Goal: Task Accomplishment & Management: Manage account settings

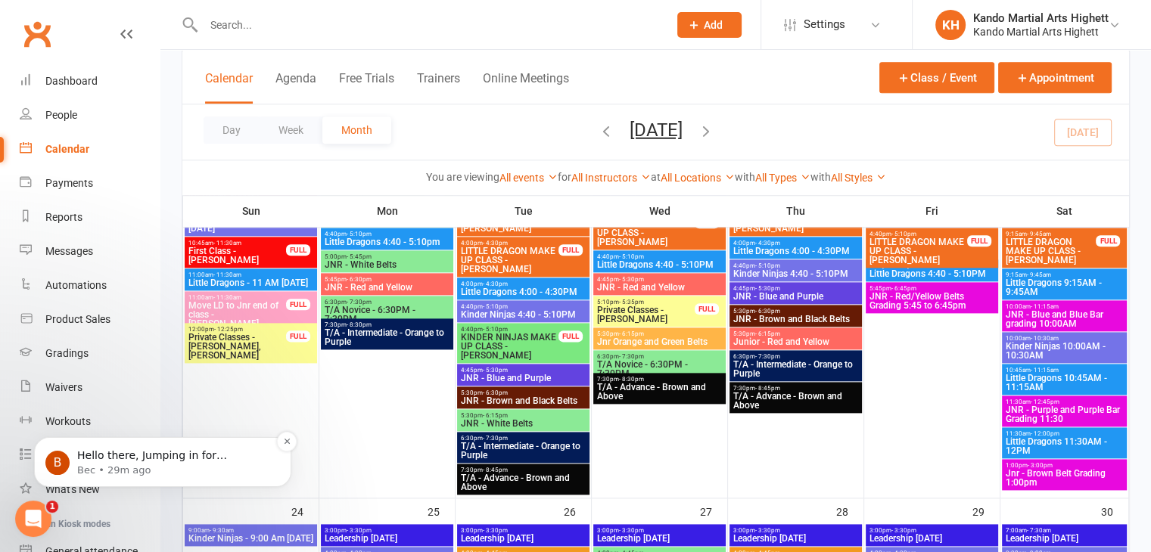
scroll to position [12, 0]
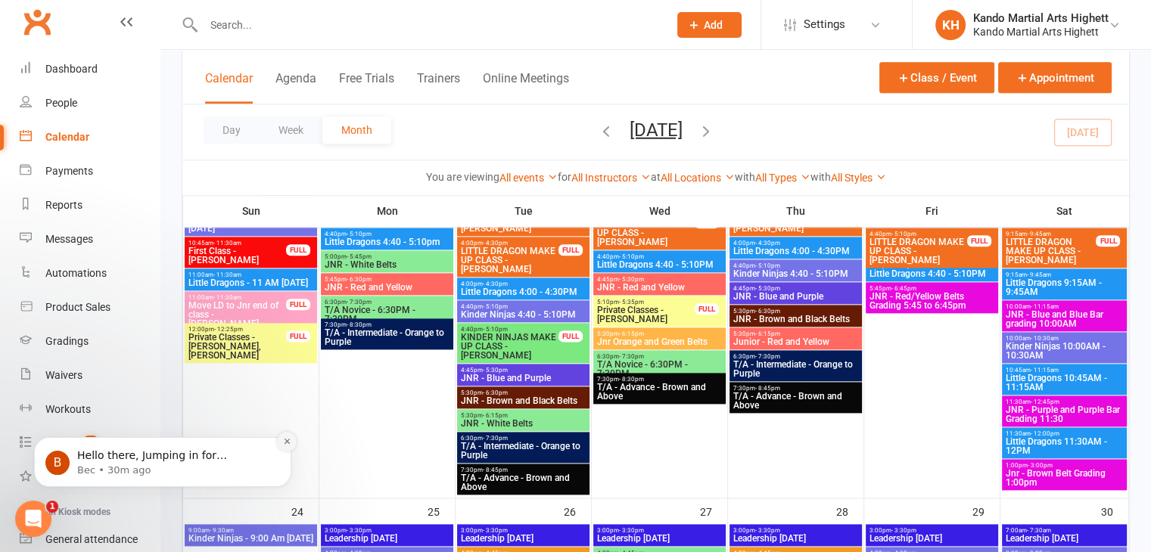
click at [288, 444] on icon "Dismiss notification" at bounding box center [287, 441] width 8 height 8
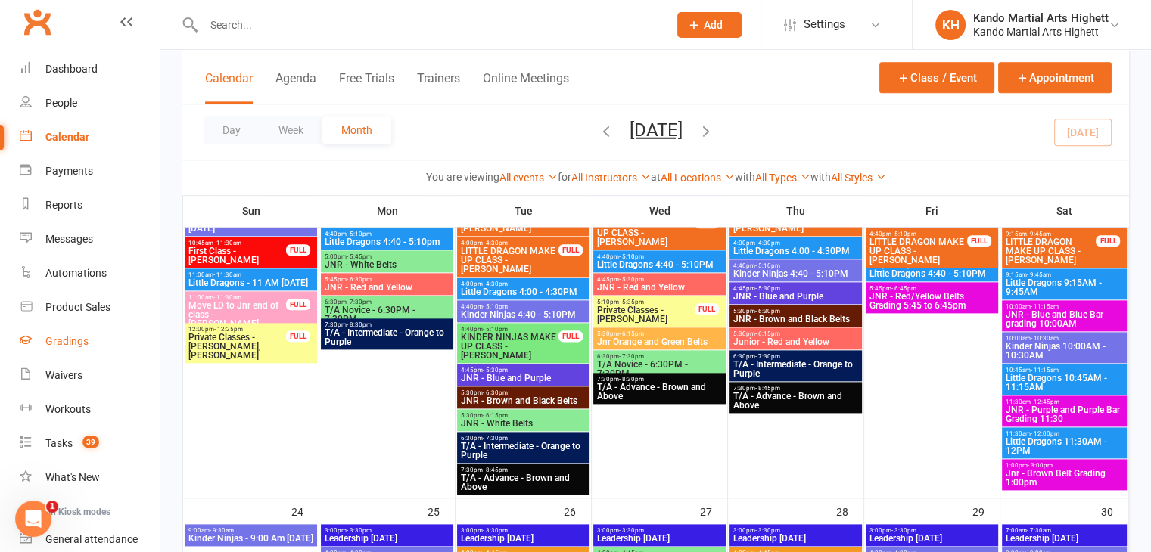
click at [53, 335] on div "Gradings" at bounding box center [66, 341] width 43 height 12
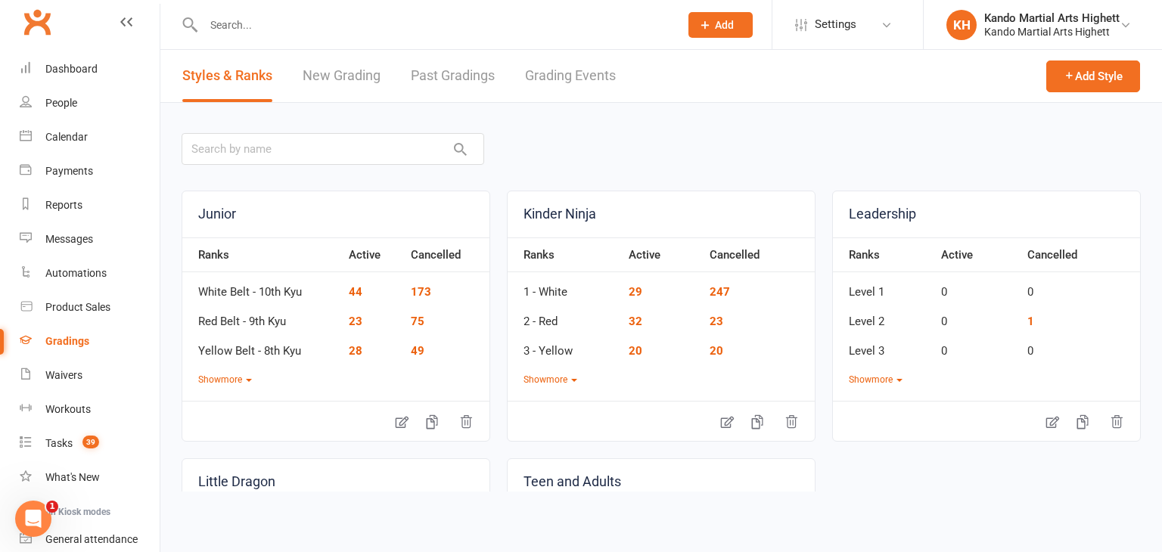
click at [573, 61] on link "Grading Events" at bounding box center [570, 76] width 91 height 52
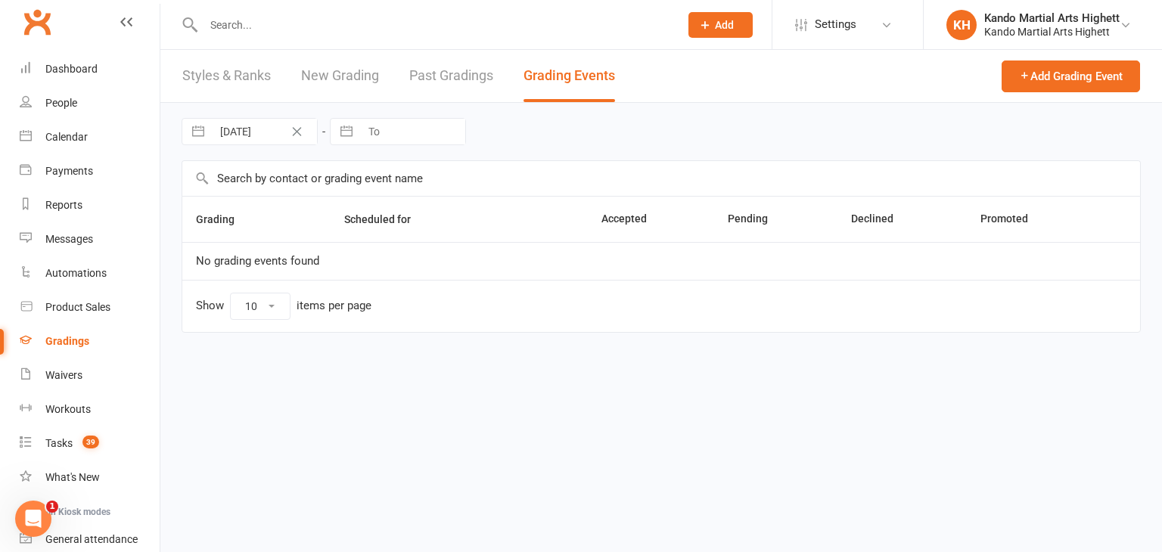
select select "100"
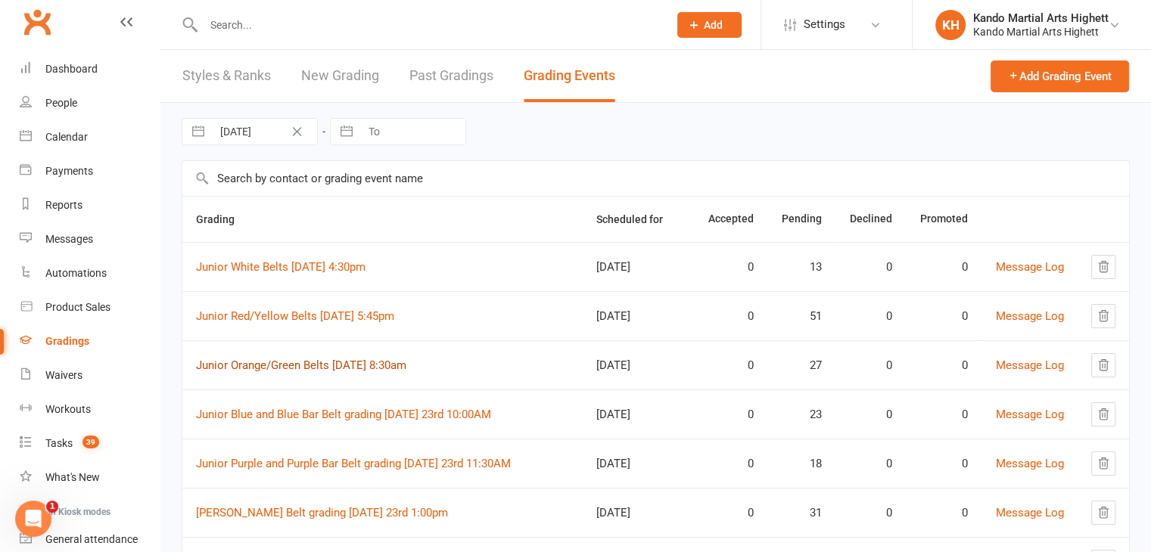
click at [387, 365] on link "Junior Orange/Green Belts Saturday 23rd August 8:30am" at bounding box center [301, 366] width 210 height 14
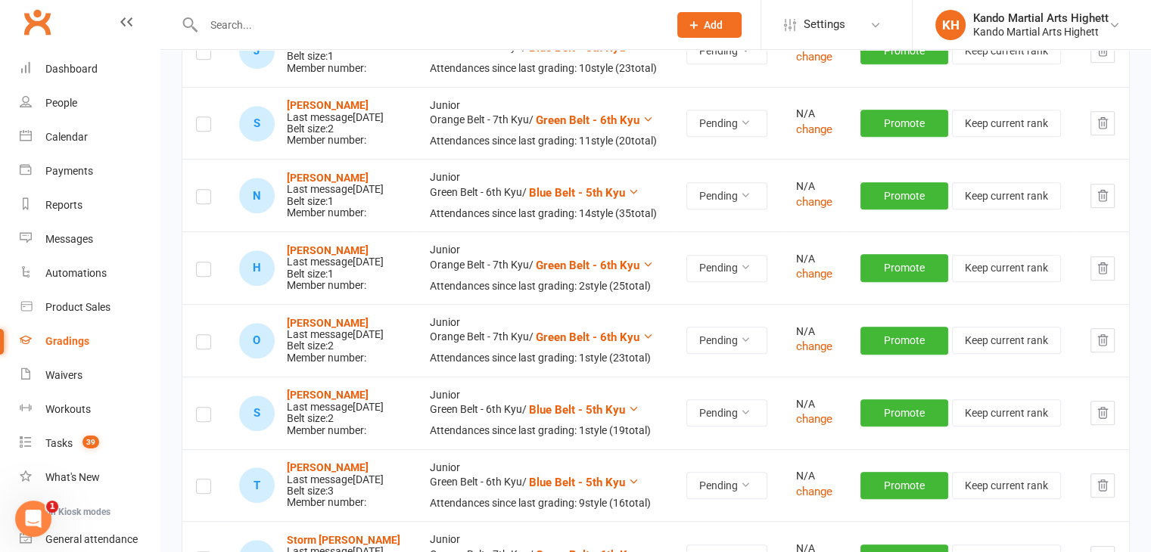
scroll to position [756, 0]
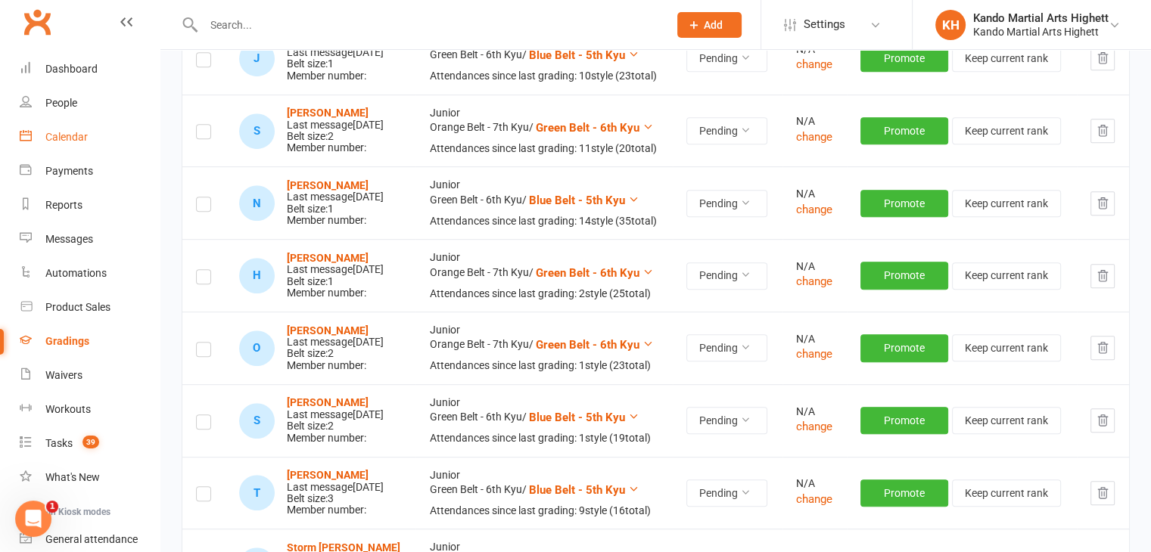
click at [90, 129] on link "Calendar" at bounding box center [90, 137] width 140 height 34
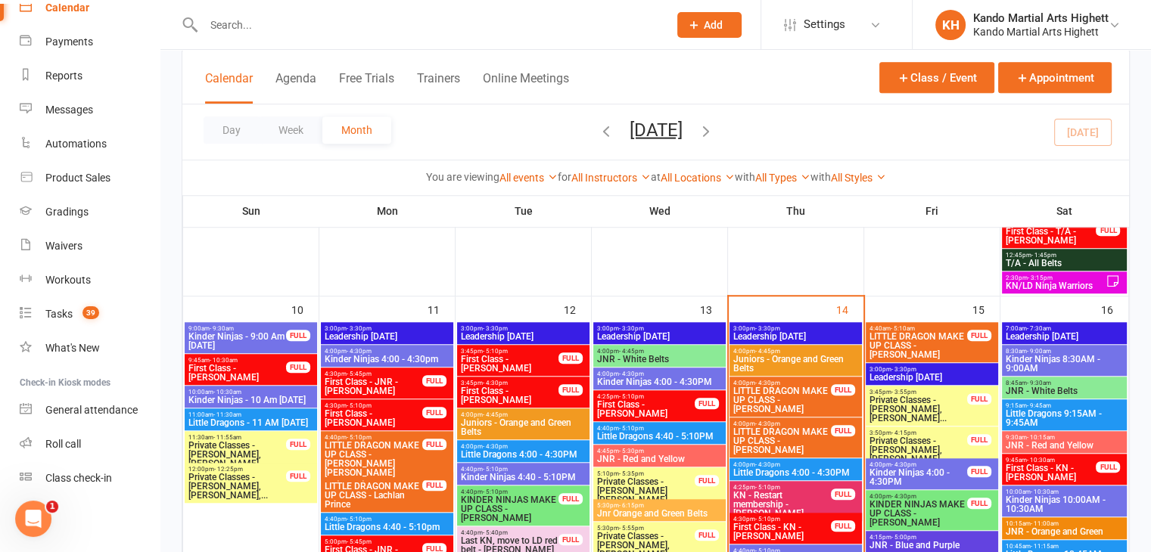
scroll to position [1286, 0]
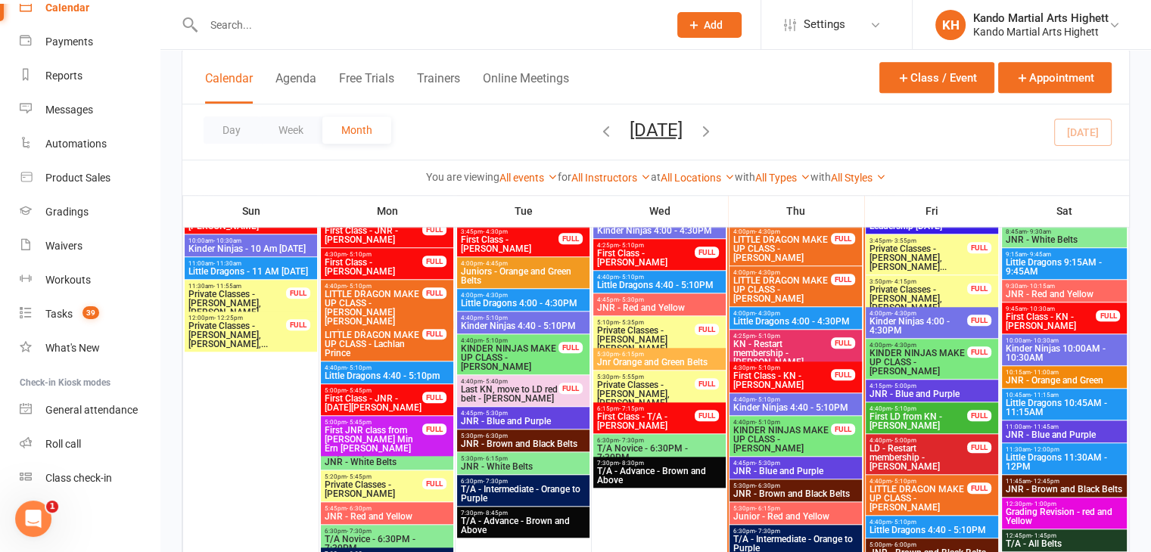
click at [817, 371] on span "First Class - KN - Mahalia Corr" at bounding box center [781, 380] width 99 height 18
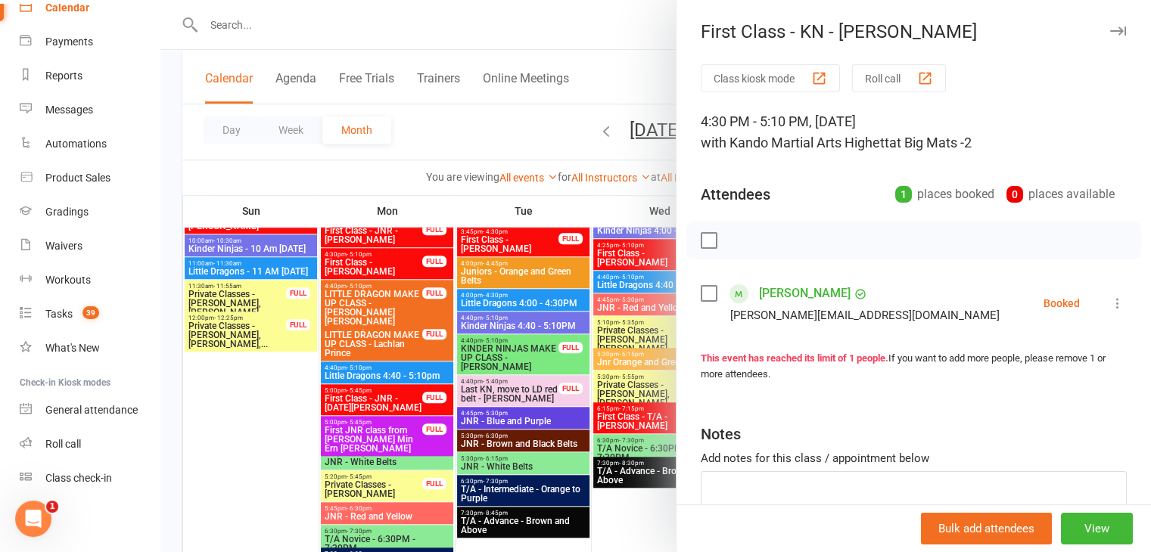
click at [336, 185] on div at bounding box center [655, 276] width 990 height 552
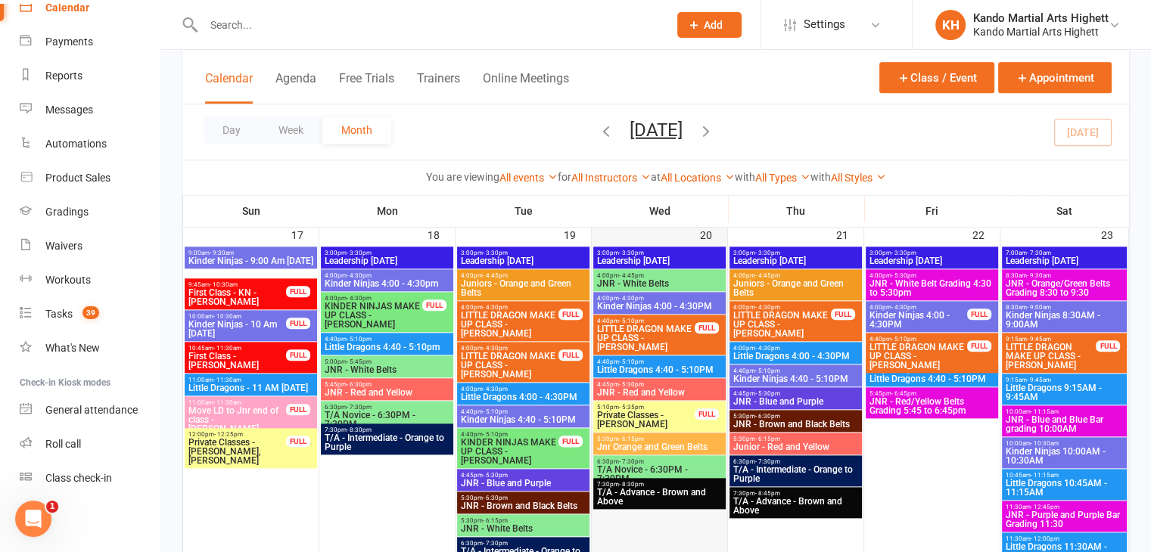
scroll to position [1713, 0]
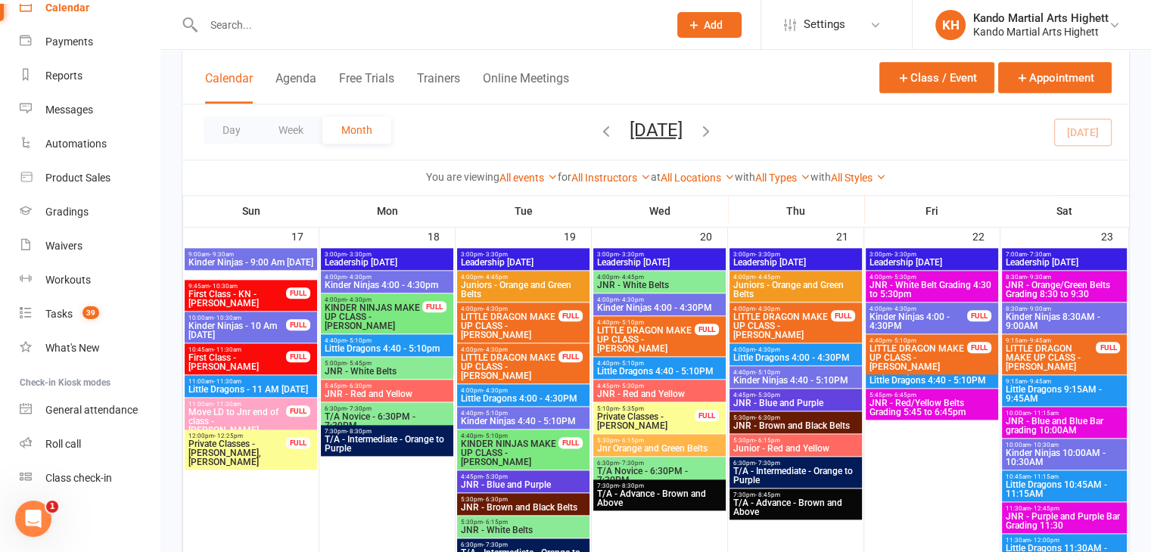
click at [356, 10] on div at bounding box center [420, 24] width 476 height 49
click at [315, 18] on input "text" at bounding box center [428, 24] width 458 height 21
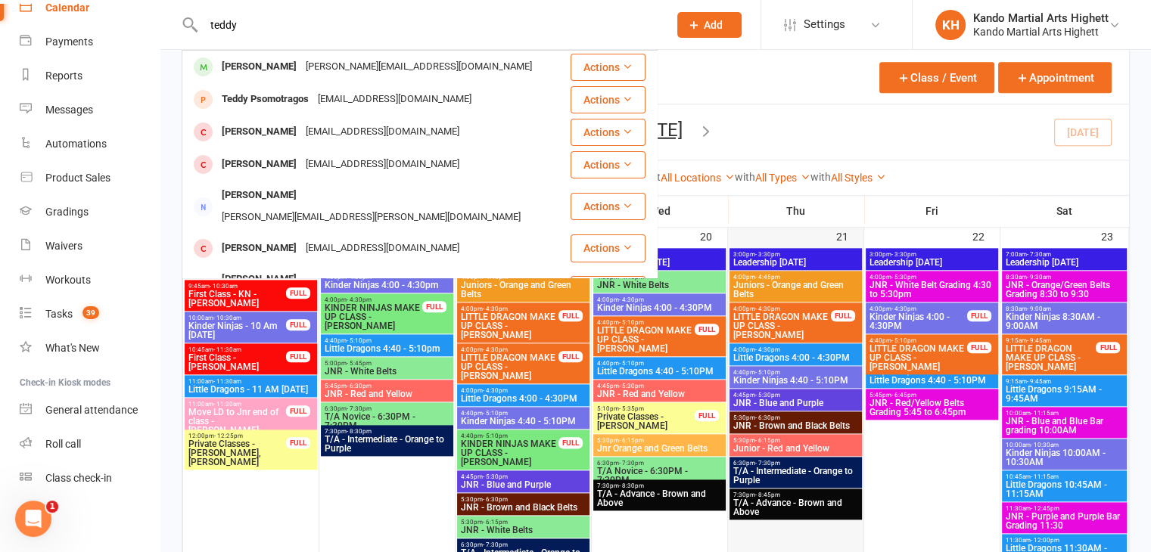
type input "teddy"
click at [24, 309] on icon at bounding box center [26, 312] width 12 height 12
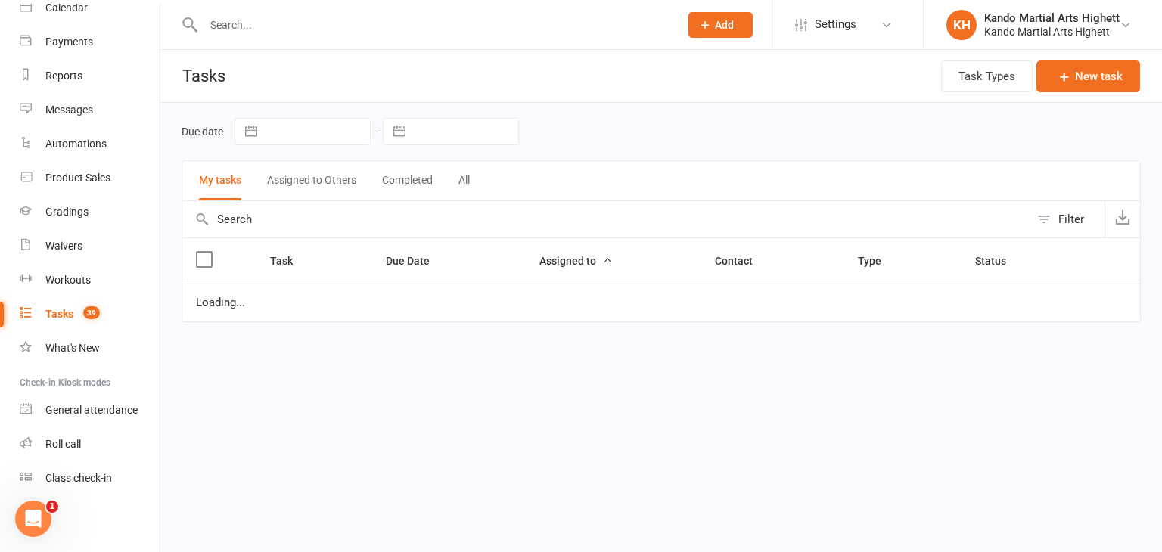
select select "started"
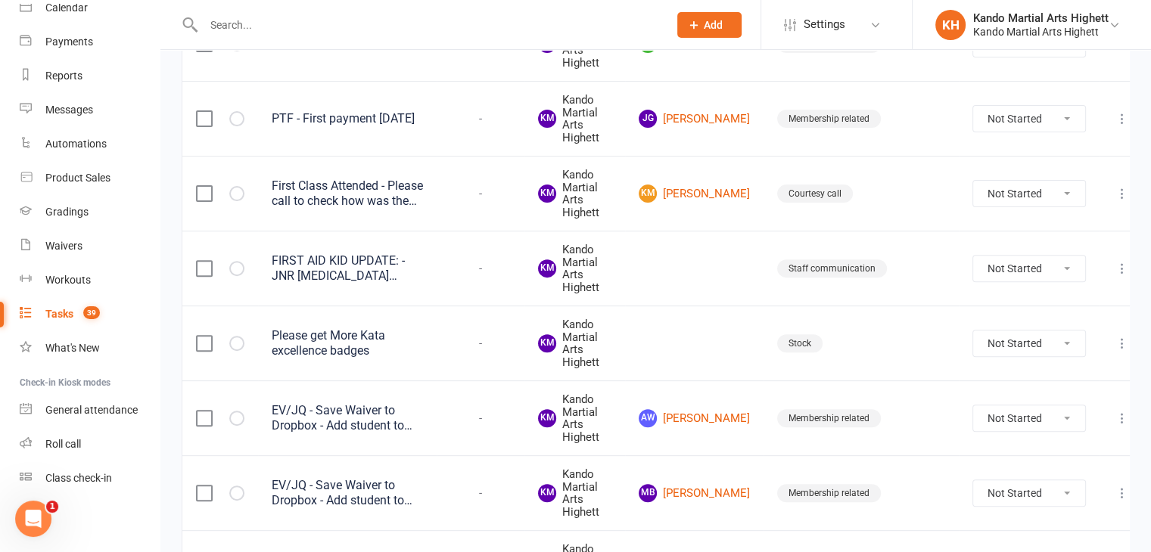
scroll to position [378, 0]
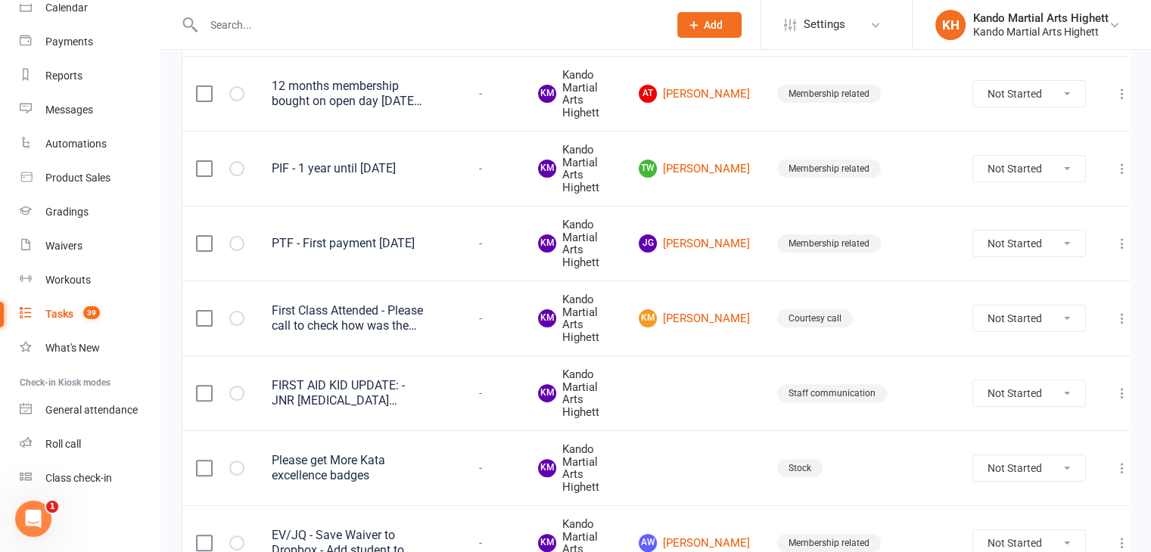
click at [373, 307] on div "First Class Attended - Please call to check how was the first class, confirm wh…" at bounding box center [347, 318] width 151 height 30
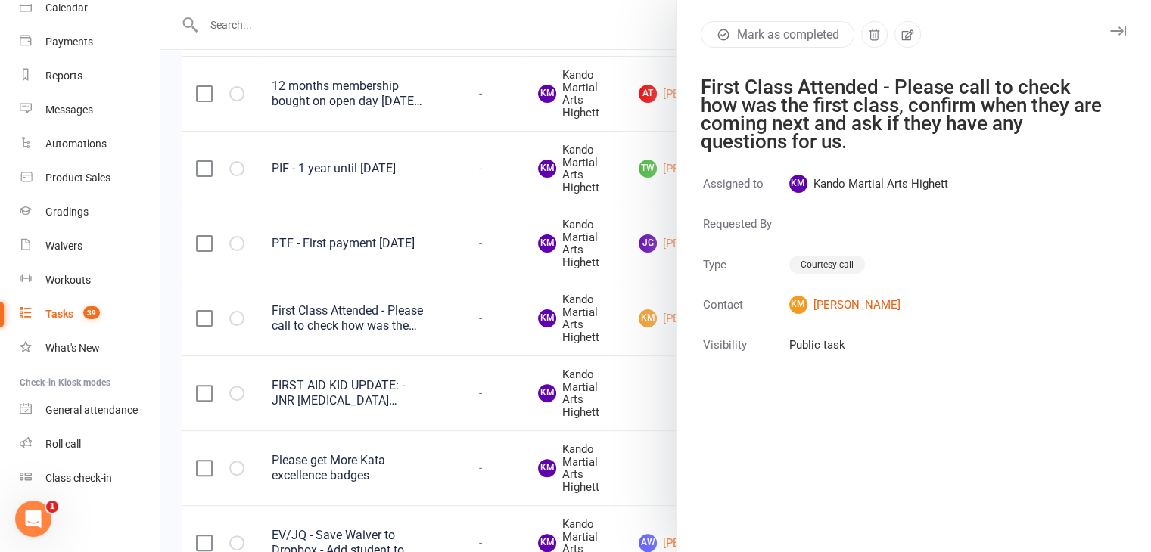
click at [373, 307] on div at bounding box center [655, 276] width 990 height 552
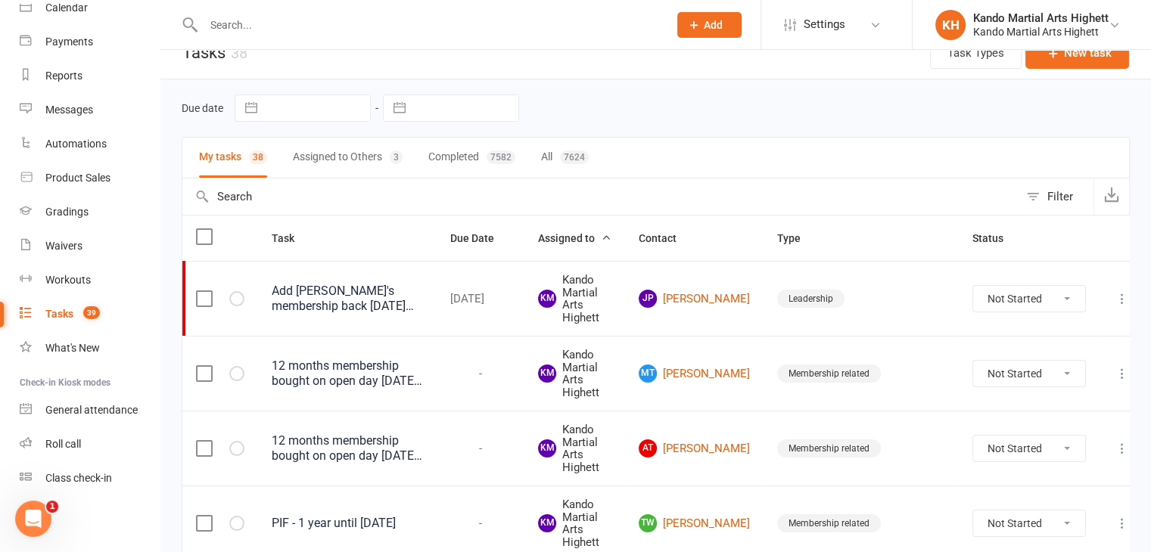
scroll to position [0, 0]
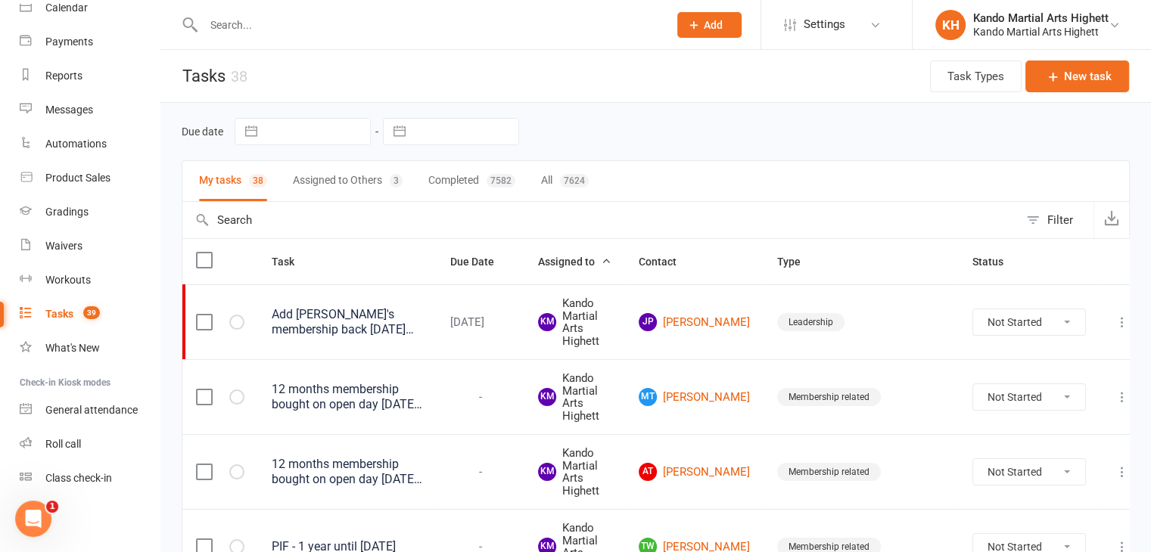
click at [1048, 203] on button "Filter" at bounding box center [1055, 220] width 75 height 36
select select "incomplete"
select select "started"
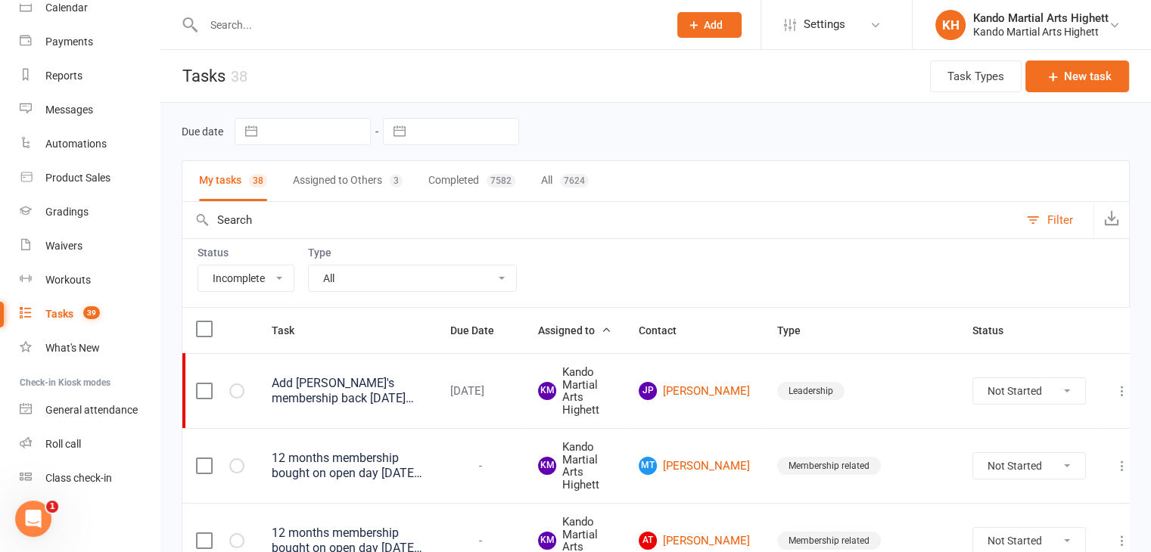
click at [427, 270] on select "All Admin Cancellation Class transfer Courtesy call Create welcome card E-mail …" at bounding box center [412, 279] width 207 height 26
select select "23096"
click at [309, 266] on select "All Admin Cancellation Class transfer Courtesy call Create welcome card E-mail …" at bounding box center [412, 279] width 207 height 26
select select "started"
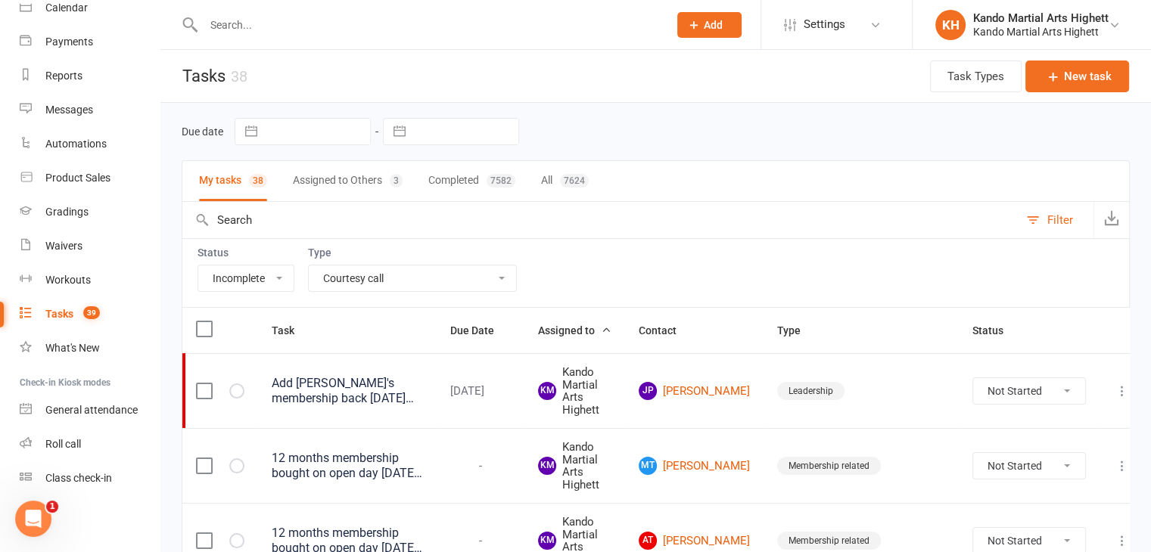
select select "started"
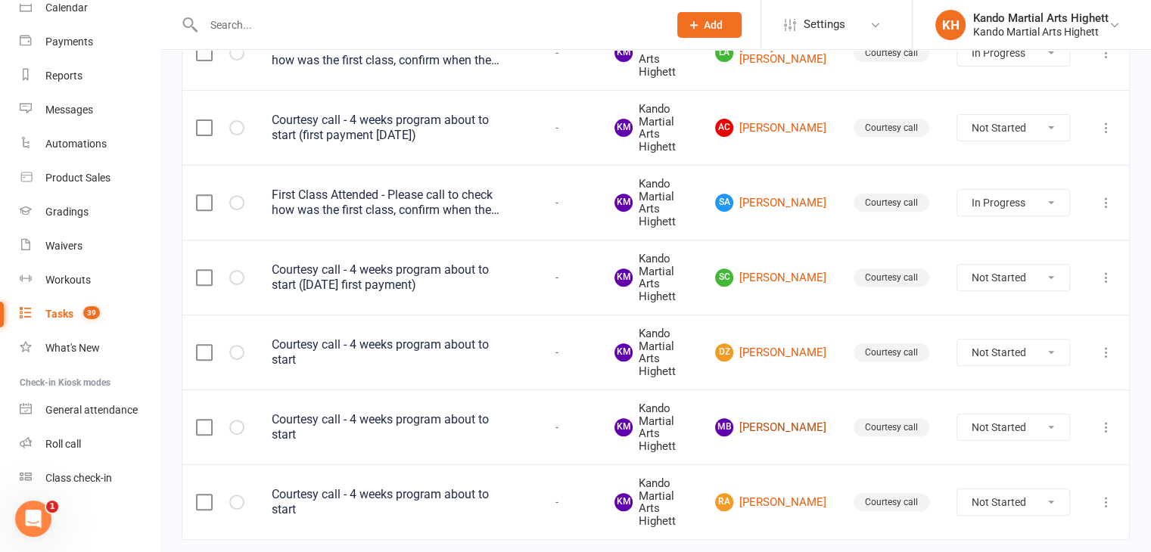
scroll to position [536, 0]
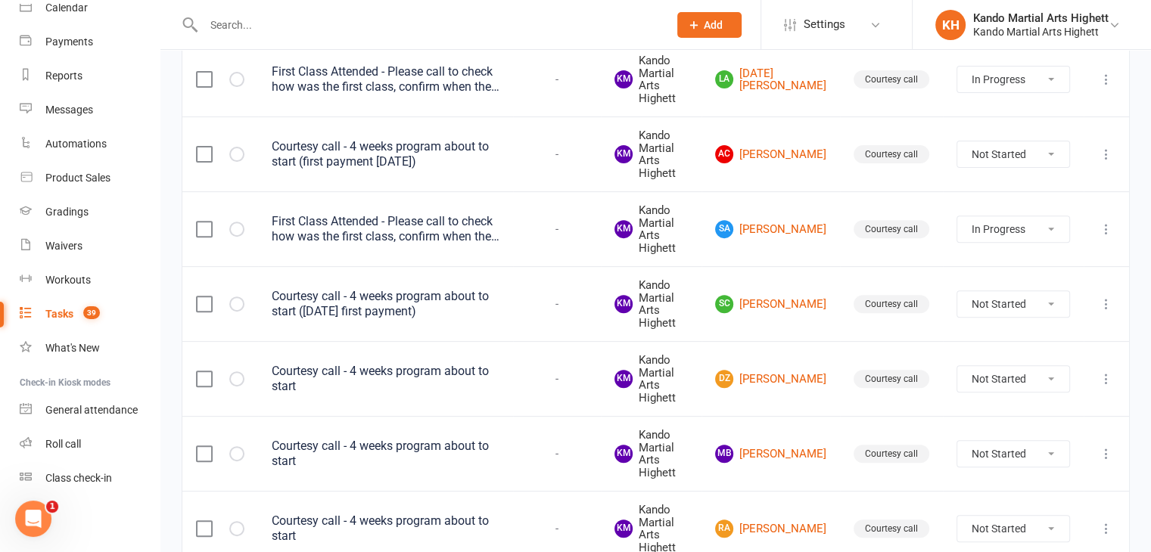
click at [455, 303] on div "Courtesy call - 4 weeks program about to start ([DATE] first payment)" at bounding box center [386, 304] width 228 height 30
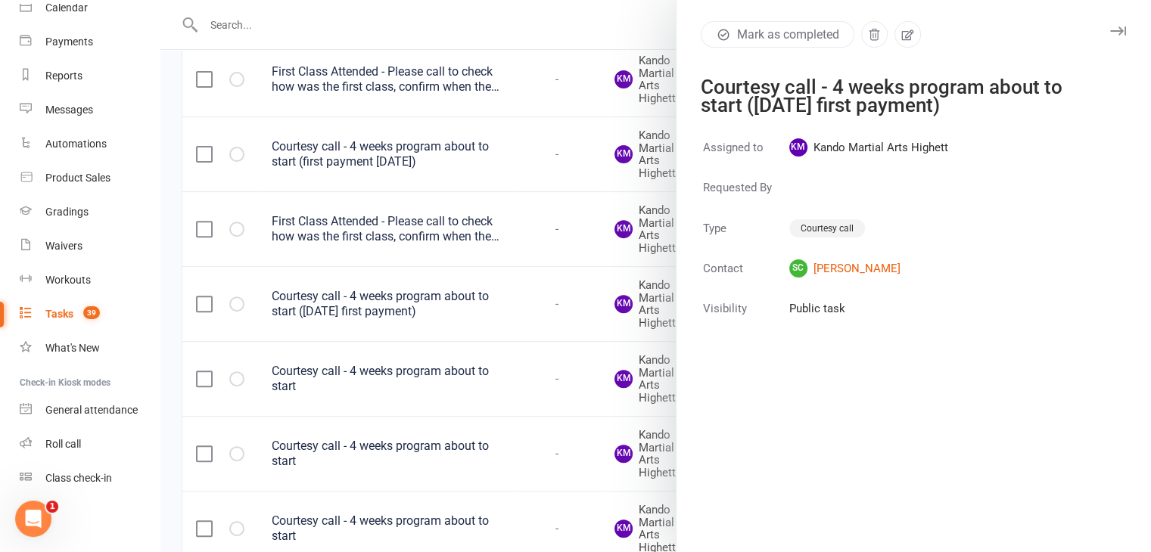
click at [455, 303] on div at bounding box center [655, 276] width 990 height 552
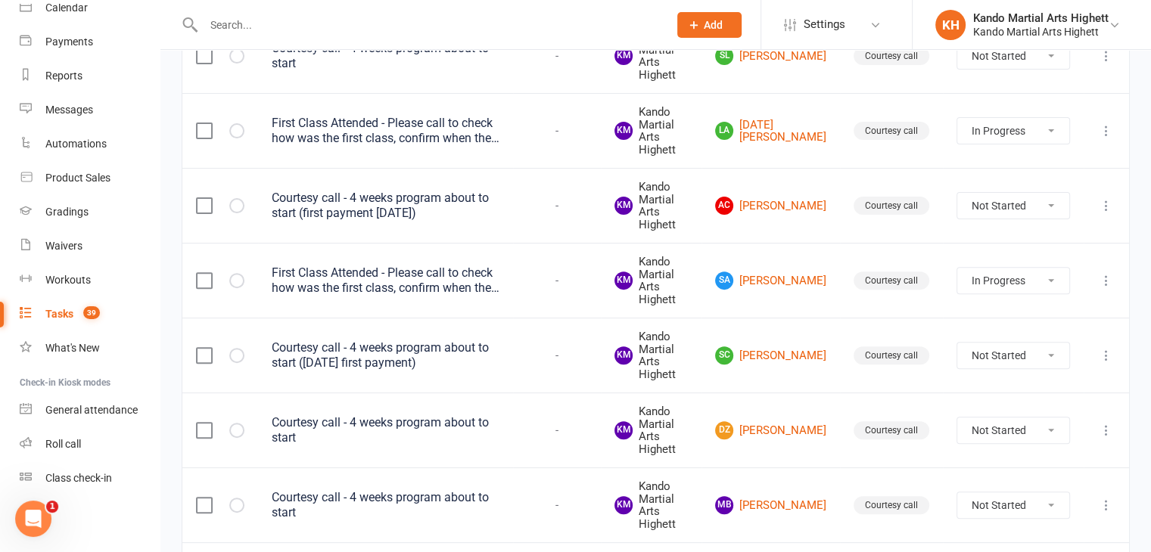
scroll to position [461, 0]
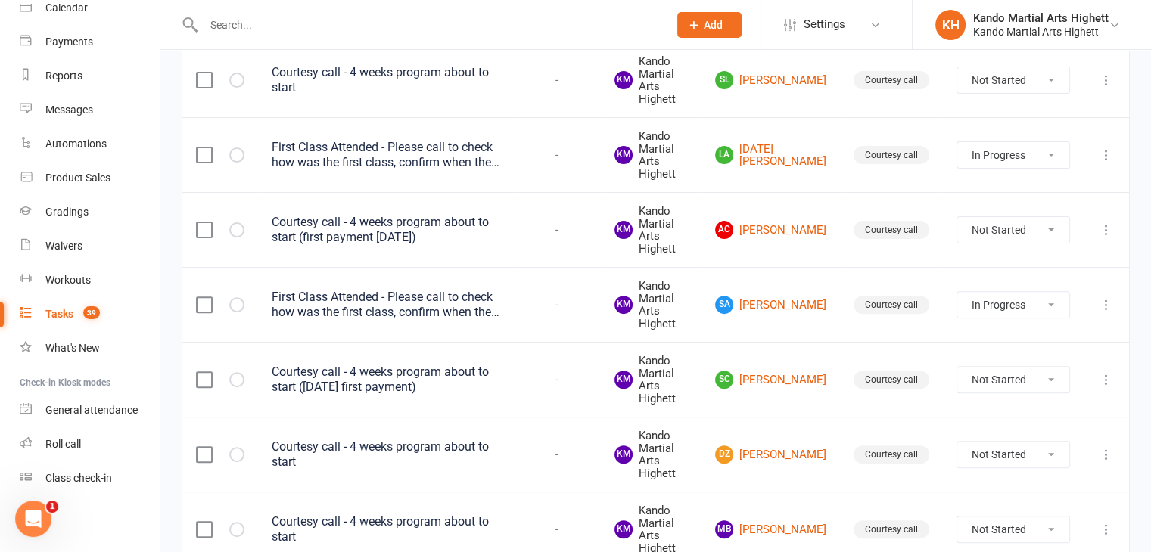
click at [455, 303] on div "First Class Attended - Please call to check how was the first class, confirm wh…" at bounding box center [386, 305] width 228 height 30
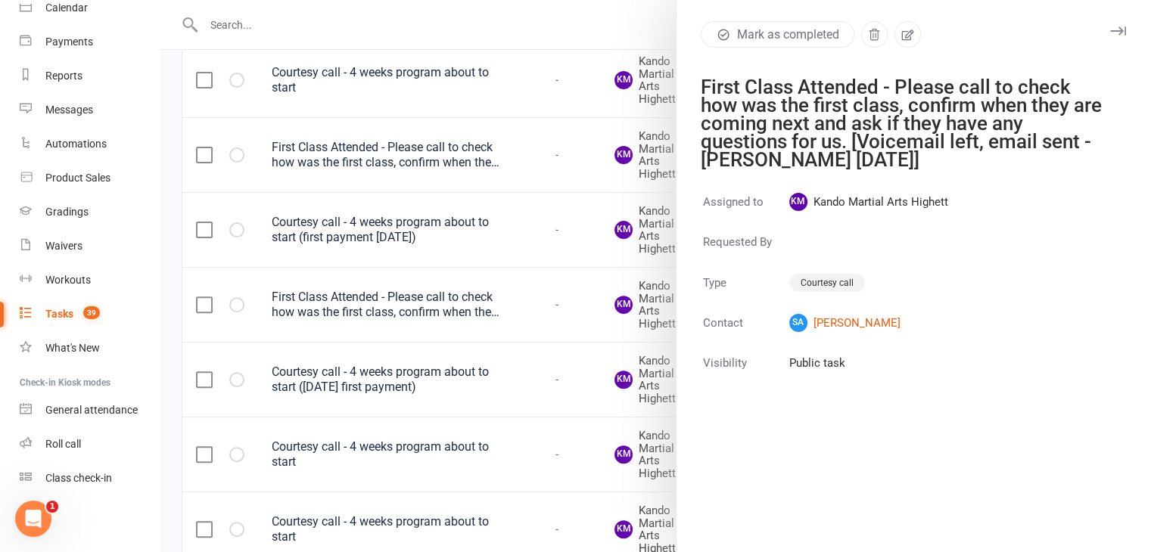
click at [455, 303] on div at bounding box center [655, 276] width 990 height 552
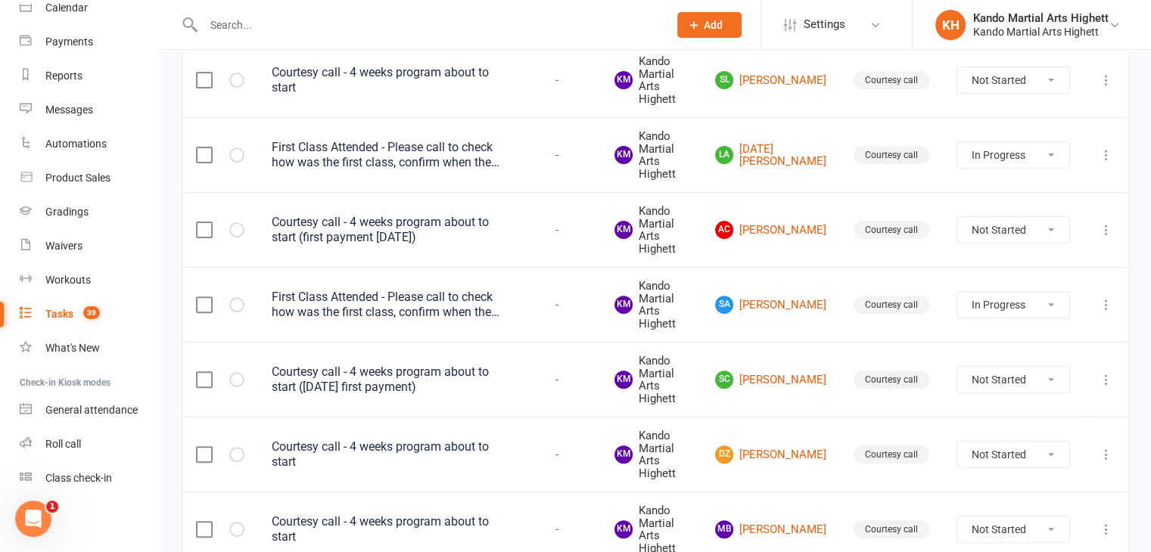
click at [455, 303] on div "First Class Attended - Please call to check how was the first class, confirm wh…" at bounding box center [386, 305] width 228 height 30
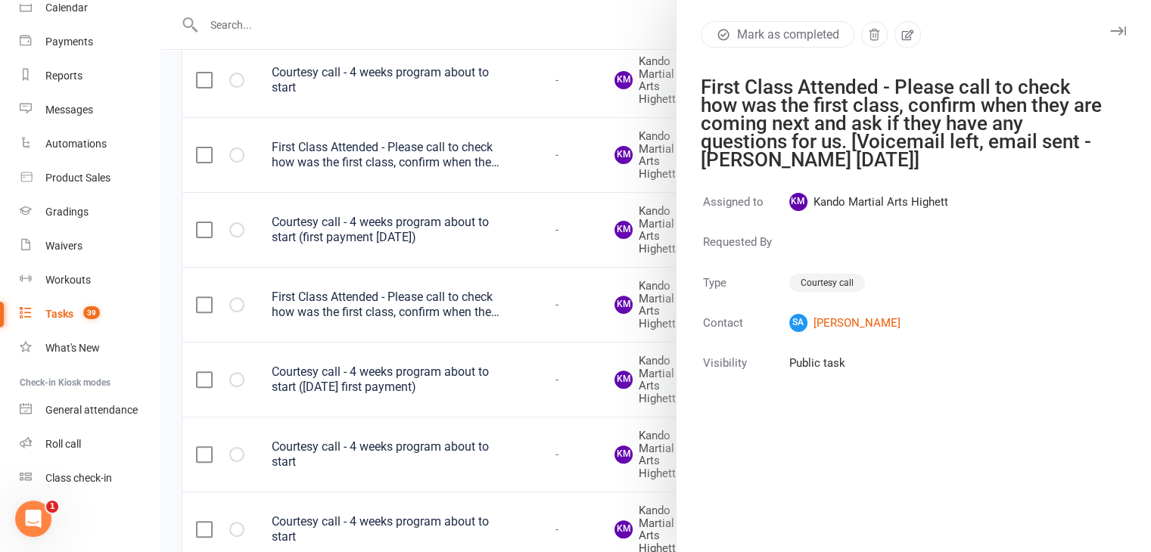
click at [533, 279] on div at bounding box center [655, 276] width 990 height 552
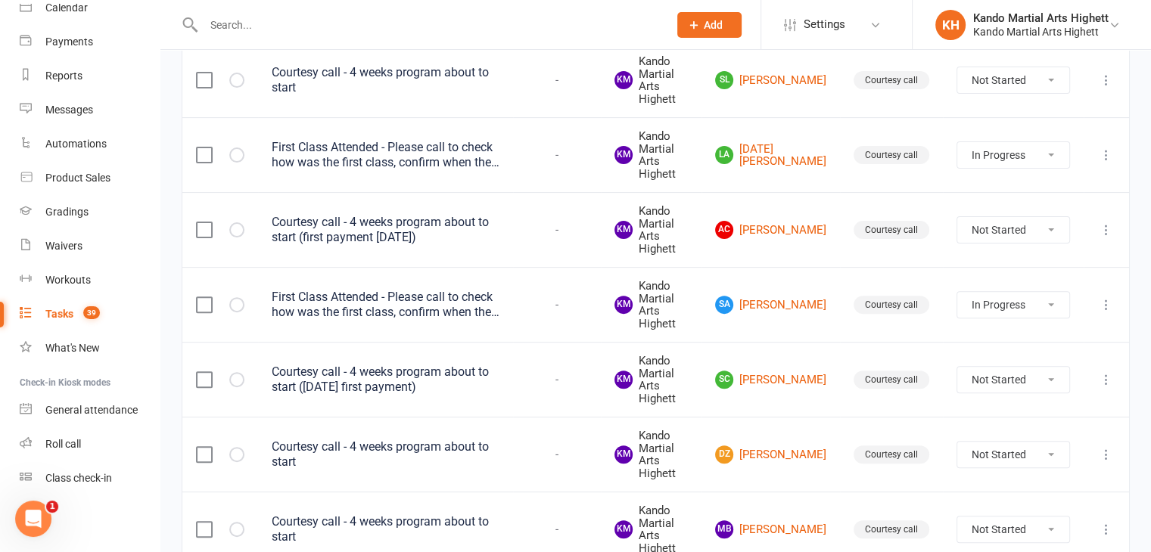
click at [499, 303] on div "First Class Attended - Please call to check how was the first class, confirm wh…" at bounding box center [386, 305] width 228 height 30
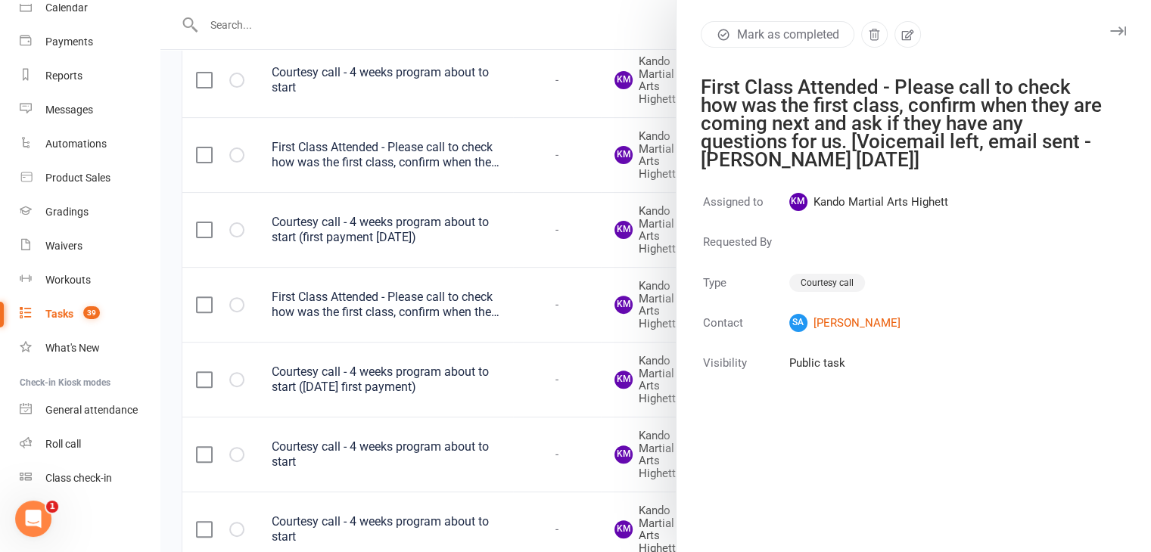
click at [412, 400] on div at bounding box center [655, 276] width 990 height 552
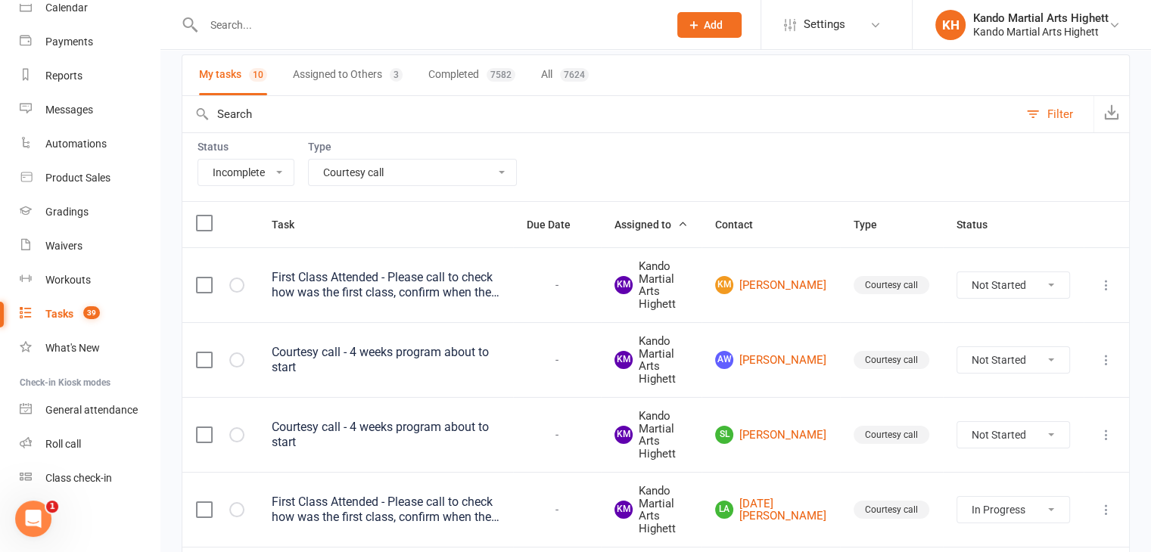
scroll to position [82, 0]
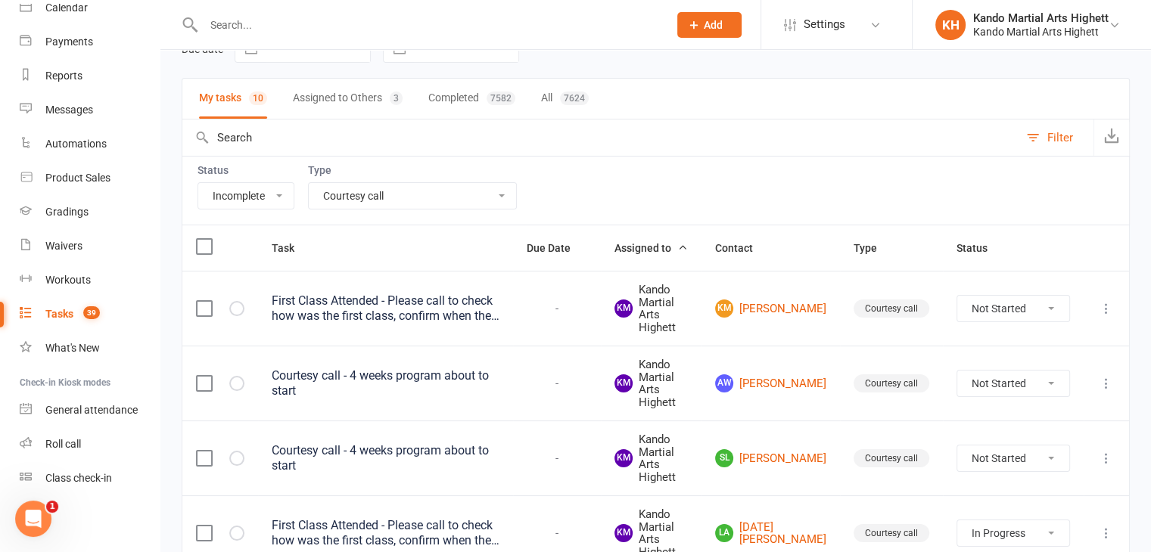
click at [439, 300] on div "First Class Attended - Please call to check how was the first class, confirm wh…" at bounding box center [386, 309] width 228 height 30
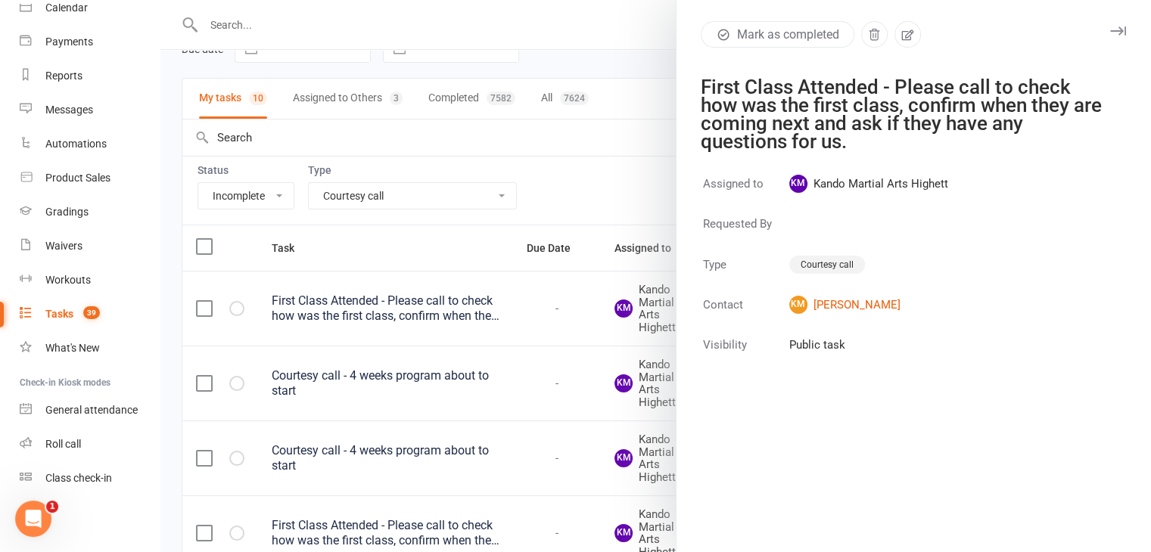
click at [439, 300] on div at bounding box center [655, 276] width 990 height 552
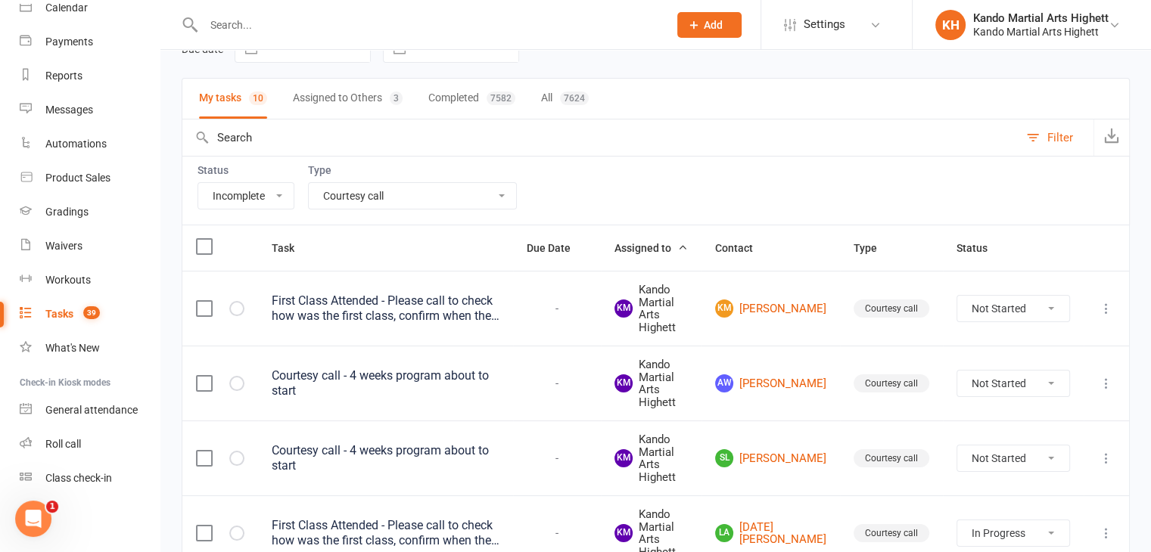
click at [413, 519] on div "First Class Attended - Please call to check how was the first class, confirm wh…" at bounding box center [386, 533] width 228 height 30
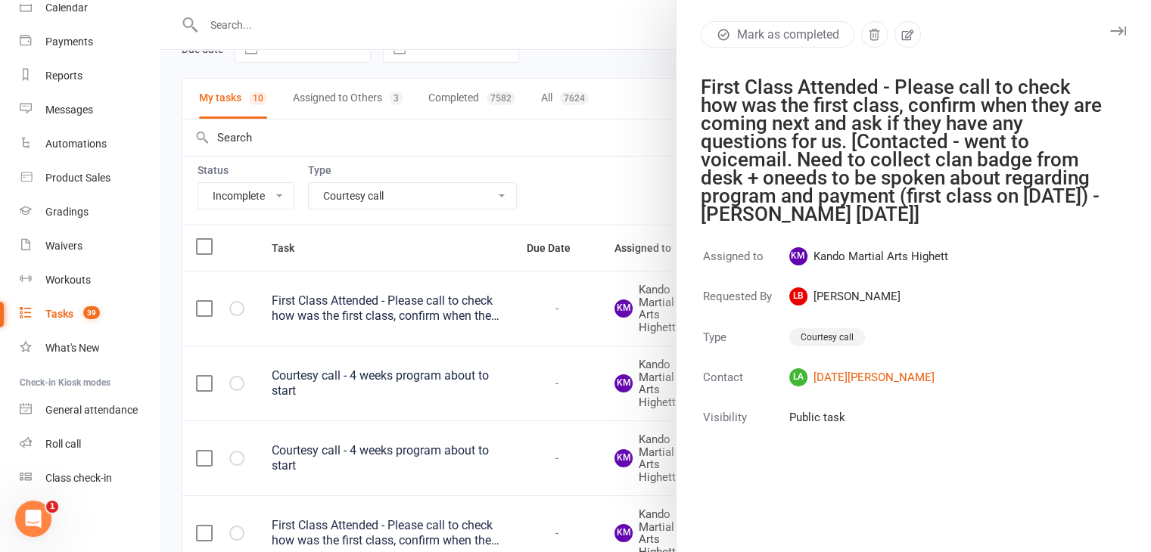
click at [418, 522] on div at bounding box center [655, 276] width 990 height 552
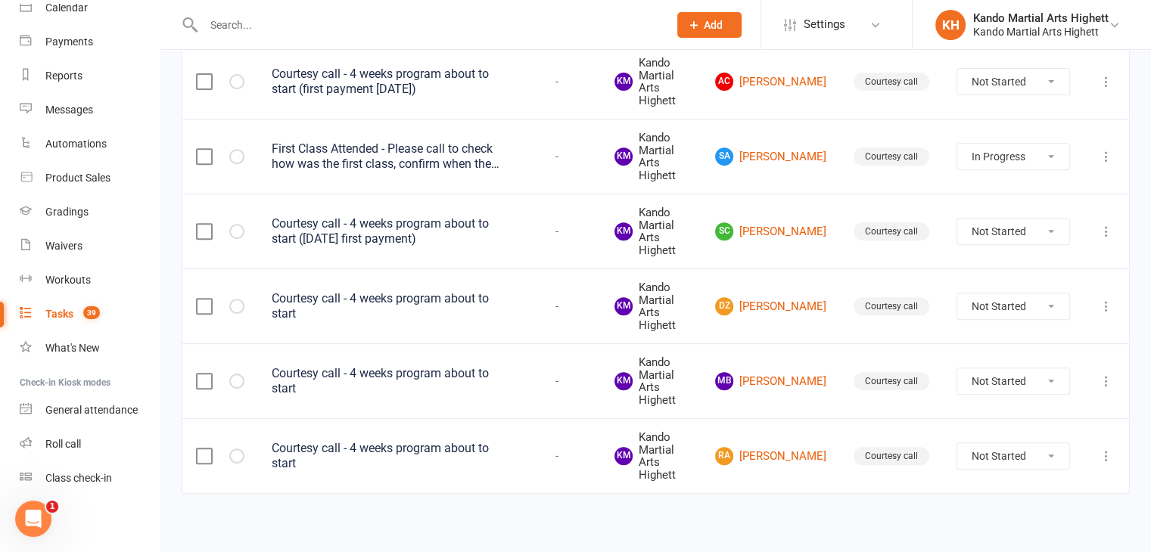
scroll to position [612, 0]
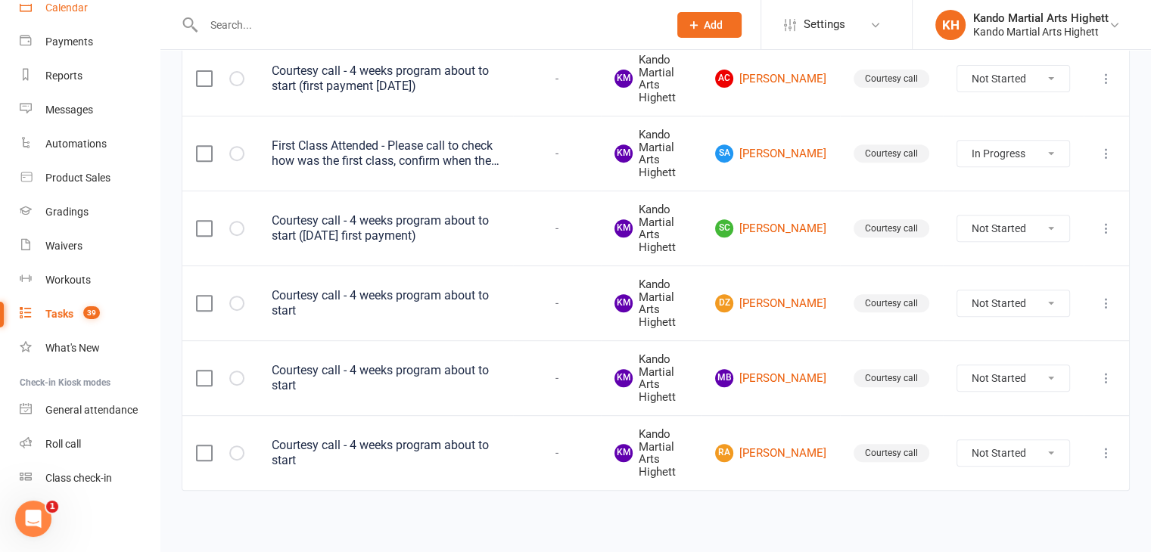
click at [101, 11] on link "Calendar" at bounding box center [90, 8] width 140 height 34
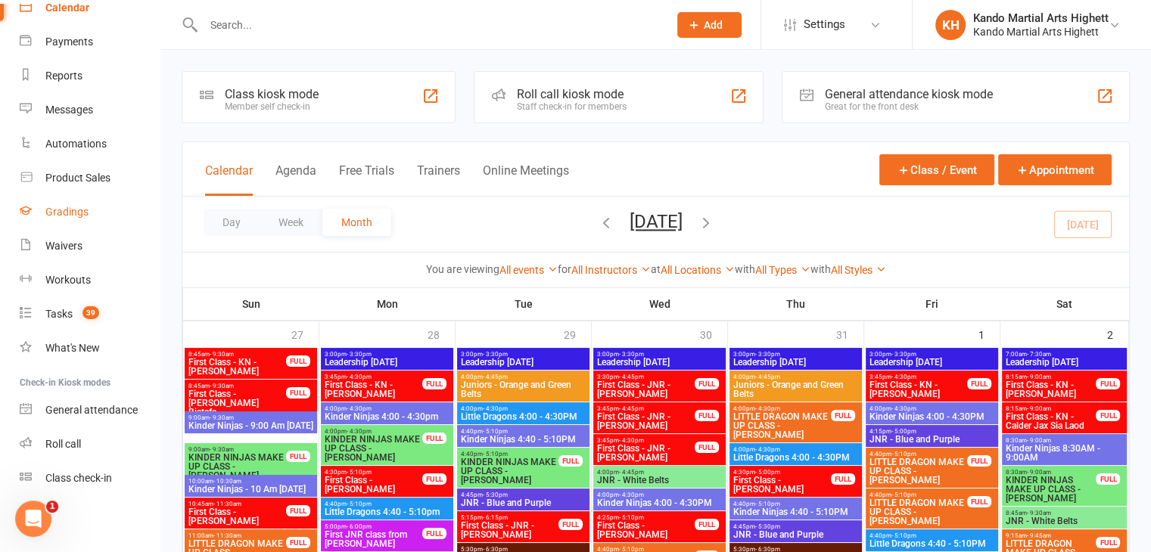
click at [72, 213] on div "Gradings" at bounding box center [66, 212] width 43 height 12
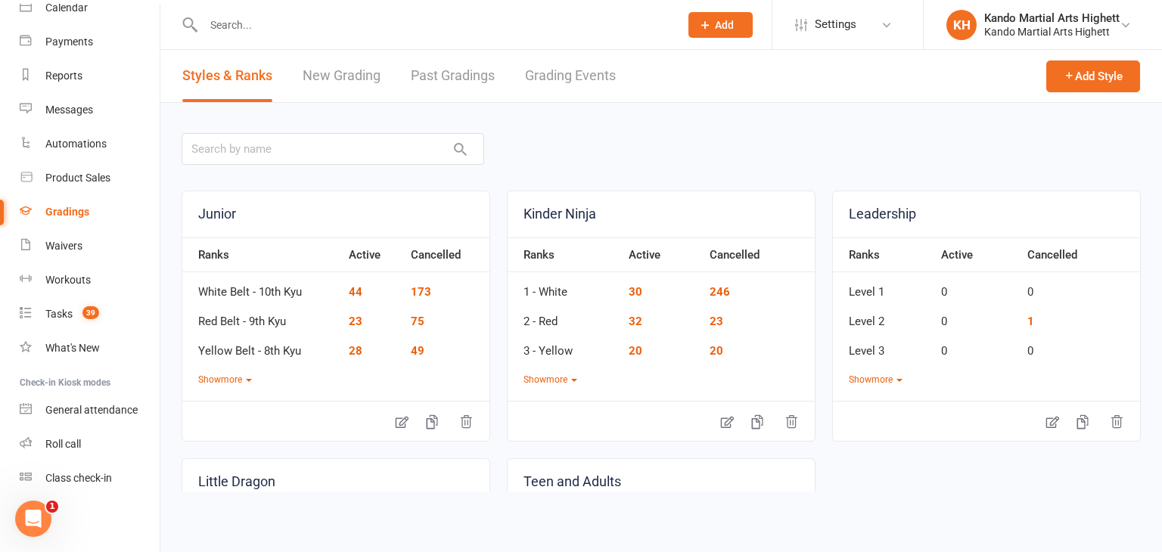
click at [586, 73] on link "Grading Events" at bounding box center [570, 76] width 91 height 52
select select "100"
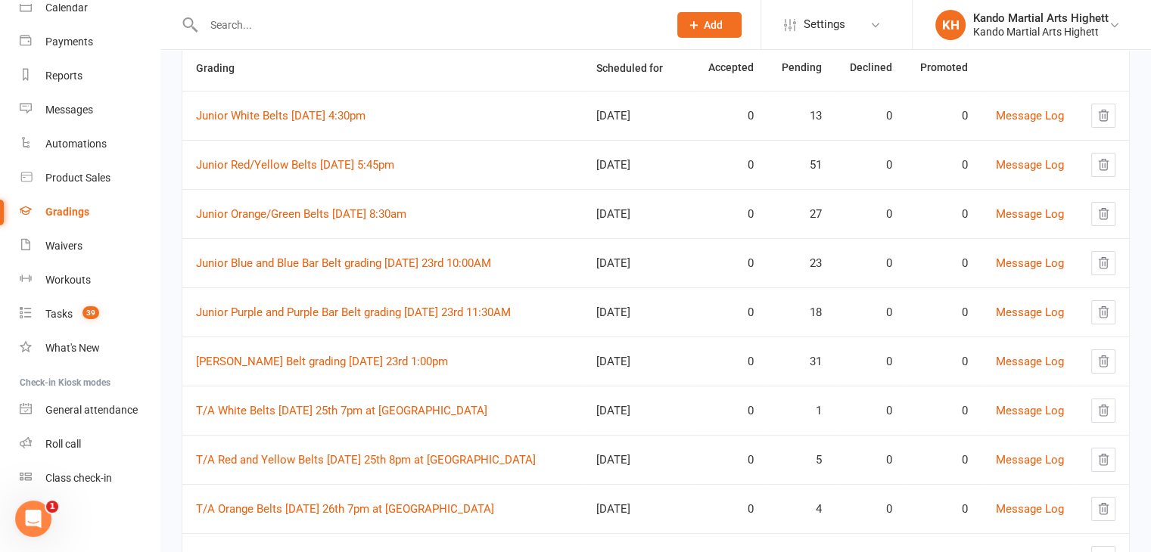
scroll to position [378, 0]
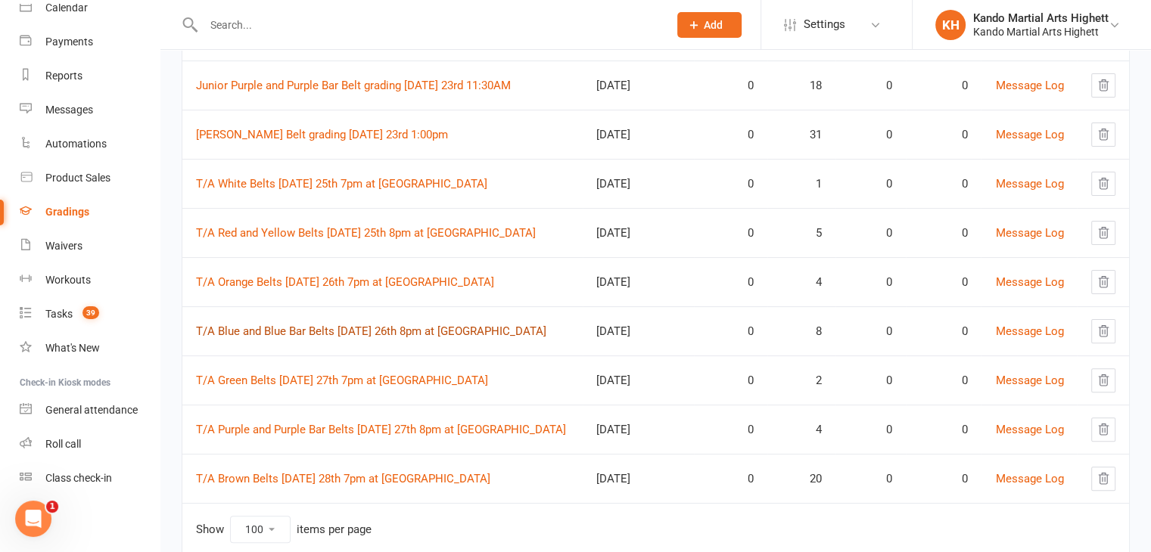
click at [387, 329] on link "T/A Blue and Blue Bar Belts [DATE] 26th 8pm at [GEOGRAPHIC_DATA]" at bounding box center [371, 332] width 350 height 14
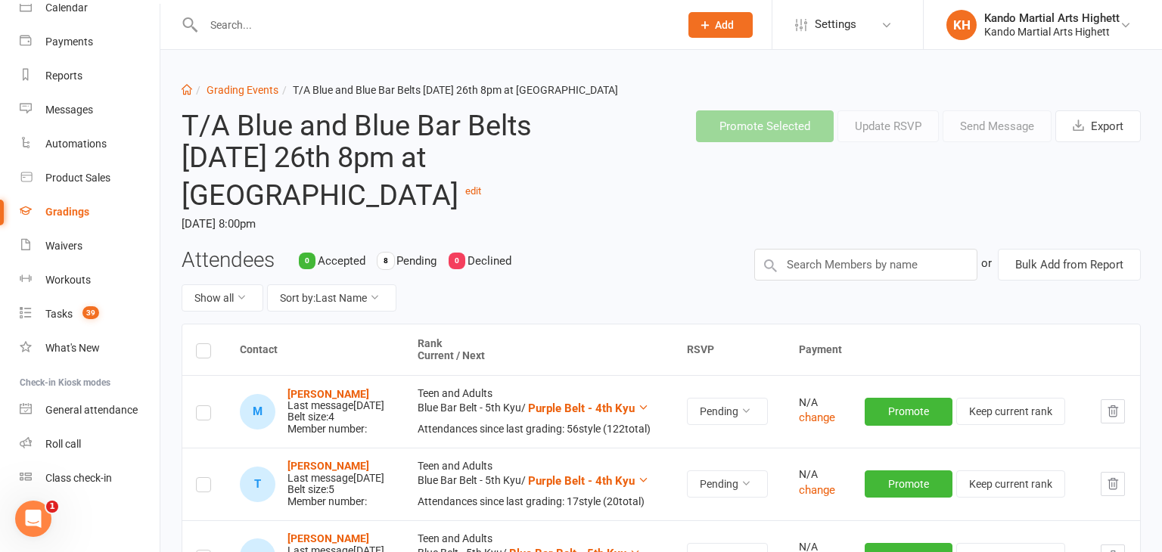
select select "100"
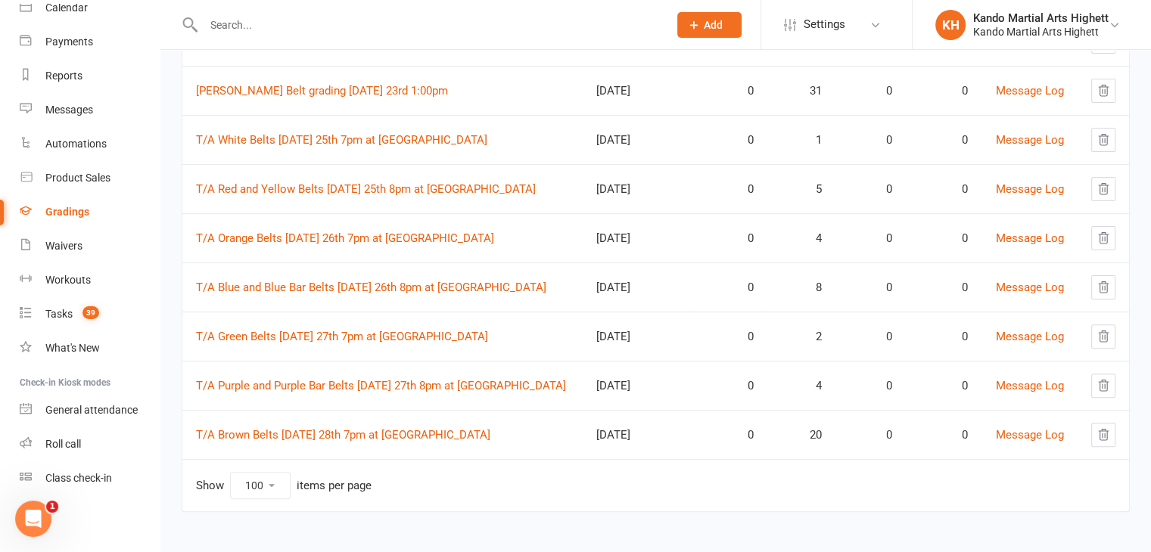
scroll to position [271, 0]
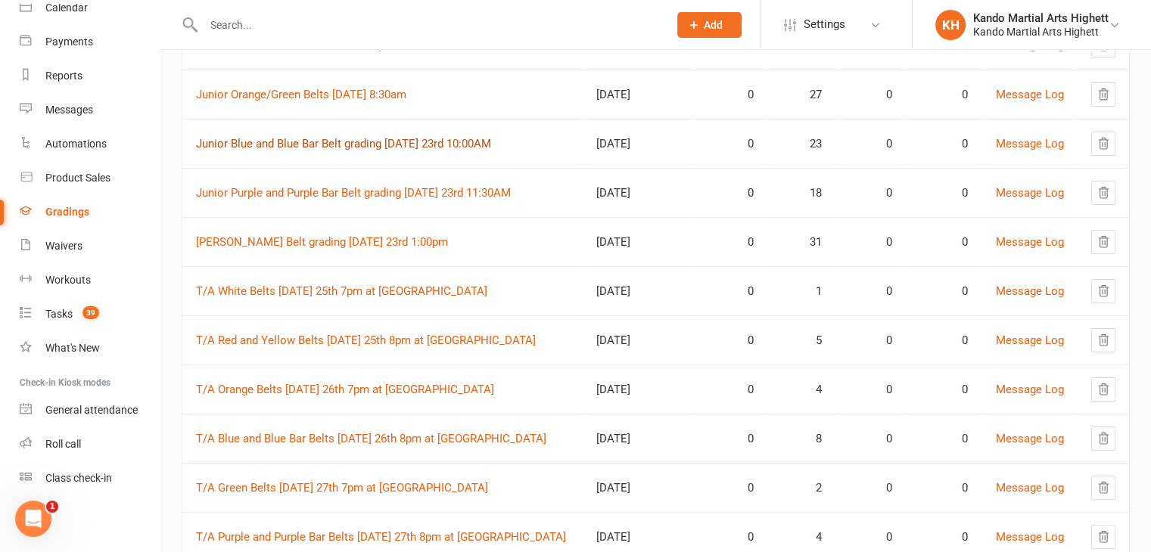
click at [349, 141] on link "Junior Blue and Blue Bar Belt grading [DATE] 23rd 10:00AM" at bounding box center [343, 144] width 295 height 14
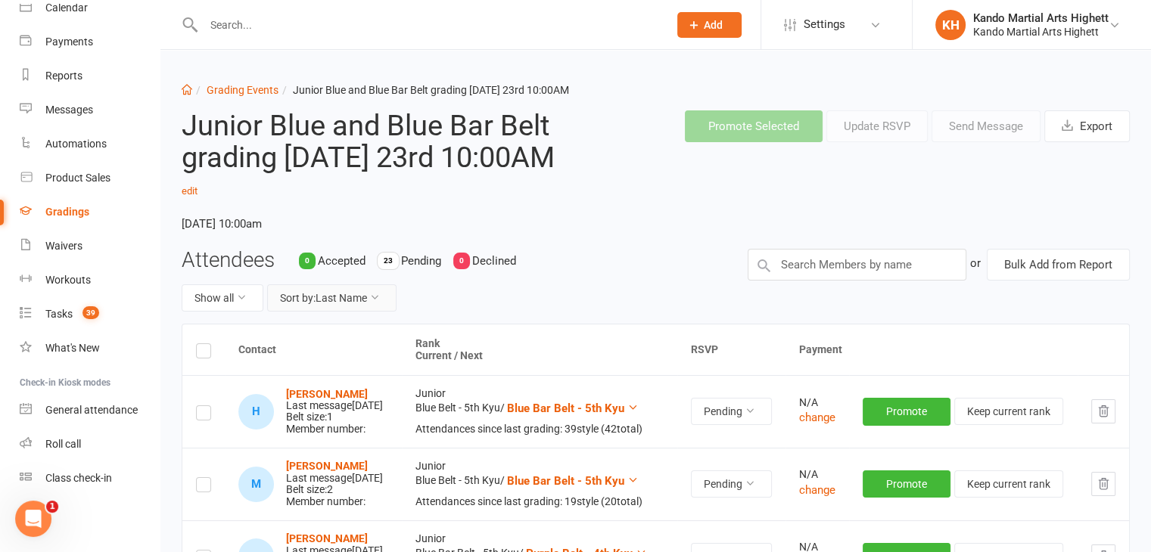
click at [328, 303] on button "Sort by: Last Name" at bounding box center [331, 297] width 129 height 27
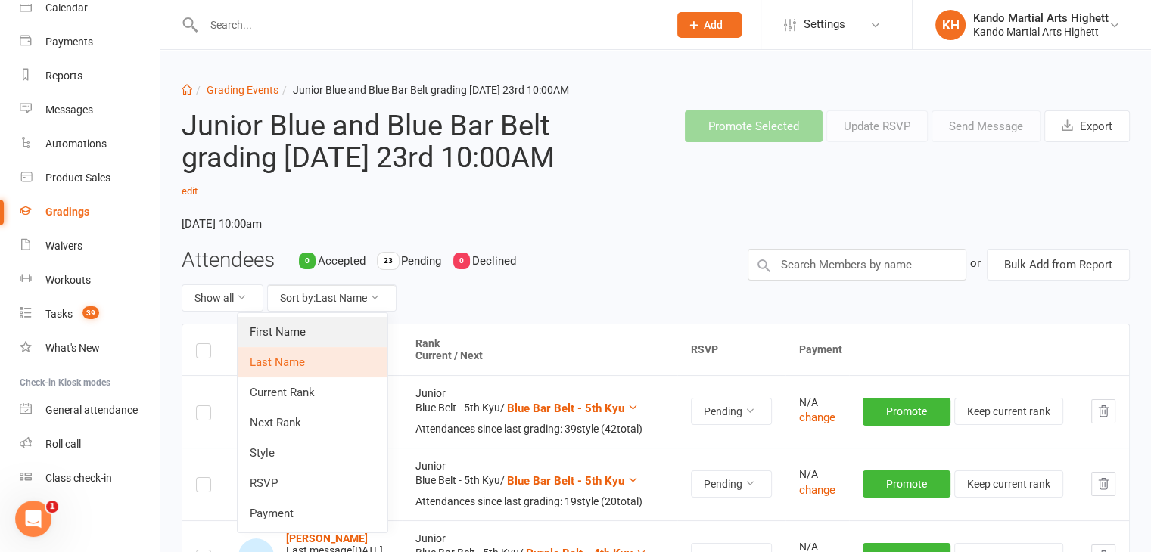
click at [327, 337] on link "First Name" at bounding box center [313, 332] width 150 height 30
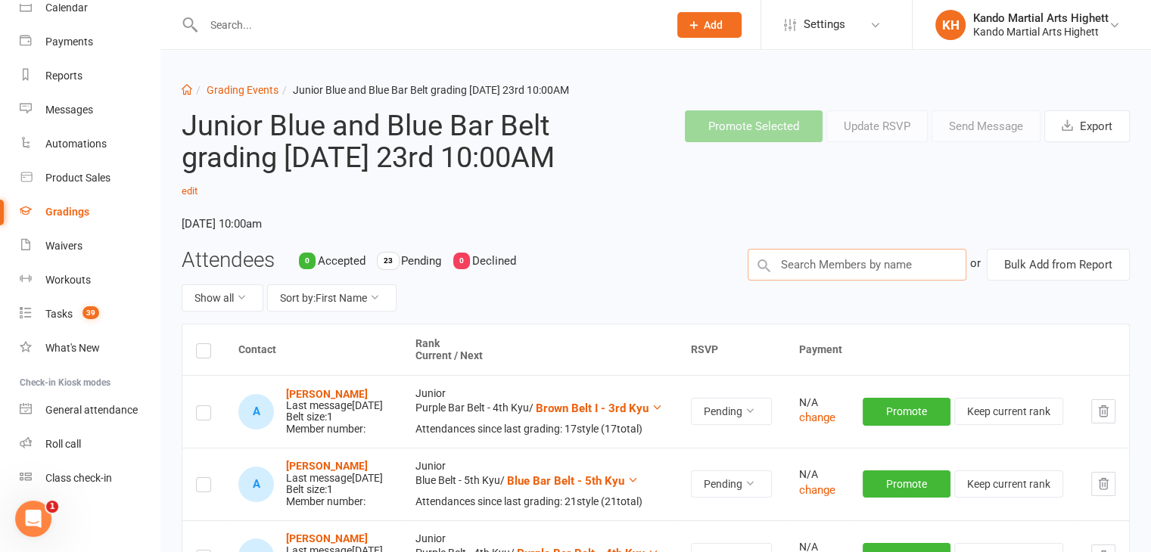
click at [871, 255] on input "text" at bounding box center [856, 265] width 219 height 32
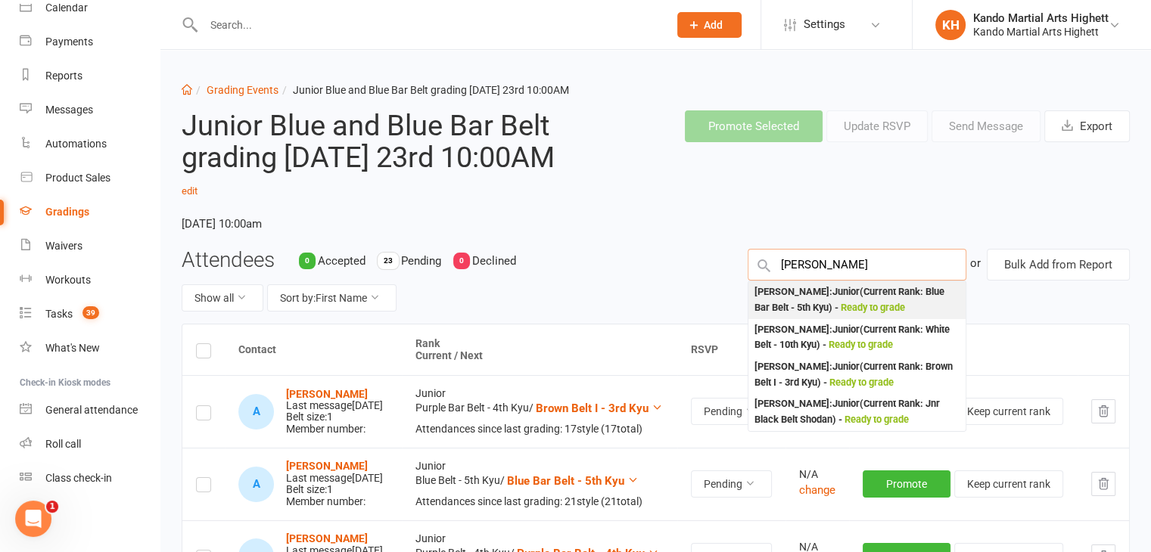
type input "alexander ng"
click at [847, 300] on div "Alexander Nguyen : Junior (Current Rank: Blue Bar Belt - 5th Kyu ) - Ready to g…" at bounding box center [856, 299] width 205 height 31
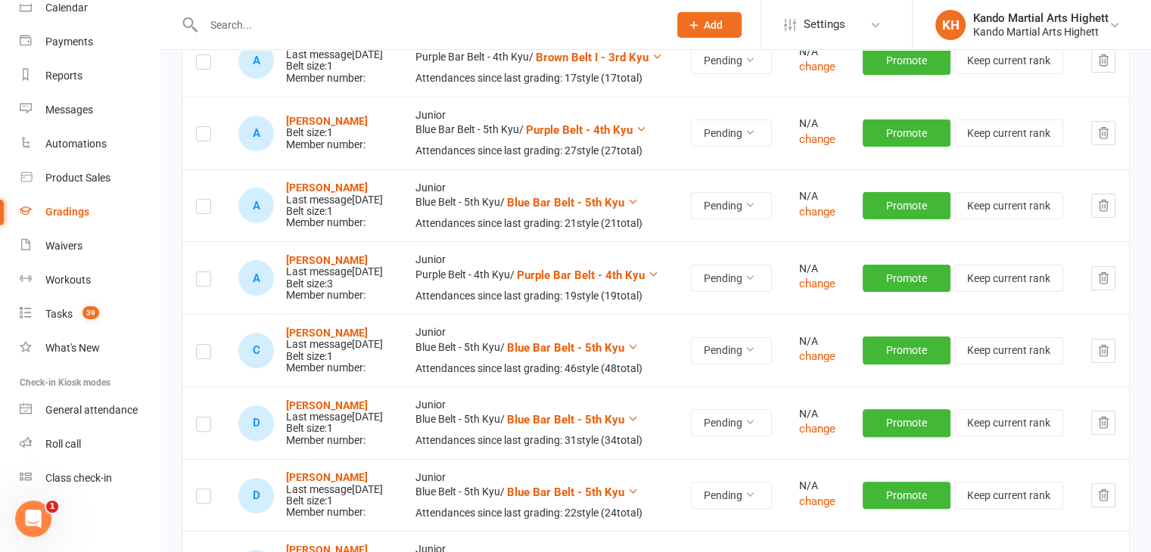
scroll to position [378, 0]
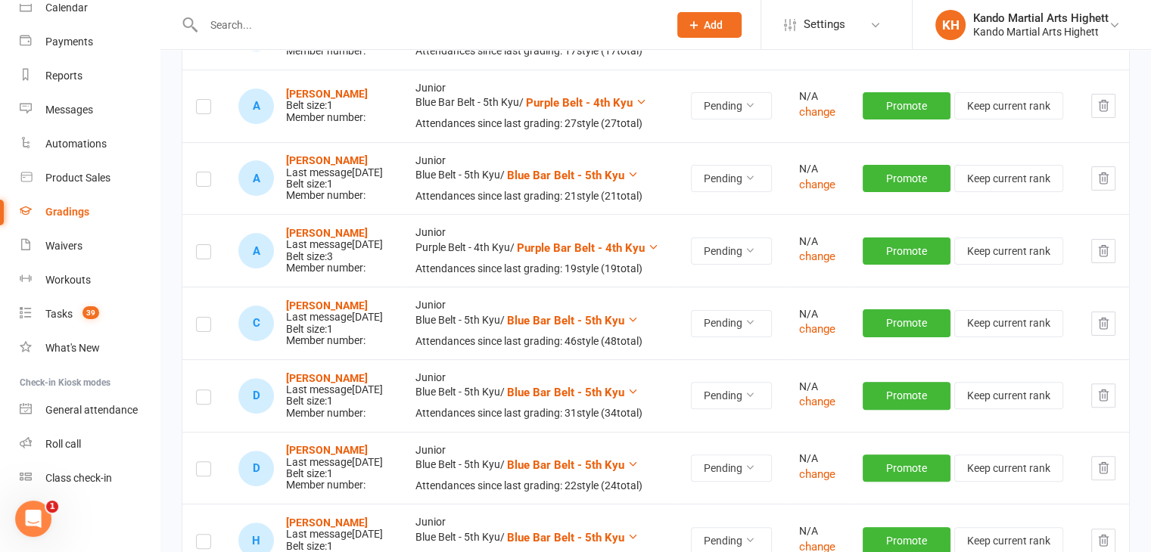
click at [203, 109] on label at bounding box center [203, 109] width 15 height 0
click at [203, 100] on input "checkbox" at bounding box center [203, 100] width 15 height 0
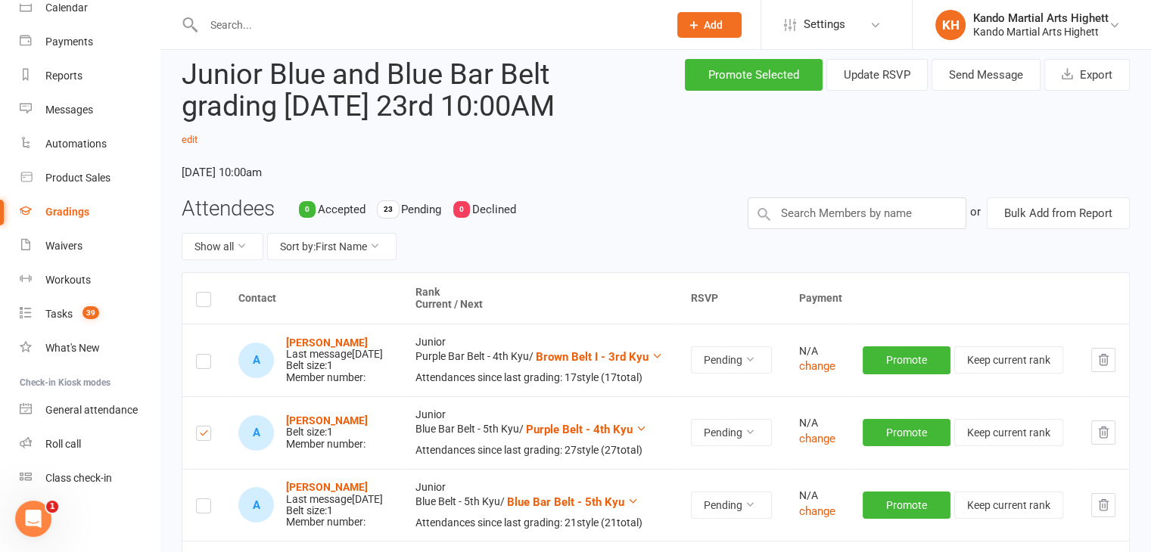
scroll to position [0, 0]
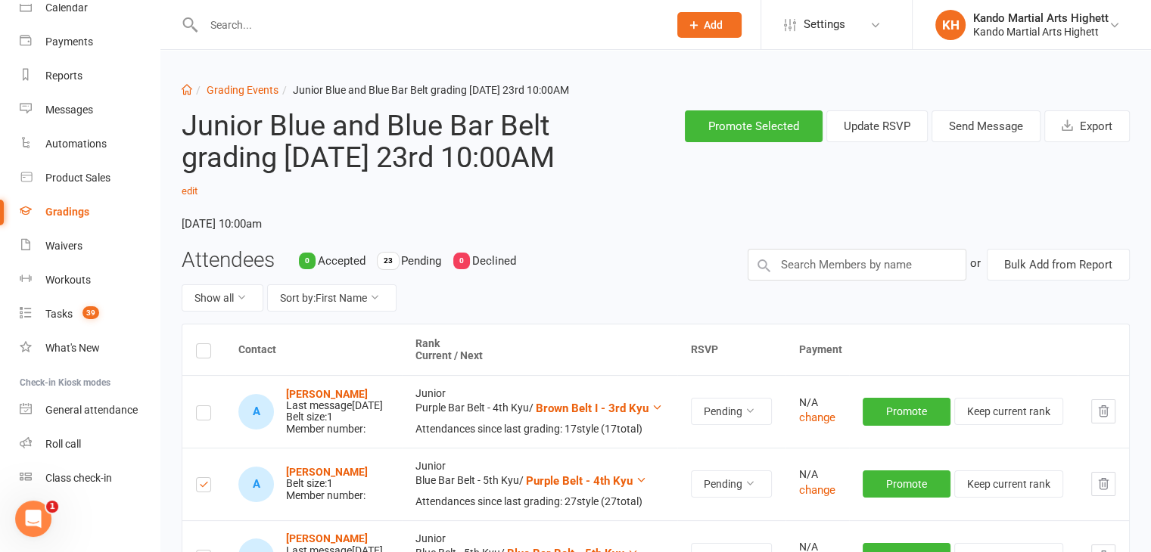
click at [1002, 101] on div "Promote Selected Update RSVP Send Message Export" at bounding box center [858, 126] width 566 height 56
click at [989, 113] on button "Send Message" at bounding box center [985, 126] width 109 height 32
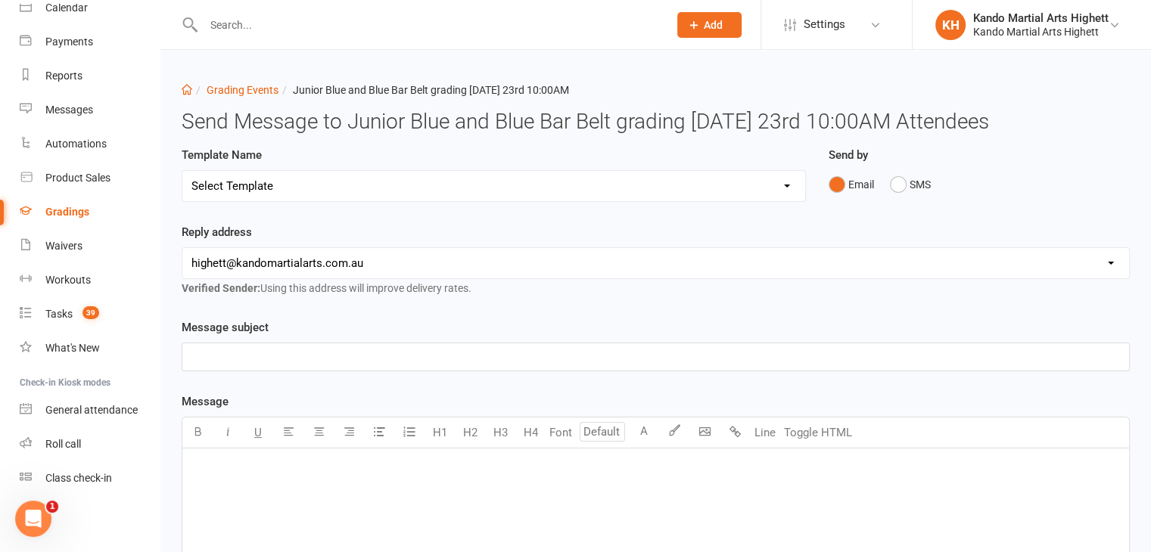
click at [369, 203] on div "Template Name Select Template [Email] Black Belt Grading Invitation [Email] Con…" at bounding box center [493, 184] width 647 height 77
click at [390, 187] on select "Select Template [Email] Black Belt Grading Invitation [Email] Confirmation of S…" at bounding box center [493, 186] width 623 height 30
select select "4"
click at [182, 171] on select "Select Template [Email] Black Belt Grading Invitation [Email] Confirmation of S…" at bounding box center [493, 186] width 623 height 30
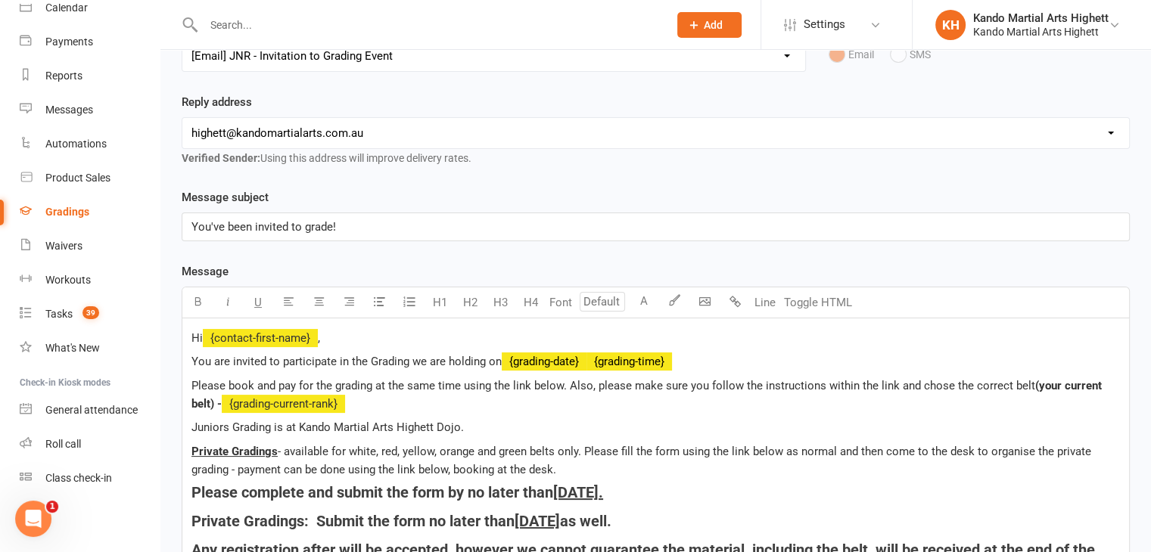
scroll to position [530, 0]
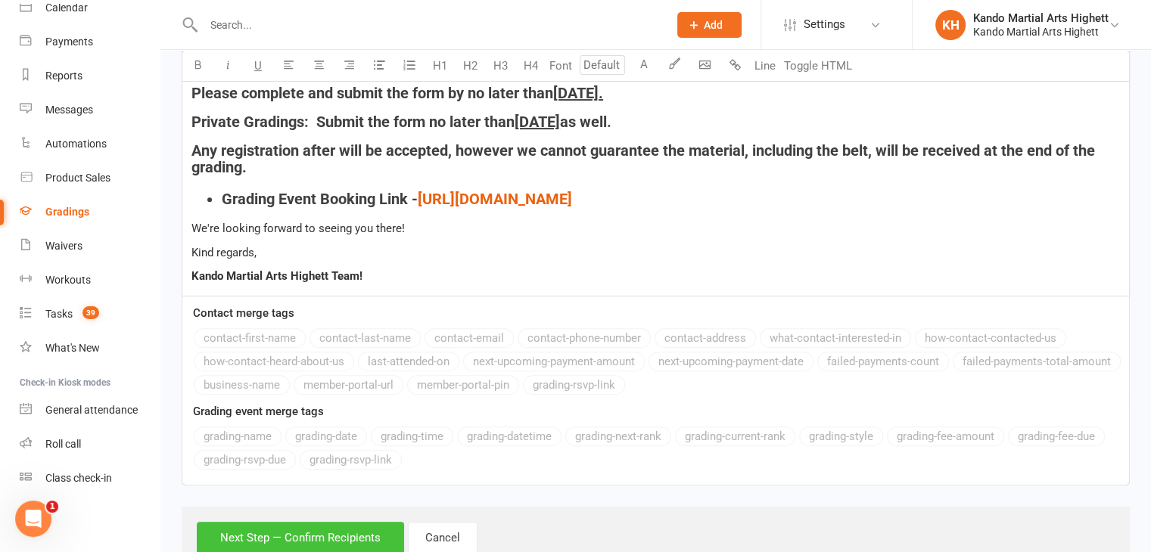
click at [378, 533] on button "Next Step — Confirm Recipients" at bounding box center [300, 538] width 207 height 32
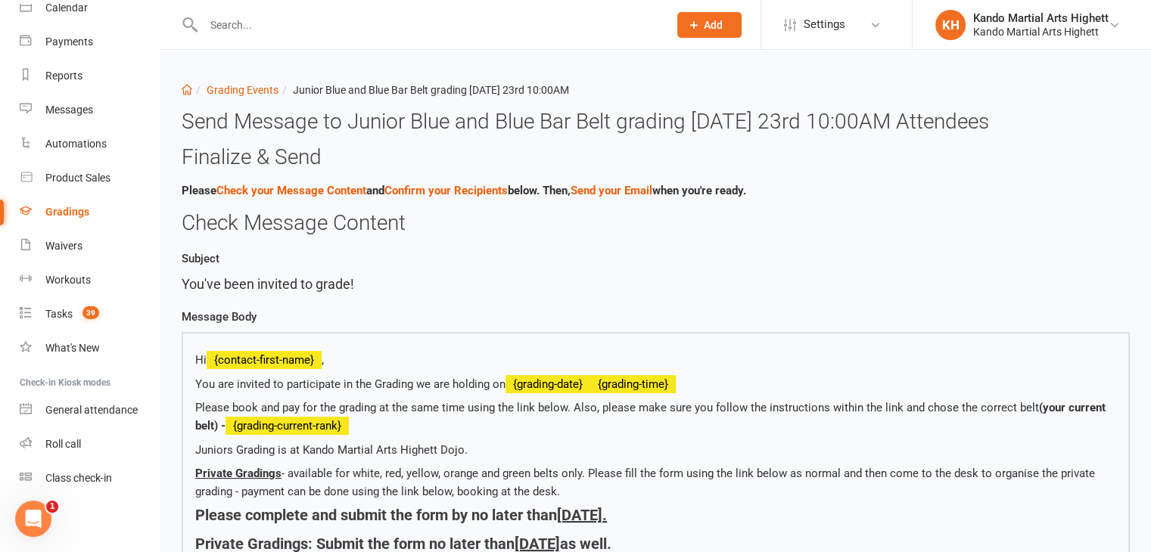
scroll to position [463, 0]
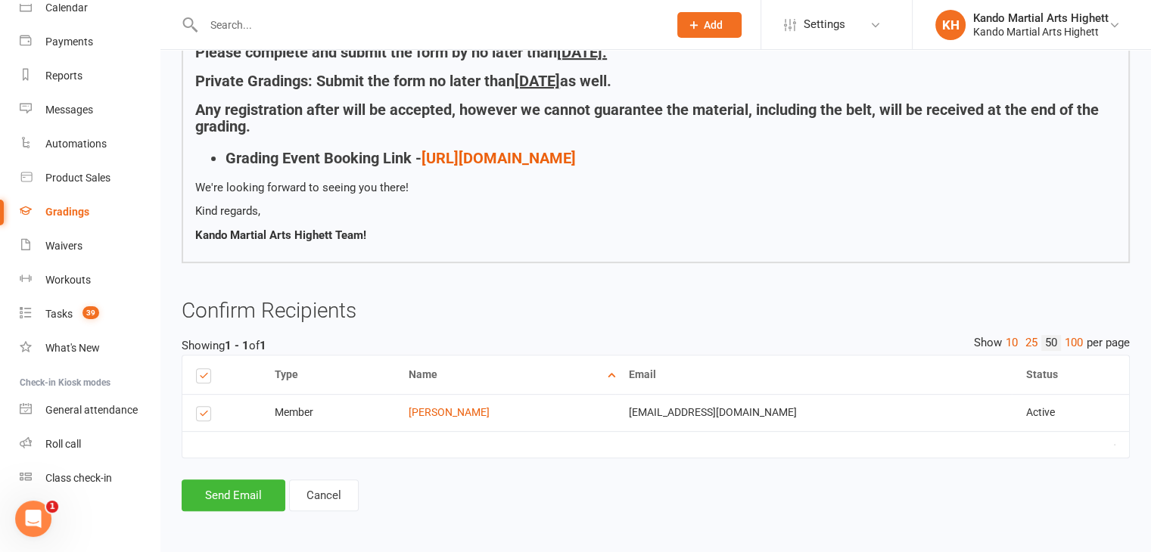
click at [212, 475] on div "Type Name Email Phone Number Status Notification Status # Devices Select this M…" at bounding box center [656, 417] width 948 height 125
click at [188, 489] on button "Send Email" at bounding box center [234, 496] width 104 height 32
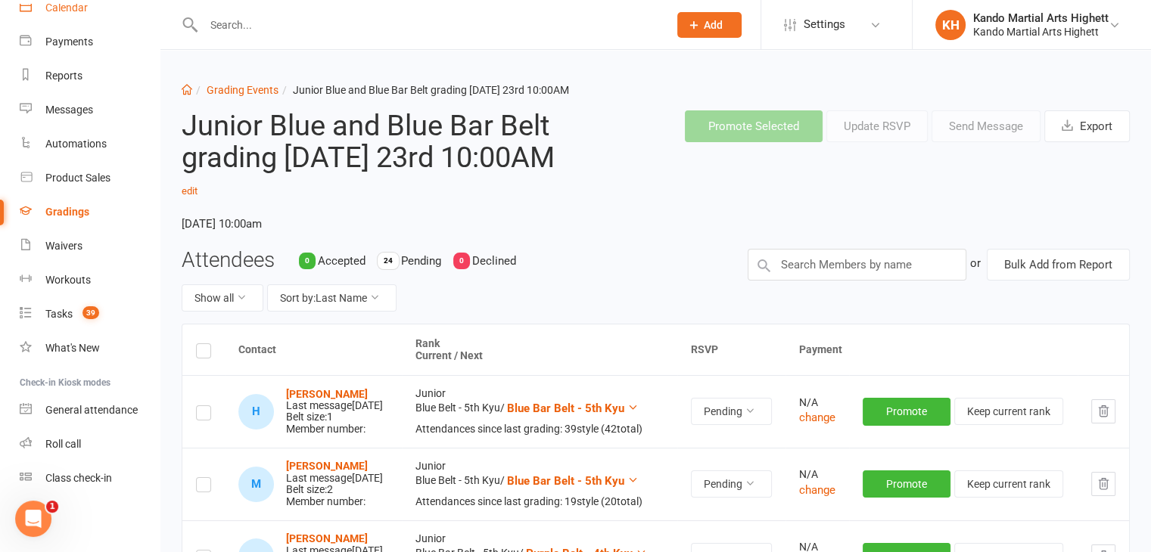
click at [101, 10] on link "Calendar" at bounding box center [90, 8] width 140 height 34
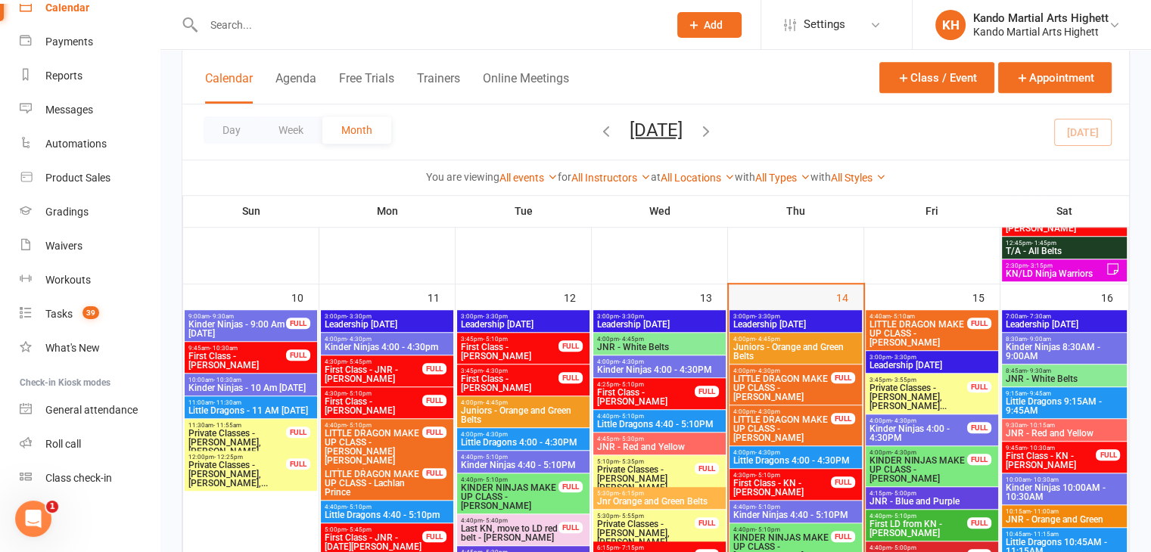
scroll to position [1135, 0]
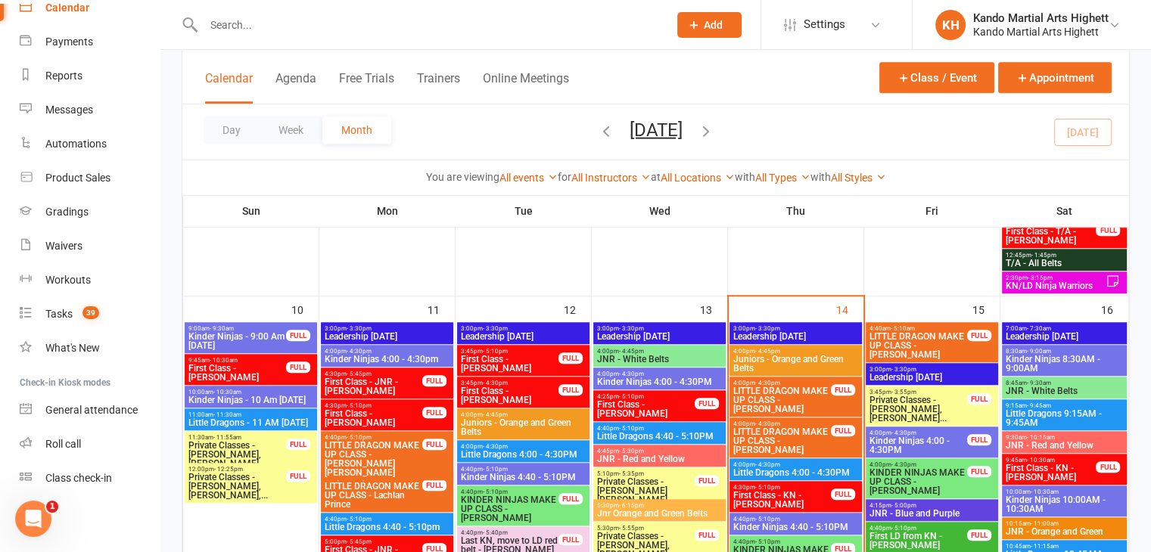
click at [781, 358] on span "Juniors - Orange and Green Belts" at bounding box center [795, 364] width 126 height 18
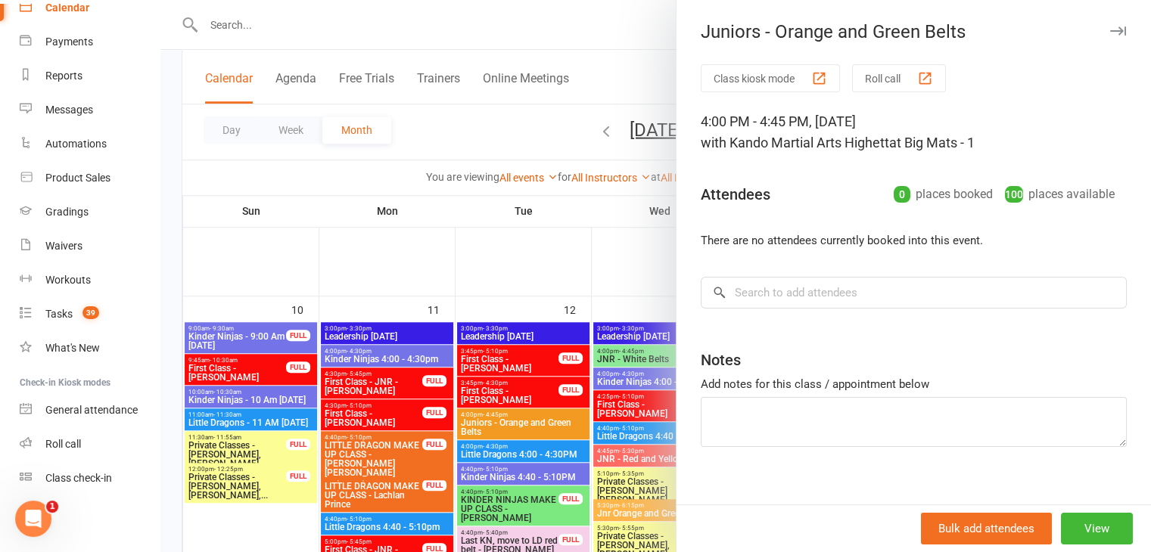
click at [759, 75] on button "Class kiosk mode" at bounding box center [769, 78] width 139 height 28
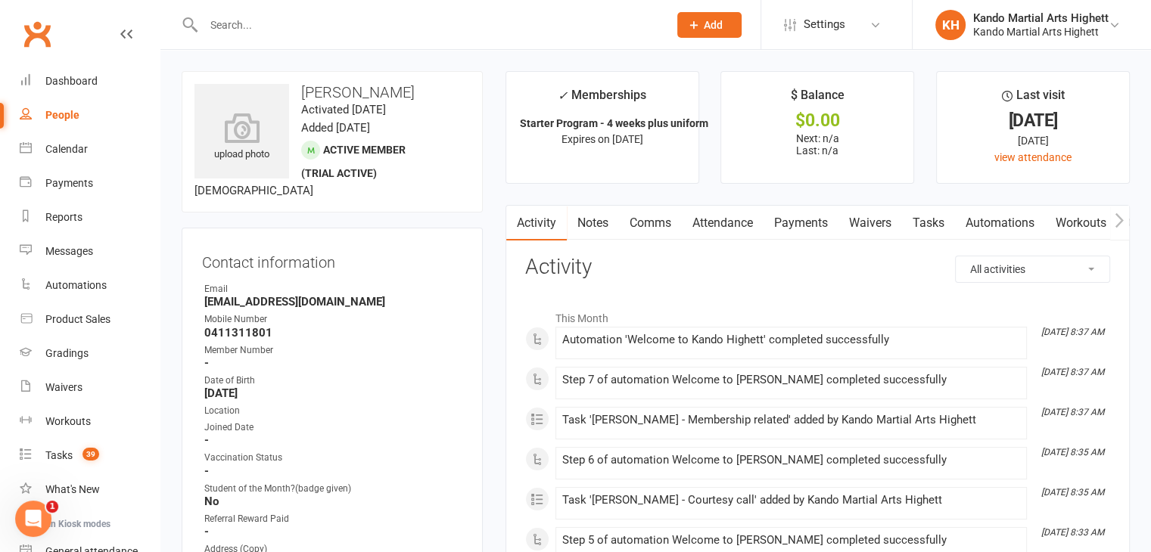
click at [802, 219] on link "Payments" at bounding box center [800, 223] width 75 height 35
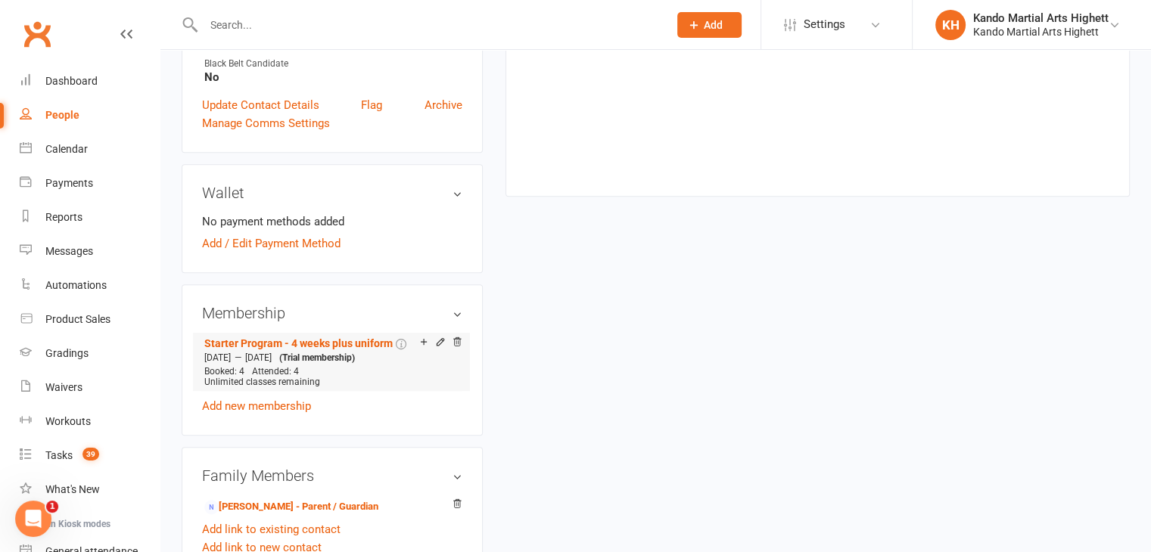
scroll to position [605, 0]
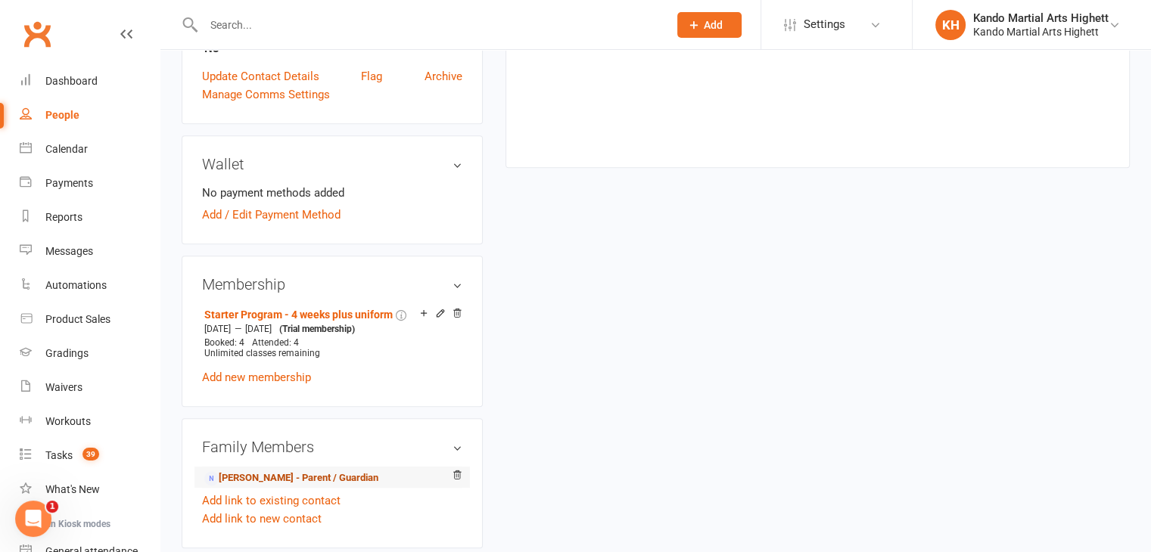
click at [303, 479] on link "Raewyn Mackie - Parent / Guardian" at bounding box center [291, 479] width 174 height 16
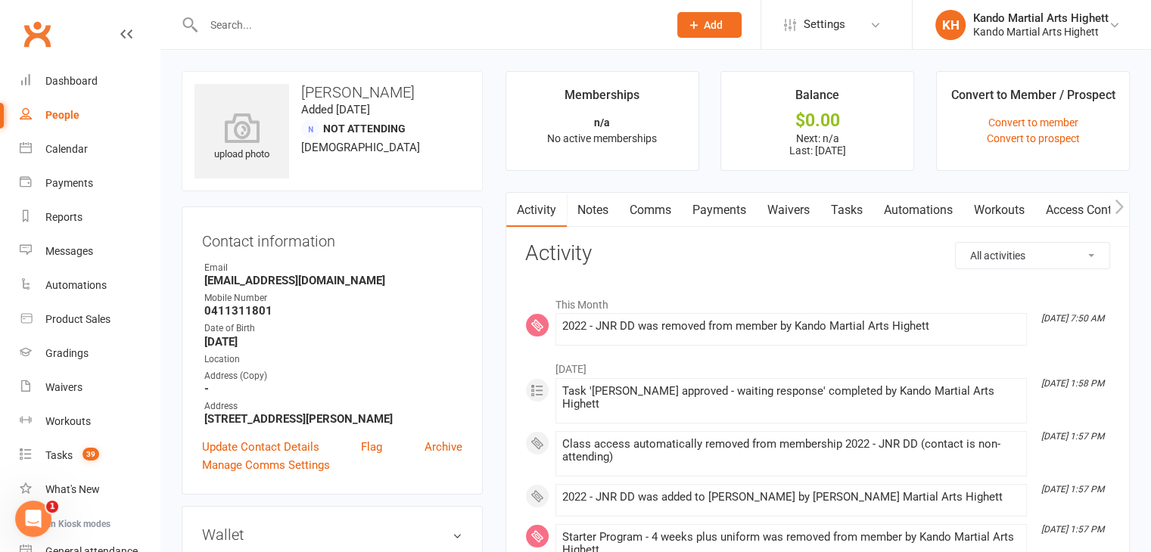
click at [699, 198] on link "Payments" at bounding box center [719, 210] width 75 height 35
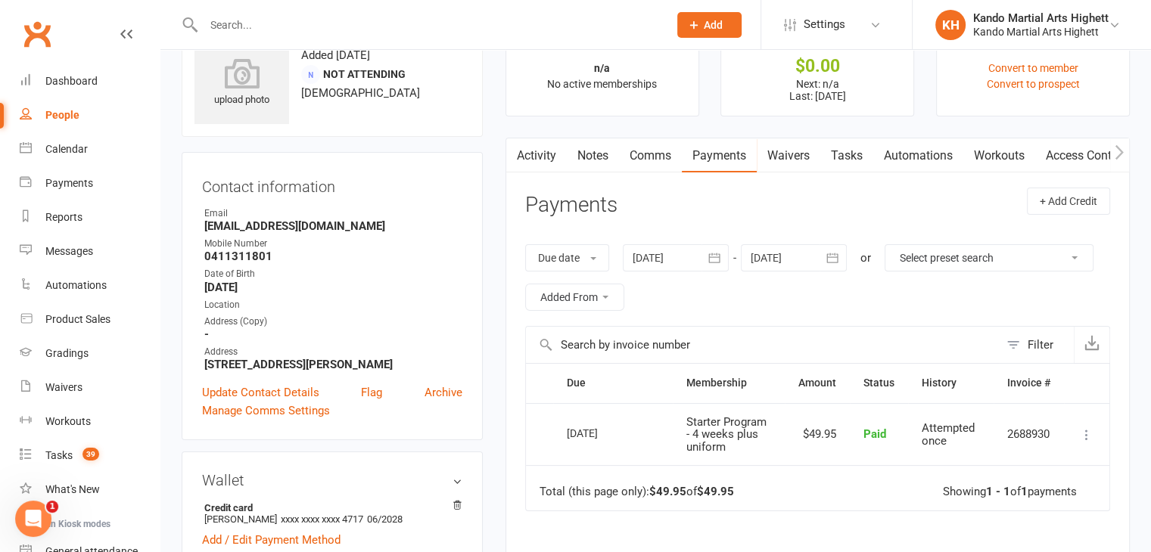
scroll to position [103, 0]
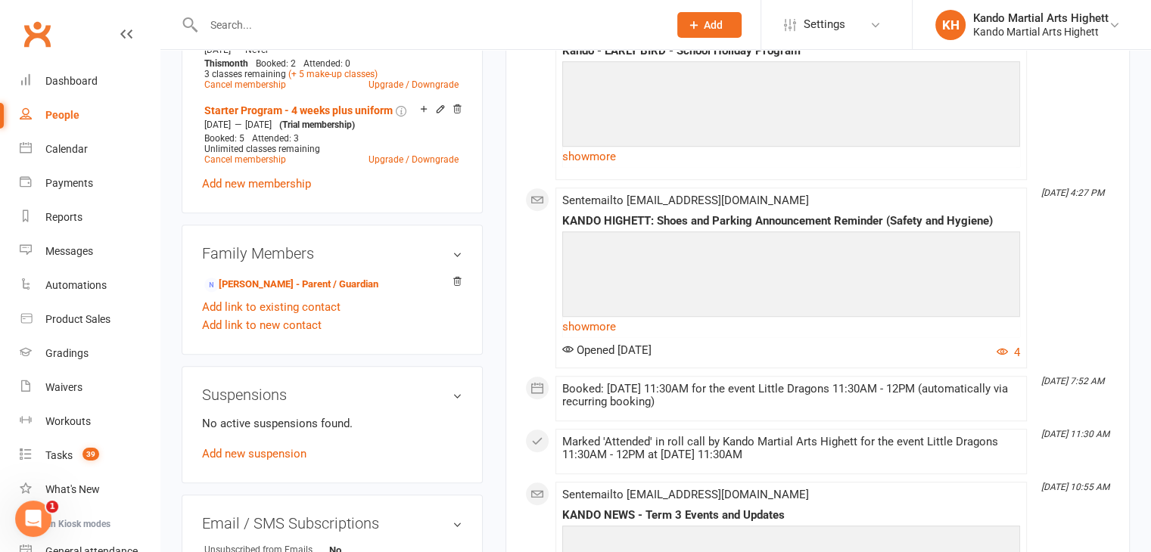
scroll to position [908, 0]
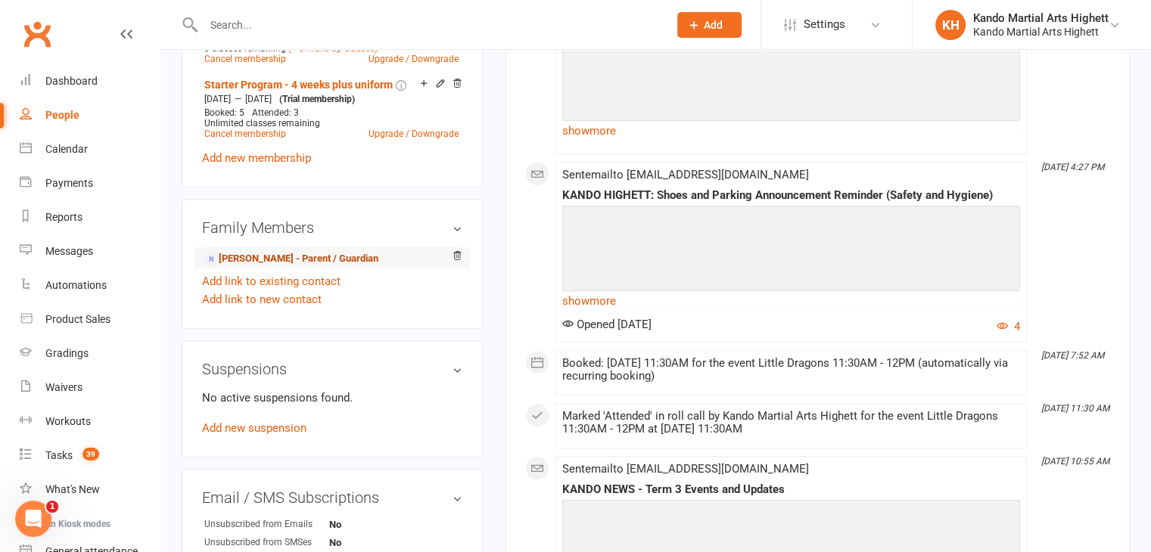
click at [309, 262] on link "Dylan Bai - Parent / Guardian" at bounding box center [291, 259] width 174 height 16
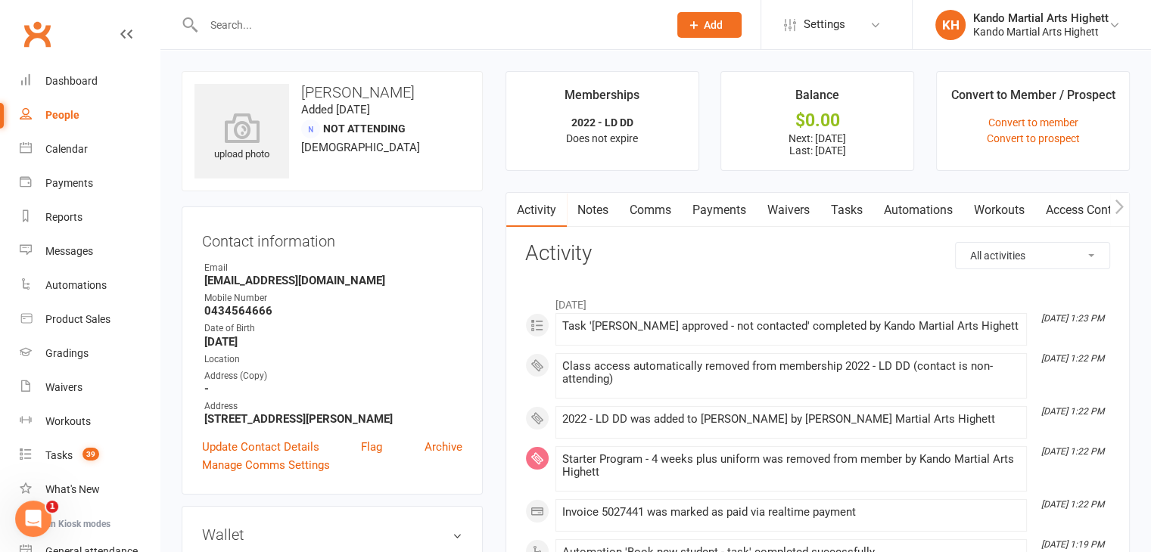
click at [730, 213] on link "Payments" at bounding box center [719, 210] width 75 height 35
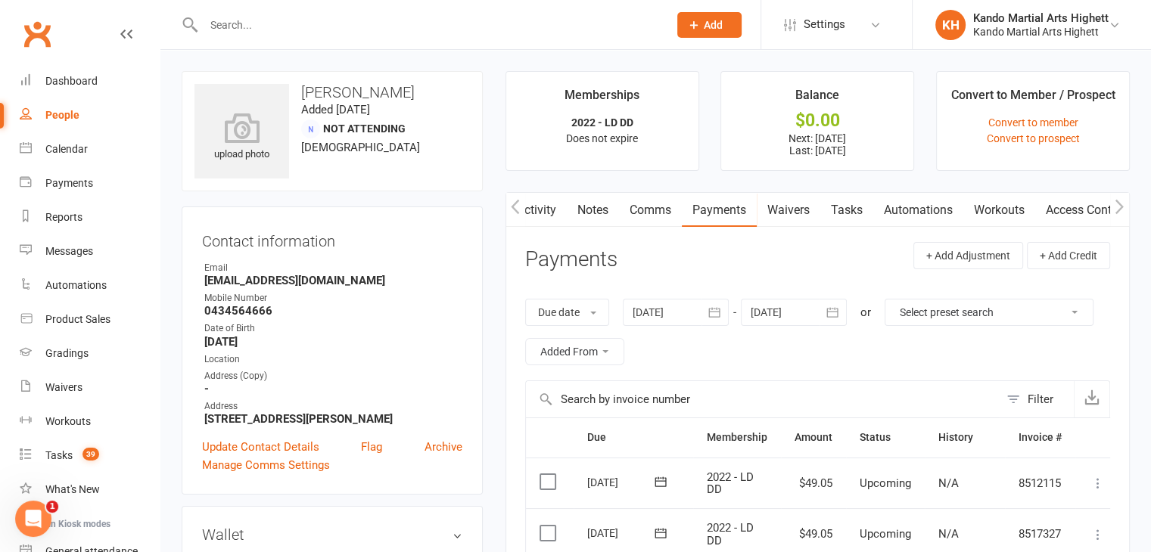
scroll to position [0, 10]
click at [707, 207] on link "Payments" at bounding box center [709, 210] width 75 height 35
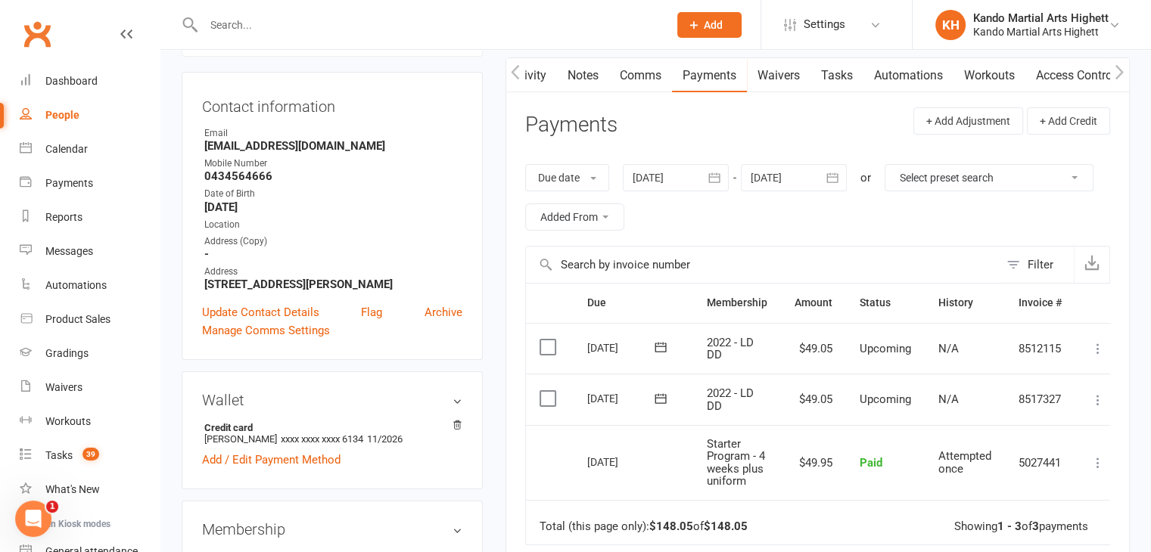
scroll to position [151, 0]
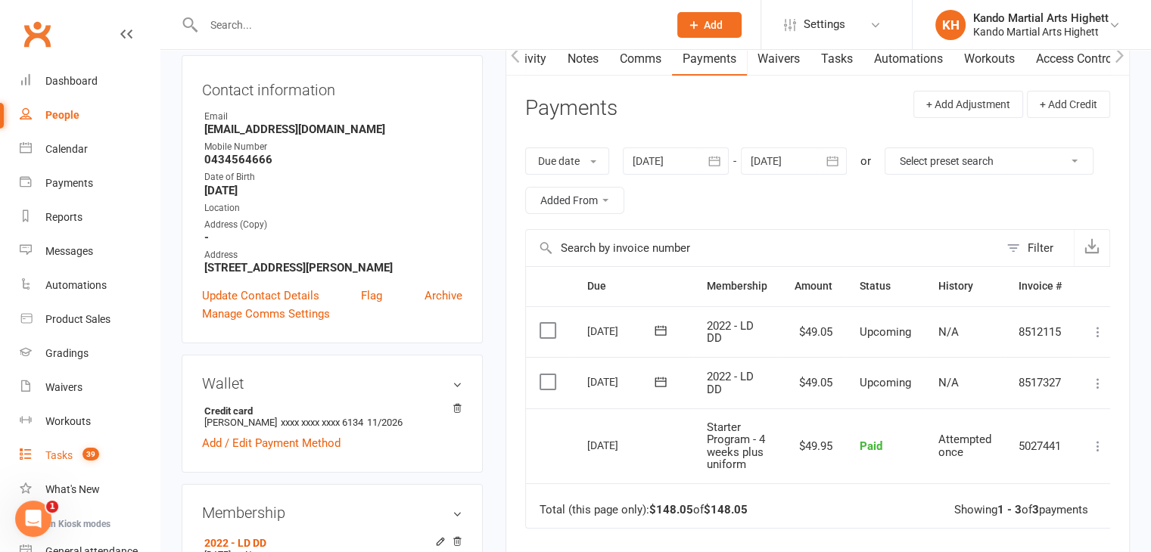
click at [115, 444] on link "Tasks 39" at bounding box center [90, 456] width 140 height 34
select select "incomplete"
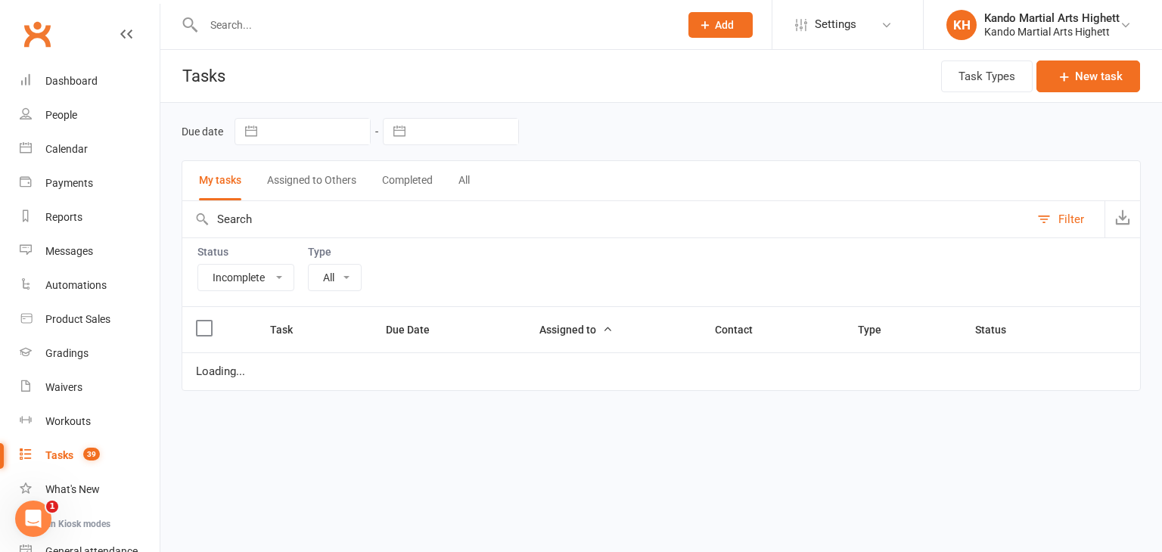
select select "23096"
select select "started"
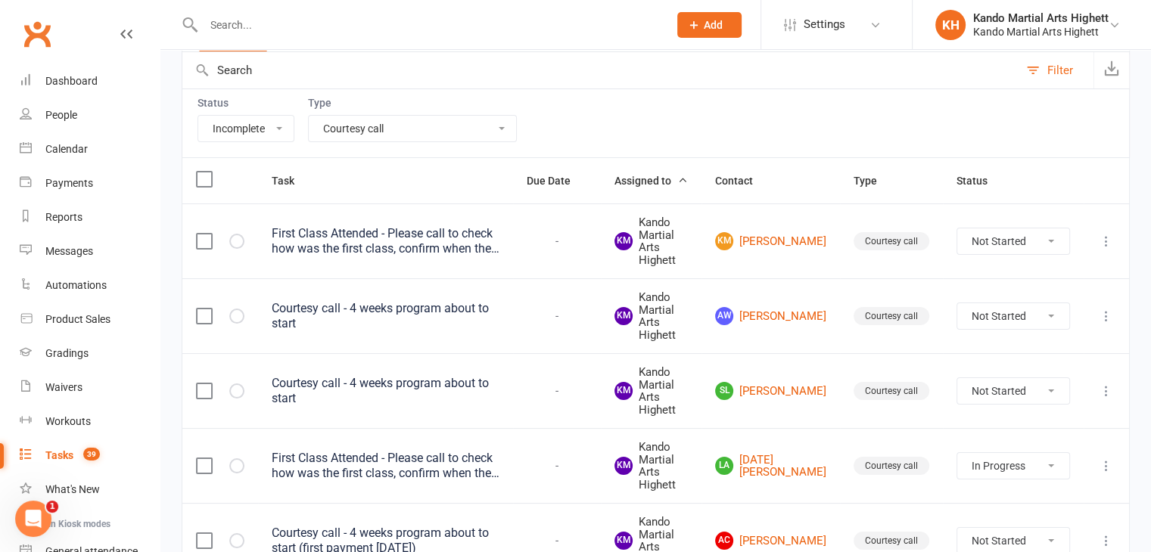
scroll to position [151, 0]
click at [448, 126] on select "All Admin Cancellation Class transfer Courtesy call Create welcome card E-mail …" at bounding box center [412, 127] width 207 height 26
select select
click at [309, 114] on select "All Admin Cancellation Class transfer Courtesy call Create welcome card E-mail …" at bounding box center [412, 127] width 207 height 26
select select "started"
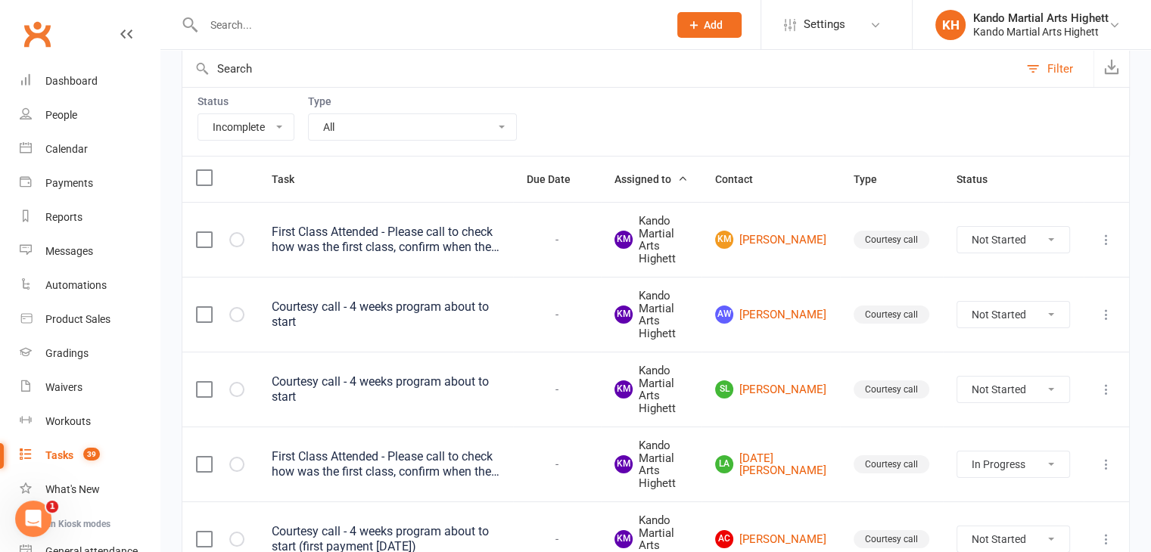
select select "started"
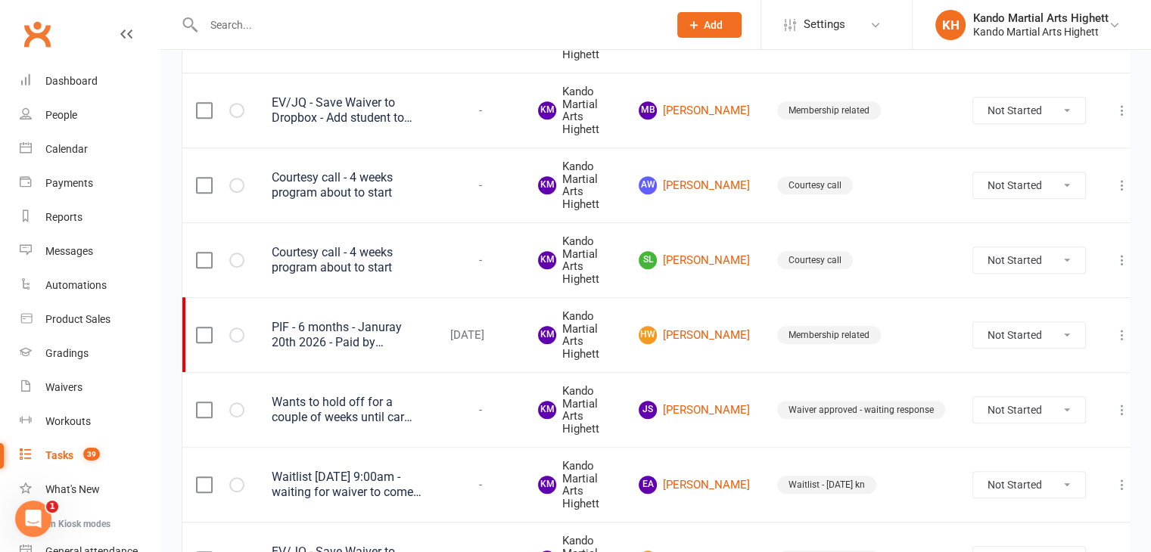
scroll to position [1135, 0]
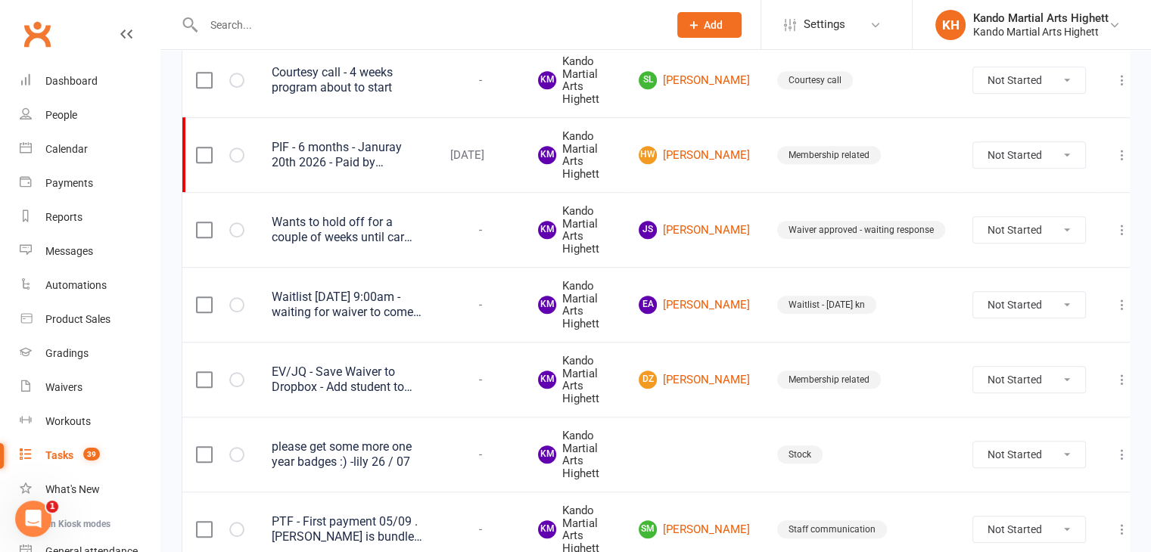
click at [393, 290] on div "Waitlist Sunday 9:00am - waiting for waiver to come through. (31/07)" at bounding box center [347, 305] width 151 height 30
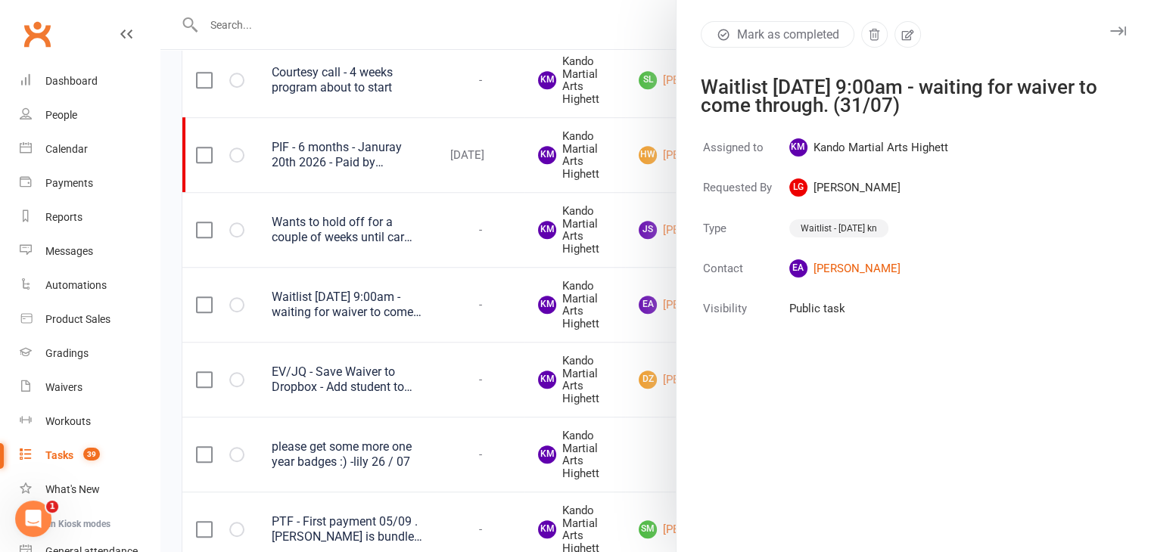
click at [524, 160] on div at bounding box center [655, 276] width 990 height 552
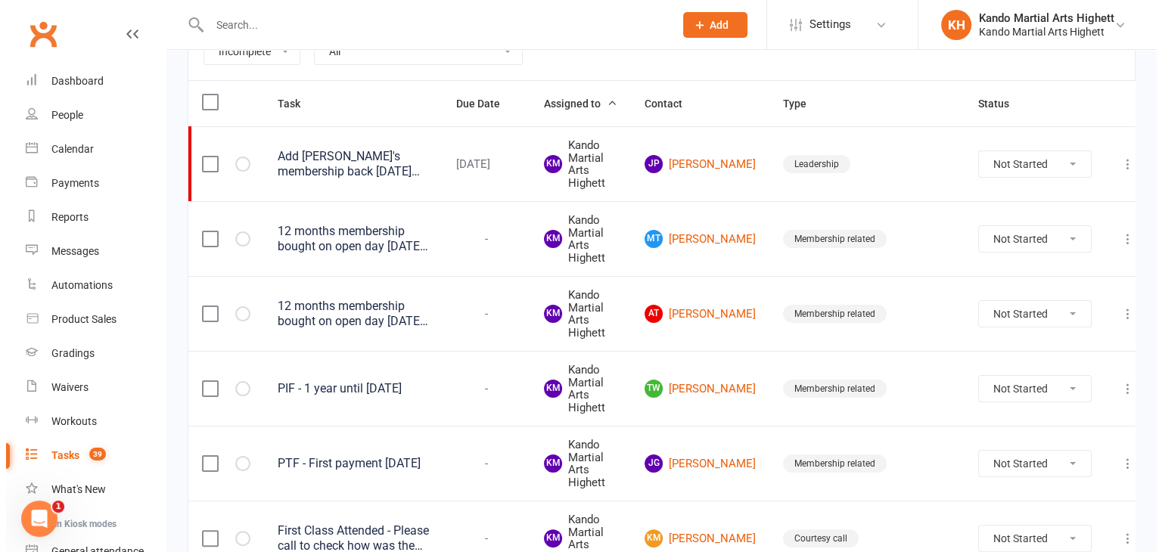
scroll to position [0, 0]
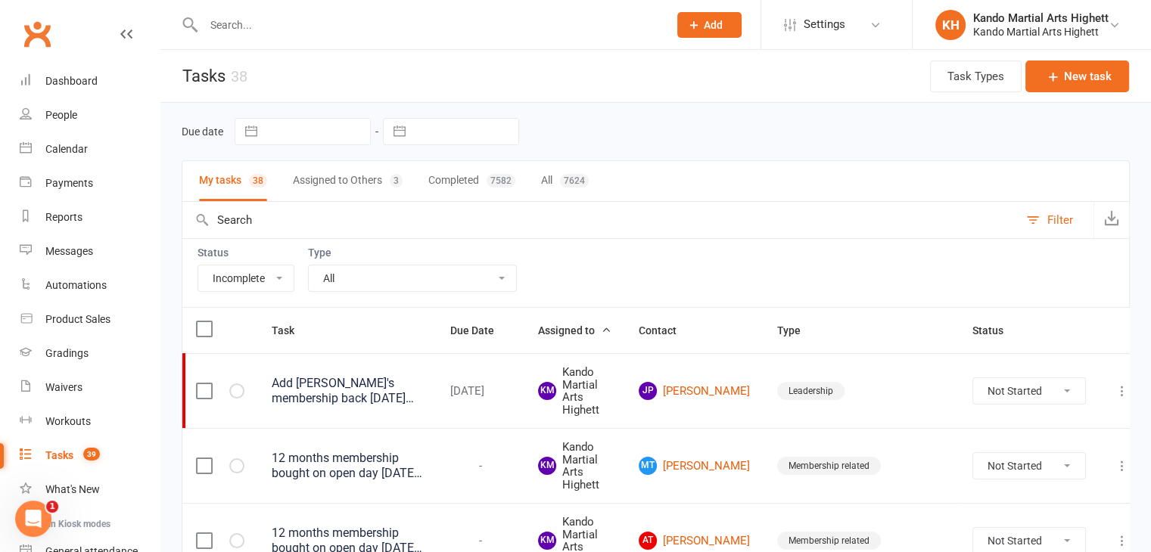
click at [469, 279] on select "All Admin Cancellation Class transfer Courtesy call Create welcome card E-mail …" at bounding box center [412, 279] width 207 height 26
select select "28343"
click at [309, 266] on select "All Admin Cancellation Class transfer Courtesy call Create welcome card E-mail …" at bounding box center [412, 279] width 207 height 26
select select "started"
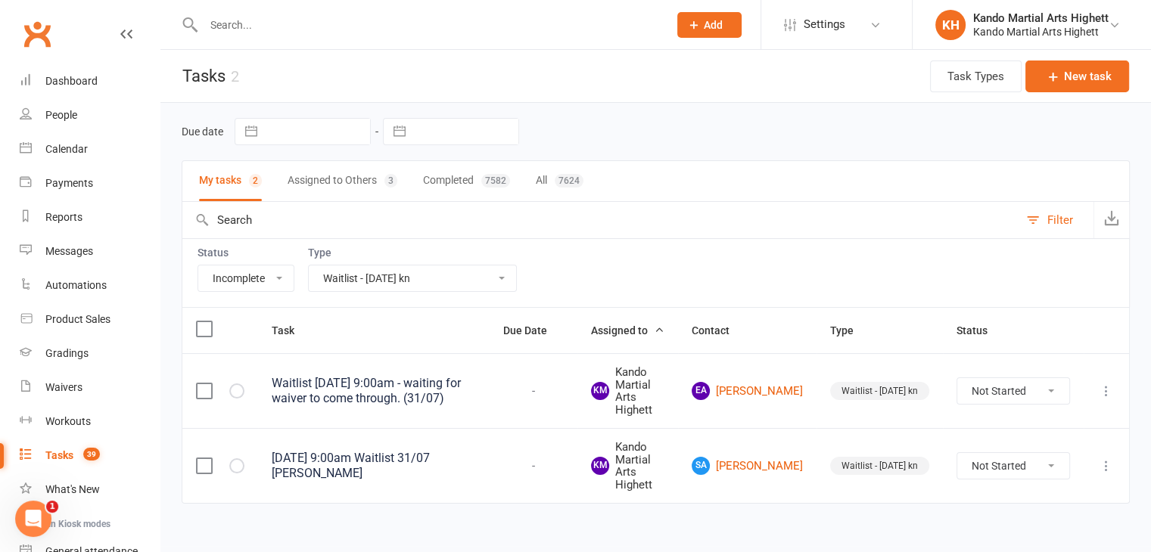
click at [1022, 384] on select "Not Started In Progress Waiting Complete" at bounding box center [1013, 391] width 112 height 26
click at [957, 378] on select "Not Started In Progress Waiting Complete" at bounding box center [1013, 391] width 112 height 26
select select "unstarted"
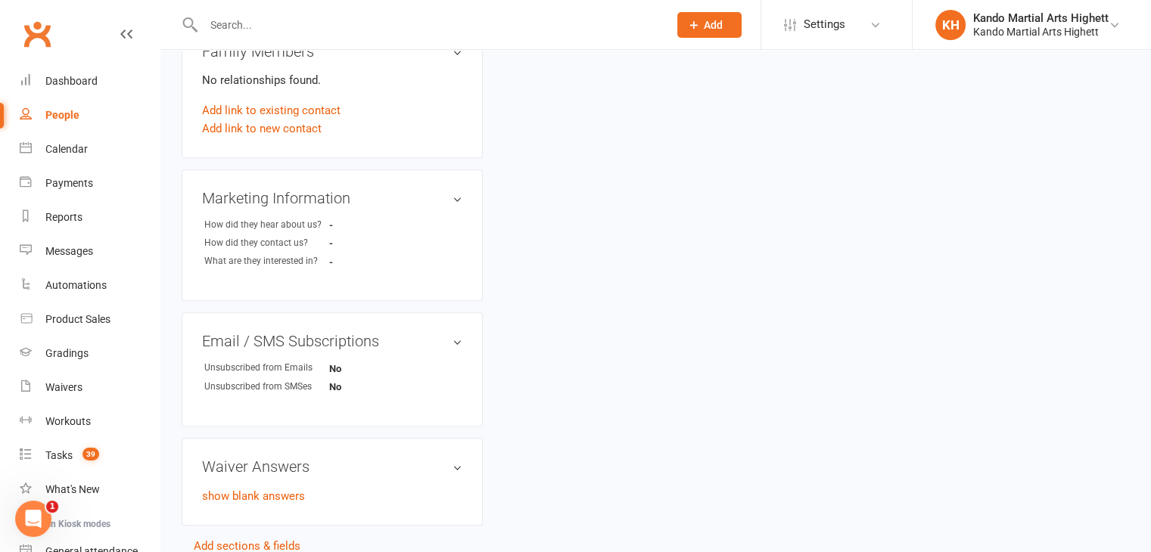
scroll to position [687, 0]
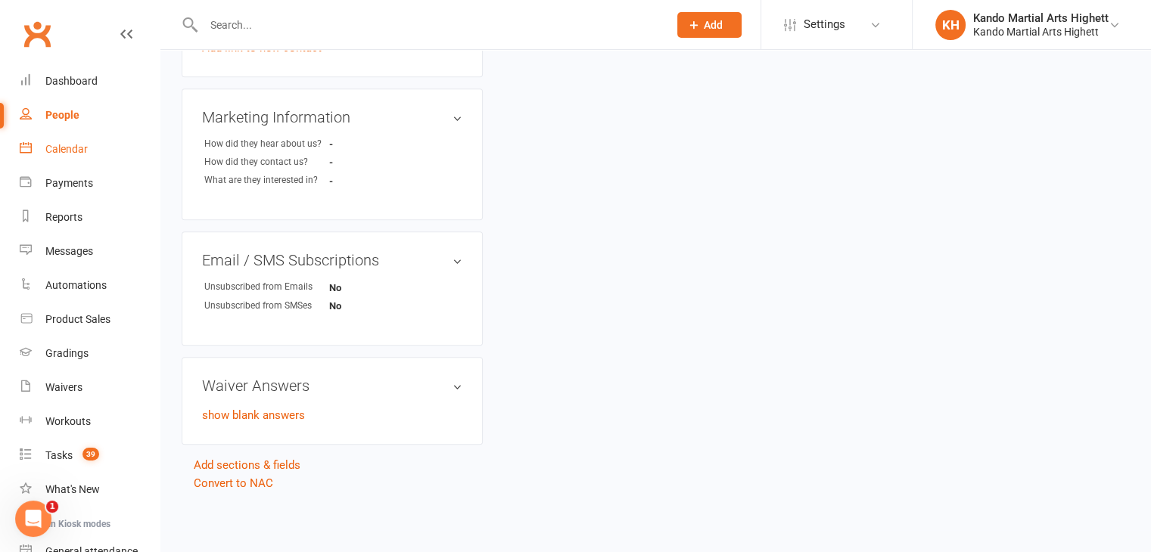
click at [94, 163] on link "Calendar" at bounding box center [90, 149] width 140 height 34
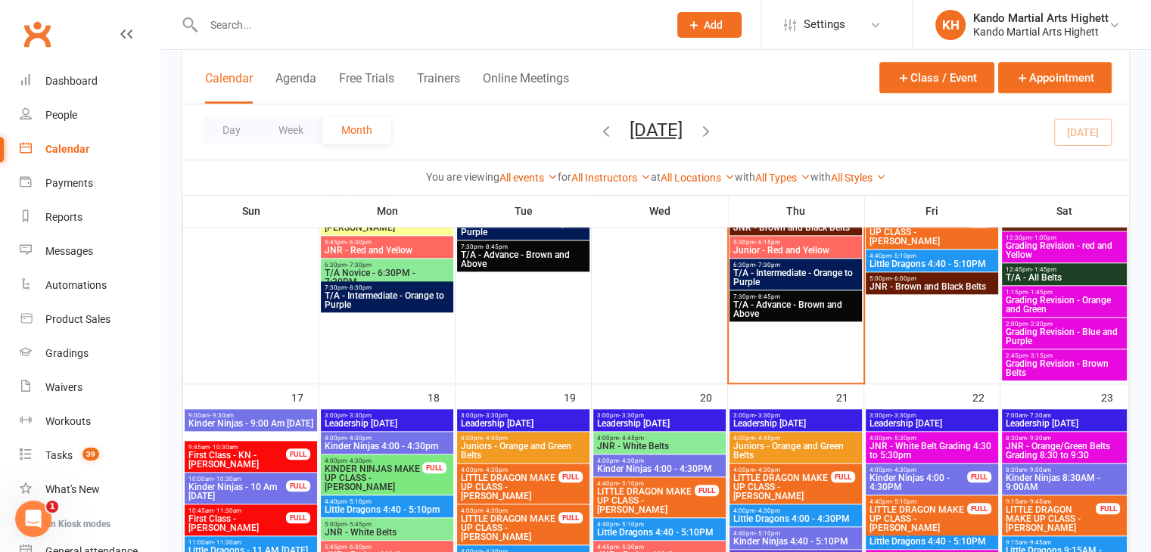
scroll to position [1664, 0]
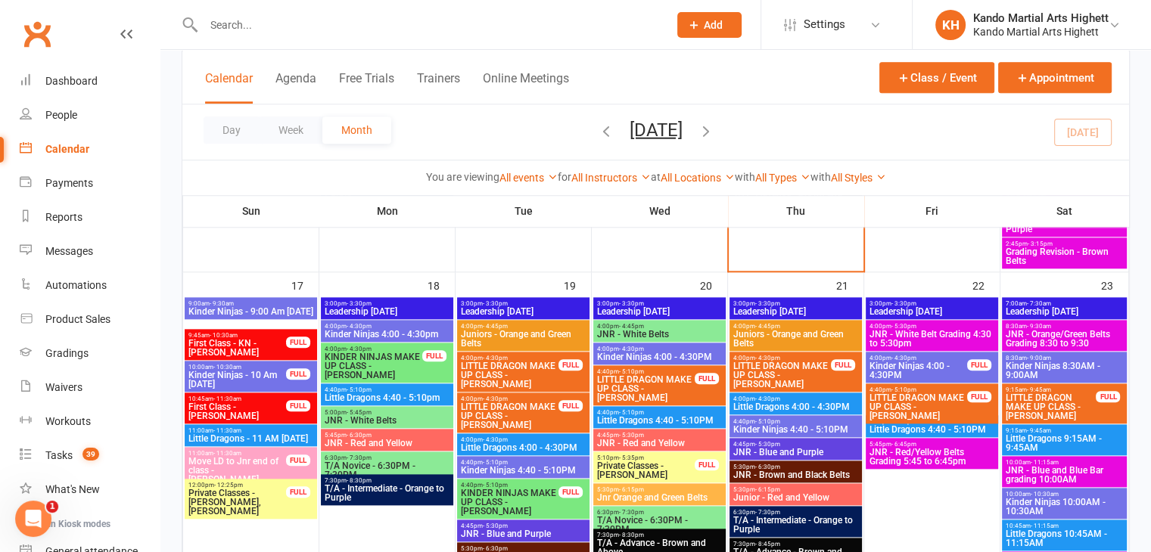
click at [279, 310] on span "Kinder Ninjas - 9:00 Am [DATE]" at bounding box center [251, 311] width 126 height 9
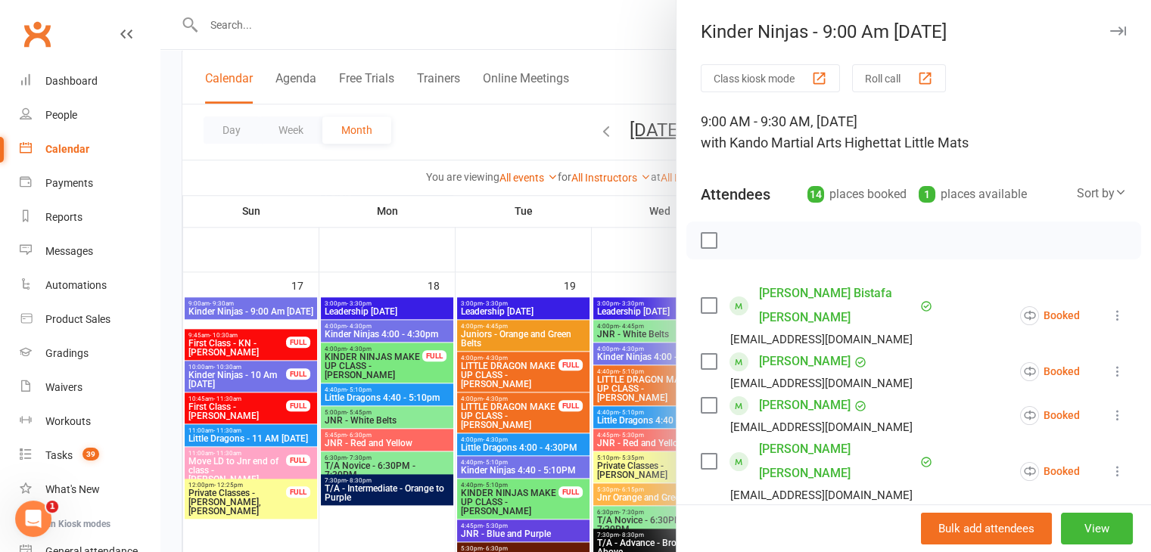
click at [261, 359] on div at bounding box center [655, 276] width 990 height 552
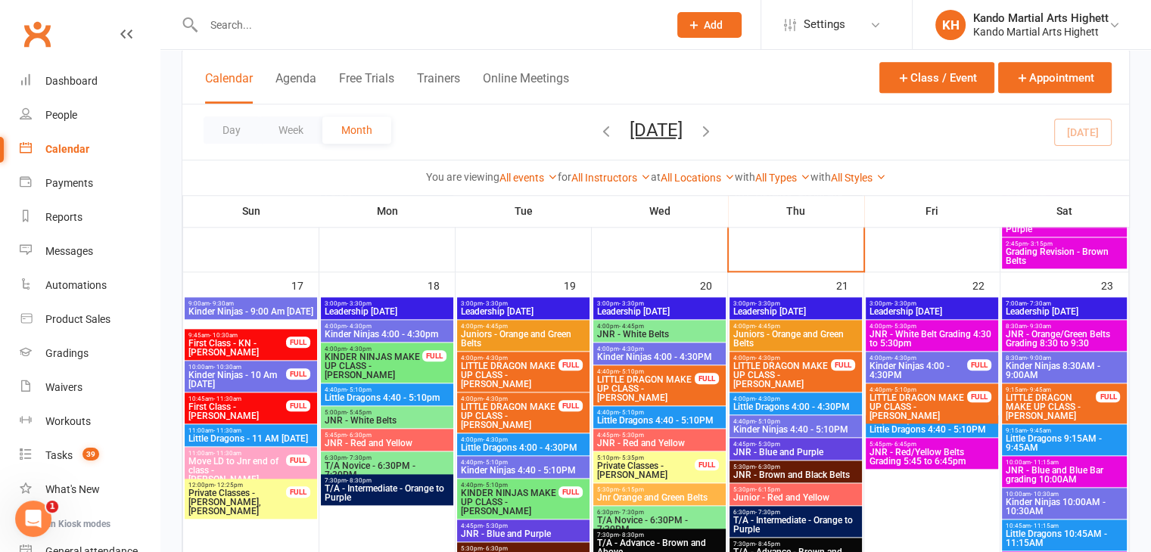
click at [278, 307] on span "Kinder Ninjas - 9:00 Am [DATE]" at bounding box center [251, 311] width 126 height 9
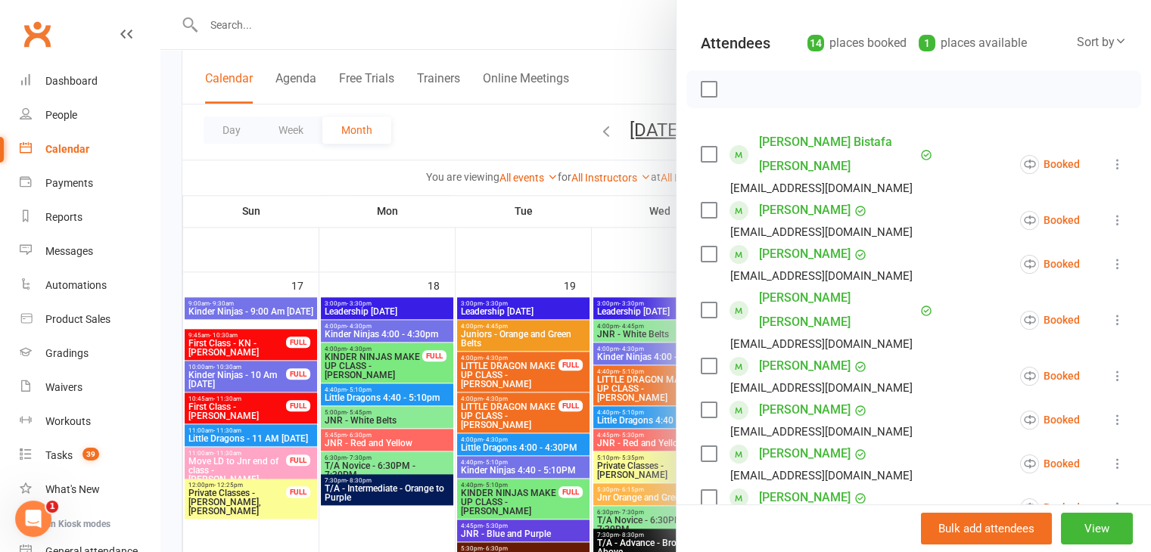
scroll to position [303, 0]
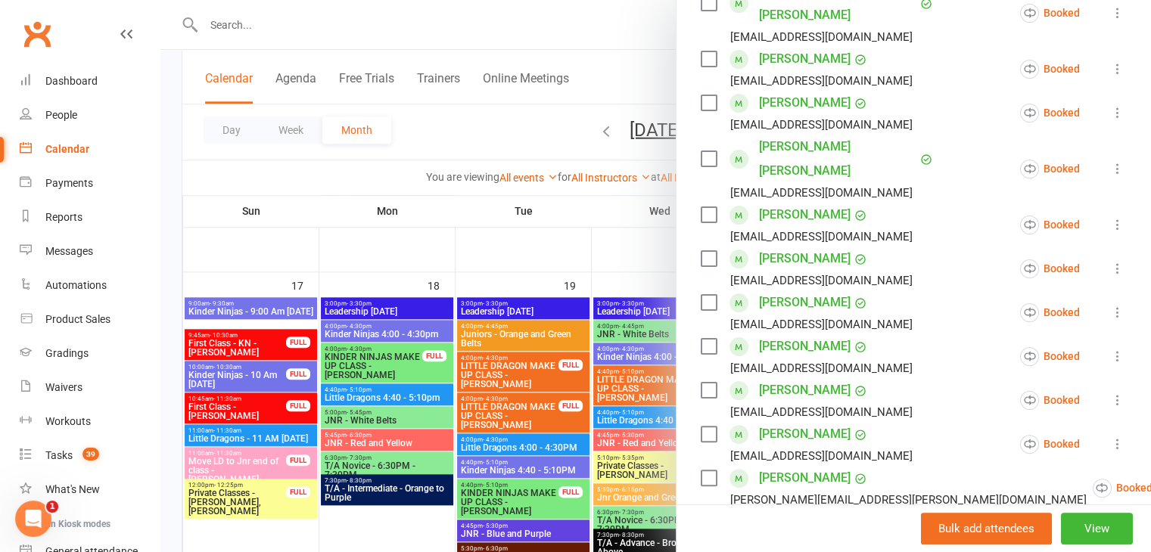
click at [312, 393] on div at bounding box center [655, 276] width 990 height 552
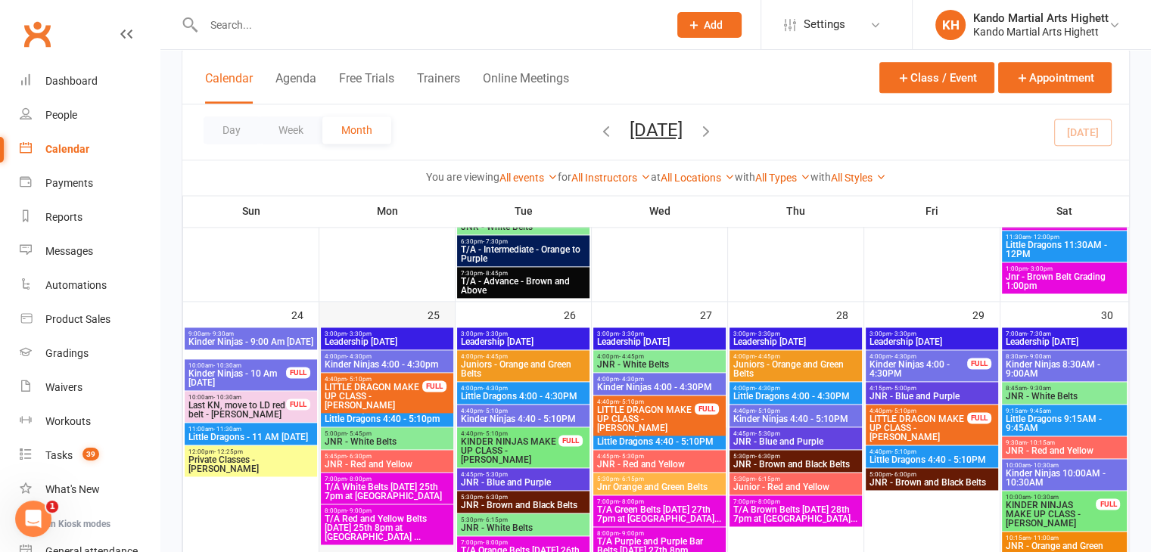
scroll to position [2042, 0]
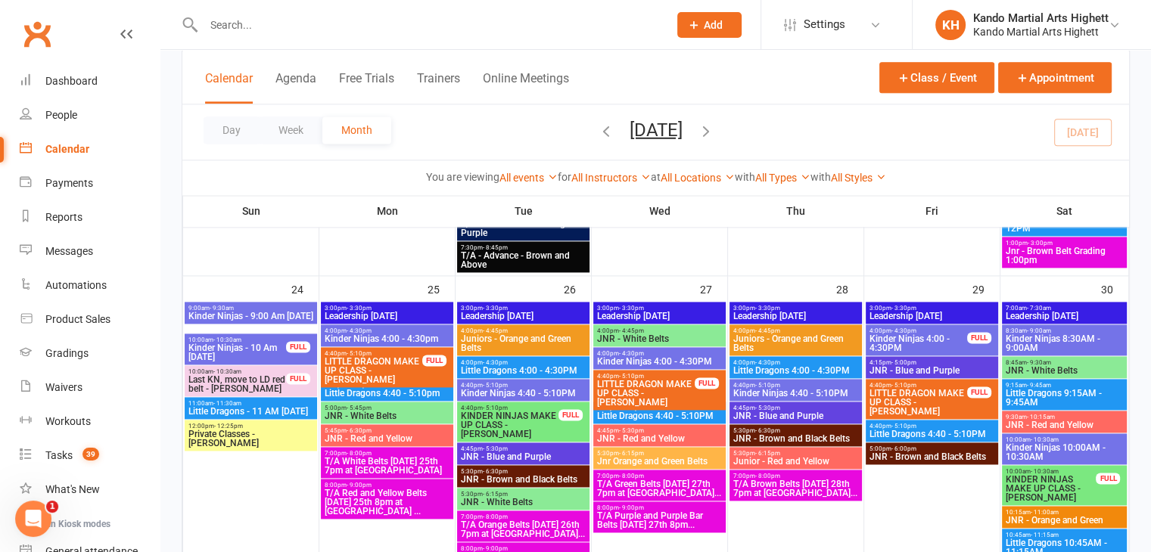
click at [259, 315] on span "Kinder Ninjas - 9:00 Am [DATE]" at bounding box center [251, 316] width 126 height 9
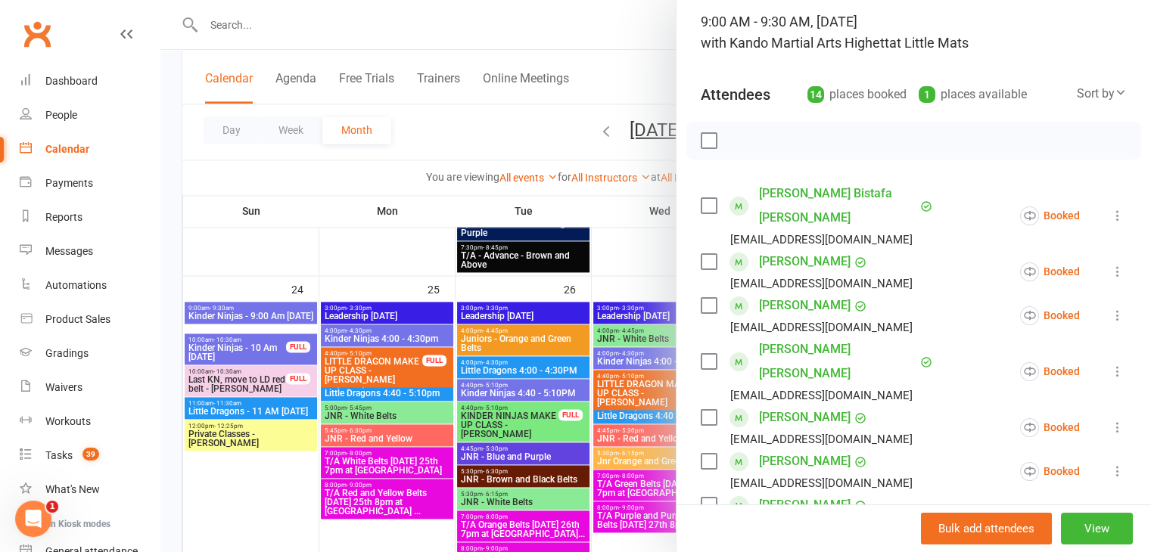
scroll to position [76, 0]
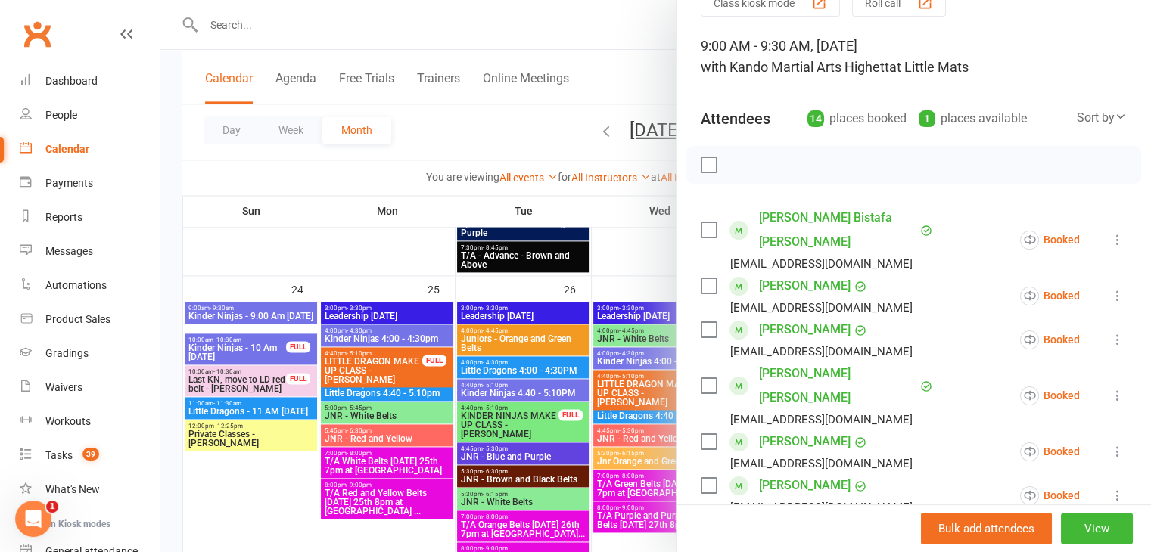
click at [277, 394] on div at bounding box center [655, 276] width 990 height 552
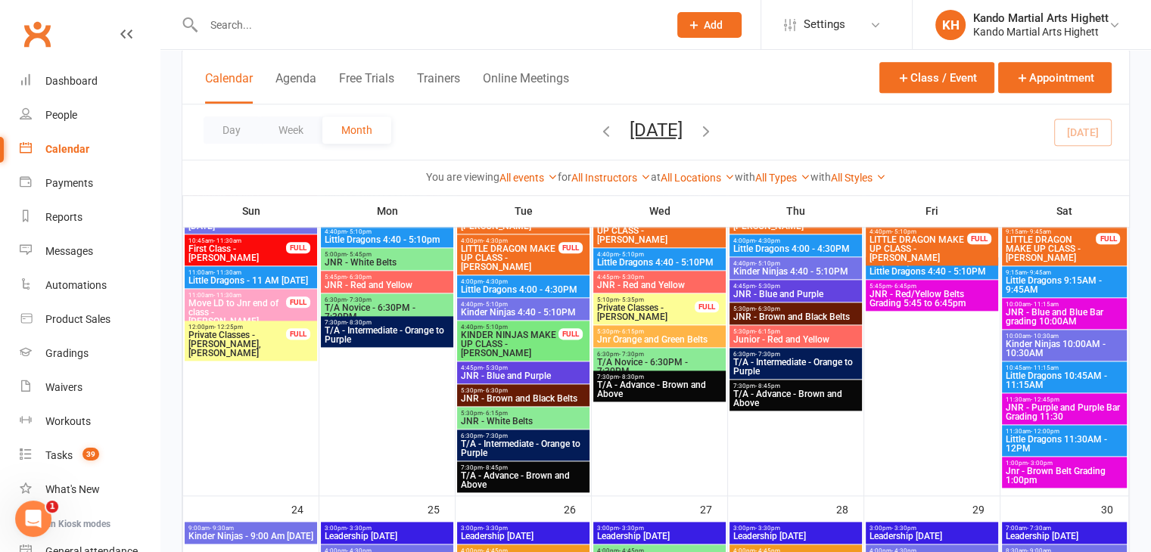
scroll to position [1664, 0]
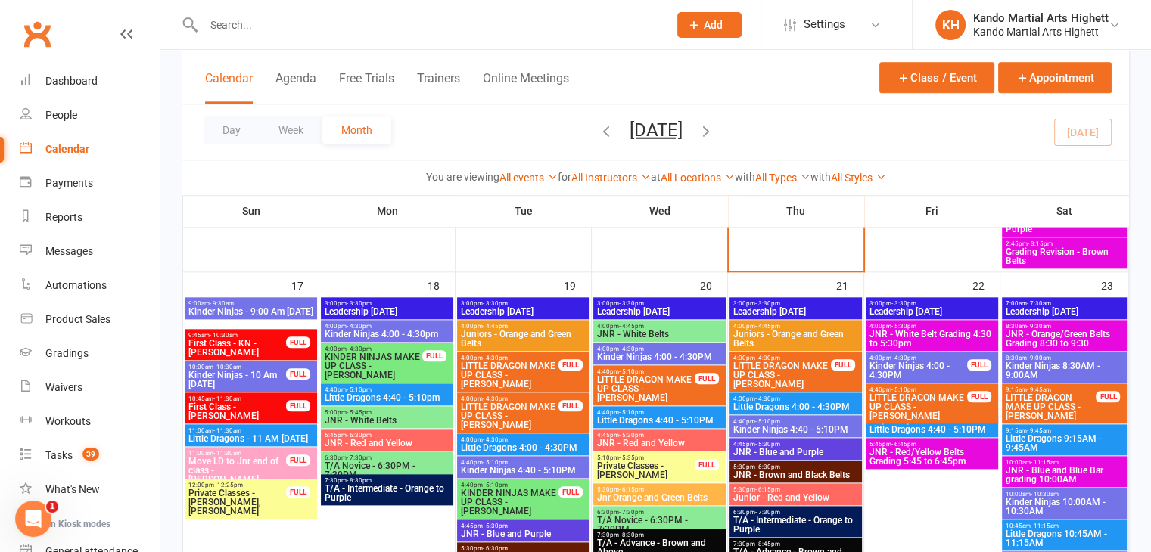
click at [272, 364] on span "10:00am - 10:30am" at bounding box center [237, 367] width 99 height 7
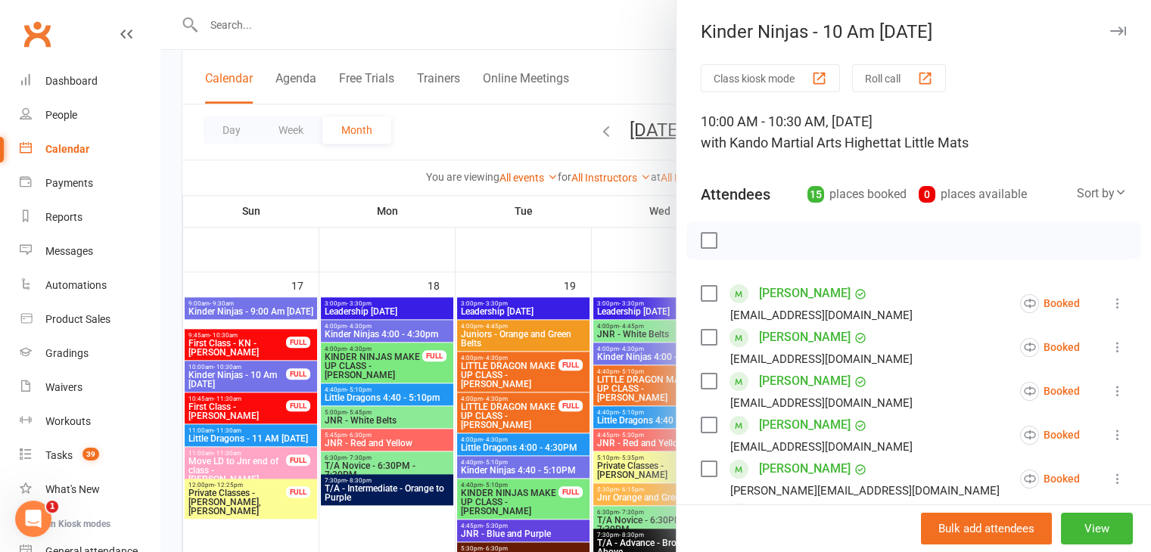
click at [387, 371] on div at bounding box center [655, 276] width 990 height 552
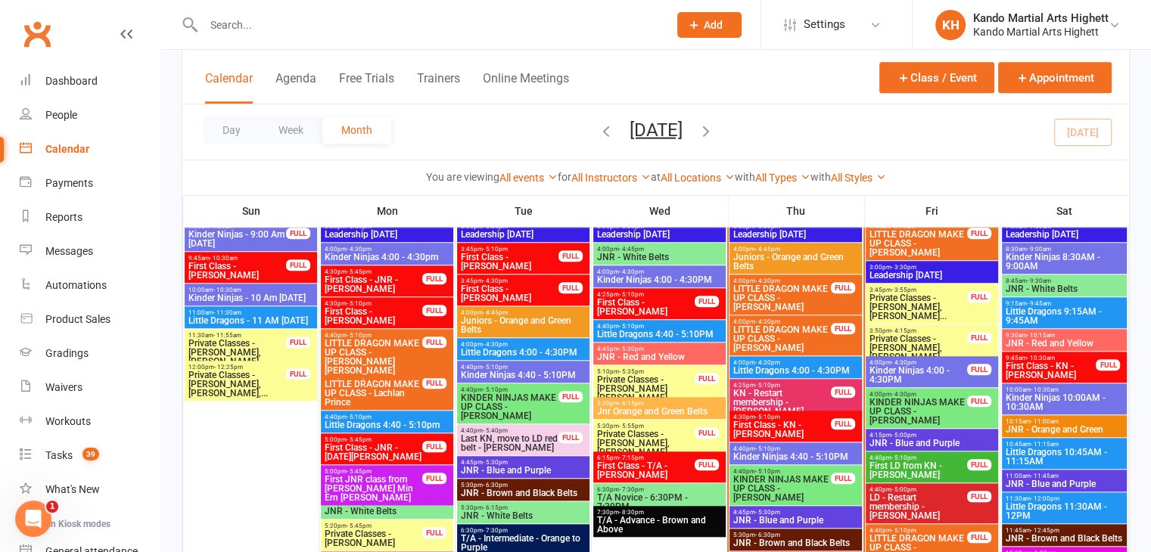
scroll to position [1210, 0]
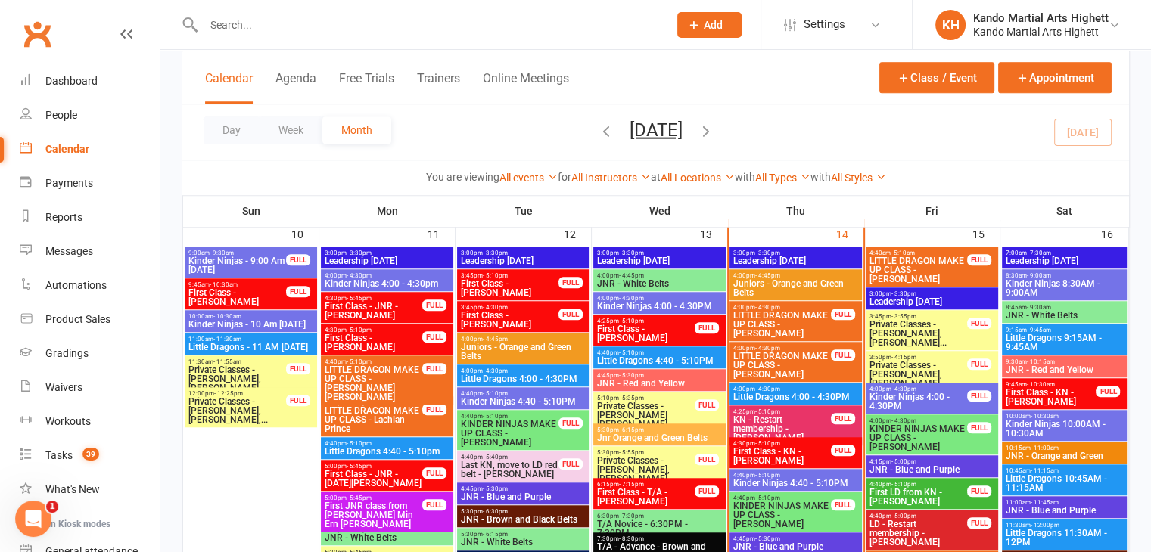
click at [953, 361] on span "Private Classes - [PERSON_NAME], [PERSON_NAME]" at bounding box center [917, 374] width 99 height 27
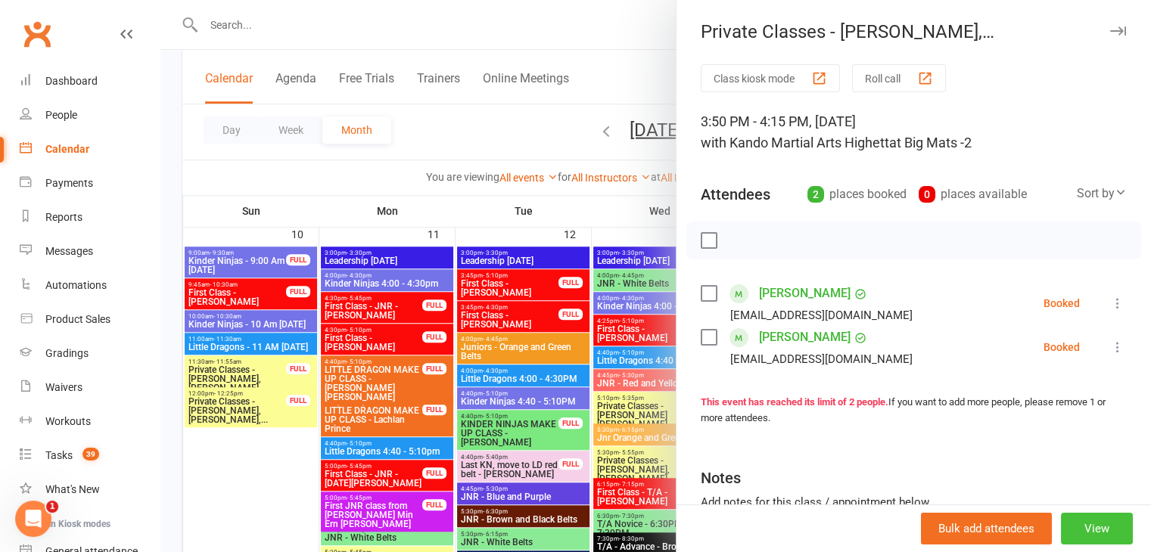
click at [1098, 526] on button "View" at bounding box center [1097, 529] width 72 height 32
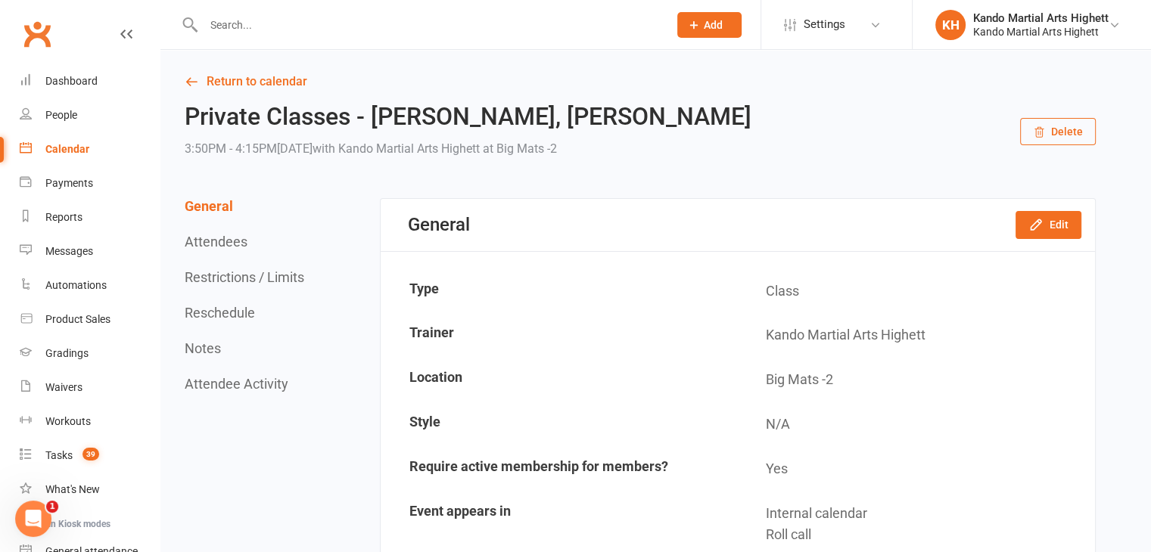
click at [1012, 147] on div "Private Classes - Sia Dhanda, Tara Walker 3:50PM - 4:15PM, Friday August 15, 20…" at bounding box center [640, 132] width 911 height 56
click at [1041, 135] on icon "button" at bounding box center [1039, 132] width 12 height 12
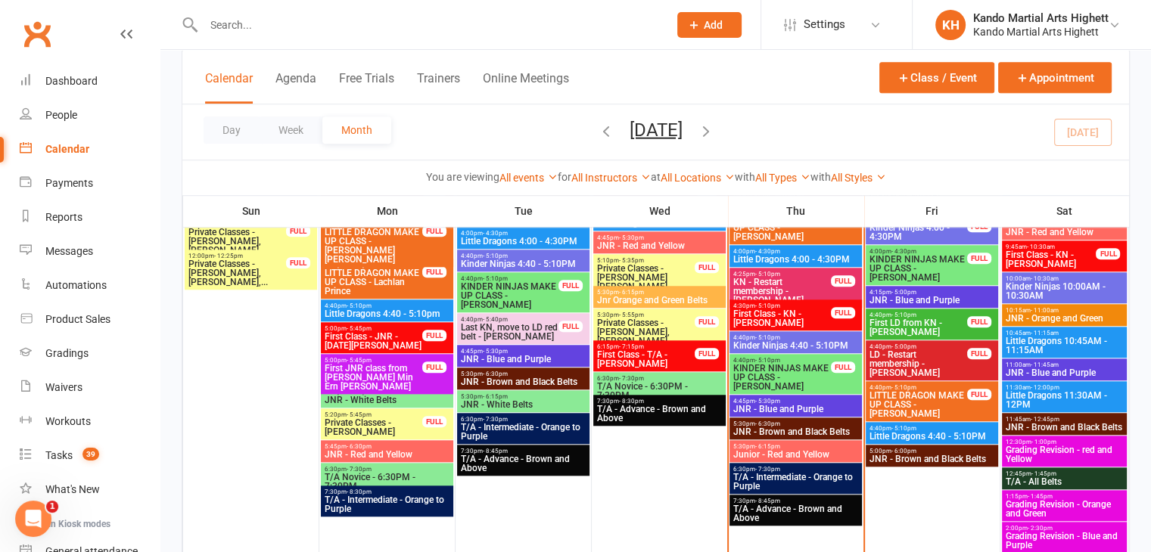
scroll to position [1281, 0]
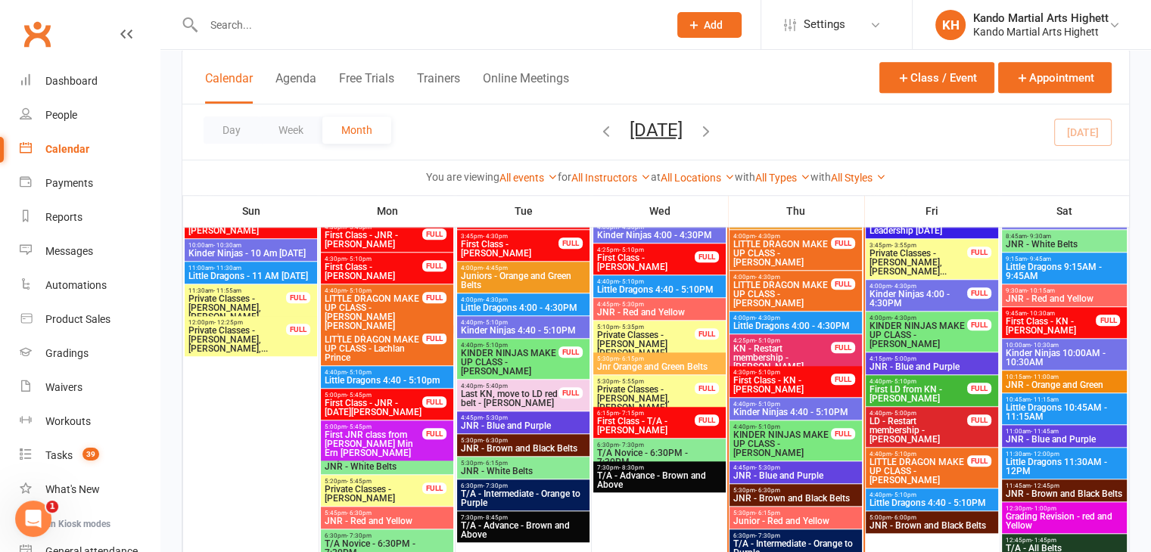
click at [775, 348] on span "KN - Restart membership - [PERSON_NAME]" at bounding box center [781, 357] width 99 height 27
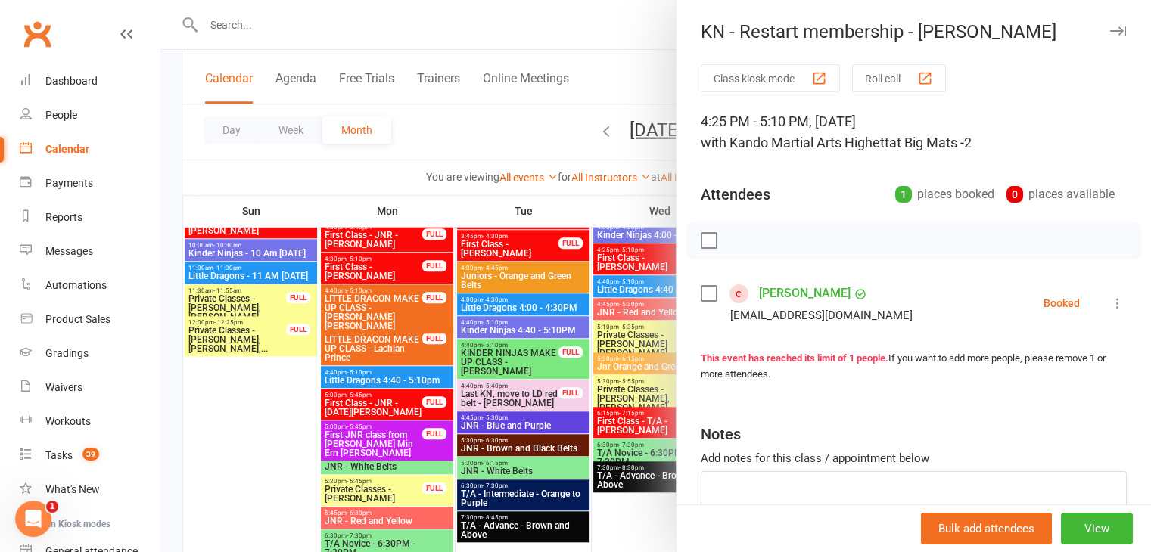
drag, startPoint x: 799, startPoint y: 279, endPoint x: 787, endPoint y: 293, distance: 17.7
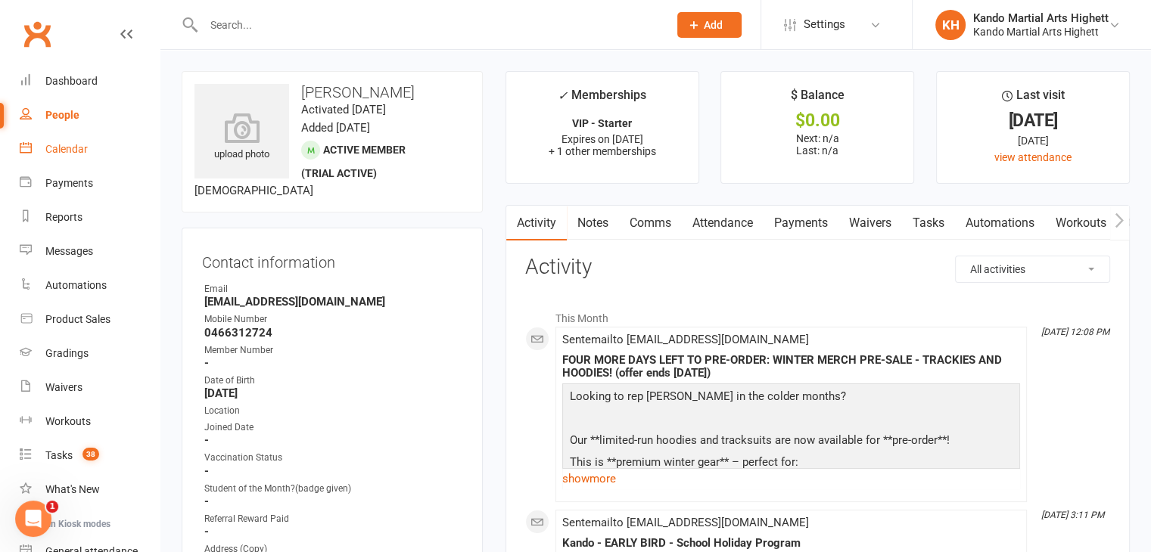
click at [80, 159] on link "Calendar" at bounding box center [90, 149] width 140 height 34
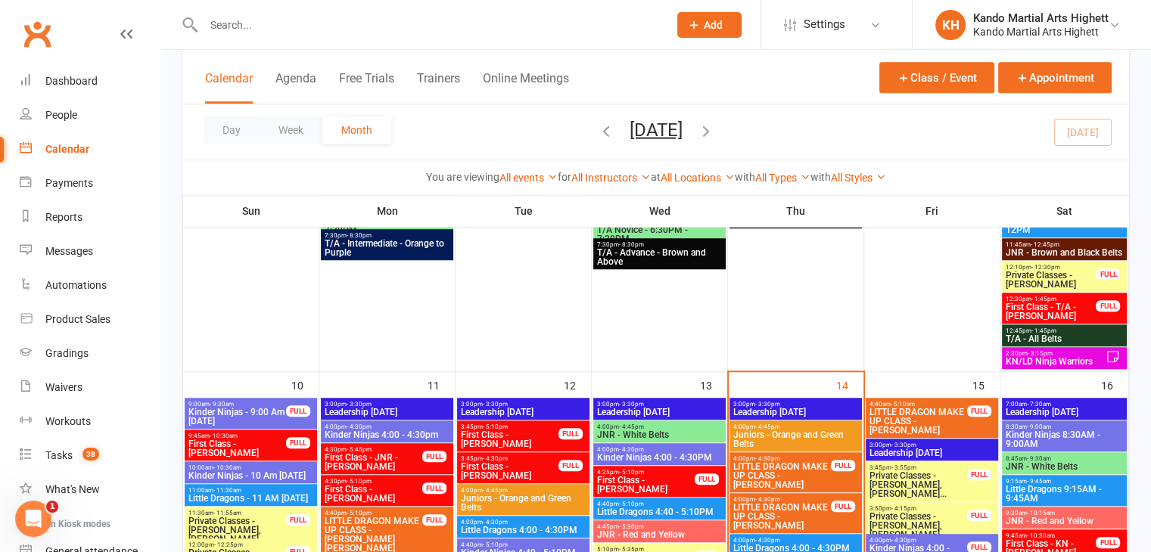
scroll to position [1210, 0]
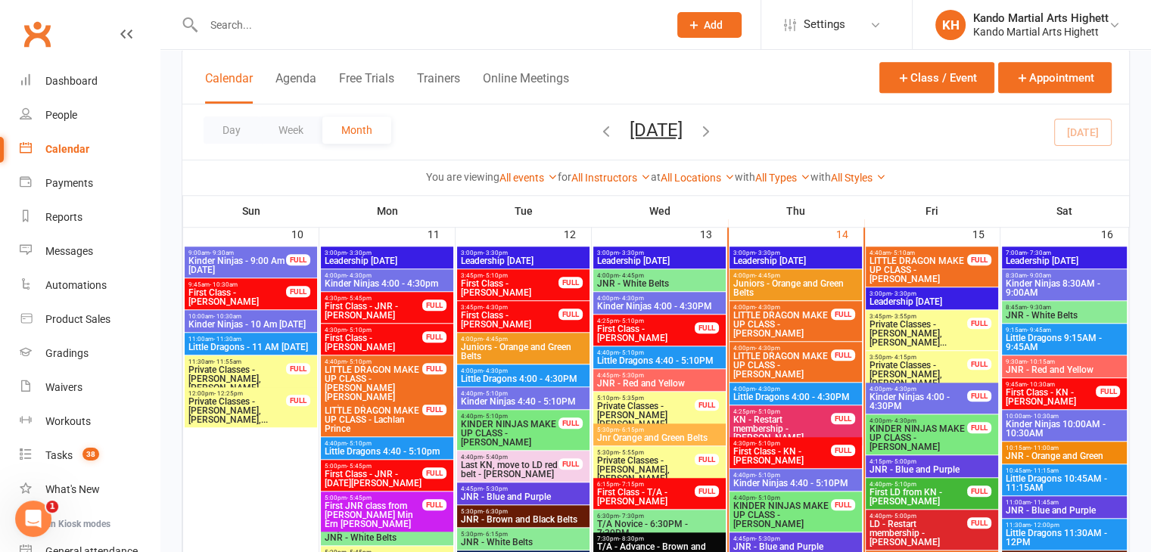
click at [750, 412] on span "4:25pm - 5:10pm" at bounding box center [781, 411] width 99 height 7
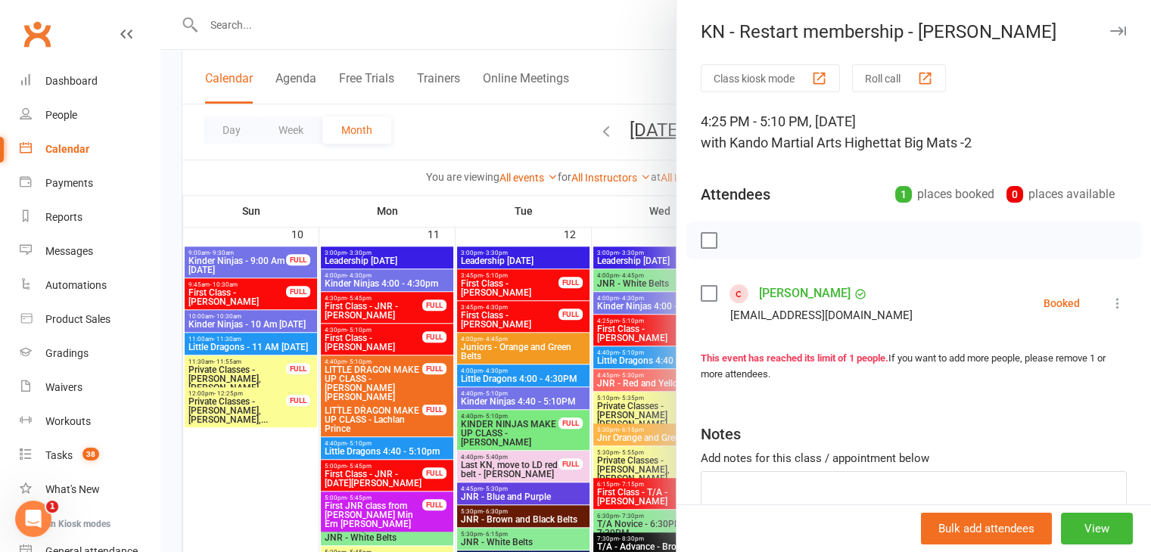
click at [1110, 309] on icon at bounding box center [1117, 303] width 15 height 15
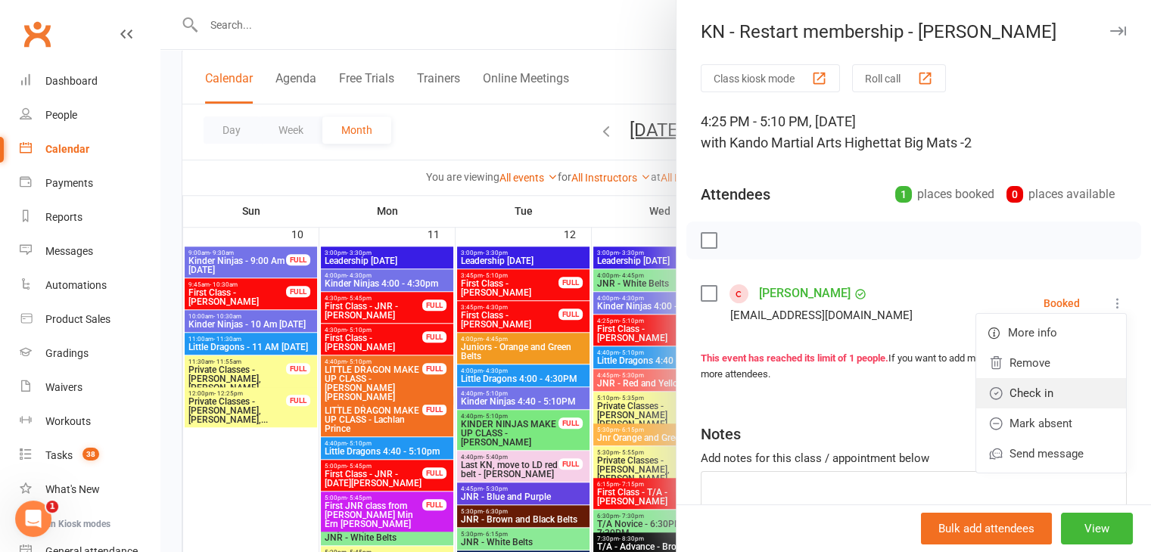
click at [1048, 396] on link "Check in" at bounding box center [1051, 393] width 150 height 30
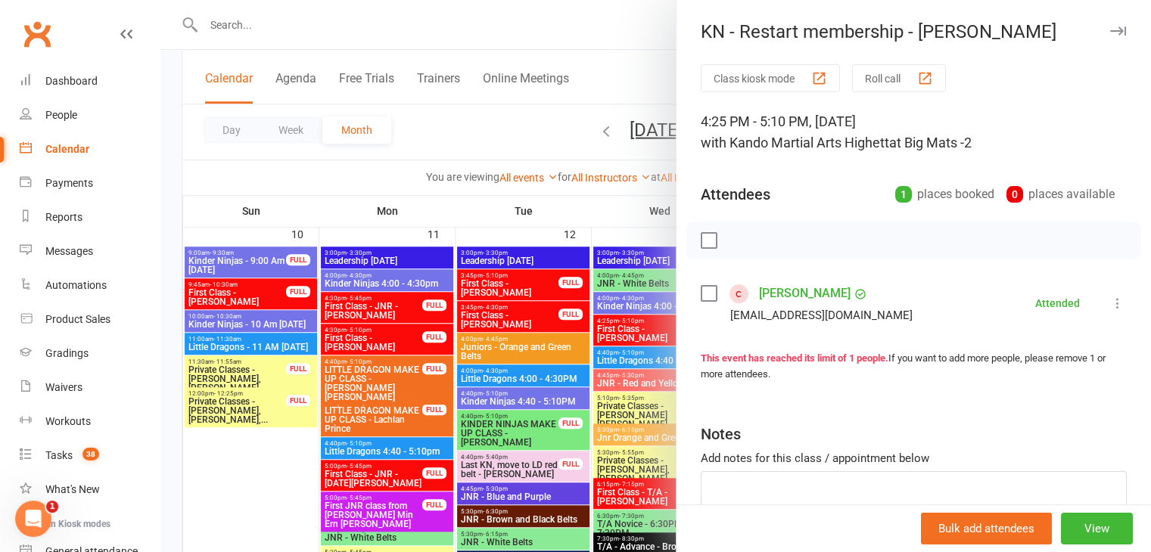
click at [425, 346] on div at bounding box center [655, 276] width 990 height 552
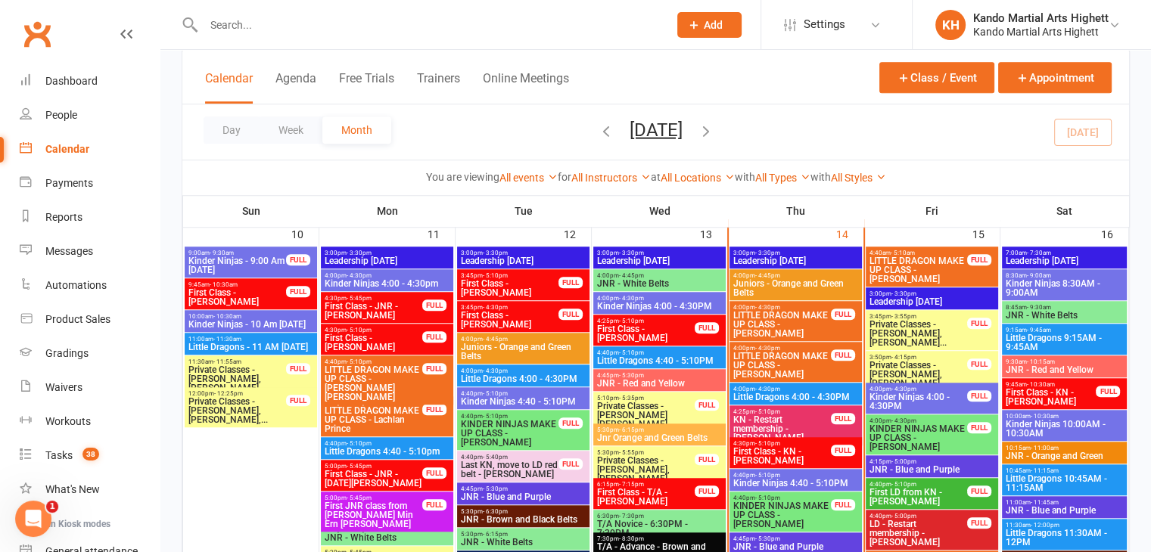
click at [794, 430] on span "KN - Restart membership - [PERSON_NAME]" at bounding box center [781, 428] width 99 height 27
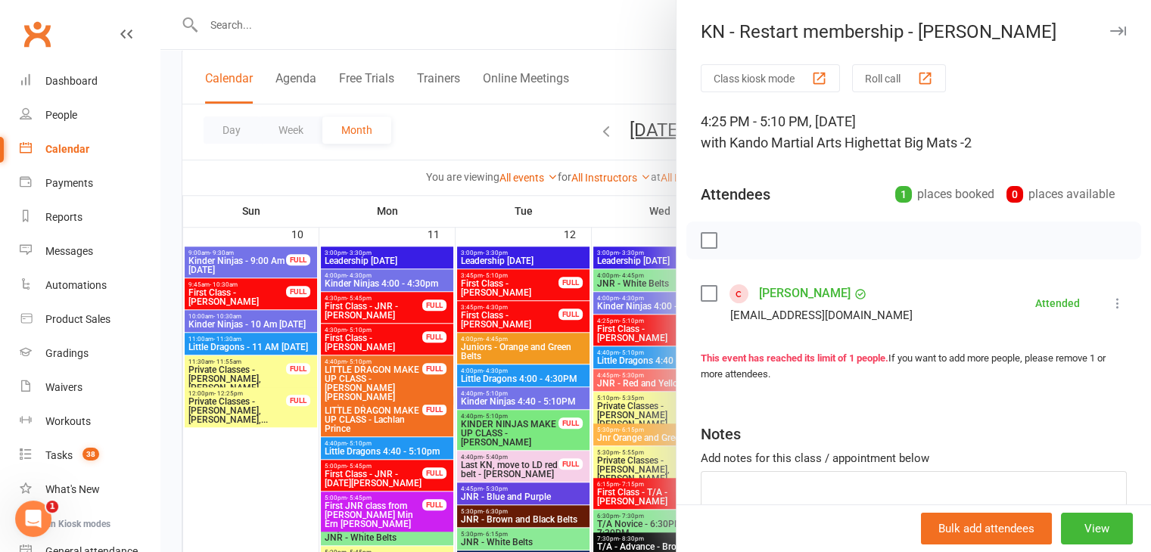
click at [1108, 301] on button at bounding box center [1117, 303] width 18 height 18
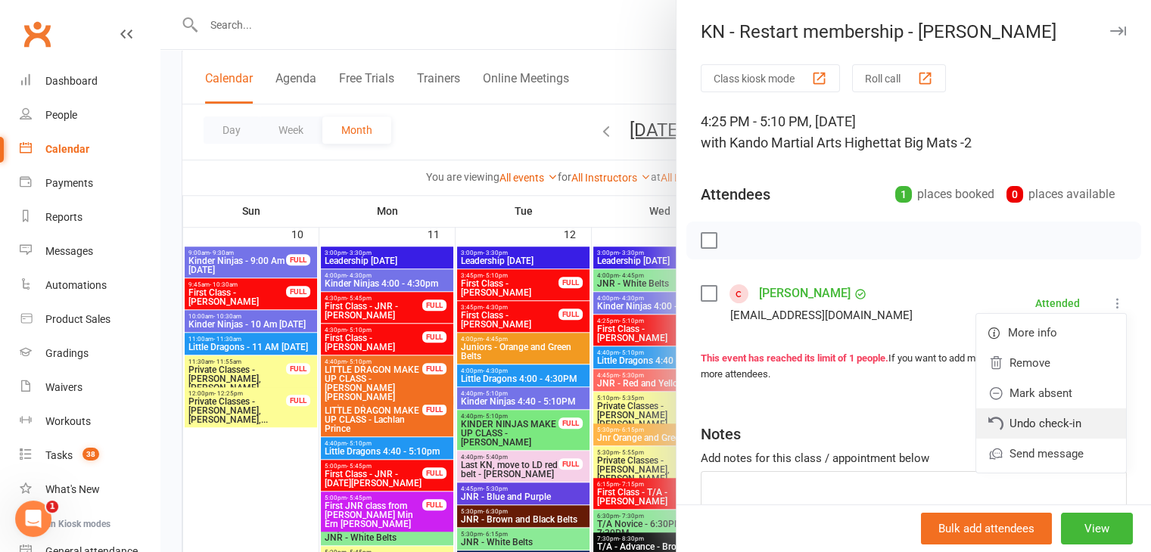
click at [1023, 417] on link "Undo check-in" at bounding box center [1051, 423] width 150 height 30
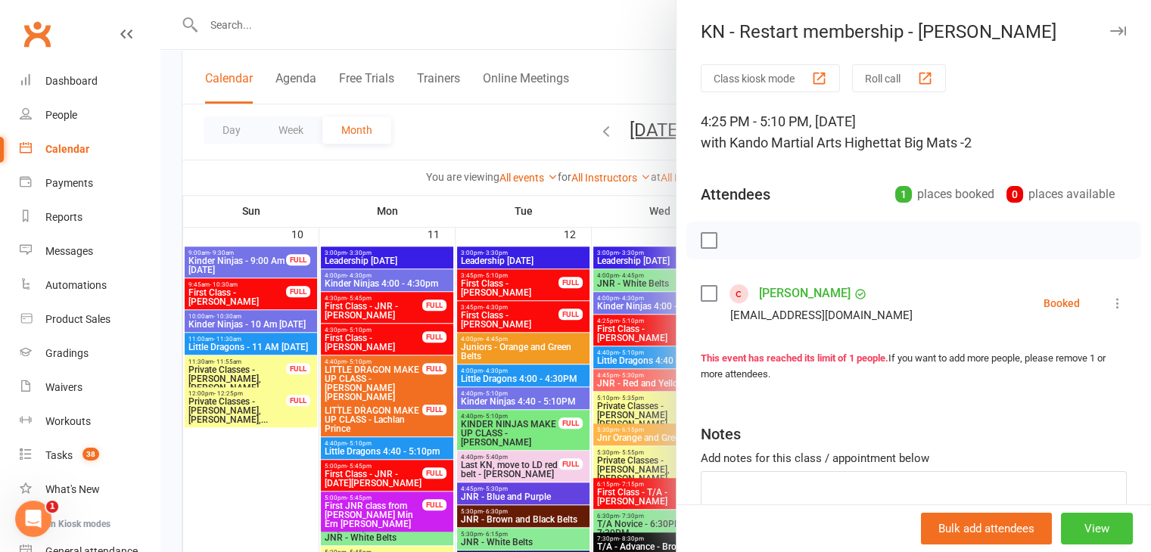
click at [1079, 536] on button "View" at bounding box center [1097, 529] width 72 height 32
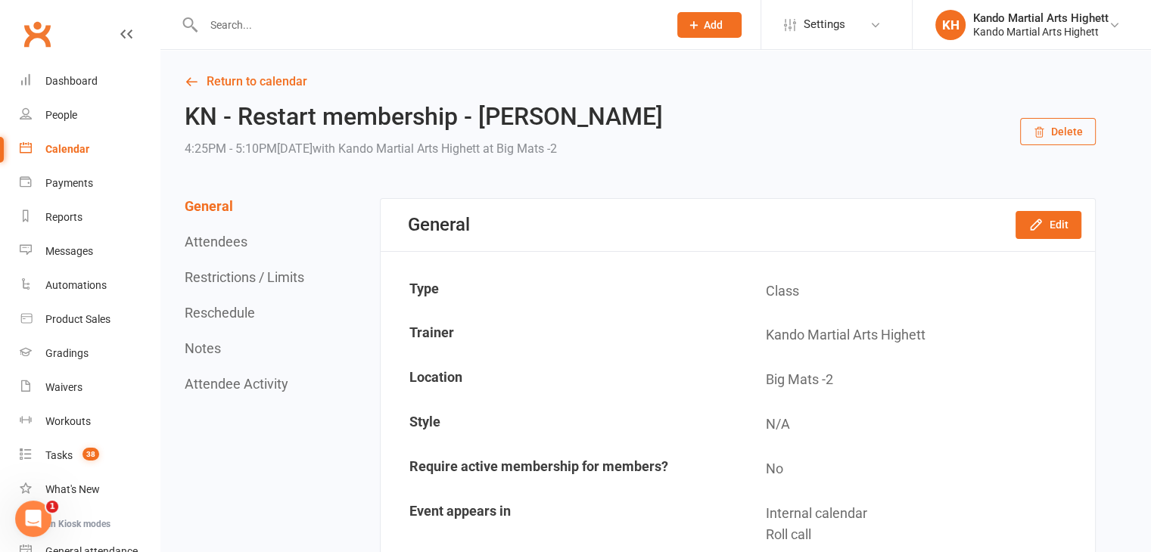
click at [245, 312] on button "Reschedule" at bounding box center [220, 313] width 70 height 16
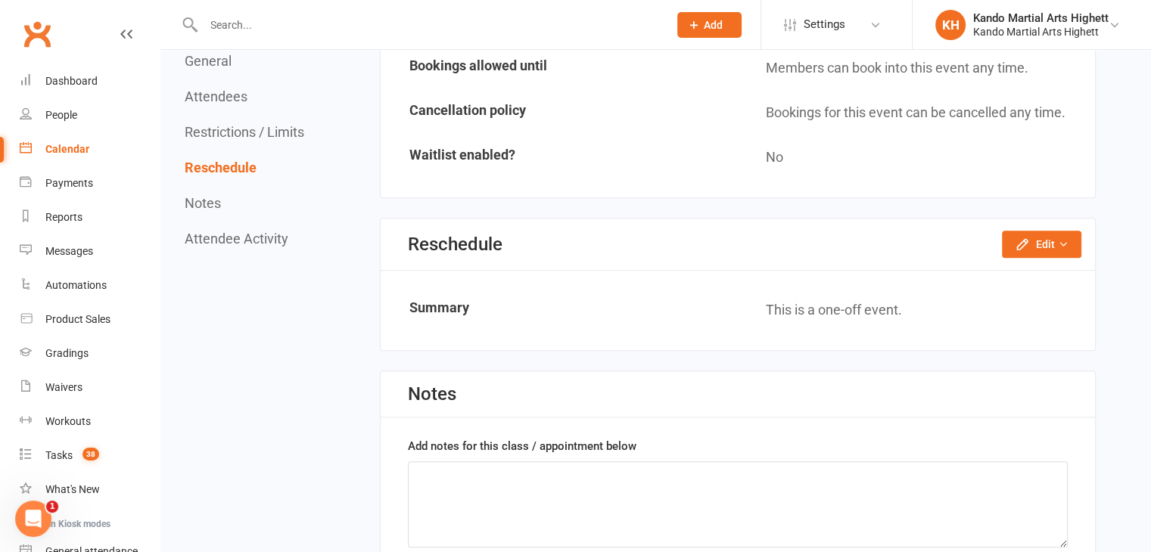
scroll to position [1026, 0]
click at [1059, 250] on div "Reschedule Edit Reschedule this event only" at bounding box center [738, 244] width 714 height 52
click at [1051, 247] on button "Edit" at bounding box center [1041, 243] width 79 height 27
click at [1020, 282] on link "Reschedule this event only" at bounding box center [1000, 277] width 159 height 30
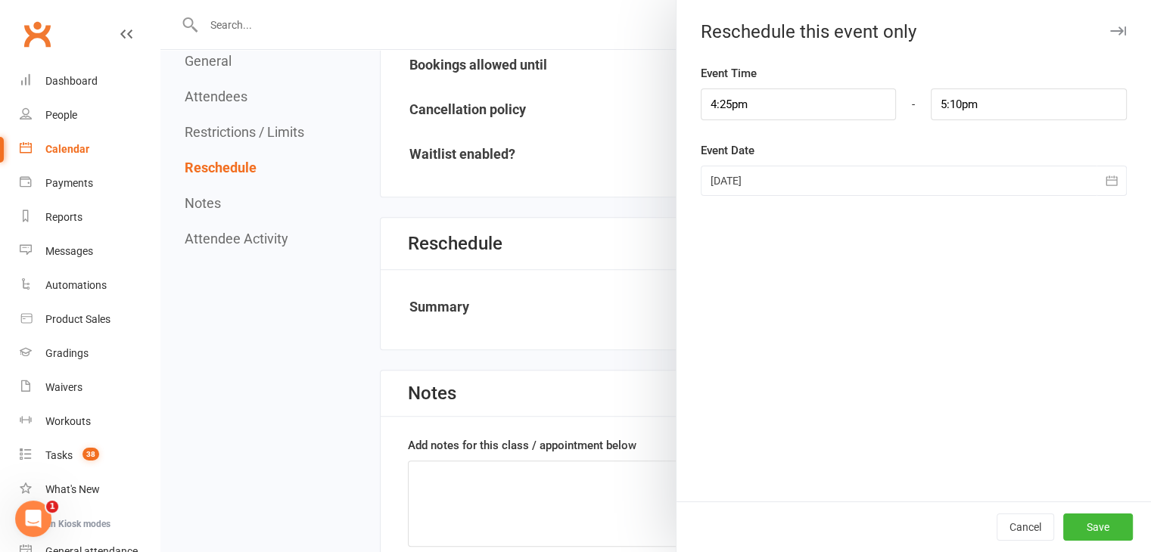
click at [1104, 180] on icon "button" at bounding box center [1111, 180] width 15 height 15
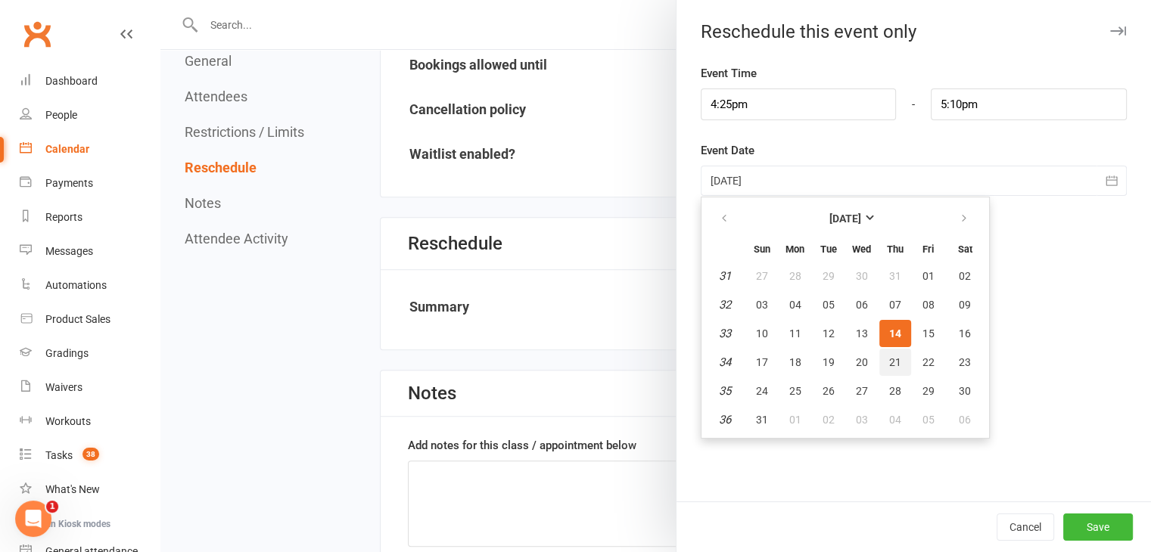
click at [894, 370] on button "21" at bounding box center [895, 362] width 32 height 27
type input "[DATE]"
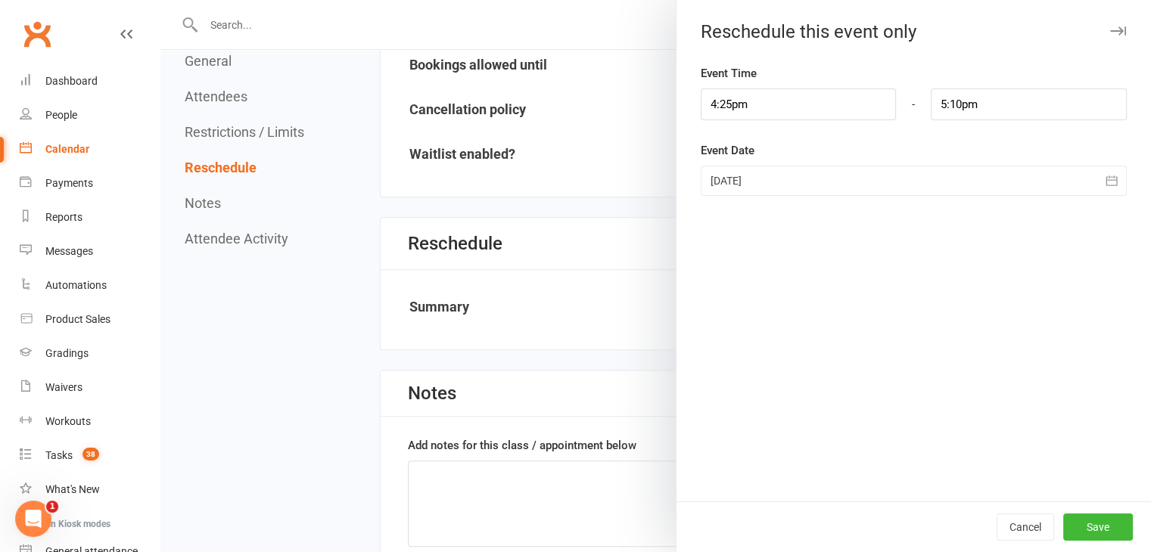
click at [185, 295] on div at bounding box center [655, 276] width 990 height 552
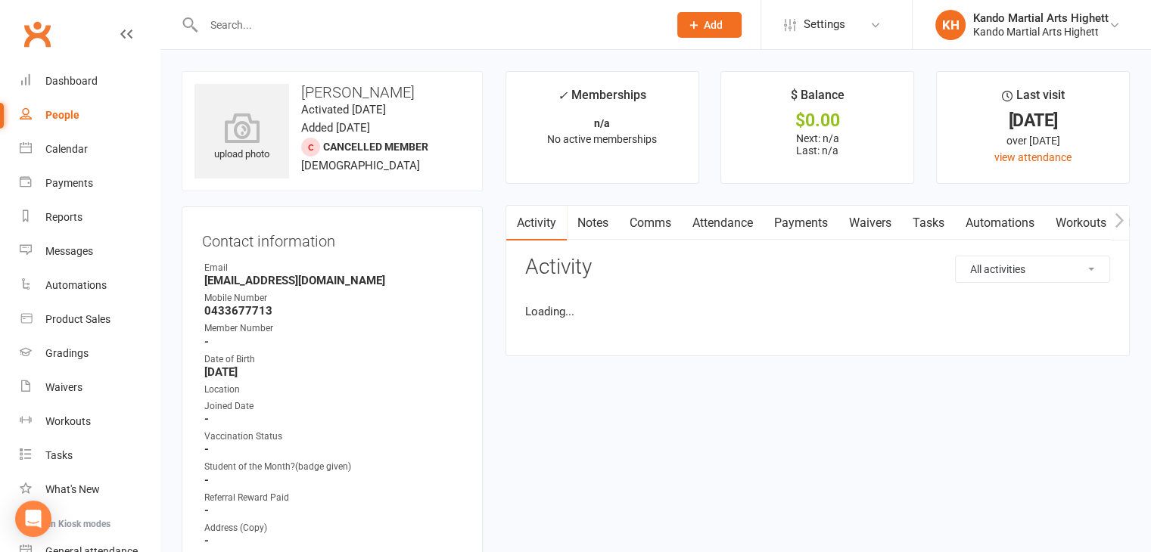
drag, startPoint x: 761, startPoint y: 249, endPoint x: 756, endPoint y: 238, distance: 12.5
click at [761, 246] on div "Activity Notes Comms Attendance Payments Waivers Tasks Automations Workouts Gra…" at bounding box center [817, 280] width 624 height 151
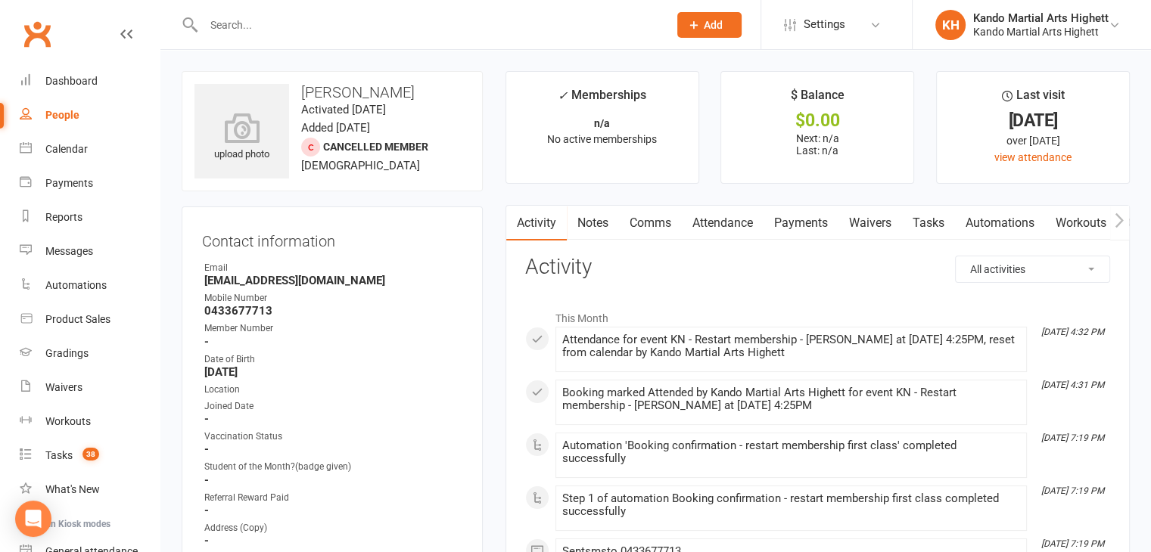
click at [753, 236] on link "Attendance" at bounding box center [723, 223] width 82 height 35
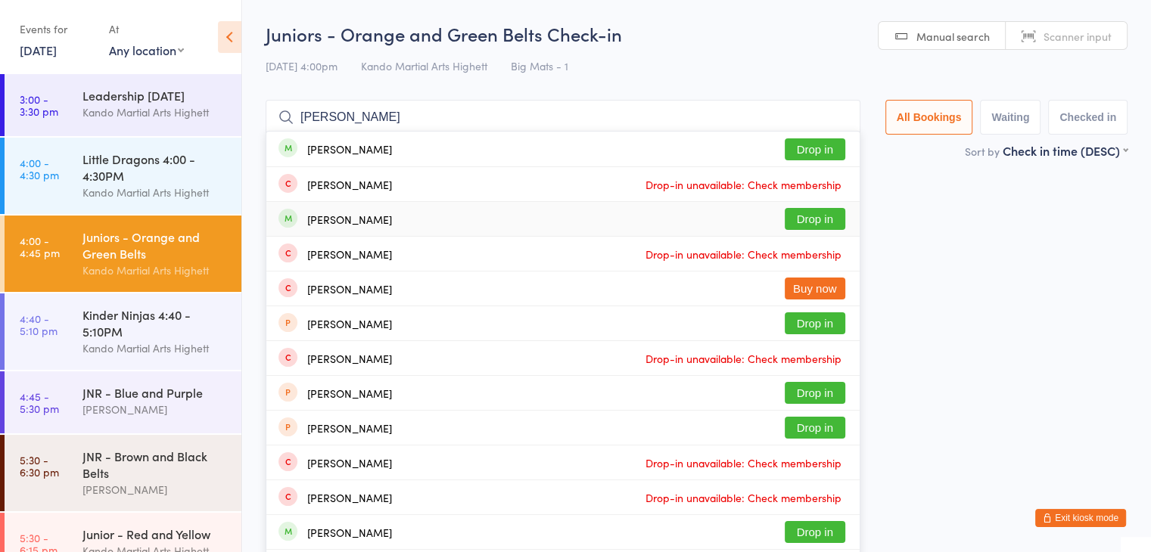
type input "[PERSON_NAME]"
click at [811, 210] on button "Drop in" at bounding box center [814, 219] width 61 height 22
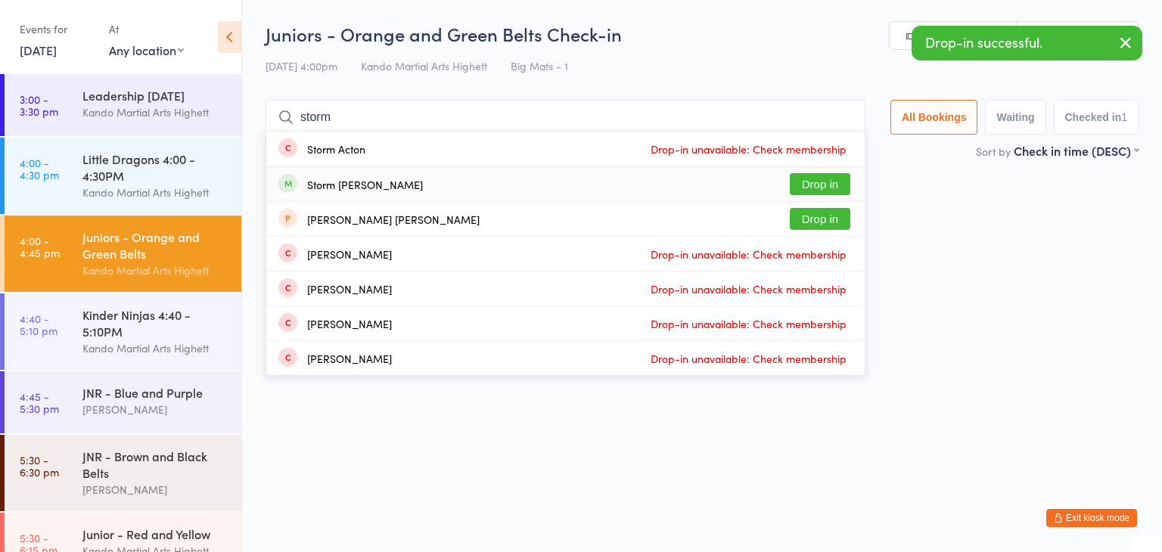
type input "storm"
click at [828, 173] on button "Drop in" at bounding box center [820, 184] width 61 height 22
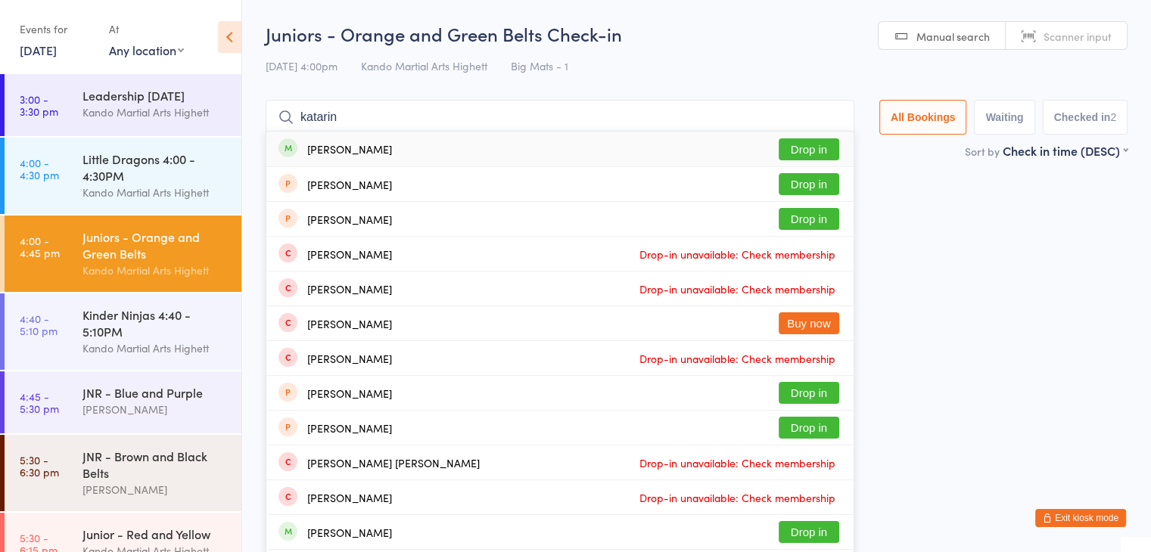
type input "katarin"
click at [820, 139] on button "Drop in" at bounding box center [808, 149] width 61 height 22
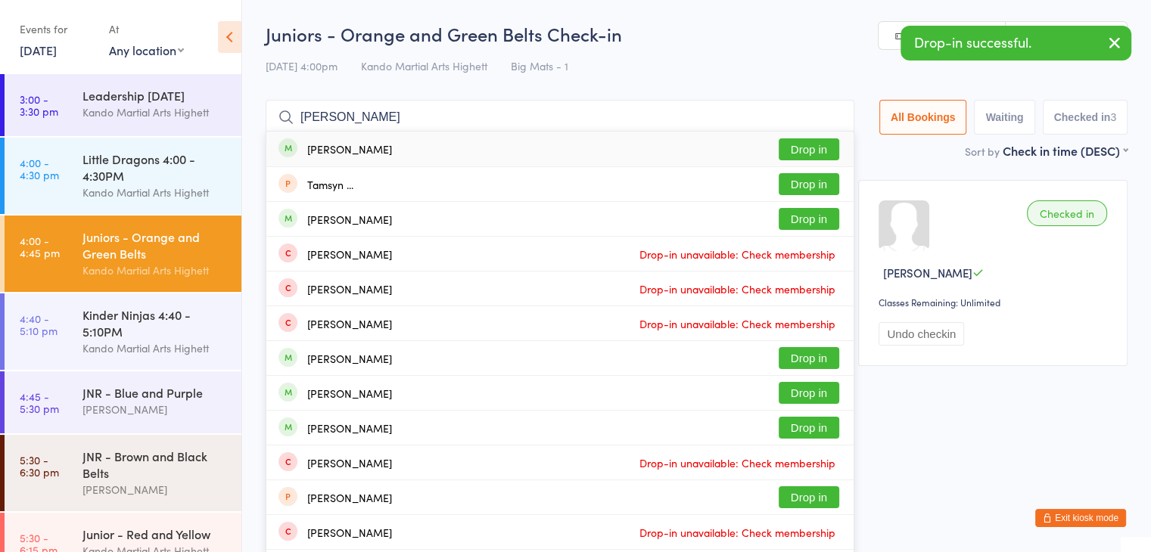
type input "[PERSON_NAME]"
click at [823, 152] on button "Drop in" at bounding box center [808, 149] width 61 height 22
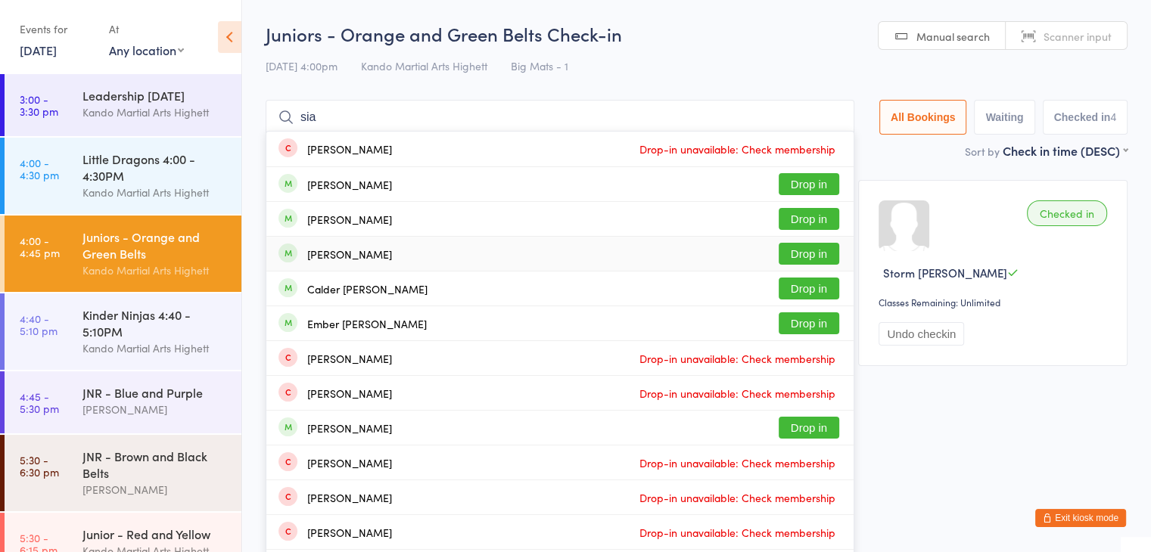
type input "sia"
click at [817, 252] on button "Drop in" at bounding box center [808, 254] width 61 height 22
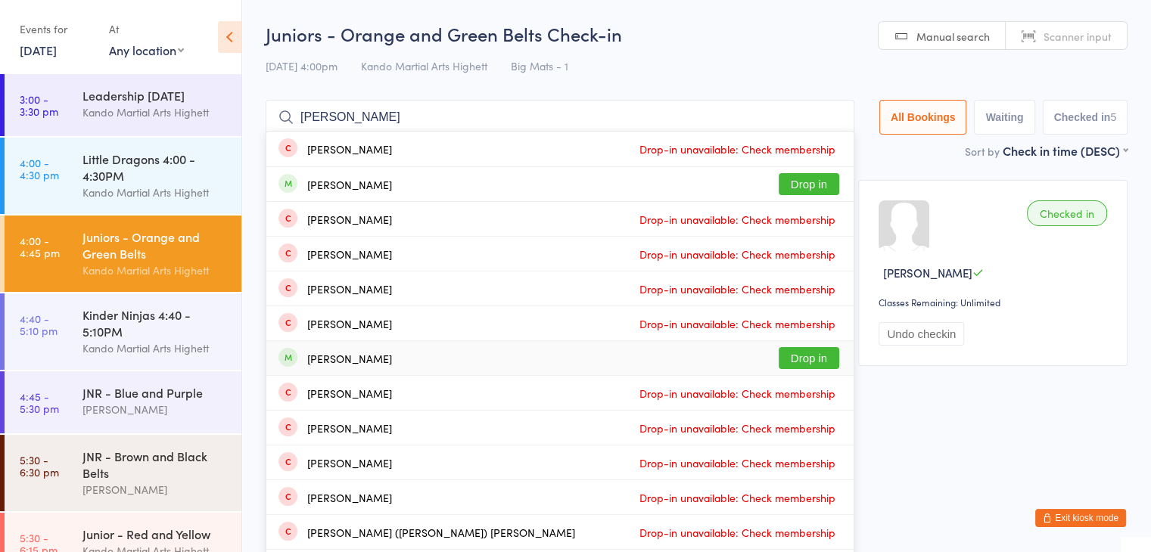
type input "[PERSON_NAME]"
click at [826, 352] on button "Drop in" at bounding box center [808, 358] width 61 height 22
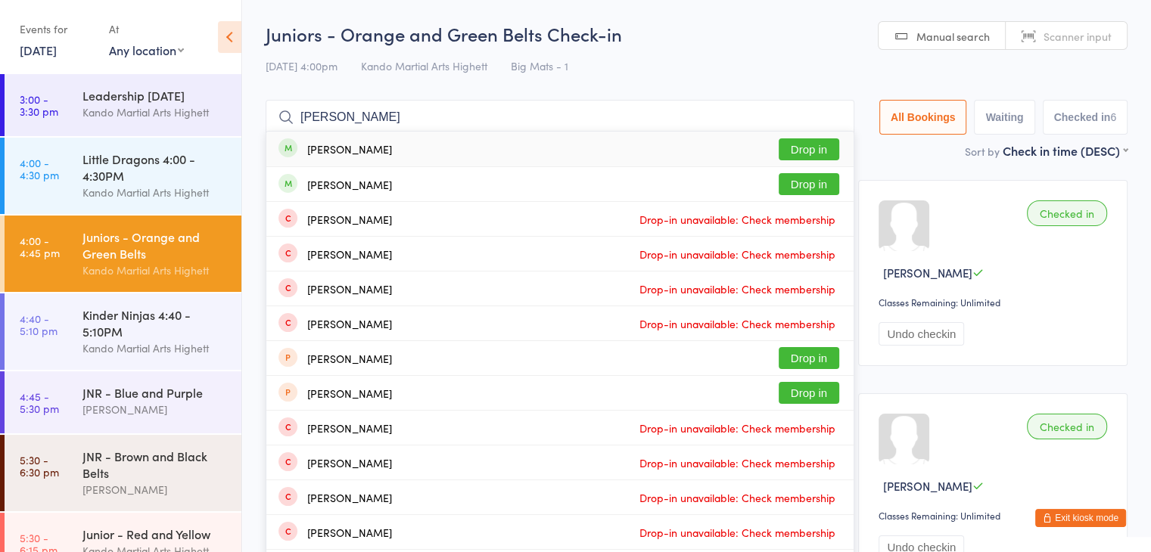
type input "[PERSON_NAME]"
click at [502, 144] on div "[PERSON_NAME] Drop in" at bounding box center [559, 149] width 587 height 35
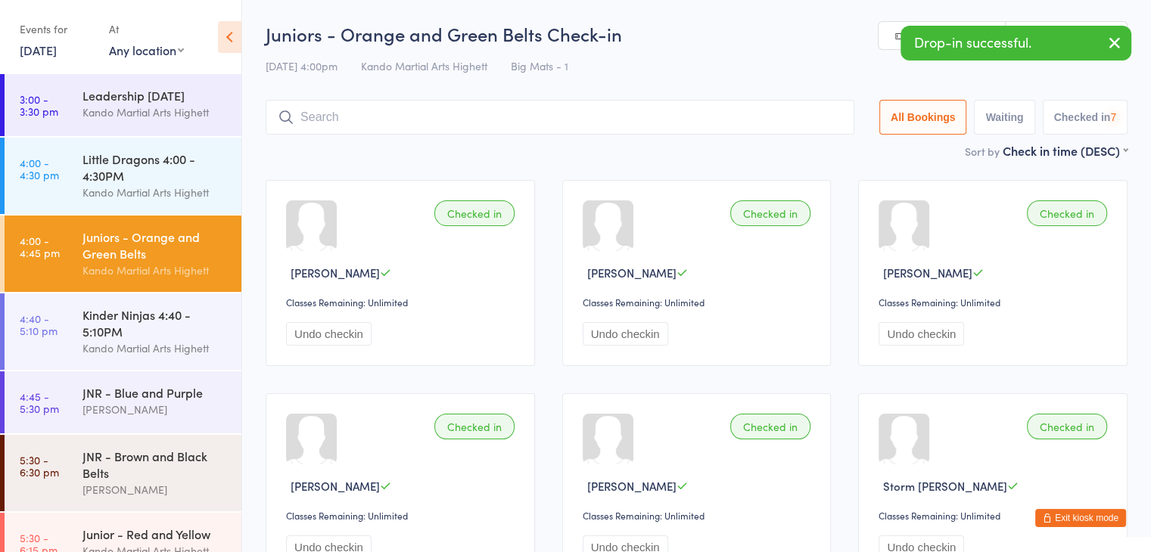
click at [1098, 517] on button "Exit kiosk mode" at bounding box center [1080, 518] width 91 height 18
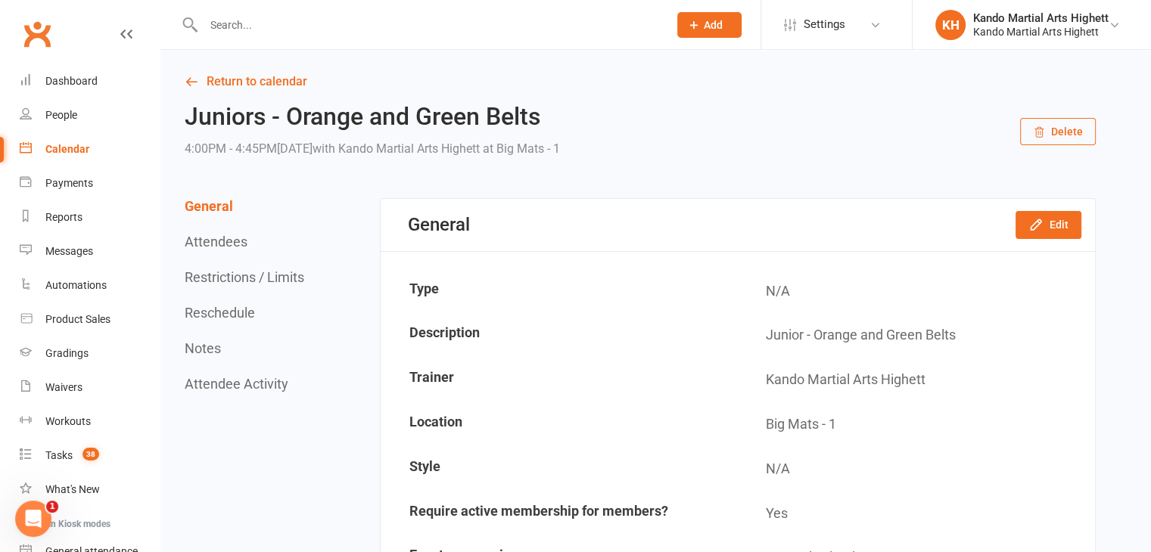
click at [100, 146] on link "Calendar" at bounding box center [90, 149] width 140 height 34
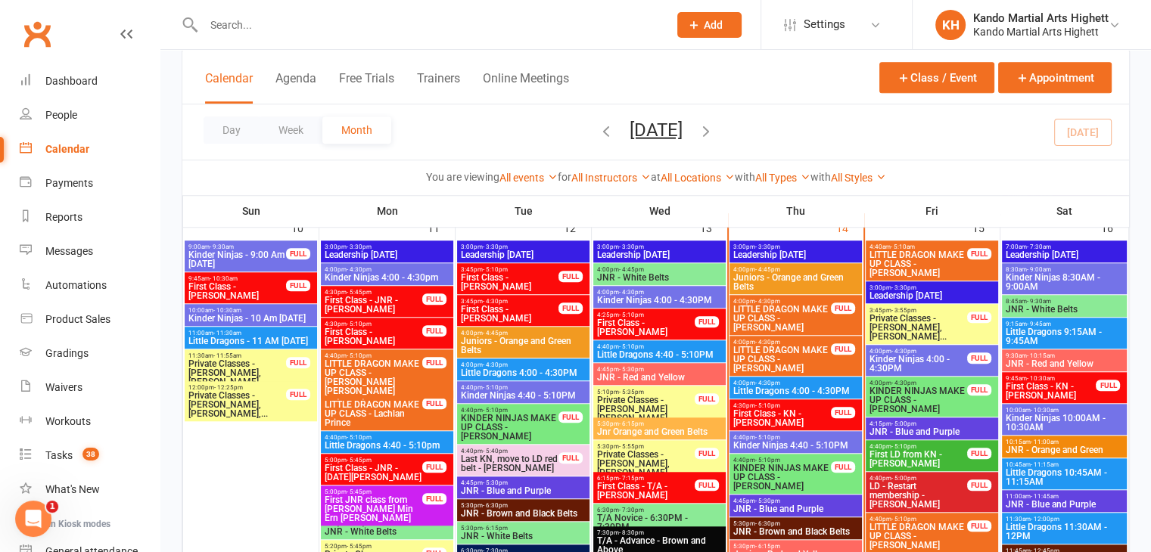
scroll to position [1210, 0]
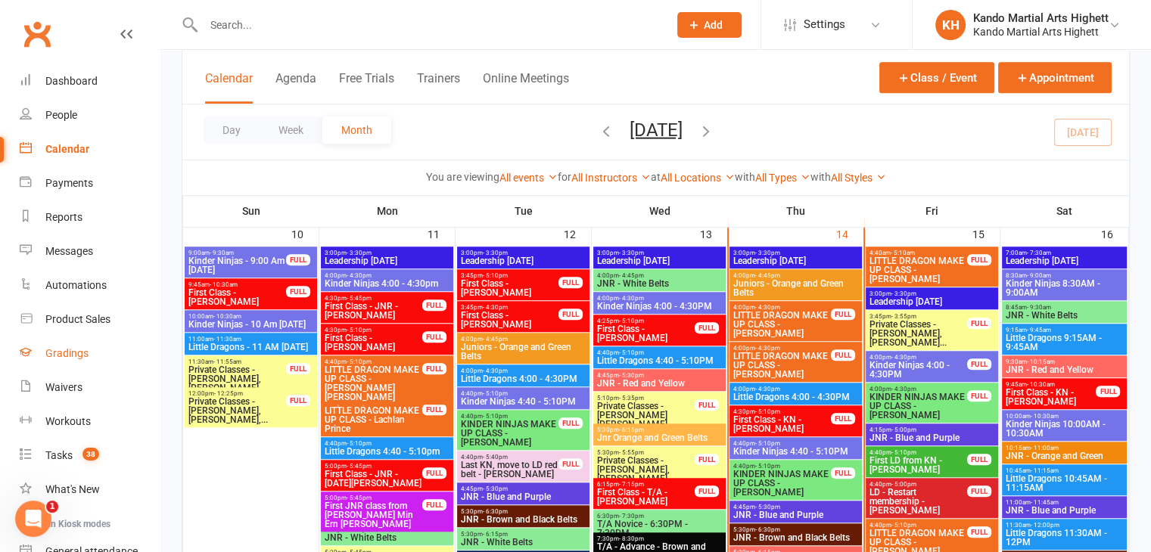
click at [118, 353] on link "Gradings" at bounding box center [90, 354] width 140 height 34
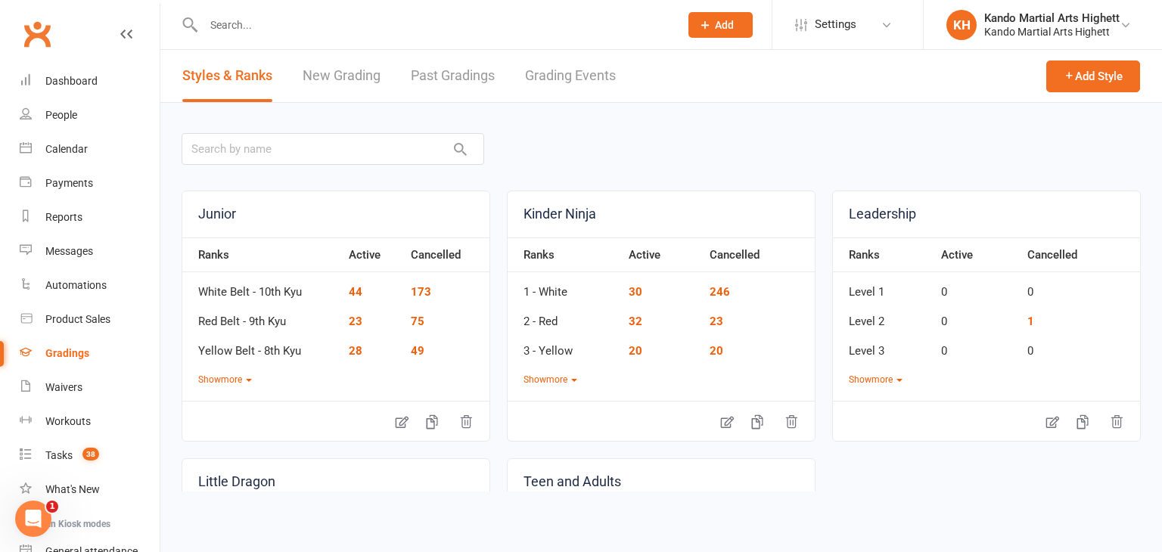
click at [582, 85] on link "Grading Events" at bounding box center [570, 76] width 91 height 52
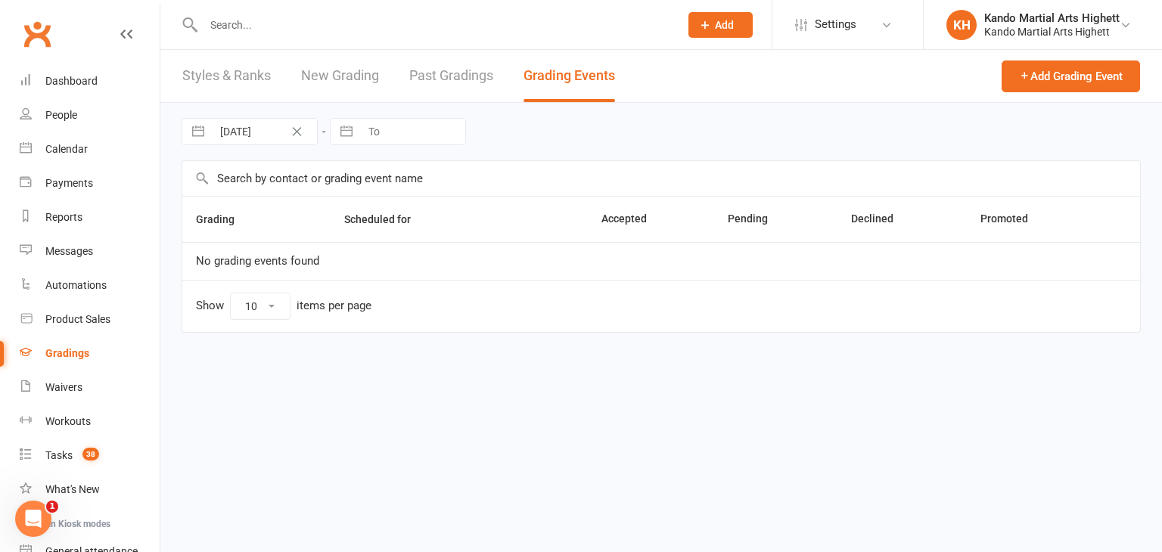
select select "100"
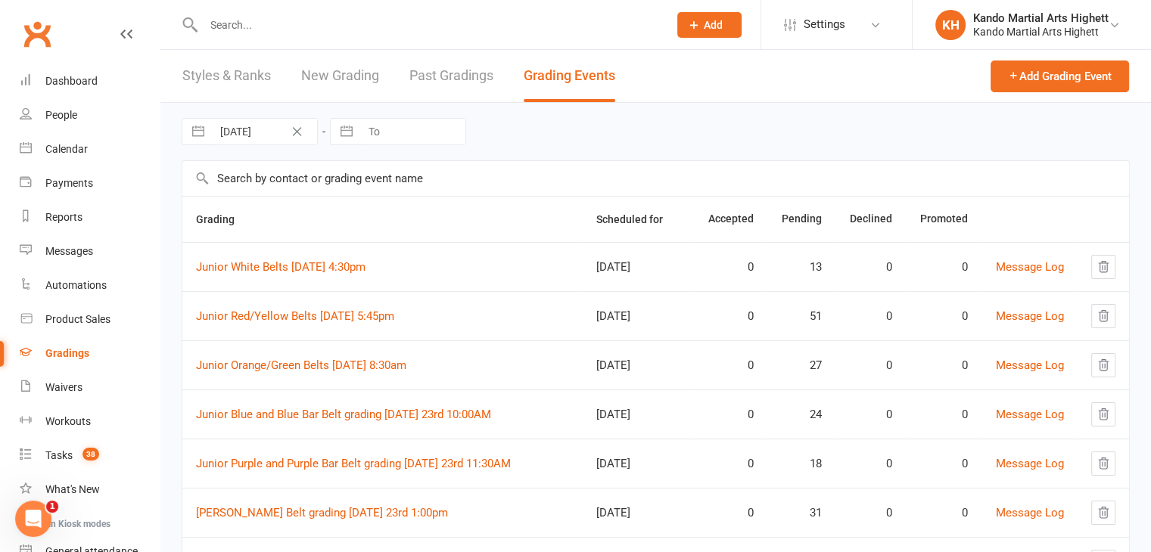
click at [445, 97] on link "Past Gradings" at bounding box center [451, 76] width 84 height 52
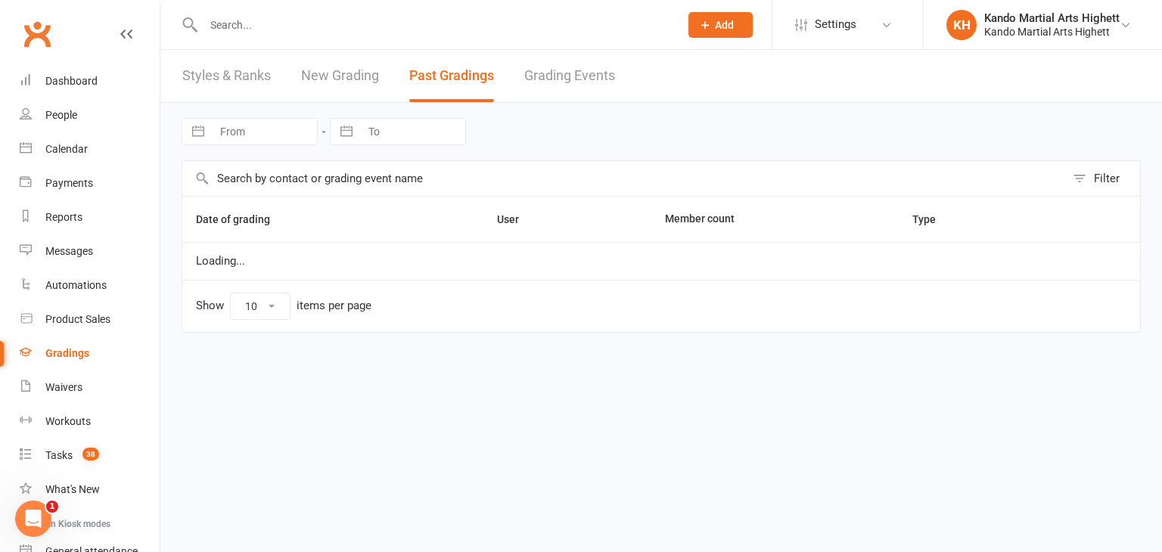
click at [258, 84] on link "Styles & Ranks" at bounding box center [226, 76] width 89 height 52
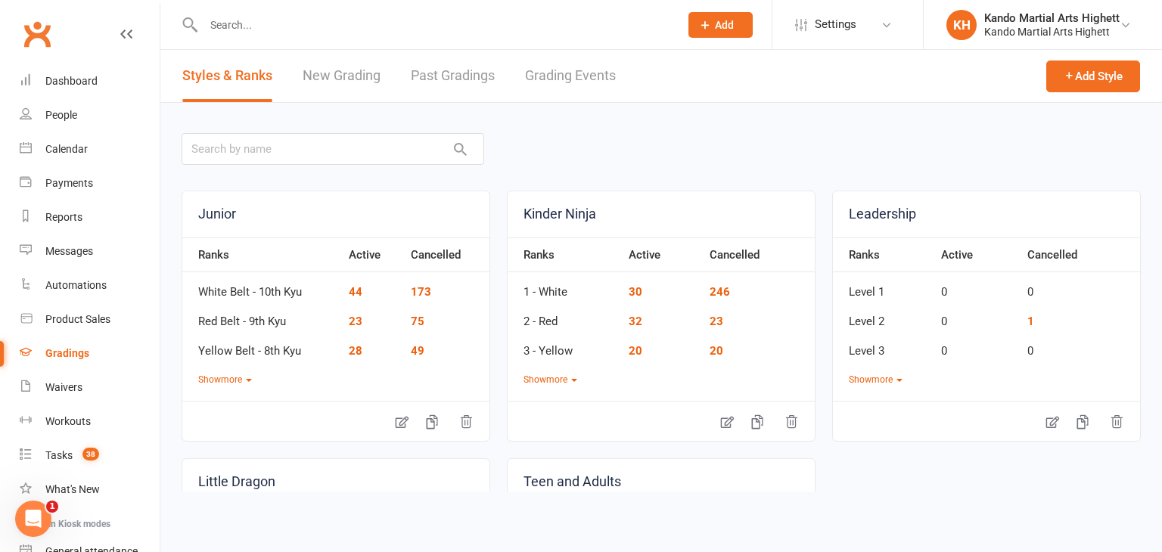
click at [545, 90] on link "Grading Events" at bounding box center [570, 76] width 91 height 52
select select "100"
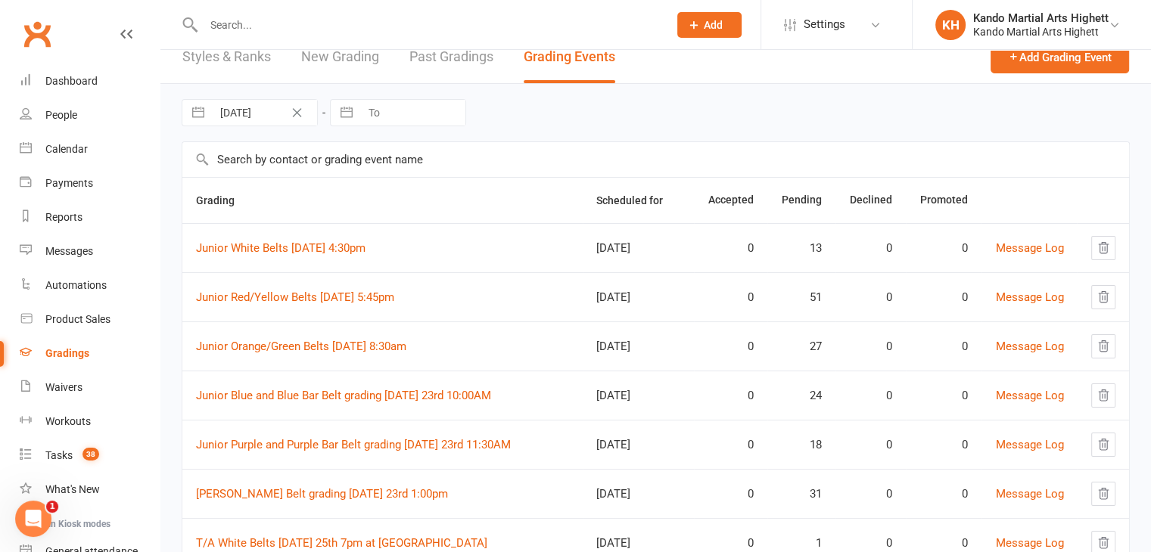
scroll to position [76, 0]
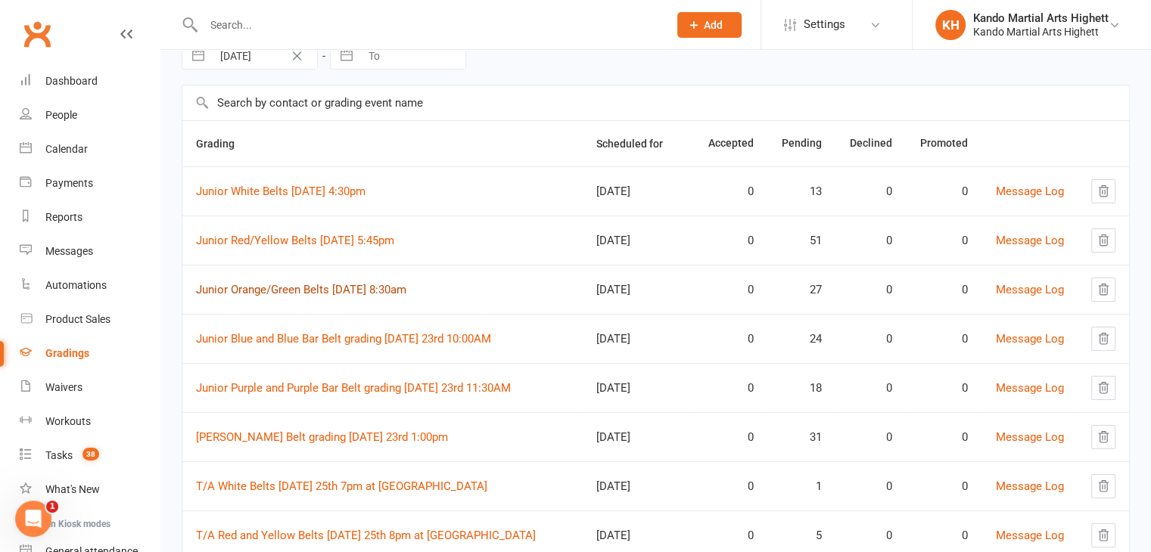
click at [399, 288] on link "Junior Orange/Green Belts [DATE] 8:30am" at bounding box center [301, 290] width 210 height 14
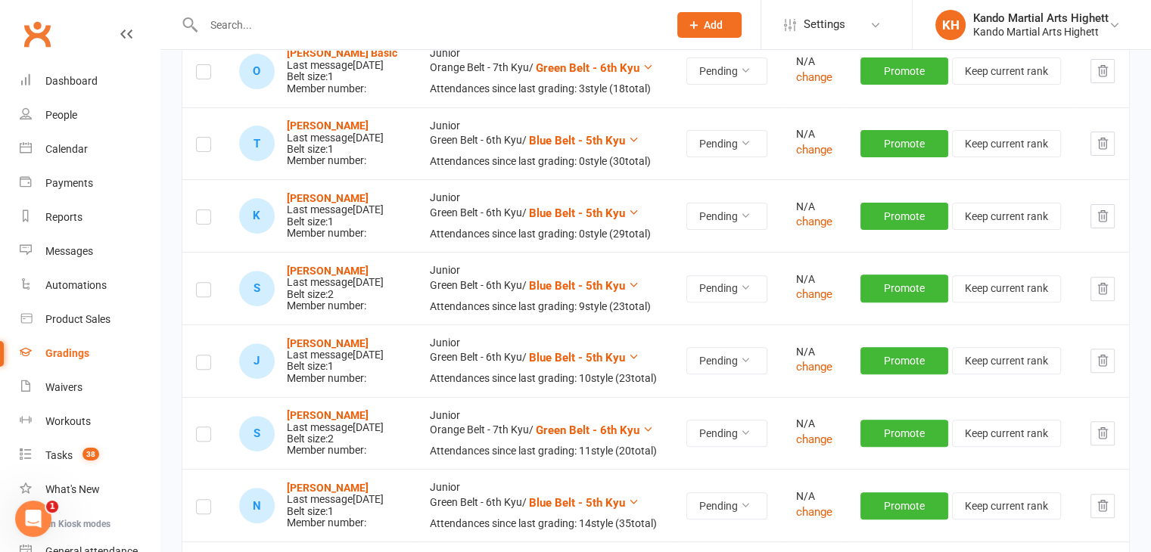
scroll to position [1059, 0]
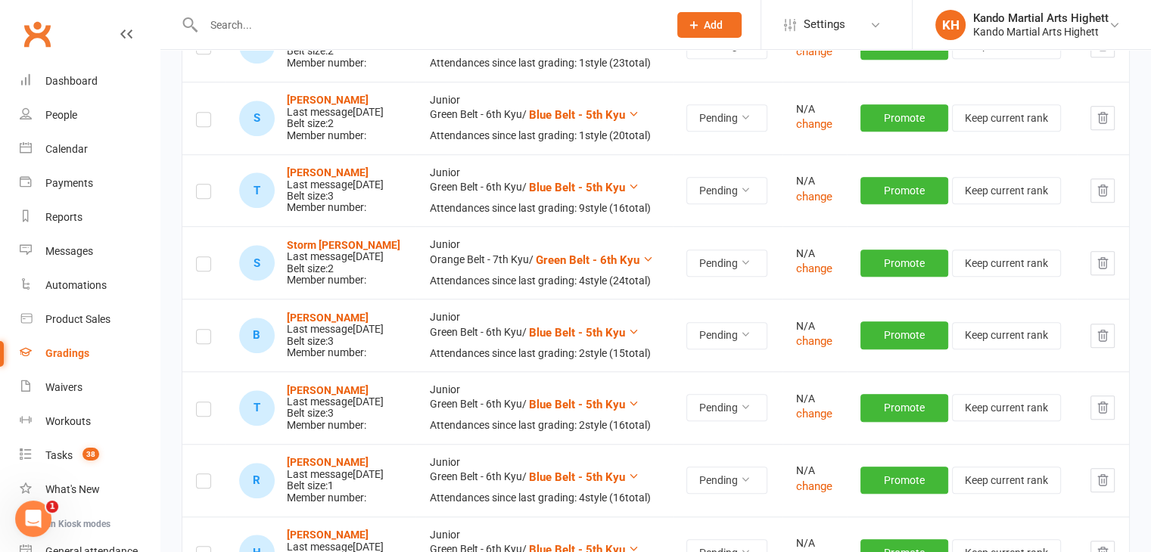
click at [198, 266] on label at bounding box center [203, 266] width 15 height 0
click at [198, 257] on input "checkbox" at bounding box center [203, 257] width 15 height 0
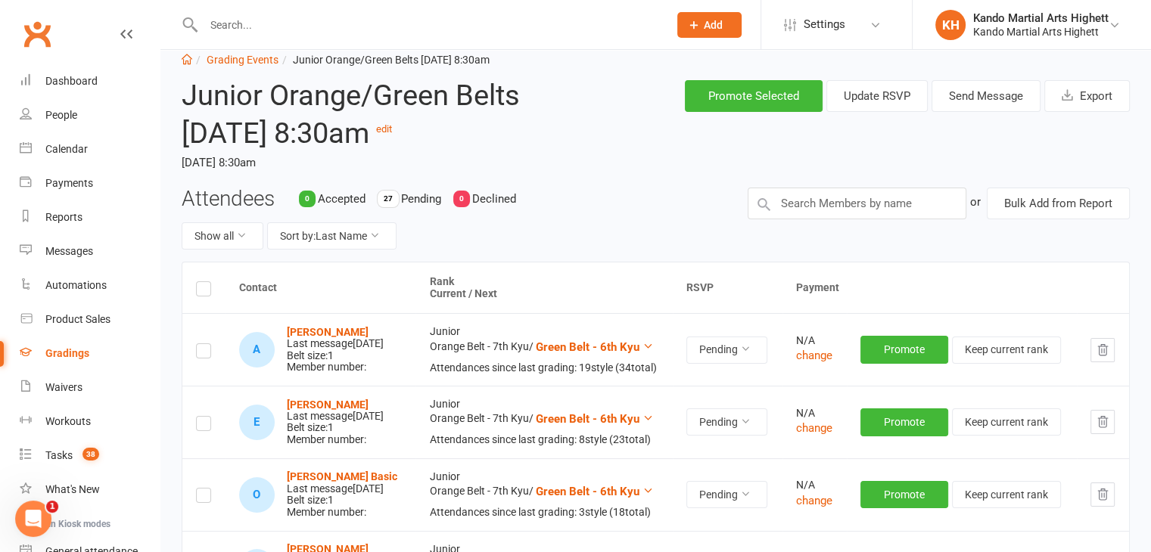
scroll to position [0, 0]
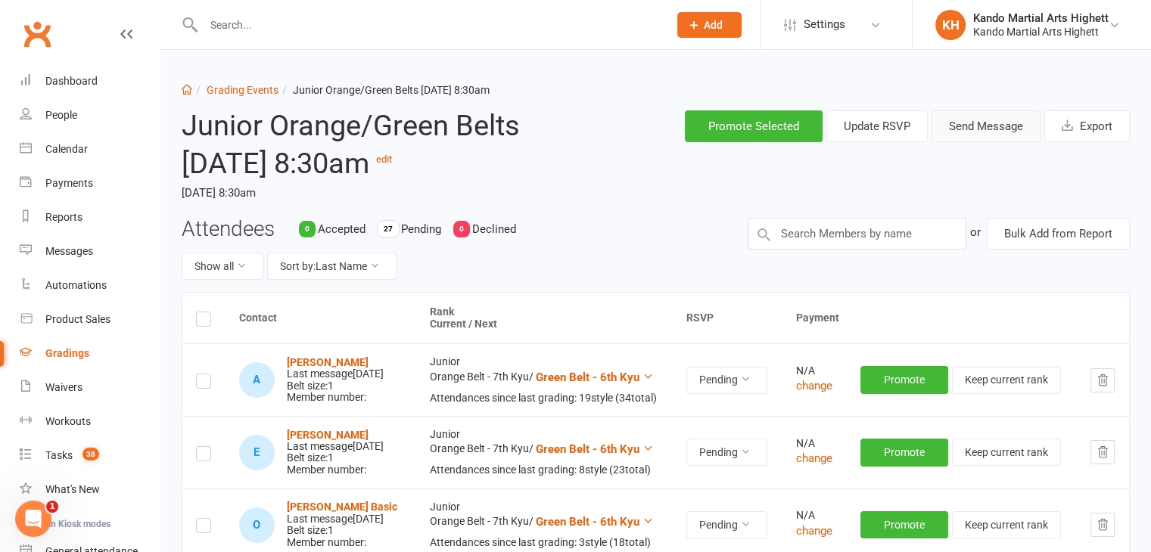
click at [1011, 134] on button "Send Message" at bounding box center [985, 126] width 109 height 32
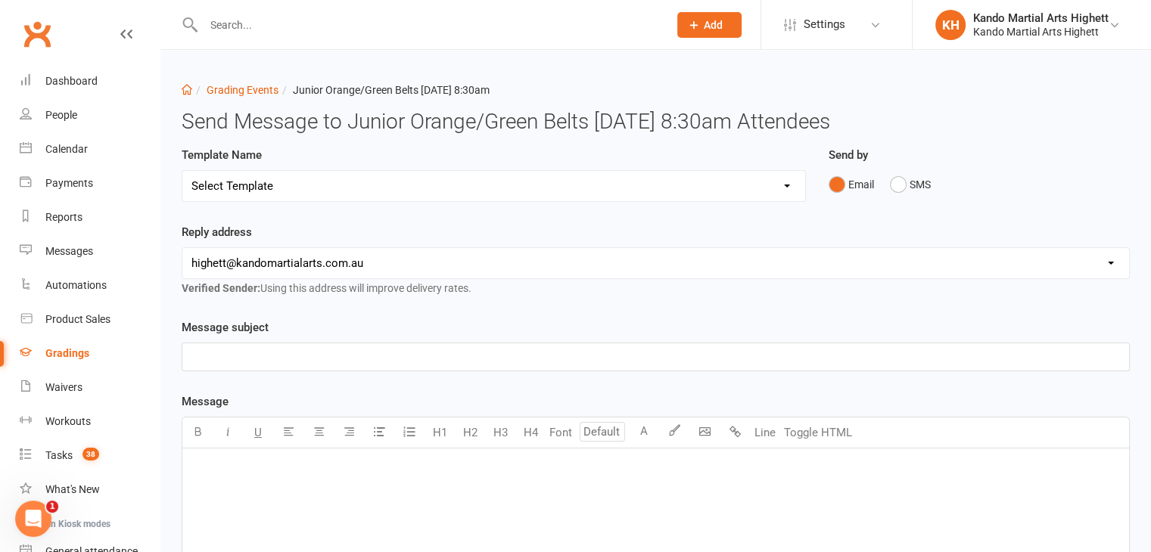
click at [455, 163] on div "Template Name Select Template [Email] Black Belt Grading Invitation [Email] Con…" at bounding box center [494, 174] width 624 height 56
drag, startPoint x: 448, startPoint y: 185, endPoint x: 432, endPoint y: 194, distance: 18.7
click at [448, 185] on select "Select Template [Email] Black Belt Grading Invitation [Email] Confirmation of S…" at bounding box center [493, 186] width 623 height 30
select select "4"
click at [182, 171] on select "Select Template [Email] Black Belt Grading Invitation [Email] Confirmation of S…" at bounding box center [493, 186] width 623 height 30
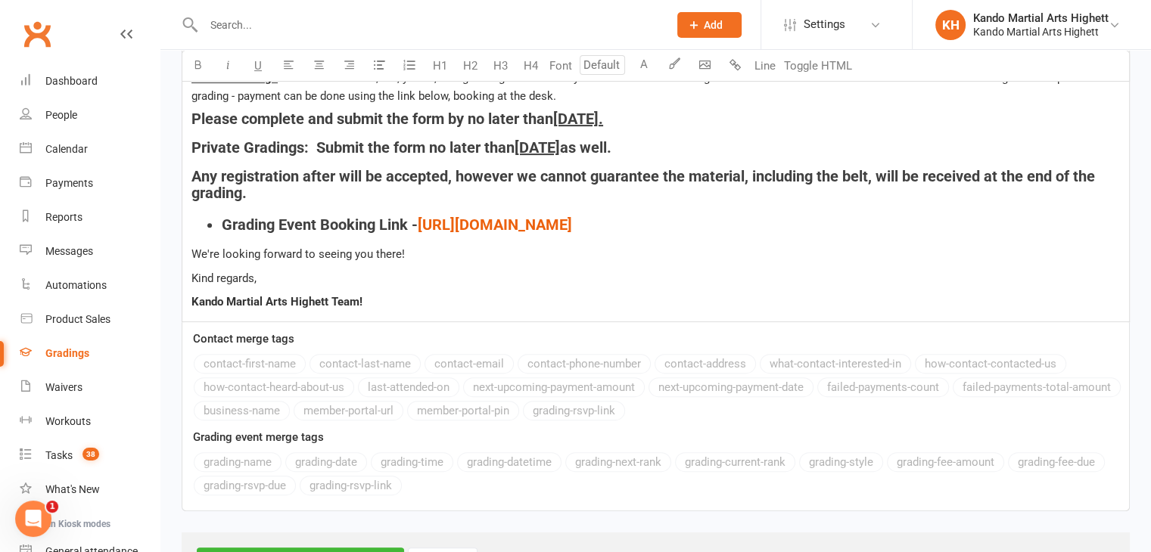
scroll to position [576, 0]
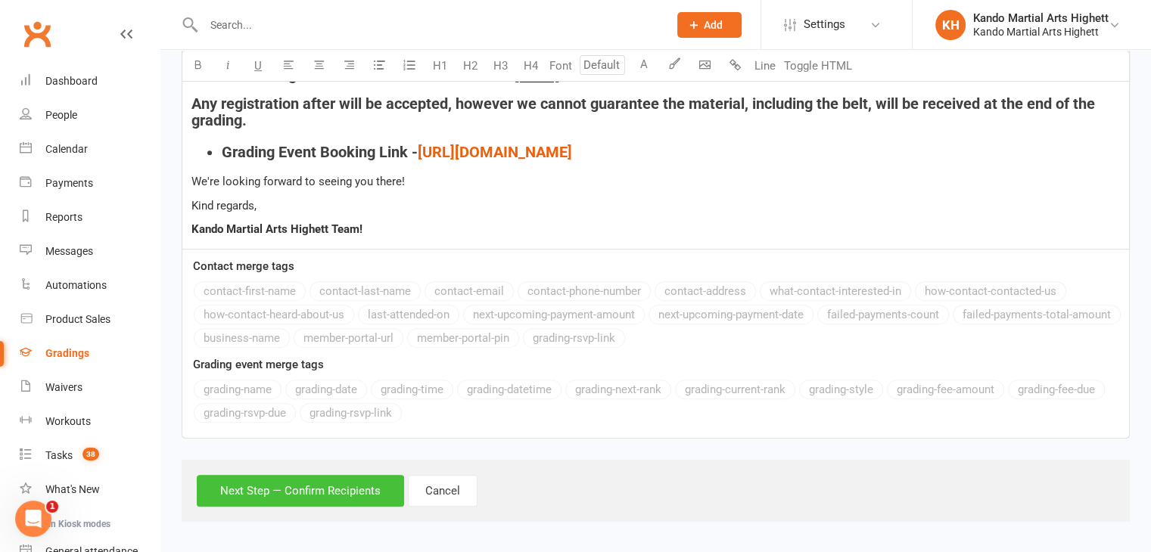
click at [346, 494] on button "Next Step — Confirm Recipients" at bounding box center [300, 491] width 207 height 32
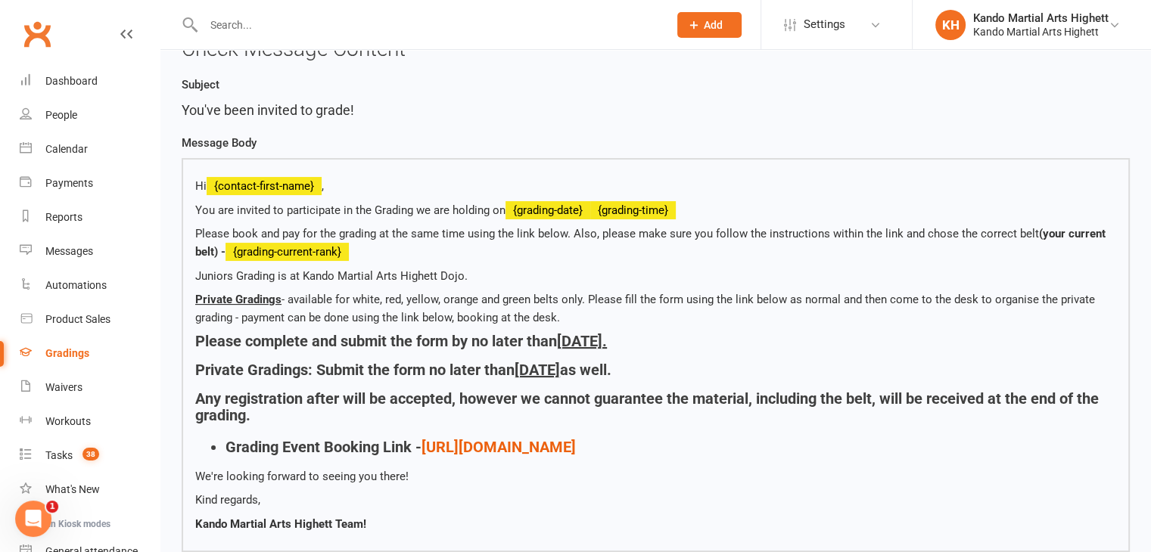
scroll to position [463, 0]
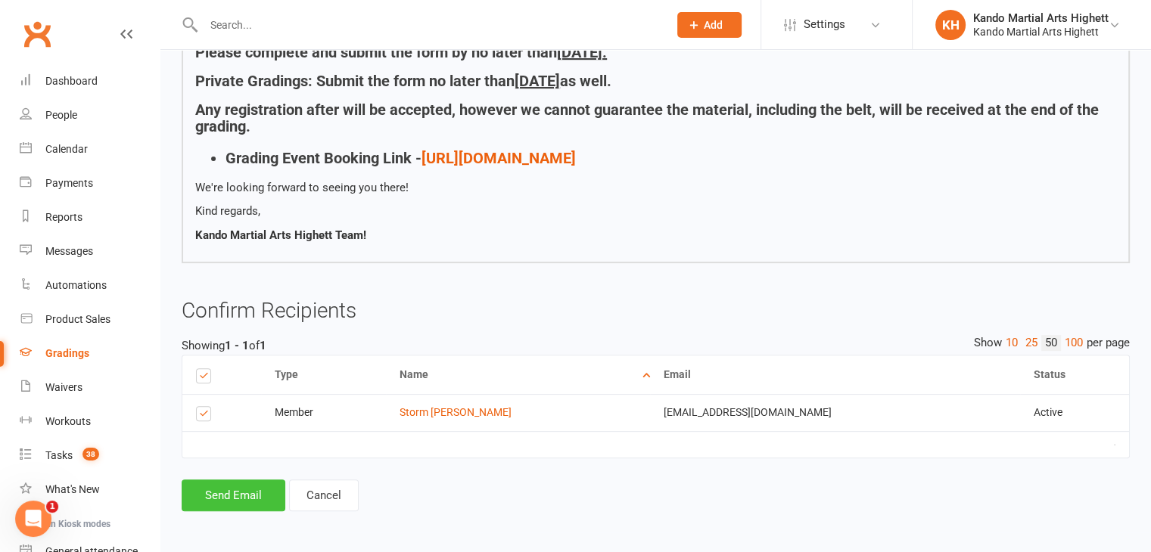
click at [226, 482] on button "Send Email" at bounding box center [234, 496] width 104 height 32
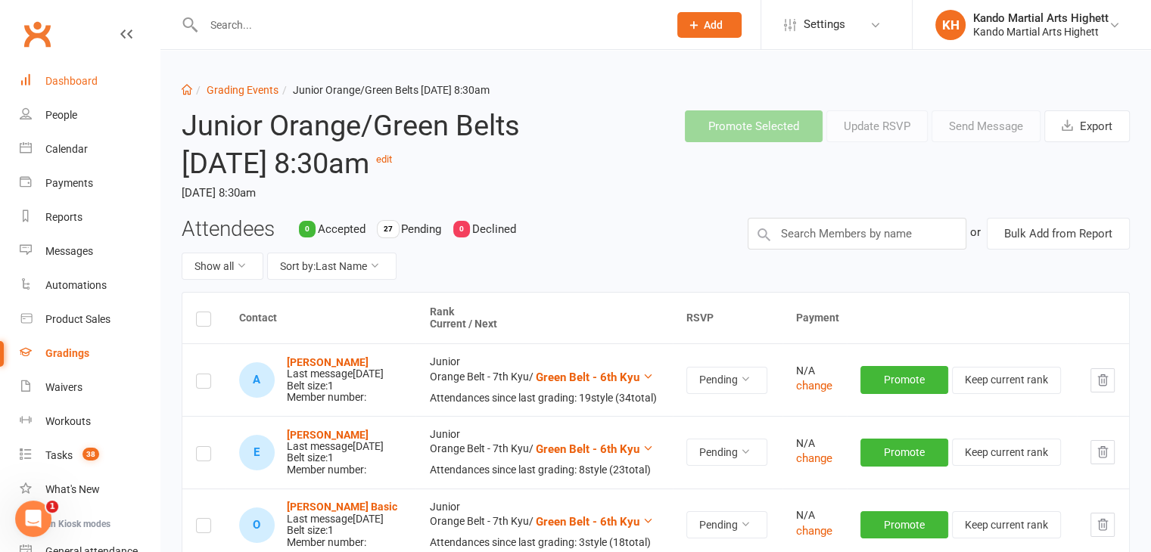
click at [73, 90] on link "Dashboard" at bounding box center [90, 81] width 140 height 34
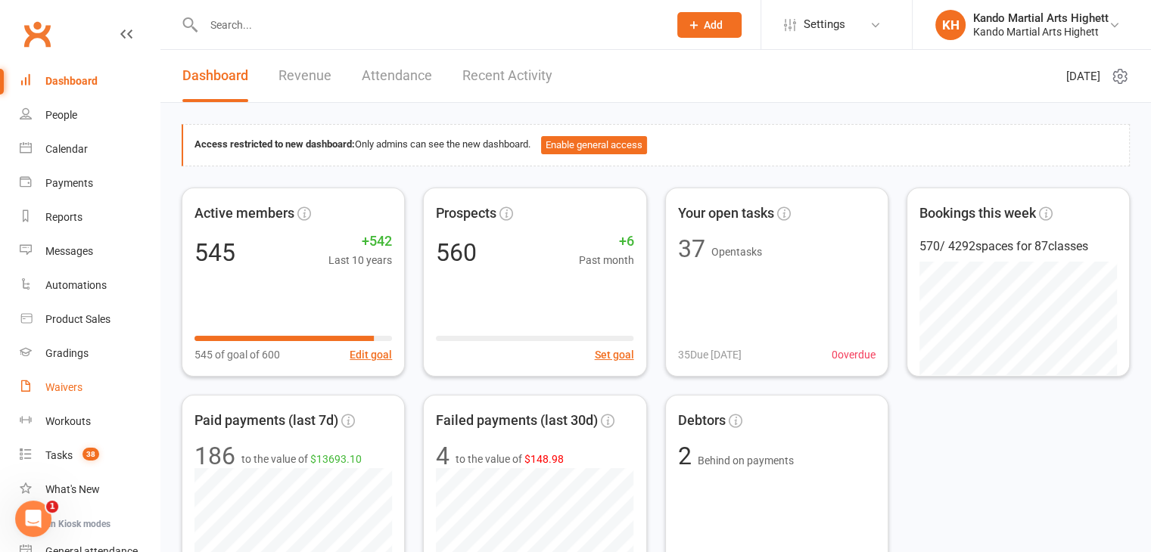
scroll to position [141, 0]
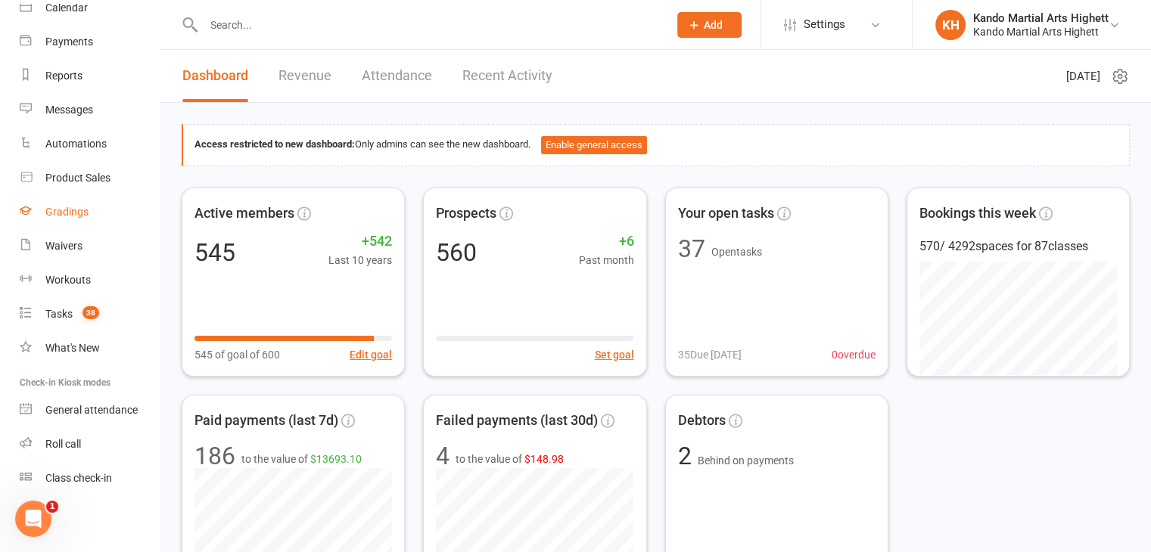
click at [95, 226] on link "Gradings" at bounding box center [90, 212] width 140 height 34
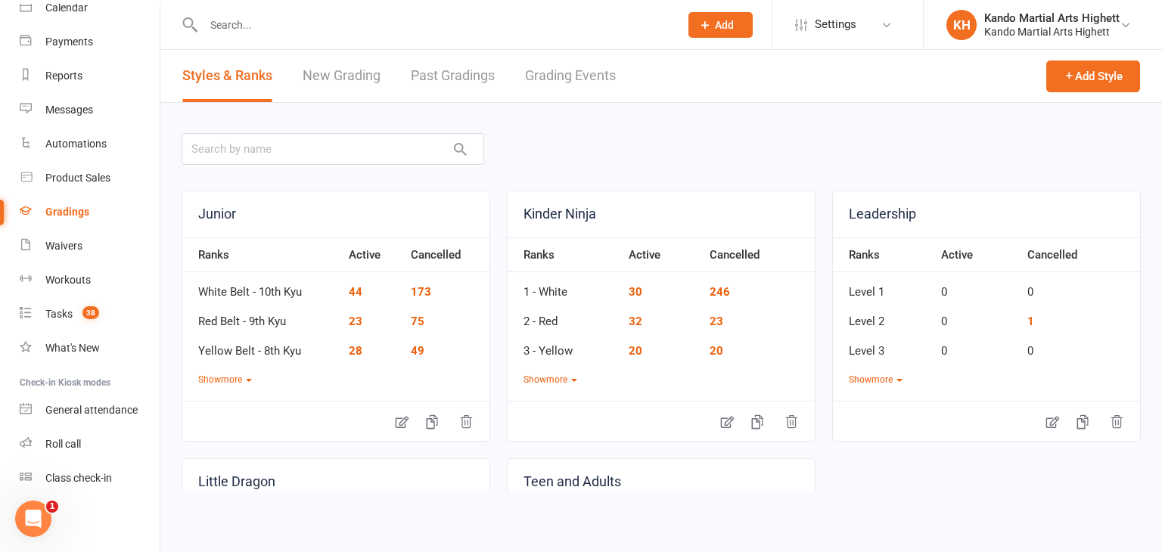
click at [601, 83] on link "Grading Events" at bounding box center [570, 76] width 91 height 52
select select "100"
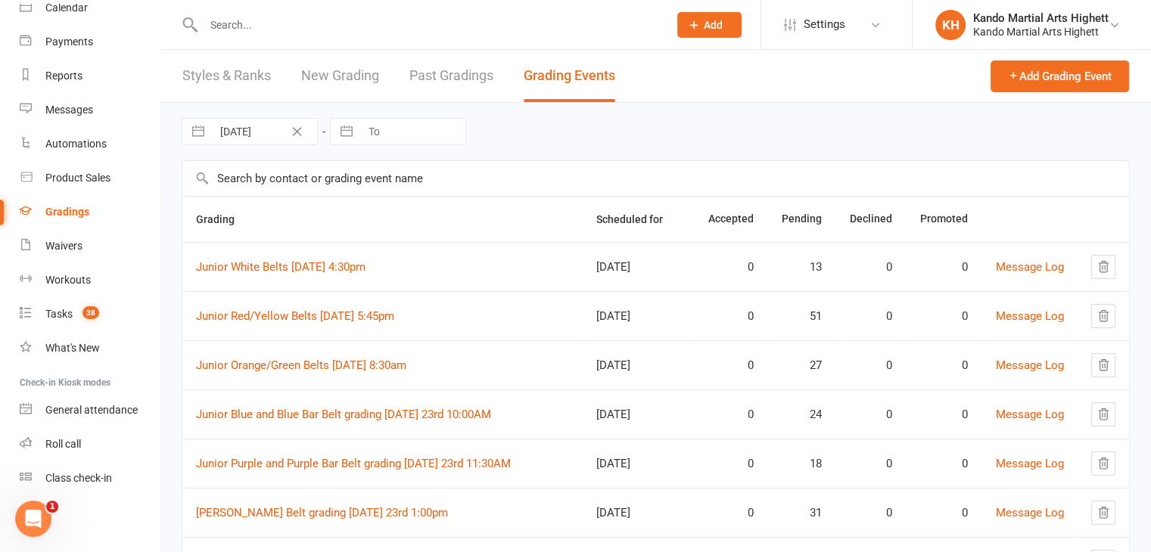
click at [375, 355] on td "Junior Orange/Green Belts [DATE] 8:30am" at bounding box center [382, 364] width 400 height 49
click at [378, 369] on link "Junior Orange/Green Belts [DATE] 8:30am" at bounding box center [301, 366] width 210 height 14
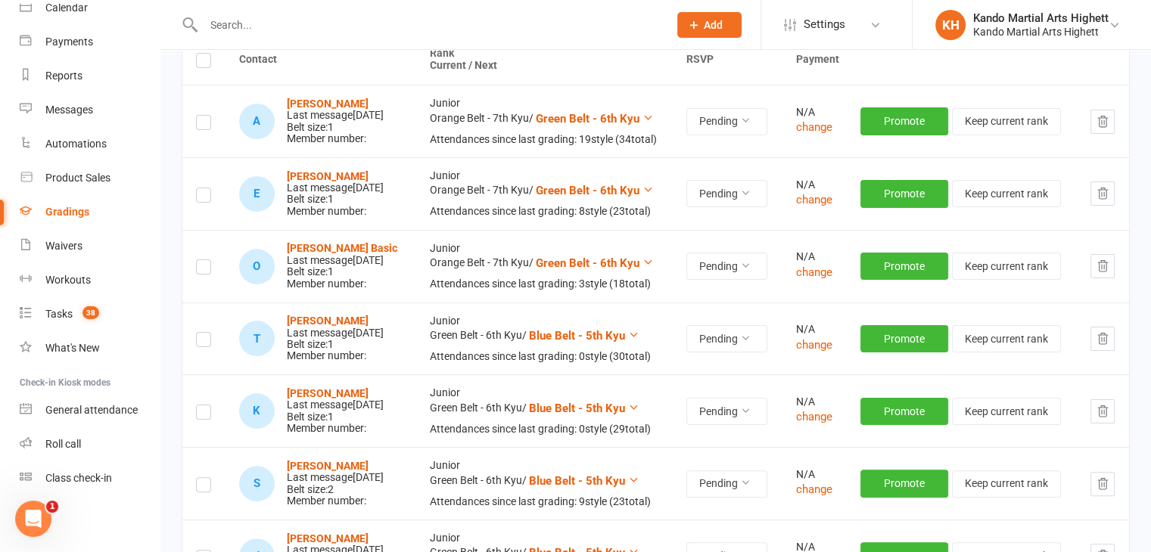
scroll to position [378, 0]
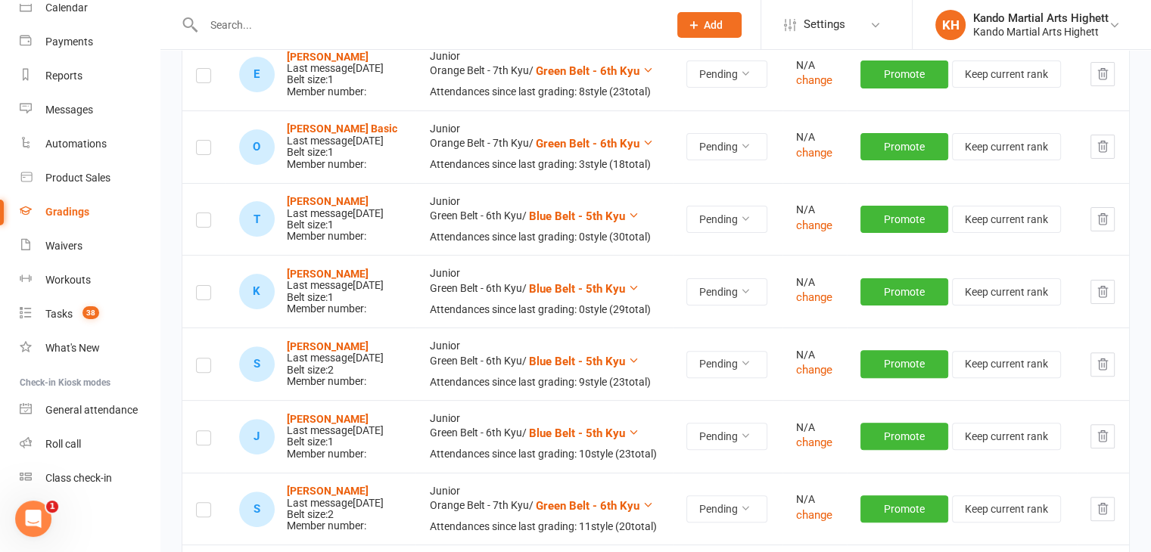
click at [206, 222] on label at bounding box center [203, 222] width 15 height 0
click at [206, 213] on input "checkbox" at bounding box center [203, 213] width 15 height 0
click at [197, 295] on label at bounding box center [203, 295] width 15 height 0
click at [197, 286] on input "checkbox" at bounding box center [203, 286] width 15 height 0
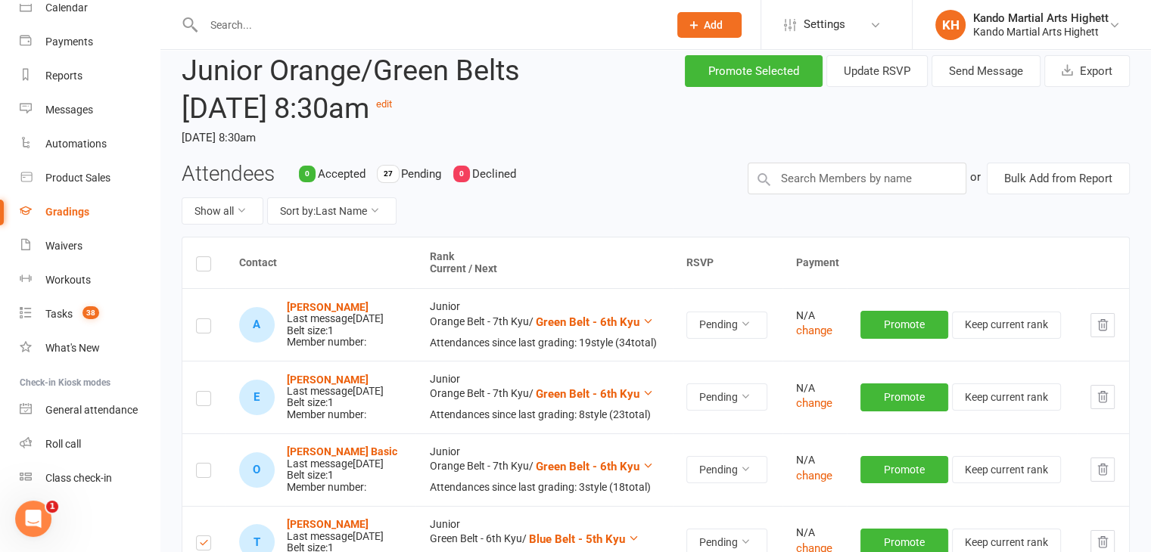
scroll to position [0, 0]
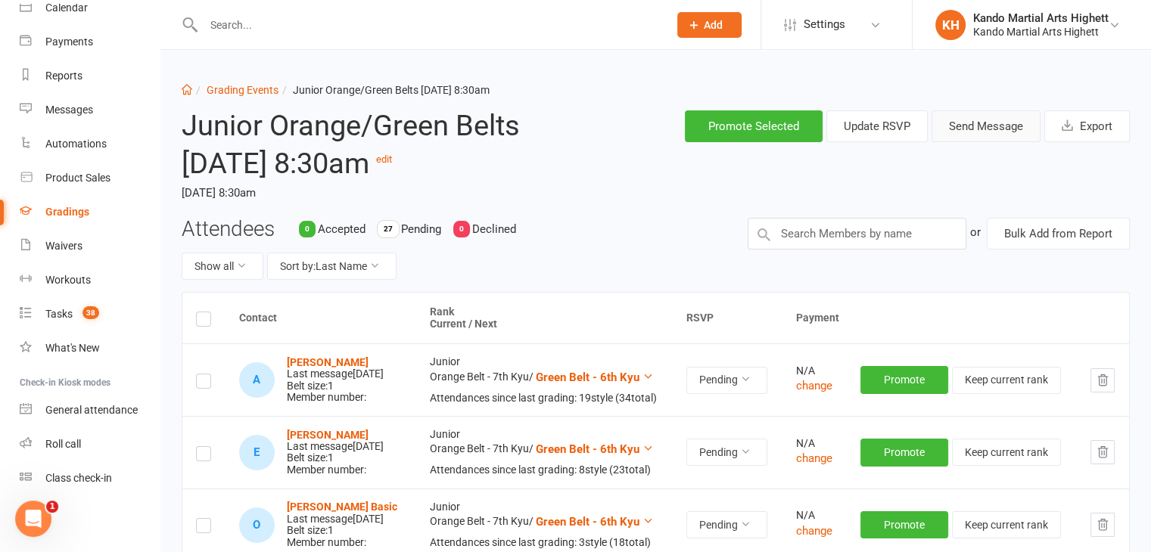
click at [988, 132] on button "Send Message" at bounding box center [985, 126] width 109 height 32
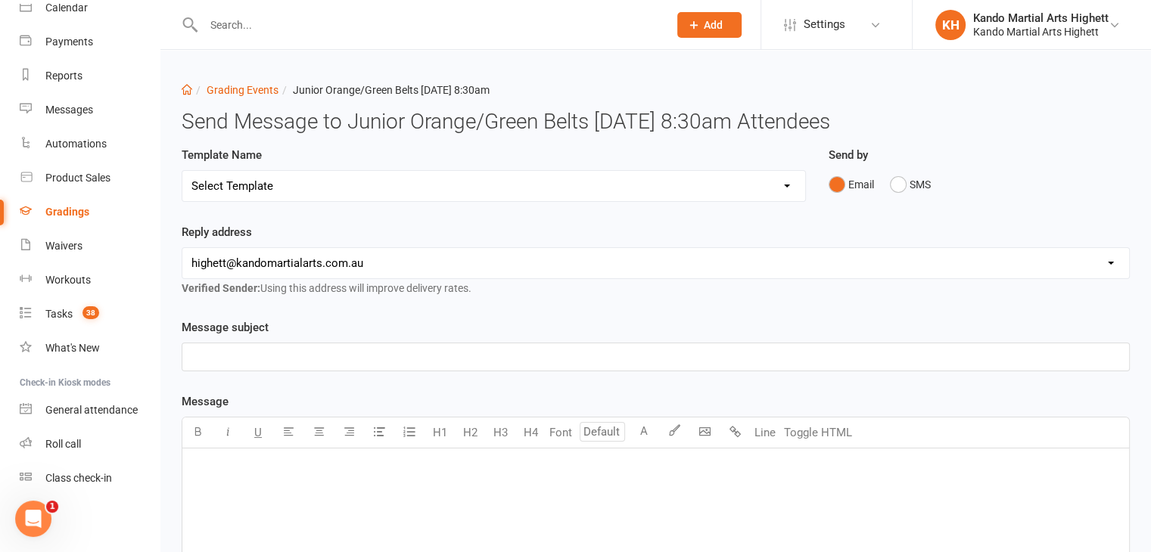
click at [787, 177] on select "Select Template [Email] Black Belt Grading Invitation [Email] Confirmation of S…" at bounding box center [493, 186] width 623 height 30
select select "4"
click at [182, 171] on select "Select Template [Email] Black Belt Grading Invitation [Email] Confirmation of S…" at bounding box center [493, 186] width 623 height 30
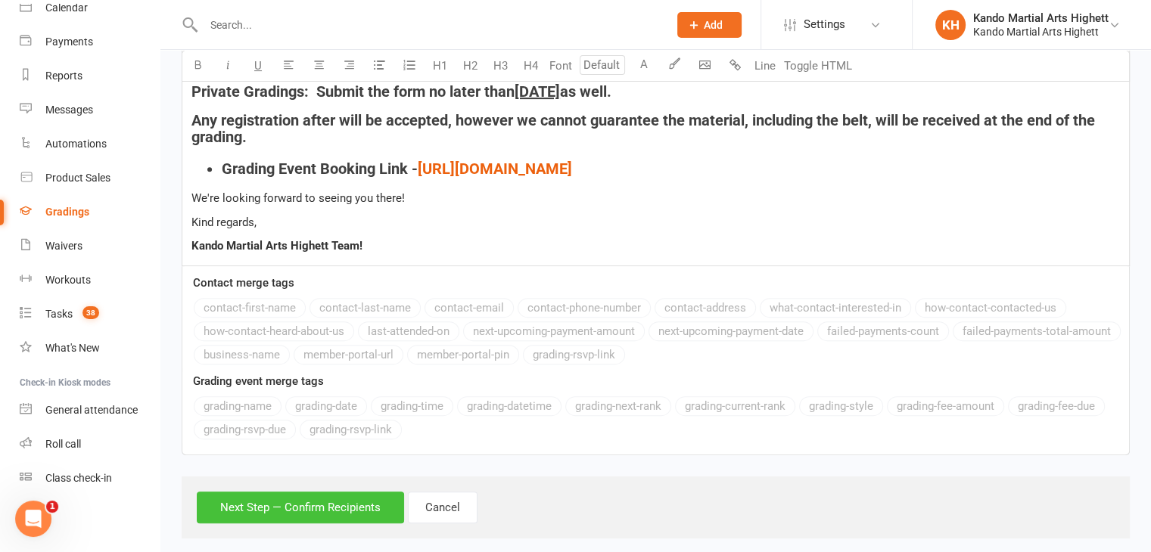
scroll to position [576, 0]
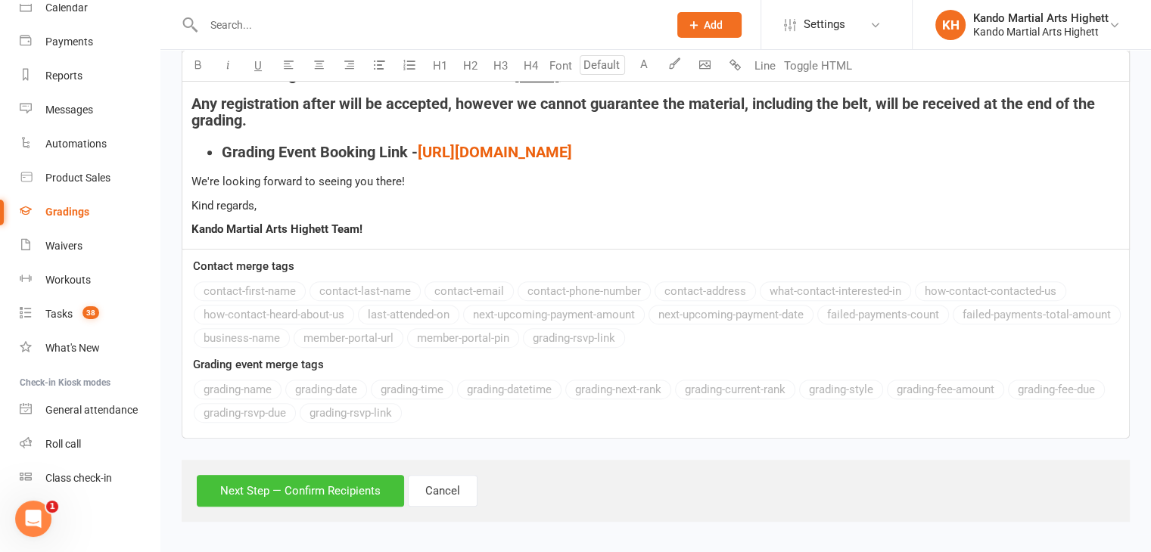
click at [334, 495] on button "Next Step — Confirm Recipients" at bounding box center [300, 491] width 207 height 32
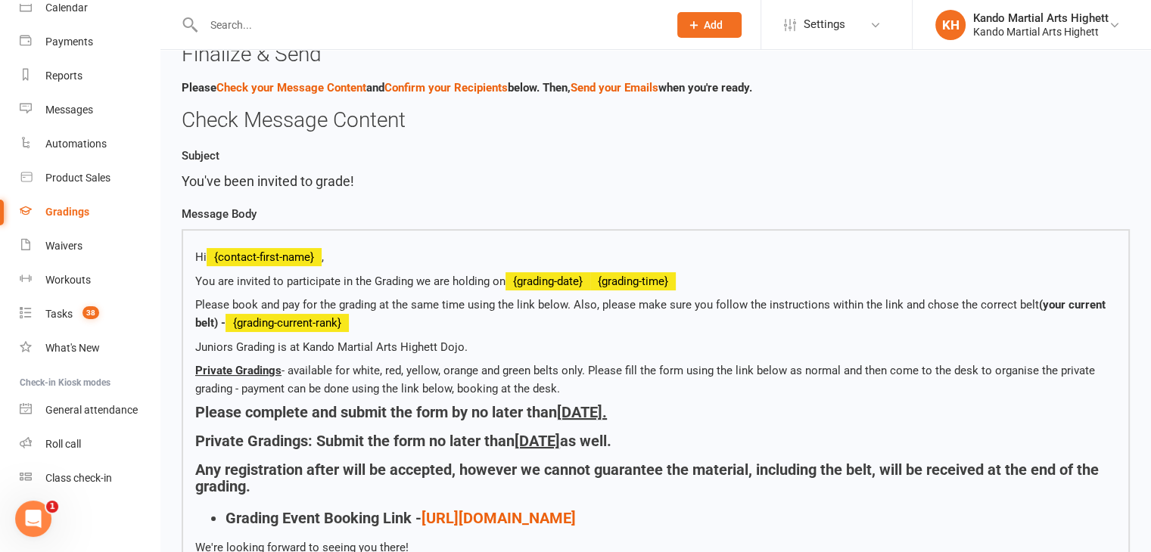
scroll to position [454, 0]
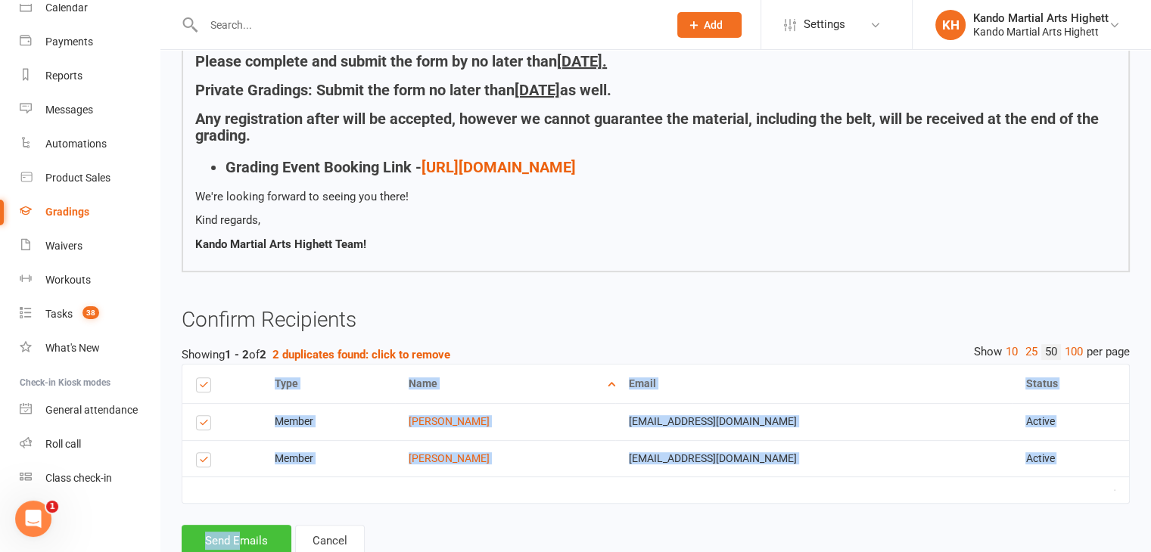
click at [238, 524] on div "Finalize & Send Please Check your Message Content and Confirm your Recipients b…" at bounding box center [656, 124] width 948 height 865
click at [233, 527] on button "Send Emails" at bounding box center [237, 541] width 110 height 32
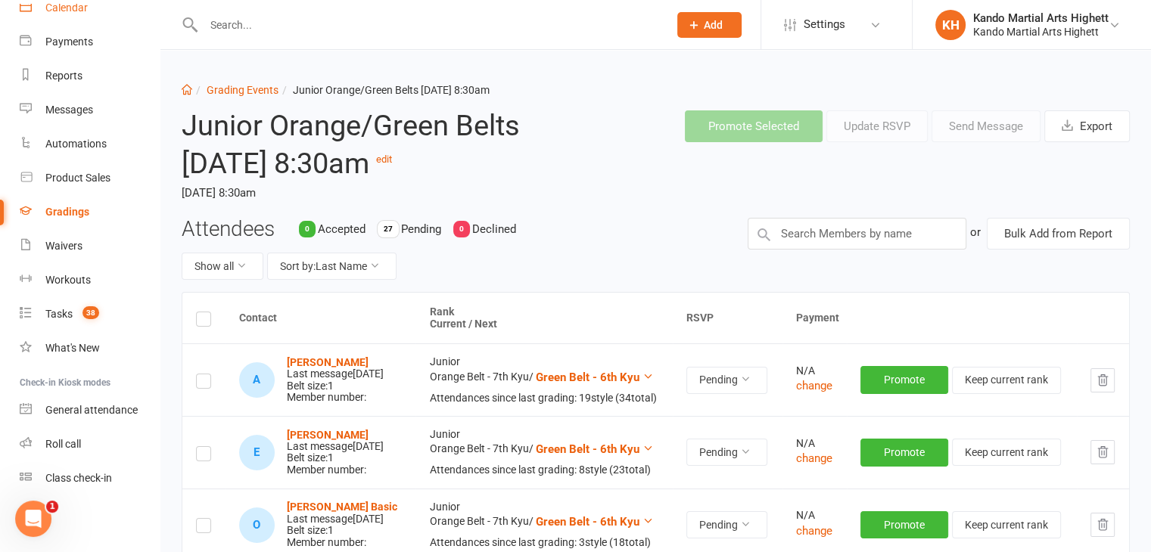
click at [47, 16] on link "Calendar" at bounding box center [90, 8] width 140 height 34
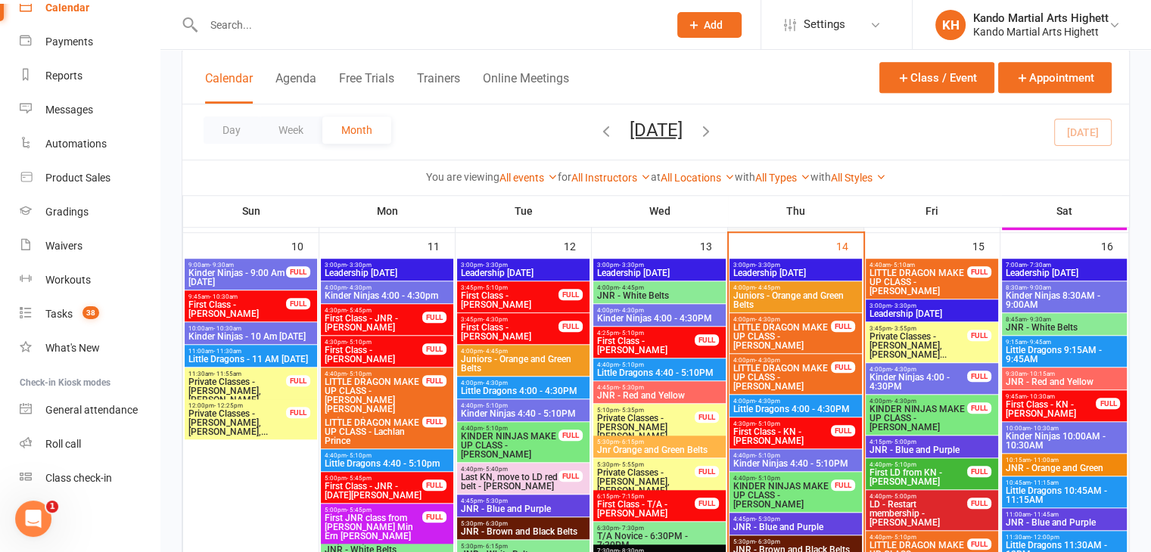
scroll to position [1362, 0]
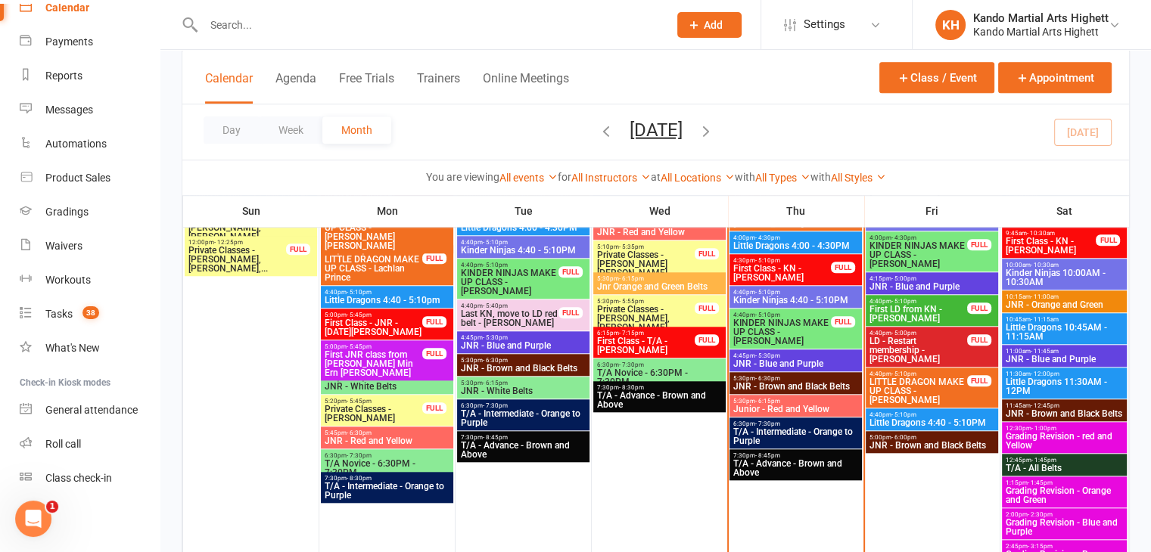
click at [838, 279] on div "4:30pm - 5:10pm First Class - KN - Mahalia Corr FULL" at bounding box center [795, 269] width 132 height 31
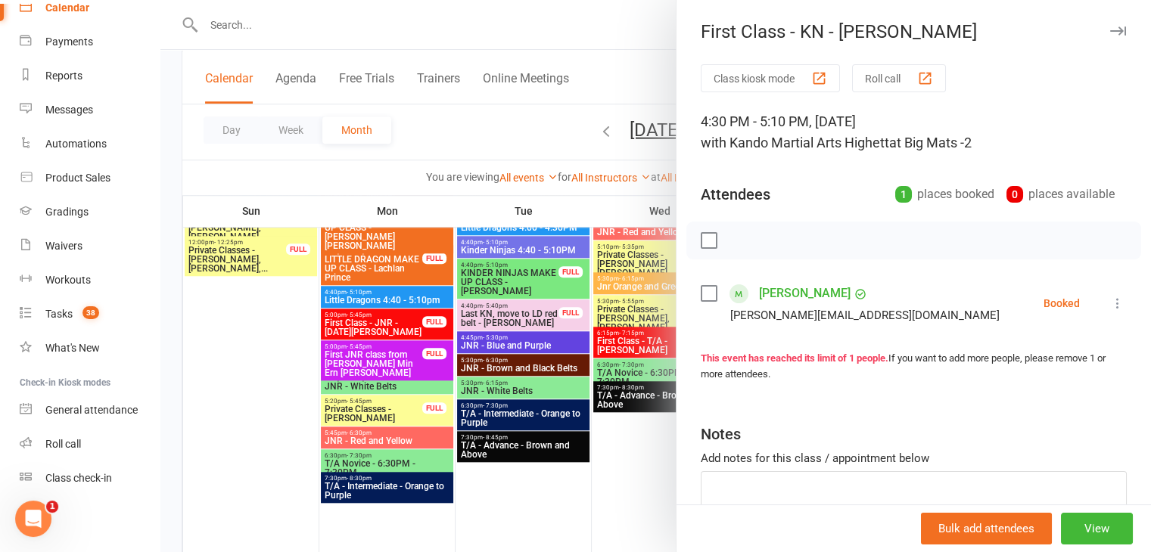
click at [542, 448] on div at bounding box center [655, 276] width 990 height 552
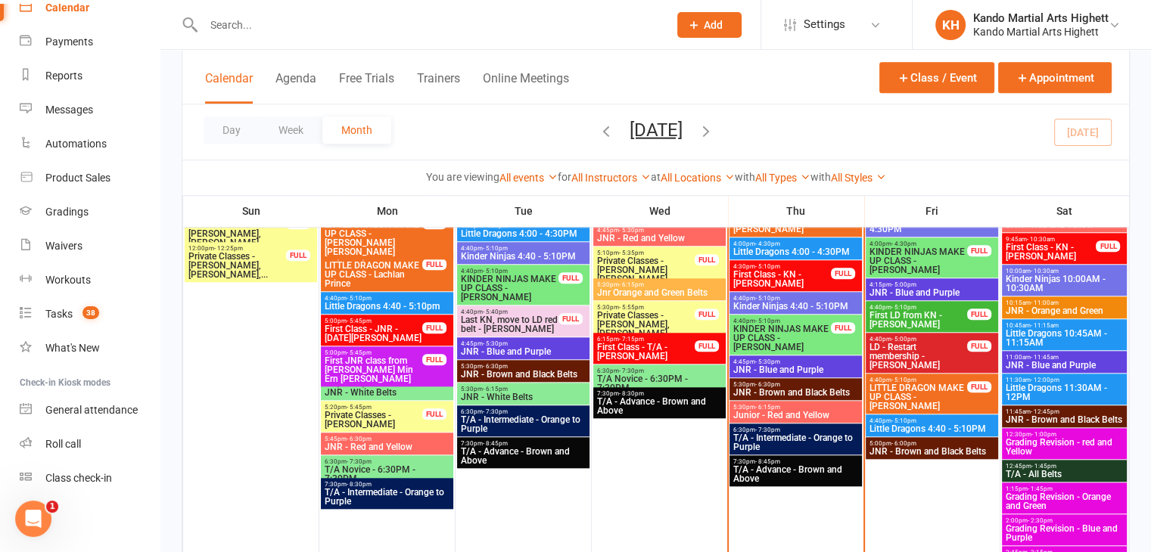
scroll to position [1286, 0]
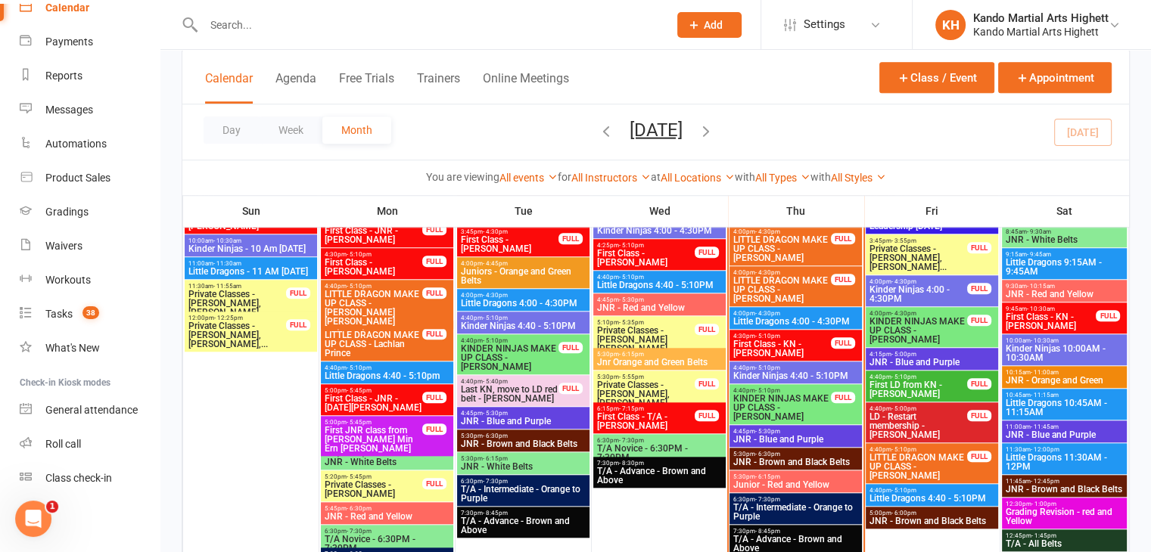
click at [686, 415] on span "First Class - T/A - Jean Guo" at bounding box center [645, 421] width 99 height 18
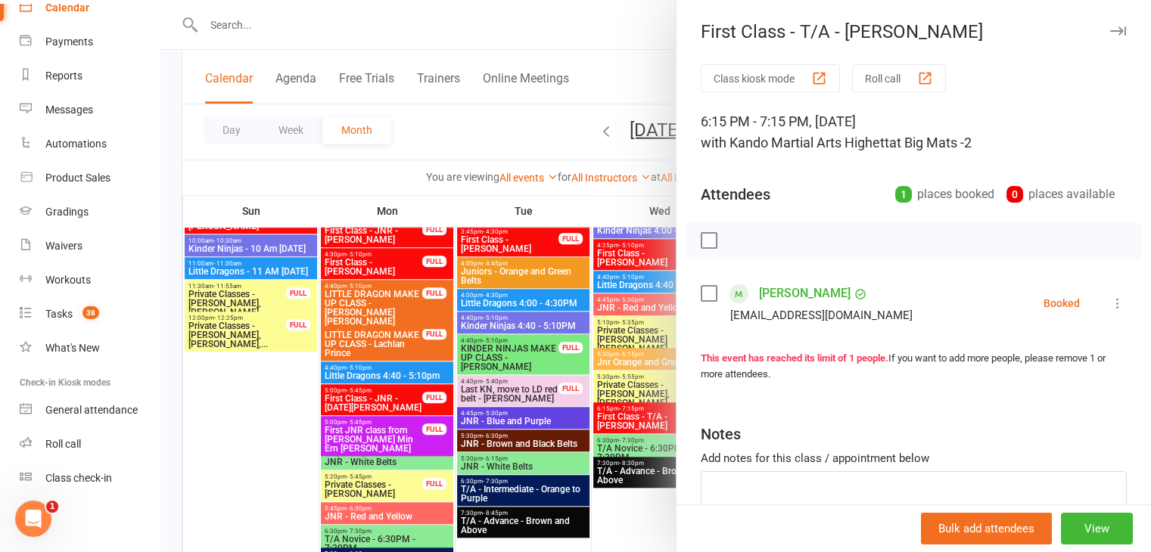
click at [641, 419] on div at bounding box center [655, 276] width 990 height 552
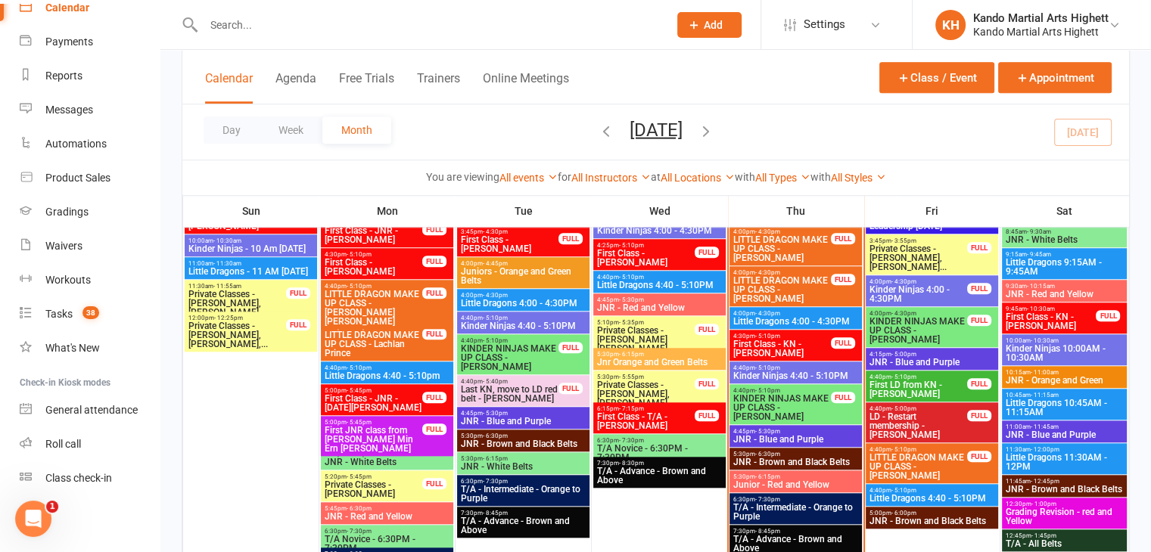
scroll to position [1210, 0]
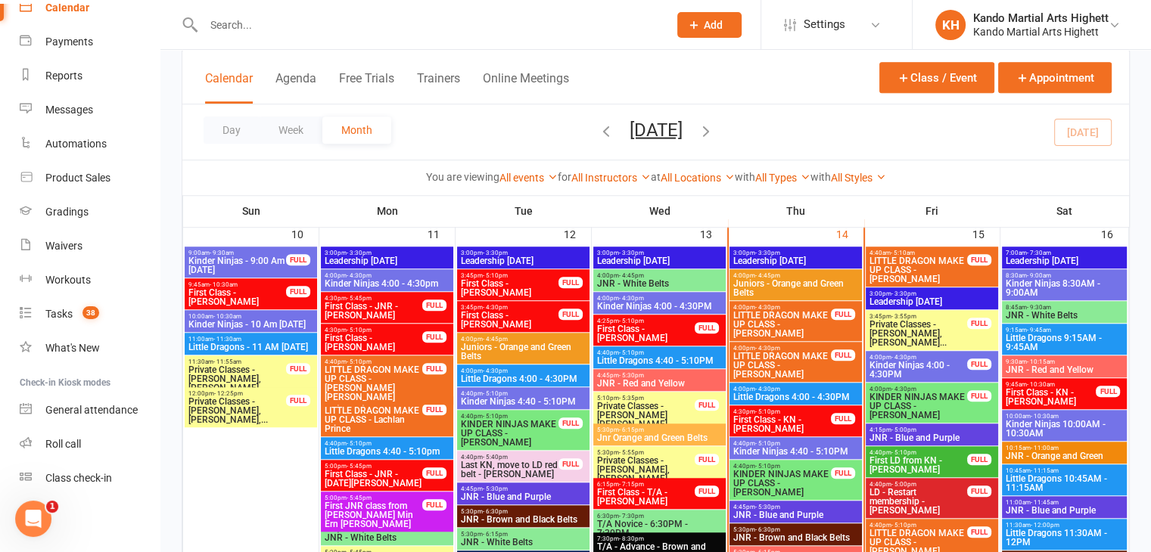
click at [666, 340] on span "First Class - LD - Kiaan Mittal" at bounding box center [645, 334] width 99 height 18
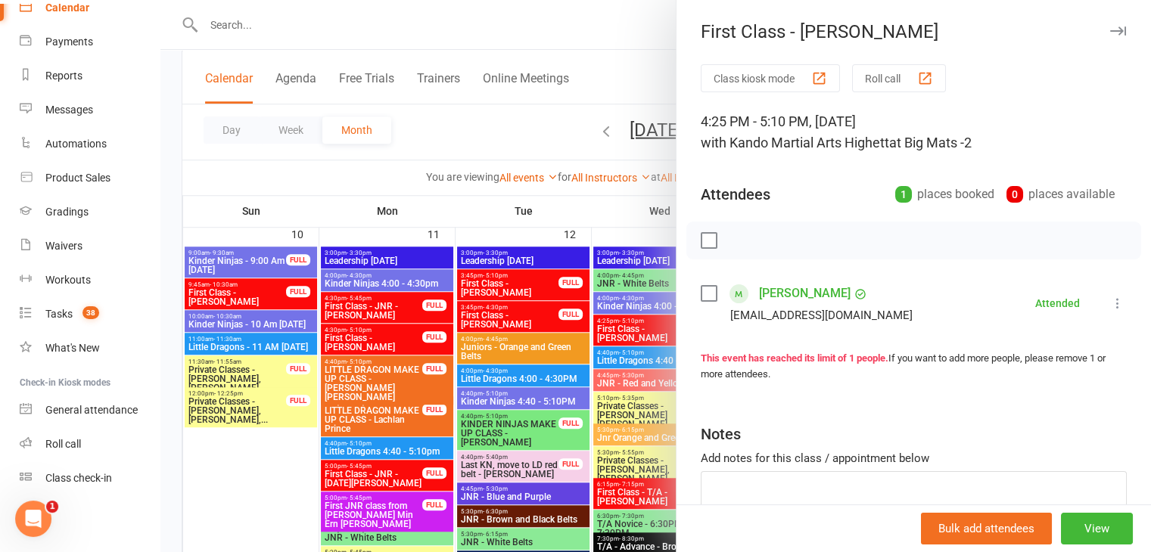
click at [648, 340] on div at bounding box center [655, 276] width 990 height 552
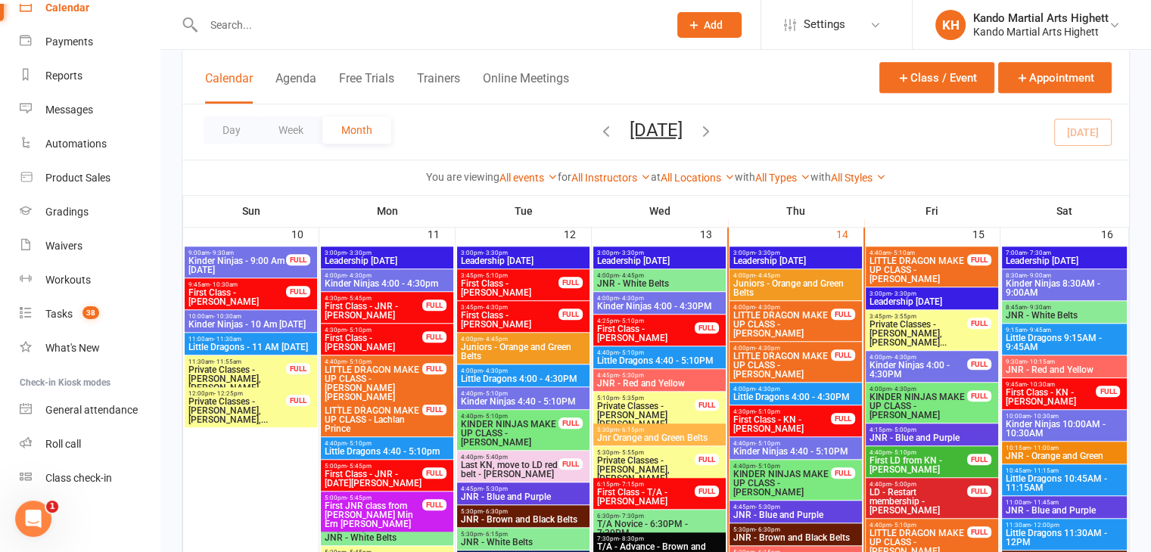
click at [606, 484] on span "6:15pm - 7:15pm" at bounding box center [645, 484] width 99 height 7
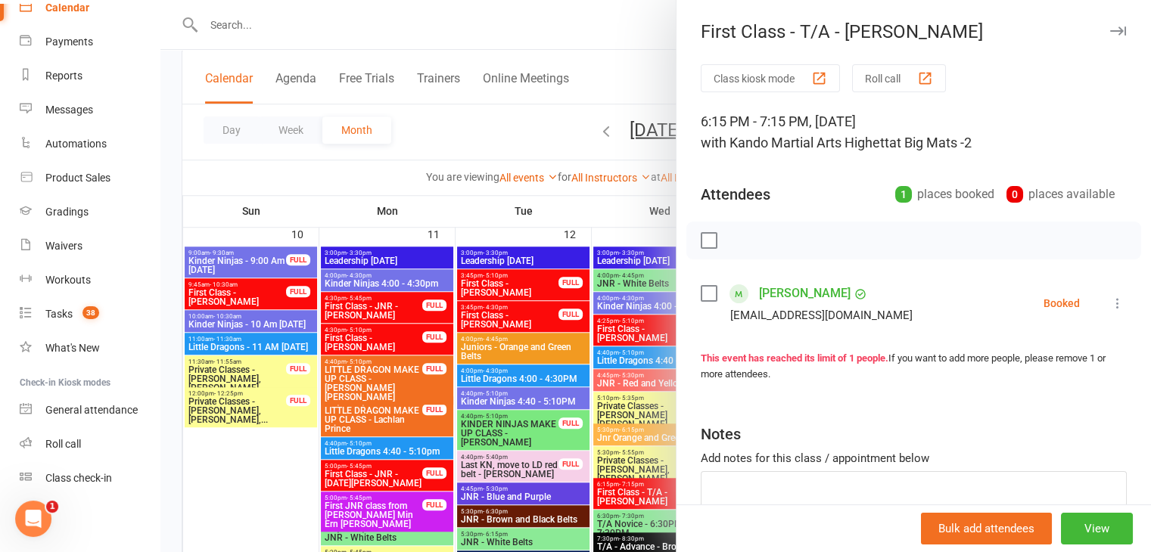
click at [419, 272] on div at bounding box center [655, 276] width 990 height 552
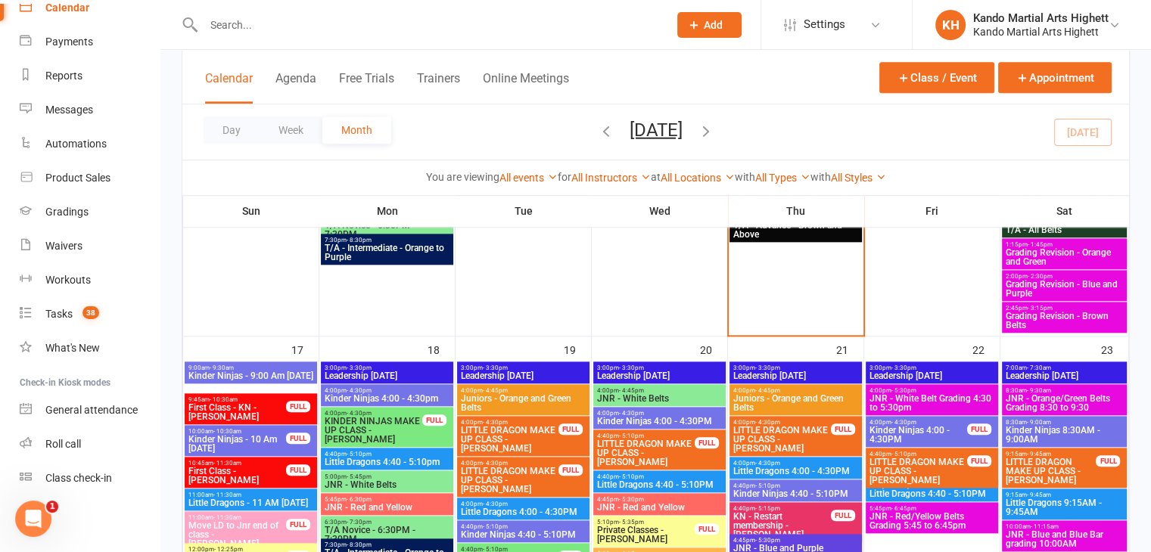
scroll to position [1437, 0]
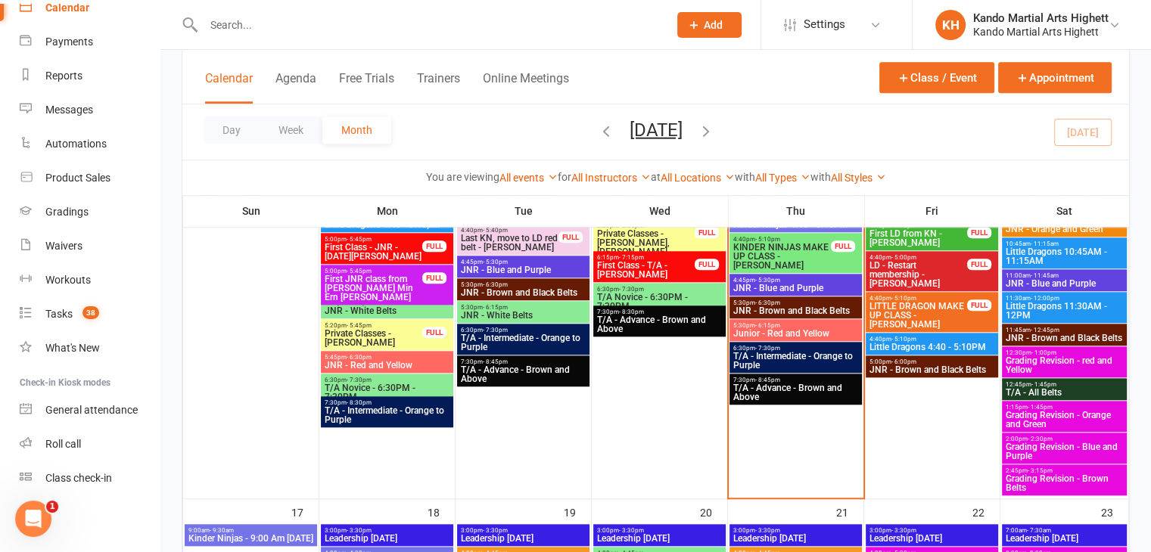
click at [603, 280] on div "6:15pm - 7:15pm First Class - T/A - Jean Guo FULL" at bounding box center [659, 266] width 132 height 31
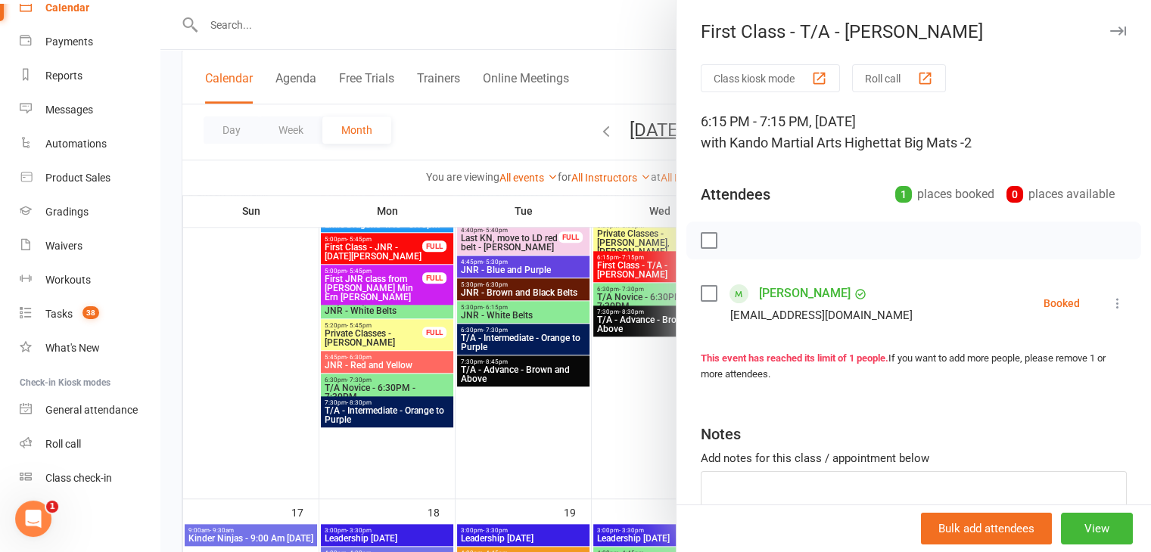
click at [609, 288] on div at bounding box center [655, 276] width 990 height 552
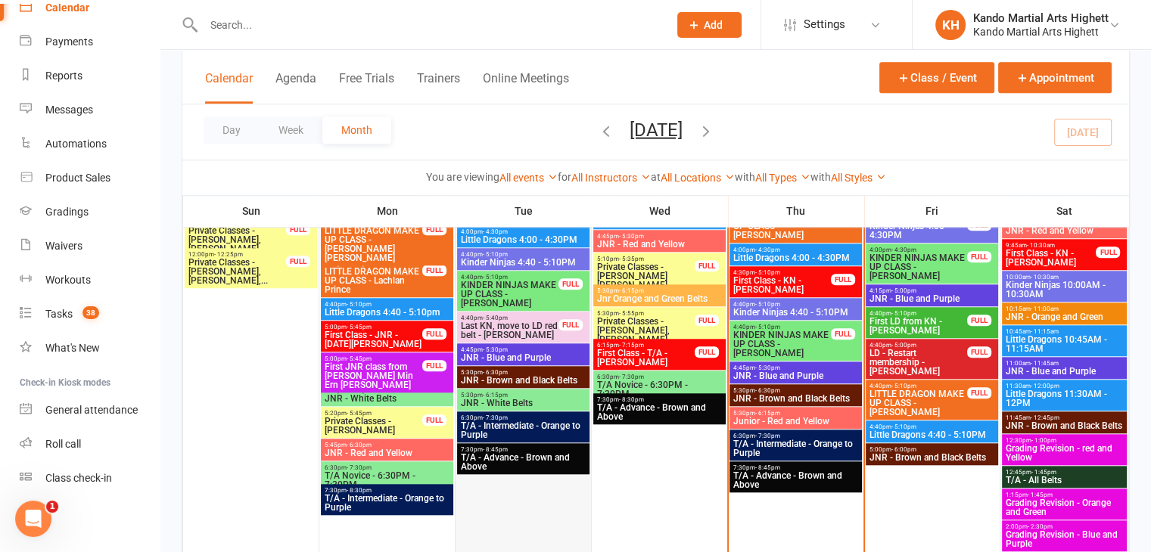
scroll to position [1286, 0]
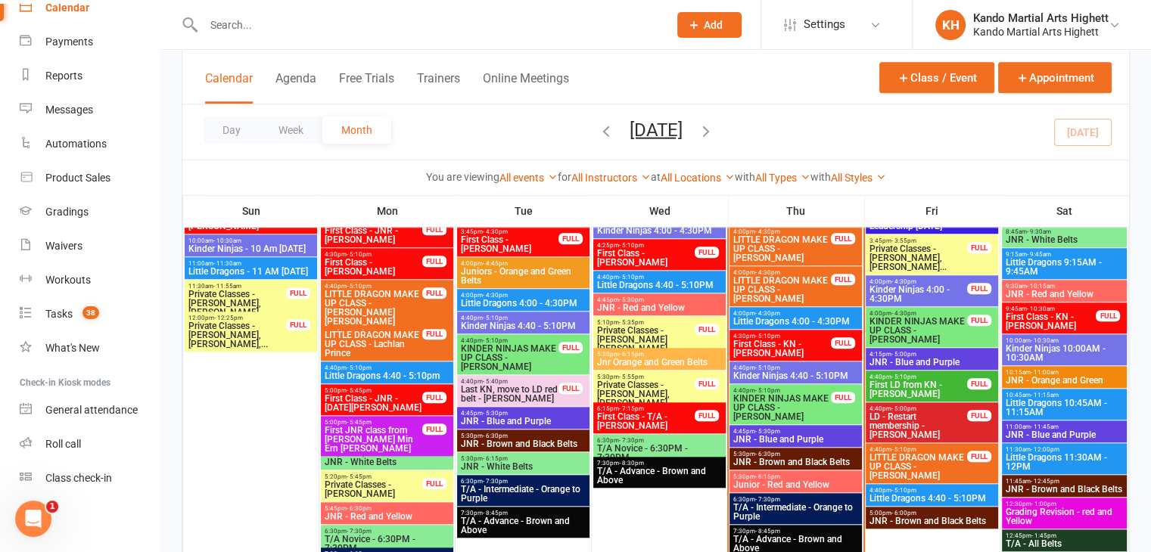
click at [665, 439] on span "6:30pm - 7:30pm" at bounding box center [659, 440] width 126 height 7
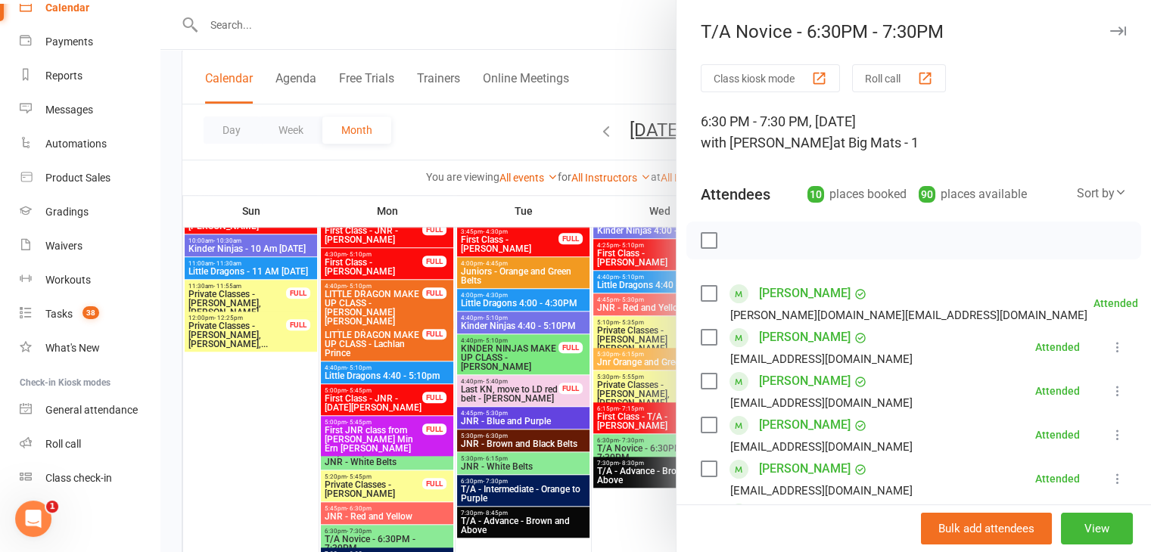
scroll to position [303, 0]
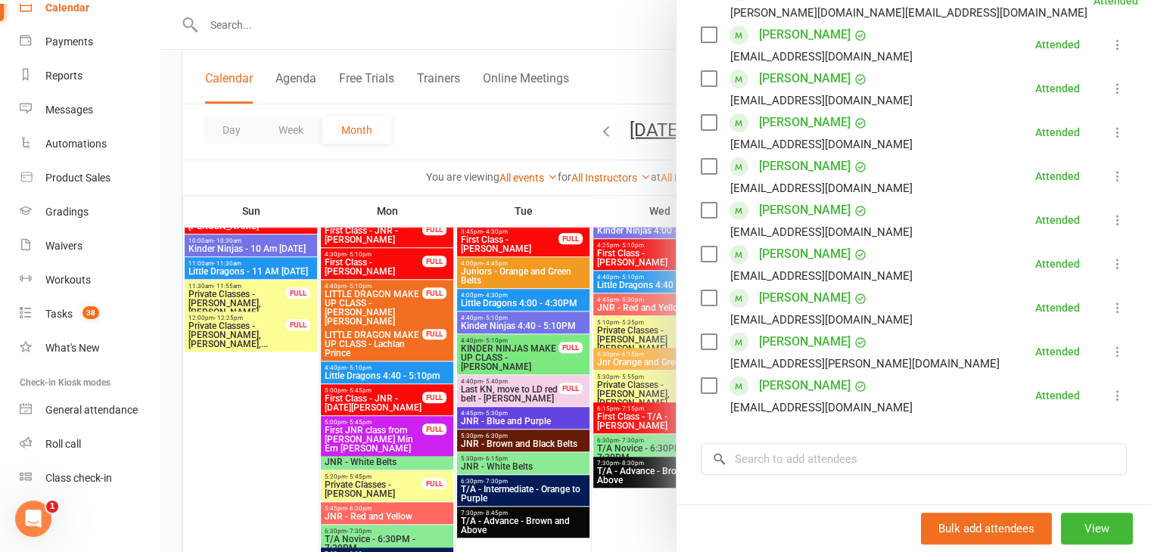
click at [529, 340] on div at bounding box center [655, 276] width 990 height 552
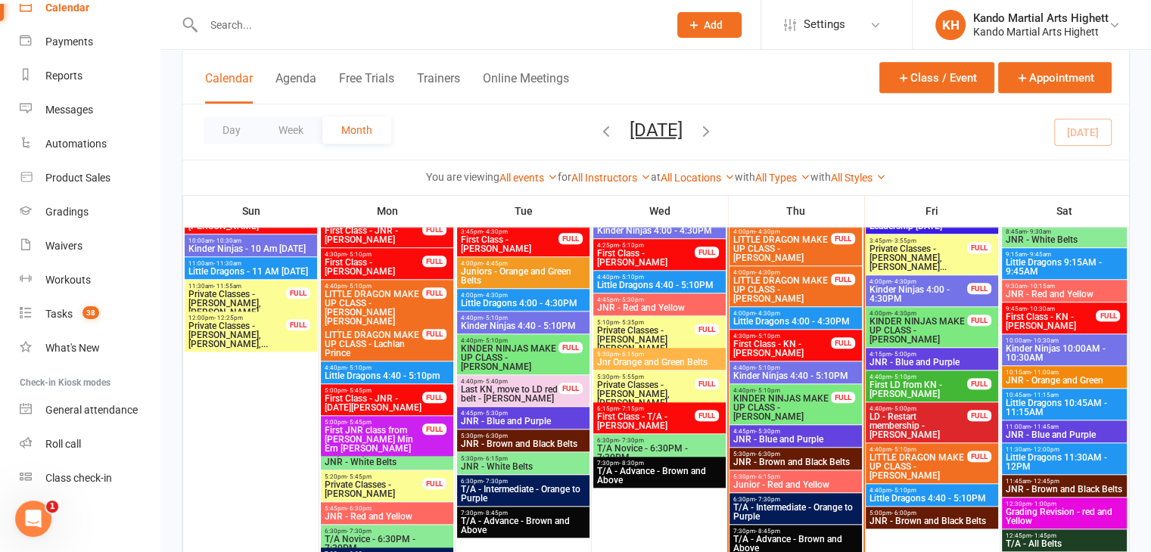
click at [676, 431] on div "6:15pm - 7:15pm First Class - T/A - Jean Guo FULL" at bounding box center [659, 417] width 132 height 31
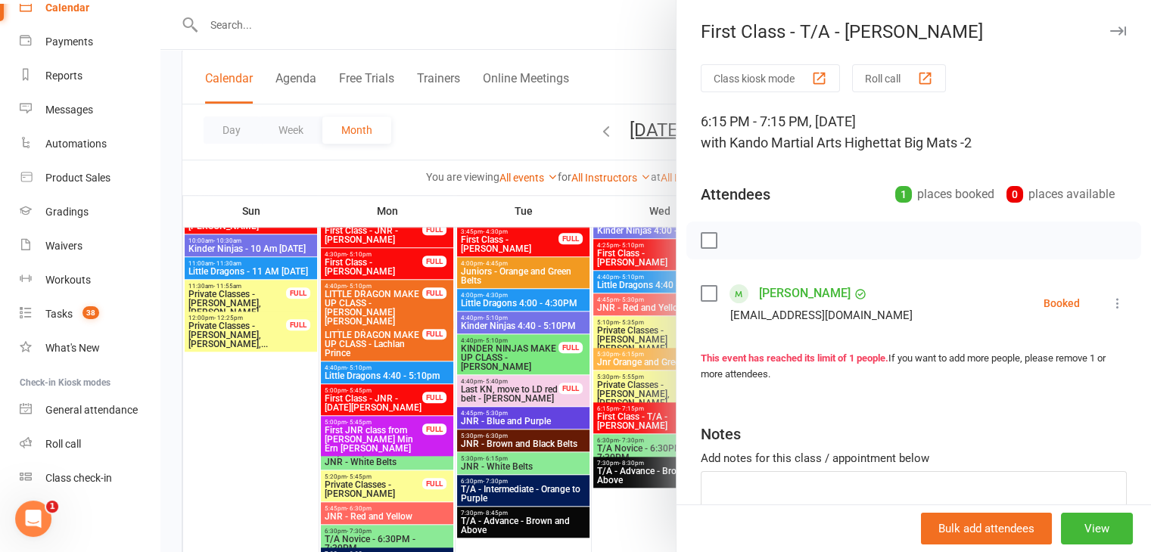
click at [1110, 297] on icon at bounding box center [1117, 303] width 15 height 15
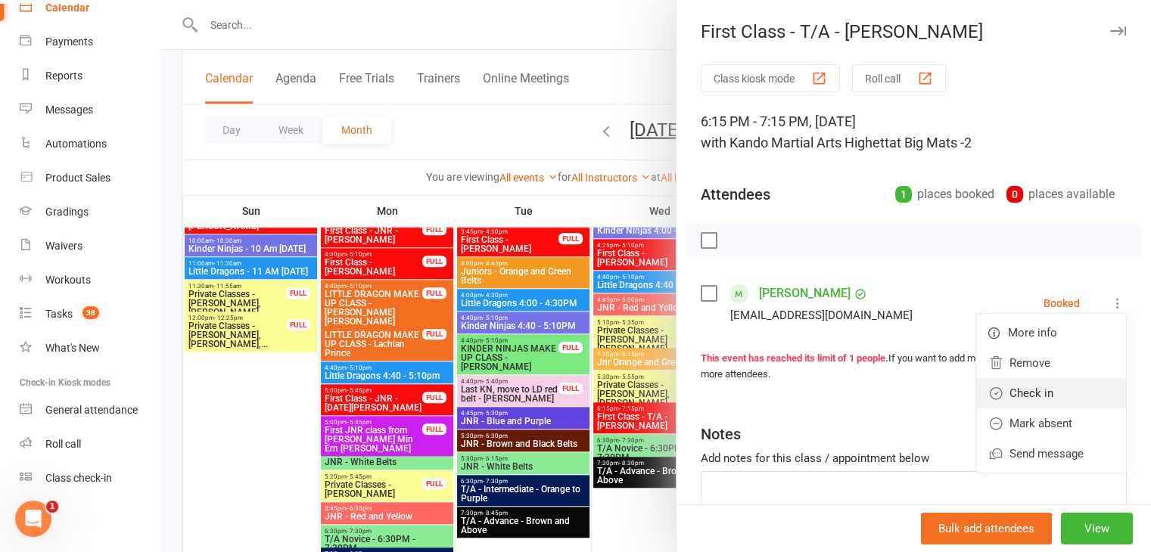
click at [1036, 400] on link "Check in" at bounding box center [1051, 393] width 150 height 30
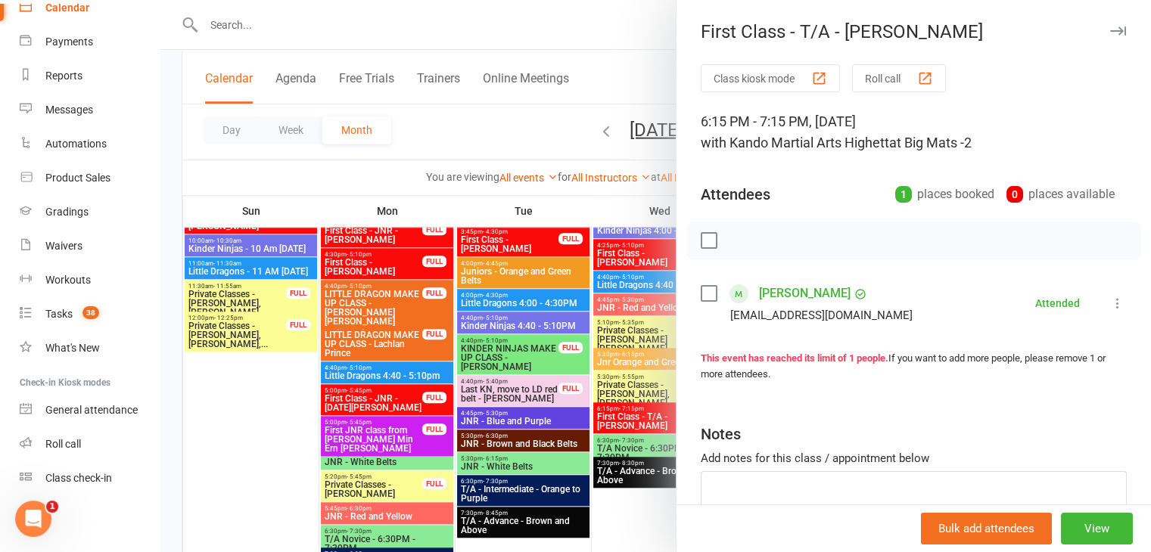
click at [513, 376] on div at bounding box center [655, 276] width 990 height 552
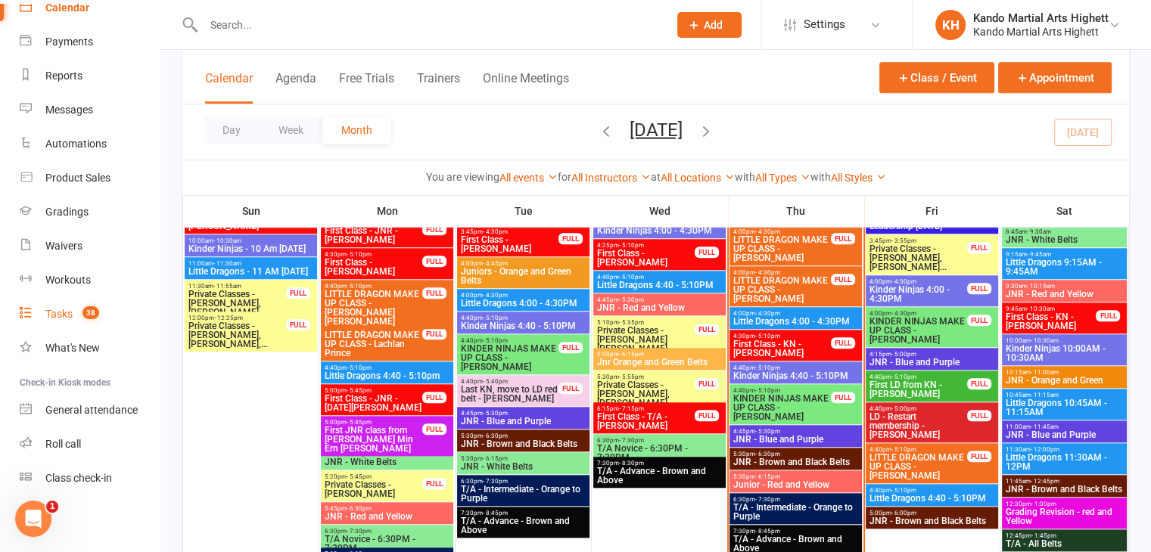
click at [113, 310] on link "Tasks 38" at bounding box center [90, 314] width 140 height 34
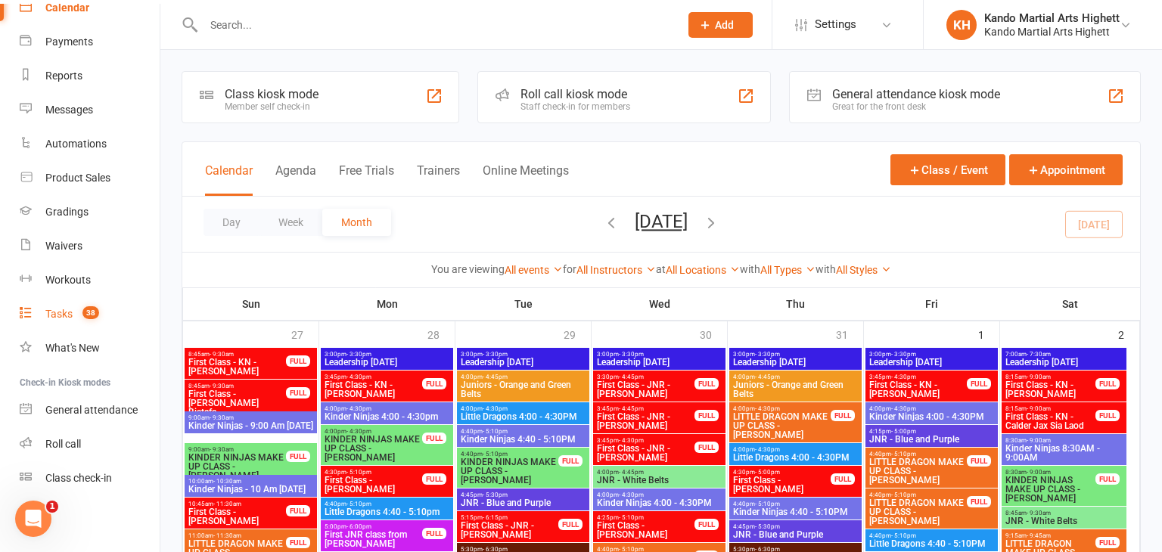
select select "incomplete"
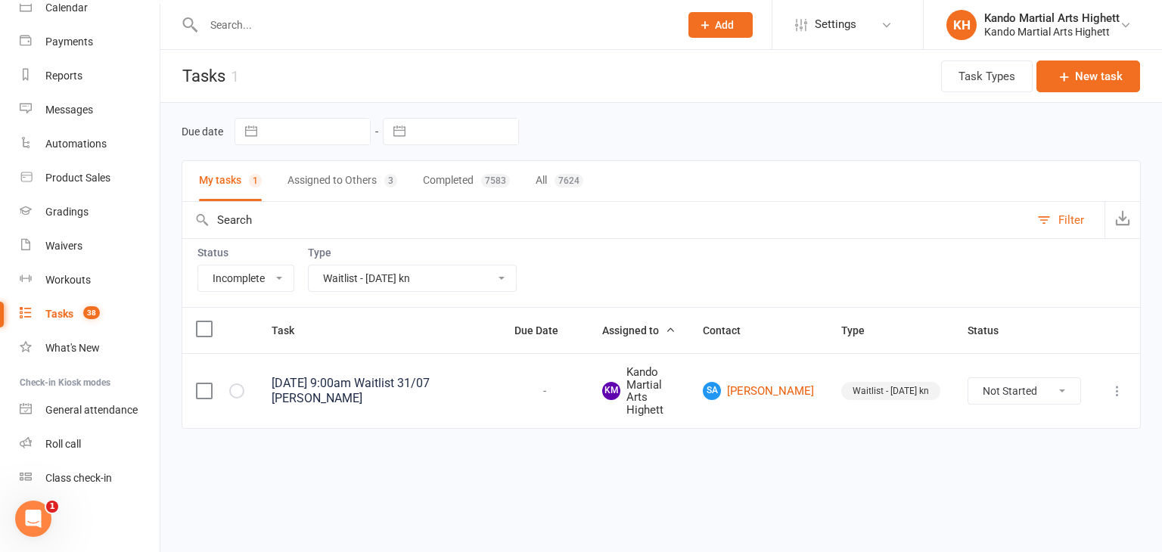
click at [413, 279] on select "All Admin Cancellation Class transfer Courtesy call Create welcome card E-mail …" at bounding box center [412, 279] width 207 height 26
select select "23096"
click at [309, 266] on select "All Admin Cancellation Class transfer Courtesy call Create welcome card E-mail …" at bounding box center [412, 279] width 207 height 26
select select "started"
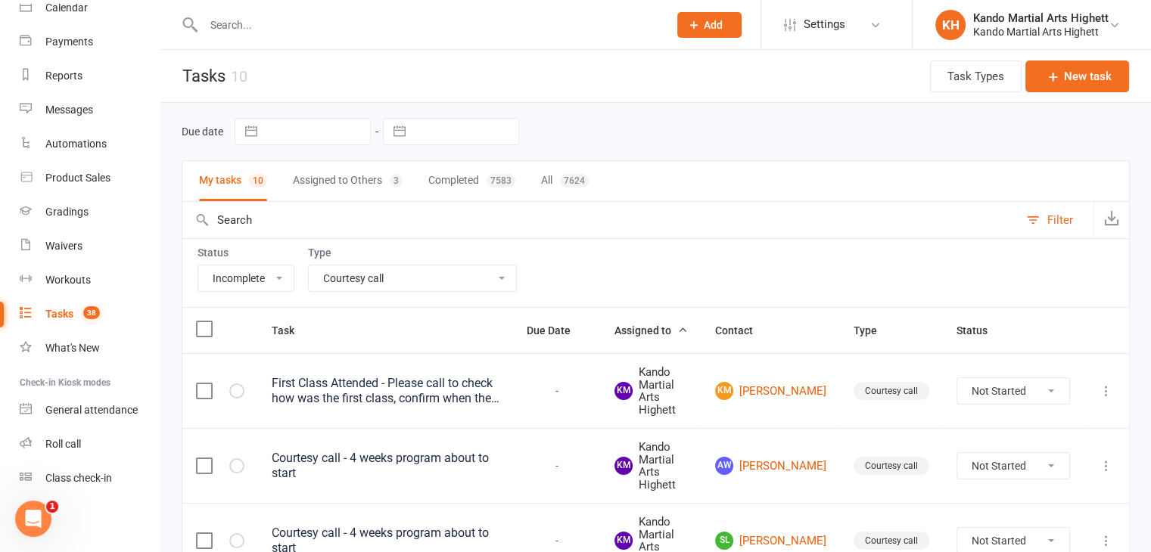
click at [448, 291] on div "Status All Incomplete Not Started In Progress Waiting Complete Type All Admin C…" at bounding box center [656, 272] width 948 height 69
click at [463, 266] on select "All Admin Cancellation Class transfer Courtesy call Create welcome card E-mail …" at bounding box center [412, 279] width 207 height 26
click at [541, 279] on div "Status All Incomplete Not Started In Progress Waiting Complete Type All Admin C…" at bounding box center [656, 272] width 948 height 69
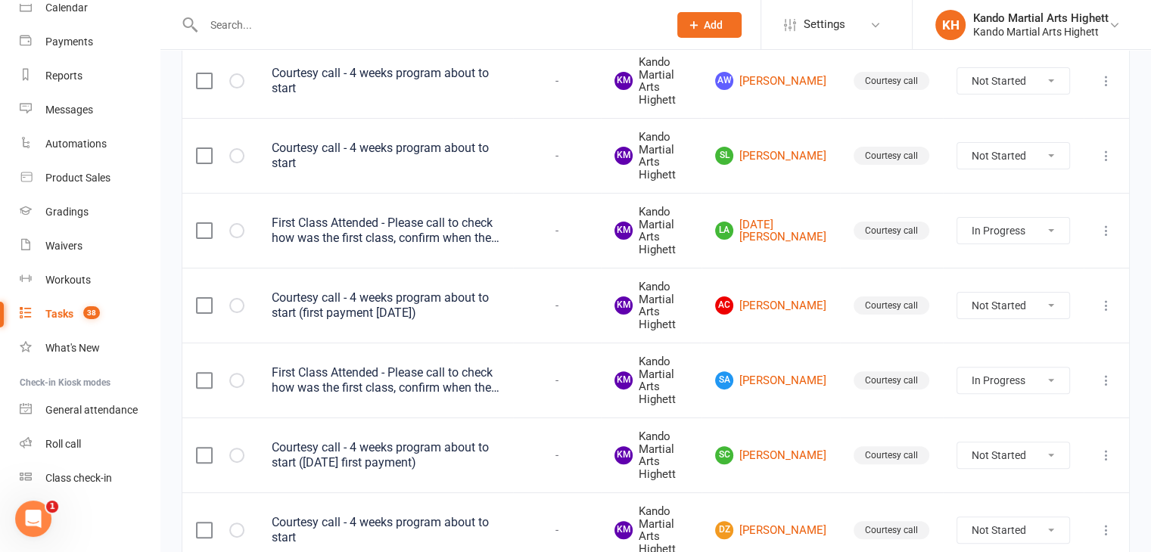
scroll to position [234, 0]
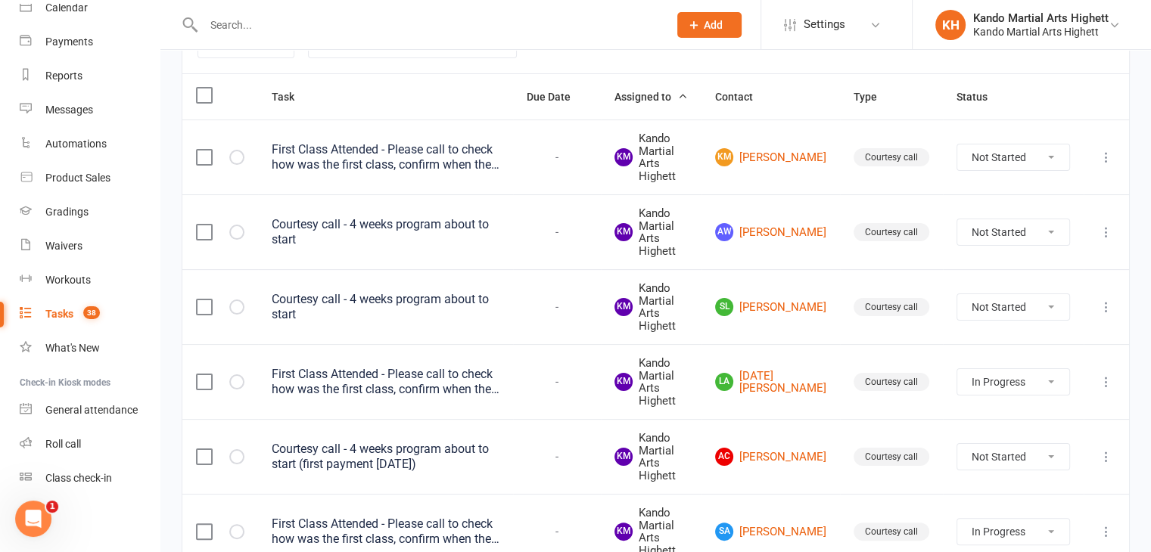
click at [990, 231] on select "Not Started In Progress Waiting Complete" at bounding box center [1013, 232] width 112 height 26
click at [957, 219] on select "Not Started In Progress Waiting Complete" at bounding box center [1013, 232] width 112 height 26
select select "unstarted"
select select "started"
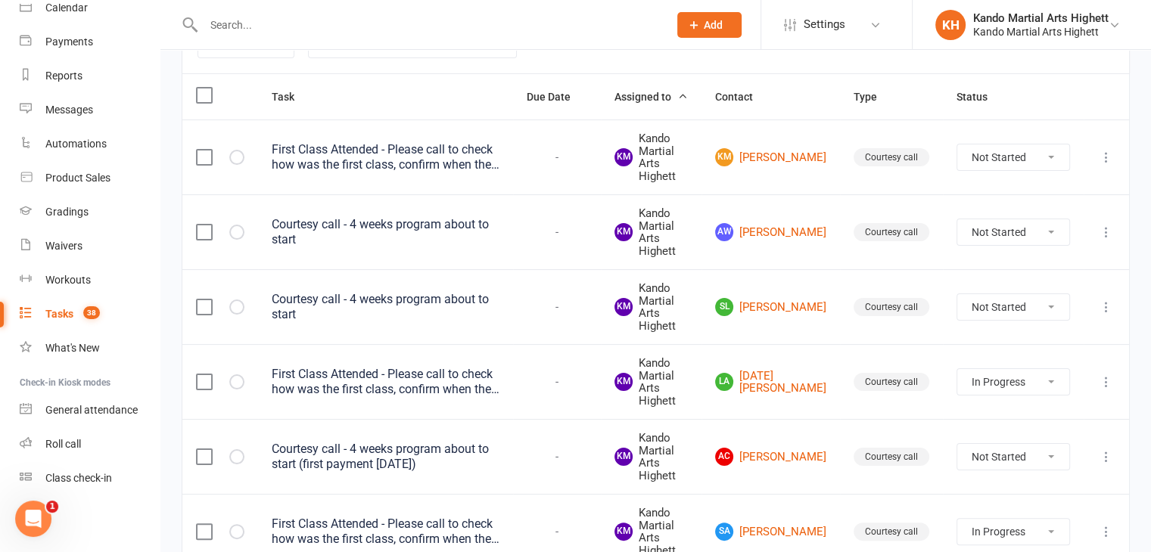
select select "started"
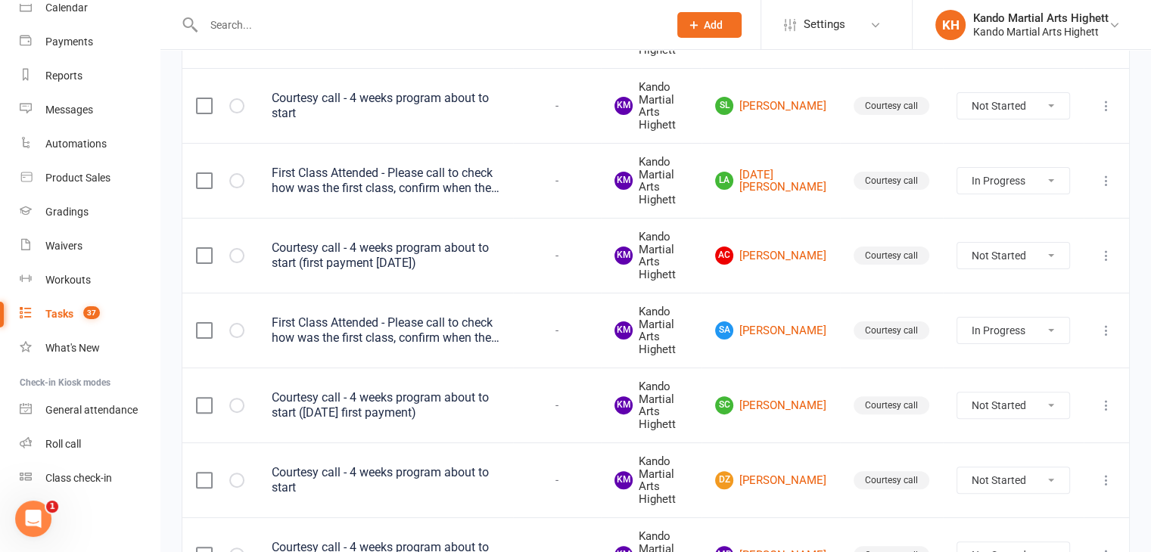
scroll to position [538, 0]
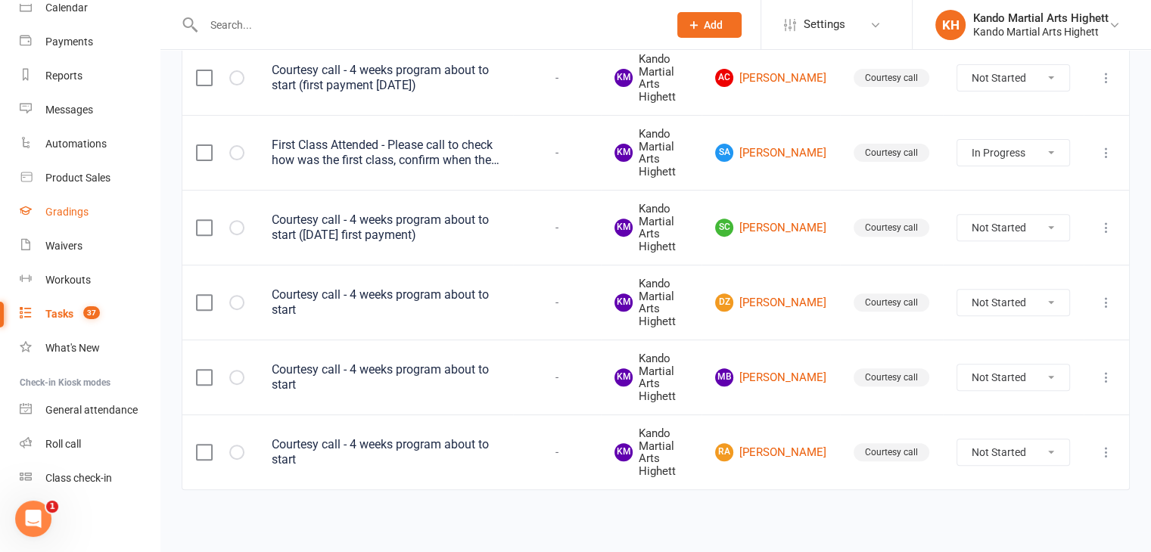
click at [88, 201] on link "Gradings" at bounding box center [90, 212] width 140 height 34
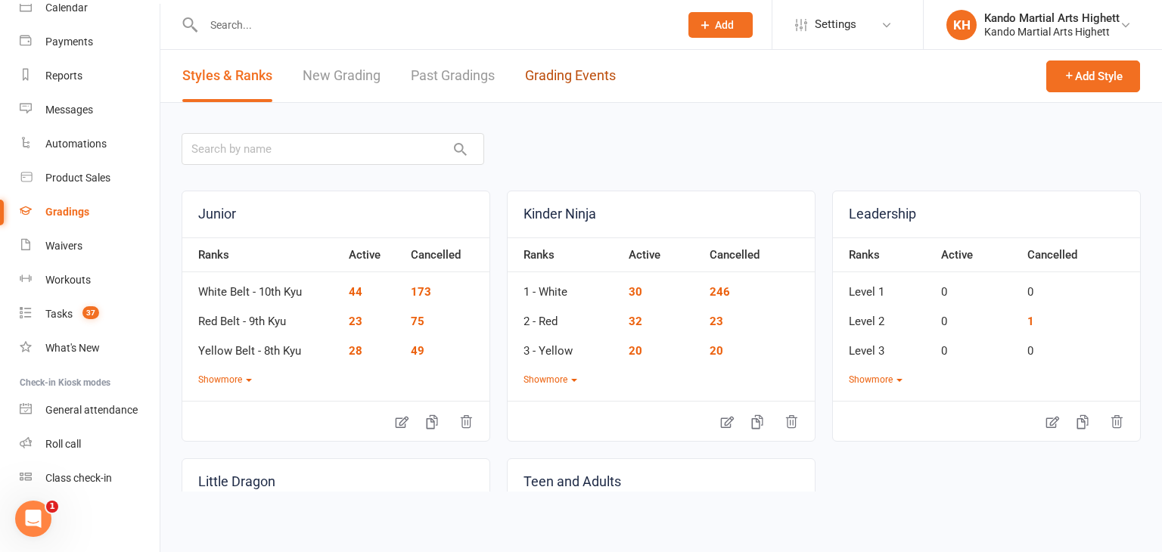
drag, startPoint x: 536, startPoint y: 66, endPoint x: 478, endPoint y: 46, distance: 60.8
click at [536, 66] on link "Grading Events" at bounding box center [570, 76] width 91 height 52
select select "100"
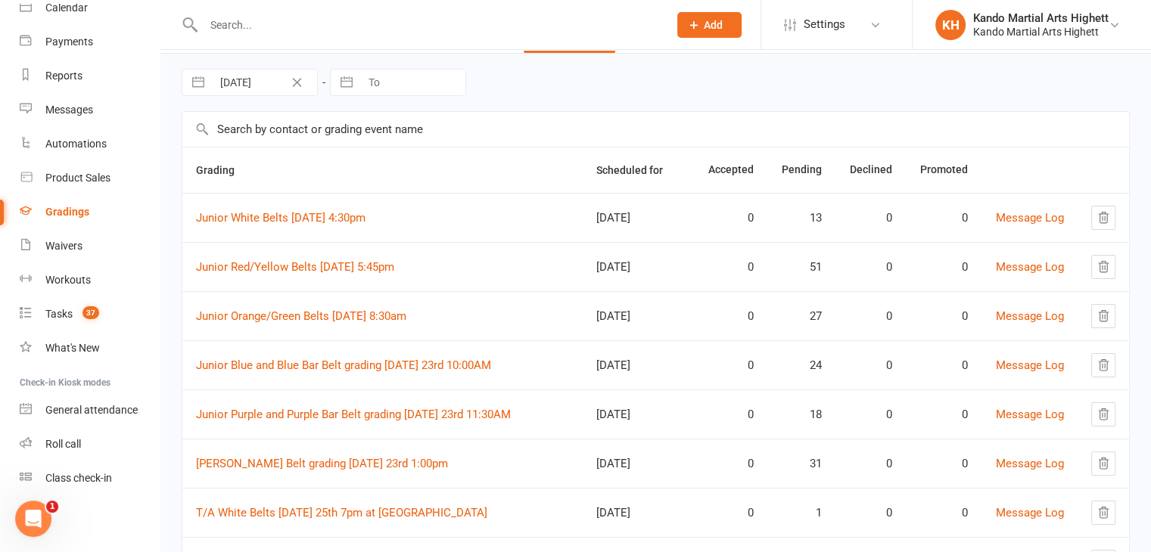
scroll to position [76, 0]
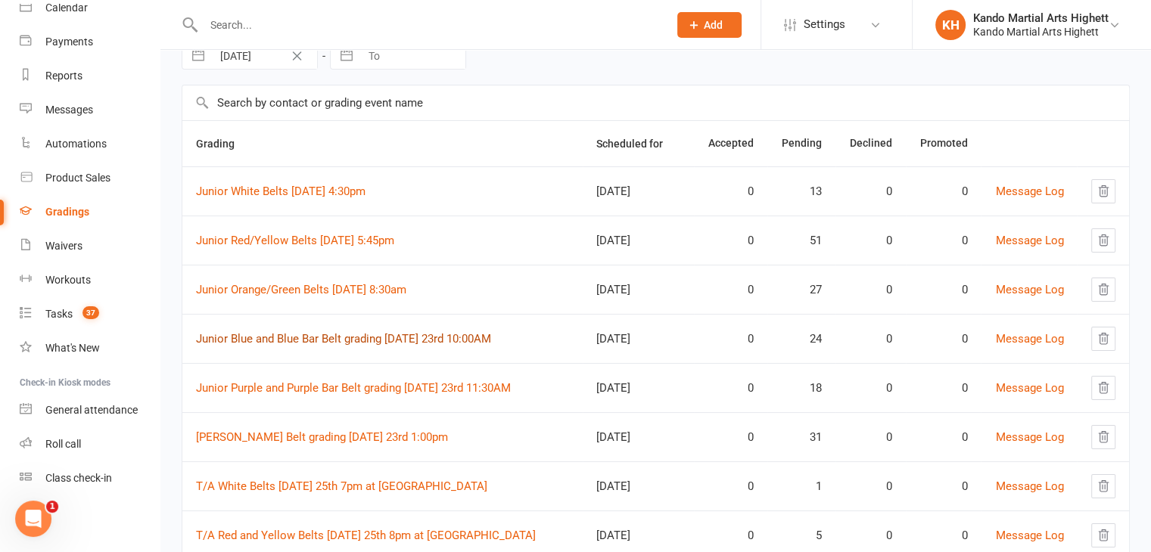
click at [418, 337] on link "Junior Blue and Blue Bar Belt grading [DATE] 23rd 10:00AM" at bounding box center [343, 339] width 295 height 14
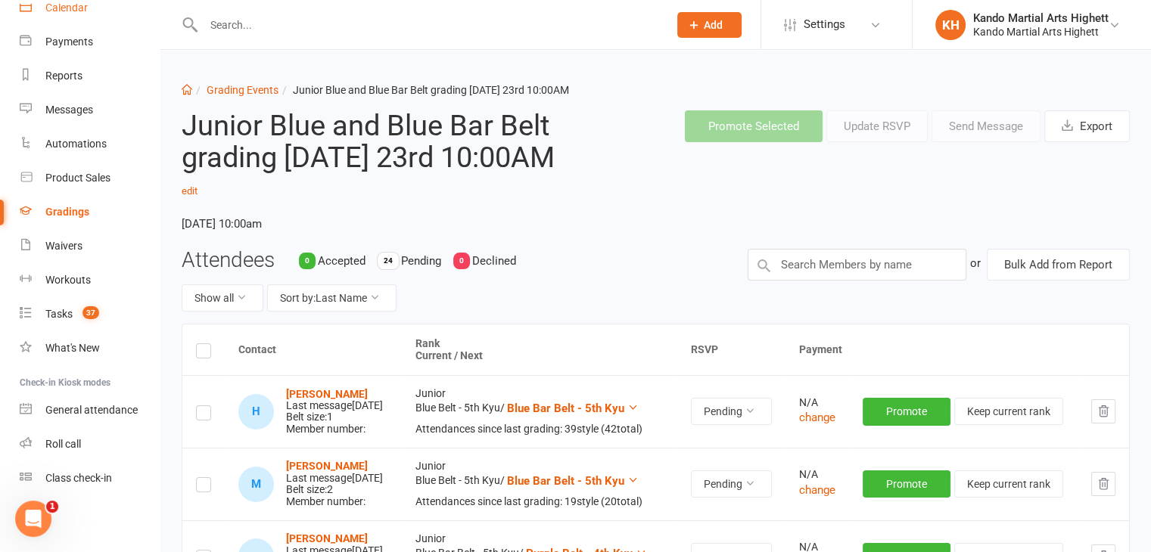
click at [97, 19] on link "Calendar" at bounding box center [90, 8] width 140 height 34
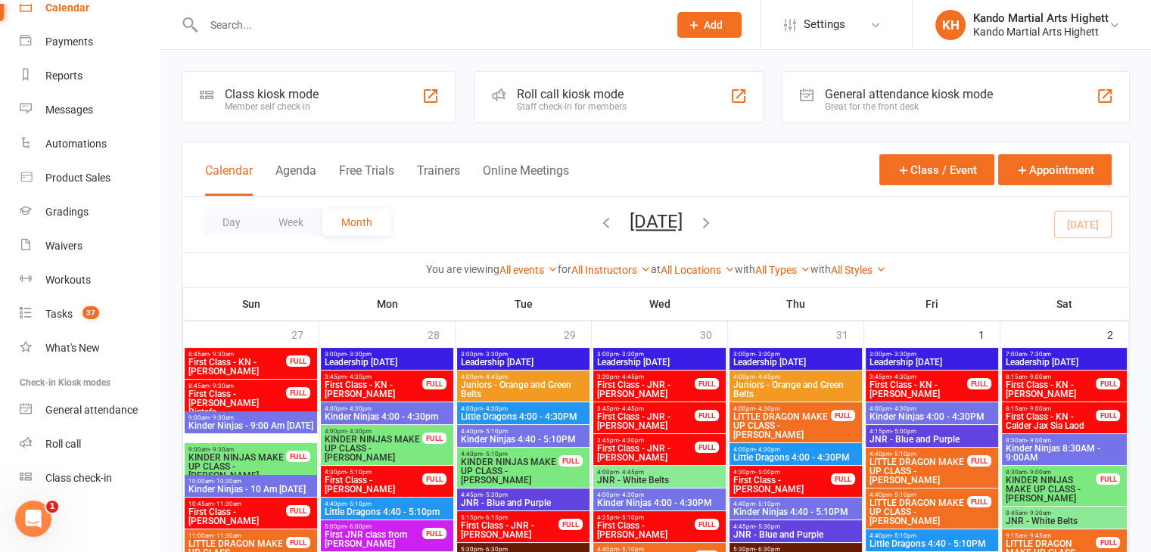
click at [200, 8] on div at bounding box center [420, 24] width 476 height 49
click at [218, 14] on input "text" at bounding box center [428, 24] width 458 height 21
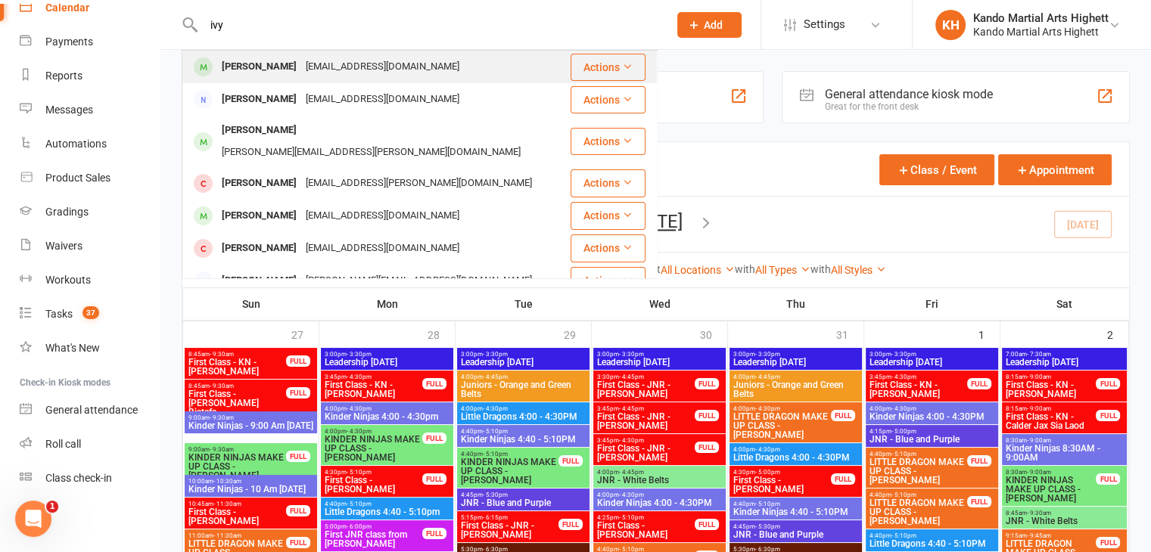
type input "ivy"
click at [257, 61] on div "Ivy Bull" at bounding box center [259, 67] width 84 height 22
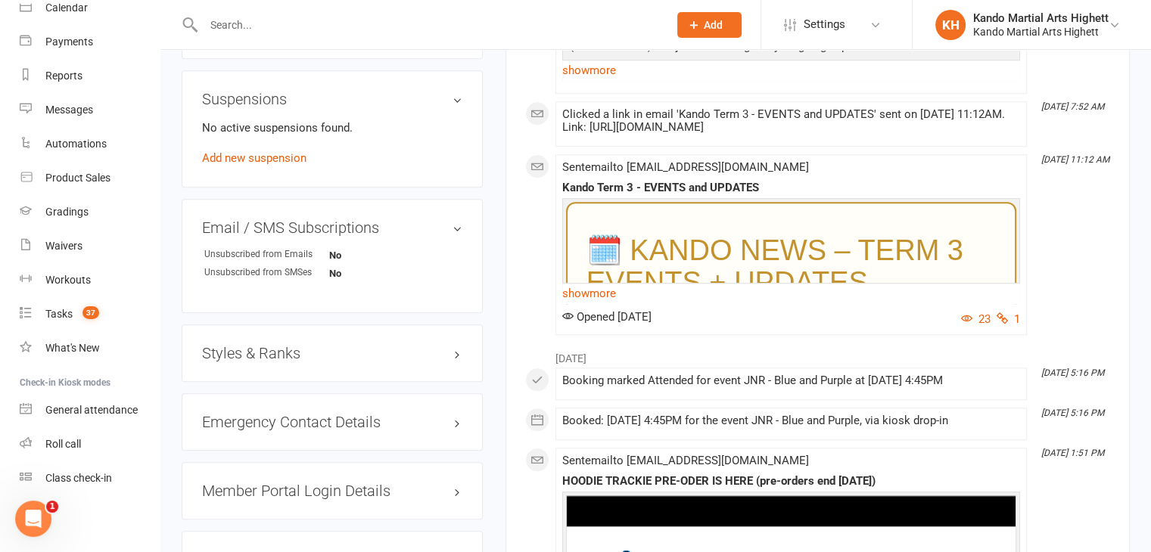
scroll to position [1513, 0]
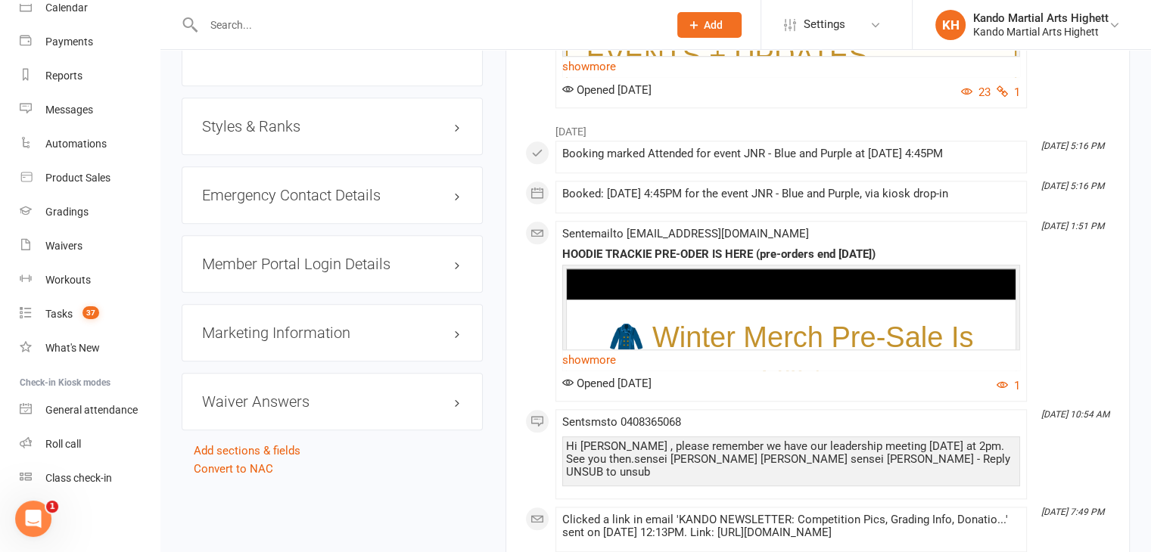
click at [320, 125] on h3 "Styles & Ranks" at bounding box center [332, 126] width 260 height 17
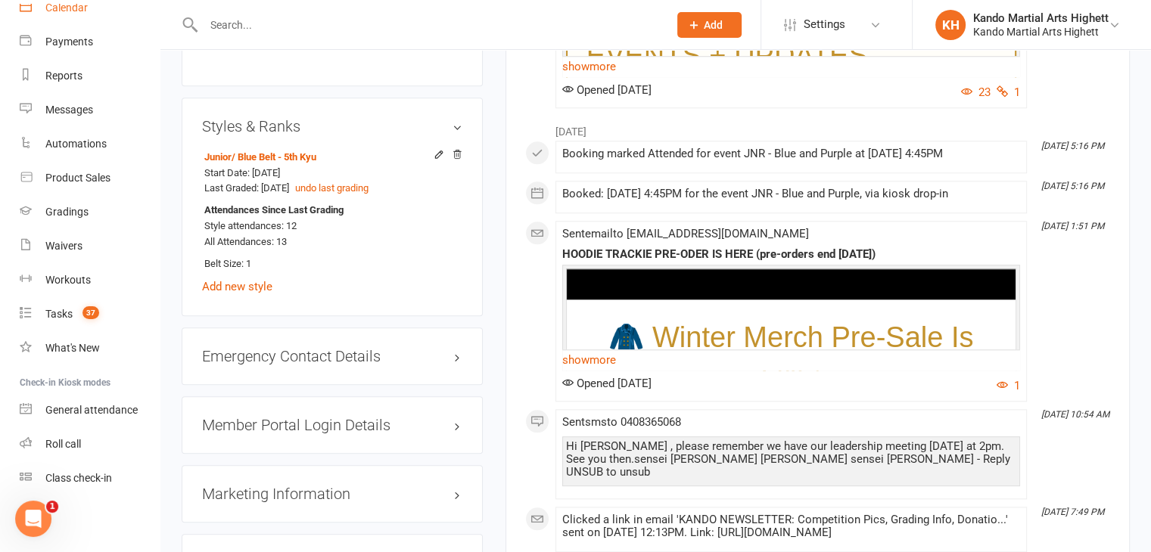
click at [84, 19] on link "Calendar" at bounding box center [90, 8] width 140 height 34
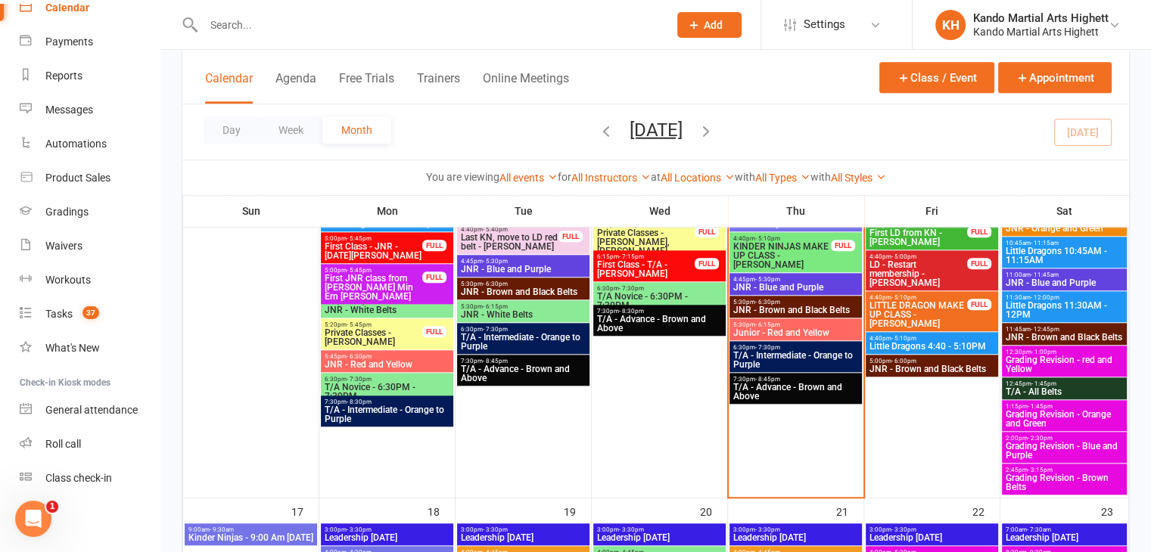
scroll to position [1286, 0]
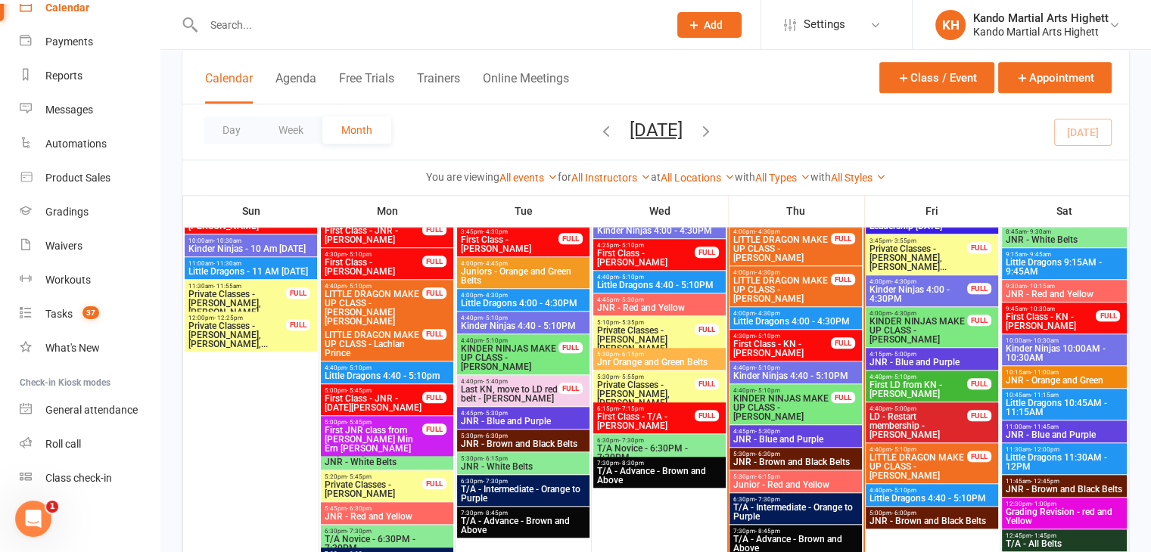
click at [1059, 264] on span "Little Dragons 9:15AM - 9:45AM" at bounding box center [1065, 267] width 120 height 18
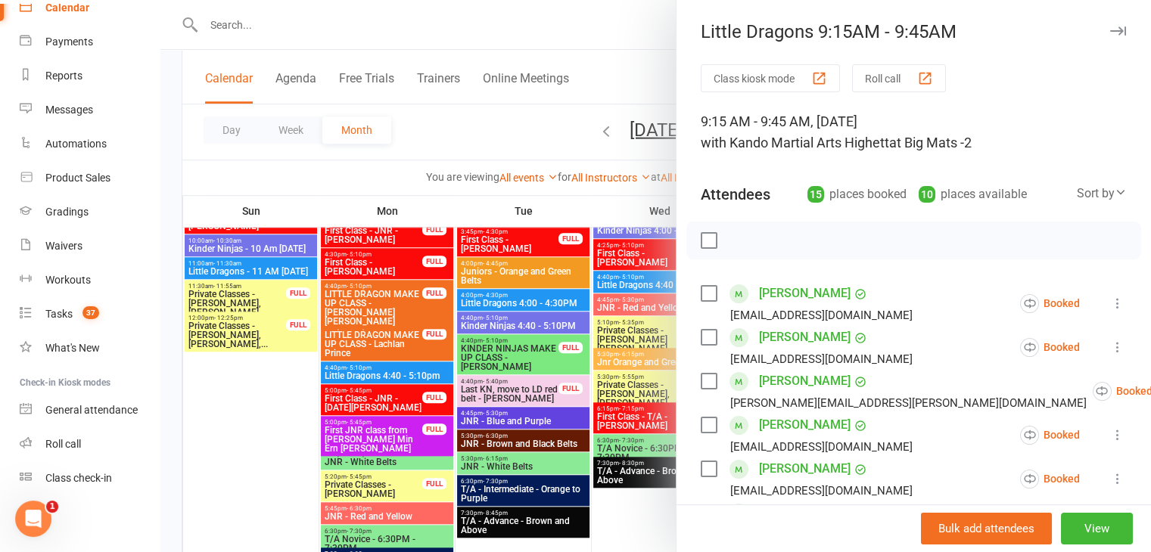
click at [611, 390] on div at bounding box center [655, 276] width 990 height 552
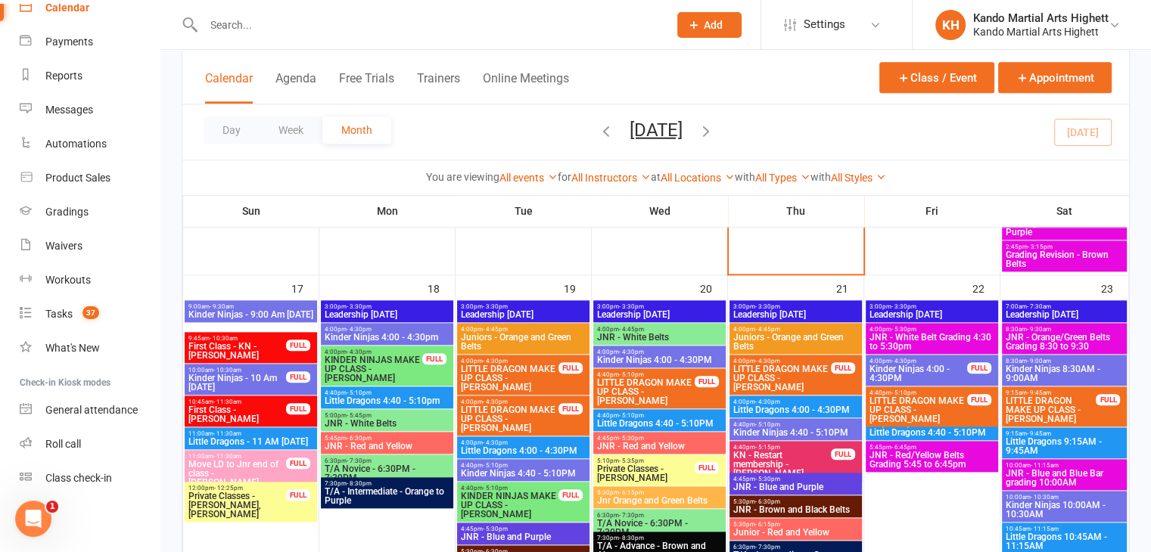
scroll to position [1740, 0]
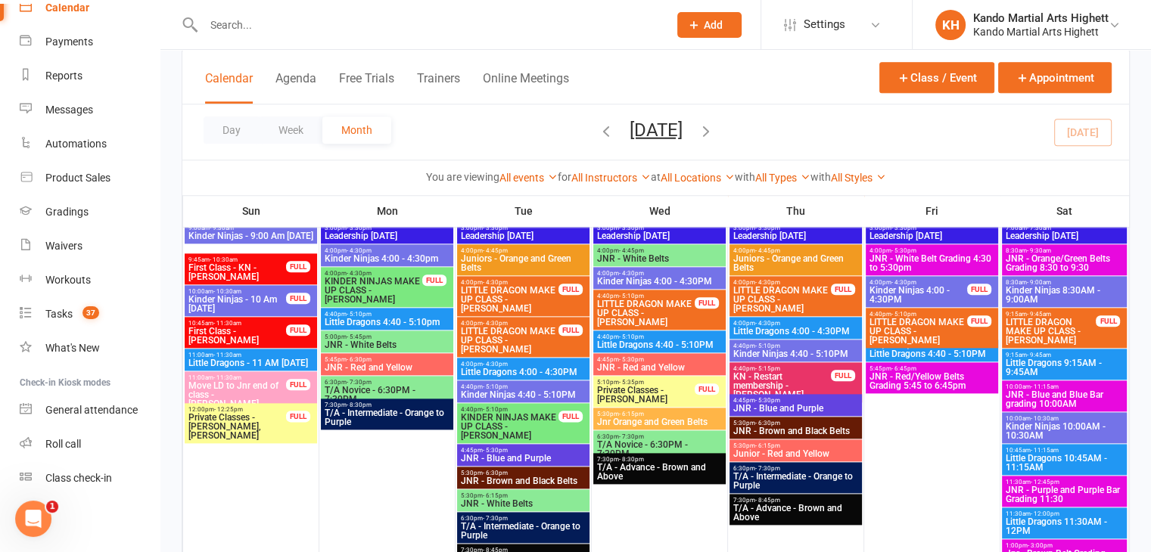
click at [528, 373] on span "Little Dragons 4:00 - 4:30PM" at bounding box center [523, 372] width 126 height 9
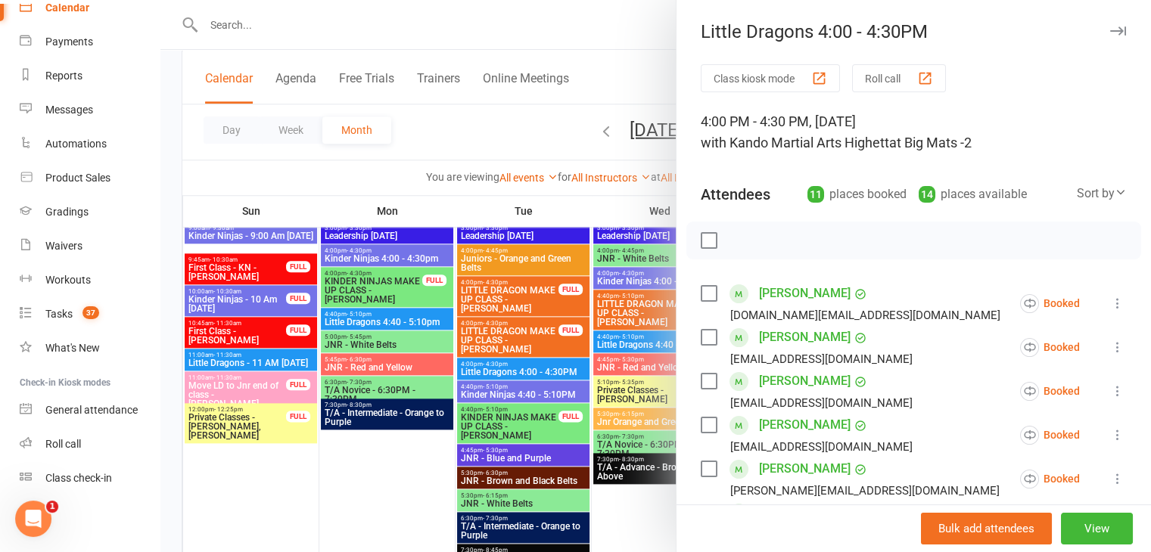
click at [1108, 294] on button at bounding box center [1117, 303] width 18 height 18
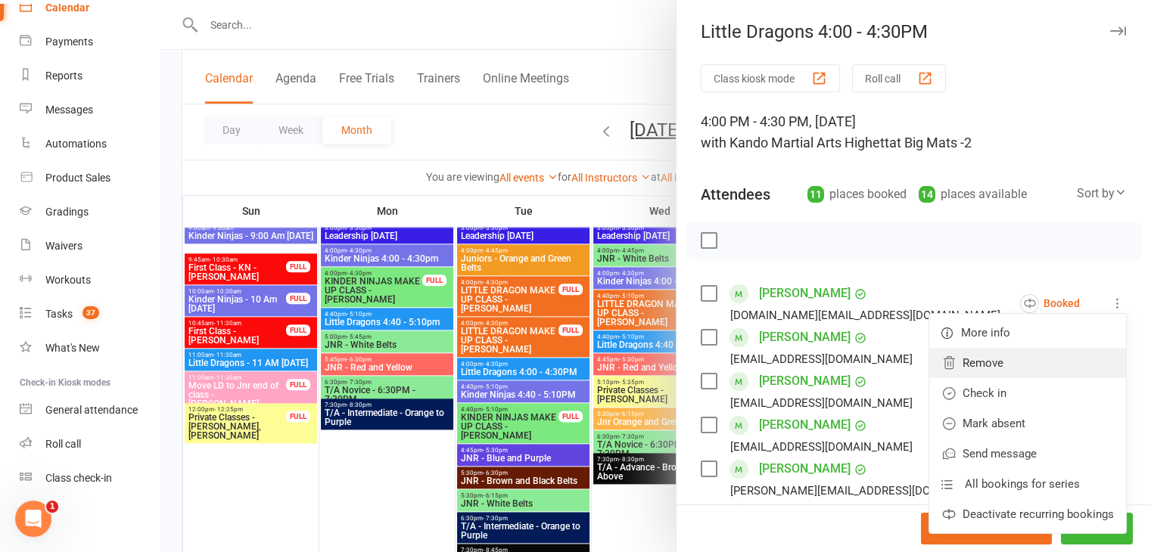
click at [1029, 355] on link "Remove" at bounding box center [1027, 363] width 197 height 30
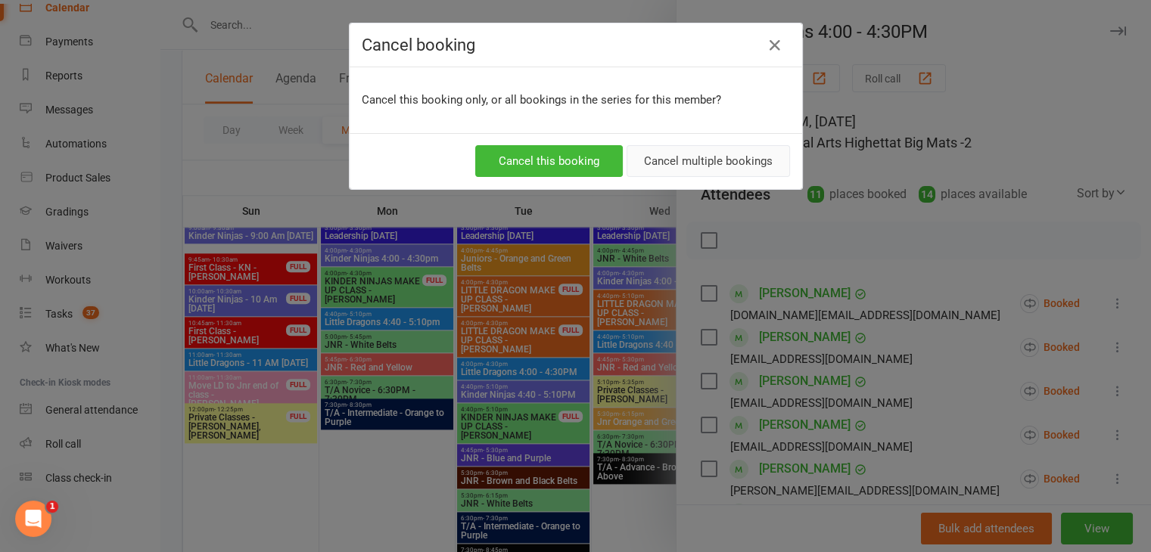
click at [711, 156] on button "Cancel multiple bookings" at bounding box center [707, 161] width 163 height 32
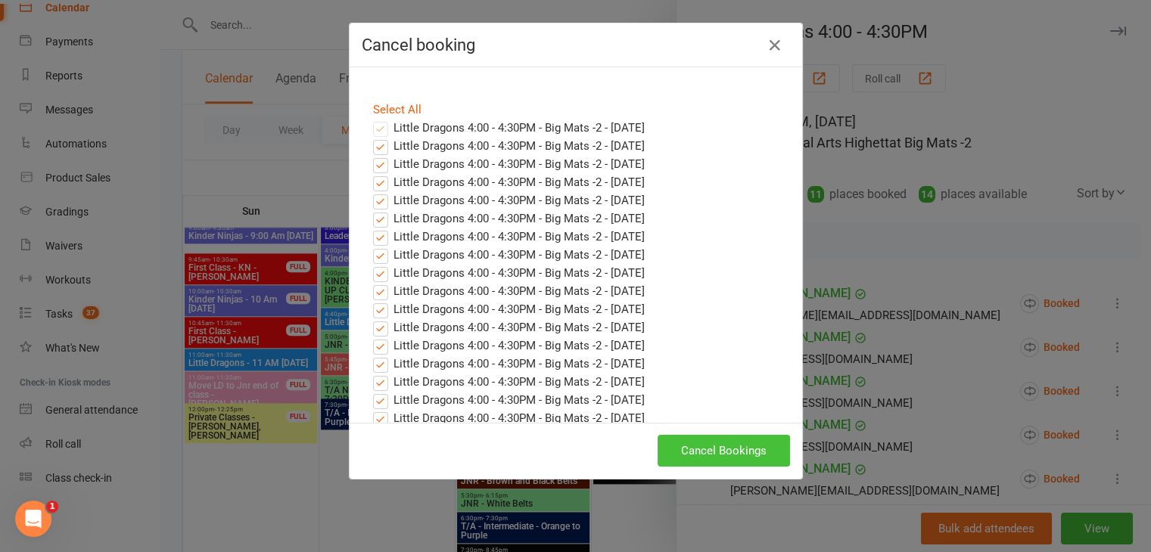
click at [719, 438] on button "Cancel Bookings" at bounding box center [723, 451] width 132 height 32
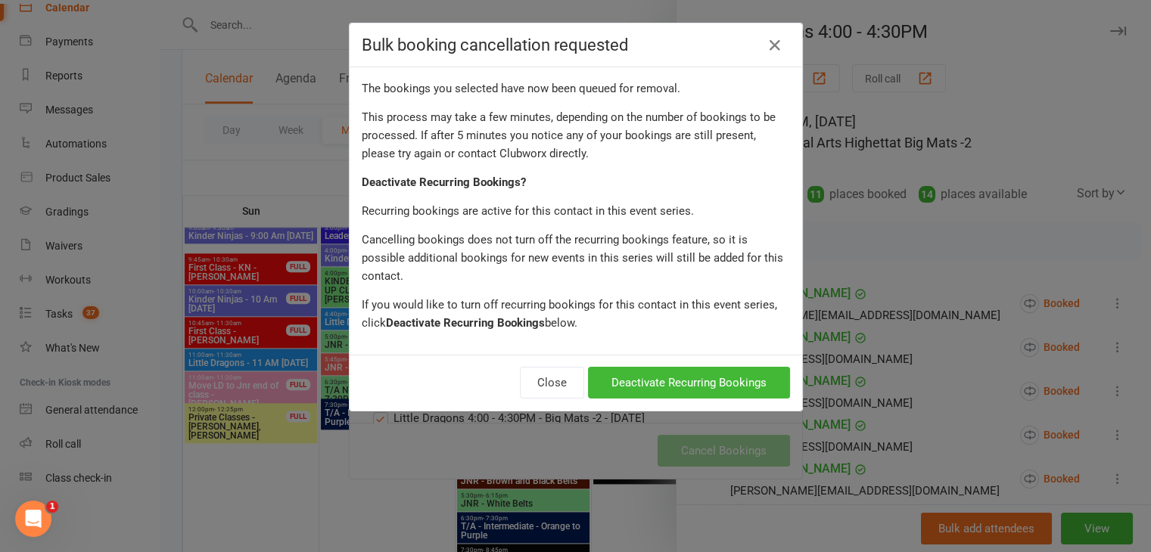
click at [725, 328] on div "The bookings you selected have now been queued for removal. This process may ta…" at bounding box center [575, 210] width 452 height 287
click at [722, 370] on button "Deactivate Recurring Bookings" at bounding box center [689, 383] width 202 height 32
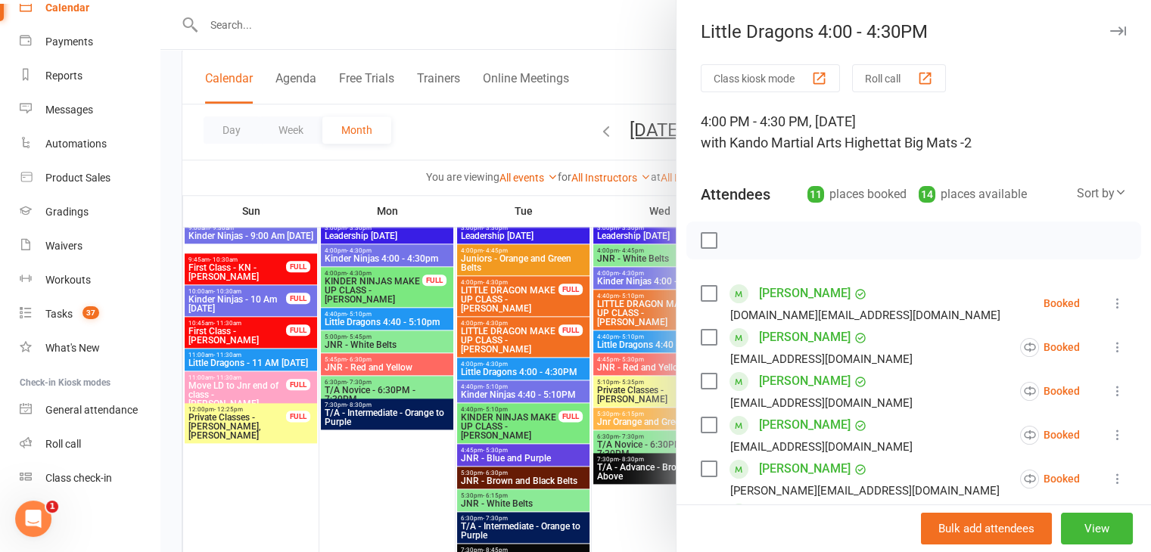
click at [384, 293] on div at bounding box center [655, 276] width 990 height 552
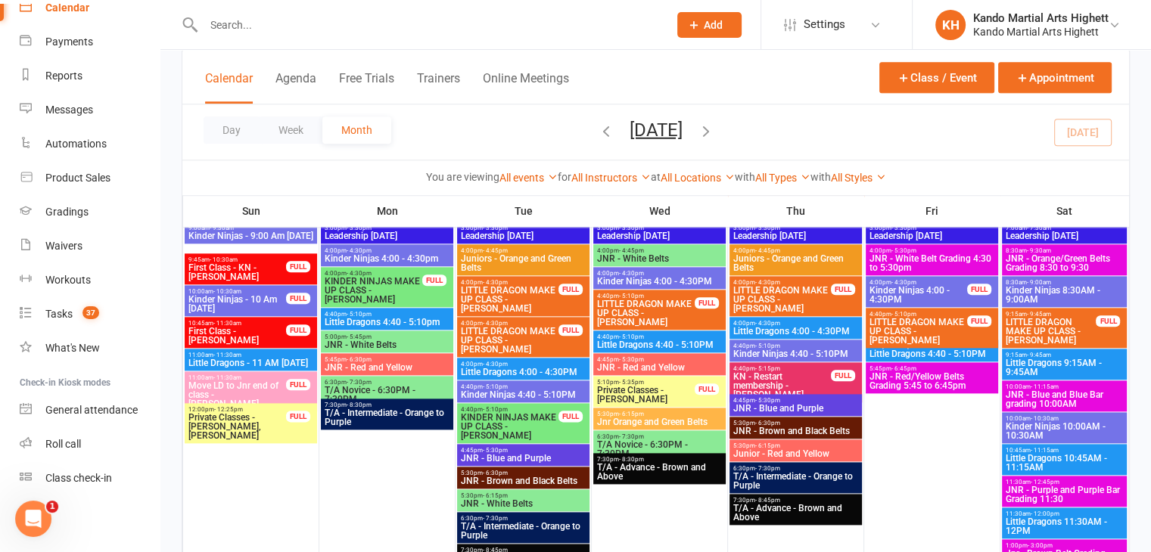
click at [399, 318] on span "Little Dragons 4:40 - 5:10pm" at bounding box center [387, 322] width 126 height 9
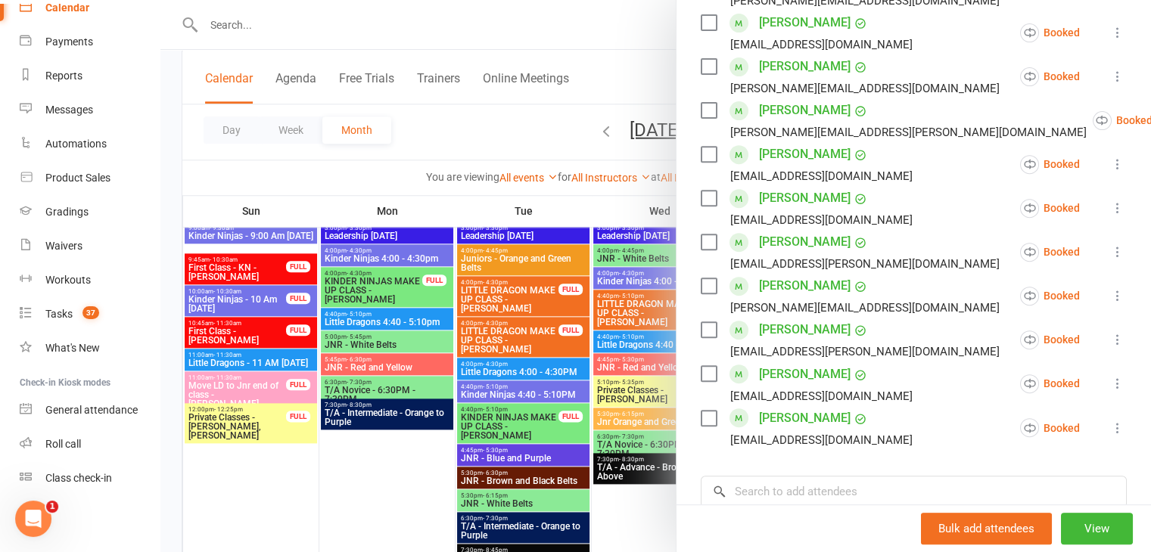
scroll to position [756, 0]
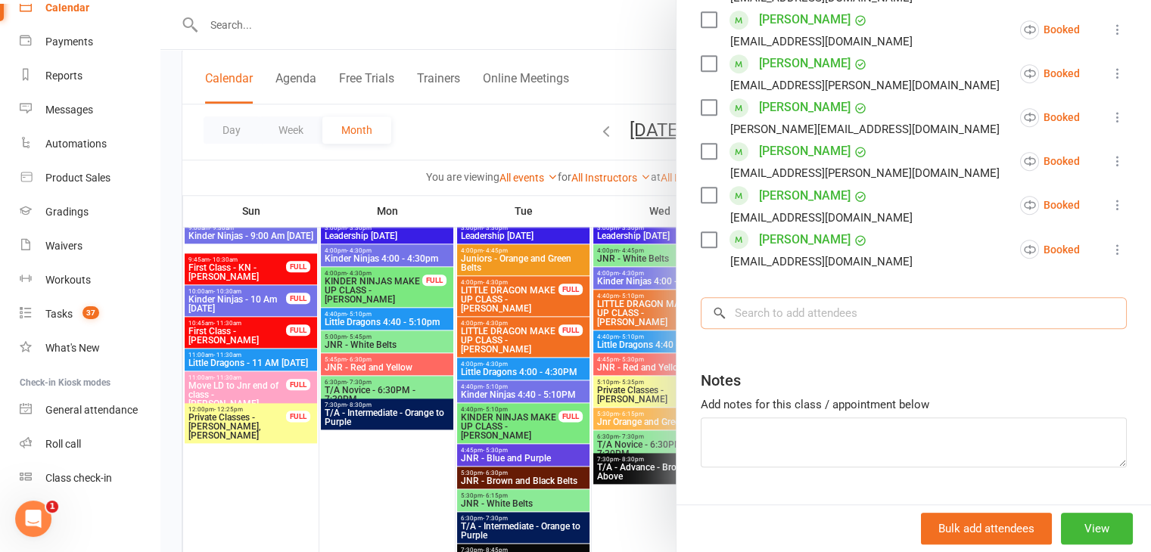
click at [787, 318] on input "search" at bounding box center [913, 313] width 426 height 32
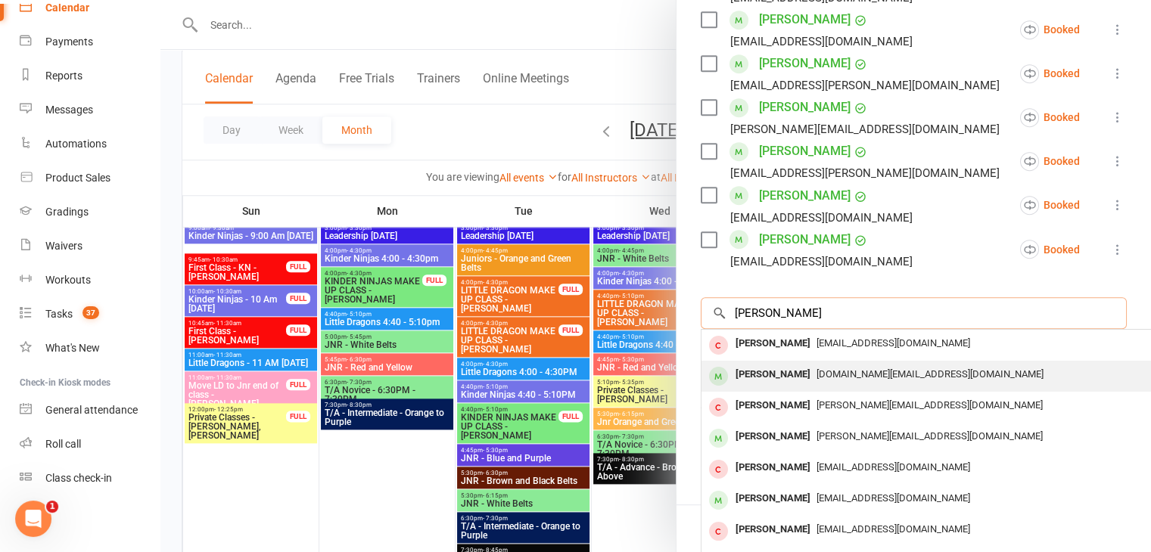
type input "oscar allen"
click at [772, 361] on div "Oscar Allan michelle.bond@wesleycollege.edu.au" at bounding box center [927, 376] width 452 height 31
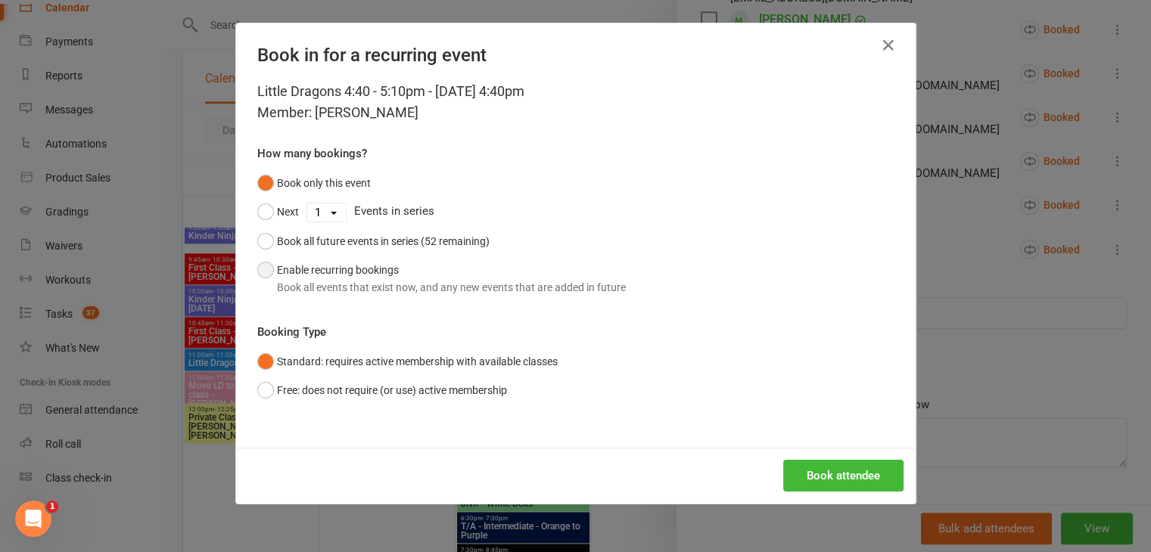
click at [324, 293] on div "Book all events that exist now, and any new events that are added in future" at bounding box center [451, 287] width 349 height 17
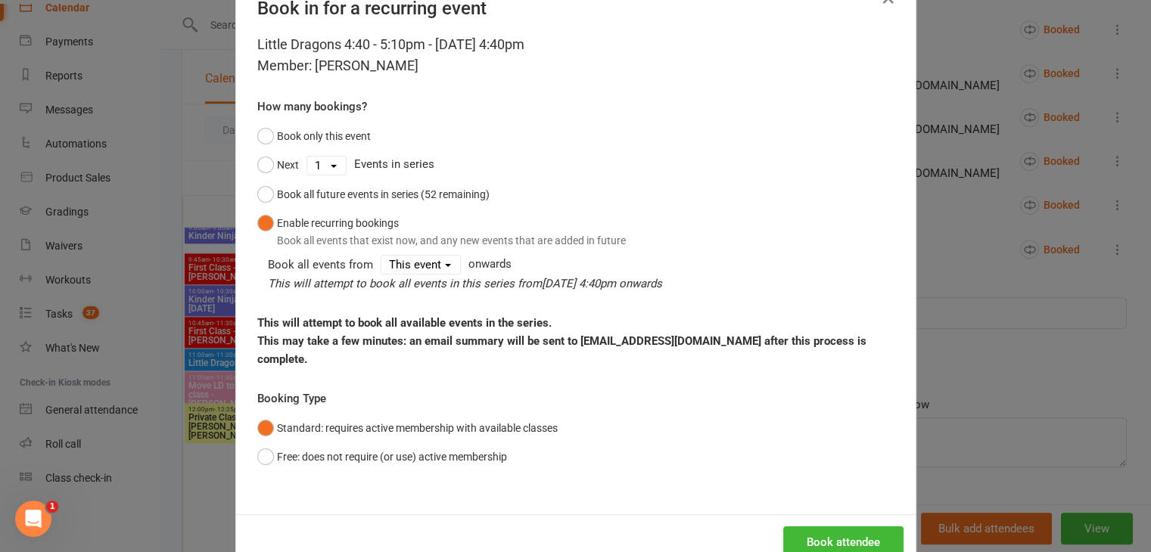
scroll to position [88, 0]
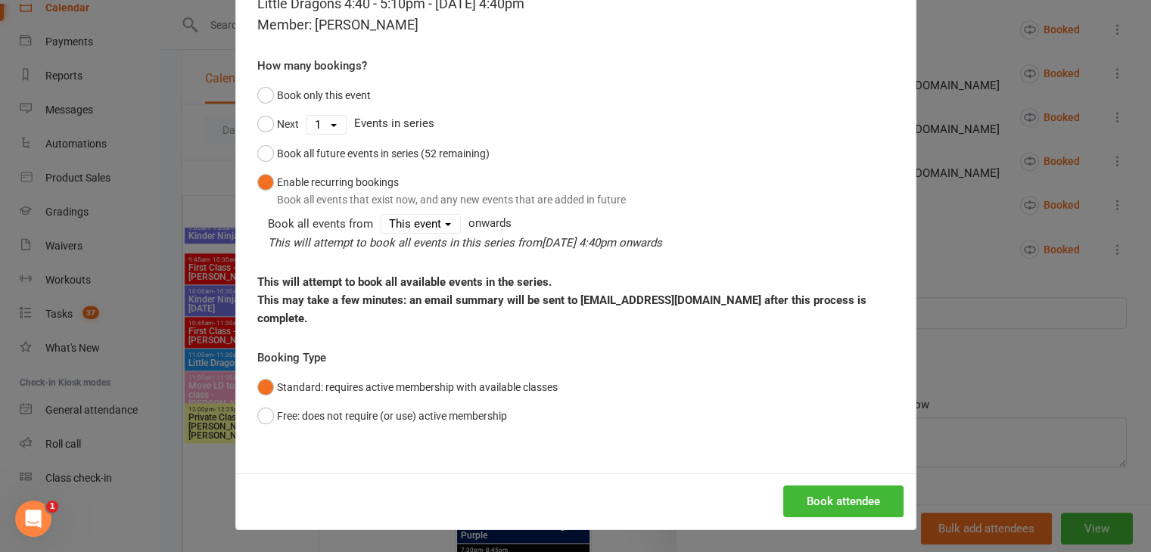
click at [849, 477] on div "Book attendee" at bounding box center [575, 502] width 679 height 56
click at [852, 502] on button "Book attendee" at bounding box center [843, 502] width 120 height 32
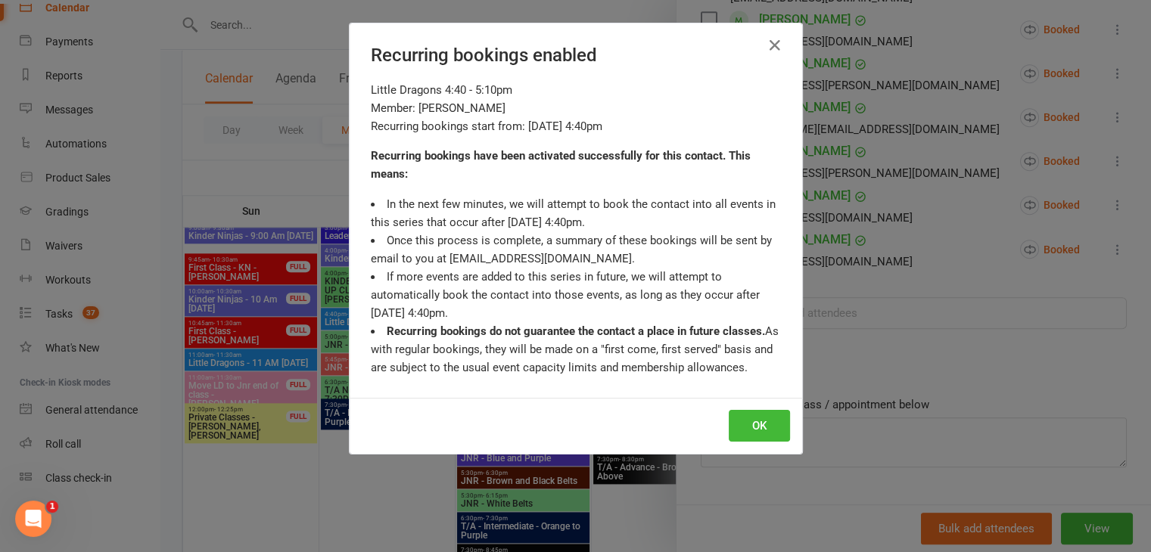
scroll to position [800, 0]
click at [746, 416] on button "OK" at bounding box center [758, 426] width 61 height 32
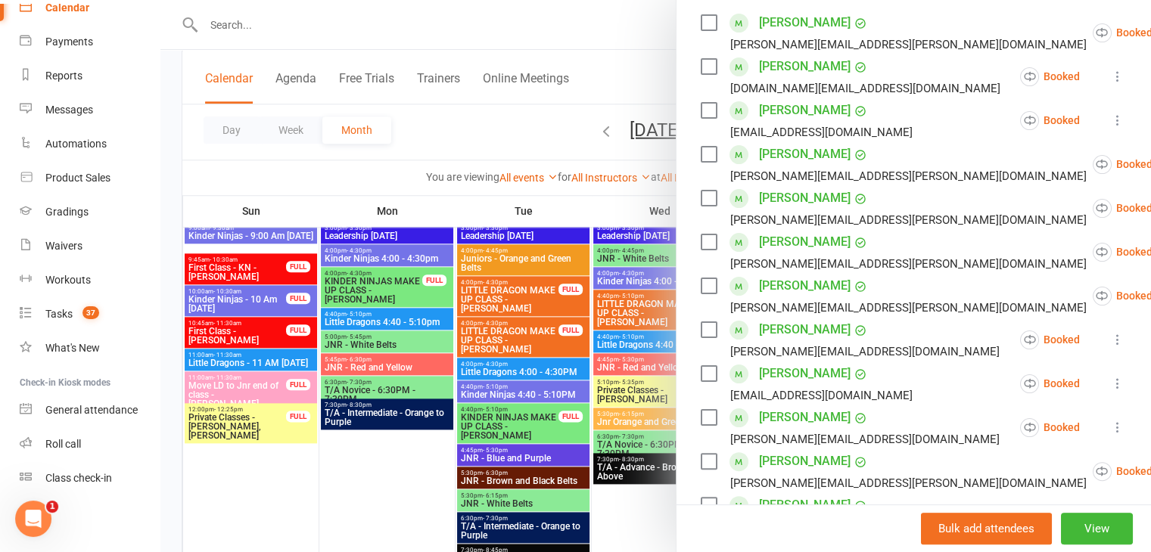
scroll to position [0, 0]
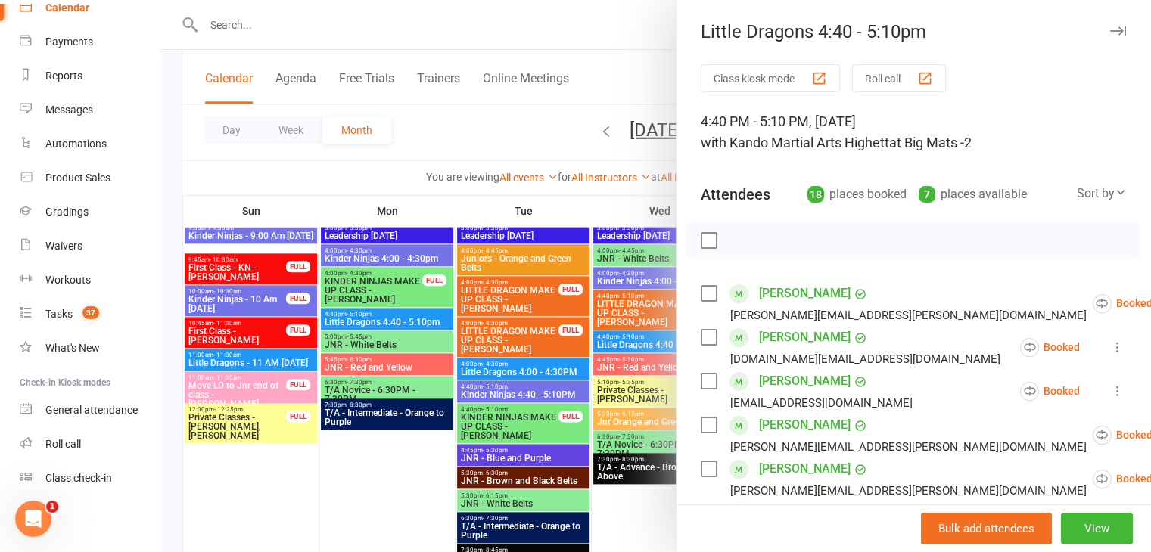
click at [614, 182] on div at bounding box center [655, 276] width 990 height 552
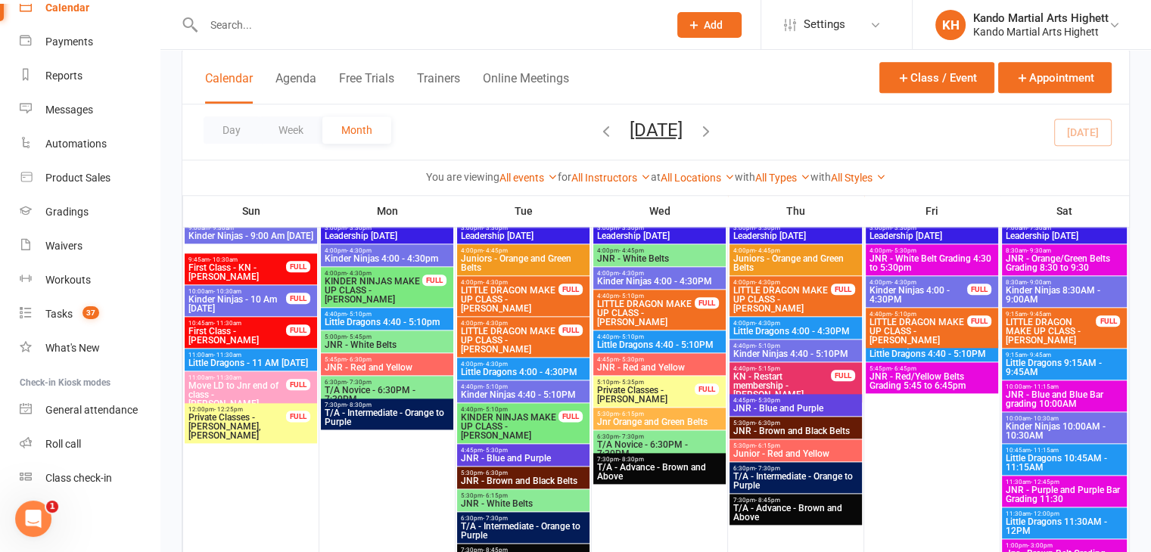
click at [447, 20] on input "text" at bounding box center [428, 24] width 458 height 21
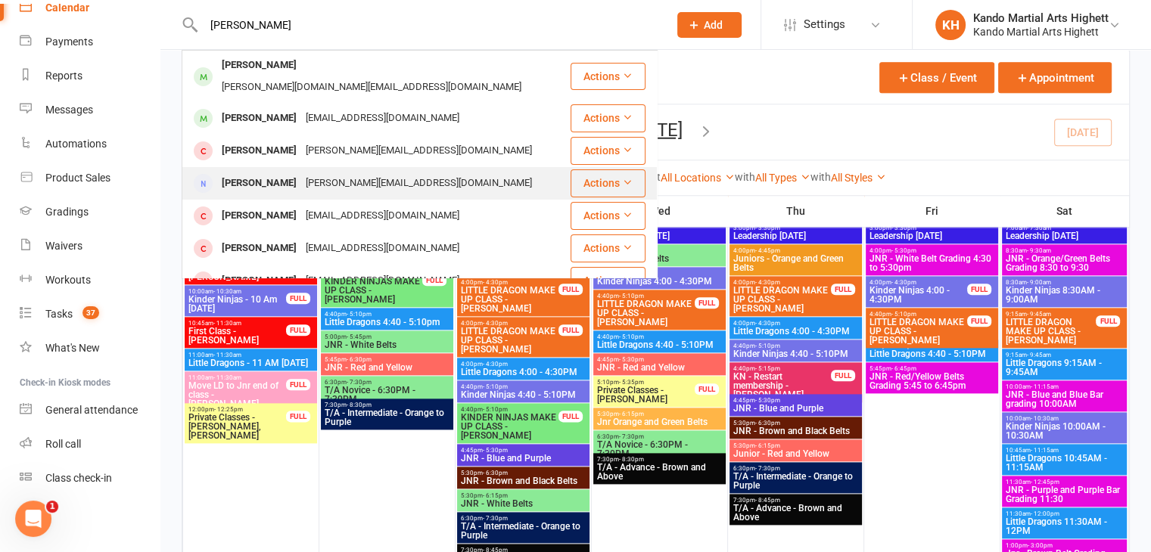
type input "edward newbur"
click at [334, 172] on div "kate@katenewbury.com.au" at bounding box center [418, 183] width 235 height 22
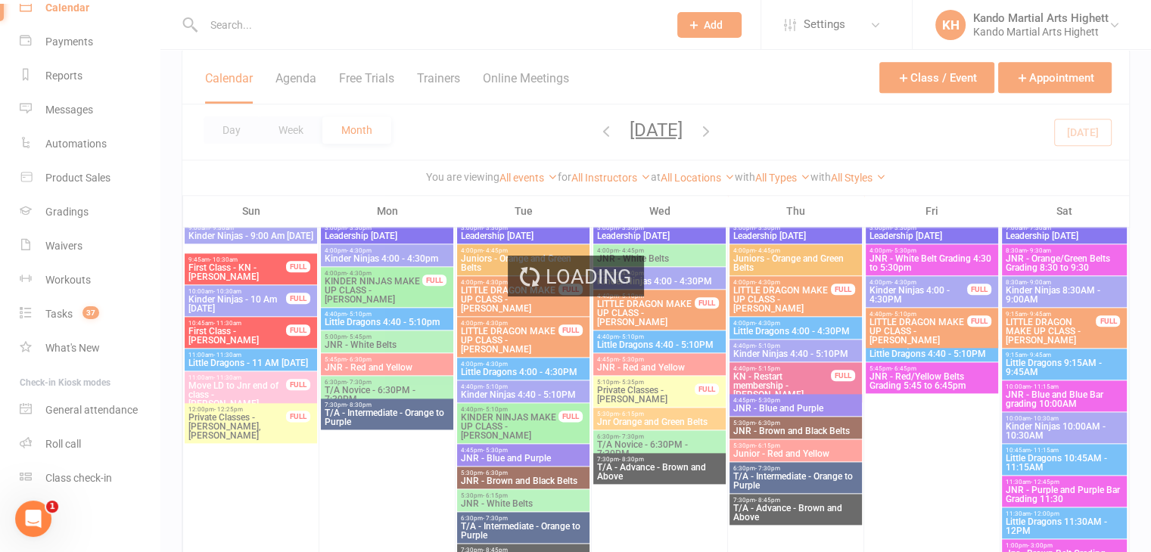
scroll to position [2091, 0]
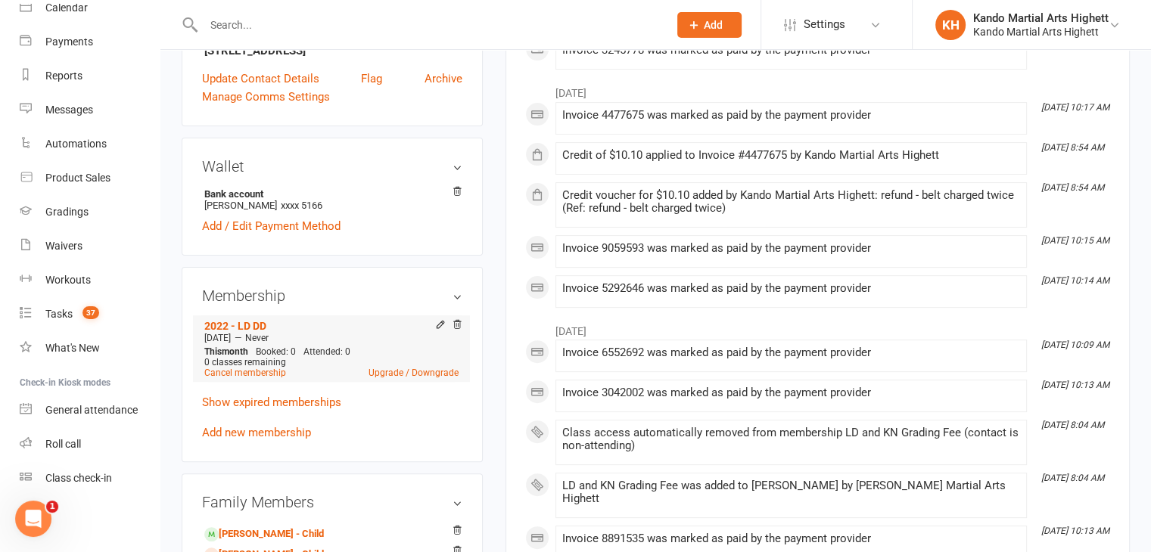
scroll to position [605, 0]
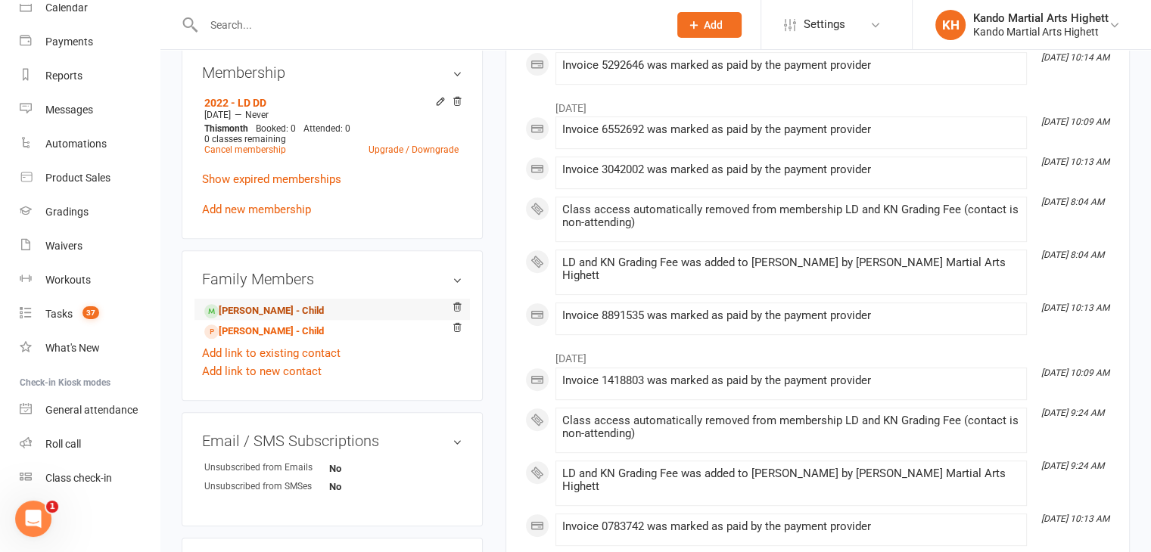
click at [303, 303] on link "Teddy Newbury - Child" at bounding box center [264, 311] width 120 height 16
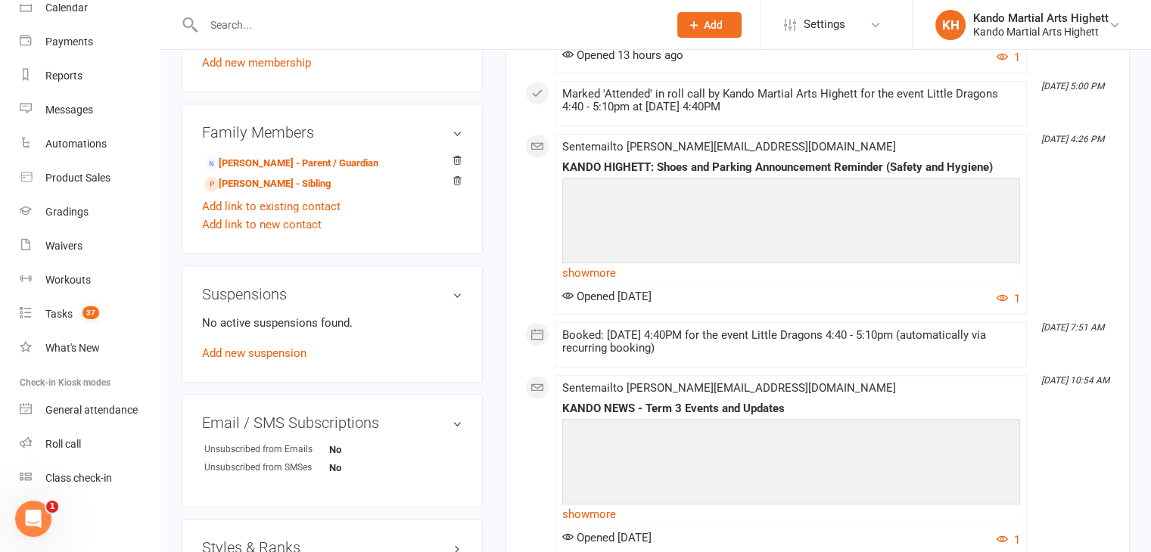
scroll to position [983, 0]
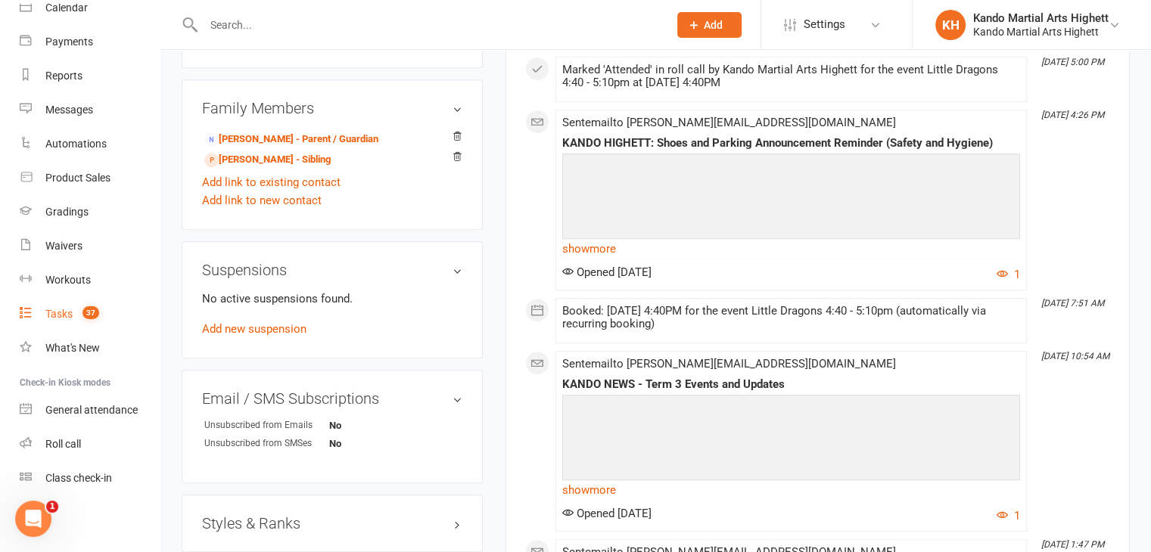
click at [49, 318] on div "Tasks" at bounding box center [58, 314] width 27 height 12
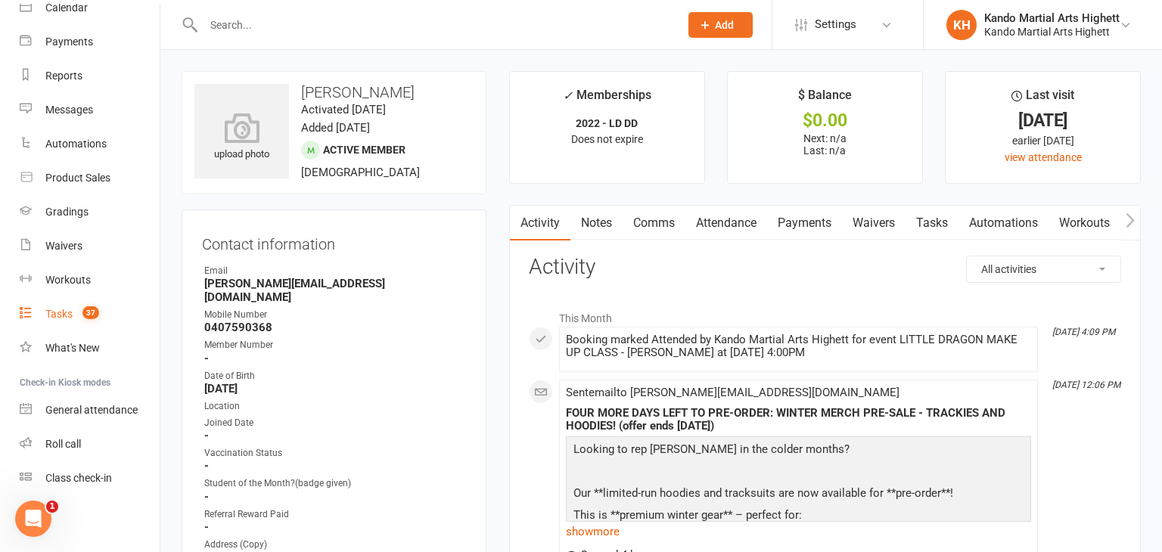
select select "incomplete"
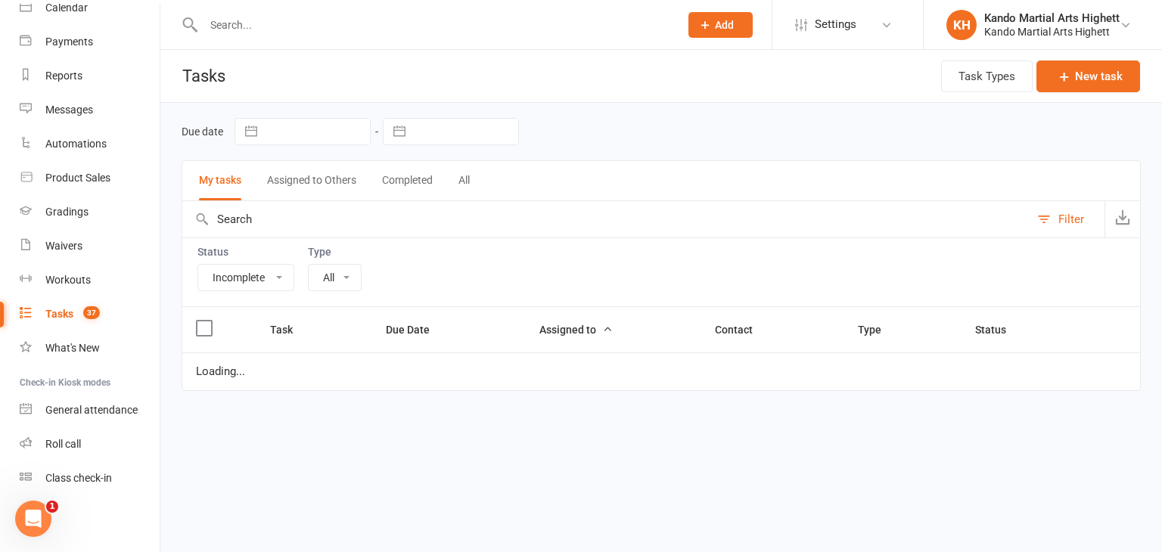
select select "23096"
select select "started"
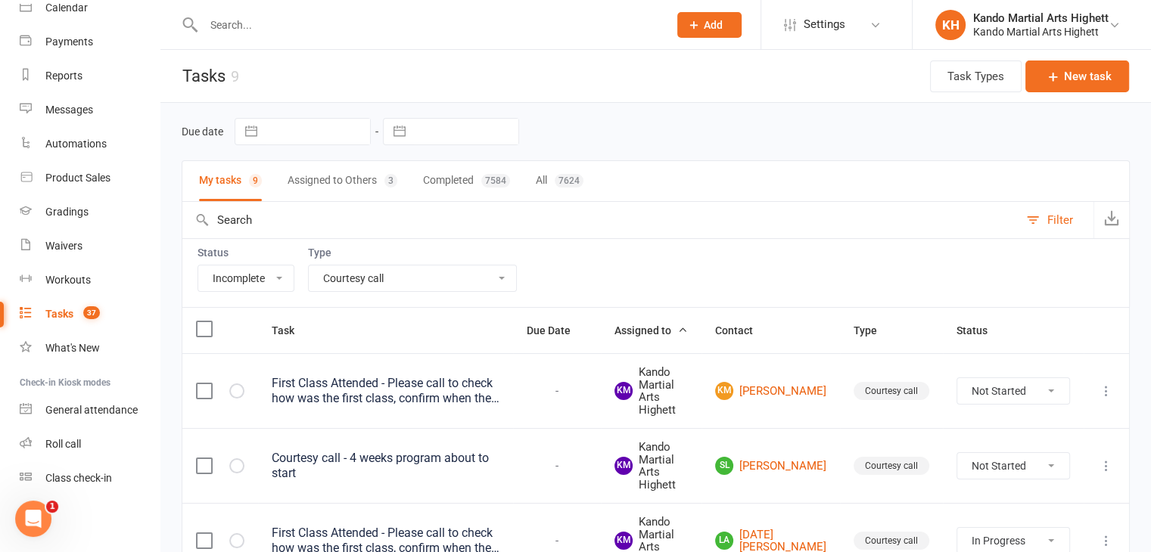
click at [431, 275] on select "All Admin Cancellation Class transfer Courtesy call Create welcome card E-mail …" at bounding box center [412, 279] width 207 height 26
click at [251, 19] on input "text" at bounding box center [428, 24] width 458 height 21
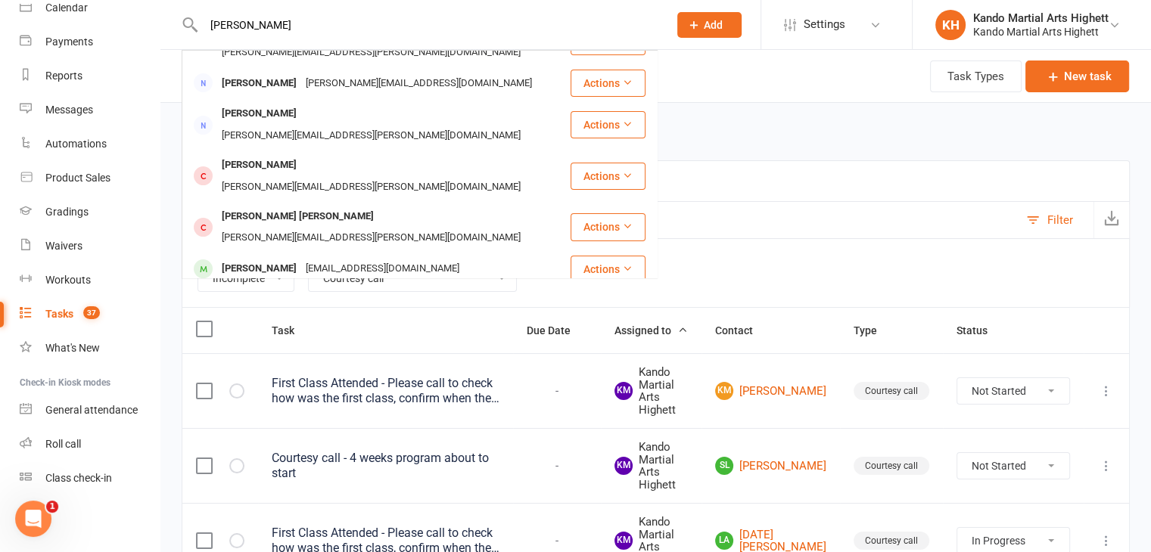
scroll to position [303, 0]
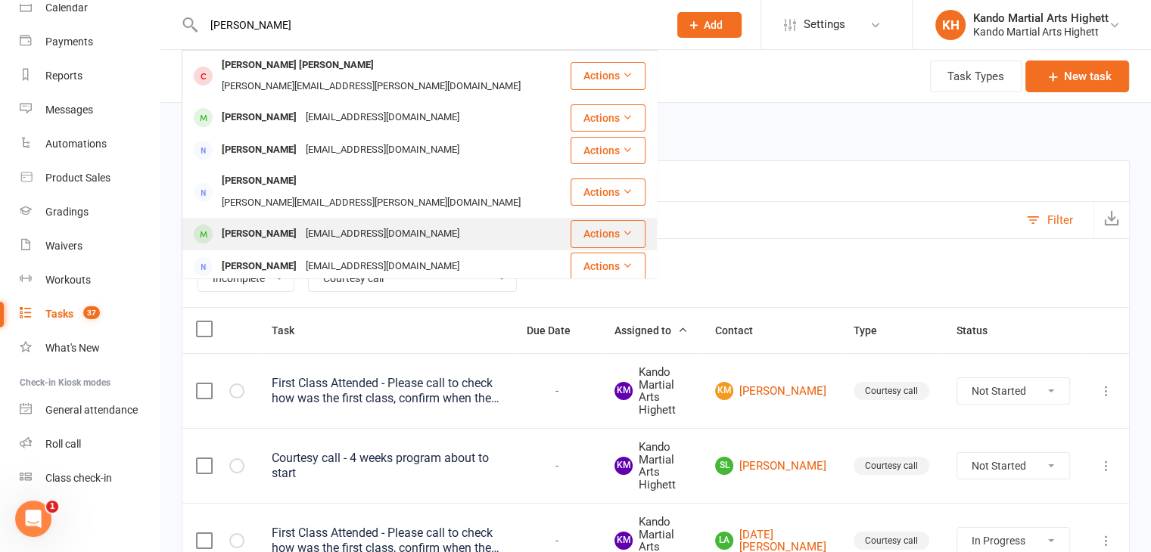
type input "simon"
click at [288, 223] on div "[PERSON_NAME]" at bounding box center [259, 234] width 84 height 22
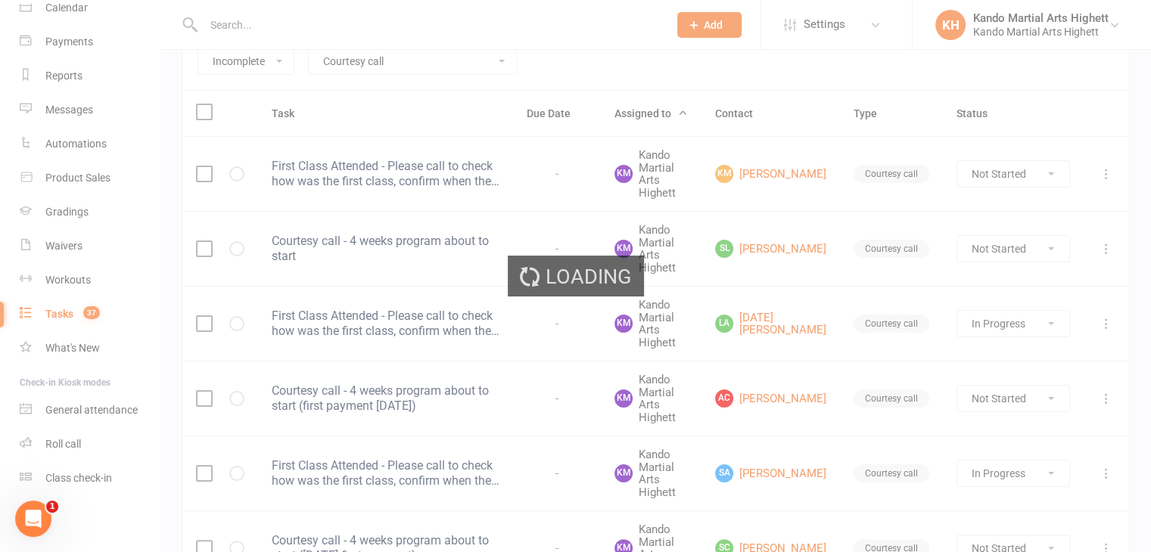
scroll to position [227, 0]
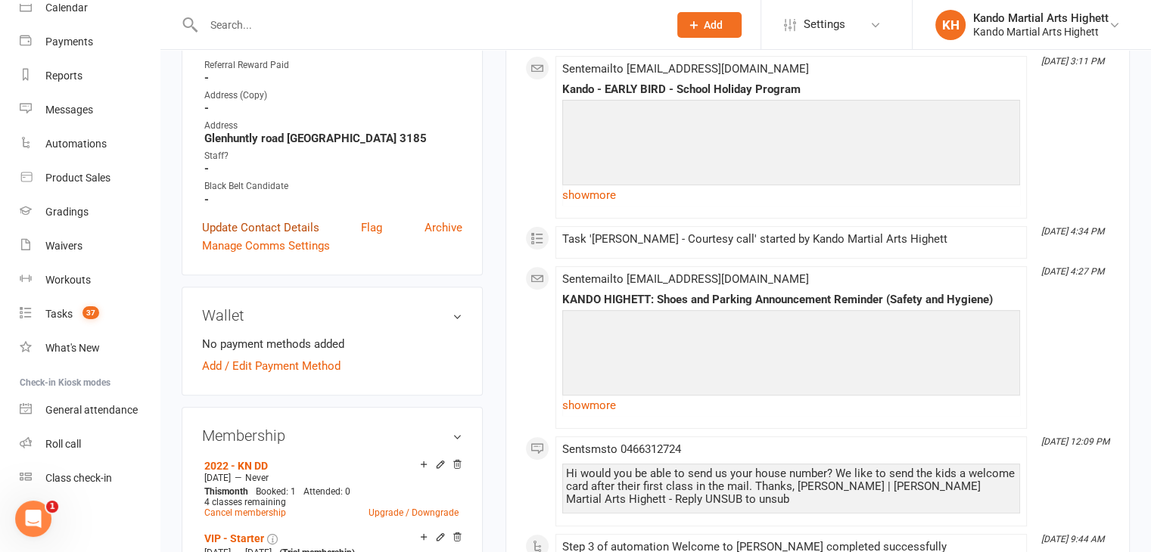
click at [284, 229] on link "Update Contact Details" at bounding box center [260, 228] width 117 height 18
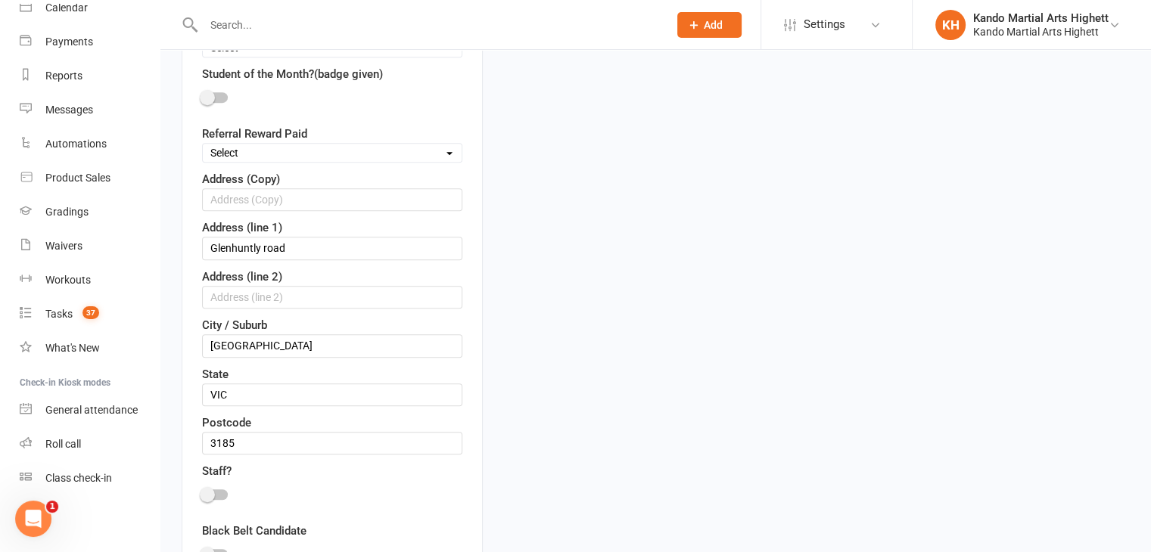
scroll to position [601, 0]
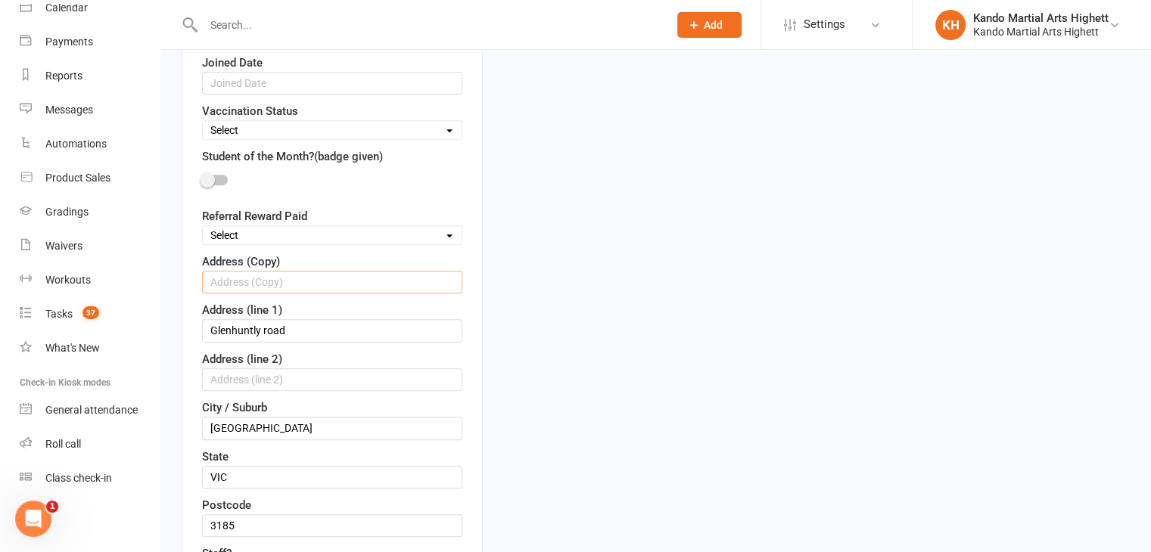
click at [241, 284] on input "text" at bounding box center [332, 282] width 260 height 23
click at [217, 328] on input "Glenhuntly road" at bounding box center [332, 330] width 260 height 23
click at [209, 327] on input "Glenhuntly road" at bounding box center [332, 330] width 260 height 23
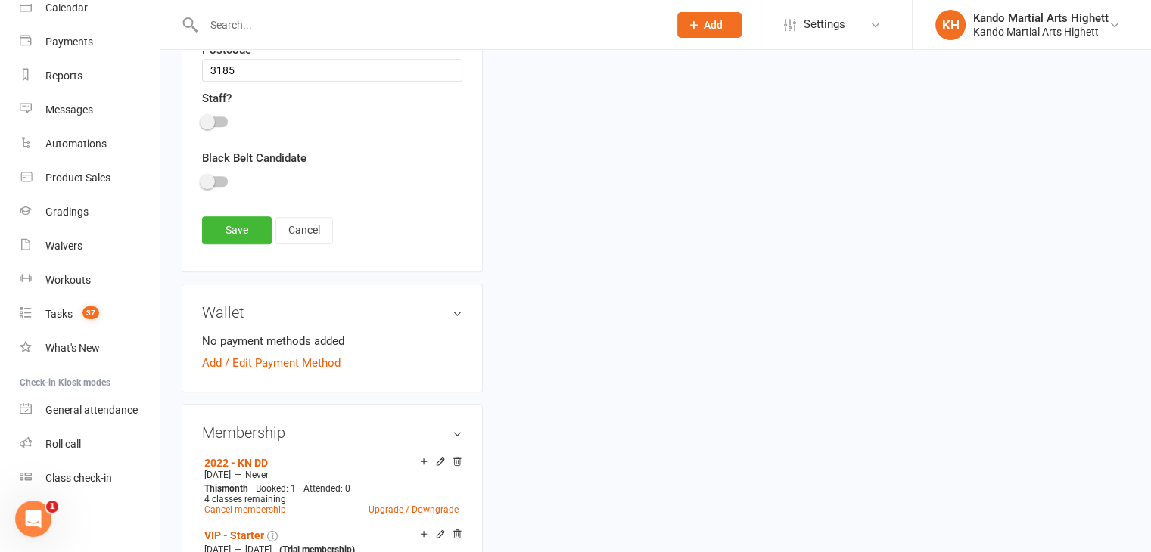
scroll to position [1130, 0]
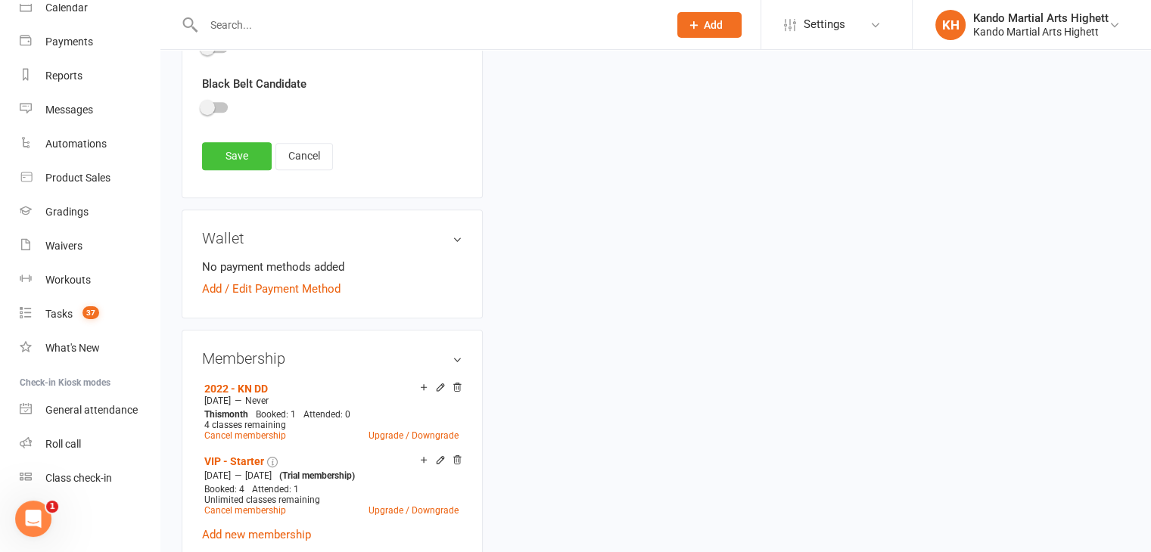
type input "UNIT 1 540 Glenhuntly road"
click at [243, 163] on link "Save" at bounding box center [237, 155] width 70 height 27
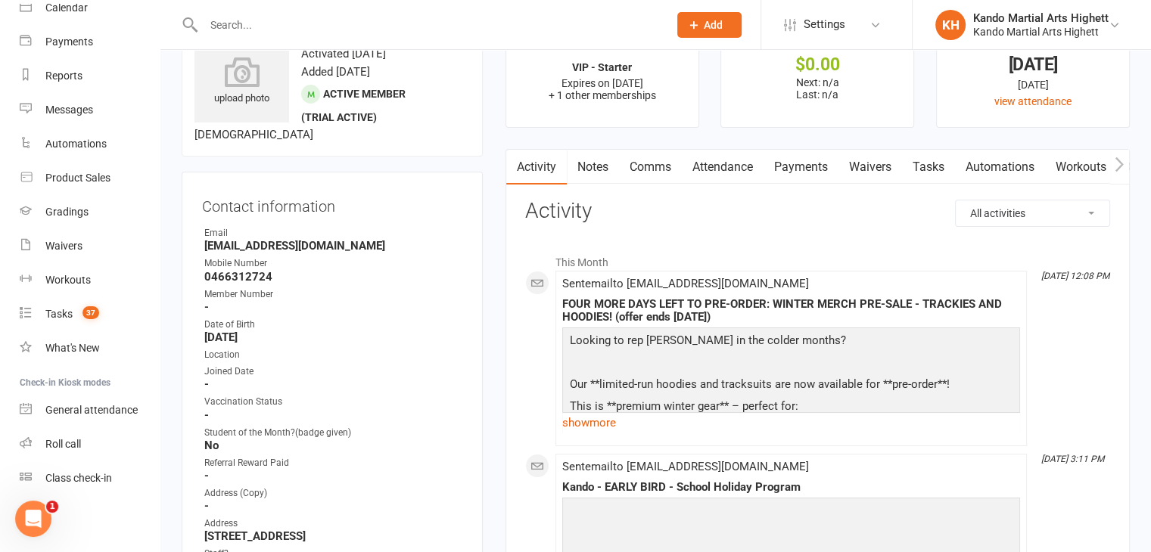
scroll to position [0, 0]
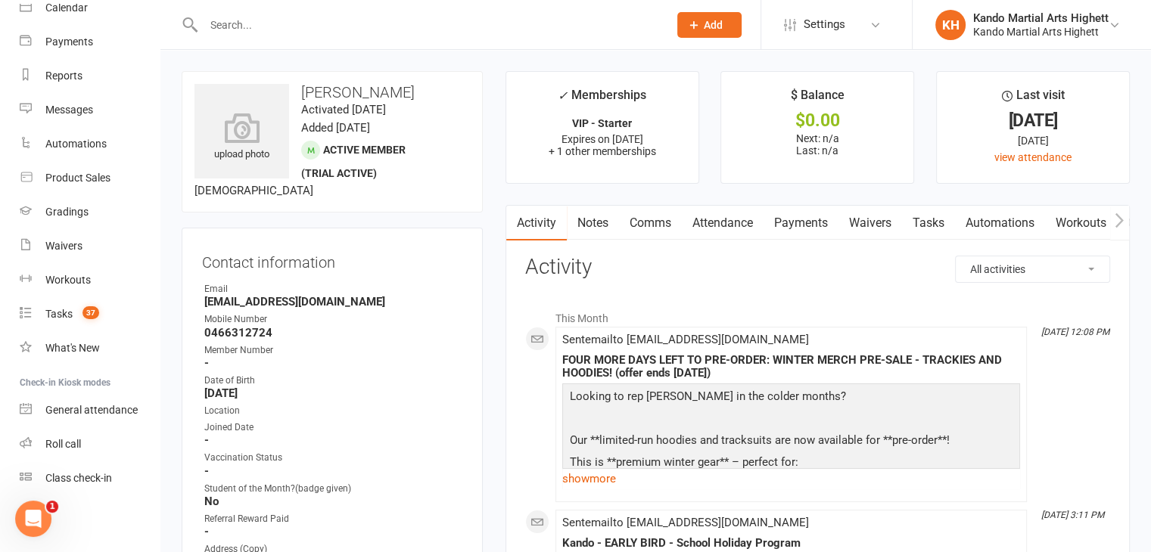
click at [233, 8] on div at bounding box center [420, 24] width 476 height 49
click at [241, 23] on input "text" at bounding box center [428, 24] width 458 height 21
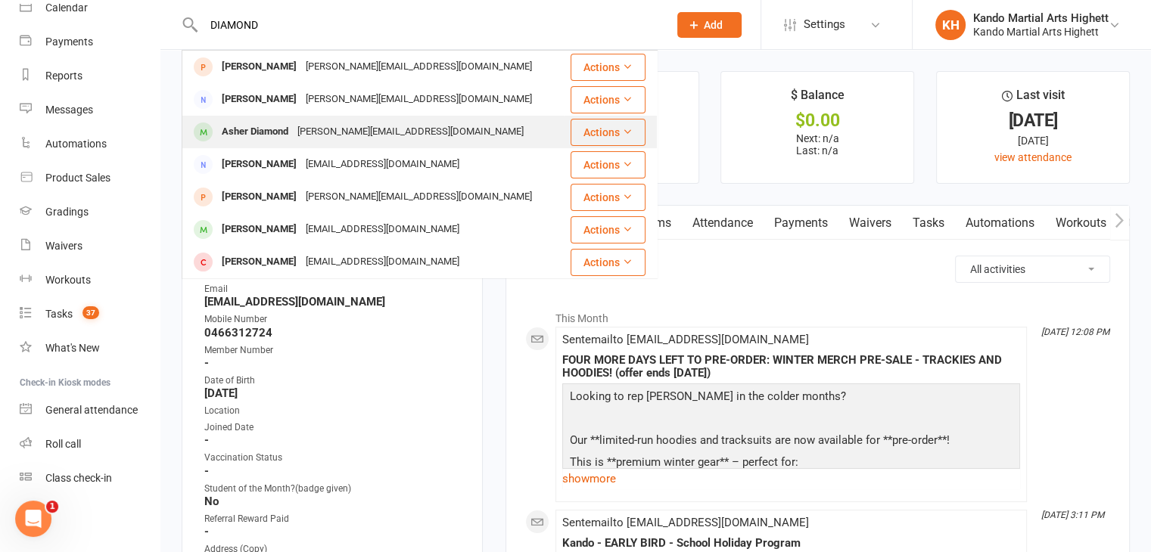
type input "DIAMOND"
click at [290, 139] on div "Asher Diamond" at bounding box center [255, 132] width 76 height 22
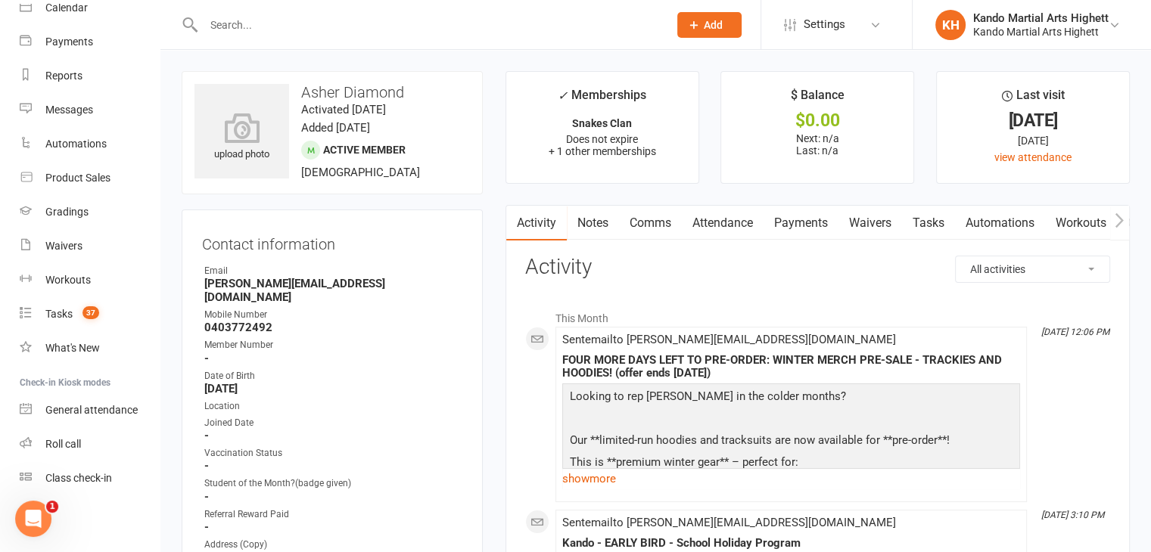
click at [232, 22] on input "text" at bounding box center [428, 24] width 458 height 21
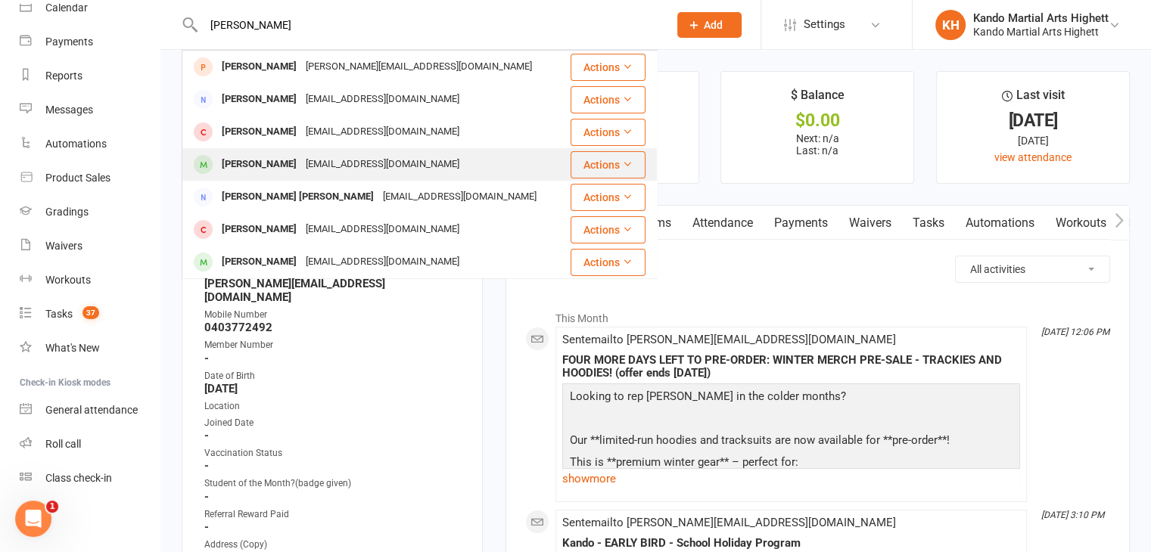
type input "nina"
click at [284, 166] on div "Nina Megyeri" at bounding box center [259, 165] width 84 height 22
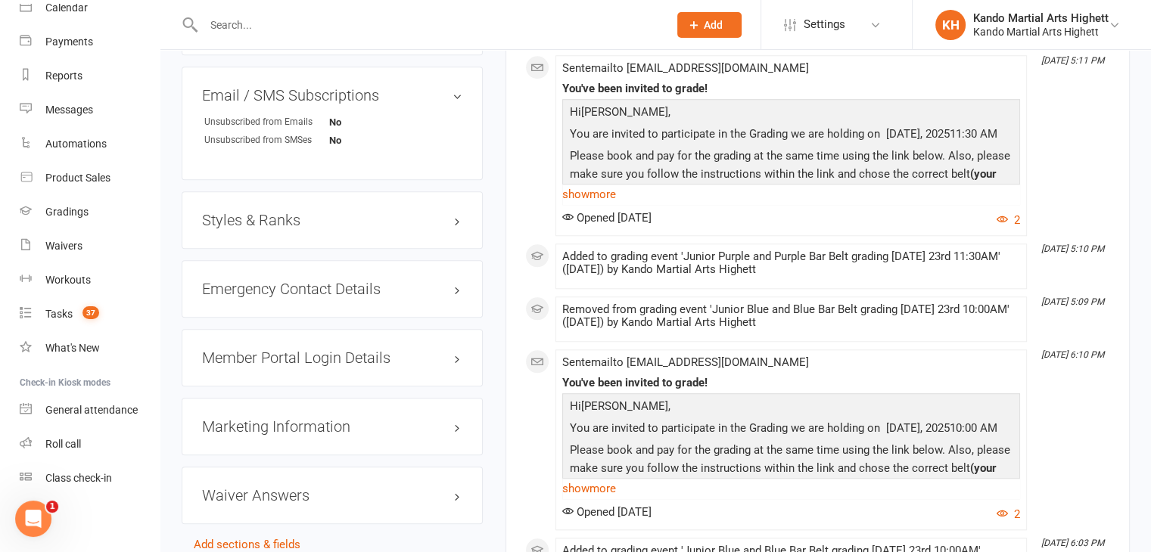
scroll to position [1327, 0]
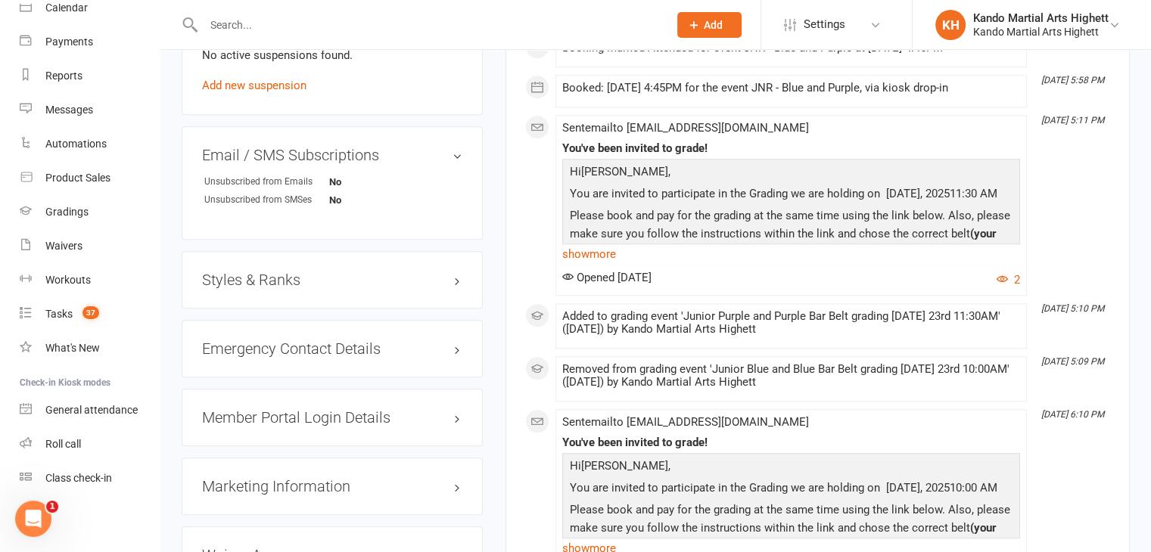
click at [284, 277] on h3 "Styles & Ranks" at bounding box center [332, 280] width 260 height 17
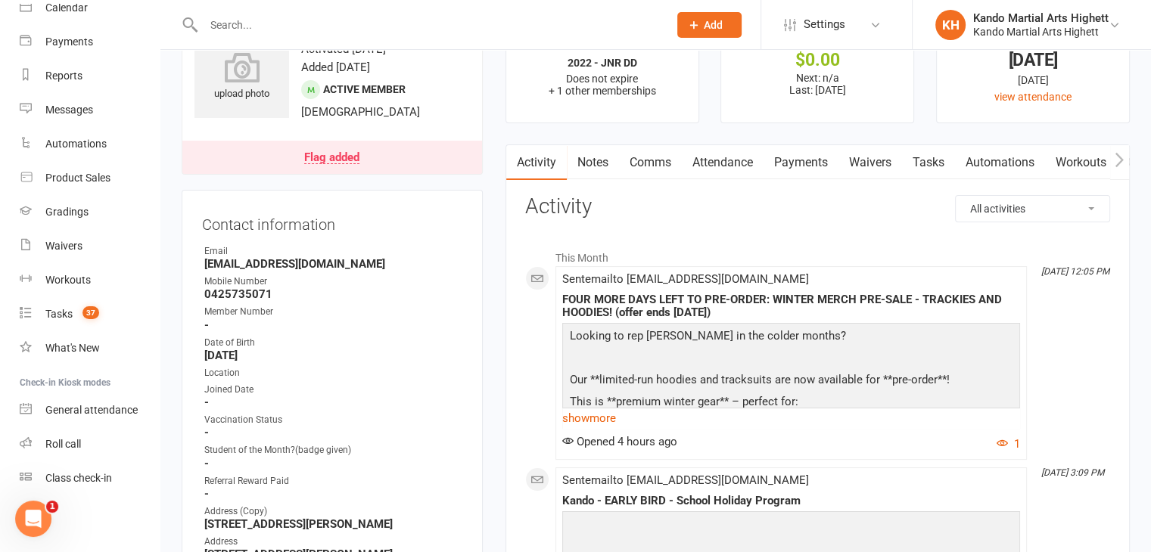
scroll to position [0, 0]
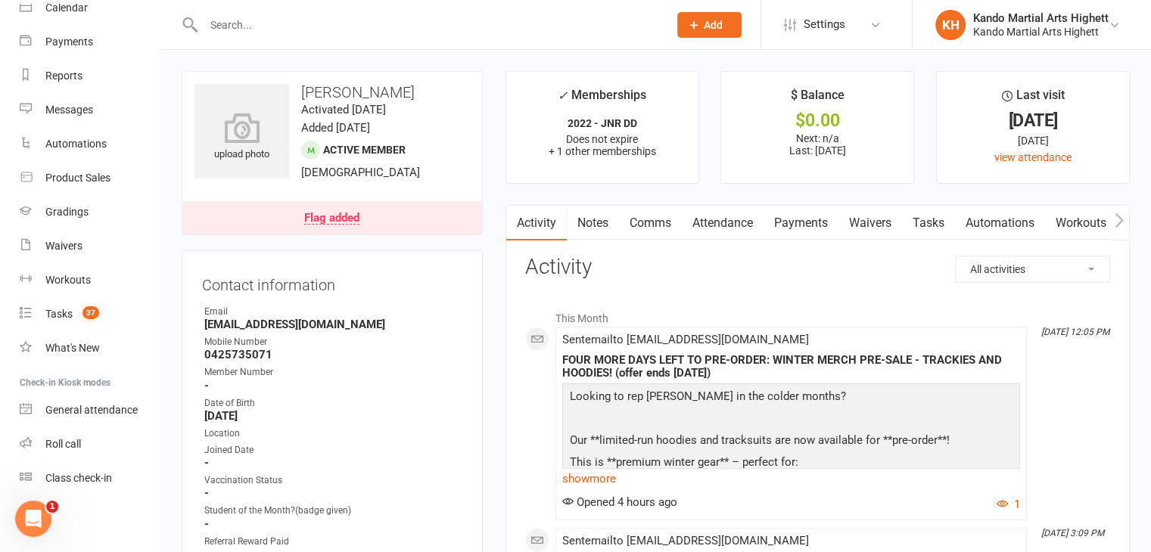
click at [368, 216] on link "Flag added" at bounding box center [332, 217] width 300 height 33
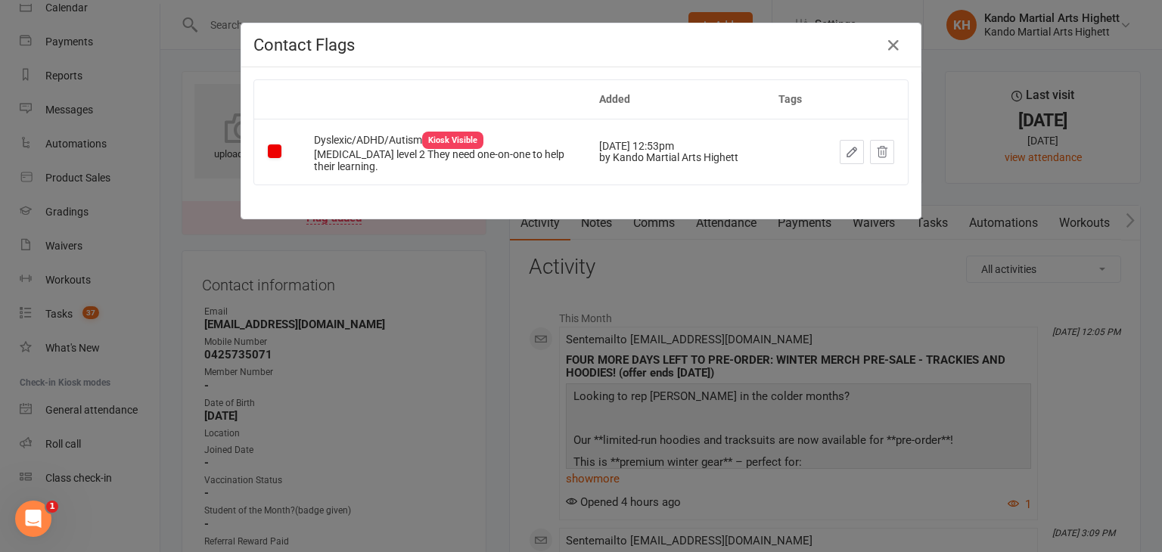
click at [347, 255] on div "Contact Flags Added Tags Dyslexic/ADHD/Autism Kiosk Visible Autism level 2 They…" at bounding box center [581, 276] width 1162 height 552
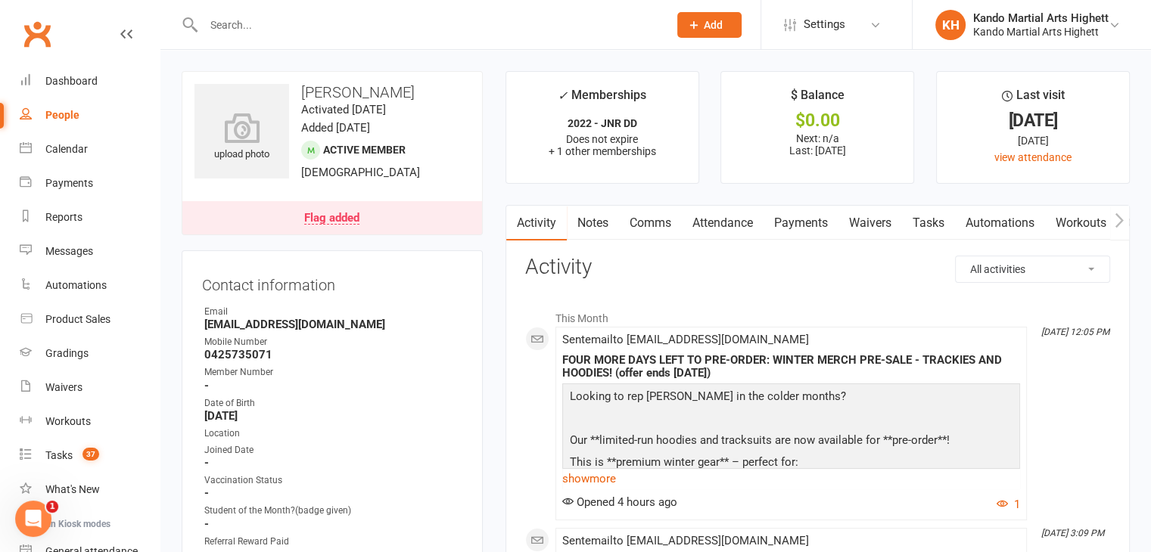
click at [80, 98] on link "People" at bounding box center [90, 115] width 140 height 34
select select "100"
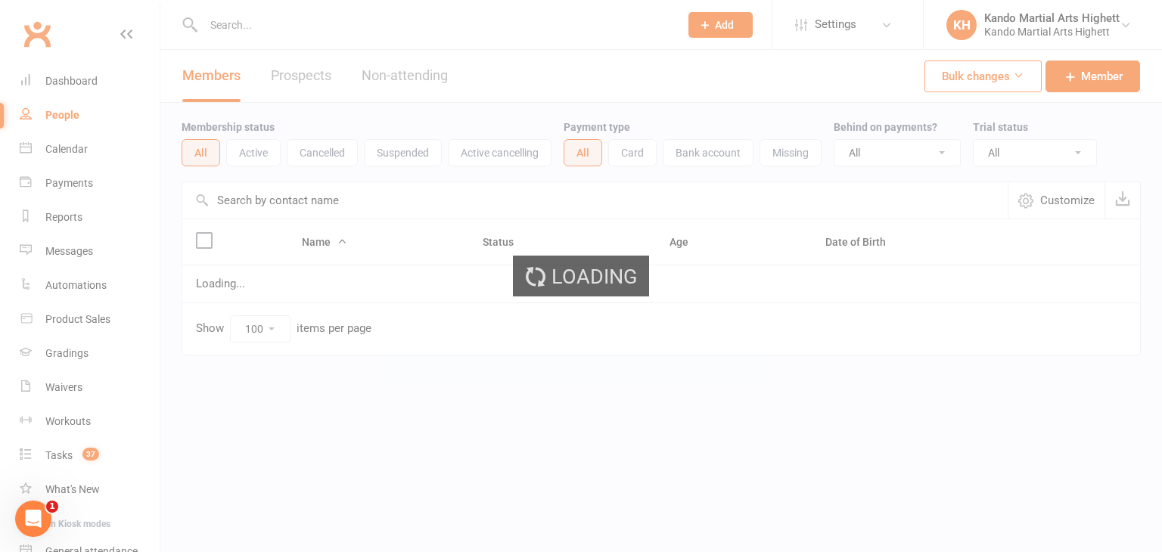
click at [88, 89] on div "Loading" at bounding box center [581, 276] width 1162 height 552
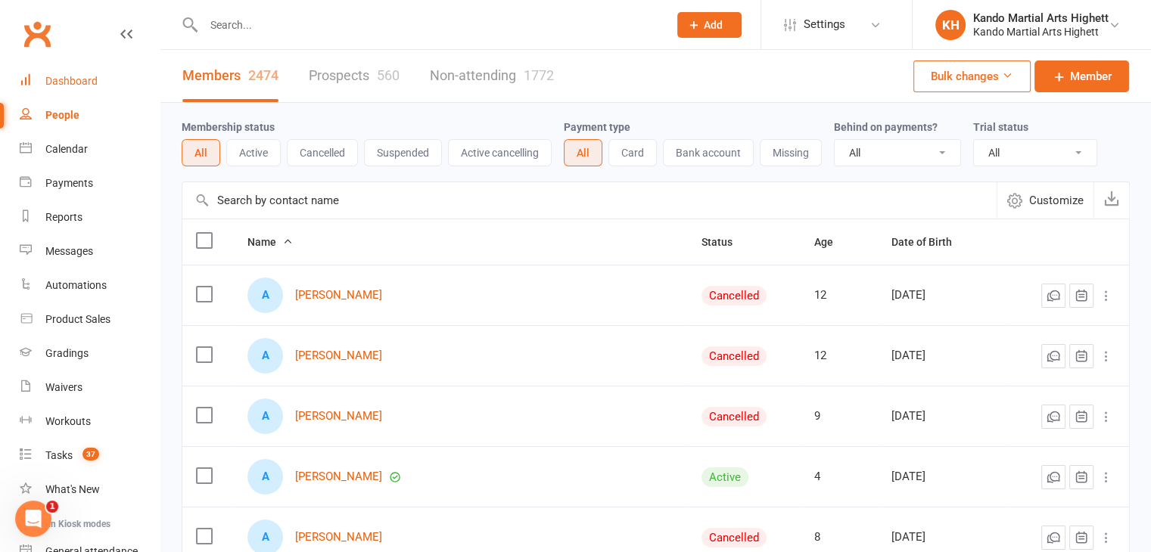
click at [91, 83] on div "Dashboard" at bounding box center [71, 81] width 52 height 12
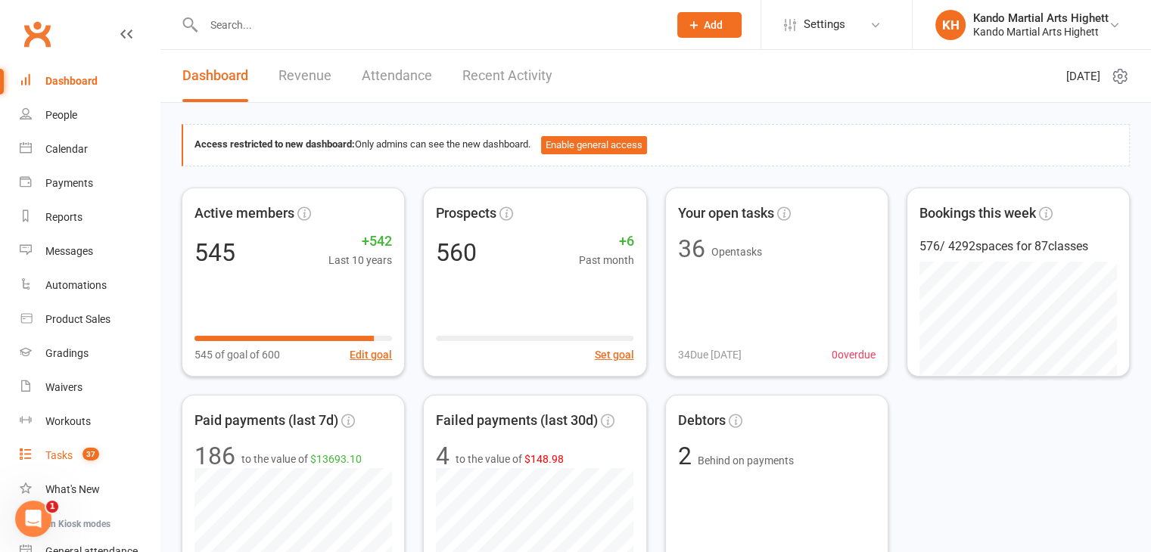
click at [126, 446] on link "Tasks 37" at bounding box center [90, 456] width 140 height 34
select select "incomplete"
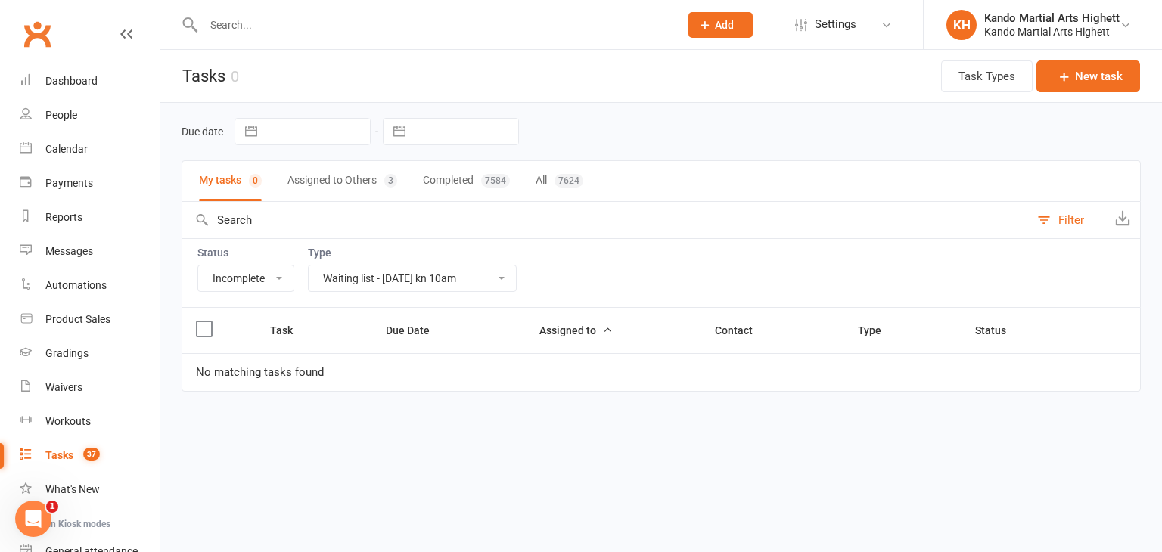
click at [417, 284] on select "All Admin Cancellation Class transfer Courtesy call Create welcome card E-mail …" at bounding box center [412, 279] width 207 height 26
select select "23096"
click at [309, 266] on select "All Admin Cancellation Class transfer Courtesy call Create welcome card E-mail …" at bounding box center [412, 279] width 207 height 26
select select "started"
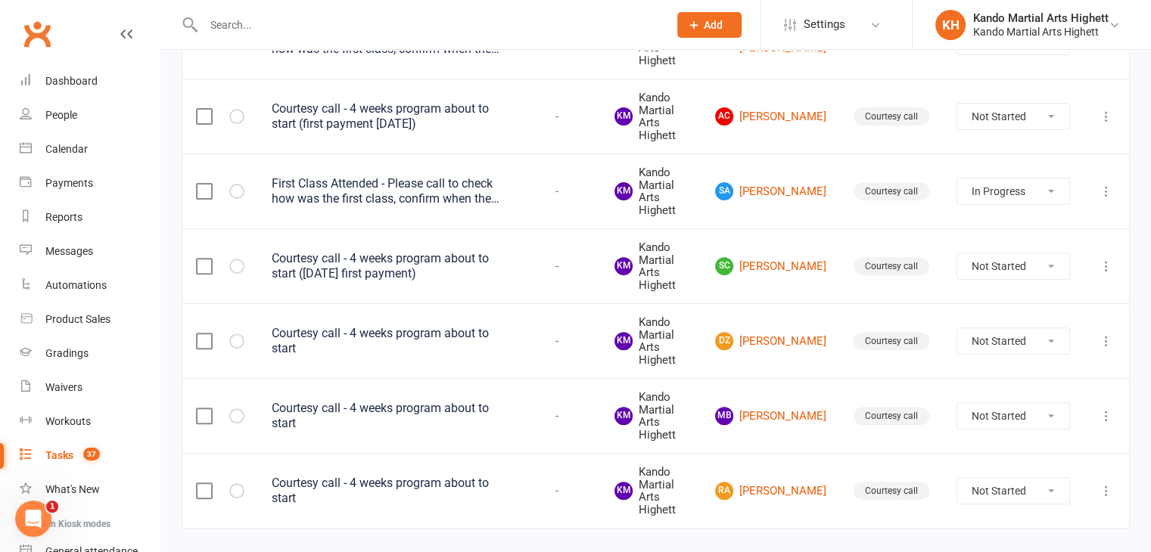
scroll to position [538, 0]
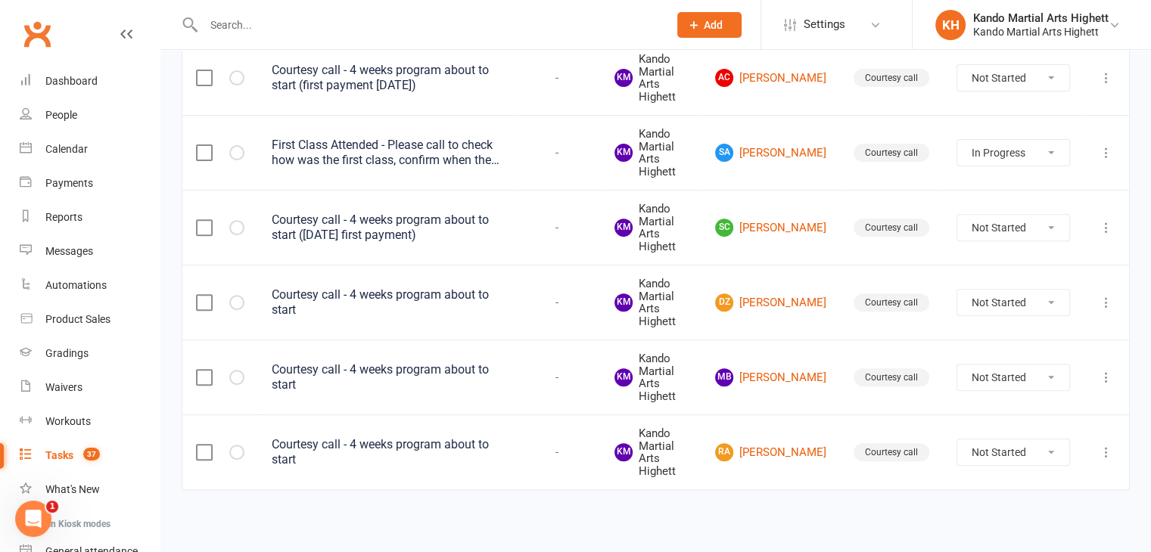
click at [458, 435] on td "Courtesy call - 4 weeks program about to start" at bounding box center [385, 452] width 255 height 75
click at [457, 461] on td "Courtesy call - 4 weeks program about to start" at bounding box center [385, 452] width 255 height 75
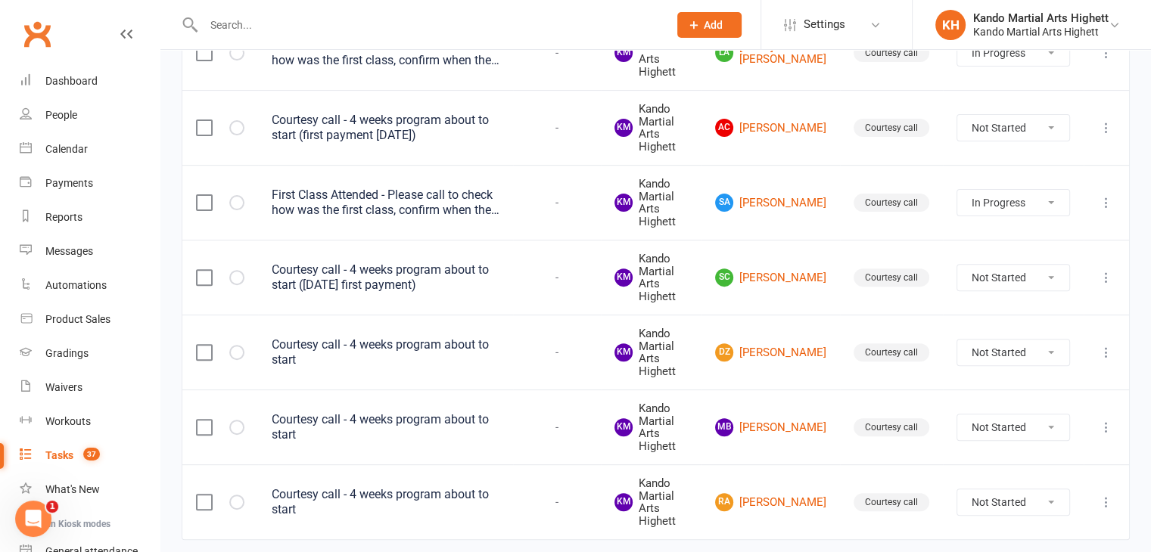
scroll to position [462, 0]
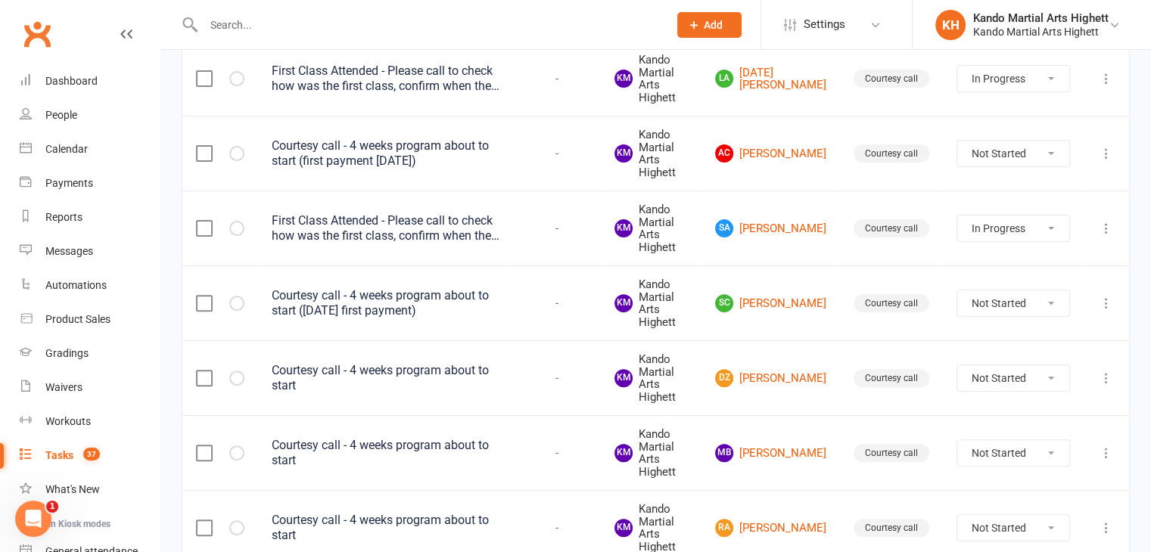
click at [493, 454] on div "Courtesy call - 4 weeks program about to start" at bounding box center [386, 453] width 228 height 30
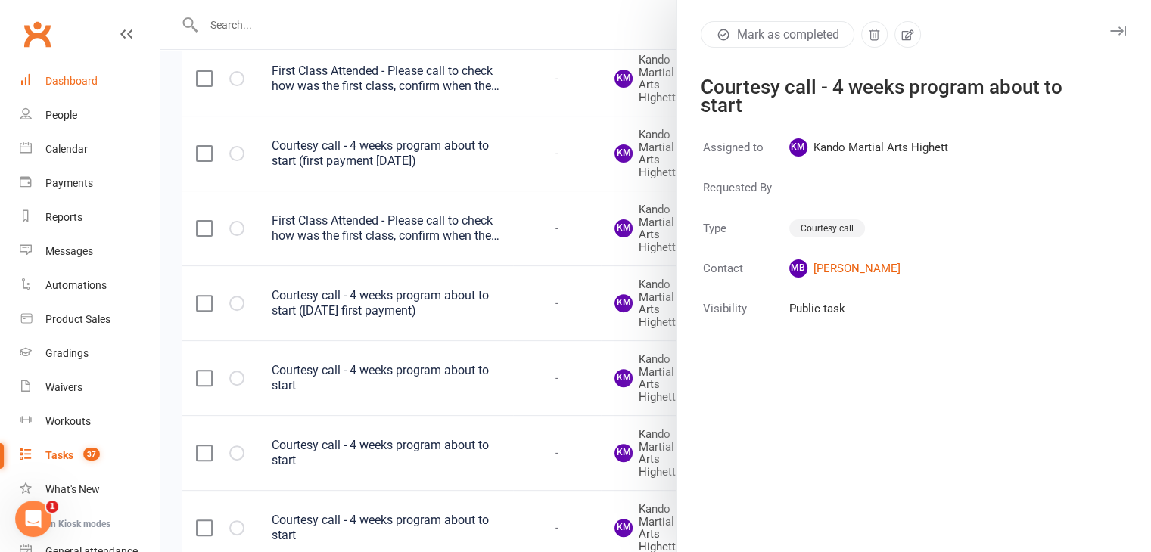
click at [107, 75] on link "Dashboard" at bounding box center [90, 81] width 140 height 34
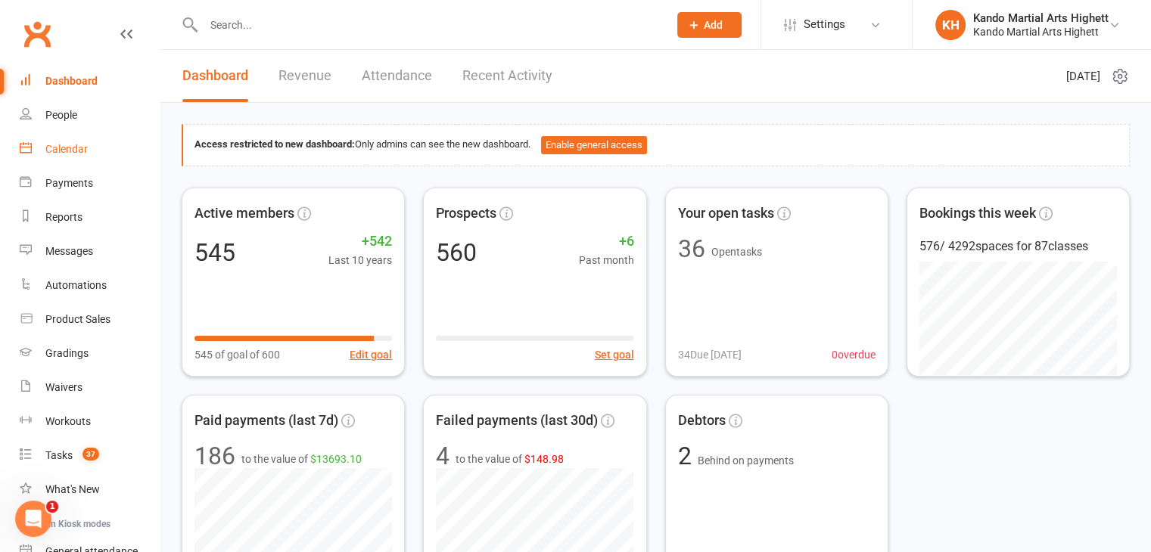
click at [82, 140] on link "Calendar" at bounding box center [90, 149] width 140 height 34
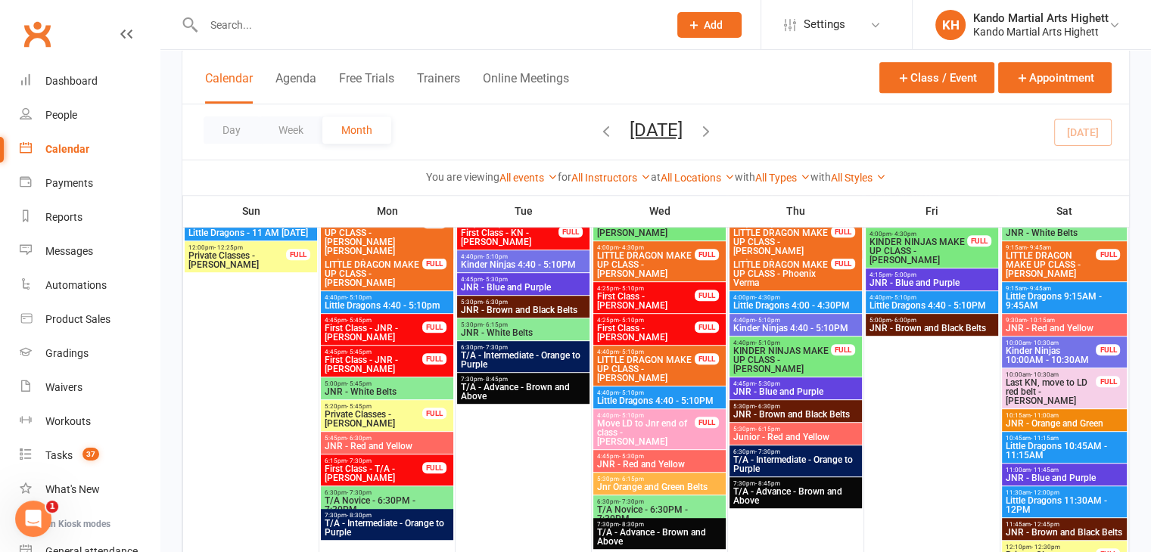
scroll to position [756, 0]
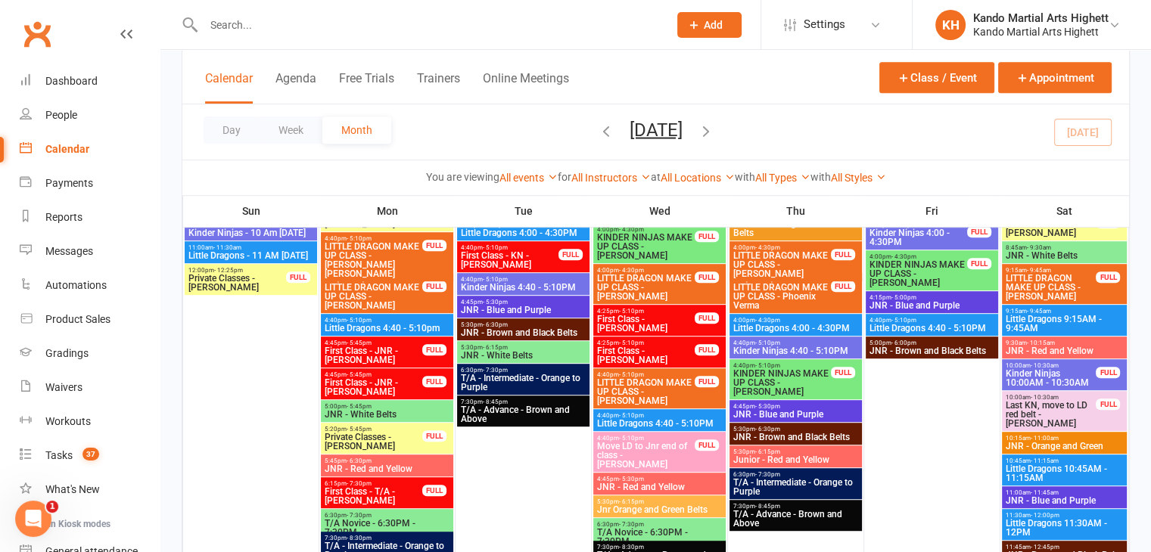
click at [752, 415] on span "JNR - Blue and Purple" at bounding box center [795, 414] width 126 height 9
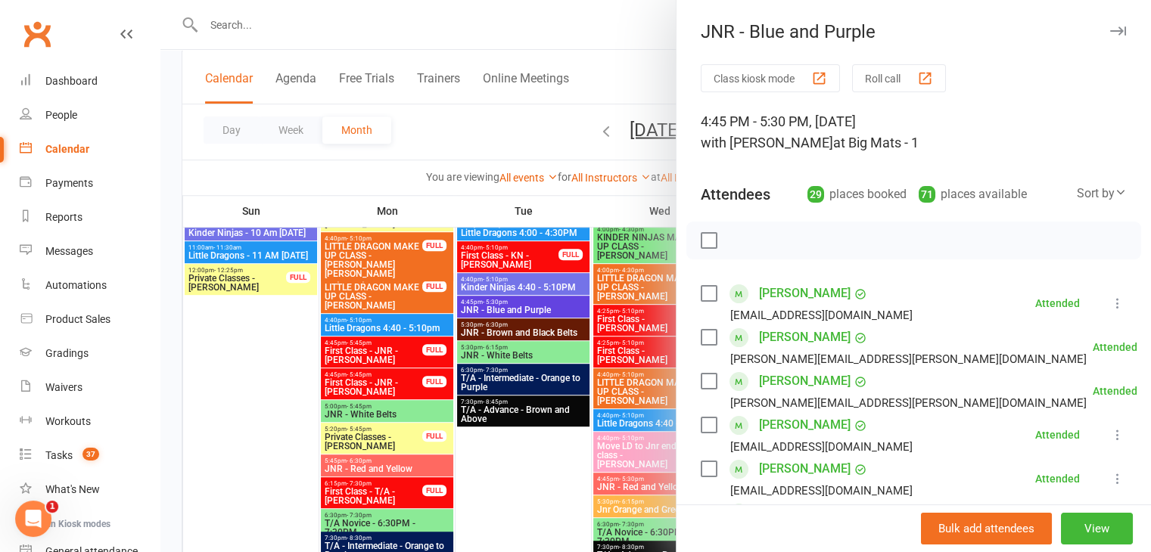
click at [526, 412] on div at bounding box center [655, 276] width 990 height 552
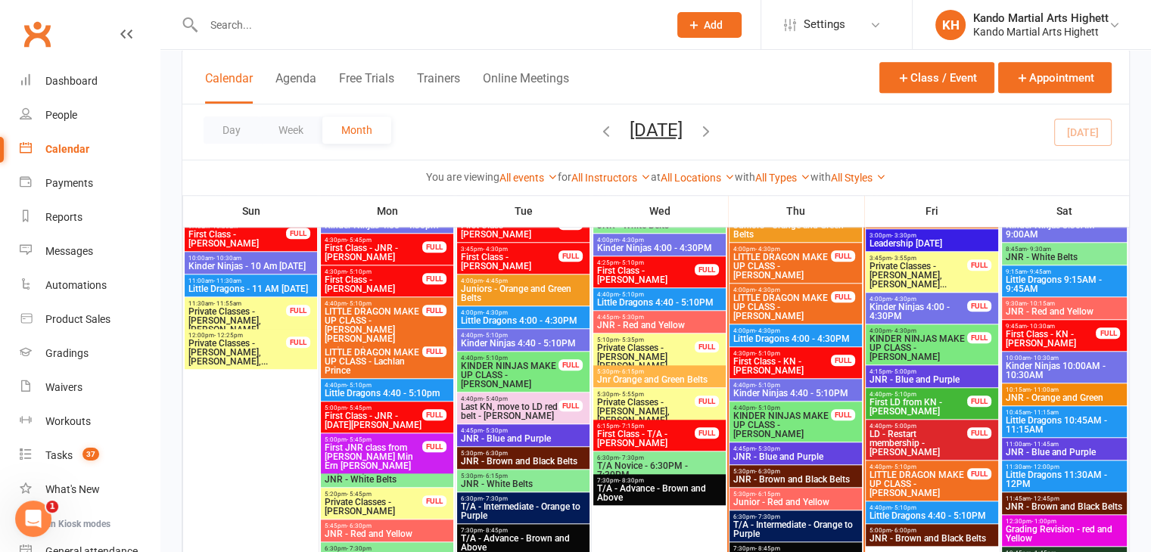
scroll to position [1362, 0]
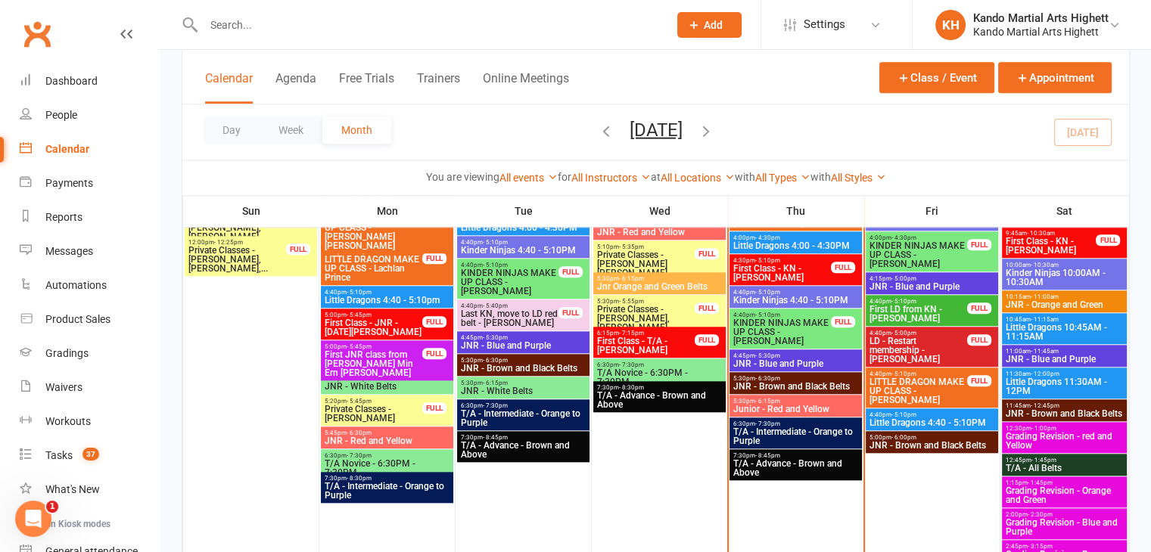
click at [785, 350] on div "4:45pm - 5:30pm JNR - Blue and Purple" at bounding box center [795, 360] width 132 height 22
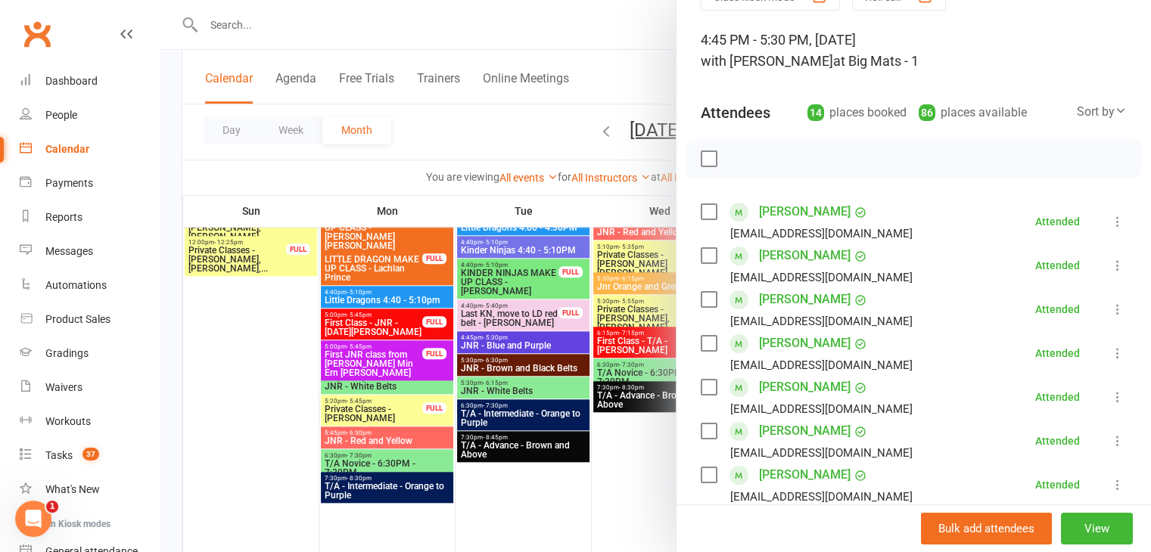
scroll to position [0, 0]
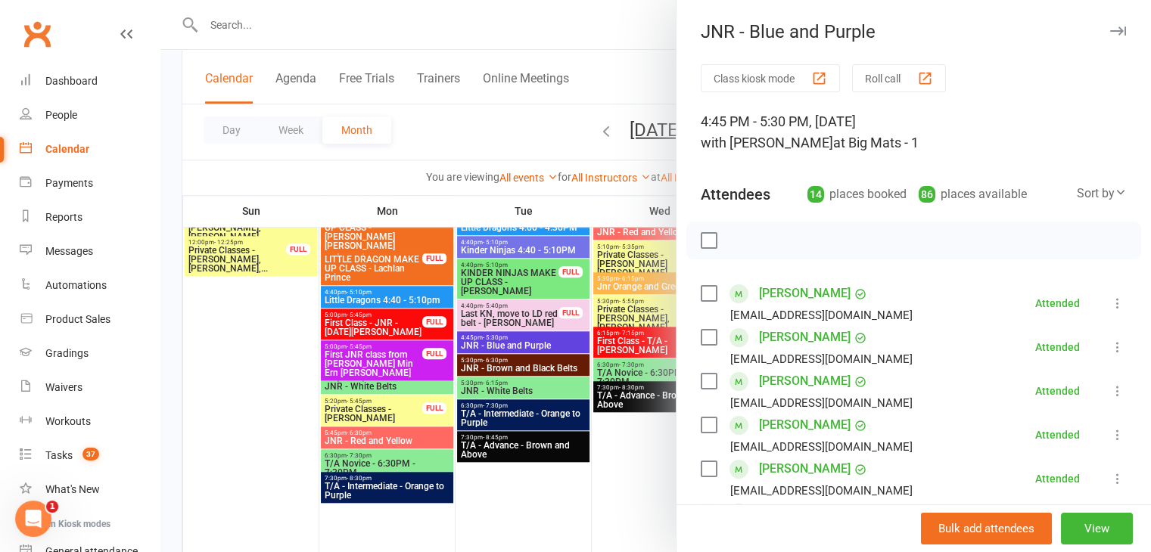
drag, startPoint x: 367, startPoint y: 382, endPoint x: 401, endPoint y: 362, distance: 39.7
click at [372, 377] on div at bounding box center [655, 276] width 990 height 552
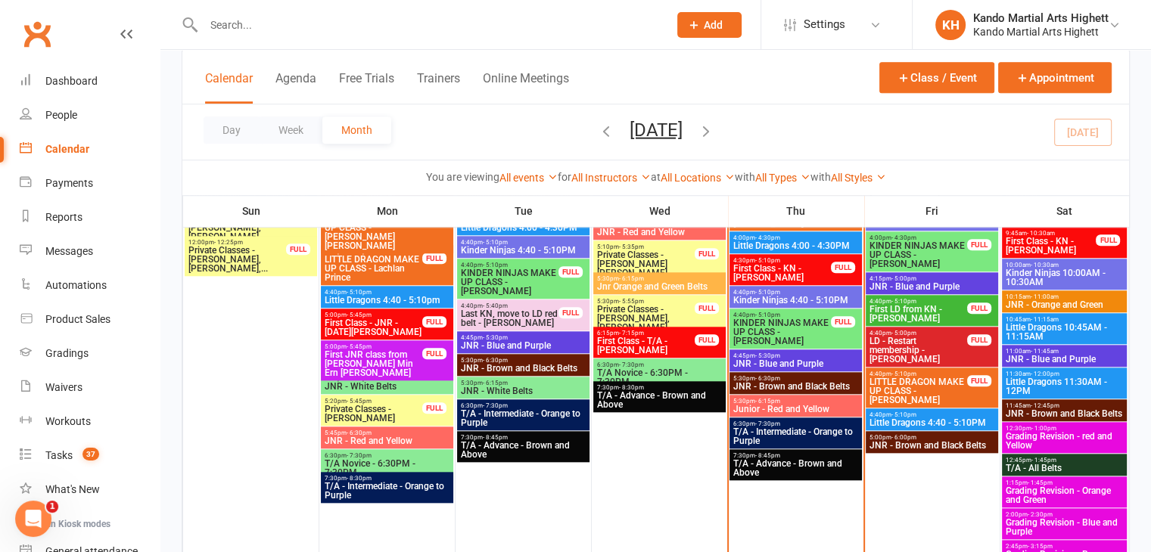
click at [539, 343] on span "JNR - Blue and Purple" at bounding box center [523, 345] width 126 height 9
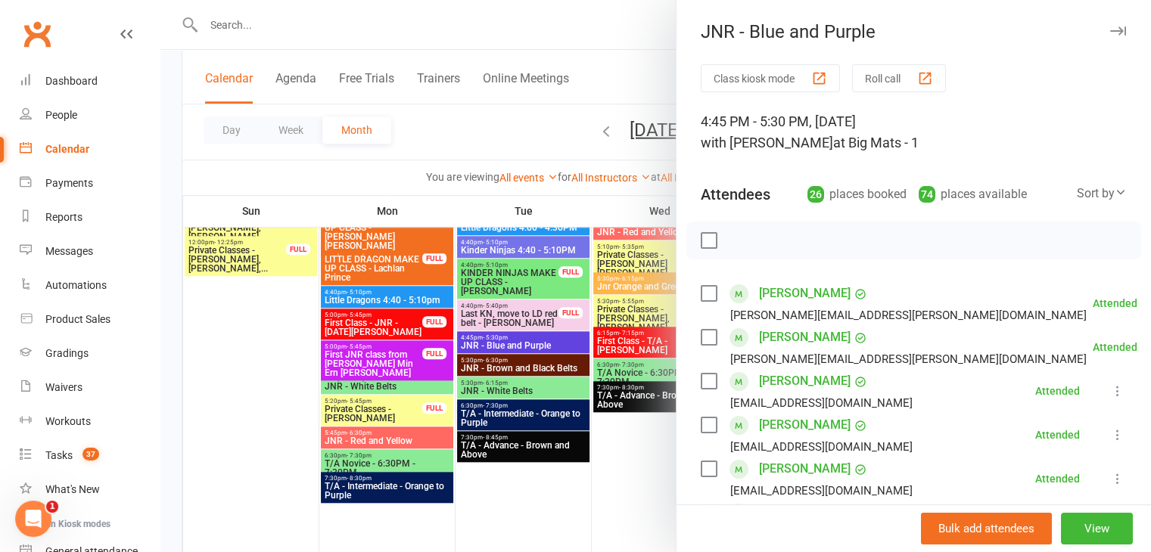
click at [539, 343] on div at bounding box center [655, 276] width 990 height 552
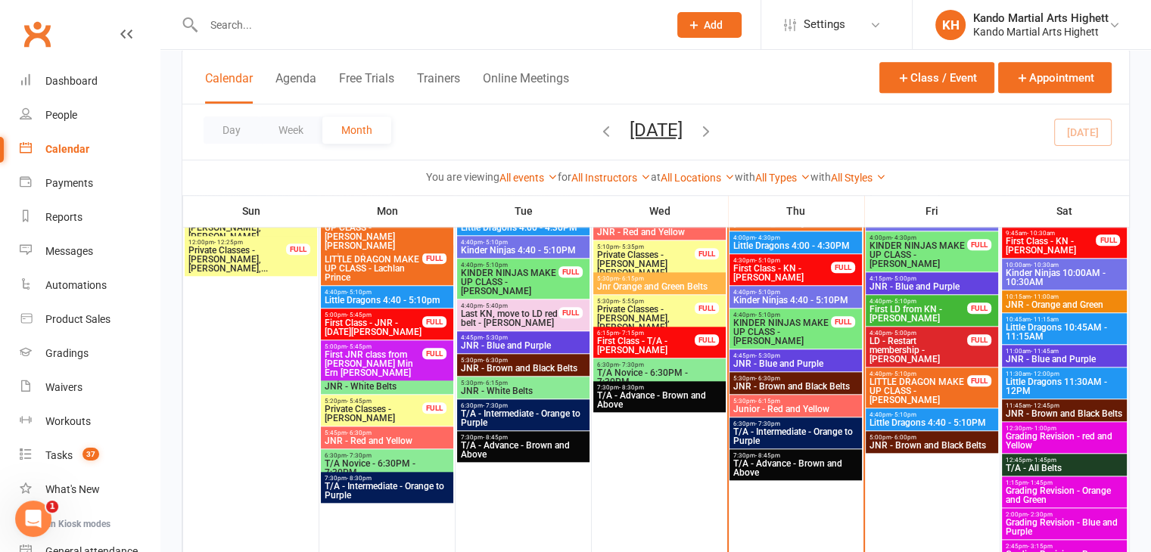
click at [789, 364] on span "JNR - Blue and Purple" at bounding box center [795, 363] width 126 height 9
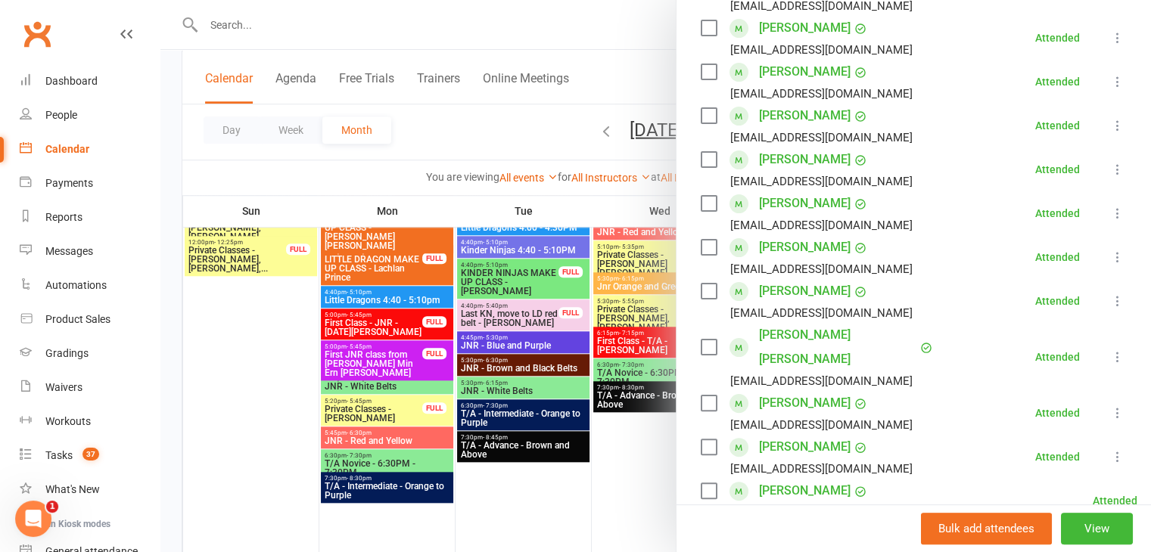
scroll to position [605, 0]
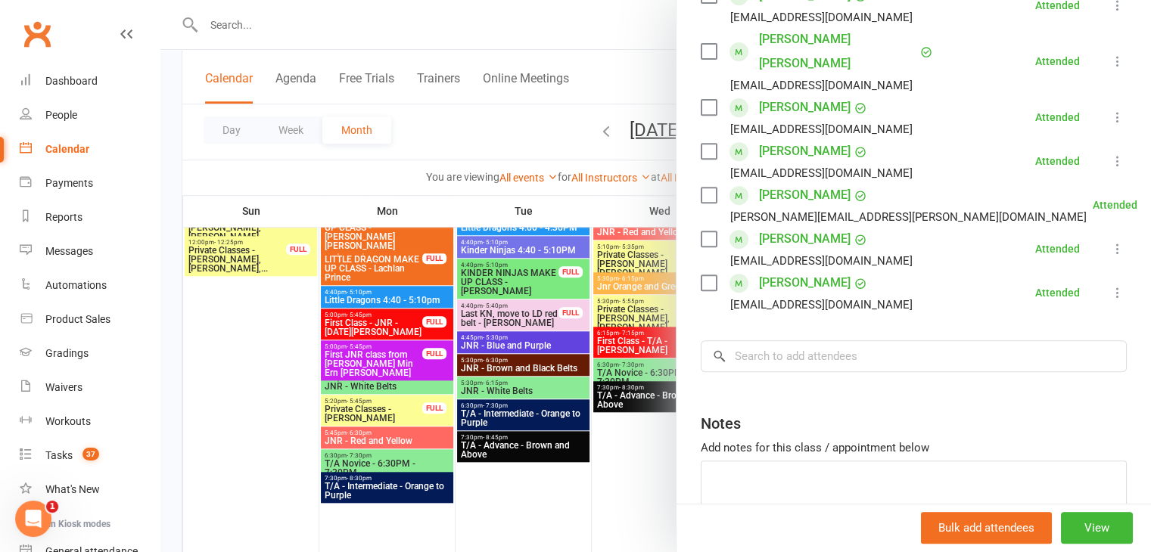
click at [405, 122] on div at bounding box center [655, 276] width 990 height 552
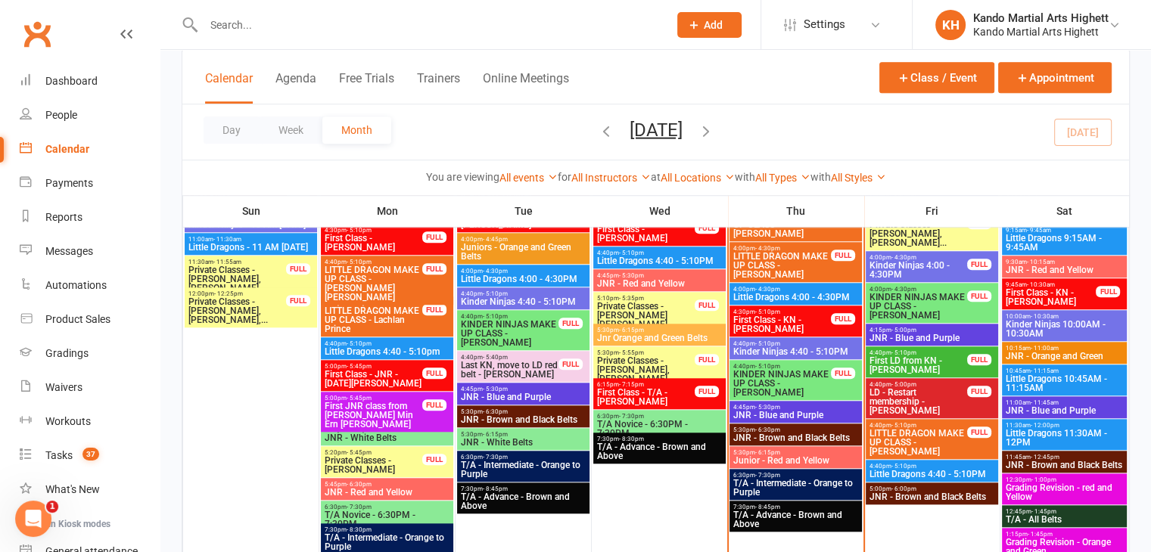
scroll to position [1286, 0]
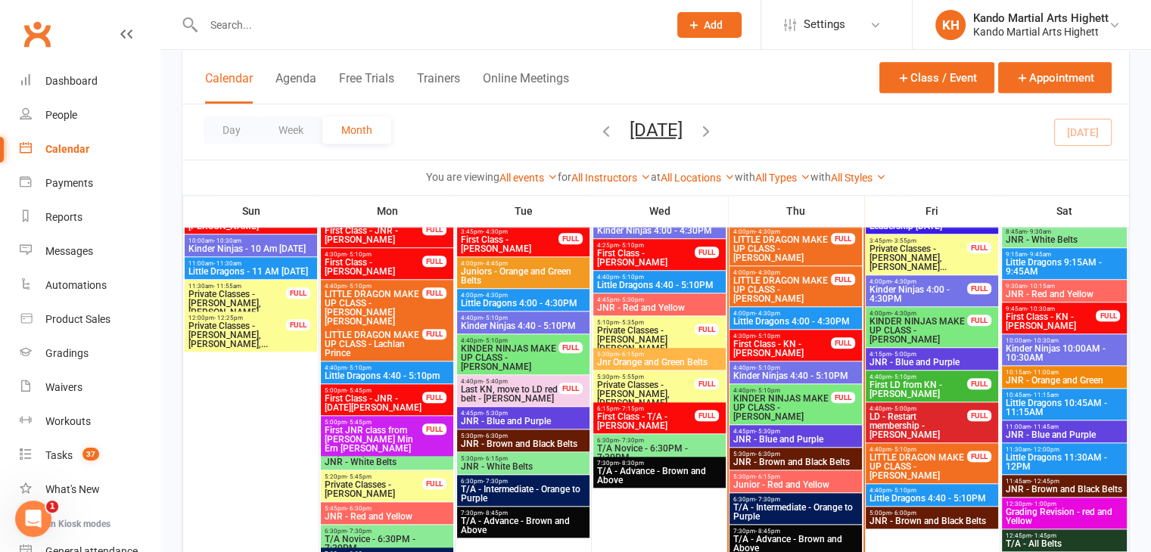
click at [924, 259] on span "Private Classes - Evandro Bittarello, Daniel Sheld..." at bounding box center [917, 257] width 99 height 27
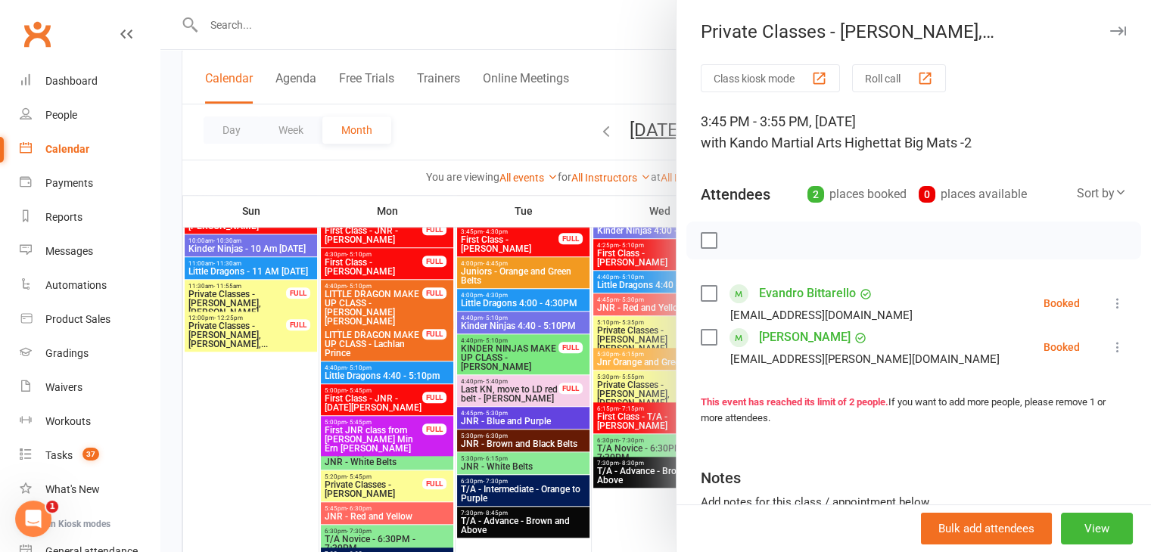
click at [421, 394] on div at bounding box center [655, 276] width 990 height 552
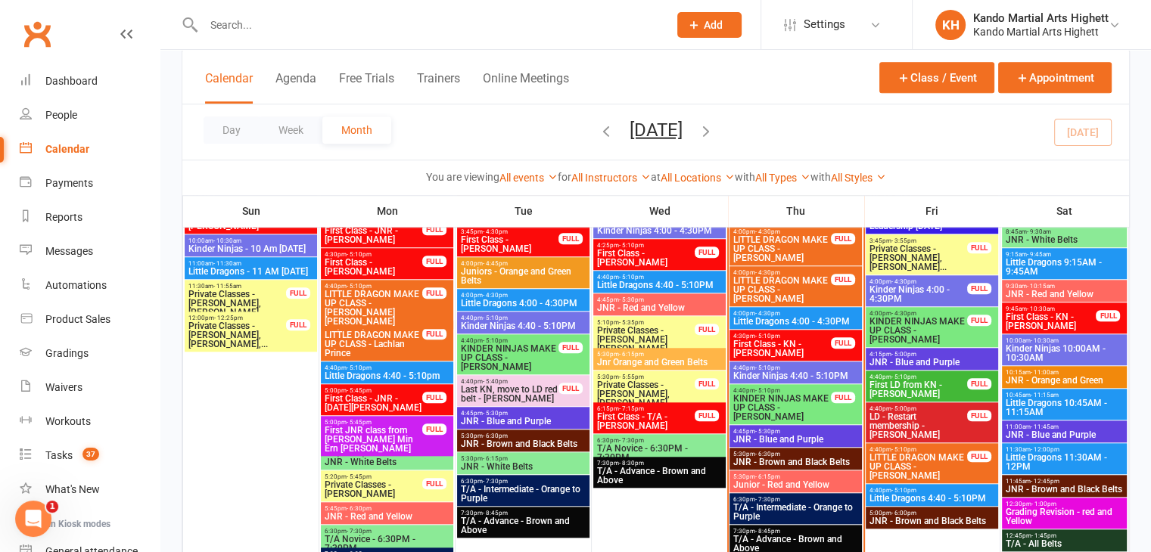
click at [774, 443] on span "JNR - Blue and Purple" at bounding box center [795, 439] width 126 height 9
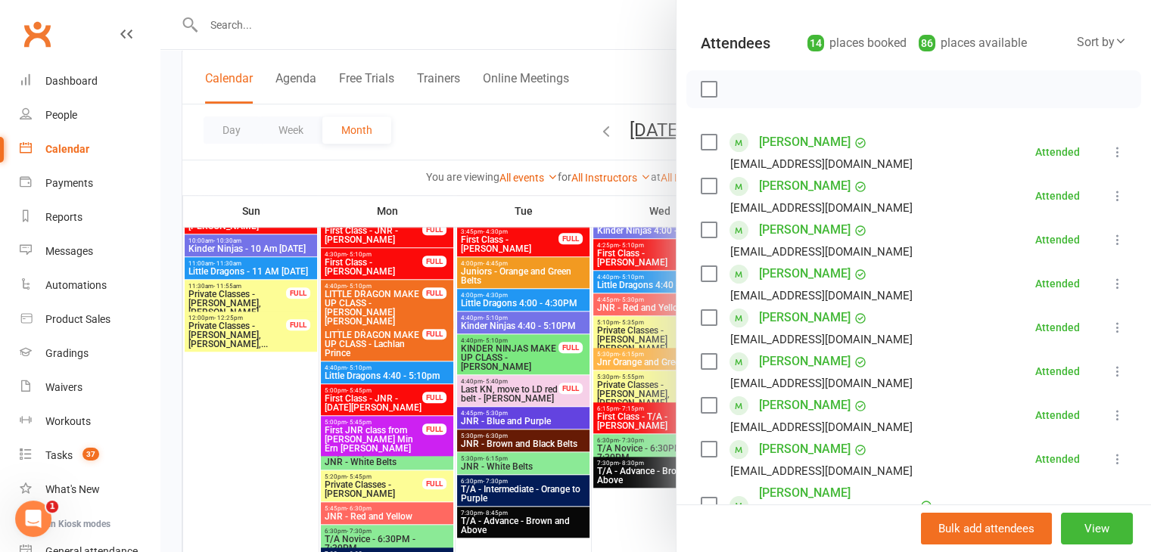
scroll to position [151, 0]
click at [590, 328] on div at bounding box center [655, 276] width 990 height 552
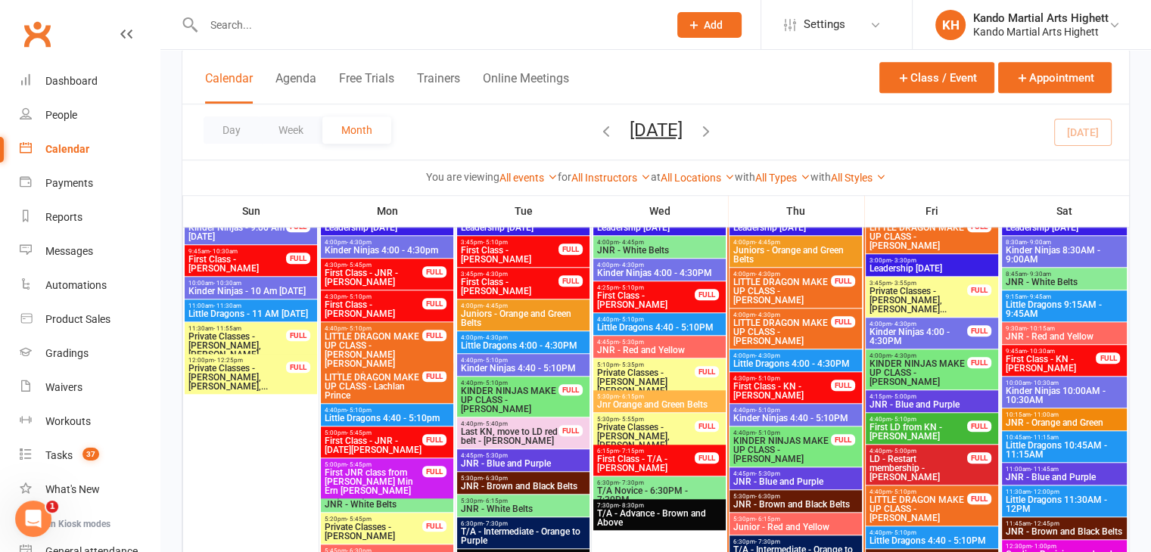
scroll to position [1210, 0]
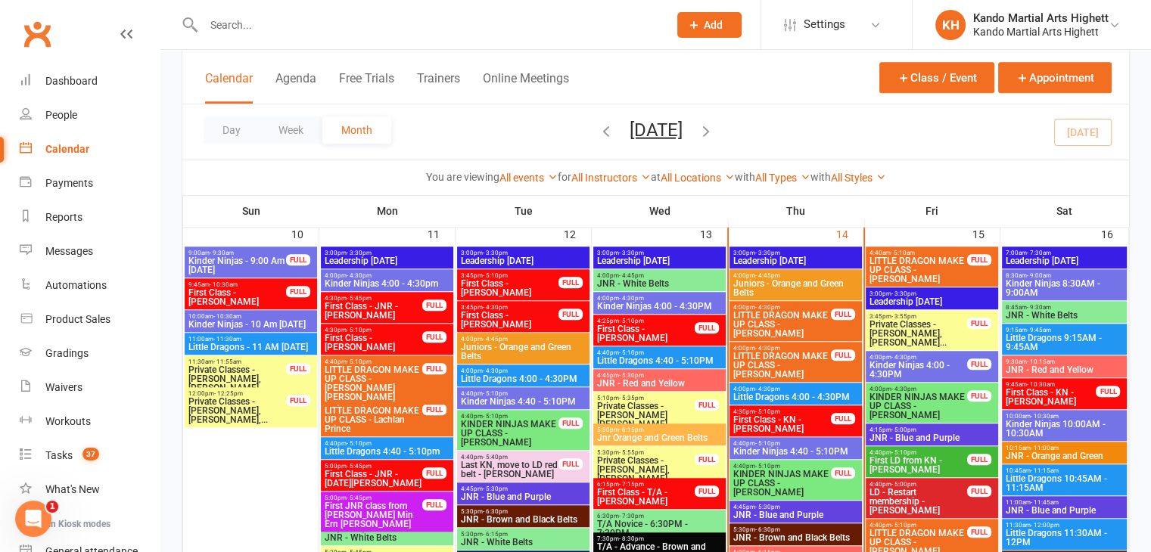
click at [799, 276] on span "4:00pm - 4:45pm" at bounding box center [795, 275] width 126 height 7
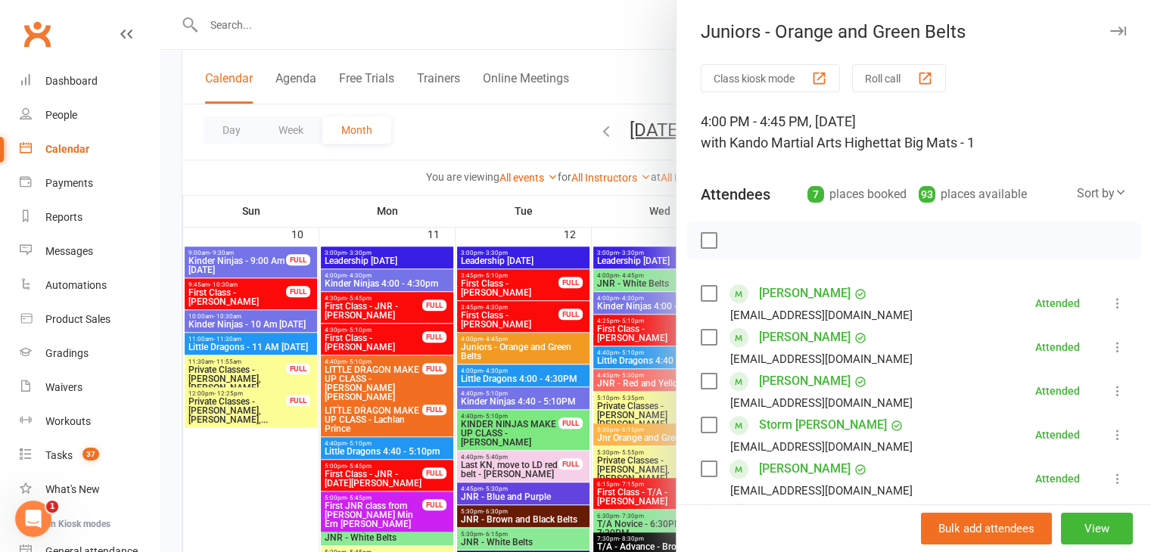
scroll to position [354, 0]
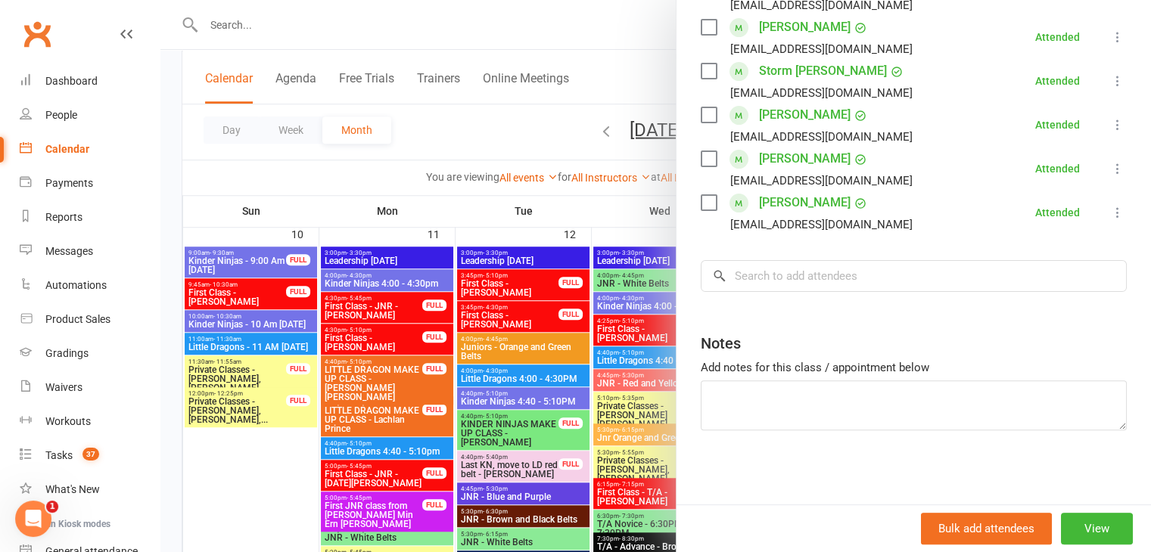
click at [539, 312] on div at bounding box center [655, 276] width 990 height 552
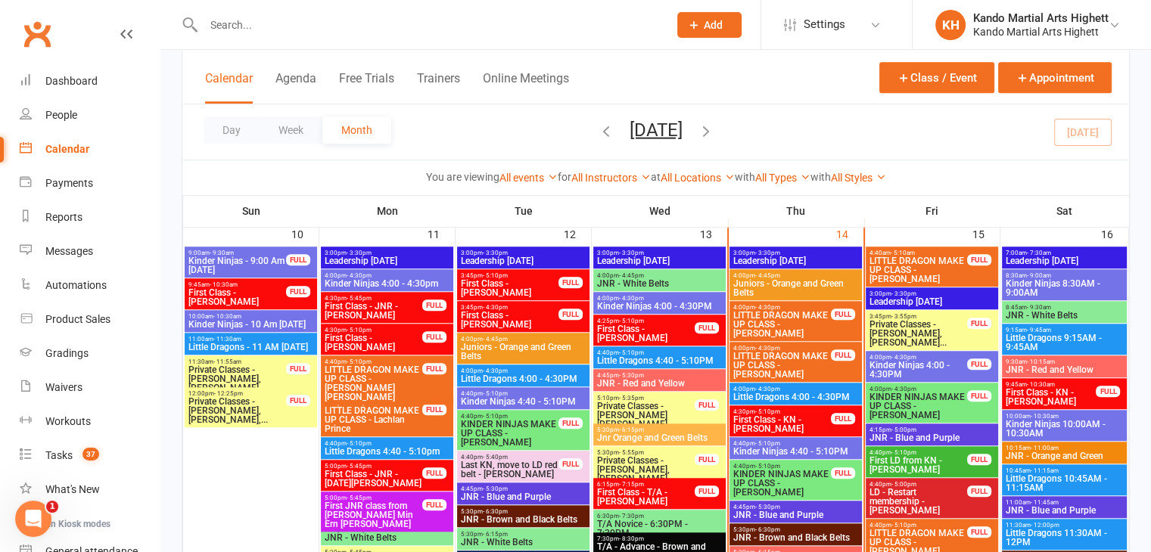
click at [789, 511] on span "JNR - Blue and Purple" at bounding box center [795, 515] width 126 height 9
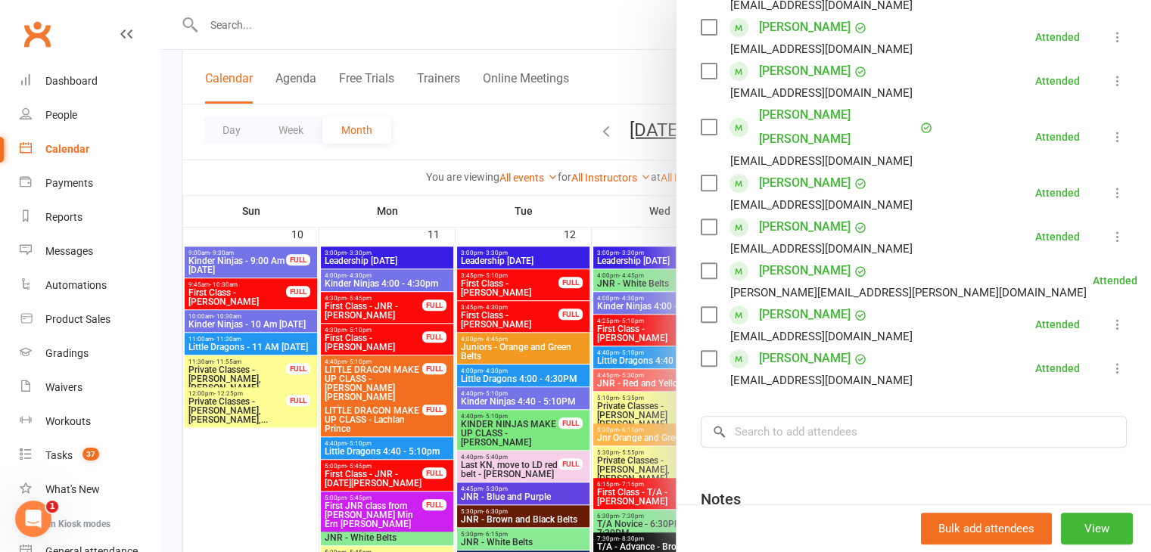
scroll to position [76, 0]
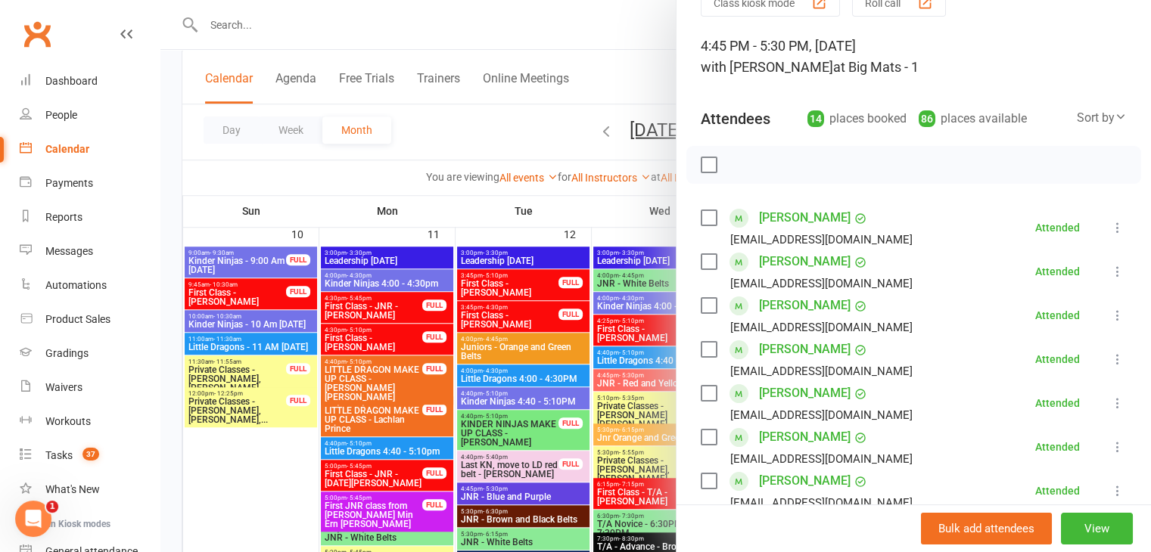
drag, startPoint x: 505, startPoint y: 355, endPoint x: 530, endPoint y: 350, distance: 24.6
click at [505, 355] on div at bounding box center [655, 276] width 990 height 552
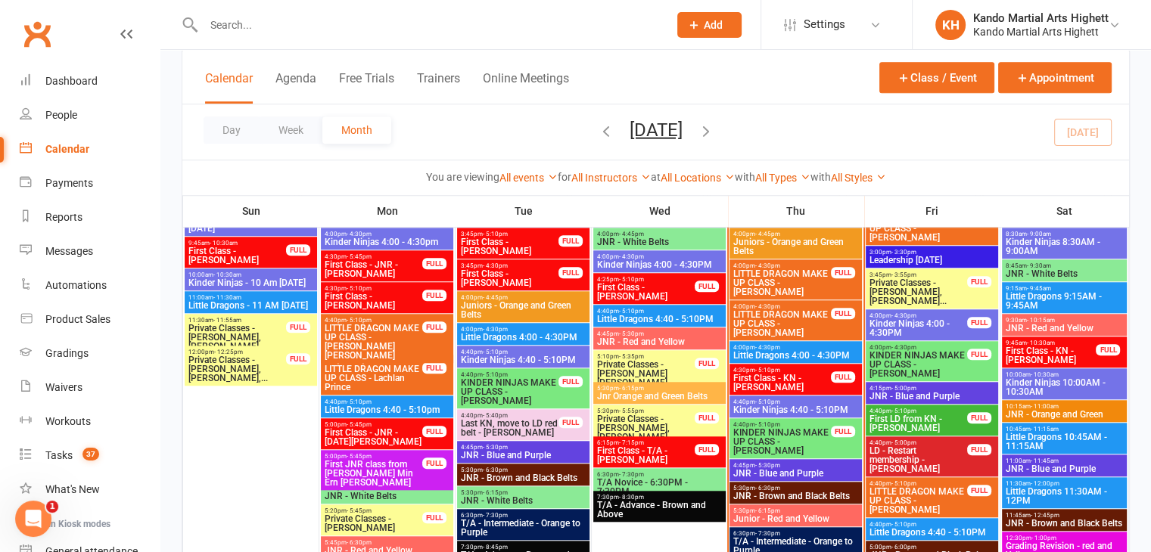
scroll to position [1286, 0]
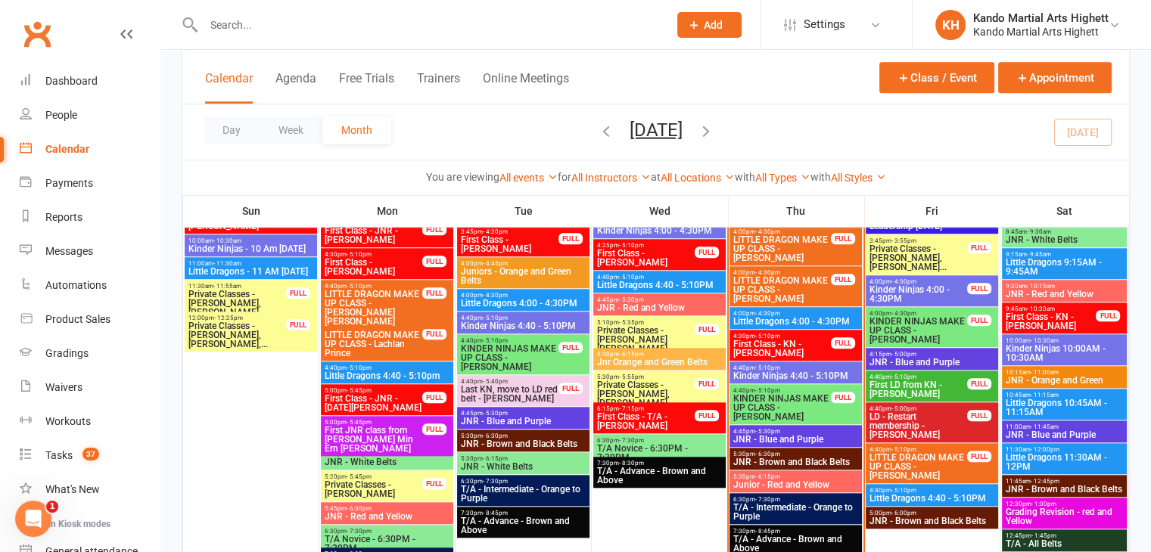
click at [649, 359] on span "Jnr Orange and Green Belts" at bounding box center [659, 362] width 126 height 9
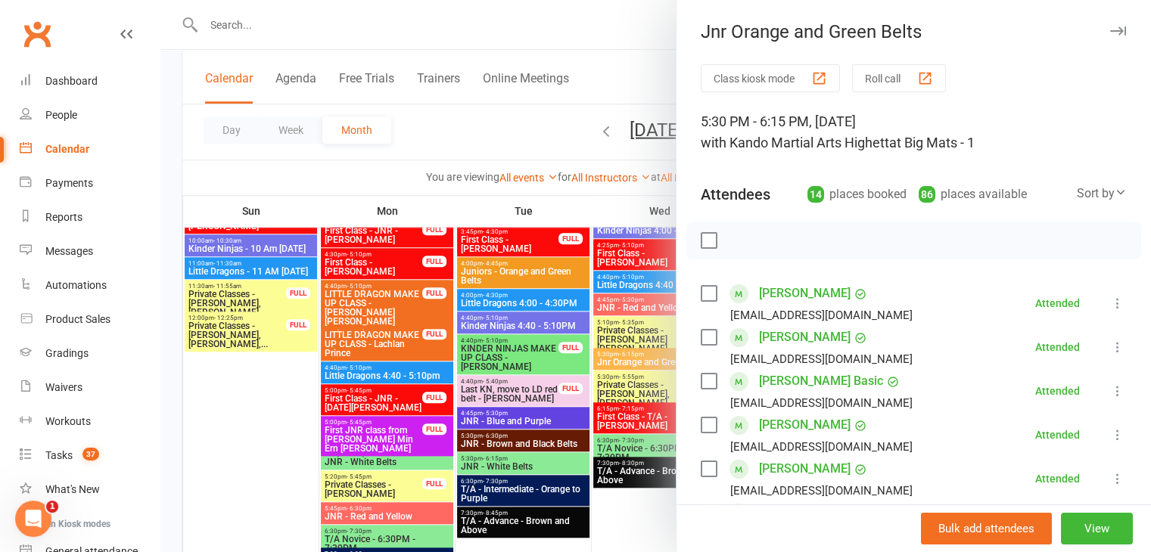
scroll to position [530, 0]
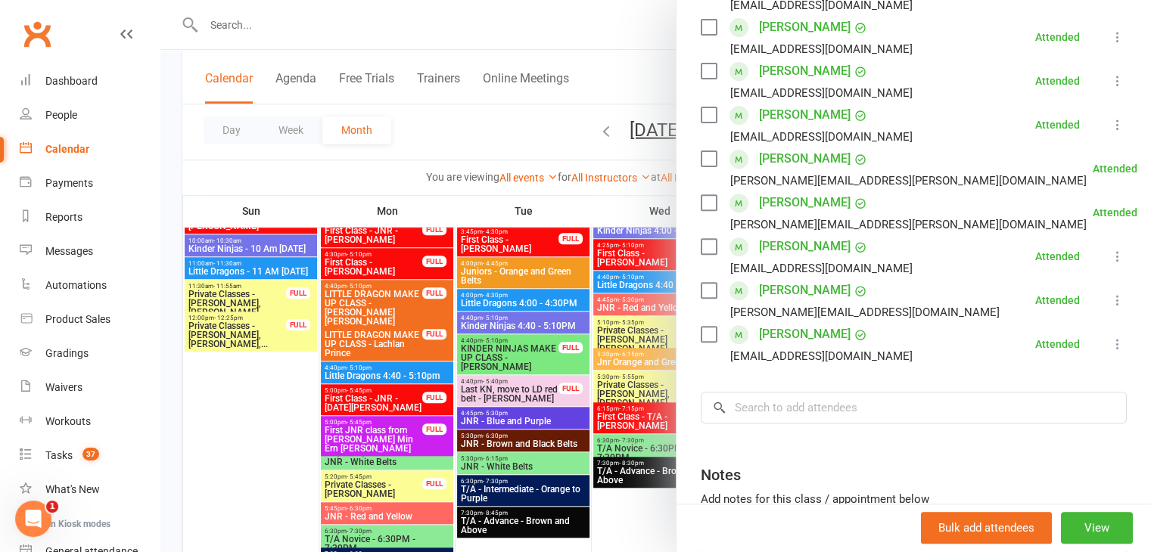
click at [542, 356] on div at bounding box center [655, 276] width 990 height 552
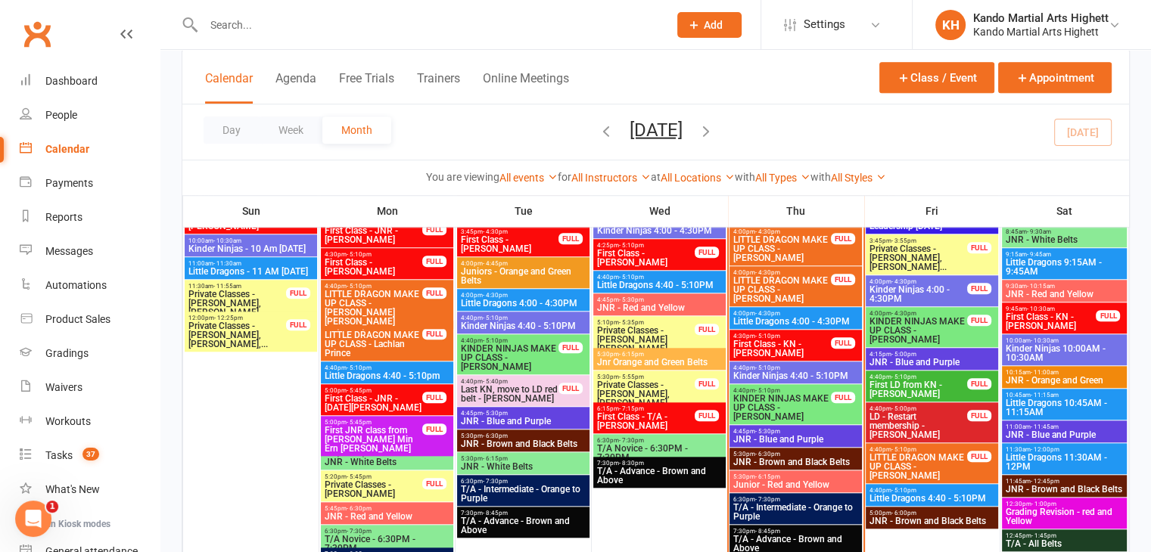
click at [805, 430] on span "4:45pm - 5:30pm" at bounding box center [795, 431] width 126 height 7
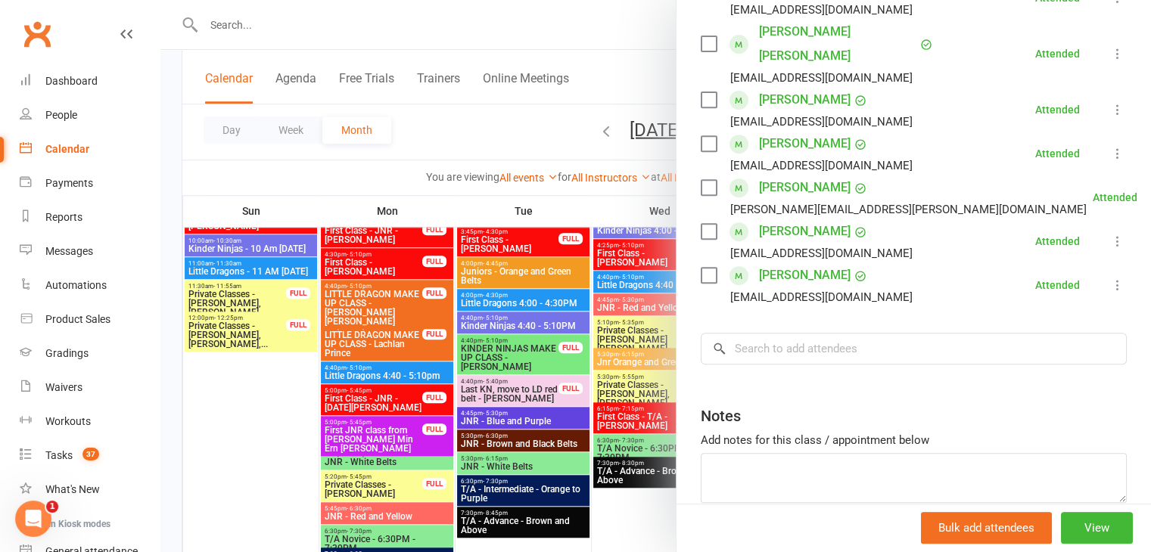
scroll to position [586, 0]
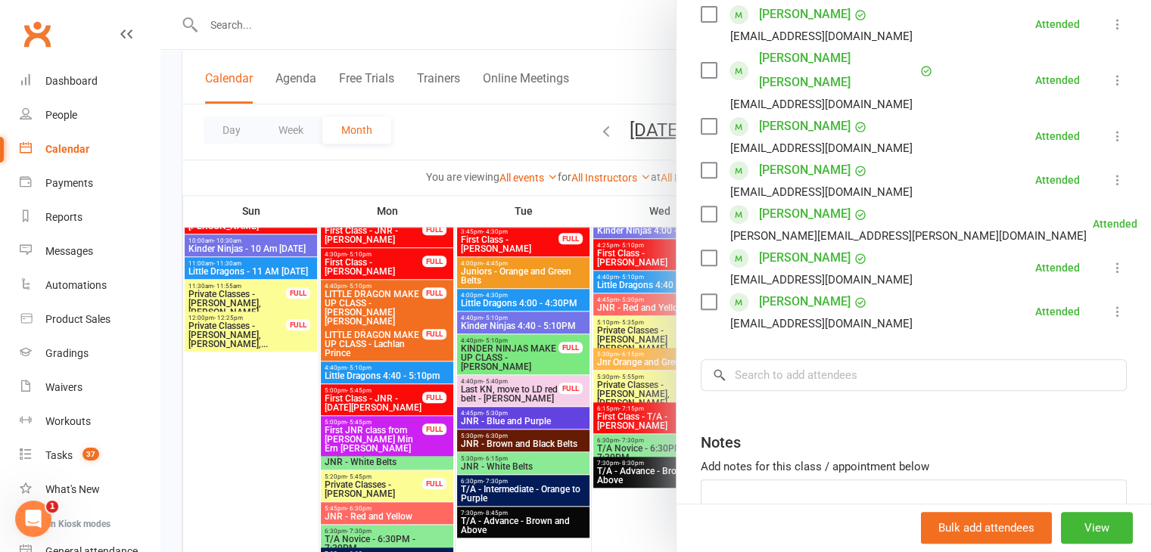
click at [625, 412] on div at bounding box center [655, 276] width 990 height 552
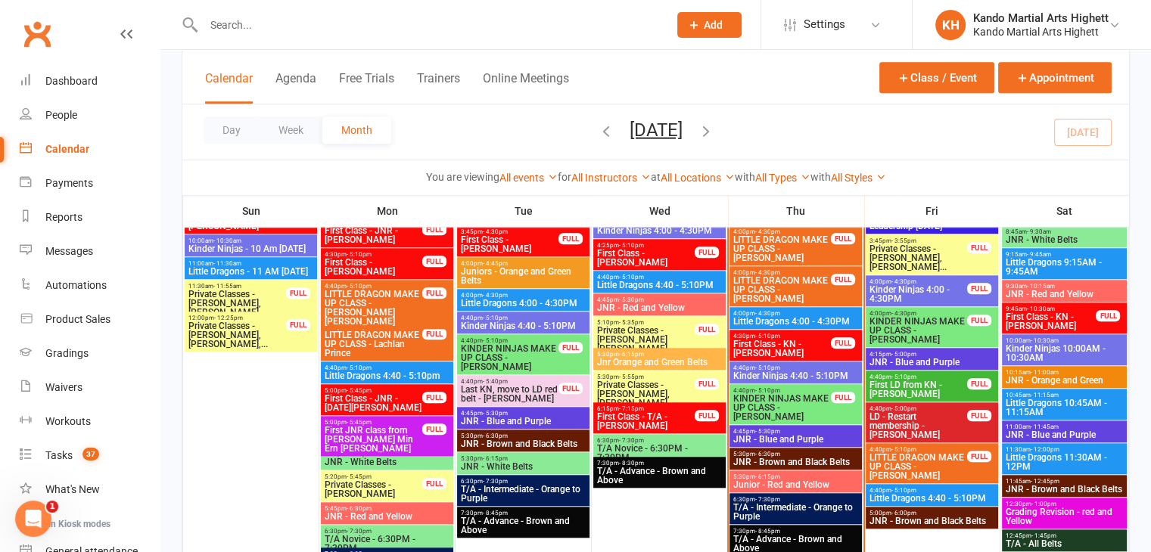
click at [811, 421] on span "KINDER NINJAS MAKE UP CLASS - [PERSON_NAME]" at bounding box center [781, 407] width 99 height 27
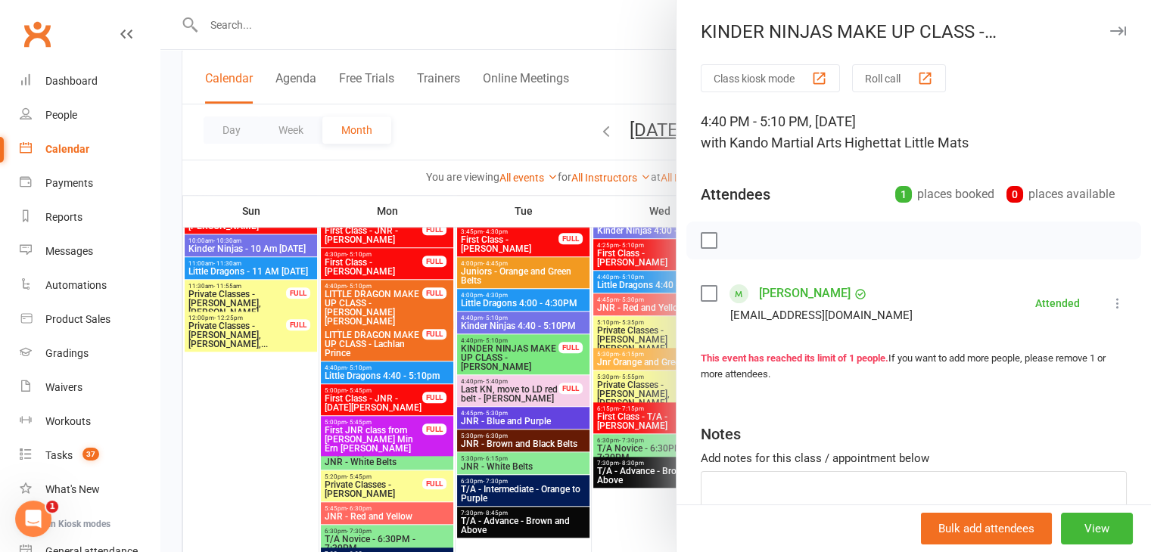
click at [510, 376] on div at bounding box center [655, 276] width 990 height 552
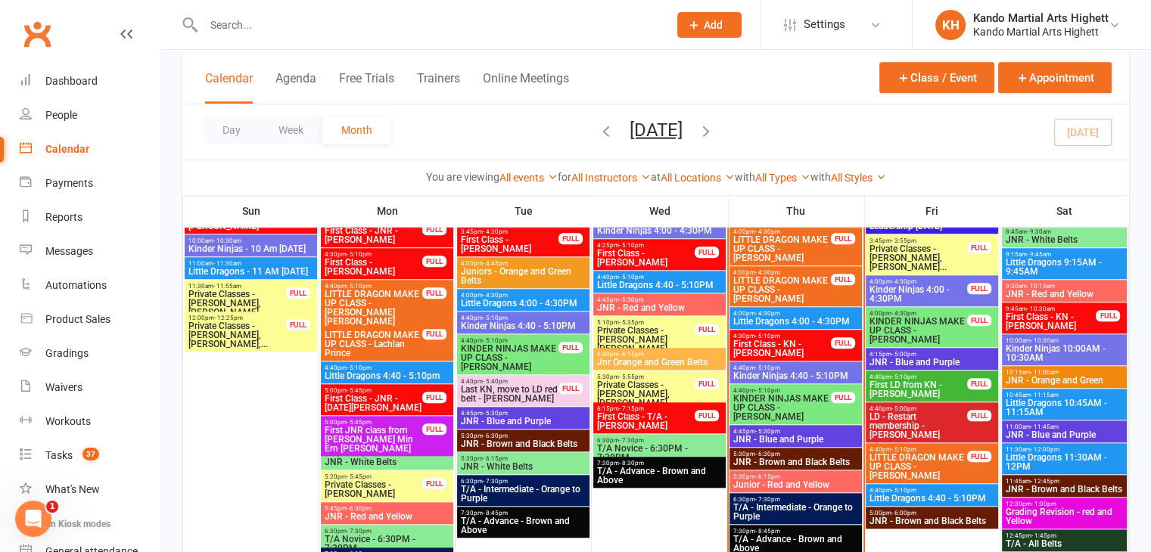
click at [781, 431] on span "4:45pm - 5:30pm" at bounding box center [795, 431] width 126 height 7
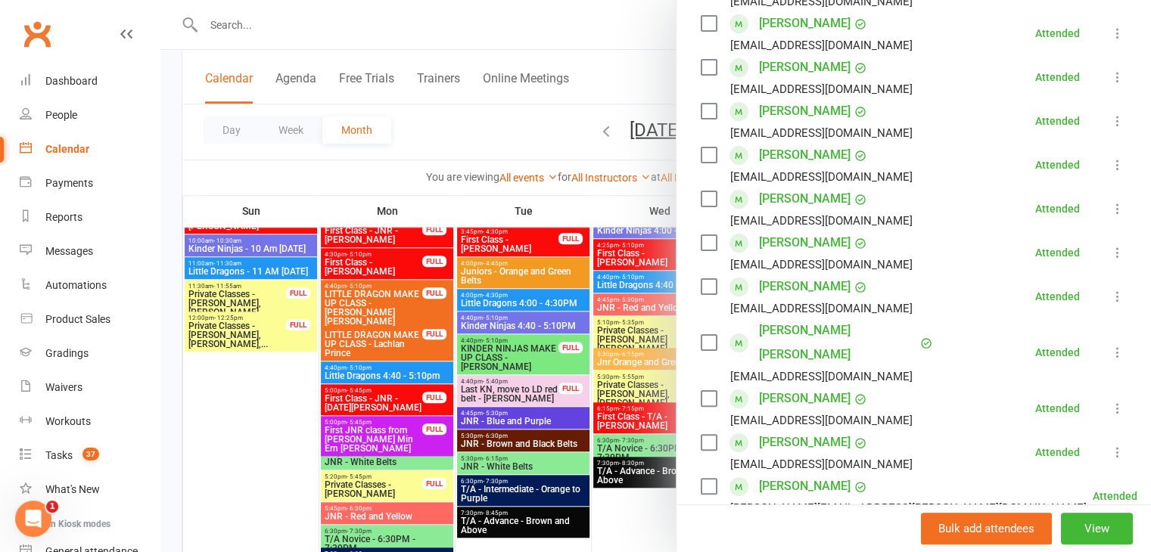
scroll to position [605, 0]
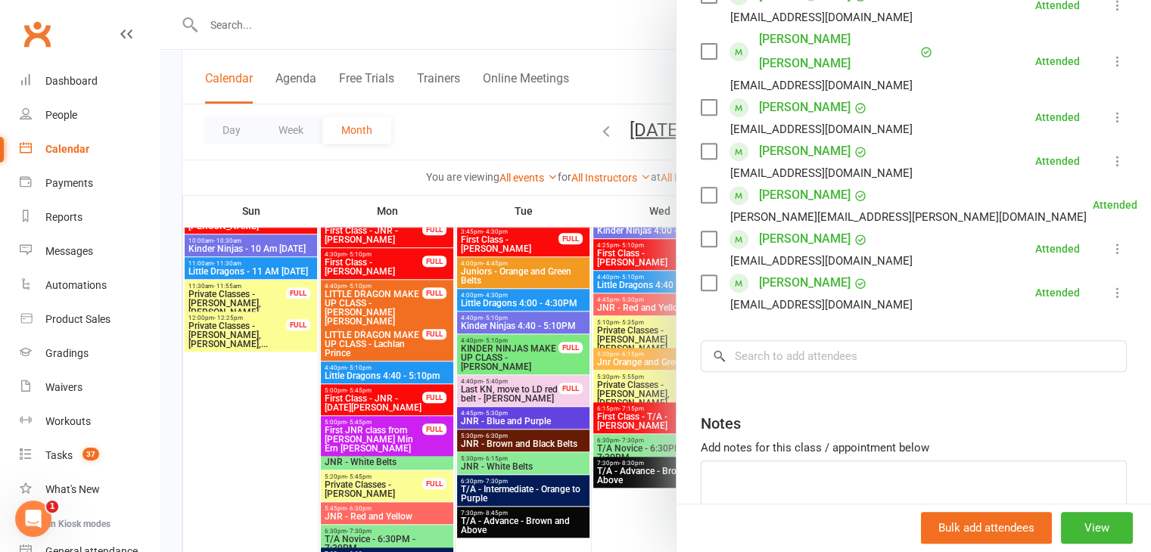
click at [564, 391] on div at bounding box center [655, 276] width 990 height 552
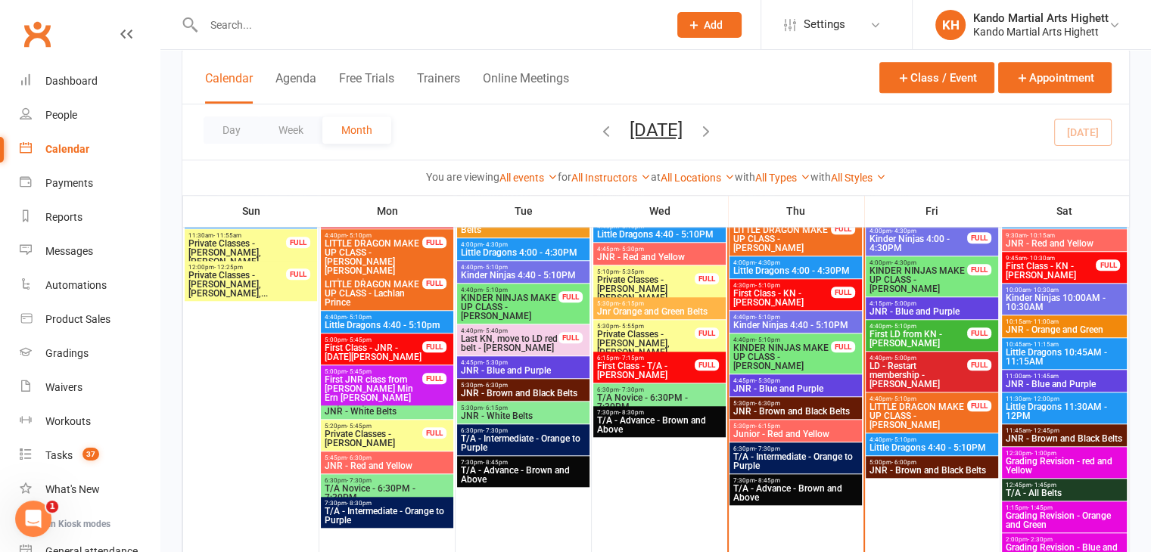
scroll to position [1362, 0]
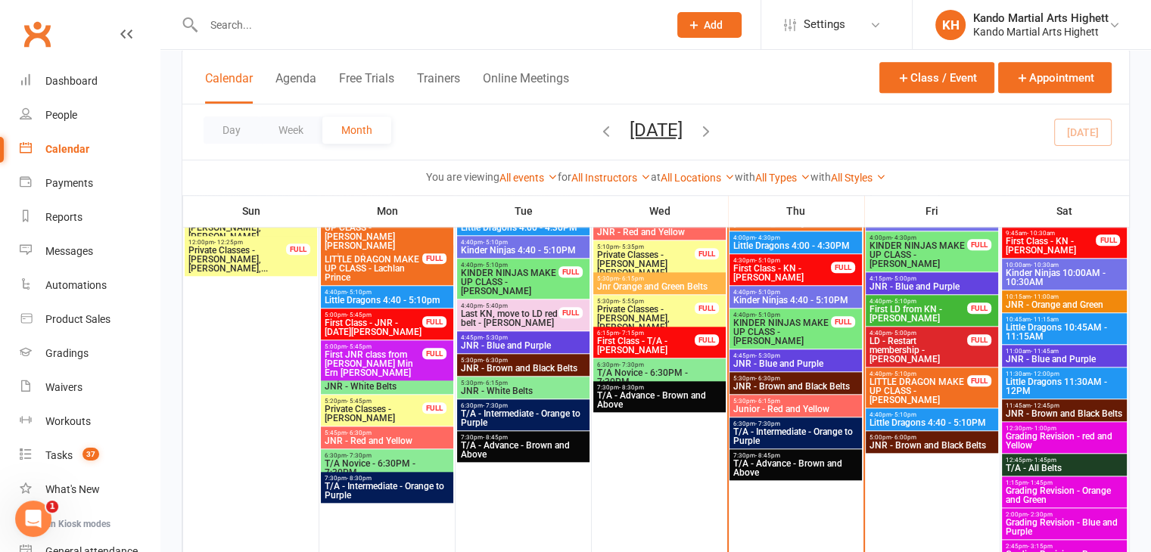
click at [517, 351] on div "4:45pm - 5:30pm JNR - Blue and Purple" at bounding box center [523, 342] width 132 height 22
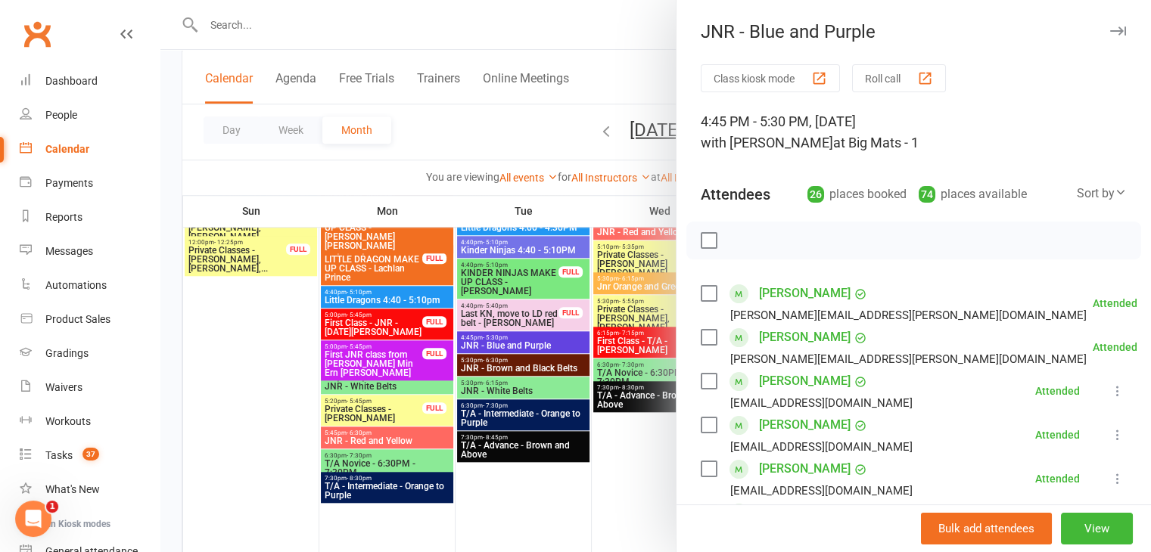
click at [517, 349] on div at bounding box center [655, 276] width 990 height 552
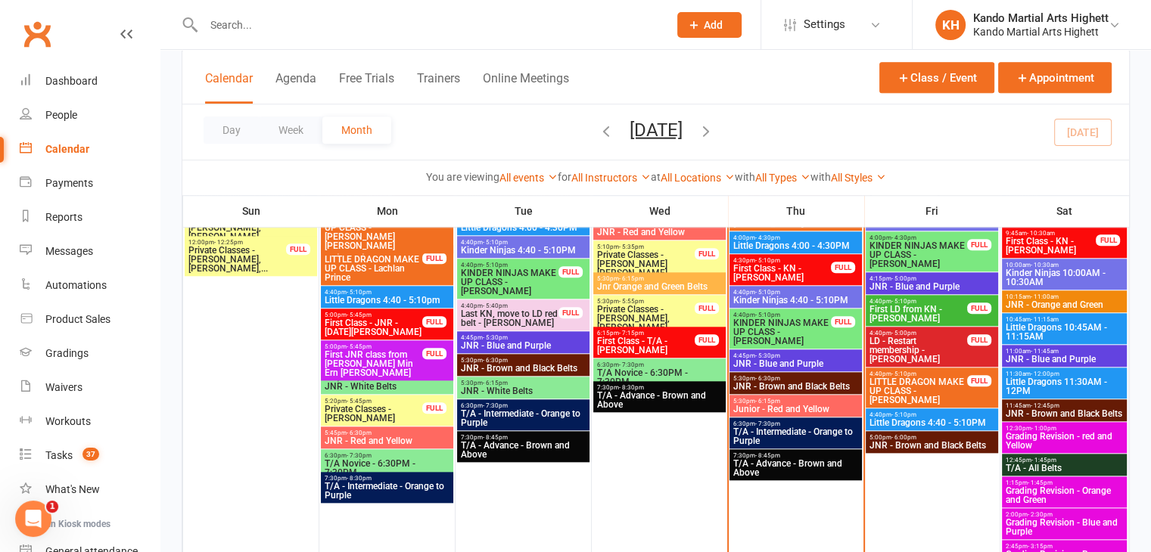
click at [826, 365] on span "JNR - Blue and Purple" at bounding box center [795, 363] width 126 height 9
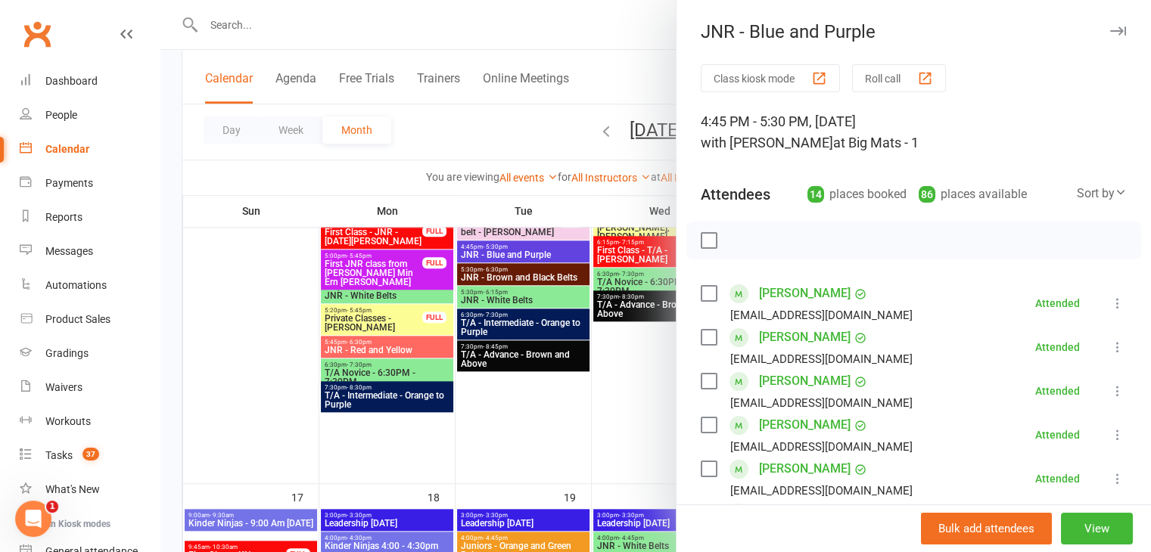
scroll to position [483, 0]
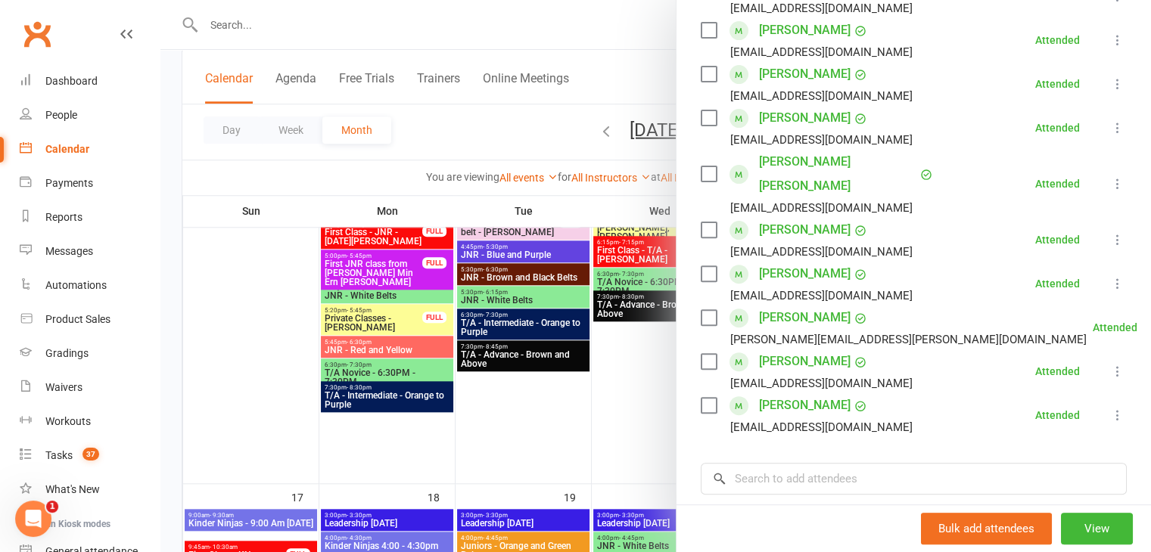
click at [533, 312] on div at bounding box center [655, 276] width 990 height 552
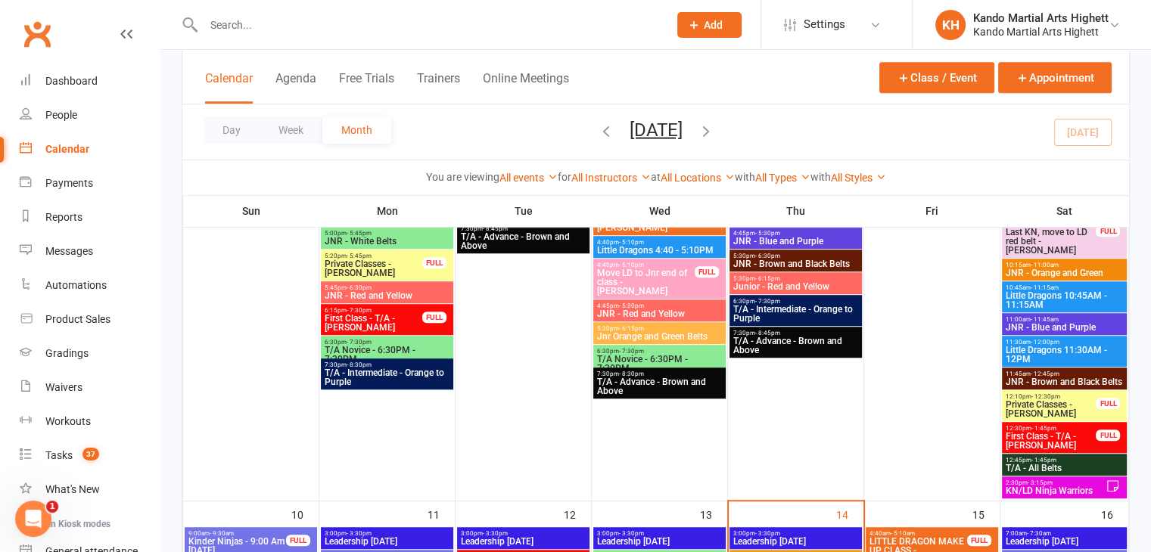
scroll to position [772, 0]
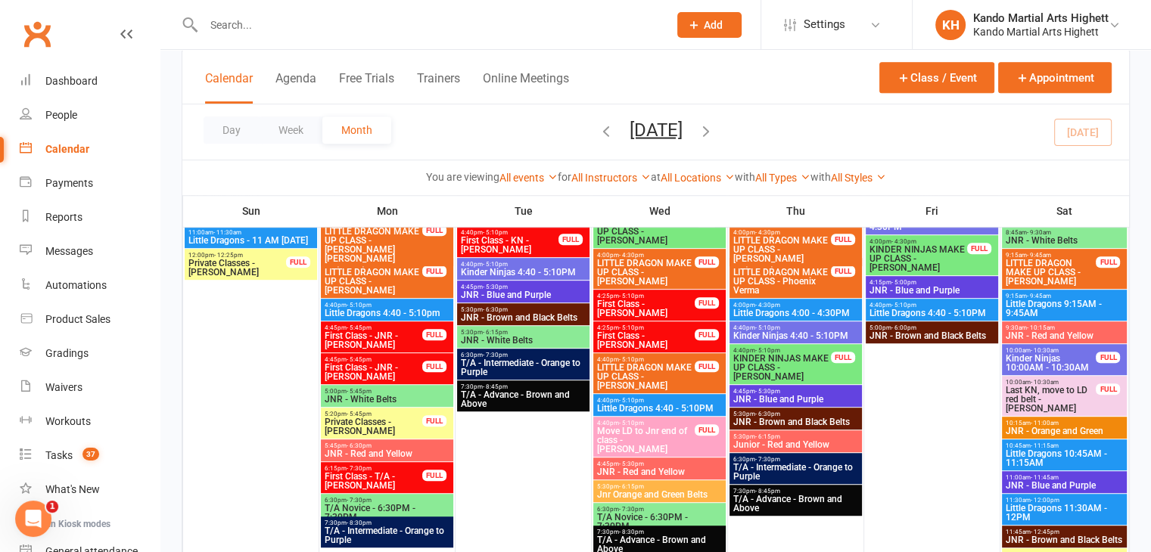
click at [793, 387] on div "4:45pm - 5:30pm JNR - Blue and Purple" at bounding box center [795, 396] width 132 height 22
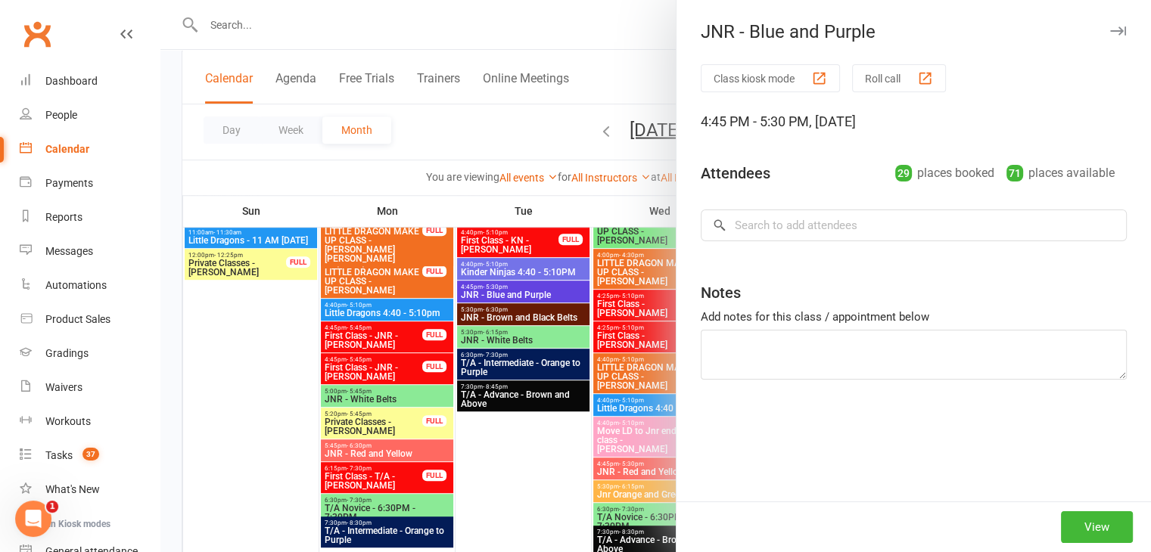
click at [654, 379] on div at bounding box center [655, 276] width 990 height 552
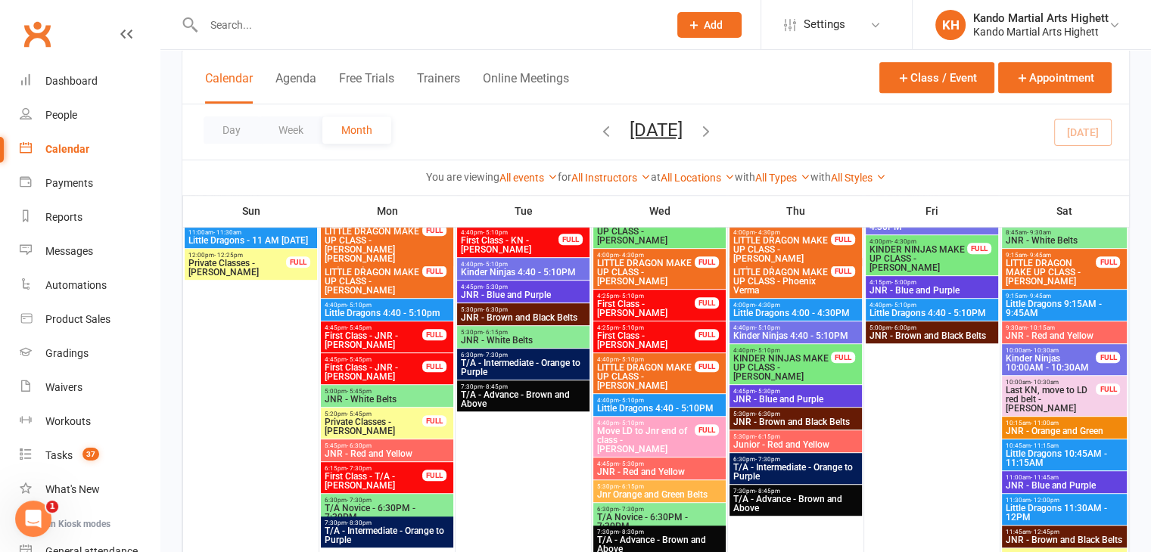
click at [548, 287] on span "4:45pm - 5:30pm" at bounding box center [523, 287] width 126 height 7
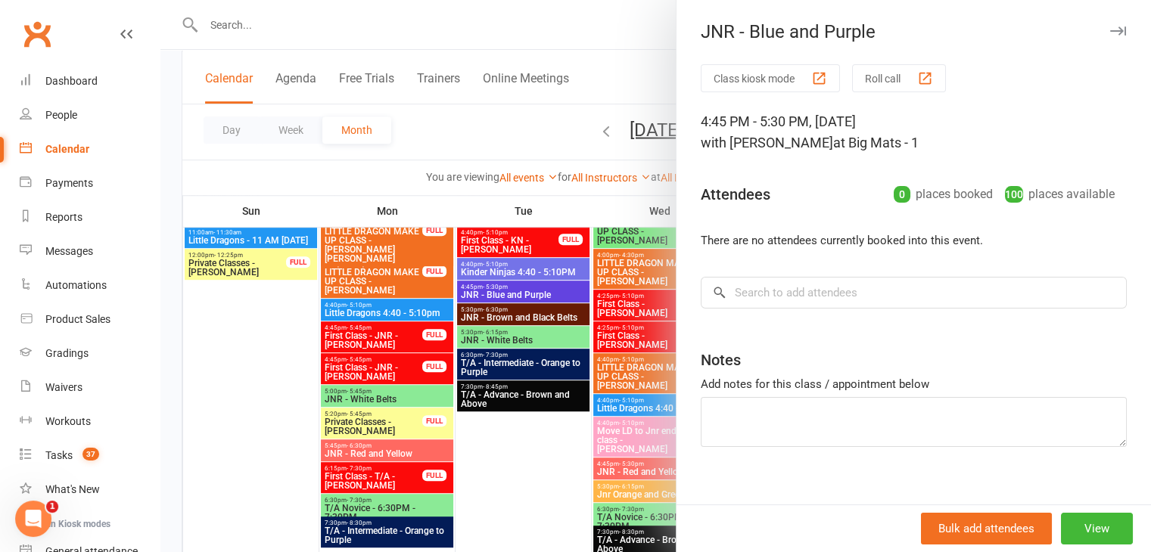
click at [525, 116] on div at bounding box center [655, 276] width 990 height 552
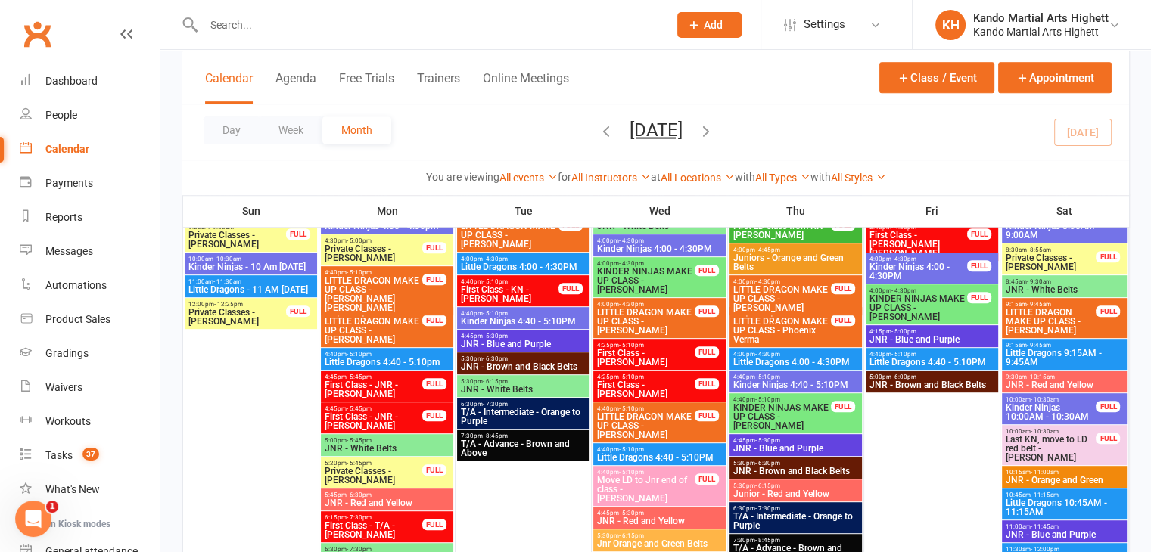
scroll to position [696, 0]
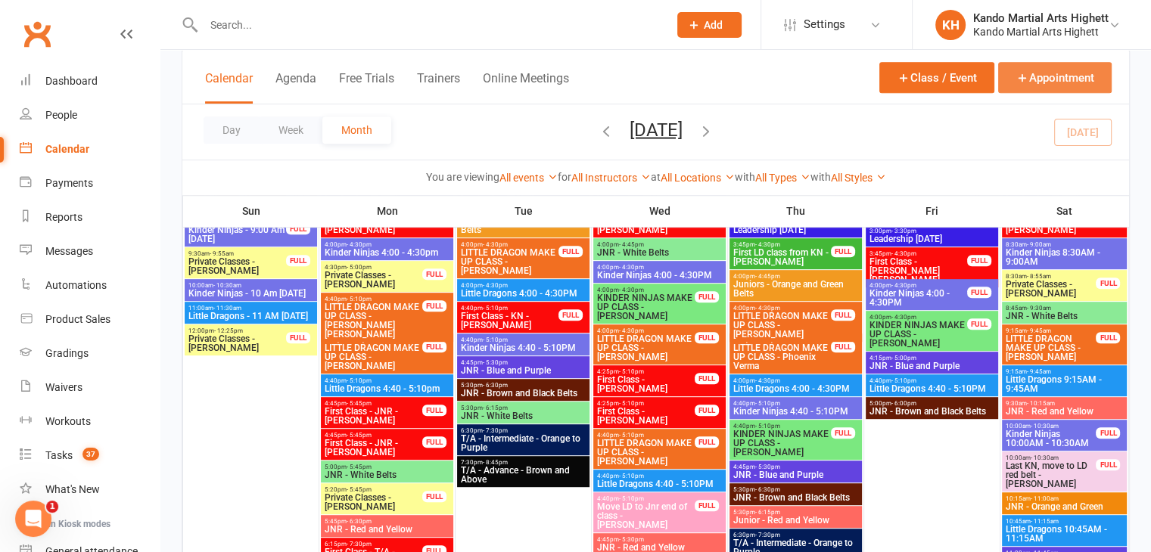
click at [1086, 75] on button "Appointment" at bounding box center [1054, 77] width 113 height 31
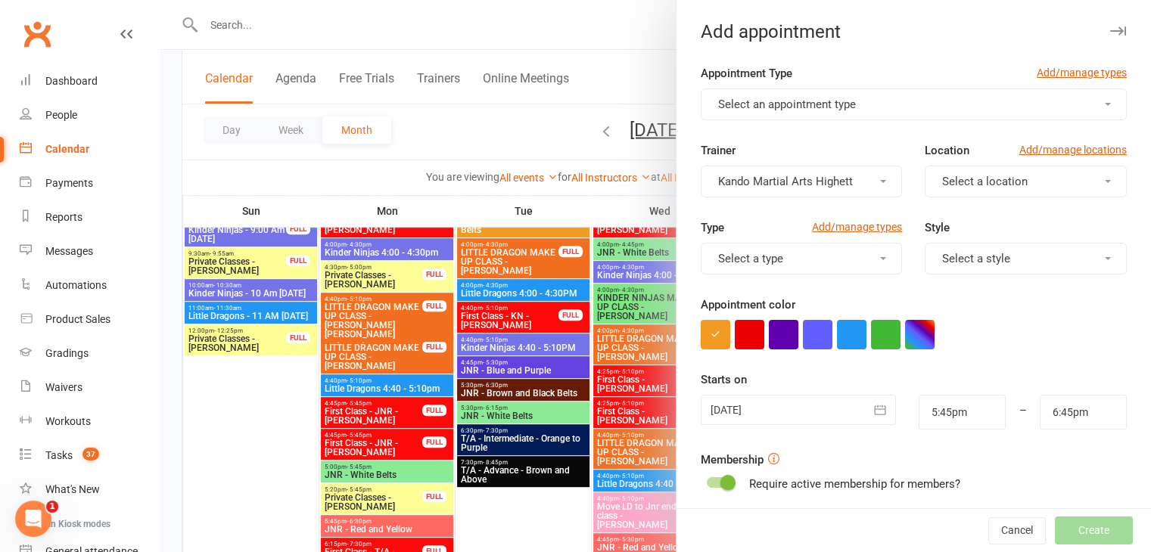
click at [887, 102] on button "Select an appointment type" at bounding box center [913, 105] width 426 height 32
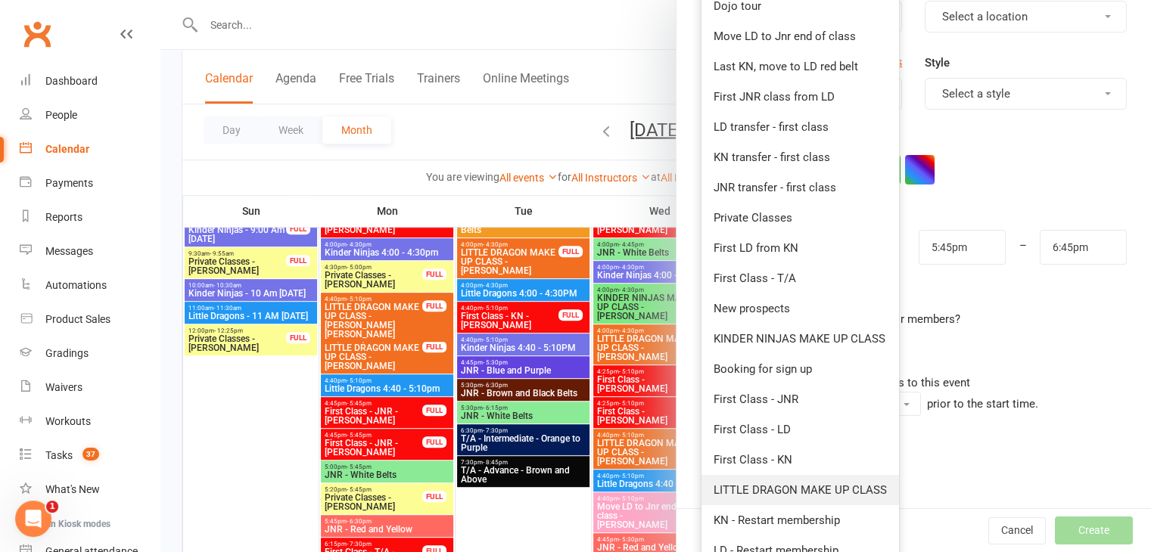
scroll to position [233, 0]
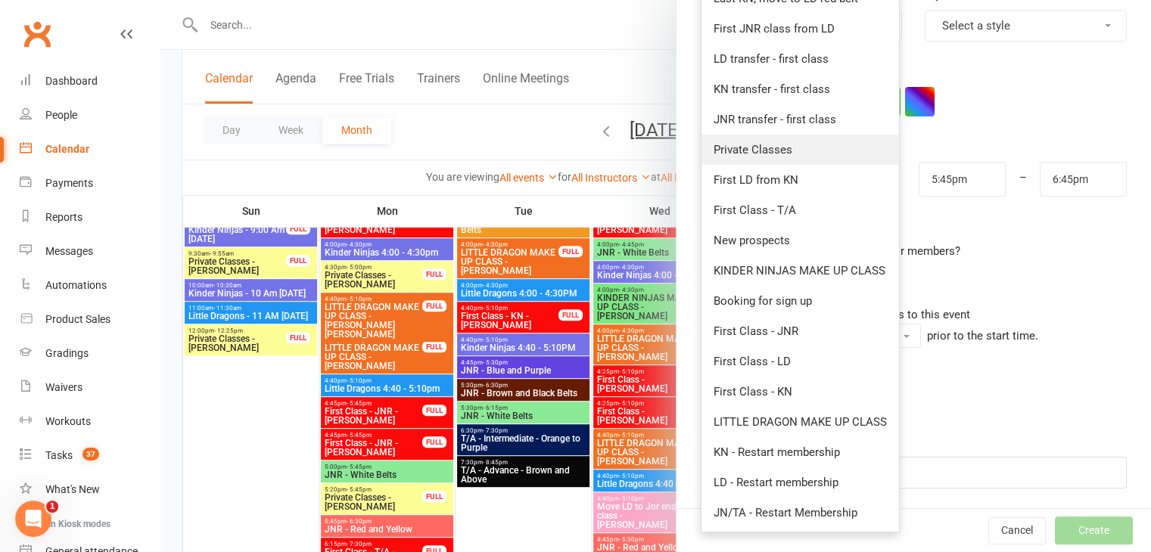
click at [797, 141] on link "Private Classes" at bounding box center [799, 150] width 197 height 30
type input "6:10pm"
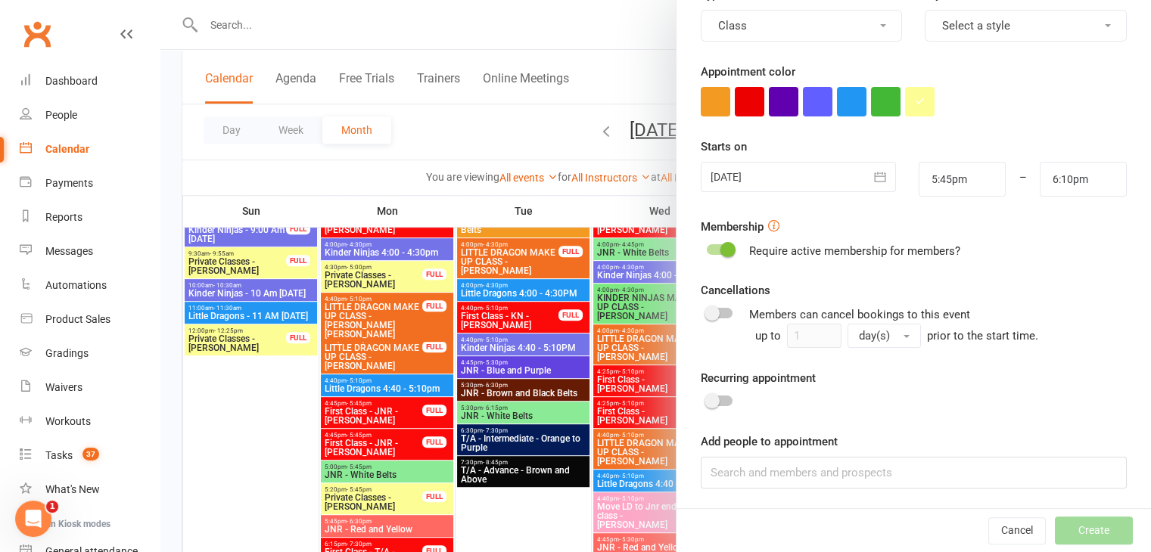
scroll to position [0, 0]
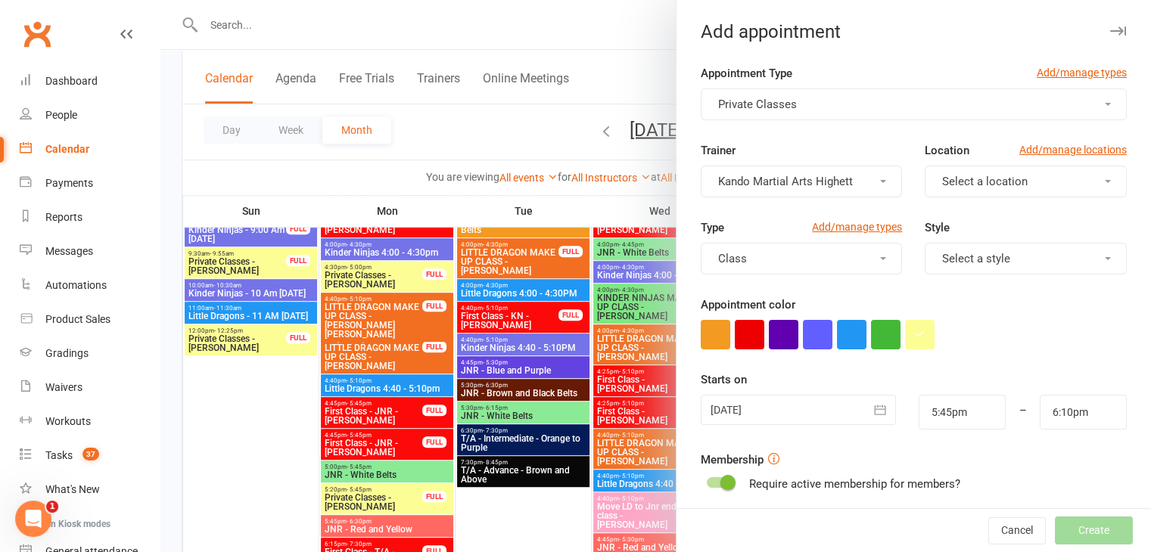
click at [872, 409] on icon "button" at bounding box center [879, 409] width 15 height 15
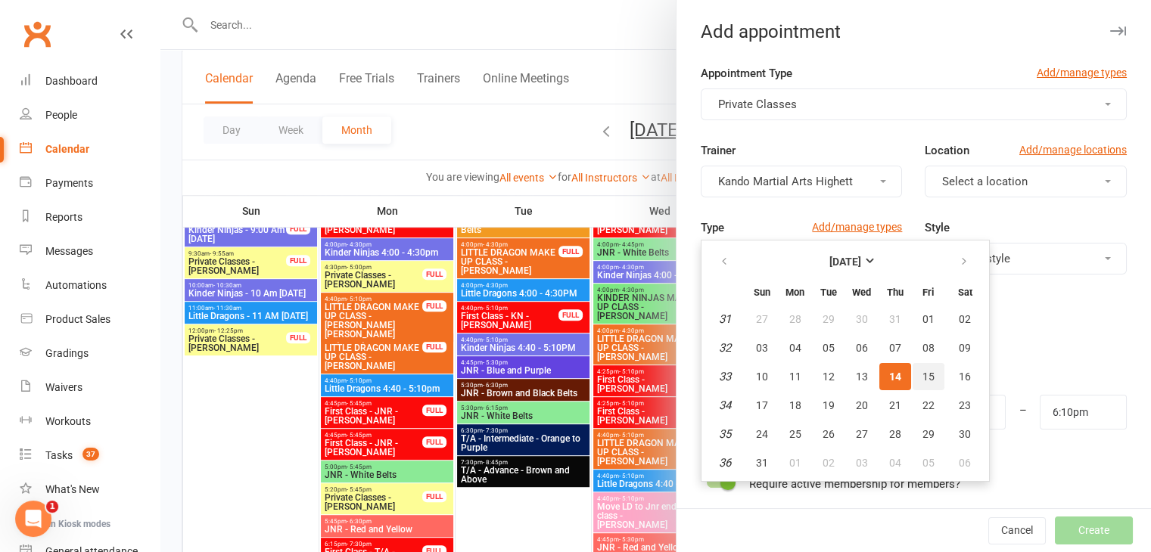
click at [922, 378] on span "15" at bounding box center [928, 377] width 12 height 12
type input "15 Aug 2025"
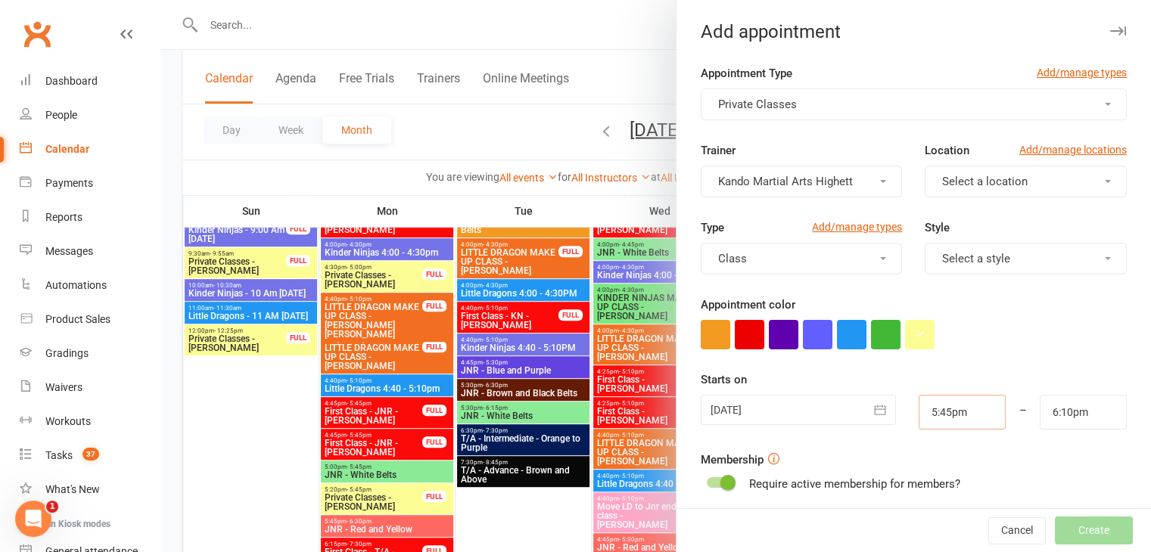
click at [964, 401] on input "5:45pm" at bounding box center [961, 412] width 87 height 35
click at [926, 413] on input "5:45pm" at bounding box center [961, 412] width 87 height 35
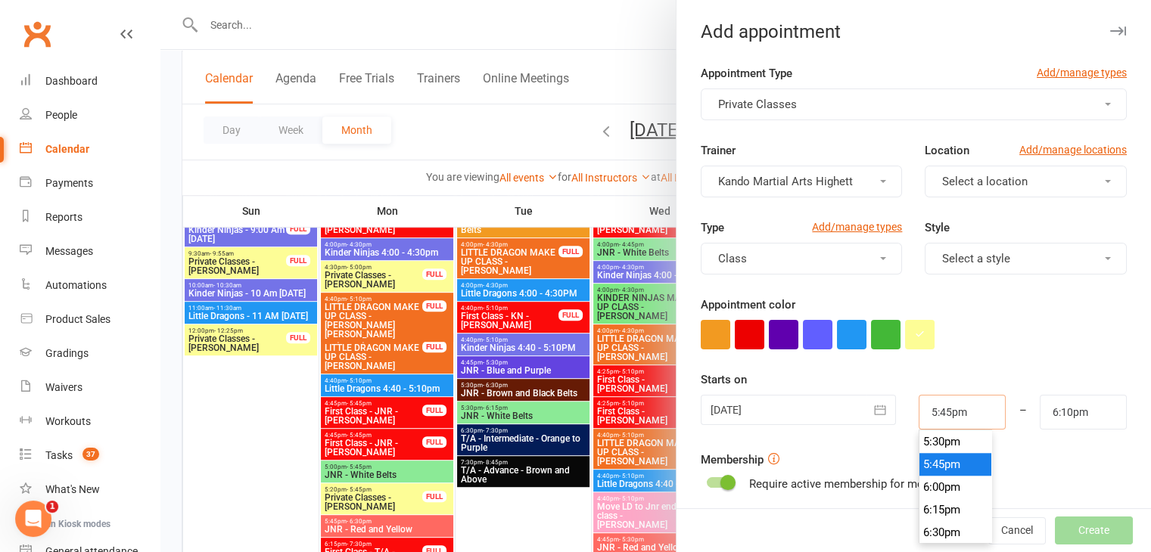
click at [933, 412] on input "5:45pm" at bounding box center [961, 412] width 87 height 35
click at [936, 410] on input "5:45pm" at bounding box center [961, 412] width 87 height 35
type input "5:30pm"
click at [921, 508] on li "5:30pm" at bounding box center [955, 510] width 73 height 23
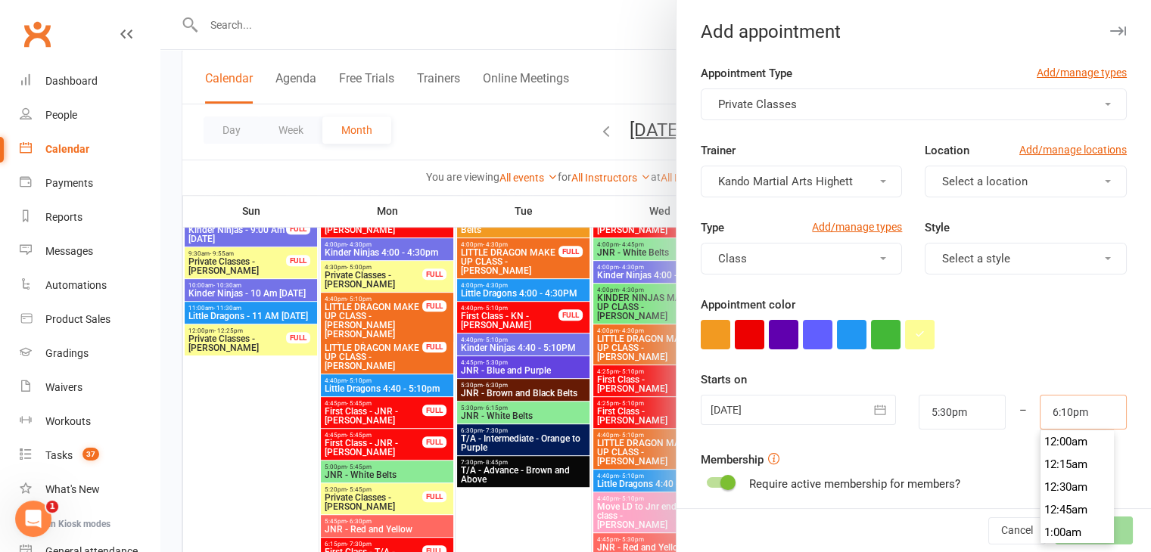
click at [1050, 406] on input "6:10pm" at bounding box center [1082, 412] width 87 height 35
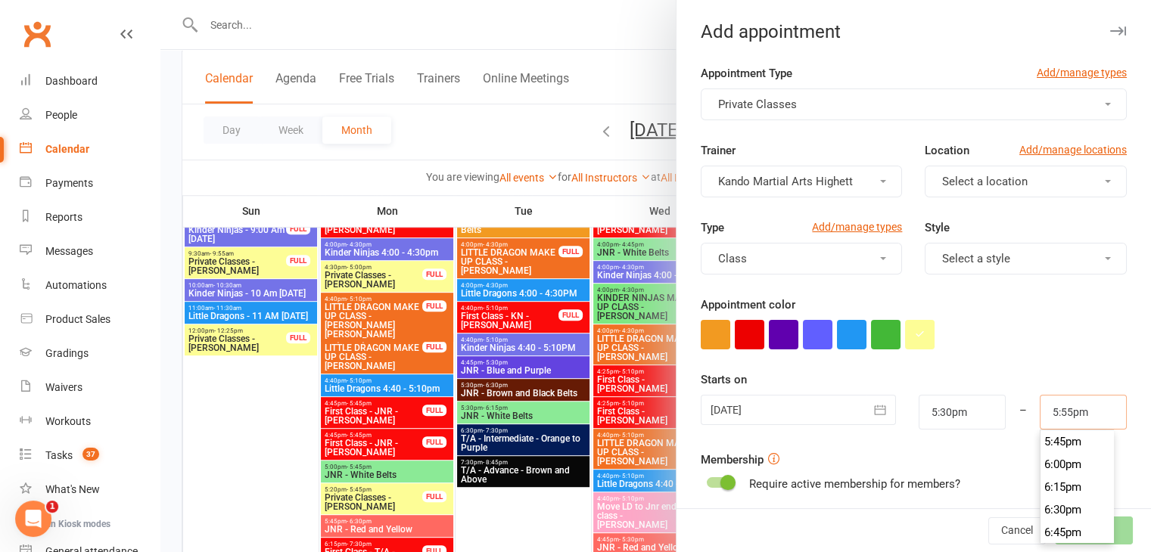
type input "5:55pm"
click at [1032, 364] on form "Appointment Type Add/manage types Private Classes Trainer Kando Martial Arts Hi…" at bounding box center [913, 392] width 426 height 657
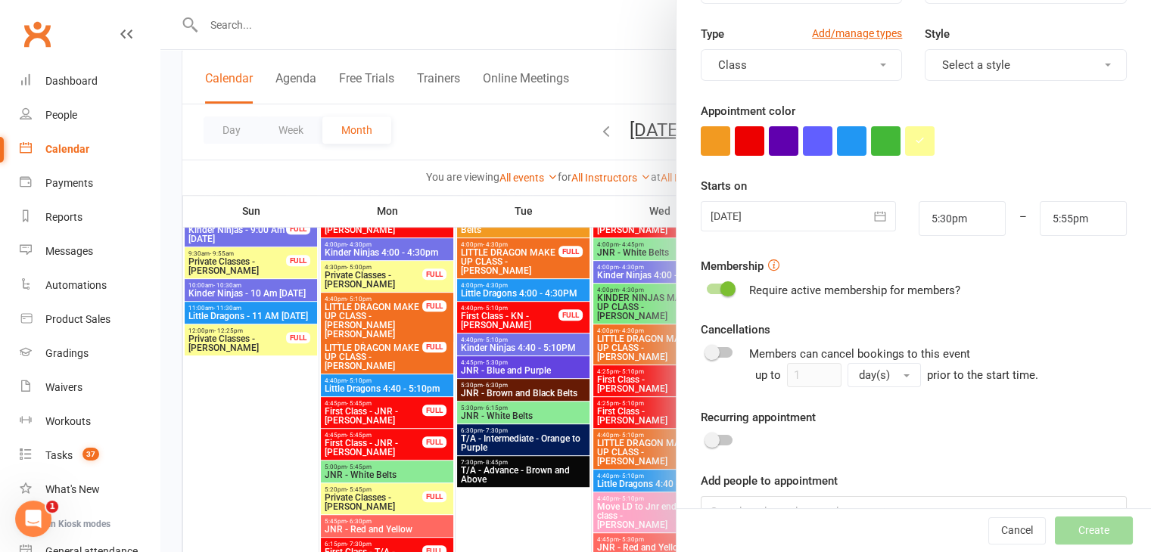
scroll to position [233, 0]
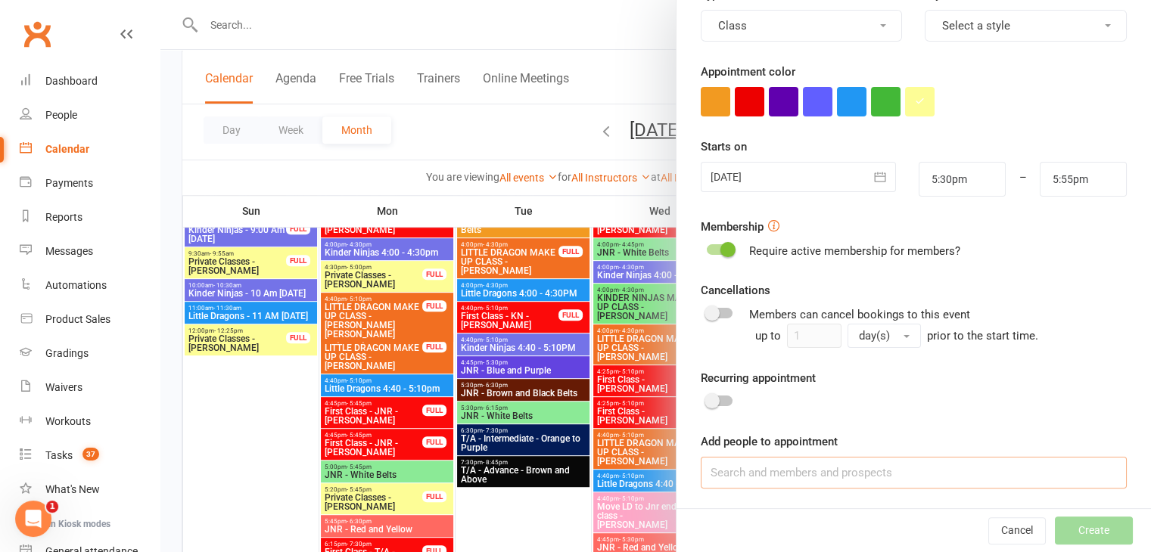
click at [940, 477] on input at bounding box center [913, 473] width 426 height 32
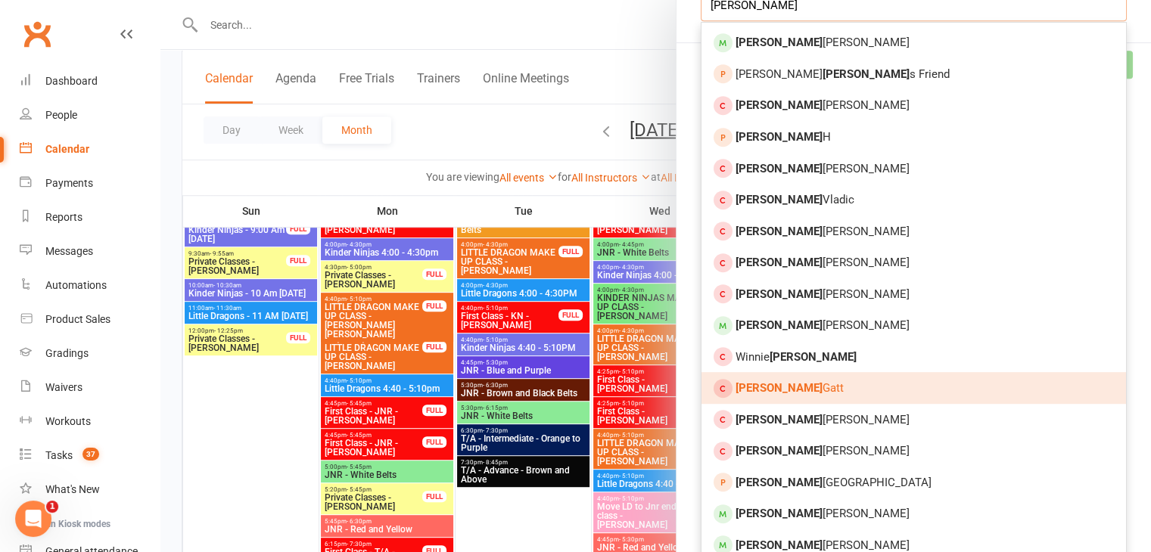
scroll to position [741, 0]
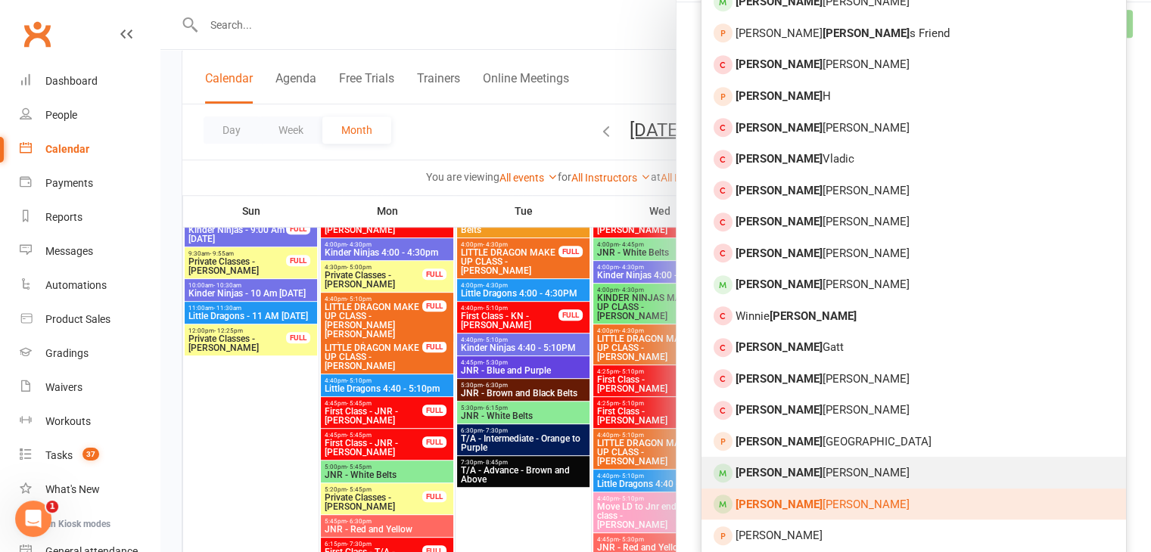
type input "jacob"
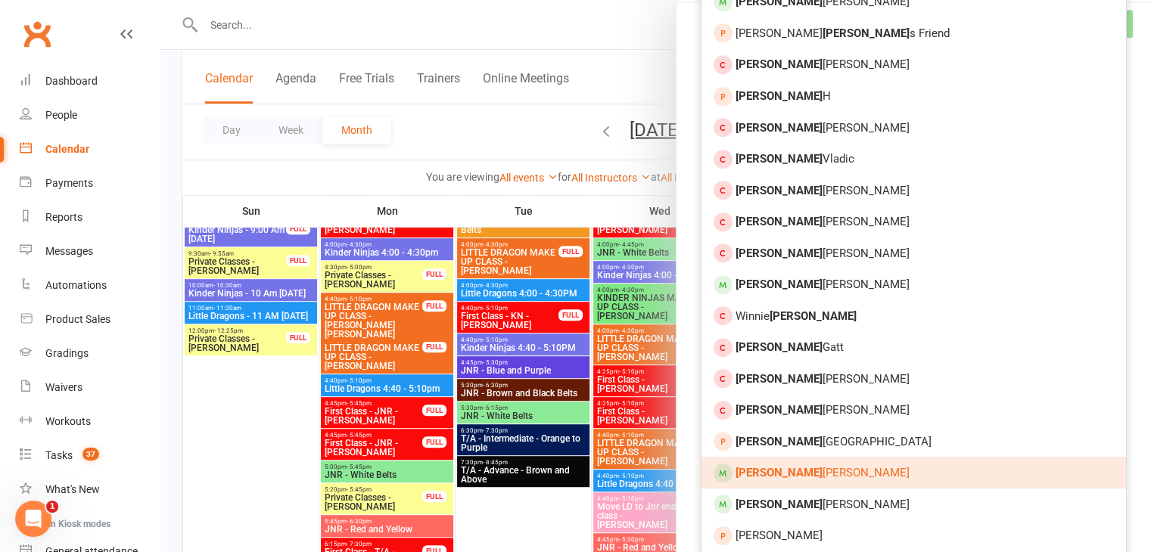
click at [821, 470] on link "Jacob Martinez" at bounding box center [913, 473] width 424 height 32
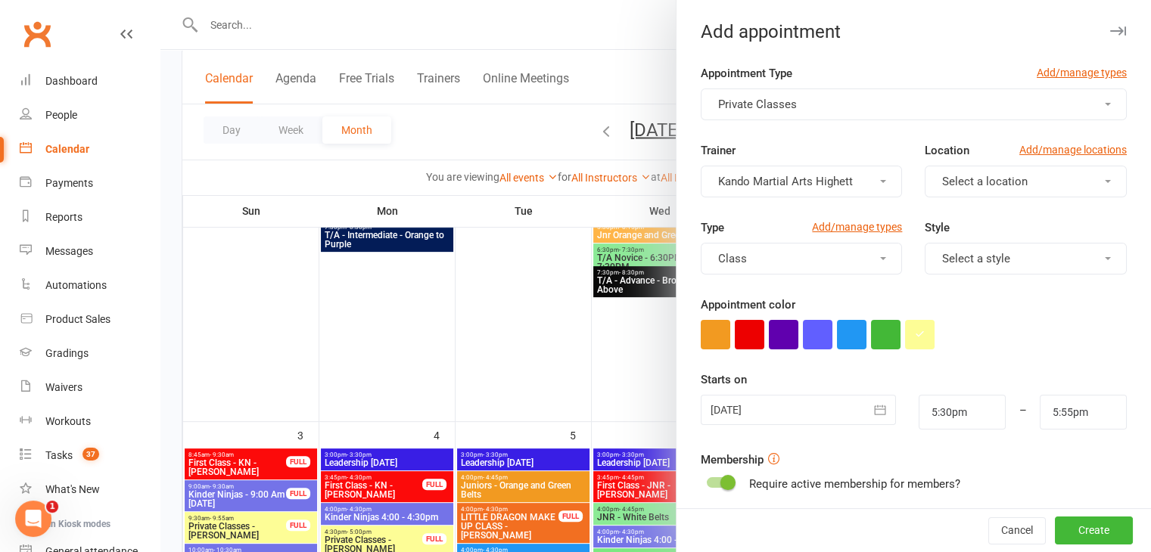
scroll to position [166, 0]
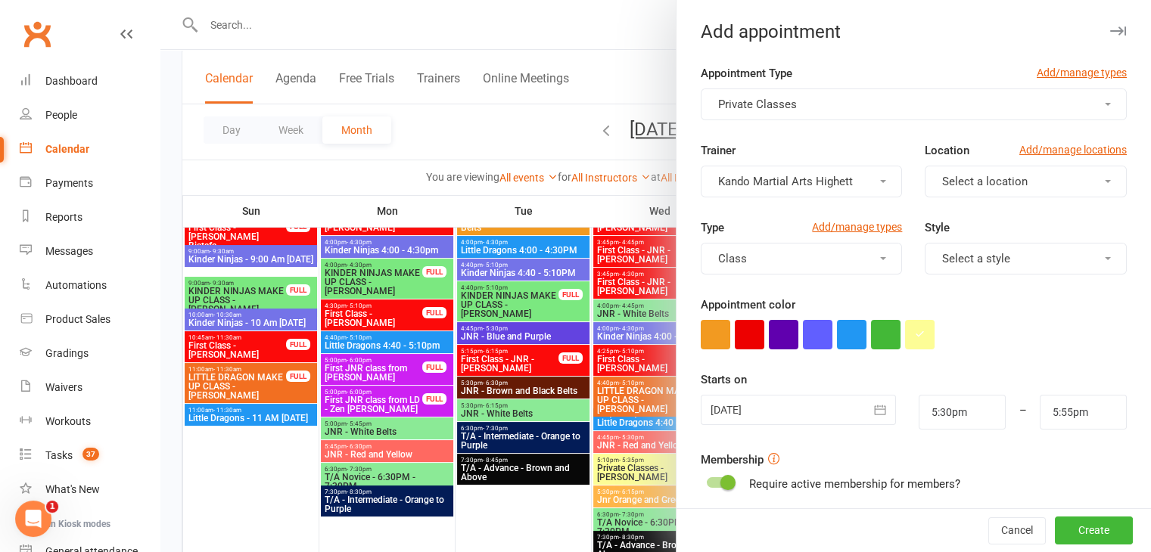
click at [788, 247] on button "Class" at bounding box center [801, 259] width 202 height 32
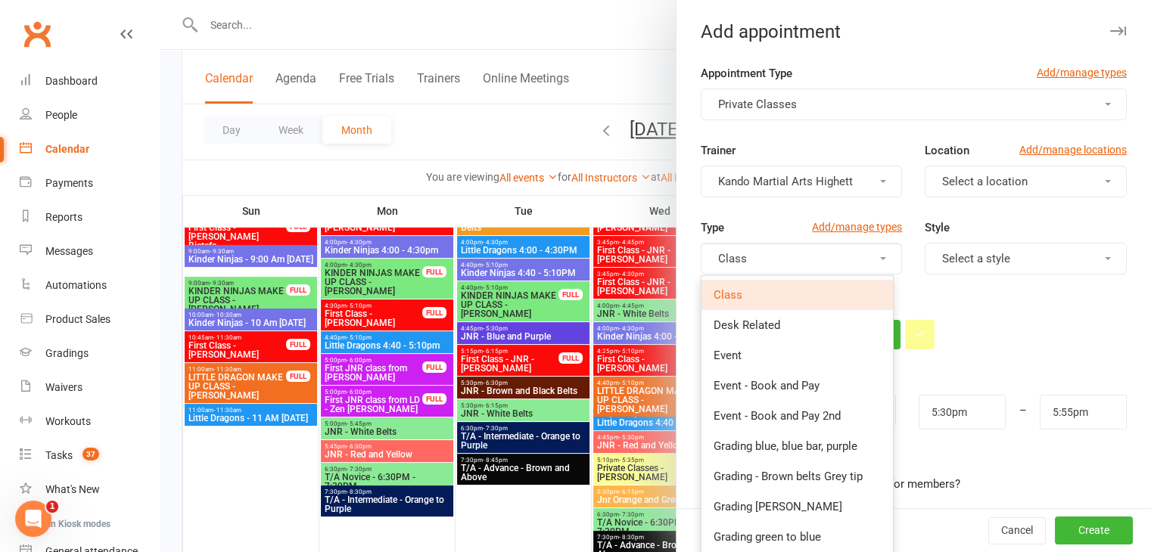
click at [788, 247] on button "Class" at bounding box center [801, 259] width 202 height 32
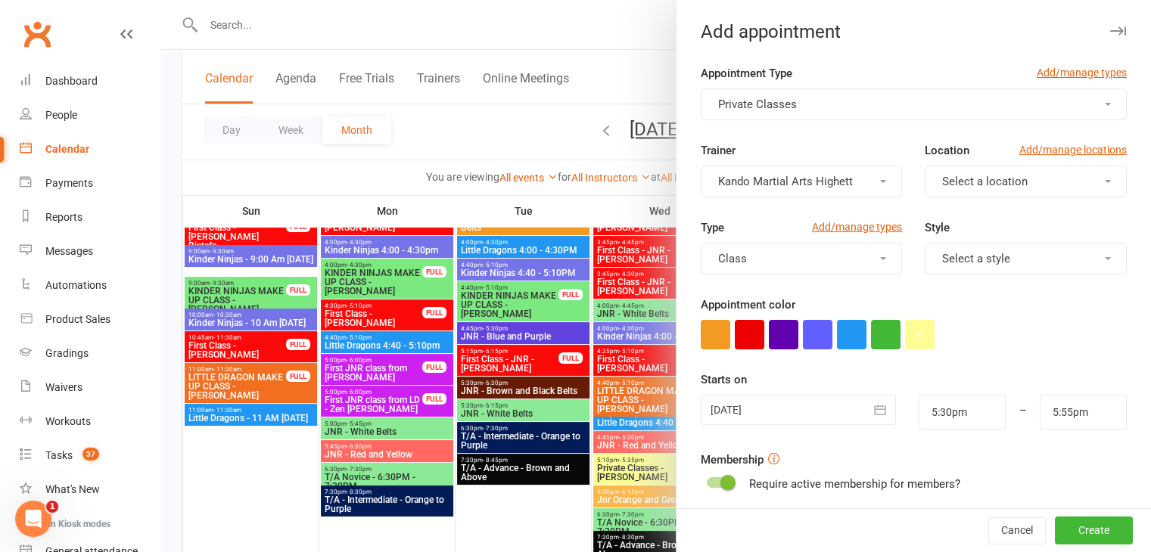
click at [799, 178] on span "Kando Martial Arts Highett" at bounding box center [785, 182] width 135 height 14
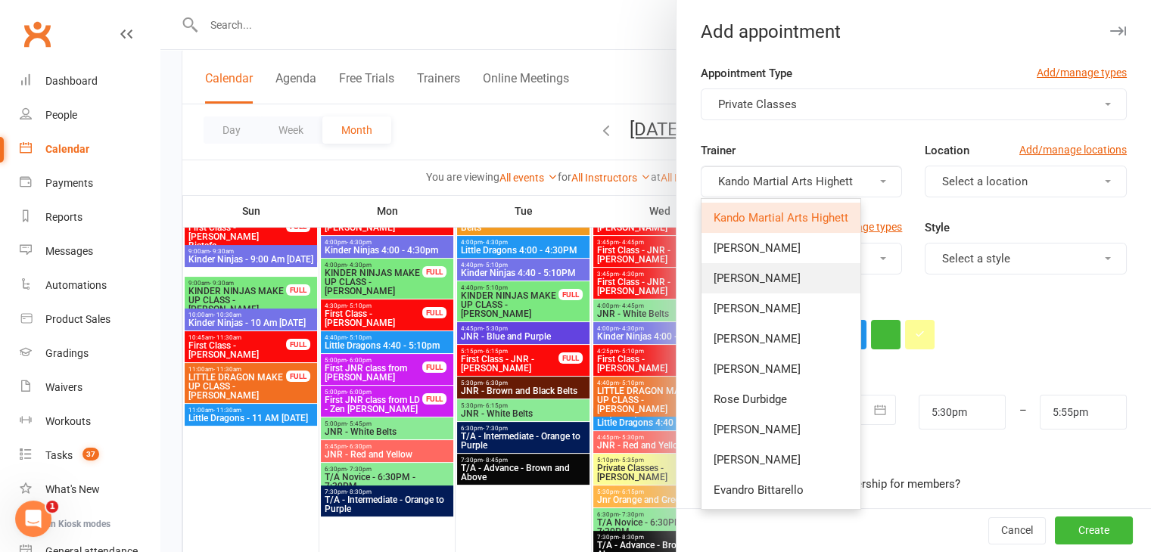
click at [795, 266] on link "[PERSON_NAME]" at bounding box center [780, 278] width 159 height 30
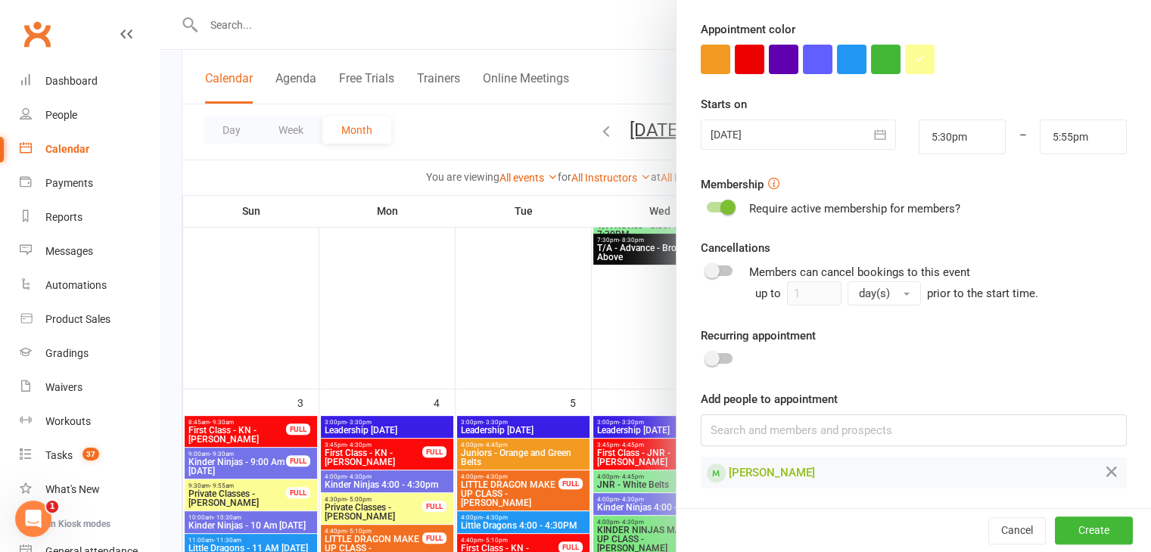
scroll to position [469, 0]
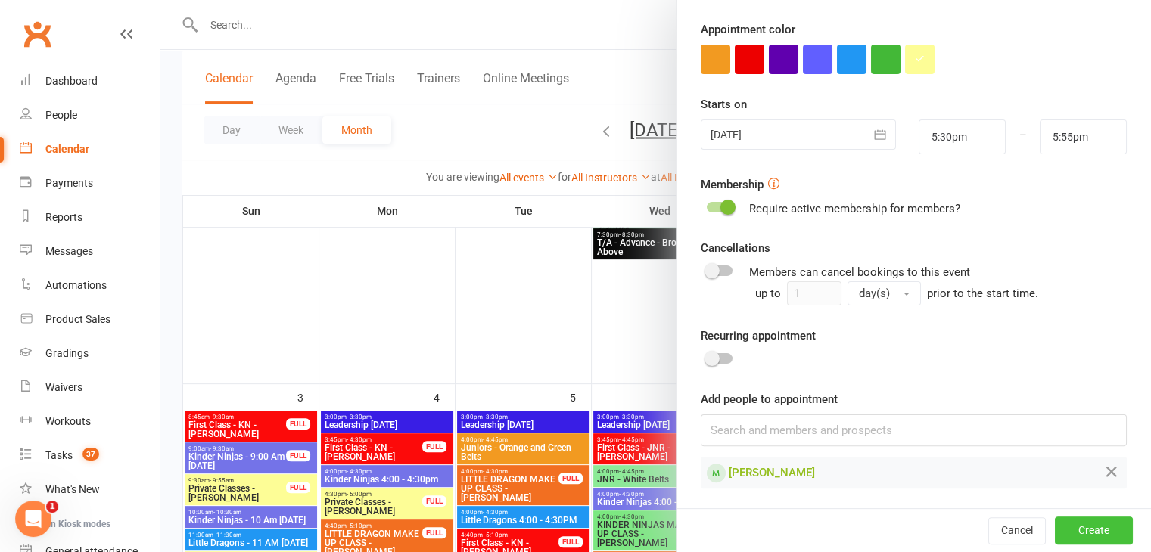
click at [1098, 527] on button "Create" at bounding box center [1094, 530] width 78 height 27
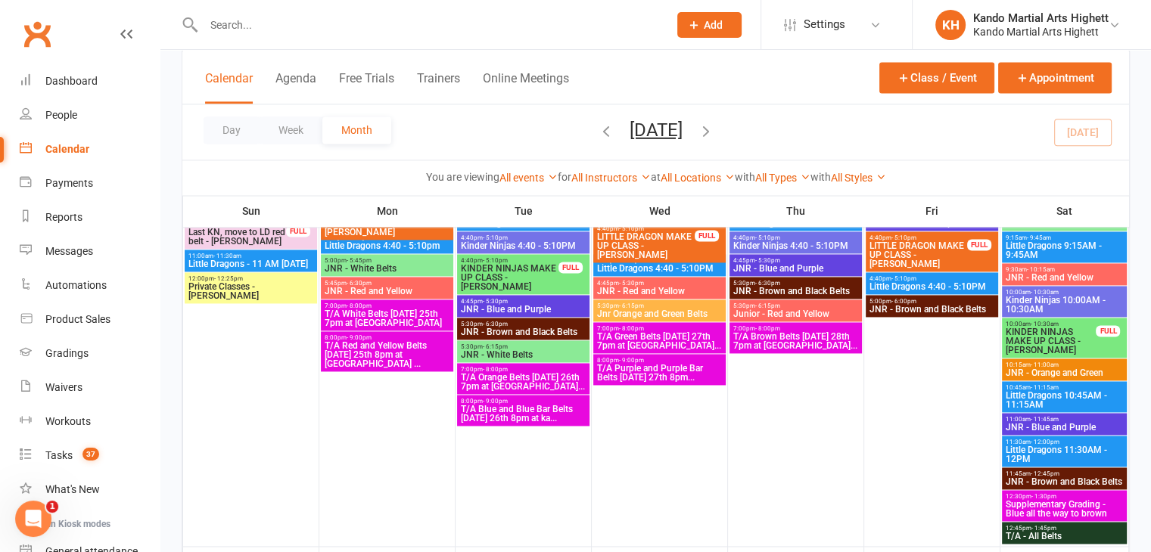
scroll to position [2194, 0]
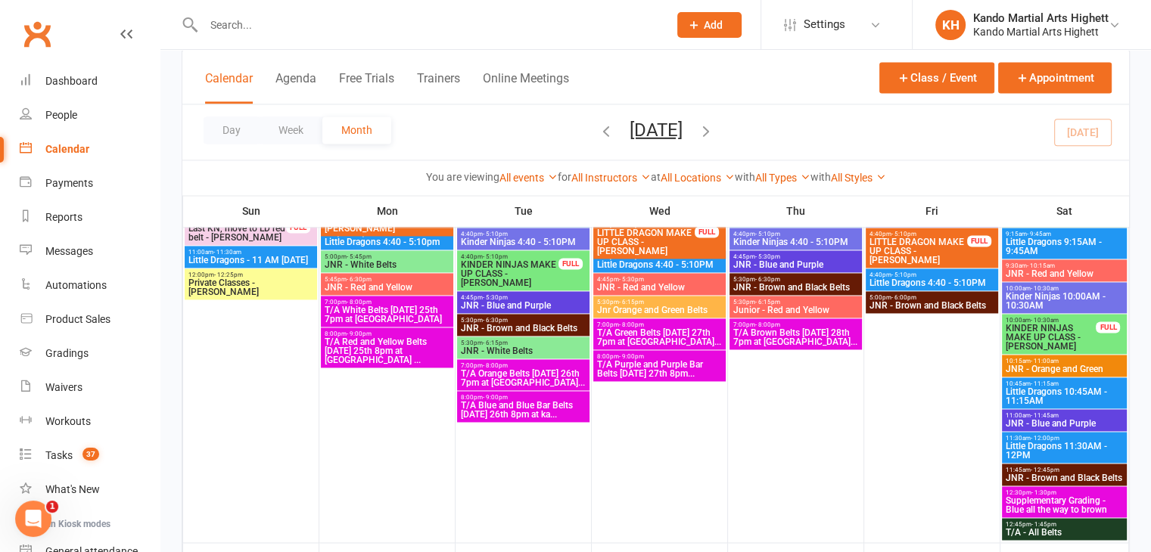
click at [1070, 502] on span "Supplementary Grading - Blue all the way to brown" at bounding box center [1065, 505] width 120 height 18
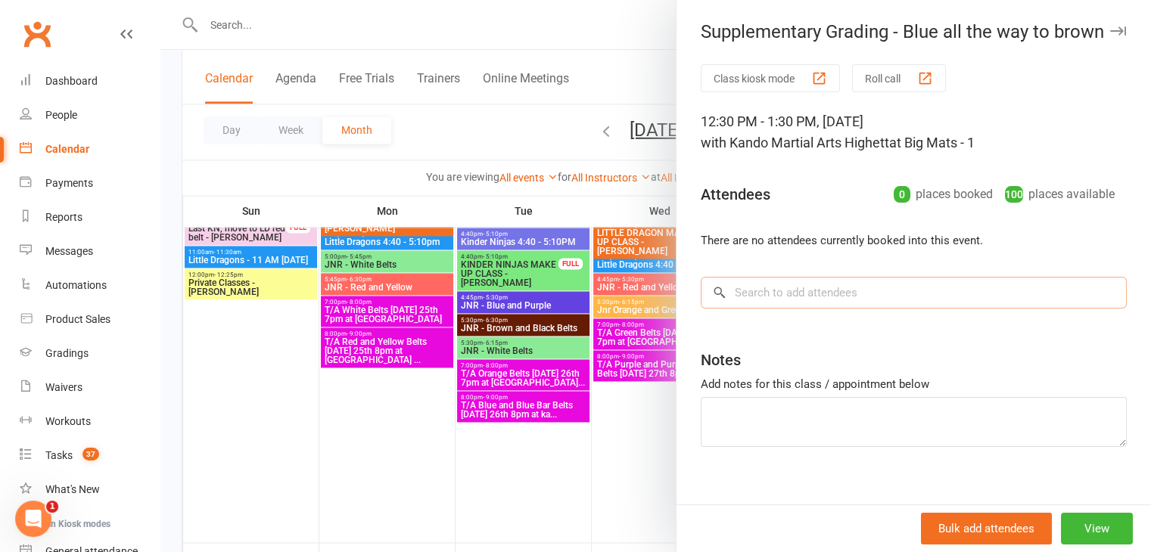
click at [884, 301] on input "search" at bounding box center [913, 293] width 426 height 32
click at [546, 367] on div at bounding box center [655, 276] width 990 height 552
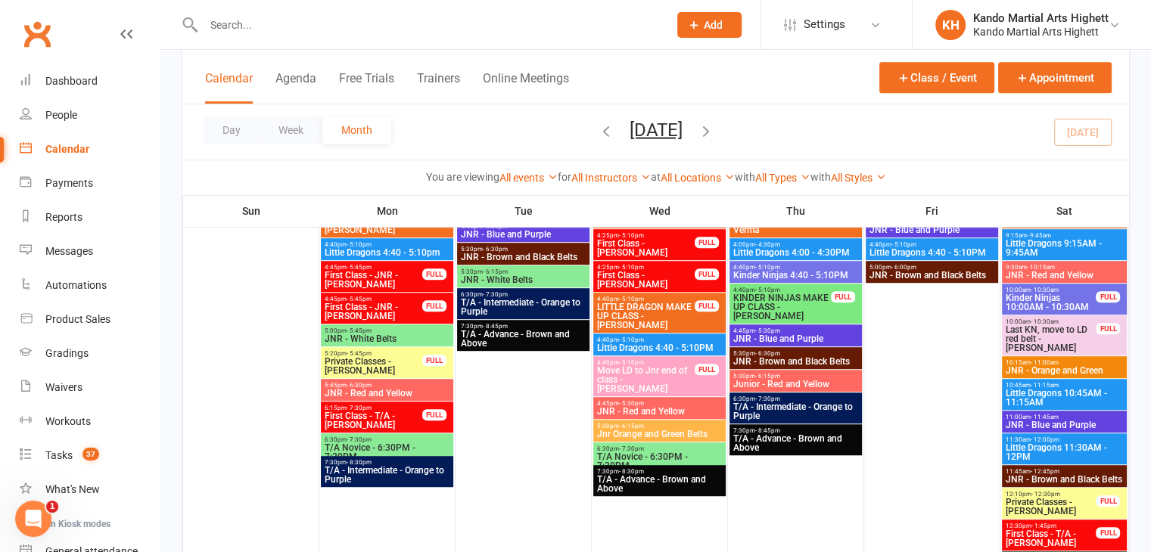
scroll to position [681, 0]
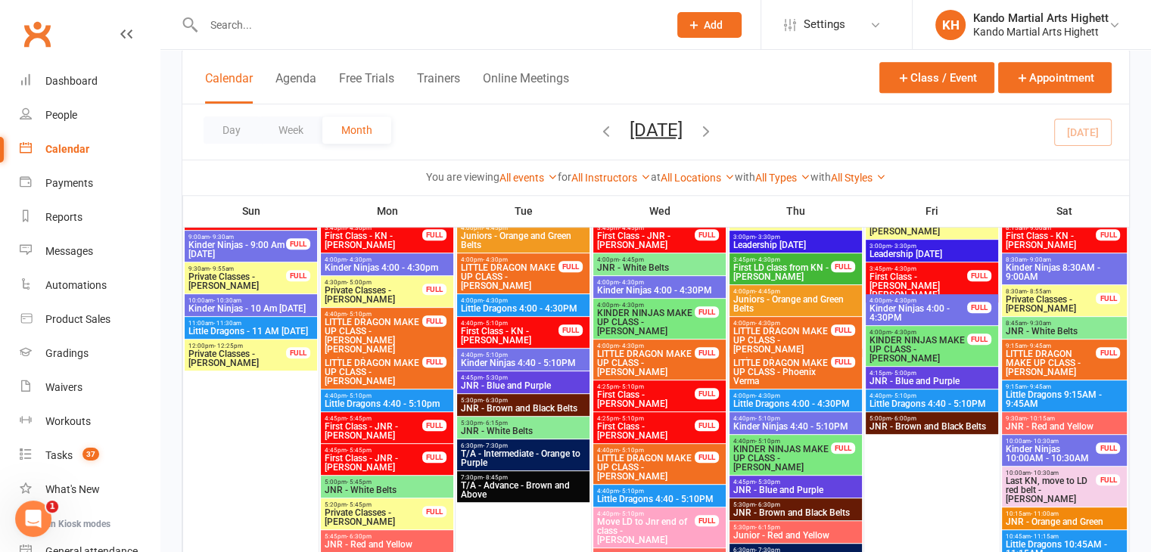
click at [506, 381] on span "JNR - Blue and Purple" at bounding box center [523, 385] width 126 height 9
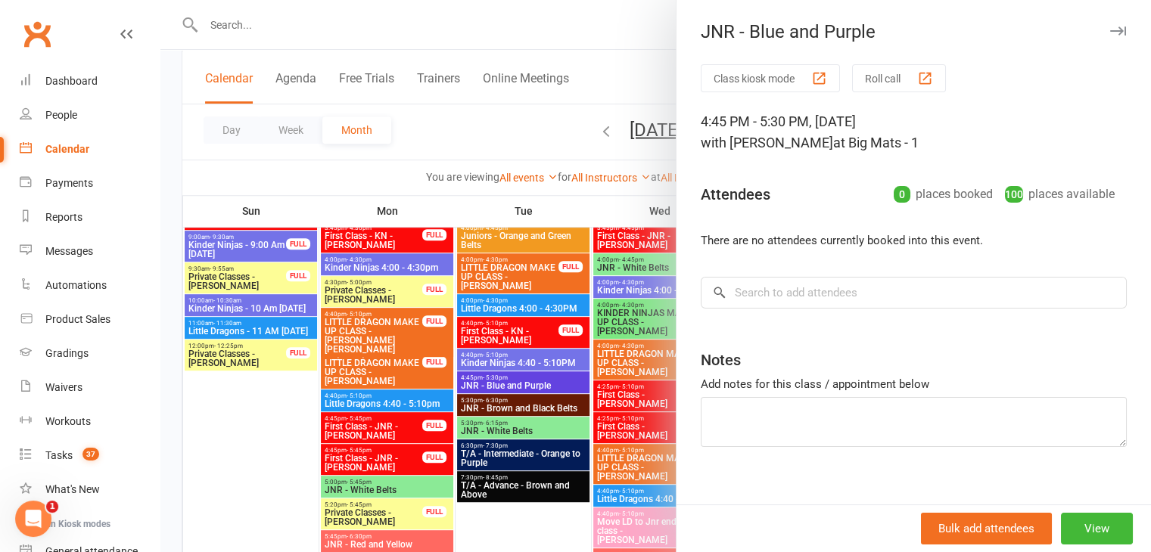
click at [519, 371] on div at bounding box center [655, 276] width 990 height 552
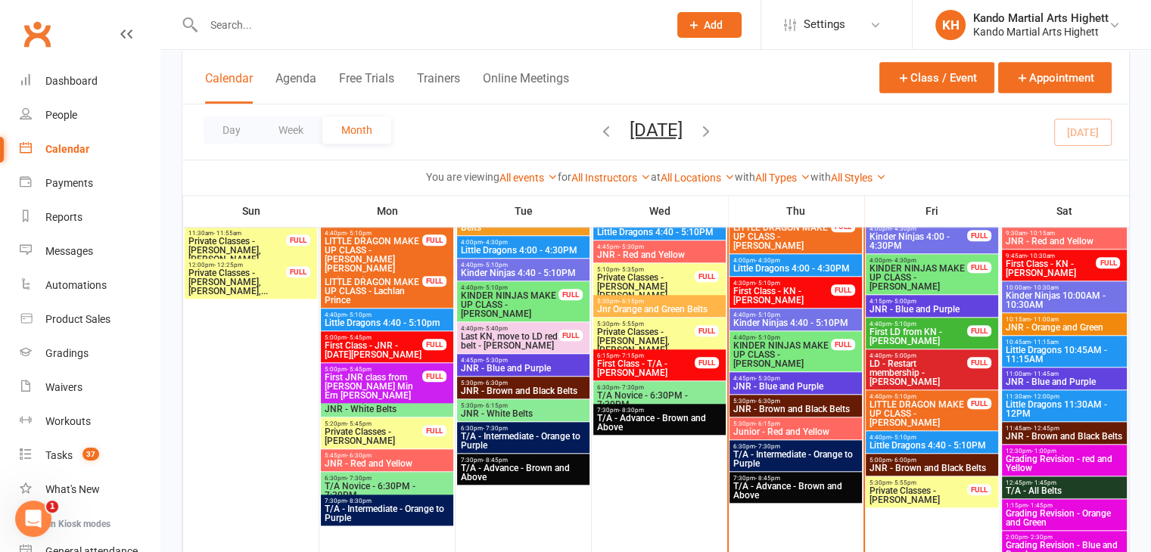
scroll to position [1362, 0]
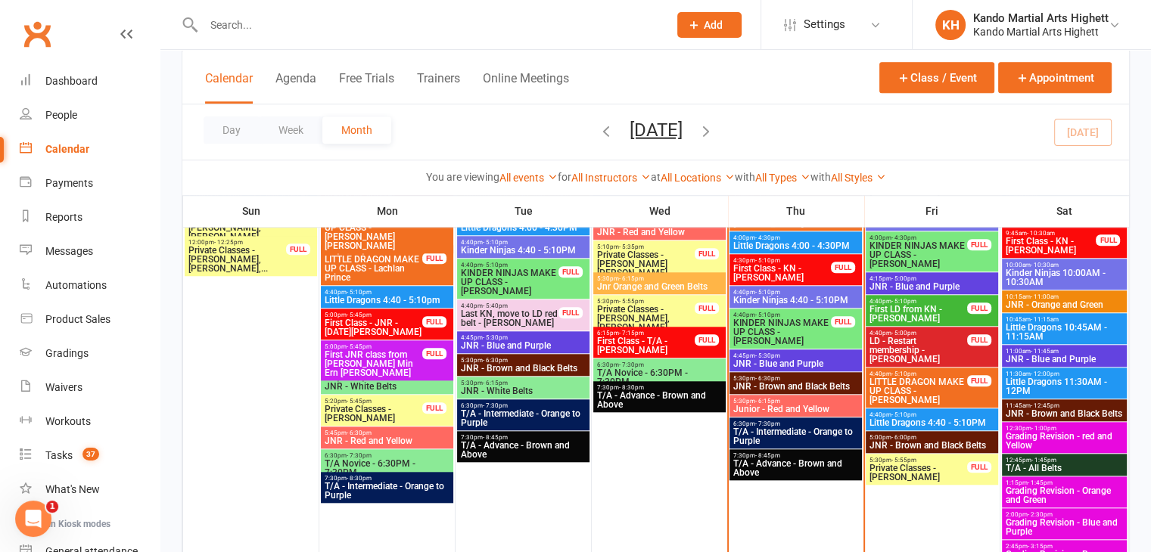
click at [922, 464] on span "Private Classes - [PERSON_NAME]" at bounding box center [917, 473] width 99 height 18
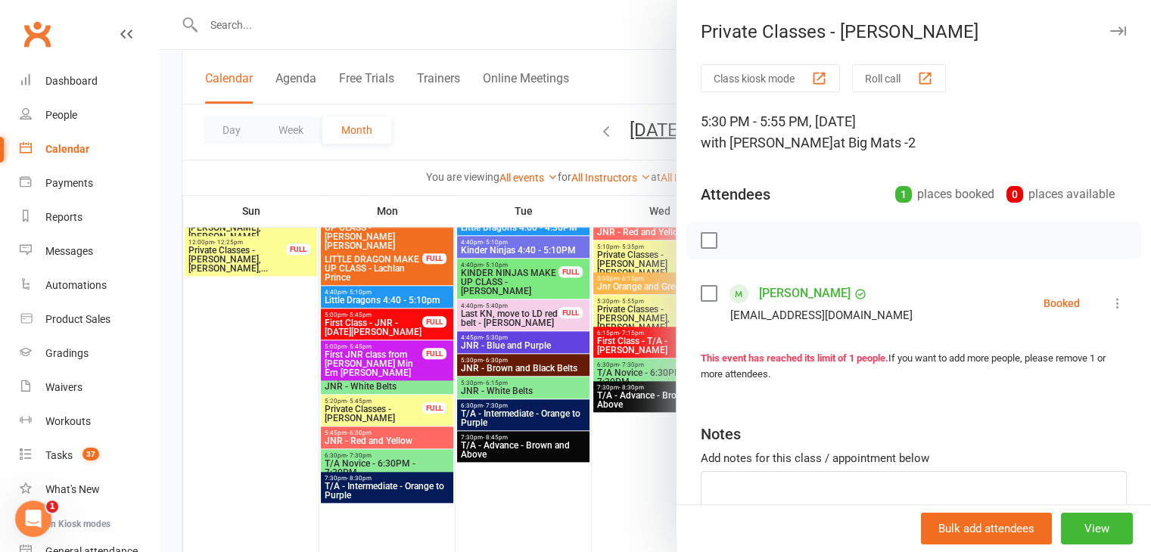
click at [399, 349] on div at bounding box center [655, 276] width 990 height 552
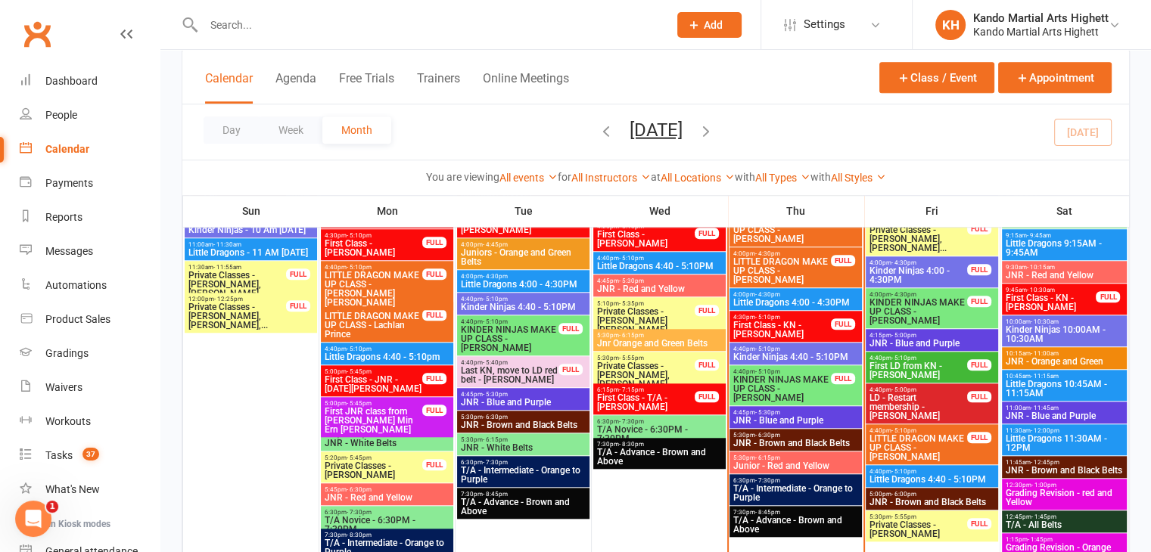
scroll to position [1286, 0]
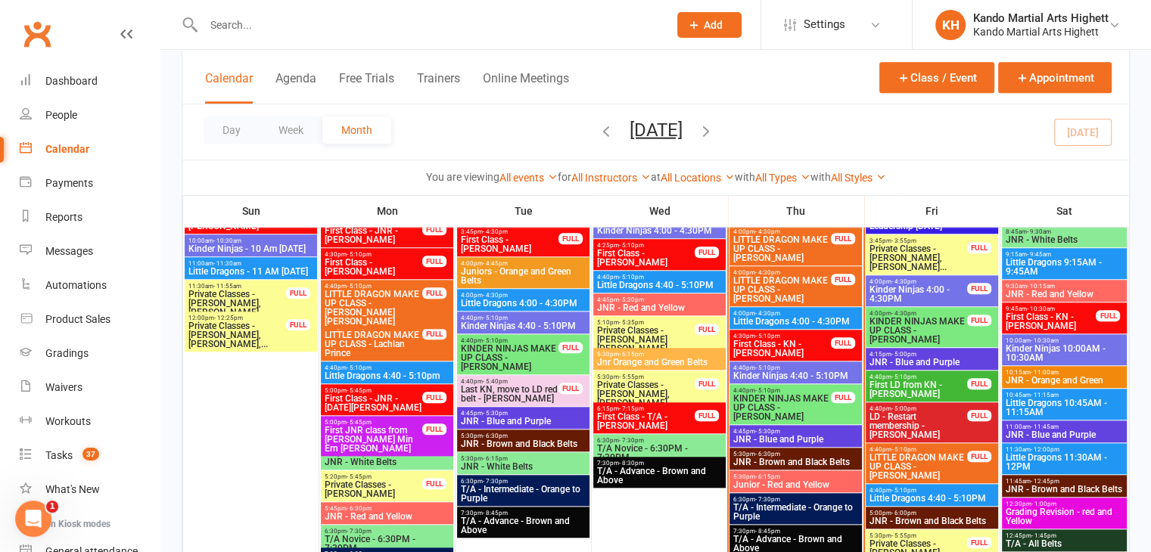
click at [929, 436] on span "LD - Restart membership - [PERSON_NAME]" at bounding box center [917, 425] width 99 height 27
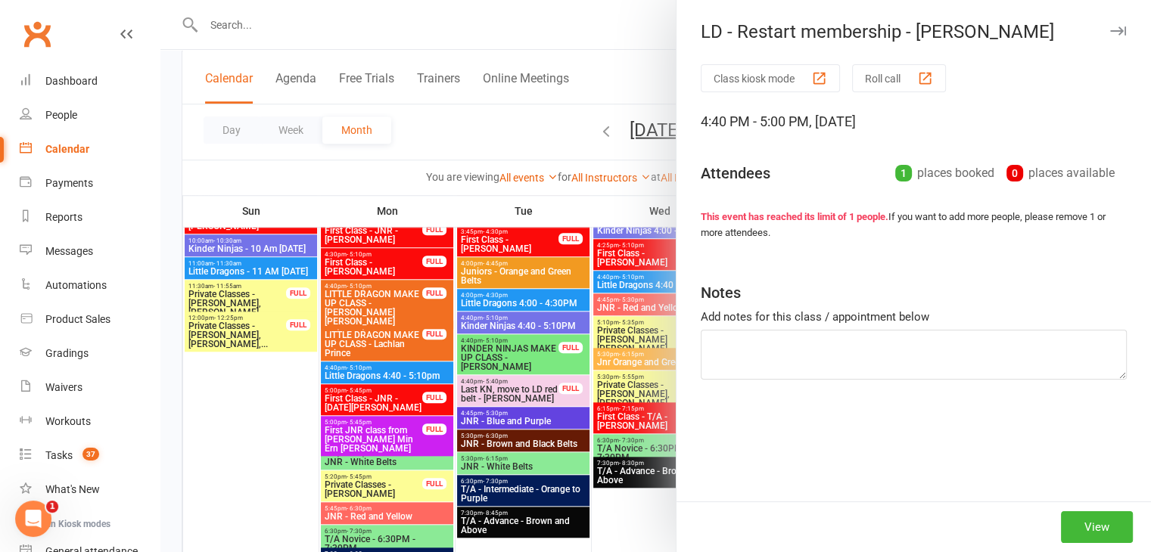
drag, startPoint x: 524, startPoint y: 418, endPoint x: 558, endPoint y: 408, distance: 34.5
click at [526, 418] on div at bounding box center [655, 276] width 990 height 552
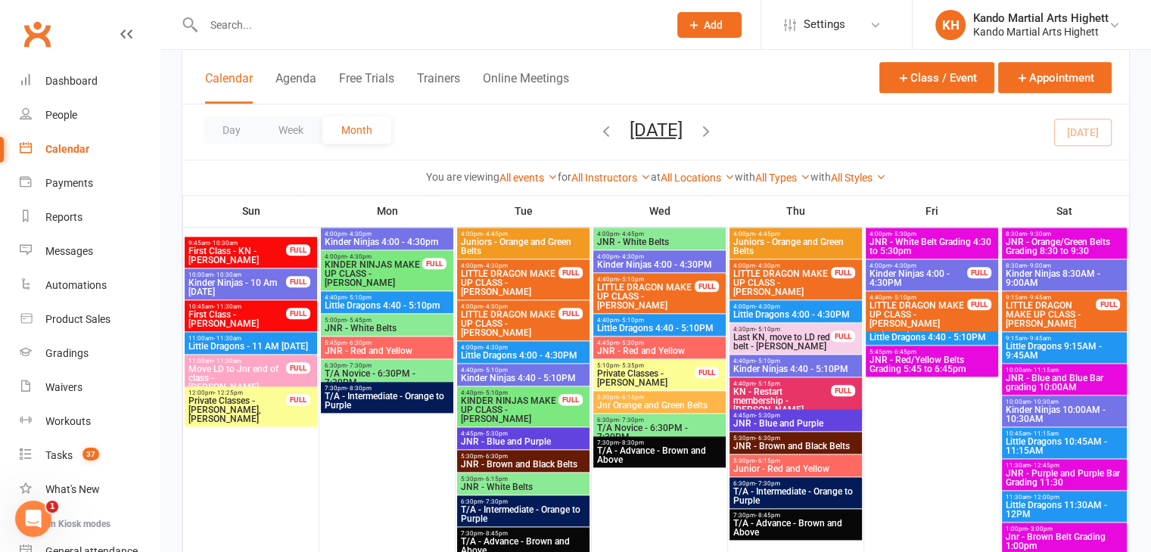
scroll to position [1740, 0]
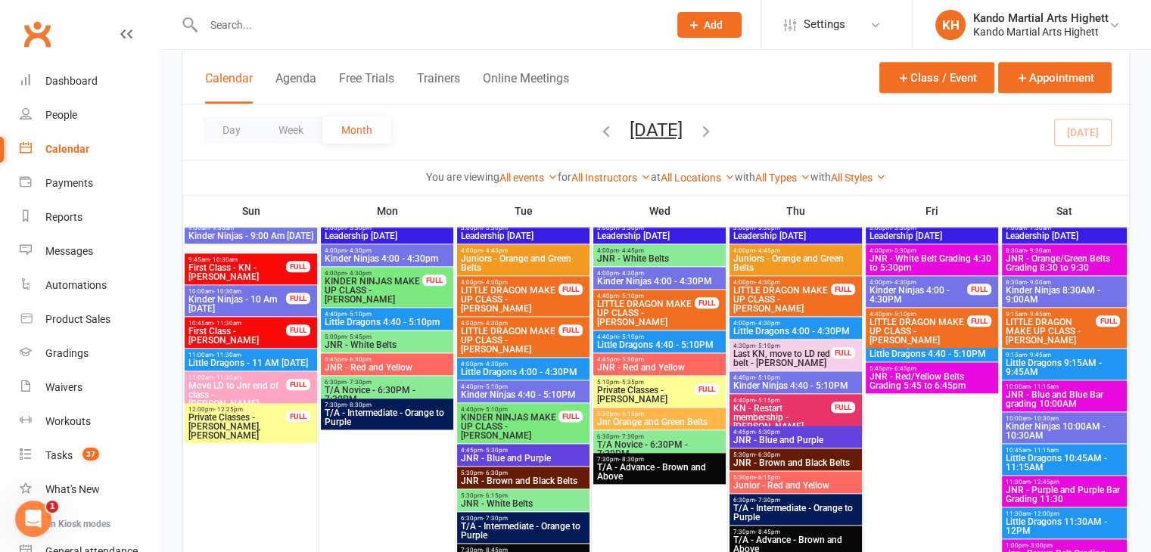
click at [803, 410] on span "KN - Restart membership - [PERSON_NAME]" at bounding box center [781, 417] width 99 height 27
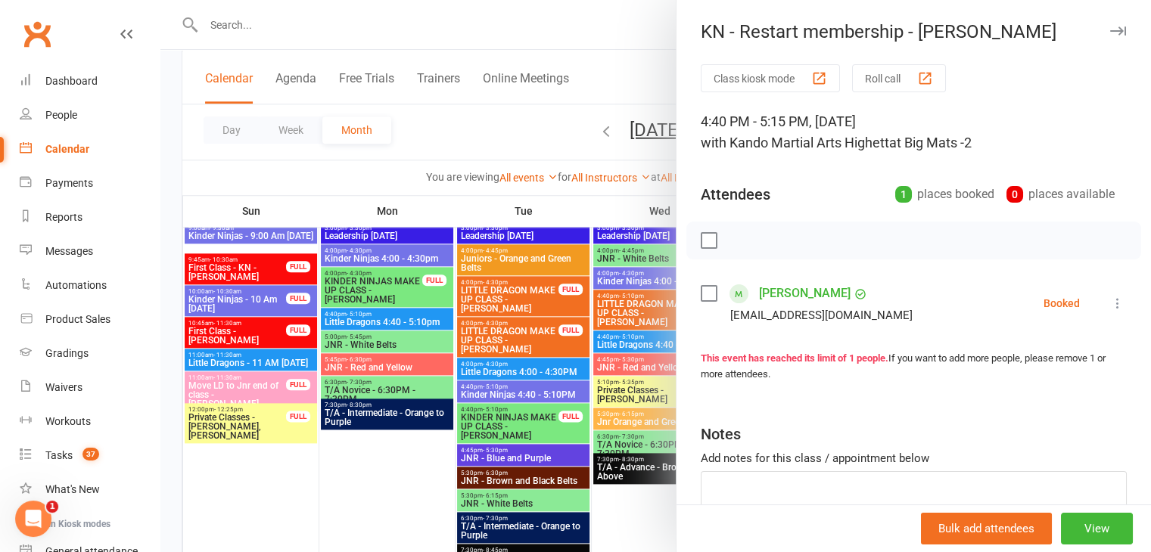
click at [563, 407] on div at bounding box center [655, 276] width 990 height 552
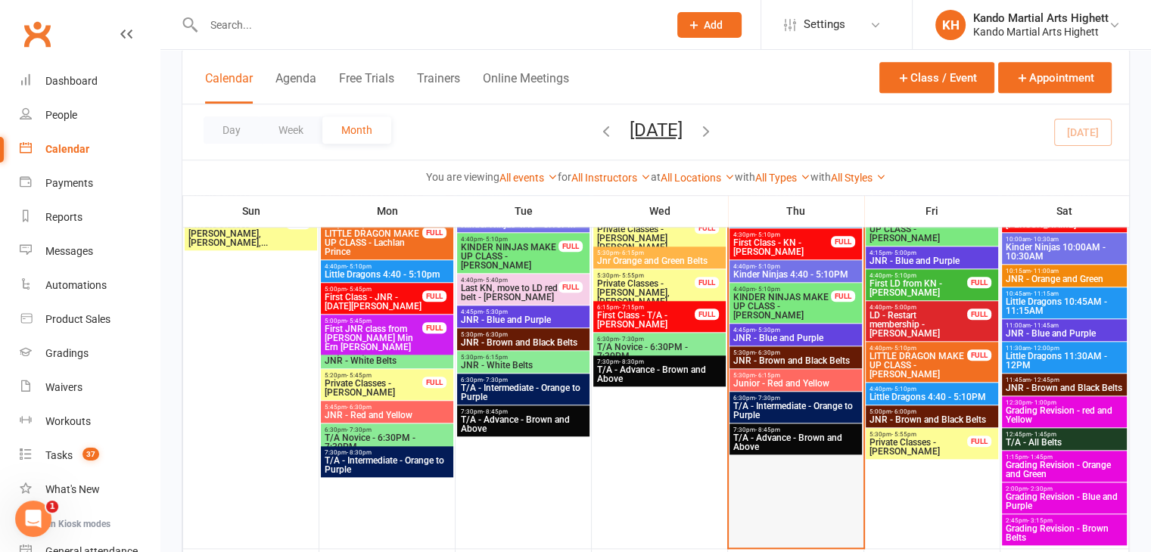
scroll to position [1362, 0]
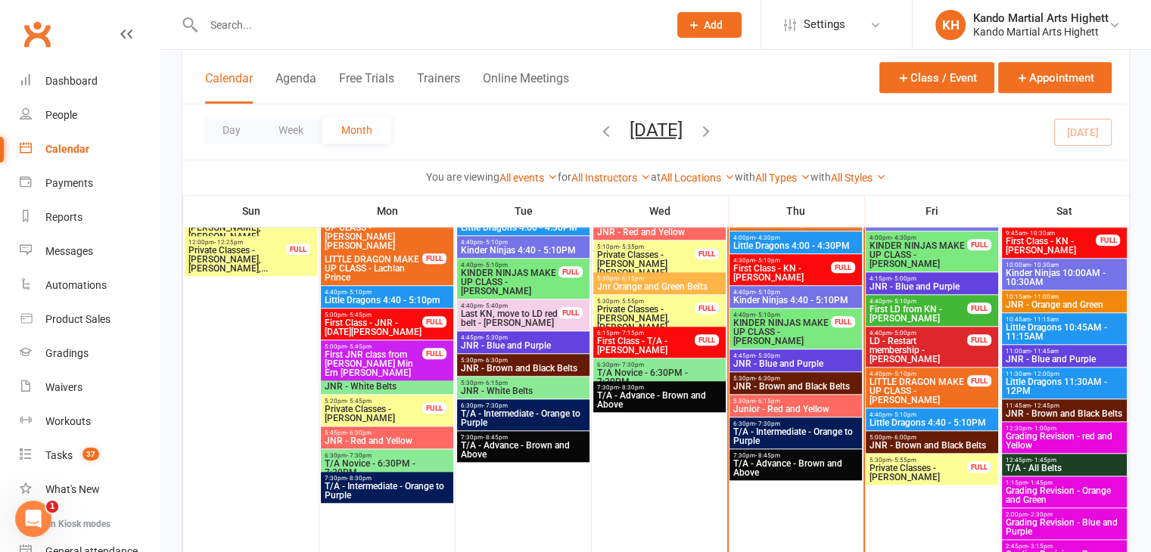
click at [829, 370] on div "4:45pm - 5:30pm JNR - Blue and Purple" at bounding box center [795, 360] width 132 height 22
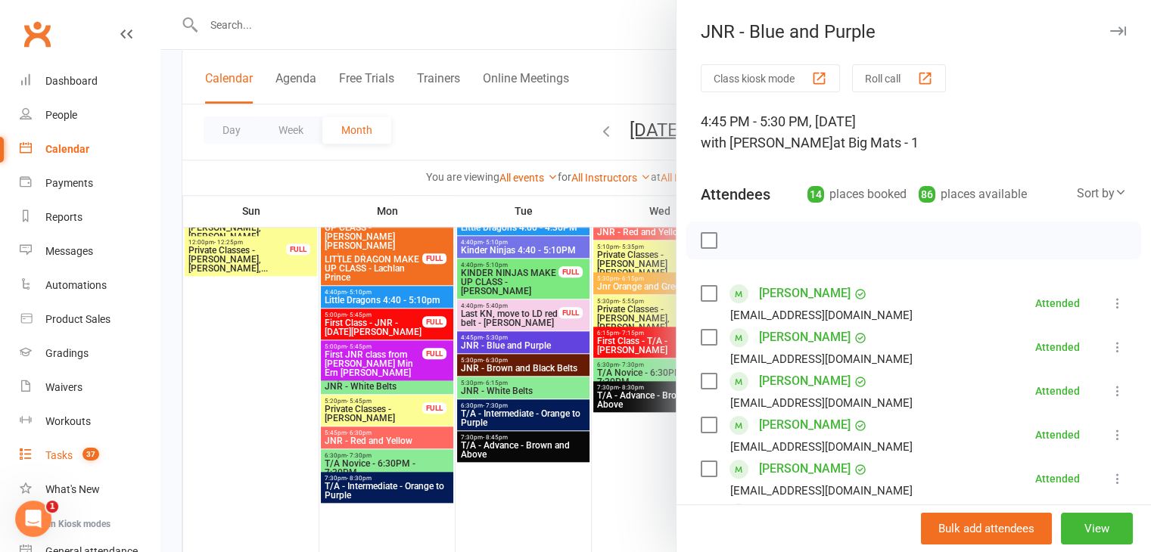
click at [63, 447] on link "Tasks 37" at bounding box center [90, 456] width 140 height 34
select select "incomplete"
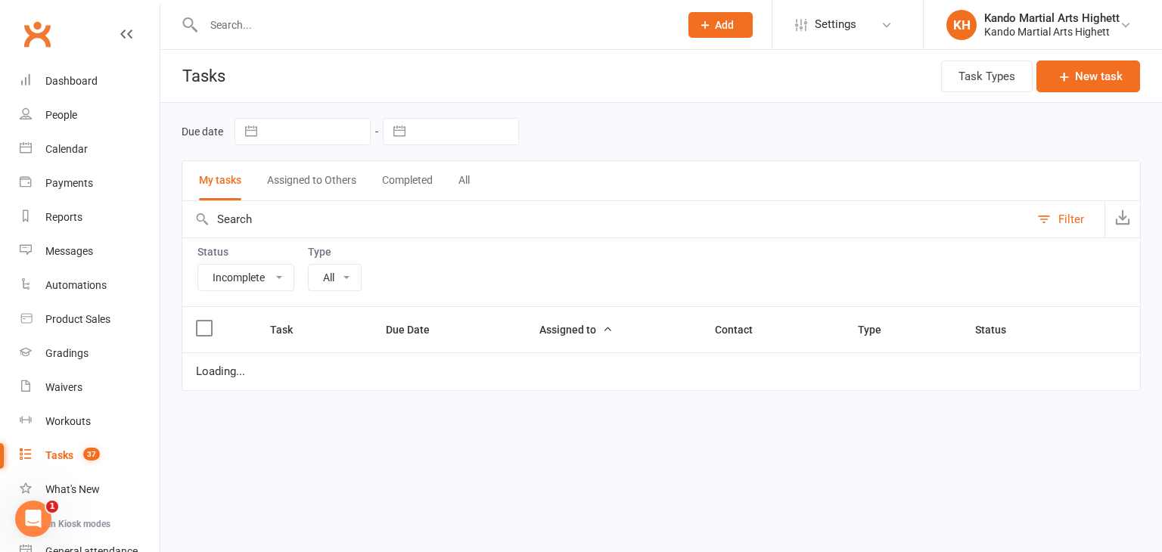
select select "23096"
select select "started"
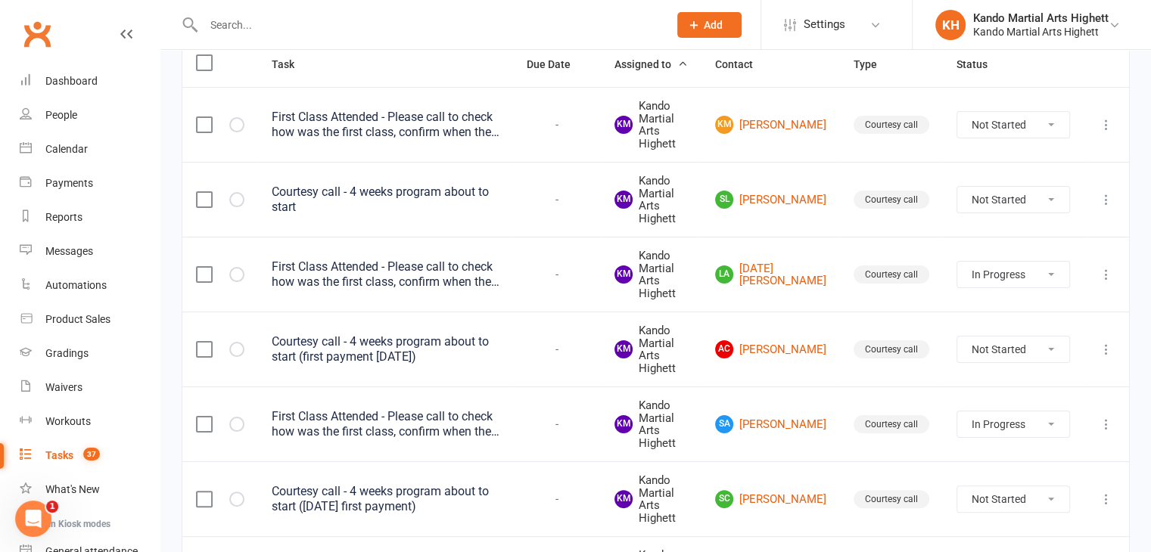
scroll to position [530, 0]
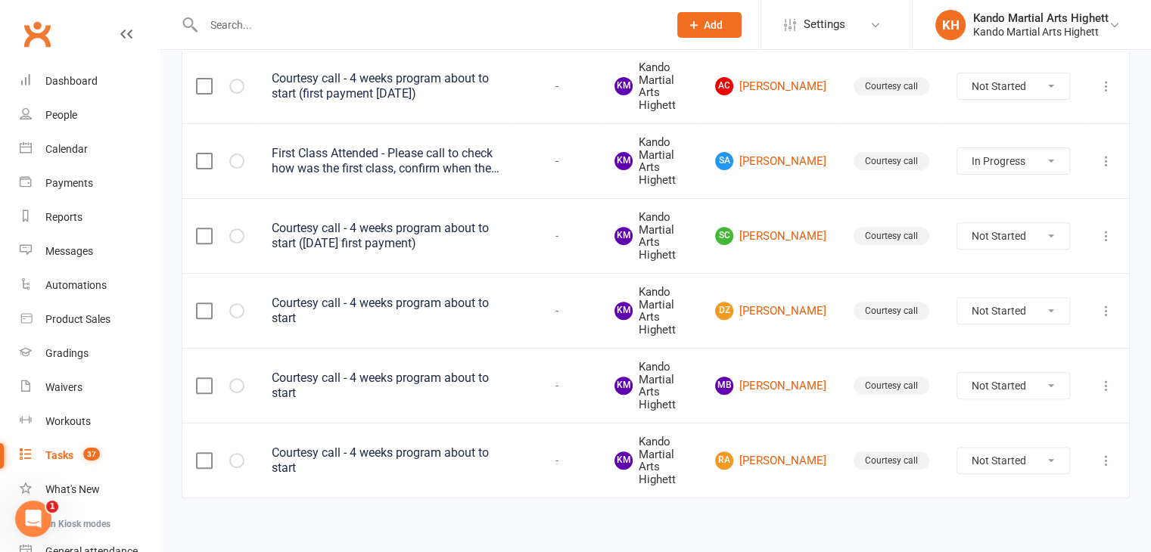
click at [1060, 303] on select "Not Started In Progress Waiting Complete" at bounding box center [1013, 311] width 112 height 26
click at [1011, 306] on select "Not Started In Progress Waiting Complete" at bounding box center [1013, 311] width 112 height 26
click at [957, 298] on select "Not Started In Progress Waiting Complete" at bounding box center [1013, 311] width 112 height 26
select select "unstarted"
select select "started"
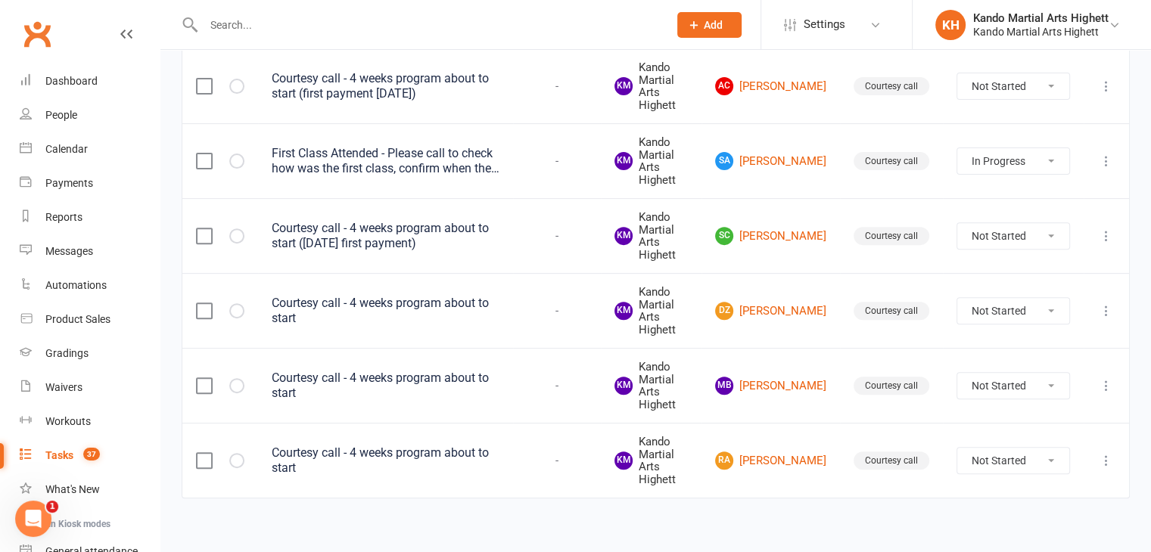
select select "started"
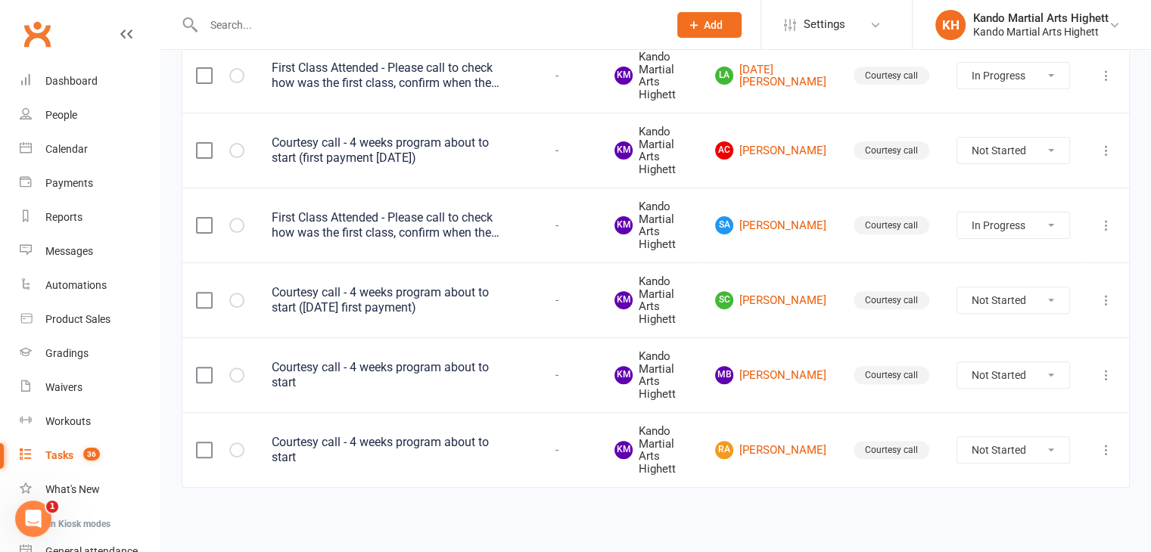
scroll to position [463, 0]
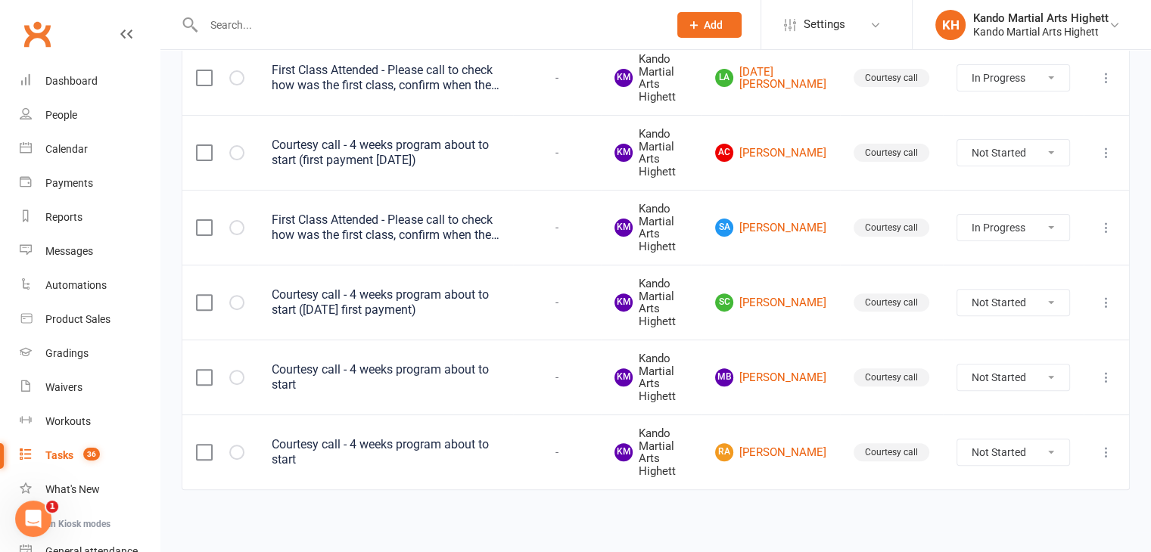
click at [436, 210] on td "First Class Attended - Please call to check how was the first class, confirm wh…" at bounding box center [385, 227] width 255 height 75
drag, startPoint x: 1065, startPoint y: 219, endPoint x: 1058, endPoint y: 227, distance: 11.2
click at [1065, 219] on select "Not Started In Progress Waiting Complete" at bounding box center [1013, 228] width 112 height 26
click at [957, 215] on select "Not Started In Progress Waiting Complete" at bounding box center [1013, 228] width 112 height 26
select select "started"
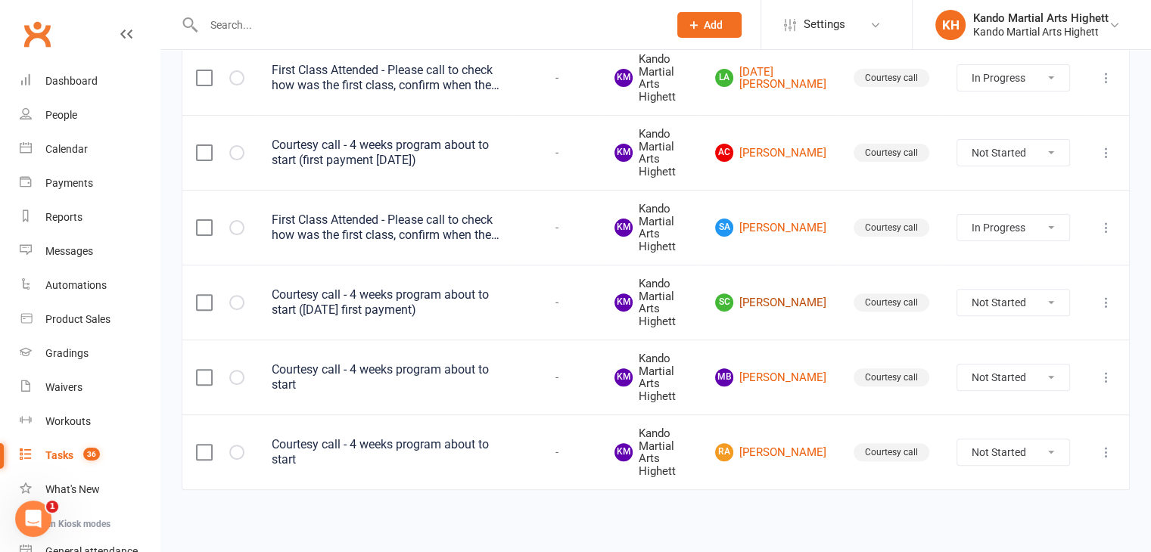
select select "started"
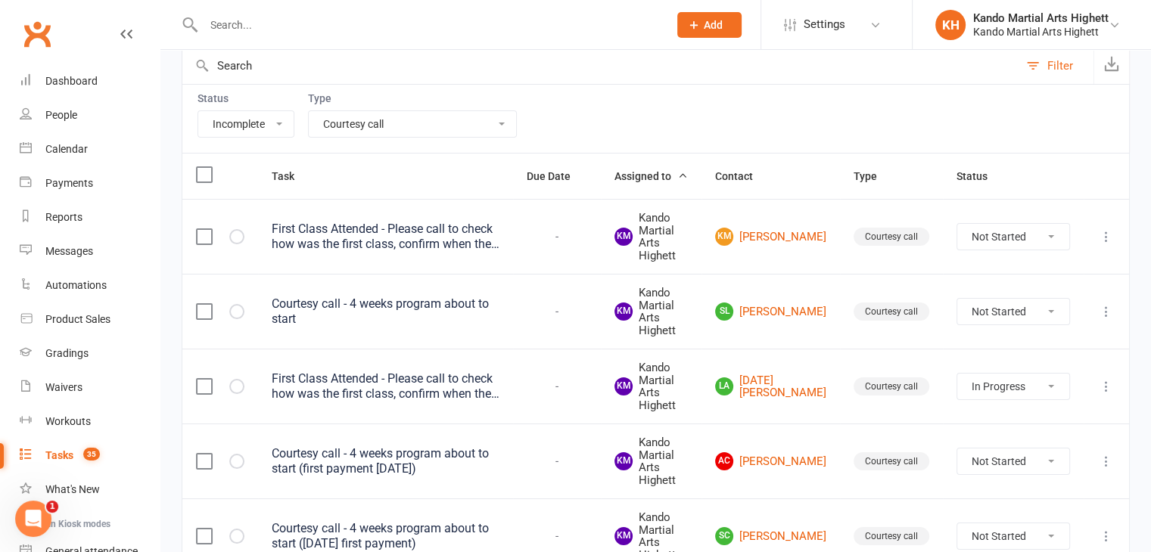
scroll to position [10, 0]
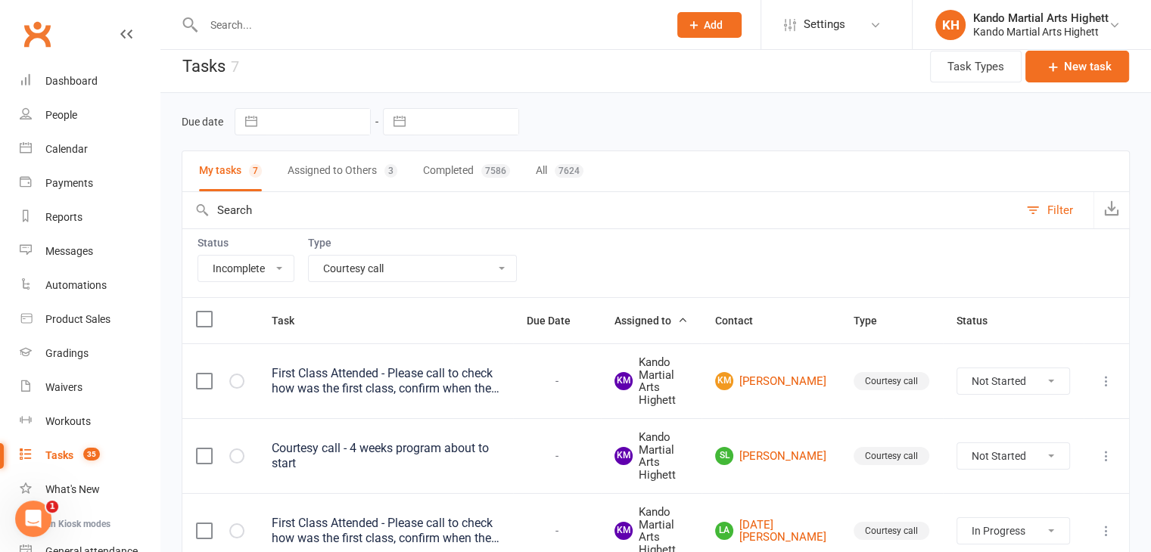
click at [460, 381] on div "First Class Attended - Please call to check how was the first class, confirm wh…" at bounding box center [386, 381] width 228 height 30
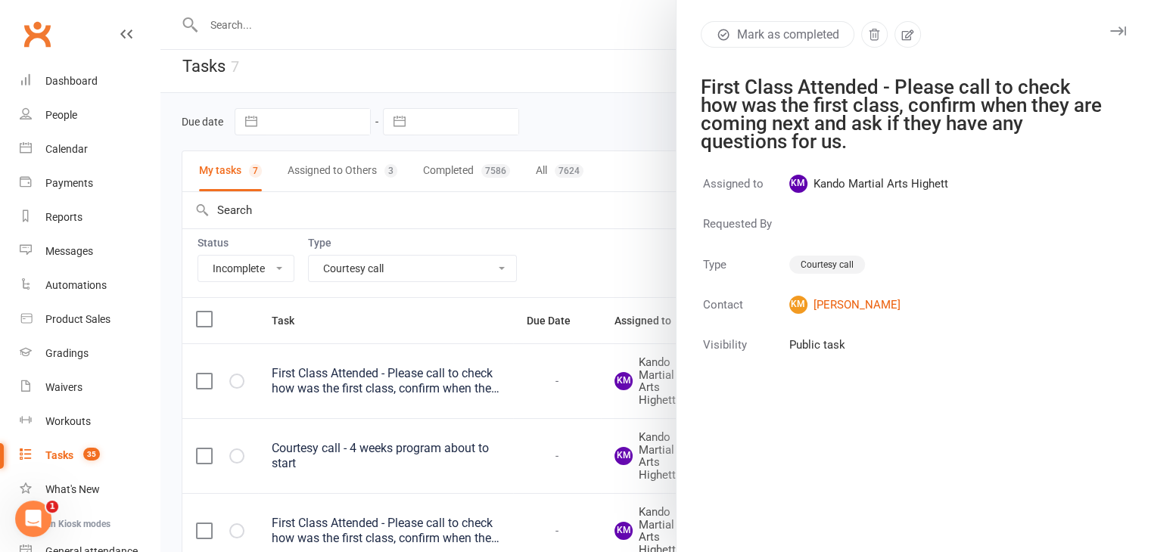
click at [804, 39] on button "Mark as completed" at bounding box center [777, 34] width 154 height 26
select select "started"
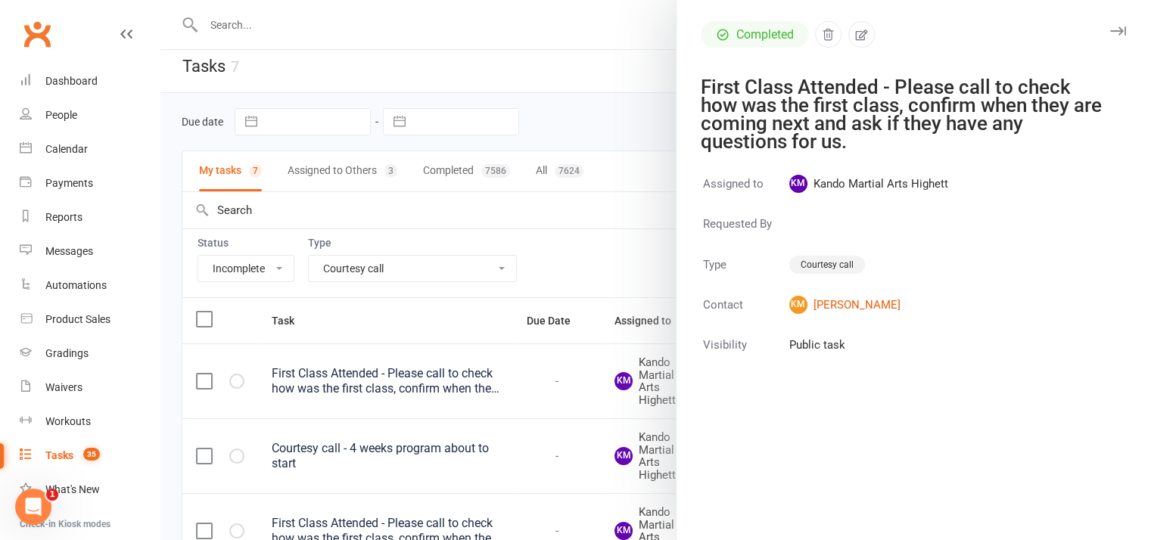
select select "started"
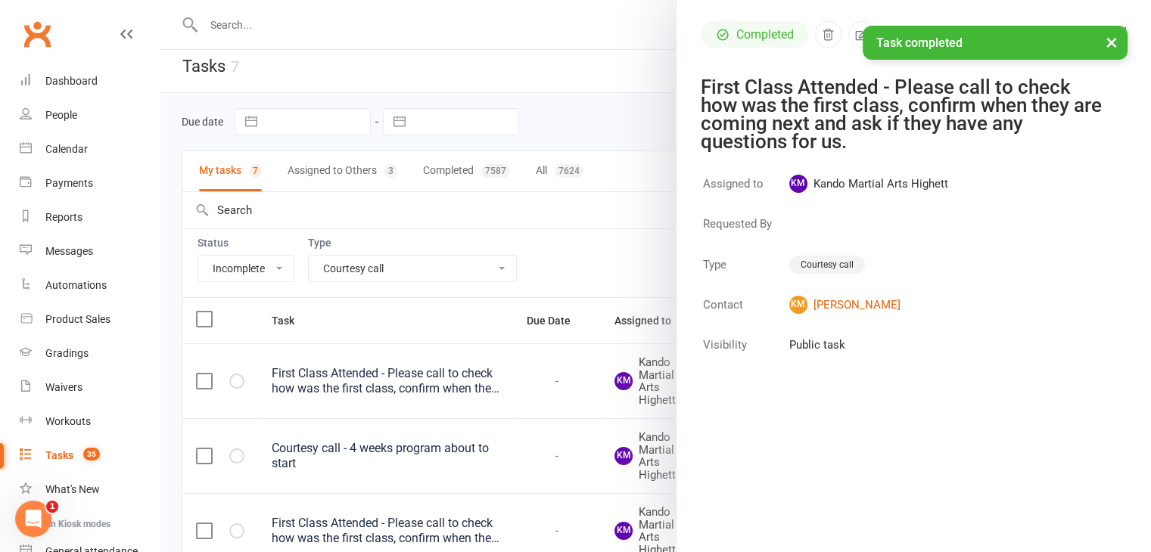
select select "started"
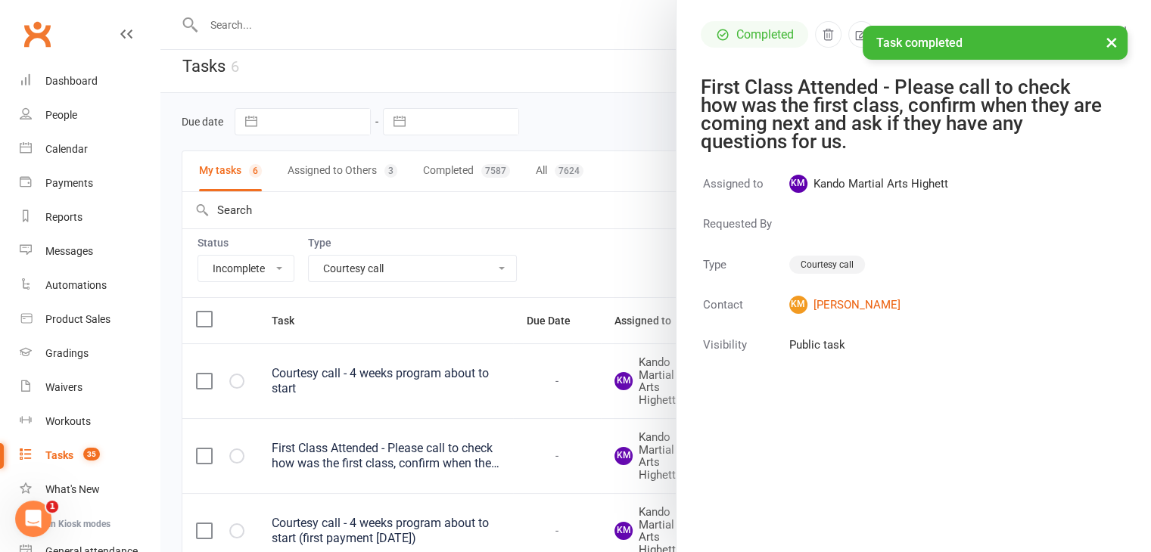
click at [492, 239] on div at bounding box center [655, 276] width 990 height 552
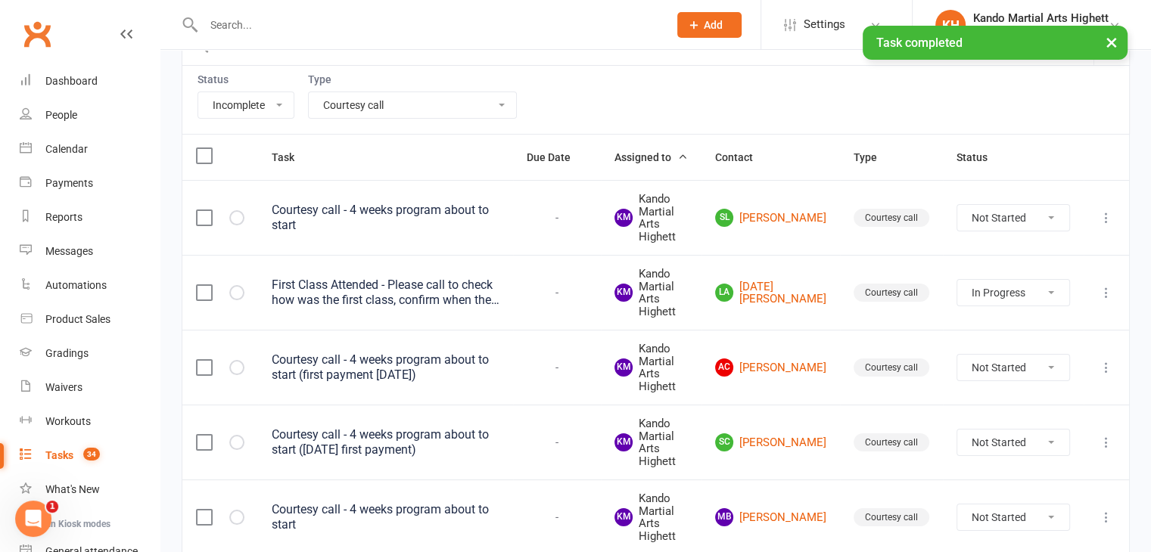
scroll to position [238, 0]
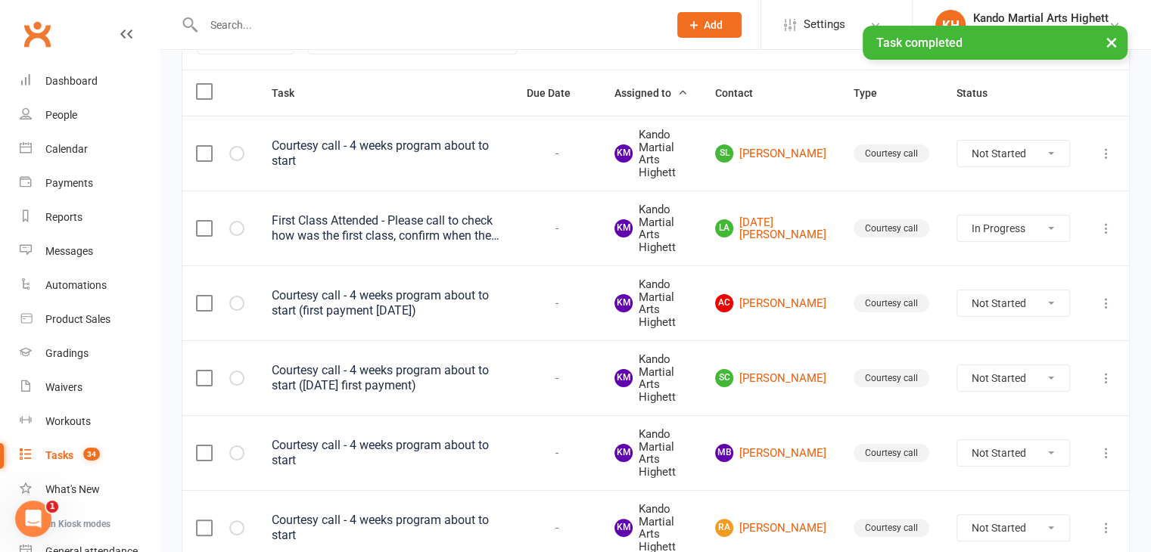
click at [466, 224] on div "First Class Attended - Please call to check how was the first class, confirm wh…" at bounding box center [386, 228] width 228 height 30
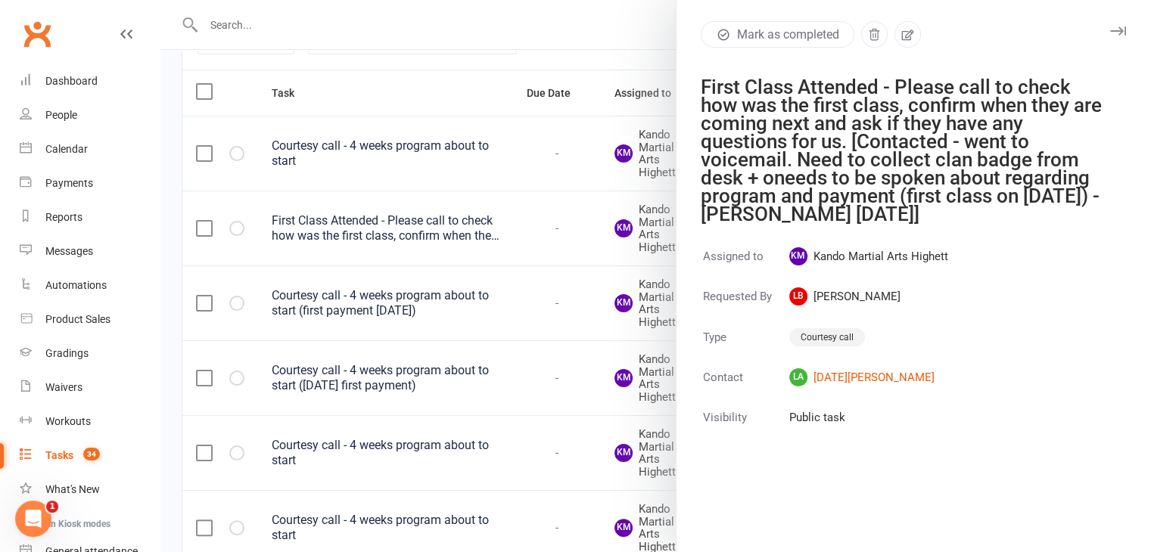
click at [440, 341] on div at bounding box center [655, 276] width 990 height 552
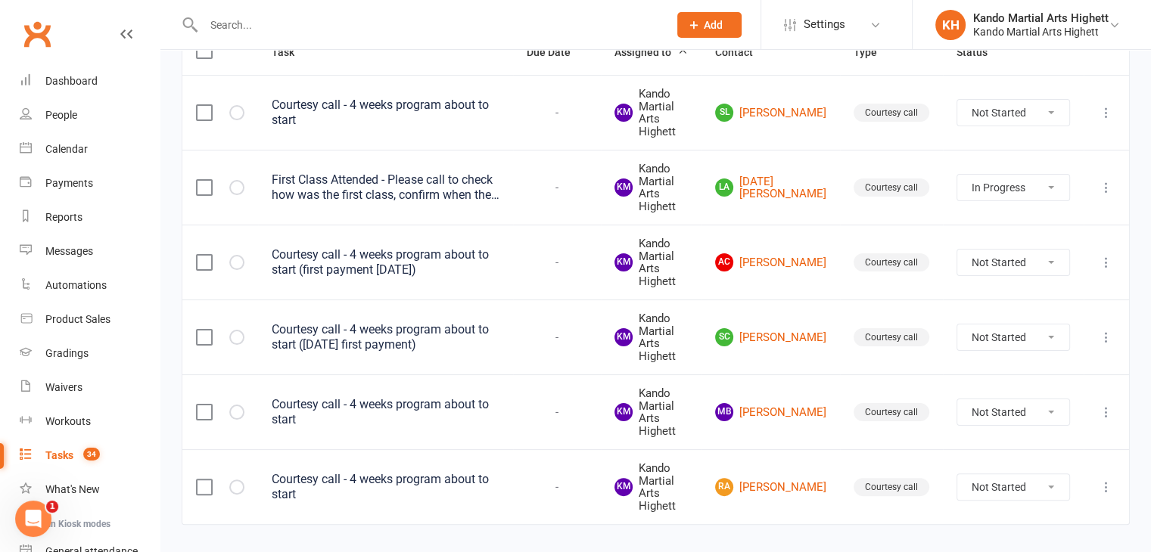
scroll to position [313, 0]
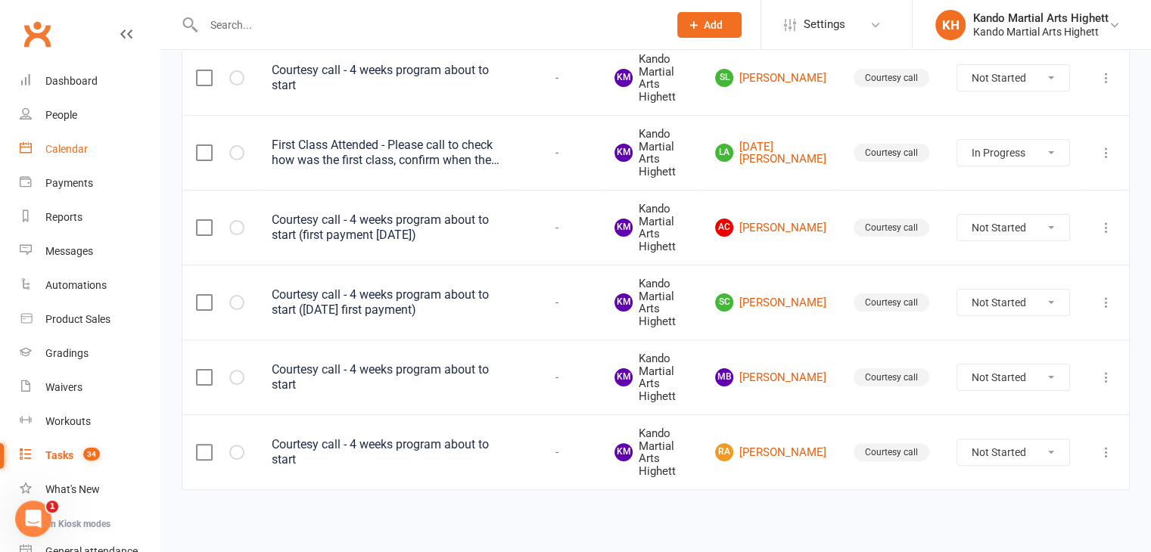
click at [59, 161] on link "Calendar" at bounding box center [90, 149] width 140 height 34
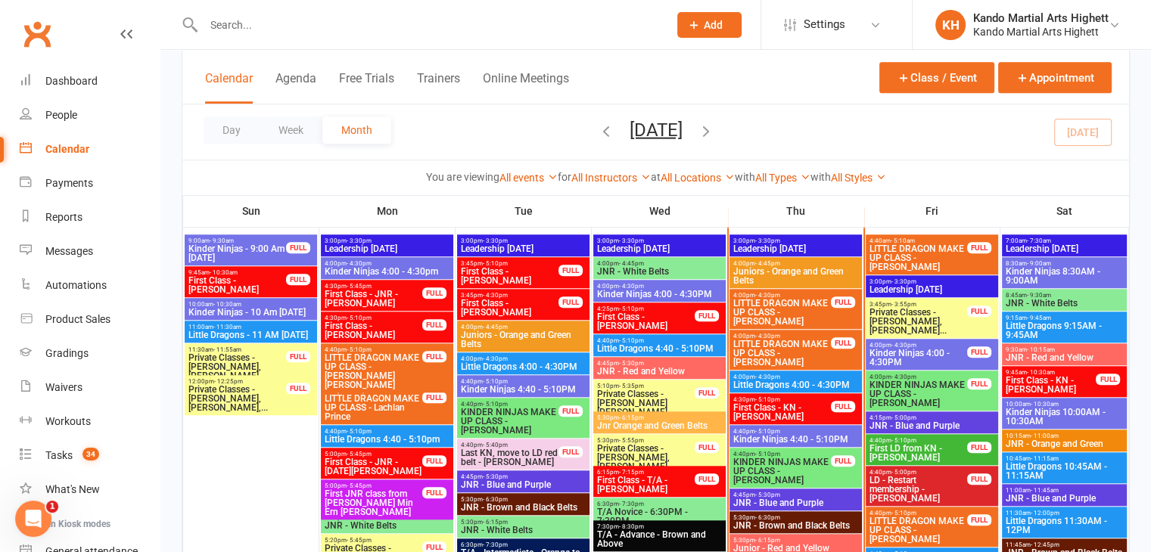
scroll to position [1359, 0]
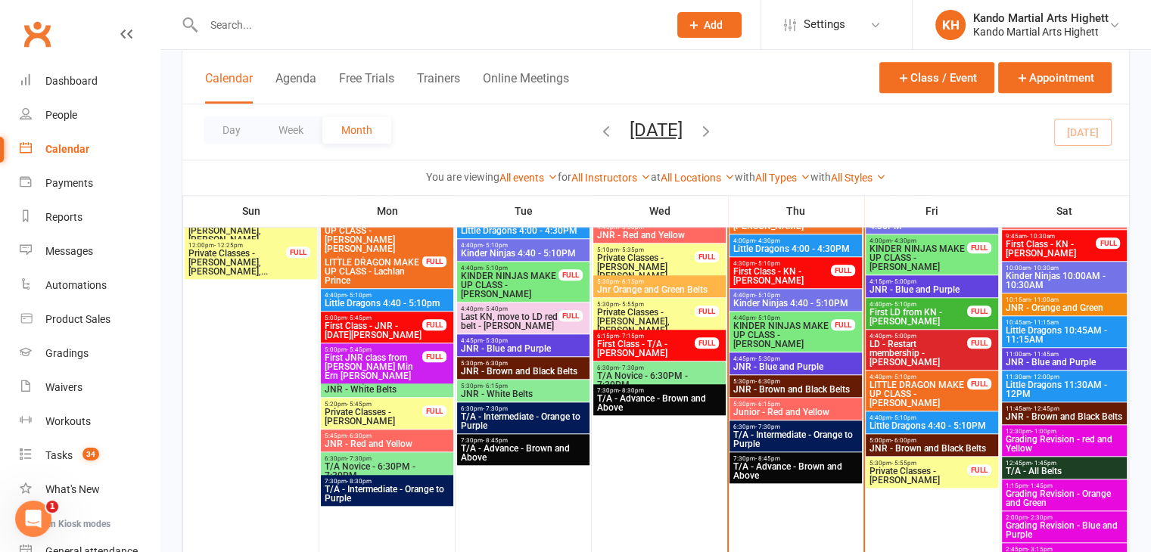
click at [834, 368] on span "JNR - Blue and Purple" at bounding box center [795, 366] width 126 height 9
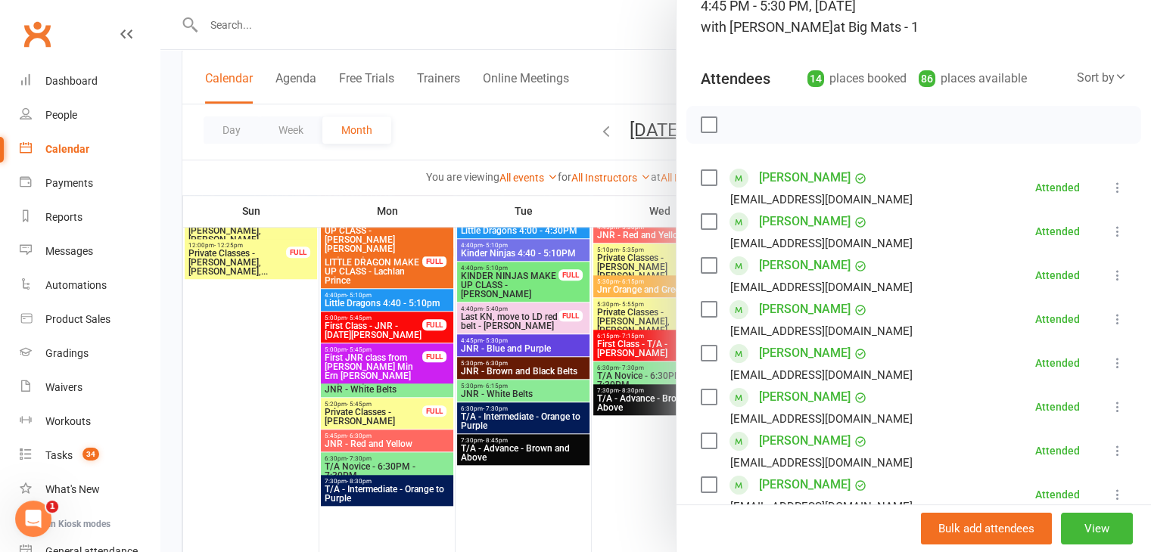
scroll to position [0, 0]
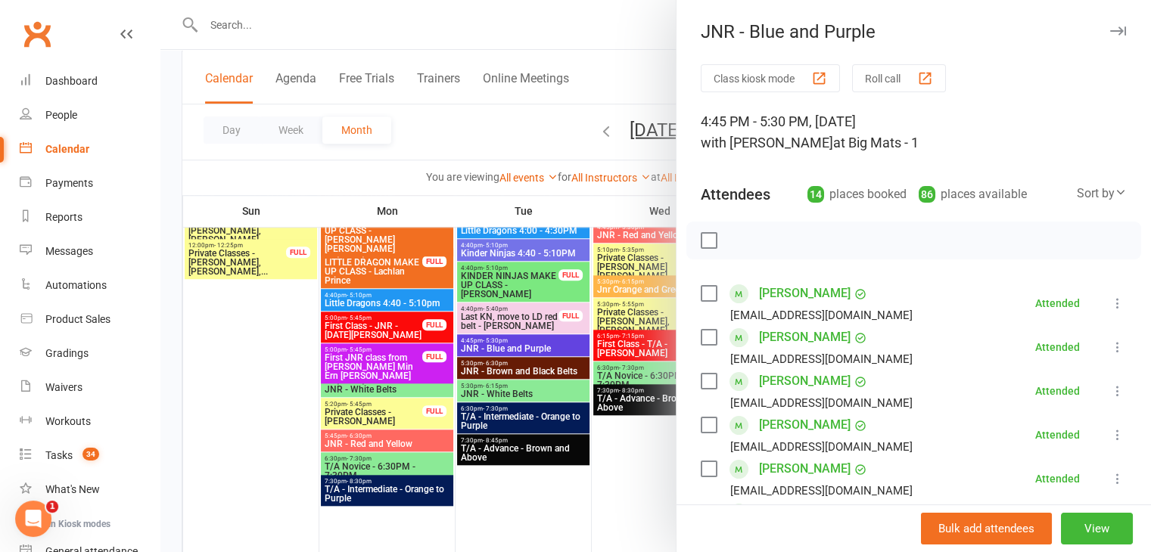
click at [457, 364] on div at bounding box center [655, 276] width 990 height 552
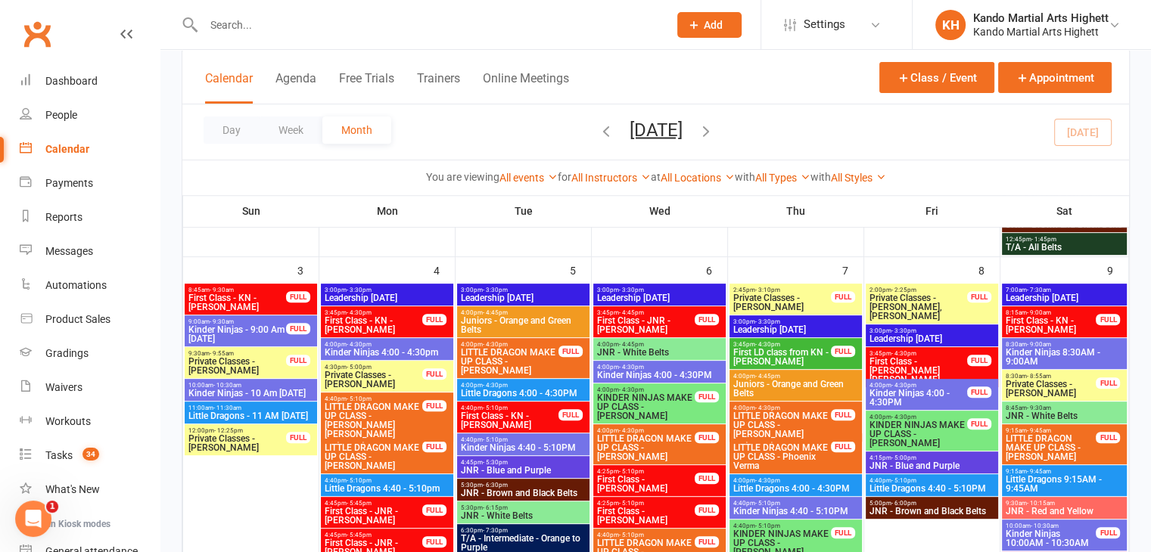
scroll to position [678, 0]
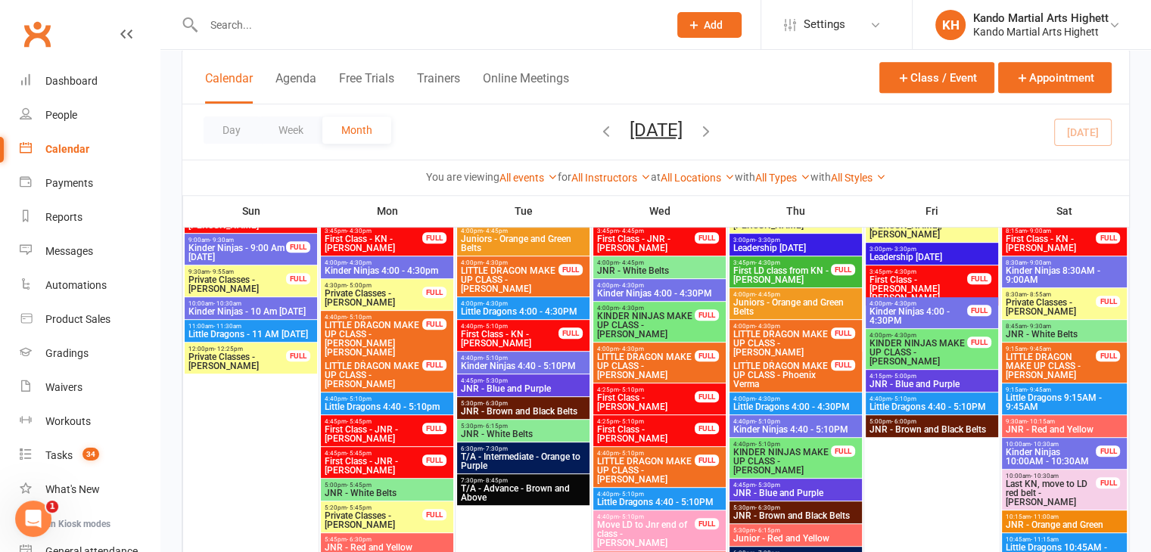
click at [517, 387] on span "JNR - Blue and Purple" at bounding box center [523, 388] width 126 height 9
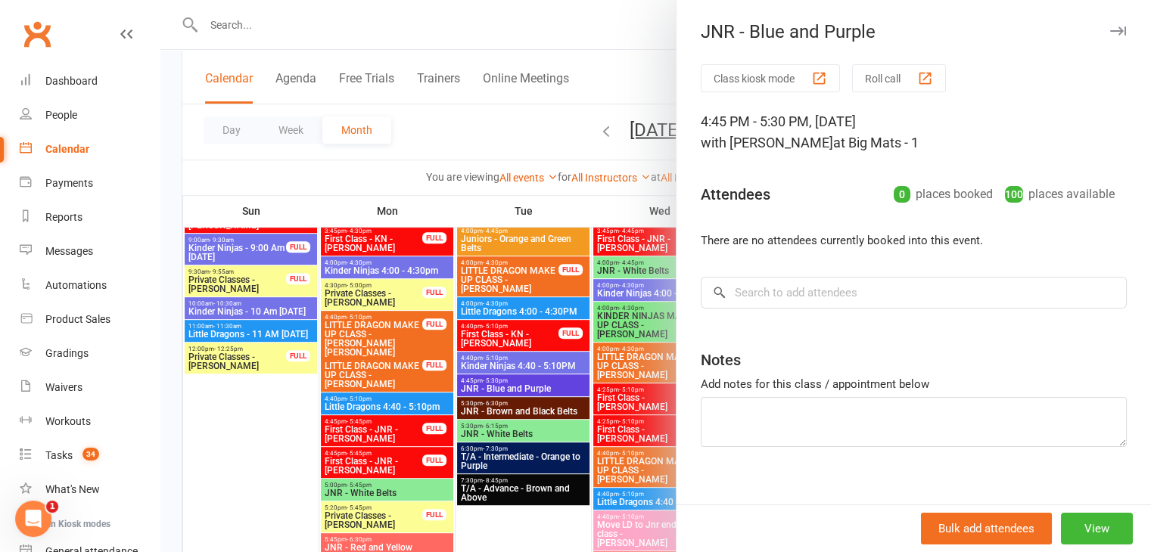
click at [590, 358] on div at bounding box center [655, 276] width 990 height 552
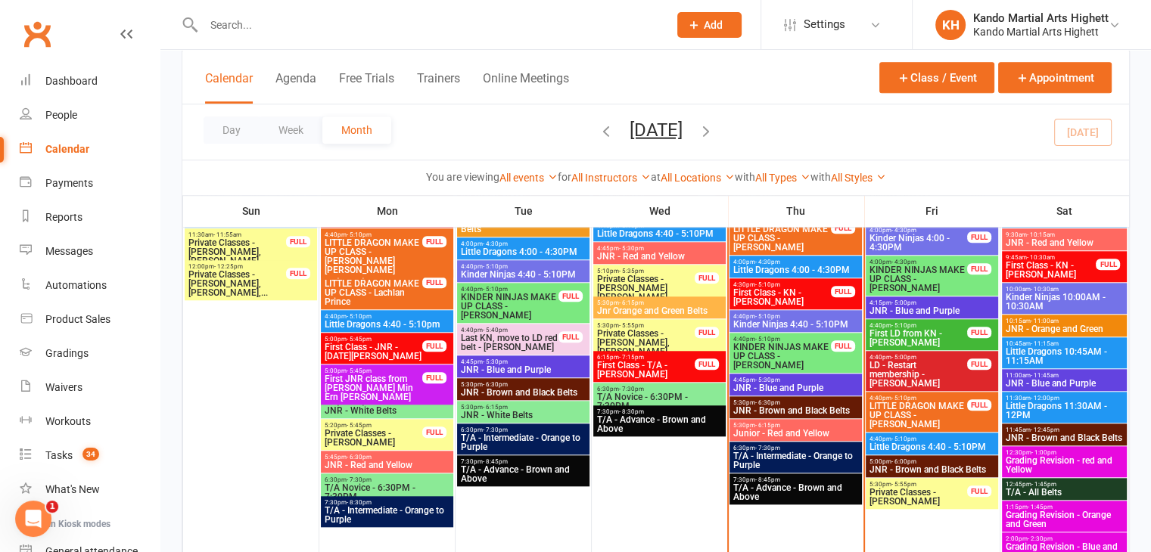
scroll to position [1359, 0]
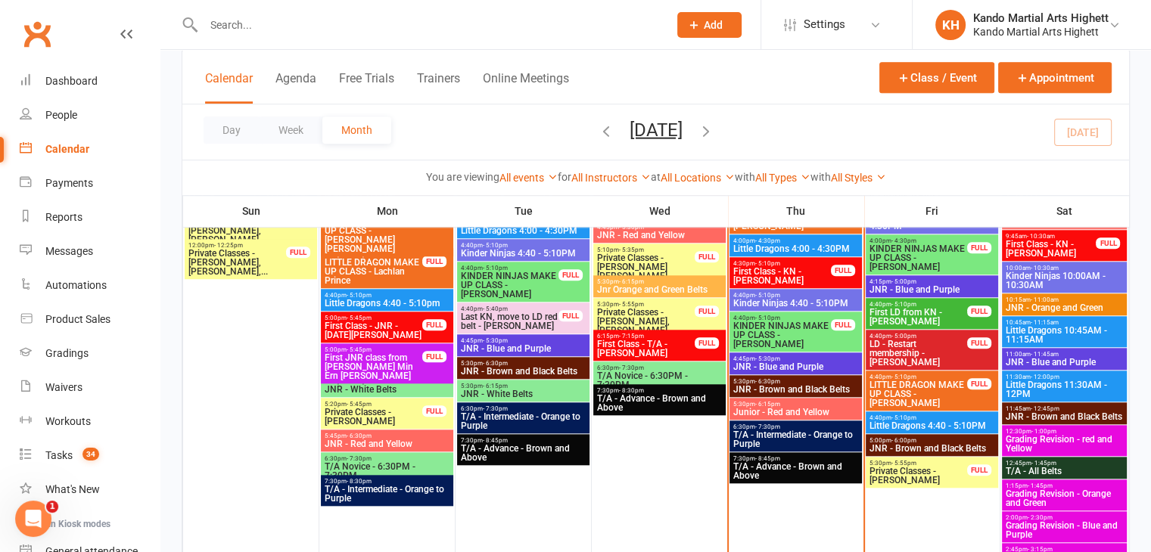
click at [810, 357] on span "4:45pm - 5:30pm" at bounding box center [795, 359] width 126 height 7
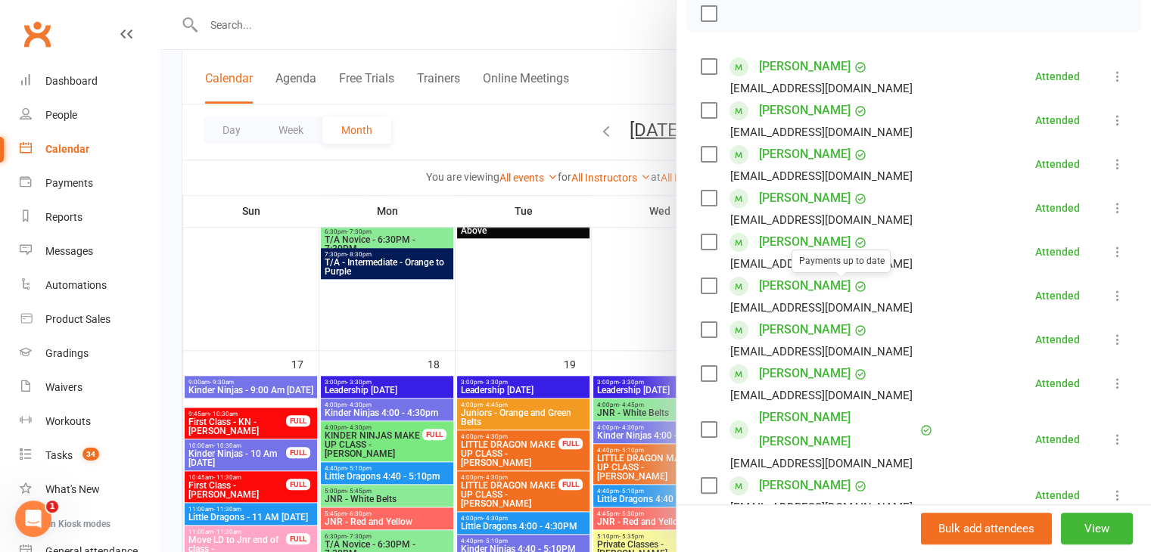
scroll to position [454, 0]
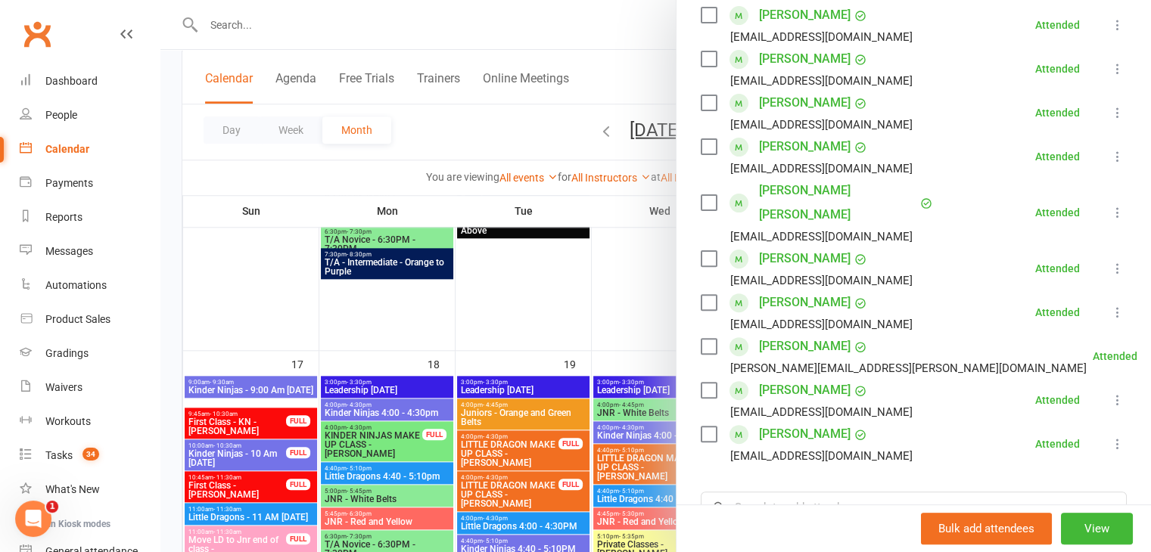
click at [542, 303] on div at bounding box center [655, 276] width 990 height 552
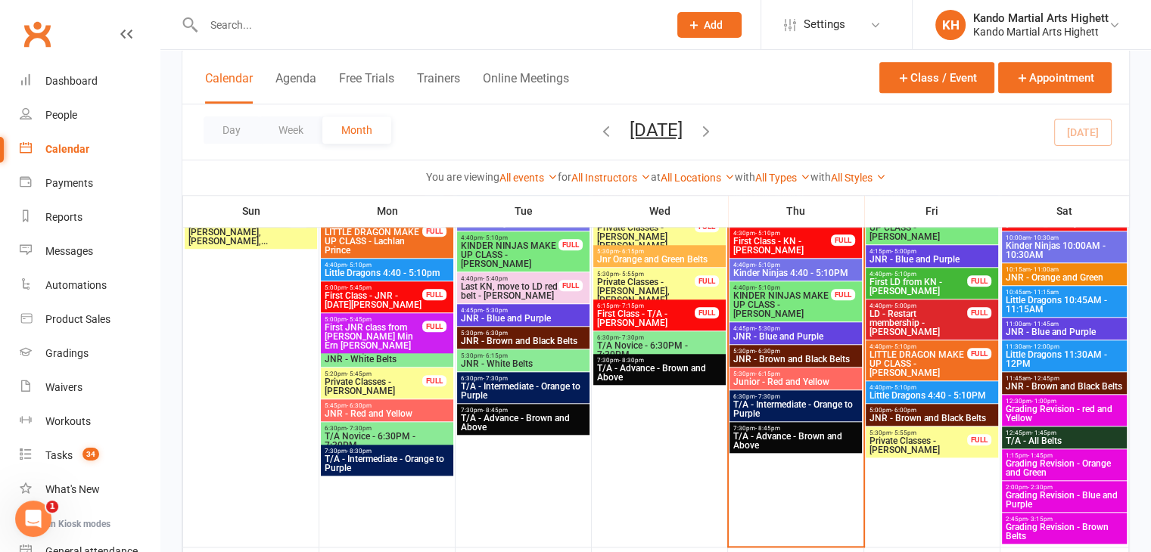
scroll to position [1207, 0]
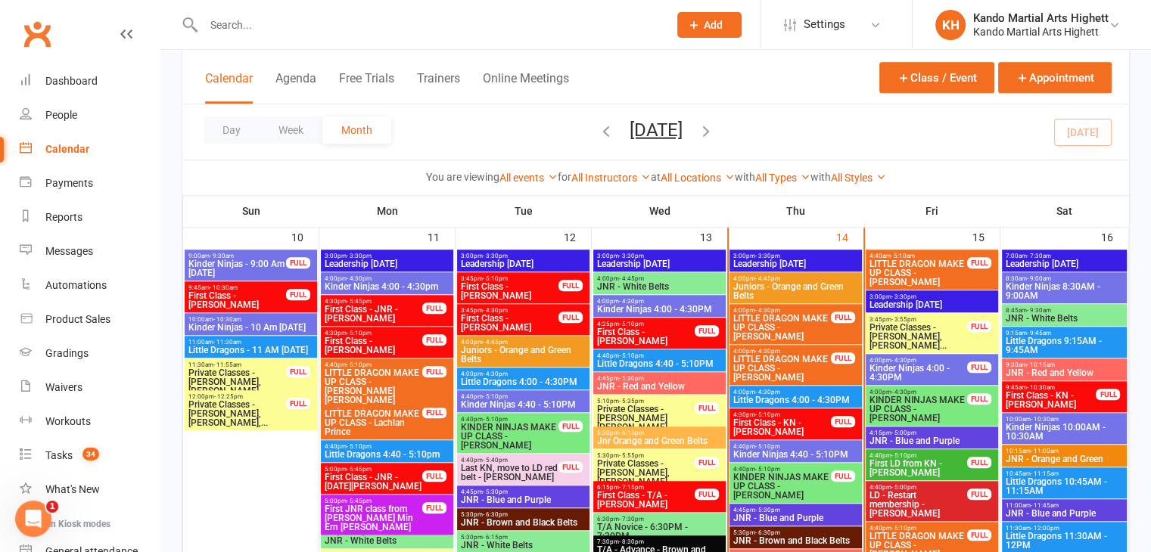
click at [551, 489] on span "4:45pm - 5:30pm" at bounding box center [523, 492] width 126 height 7
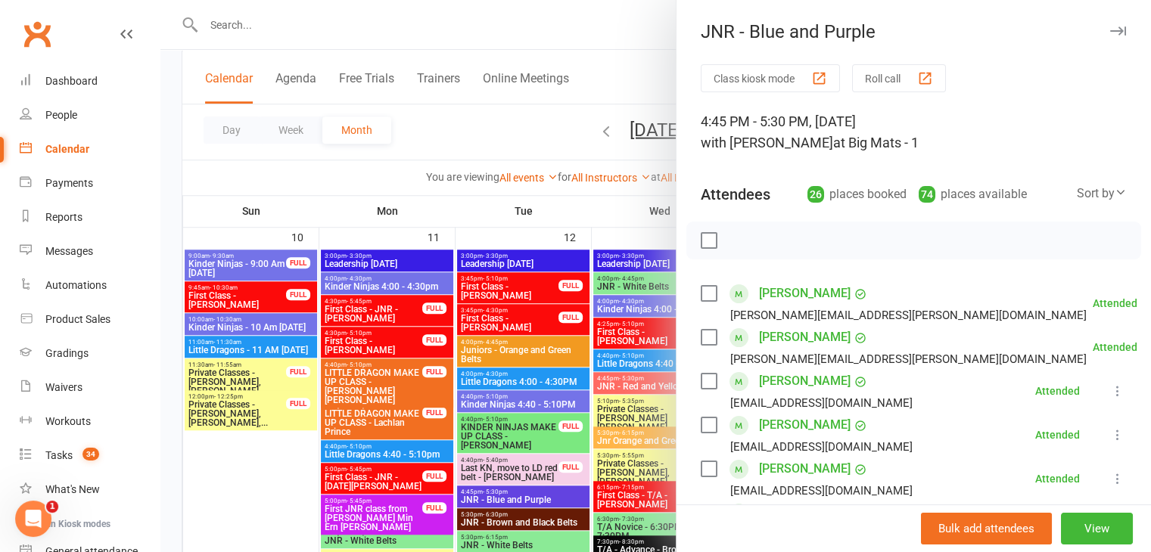
click at [433, 432] on div at bounding box center [655, 276] width 990 height 552
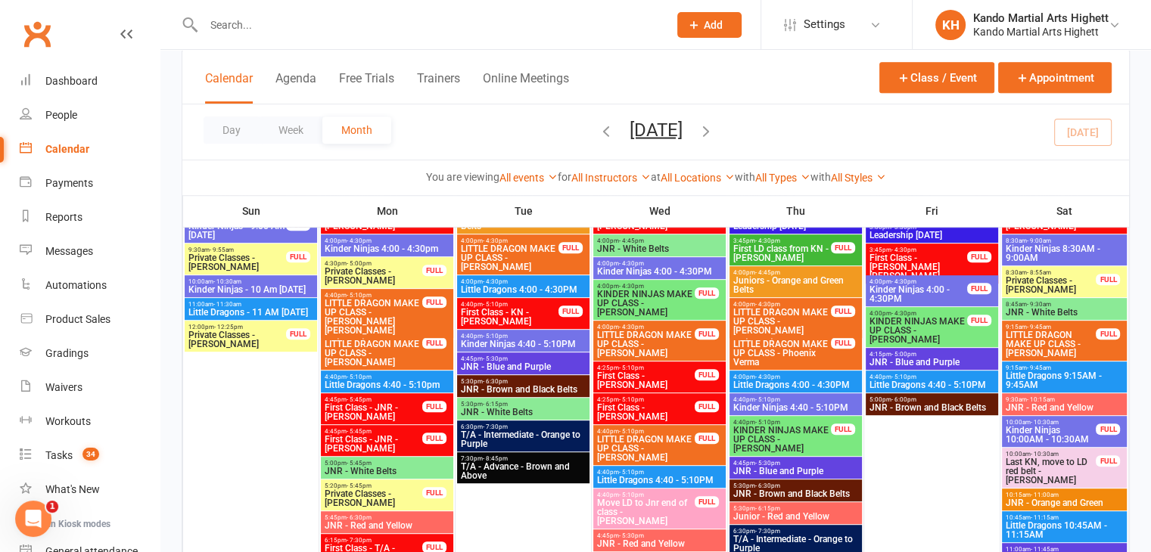
scroll to position [678, 0]
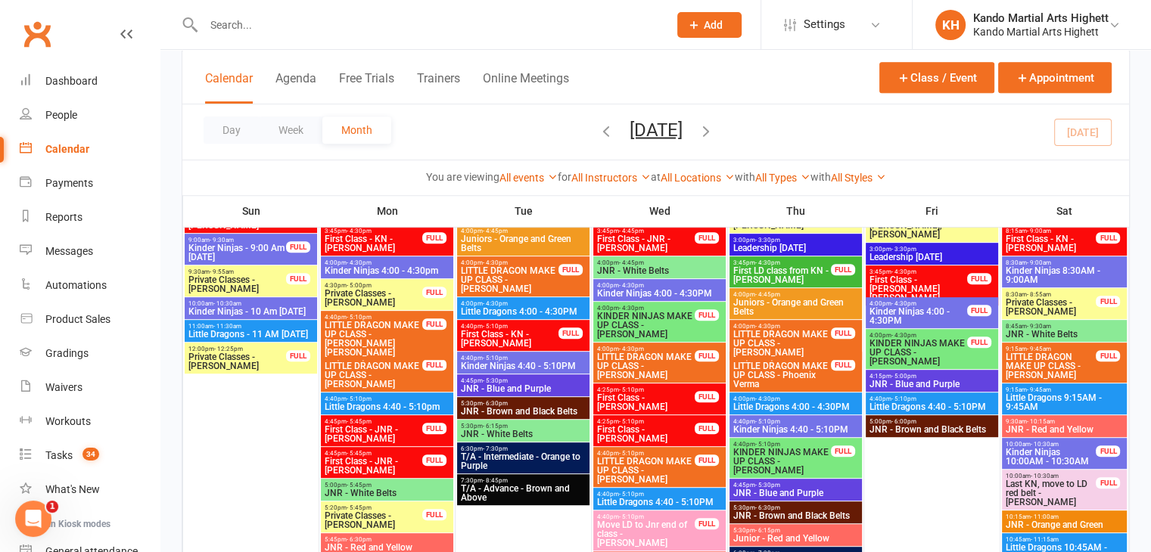
click at [539, 381] on span "4:45pm - 5:30pm" at bounding box center [523, 380] width 126 height 7
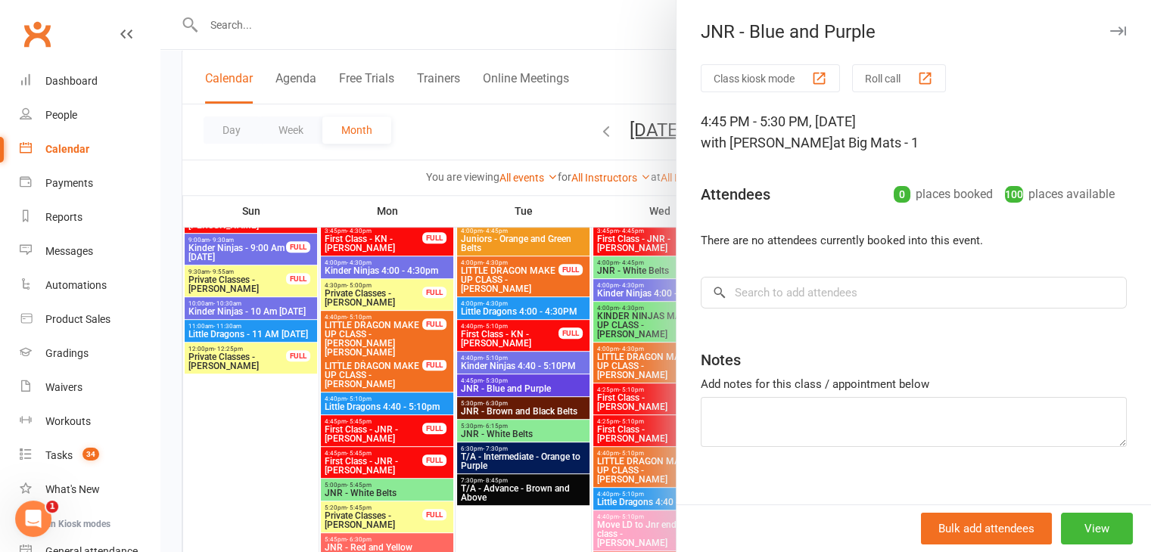
click at [791, 67] on button "Class kiosk mode" at bounding box center [769, 78] width 139 height 28
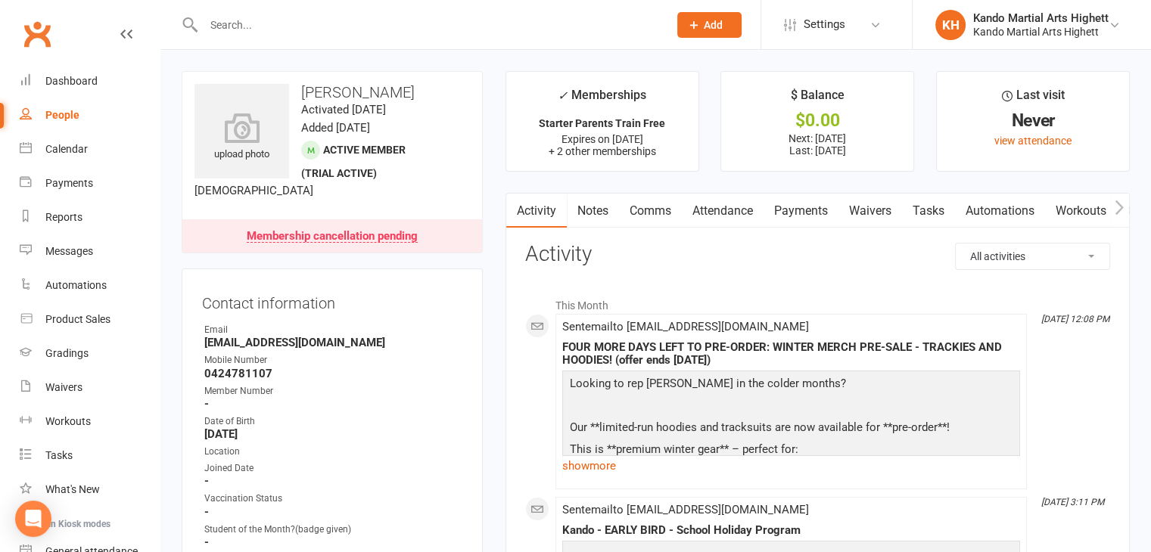
click at [339, 224] on div "upload photo Jean Guo Activated 21 July, 2025 Added 20 July, 2025 Active member…" at bounding box center [332, 162] width 301 height 182
click at [340, 225] on link "Membership cancellation pending" at bounding box center [332, 235] width 300 height 33
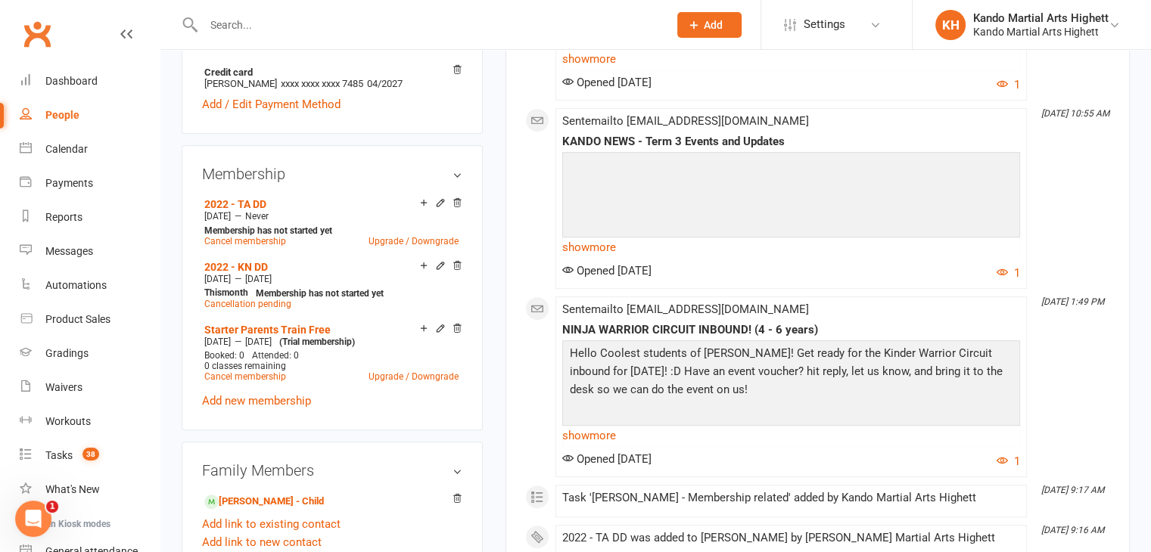
click at [339, 238] on div "Cancel membership Upgrade / Downgrade" at bounding box center [331, 241] width 254 height 11
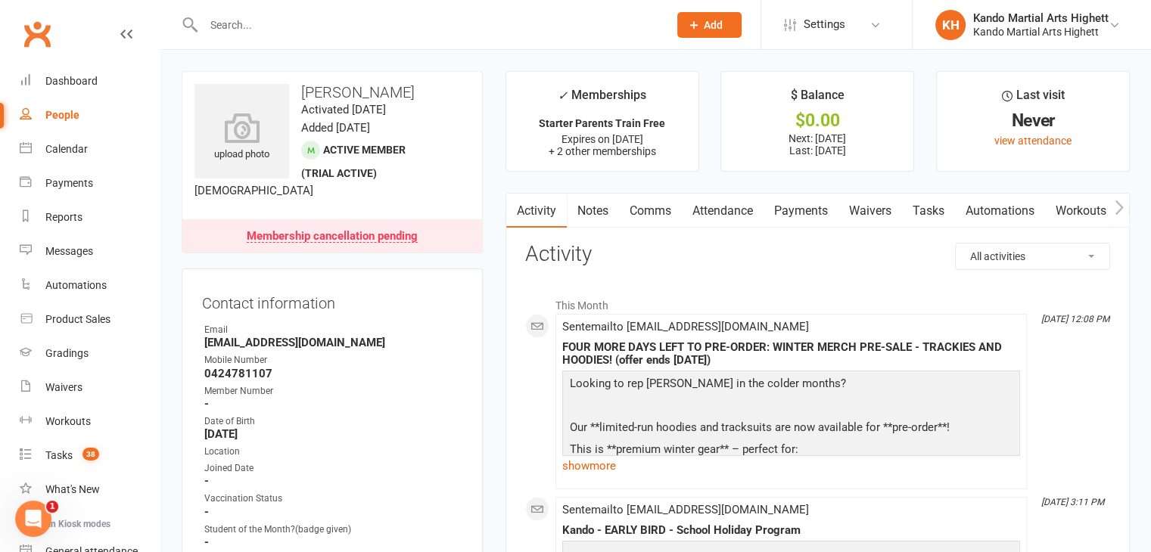
click at [360, 250] on link "Membership cancellation pending" at bounding box center [332, 235] width 300 height 33
click at [750, 207] on link "Attendance" at bounding box center [723, 211] width 82 height 35
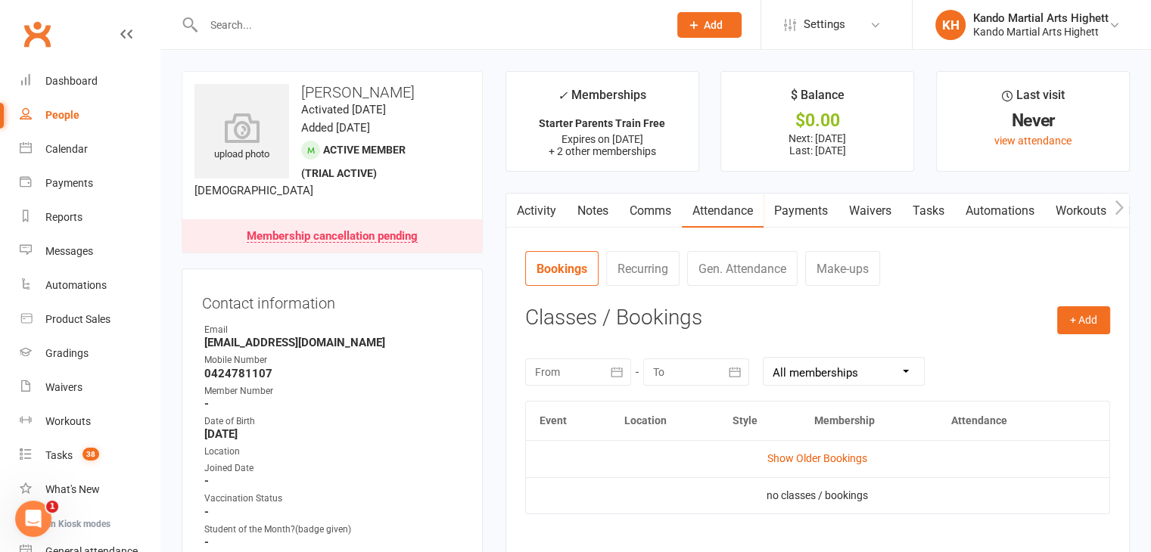
click at [381, 253] on contact-information "upload photo Jean Guo Activated 21 July, 2025 Added 20 July, 2025 Active member…" at bounding box center [332, 420] width 301 height 699
click at [399, 237] on div "Membership cancellation pending" at bounding box center [332, 237] width 171 height 12
click at [817, 210] on link "Payments" at bounding box center [800, 211] width 75 height 35
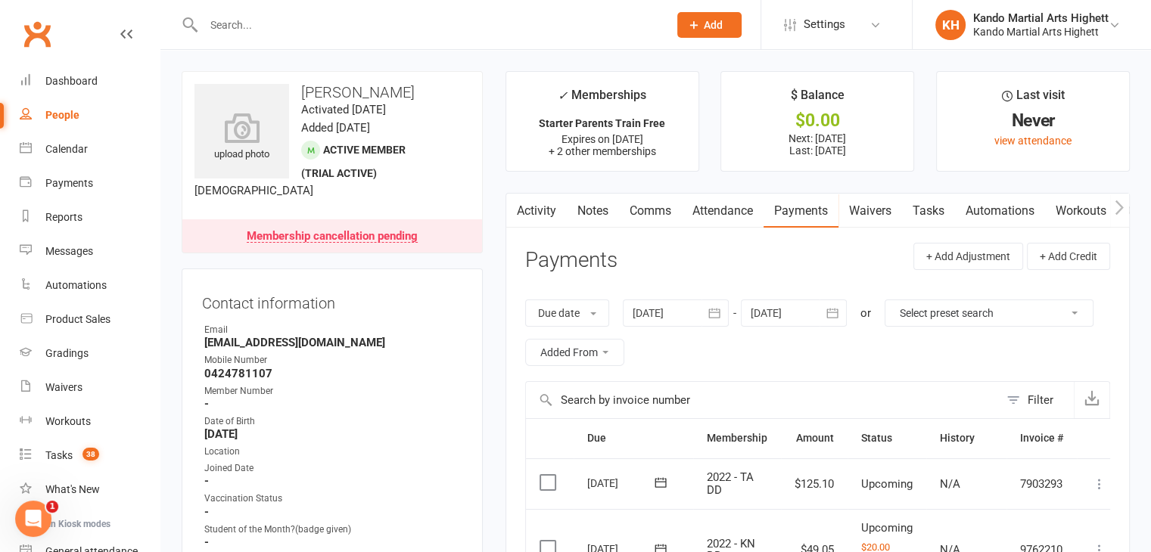
drag, startPoint x: 747, startPoint y: 228, endPoint x: 687, endPoint y: 219, distance: 60.4
click at [657, 210] on link "Comms" at bounding box center [650, 211] width 63 height 35
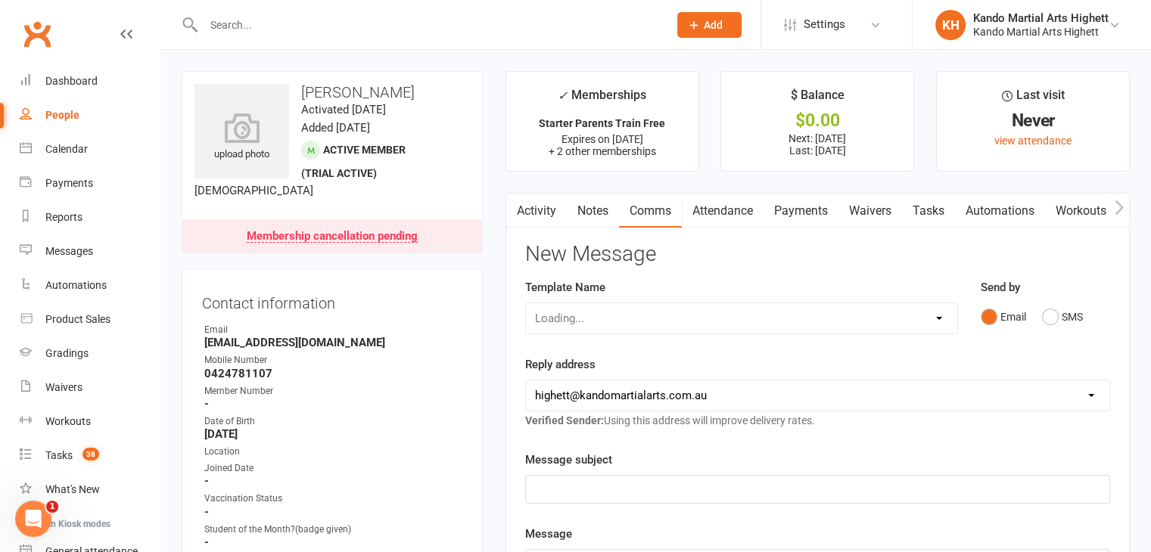
click at [672, 318] on div "Loading..." at bounding box center [741, 319] width 433 height 32
click at [672, 318] on select "Select Template [Email] 2_Booking Confirmation Required [Email] 3_Booking Confi…" at bounding box center [741, 318] width 431 height 30
select select "27"
click at [526, 303] on select "Select Template [Email] 2_Booking Confirmation Required [Email] 3_Booking Confi…" at bounding box center [741, 318] width 431 height 30
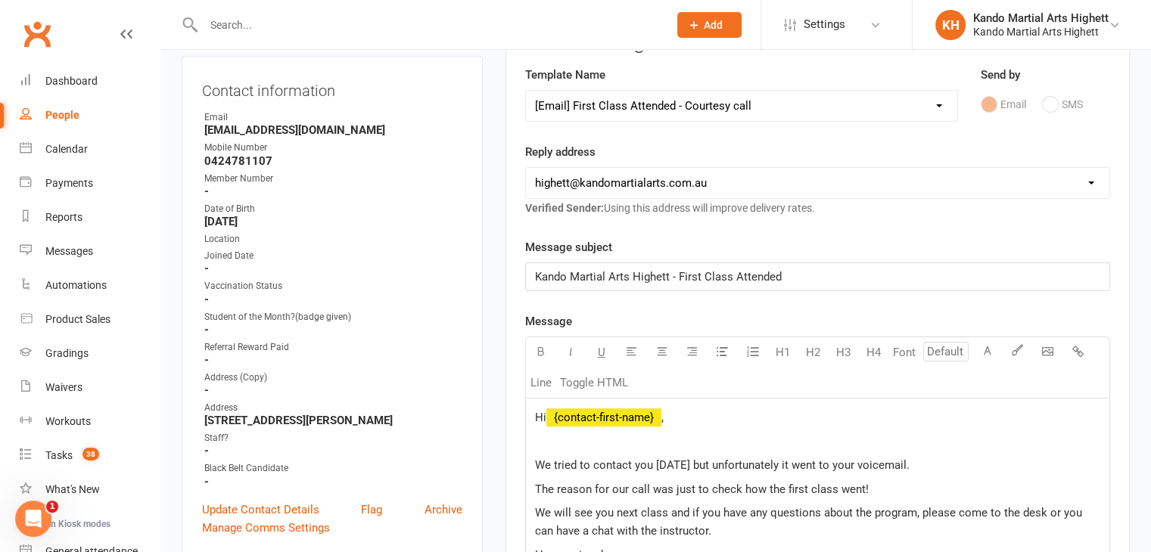
scroll to position [454, 0]
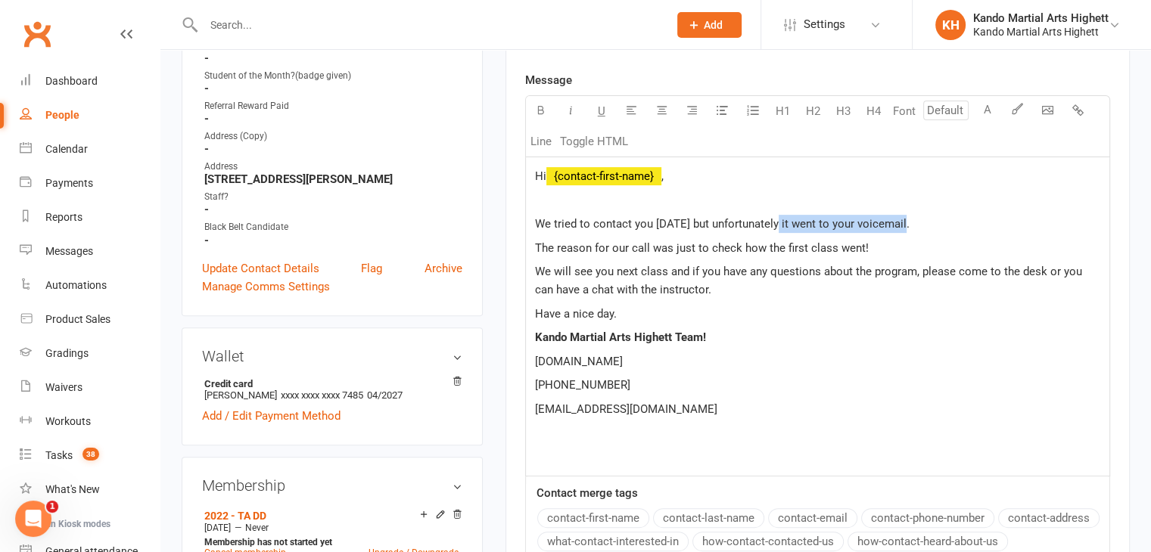
drag, startPoint x: 772, startPoint y: 219, endPoint x: 901, endPoint y: 217, distance: 128.6
click at [901, 217] on p "We tried to contact you today but unfortunately it went to your voicemail." at bounding box center [817, 224] width 565 height 18
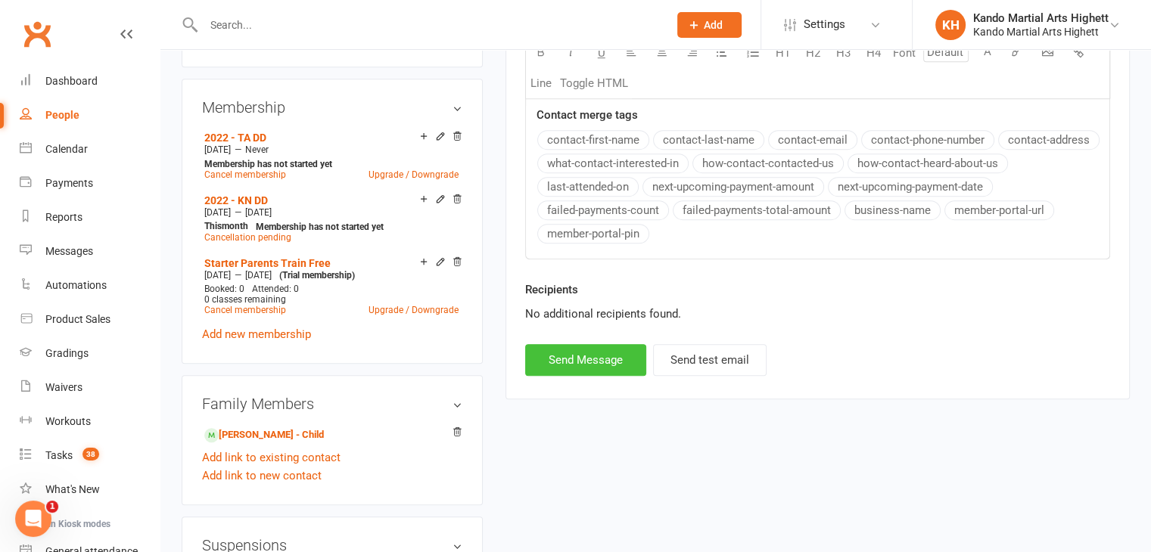
click at [569, 361] on button "Send Message" at bounding box center [585, 360] width 121 height 32
select select
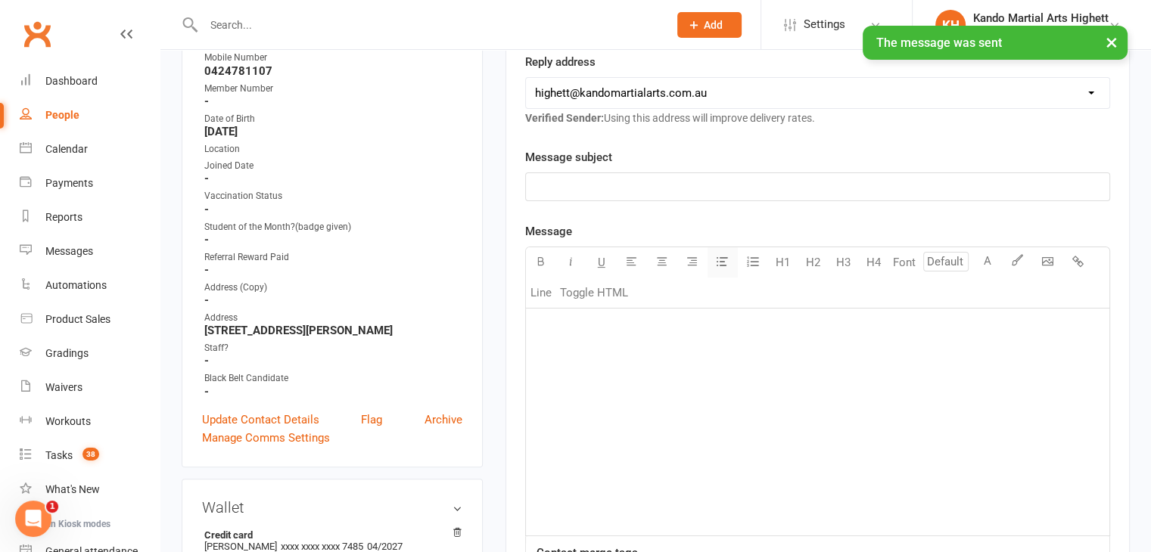
scroll to position [0, 0]
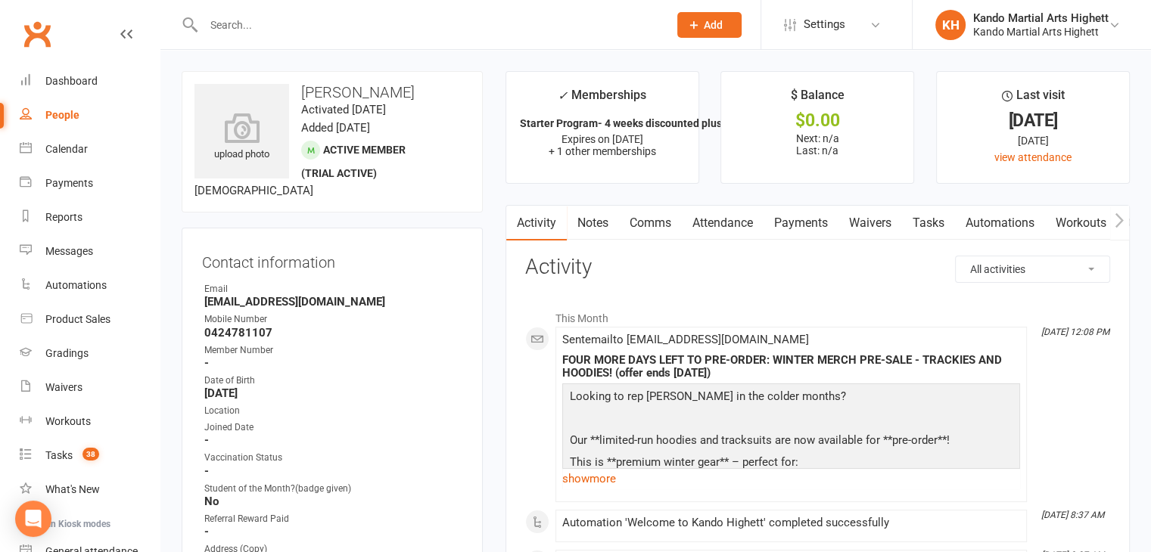
click at [715, 240] on link "Attendance" at bounding box center [723, 223] width 82 height 35
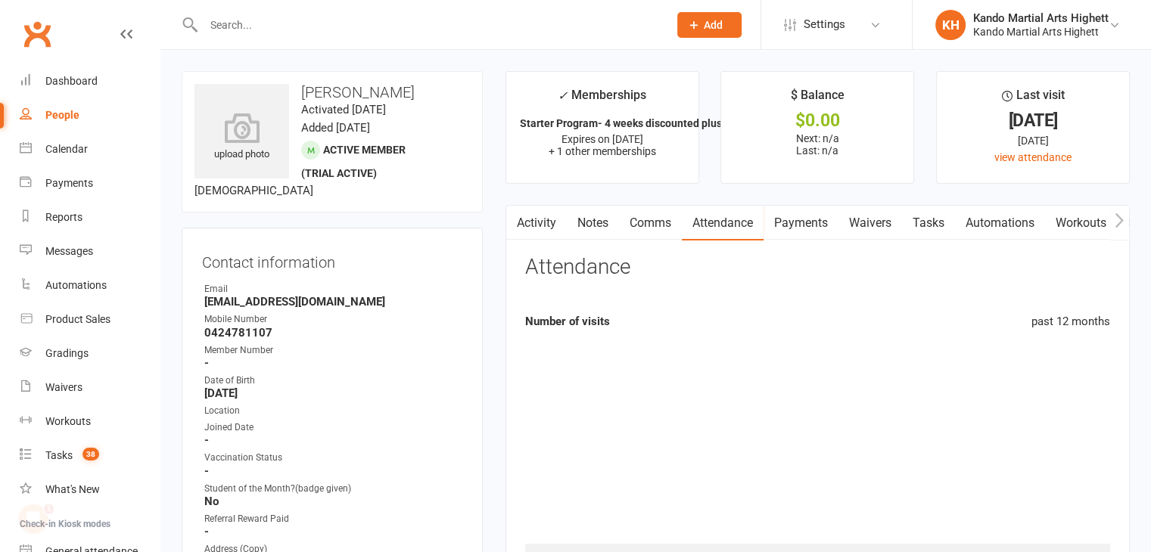
click at [725, 225] on link "Attendance" at bounding box center [723, 223] width 82 height 35
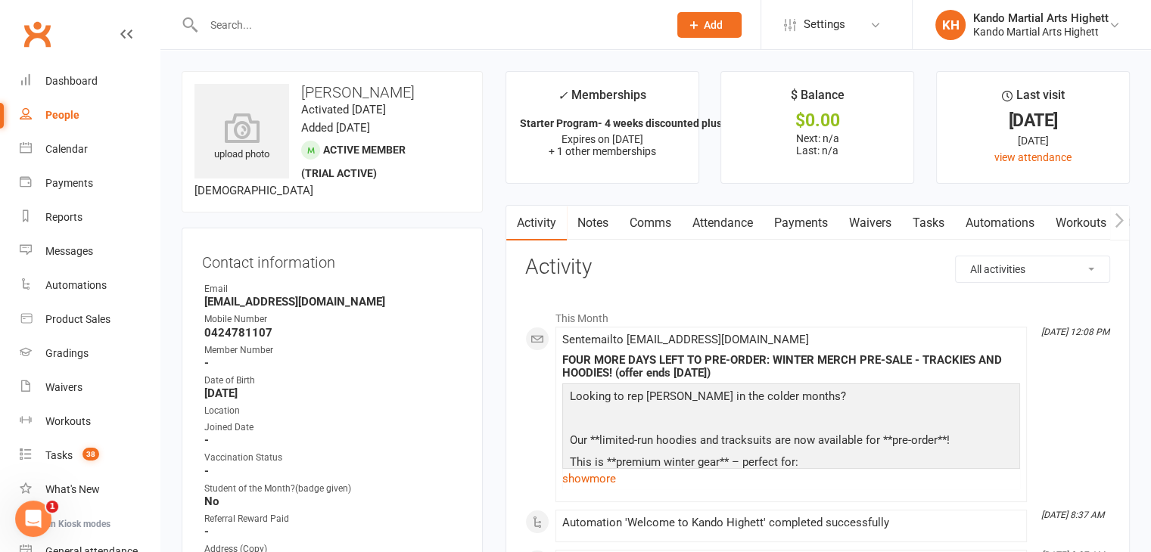
click at [662, 234] on link "Comms" at bounding box center [650, 223] width 63 height 35
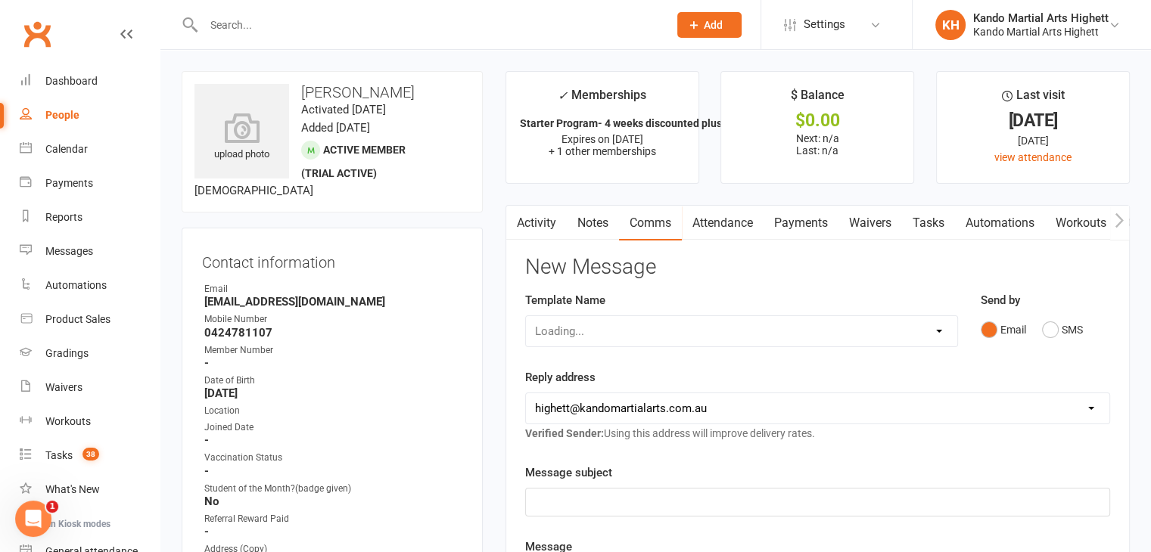
click at [669, 321] on select "Loading..." at bounding box center [741, 331] width 431 height 30
select select "27"
click at [526, 316] on select "Select Template [Email] 2_Booking Confirmation Required [Email] 3_Booking Confi…" at bounding box center [741, 331] width 431 height 30
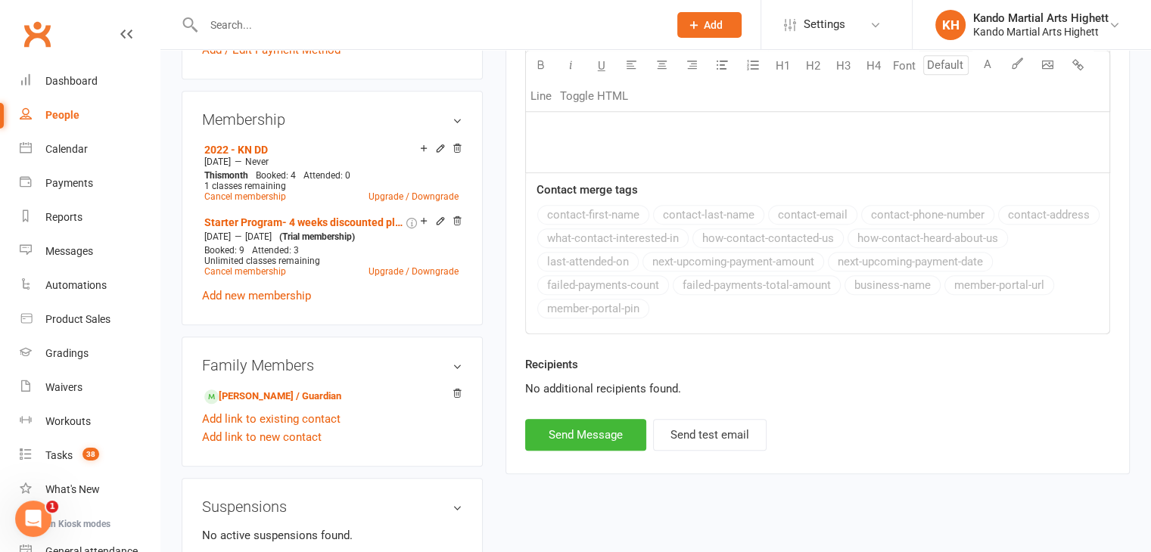
scroll to position [832, 0]
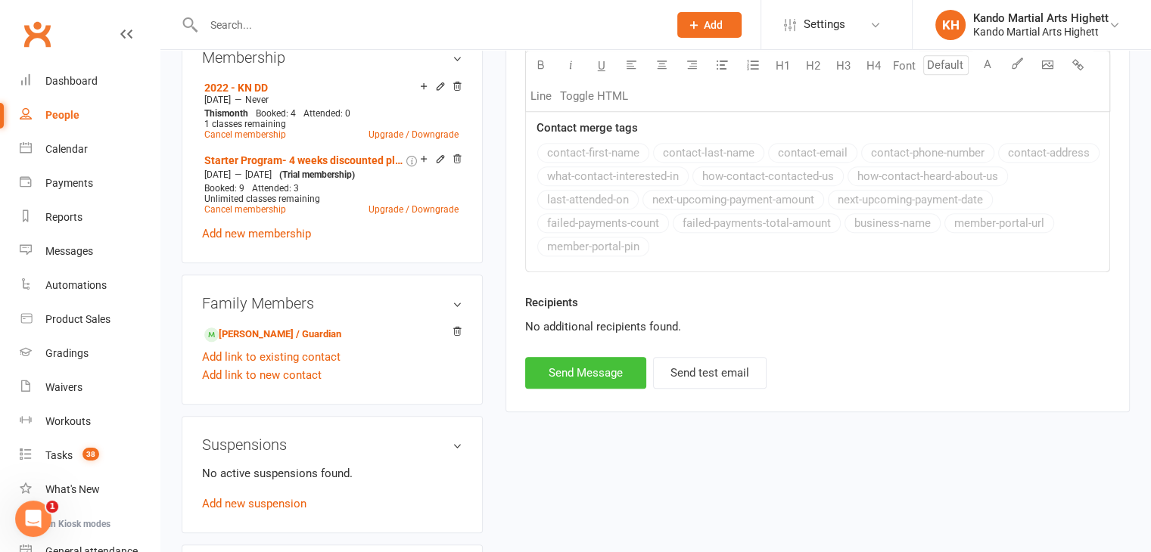
click at [617, 381] on button "Send Message" at bounding box center [585, 373] width 121 height 32
select select
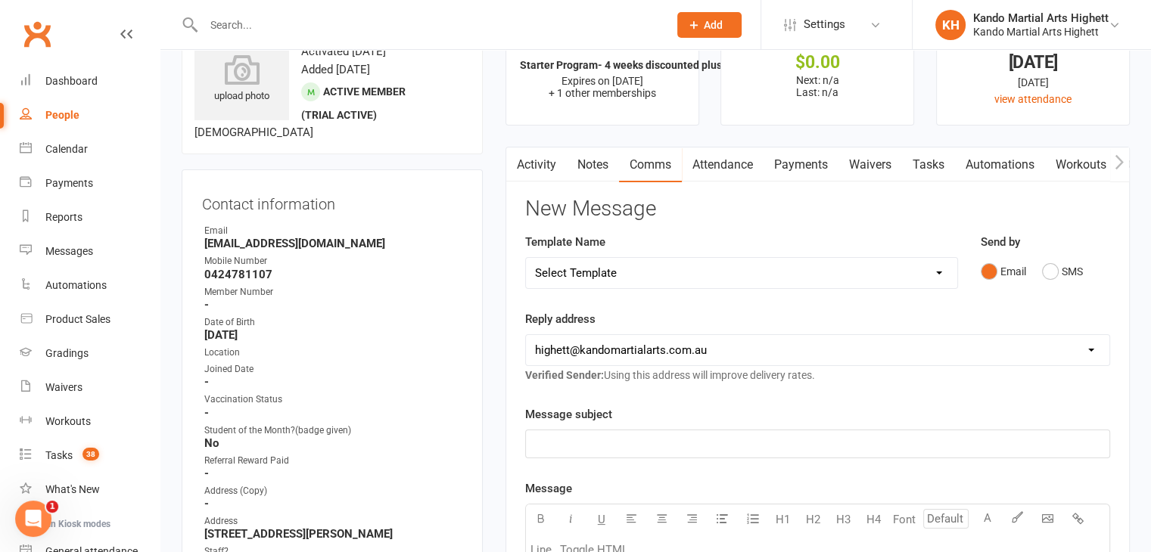
scroll to position [0, 0]
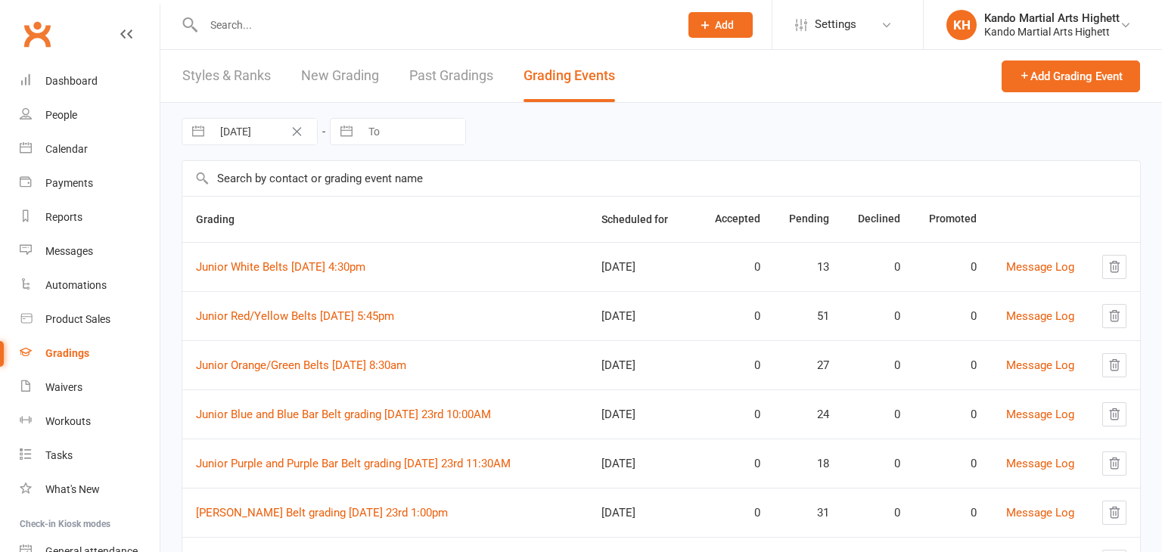
select select "100"
click at [273, 31] on input "text" at bounding box center [428, 24] width 458 height 21
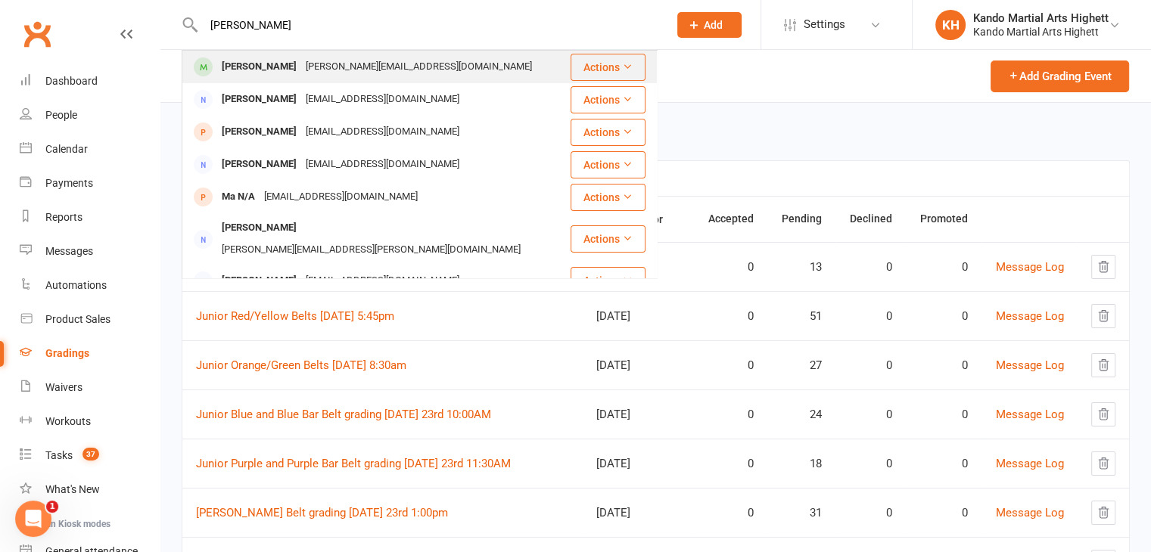
type input "[PERSON_NAME]"
click at [301, 61] on div "[PERSON_NAME][EMAIL_ADDRESS][DOMAIN_NAME]" at bounding box center [418, 67] width 235 height 22
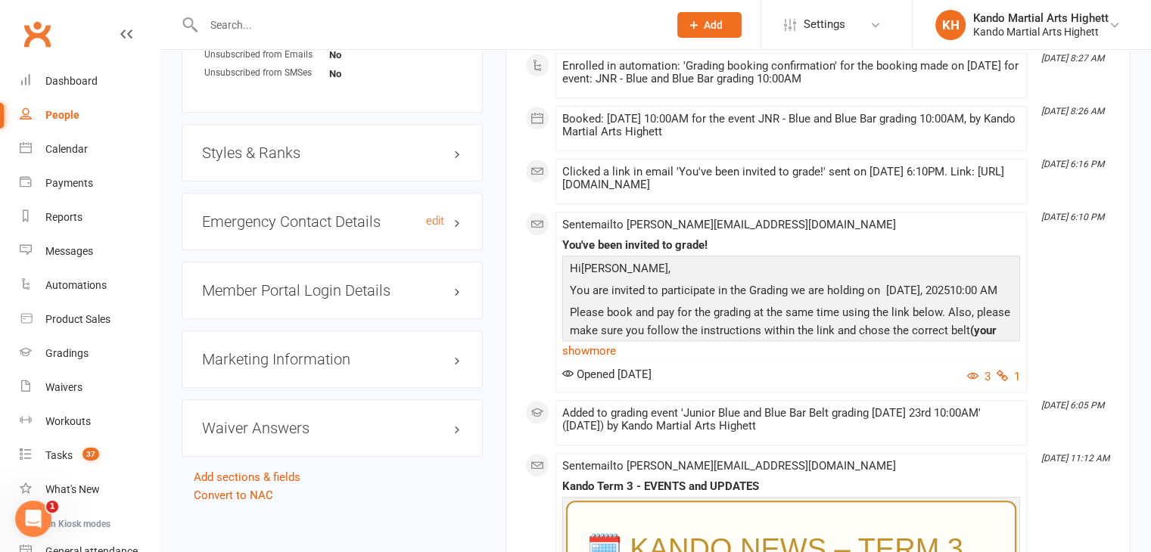
scroll to position [1362, 0]
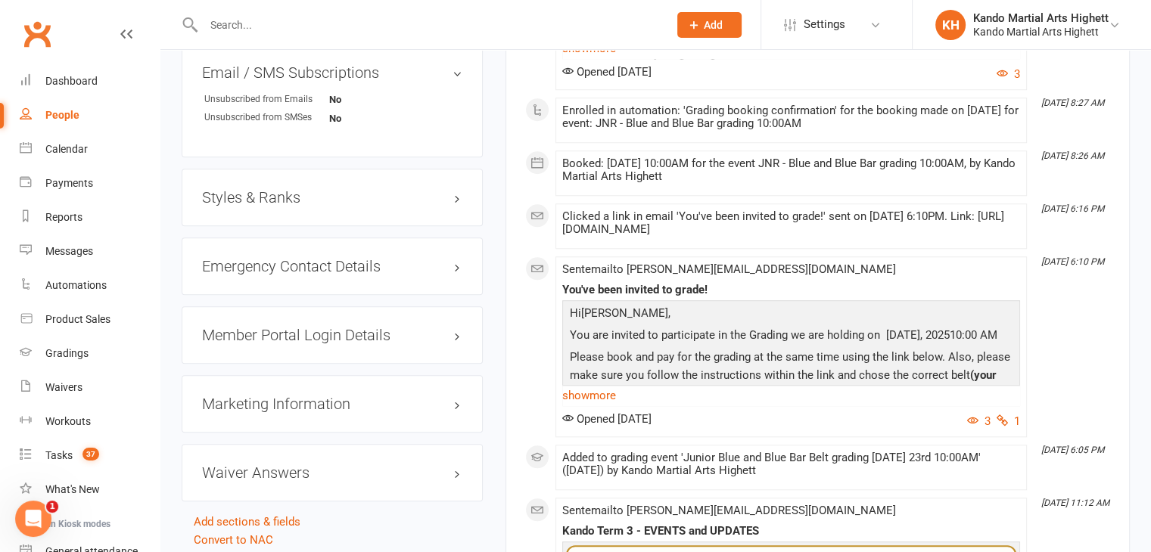
click at [297, 200] on div "Styles & Ranks" at bounding box center [332, 197] width 301 height 57
click at [306, 198] on div "Styles & Ranks" at bounding box center [332, 197] width 301 height 57
click at [329, 173] on div "Styles & Ranks" at bounding box center [332, 197] width 301 height 57
click at [321, 170] on div "Styles & Ranks" at bounding box center [332, 197] width 301 height 57
click at [305, 196] on div "Styles & Ranks" at bounding box center [332, 197] width 301 height 57
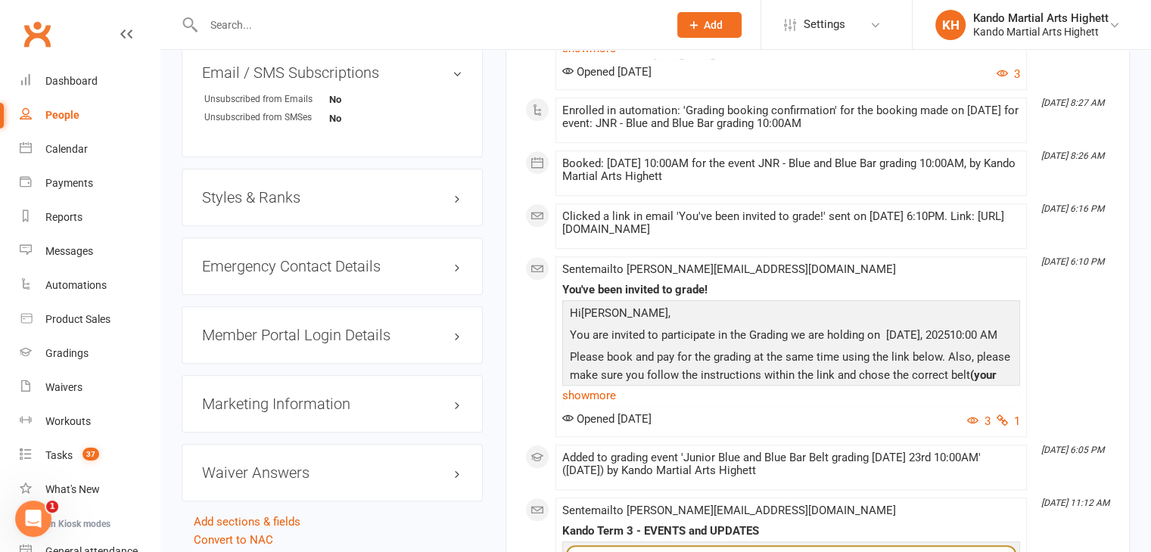
click at [312, 189] on h3 "Styles & Ranks" at bounding box center [332, 197] width 260 height 17
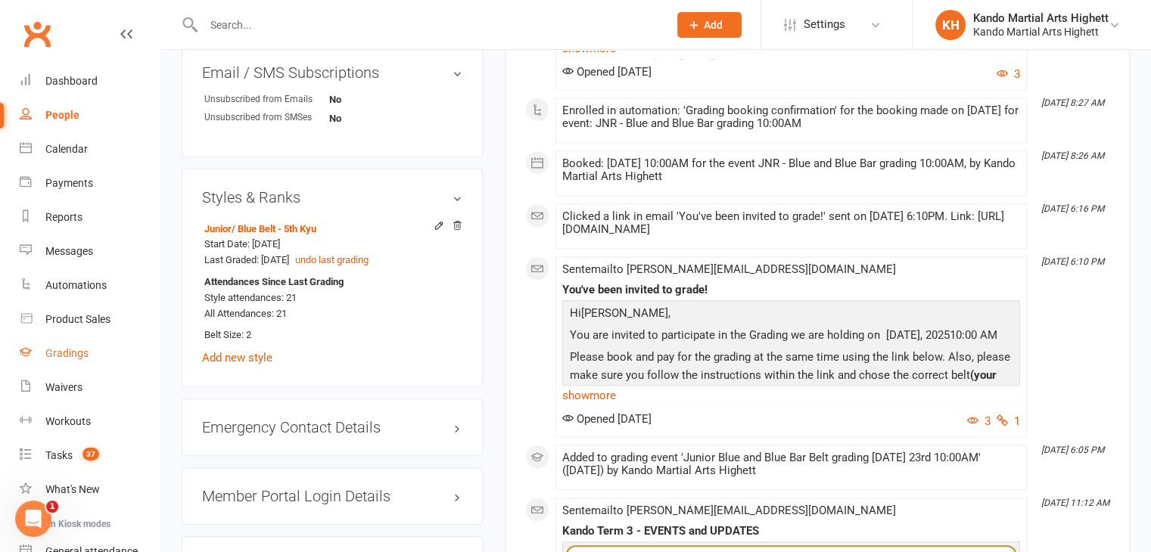
click at [104, 345] on link "Gradings" at bounding box center [90, 354] width 140 height 34
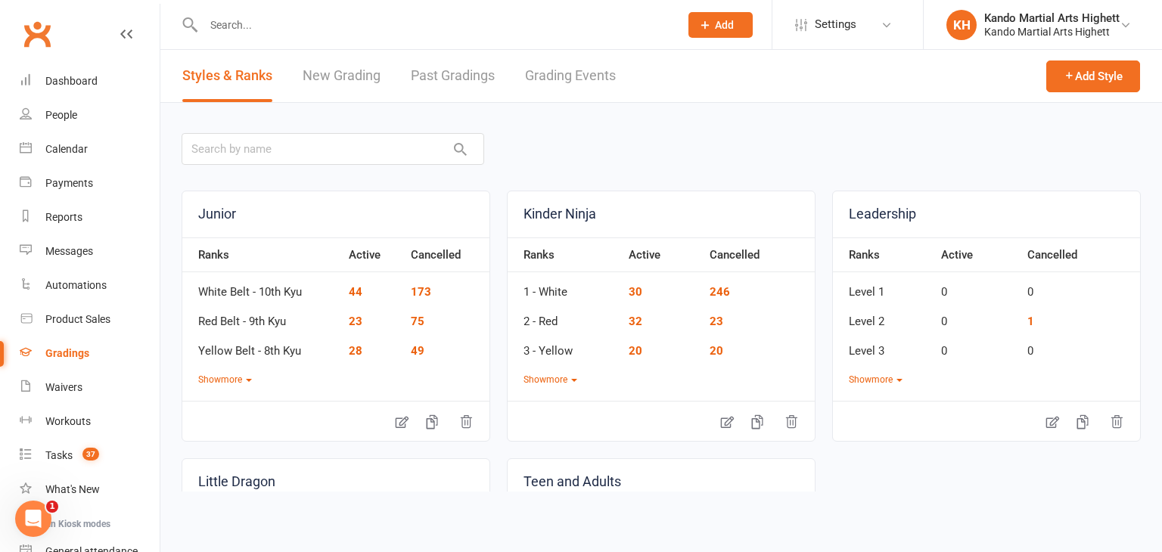
click at [580, 92] on link "Grading Events" at bounding box center [570, 76] width 91 height 52
select select "100"
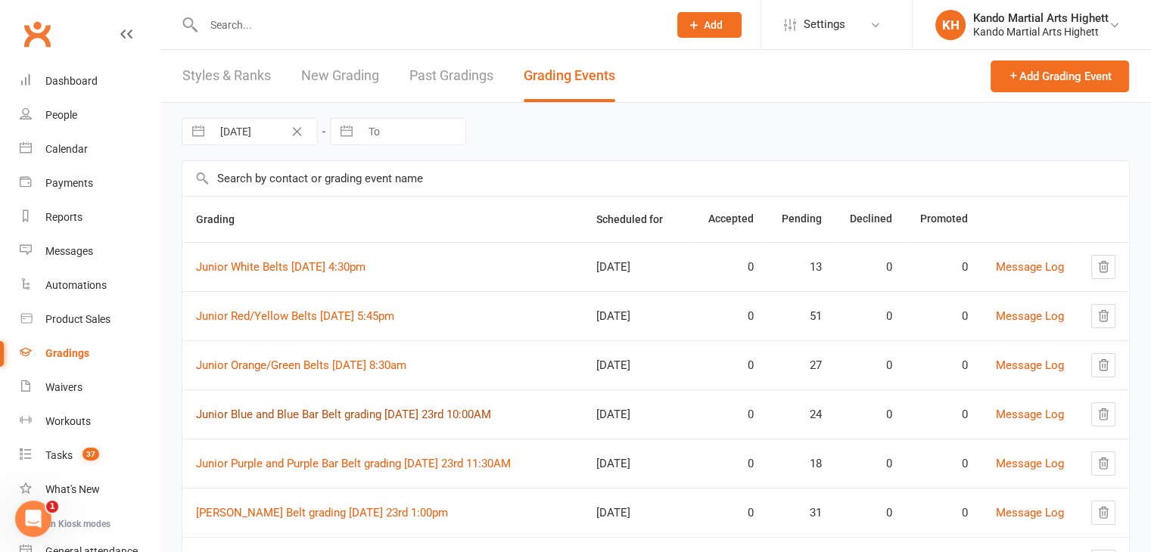
click at [336, 419] on link "Junior Blue and Blue Bar Belt grading Saturday 23rd 10:00AM" at bounding box center [343, 415] width 295 height 14
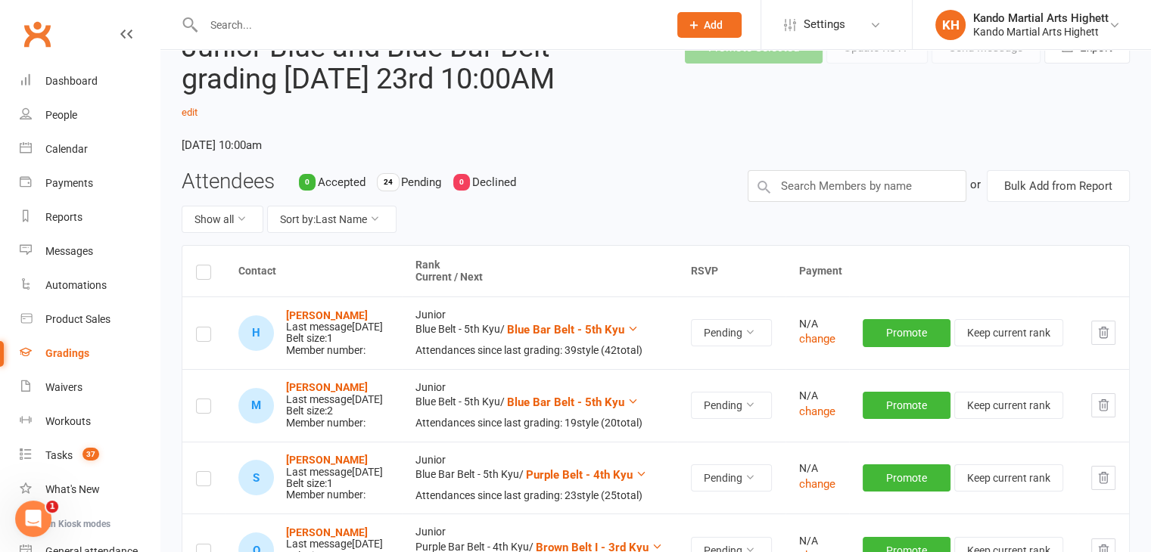
scroll to position [76, 0]
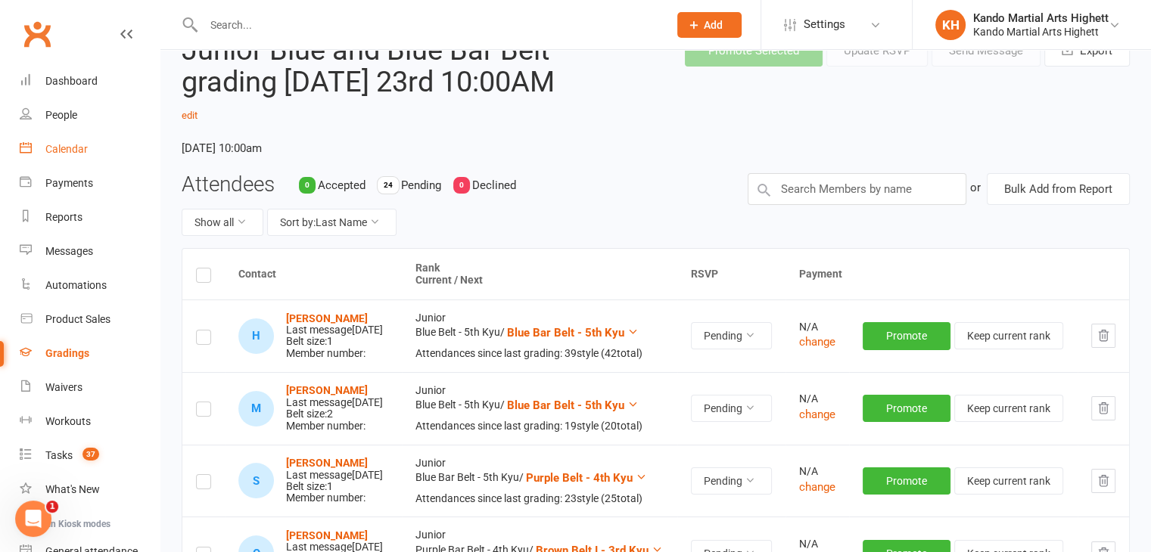
click at [84, 154] on div "Calendar" at bounding box center [66, 149] width 42 height 12
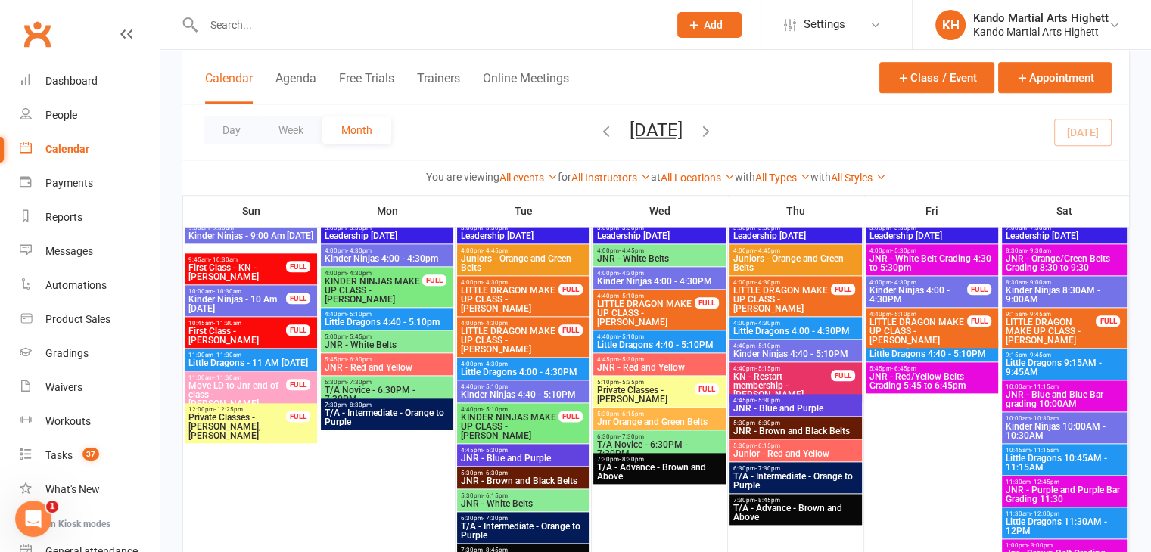
scroll to position [1664, 0]
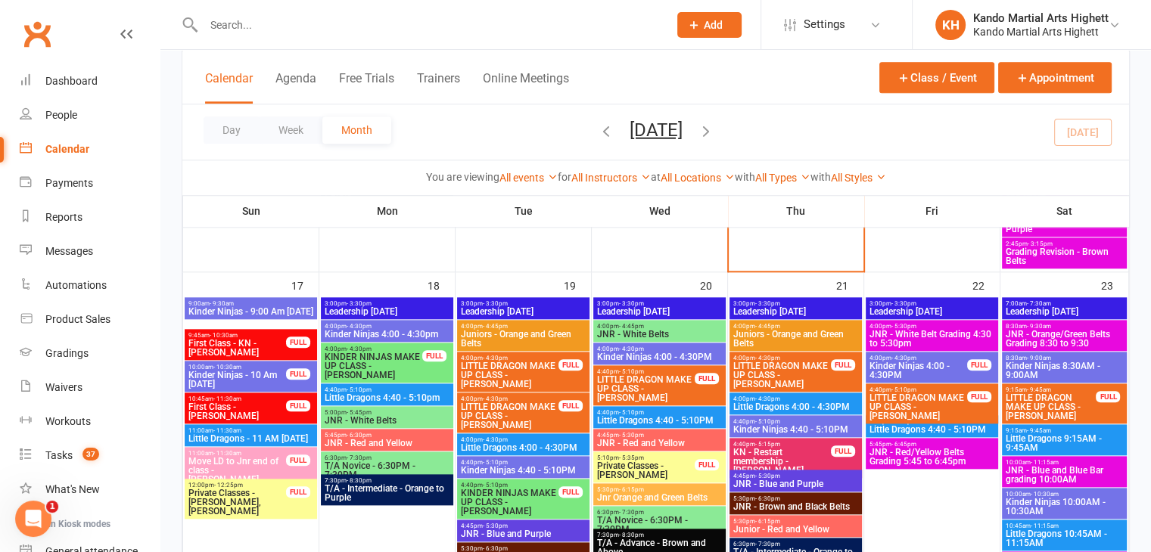
click at [263, 308] on span "Kinder Ninjas - 9:00 Am Sunday" at bounding box center [251, 311] width 126 height 9
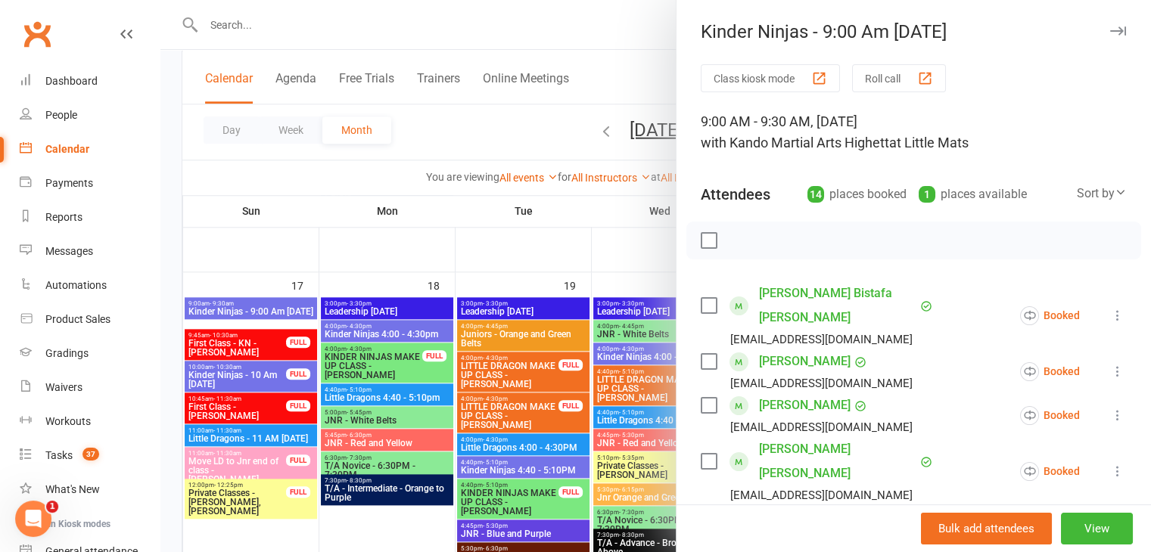
click at [263, 310] on div at bounding box center [655, 276] width 990 height 552
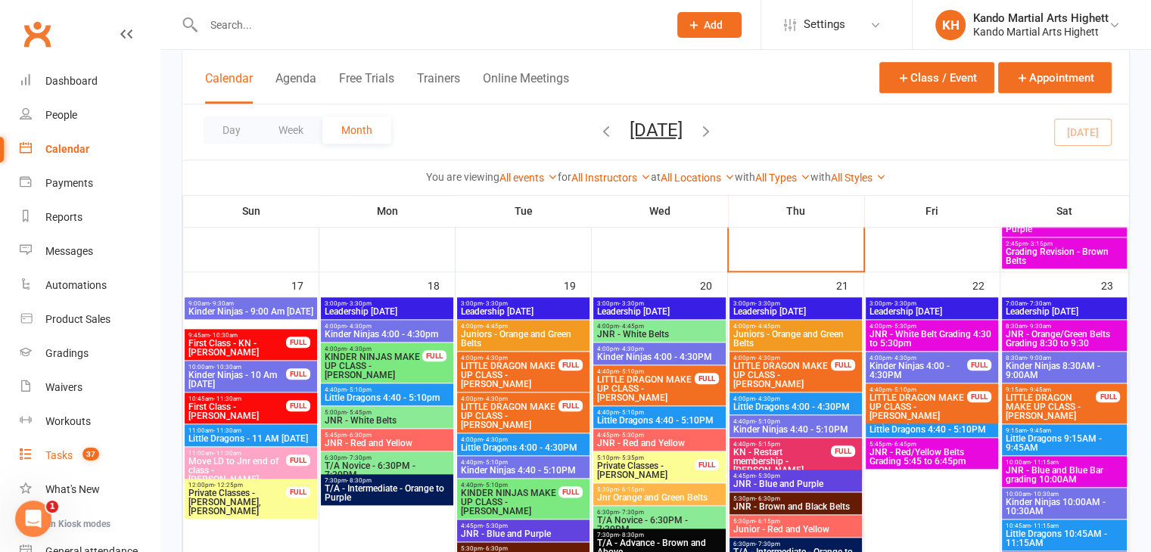
click at [100, 460] on link "Tasks 37" at bounding box center [90, 456] width 140 height 34
select select "incomplete"
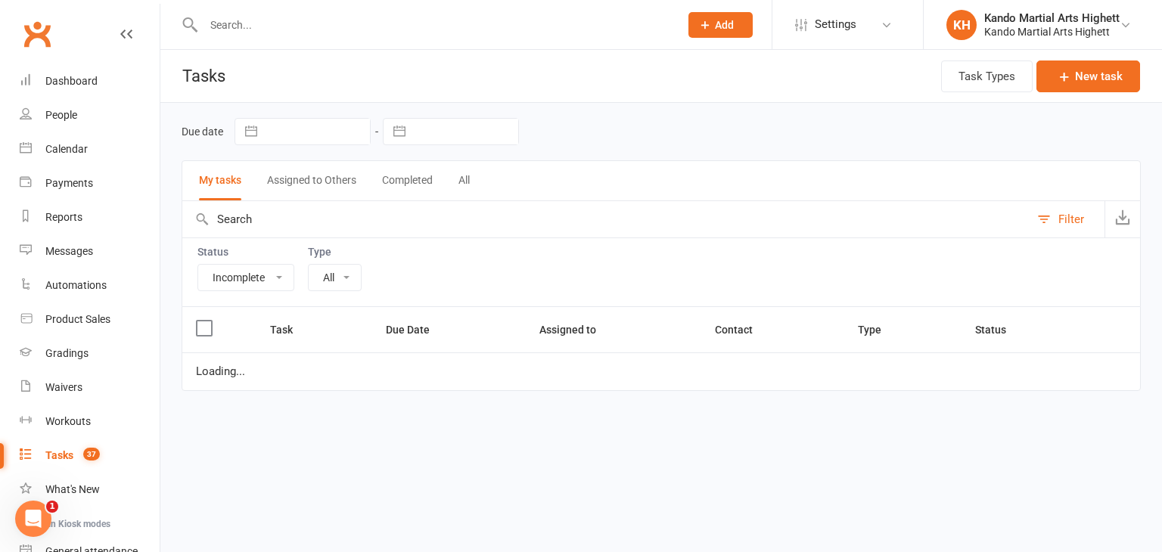
select select "23096"
click at [467, 273] on select "All Admin Cancellation Class transfer Courtesy call Create welcome card E-mail …" at bounding box center [412, 278] width 207 height 26
select select "started"
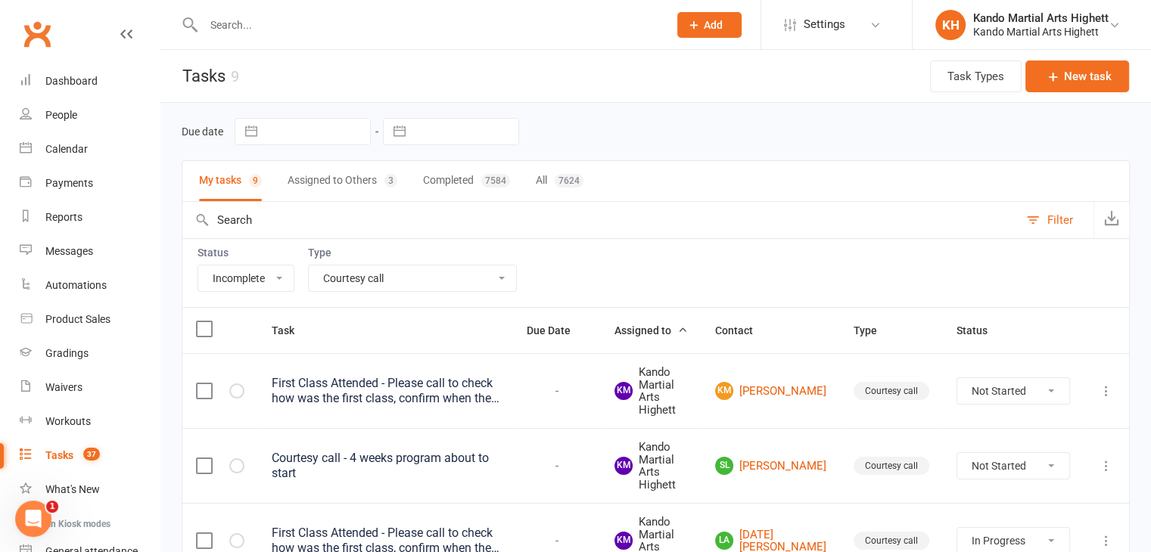
select select "28347"
click at [309, 266] on select "All Admin Cancellation Class transfer Courtesy call Create welcome card E-mail …" at bounding box center [412, 279] width 207 height 26
select select "started"
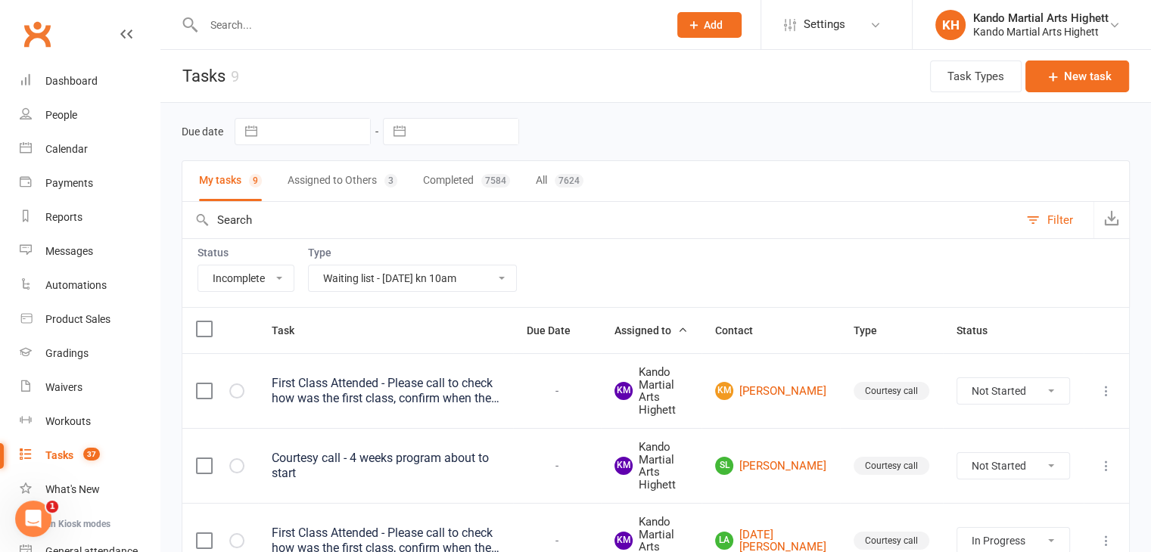
select select "started"
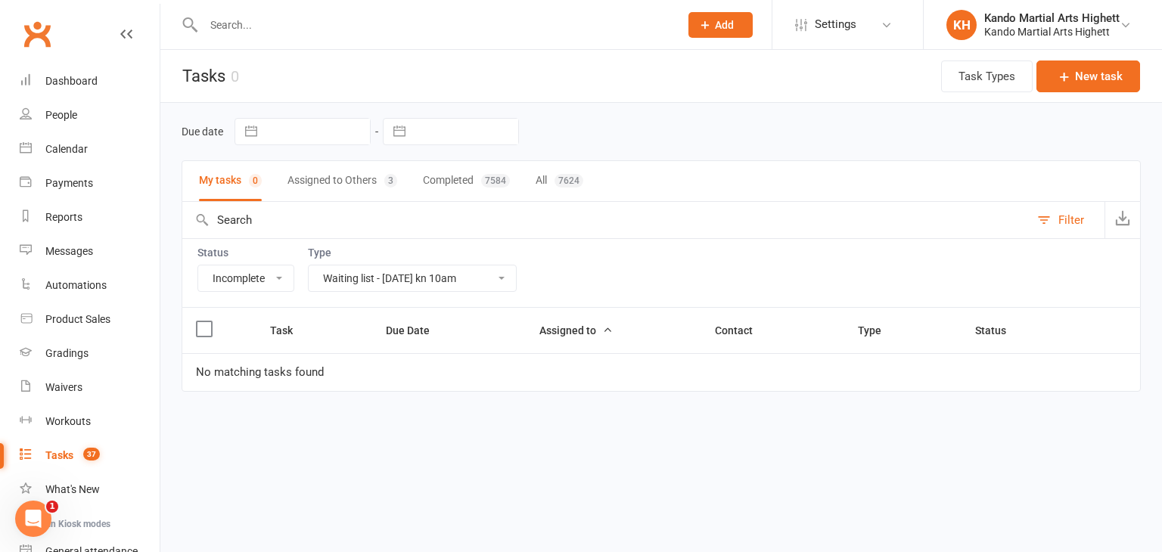
click at [471, 284] on select "All Admin Cancellation Class transfer Courtesy call Create welcome card E-mail …" at bounding box center [412, 279] width 207 height 26
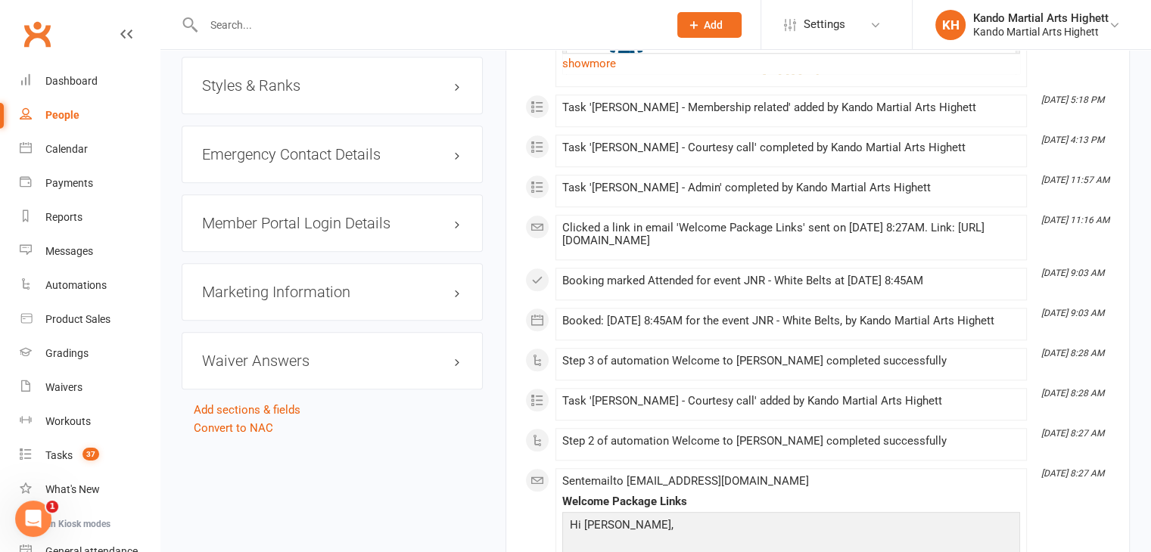
scroll to position [908, 0]
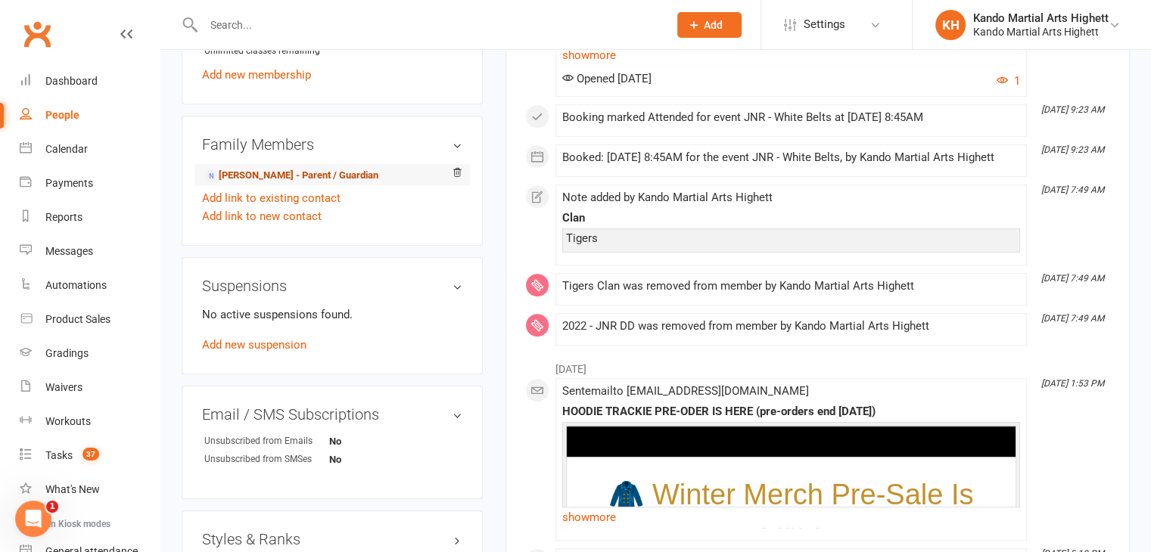
click at [318, 180] on link "[PERSON_NAME] - Parent / Guardian" at bounding box center [291, 176] width 174 height 16
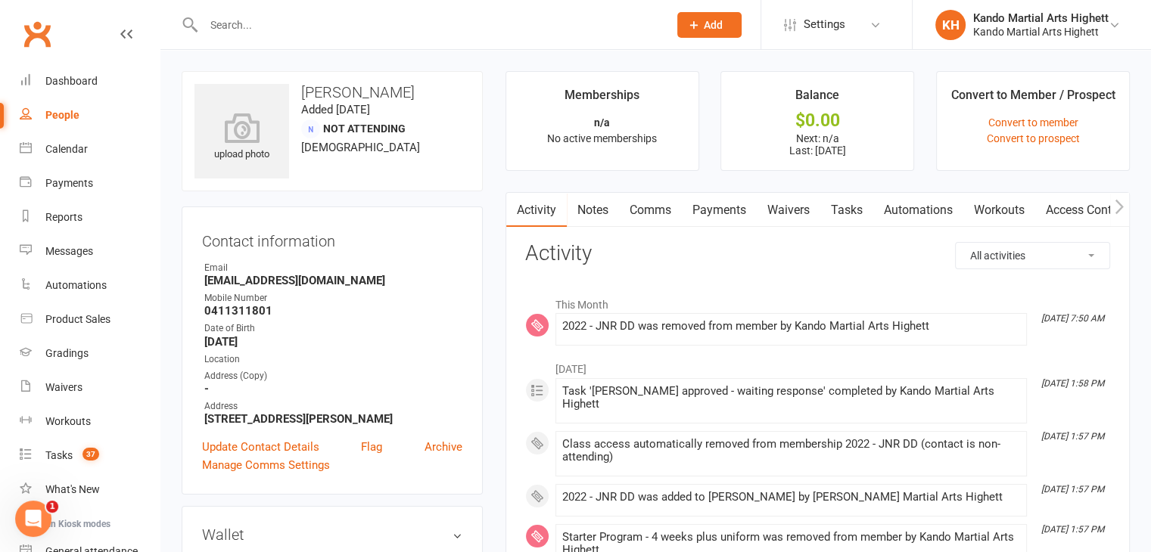
click at [749, 225] on link "Payments" at bounding box center [719, 210] width 75 height 35
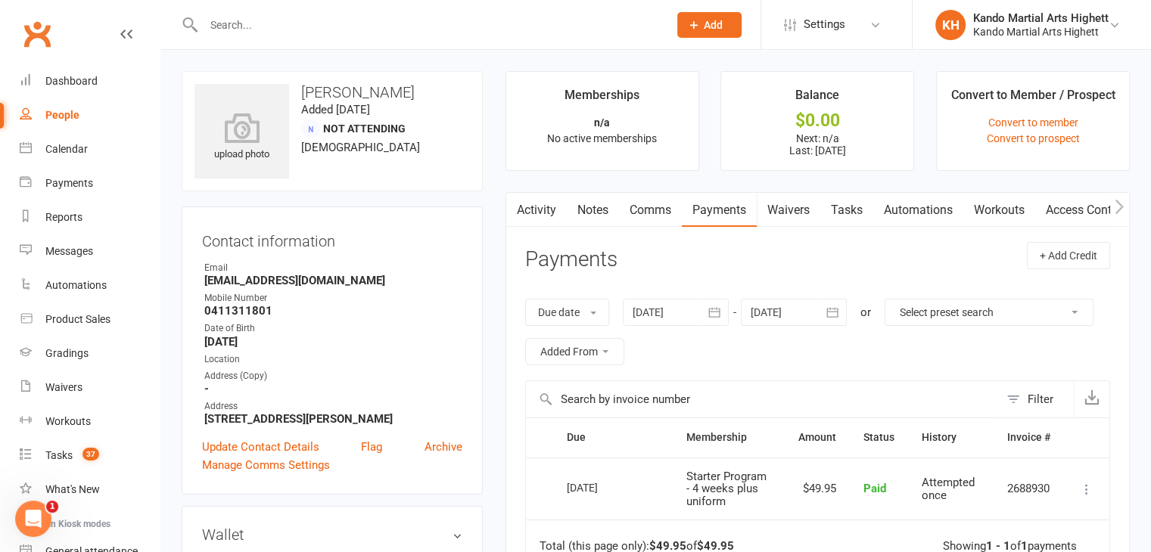
click at [321, 308] on strong "0411311801" at bounding box center [333, 311] width 258 height 14
click at [318, 309] on strong "0411311801" at bounding box center [333, 311] width 258 height 14
click at [365, 128] on span "Not Attending" at bounding box center [364, 129] width 82 height 12
click at [362, 144] on span "[DEMOGRAPHIC_DATA]" at bounding box center [360, 148] width 119 height 14
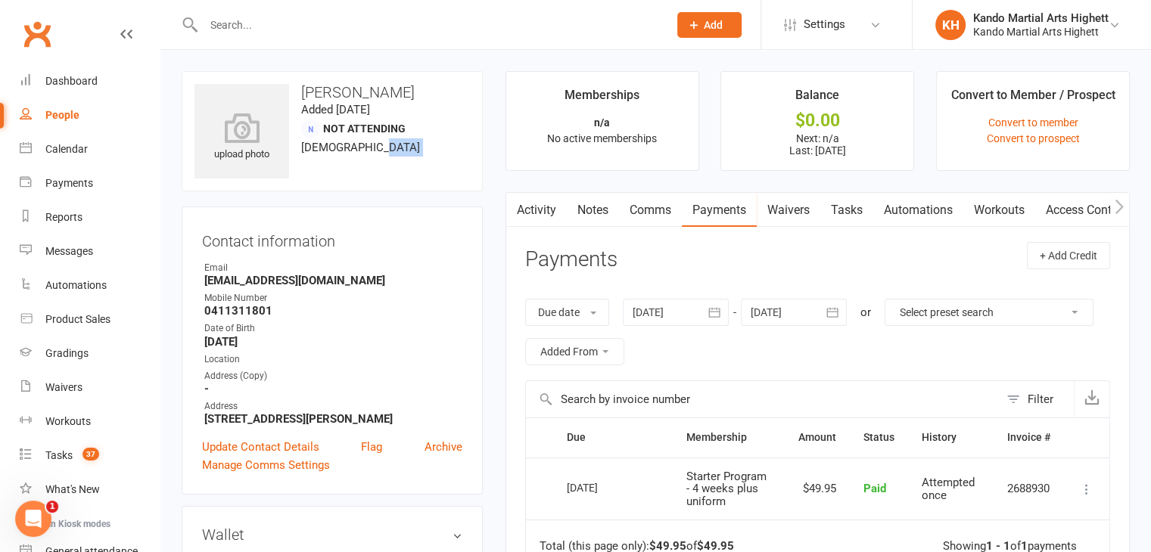
click at [362, 144] on span "[DEMOGRAPHIC_DATA]" at bounding box center [360, 148] width 119 height 14
click at [357, 343] on strong "[DATE]" at bounding box center [333, 342] width 258 height 14
click at [257, 300] on div "Mobile Number" at bounding box center [333, 298] width 258 height 14
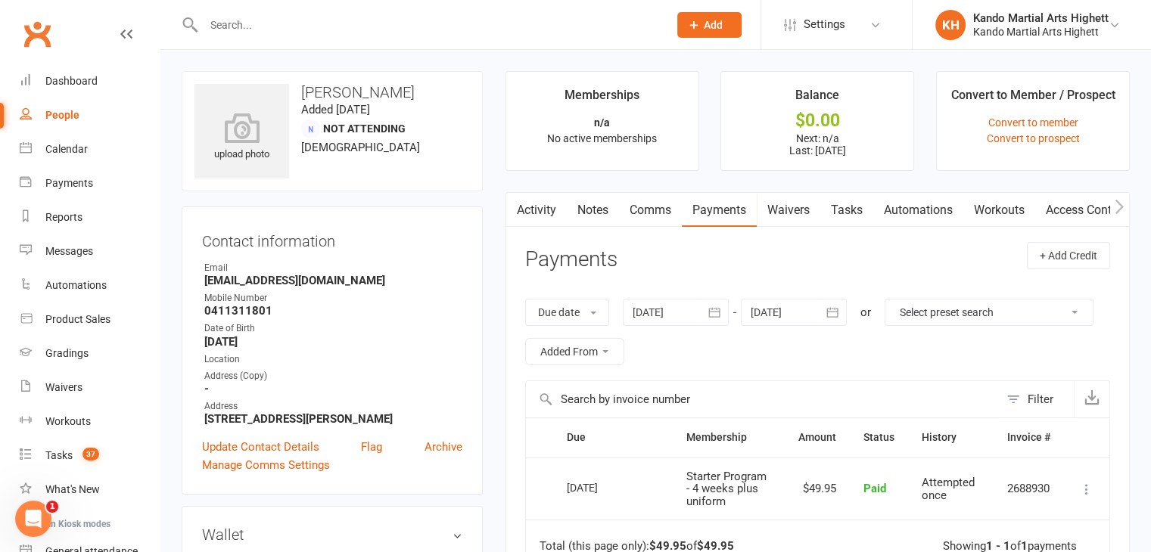
click at [251, 334] on div "Date of Birth" at bounding box center [333, 328] width 258 height 14
click at [248, 328] on div "Date of Birth" at bounding box center [333, 328] width 258 height 14
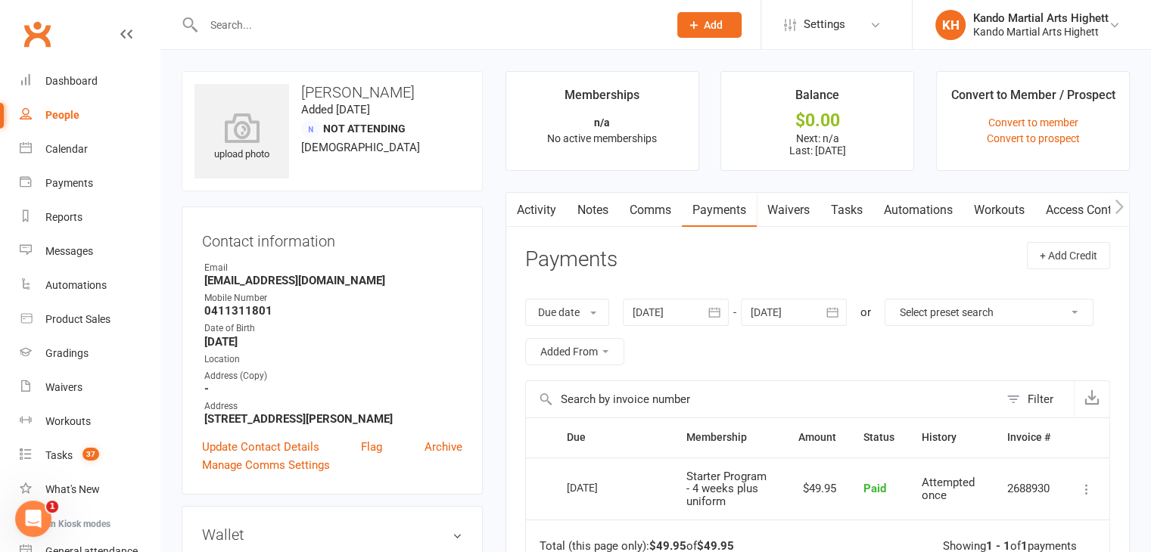
click at [254, 304] on strong "0411311801" at bounding box center [333, 311] width 258 height 14
click at [257, 303] on div "Mobile Number" at bounding box center [333, 298] width 258 height 14
click at [251, 270] on div "Email" at bounding box center [333, 268] width 258 height 14
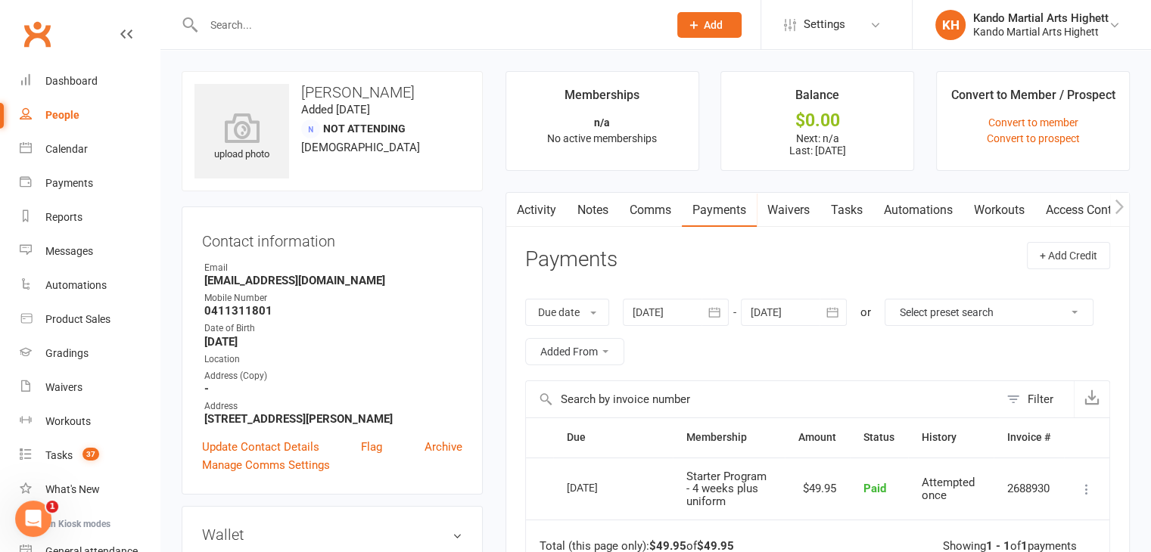
click at [251, 270] on div "Email" at bounding box center [333, 268] width 258 height 14
click at [257, 270] on div "Email" at bounding box center [333, 268] width 258 height 14
click at [269, 253] on div "Contact information Owner Email [PERSON_NAME][EMAIL_ADDRESS][DOMAIN_NAME] Mobil…" at bounding box center [332, 351] width 301 height 288
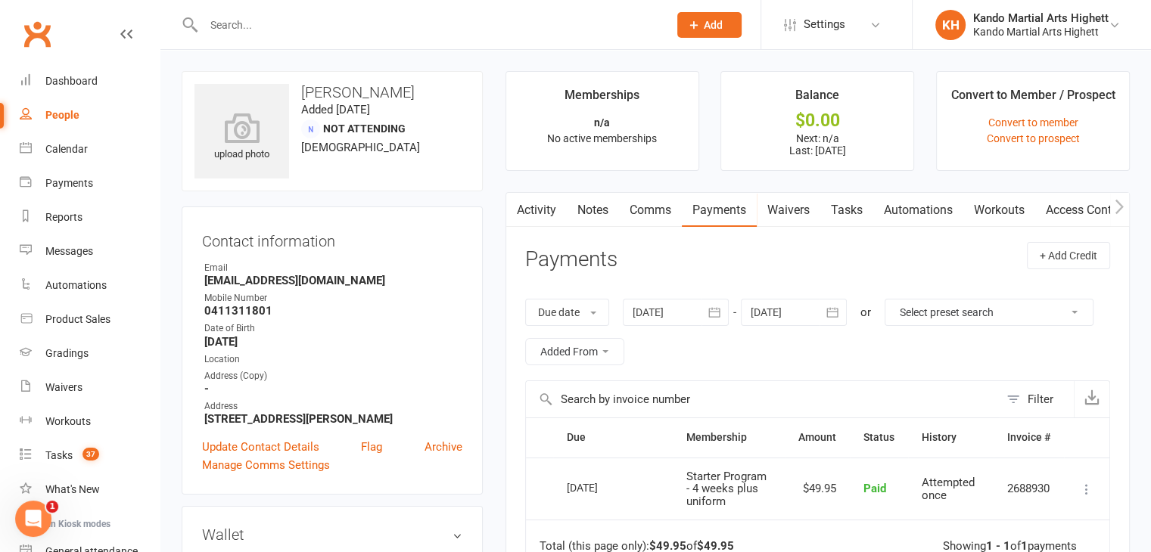
click at [251, 247] on h3 "Contact information" at bounding box center [332, 238] width 260 height 23
click at [257, 244] on h3 "Contact information" at bounding box center [332, 238] width 260 height 23
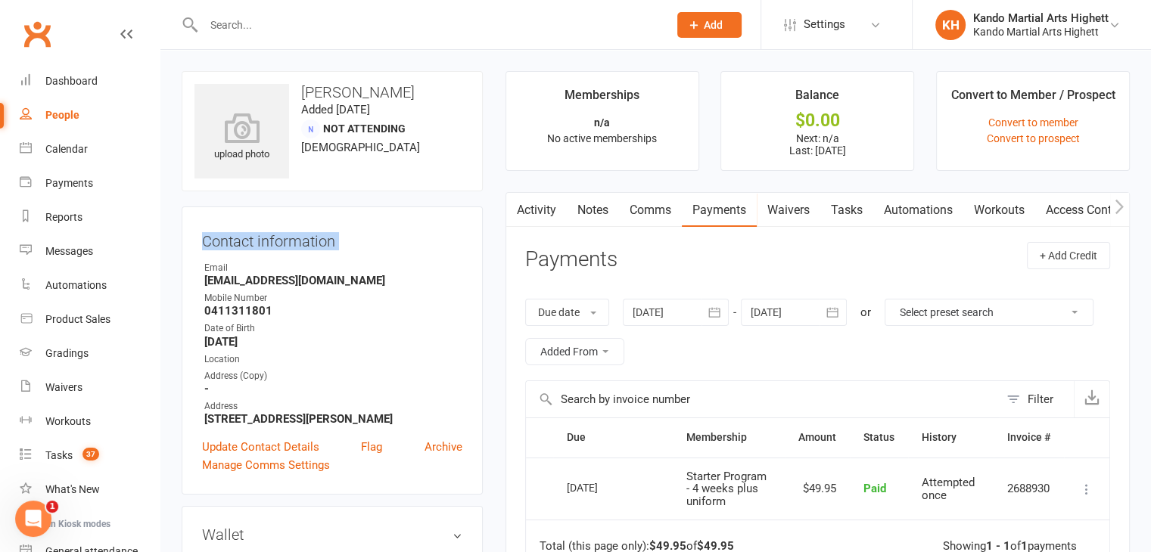
click at [256, 243] on h3 "Contact information" at bounding box center [332, 238] width 260 height 23
click at [250, 241] on h3 "Contact information" at bounding box center [332, 238] width 260 height 23
click at [252, 240] on h3 "Contact information" at bounding box center [332, 238] width 260 height 23
click at [256, 238] on h3 "Contact information" at bounding box center [332, 238] width 260 height 23
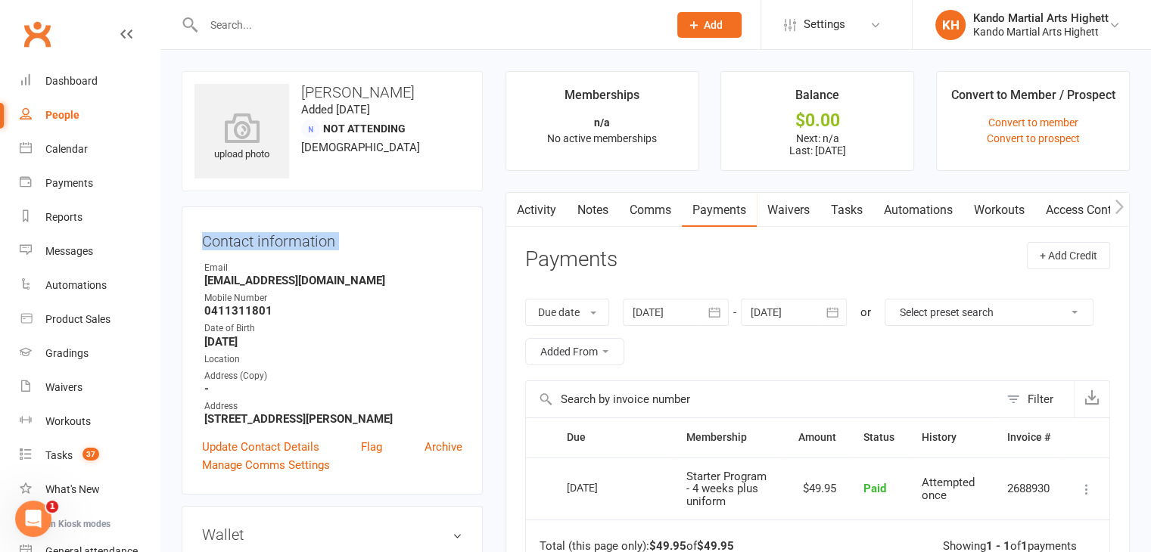
click at [256, 238] on h3 "Contact information" at bounding box center [332, 238] width 260 height 23
drag, startPoint x: 765, startPoint y: 542, endPoint x: 770, endPoint y: 551, distance: 9.9
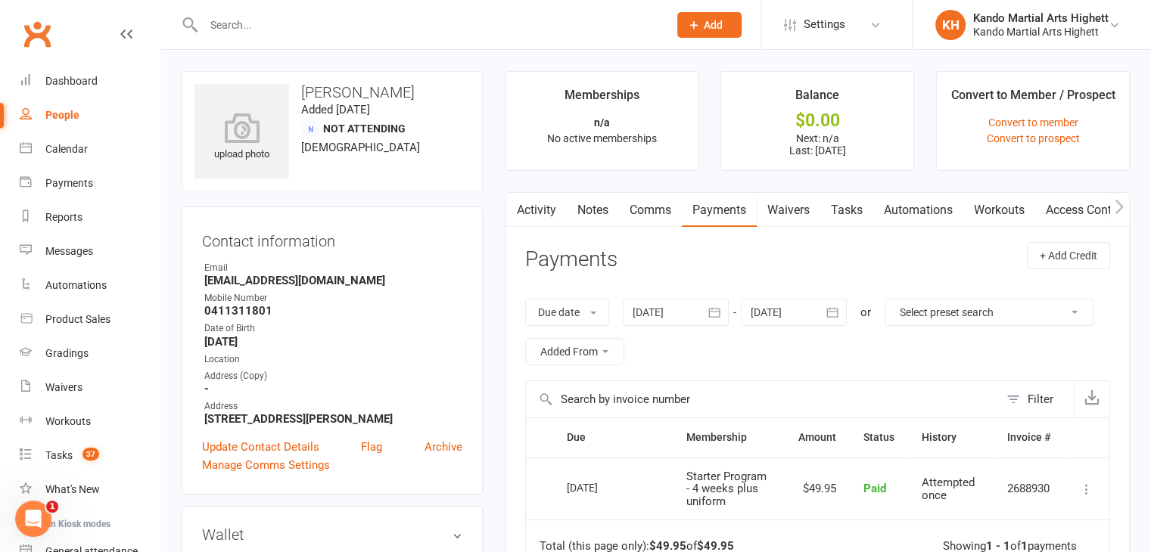
click at [766, 542] on td "Total (this page only): $49.95 of $49.95 Showing 1 - 1 of 1 payments" at bounding box center [817, 542] width 583 height 45
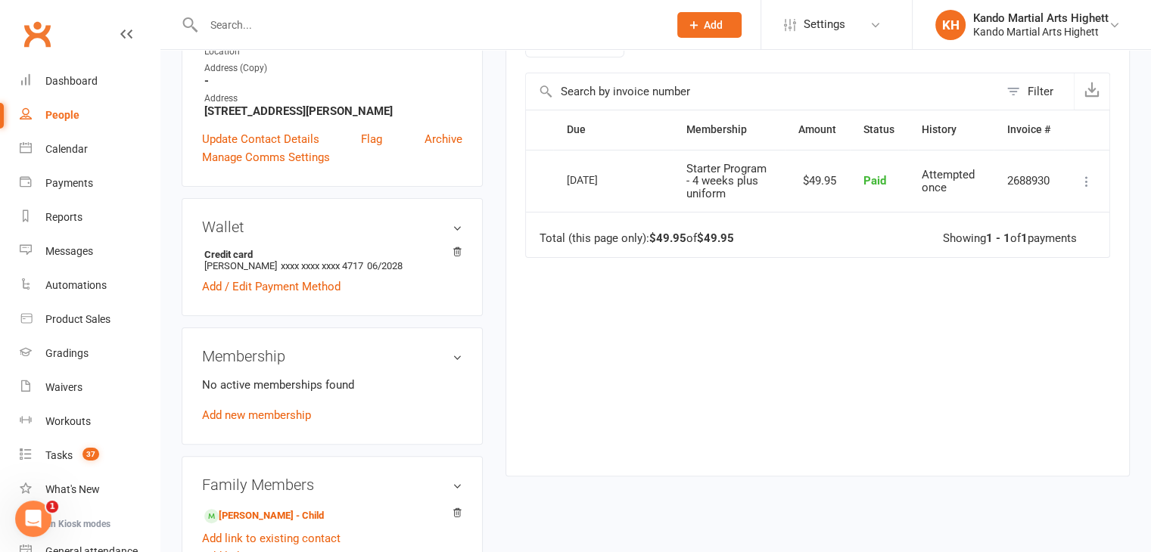
scroll to position [51, 0]
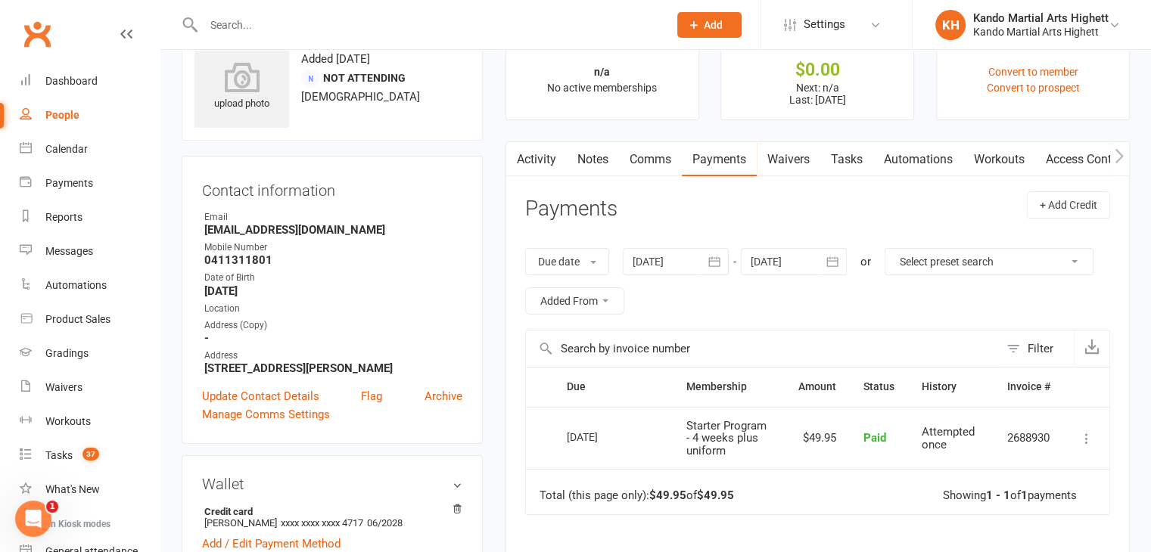
click at [12, 62] on div "Clubworx" at bounding box center [80, 43] width 160 height 56
click at [44, 39] on link "Clubworx" at bounding box center [37, 34] width 38 height 38
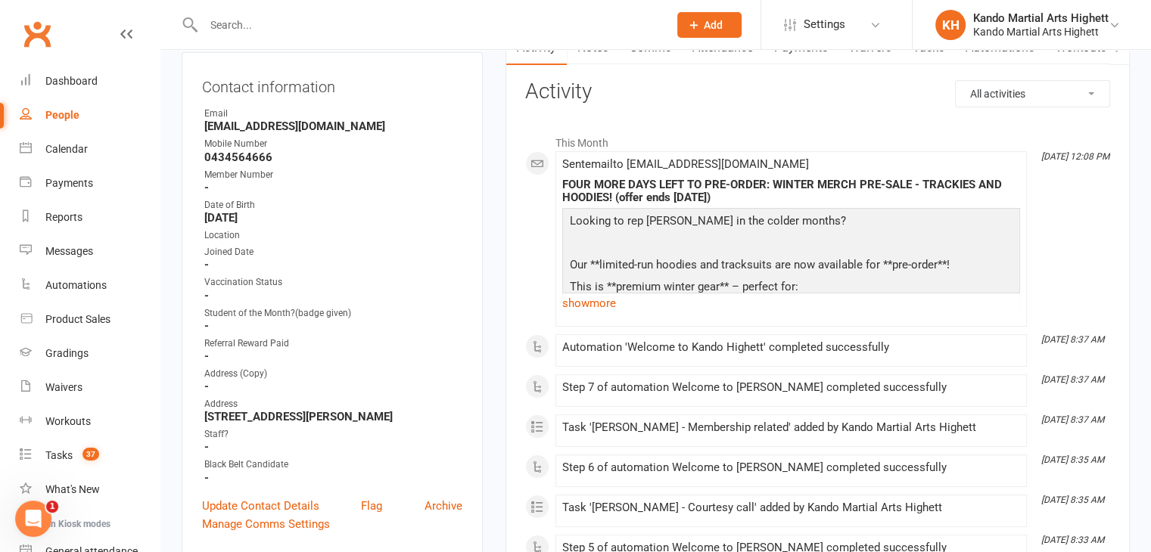
scroll to position [76, 0]
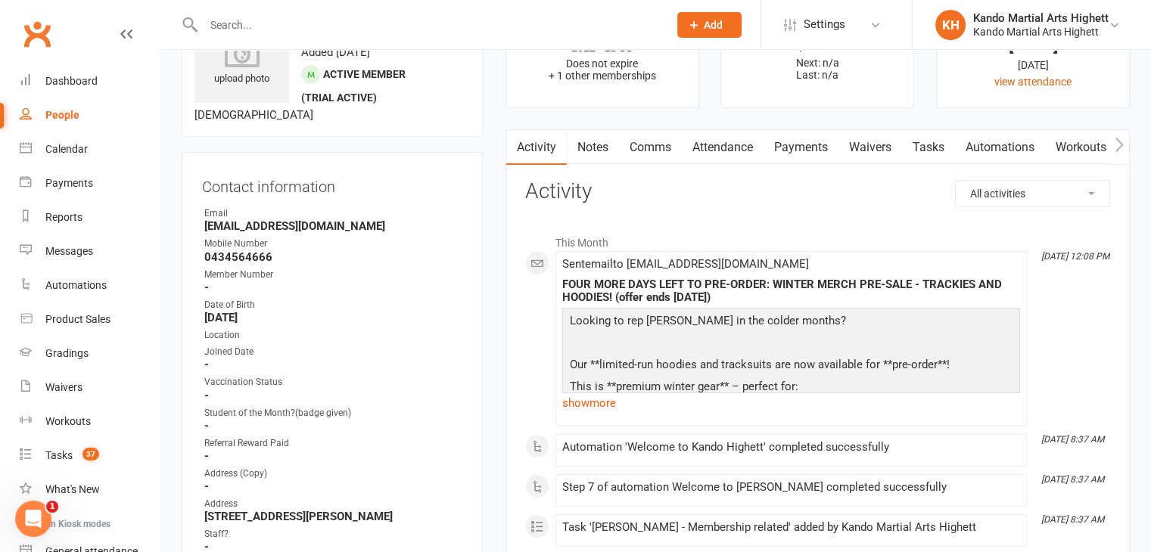
click at [710, 135] on link "Attendance" at bounding box center [723, 147] width 82 height 35
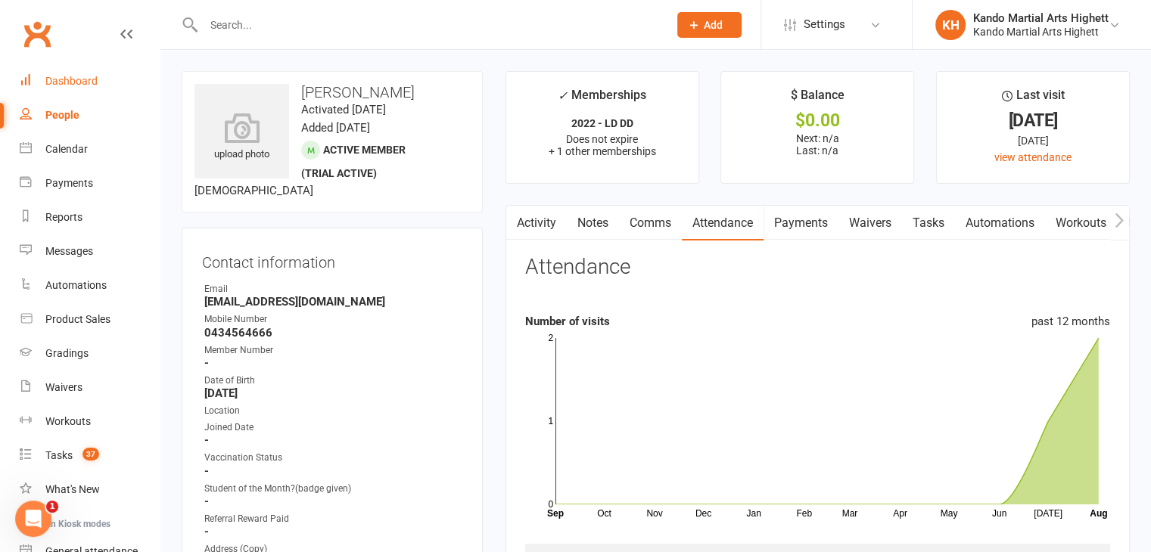
click at [60, 82] on div "Dashboard" at bounding box center [71, 81] width 52 height 12
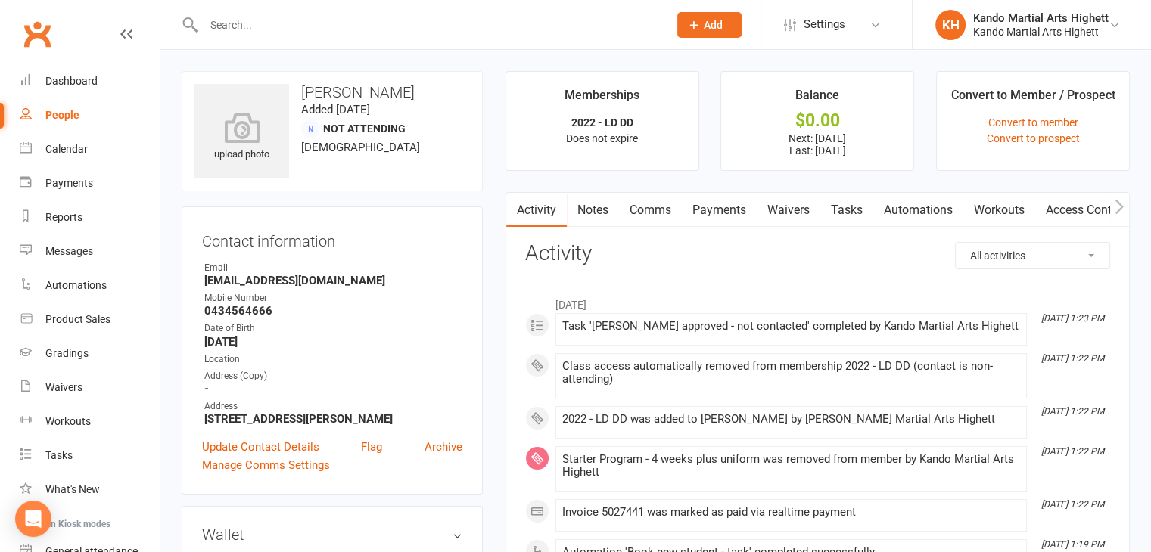
click at [702, 199] on link "Payments" at bounding box center [719, 210] width 75 height 35
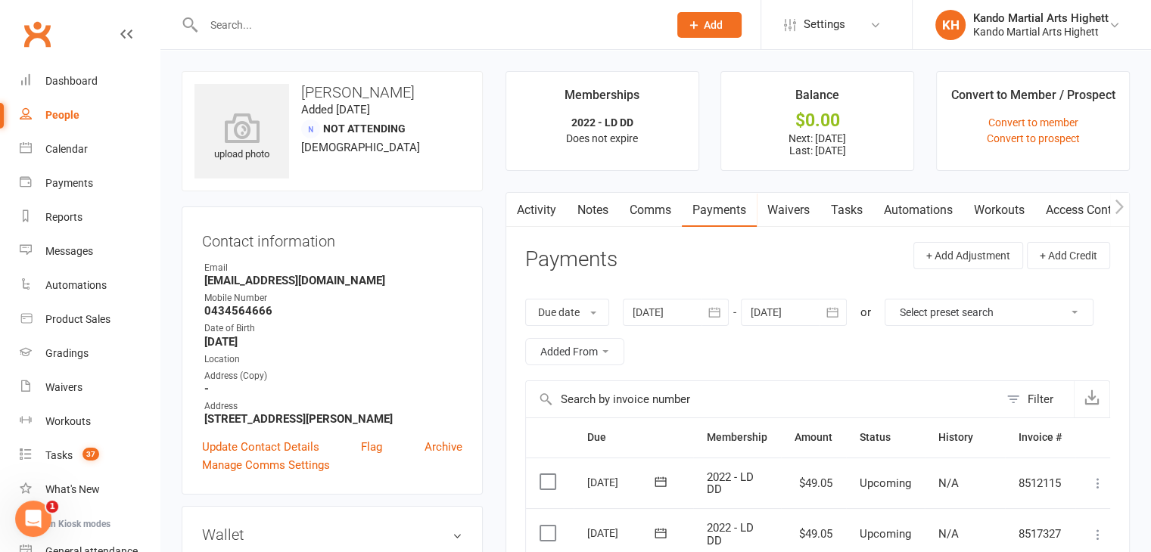
click at [433, 116] on div "upload photo [PERSON_NAME] Added [DATE] Not Attending [DEMOGRAPHIC_DATA]" at bounding box center [332, 131] width 301 height 120
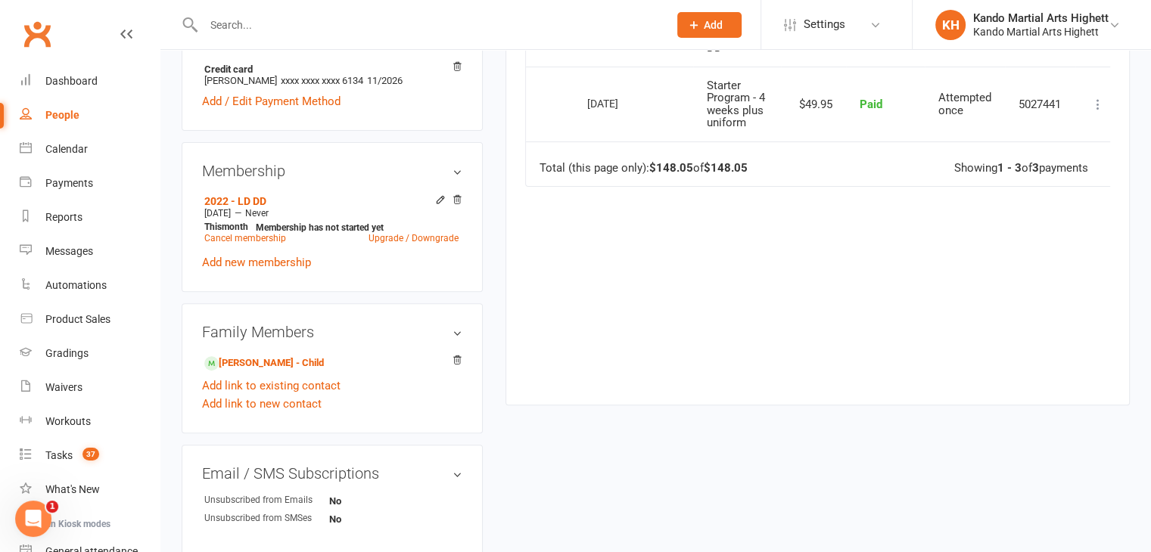
scroll to position [530, 0]
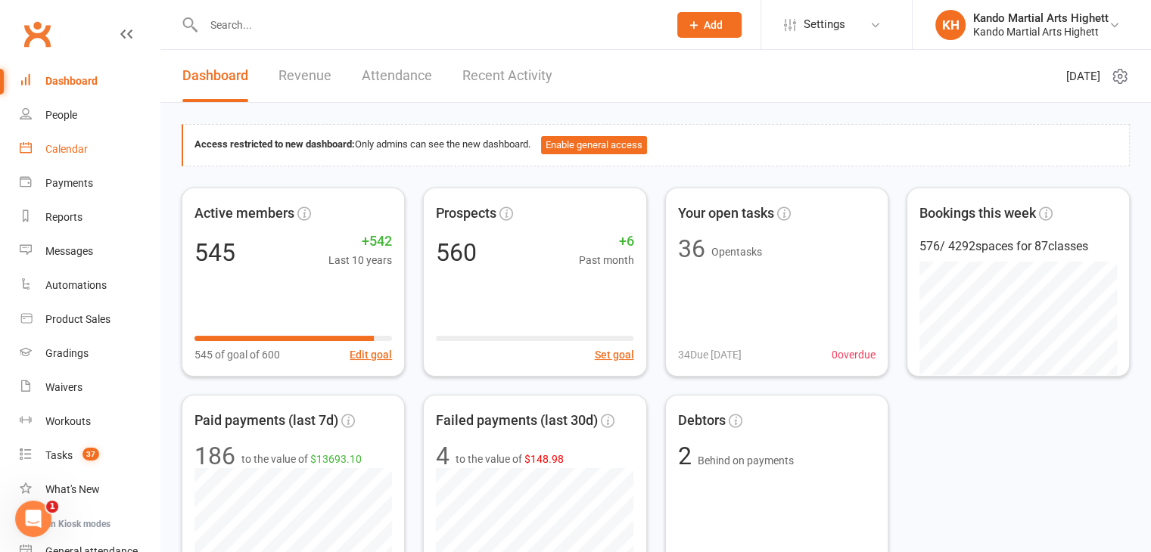
click at [81, 137] on link "Calendar" at bounding box center [90, 149] width 140 height 34
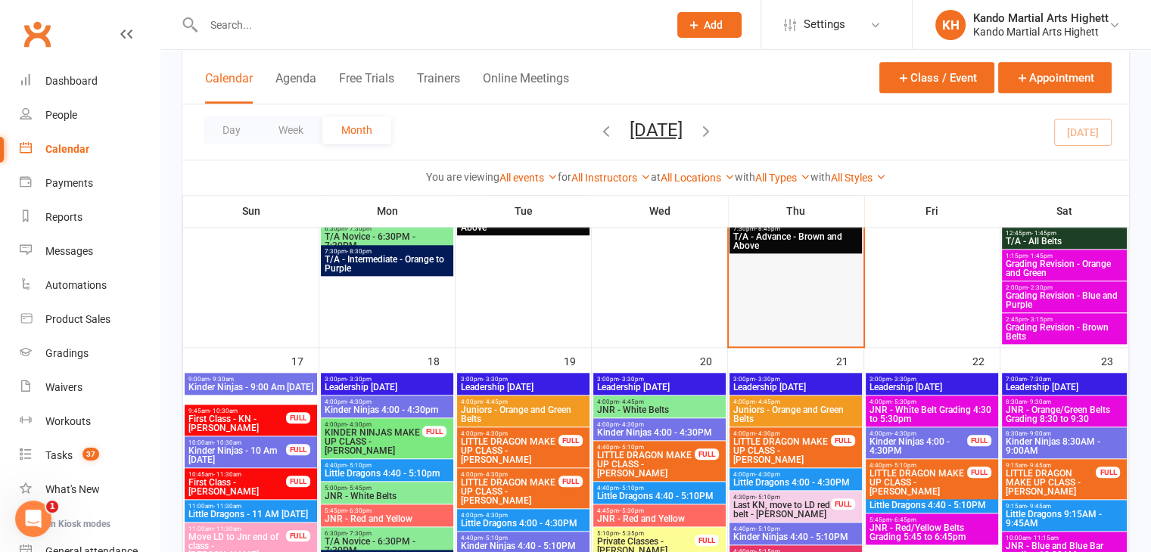
scroll to position [1286, 0]
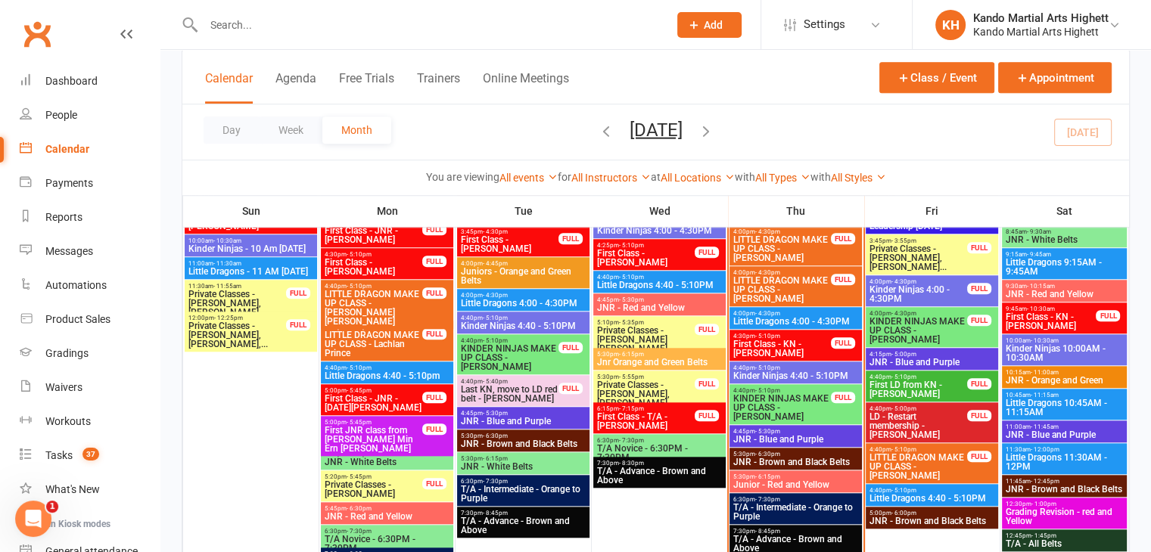
click at [792, 431] on span "4:45pm - 5:30pm" at bounding box center [795, 431] width 126 height 7
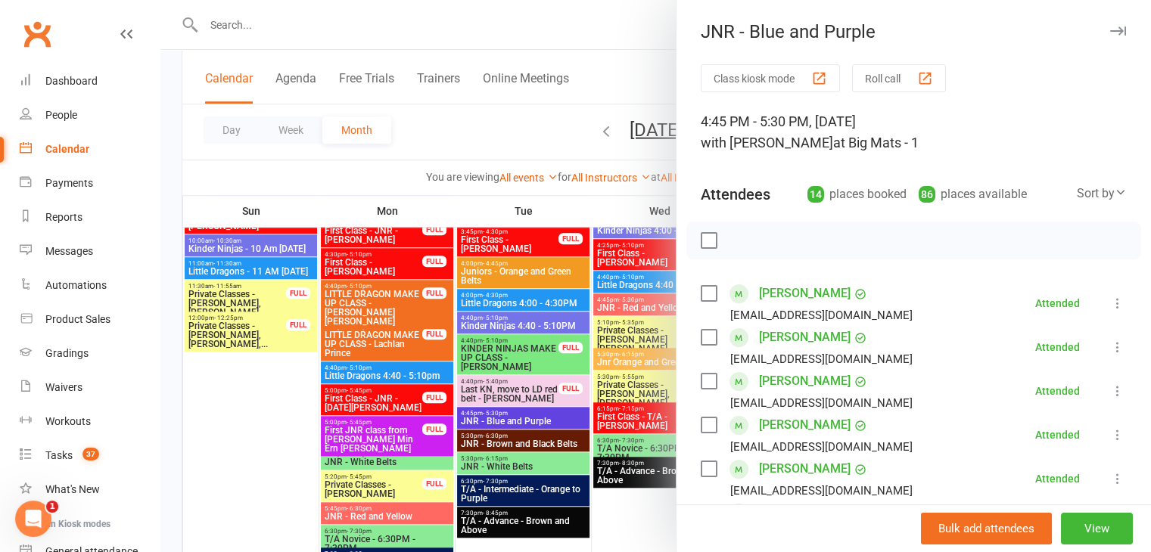
click at [778, 89] on button "Class kiosk mode" at bounding box center [769, 78] width 139 height 28
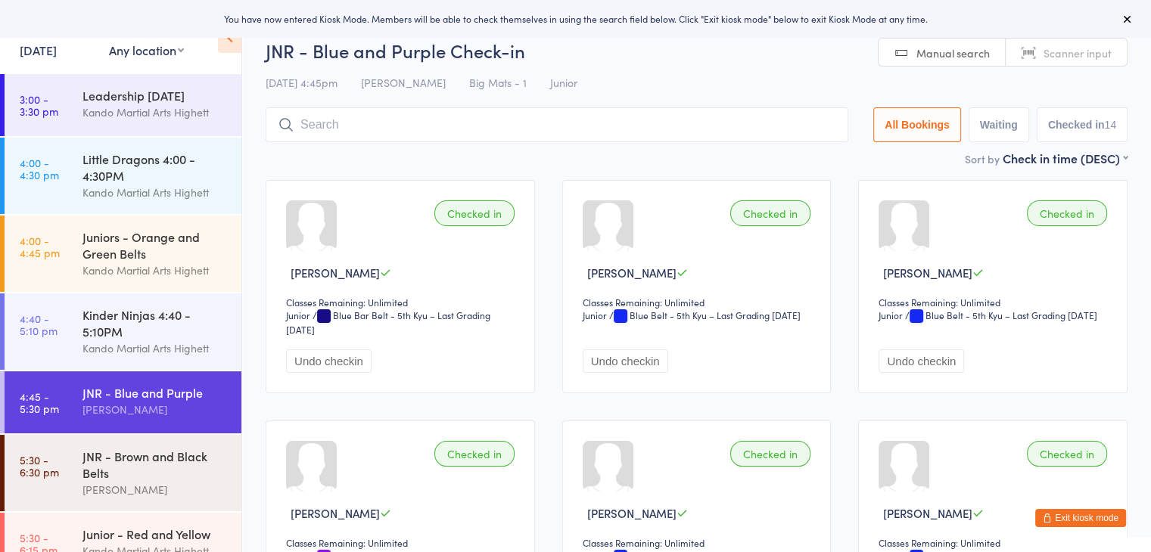
click at [1071, 517] on button "Exit kiosk mode" at bounding box center [1080, 518] width 91 height 18
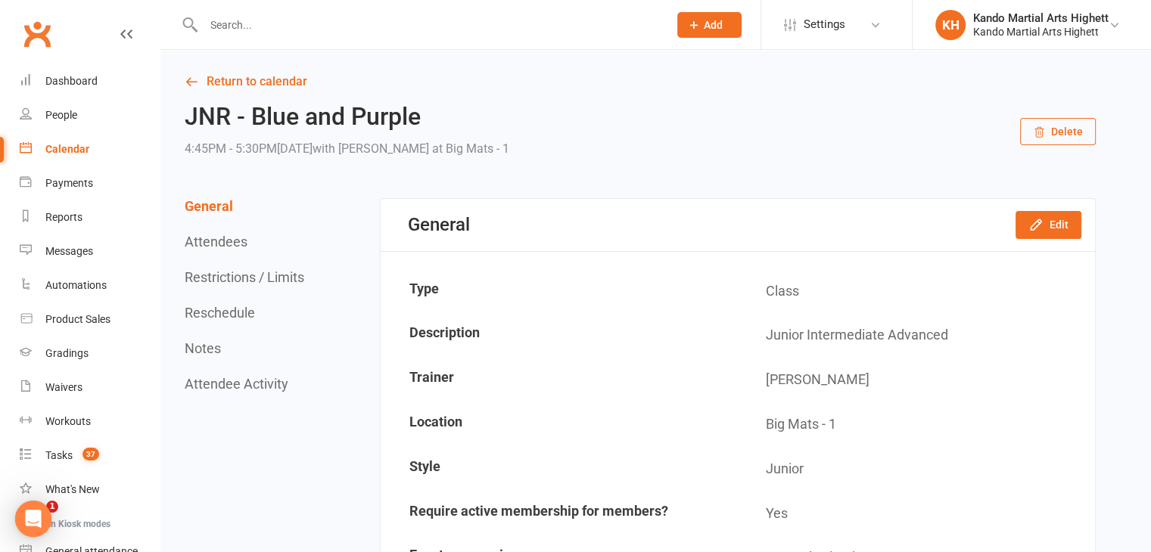
click at [98, 144] on link "Calendar" at bounding box center [90, 149] width 140 height 34
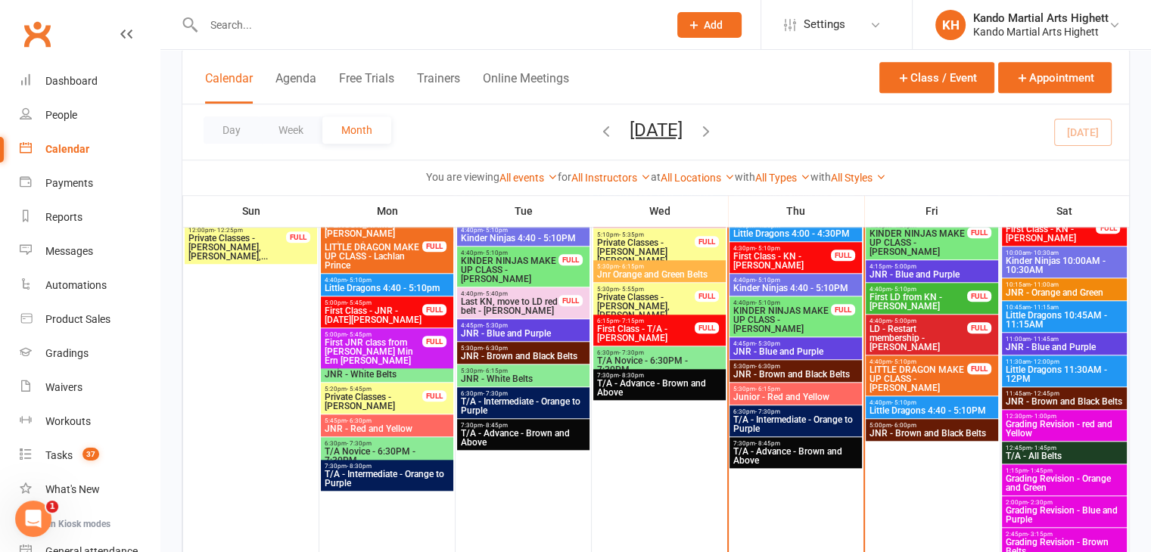
scroll to position [1362, 0]
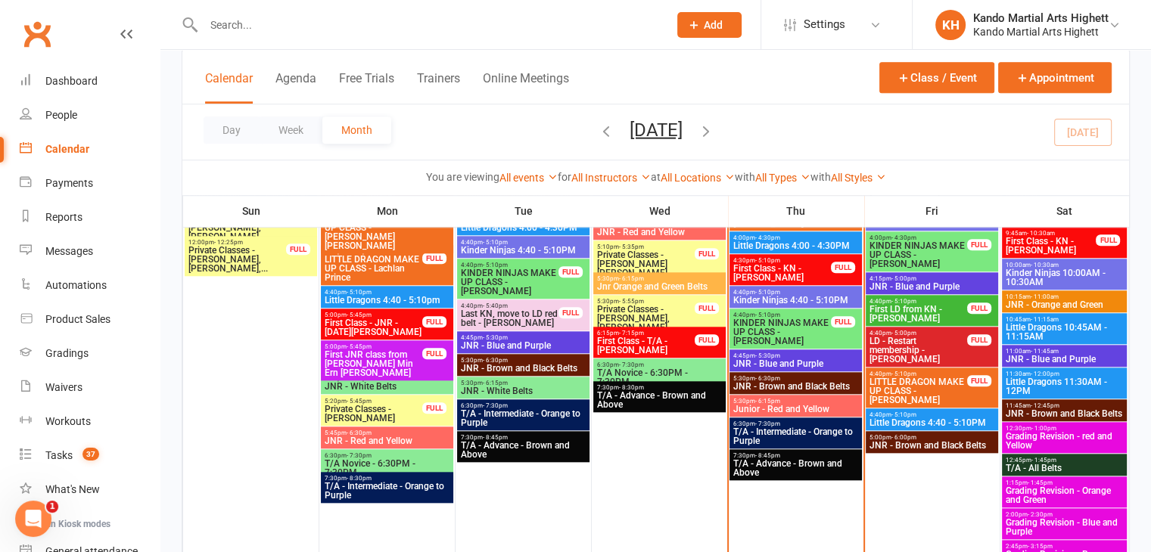
click at [817, 363] on span "JNR - Blue and Purple" at bounding box center [795, 363] width 126 height 9
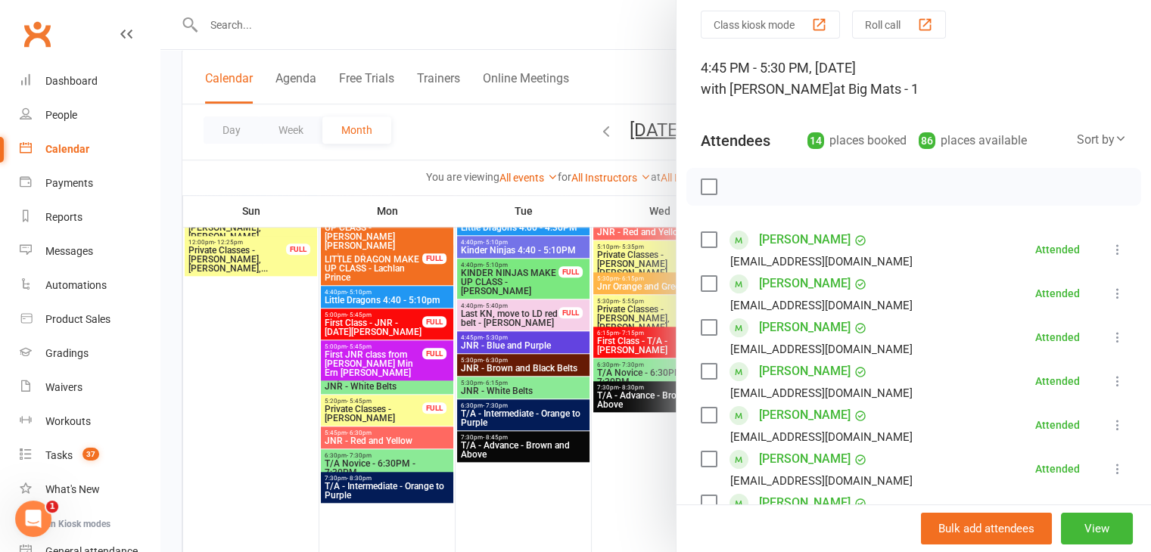
scroll to position [0, 0]
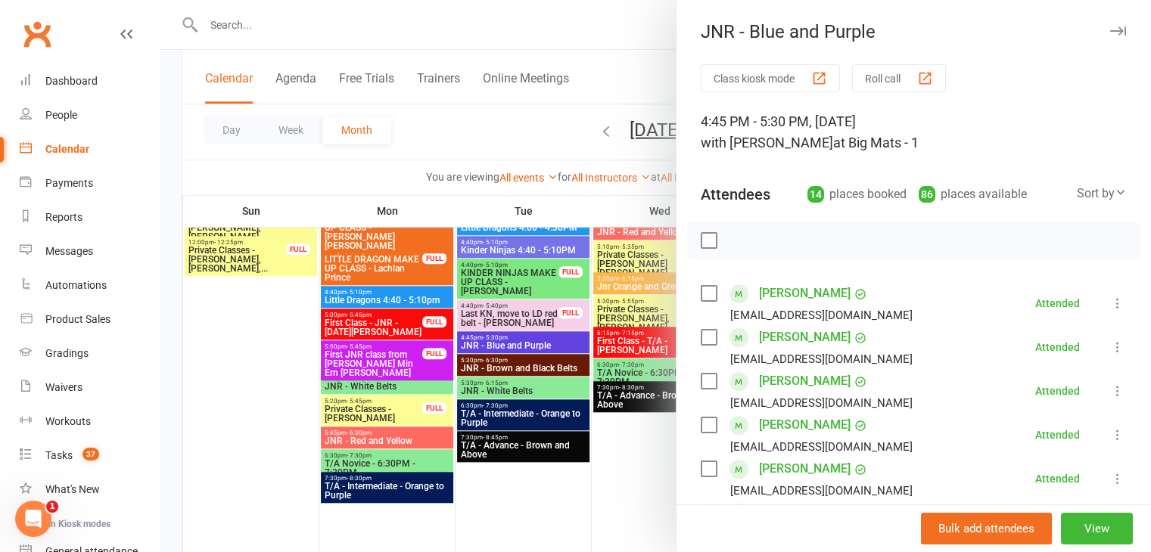
click at [496, 290] on div at bounding box center [655, 276] width 990 height 552
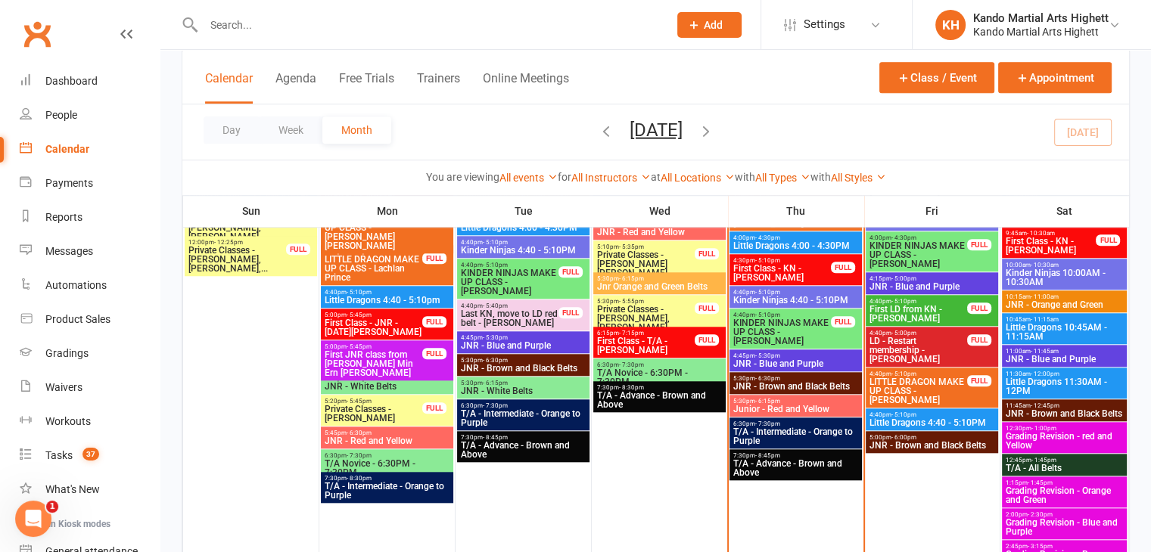
scroll to position [1286, 0]
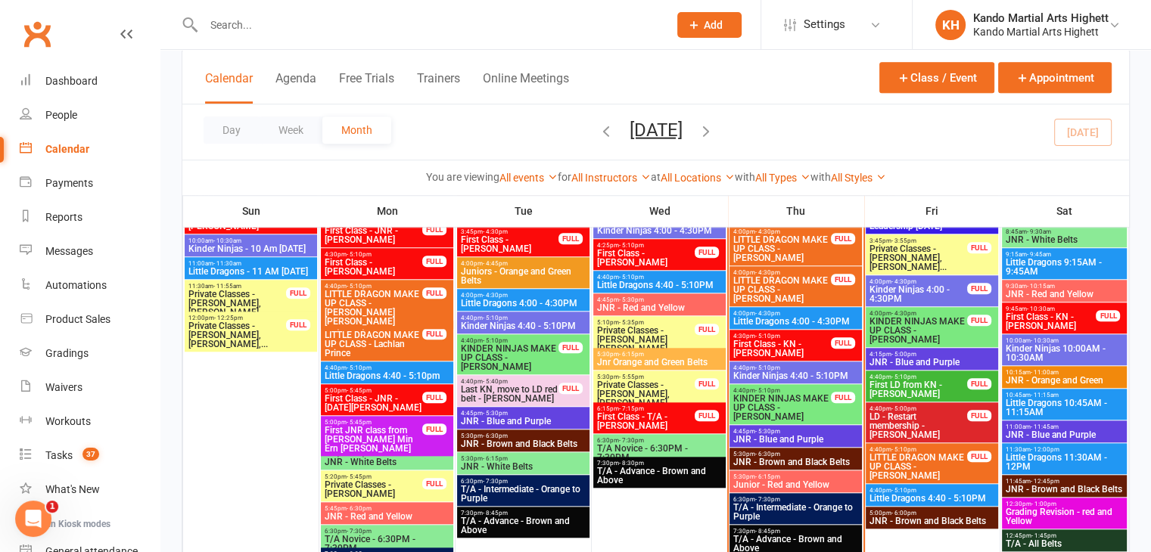
click at [822, 435] on span "JNR - Blue and Purple" at bounding box center [795, 439] width 126 height 9
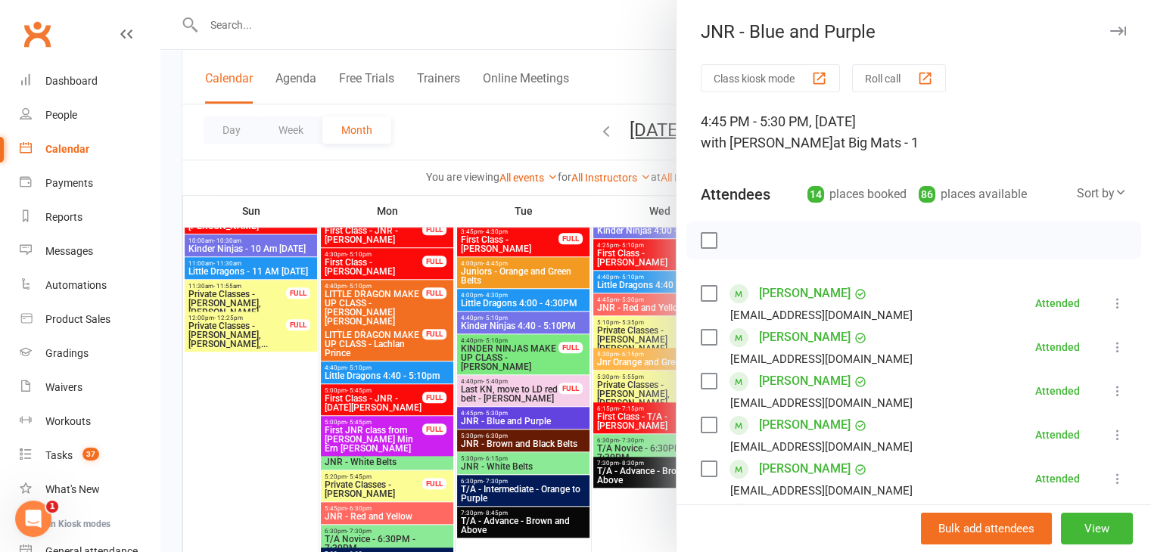
click at [496, 391] on div at bounding box center [655, 276] width 990 height 552
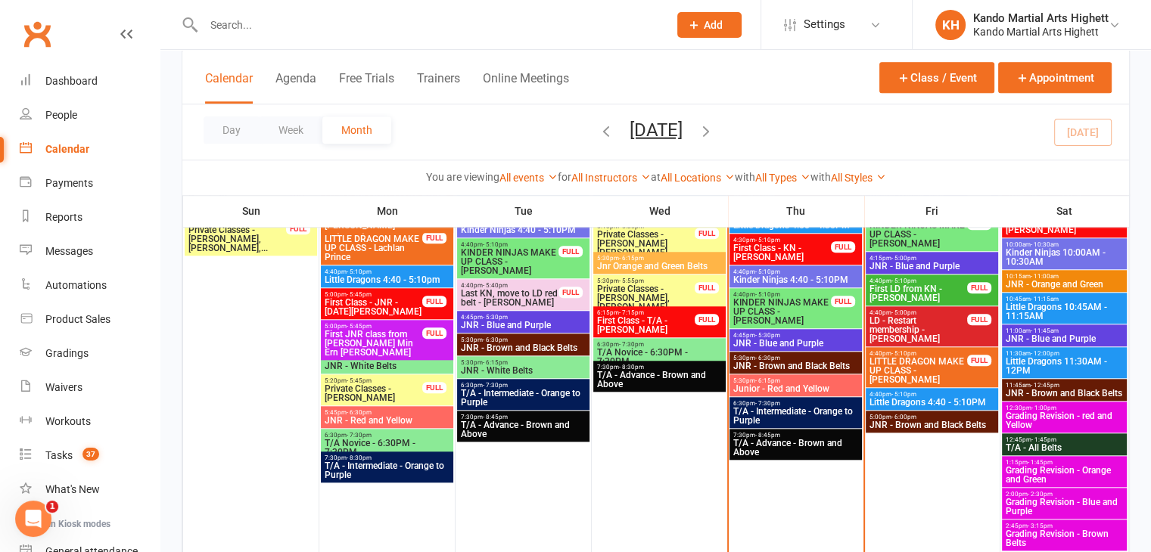
scroll to position [1740, 0]
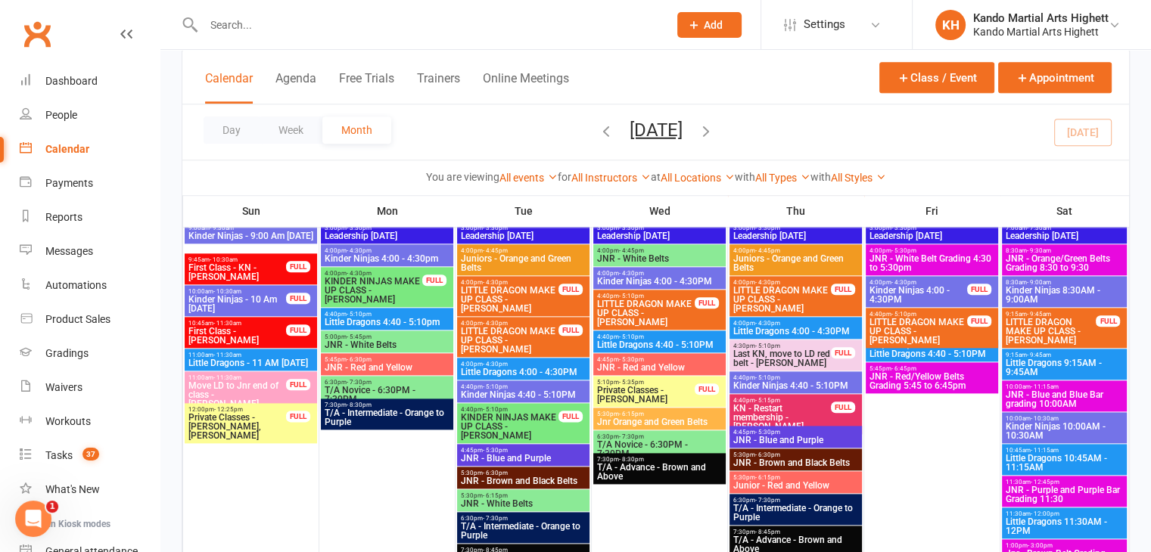
click at [777, 432] on span "- 5:30pm" at bounding box center [767, 432] width 25 height 7
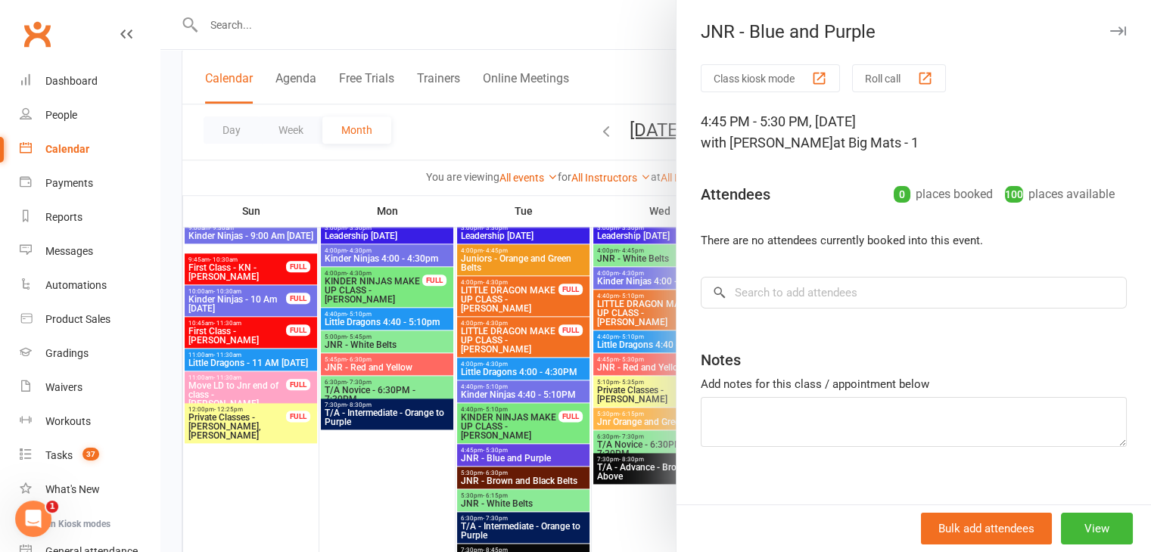
click at [592, 384] on div at bounding box center [655, 276] width 990 height 552
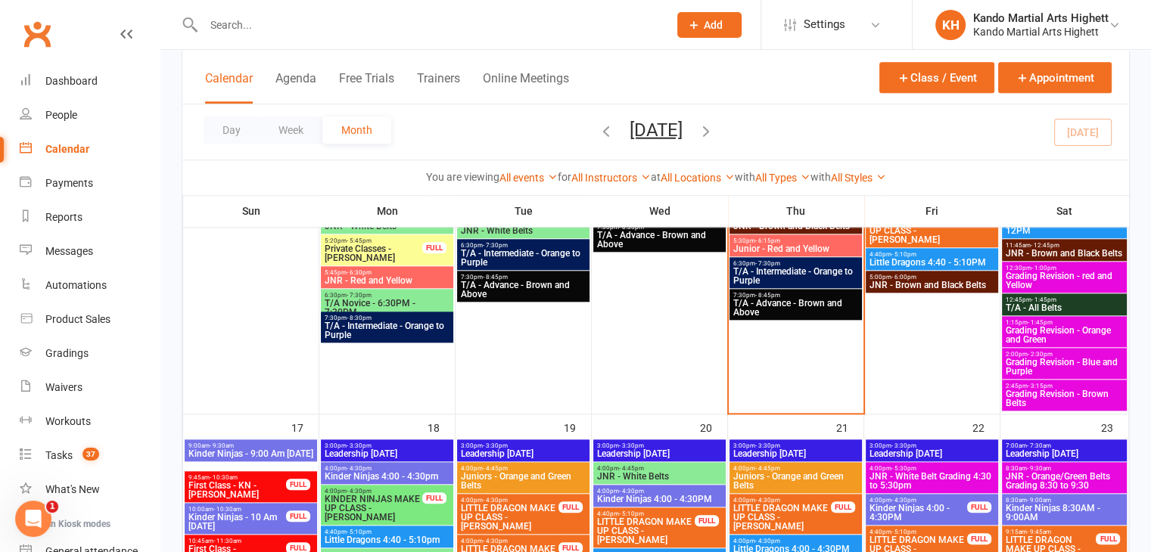
scroll to position [1437, 0]
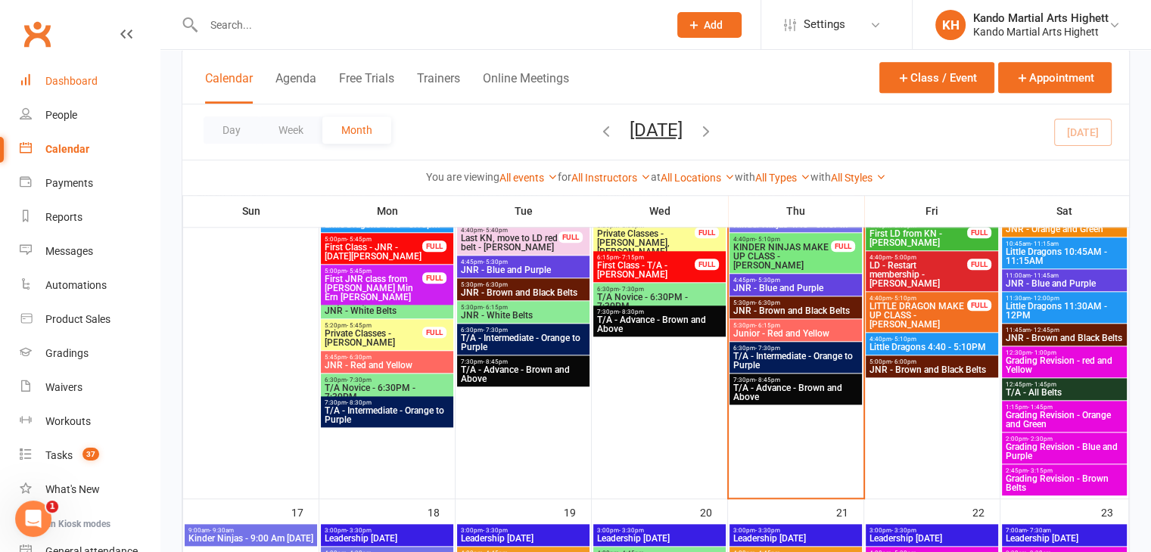
click at [68, 78] on div "Dashboard" at bounding box center [71, 81] width 52 height 12
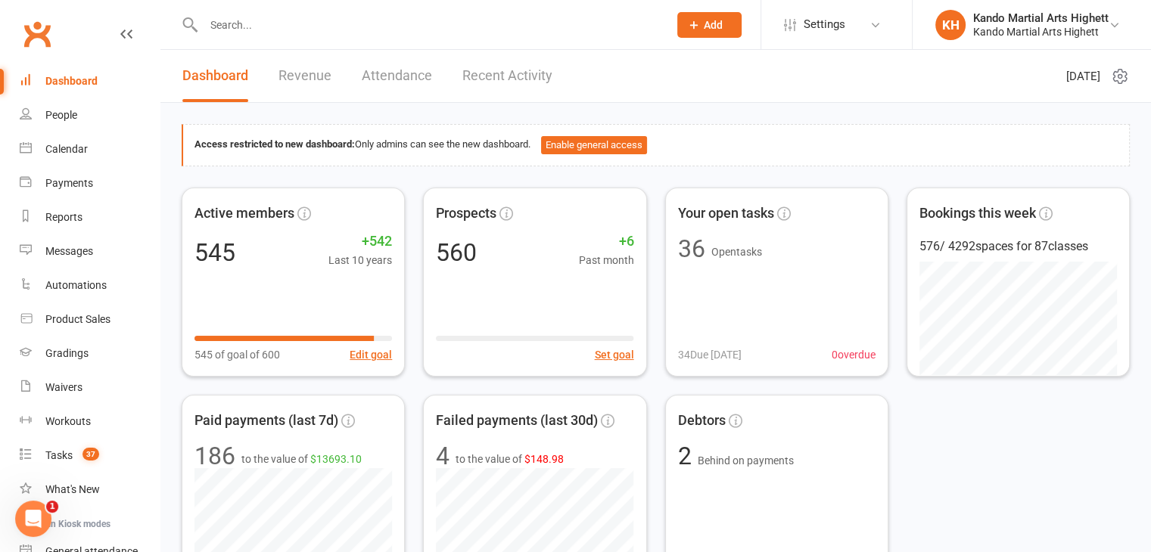
click at [393, 80] on link "Attendance" at bounding box center [397, 76] width 70 height 52
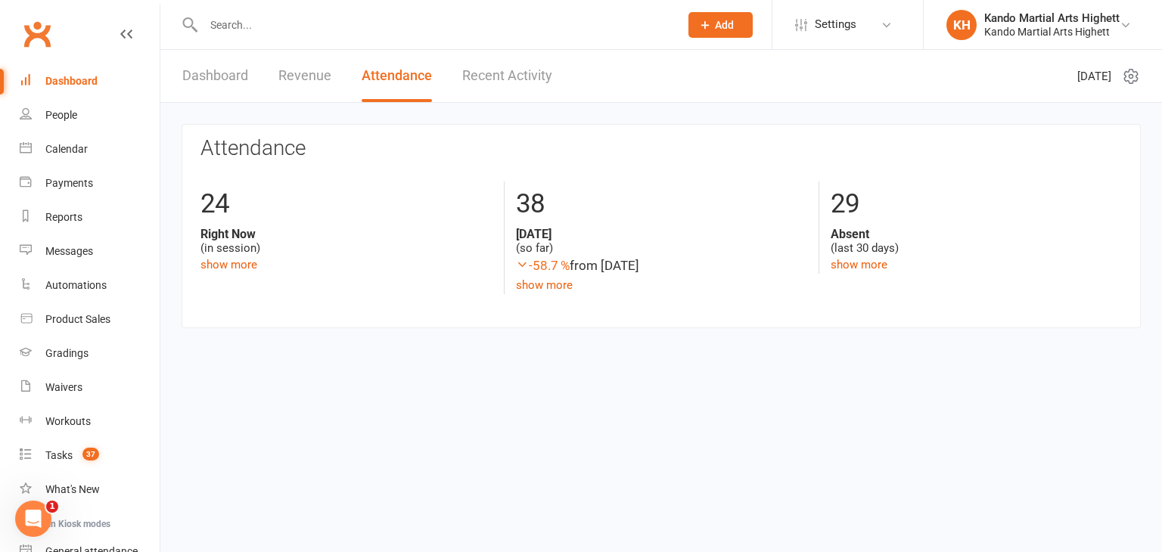
click at [530, 98] on link "Recent Activity" at bounding box center [507, 76] width 90 height 52
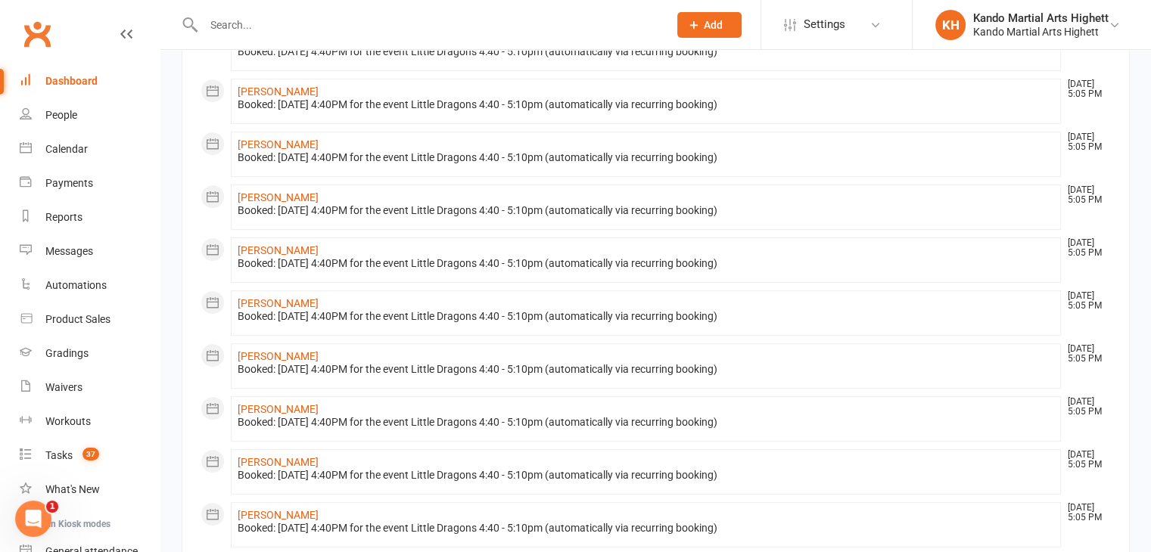
scroll to position [763, 0]
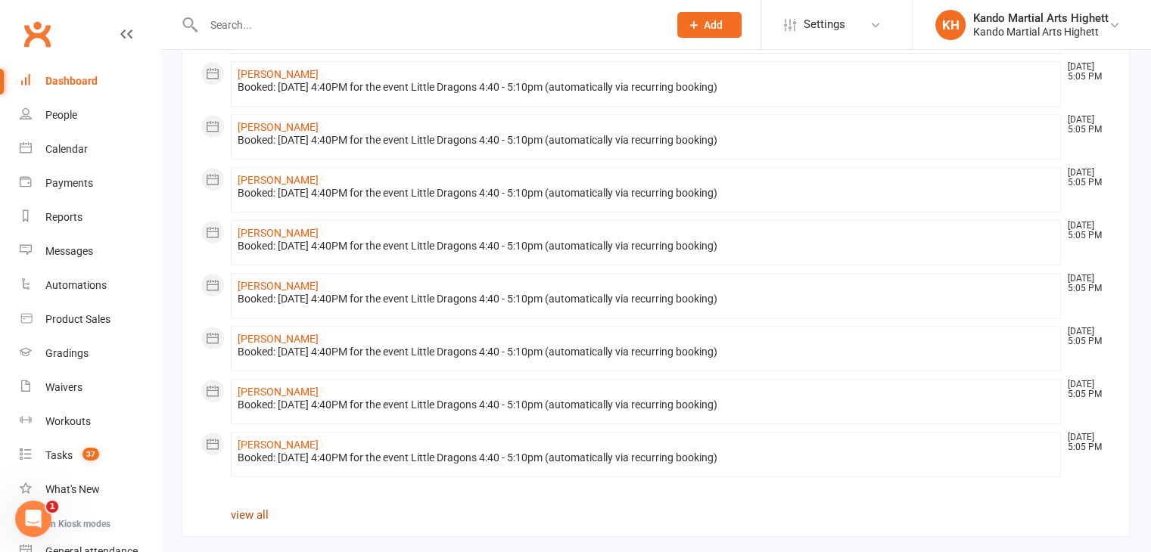
click at [262, 508] on link "view all" at bounding box center [250, 515] width 38 height 14
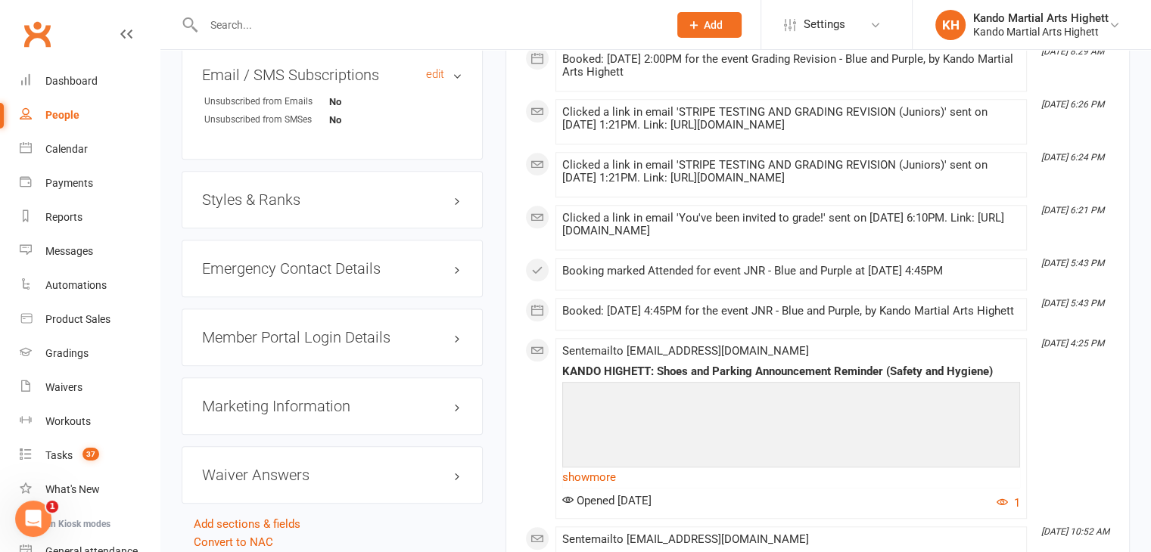
scroll to position [1437, 0]
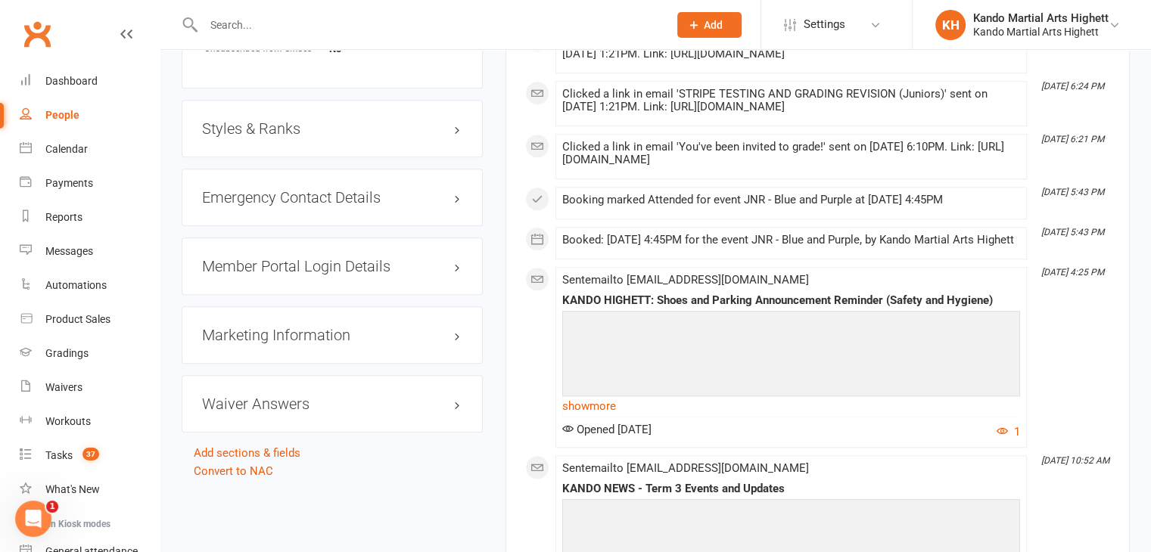
click at [304, 148] on div "Styles & Ranks" at bounding box center [332, 128] width 301 height 57
click at [311, 132] on h3 "Styles & Ranks" at bounding box center [332, 128] width 260 height 17
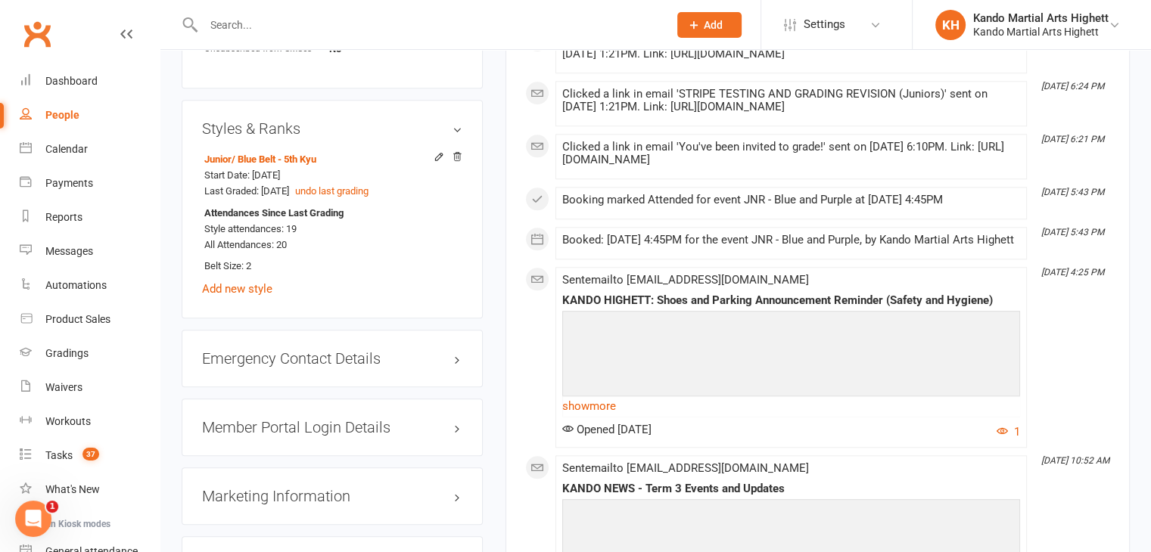
click at [567, 18] on input "text" at bounding box center [428, 24] width 458 height 21
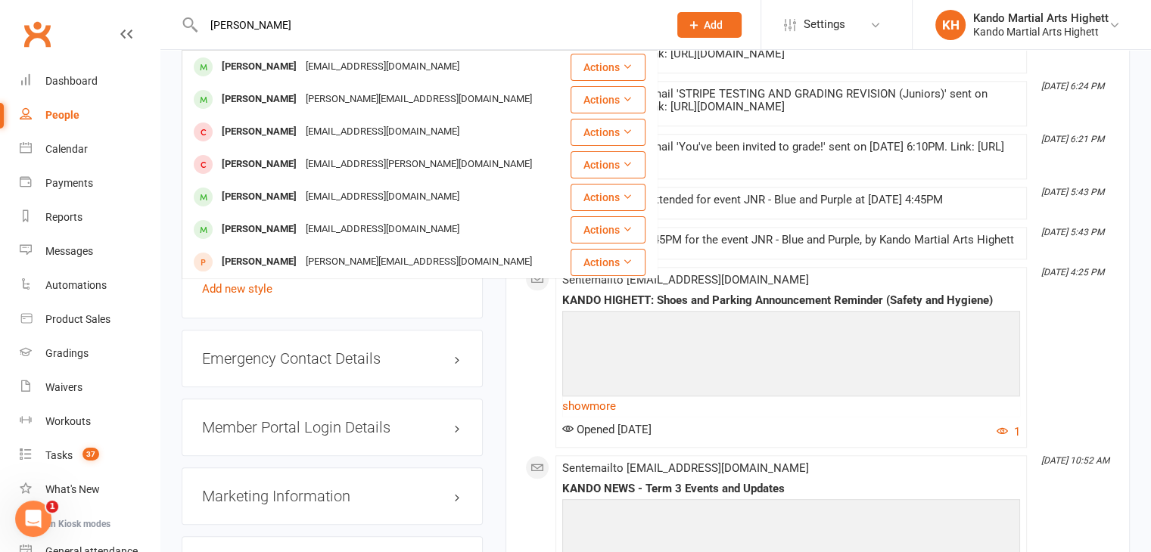
type input "[PERSON_NAME]"
click at [306, 58] on div "[EMAIL_ADDRESS][DOMAIN_NAME]" at bounding box center [382, 67] width 163 height 22
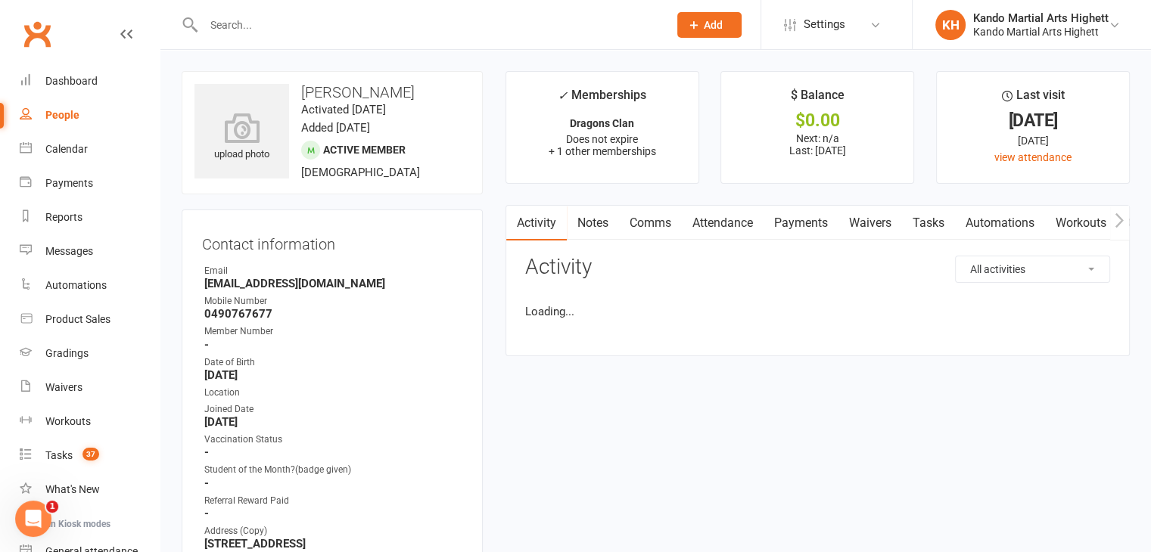
scroll to position [151, 0]
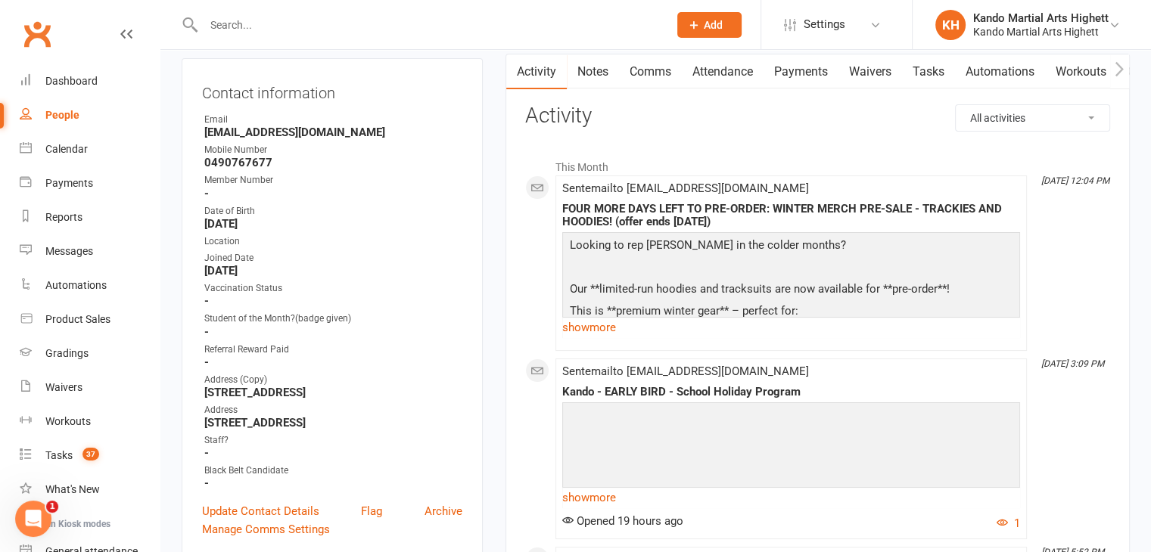
click at [723, 67] on link "Attendance" at bounding box center [723, 71] width 82 height 35
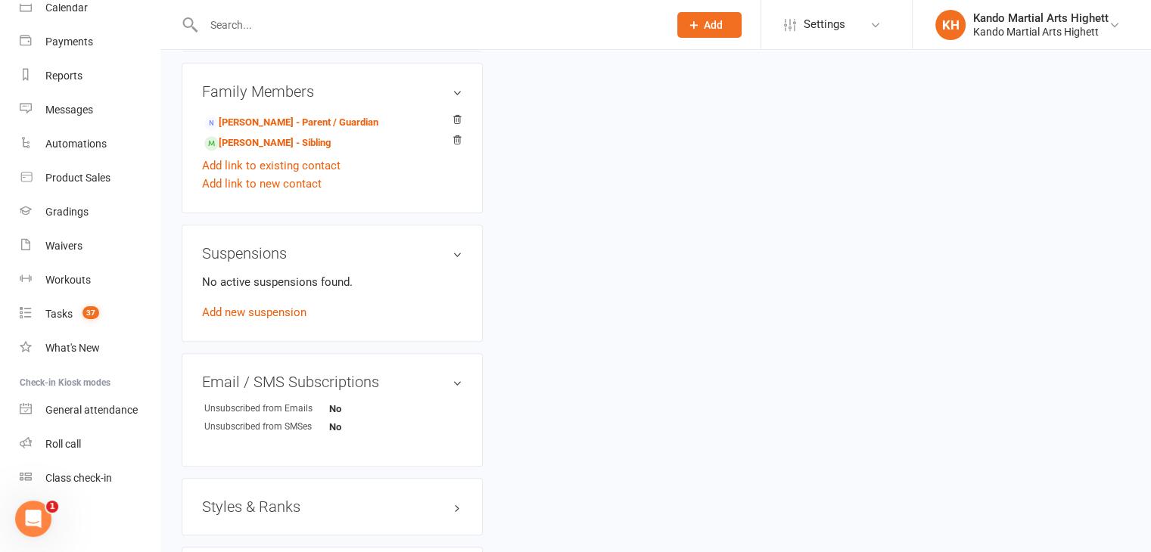
scroll to position [1440, 0]
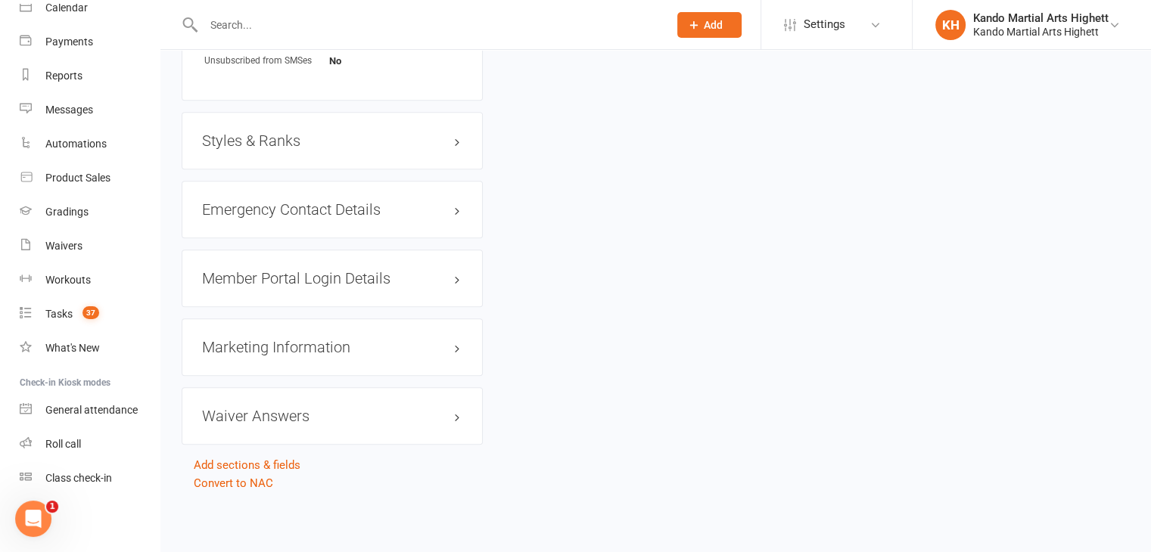
click at [321, 143] on h3 "Styles & Ranks" at bounding box center [332, 140] width 260 height 17
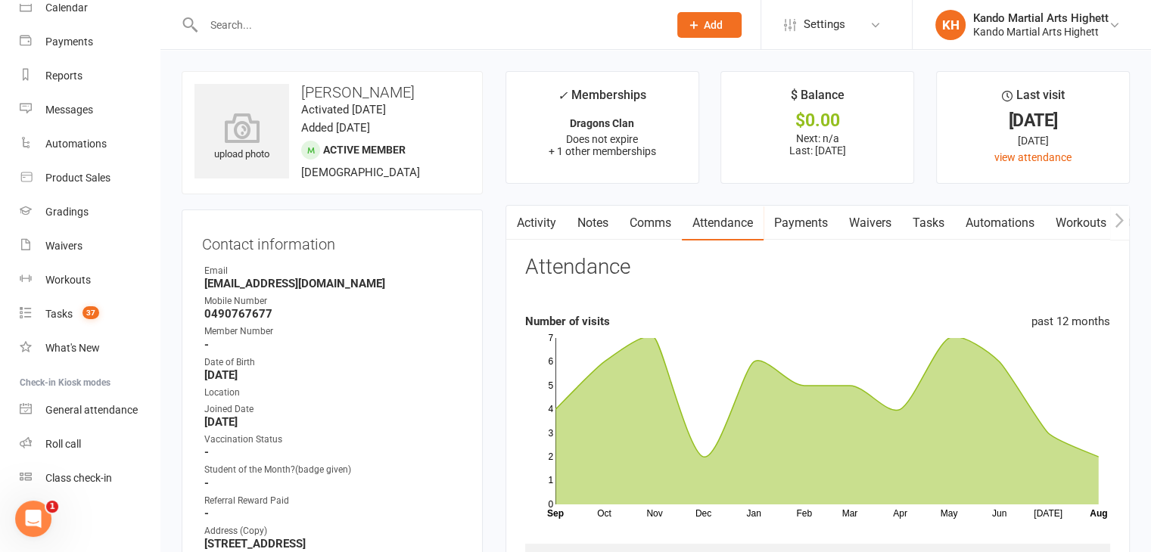
scroll to position [0, 0]
click at [529, 234] on link "Activity" at bounding box center [536, 223] width 61 height 35
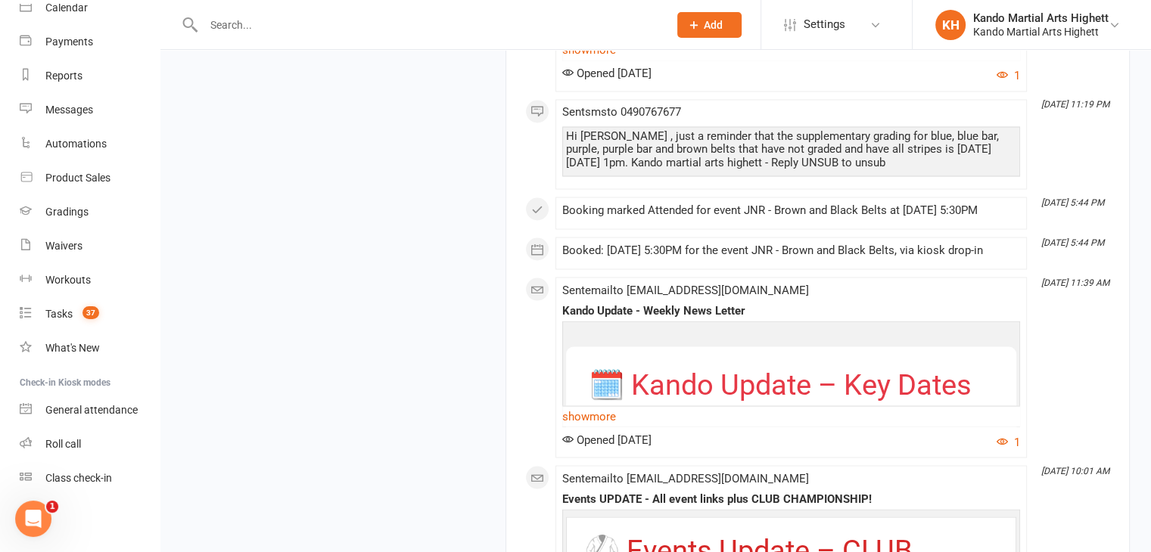
scroll to position [8699, 0]
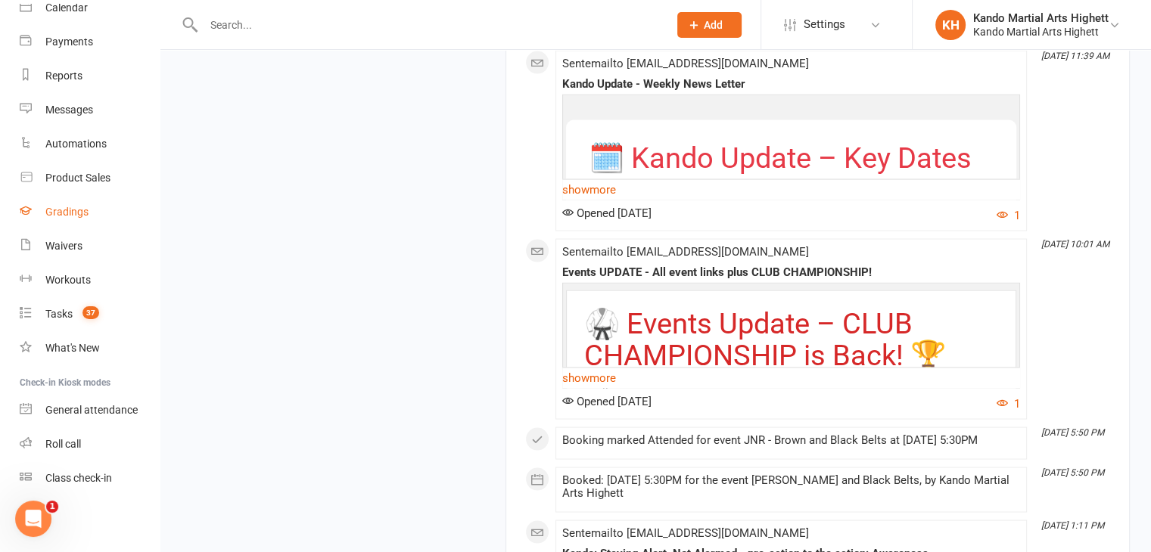
click at [47, 198] on link "Gradings" at bounding box center [90, 212] width 140 height 34
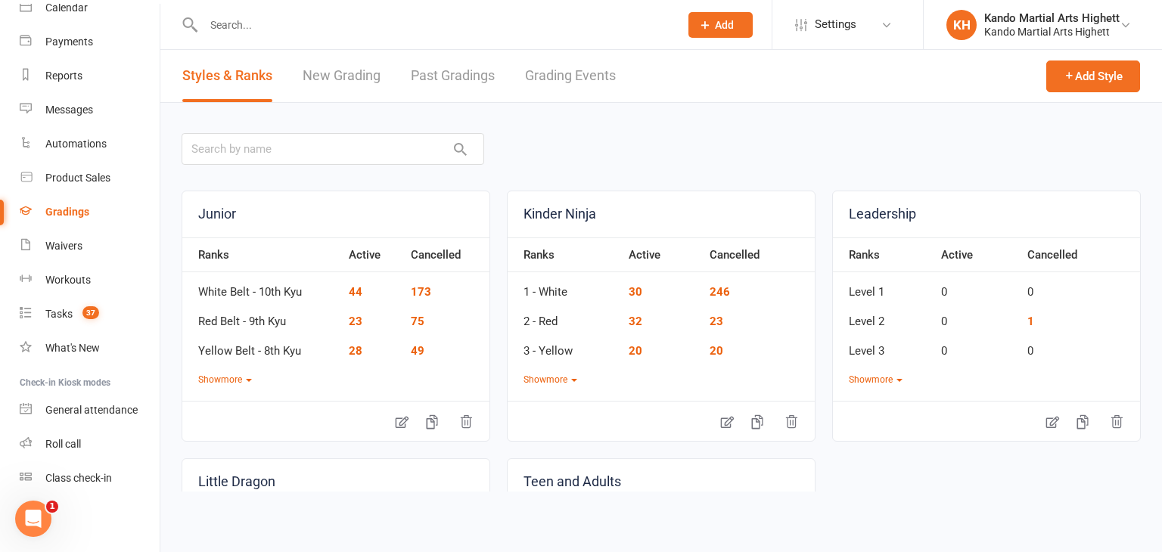
click at [542, 81] on link "Grading Events" at bounding box center [570, 76] width 91 height 52
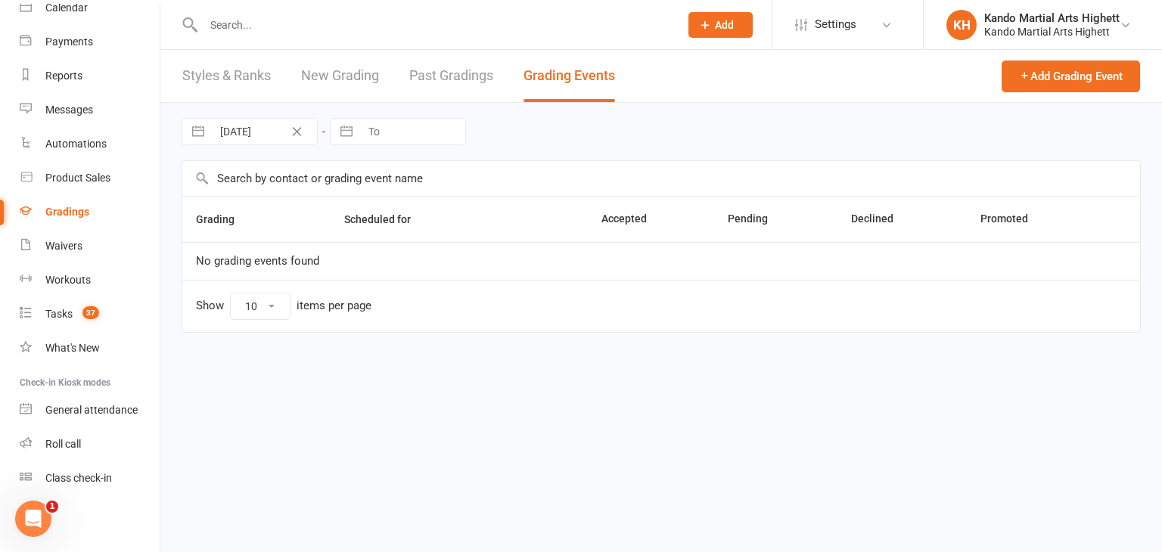
select select "100"
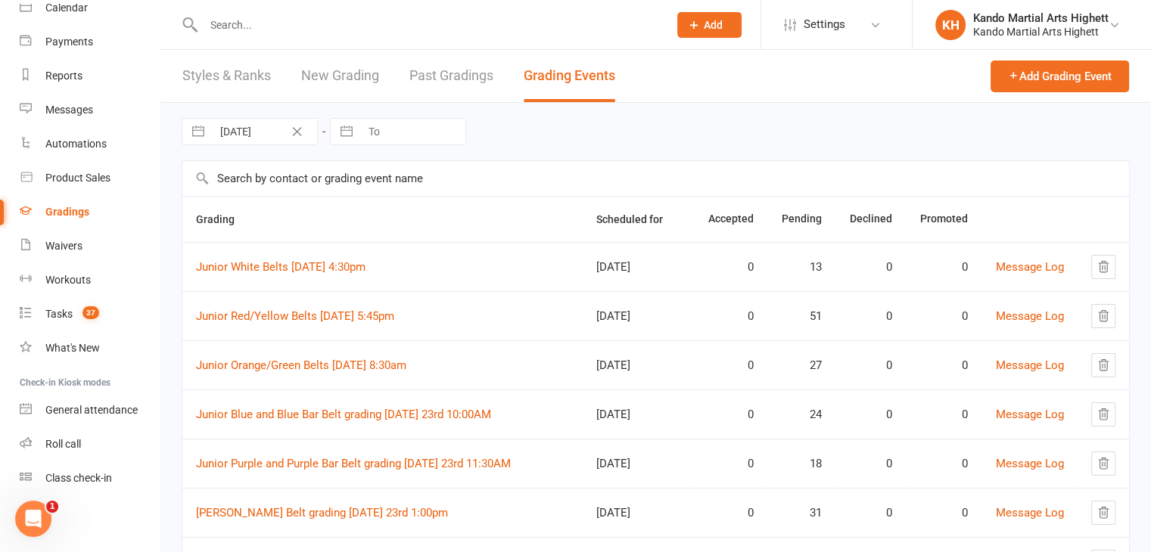
scroll to position [227, 0]
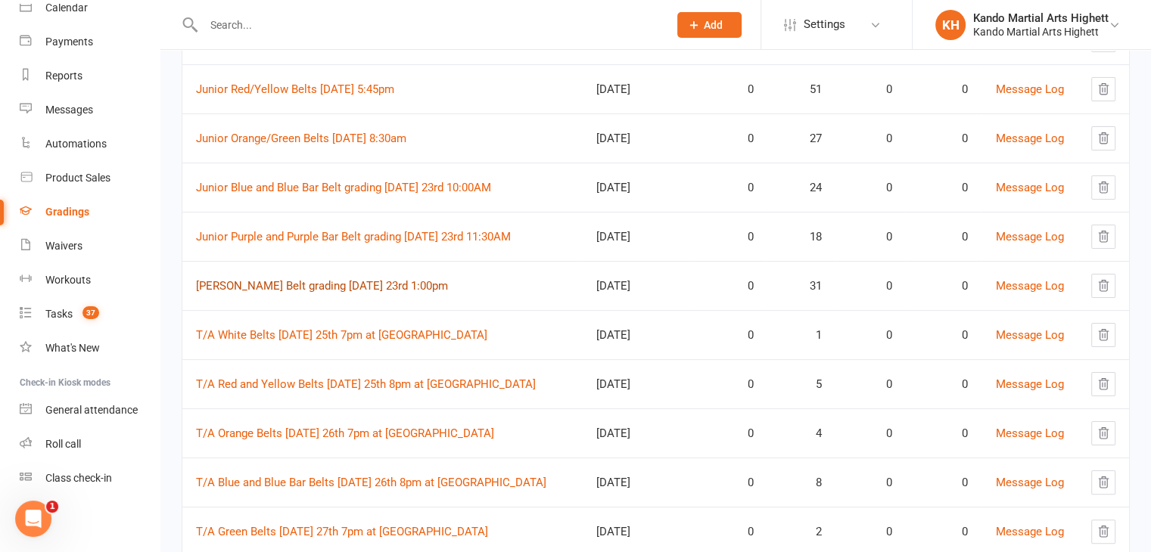
click at [341, 281] on link "[PERSON_NAME] Belt grading [DATE] 23rd 1:00pm" at bounding box center [322, 286] width 252 height 14
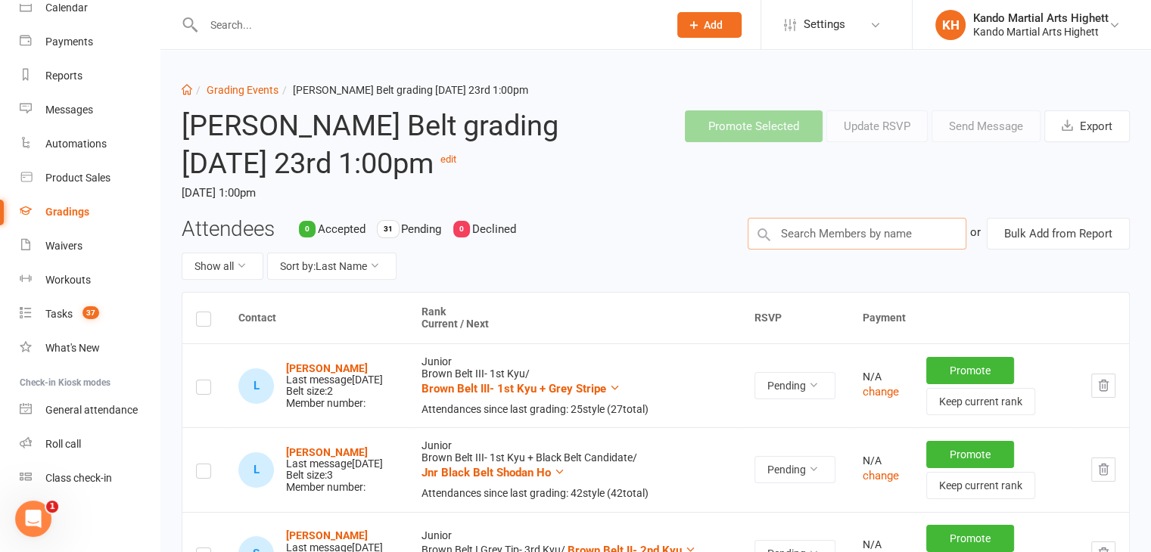
click at [893, 241] on input "text" at bounding box center [856, 234] width 219 height 32
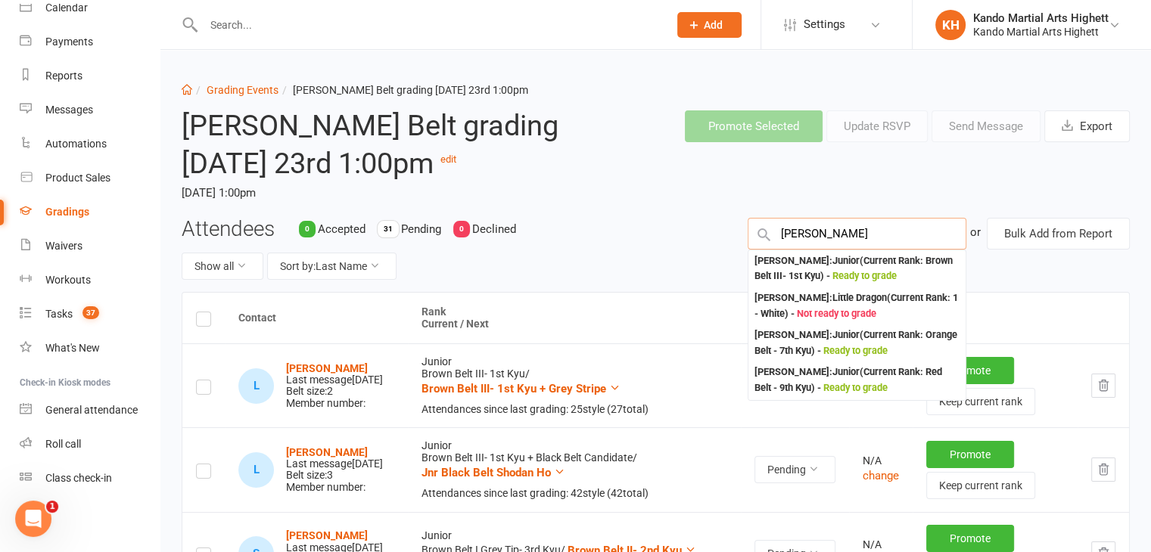
type input "[PERSON_NAME]"
click at [849, 269] on div "[PERSON_NAME] : Junior (Current Rank: Brown Belt III- 1st Kyu ) - Ready to grade" at bounding box center [856, 268] width 205 height 31
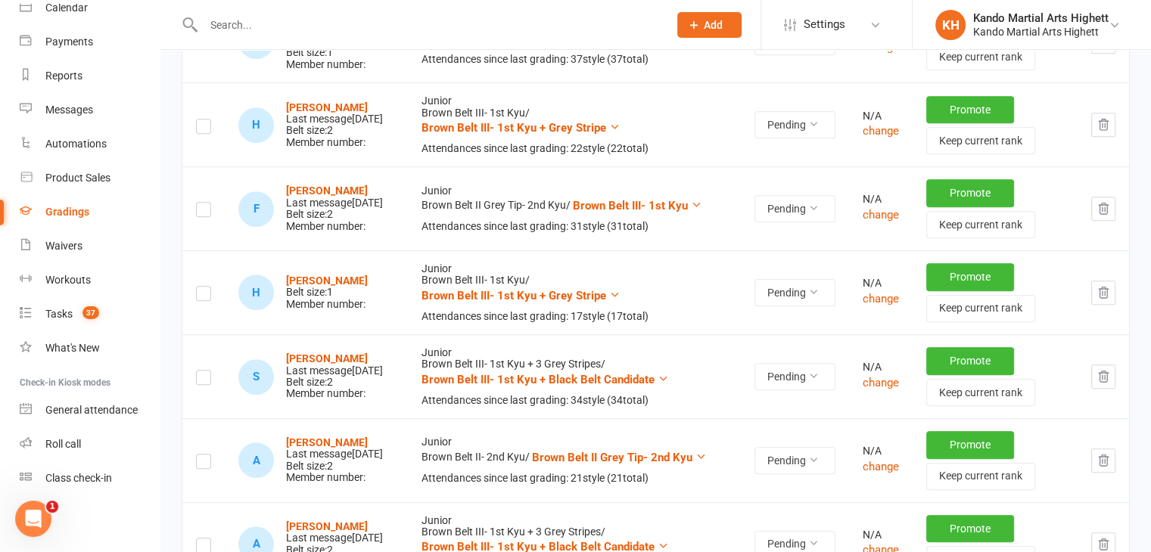
scroll to position [905, 0]
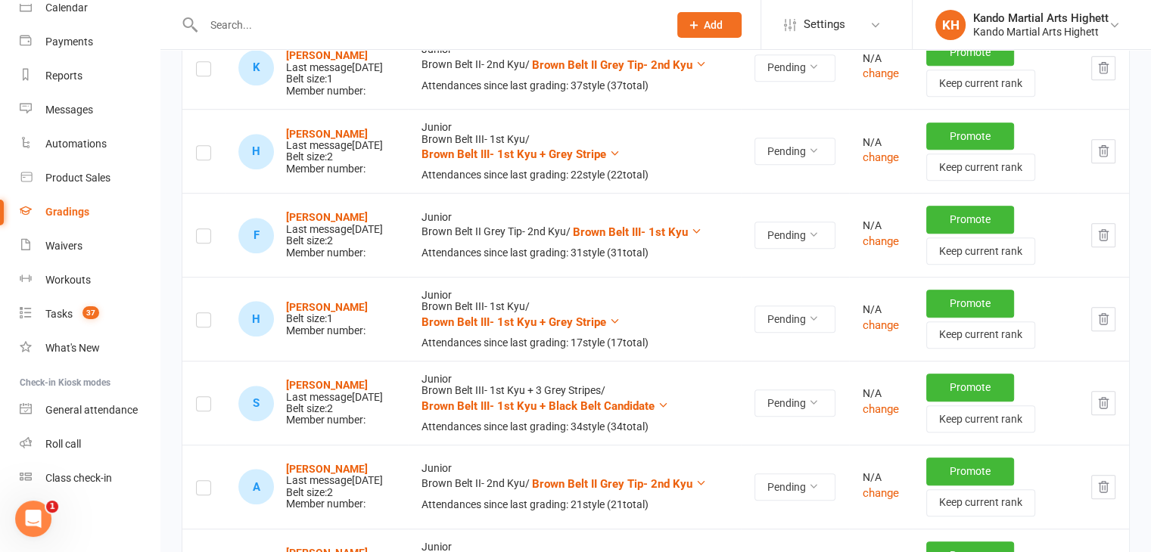
click at [207, 320] on td at bounding box center [203, 319] width 42 height 84
click at [200, 322] on label at bounding box center [203, 322] width 15 height 0
click at [200, 313] on input "checkbox" at bounding box center [203, 313] width 15 height 0
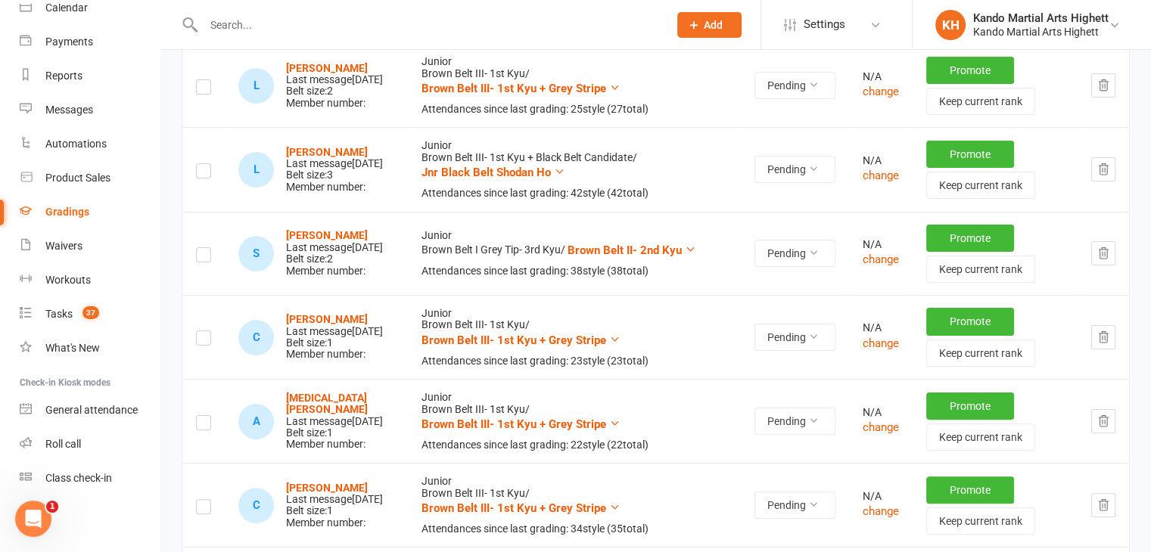
scroll to position [0, 0]
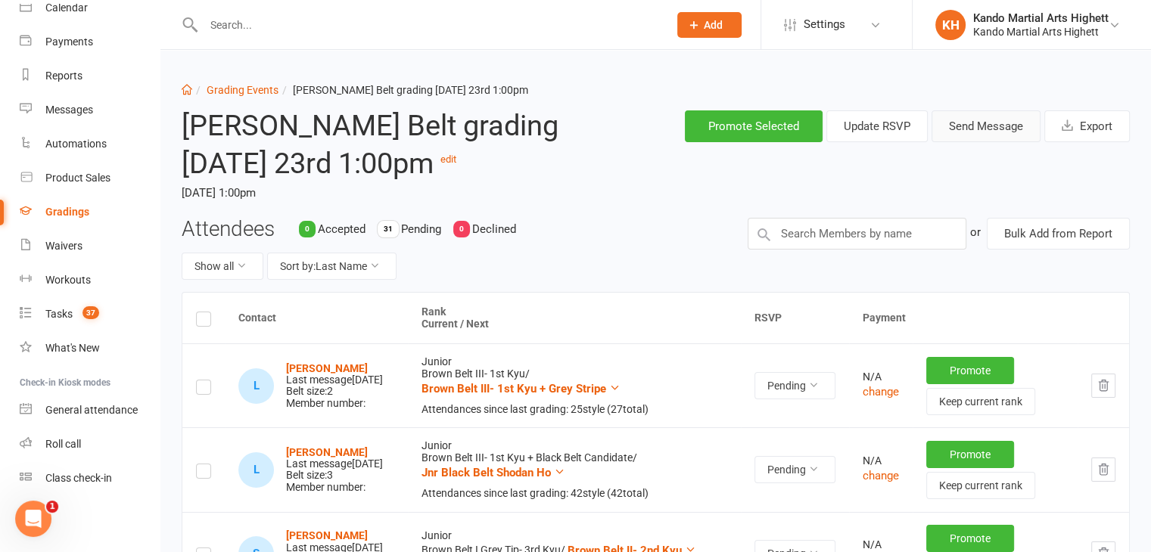
click at [1001, 135] on button "Send Message" at bounding box center [985, 126] width 109 height 32
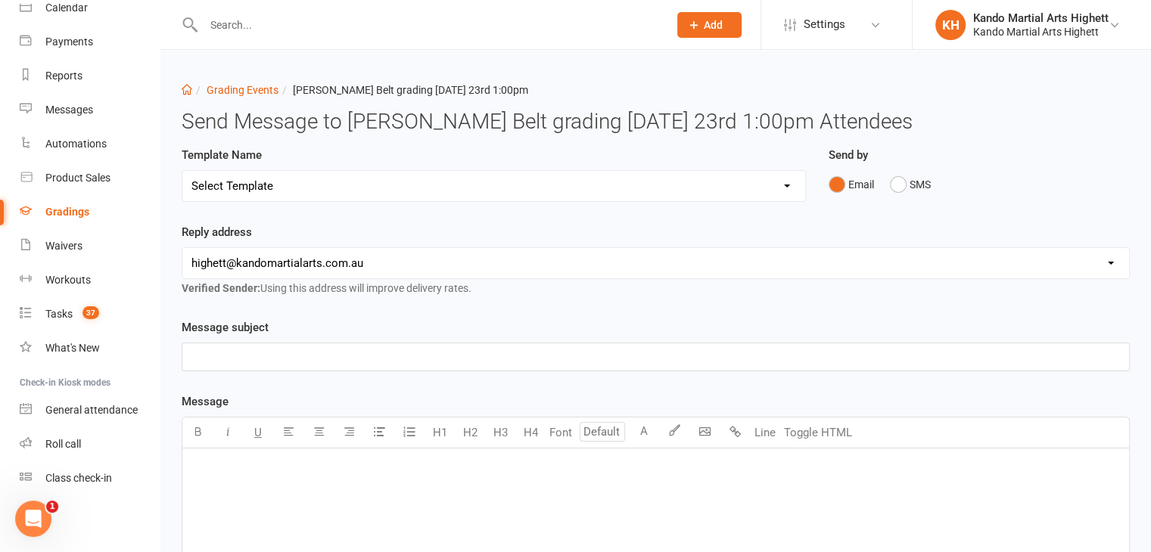
click at [390, 192] on select "Select Template [Email] Black Belt Grading Invitation [Email] Confirmation of S…" at bounding box center [493, 186] width 623 height 30
select select "4"
click at [182, 171] on select "Select Template [Email] Black Belt Grading Invitation [Email] Confirmation of S…" at bounding box center [493, 186] width 623 height 30
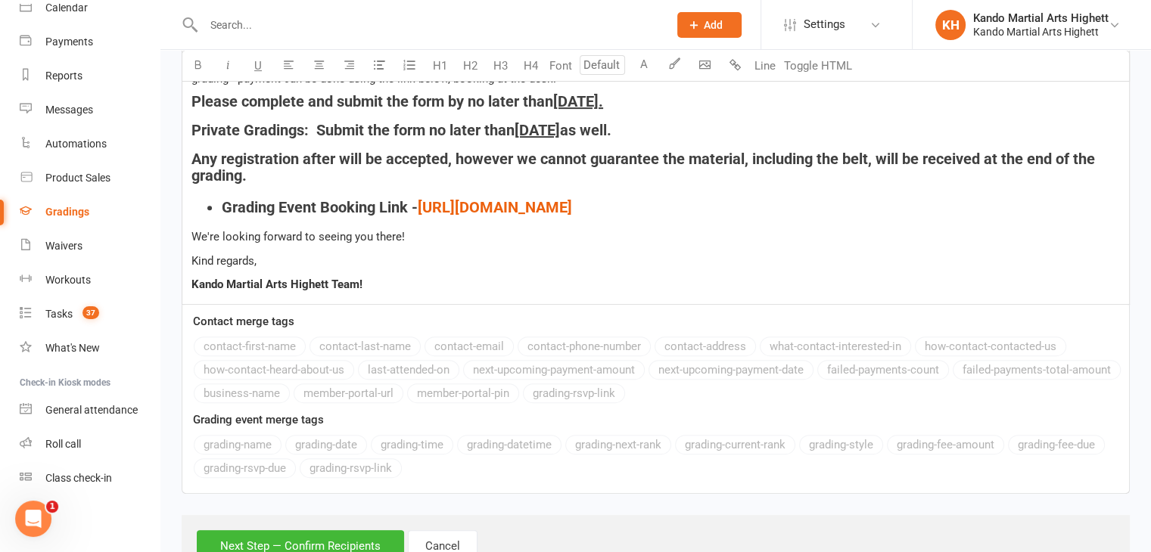
scroll to position [576, 0]
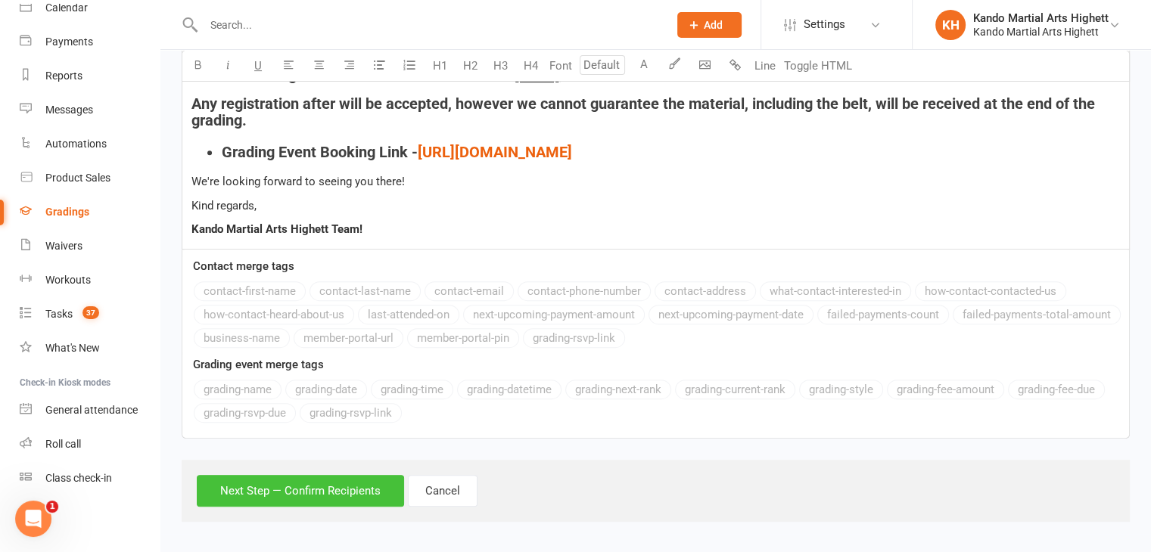
click at [321, 483] on button "Next Step — Confirm Recipients" at bounding box center [300, 491] width 207 height 32
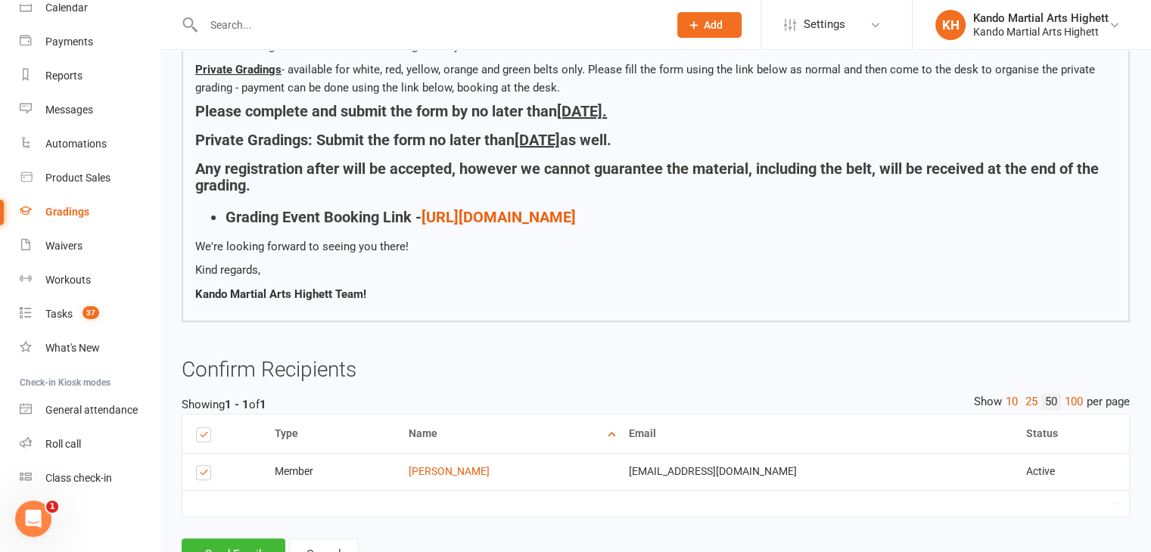
scroll to position [463, 0]
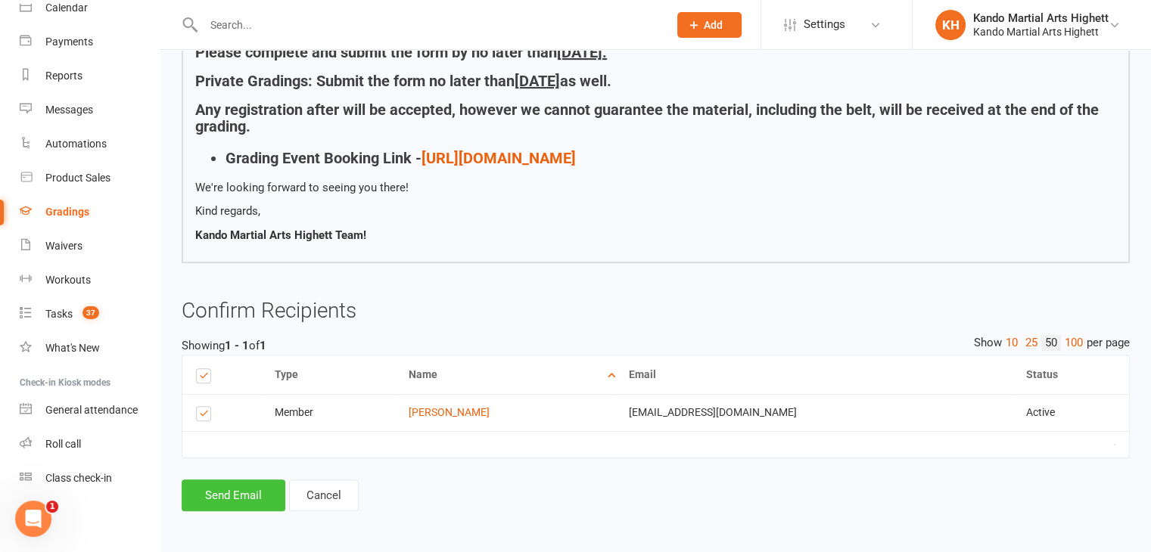
click at [212, 506] on button "Send Email" at bounding box center [234, 496] width 104 height 32
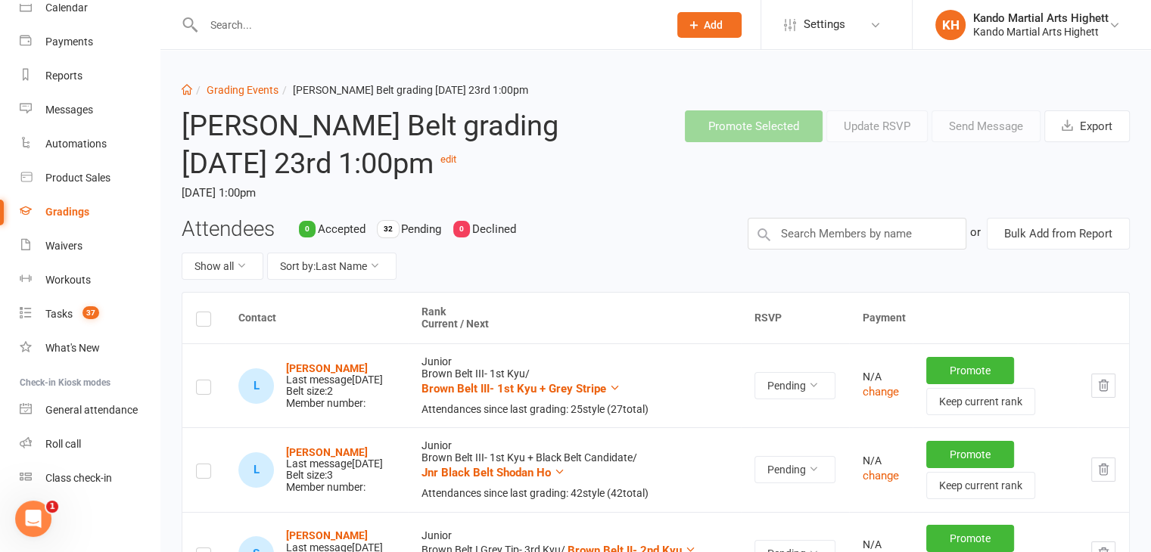
click at [317, 144] on h2 "[PERSON_NAME] Belt grading [DATE] 23rd 1:00pm edit" at bounding box center [373, 144] width 382 height 69
click at [275, 132] on h2 "[PERSON_NAME] Belt grading [DATE] 23rd 1:00pm edit" at bounding box center [373, 144] width 382 height 69
click at [307, 140] on h2 "[PERSON_NAME] Belt grading [DATE] 23rd 1:00pm edit" at bounding box center [373, 144] width 382 height 69
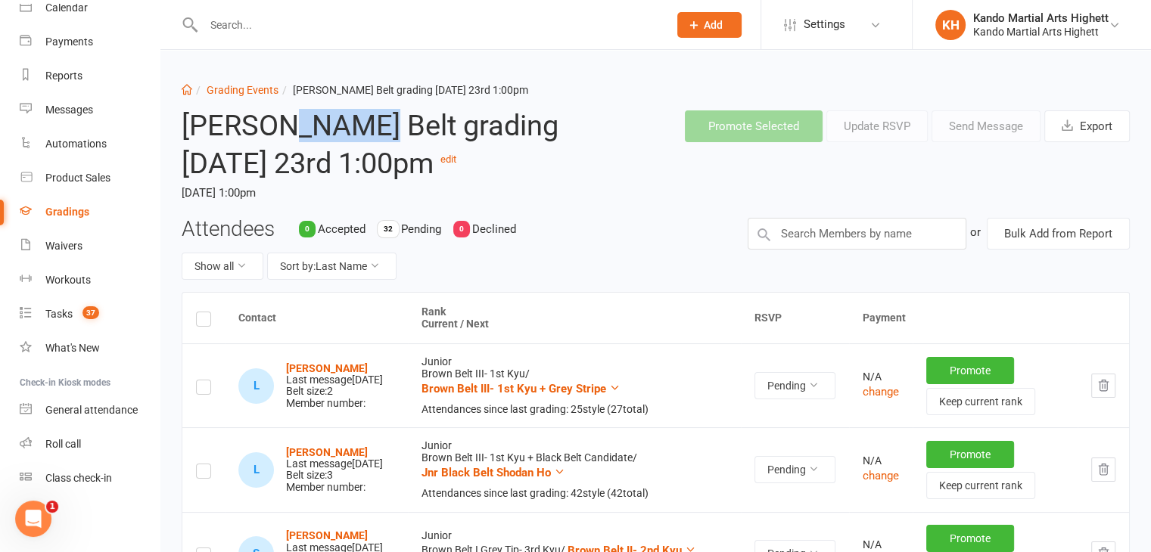
click at [306, 141] on h2 "[PERSON_NAME] Belt grading [DATE] 23rd 1:00pm edit" at bounding box center [373, 144] width 382 height 69
click at [298, 156] on h2 "[PERSON_NAME] Belt grading [DATE] 23rd 1:00pm edit" at bounding box center [373, 144] width 382 height 69
click at [294, 169] on h2 "[PERSON_NAME] Belt grading [DATE] 23rd 1:00pm edit" at bounding box center [373, 144] width 382 height 69
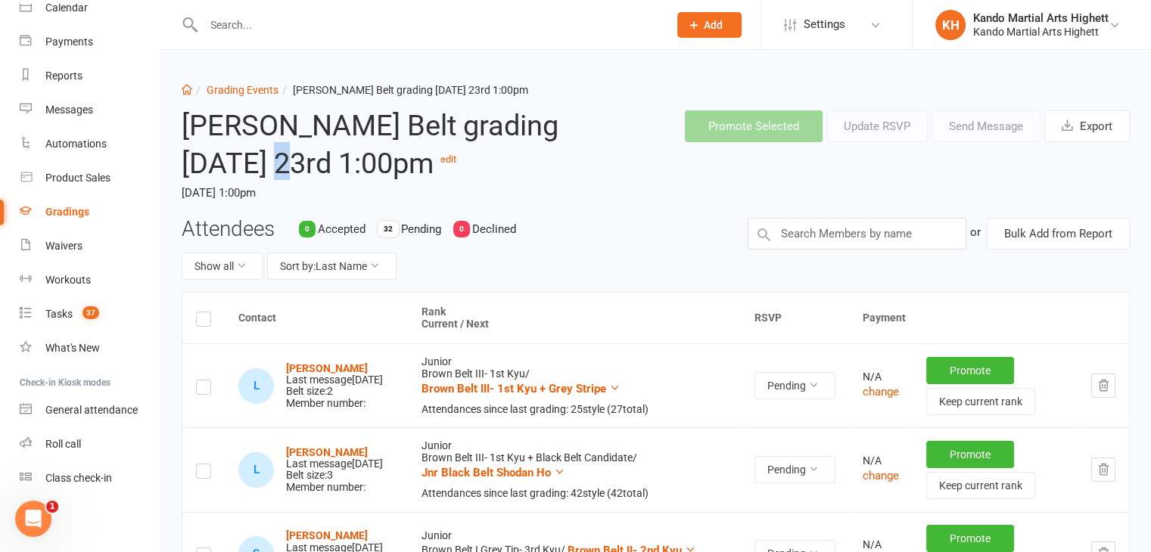
click at [294, 169] on h2 "[PERSON_NAME] Belt grading [DATE] 23rd 1:00pm edit" at bounding box center [373, 144] width 382 height 69
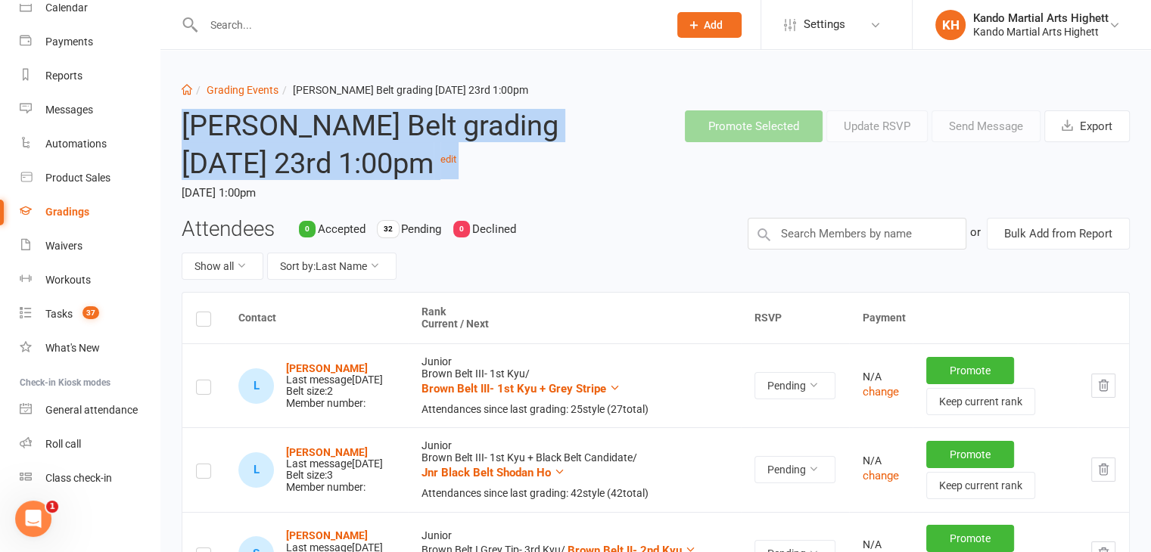
click at [294, 169] on h2 "[PERSON_NAME] Belt grading [DATE] 23rd 1:00pm edit" at bounding box center [373, 144] width 382 height 69
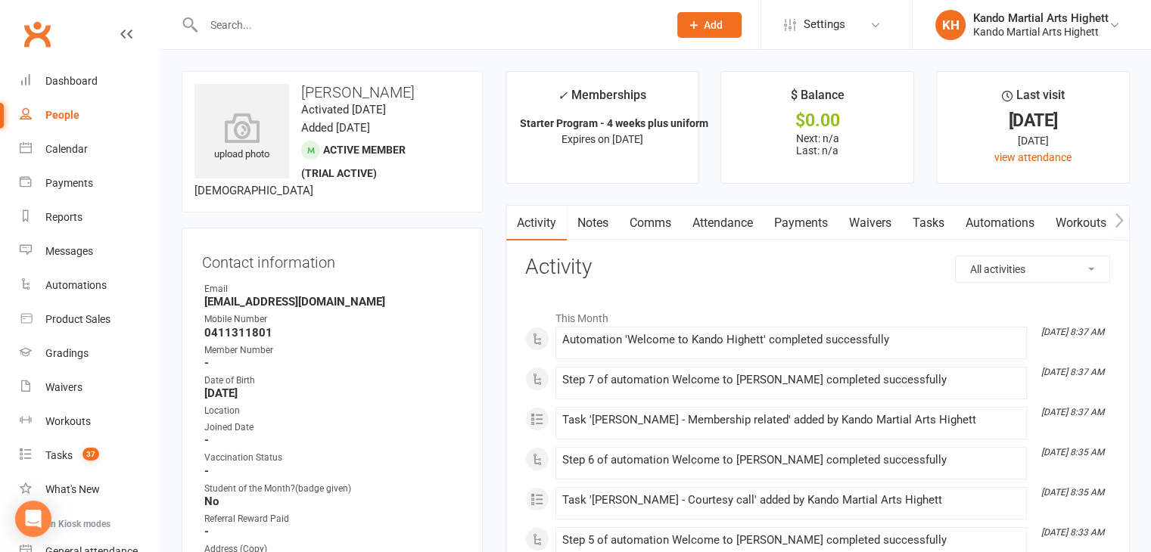
click at [708, 224] on link "Attendance" at bounding box center [723, 223] width 82 height 35
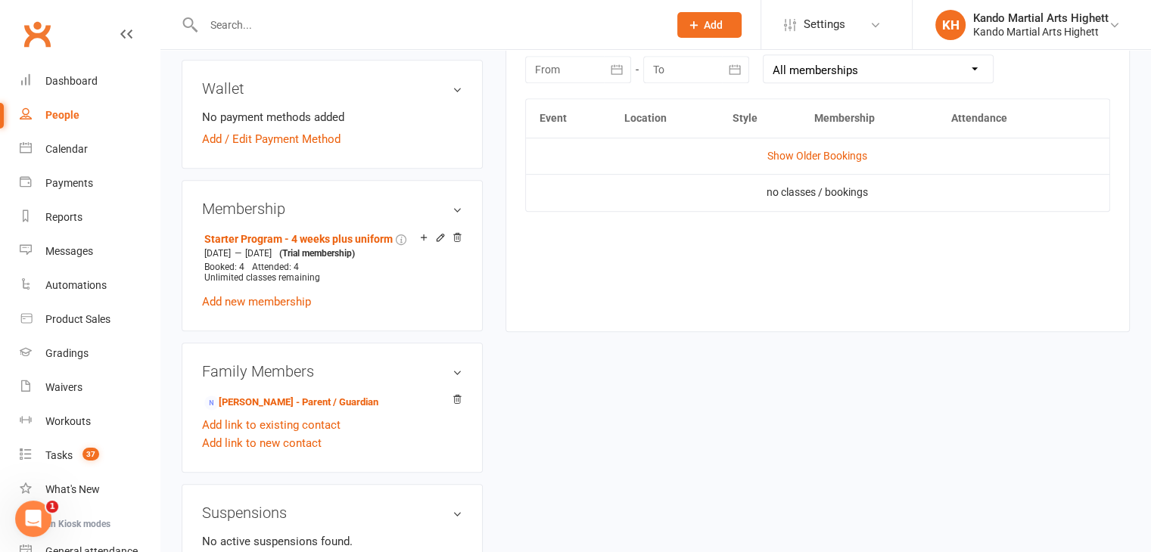
scroll to position [76, 0]
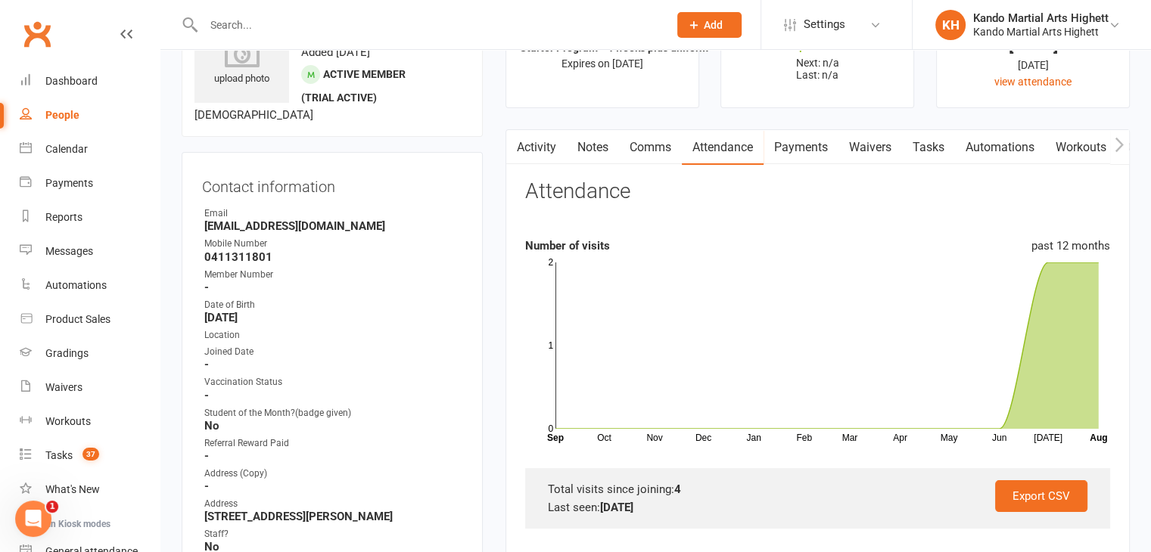
click at [651, 144] on link "Comms" at bounding box center [650, 147] width 63 height 35
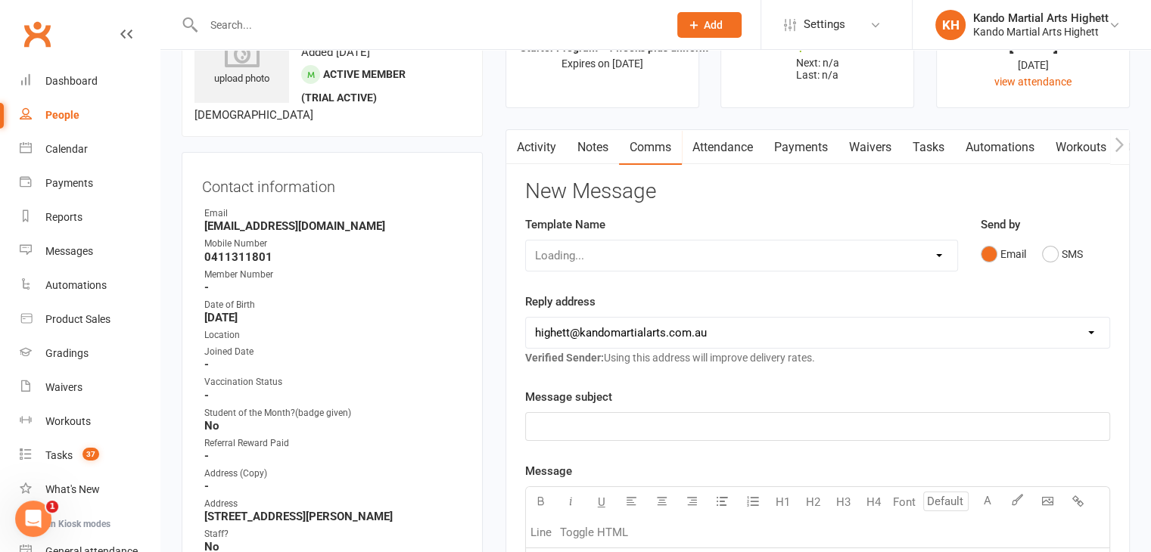
click at [622, 258] on div "Loading..." at bounding box center [741, 256] width 433 height 32
click at [626, 231] on div "Template Name Loading..." at bounding box center [741, 244] width 433 height 56
click at [878, 256] on select "Select Template [Email] 2_Booking Confirmation Required [Email] 3_Booking Confi…" at bounding box center [741, 256] width 431 height 30
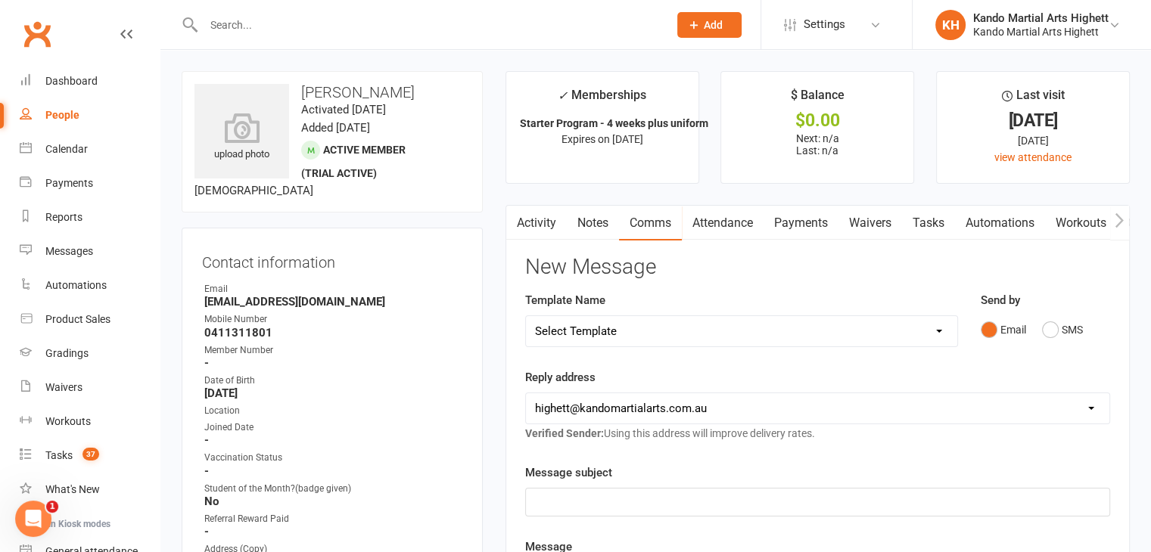
click at [690, 219] on link "Attendance" at bounding box center [723, 223] width 82 height 35
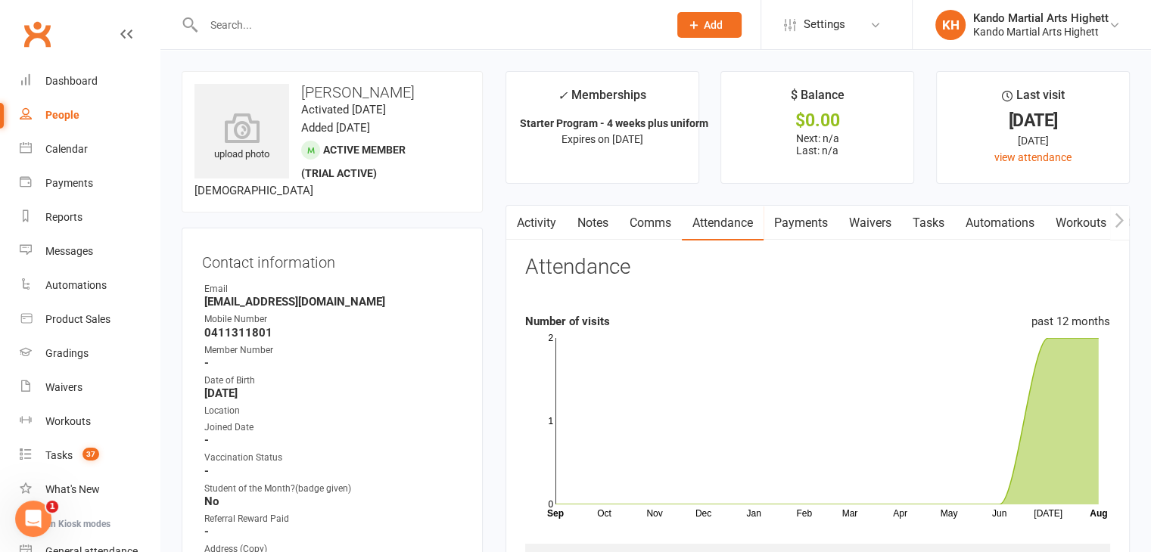
click at [654, 225] on link "Comms" at bounding box center [650, 223] width 63 height 35
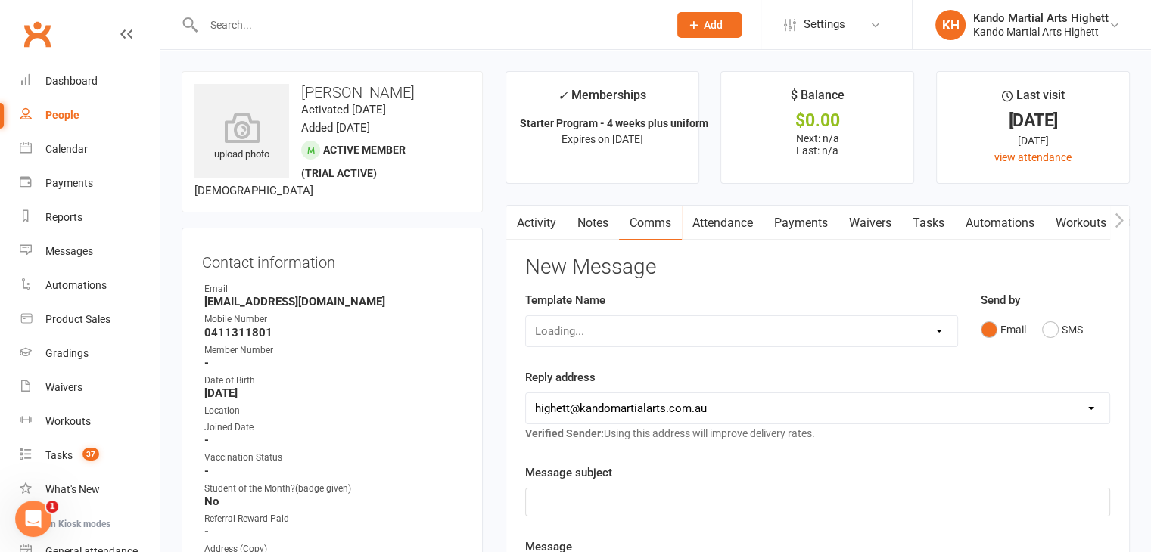
click at [651, 320] on div "Loading..." at bounding box center [741, 331] width 433 height 32
click at [648, 331] on div "Loading..." at bounding box center [741, 331] width 433 height 32
click at [689, 327] on div "Loading..." at bounding box center [741, 331] width 433 height 32
click at [685, 337] on select "Select Template [Email] 2_Booking Confirmation Required [Email] 3_Booking Confi…" at bounding box center [741, 331] width 431 height 30
select select "13"
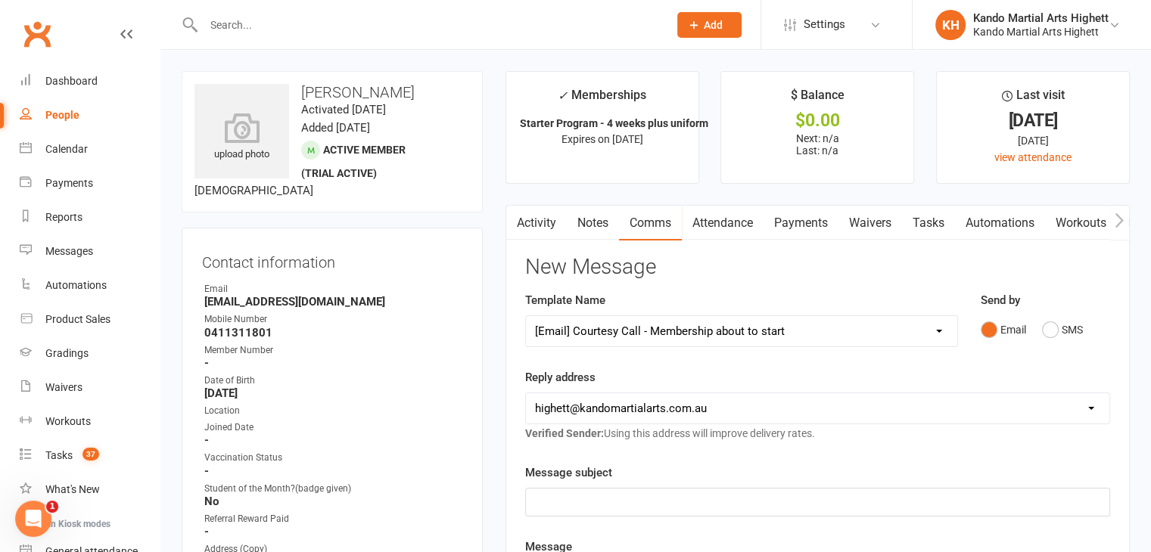
click at [526, 316] on select "Select Template [Email] 2_Booking Confirmation Required [Email] 3_Booking Confi…" at bounding box center [741, 331] width 431 height 30
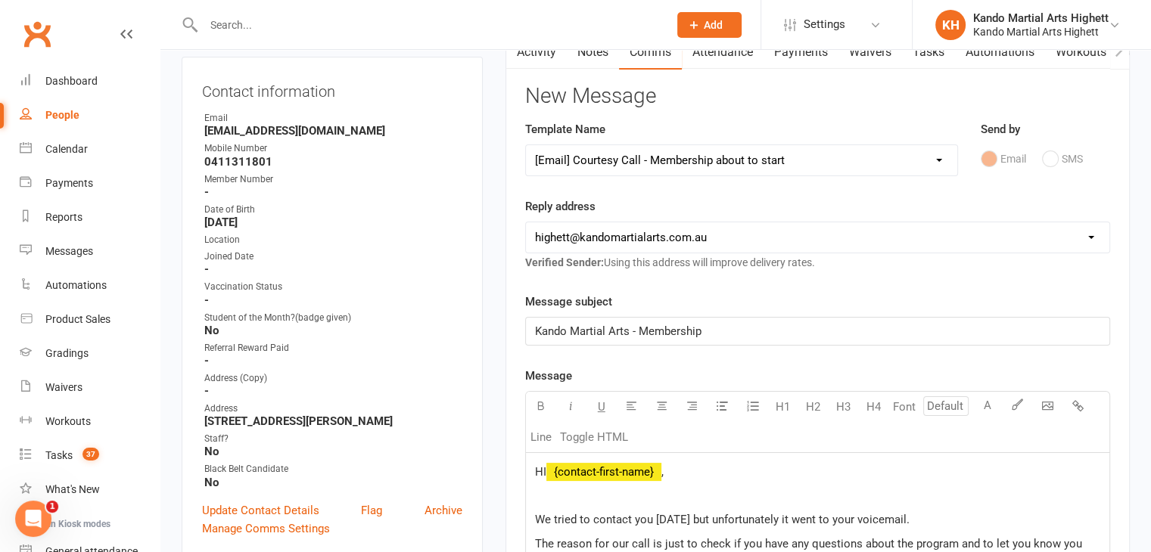
scroll to position [378, 0]
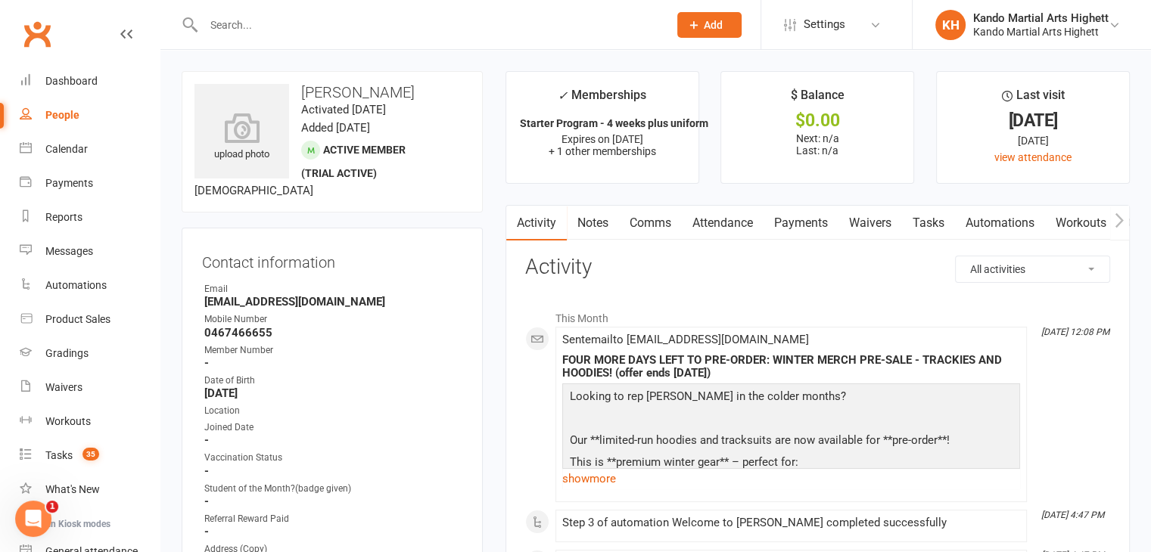
drag, startPoint x: 711, startPoint y: 218, endPoint x: 739, endPoint y: 251, distance: 43.5
click at [711, 218] on link "Attendance" at bounding box center [723, 223] width 82 height 35
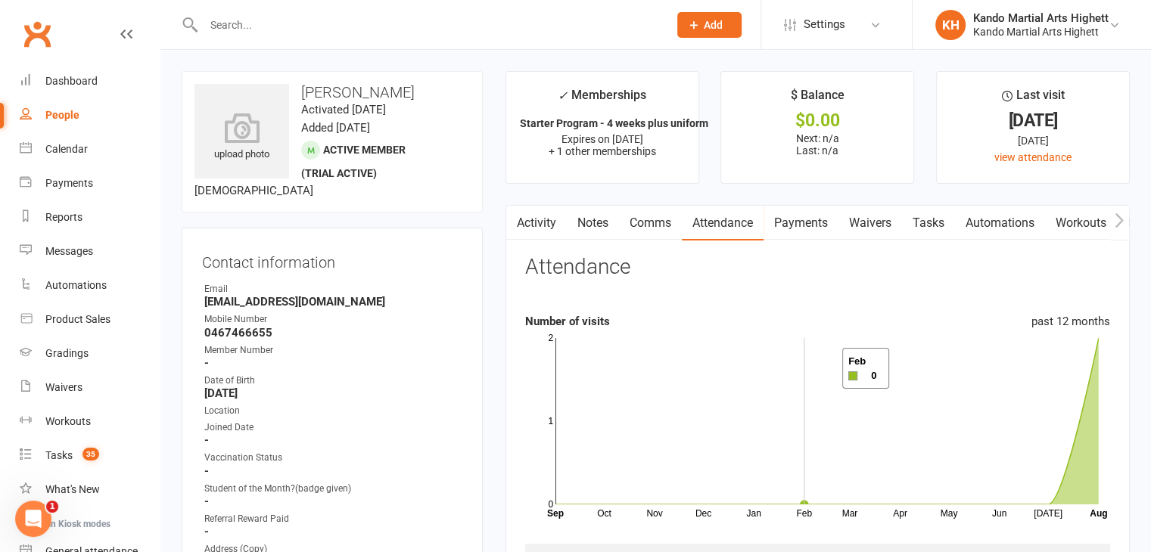
click at [806, 369] on rect at bounding box center [826, 421] width 543 height 166
click at [360, 95] on h3 "[PERSON_NAME]" at bounding box center [331, 92] width 275 height 17
click at [399, 140] on div "upload photo [PERSON_NAME] Activated [DATE] Added [DATE] Active member (trial a…" at bounding box center [332, 141] width 301 height 141
click at [386, 114] on time "Activated [DATE]" at bounding box center [343, 110] width 85 height 14
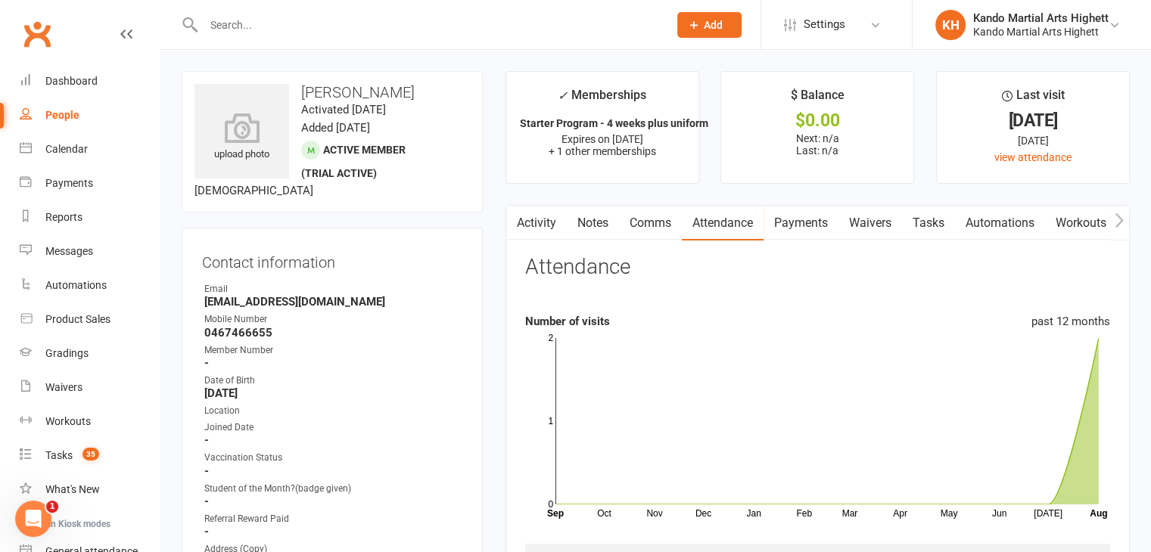
click at [386, 114] on time "Activated [DATE]" at bounding box center [343, 110] width 85 height 14
click at [386, 115] on time "Activated [DATE]" at bounding box center [343, 110] width 85 height 14
drag, startPoint x: 408, startPoint y: 115, endPoint x: 517, endPoint y: 158, distance: 117.2
click at [427, 135] on div "upload photo [PERSON_NAME] Activated [DATE] Added [DATE] Active member (trial a…" at bounding box center [332, 141] width 301 height 141
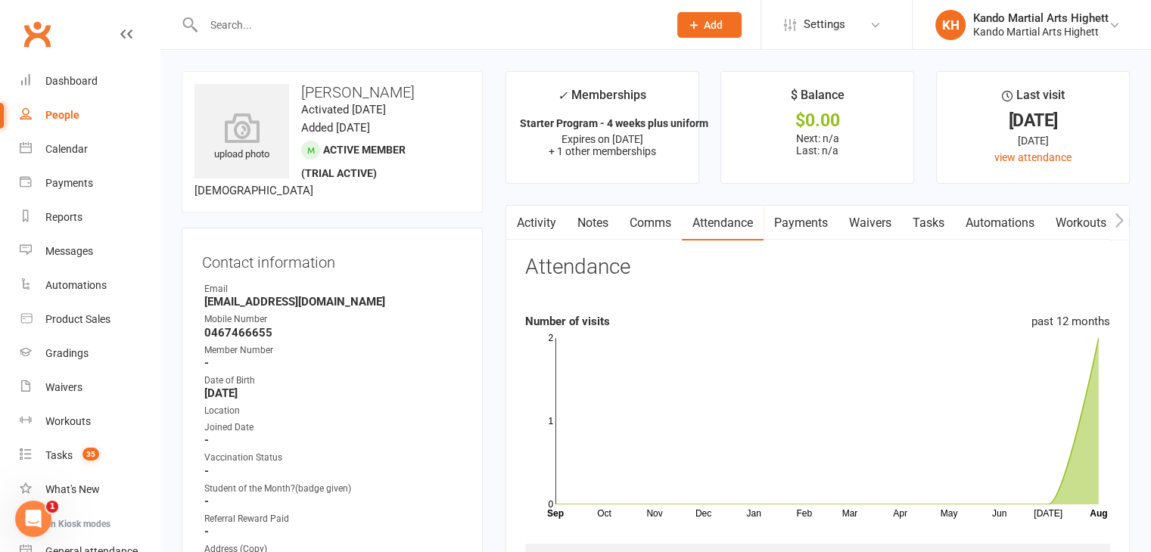
click at [471, 135] on div "upload photo [PERSON_NAME] Activated [DATE] Added [DATE] Active member (trial a…" at bounding box center [332, 141] width 301 height 141
click at [442, 128] on div "upload photo [PERSON_NAME] Activated [DATE] Added [DATE] Active member (trial a…" at bounding box center [332, 141] width 301 height 141
click at [440, 128] on div "upload photo [PERSON_NAME] Activated [DATE] Added [DATE] Active member (trial a…" at bounding box center [332, 141] width 301 height 141
click at [412, 216] on contact-information "upload photo [PERSON_NAME] Activated [DATE] Added [DATE] Active member (trial a…" at bounding box center [332, 400] width 301 height 658
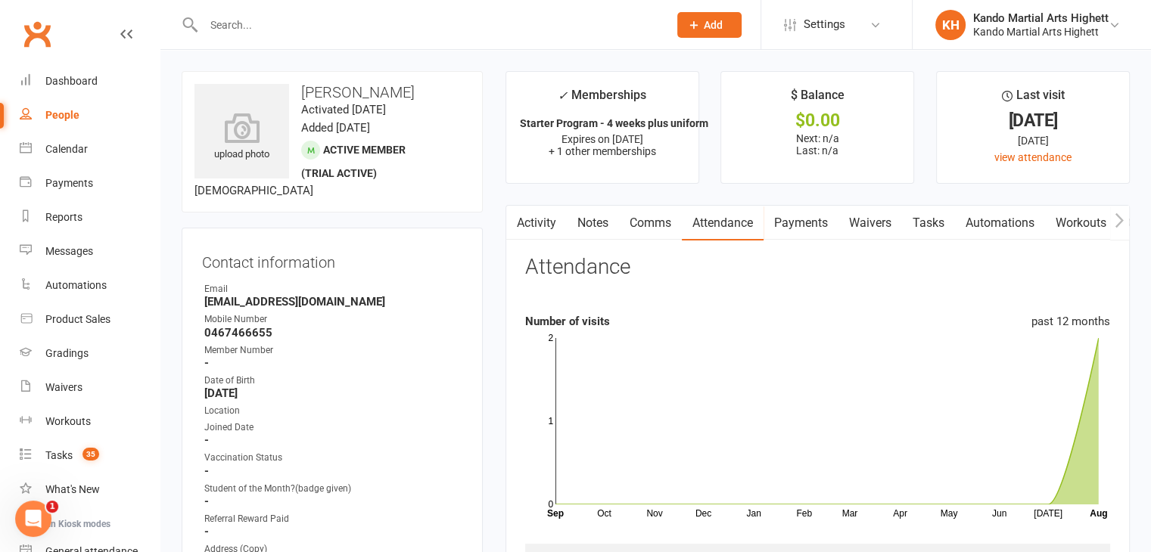
drag, startPoint x: 412, startPoint y: 216, endPoint x: 403, endPoint y: 222, distance: 9.9
click at [403, 222] on contact-information "upload photo [PERSON_NAME] Activated [DATE] Added [DATE] Active member (trial a…" at bounding box center [332, 400] width 301 height 658
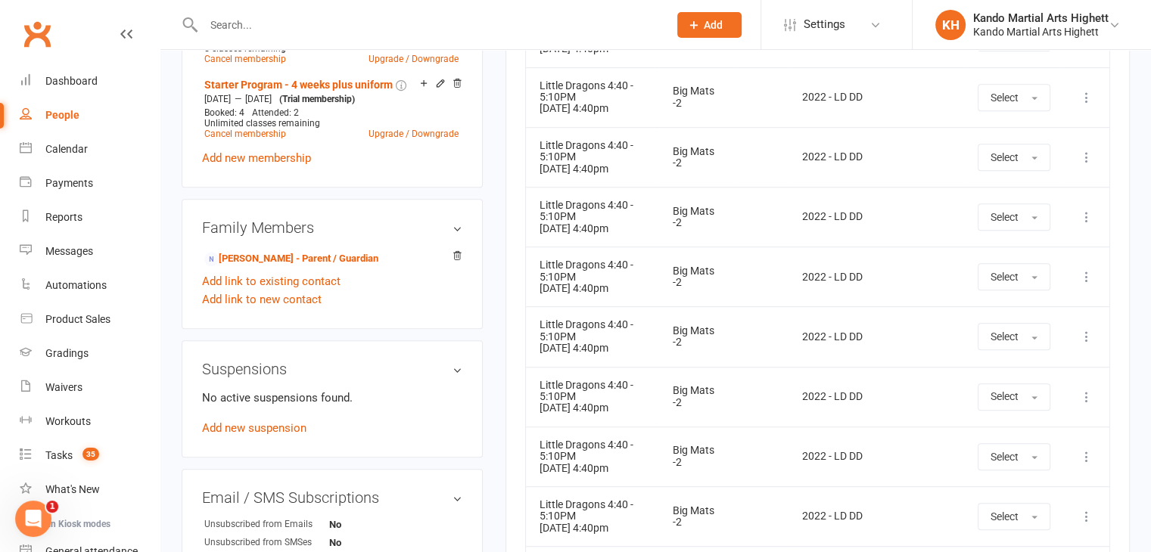
scroll to position [756, 0]
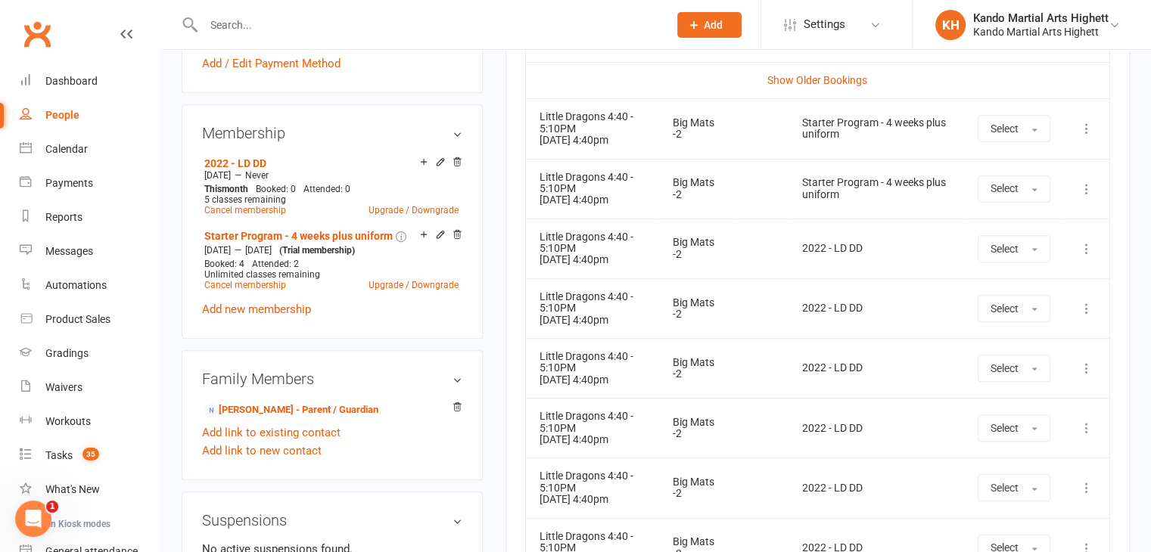
click at [314, 26] on input "text" at bounding box center [428, 24] width 458 height 21
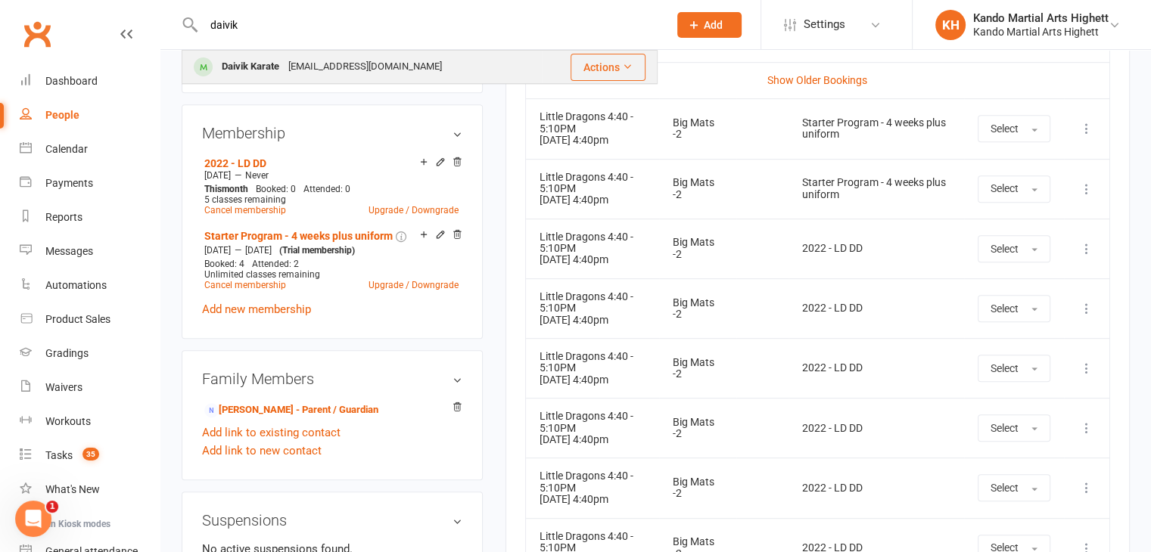
type input "daivik"
click at [309, 57] on div "[EMAIL_ADDRESS][DOMAIN_NAME]" at bounding box center [365, 67] width 163 height 22
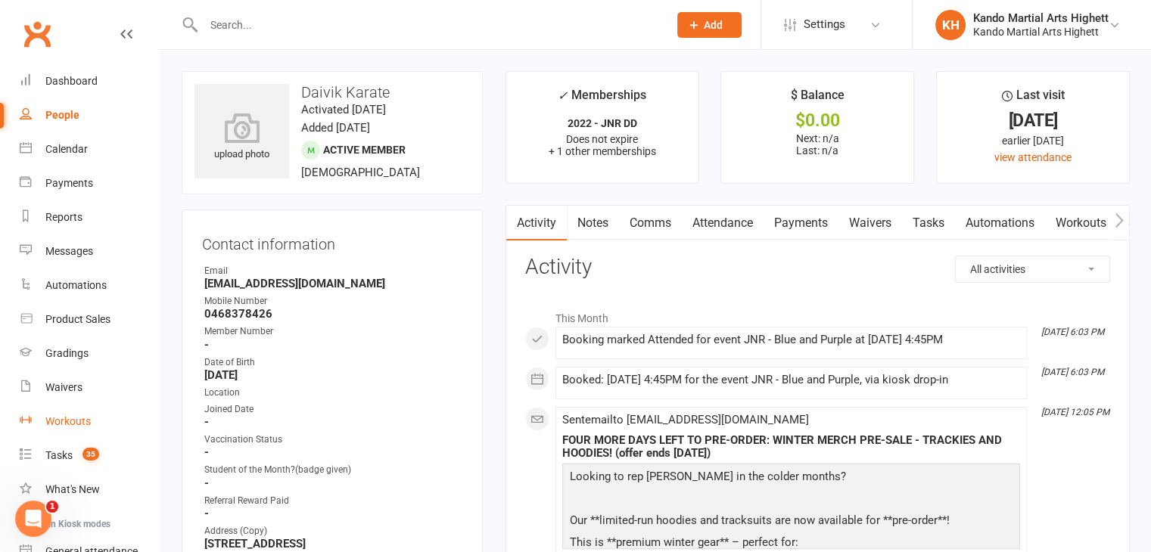
click at [104, 431] on link "Workouts" at bounding box center [90, 422] width 140 height 34
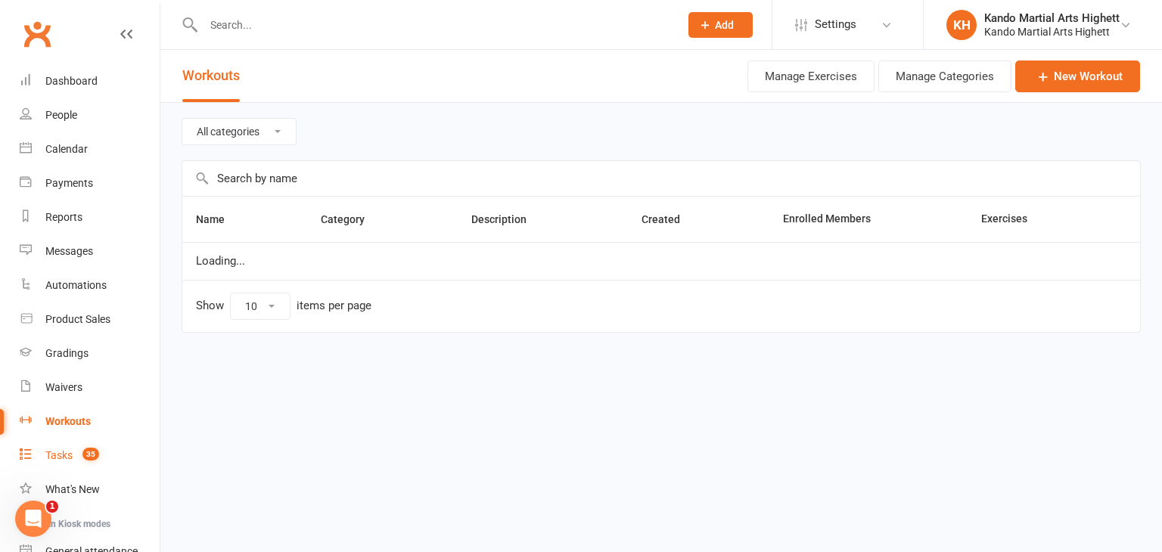
click at [107, 455] on link "Tasks 35" at bounding box center [90, 456] width 140 height 34
select select "incomplete"
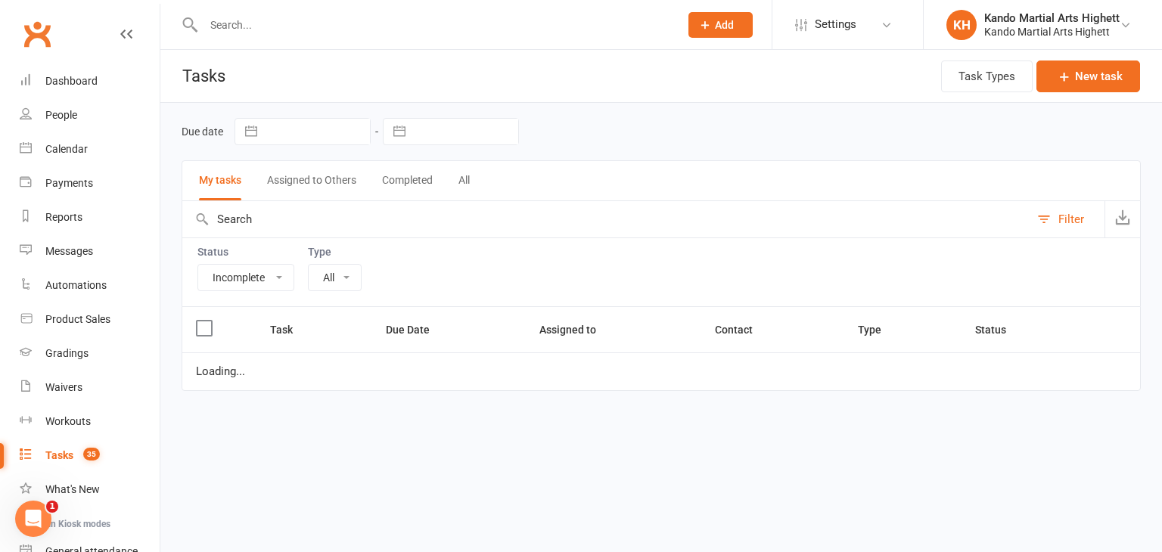
select select "23096"
select select "started"
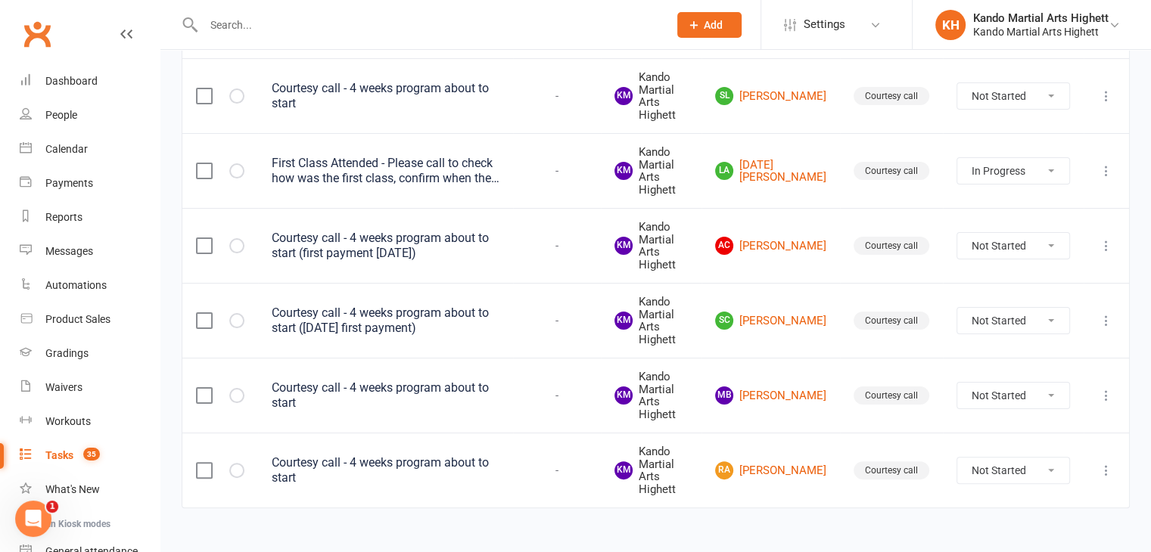
scroll to position [303, 0]
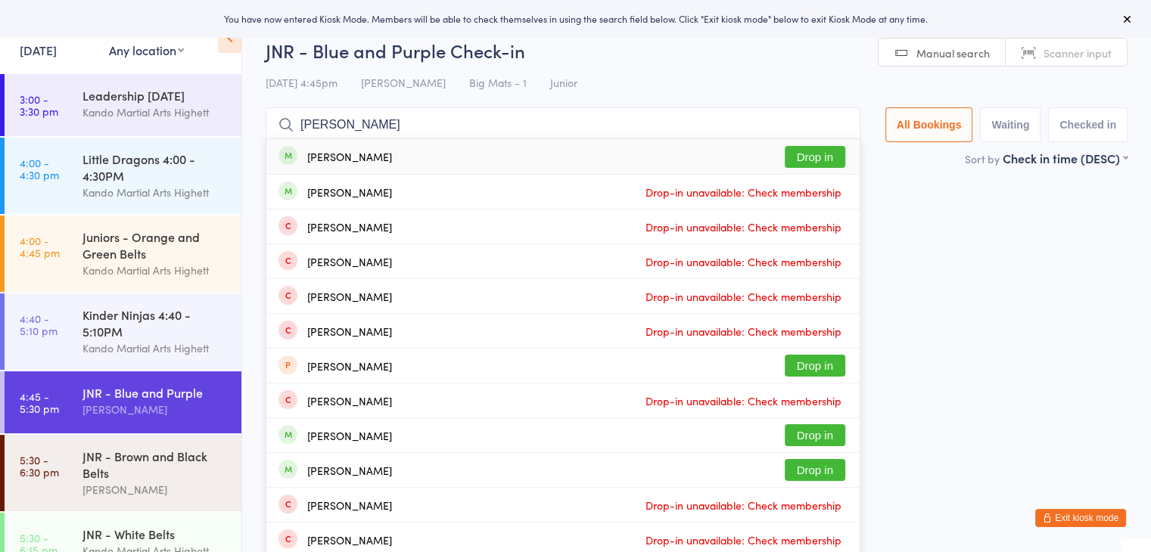
type input "[PERSON_NAME]"
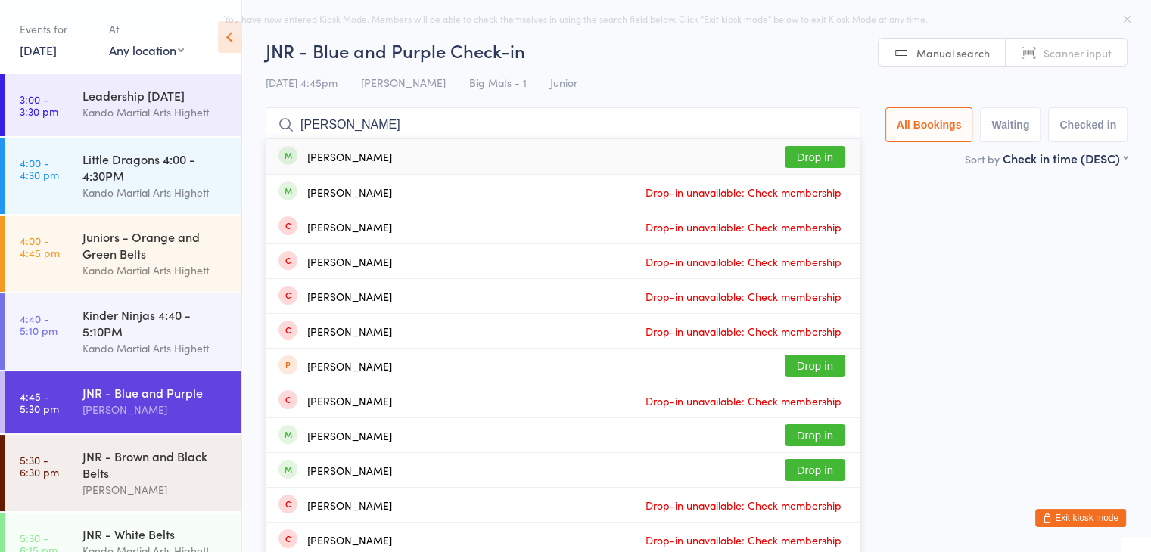
click at [475, 160] on div "[PERSON_NAME] Drop in" at bounding box center [562, 156] width 593 height 35
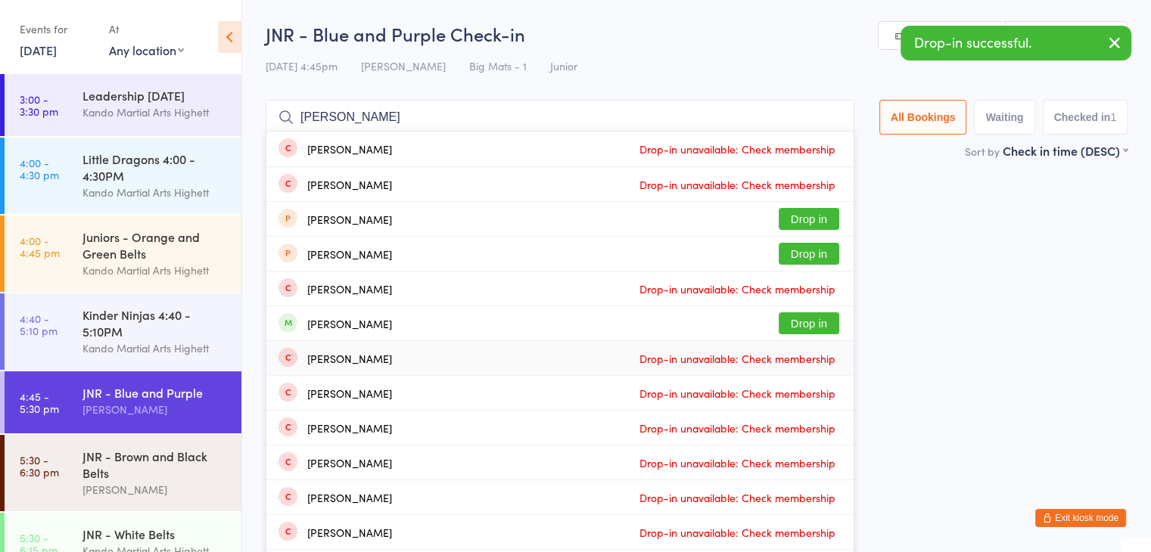
scroll to position [103, 0]
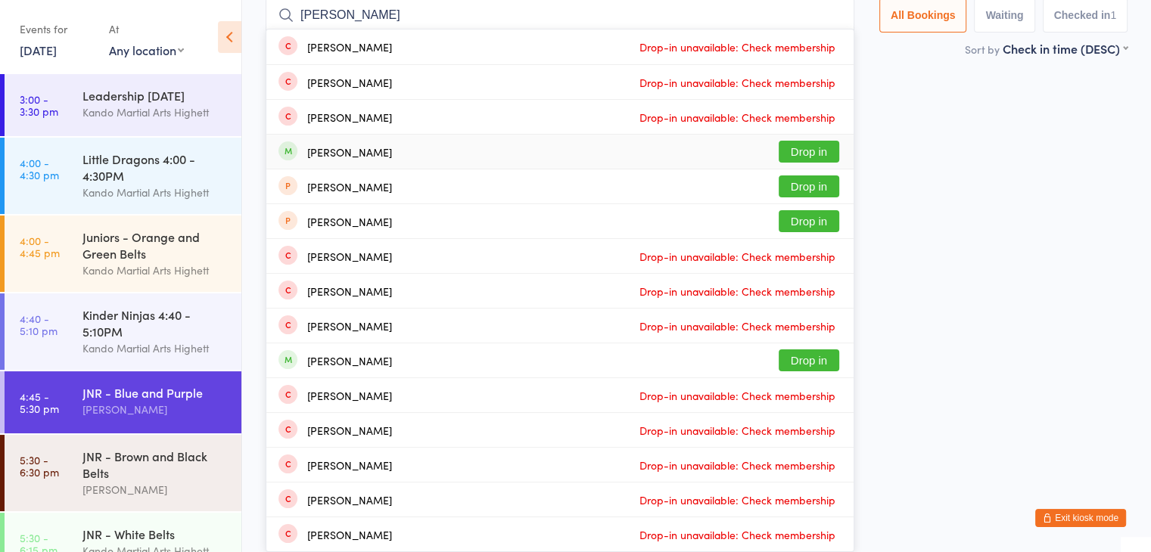
type input "[PERSON_NAME]"
click at [811, 155] on button "Drop in" at bounding box center [808, 152] width 61 height 22
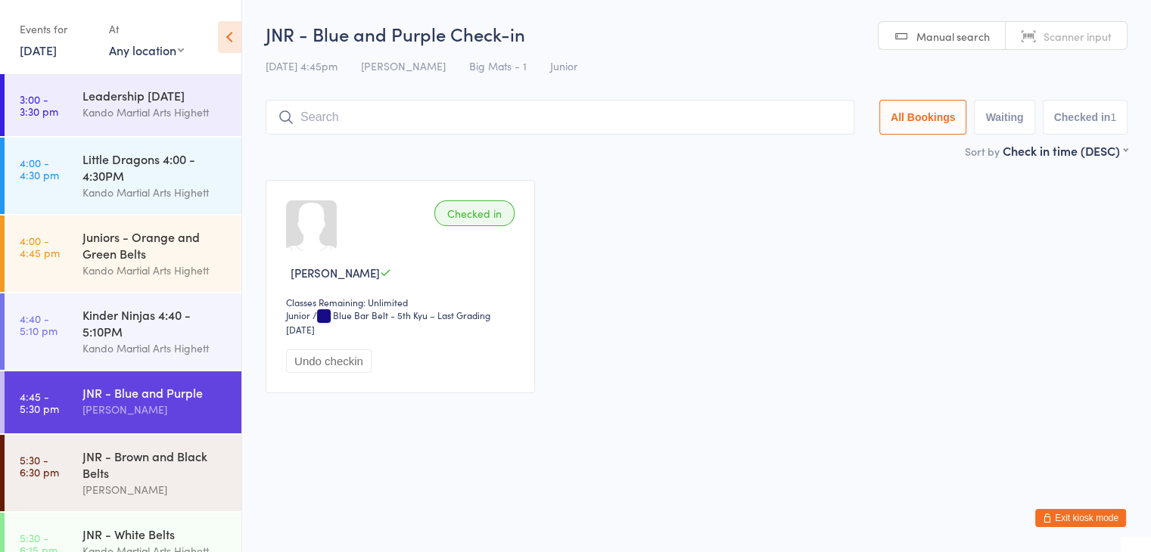
scroll to position [0, 0]
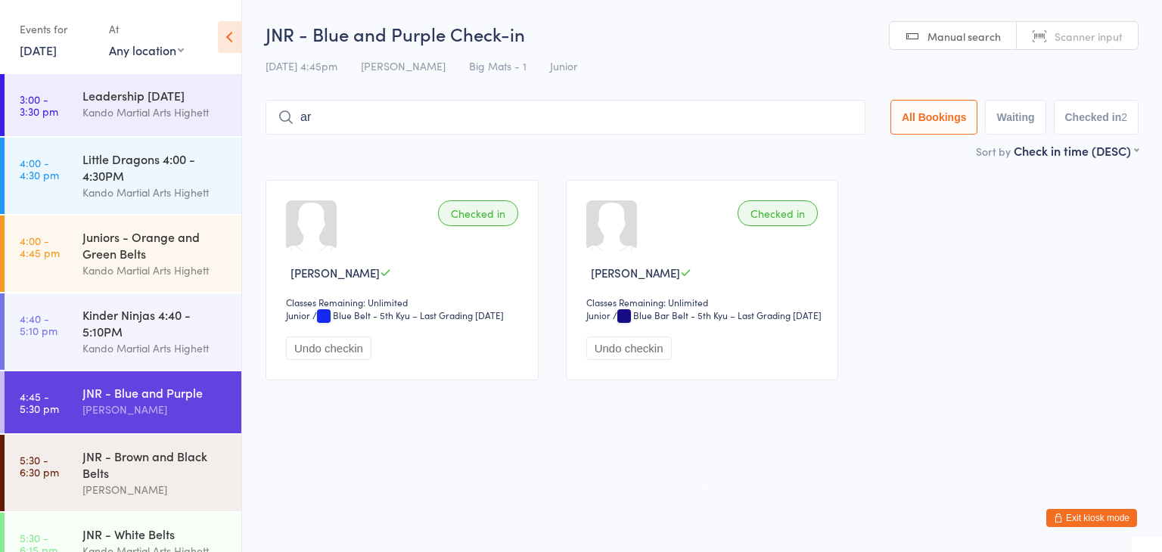
type input "a"
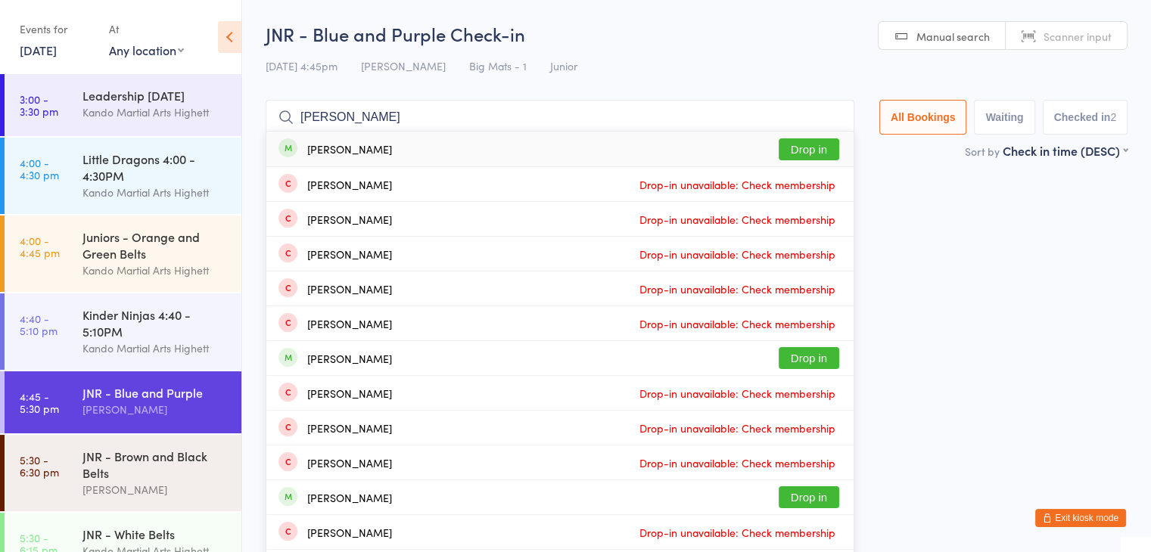
type input "[PERSON_NAME]"
click at [502, 156] on div "[PERSON_NAME] Drop in" at bounding box center [559, 149] width 587 height 35
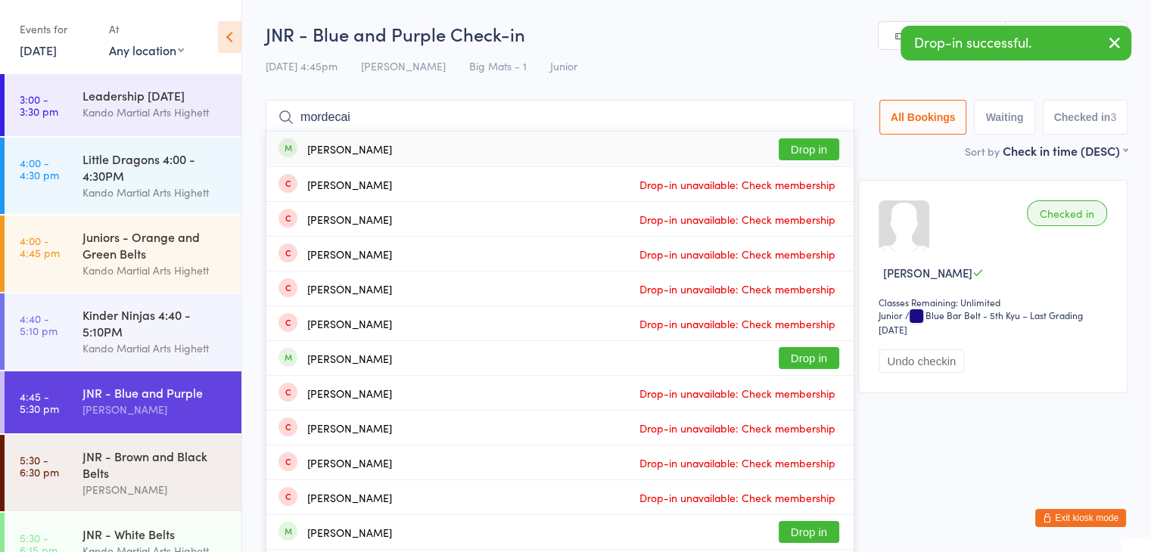
type input "mordecai"
click at [502, 156] on div "[PERSON_NAME] Drop in" at bounding box center [559, 149] width 587 height 35
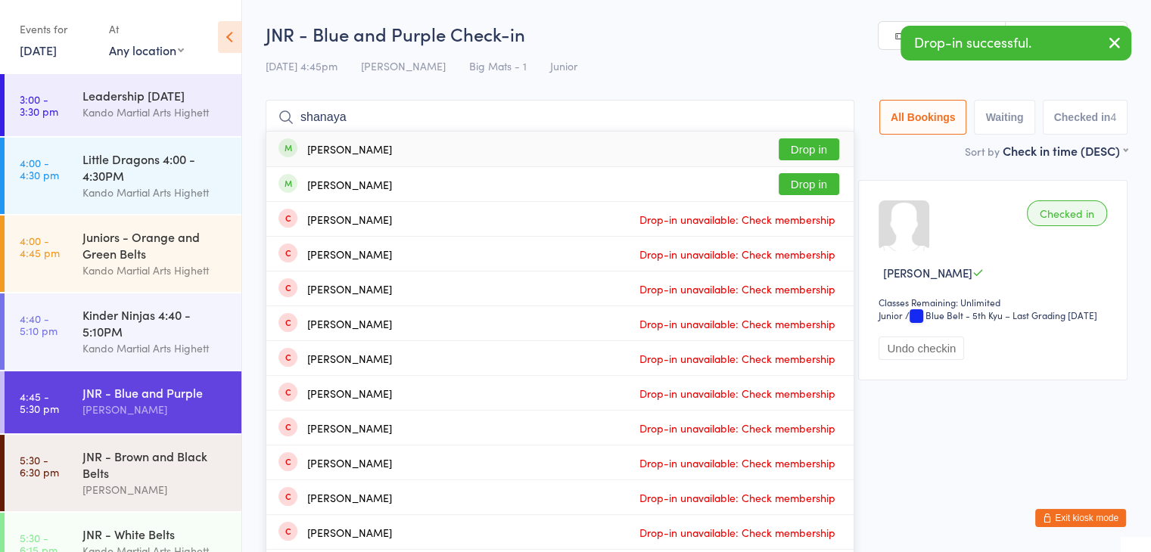
type input "shanaya"
click at [502, 156] on div "[PERSON_NAME] Drop in" at bounding box center [559, 149] width 587 height 35
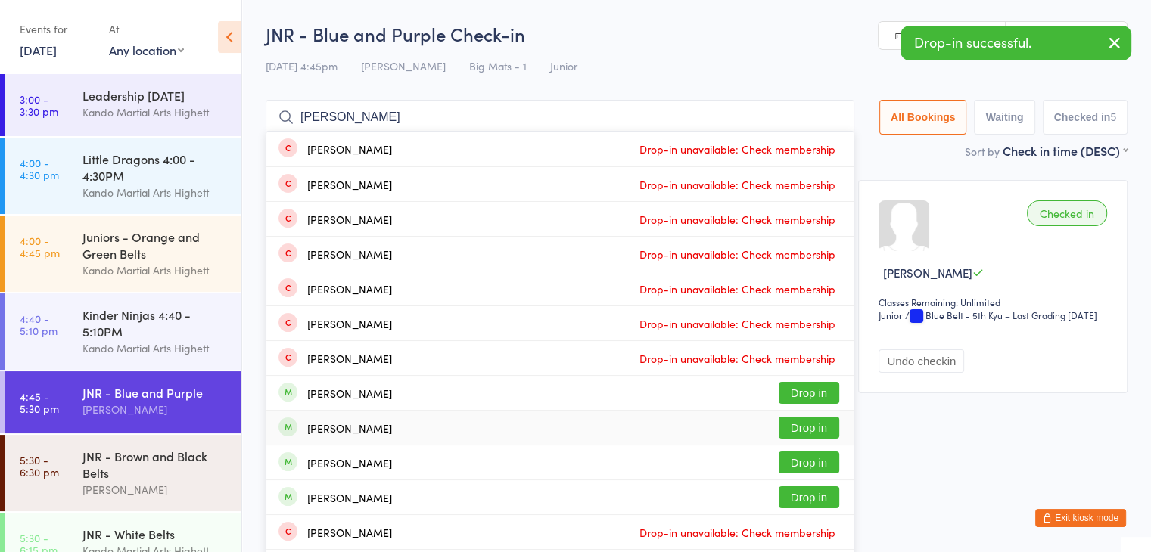
type input "[PERSON_NAME]"
click at [400, 423] on div "[PERSON_NAME] Drop in" at bounding box center [559, 428] width 587 height 34
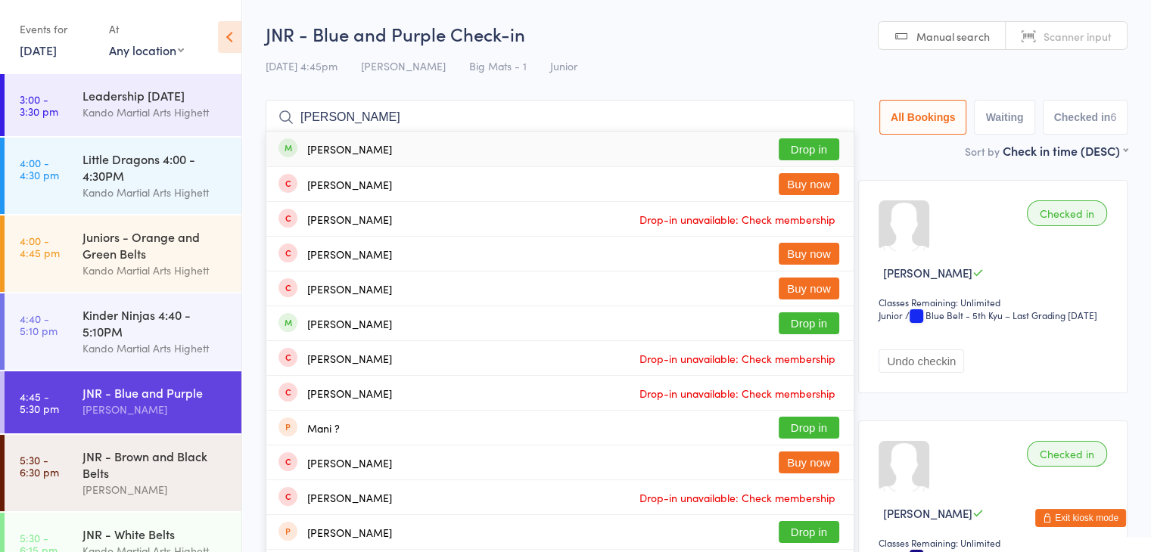
type input "[PERSON_NAME]"
click at [392, 155] on div "[PERSON_NAME]" at bounding box center [349, 149] width 85 height 12
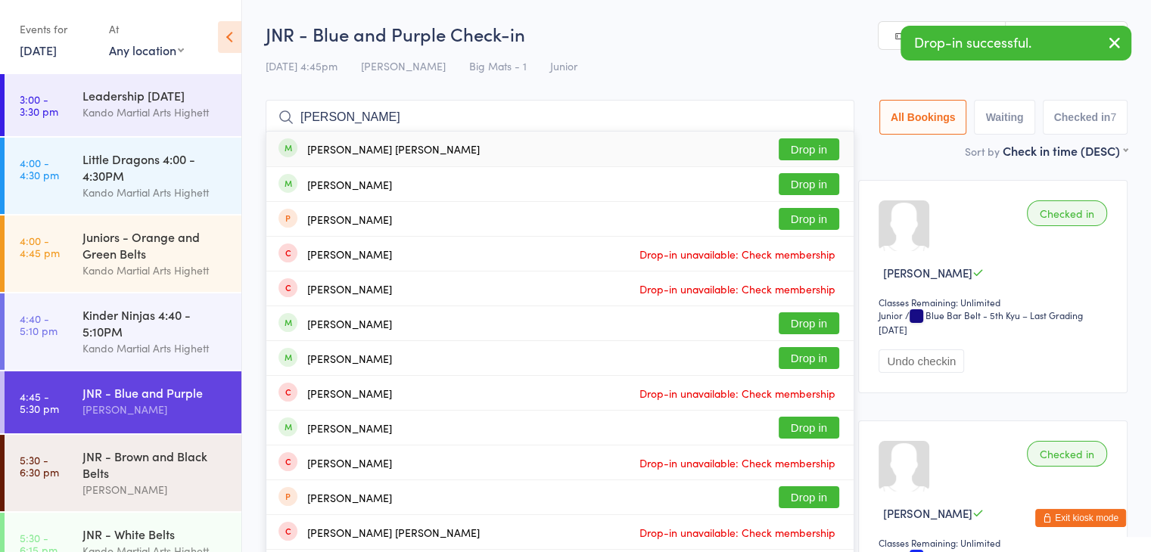
type input "[PERSON_NAME]"
click at [421, 154] on div "[PERSON_NAME] [PERSON_NAME] Drop in" at bounding box center [559, 149] width 587 height 35
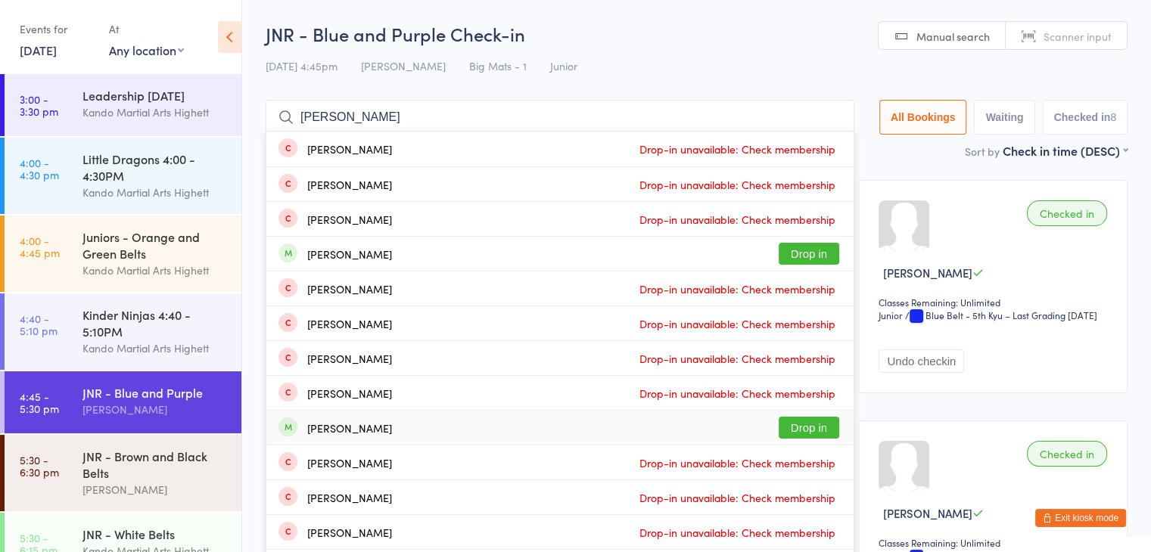
type input "[PERSON_NAME]"
click at [422, 424] on div "[PERSON_NAME] Drop in" at bounding box center [559, 428] width 587 height 34
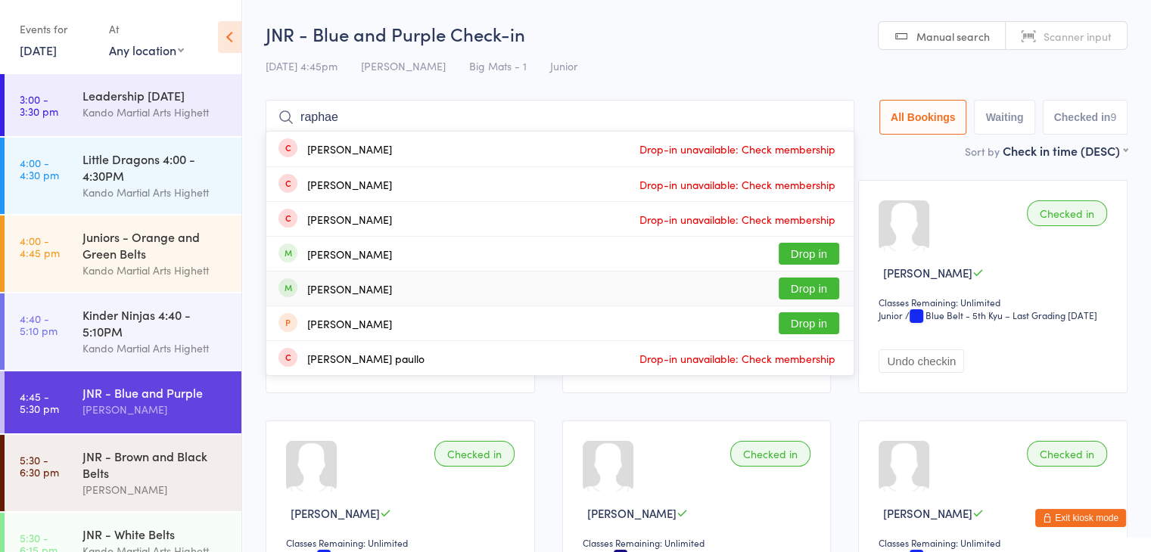
type input "raphae"
click at [394, 294] on div "[PERSON_NAME] Drop in" at bounding box center [559, 289] width 587 height 34
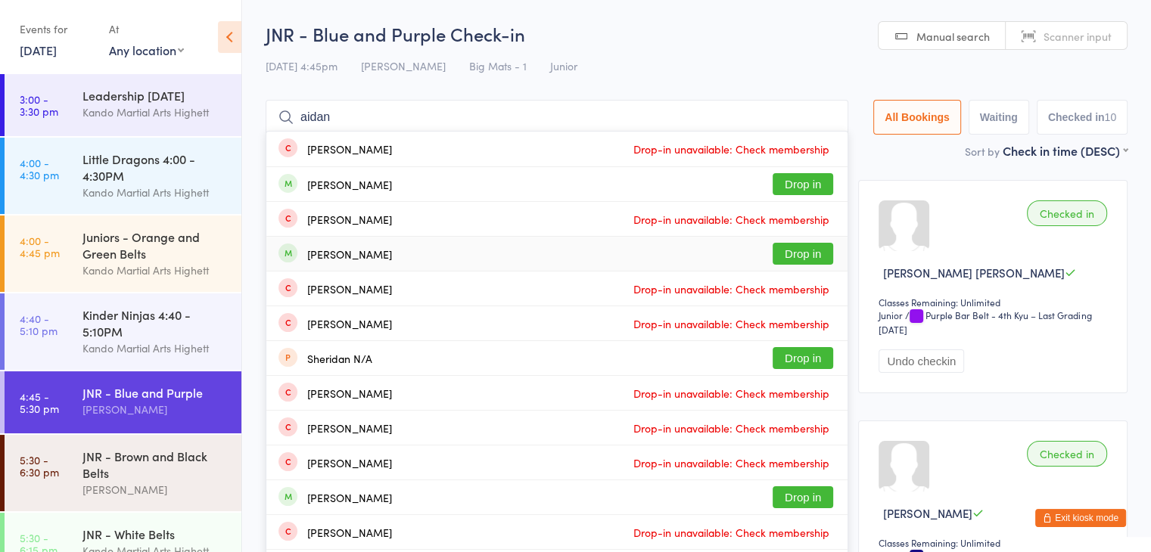
type input "aidan"
click at [393, 260] on div "[PERSON_NAME] Drop in" at bounding box center [556, 254] width 581 height 34
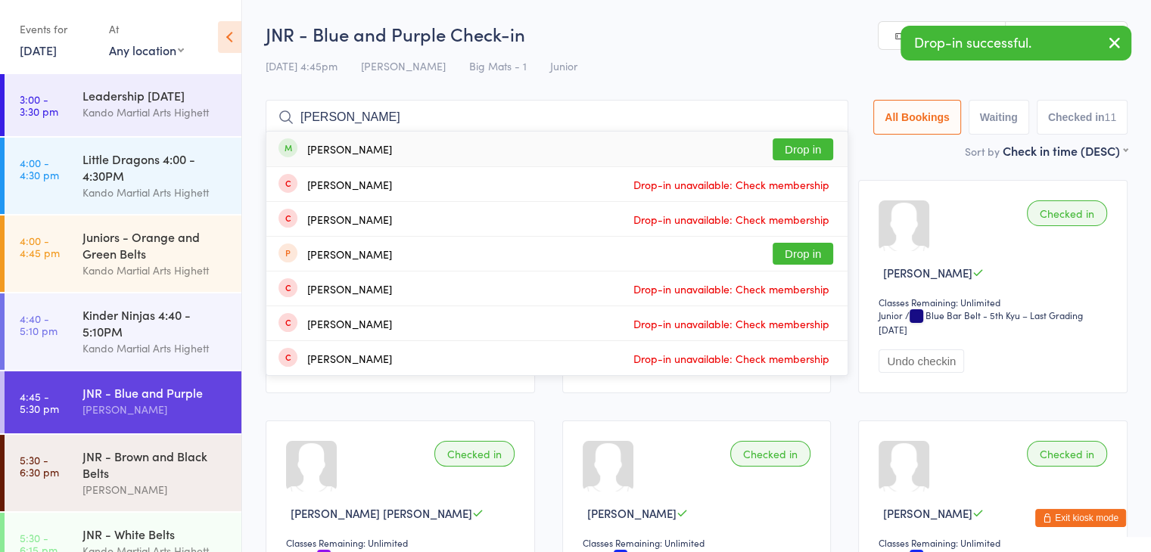
type input "[PERSON_NAME]"
click at [443, 154] on div "[PERSON_NAME] Thevadasan Drop in" at bounding box center [556, 149] width 581 height 35
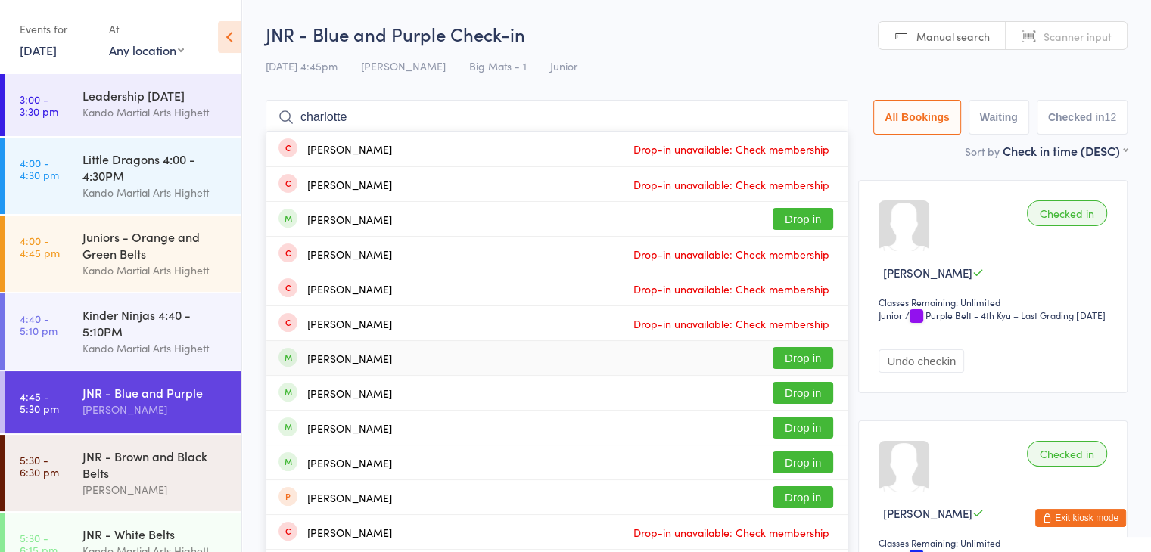
type input "charlotte"
click at [405, 355] on div "[PERSON_NAME] Drop in" at bounding box center [556, 358] width 581 height 34
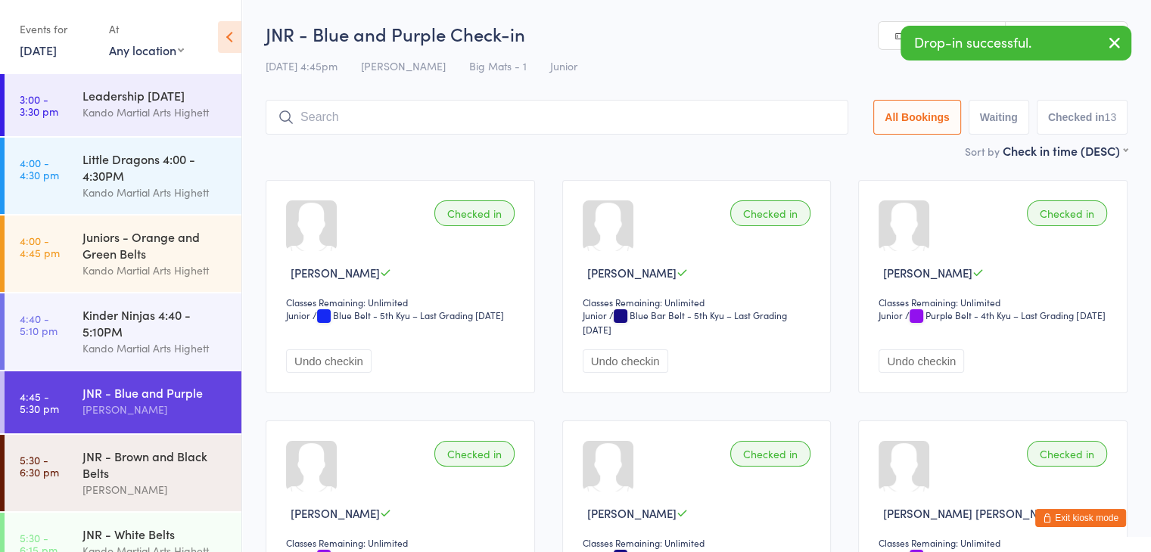
click at [1085, 518] on button "Exit kiosk mode" at bounding box center [1080, 518] width 91 height 18
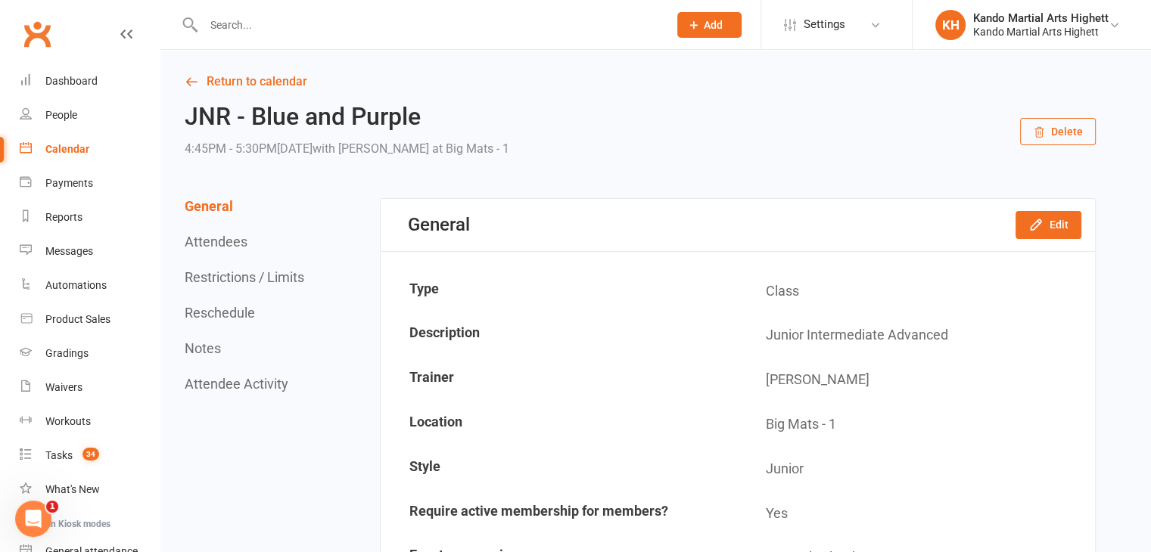
click at [73, 157] on link "Calendar" at bounding box center [90, 149] width 140 height 34
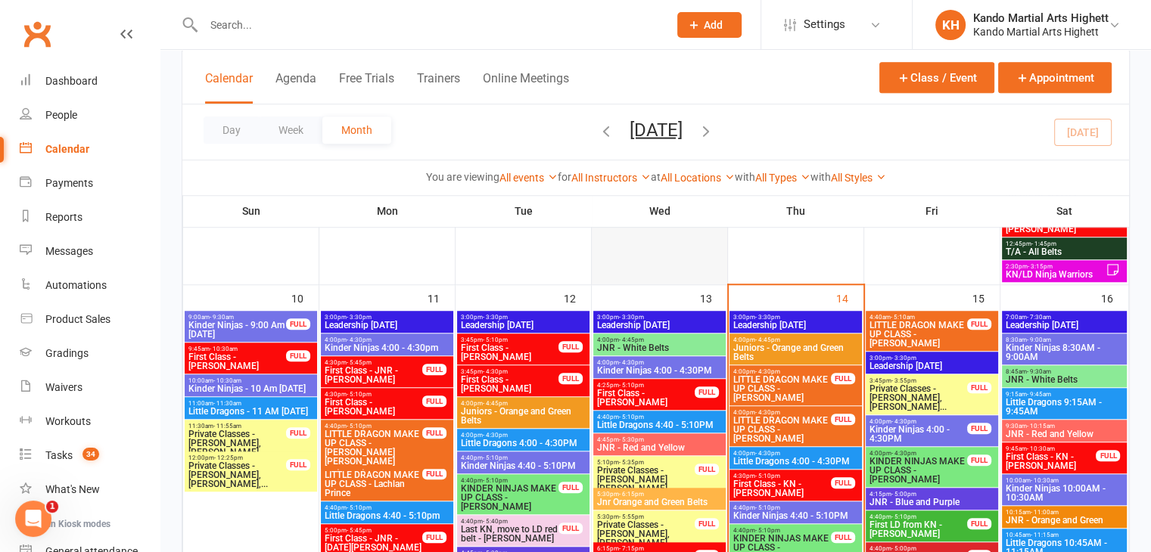
scroll to position [1286, 0]
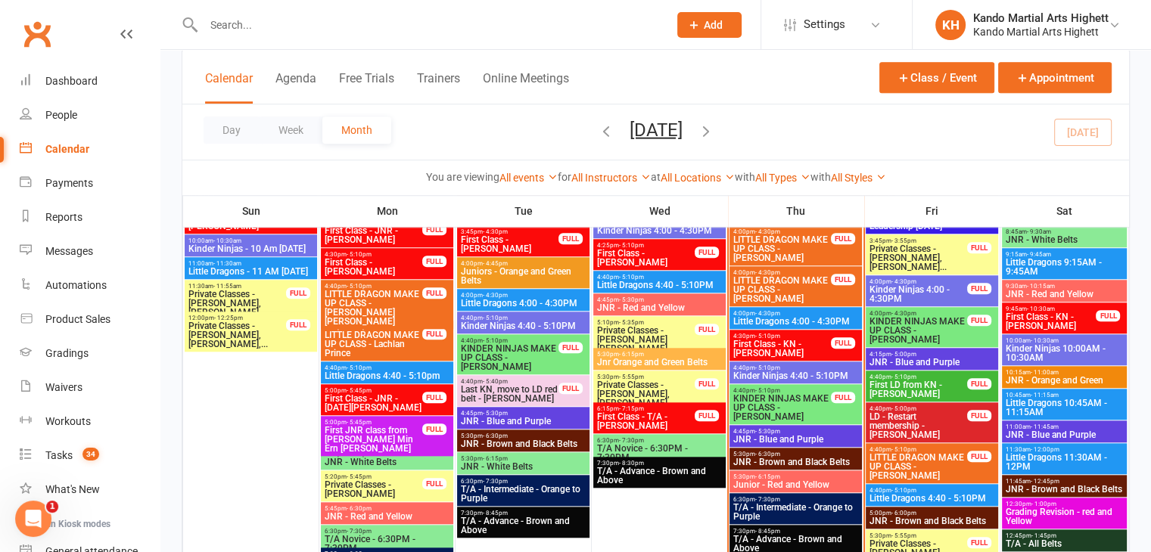
click at [806, 425] on div "4:45pm - 5:30pm JNR - Blue and Purple" at bounding box center [795, 436] width 132 height 22
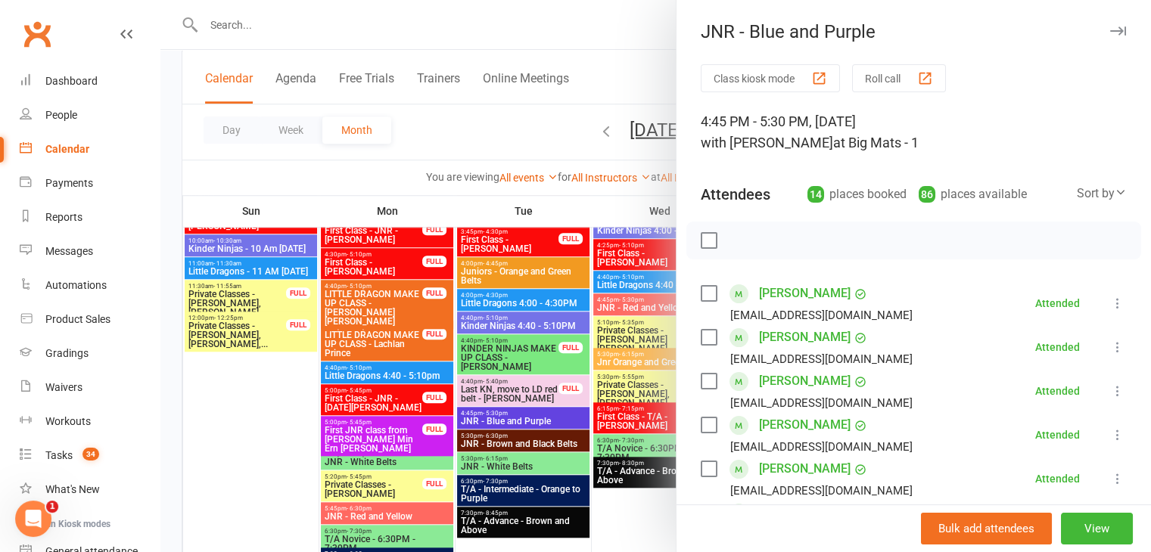
click at [1110, 303] on icon at bounding box center [1117, 303] width 15 height 15
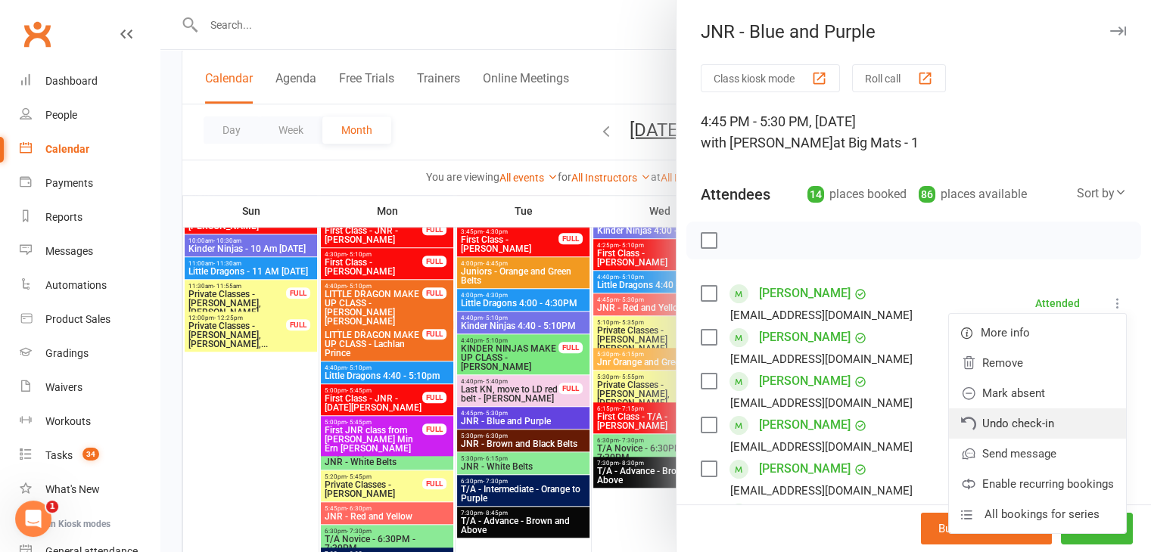
click at [1052, 431] on link "Undo check-in" at bounding box center [1037, 423] width 177 height 30
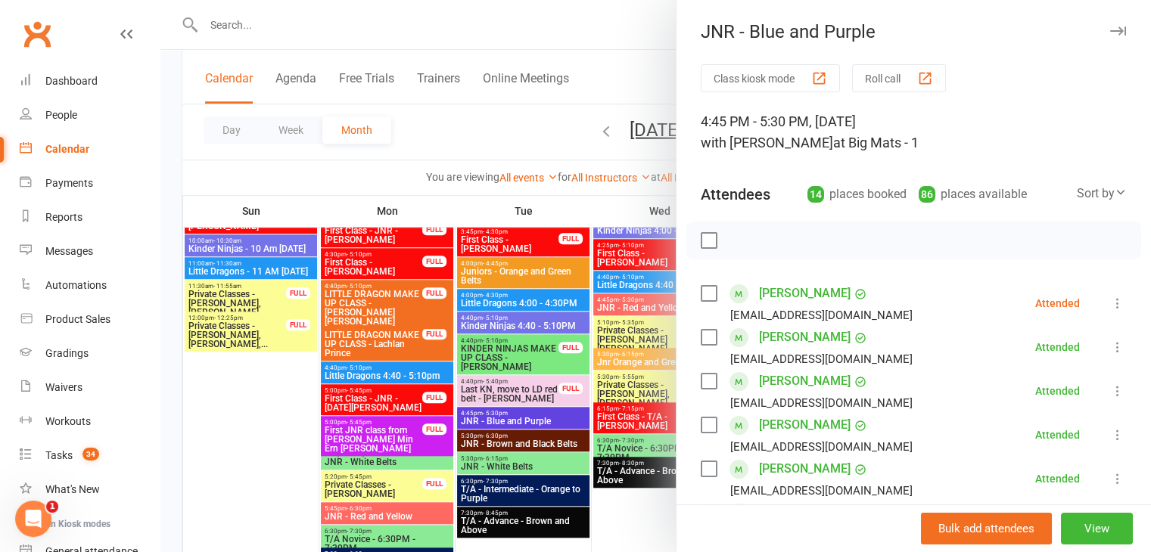
click at [1110, 346] on icon at bounding box center [1117, 347] width 15 height 15
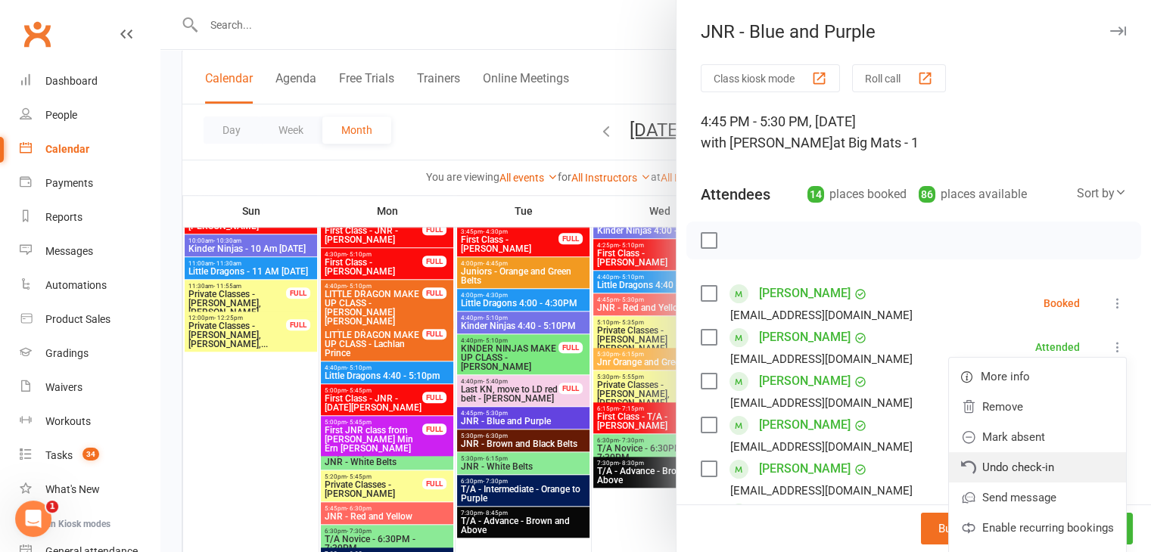
click at [1010, 456] on link "Undo check-in" at bounding box center [1037, 467] width 177 height 30
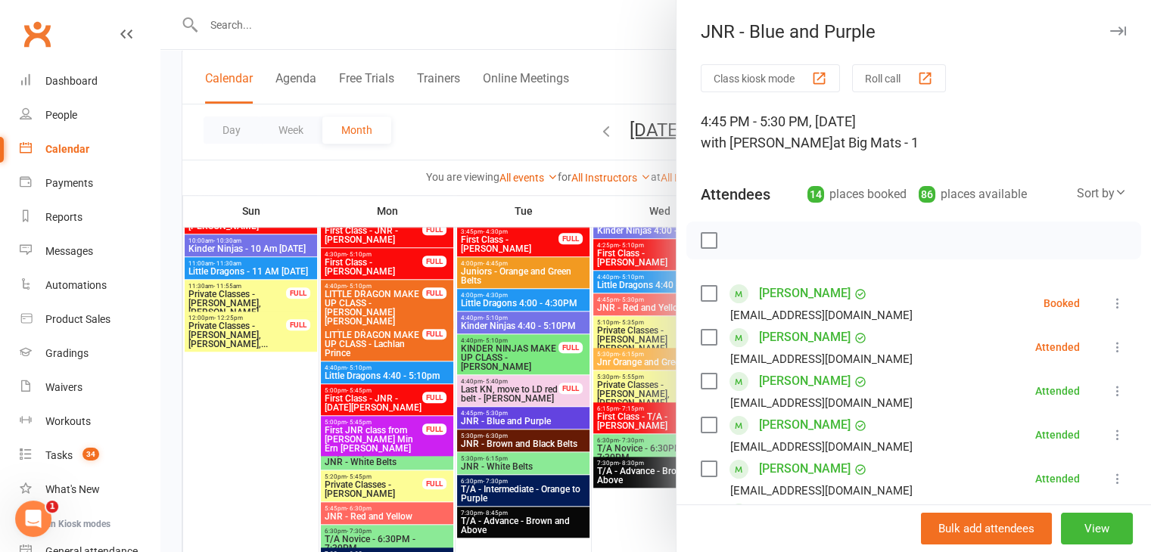
click at [1110, 390] on icon at bounding box center [1117, 391] width 15 height 15
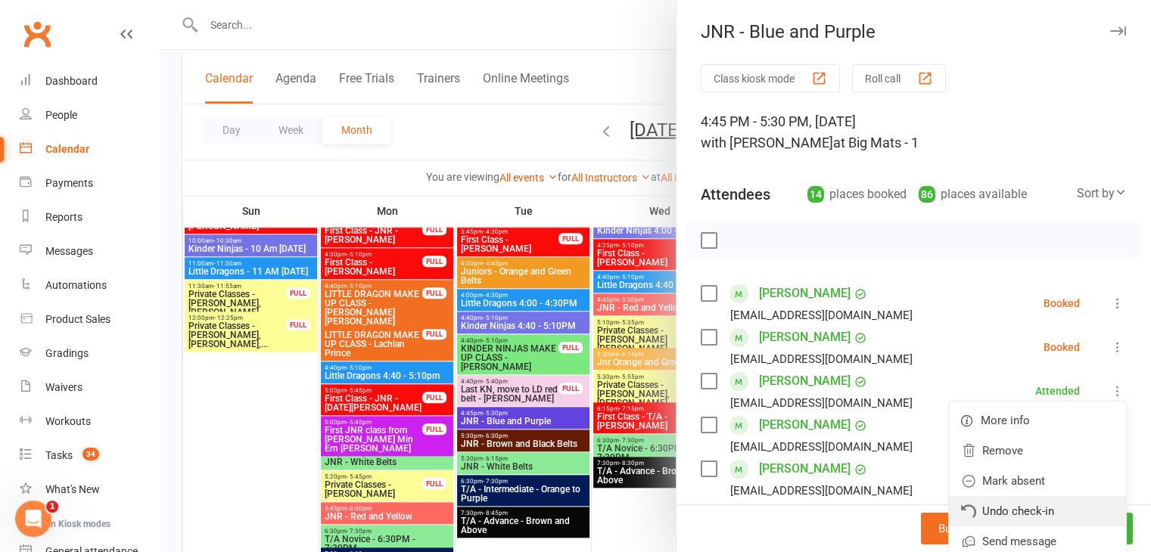
click at [1010, 499] on link "Undo check-in" at bounding box center [1037, 511] width 177 height 30
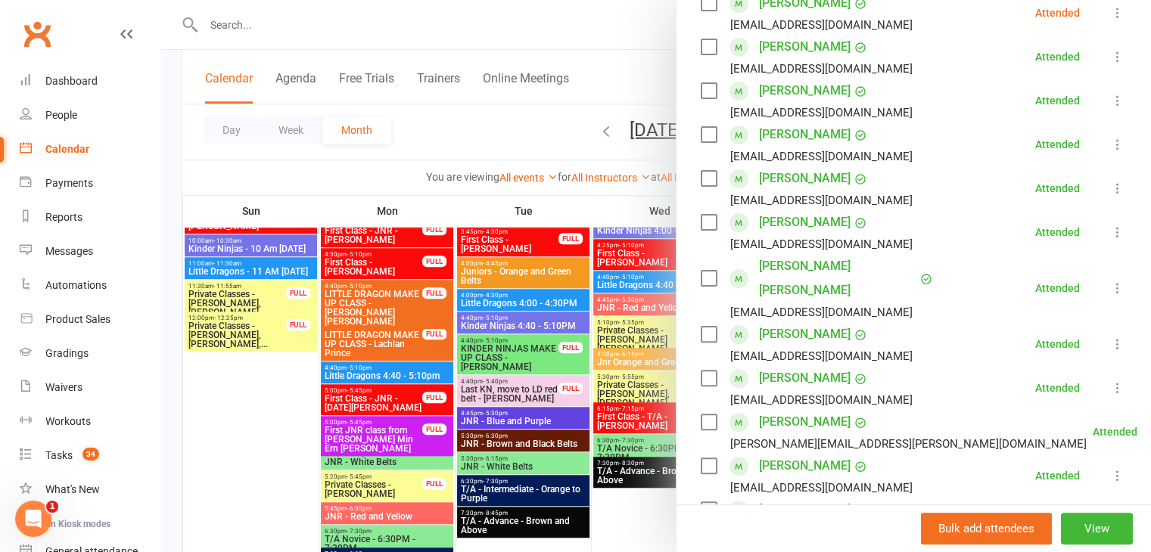
scroll to position [227, 0]
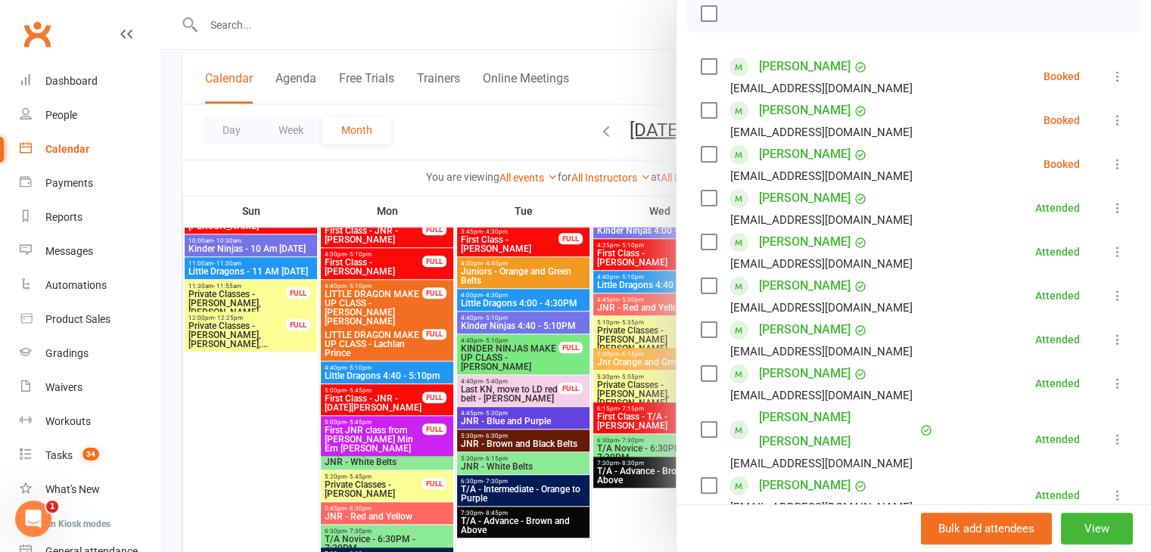
click at [1110, 209] on icon at bounding box center [1117, 207] width 15 height 15
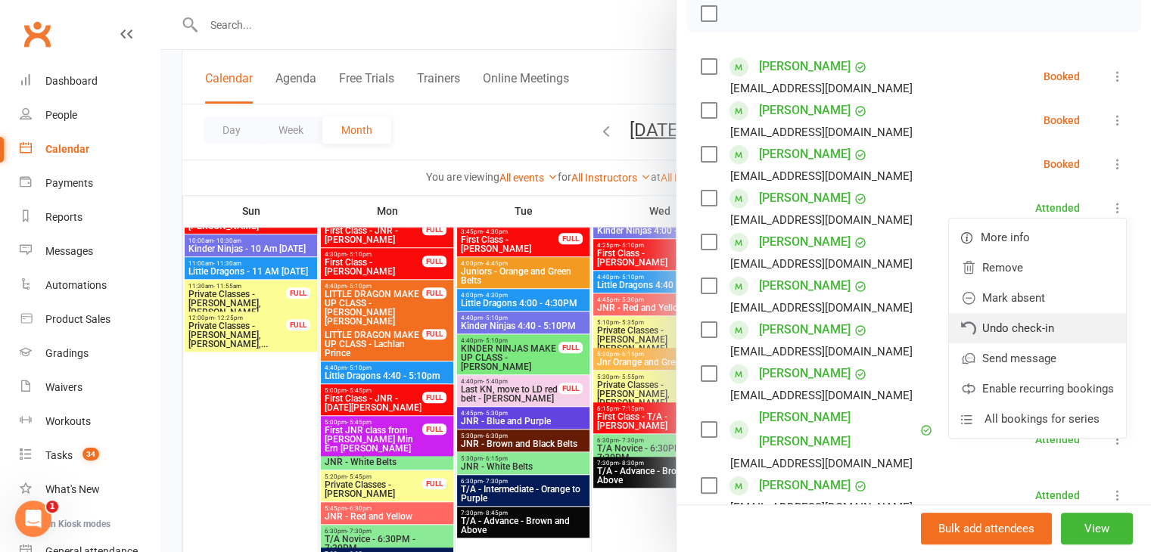
click at [1010, 337] on link "Undo check-in" at bounding box center [1037, 328] width 177 height 30
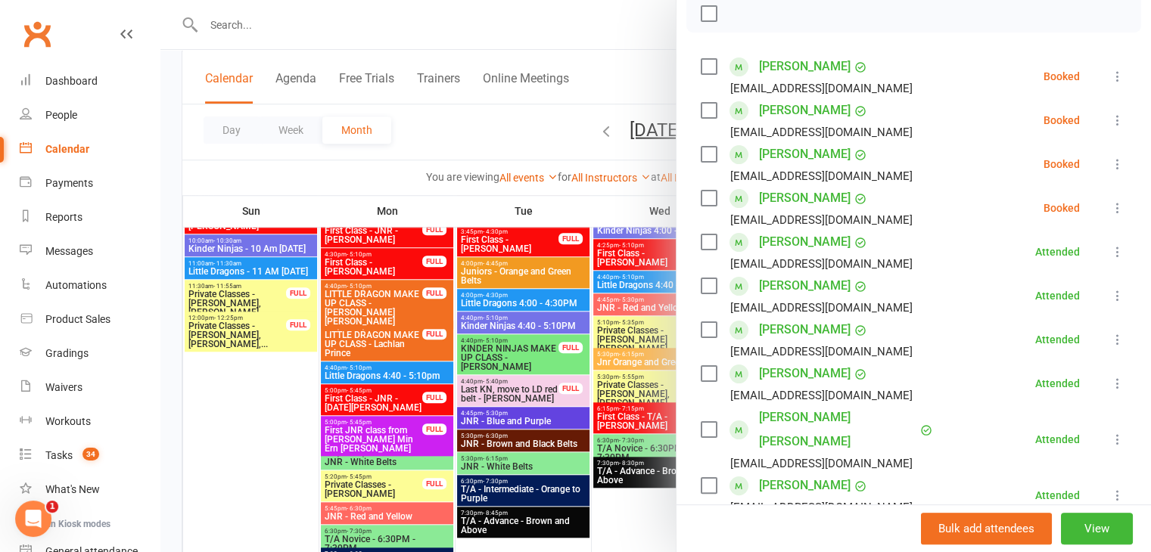
click at [1108, 258] on button at bounding box center [1117, 252] width 18 height 18
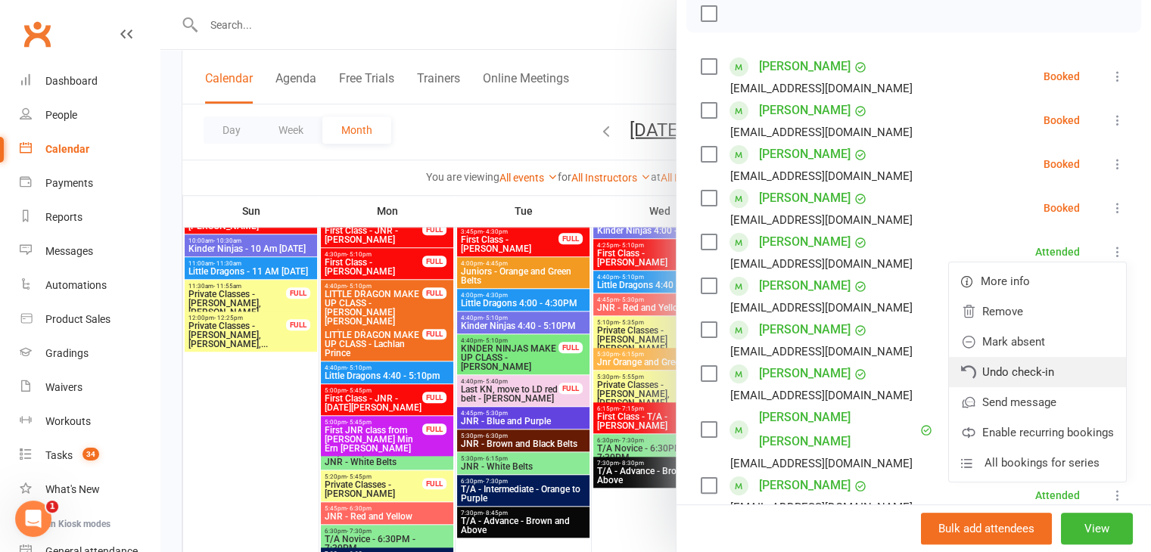
click at [989, 370] on link "Undo check-in" at bounding box center [1037, 372] width 177 height 30
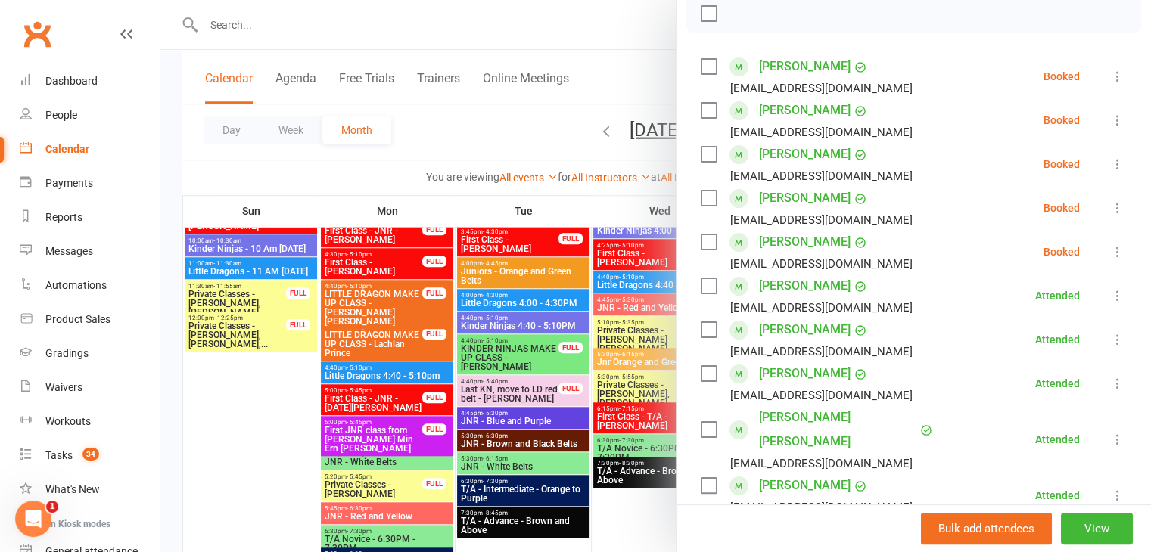
click at [1108, 304] on button at bounding box center [1117, 296] width 18 height 18
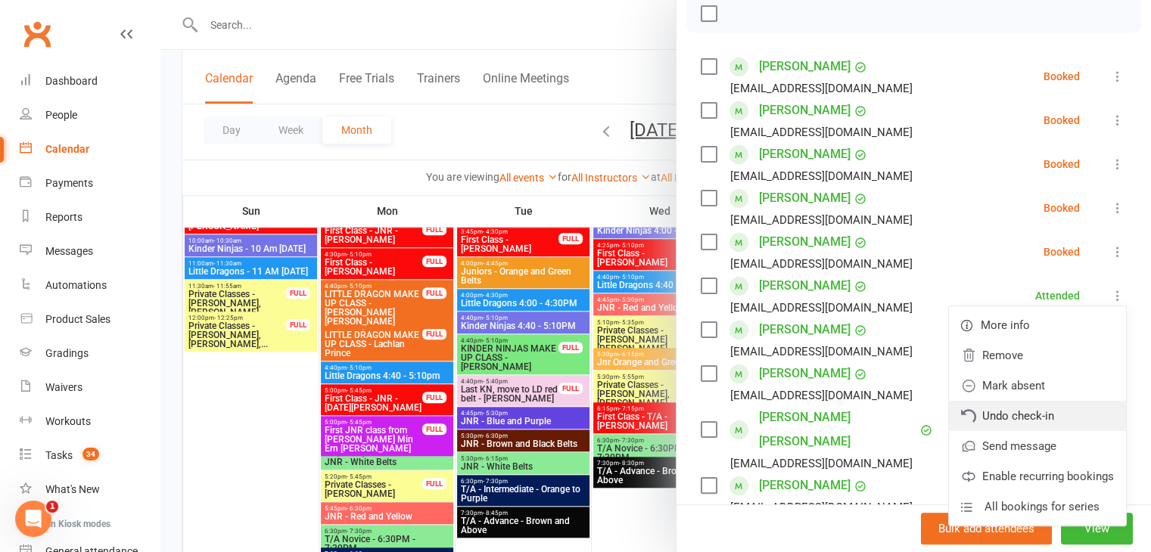
click at [1011, 407] on link "Undo check-in" at bounding box center [1037, 416] width 177 height 30
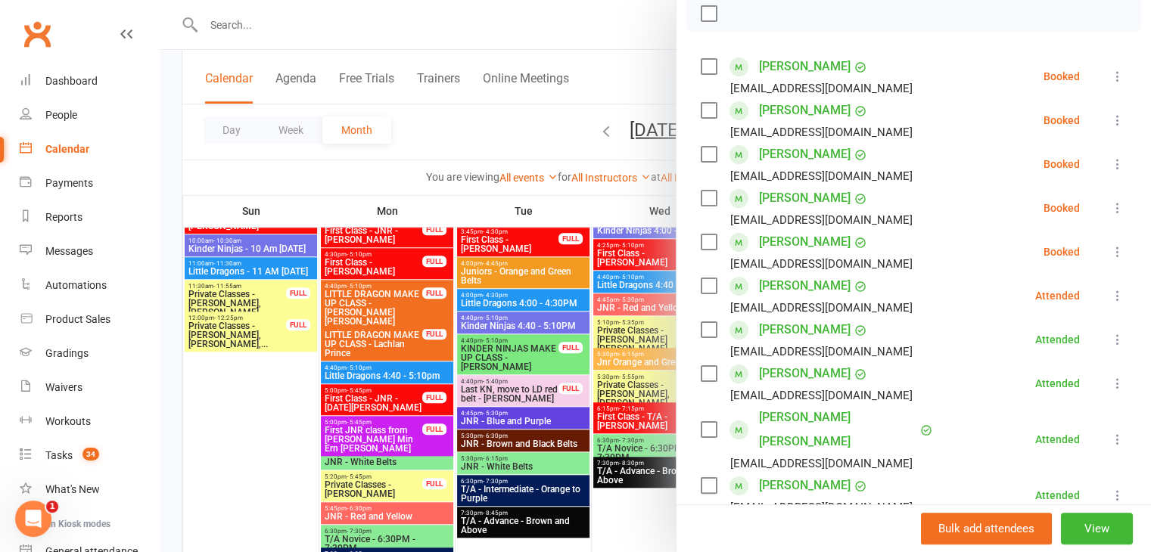
scroll to position [378, 0]
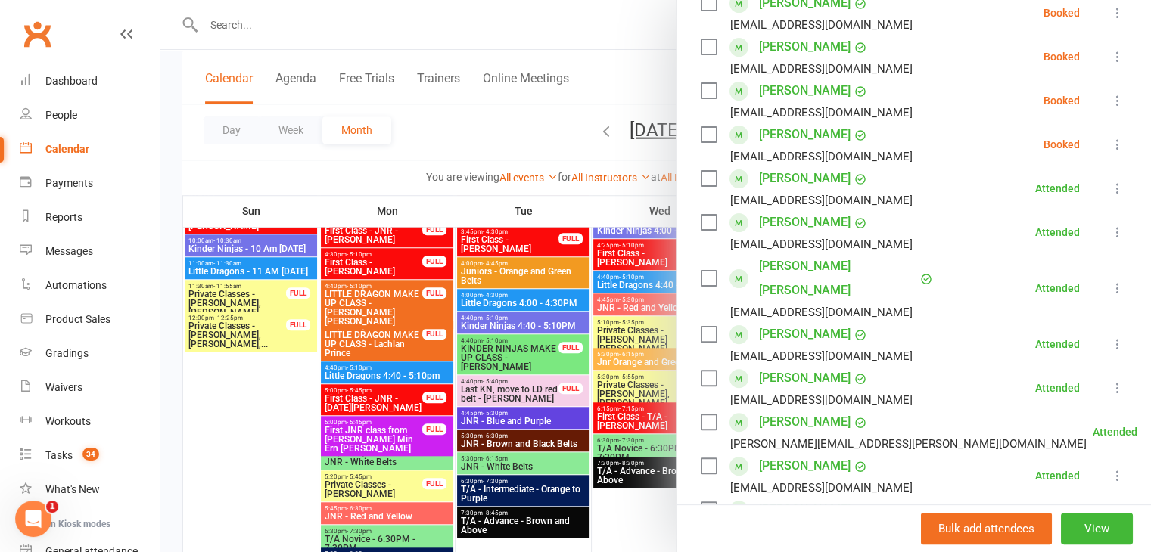
click at [1110, 185] on icon at bounding box center [1117, 188] width 15 height 15
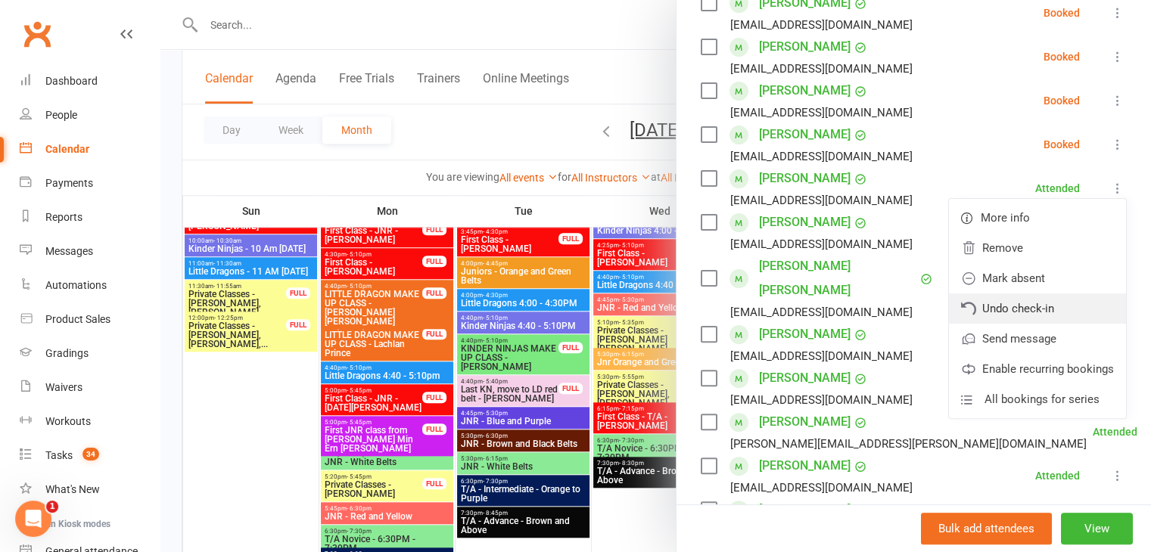
click at [995, 316] on link "Undo check-in" at bounding box center [1037, 309] width 177 height 30
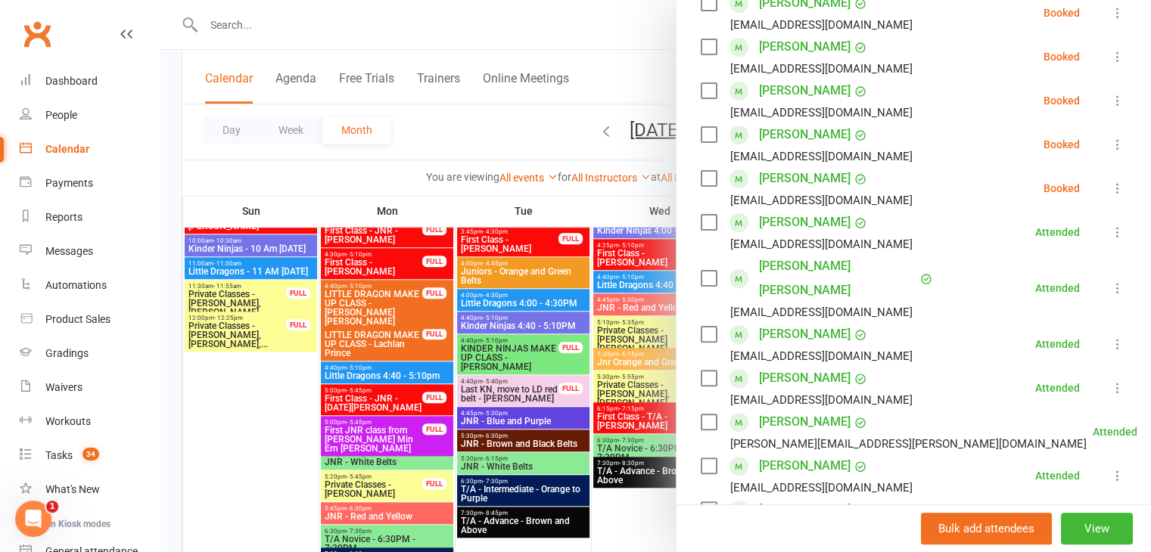
click at [1110, 281] on icon at bounding box center [1117, 288] width 15 height 15
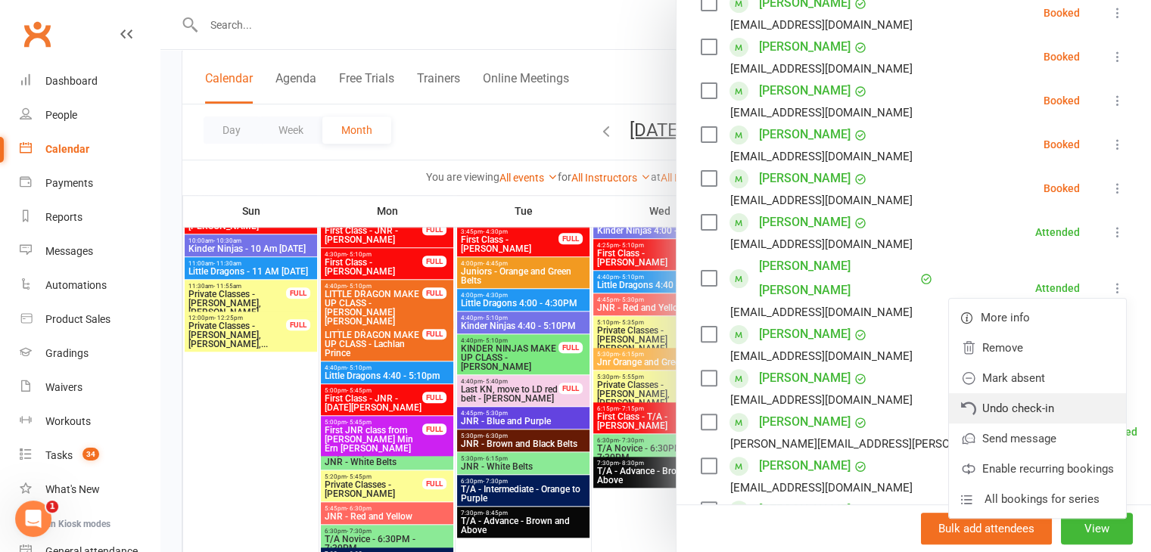
click at [1027, 400] on link "Undo check-in" at bounding box center [1037, 408] width 177 height 30
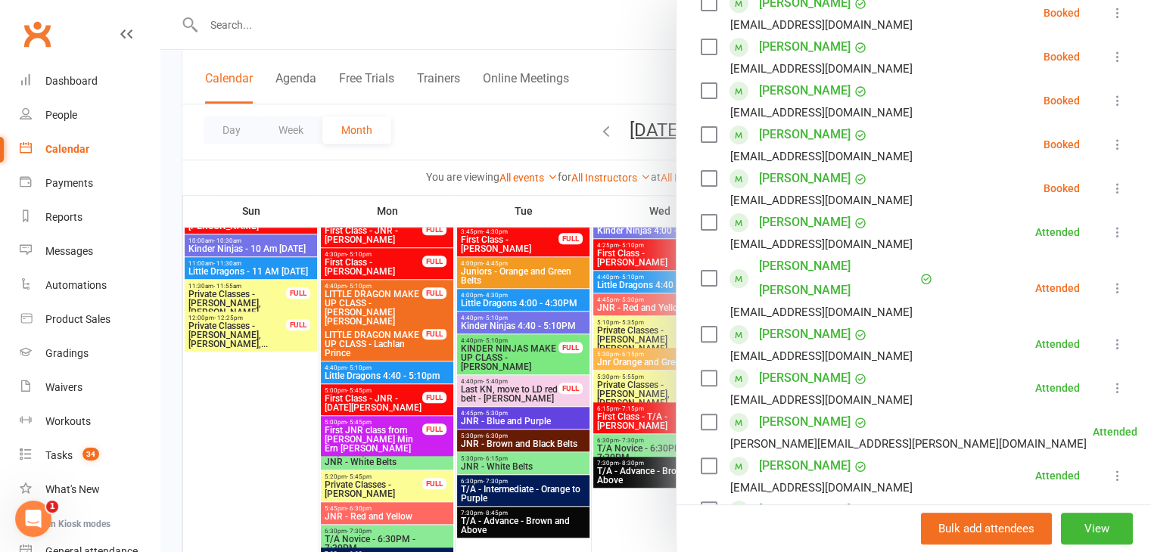
click at [1110, 231] on icon at bounding box center [1117, 232] width 15 height 15
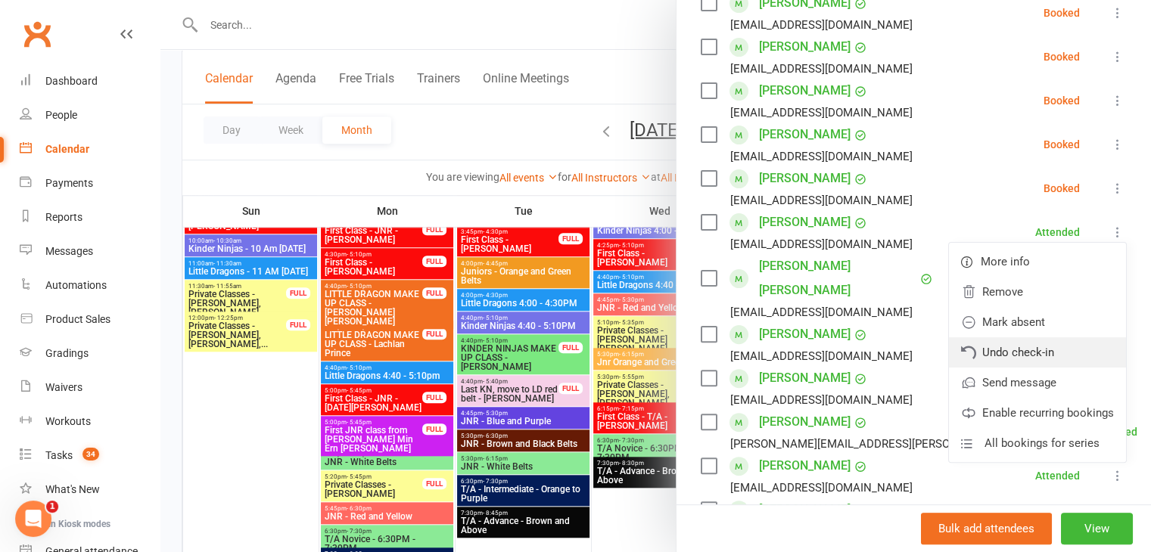
drag, startPoint x: 996, startPoint y: 355, endPoint x: 654, endPoint y: 90, distance: 433.0
click at [996, 355] on link "Undo check-in" at bounding box center [1037, 352] width 177 height 30
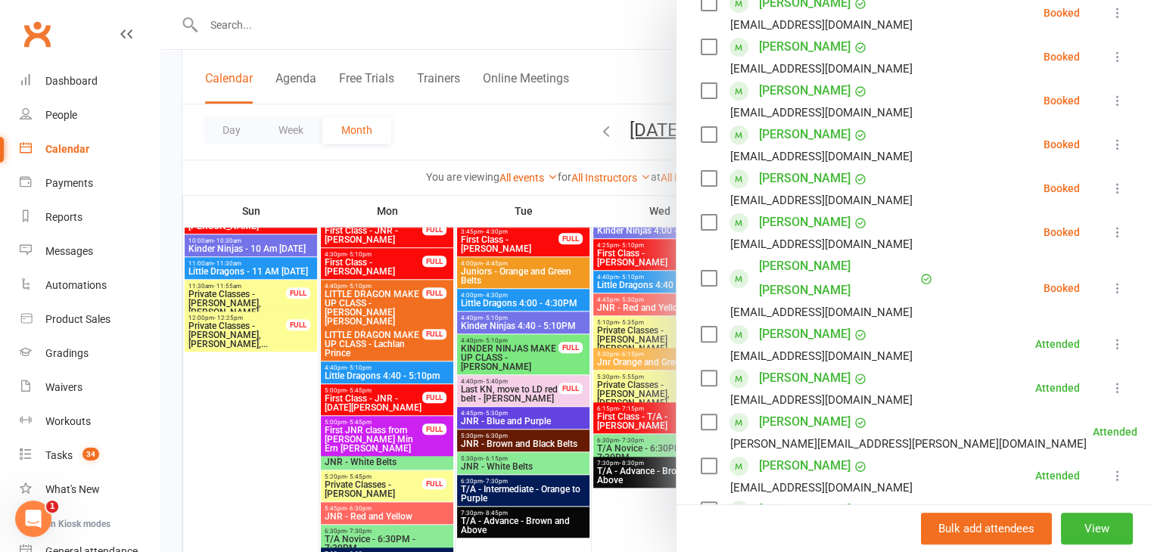
click at [1091, 322] on li "Alexander Nguyen Lilly.trang@gmail.com Attended More info Remove Mark absent Un…" at bounding box center [913, 344] width 426 height 44
click at [1110, 337] on icon at bounding box center [1117, 344] width 15 height 15
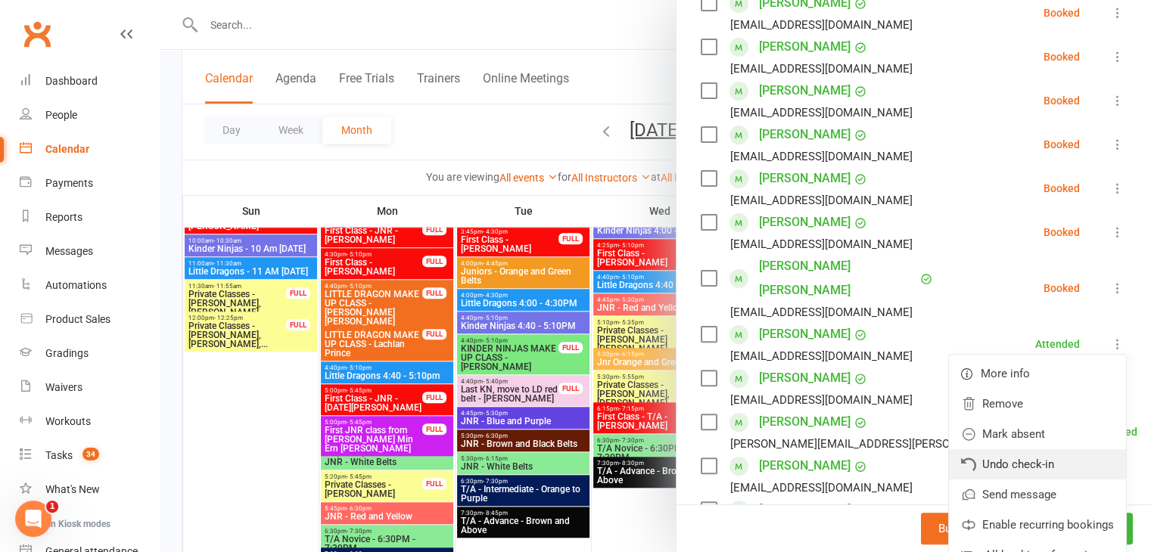
click at [1022, 449] on link "Undo check-in" at bounding box center [1037, 464] width 177 height 30
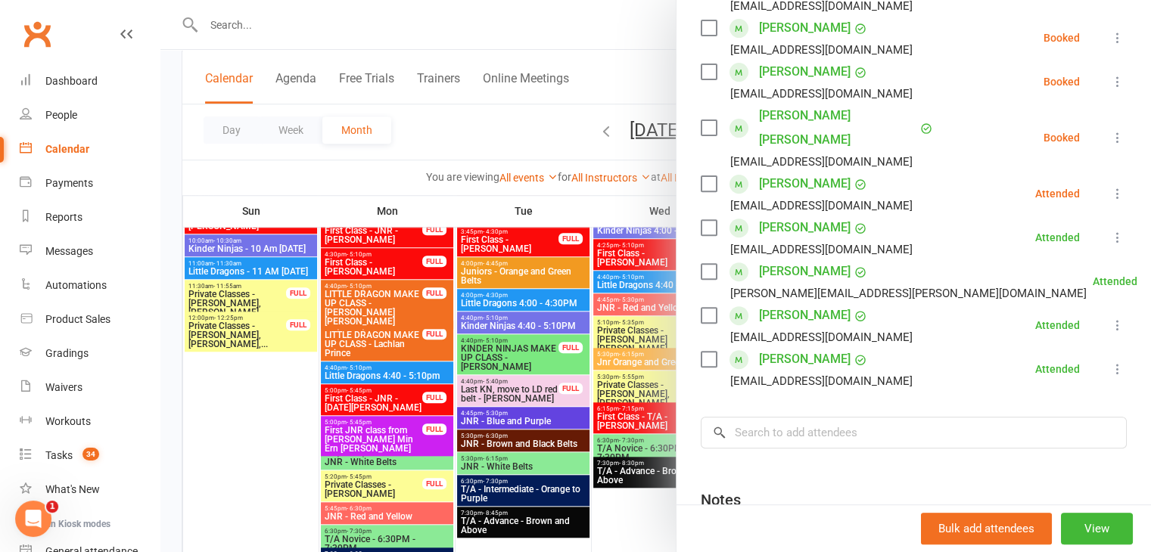
scroll to position [530, 0]
click at [1110, 229] on icon at bounding box center [1117, 236] width 15 height 15
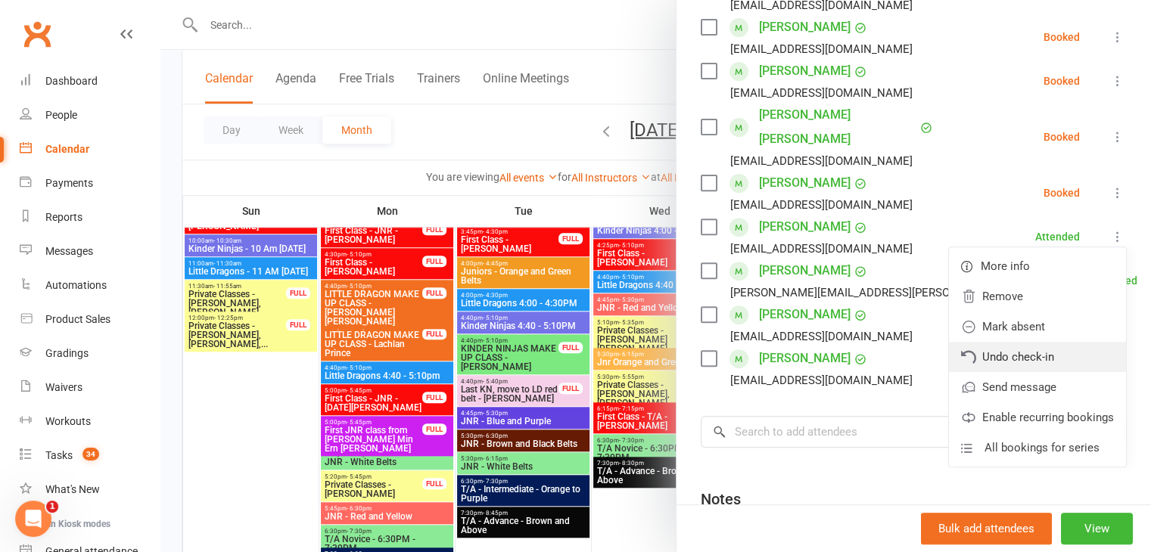
click at [1035, 342] on link "Undo check-in" at bounding box center [1037, 357] width 177 height 30
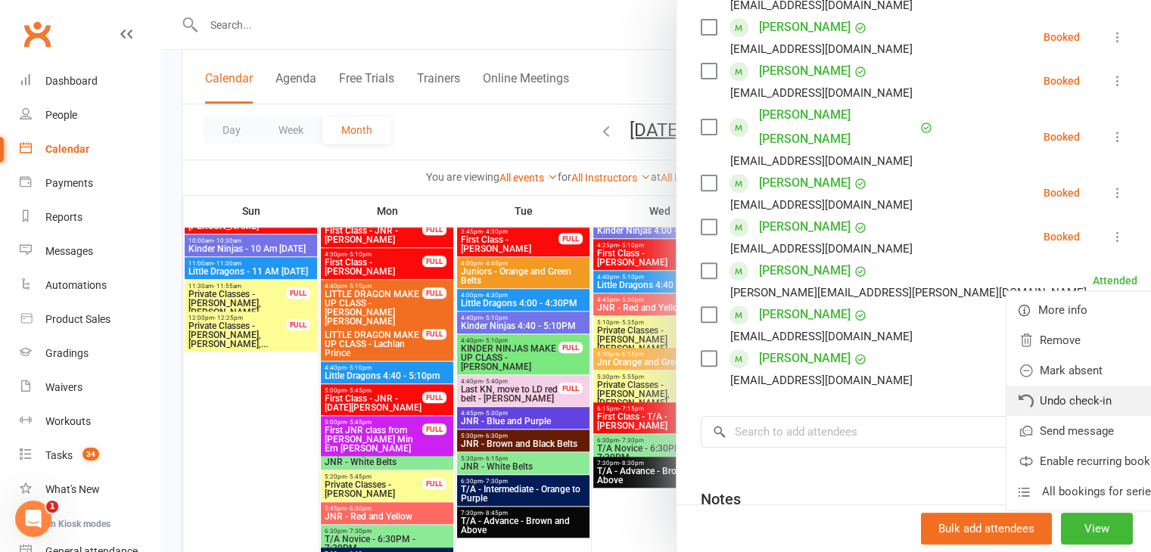
click at [1006, 386] on link "Undo check-in" at bounding box center [1094, 401] width 177 height 30
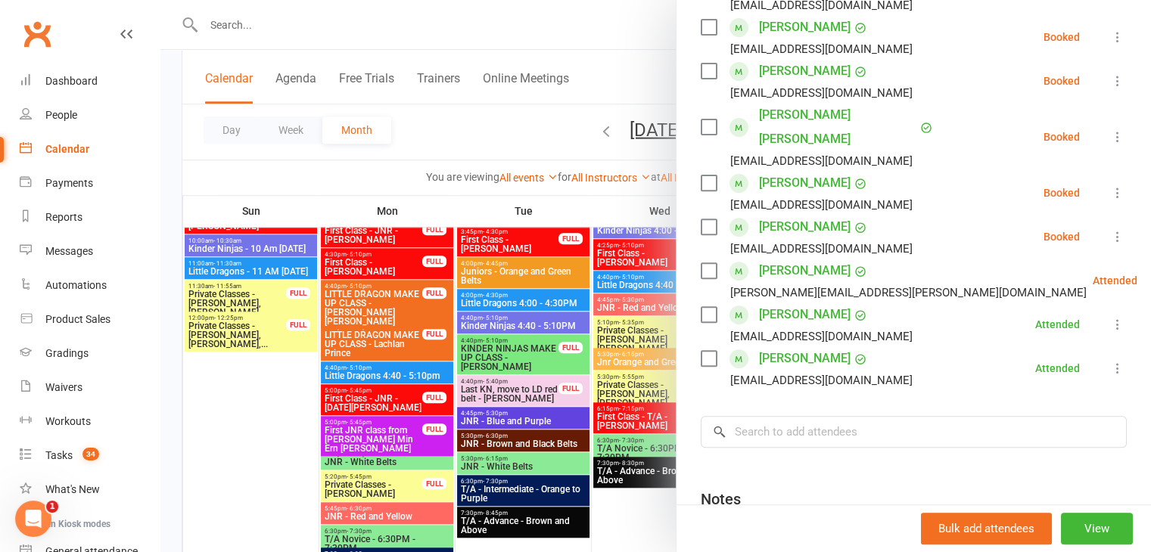
click at [1103, 300] on div "Class kiosk mode Roll call 4:45 PM - 5:30 PM, Thursday, August, 14, 2025 with J…" at bounding box center [913, 98] width 474 height 1127
click at [1110, 317] on icon at bounding box center [1117, 324] width 15 height 15
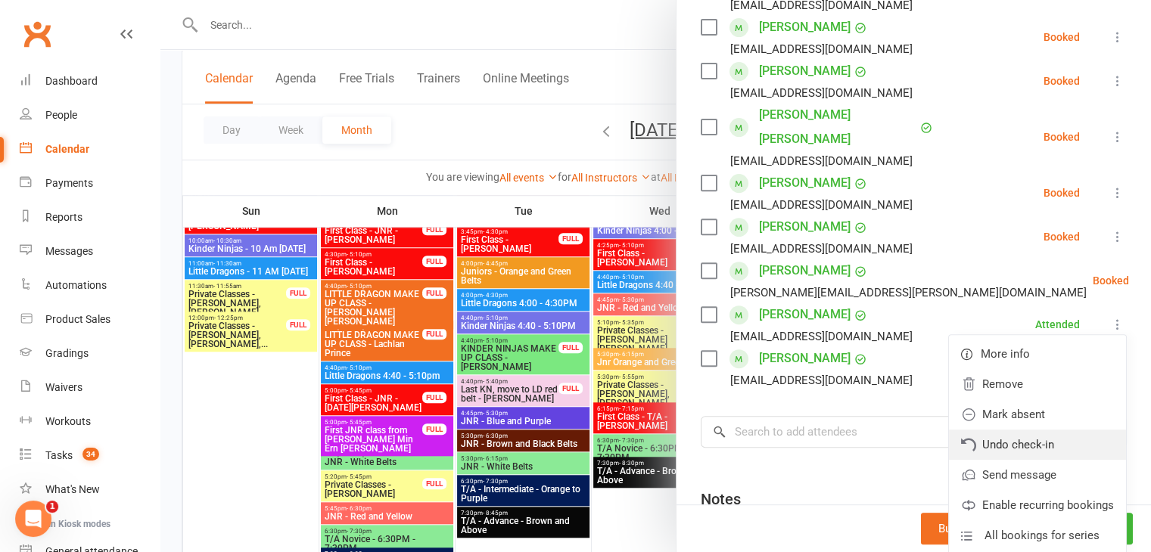
click at [999, 430] on link "Undo check-in" at bounding box center [1037, 445] width 177 height 30
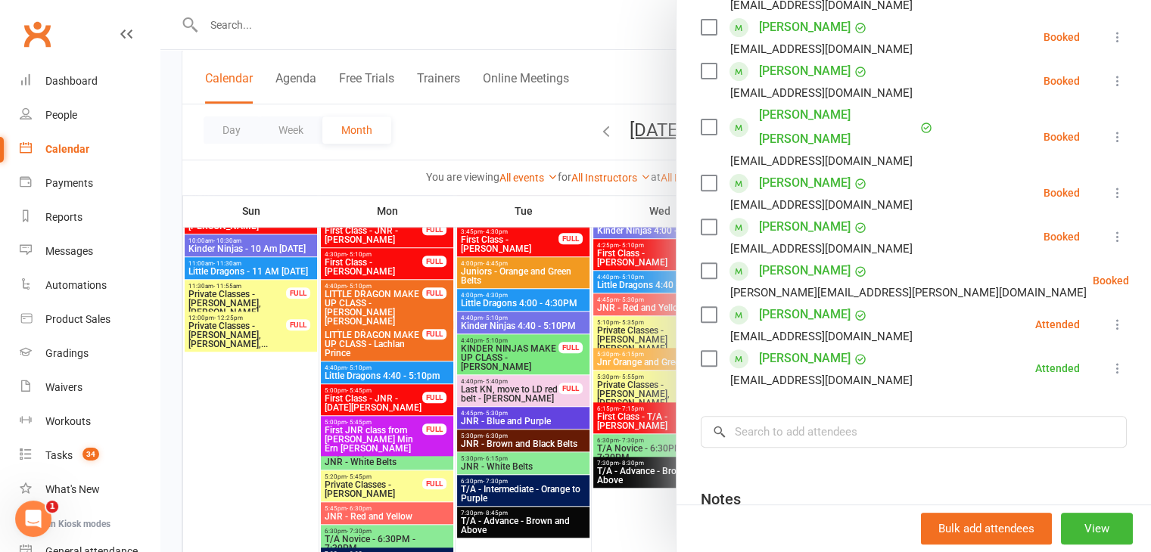
click at [1110, 361] on icon at bounding box center [1117, 368] width 15 height 15
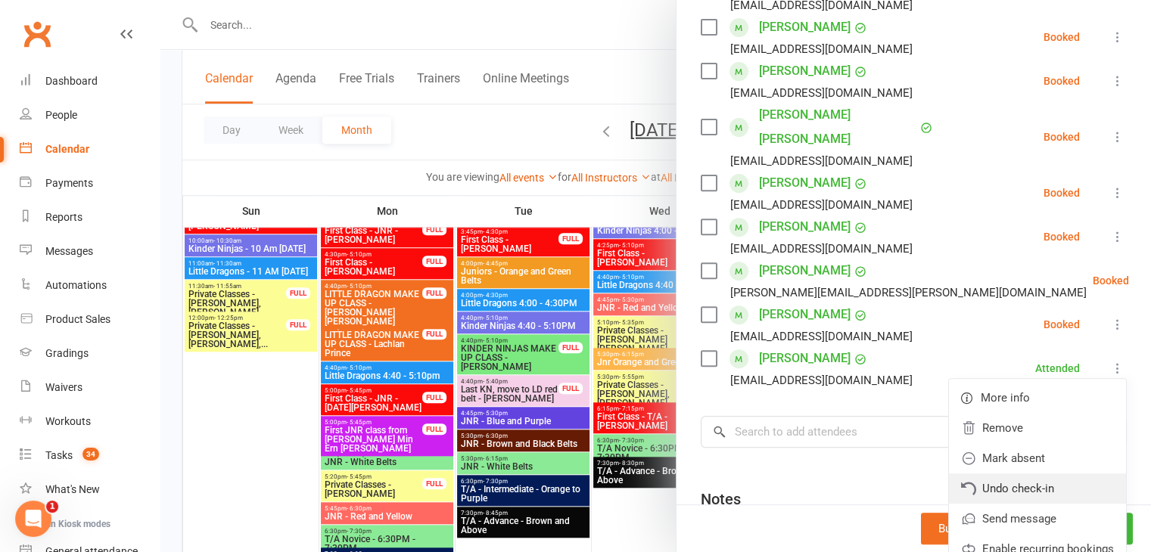
click at [1032, 474] on link "Undo check-in" at bounding box center [1037, 489] width 177 height 30
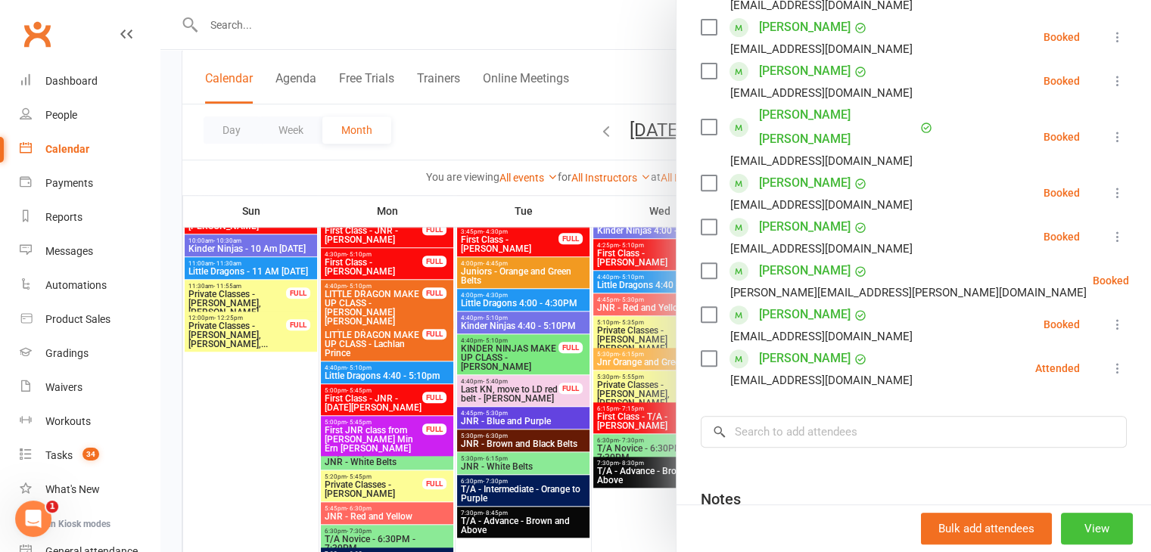
click at [1067, 521] on button "View" at bounding box center [1097, 529] width 72 height 32
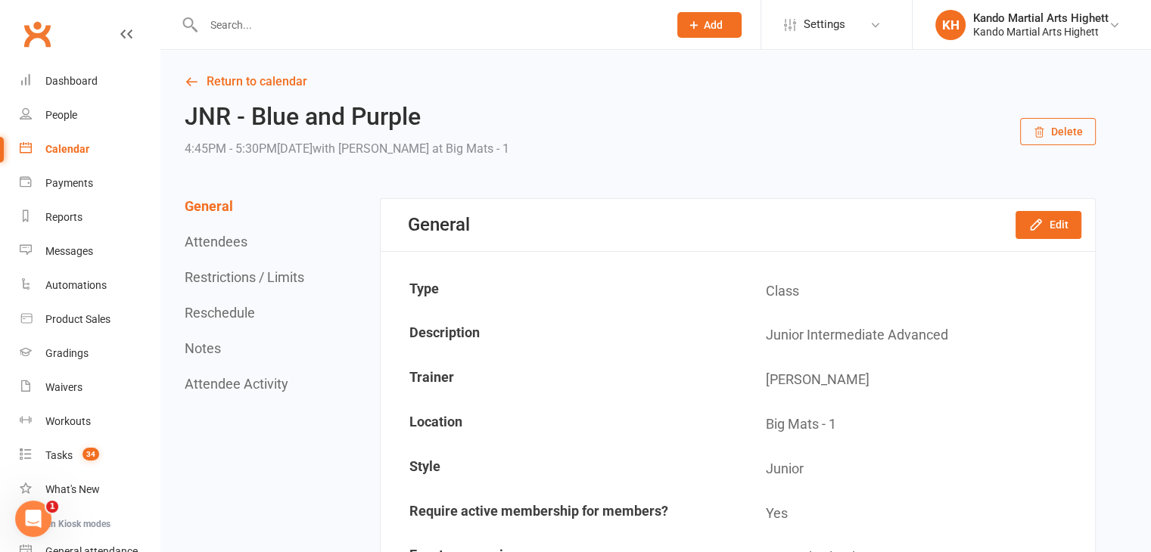
click at [224, 243] on button "Attendees" at bounding box center [216, 242] width 63 height 16
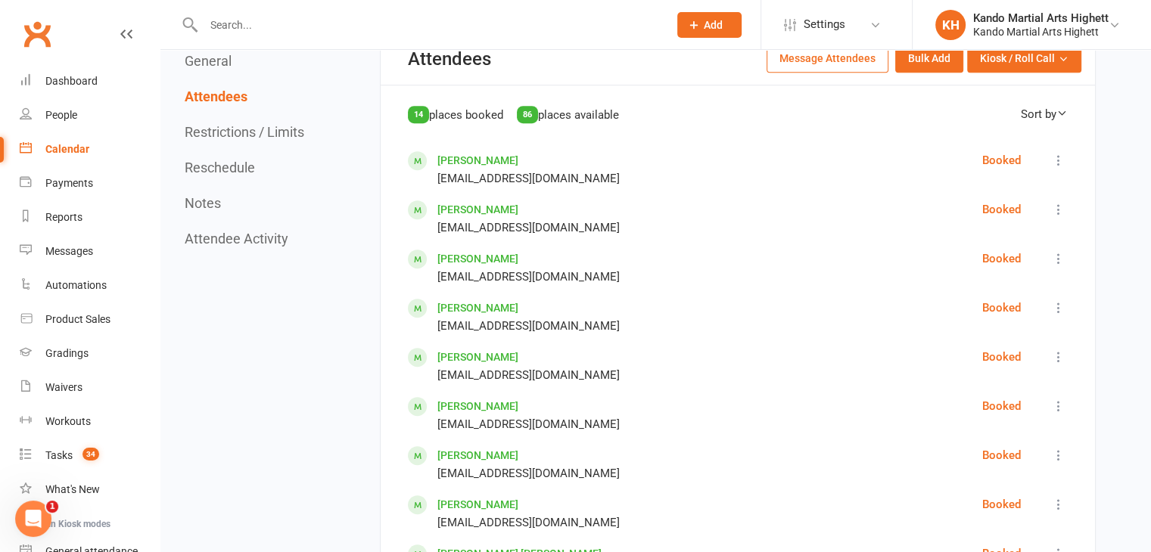
scroll to position [696, 0]
click at [1057, 161] on icon at bounding box center [1058, 160] width 15 height 15
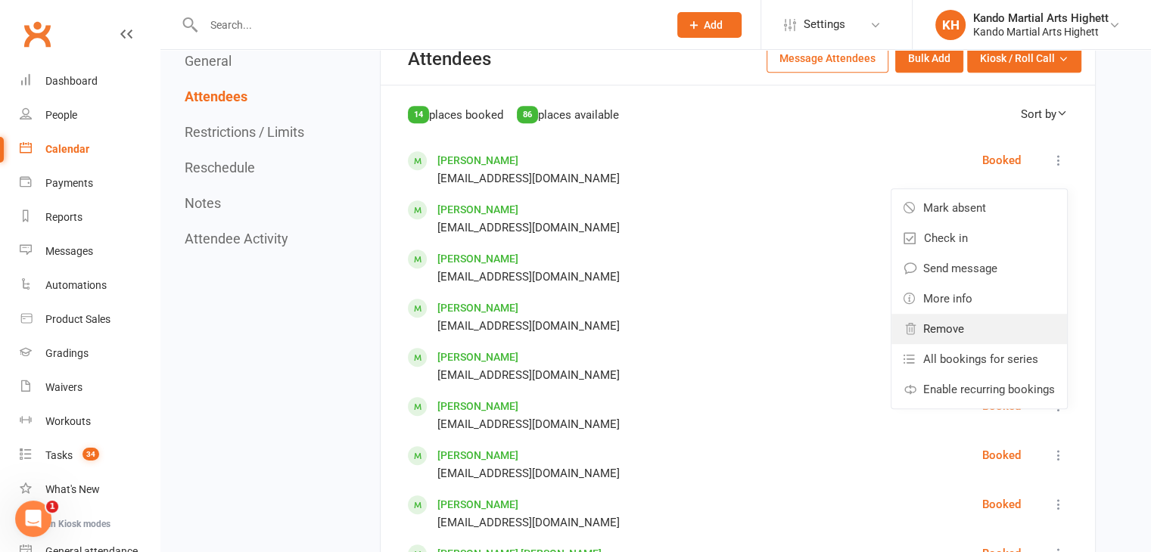
click at [984, 314] on link "Remove" at bounding box center [978, 329] width 175 height 30
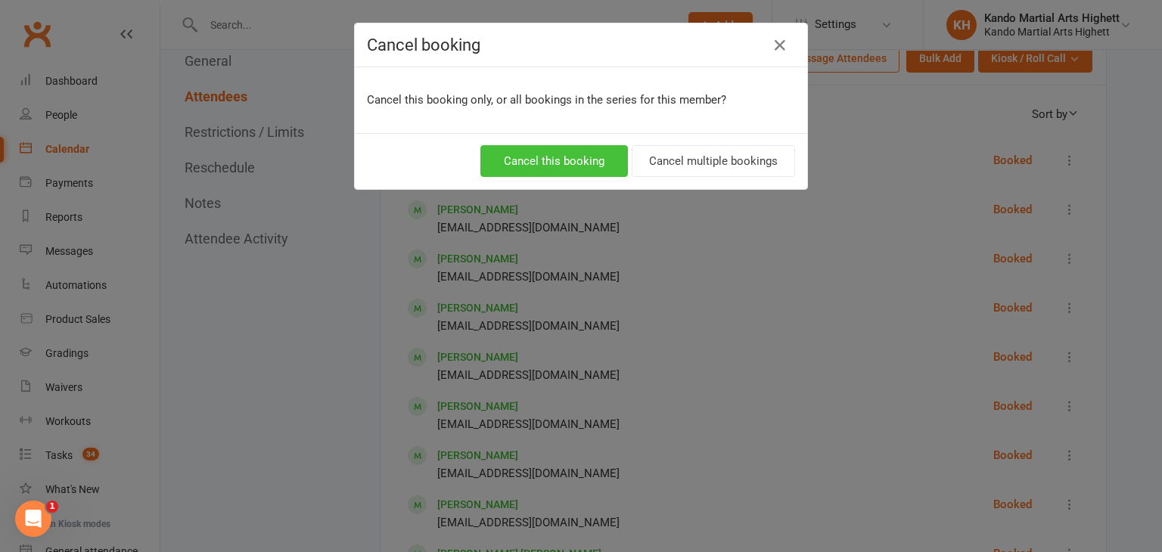
click at [603, 162] on button "Cancel this booking" at bounding box center [554, 161] width 148 height 32
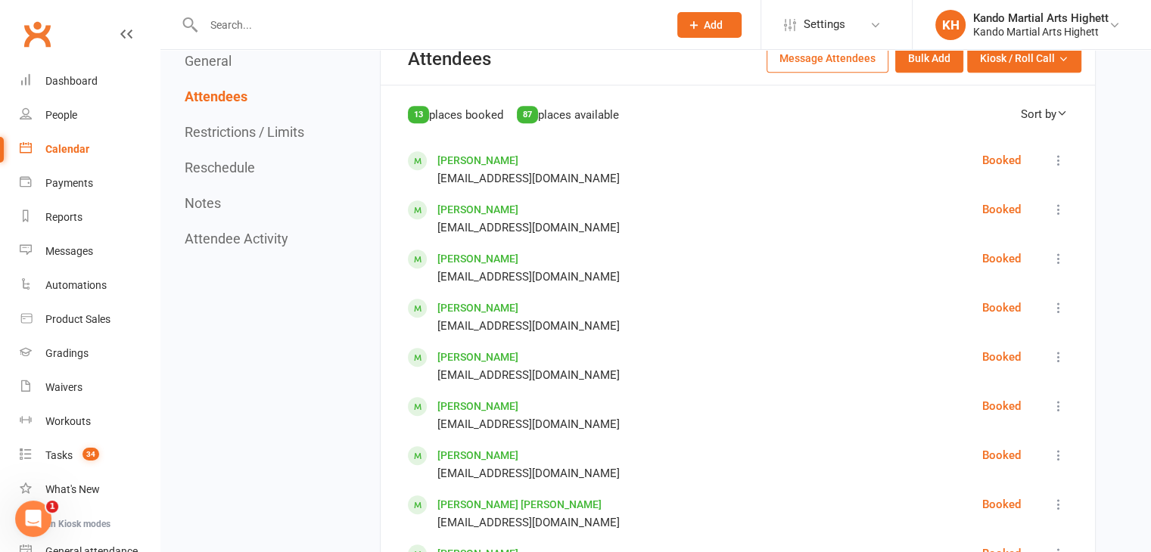
click at [1049, 159] on button at bounding box center [1058, 160] width 18 height 18
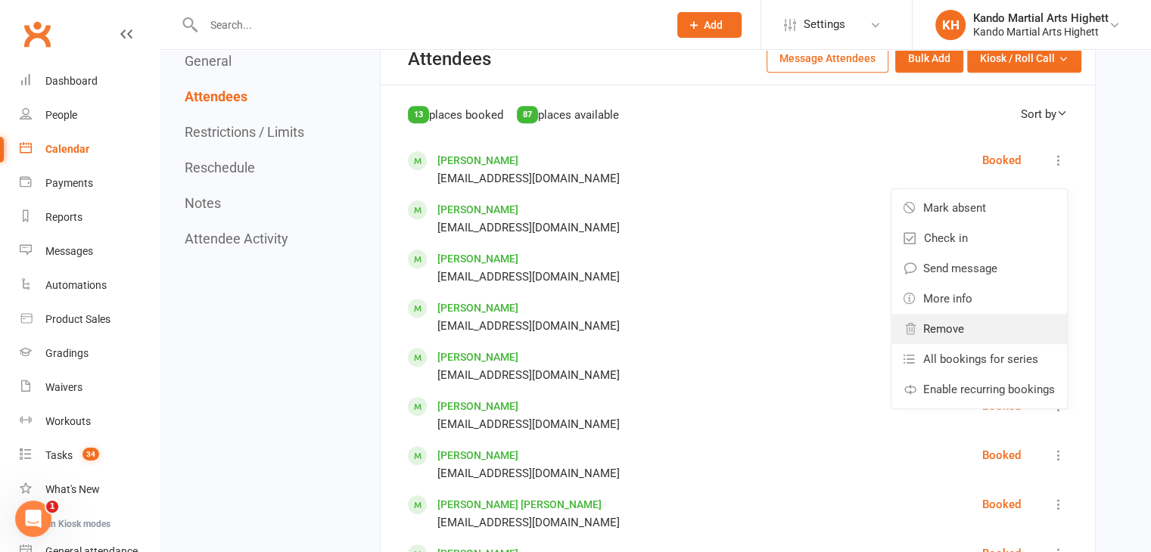
click at [944, 320] on span "Remove" at bounding box center [943, 329] width 41 height 18
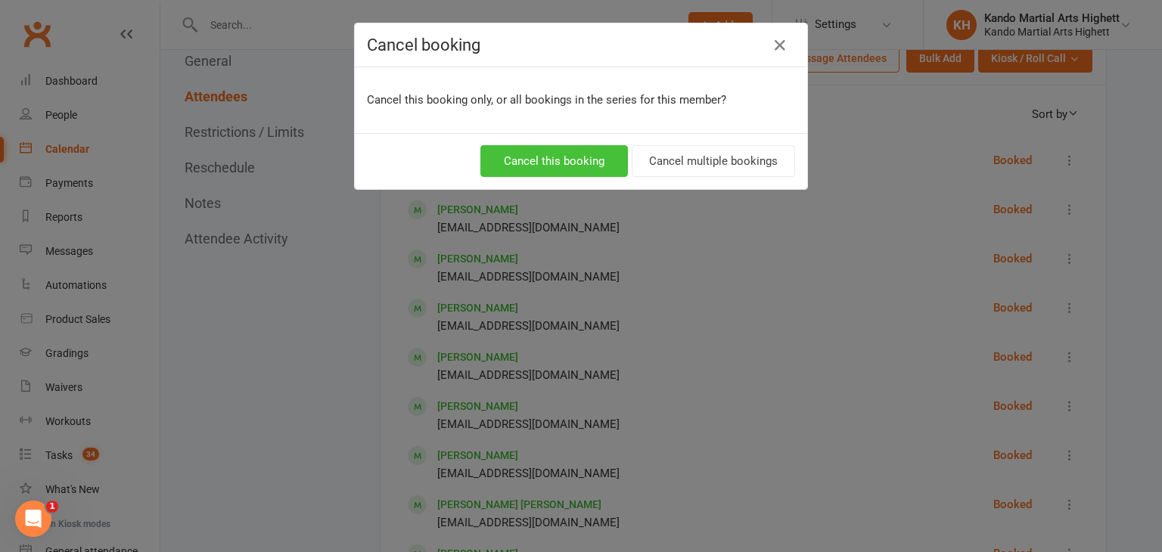
click at [508, 148] on button "Cancel this booking" at bounding box center [554, 161] width 148 height 32
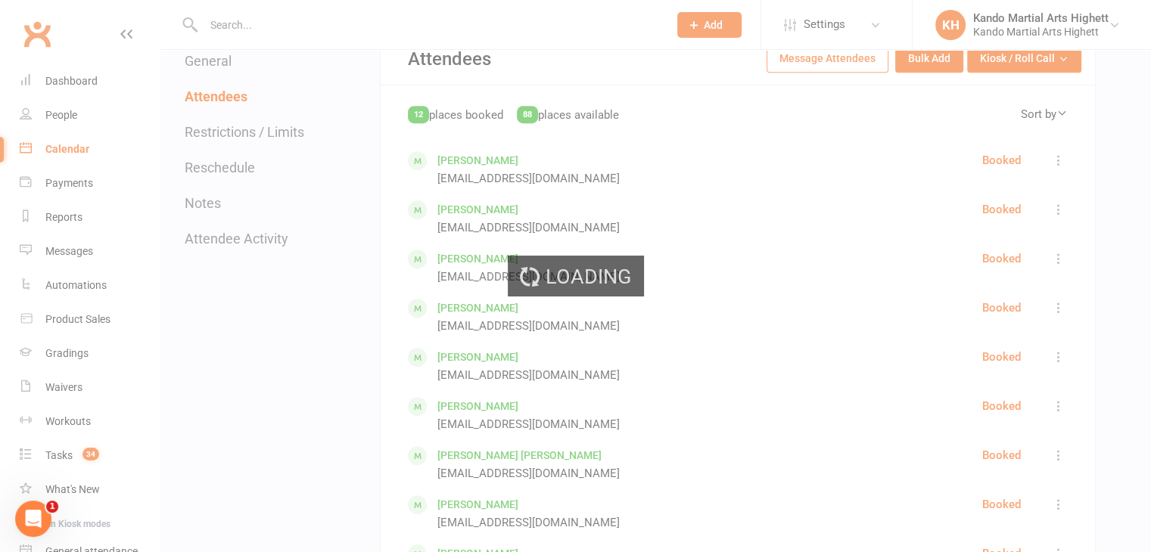
click at [1065, 161] on div "Loading" at bounding box center [575, 276] width 1151 height 552
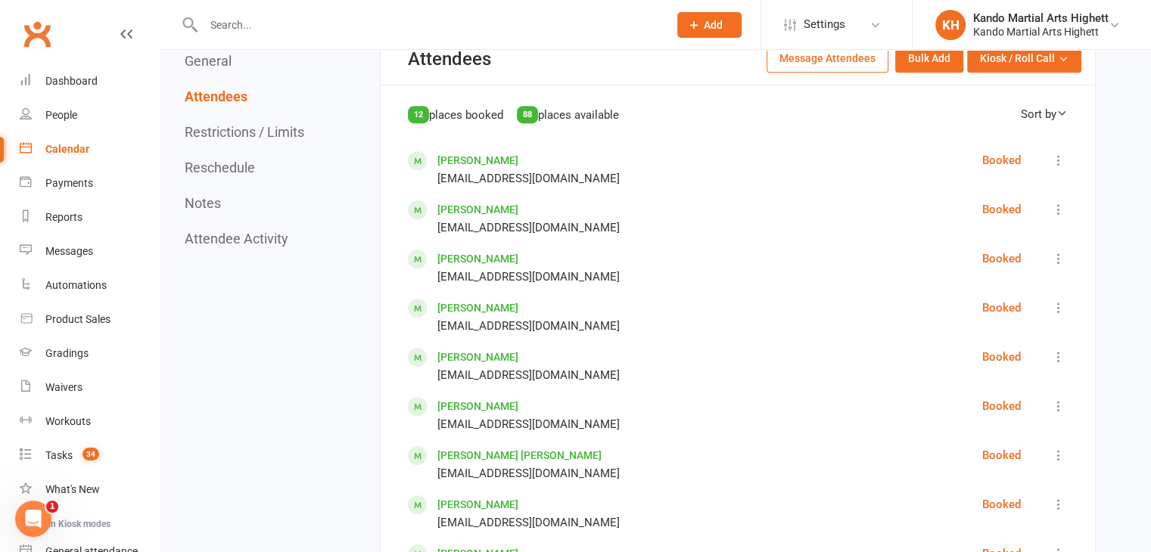
click at [1054, 159] on icon at bounding box center [1058, 160] width 15 height 15
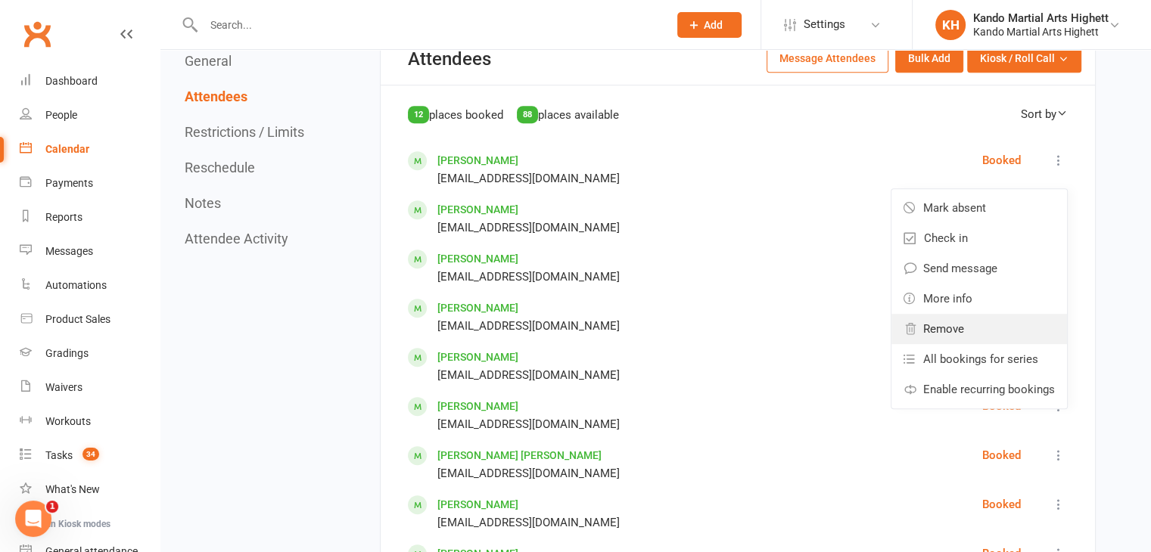
click at [940, 314] on link "Remove" at bounding box center [978, 329] width 175 height 30
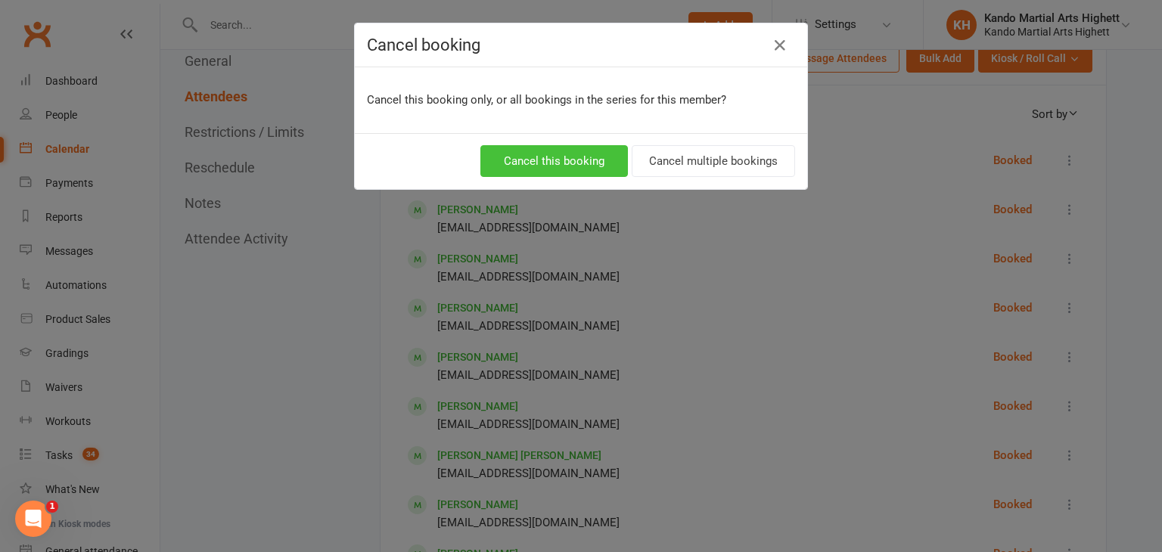
click at [549, 164] on button "Cancel this booking" at bounding box center [554, 161] width 148 height 32
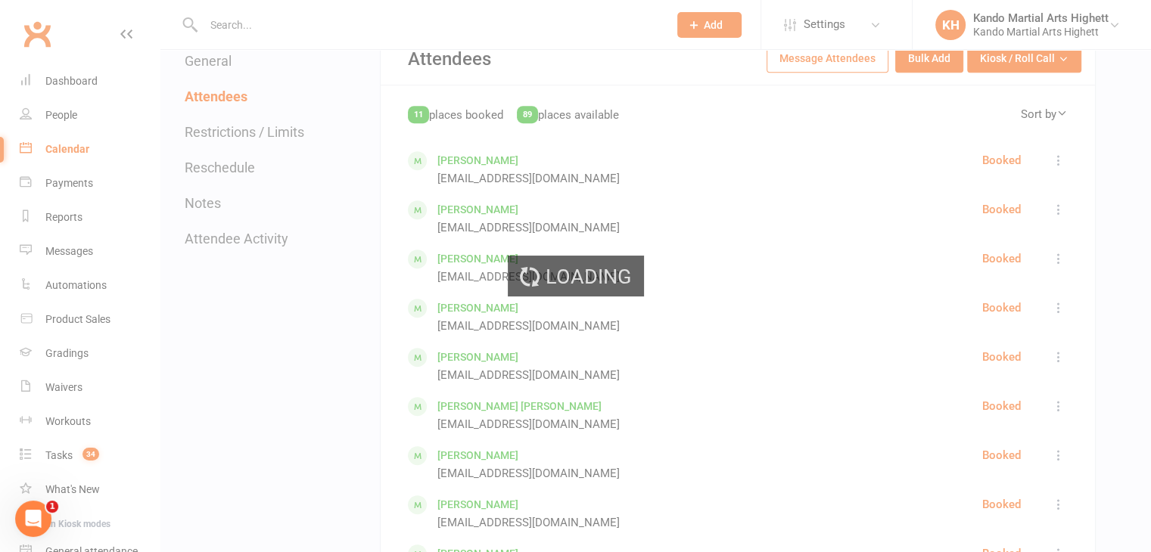
click at [1064, 161] on icon at bounding box center [1058, 160] width 15 height 15
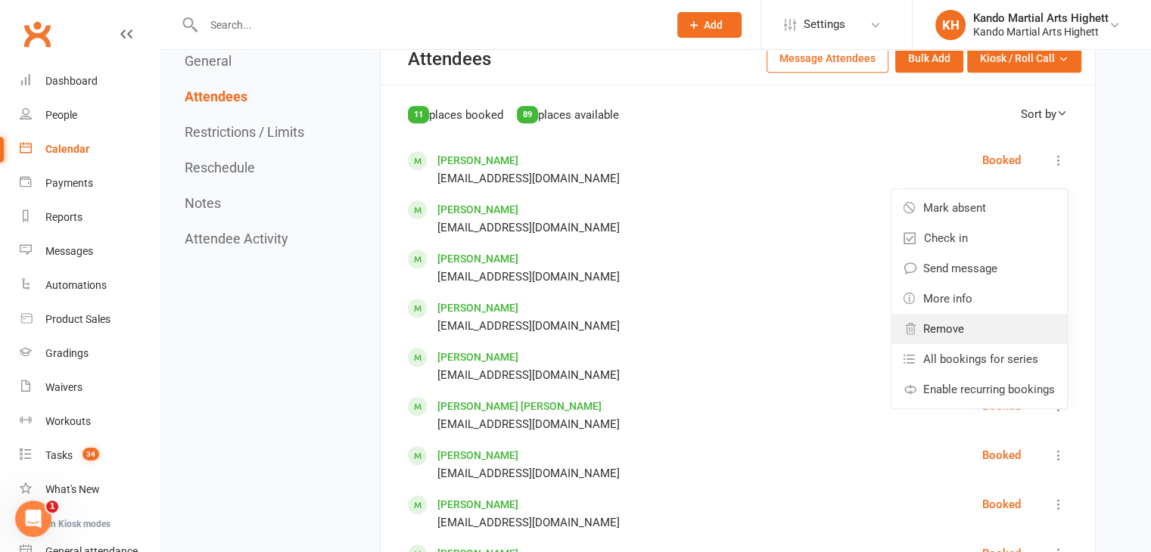
click at [970, 321] on link "Remove" at bounding box center [978, 329] width 175 height 30
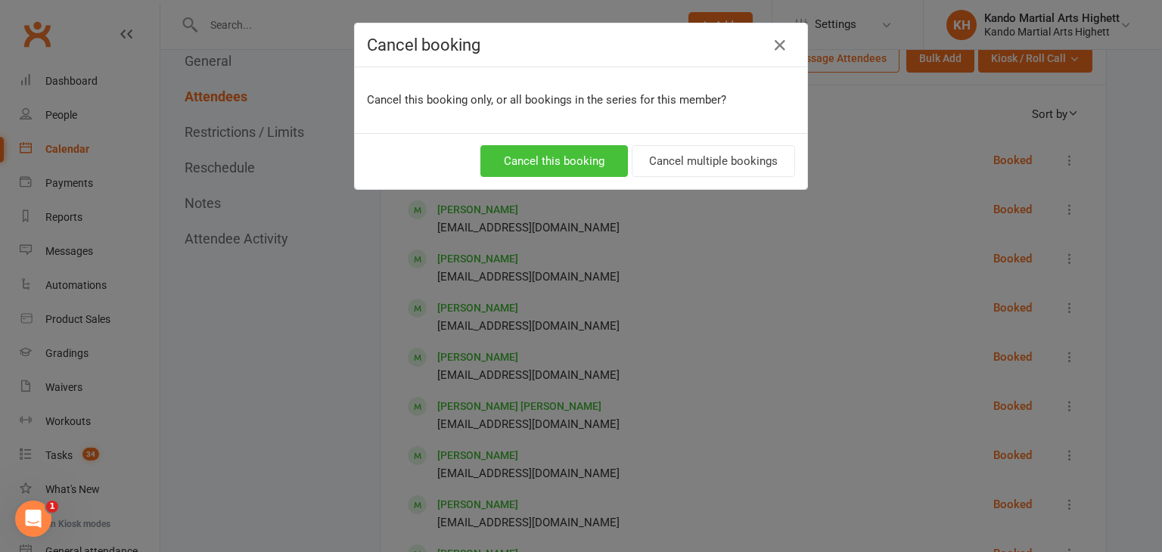
click at [579, 159] on button "Cancel this booking" at bounding box center [554, 161] width 148 height 32
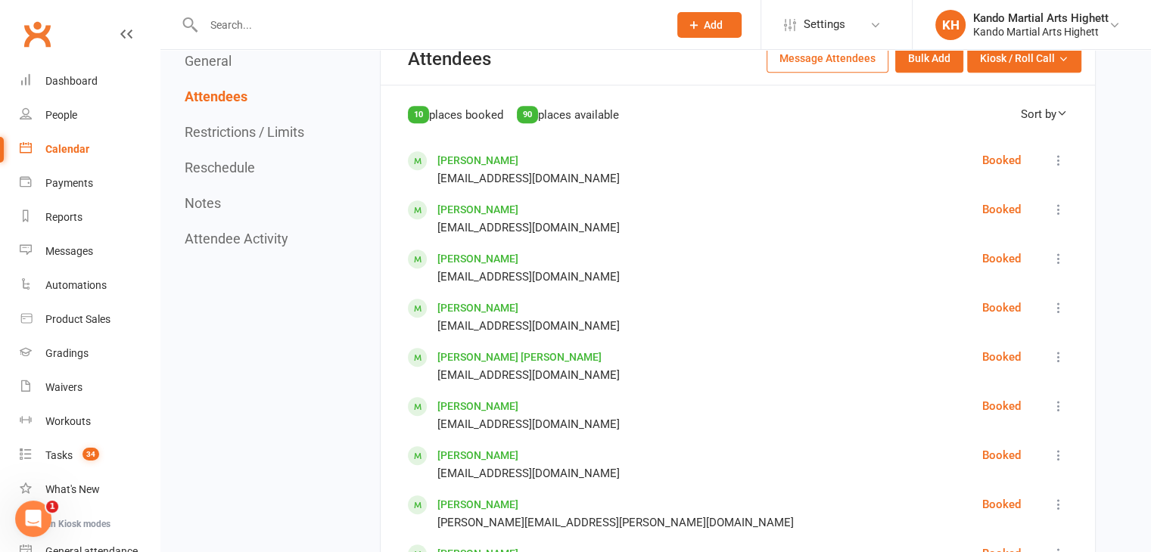
click at [1067, 163] on button at bounding box center [1058, 160] width 18 height 18
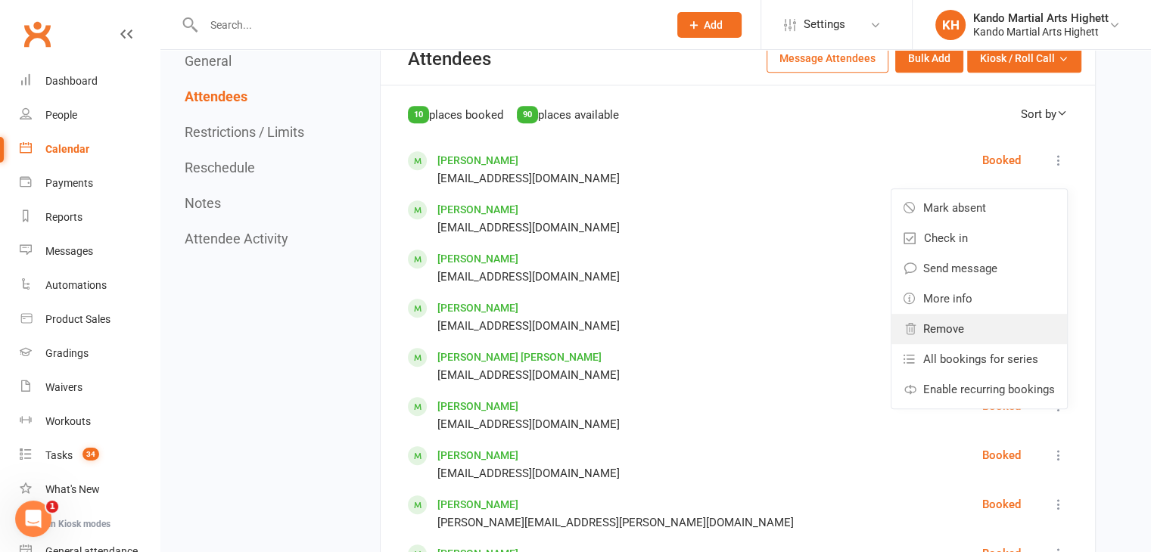
click at [992, 318] on link "Remove" at bounding box center [978, 329] width 175 height 30
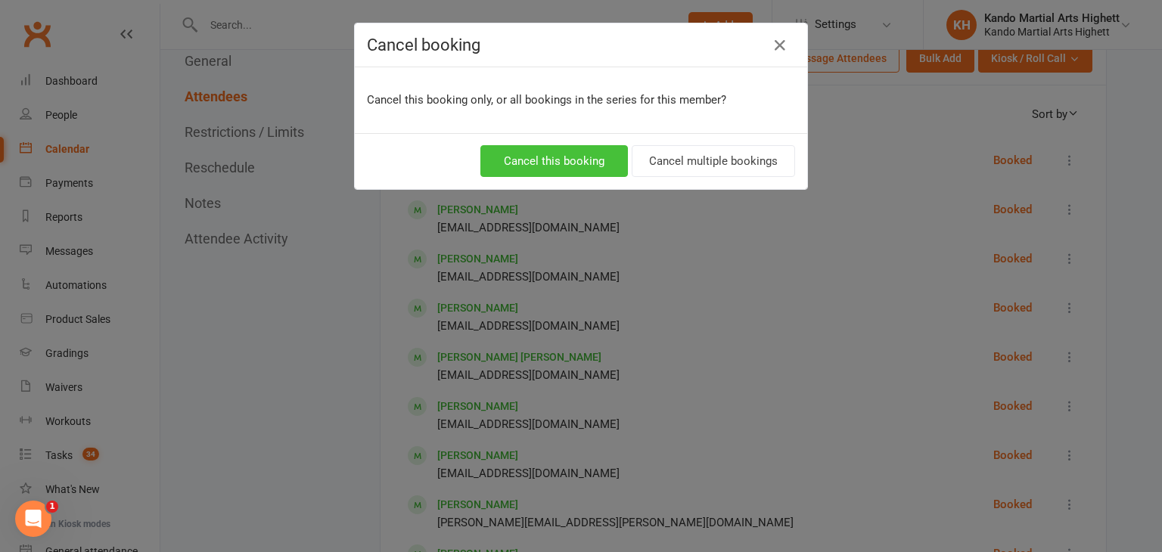
click at [548, 157] on button "Cancel this booking" at bounding box center [554, 161] width 148 height 32
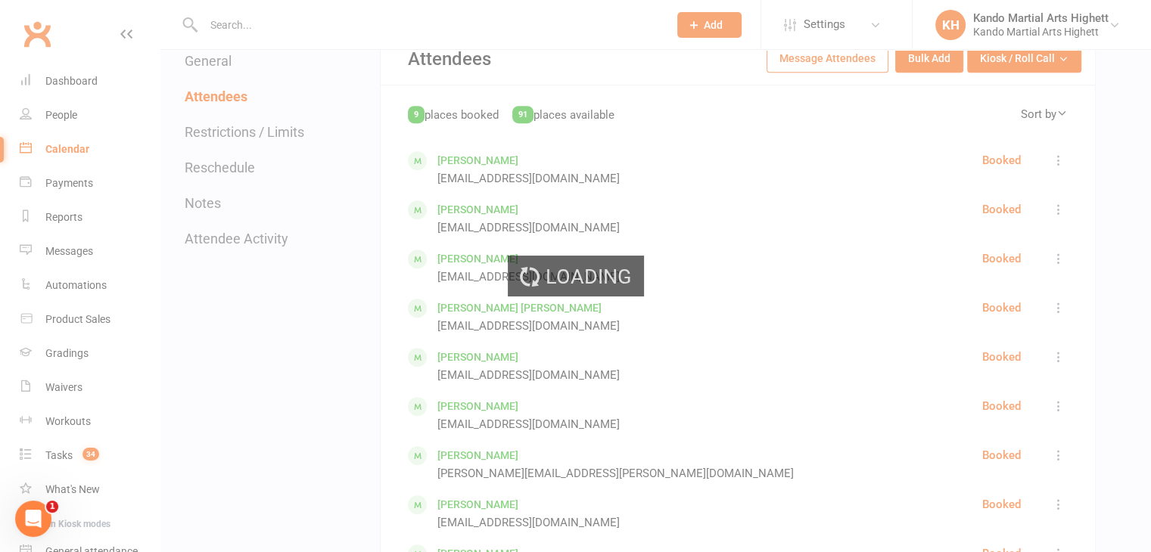
click at [1053, 149] on div "Loading" at bounding box center [575, 276] width 1151 height 552
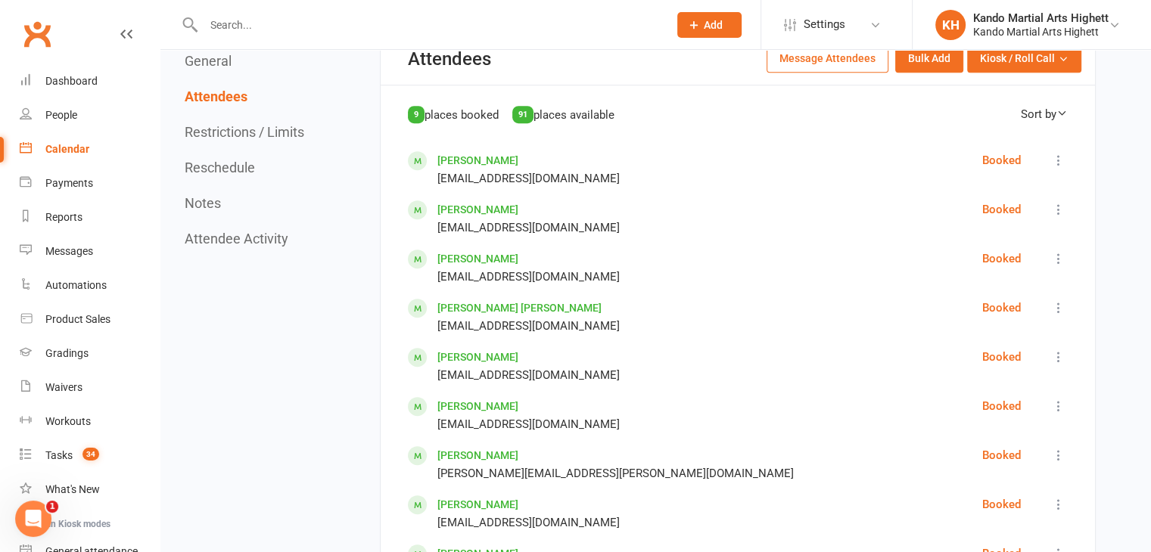
click at [1058, 155] on icon at bounding box center [1058, 160] width 15 height 15
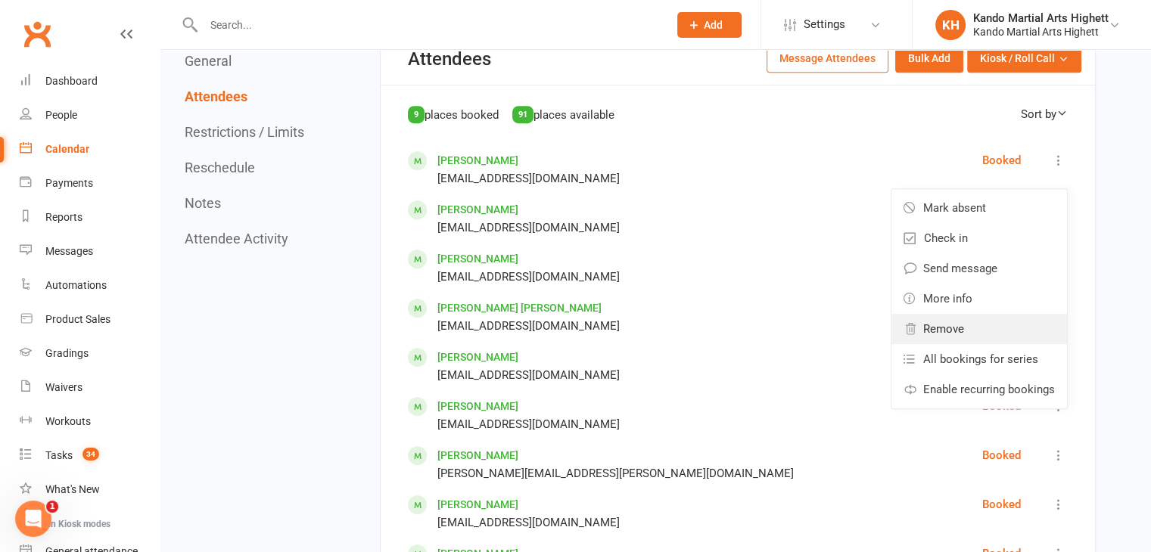
click at [962, 323] on span "Remove" at bounding box center [943, 329] width 41 height 18
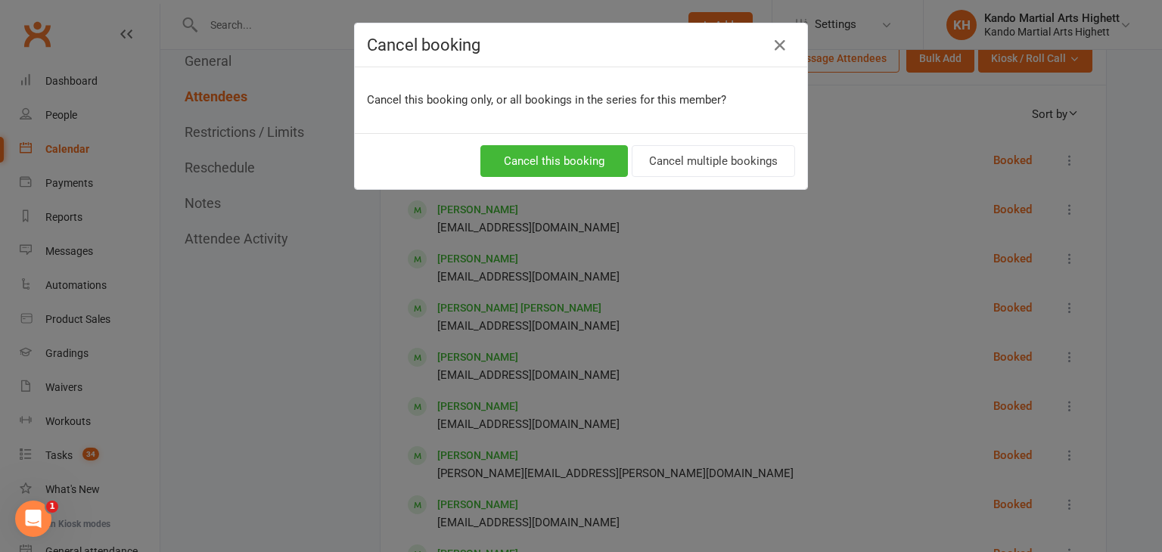
click at [525, 139] on div "Cancel this booking Cancel multiple bookings" at bounding box center [581, 161] width 452 height 56
click at [542, 150] on button "Cancel this booking" at bounding box center [554, 161] width 148 height 32
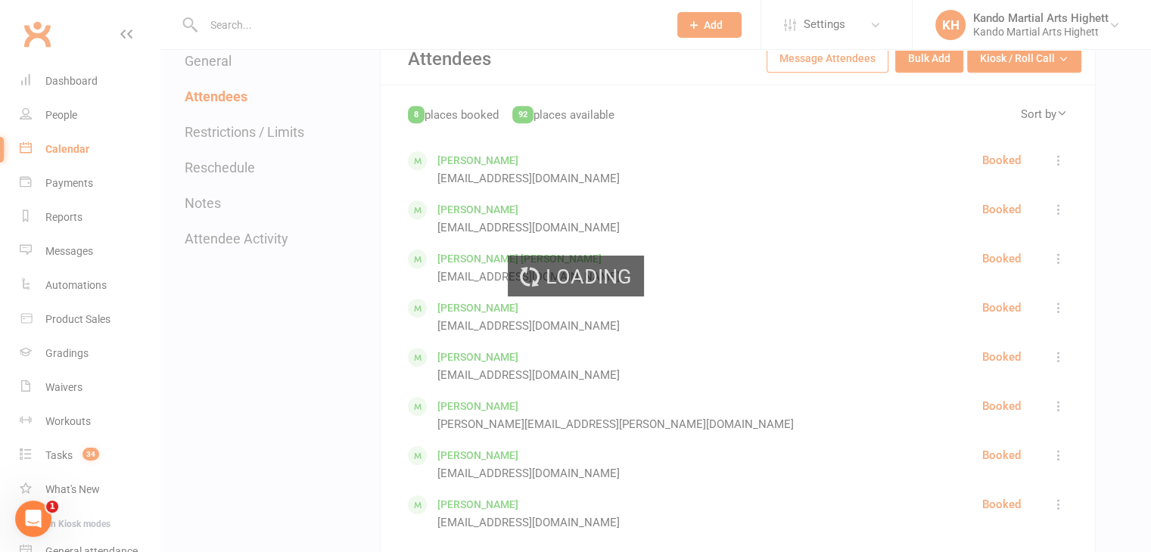
click at [1071, 151] on div "Loading" at bounding box center [575, 276] width 1151 height 552
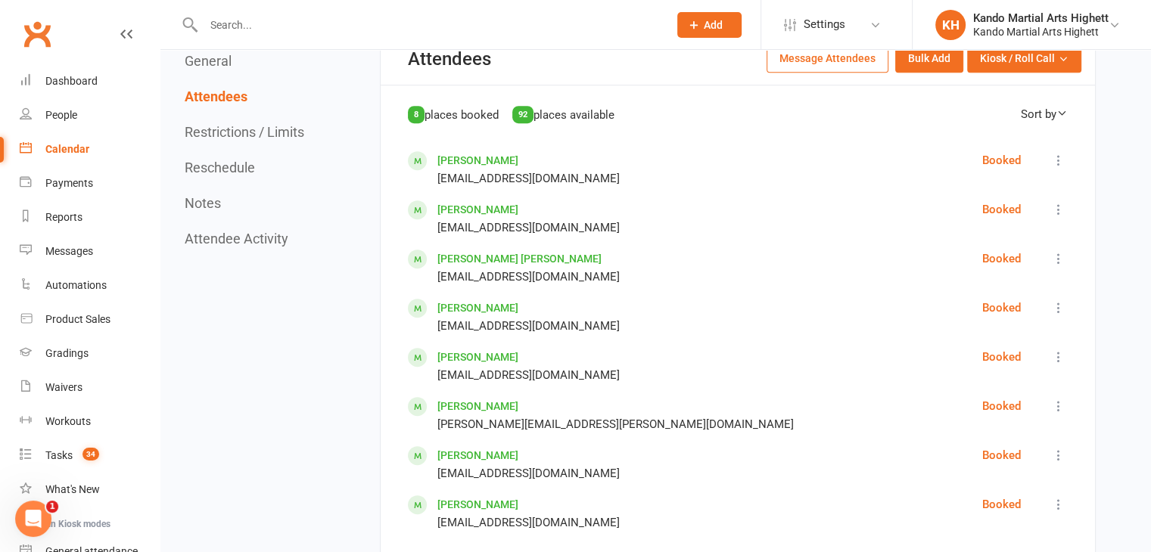
click at [1058, 153] on icon at bounding box center [1058, 160] width 15 height 15
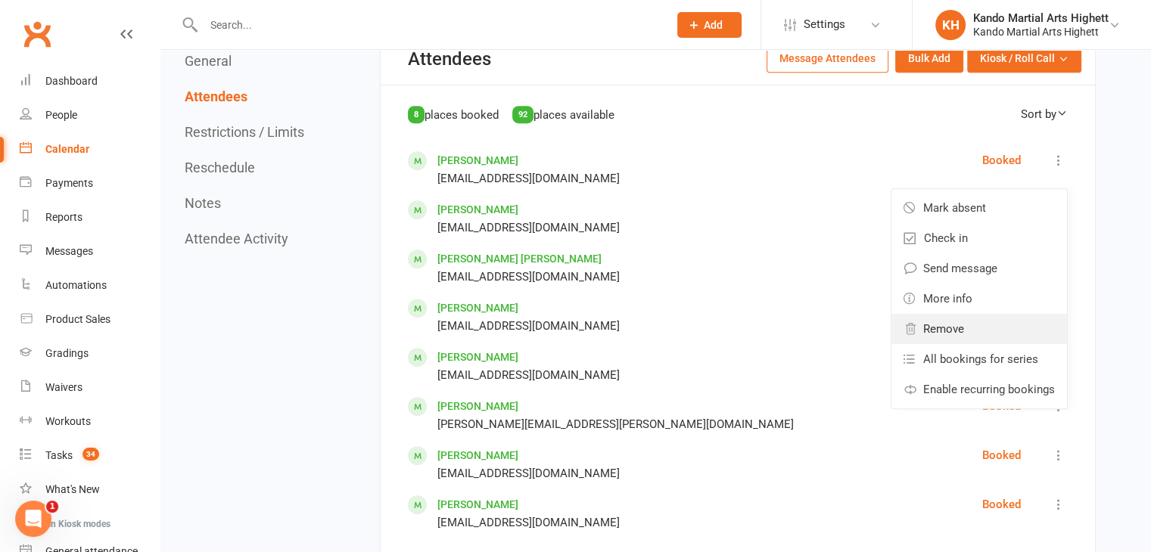
click at [969, 318] on link "Remove" at bounding box center [978, 329] width 175 height 30
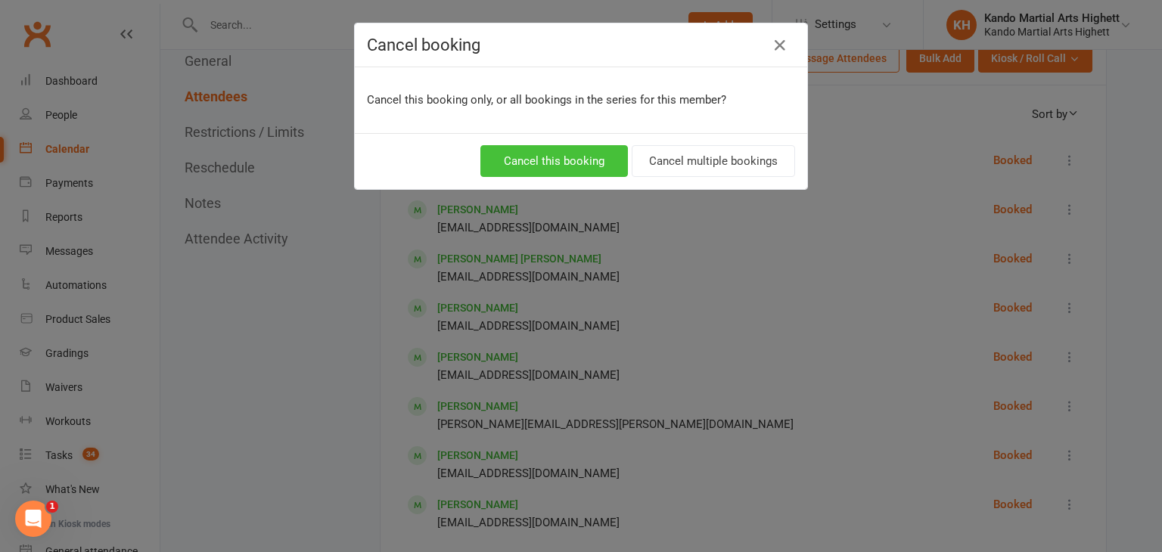
click at [599, 164] on button "Cancel this booking" at bounding box center [554, 161] width 148 height 32
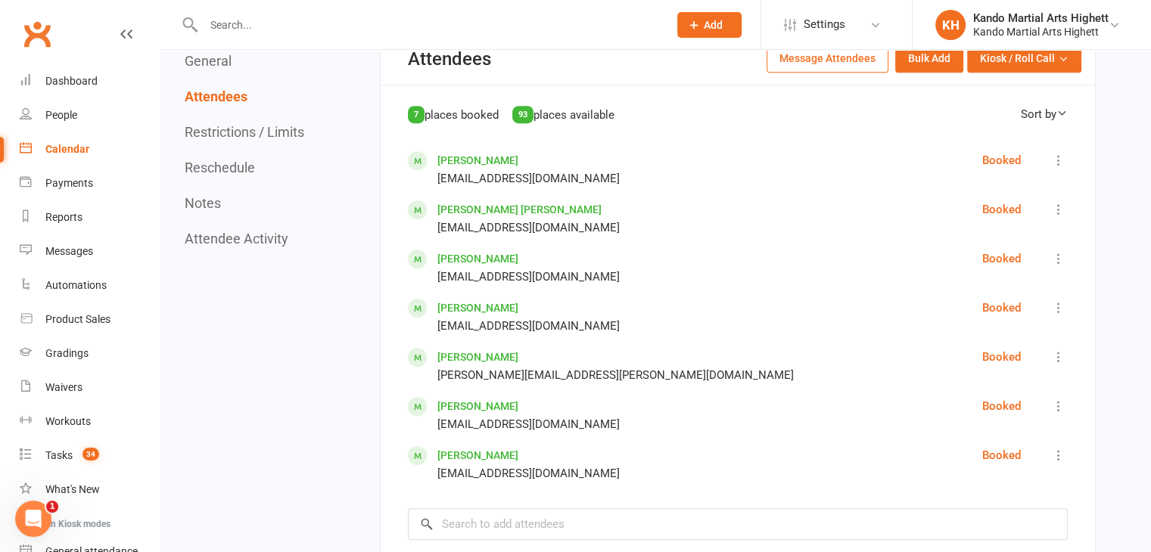
click at [1062, 153] on icon at bounding box center [1058, 160] width 15 height 15
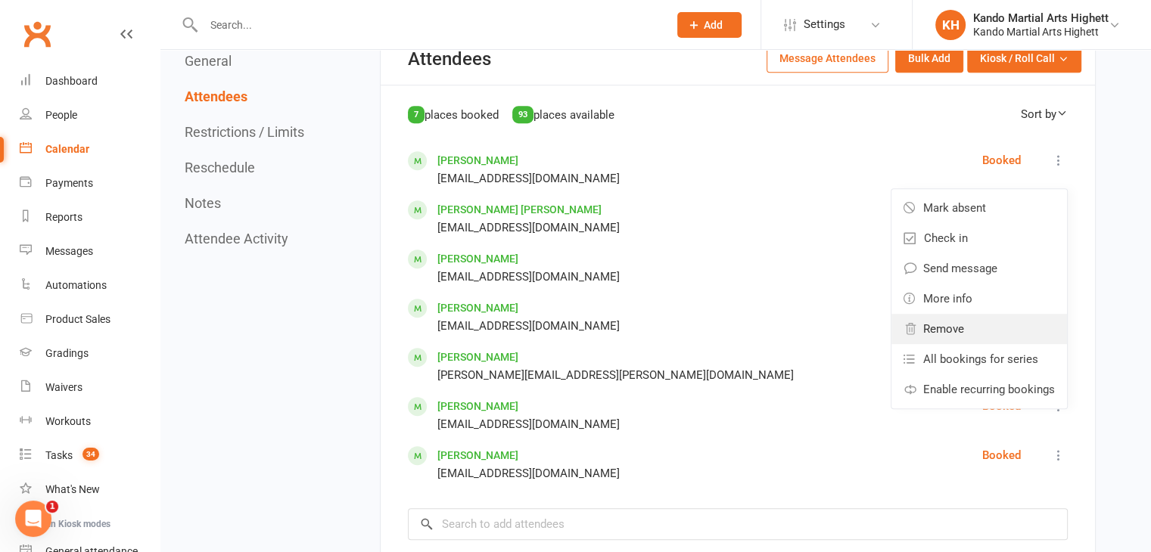
click at [976, 314] on link "Remove" at bounding box center [978, 329] width 175 height 30
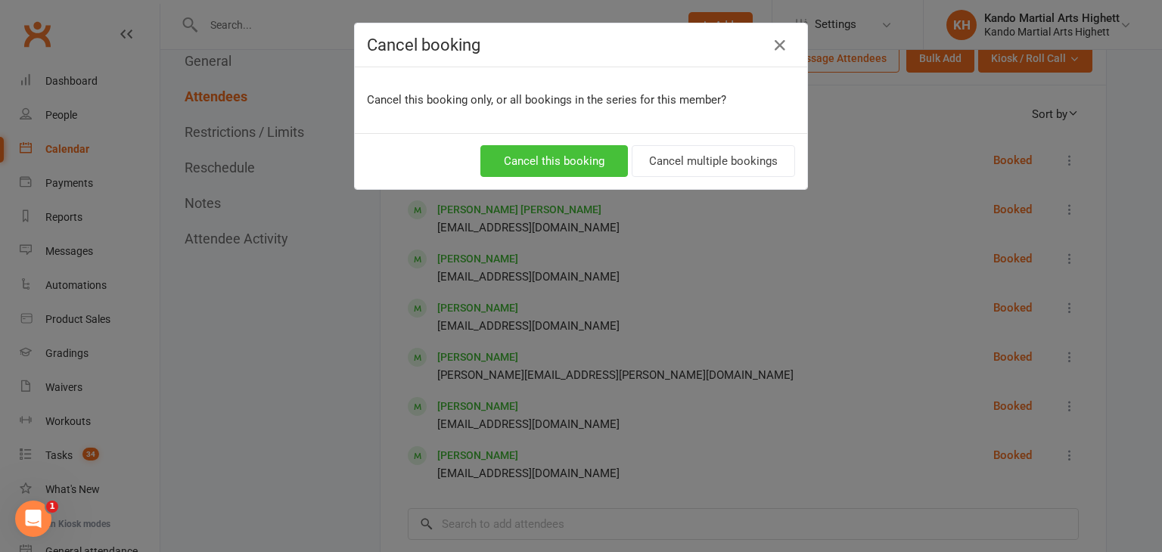
click at [563, 155] on button "Cancel this booking" at bounding box center [554, 161] width 148 height 32
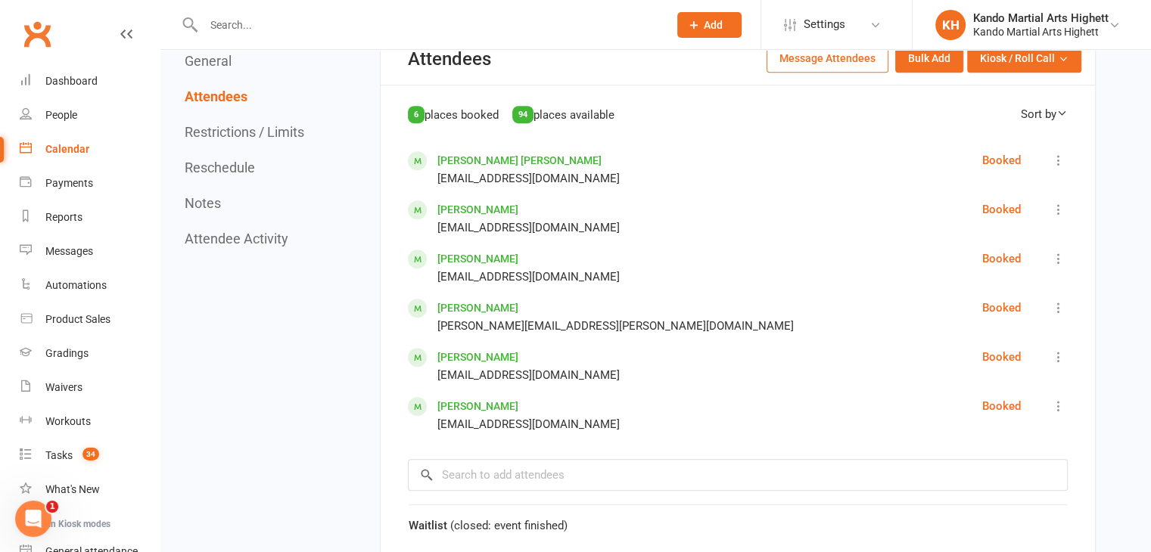
click at [1064, 162] on icon at bounding box center [1058, 160] width 15 height 15
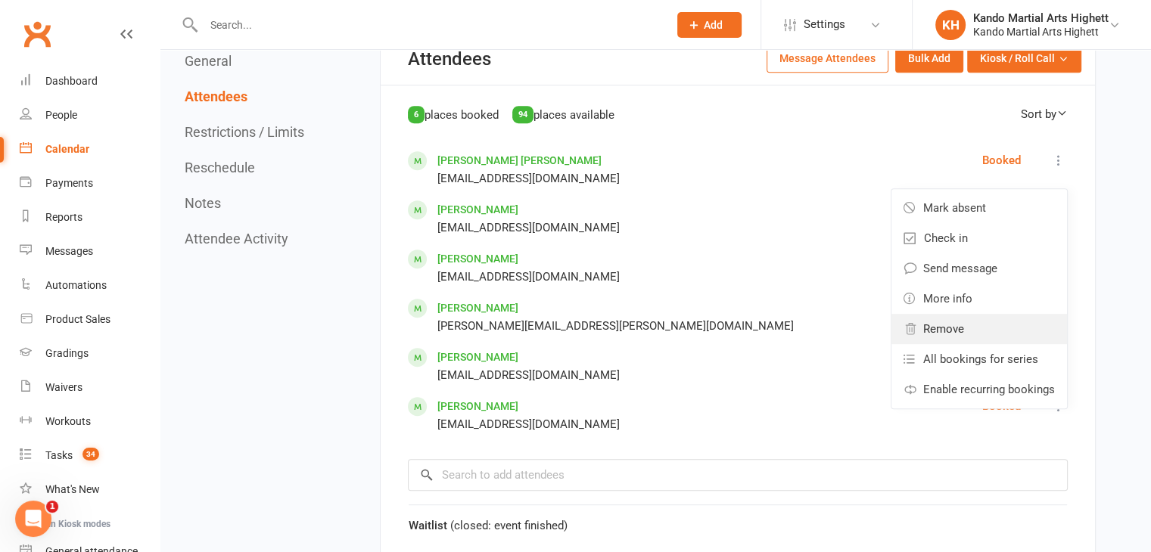
click at [962, 321] on span "Remove" at bounding box center [943, 329] width 41 height 18
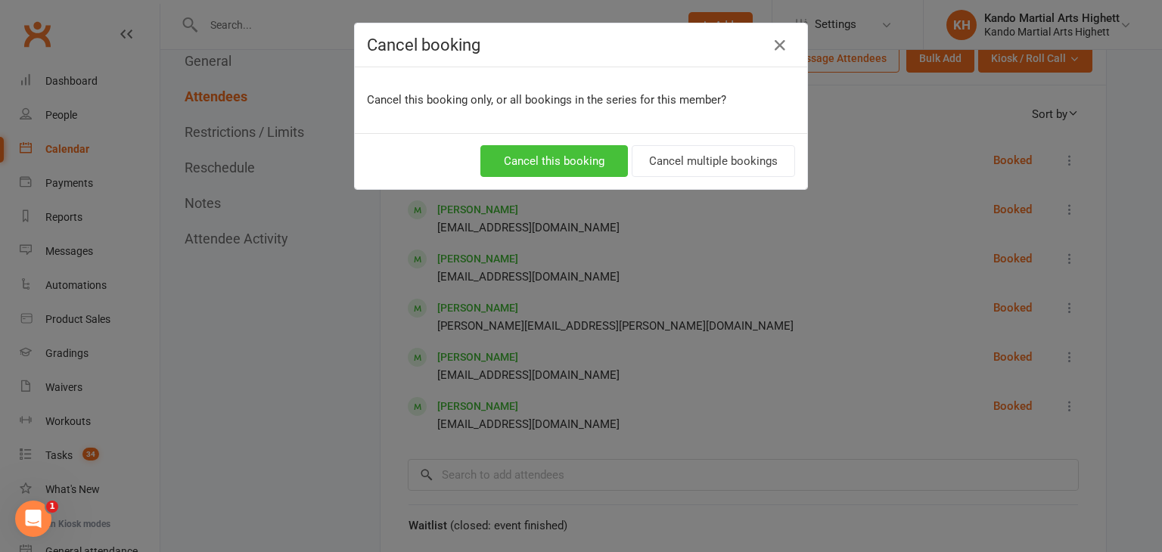
drag, startPoint x: 530, startPoint y: 165, endPoint x: 548, endPoint y: 160, distance: 18.9
click at [535, 164] on button "Cancel this booking" at bounding box center [554, 161] width 148 height 32
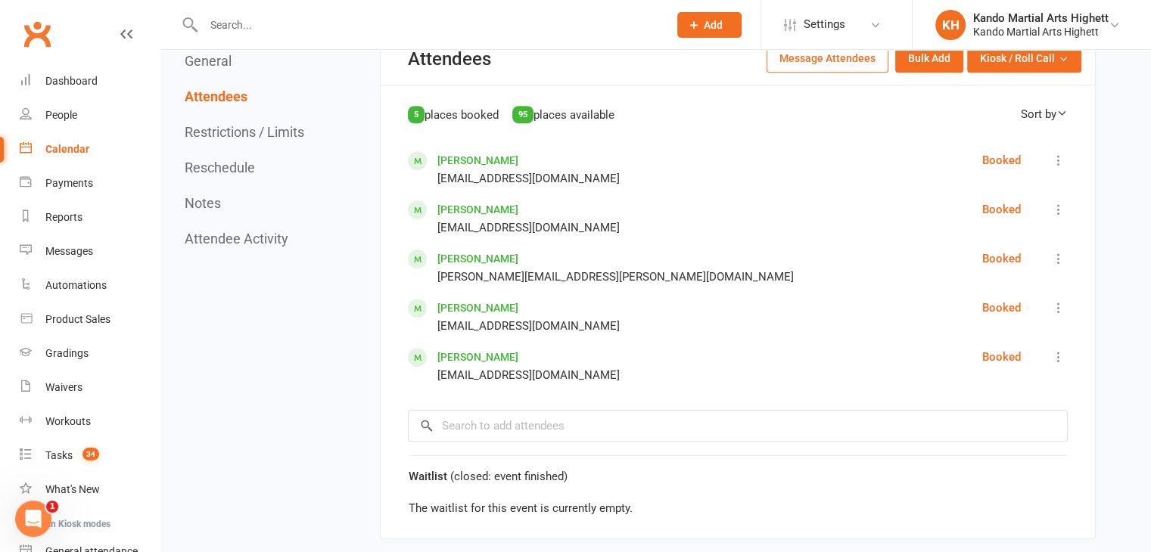
click at [1061, 164] on button at bounding box center [1058, 160] width 18 height 18
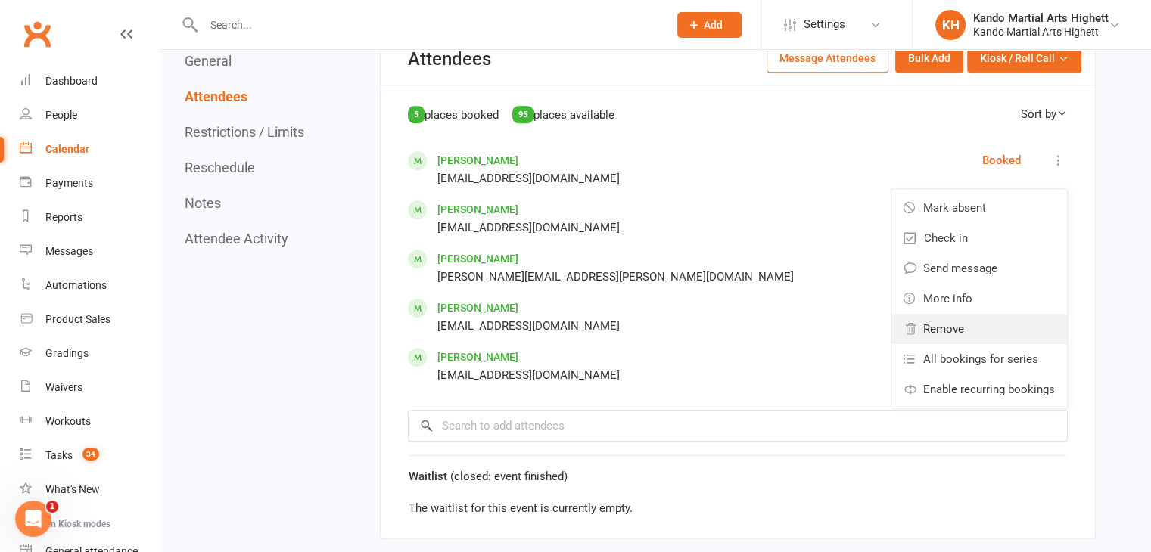
click at [1008, 321] on link "Remove" at bounding box center [978, 329] width 175 height 30
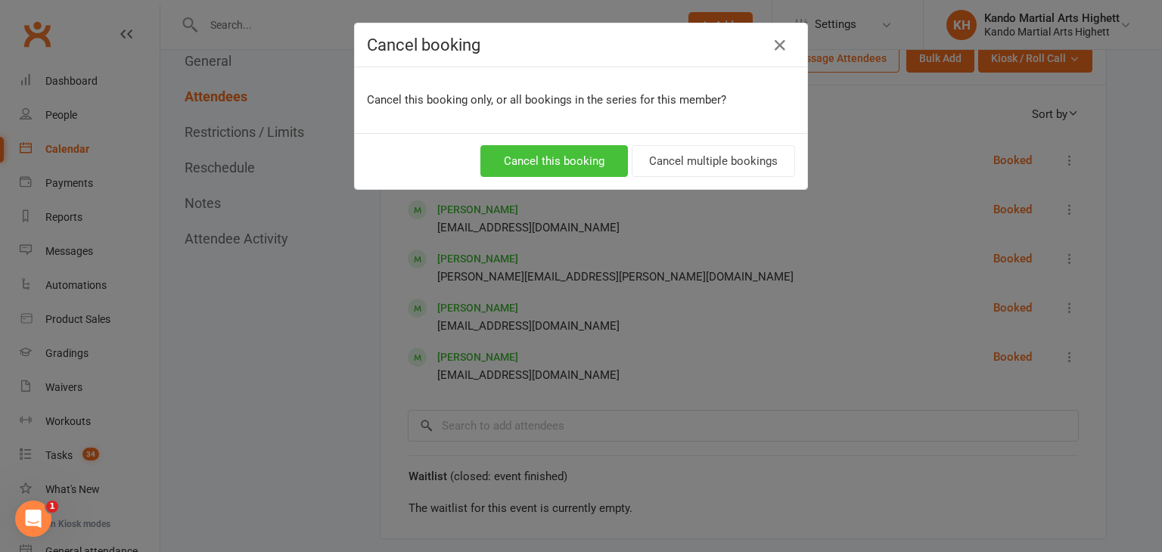
click at [548, 148] on button "Cancel this booking" at bounding box center [554, 161] width 148 height 32
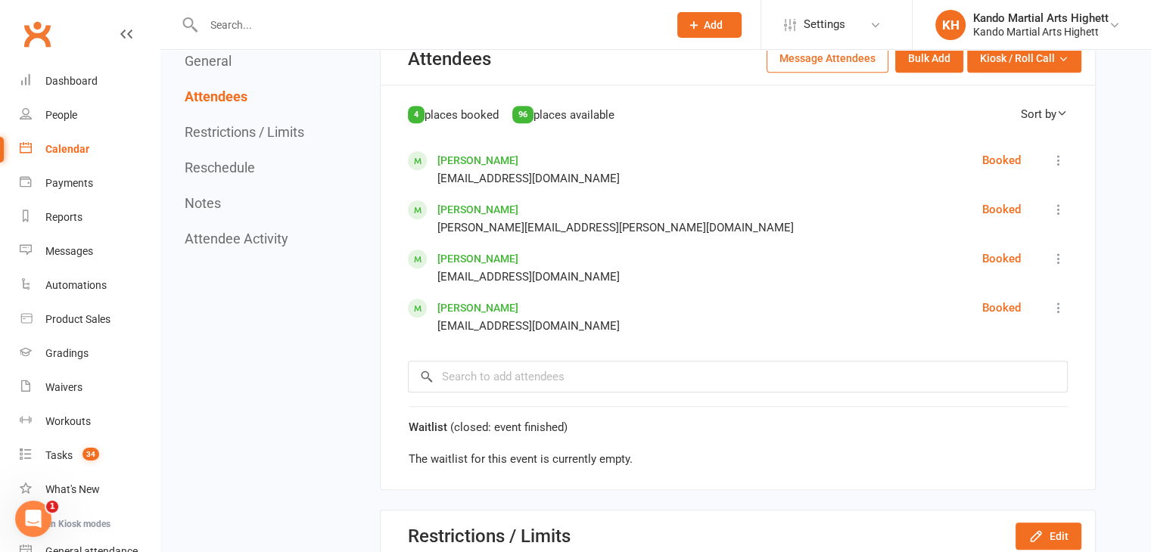
click at [1065, 160] on button at bounding box center [1058, 160] width 18 height 18
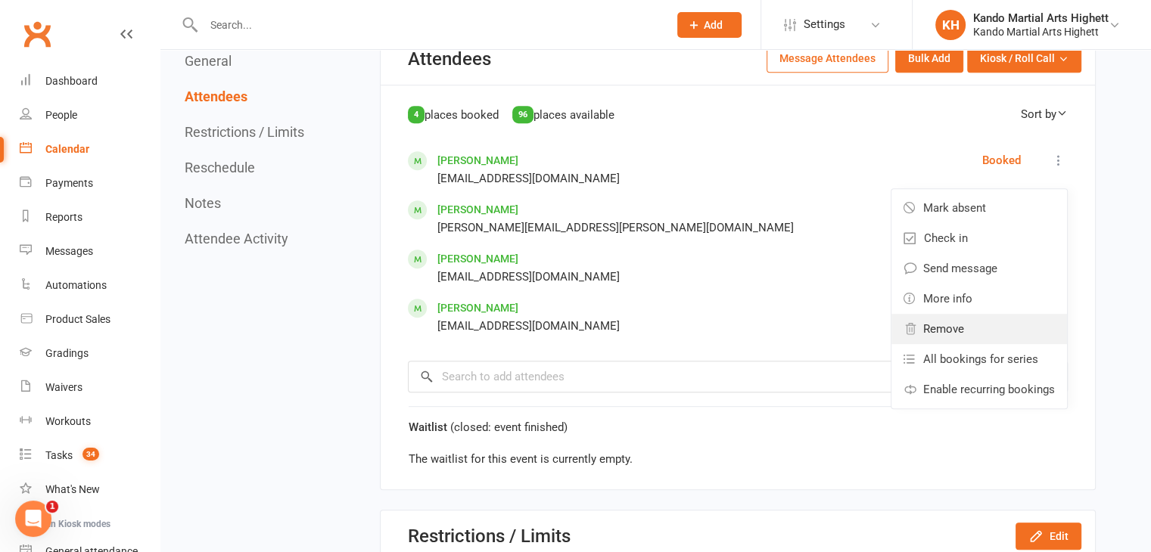
click at [949, 325] on span "Remove" at bounding box center [943, 329] width 41 height 18
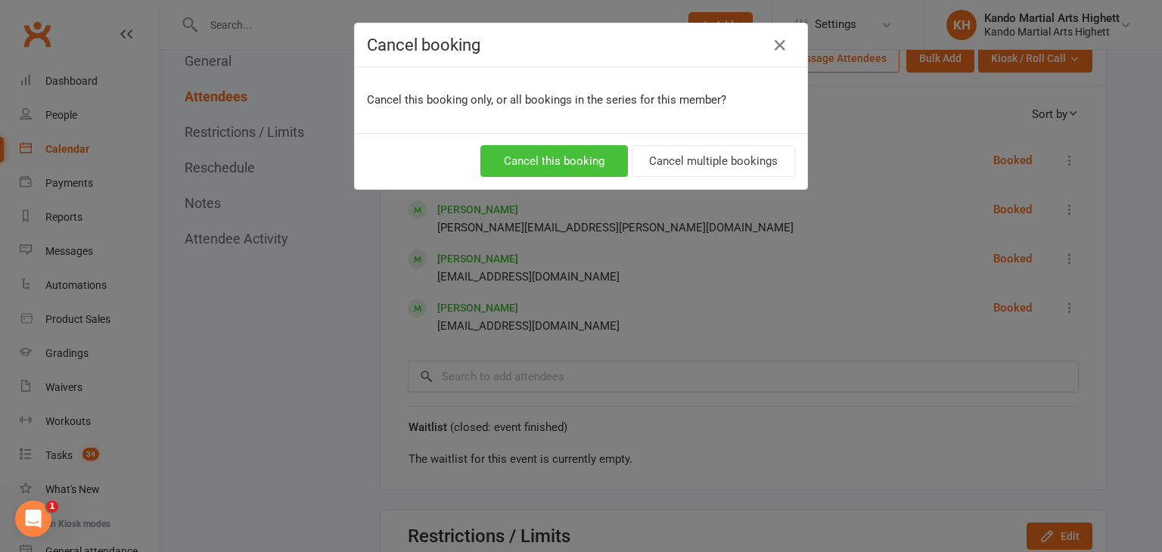
drag, startPoint x: 596, startPoint y: 151, endPoint x: 638, endPoint y: 164, distance: 44.5
click at [596, 152] on button "Cancel this booking" at bounding box center [554, 161] width 148 height 32
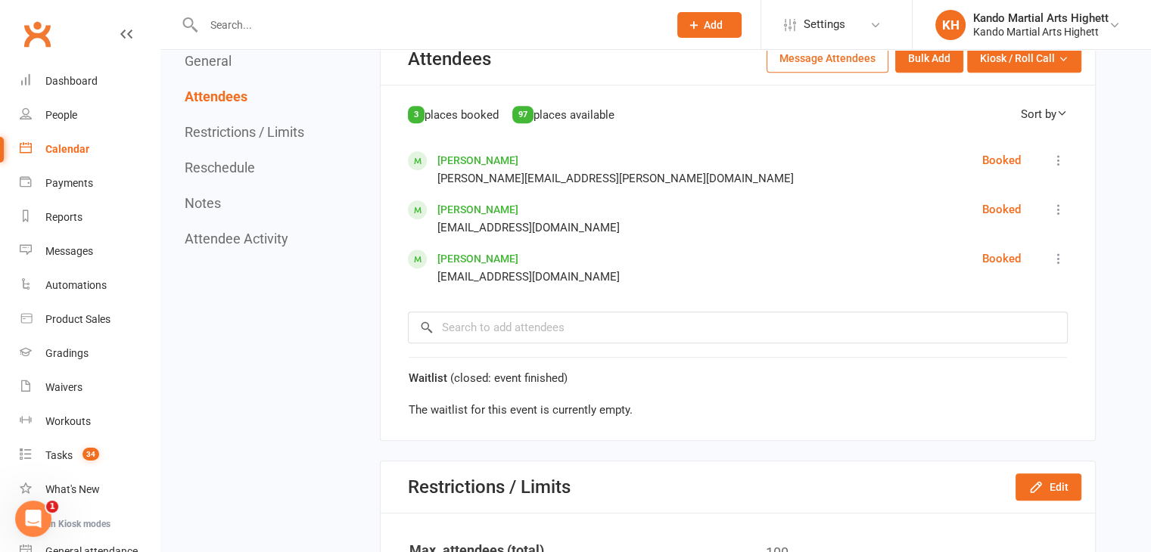
click at [1061, 158] on icon at bounding box center [1058, 160] width 15 height 15
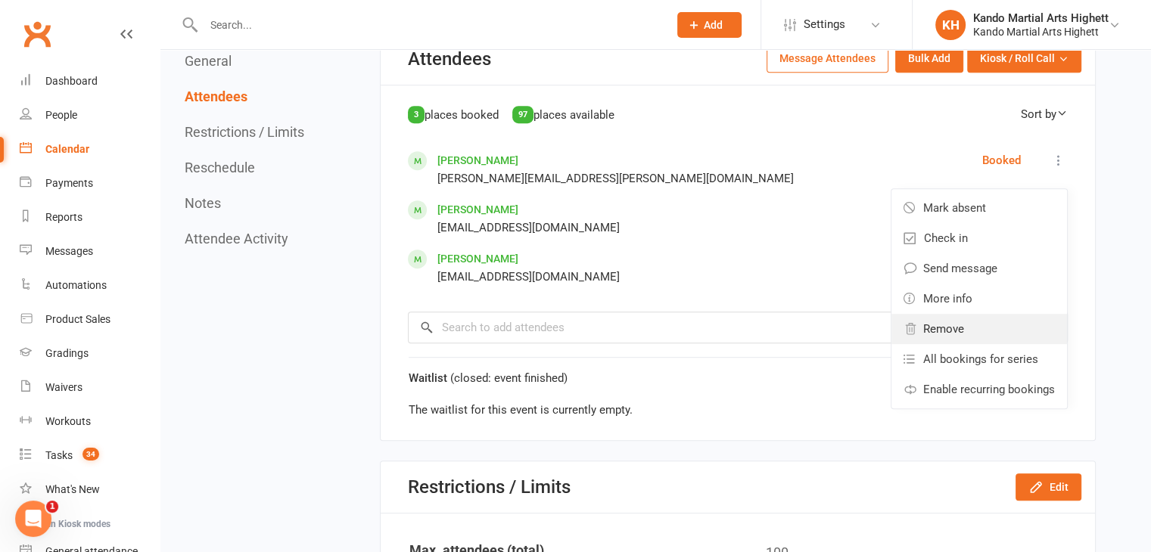
click at [1023, 334] on link "Remove" at bounding box center [978, 329] width 175 height 30
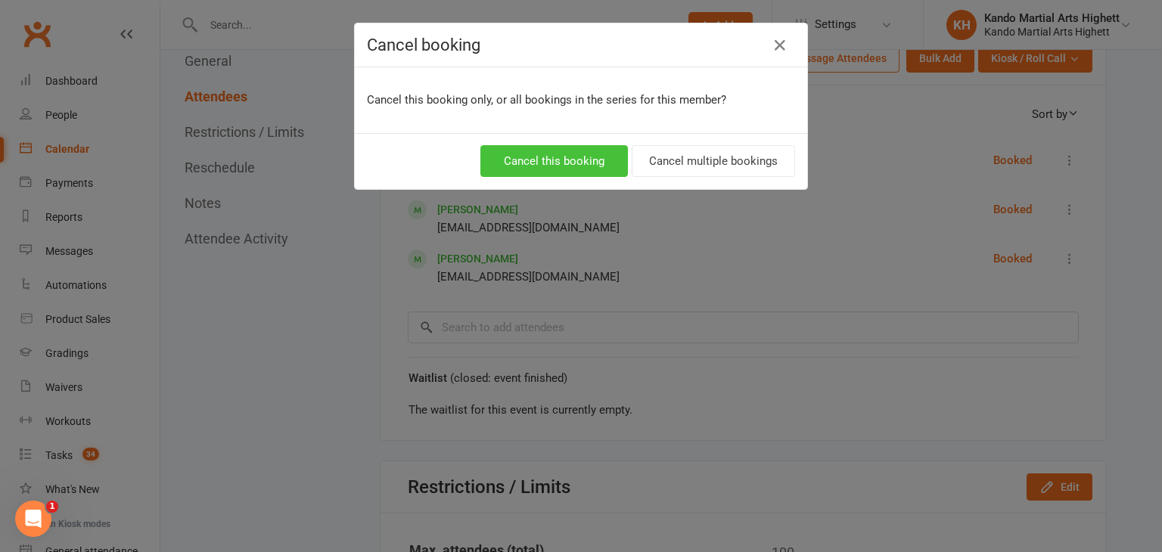
click at [584, 155] on button "Cancel this booking" at bounding box center [554, 161] width 148 height 32
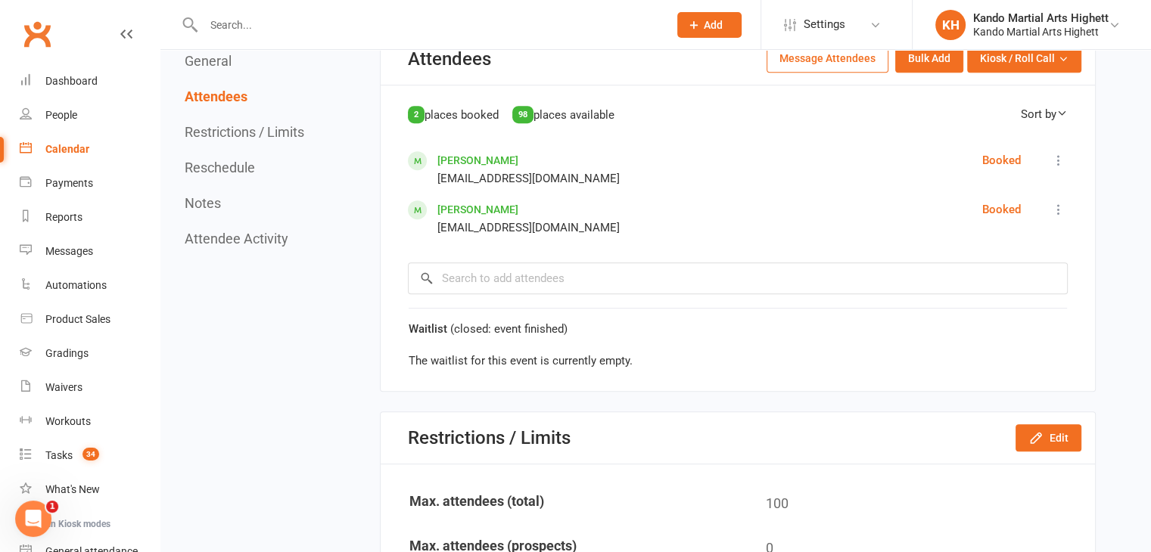
click at [1068, 158] on div "2 places booked 98 places available Sort by First Name Last Name Avish Thevadas…" at bounding box center [738, 196] width 714 height 222
click at [1060, 160] on icon at bounding box center [1058, 160] width 15 height 15
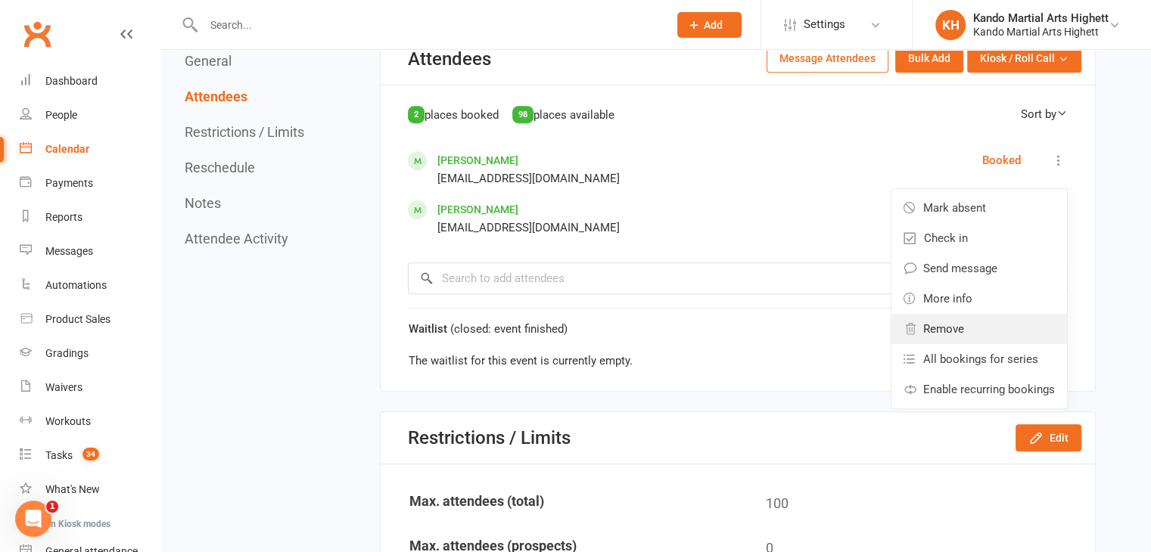
click at [962, 321] on span "Remove" at bounding box center [943, 329] width 41 height 18
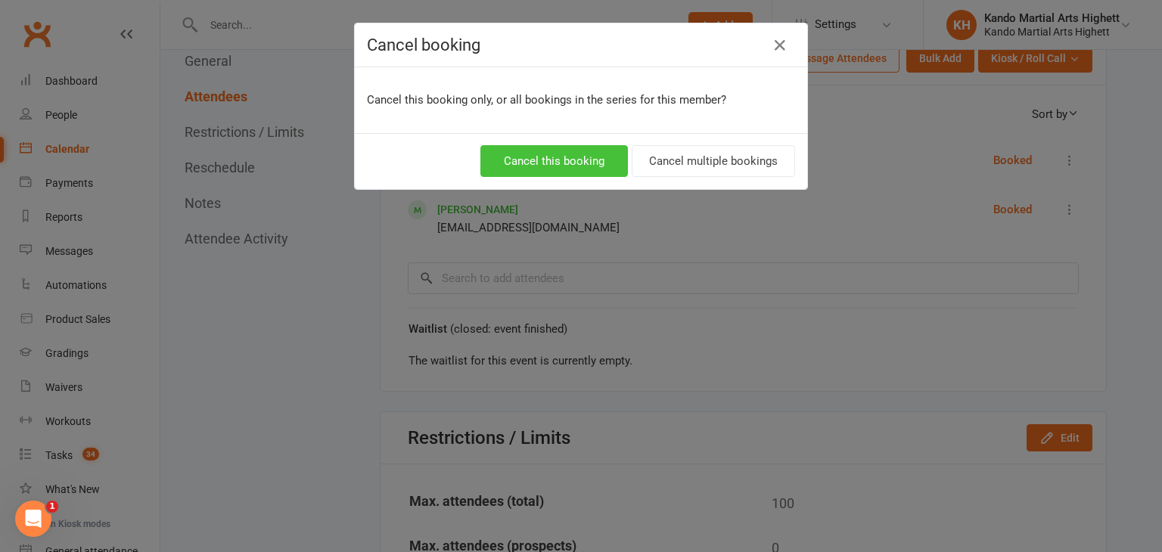
click at [583, 163] on button "Cancel this booking" at bounding box center [554, 161] width 148 height 32
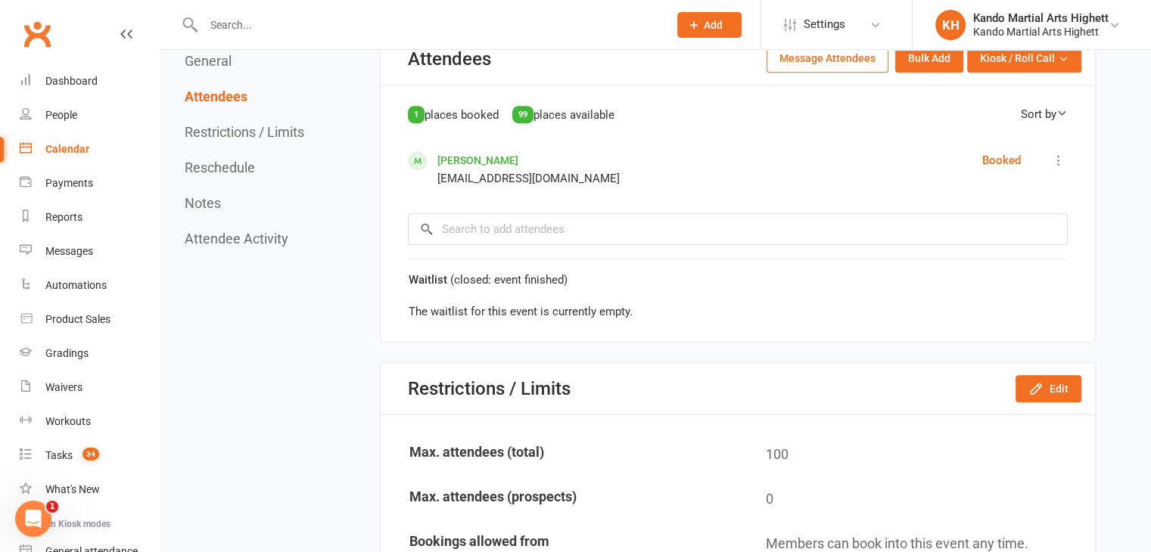
click at [1056, 158] on icon at bounding box center [1058, 160] width 15 height 15
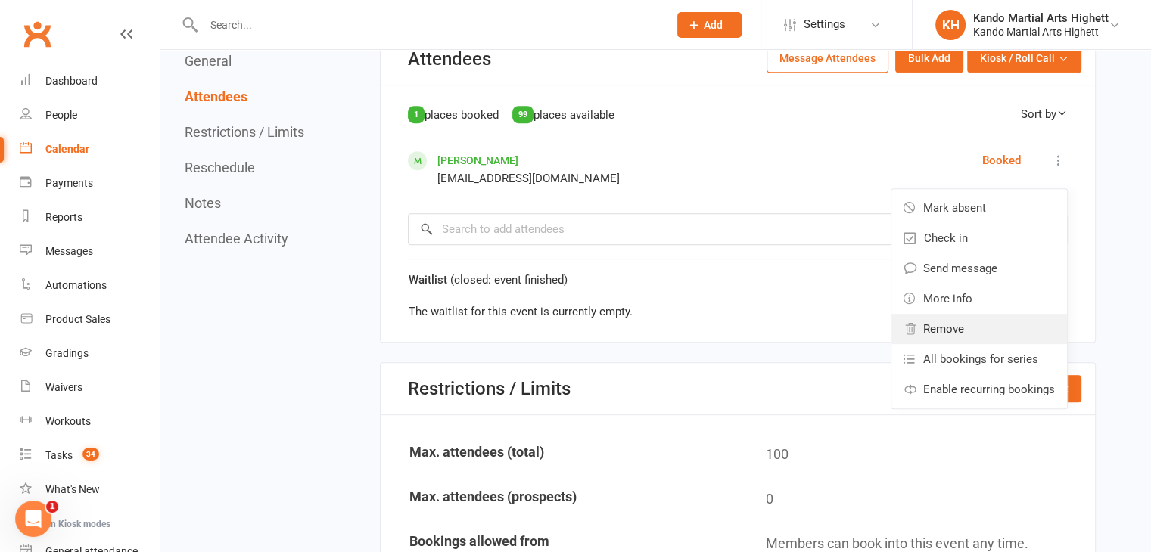
click at [964, 316] on link "Remove" at bounding box center [978, 329] width 175 height 30
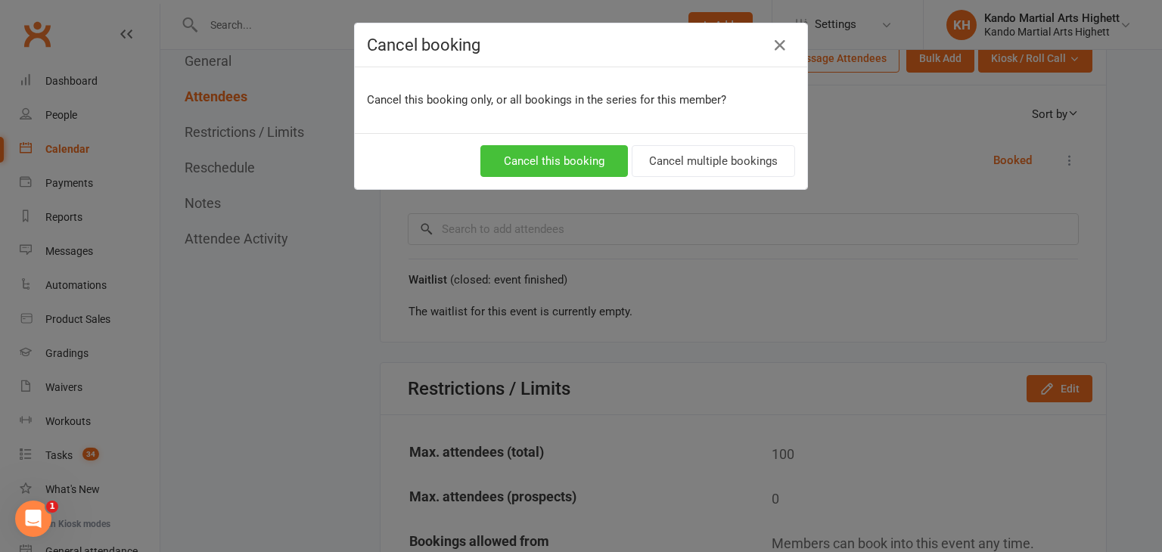
click at [578, 155] on button "Cancel this booking" at bounding box center [554, 161] width 148 height 32
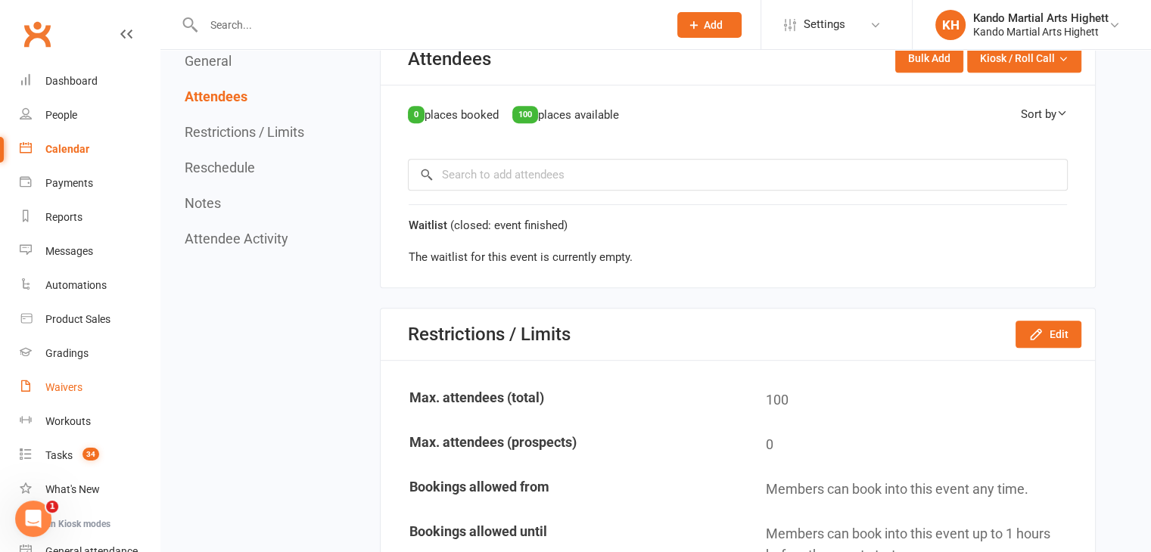
click at [76, 396] on link "Waivers" at bounding box center [90, 388] width 140 height 34
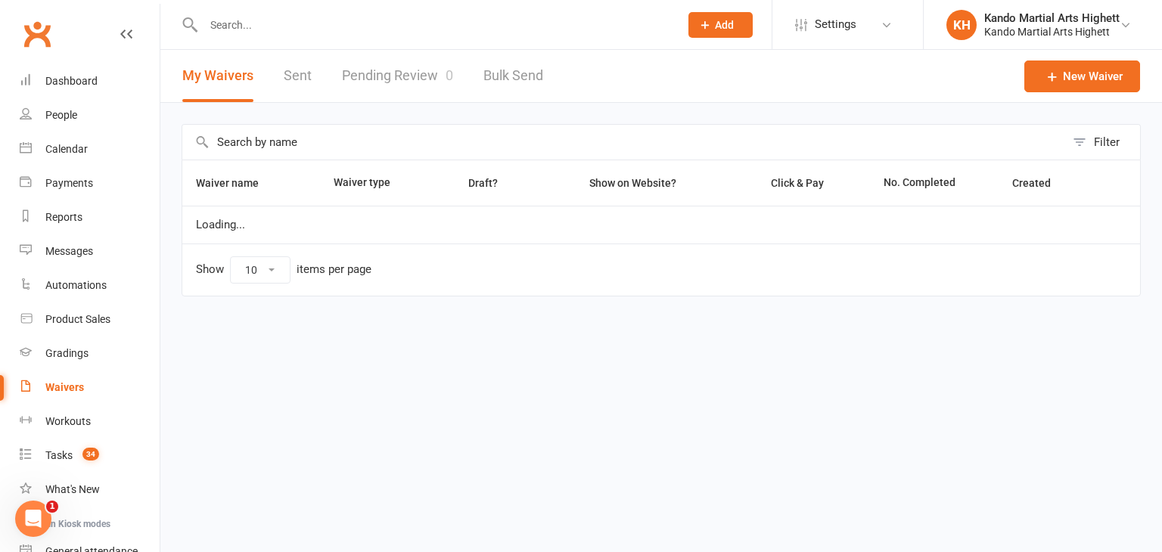
select select "100"
click at [390, 95] on link "Pending Review 0" at bounding box center [397, 76] width 111 height 52
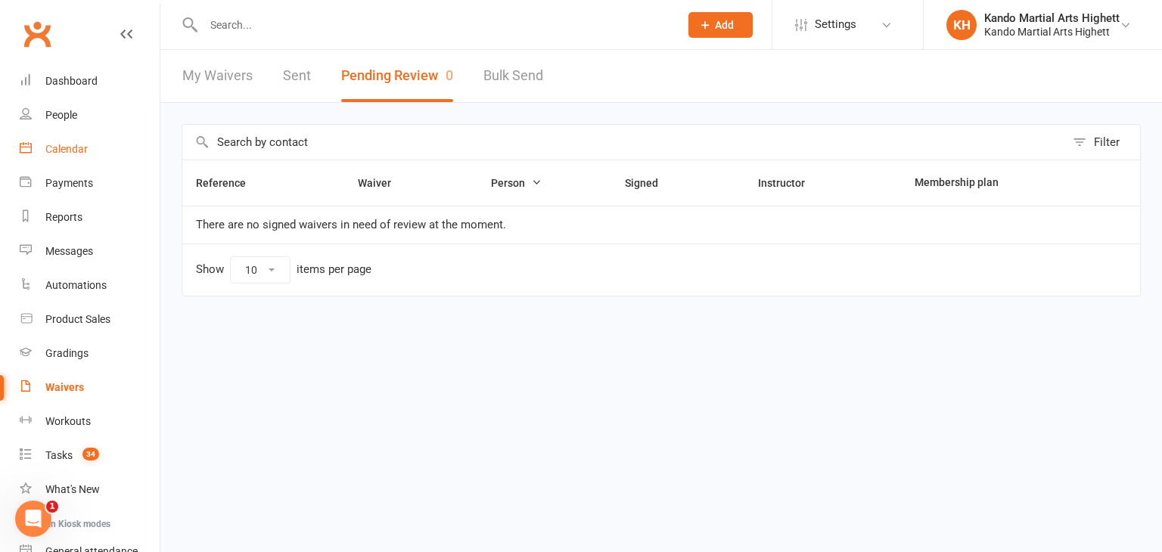
click at [79, 139] on link "Calendar" at bounding box center [90, 149] width 140 height 34
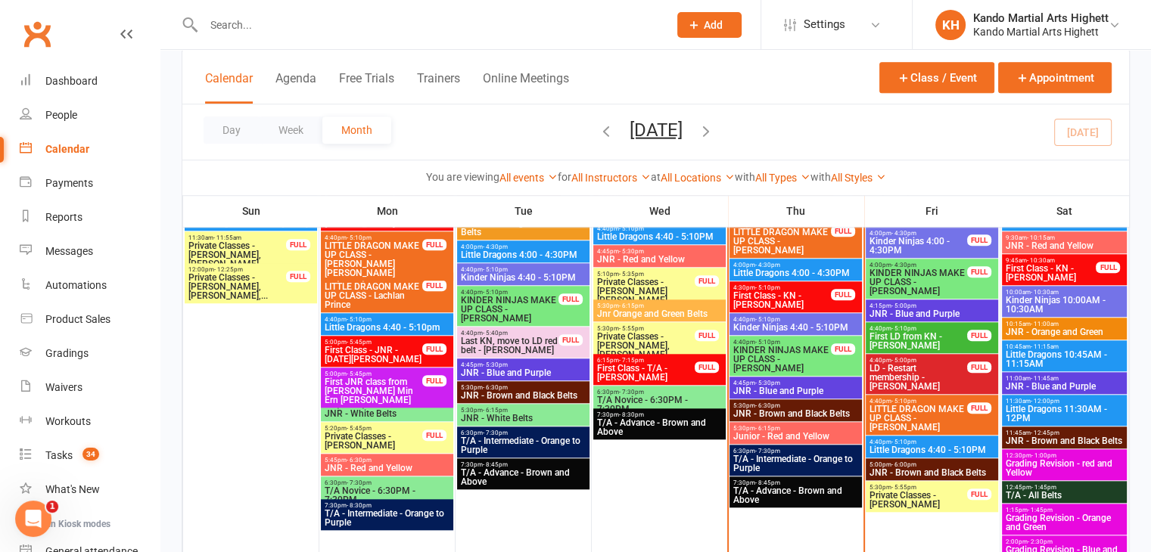
scroll to position [1362, 0]
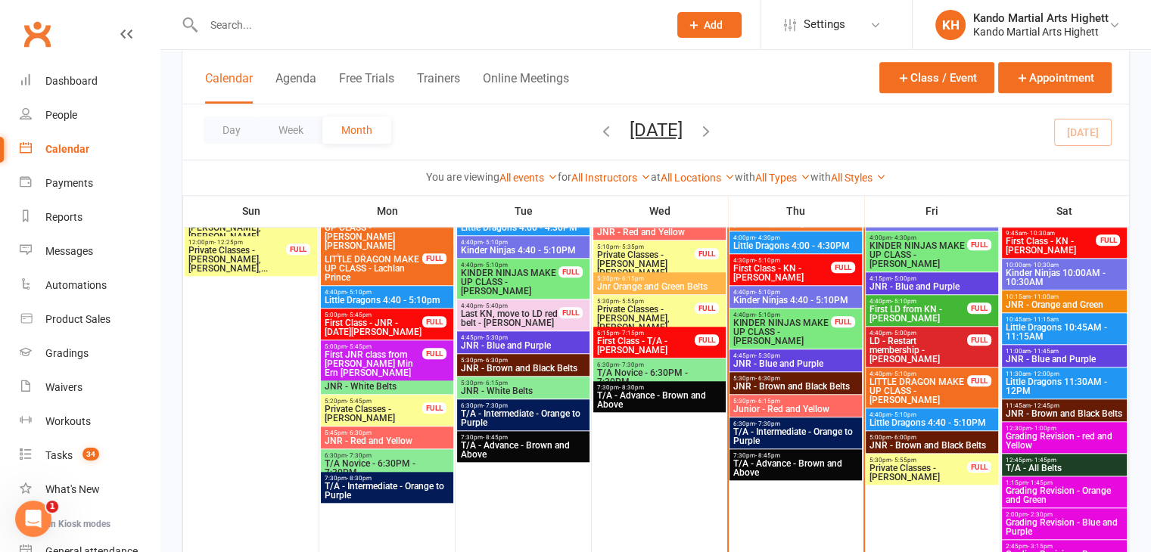
click at [795, 359] on span "JNR - Blue and Purple" at bounding box center [795, 363] width 126 height 9
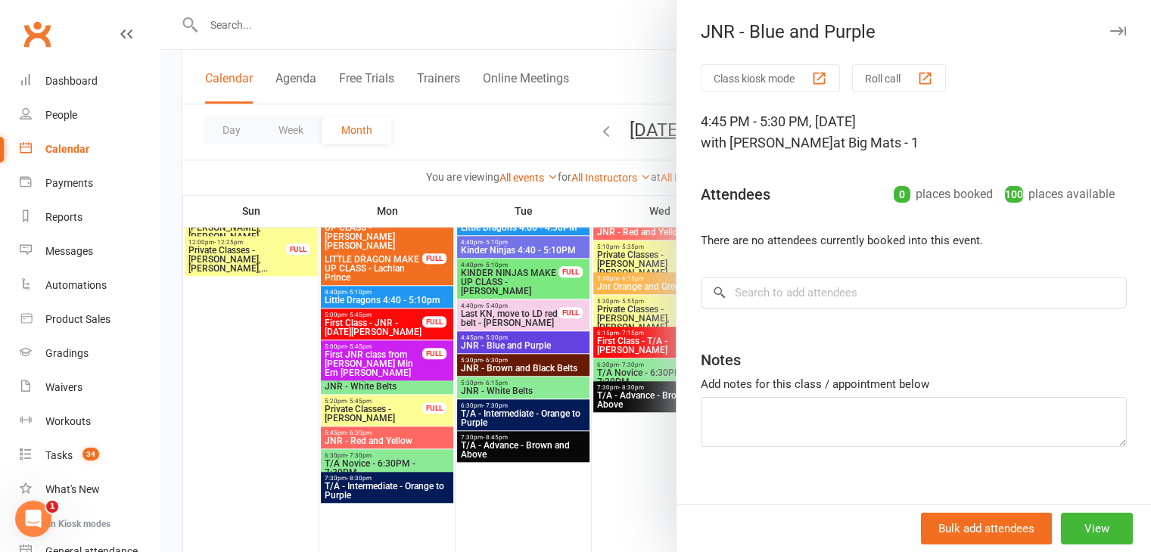
click at [811, 82] on div "button" at bounding box center [819, 78] width 16 height 16
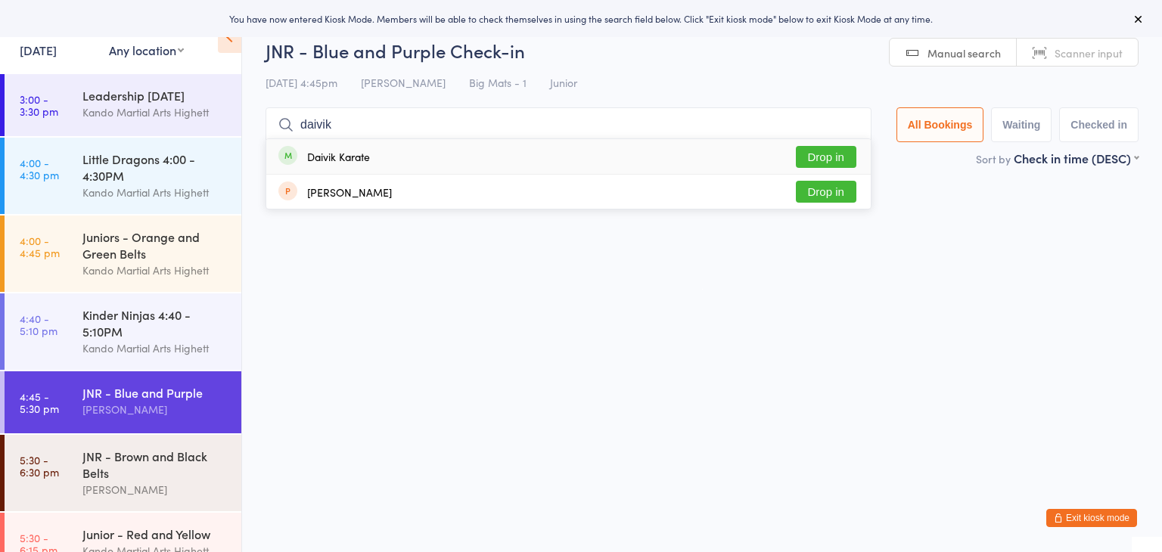
type input "daivik"
click at [826, 158] on button "Drop in" at bounding box center [826, 157] width 61 height 22
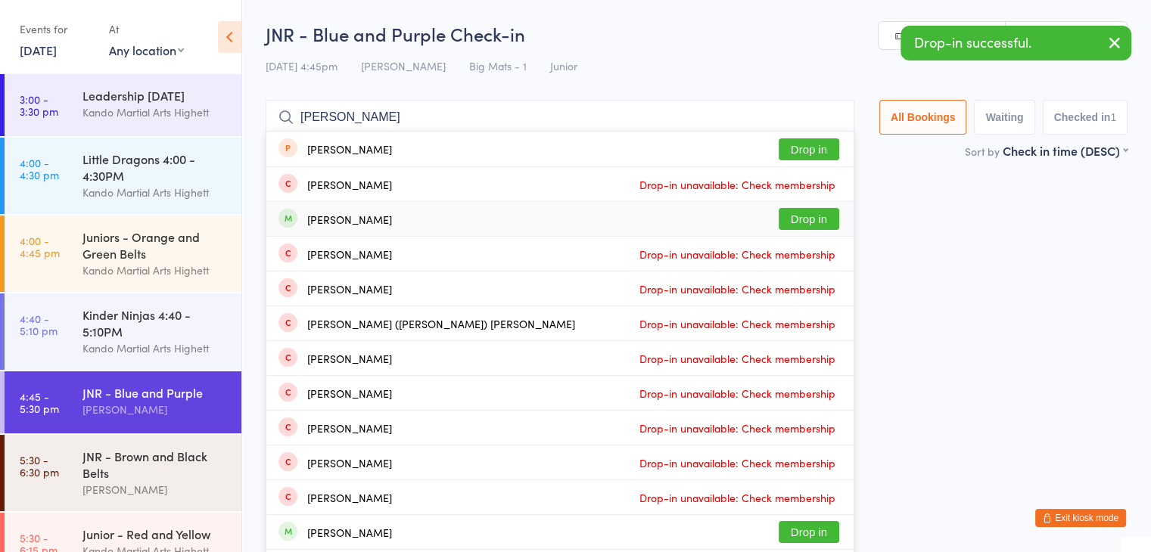
type input "[PERSON_NAME]"
click at [799, 219] on button "Drop in" at bounding box center [808, 219] width 61 height 22
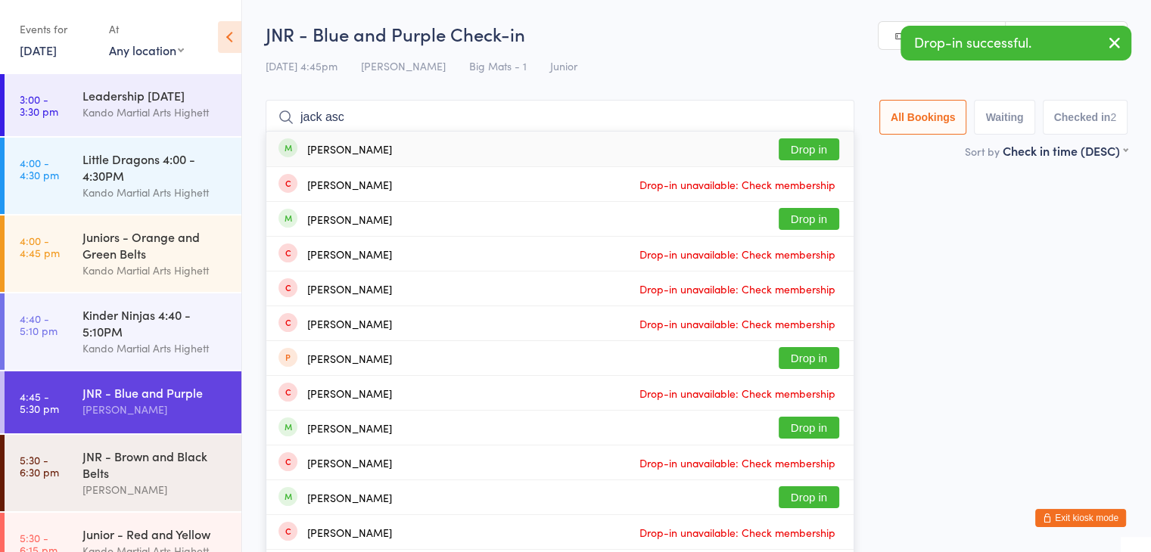
type input "jack asc"
click at [820, 143] on button "Drop in" at bounding box center [808, 149] width 61 height 22
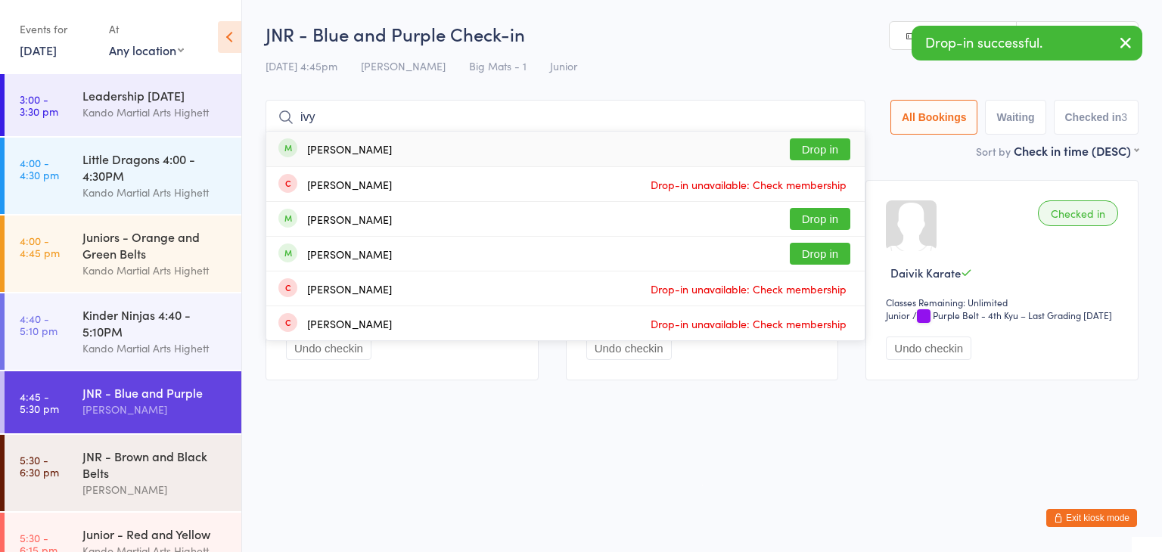
type input "ivy"
click at [820, 143] on button "Drop in" at bounding box center [820, 149] width 61 height 22
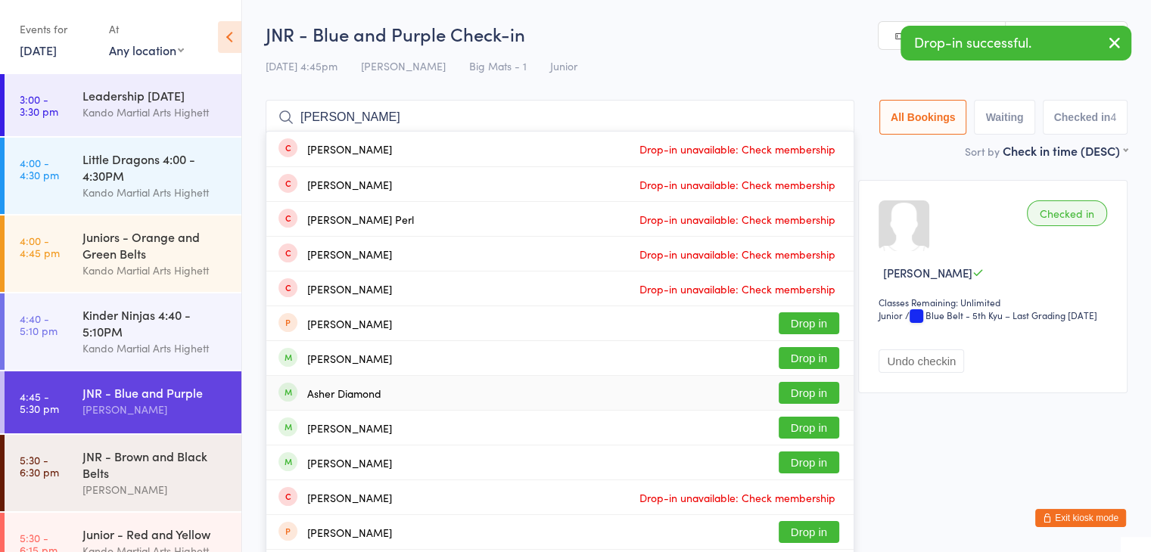
type input "[PERSON_NAME]"
click at [809, 390] on button "Drop in" at bounding box center [808, 393] width 61 height 22
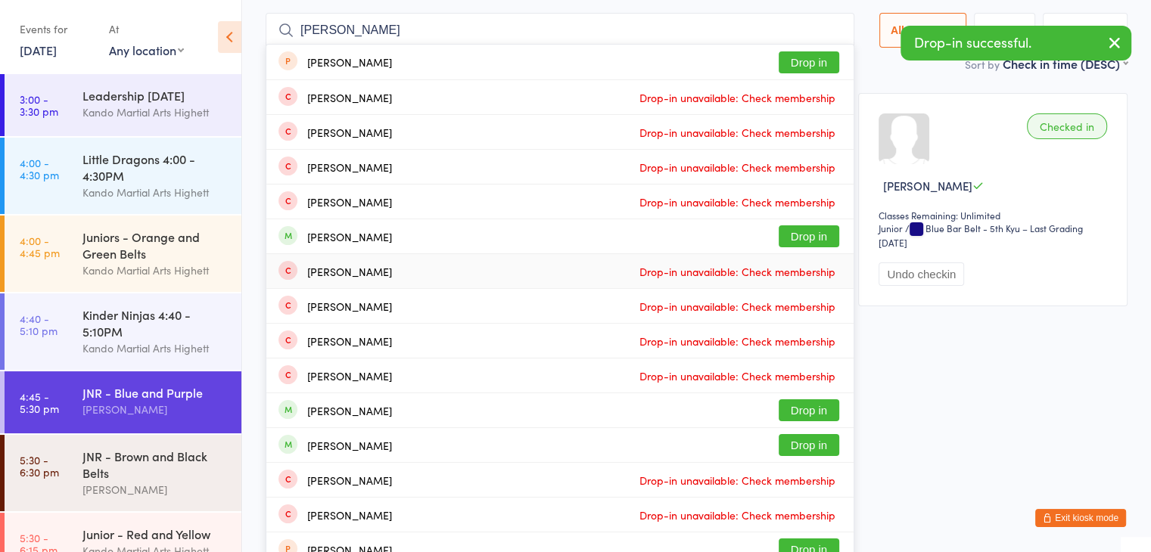
scroll to position [151, 0]
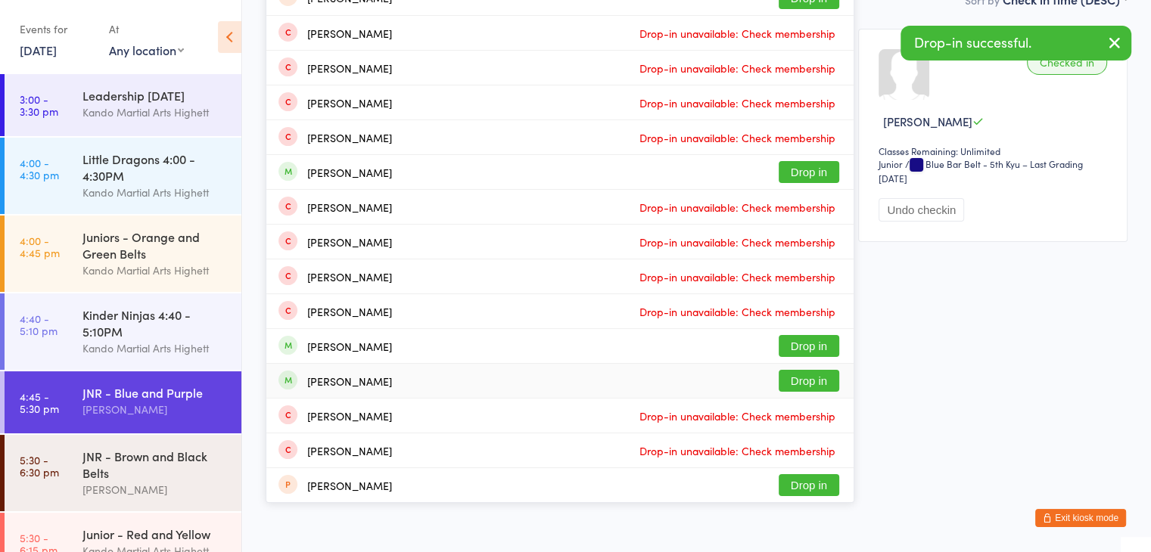
type input "[PERSON_NAME]"
click at [792, 382] on button "Drop in" at bounding box center [808, 381] width 61 height 22
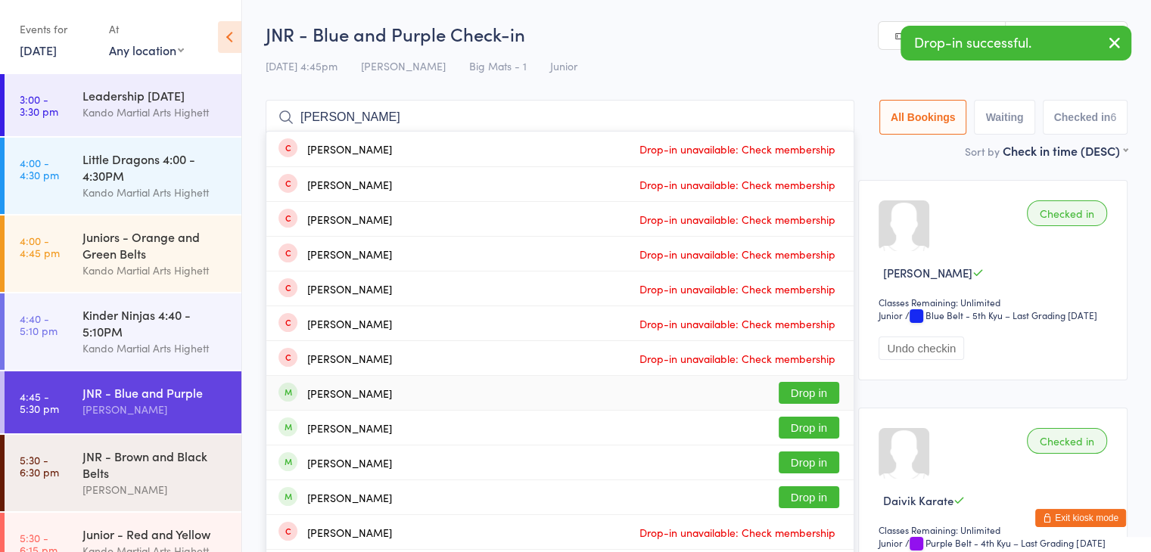
type input "[PERSON_NAME]"
click at [793, 382] on button "Drop in" at bounding box center [808, 393] width 61 height 22
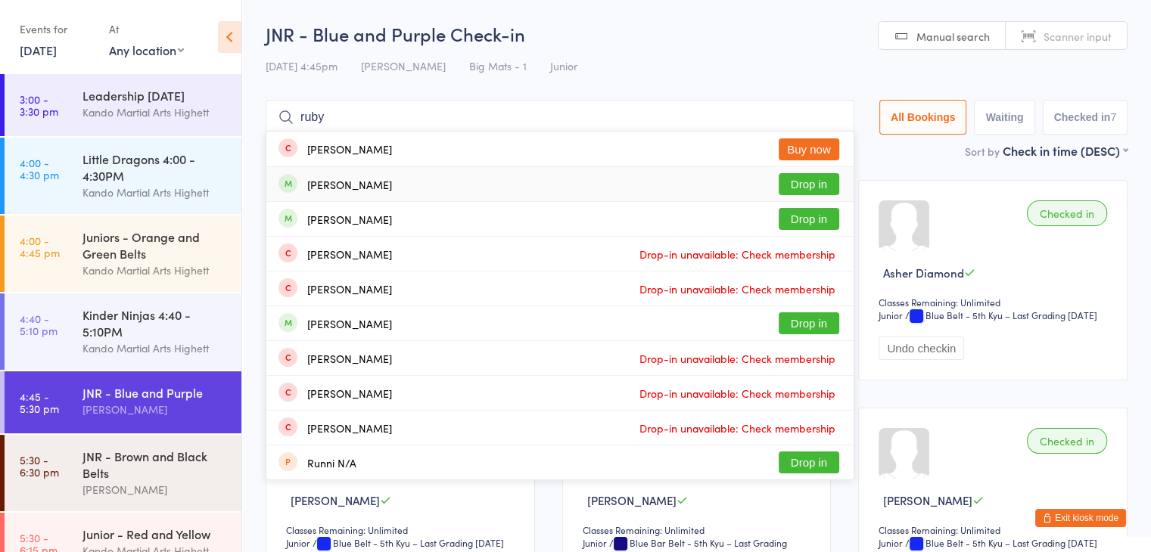
type input "ruby"
click at [812, 179] on button "Drop in" at bounding box center [808, 184] width 61 height 22
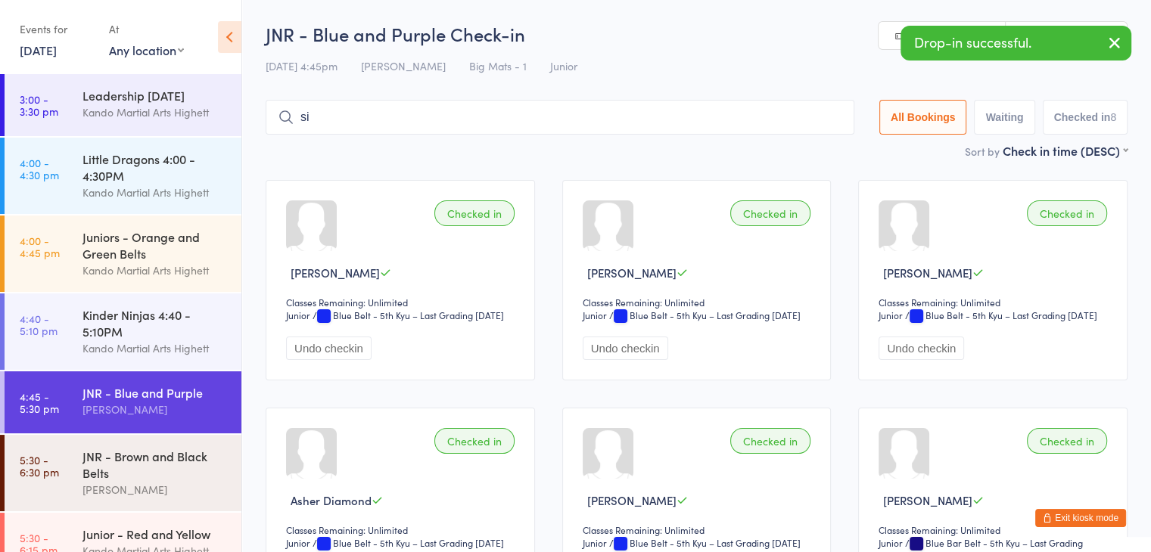
type input "s"
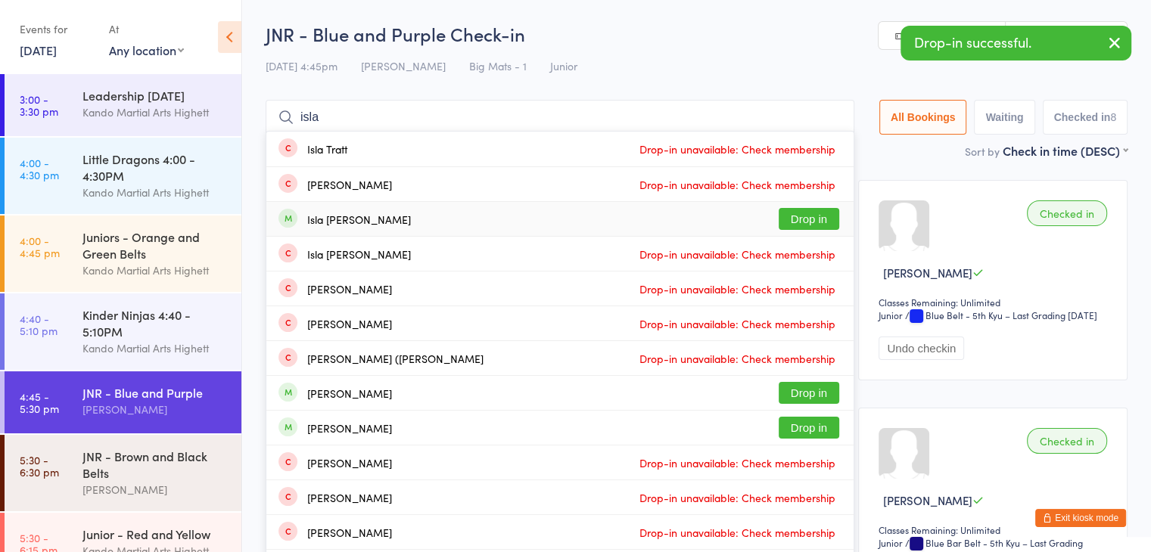
type input "isla"
click at [797, 222] on button "Drop in" at bounding box center [808, 219] width 61 height 22
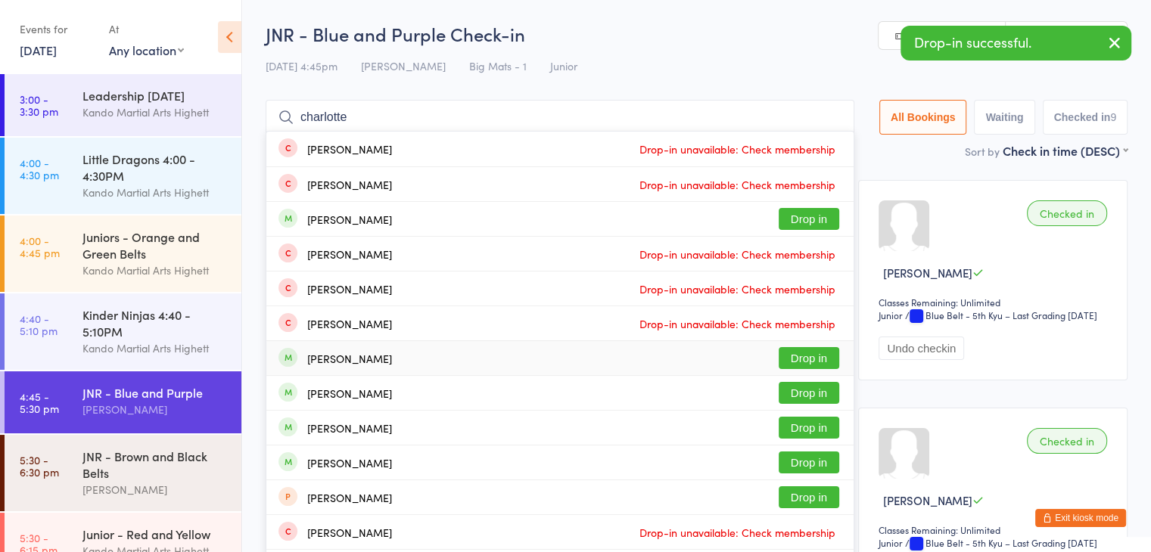
type input "charlotte"
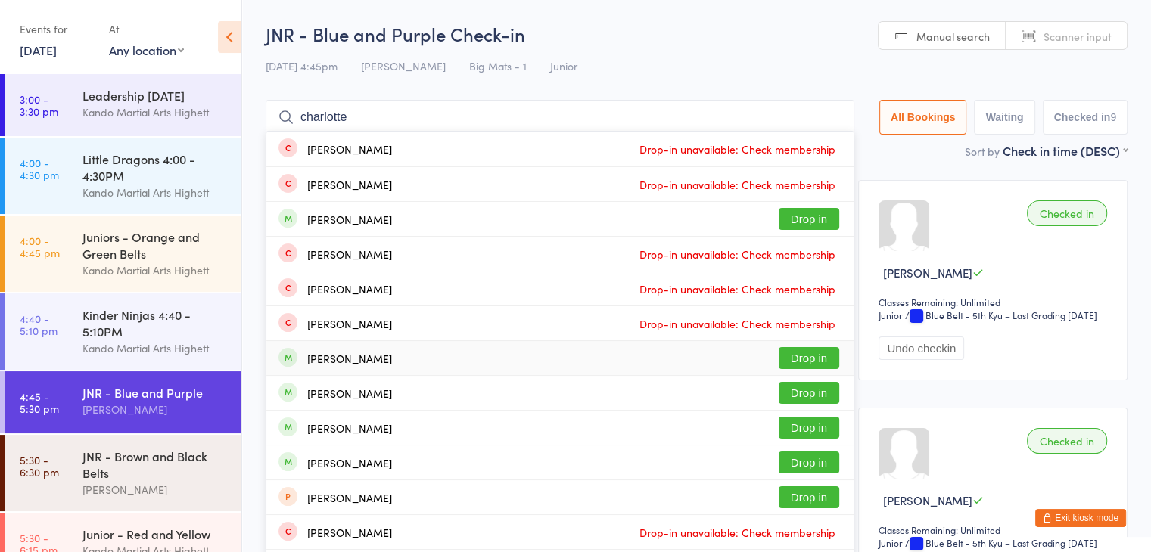
click at [814, 361] on button "Drop in" at bounding box center [808, 358] width 61 height 22
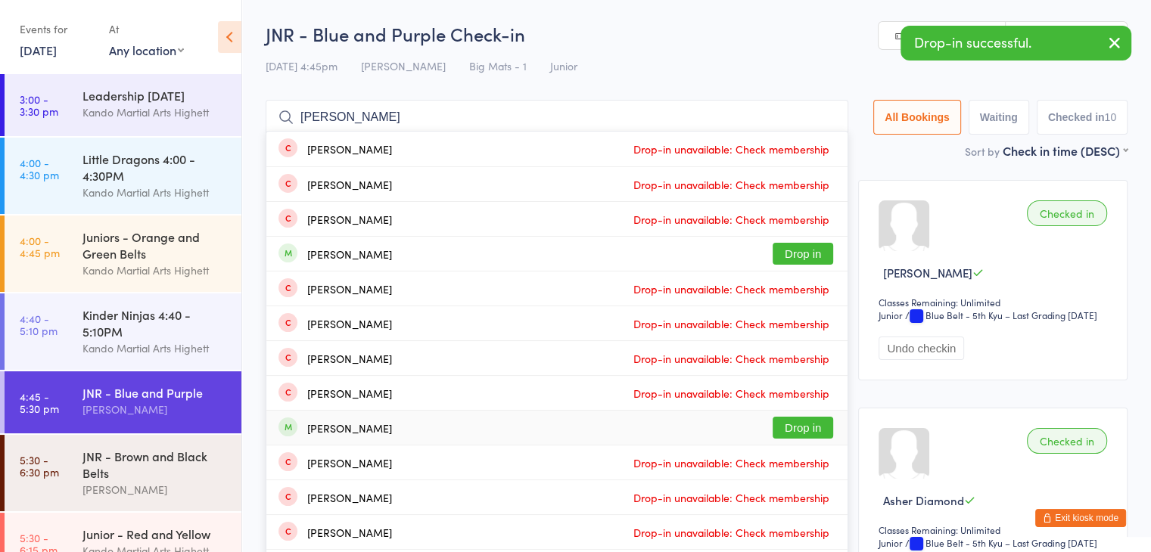
type input "[PERSON_NAME]"
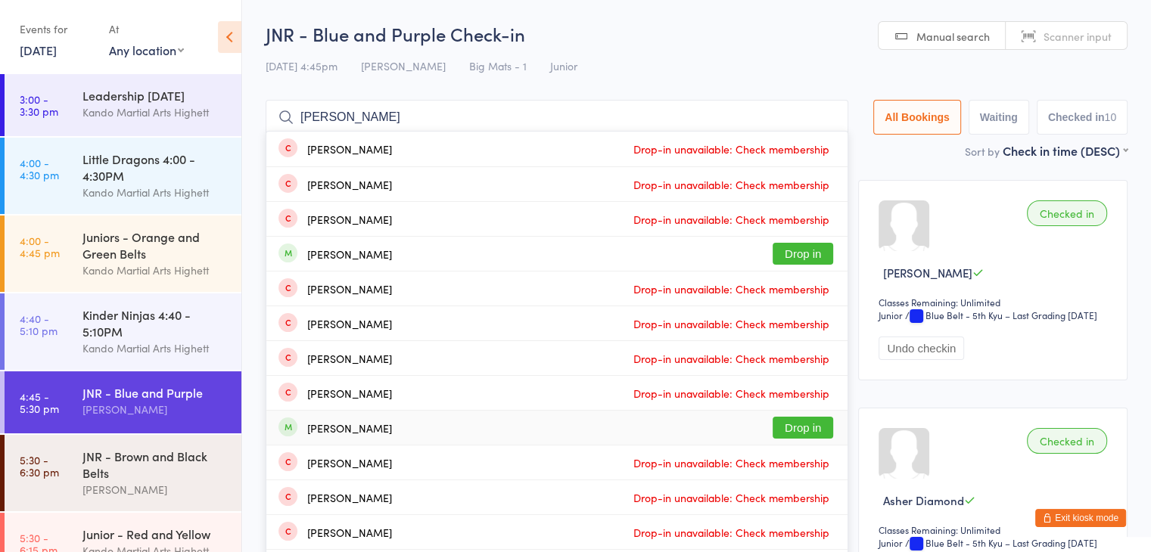
click at [787, 433] on button "Drop in" at bounding box center [802, 428] width 61 height 22
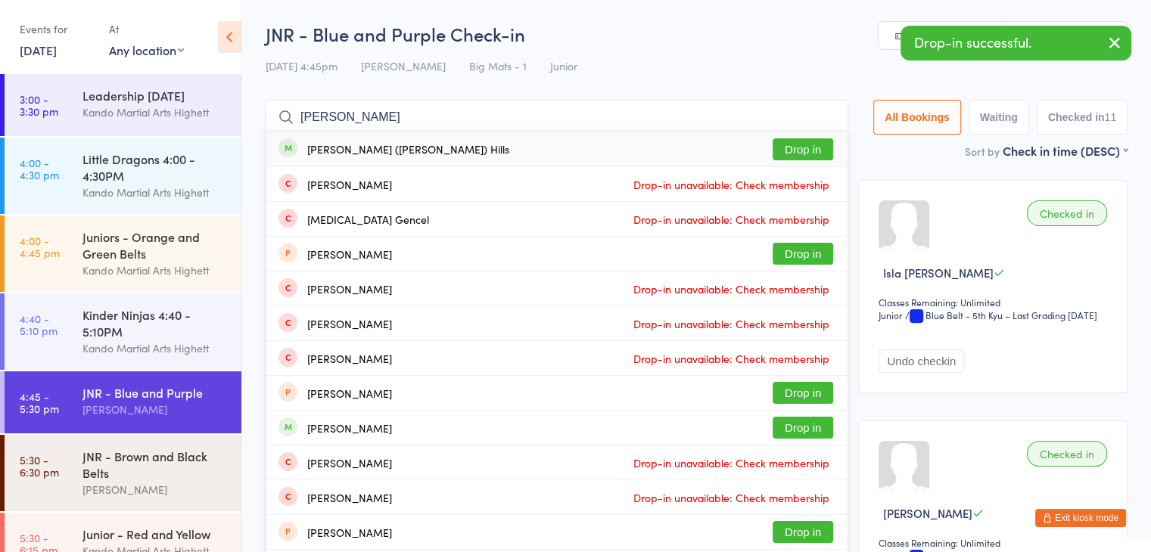
type input "[PERSON_NAME]"
click at [815, 141] on button "Drop in" at bounding box center [802, 149] width 61 height 22
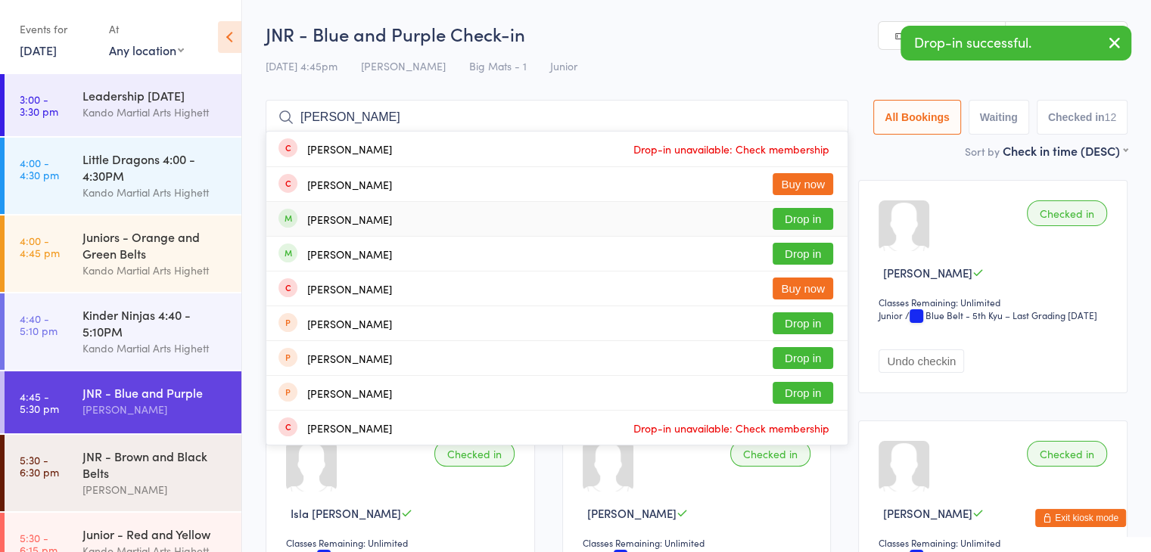
type input "[PERSON_NAME]"
click at [812, 221] on button "Drop in" at bounding box center [802, 219] width 61 height 22
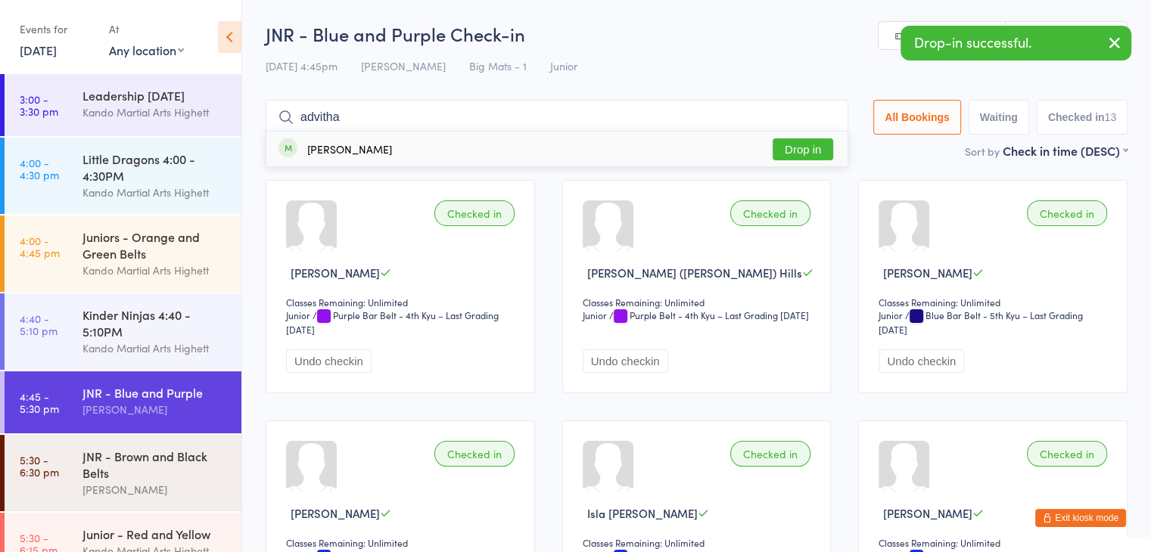
type input "advitha"
click at [812, 149] on button "Drop in" at bounding box center [802, 149] width 61 height 22
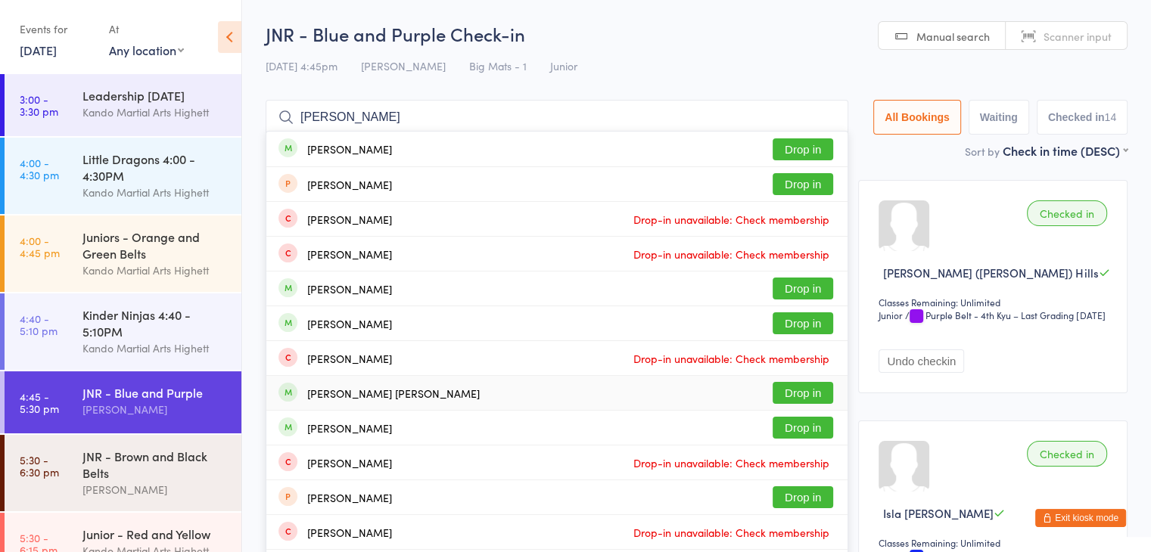
type input "[PERSON_NAME]"
click at [803, 403] on button "Drop in" at bounding box center [802, 393] width 61 height 22
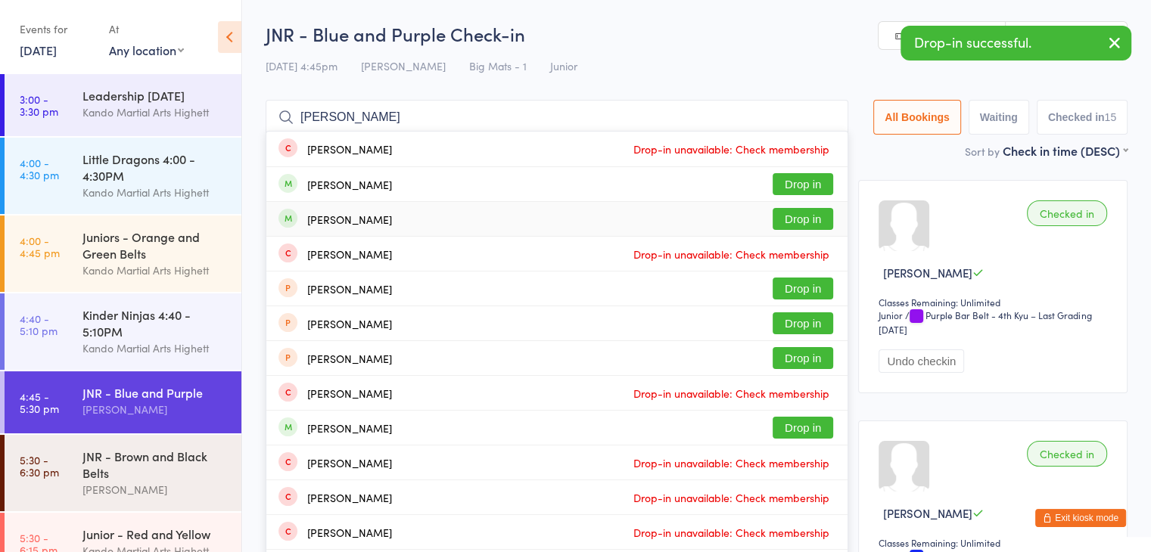
type input "[PERSON_NAME]"
click at [811, 225] on button "Drop in" at bounding box center [802, 219] width 61 height 22
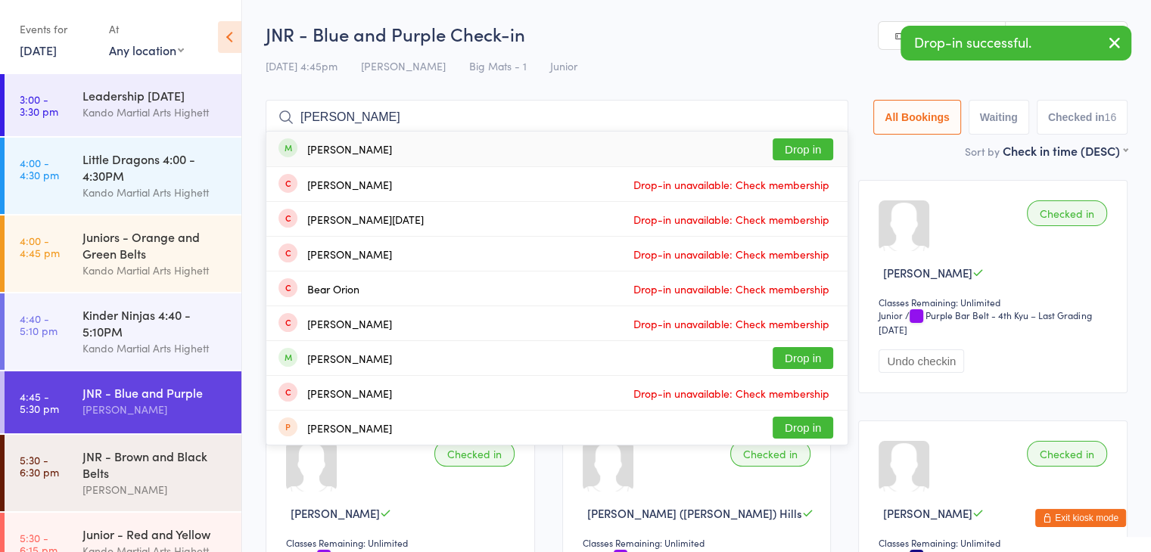
type input "[PERSON_NAME]"
click at [598, 143] on div "[PERSON_NAME] Drop in" at bounding box center [556, 149] width 581 height 35
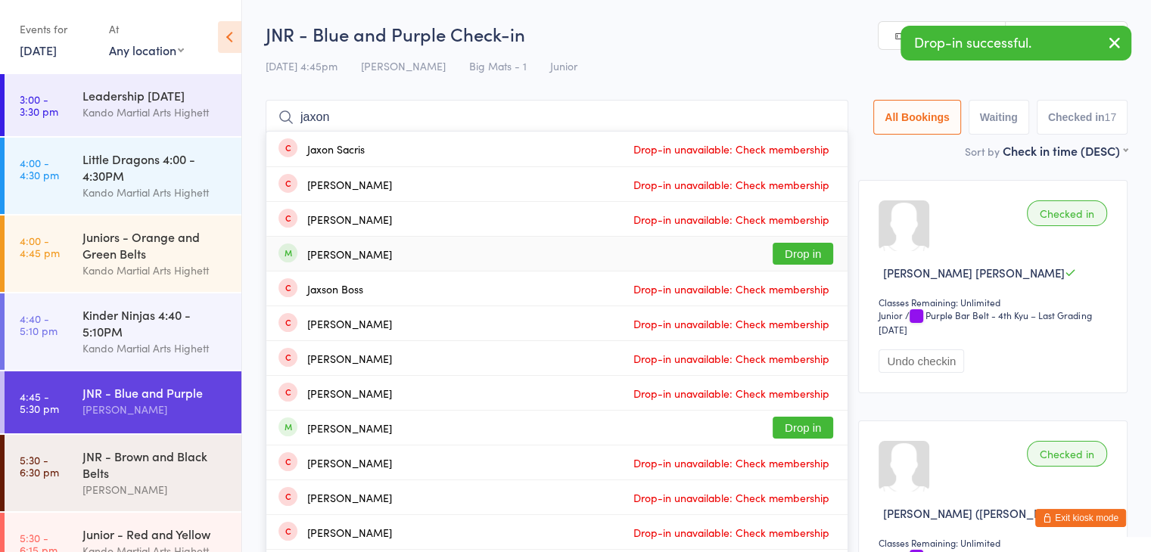
type input "jaxon"
click at [809, 262] on button "Drop in" at bounding box center [802, 254] width 61 height 22
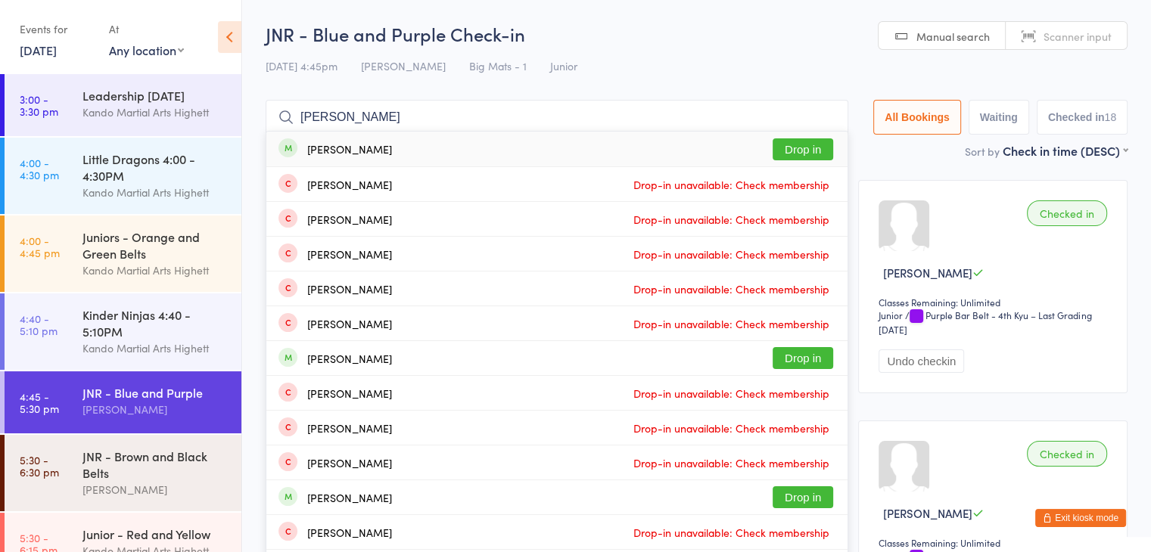
type input "[PERSON_NAME]"
click at [443, 140] on div "[PERSON_NAME] Drop in" at bounding box center [556, 149] width 581 height 35
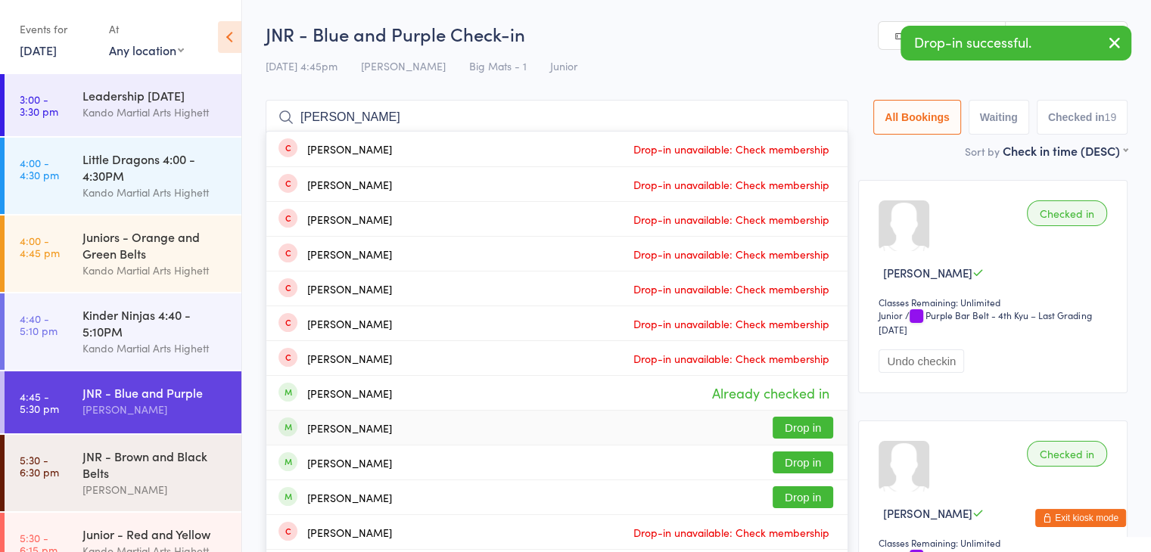
type input "[PERSON_NAME]"
click at [472, 425] on div "[PERSON_NAME] Drop in" at bounding box center [556, 428] width 581 height 34
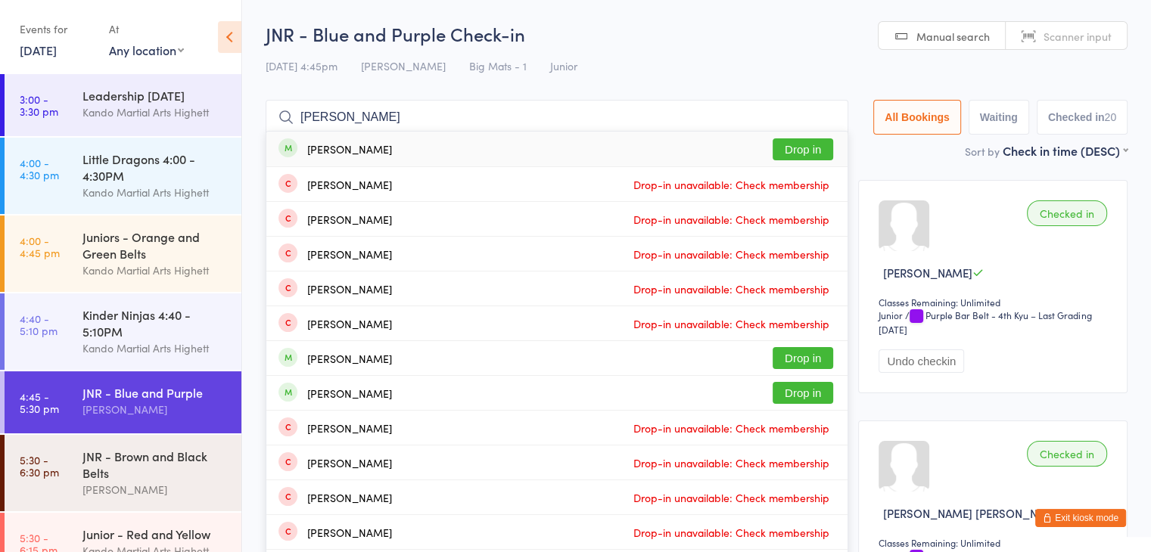
type input "[PERSON_NAME]"
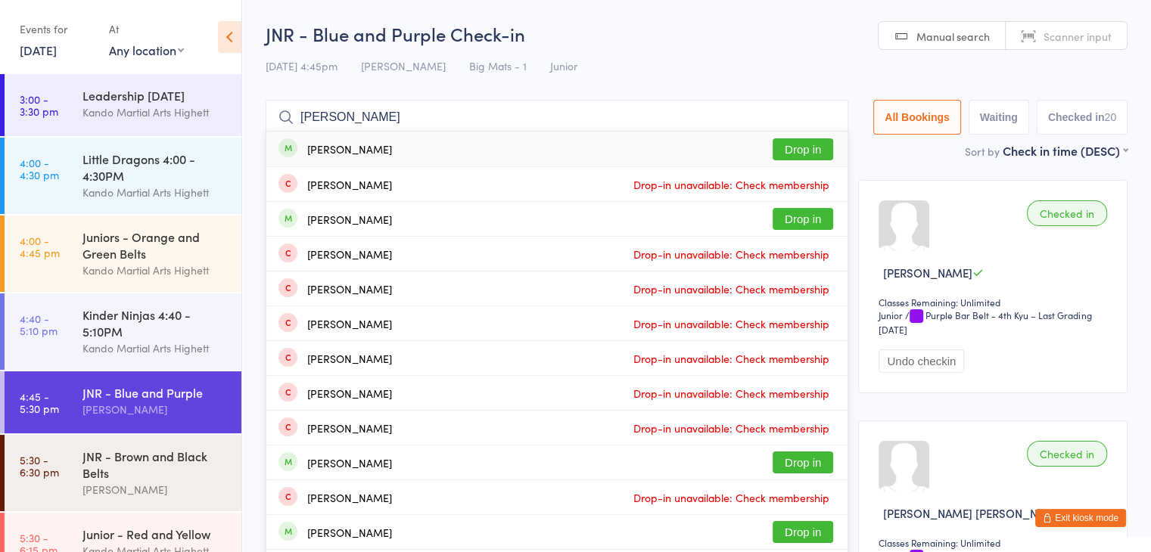
click at [371, 150] on div "[PERSON_NAME]" at bounding box center [349, 149] width 85 height 12
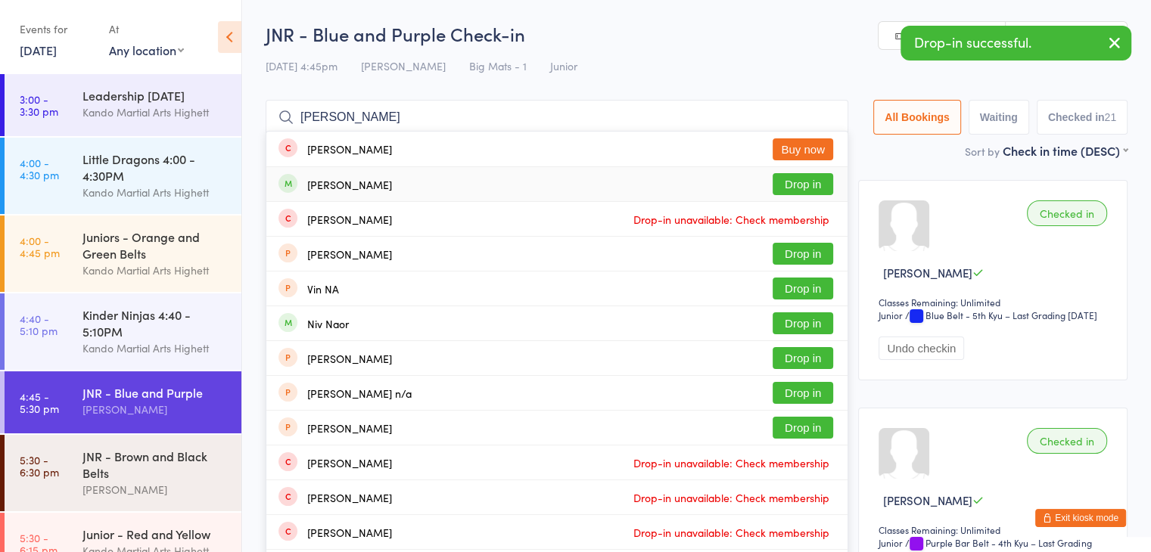
type input "[PERSON_NAME]"
click at [353, 192] on div "[PERSON_NAME]" at bounding box center [334, 184] width 113 height 17
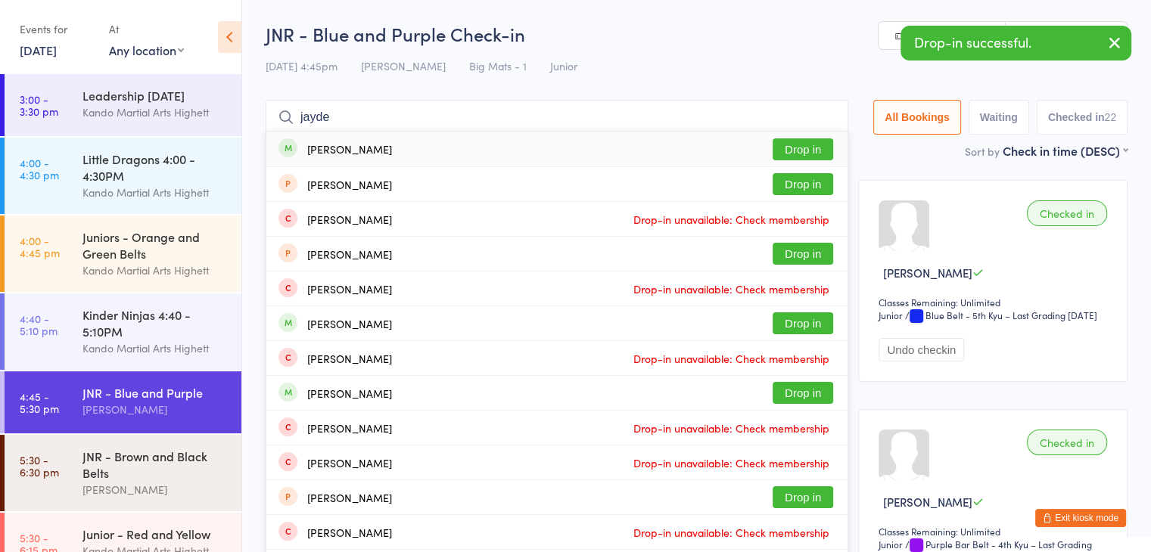
type input "jayde"
click at [396, 149] on div "[PERSON_NAME] Drop in" at bounding box center [556, 149] width 581 height 35
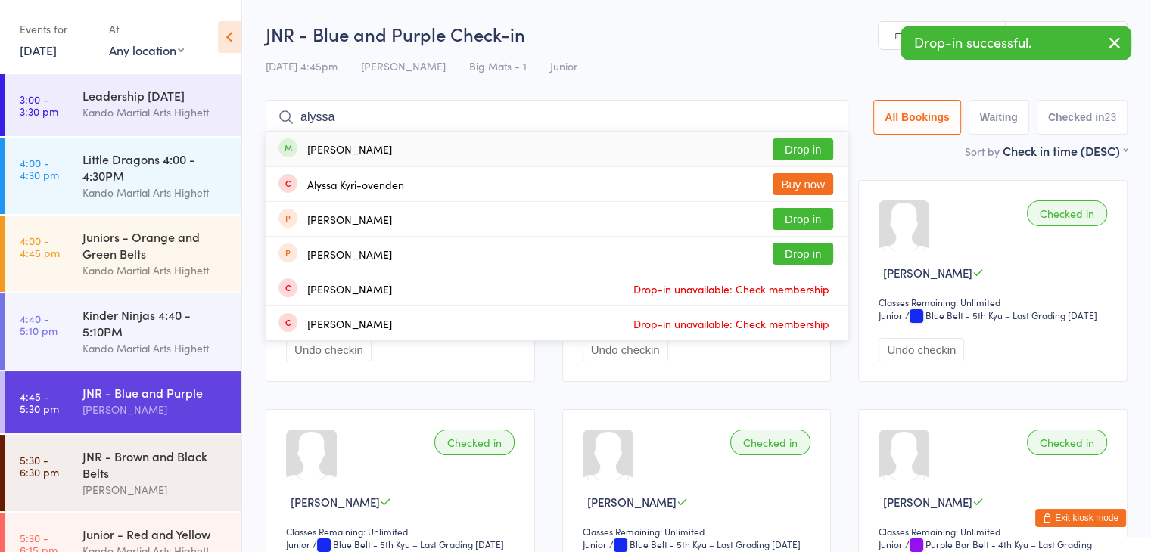
type input "alyssa"
click at [387, 149] on div "[PERSON_NAME]" at bounding box center [349, 149] width 85 height 12
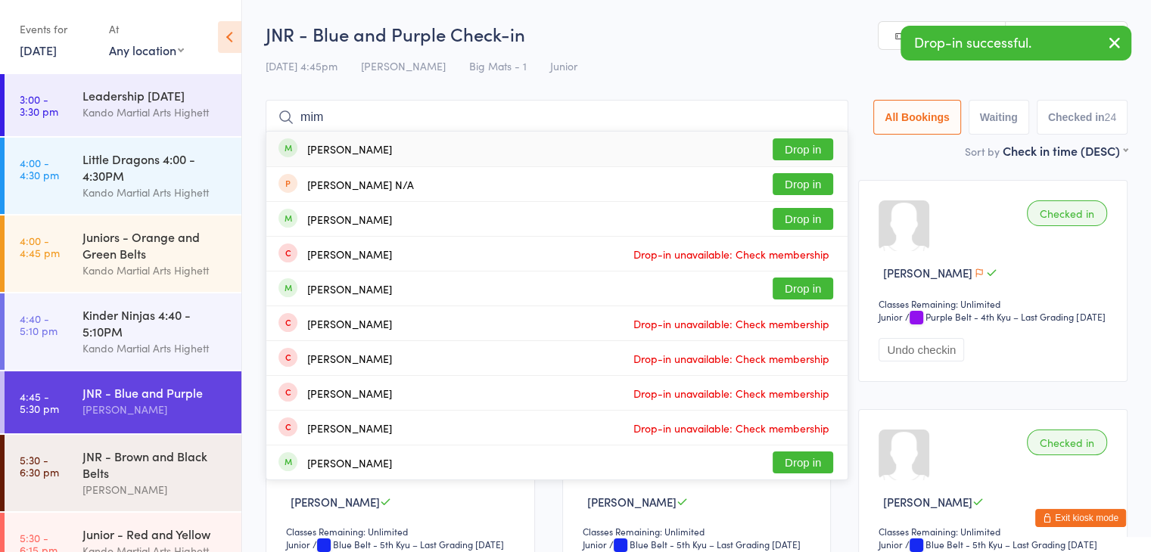
type input "mim"
click at [387, 149] on div "[PERSON_NAME] Drop in" at bounding box center [556, 149] width 581 height 35
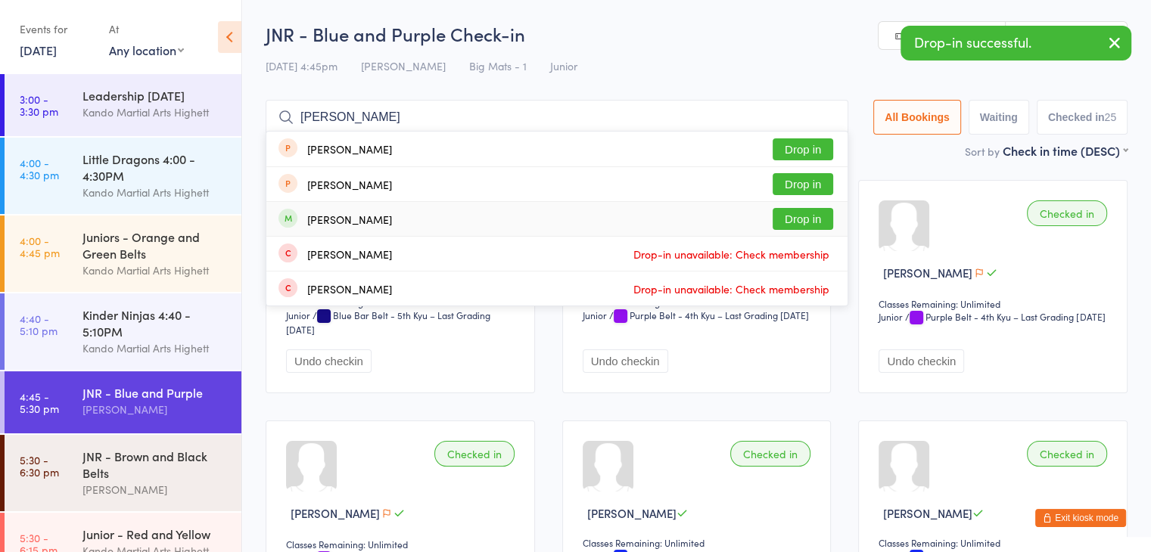
type input "[PERSON_NAME]"
click at [402, 228] on div "[PERSON_NAME] Drop in" at bounding box center [556, 219] width 581 height 34
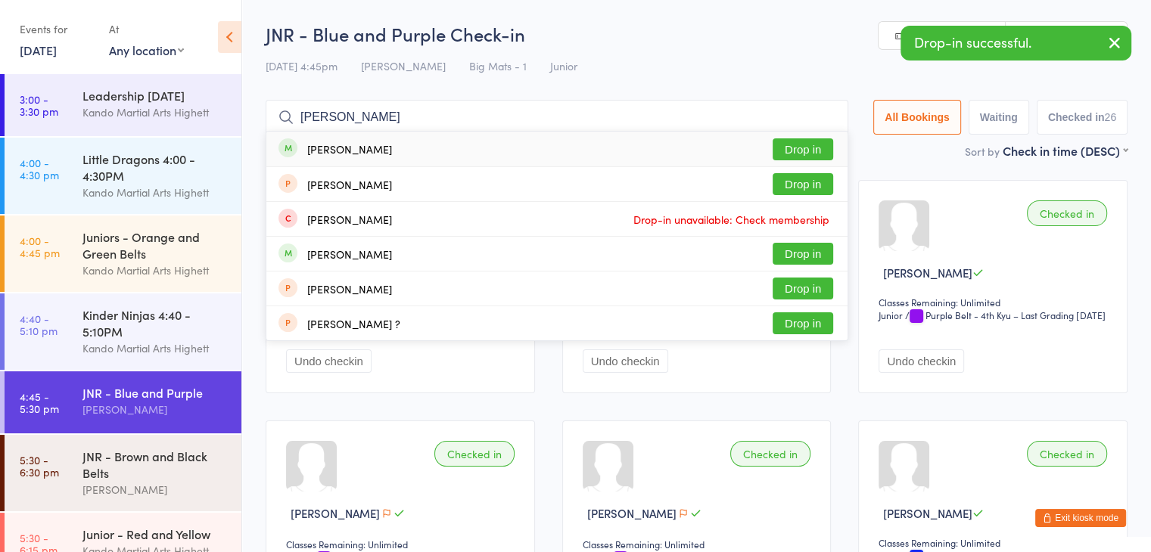
type input "[PERSON_NAME]"
click at [384, 157] on div "[PERSON_NAME] Drop in" at bounding box center [556, 149] width 581 height 35
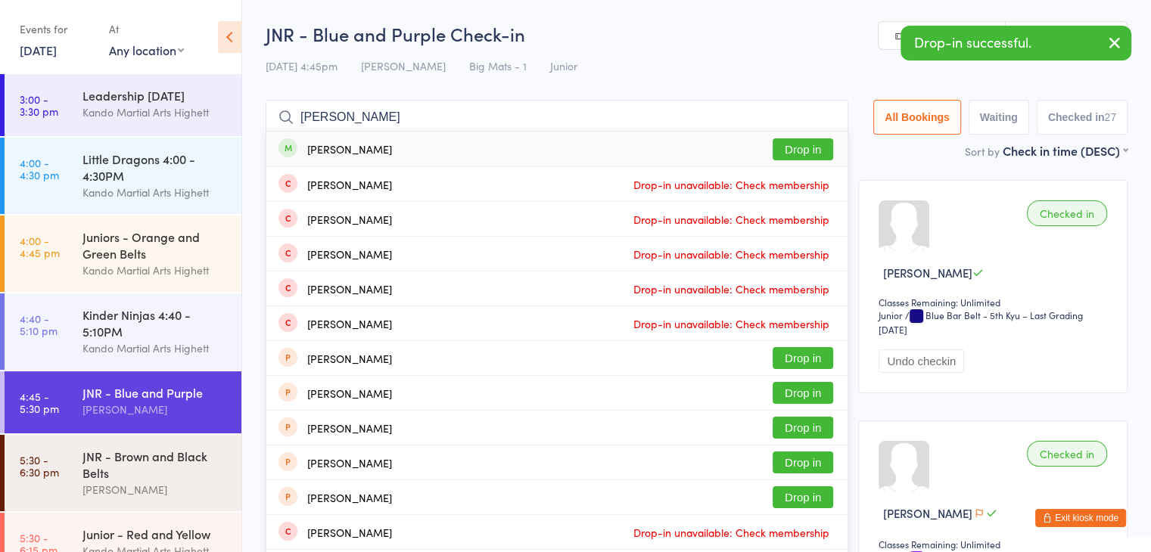
type input "[PERSON_NAME]"
click at [384, 157] on div "[PERSON_NAME] Drop in" at bounding box center [556, 149] width 581 height 35
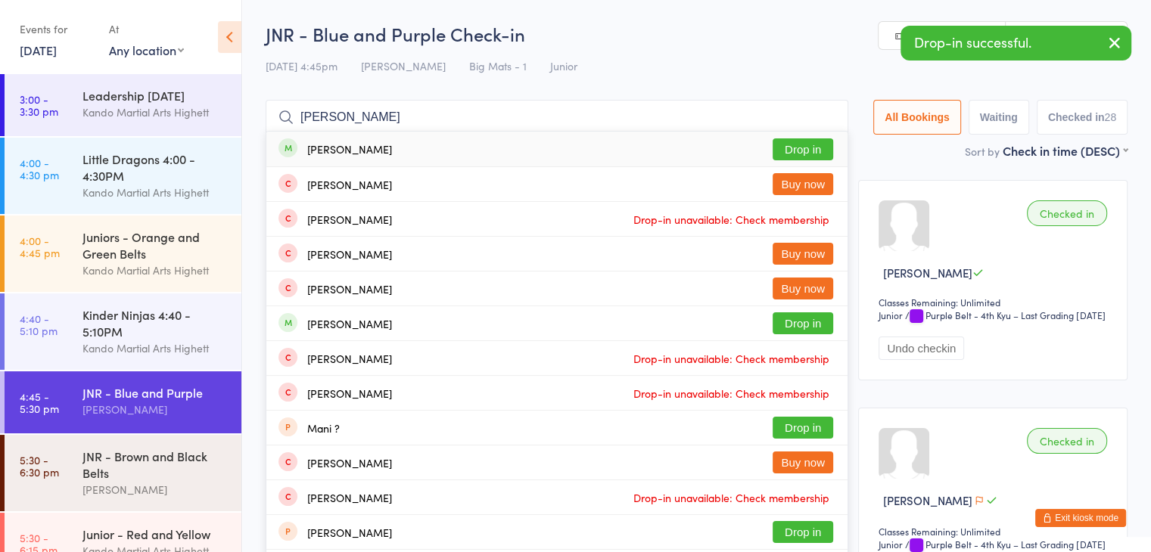
type input "[PERSON_NAME]"
click at [380, 151] on div "[PERSON_NAME]" at bounding box center [349, 149] width 85 height 12
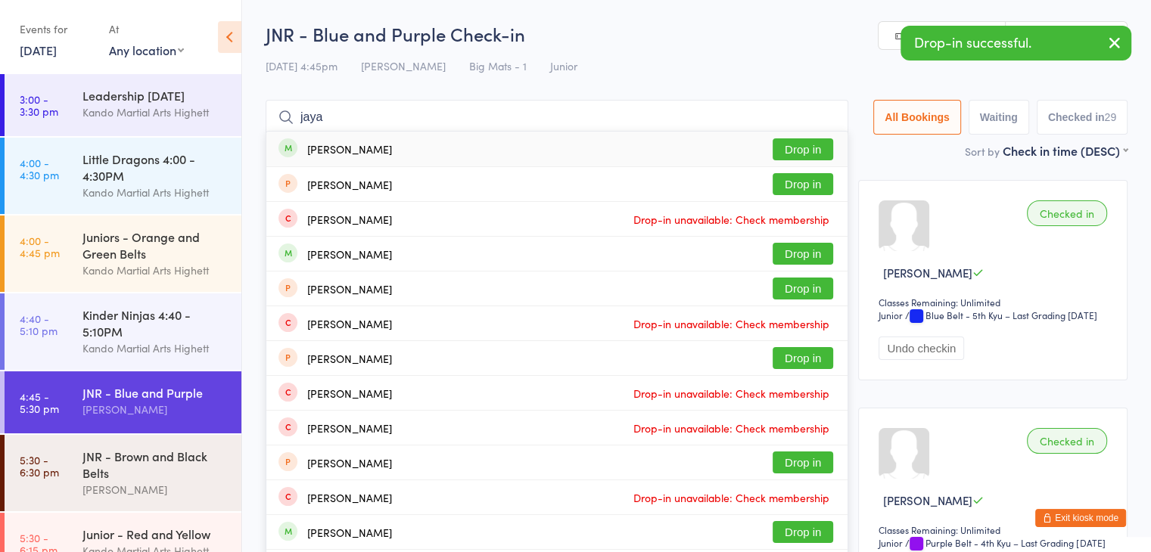
type input "jaya"
click at [393, 148] on div "[PERSON_NAME] Drop in" at bounding box center [556, 149] width 581 height 35
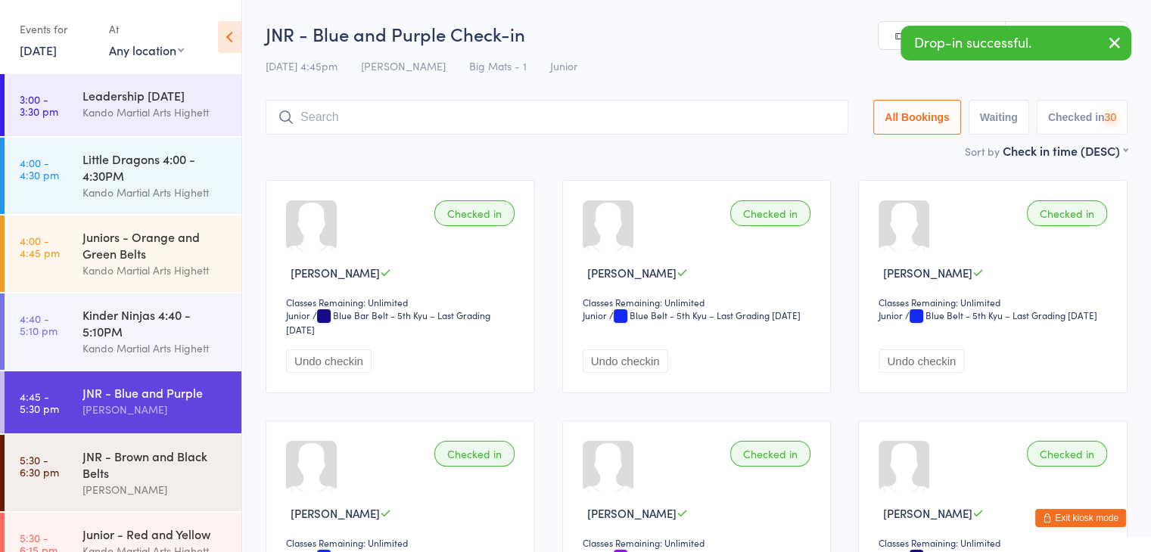
click at [1088, 518] on button "Exit kiosk mode" at bounding box center [1080, 518] width 91 height 18
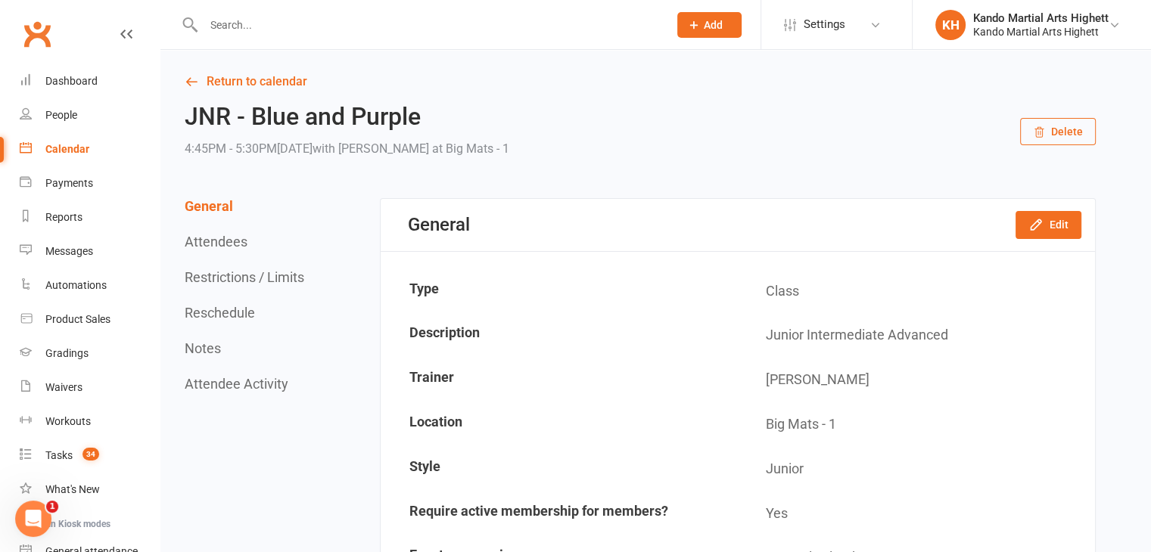
click at [66, 160] on link "Calendar" at bounding box center [90, 149] width 140 height 34
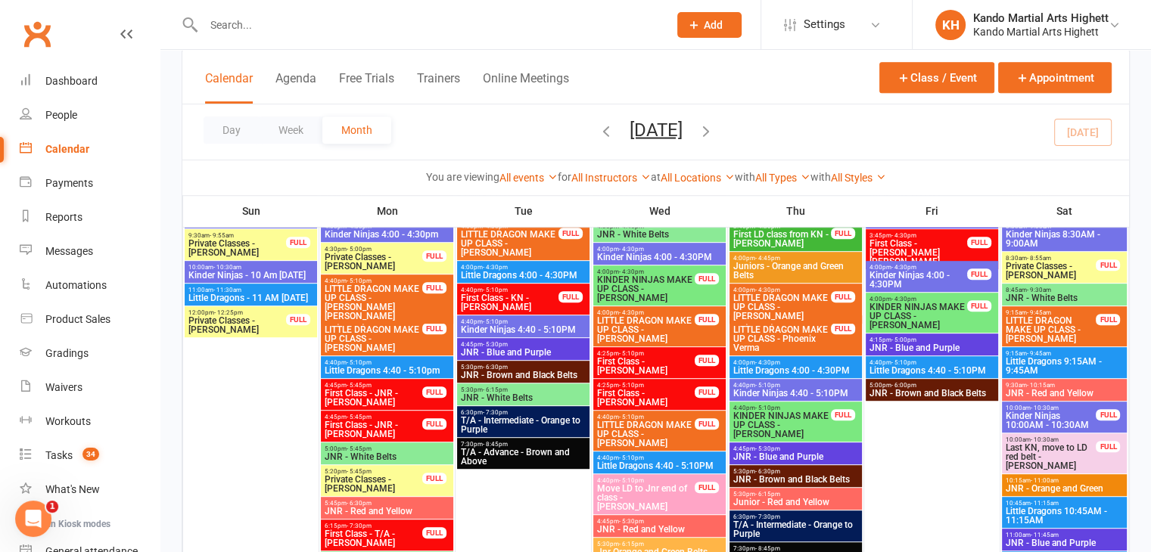
scroll to position [714, 0]
click at [548, 355] on span "JNR - Blue and Purple" at bounding box center [523, 352] width 126 height 9
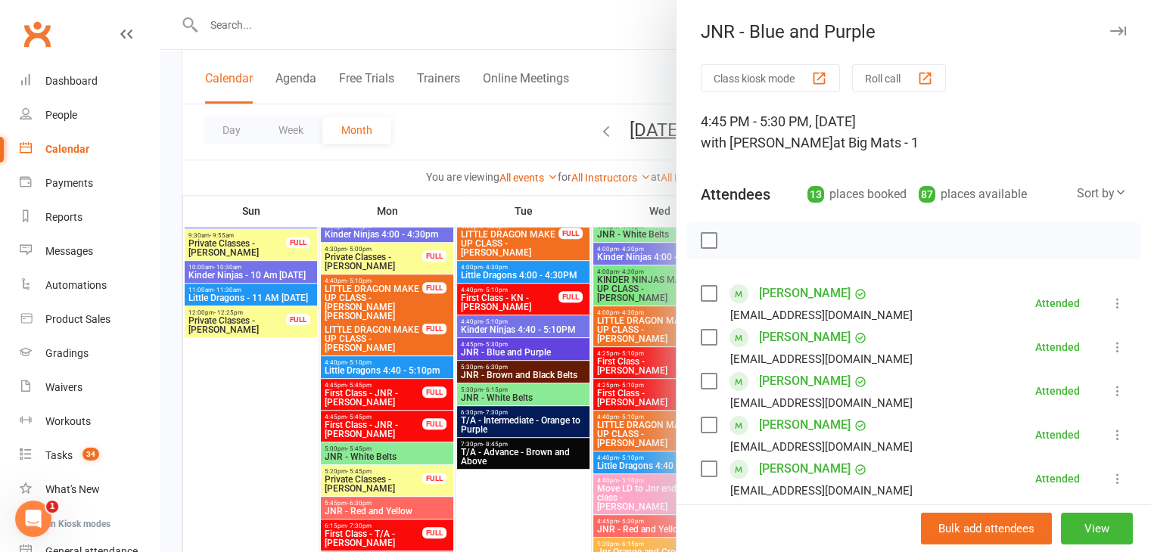
click at [548, 355] on div at bounding box center [655, 276] width 990 height 552
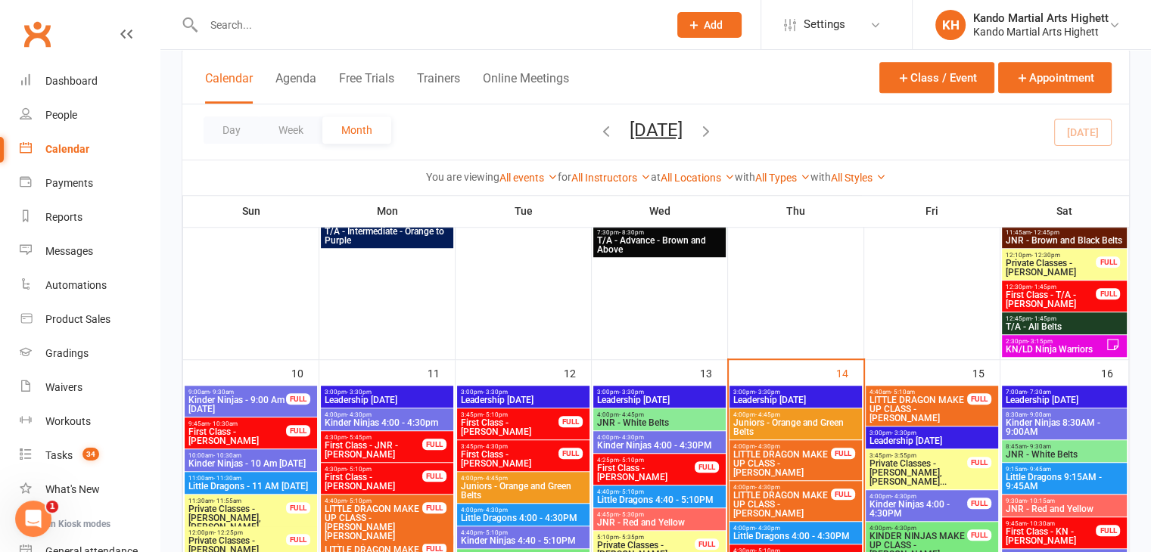
scroll to position [1280, 0]
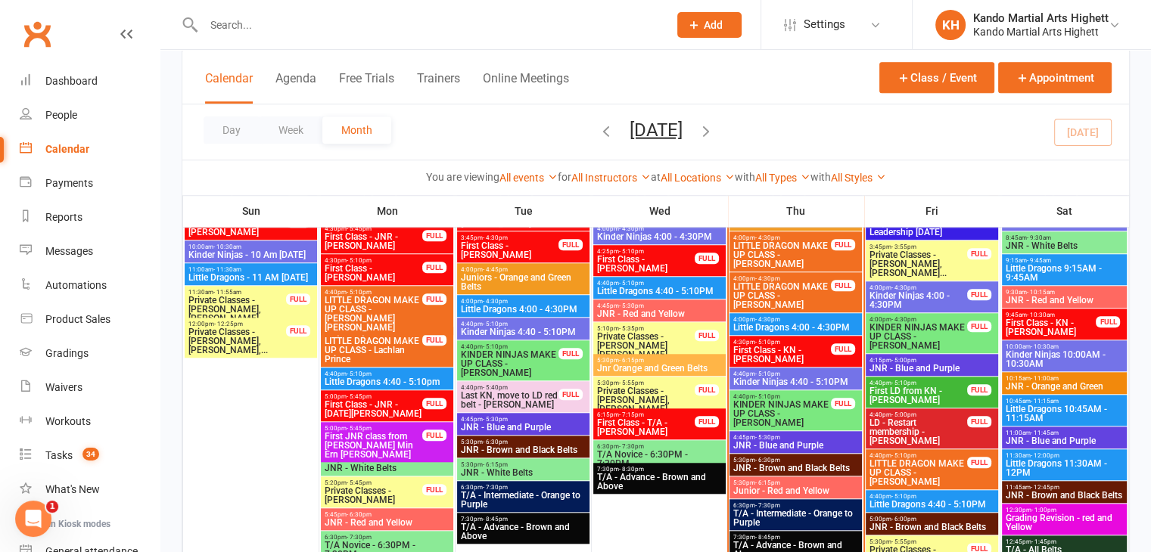
click at [808, 449] on span "JNR - Blue and Purple" at bounding box center [795, 445] width 126 height 9
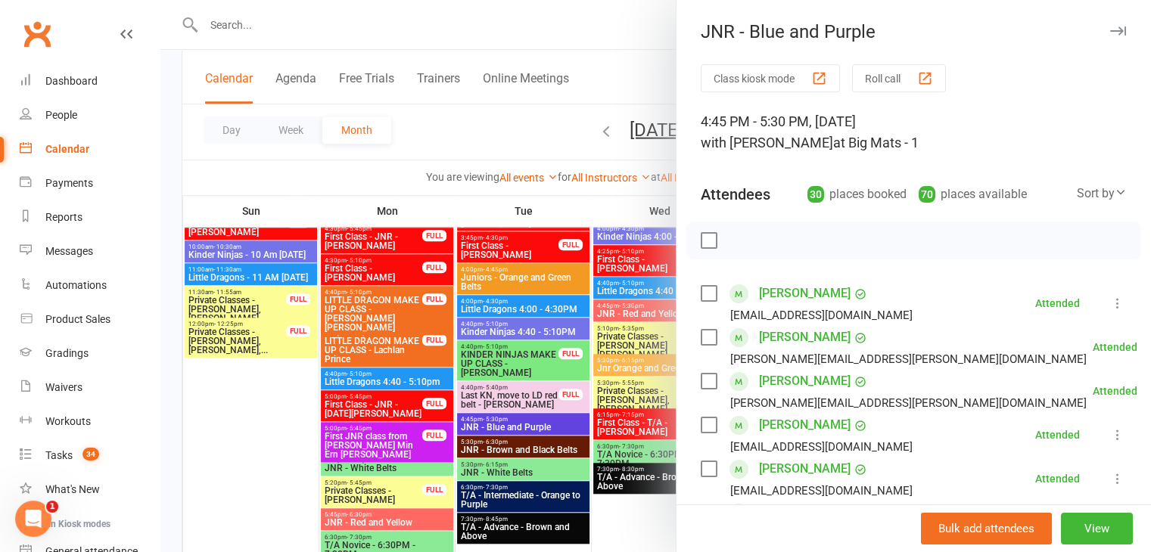
click at [527, 400] on div at bounding box center [655, 276] width 990 height 552
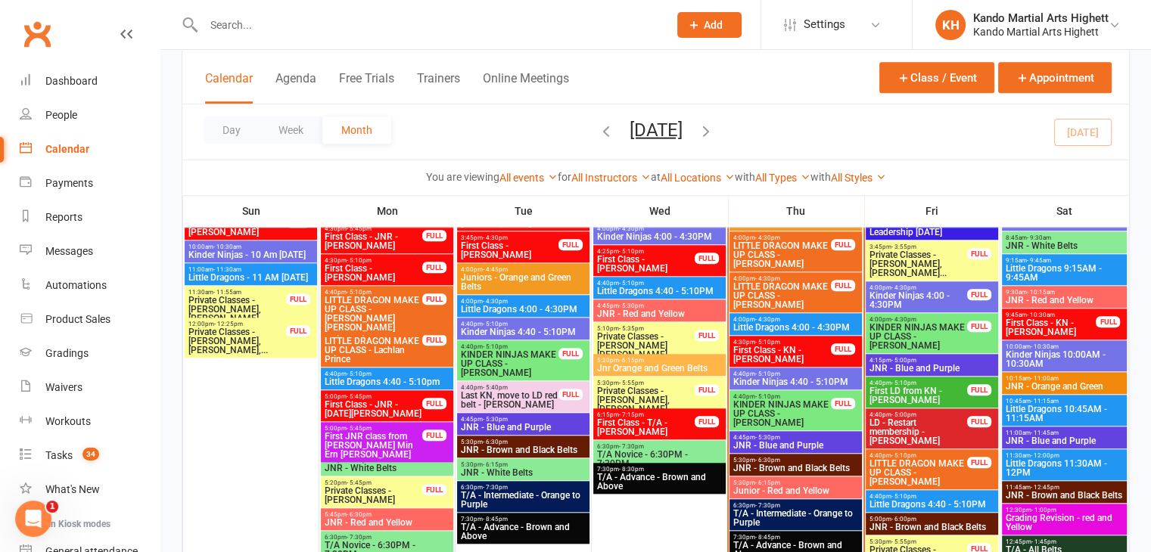
click at [347, 3] on div at bounding box center [420, 24] width 476 height 49
click at [344, 26] on input "text" at bounding box center [428, 24] width 458 height 21
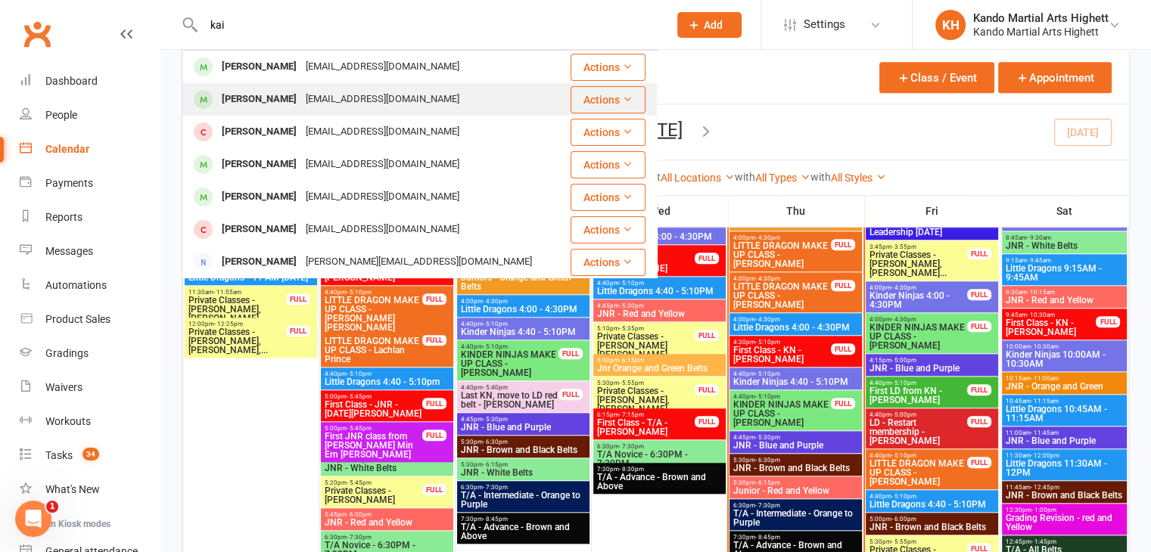
type input "kai"
click at [369, 98] on div "sgivantha1@gmail.com" at bounding box center [382, 100] width 163 height 22
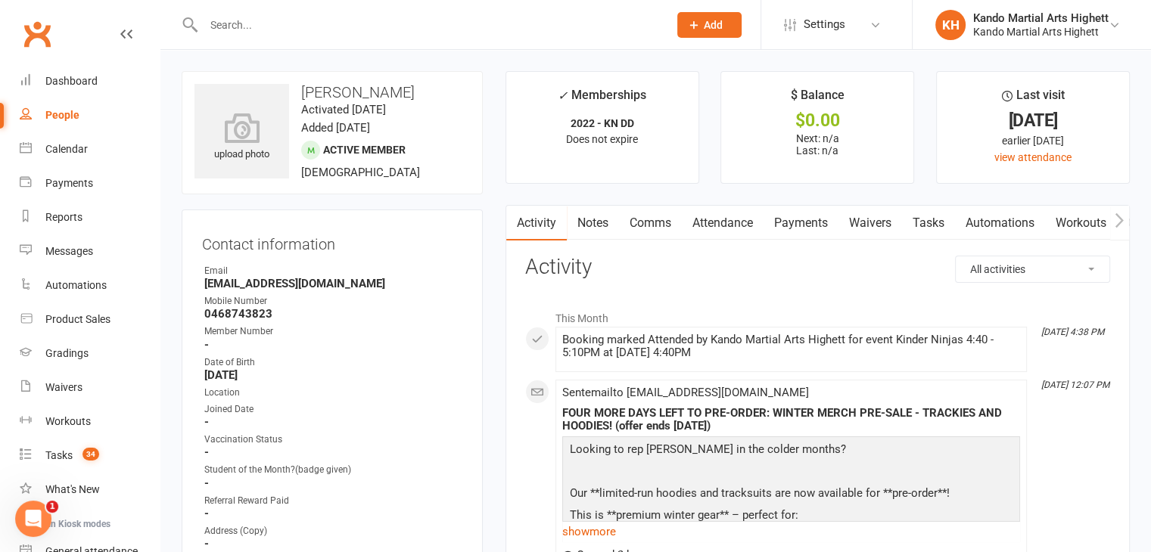
click at [268, 285] on strong "sgivantha1@gmail.com" at bounding box center [333, 284] width 258 height 14
copy render-form-field "sgivantha1@gmail.com"
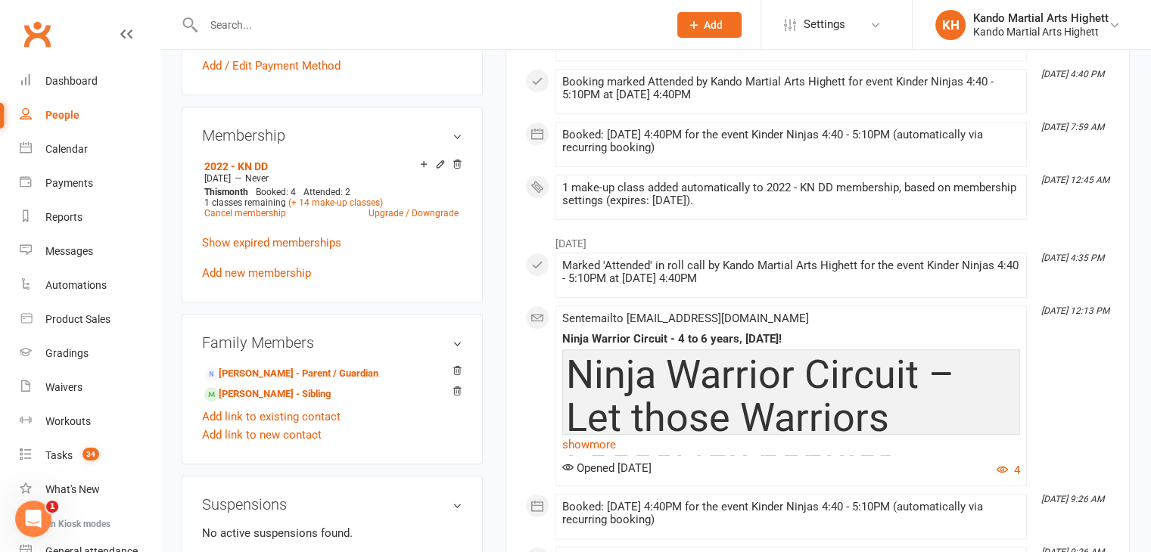
scroll to position [756, 0]
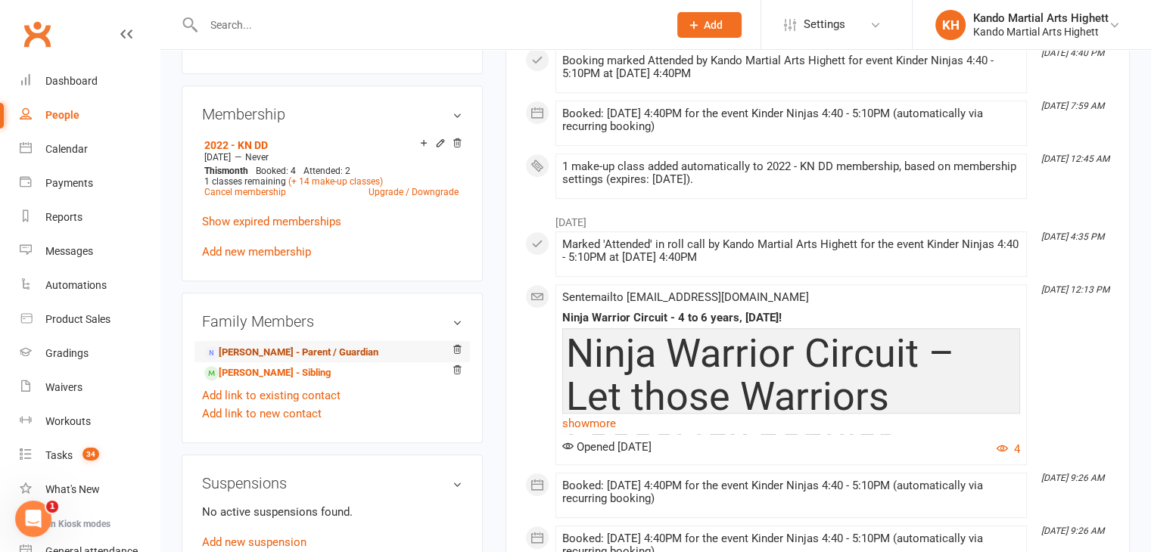
click at [336, 352] on link "Givantha Silva - Parent / Guardian" at bounding box center [291, 353] width 174 height 16
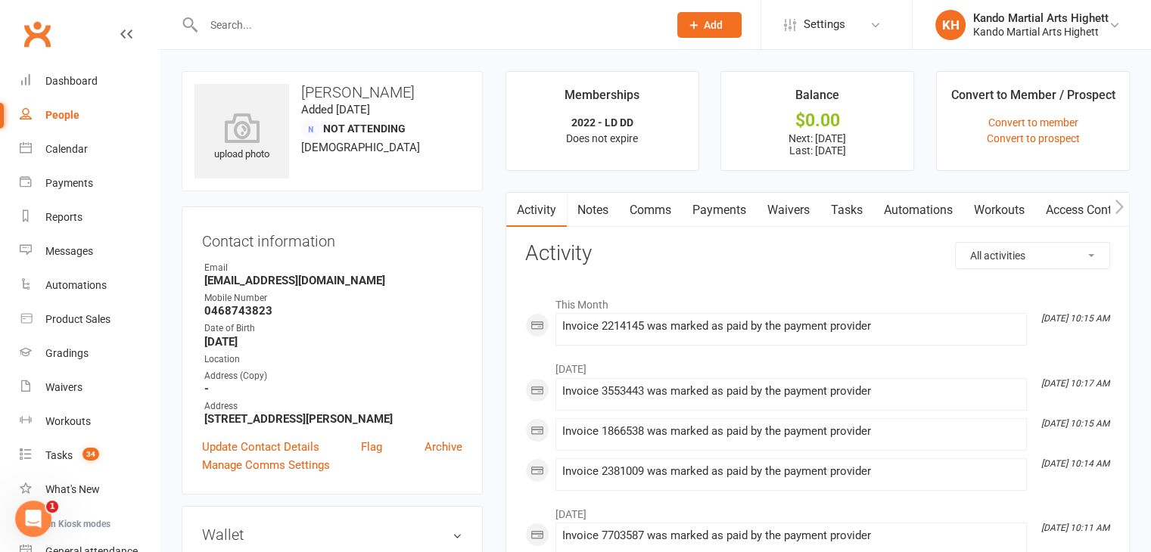
click at [331, 85] on h3 "Givantha Silva" at bounding box center [331, 92] width 275 height 17
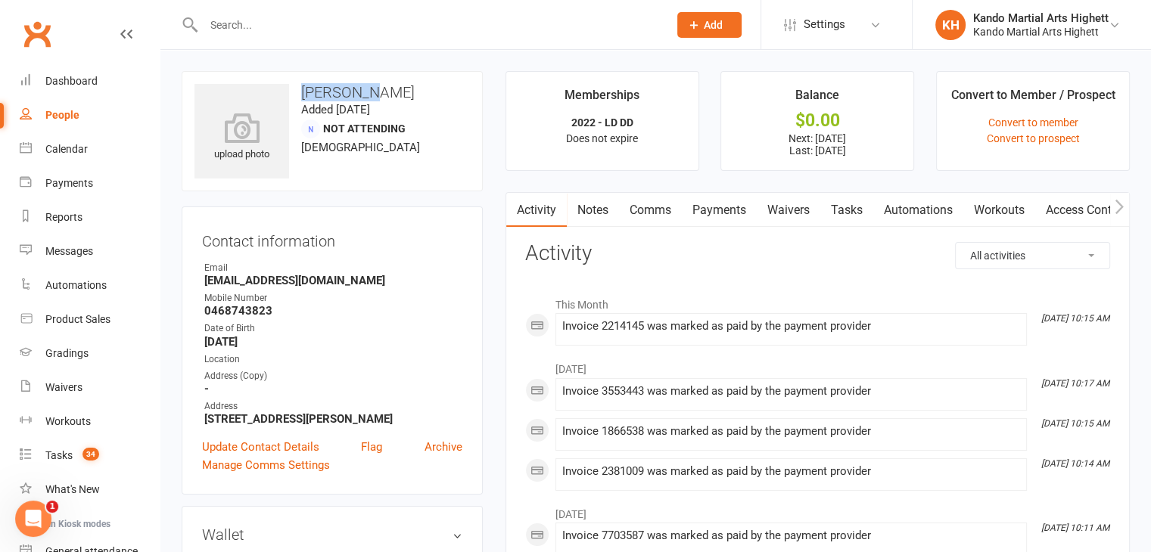
click at [331, 85] on h3 "Givantha Silva" at bounding box center [331, 92] width 275 height 17
copy h3 "Givantha"
click at [117, 159] on link "Calendar" at bounding box center [90, 149] width 140 height 34
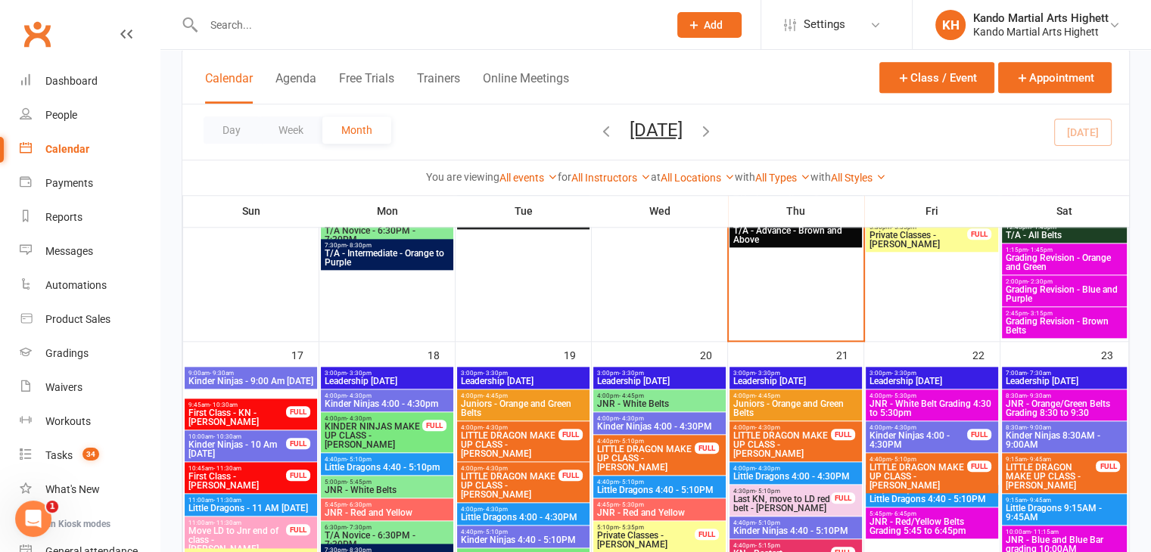
scroll to position [1696, 0]
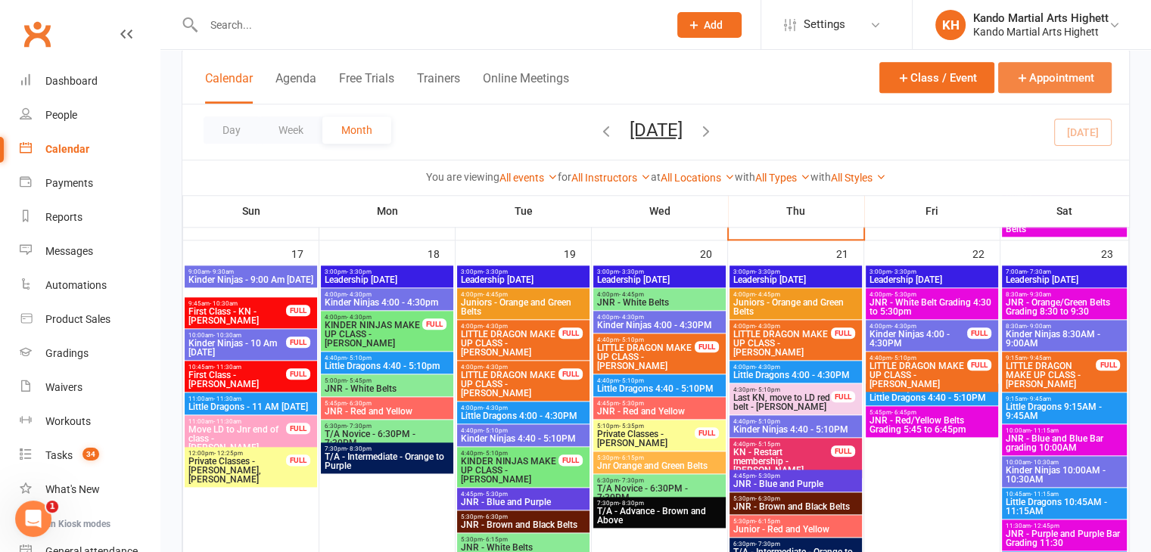
click at [1076, 73] on button "Appointment" at bounding box center [1054, 77] width 113 height 31
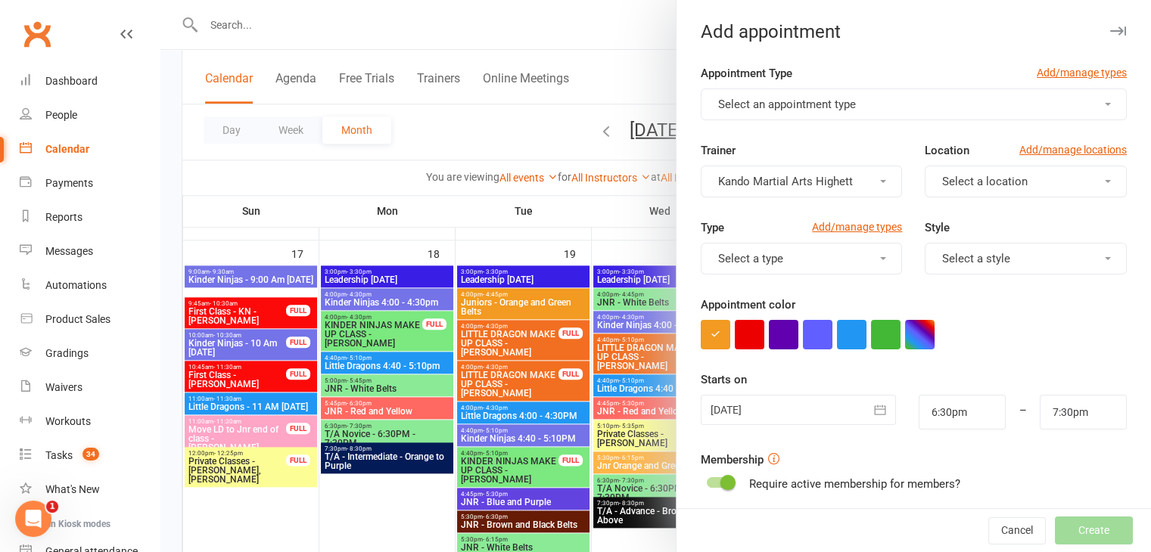
click at [937, 104] on button "Select an appointment type" at bounding box center [913, 105] width 426 height 32
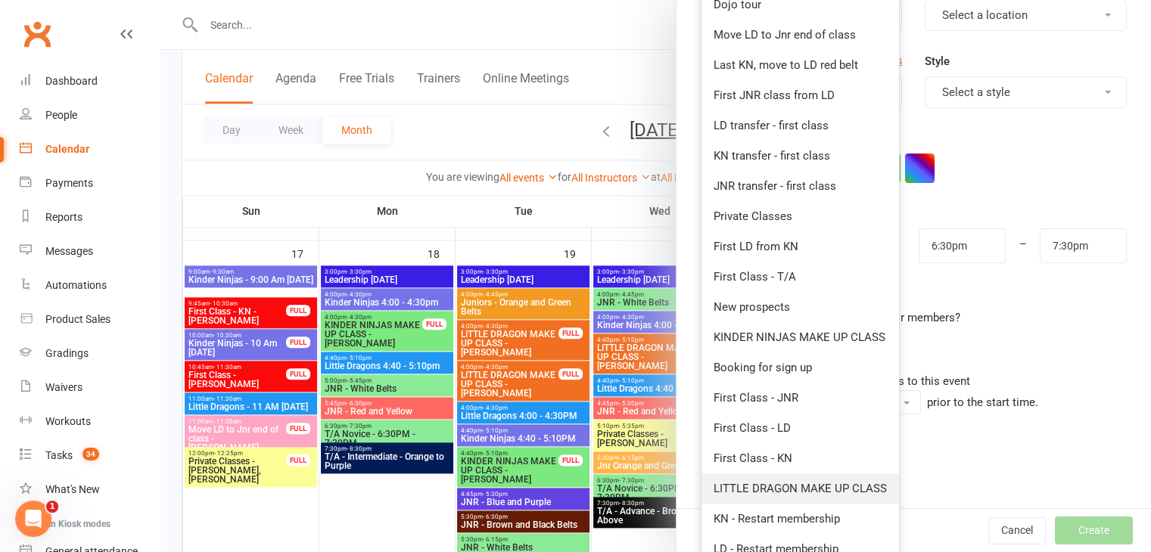
scroll to position [233, 0]
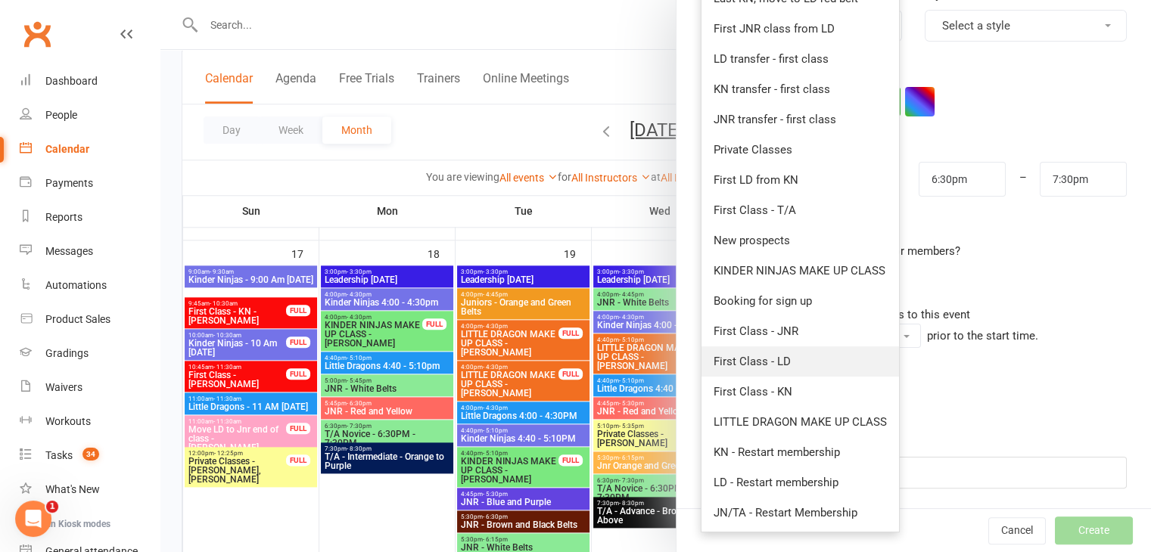
click at [808, 362] on link "First Class - LD" at bounding box center [799, 361] width 197 height 30
type input "7:00pm"
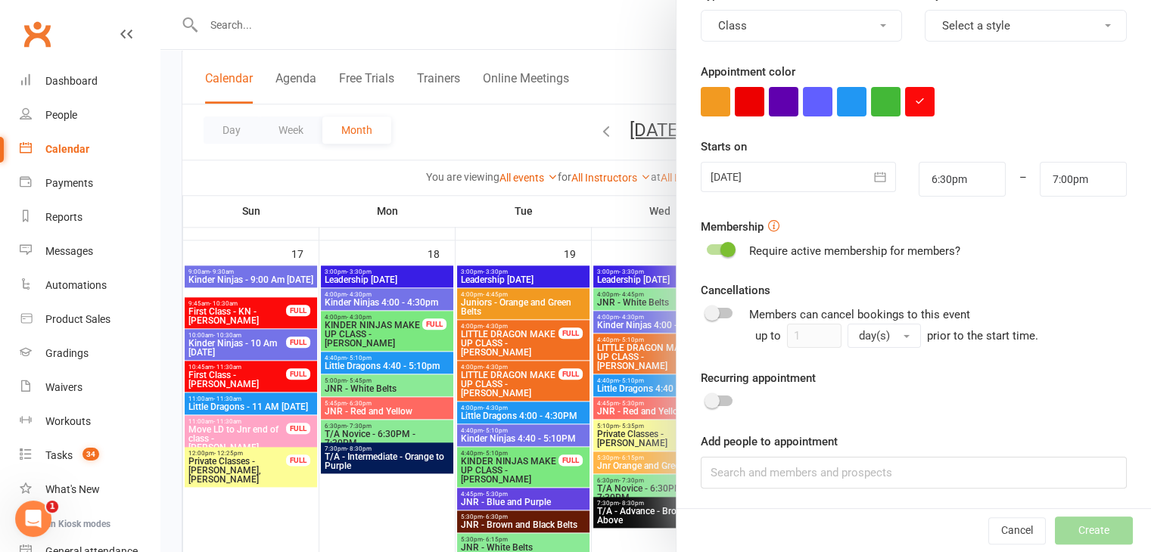
scroll to position [0, 0]
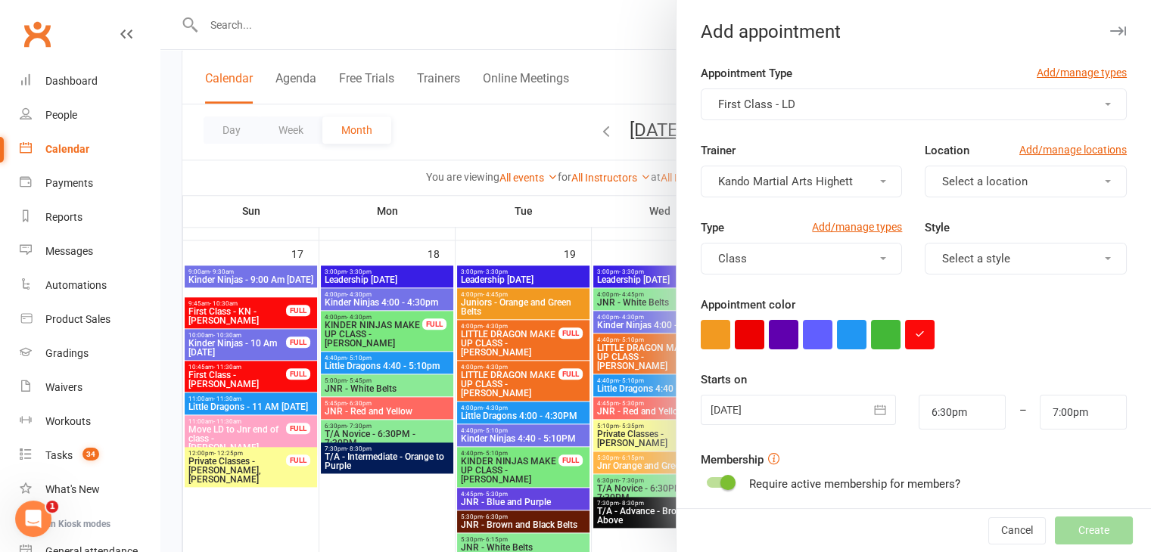
click at [865, 405] on button "button" at bounding box center [880, 410] width 30 height 30
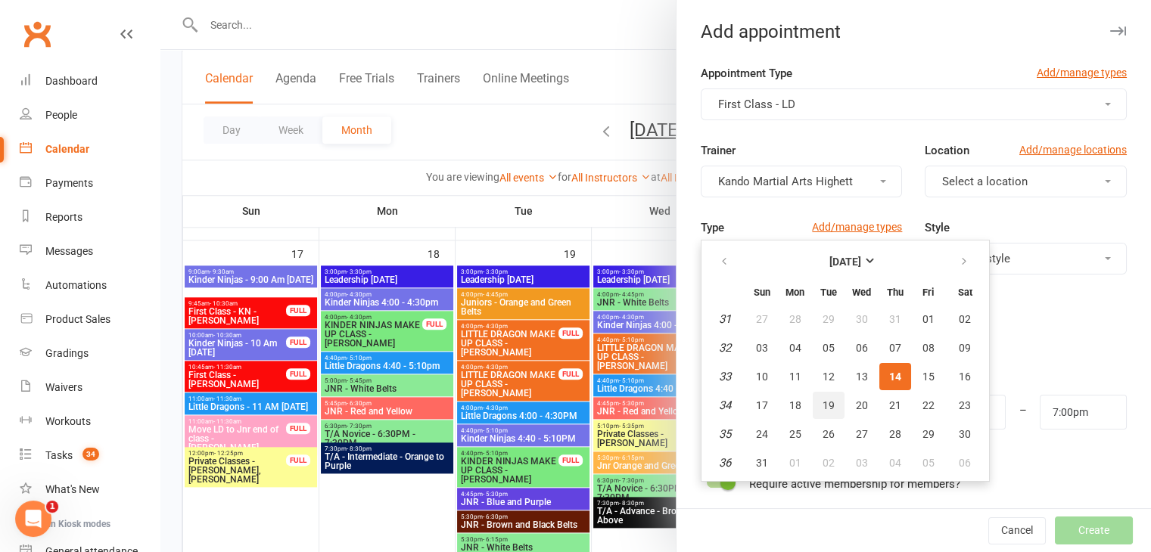
click at [822, 406] on span "19" at bounding box center [828, 405] width 12 height 12
type input "19 Aug 2025"
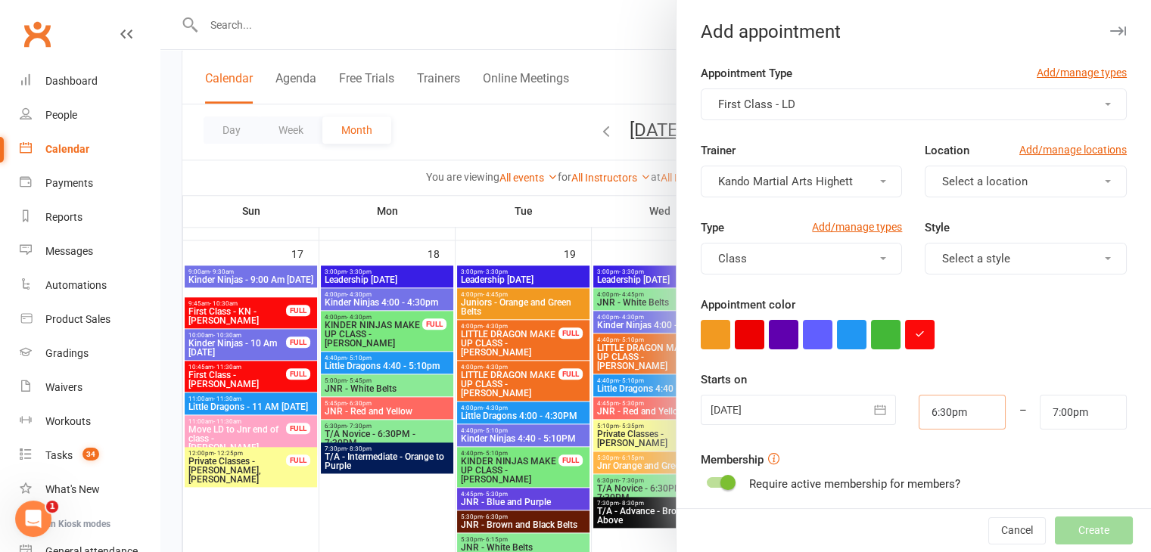
click at [938, 402] on input "6:30pm" at bounding box center [961, 412] width 87 height 35
type input "3:45pm"
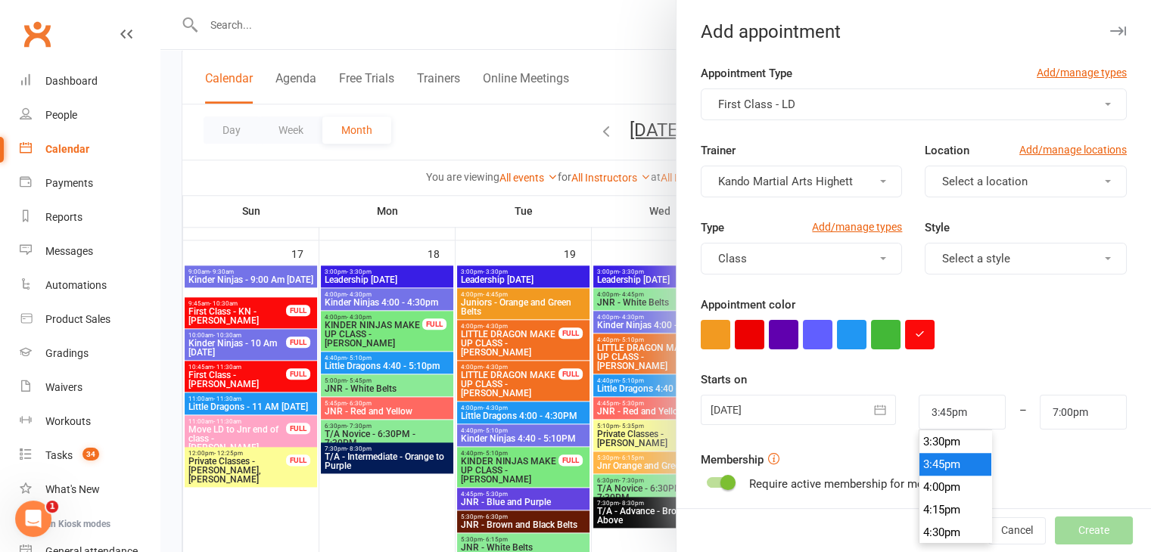
click at [1070, 433] on form "Appointment Type Add/manage types First Class - LD Trainer Kando Martial Arts H…" at bounding box center [913, 392] width 426 height 657
click at [1073, 422] on input "7:00pm" at bounding box center [1082, 412] width 87 height 35
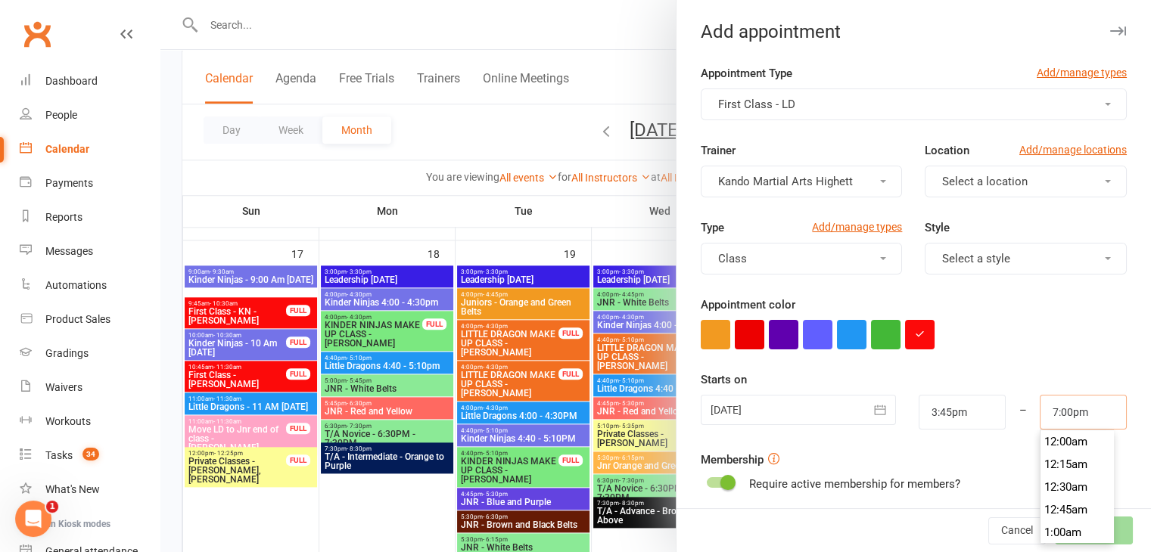
click at [1073, 422] on input "7:00pm" at bounding box center [1082, 412] width 87 height 35
type input "4:30pm"
click at [1040, 457] on li "4:30pm" at bounding box center [1076, 464] width 73 height 23
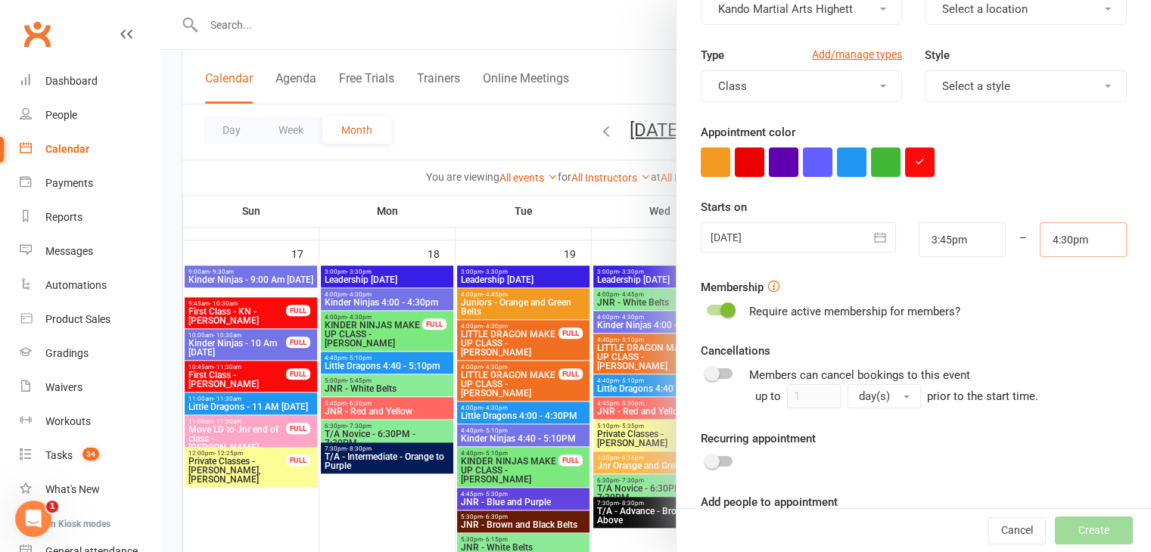
scroll to position [233, 0]
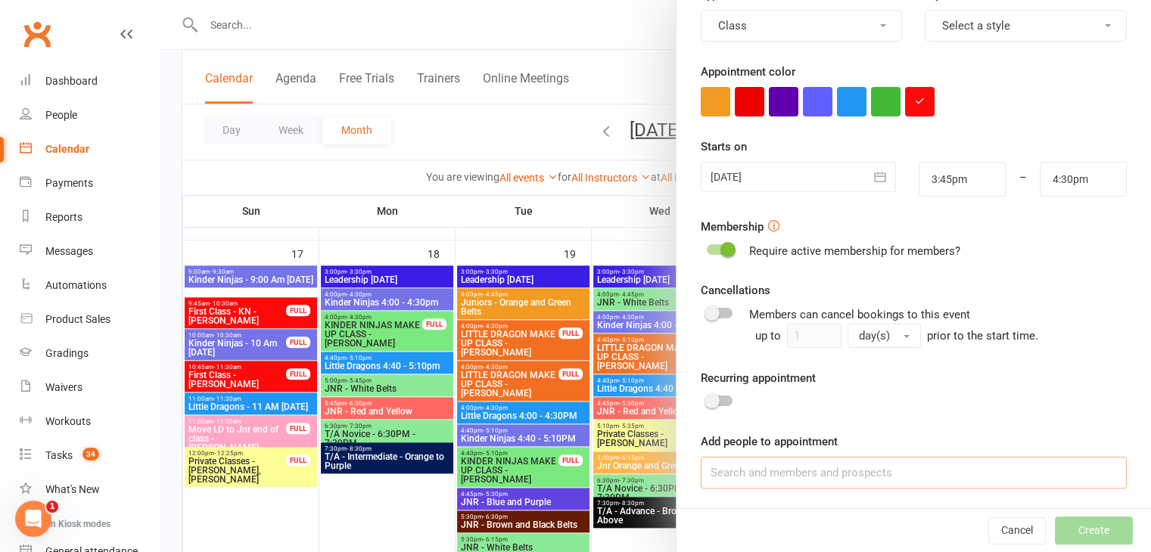
click at [967, 485] on input at bounding box center [913, 473] width 426 height 32
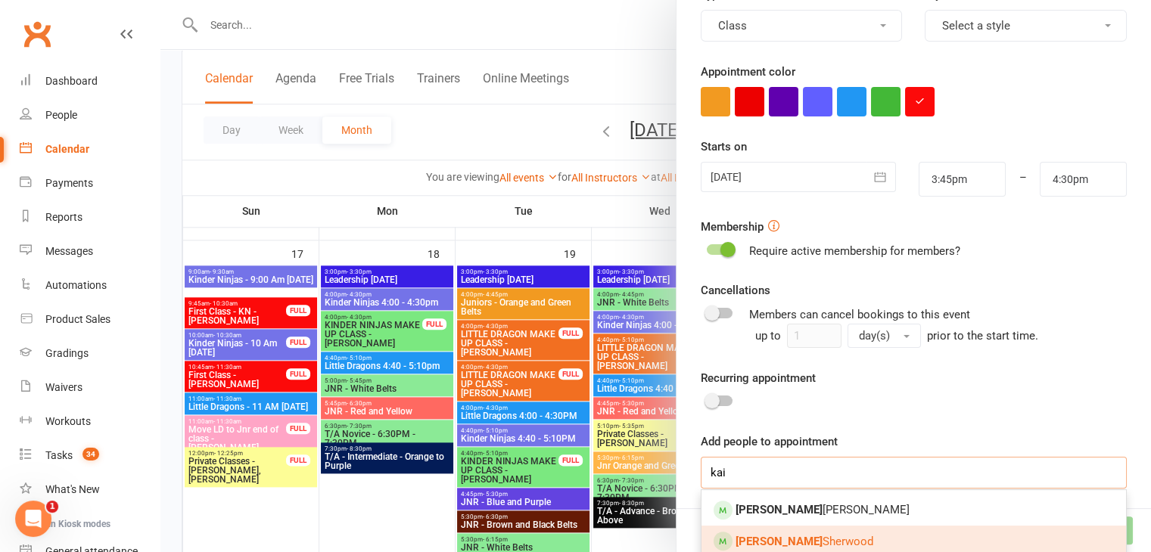
type input "kai"
click at [795, 540] on span "Kai Sherwood" at bounding box center [804, 542] width 138 height 14
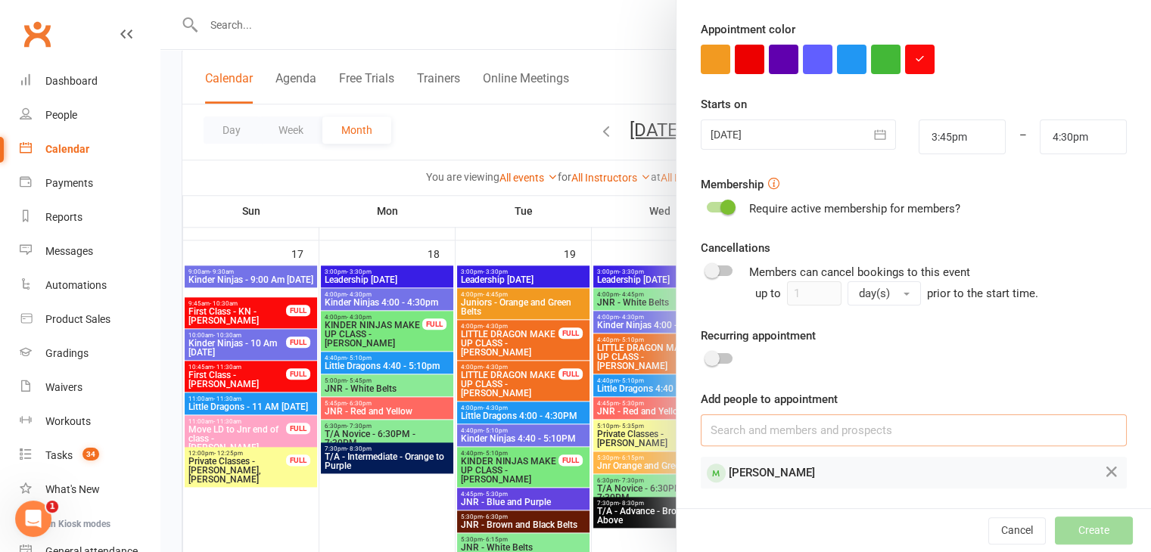
scroll to position [0, 0]
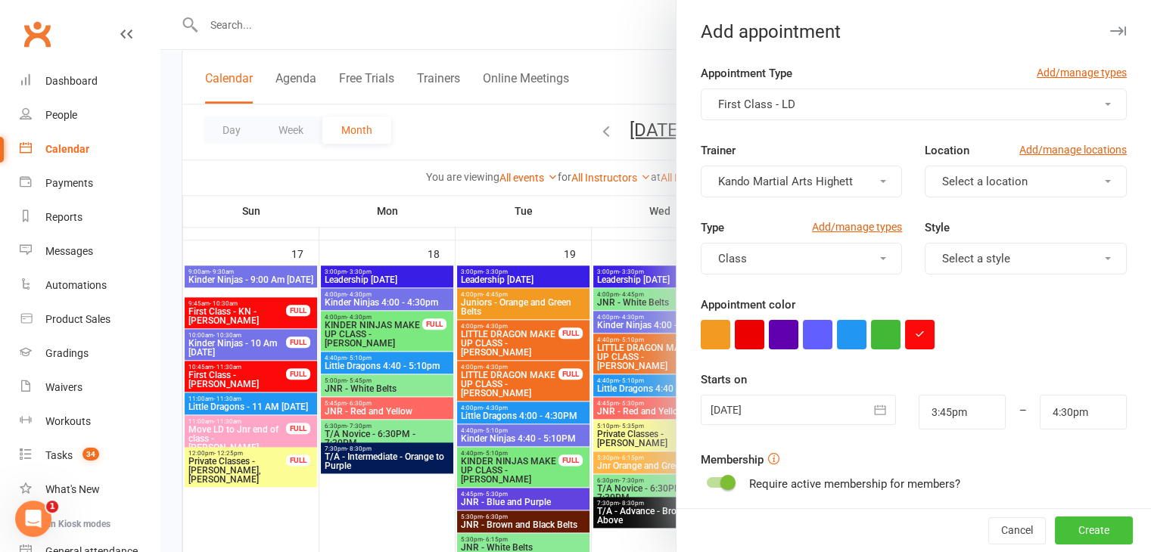
click at [1072, 523] on button "Create" at bounding box center [1094, 530] width 78 height 27
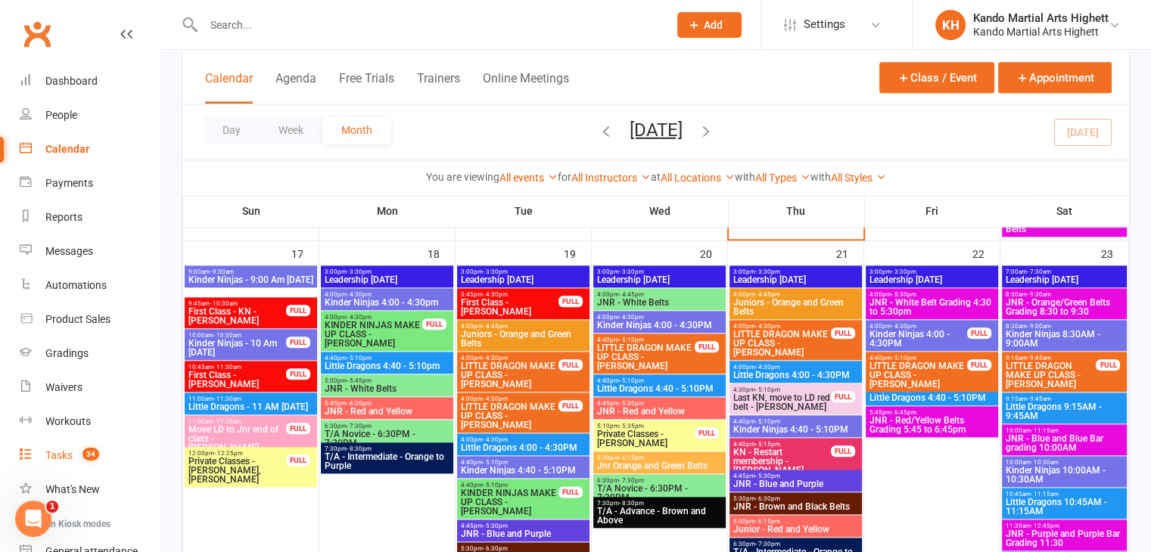
click at [70, 458] on div "Tasks" at bounding box center [58, 455] width 27 height 12
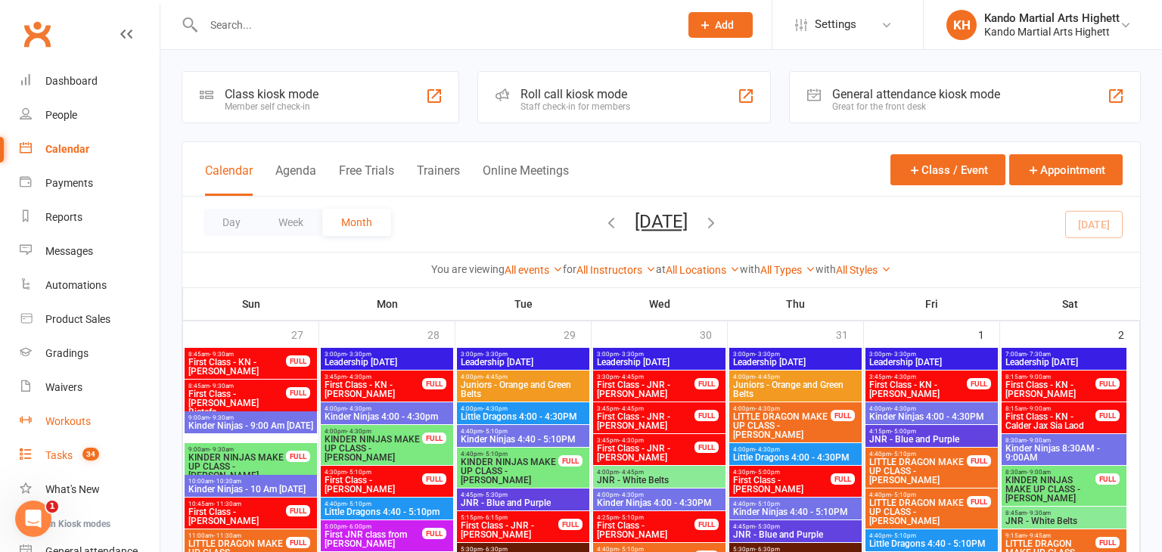
select select "incomplete"
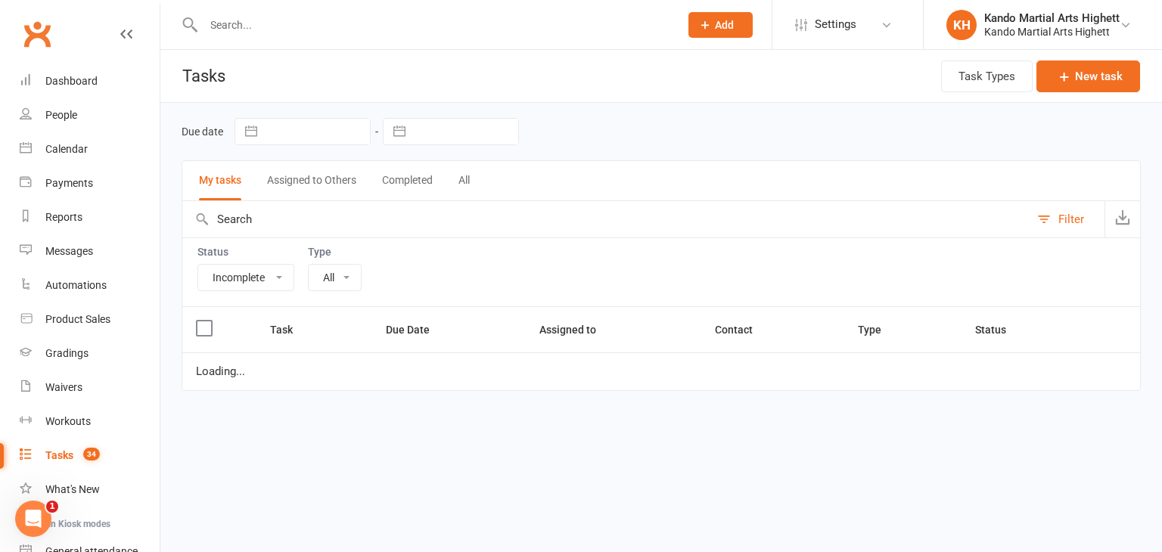
select select "23096"
click at [401, 287] on select "All Admin Cancellation Class transfer Courtesy call Create welcome card E-mail …" at bounding box center [412, 278] width 207 height 26
select select "started"
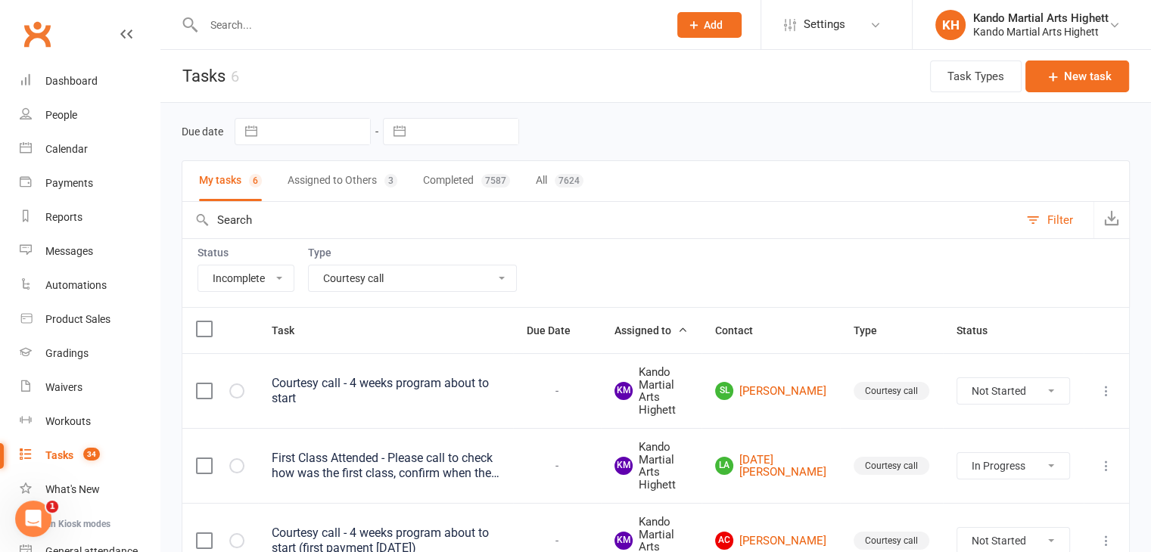
select select "22414"
click at [309, 266] on select "All Admin Cancellation Class transfer Courtesy call Create welcome card E-mail …" at bounding box center [412, 279] width 207 height 26
select select "started"
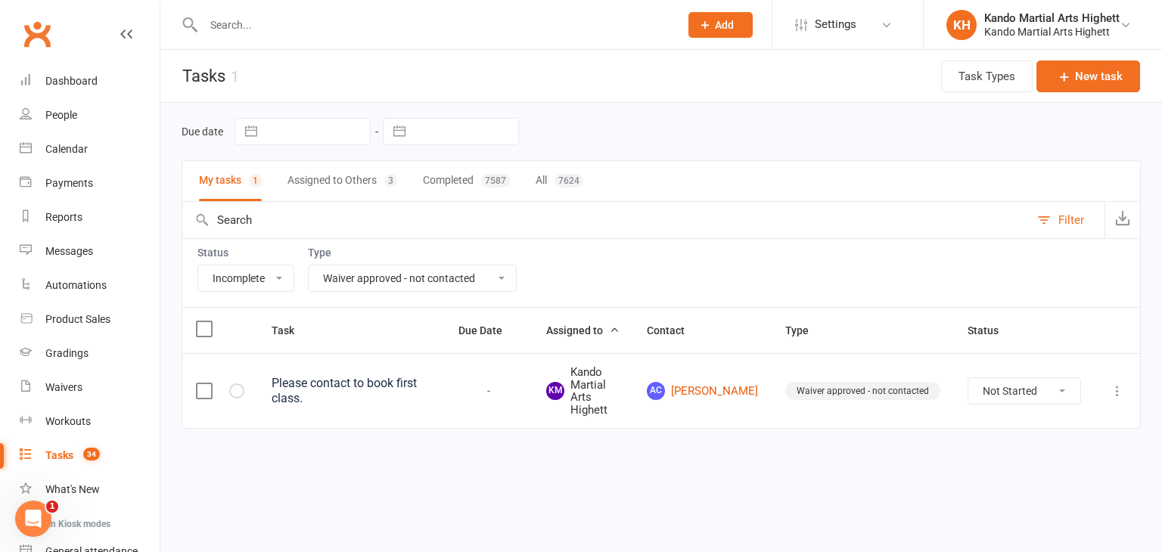
click at [1038, 394] on select "Not Started In Progress Waiting Complete" at bounding box center [1024, 391] width 112 height 26
click at [968, 378] on select "Not Started In Progress Waiting Complete" at bounding box center [1024, 391] width 112 height 26
select select "unstarted"
click at [1023, 390] on select "Not Started In Progress Waiting Complete" at bounding box center [1024, 391] width 112 height 26
click at [968, 378] on select "Not Started In Progress Waiting Complete" at bounding box center [1024, 391] width 112 height 26
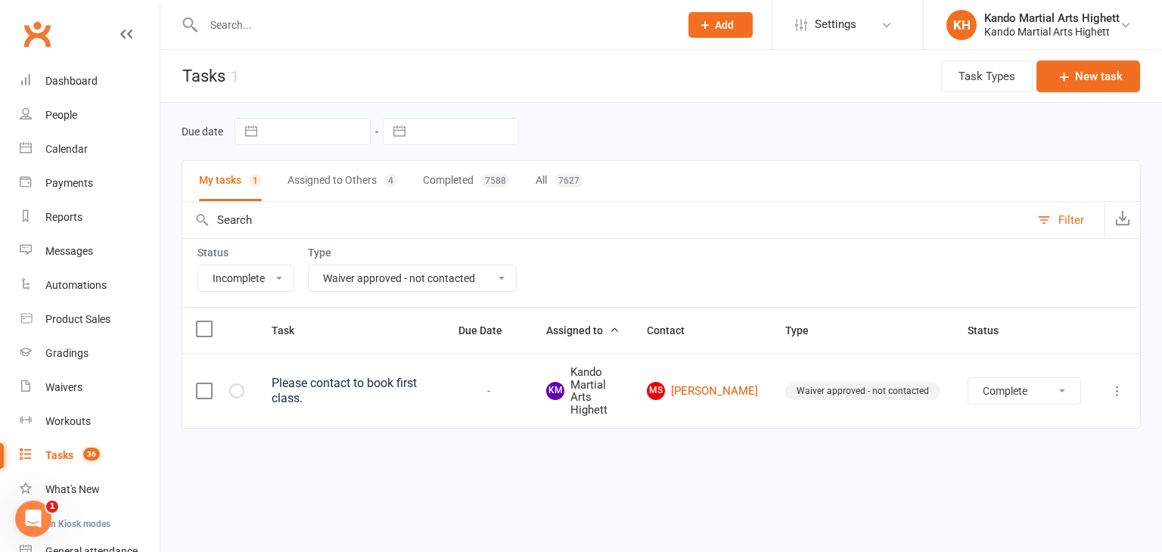
select select "unstarted"
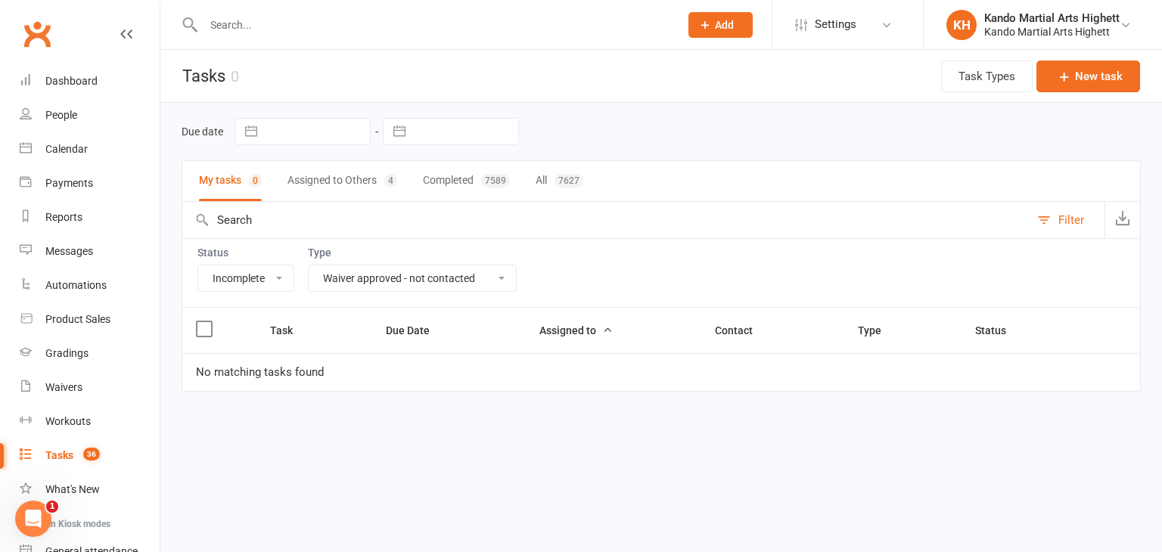
click at [426, 297] on div "Status All Incomplete Not Started In Progress Waiting Complete Type All Admin C…" at bounding box center [661, 272] width 959 height 69
click at [440, 282] on select "All Admin Cancellation Class transfer Courtesy call Create welcome card E-mail …" at bounding box center [412, 279] width 207 height 26
select select
click at [309, 266] on select "All Admin Cancellation Class transfer Courtesy call Create welcome card E-mail …" at bounding box center [412, 279] width 207 height 26
select select "started"
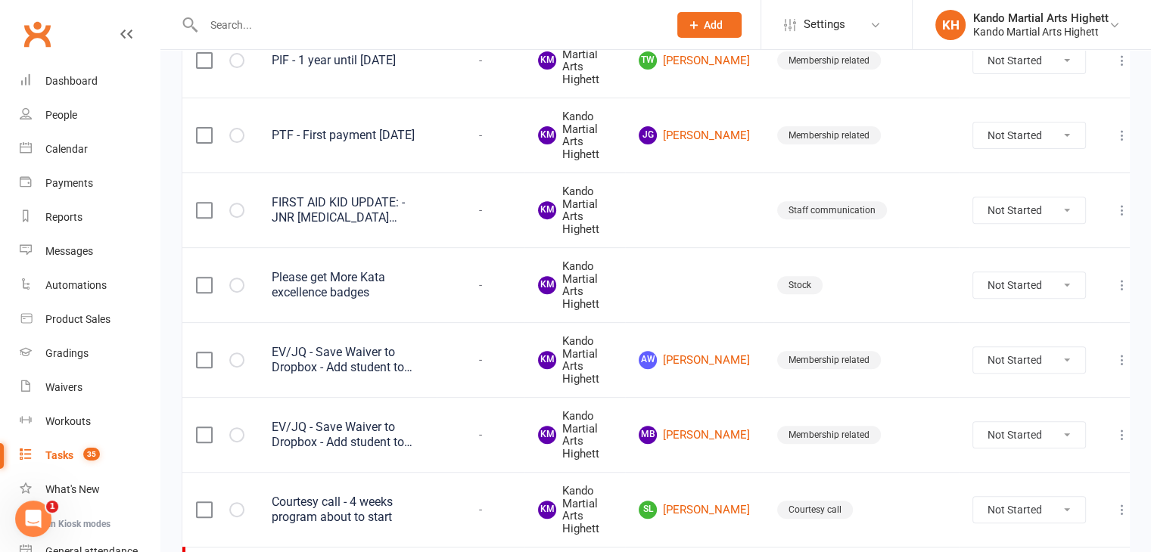
scroll to position [530, 0]
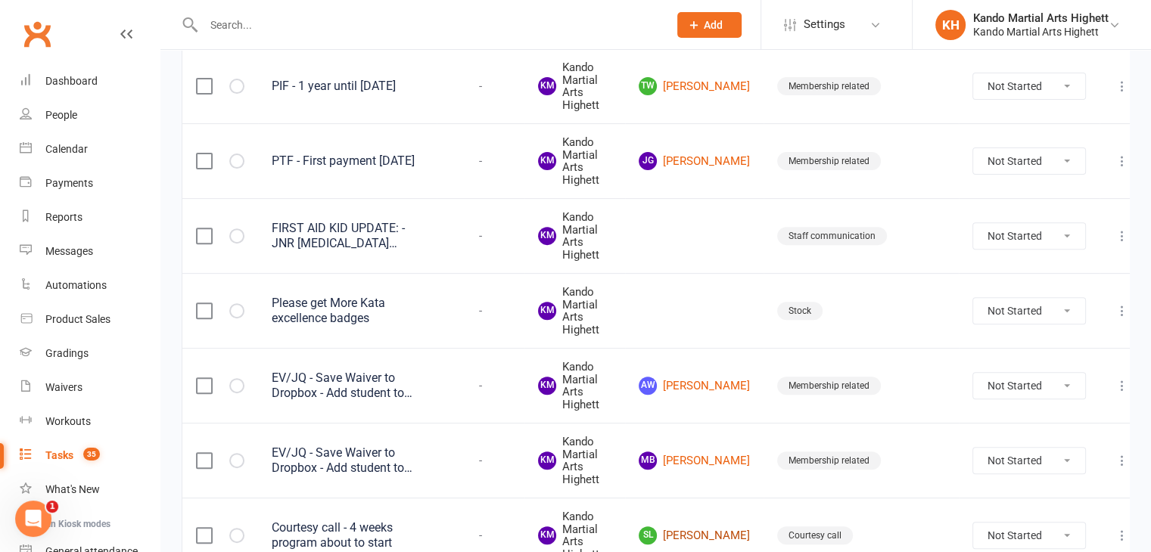
click at [710, 526] on link "SL Stanley Liu" at bounding box center [693, 535] width 111 height 18
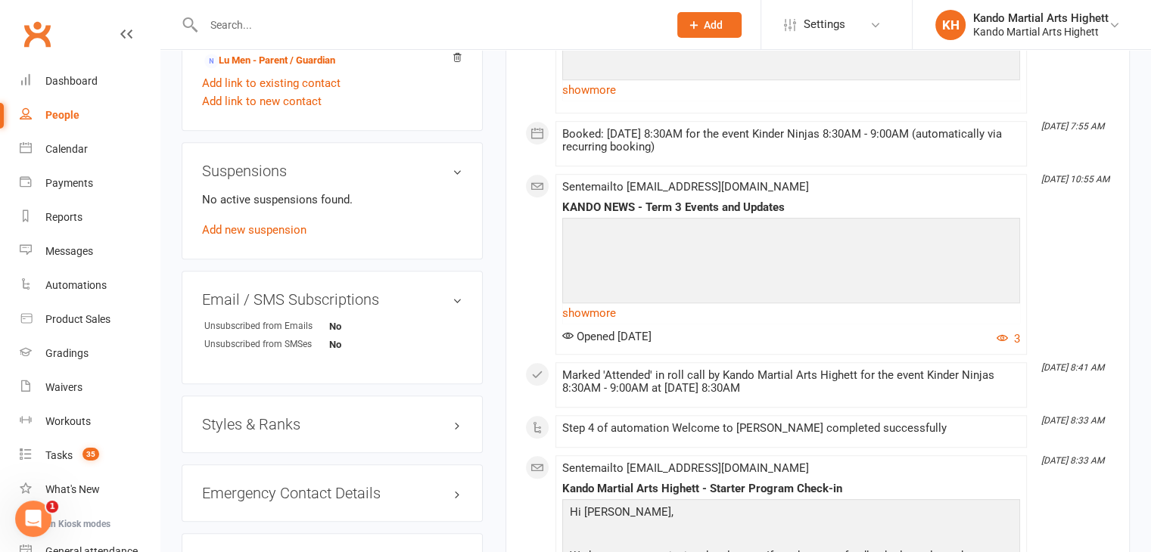
scroll to position [840, 0]
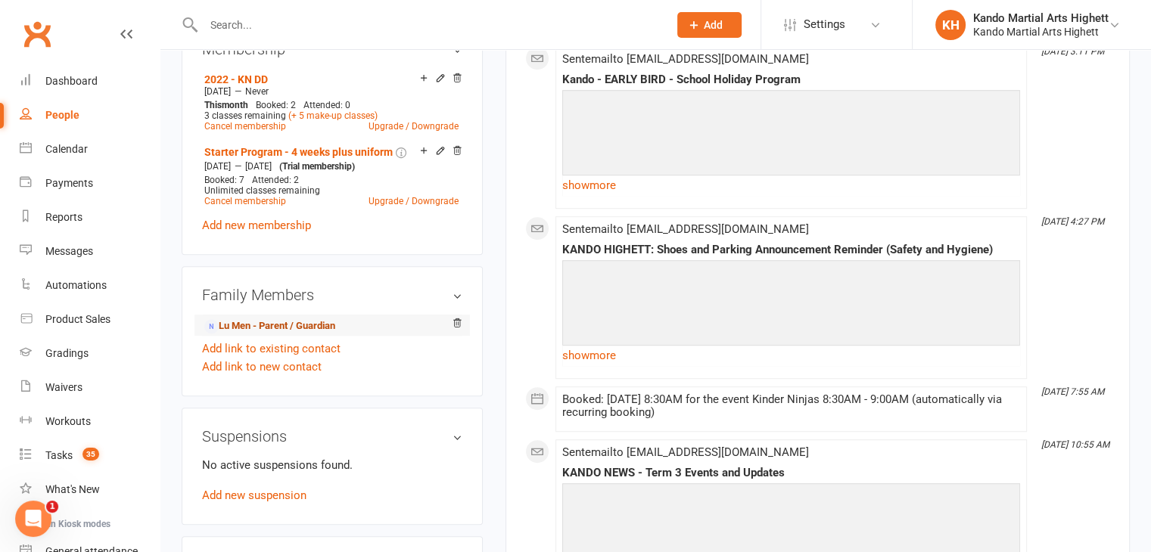
click at [295, 331] on link "Lu Men - Parent / Guardian" at bounding box center [269, 326] width 131 height 16
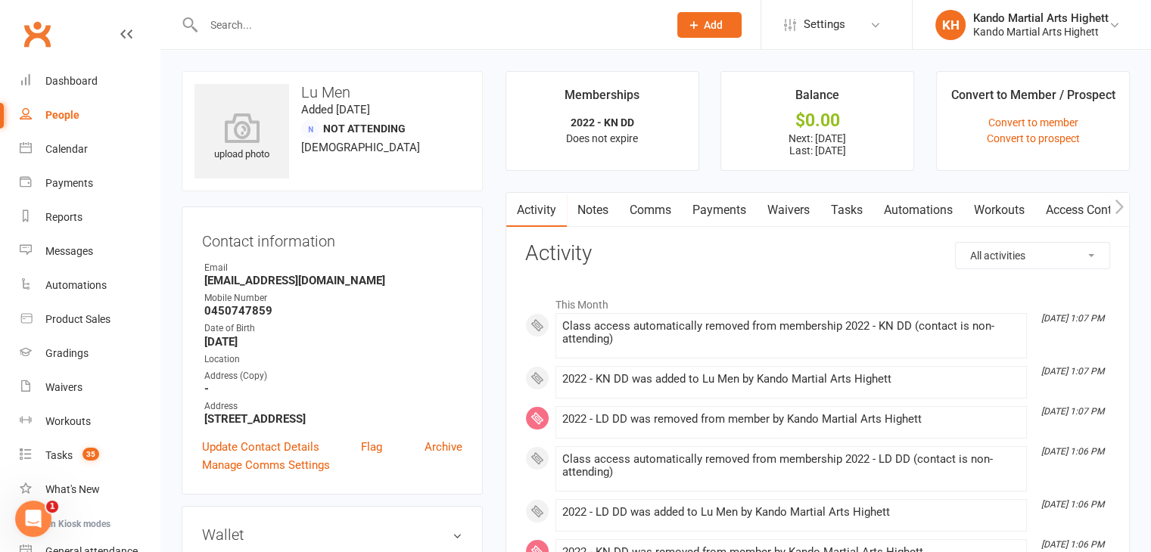
click at [699, 212] on link "Payments" at bounding box center [719, 210] width 75 height 35
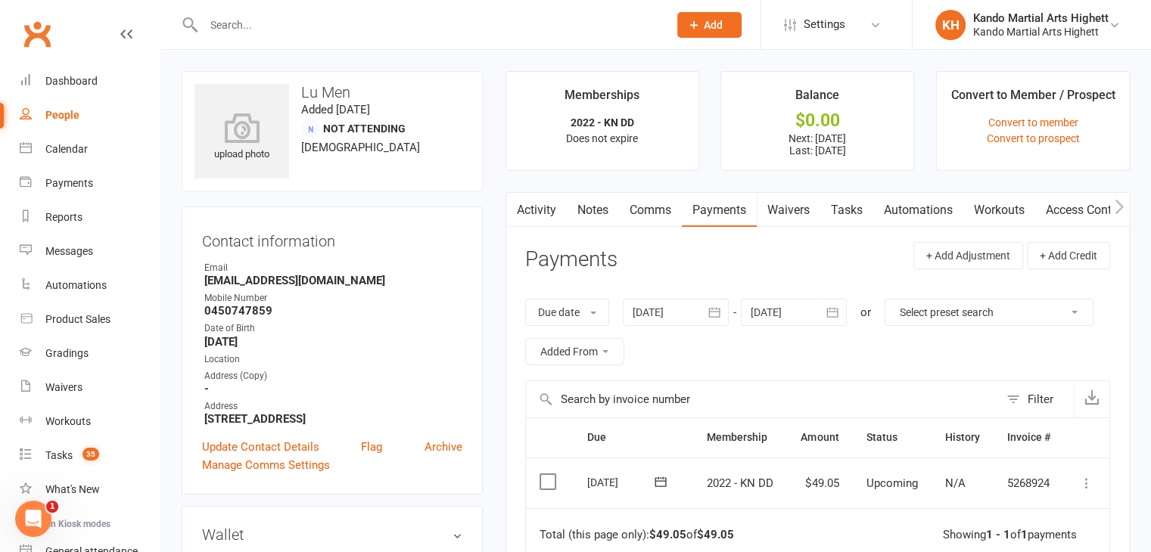
scroll to position [70, 0]
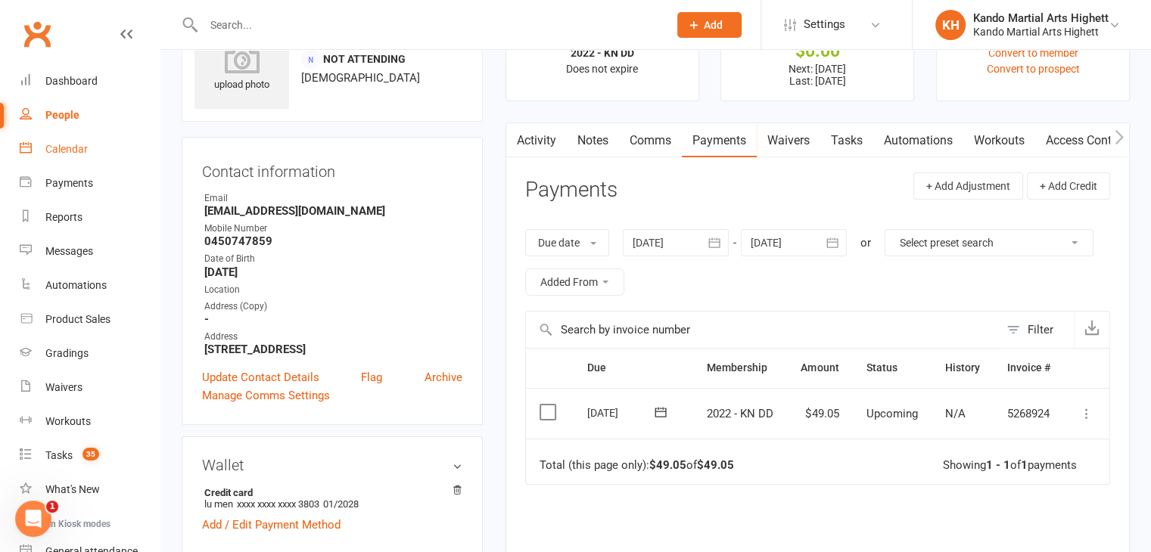
click at [117, 149] on link "Calendar" at bounding box center [90, 149] width 140 height 34
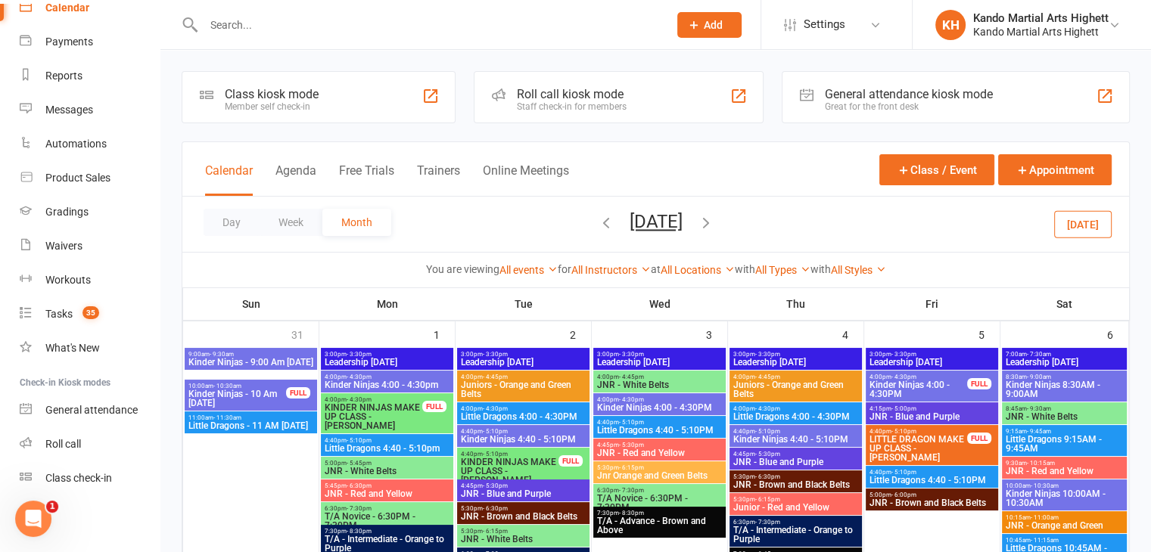
scroll to position [213, 0]
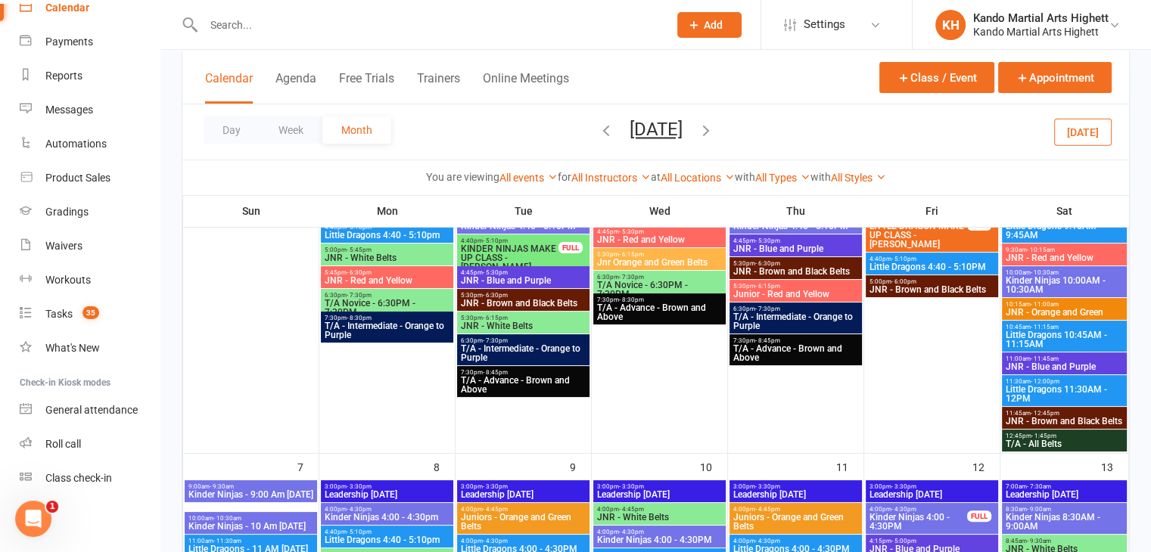
click at [330, 38] on div at bounding box center [420, 24] width 476 height 49
click at [359, 29] on input "text" at bounding box center [428, 24] width 458 height 21
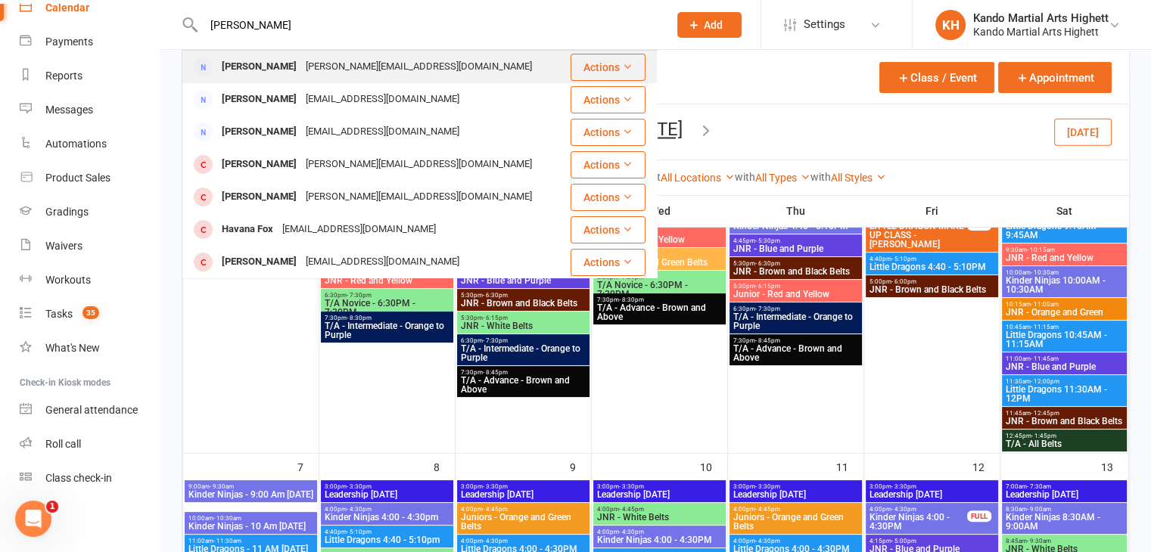
type input "jana"
click at [316, 68] on div "[PERSON_NAME][EMAIL_ADDRESS][DOMAIN_NAME]" at bounding box center [418, 67] width 235 height 22
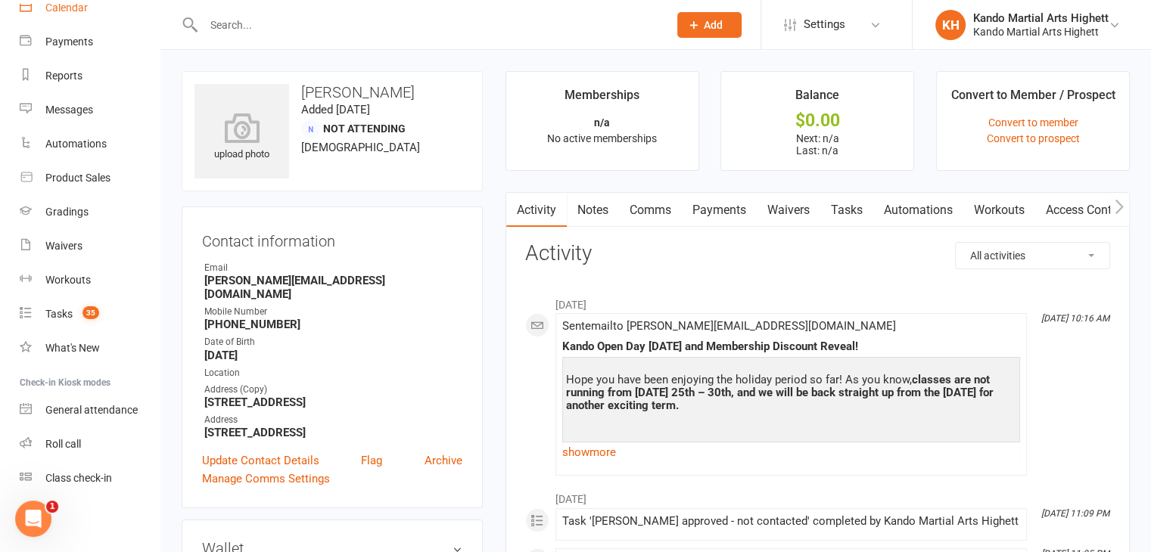
click at [95, 9] on link "Calendar" at bounding box center [90, 8] width 140 height 34
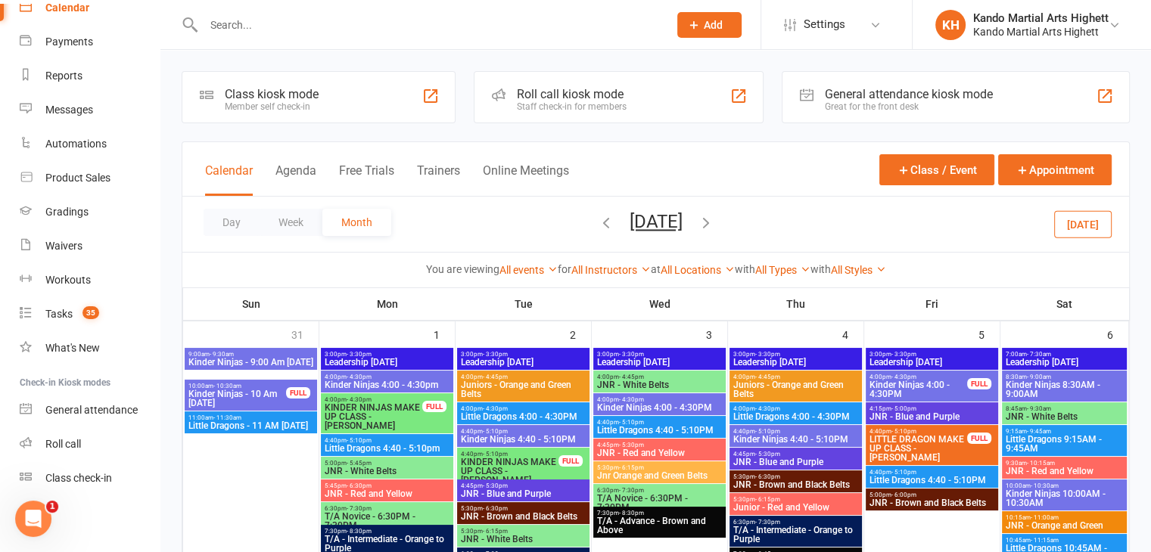
drag, startPoint x: 554, startPoint y: 218, endPoint x: 570, endPoint y: 219, distance: 16.7
click at [556, 217] on div "Day Week Month September 2025 August 2025 Sun Mon Tue Wed Thu Fri Sat 27 28 29 …" at bounding box center [655, 224] width 946 height 55
click at [598, 219] on icon "button" at bounding box center [606, 222] width 17 height 17
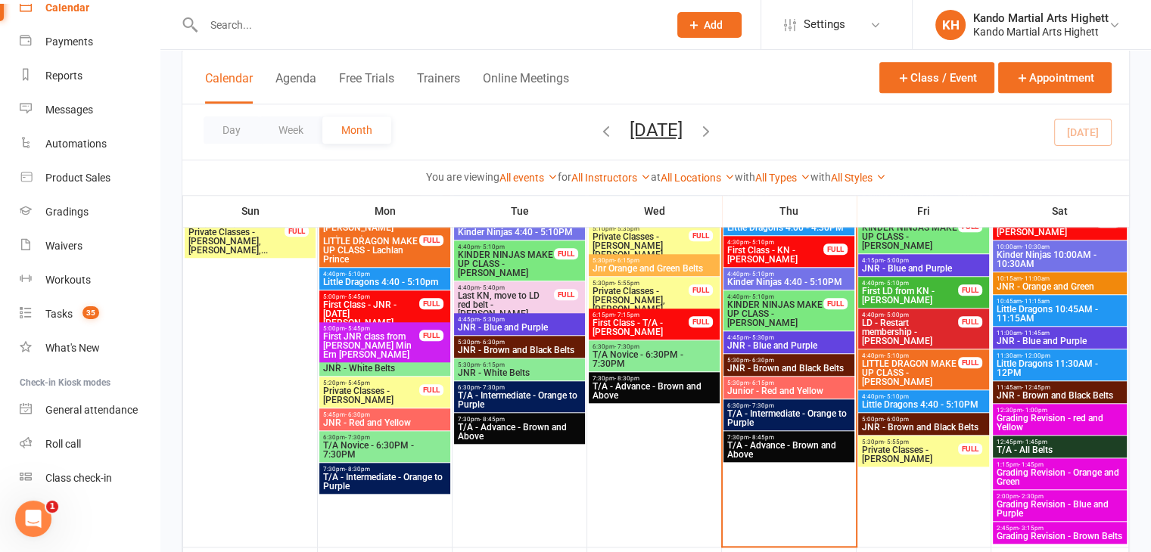
scroll to position [1286, 0]
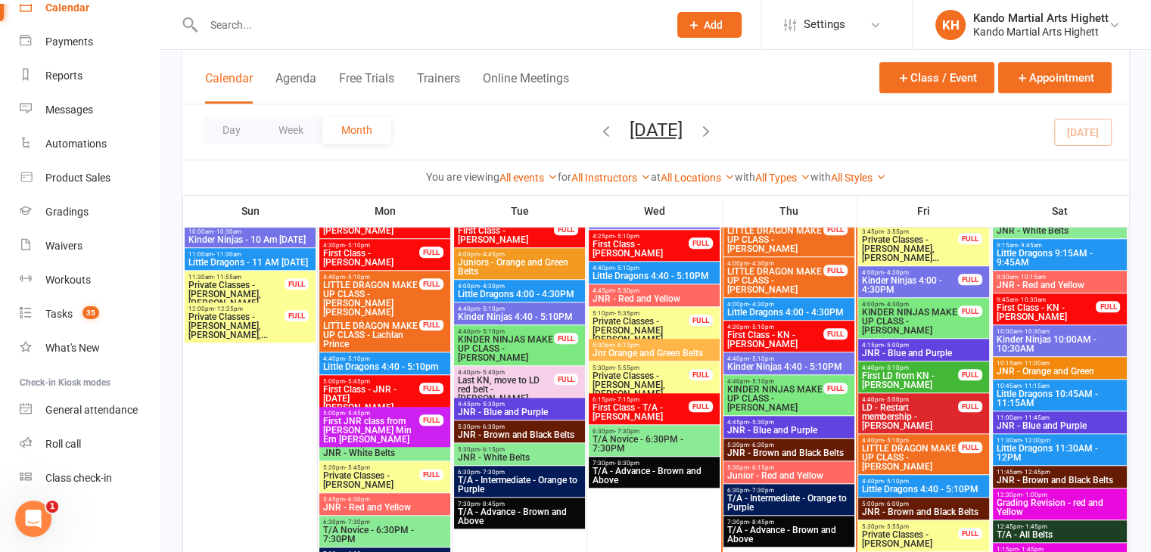
click at [803, 436] on div "4:45pm - 5:30pm JNR - Blue and Purple" at bounding box center [788, 427] width 131 height 22
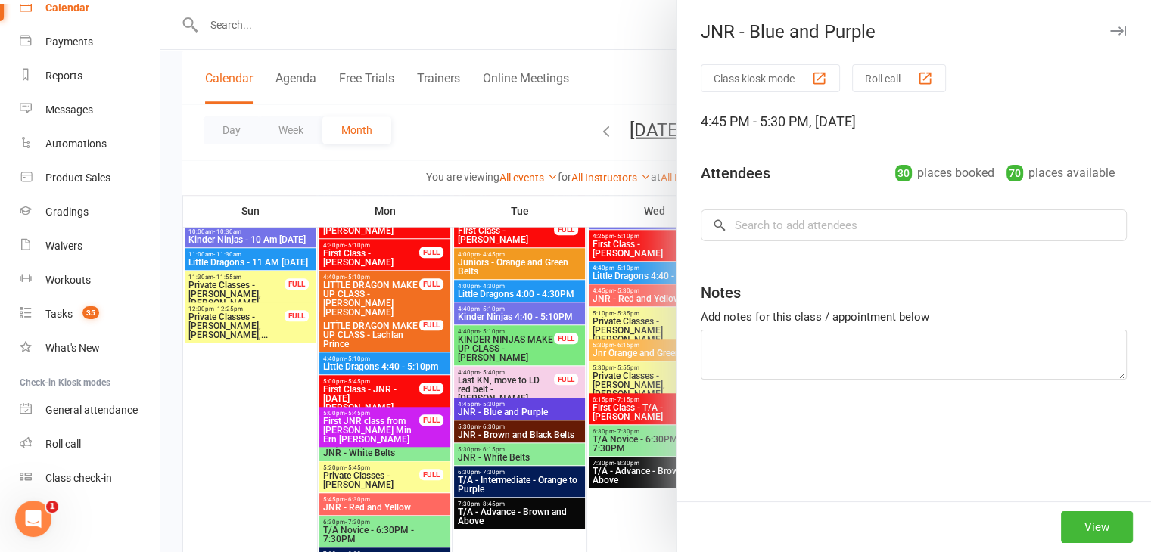
click at [592, 406] on div at bounding box center [655, 276] width 990 height 552
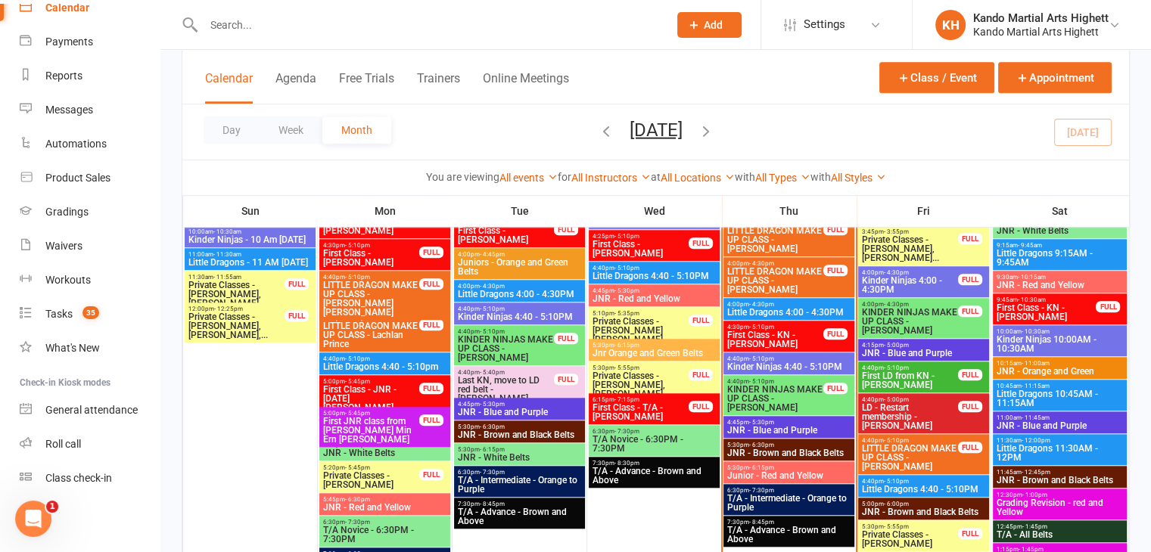
click at [777, 436] on div "4:45pm - 5:30pm JNR - Blue and Purple" at bounding box center [788, 427] width 131 height 22
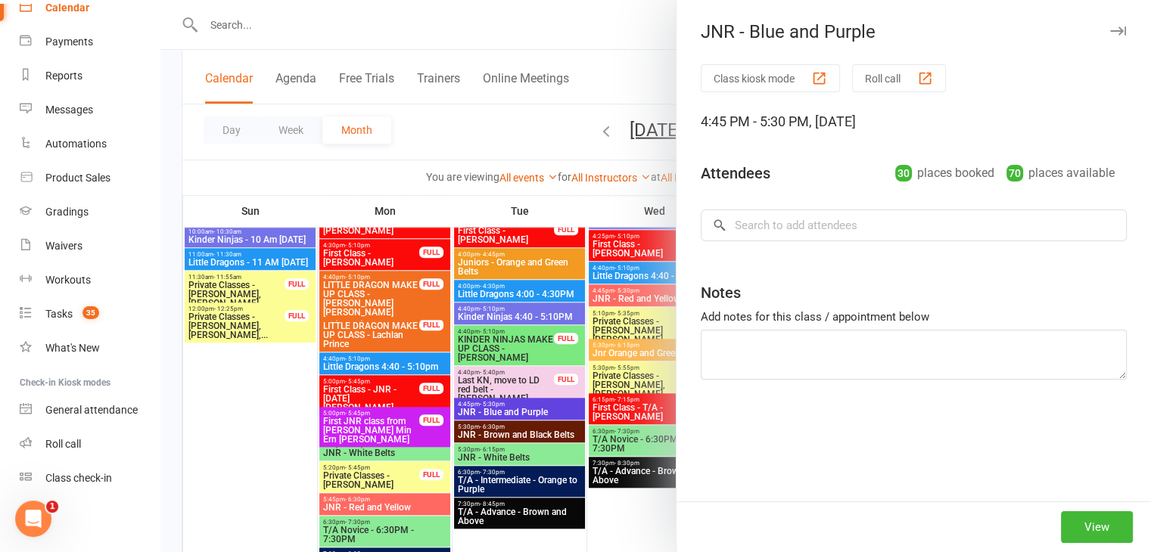
click at [600, 428] on div at bounding box center [655, 276] width 990 height 552
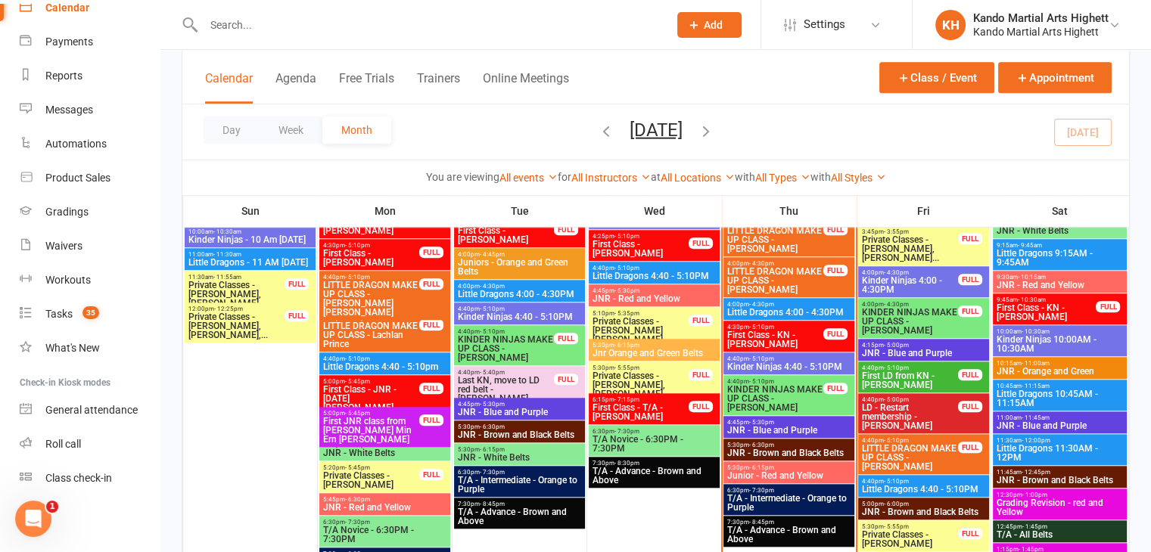
click at [807, 449] on span "JNR - Brown and Black Belts" at bounding box center [788, 453] width 125 height 9
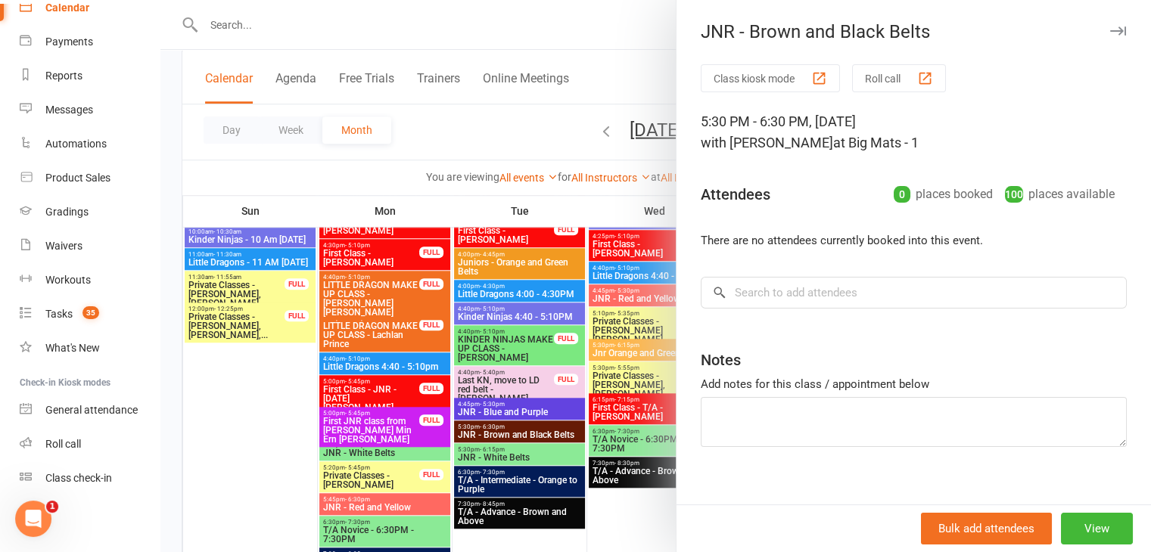
click at [771, 82] on button "Class kiosk mode" at bounding box center [769, 78] width 139 height 28
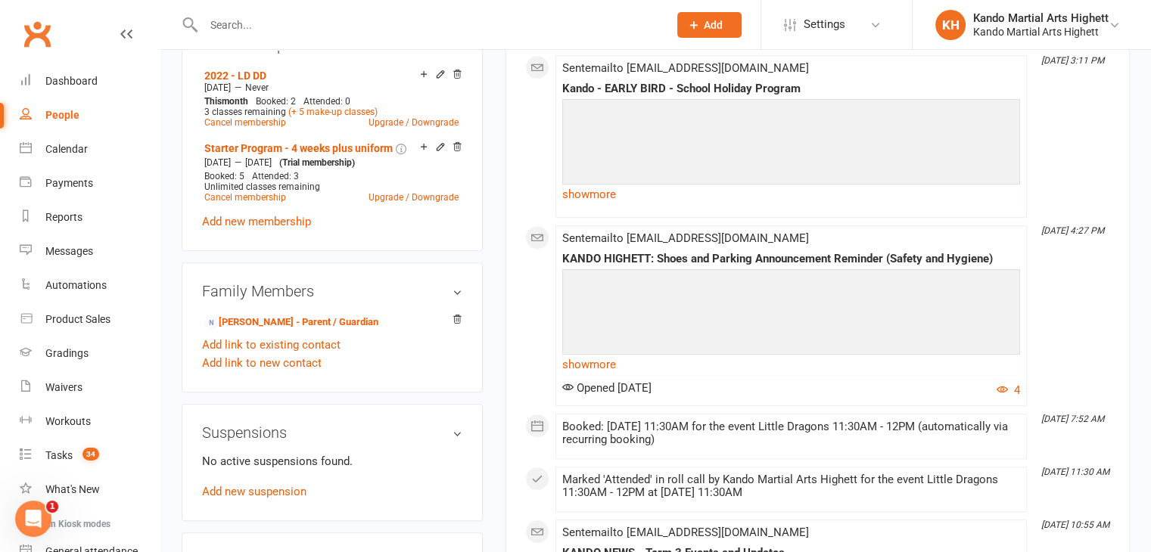
scroll to position [846, 0]
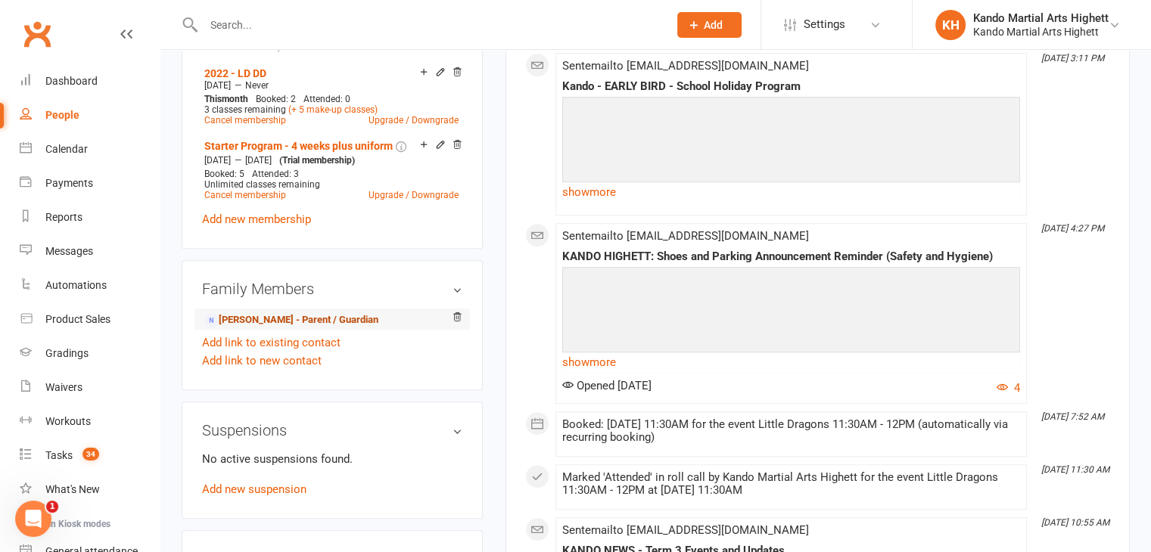
click at [330, 328] on link "[PERSON_NAME] - Parent / Guardian" at bounding box center [291, 320] width 174 height 16
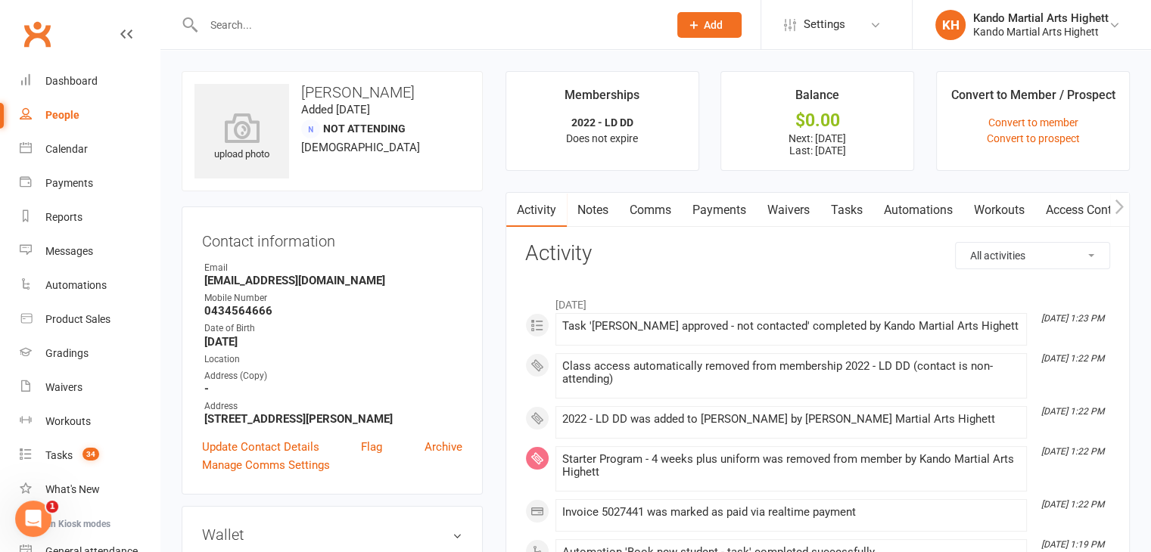
click at [716, 221] on link "Payments" at bounding box center [719, 210] width 75 height 35
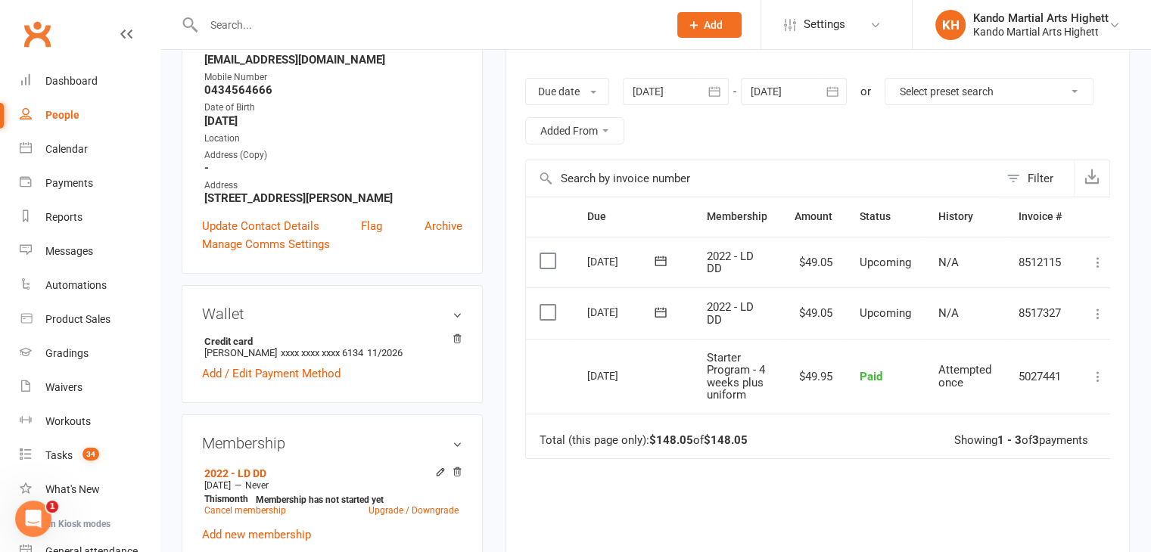
scroll to position [222, 0]
click at [79, 394] on link "Waivers" at bounding box center [90, 388] width 140 height 34
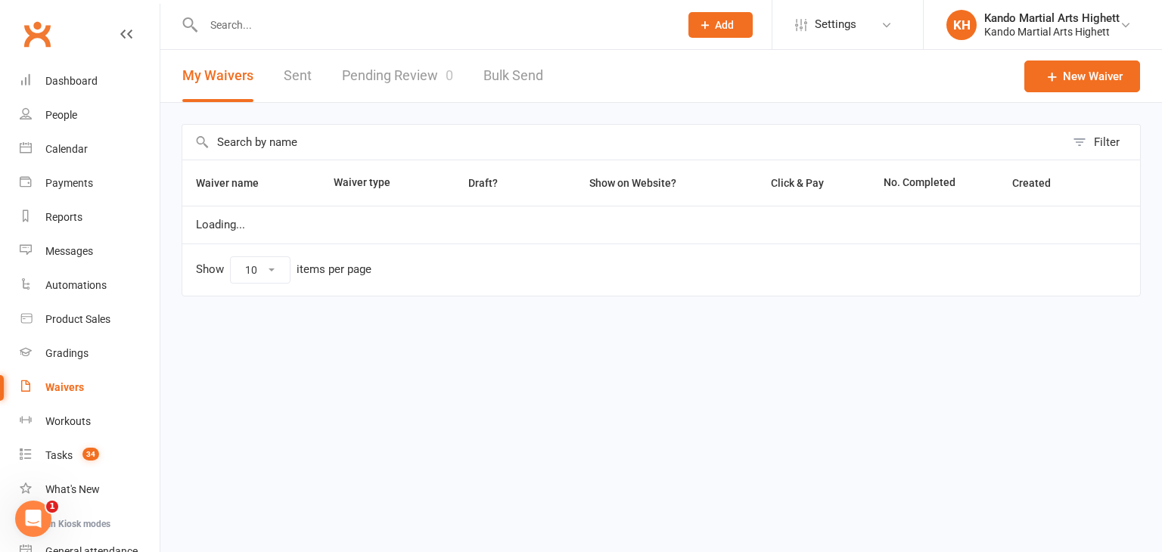
select select "100"
click at [425, 100] on link "Pending Review 0" at bounding box center [397, 76] width 111 height 52
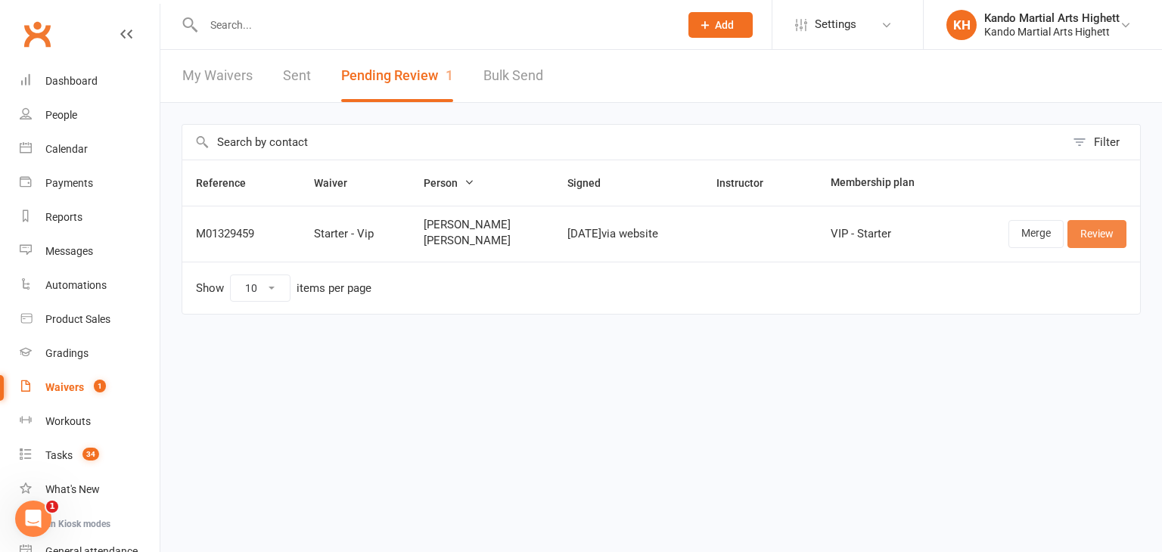
click at [1092, 238] on link "Review" at bounding box center [1096, 233] width 59 height 27
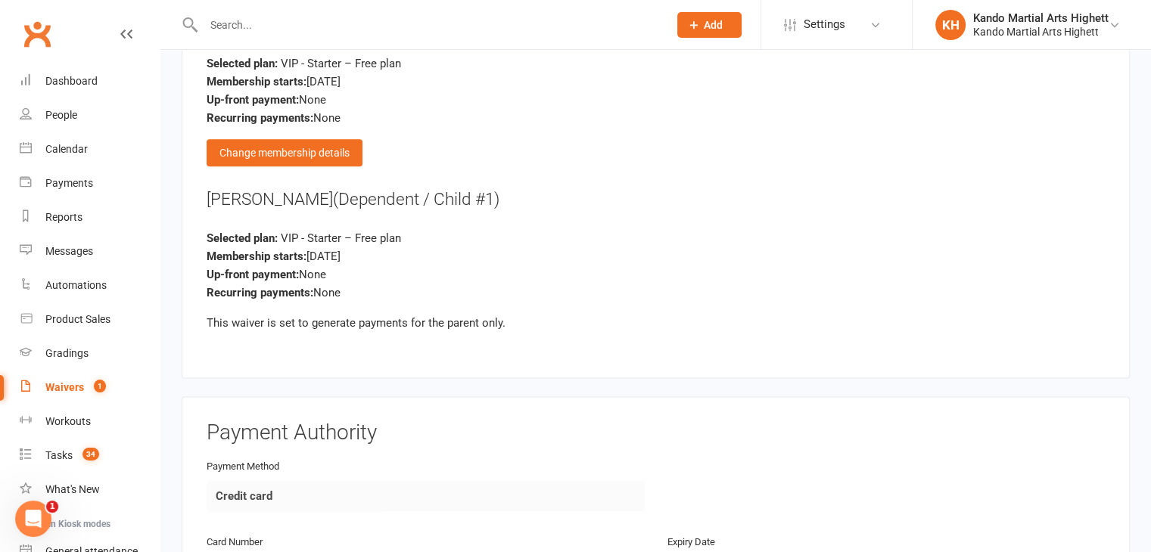
scroll to position [2417, 0]
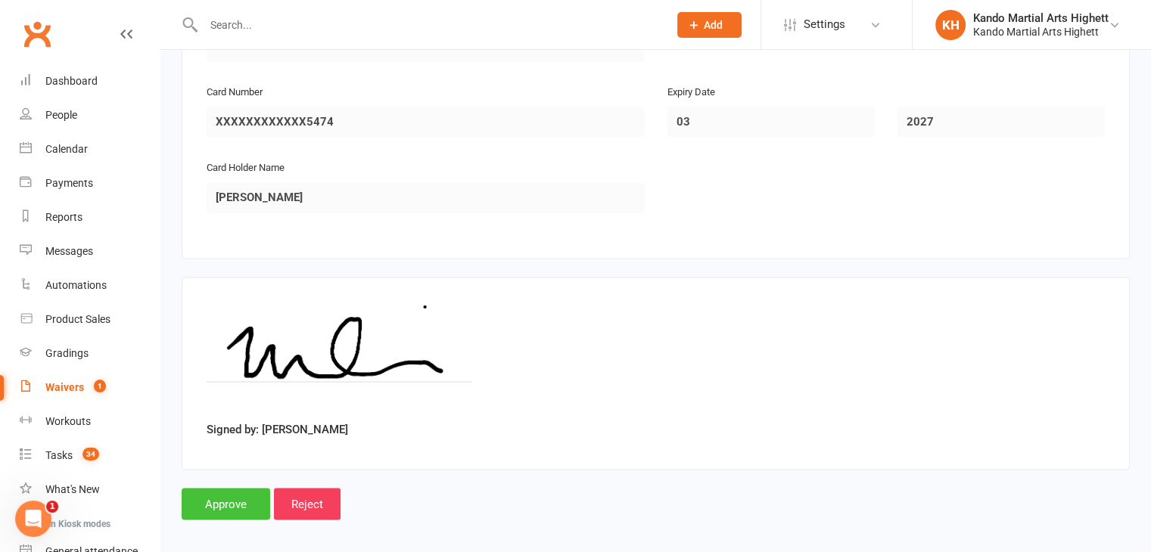
click at [231, 422] on input "Approve" at bounding box center [226, 504] width 89 height 32
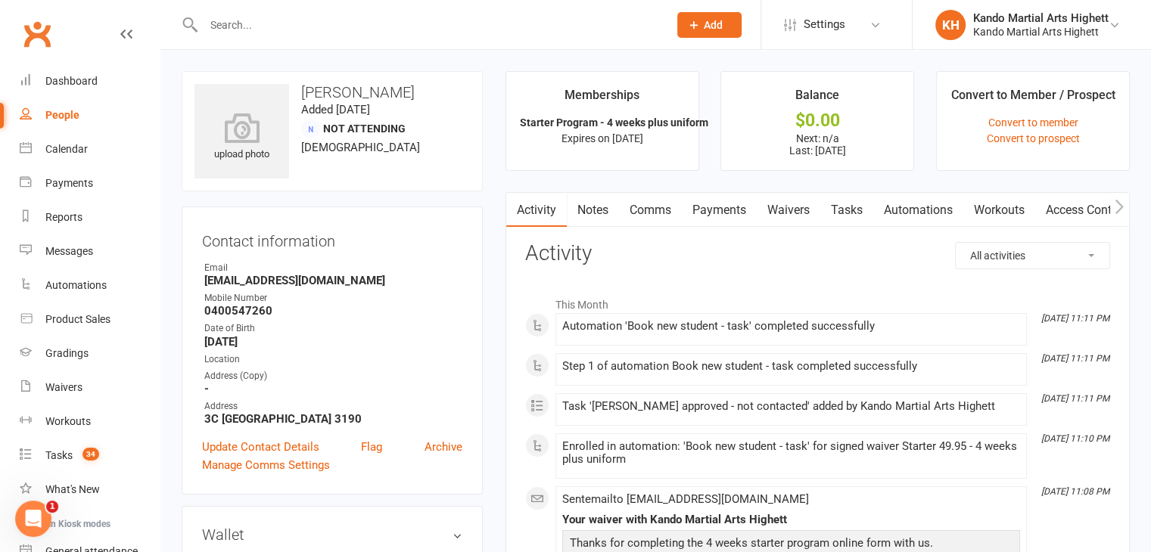
click at [727, 210] on link "Payments" at bounding box center [719, 210] width 75 height 35
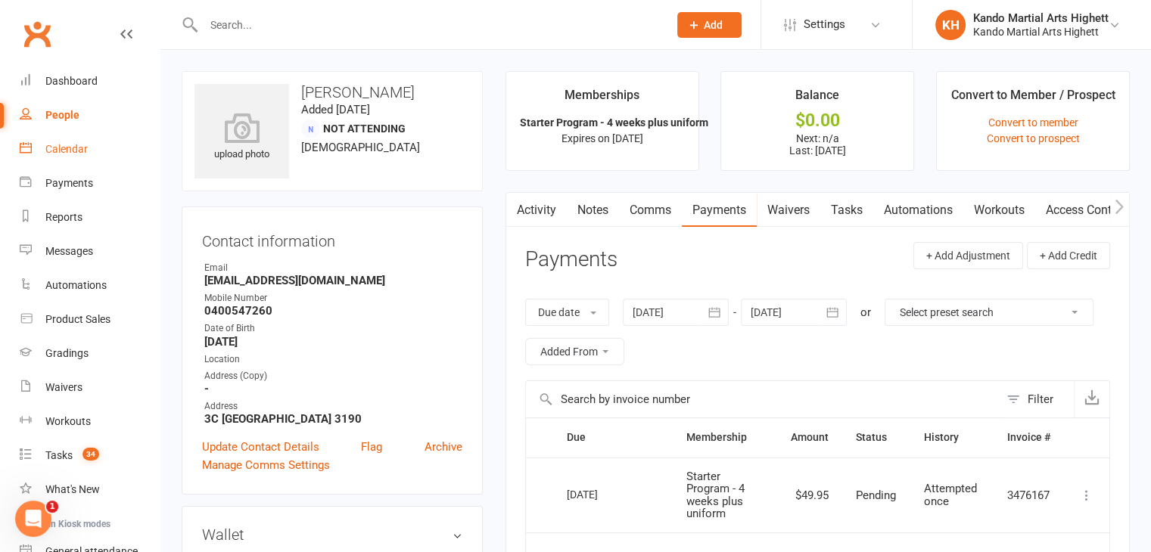
click at [92, 153] on link "Calendar" at bounding box center [90, 149] width 140 height 34
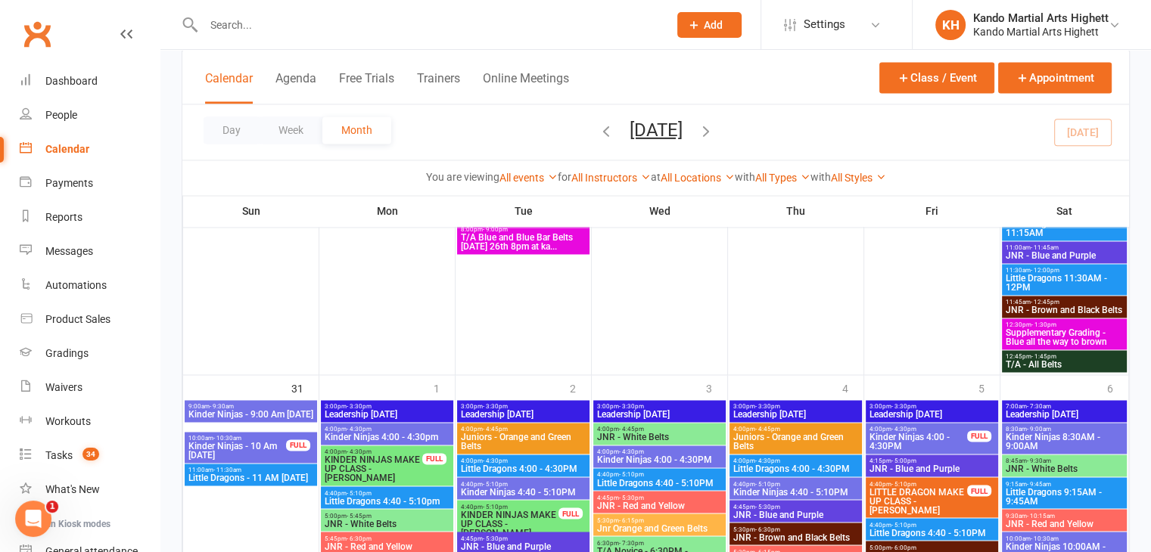
scroll to position [2446, 0]
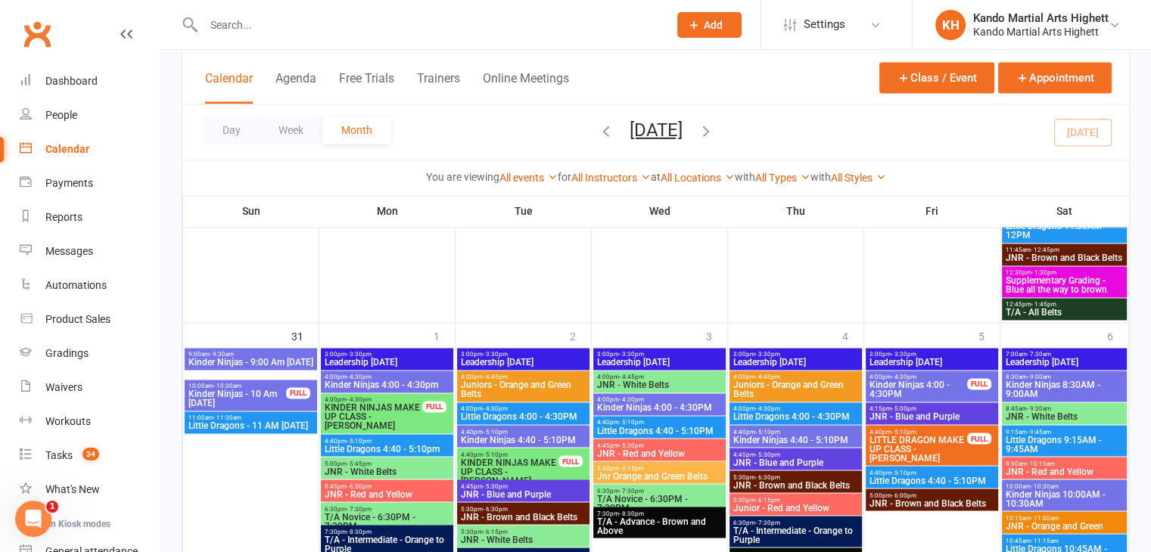
click at [714, 135] on icon "button" at bounding box center [705, 130] width 17 height 17
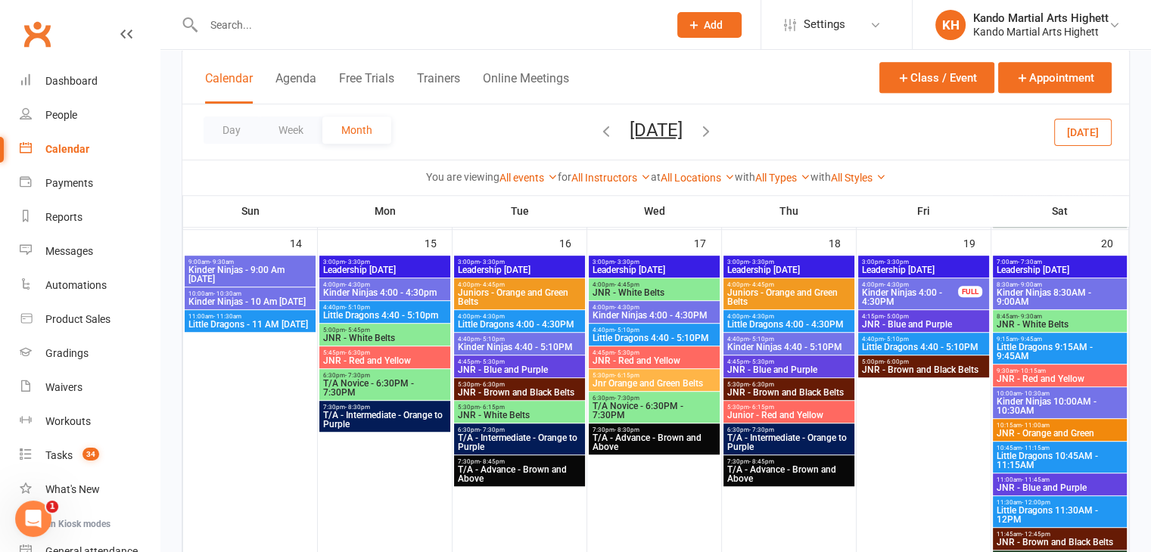
scroll to position [766, 0]
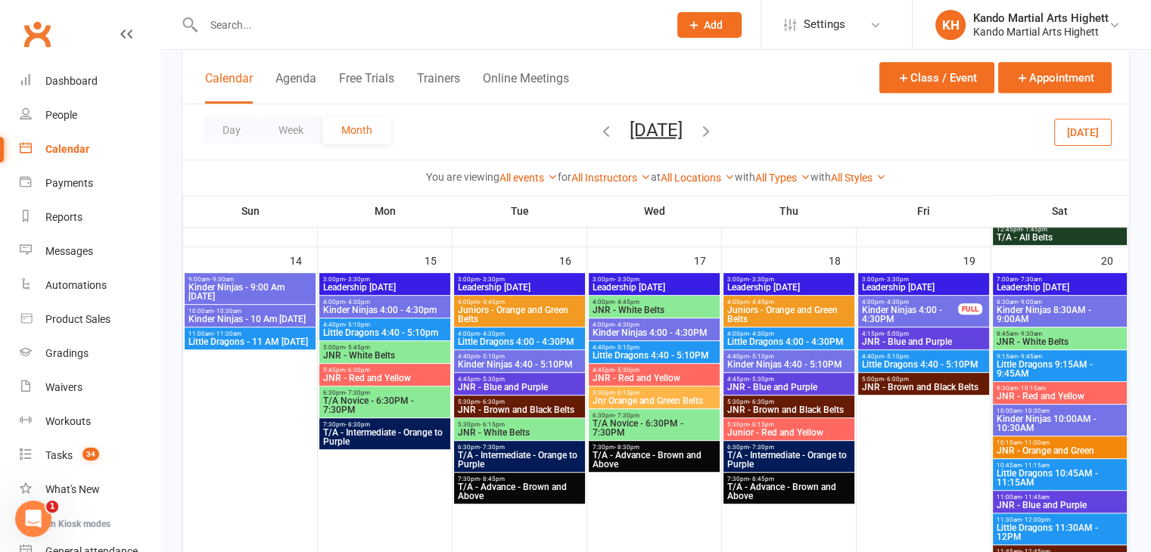
click at [259, 288] on span "Kinder Ninjas - 9:00 Am [DATE]" at bounding box center [250, 292] width 125 height 18
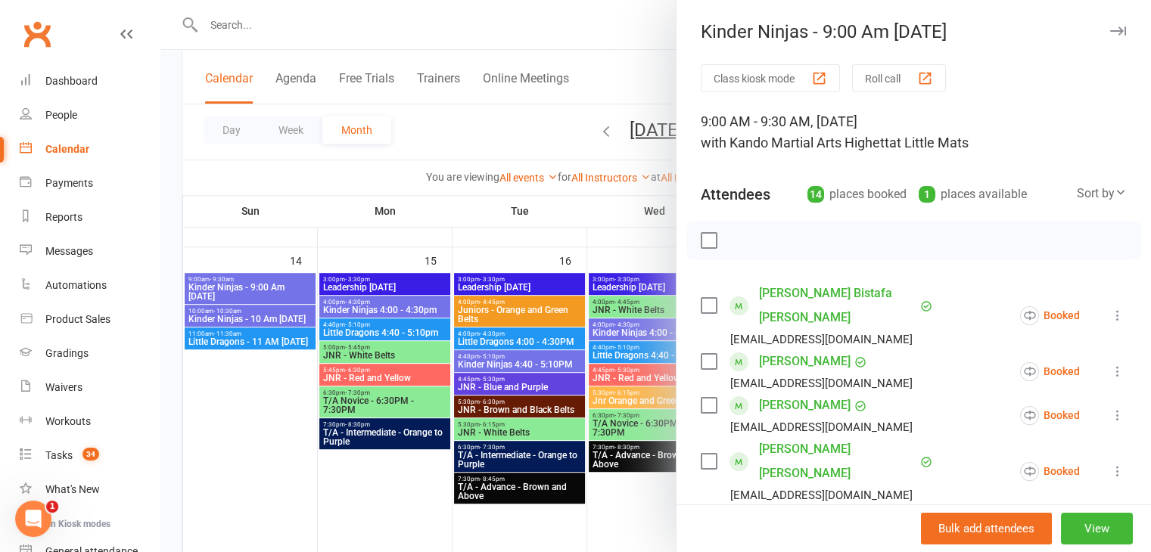
click at [259, 288] on div at bounding box center [655, 276] width 990 height 552
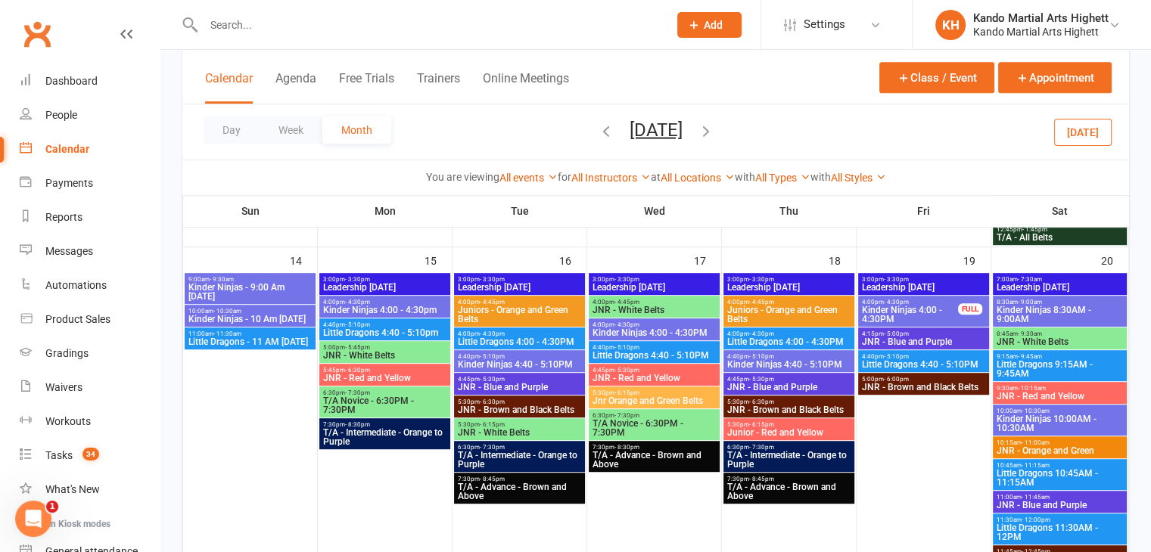
click at [274, 318] on span "Kinder Ninjas - 10 Am [DATE]" at bounding box center [250, 319] width 125 height 9
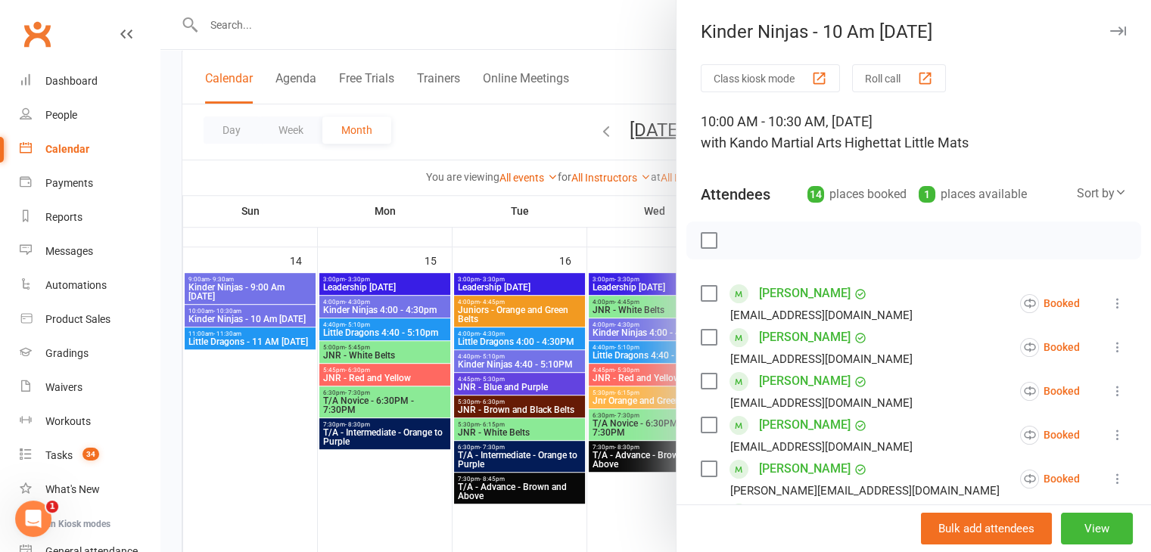
click at [273, 318] on div at bounding box center [655, 276] width 990 height 552
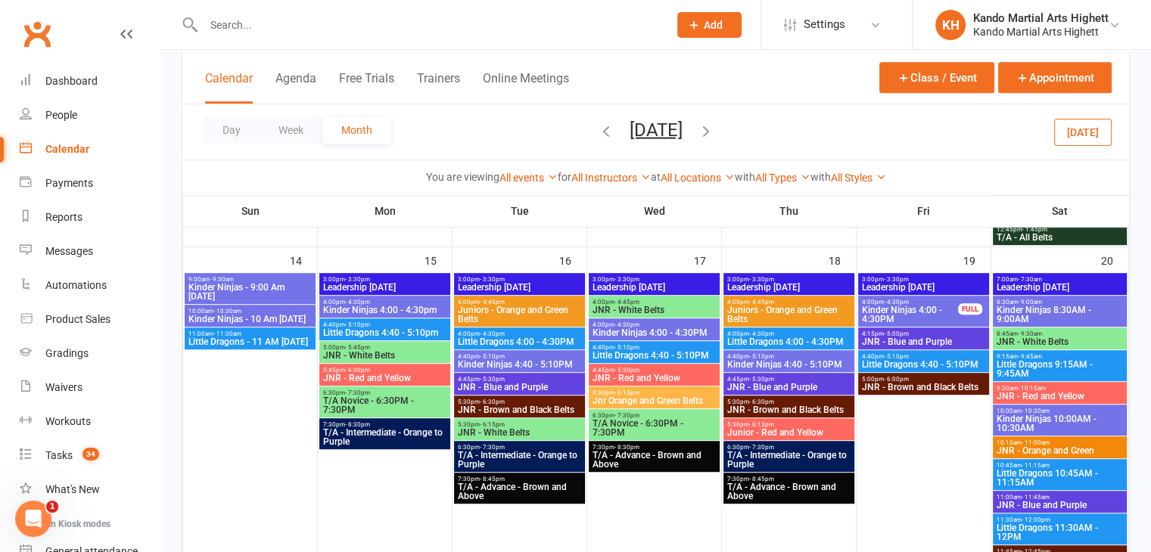
click at [256, 283] on span "Kinder Ninjas - 9:00 Am [DATE]" at bounding box center [250, 292] width 125 height 18
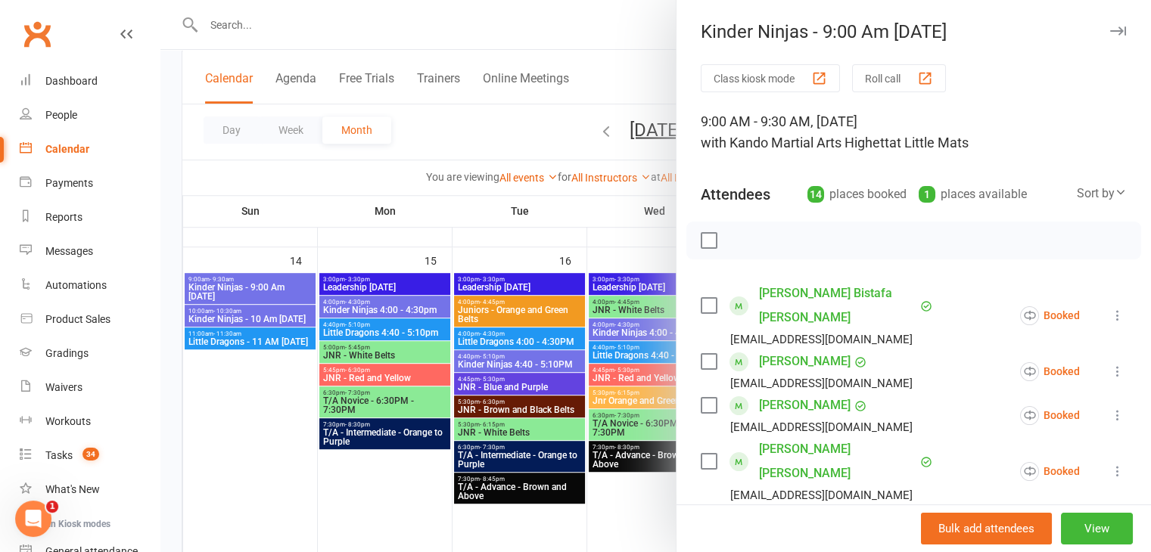
click at [256, 282] on div at bounding box center [655, 276] width 990 height 552
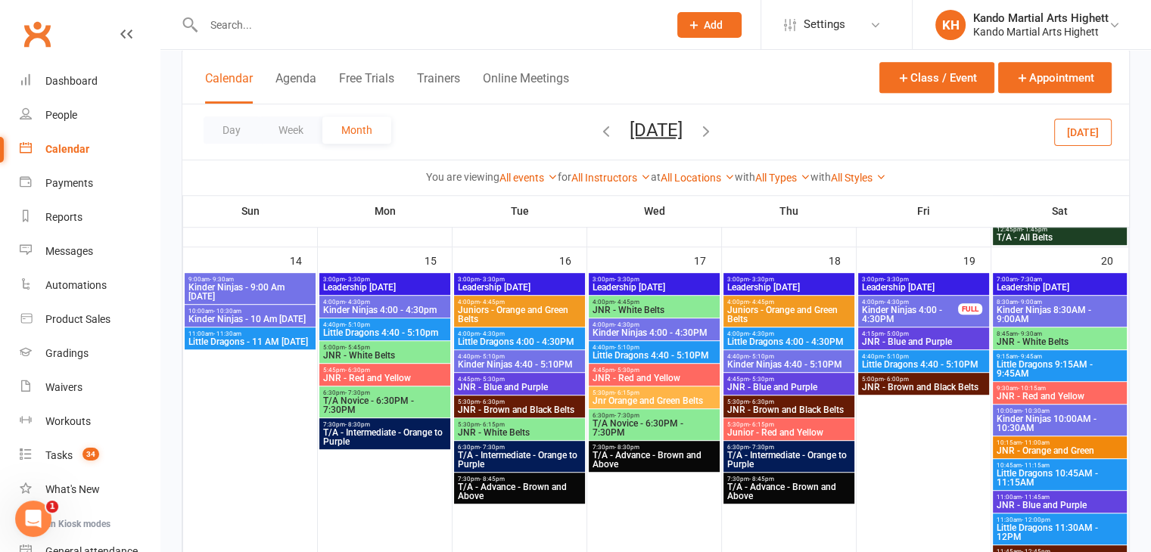
click at [255, 315] on span "Kinder Ninjas - 10 Am [DATE]" at bounding box center [250, 319] width 125 height 9
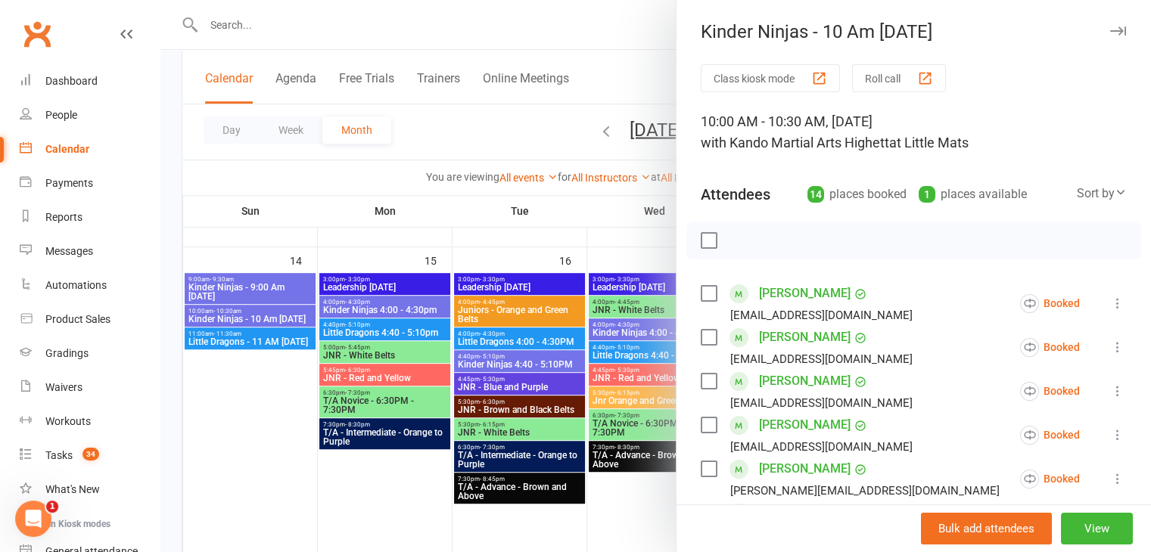
click at [259, 291] on div at bounding box center [655, 276] width 990 height 552
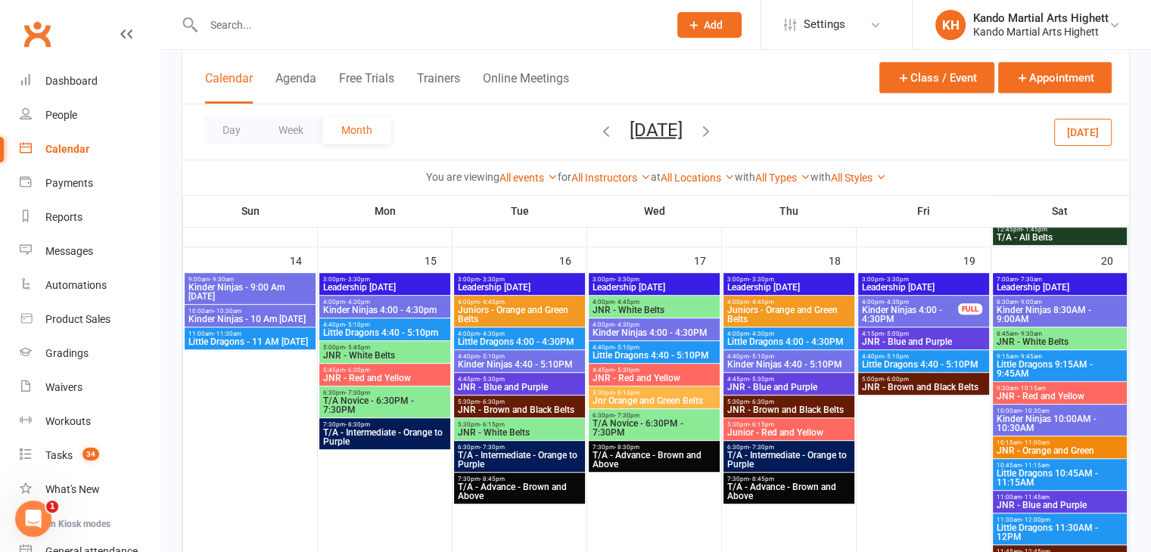
click at [1053, 97] on div "Class / Event Appointment" at bounding box center [995, 83] width 232 height 42
click at [1062, 71] on button "Appointment" at bounding box center [1054, 77] width 113 height 31
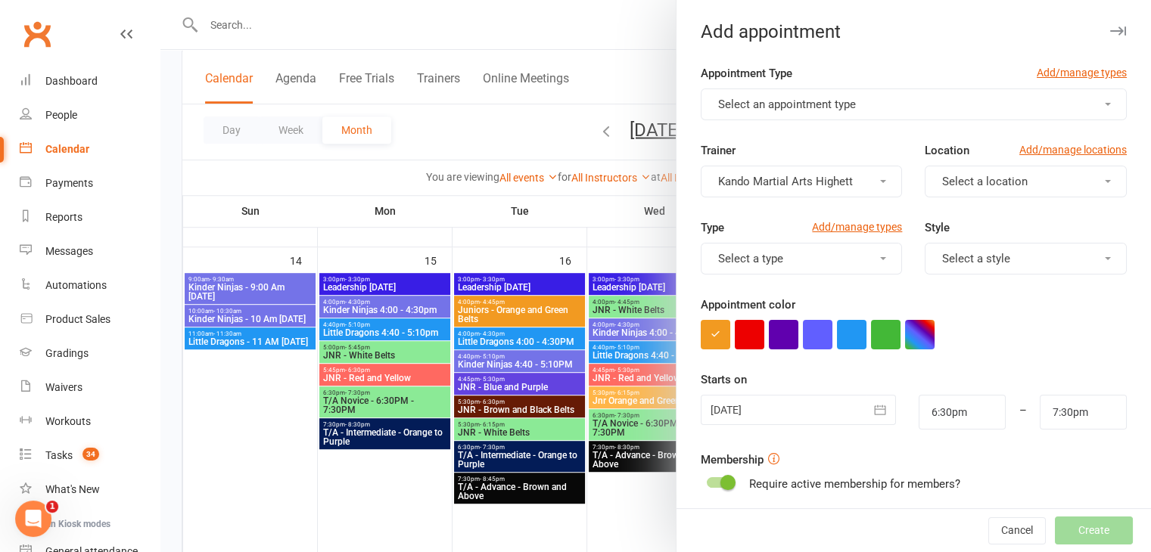
click at [914, 99] on button "Select an appointment type" at bounding box center [913, 105] width 426 height 32
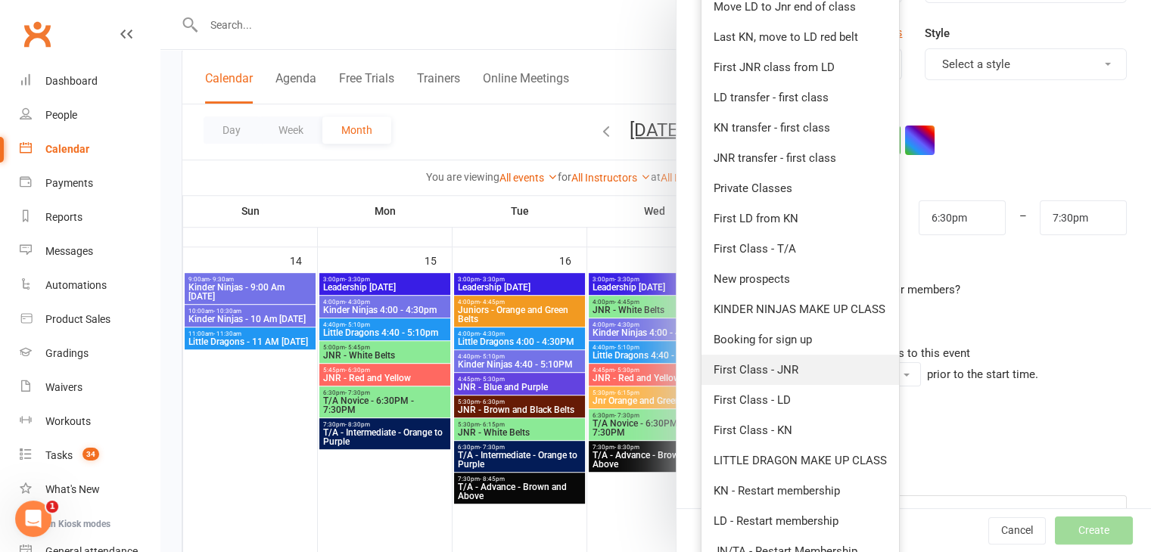
scroll to position [233, 0]
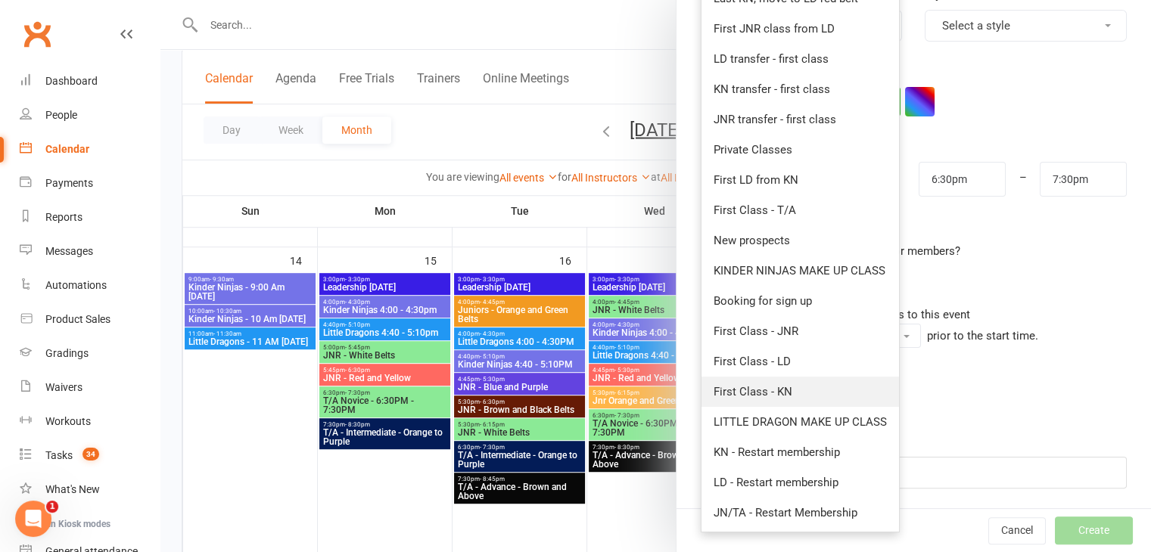
click at [817, 391] on link "First Class - KN" at bounding box center [799, 392] width 197 height 30
type input "7:00pm"
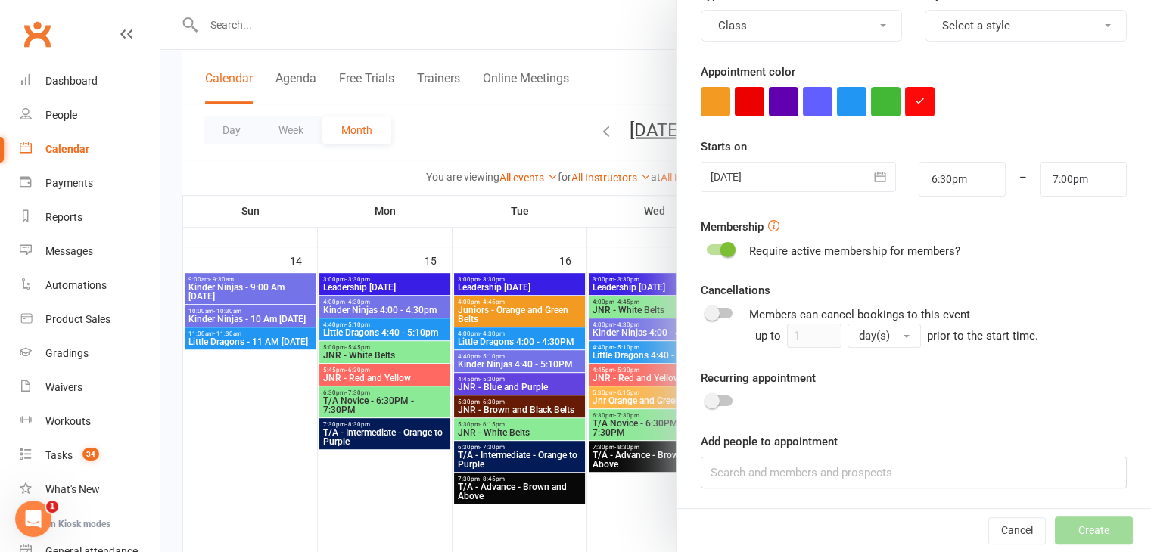
scroll to position [0, 0]
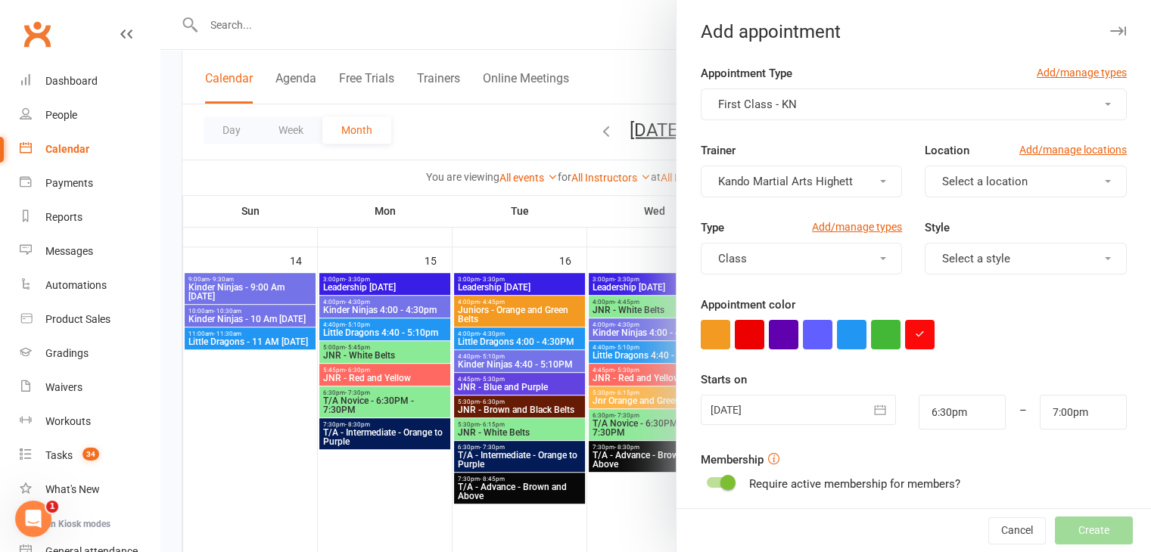
click at [872, 409] on icon "button" at bounding box center [879, 409] width 15 height 15
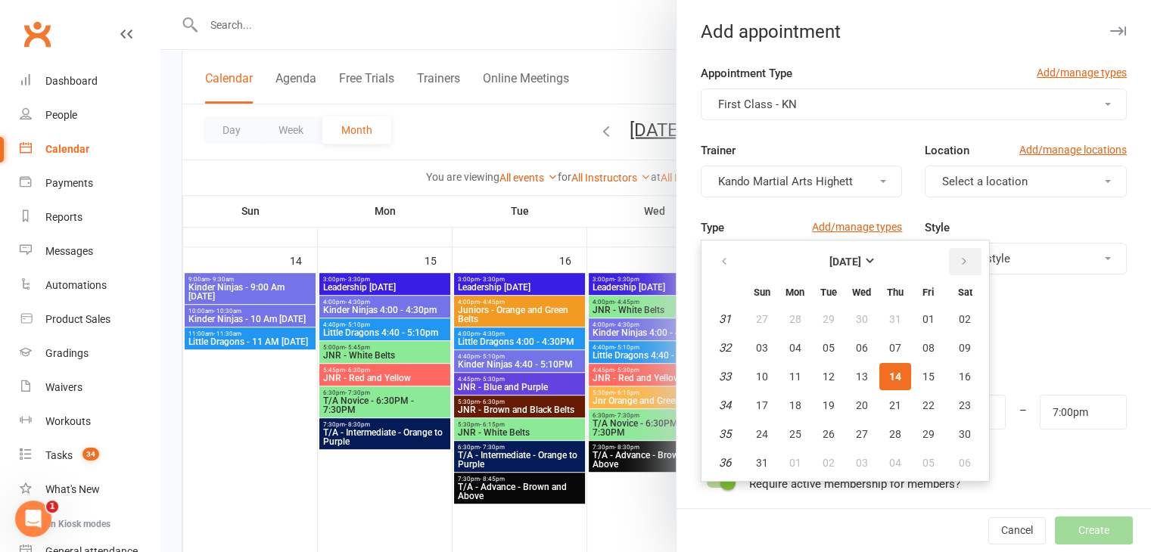
click at [957, 267] on button "button" at bounding box center [965, 261] width 33 height 27
click at [756, 379] on span "14" at bounding box center [762, 377] width 12 height 12
type input "[DATE]"
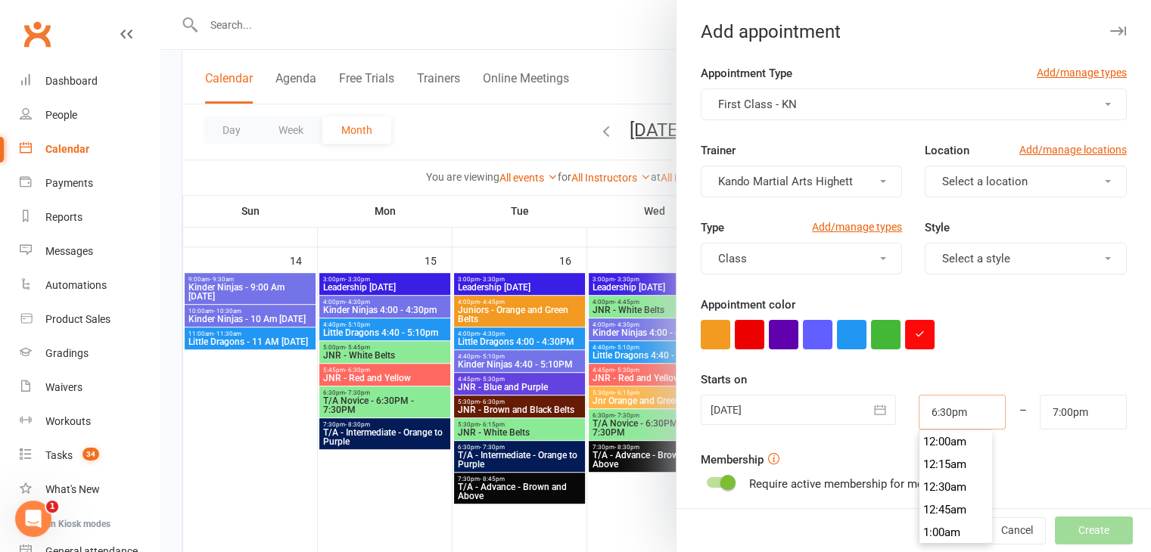
drag, startPoint x: 953, startPoint y: 415, endPoint x: 869, endPoint y: 403, distance: 84.8
click at [869, 403] on div "[DATE] [DATE] Sun Mon Tue Wed Thu Fri Sat 36 31 01 02 03 04 05 06 37 07 08 09 1…" at bounding box center [913, 412] width 449 height 35
type input "8:45am"
click at [950, 468] on li "8:45am" at bounding box center [955, 464] width 73 height 23
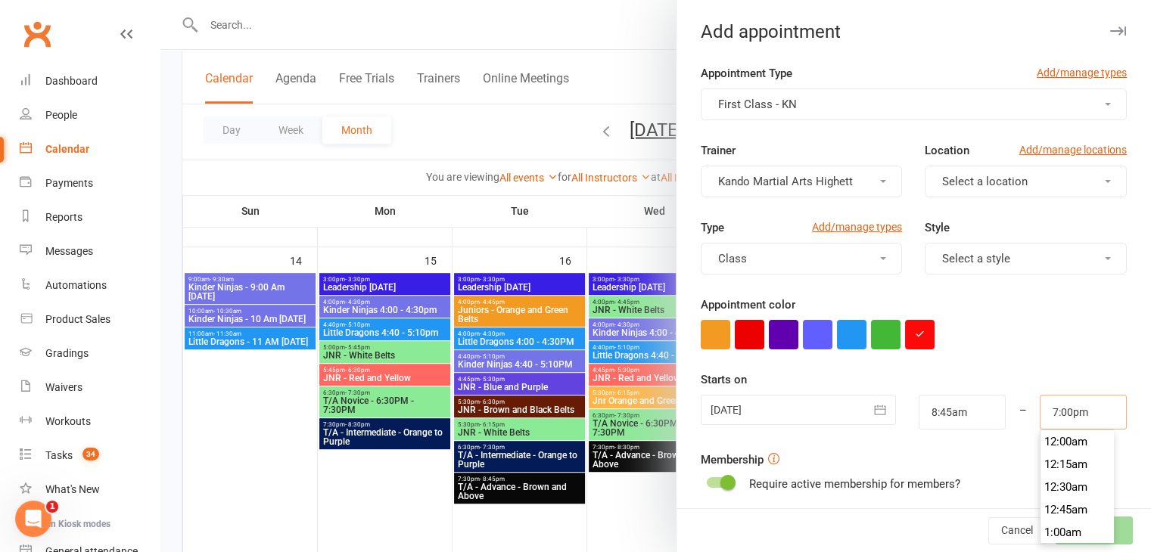
click at [1055, 420] on input "7:00pm" at bounding box center [1082, 412] width 87 height 35
type input "9:30am"
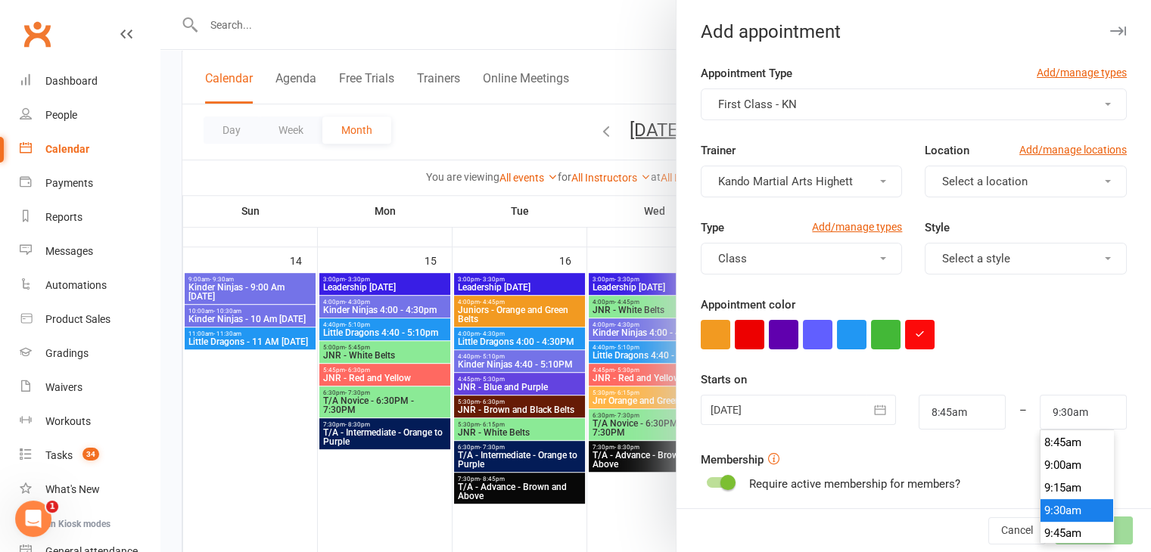
click at [1056, 513] on li "9:30am" at bounding box center [1076, 510] width 73 height 23
click at [871, 473] on div "Membership Require active membership for members?" at bounding box center [913, 472] width 426 height 42
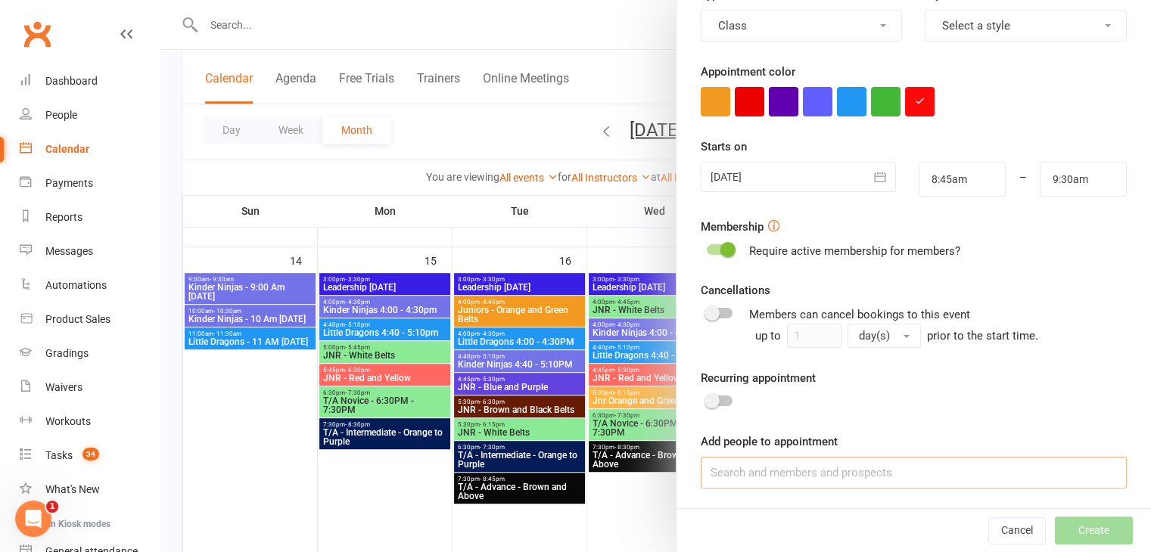
click at [871, 473] on input at bounding box center [913, 473] width 426 height 32
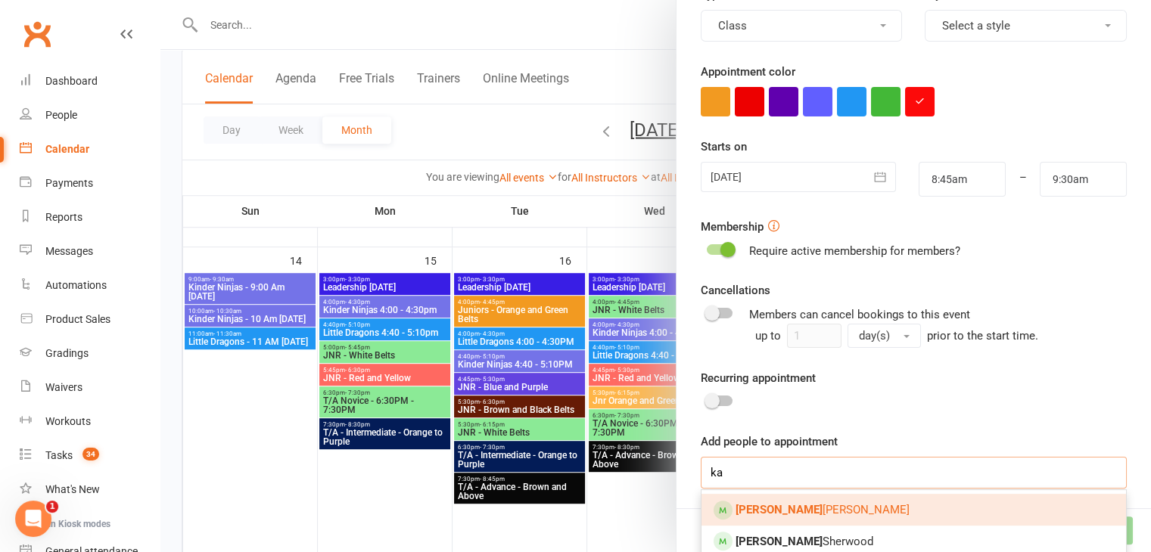
type input "k"
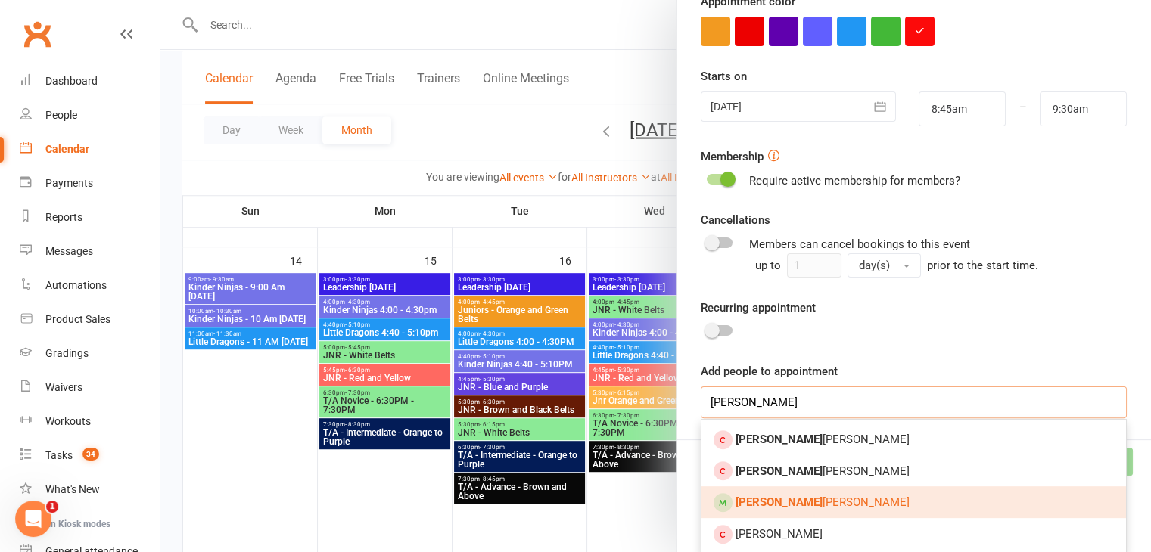
type input "[PERSON_NAME]"
click at [871, 503] on link "[PERSON_NAME]" at bounding box center [913, 502] width 424 height 32
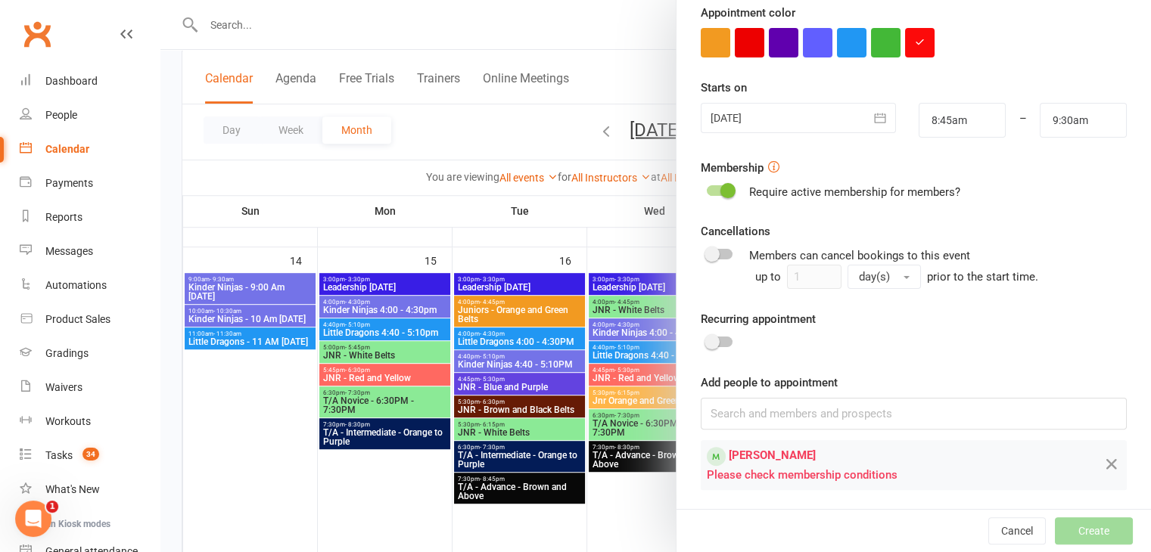
click at [720, 187] on span at bounding box center [727, 190] width 15 height 15
click at [707, 188] on input "checkbox" at bounding box center [707, 188] width 0 height 0
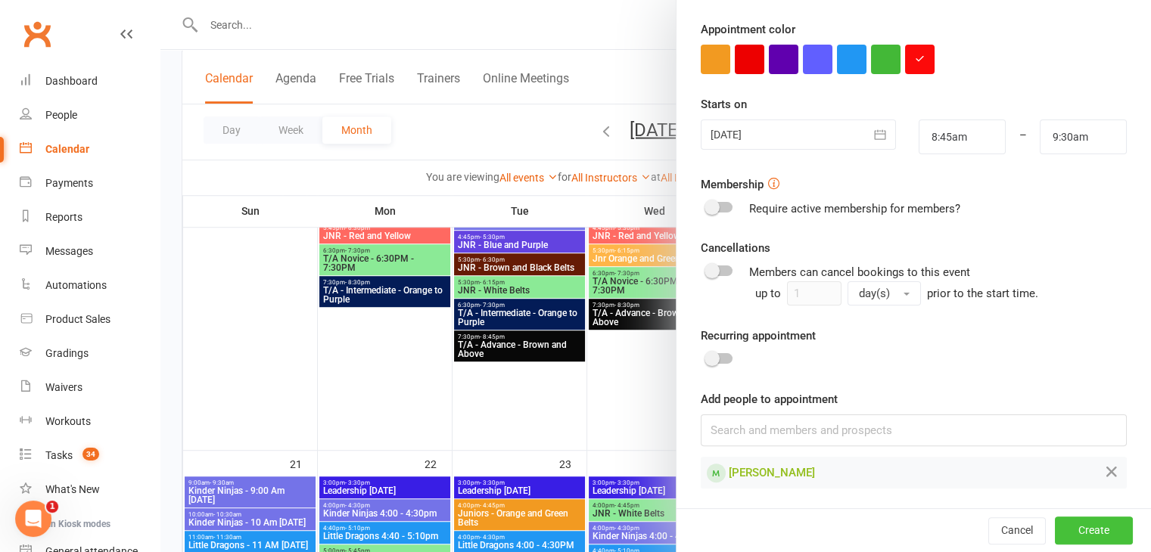
scroll to position [917, 0]
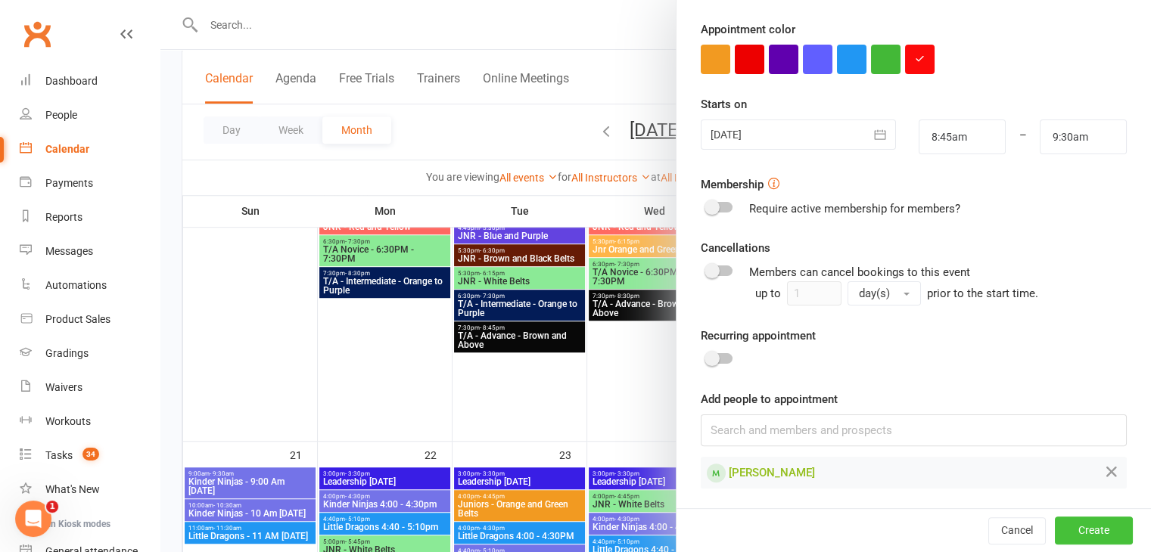
click at [1065, 525] on button "Create" at bounding box center [1094, 530] width 78 height 27
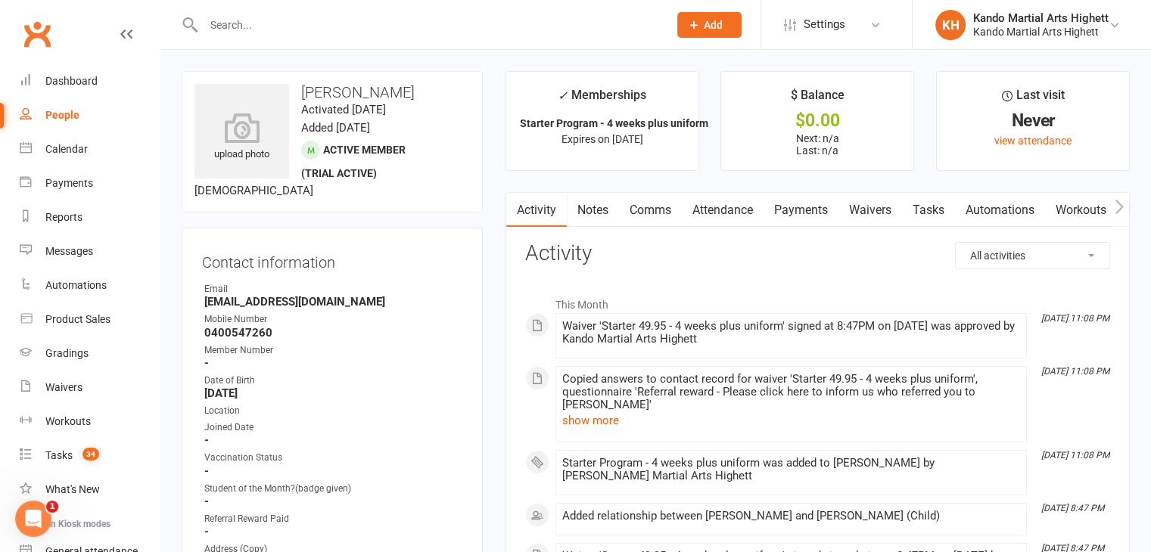
click at [384, 326] on strong "0400547260" at bounding box center [333, 333] width 258 height 14
click at [408, 324] on div "Mobile Number" at bounding box center [333, 319] width 258 height 14
click at [499, 319] on main "✓ Memberships Starter Program - 4 weeks plus uniform Expires on [DATE] $ Balanc…" at bounding box center [817, 375] width 647 height 608
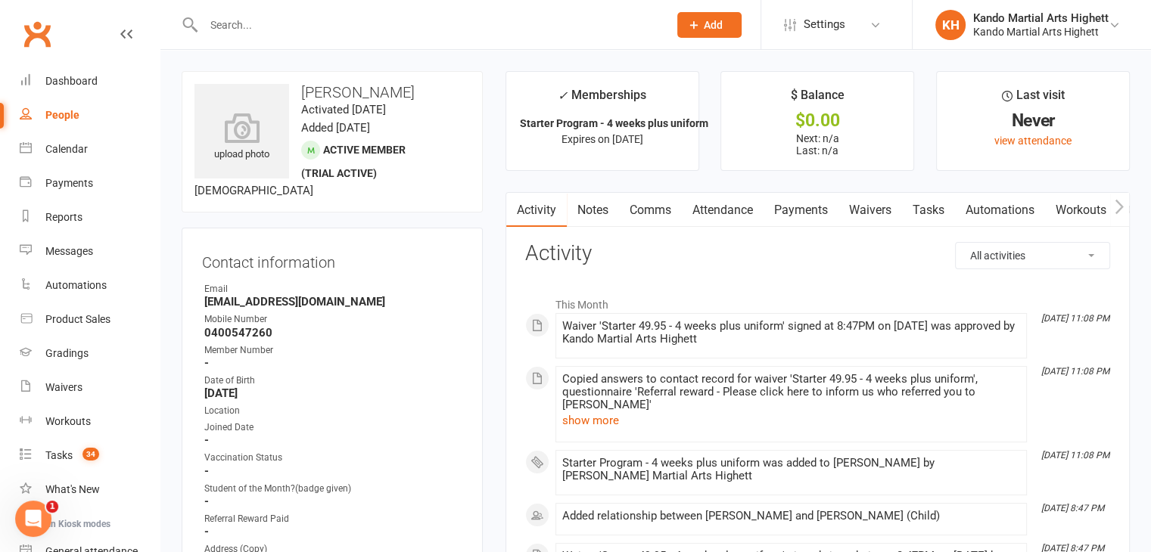
click at [717, 214] on link "Attendance" at bounding box center [723, 210] width 82 height 35
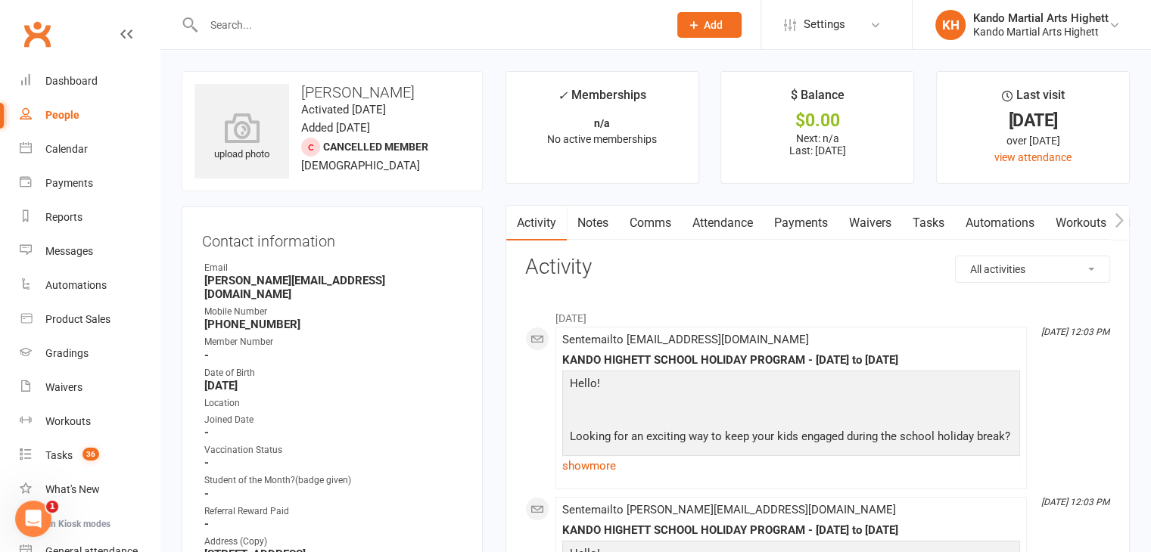
click at [262, 7] on div at bounding box center [420, 24] width 476 height 49
drag, startPoint x: 259, startPoint y: 44, endPoint x: 248, endPoint y: 34, distance: 14.5
click at [248, 34] on div at bounding box center [420, 24] width 476 height 49
click at [248, 34] on input "text" at bounding box center [428, 24] width 458 height 21
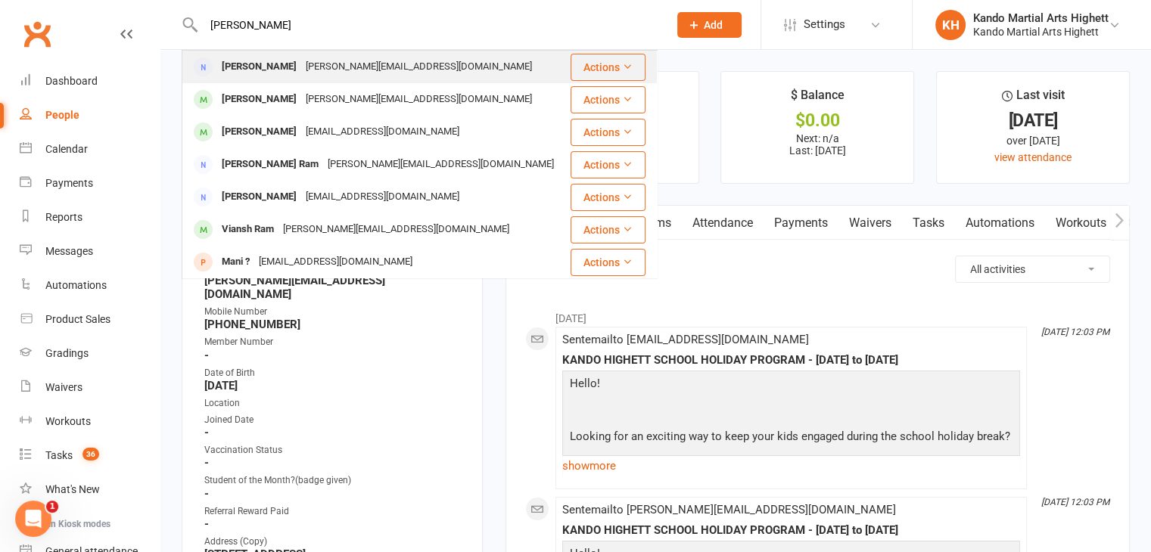
type input "[PERSON_NAME]"
click at [256, 56] on div "[PERSON_NAME]" at bounding box center [259, 67] width 84 height 22
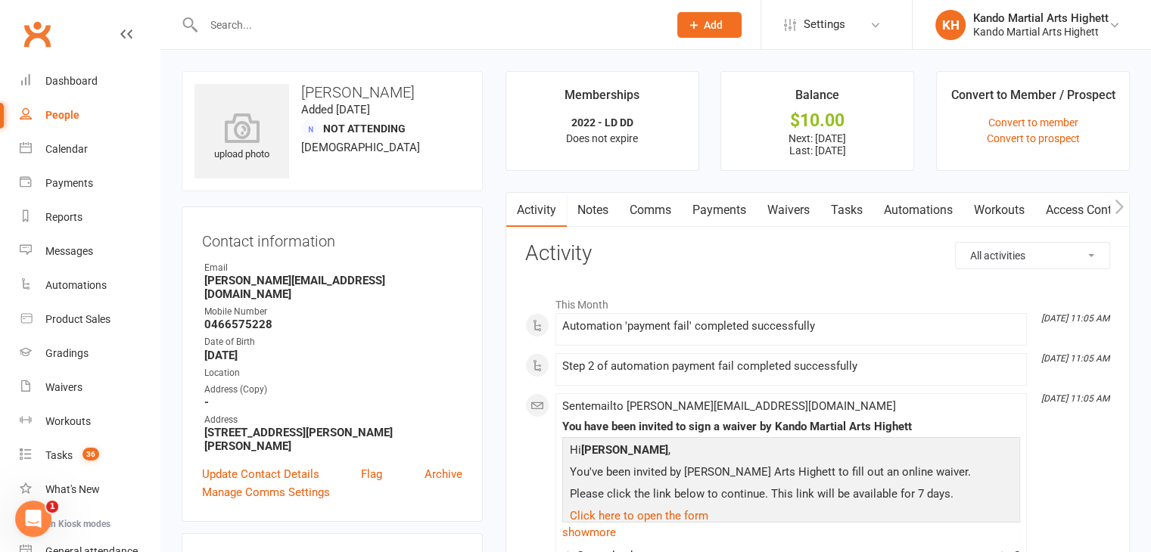
click at [741, 207] on link "Payments" at bounding box center [719, 210] width 75 height 35
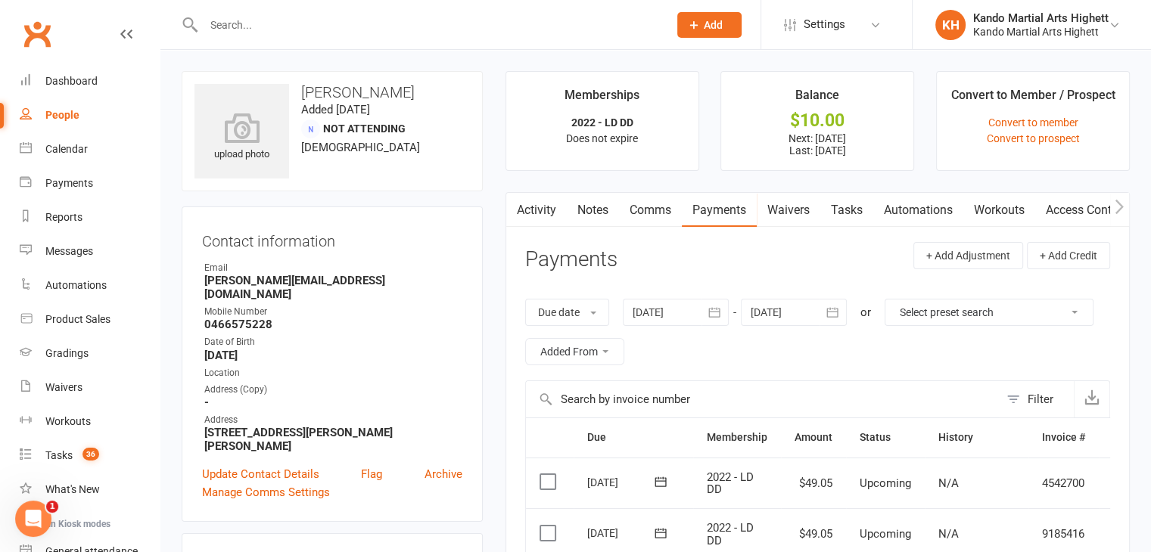
scroll to position [378, 0]
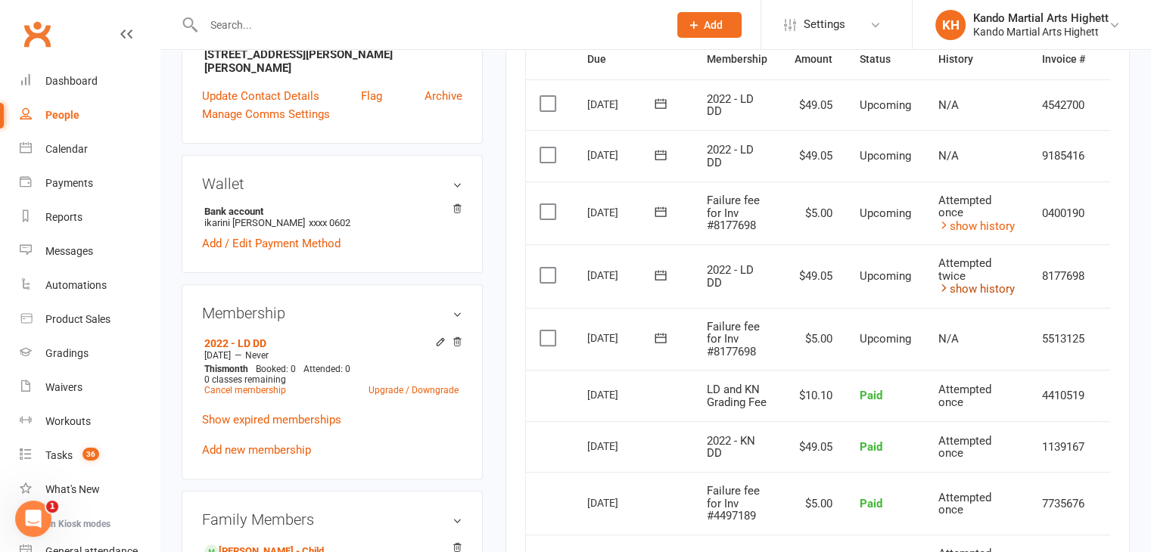
click at [955, 285] on link "show history" at bounding box center [976, 289] width 76 height 14
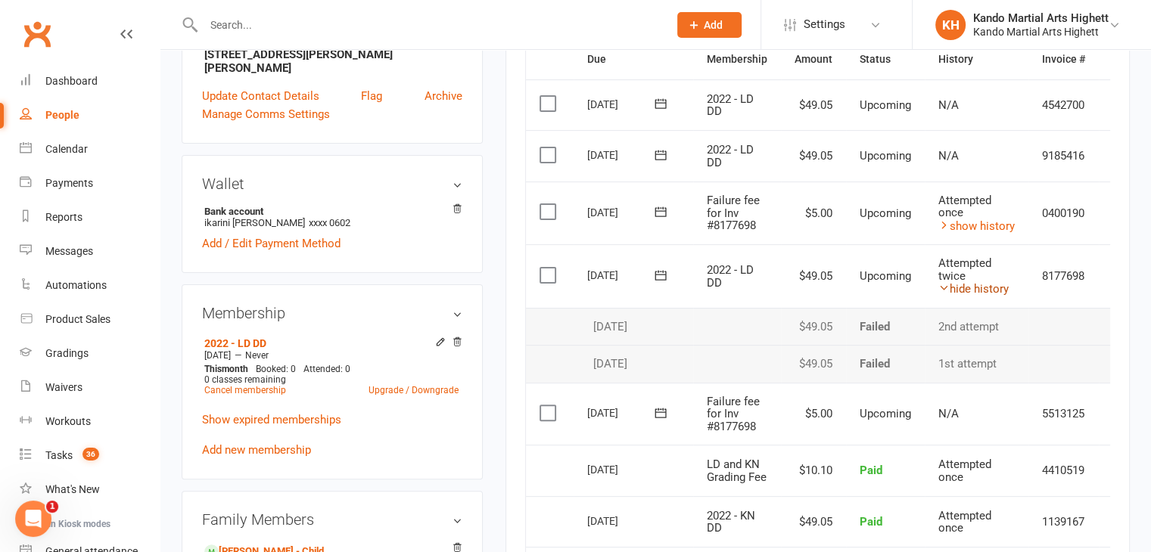
click at [955, 285] on link "hide history" at bounding box center [973, 289] width 70 height 14
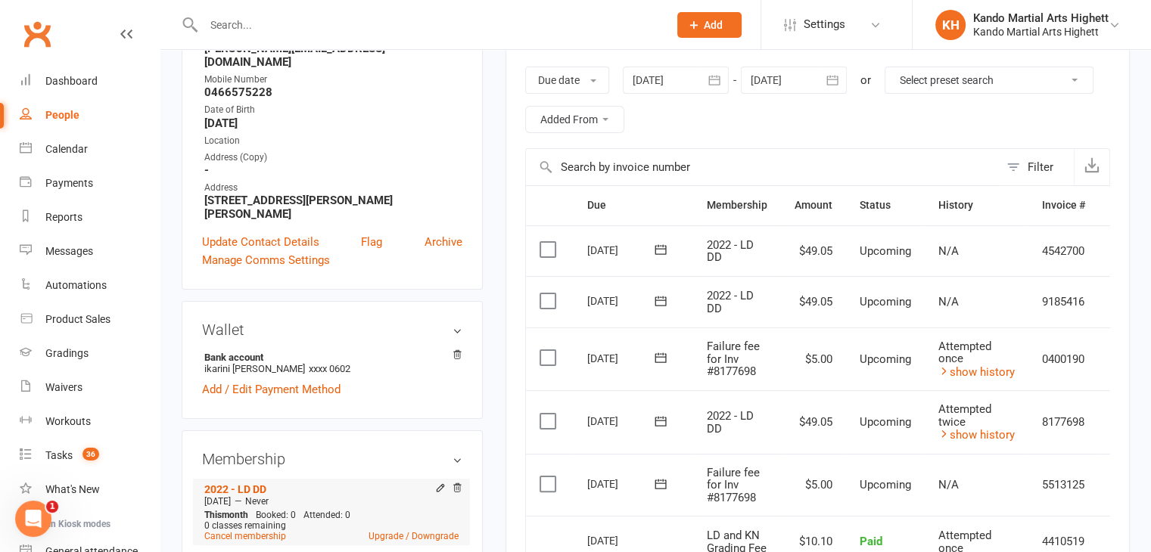
scroll to position [227, 0]
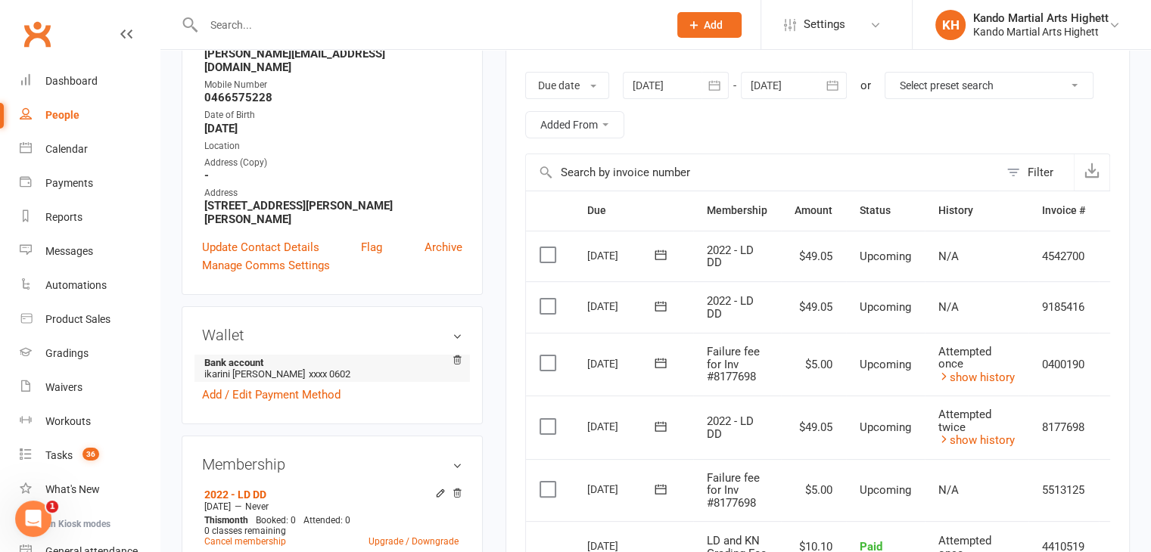
click at [350, 368] on span "xxxx 0602" at bounding box center [330, 373] width 42 height 11
click at [369, 355] on li "Bank account [PERSON_NAME]-mowson xxxx 0602" at bounding box center [332, 368] width 260 height 27
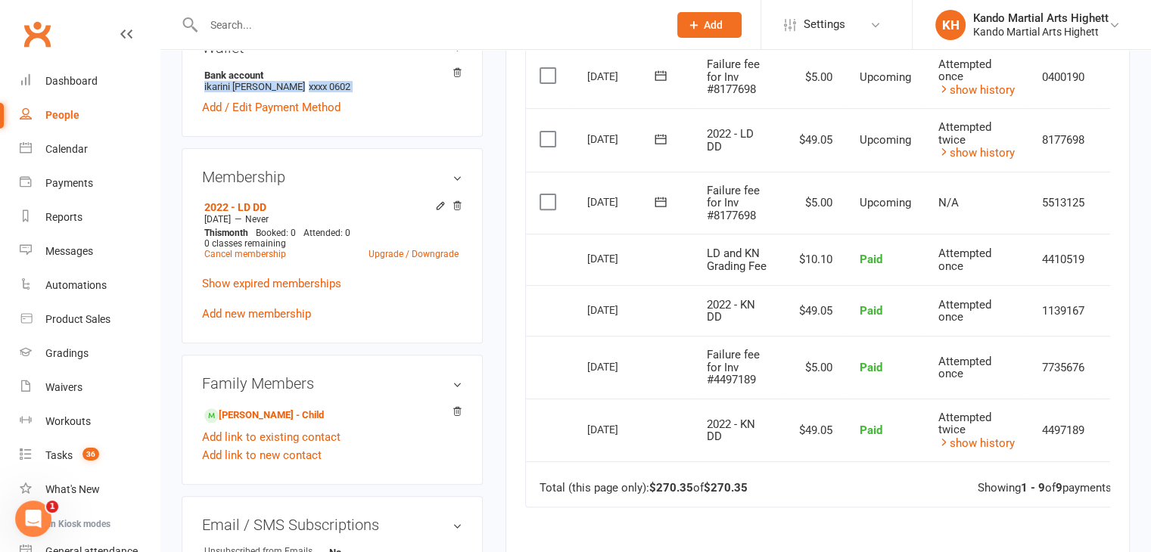
scroll to position [681, 0]
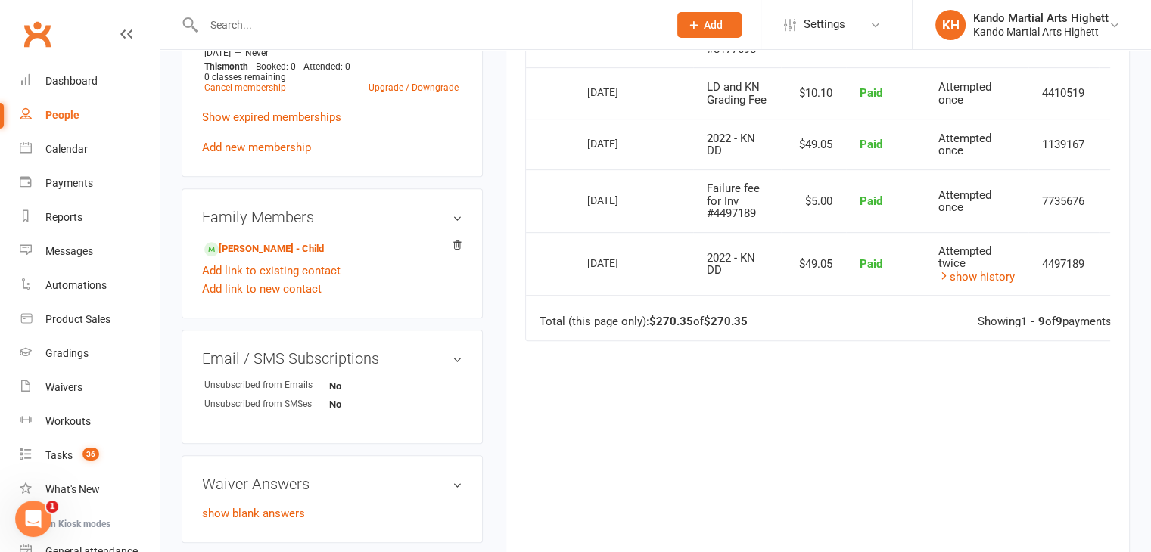
click at [819, 310] on td "Total (this page only): $270.35 of $270.35 Showing 1 - 9 of 9 payments" at bounding box center [835, 317] width 618 height 45
drag, startPoint x: 803, startPoint y: 314, endPoint x: 812, endPoint y: 317, distance: 9.6
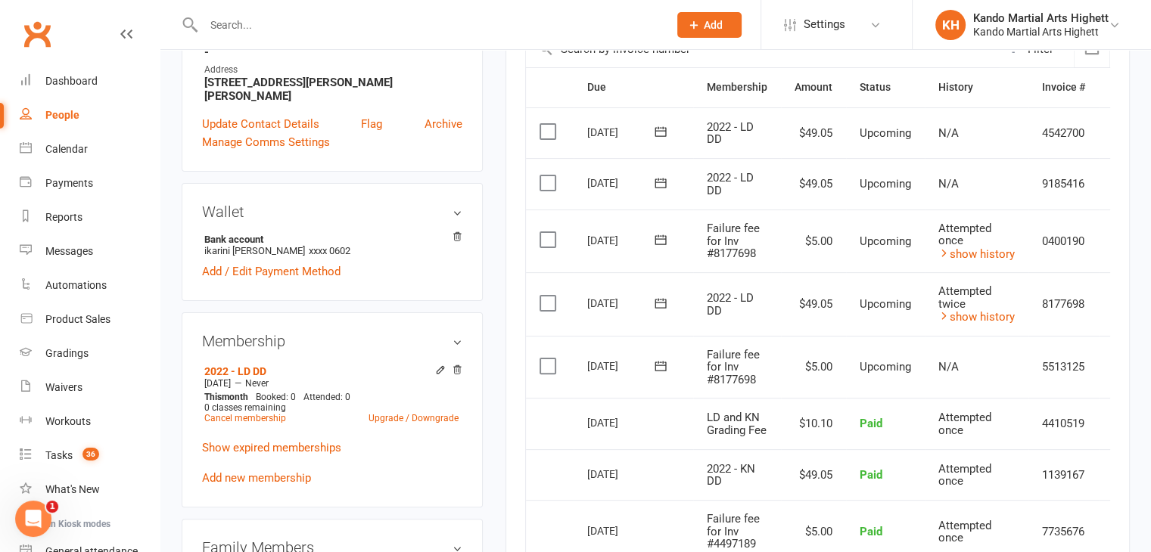
scroll to position [303, 0]
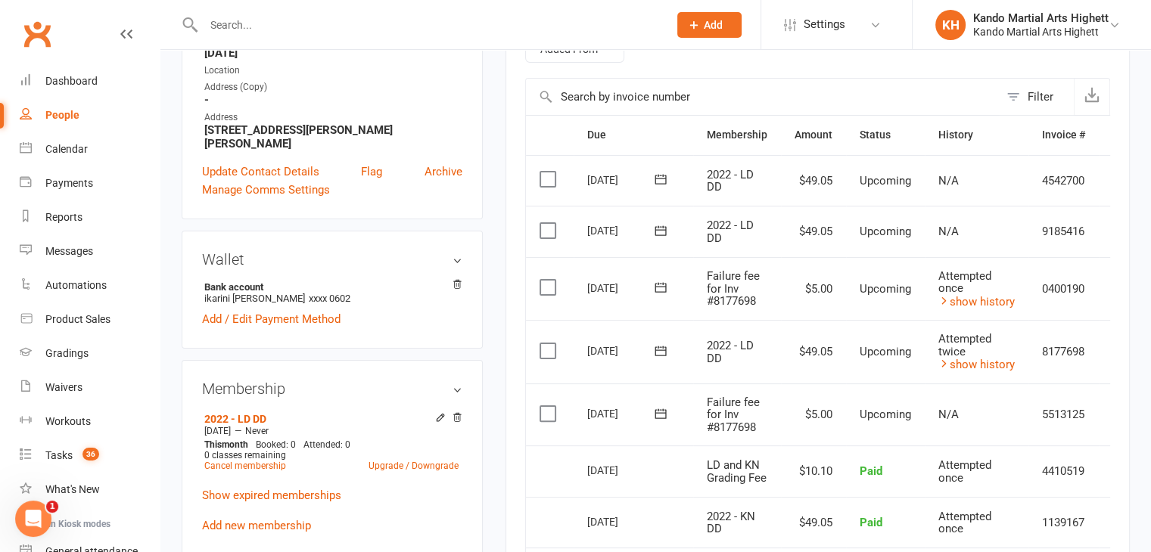
click at [540, 343] on label at bounding box center [549, 350] width 20 height 15
click at [540, 343] on input "checkbox" at bounding box center [544, 343] width 10 height 0
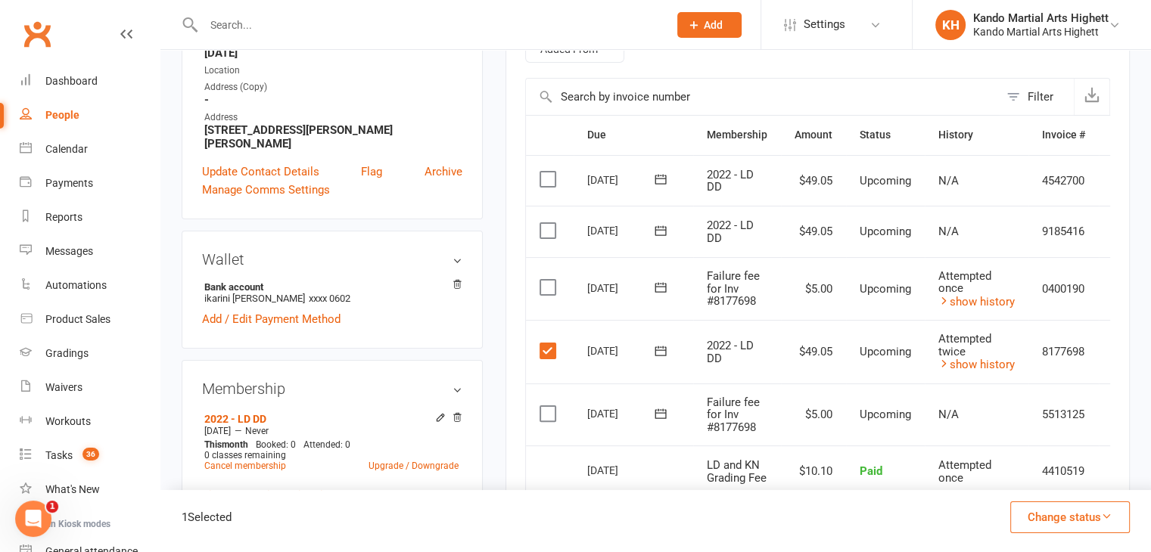
click at [1042, 530] on button "Change status" at bounding box center [1070, 518] width 120 height 32
click at [811, 506] on div "1 Selected Change status Paid (Cash) Paid (POS) Paid (Other) Skipped" at bounding box center [655, 521] width 990 height 62
click at [551, 361] on td "Select this" at bounding box center [550, 352] width 48 height 64
click at [544, 343] on label at bounding box center [549, 350] width 20 height 15
click at [544, 343] on input "checkbox" at bounding box center [544, 343] width 10 height 0
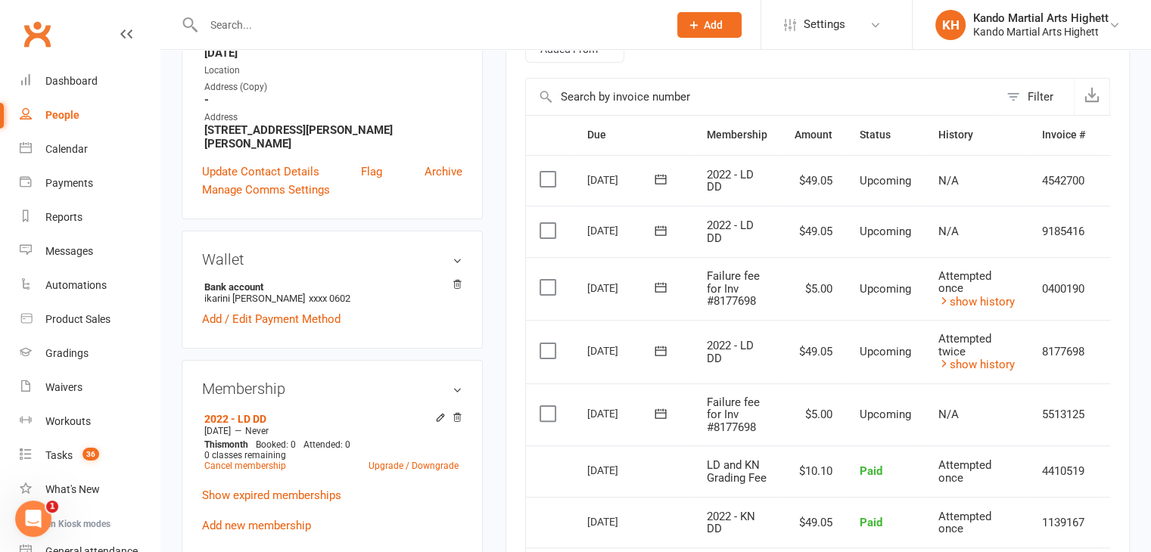
drag, startPoint x: 540, startPoint y: 306, endPoint x: 548, endPoint y: 297, distance: 11.2
click at [541, 306] on td "Select this" at bounding box center [550, 289] width 48 height 64
click at [554, 287] on label at bounding box center [549, 287] width 20 height 15
click at [549, 280] on input "checkbox" at bounding box center [544, 280] width 10 height 0
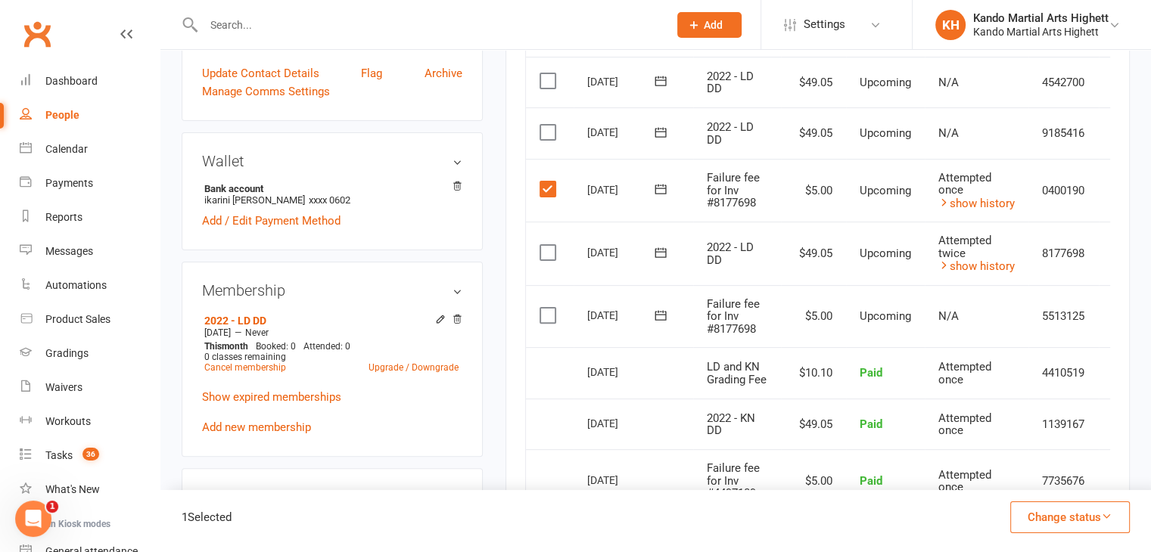
scroll to position [378, 0]
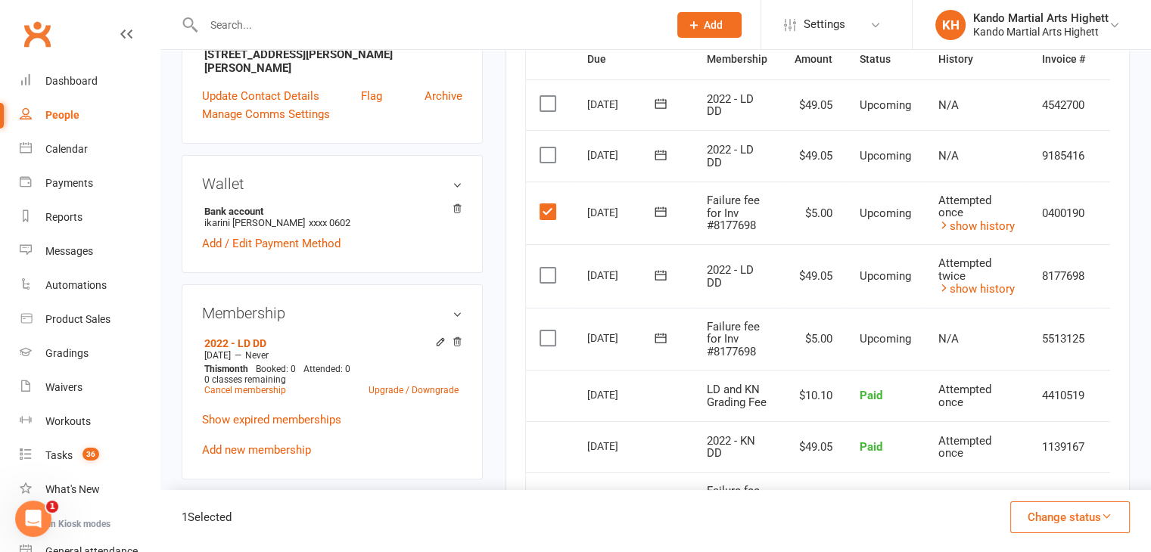
click at [543, 337] on label at bounding box center [549, 338] width 20 height 15
click at [543, 331] on input "checkbox" at bounding box center [544, 331] width 10 height 0
click at [530, 327] on td "Select this" at bounding box center [550, 339] width 48 height 63
drag, startPoint x: 548, startPoint y: 331, endPoint x: 540, endPoint y: 335, distance: 9.5
click at [549, 332] on label at bounding box center [549, 338] width 20 height 15
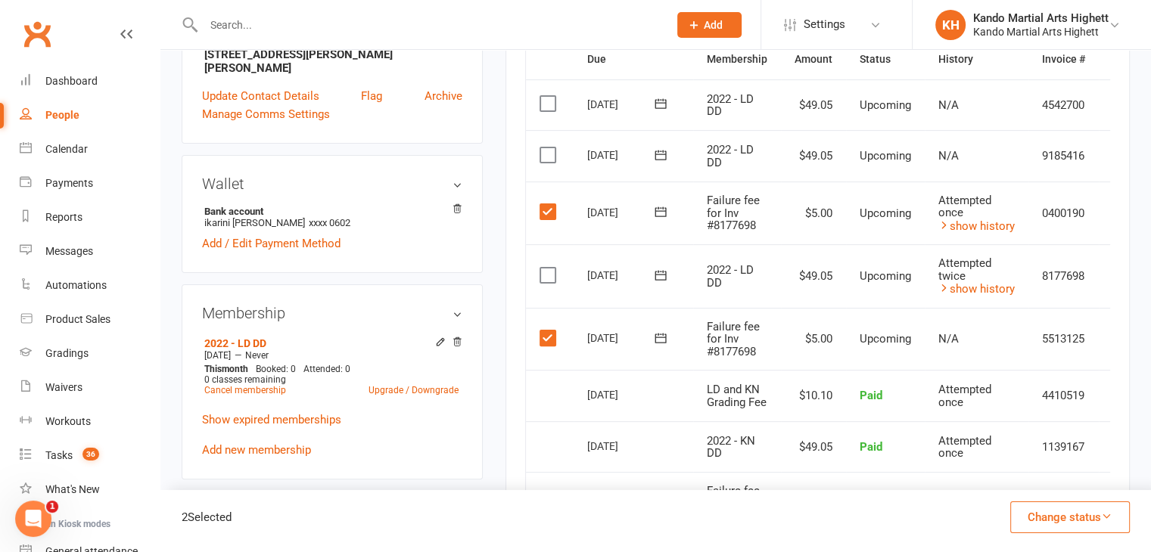
click at [549, 331] on input "checkbox" at bounding box center [544, 331] width 10 height 0
click at [559, 207] on td "Select this" at bounding box center [550, 214] width 48 height 64
click at [550, 210] on label at bounding box center [549, 211] width 20 height 15
click at [549, 204] on input "checkbox" at bounding box center [544, 204] width 10 height 0
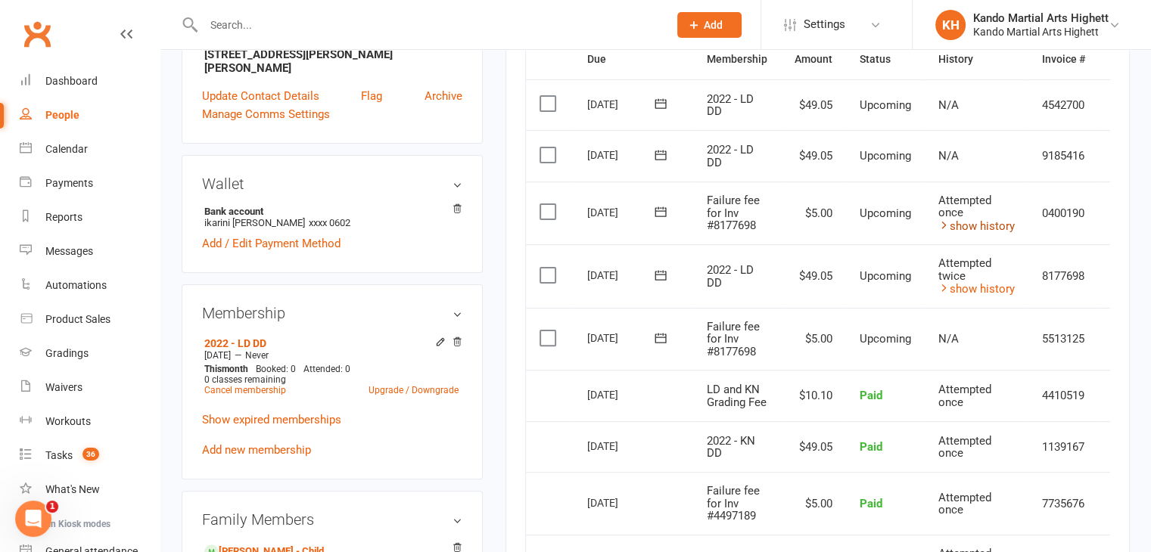
click at [1008, 228] on link "show history" at bounding box center [976, 226] width 76 height 14
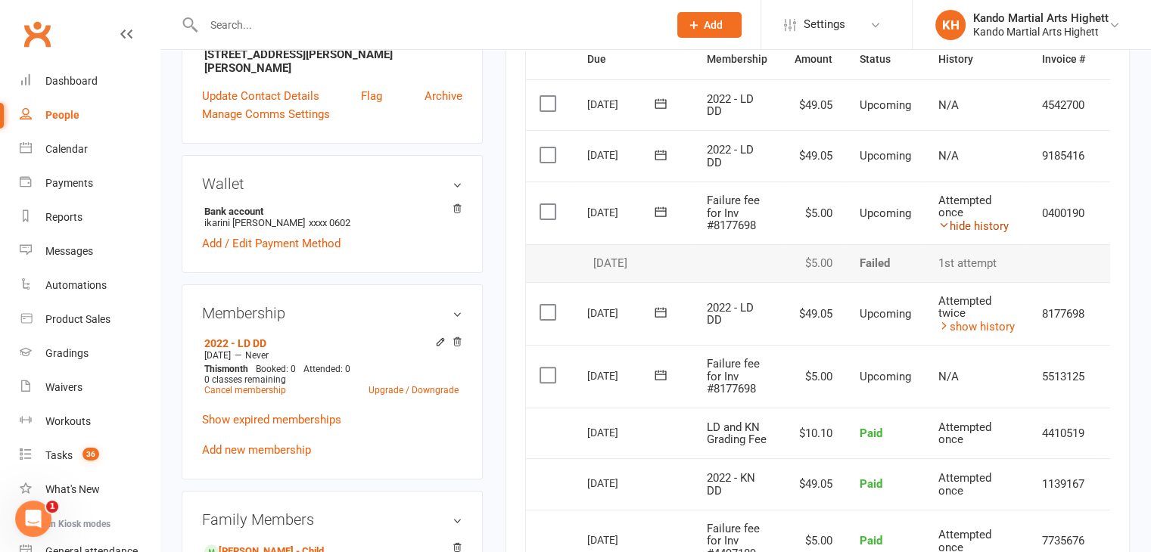
click at [1008, 228] on link "hide history" at bounding box center [973, 226] width 70 height 14
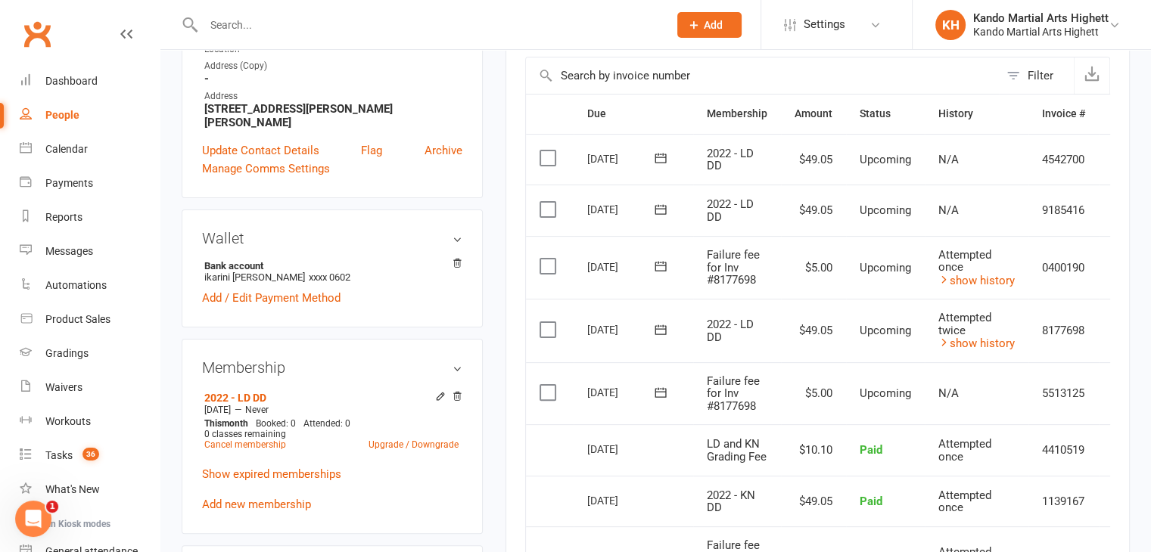
scroll to position [0, 0]
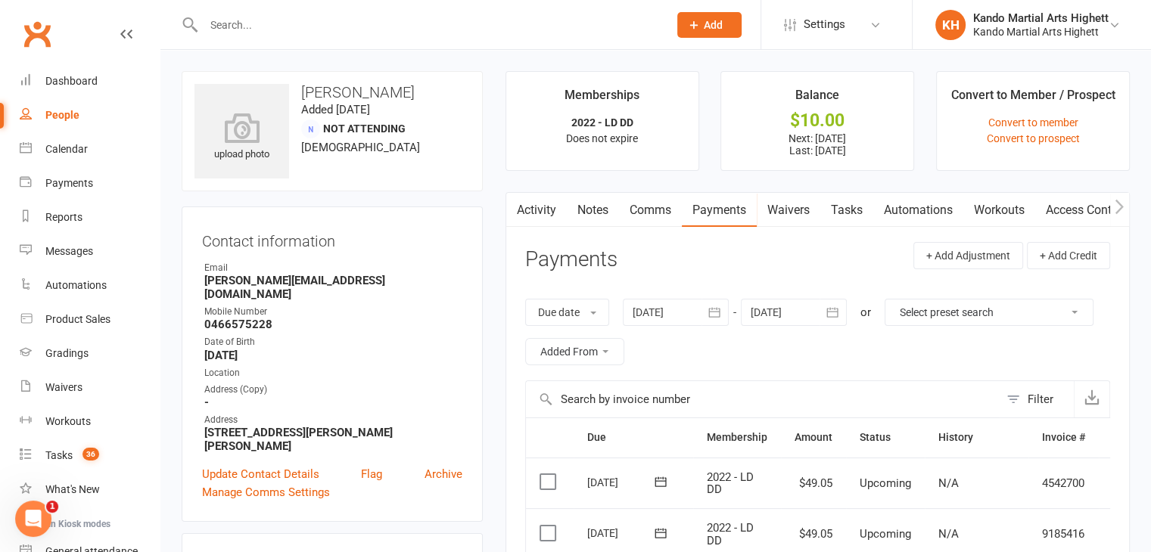
click at [85, 129] on link "People" at bounding box center [90, 115] width 140 height 34
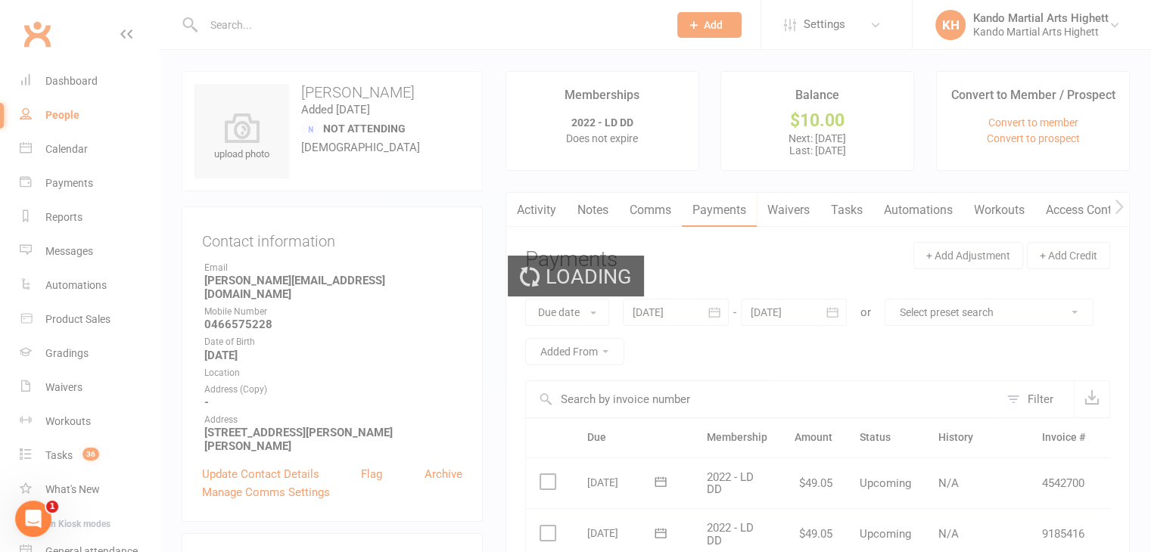
click at [82, 157] on div "Loading" at bounding box center [575, 276] width 1151 height 552
select select "100"
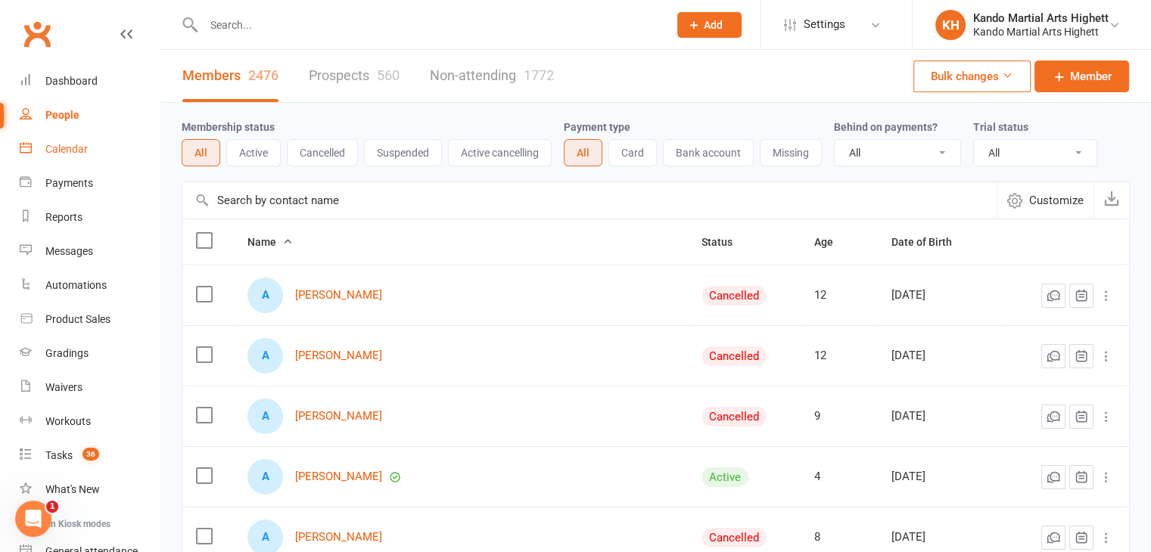
click at [100, 156] on link "Calendar" at bounding box center [90, 149] width 140 height 34
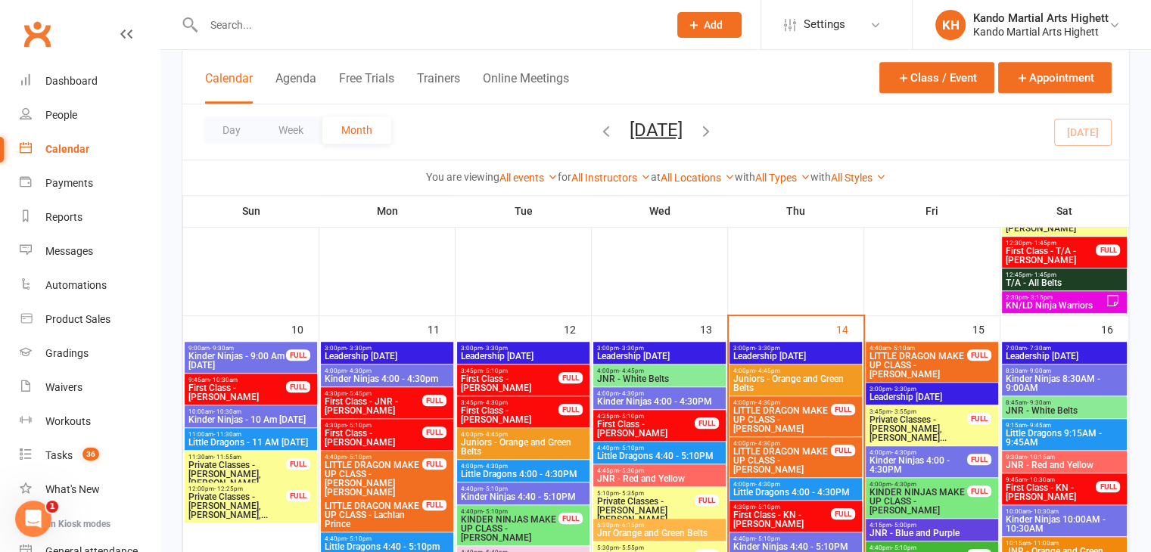
scroll to position [1074, 0]
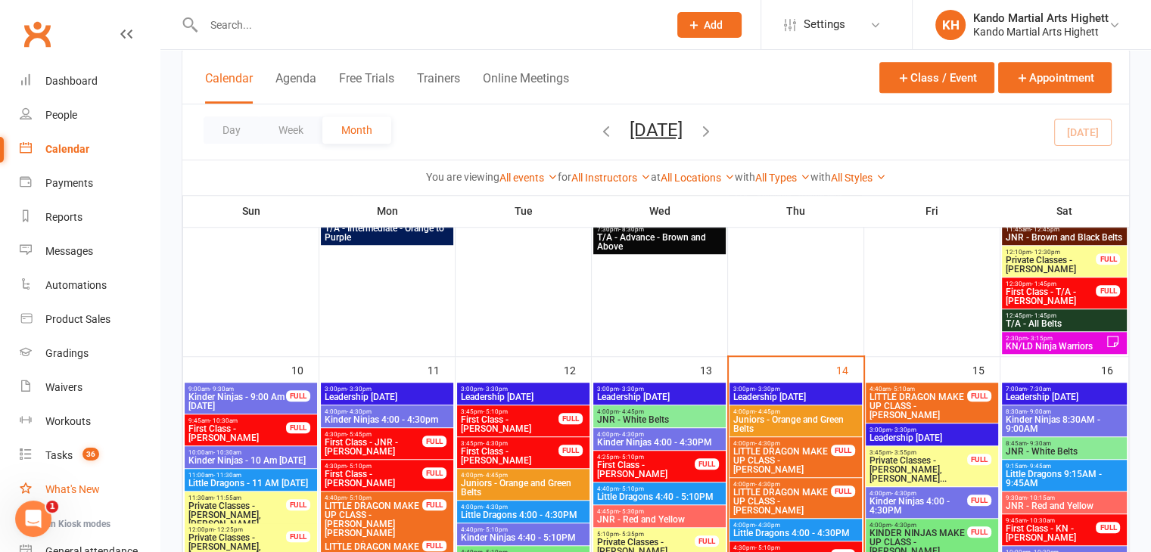
click at [101, 473] on link "What's New" at bounding box center [90, 490] width 140 height 34
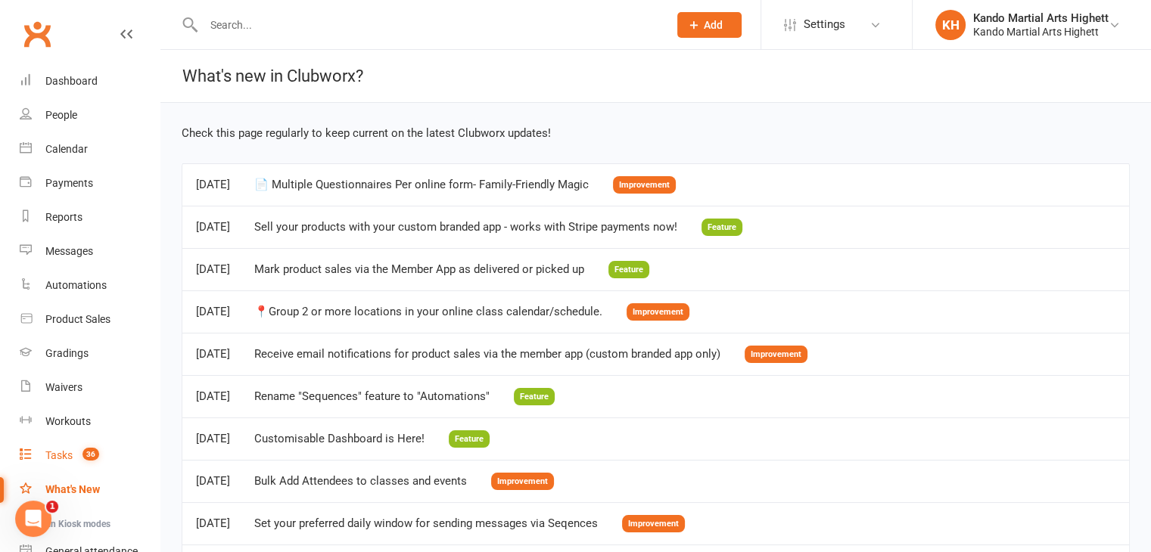
click at [104, 452] on link "Tasks 36" at bounding box center [90, 456] width 140 height 34
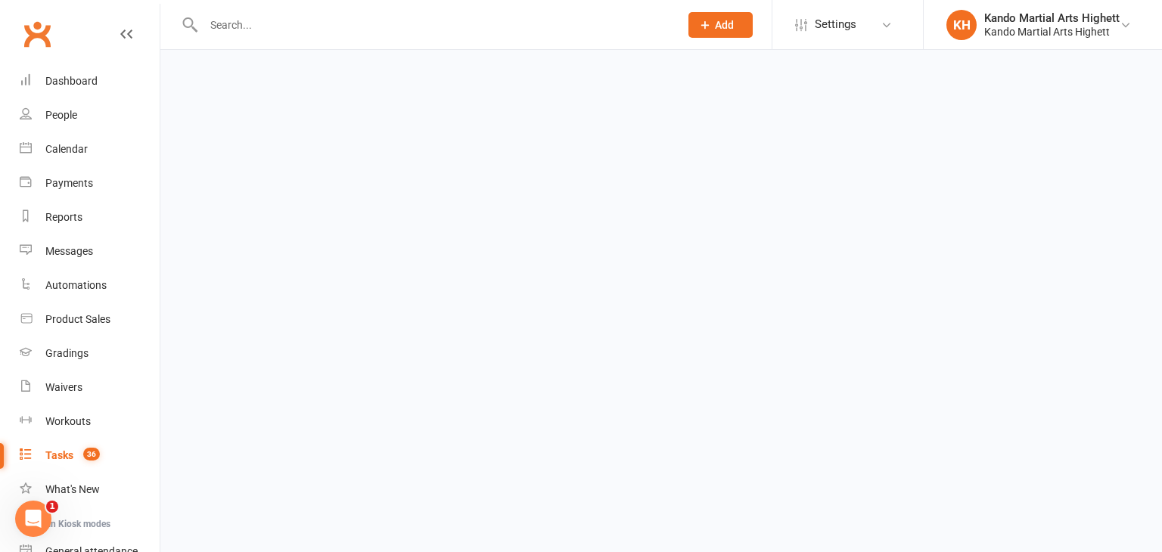
select select "incomplete"
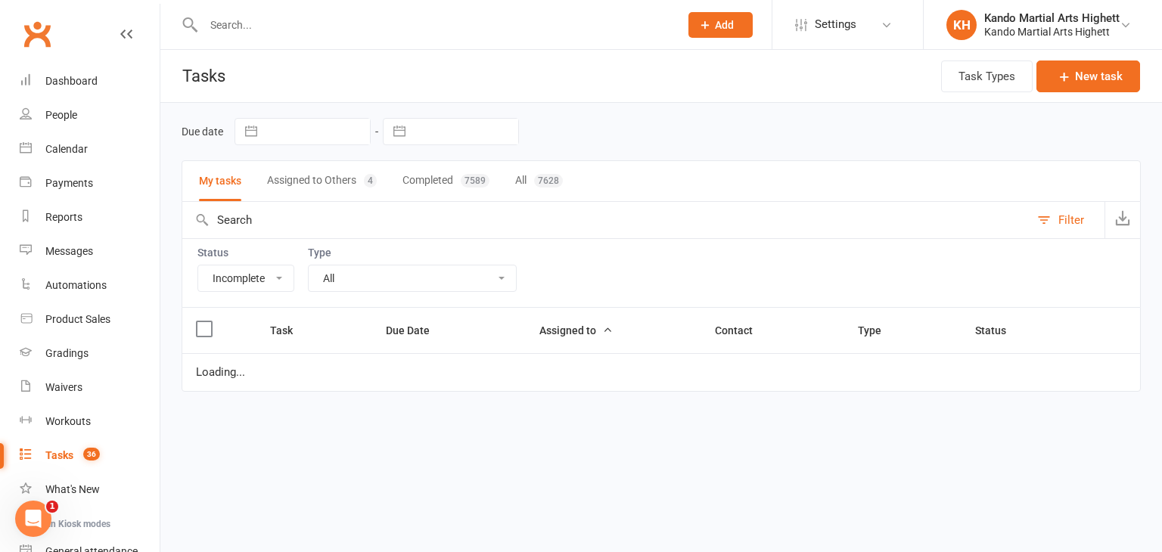
click at [413, 266] on select "All Admin Cancellation Class transfer Courtesy call Create welcome card E-mail …" at bounding box center [412, 279] width 207 height 26
select select "started"
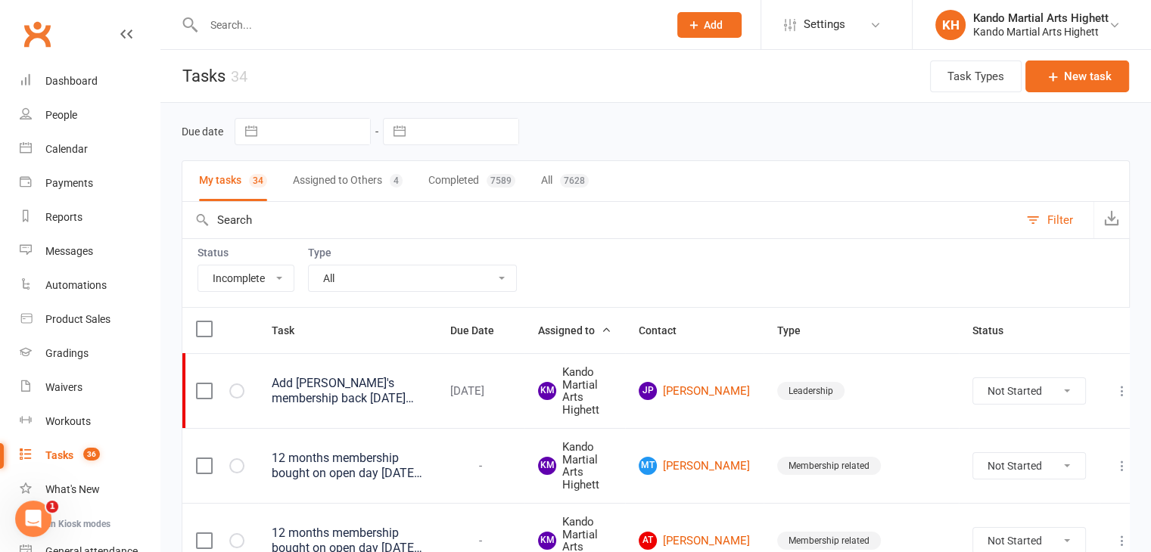
select select "23096"
click at [309, 266] on select "All Admin Cancellation Class transfer Courtesy call Create welcome card E-mail …" at bounding box center [412, 279] width 207 height 26
select select "started"
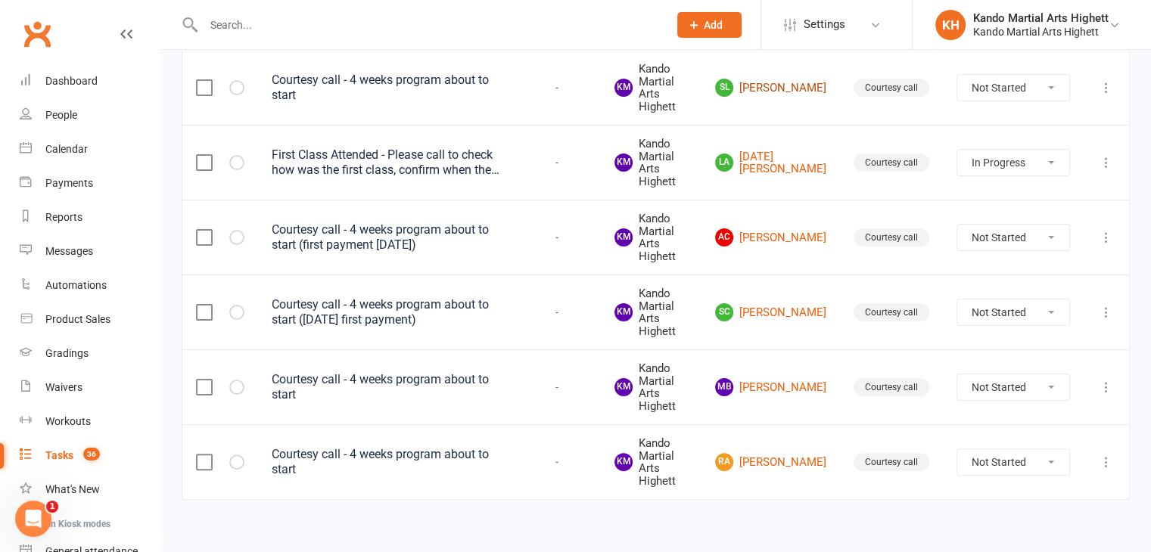
scroll to position [304, 0]
click at [480, 157] on div "First Class Attended - Please call to check how was the first class, confirm wh…" at bounding box center [386, 162] width 228 height 30
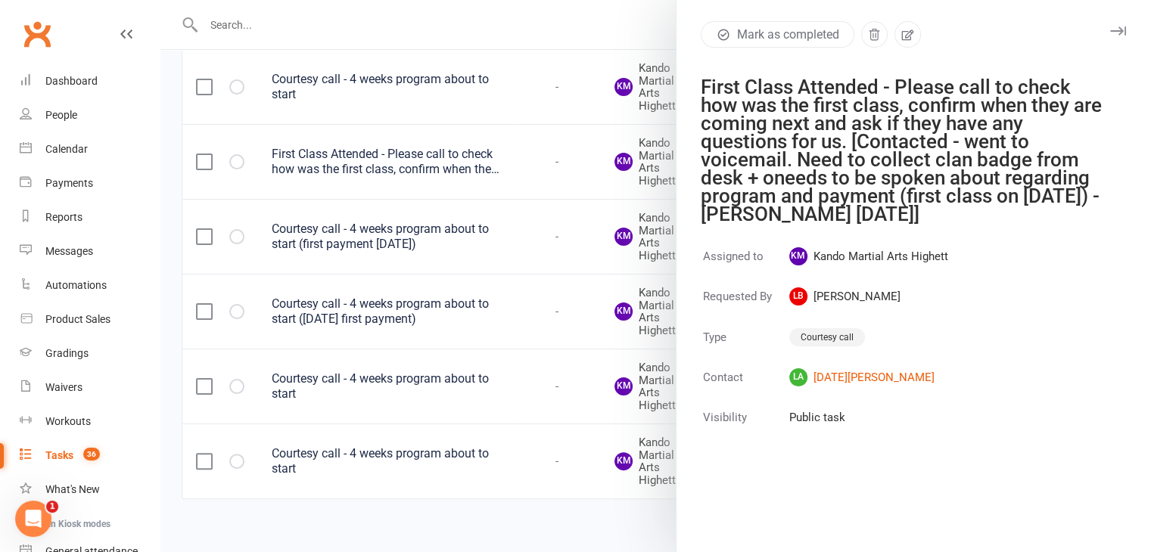
click at [460, 255] on div at bounding box center [655, 276] width 990 height 552
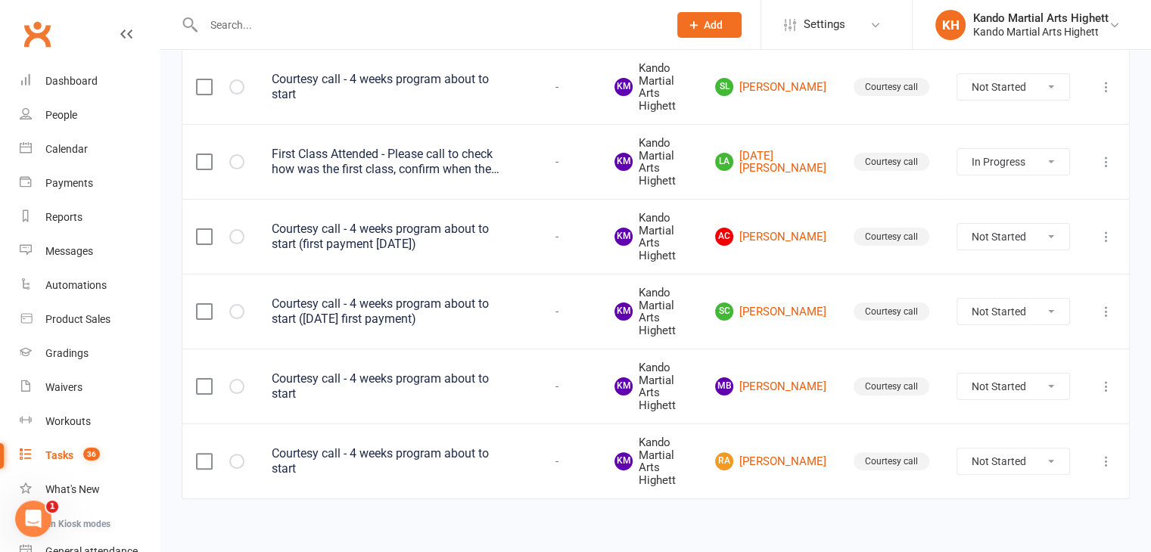
click at [443, 313] on div "Courtesy call - 4 weeks program about to start (29th of August first payment)" at bounding box center [386, 312] width 228 height 30
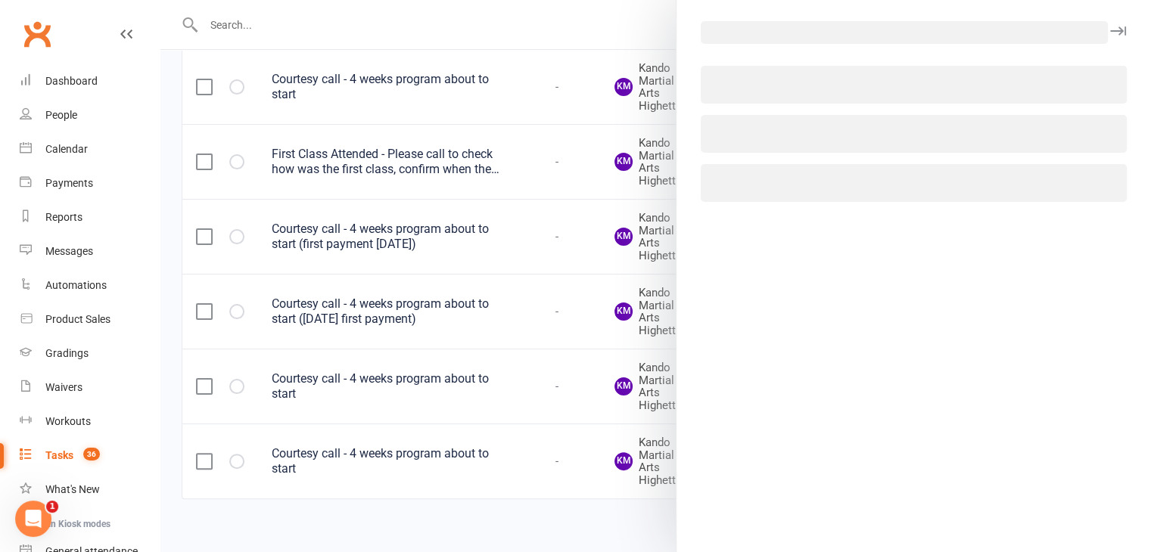
click at [443, 313] on div at bounding box center [655, 276] width 990 height 552
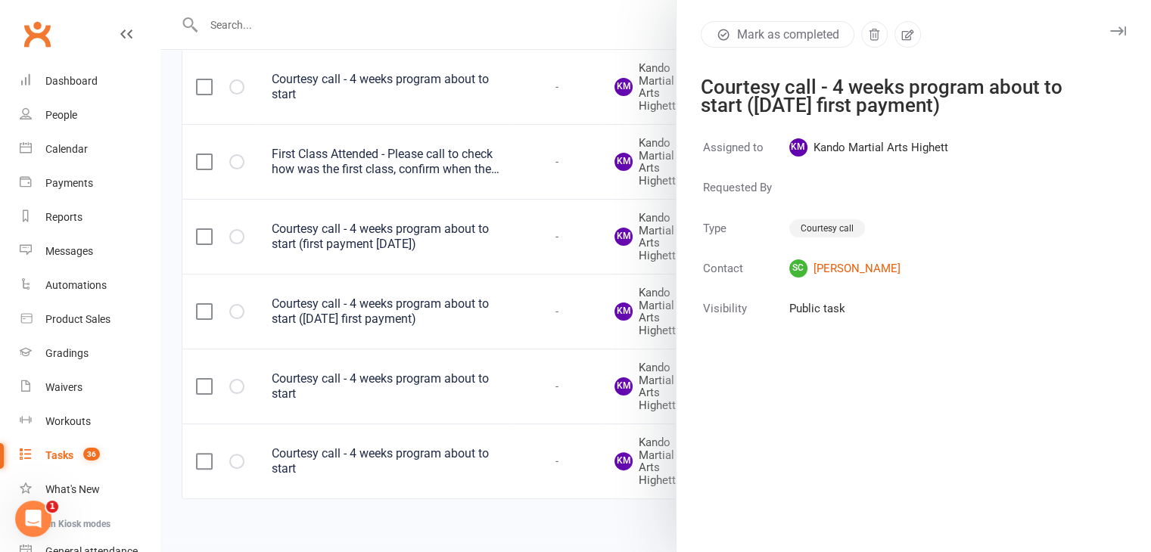
click at [442, 266] on div at bounding box center [655, 276] width 990 height 552
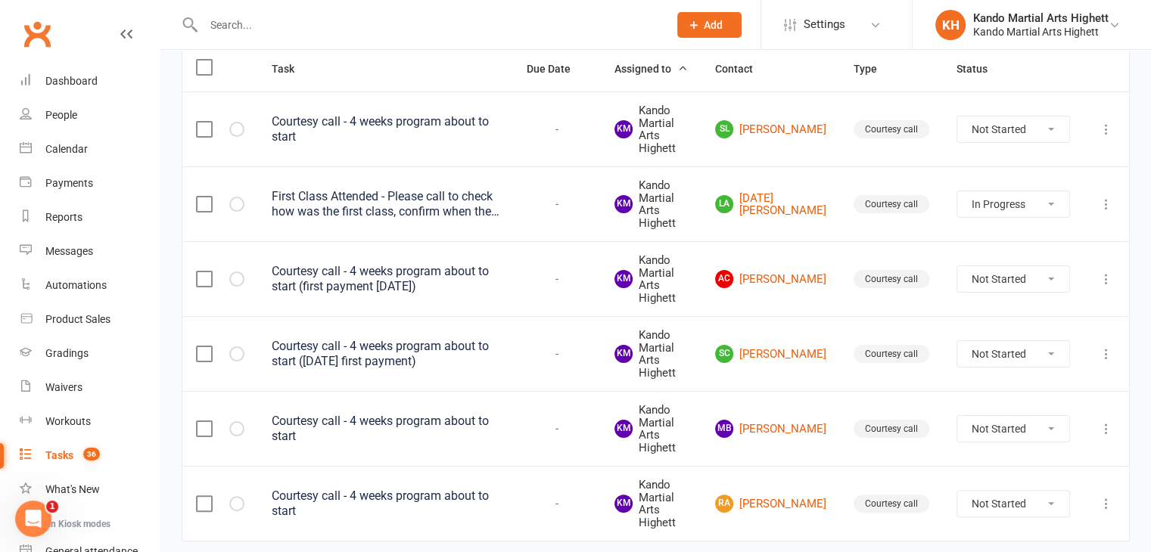
scroll to position [0, 0]
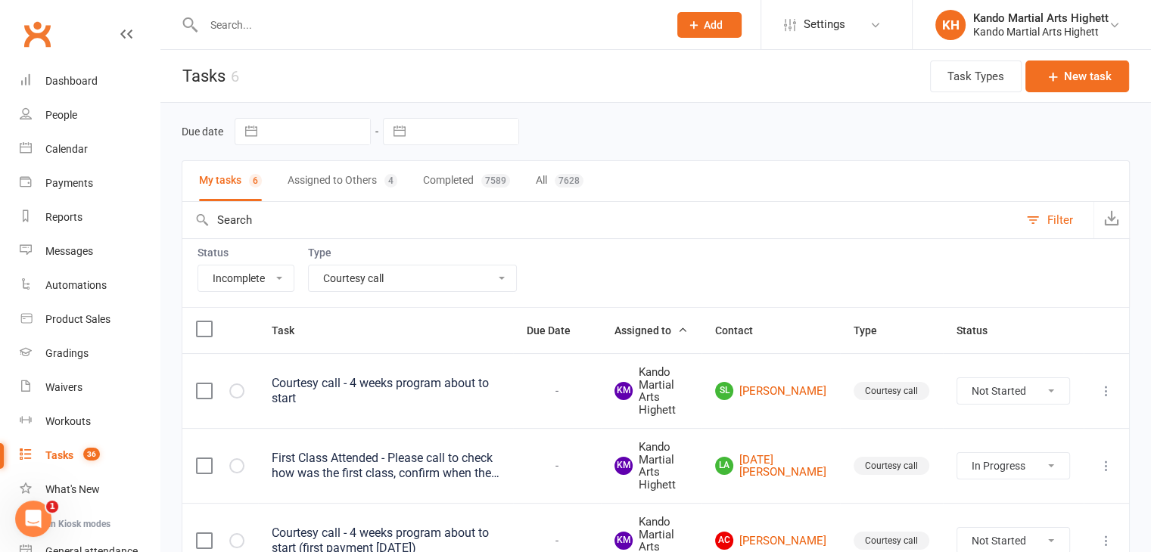
click at [284, 18] on input "text" at bounding box center [428, 24] width 458 height 21
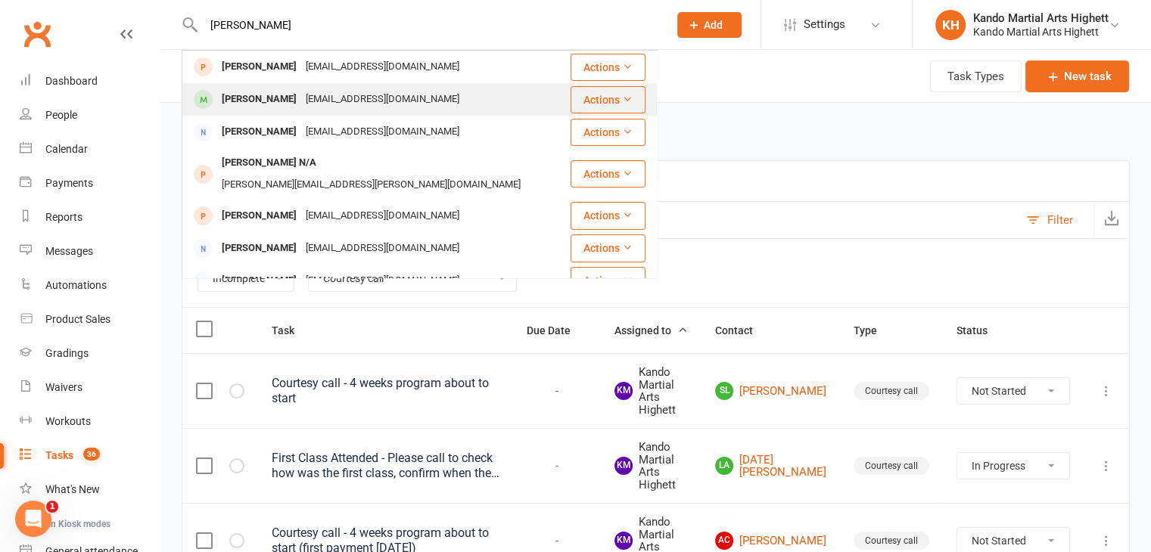
type input "julie wil"
click at [301, 107] on div "kathrinbrenner1987@gmail.com" at bounding box center [382, 100] width 163 height 22
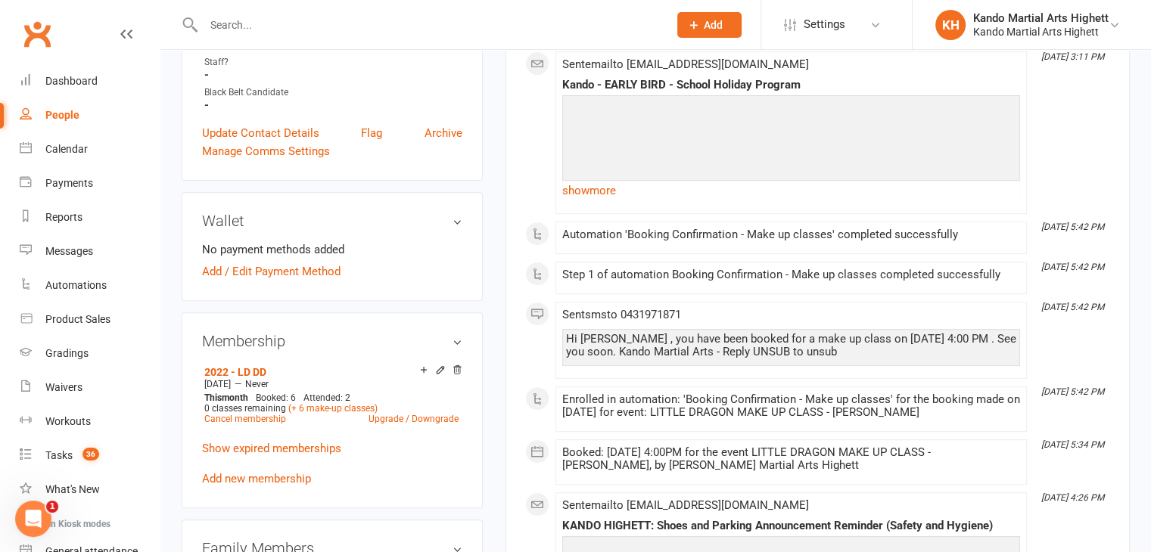
scroll to position [983, 0]
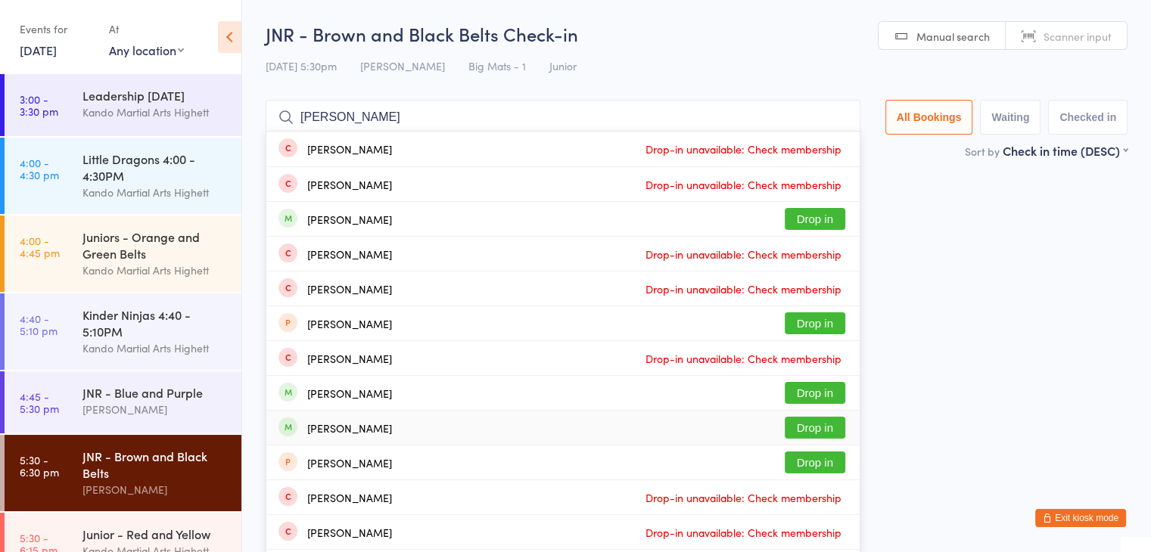
type input "[PERSON_NAME]"
click at [820, 432] on button "Drop in" at bounding box center [814, 428] width 61 height 22
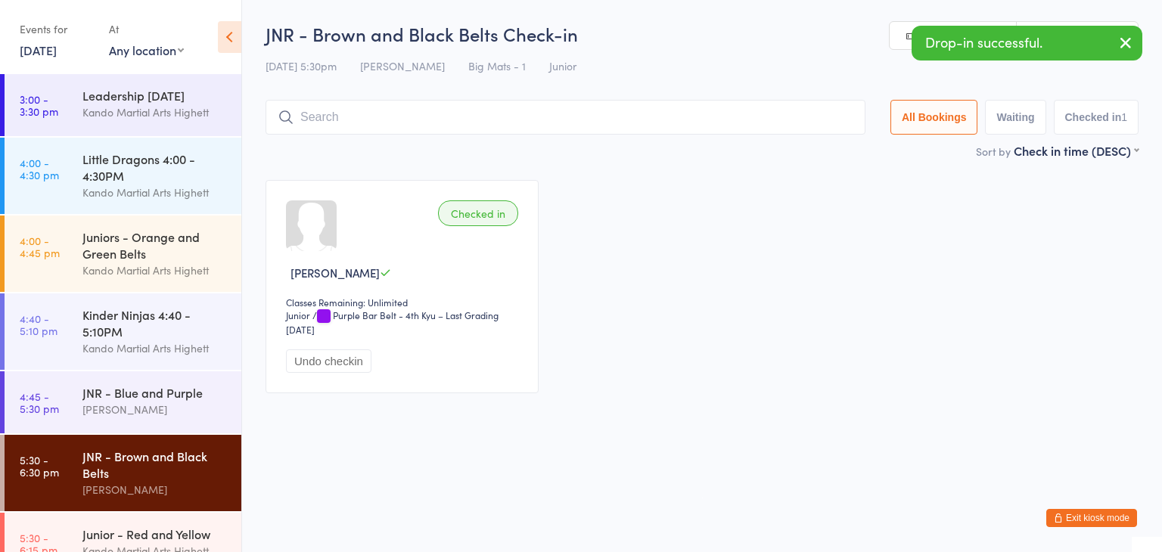
type input "m"
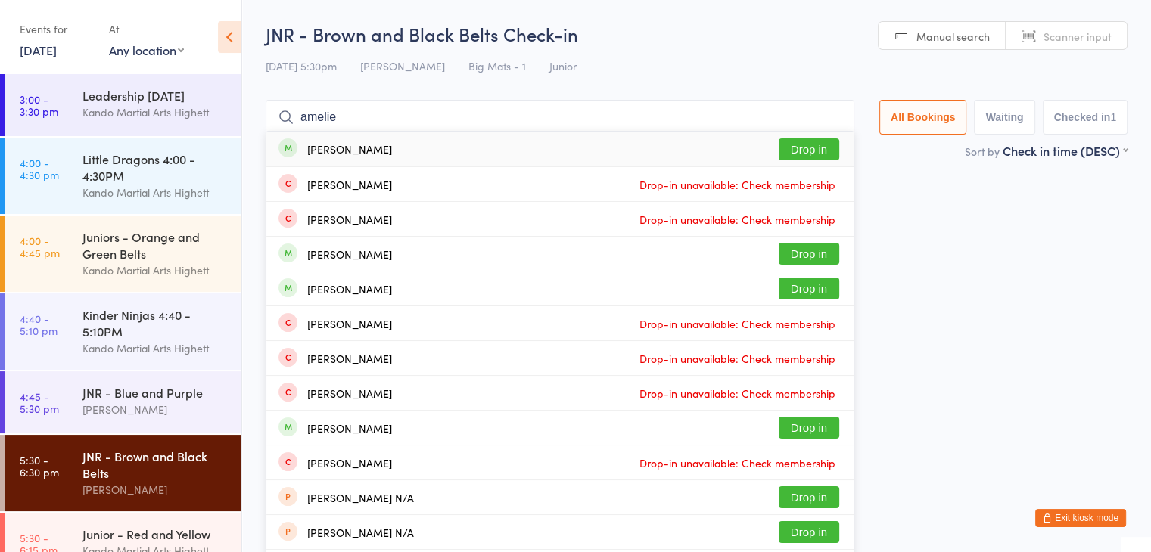
type input "amelie"
click at [797, 155] on button "Drop in" at bounding box center [808, 149] width 61 height 22
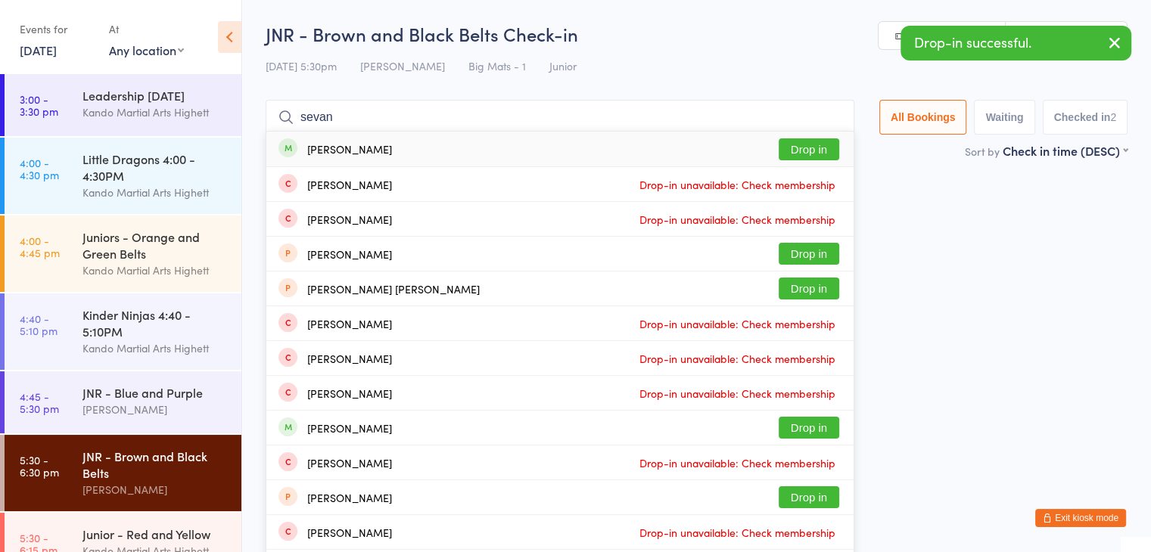
type input "sevan"
click at [797, 155] on button "Drop in" at bounding box center [808, 149] width 61 height 22
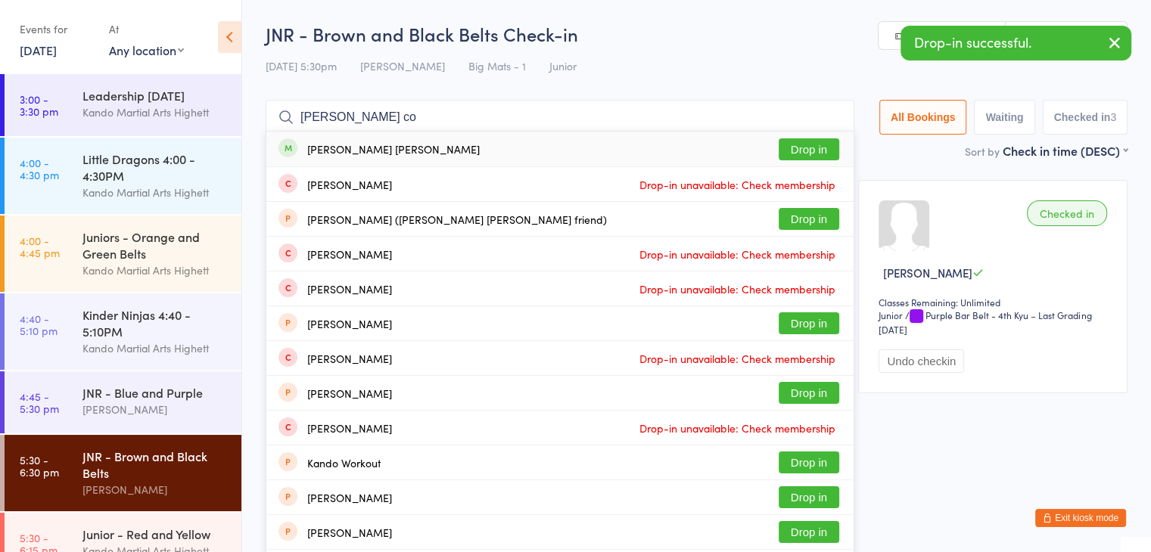
type input "[PERSON_NAME] co"
click at [797, 155] on button "Drop in" at bounding box center [808, 149] width 61 height 22
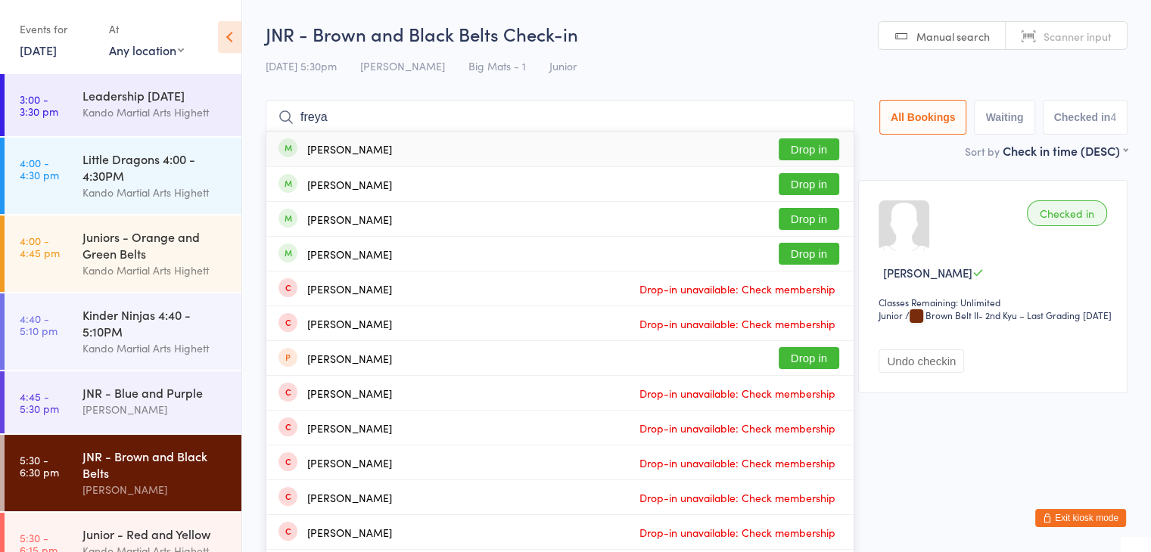
type input "freya"
click at [797, 155] on button "Drop in" at bounding box center [808, 149] width 61 height 22
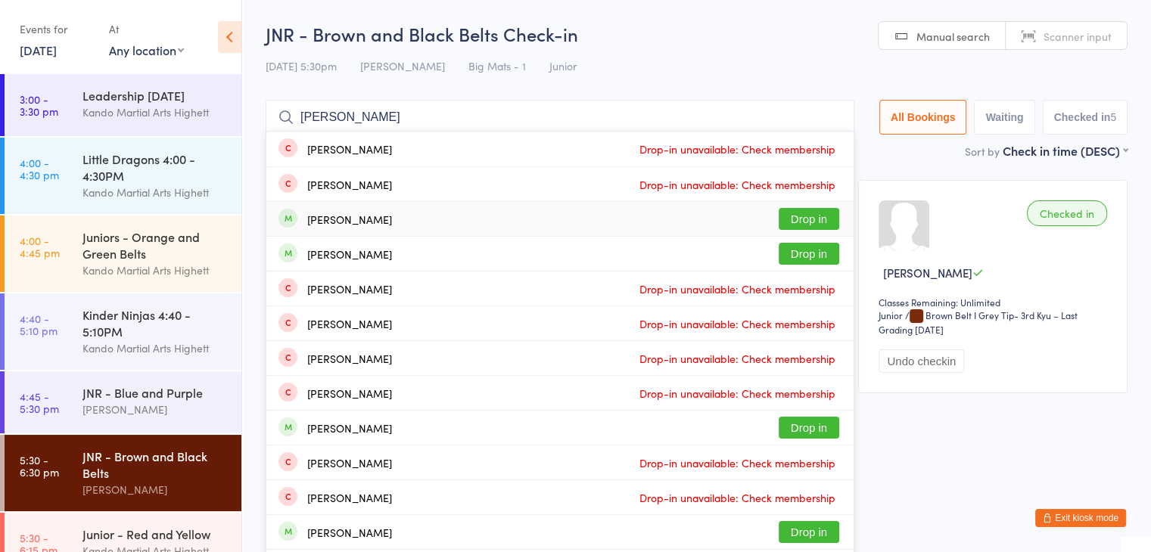
type input "[PERSON_NAME]"
click at [799, 217] on button "Drop in" at bounding box center [808, 219] width 61 height 22
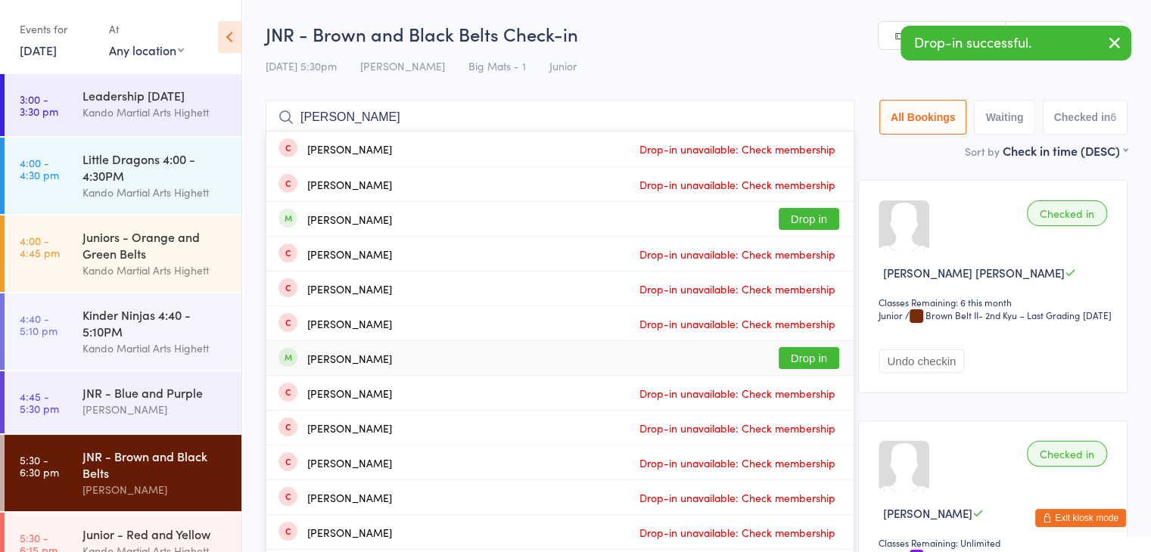
type input "[PERSON_NAME]"
click at [817, 356] on button "Drop in" at bounding box center [808, 358] width 61 height 22
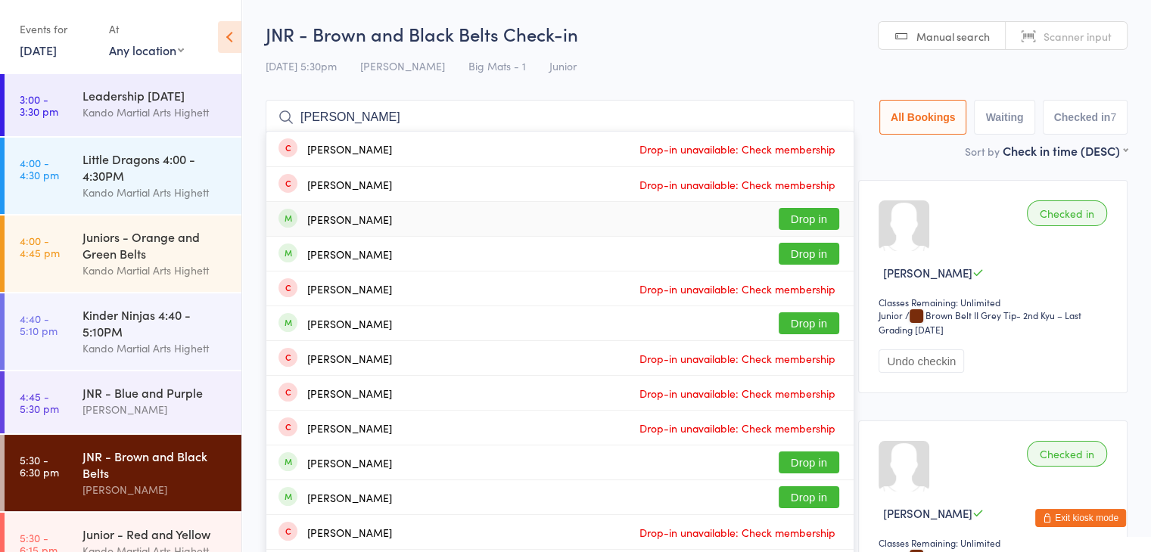
type input "[PERSON_NAME]"
click at [424, 210] on div "[PERSON_NAME] Drop in" at bounding box center [559, 219] width 587 height 34
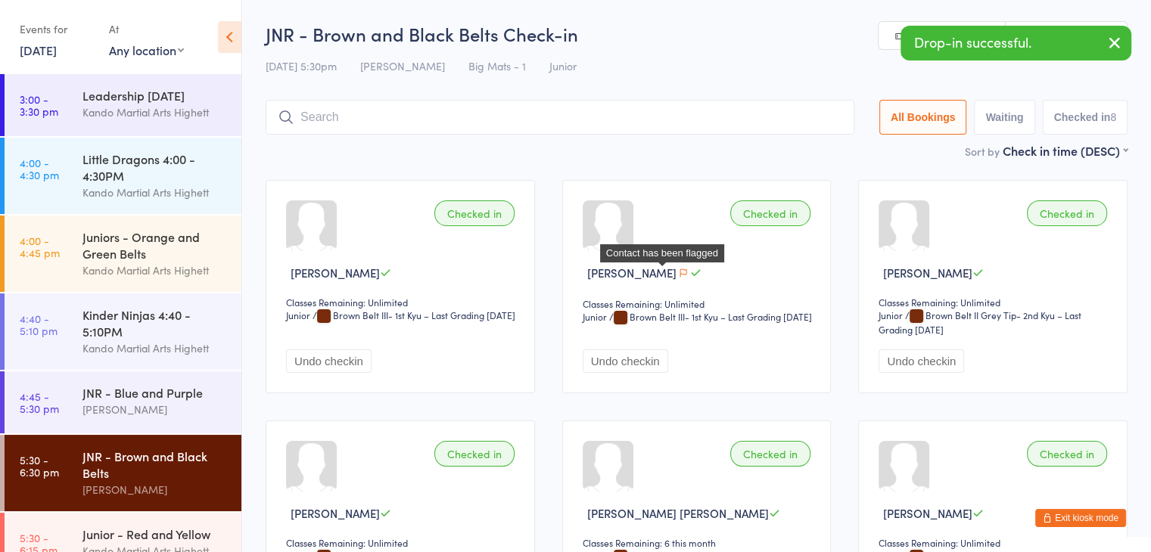
click at [679, 275] on icon "button" at bounding box center [683, 273] width 9 height 9
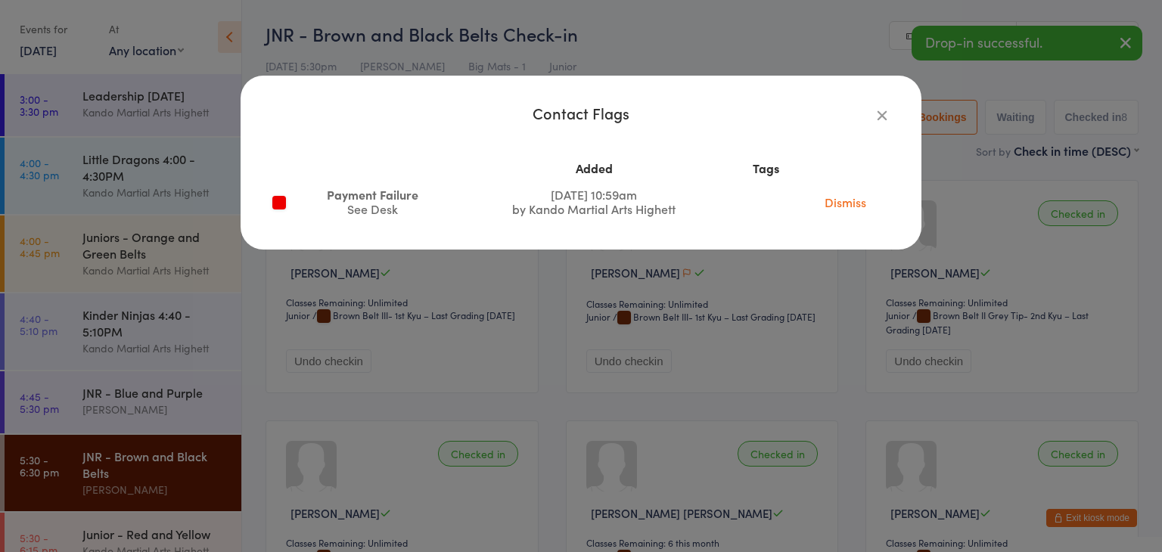
click at [663, 275] on div "Contact Flags Added Tags Payment Failure See Desk [DATE] 10:59am by Kando Marti…" at bounding box center [581, 276] width 1162 height 552
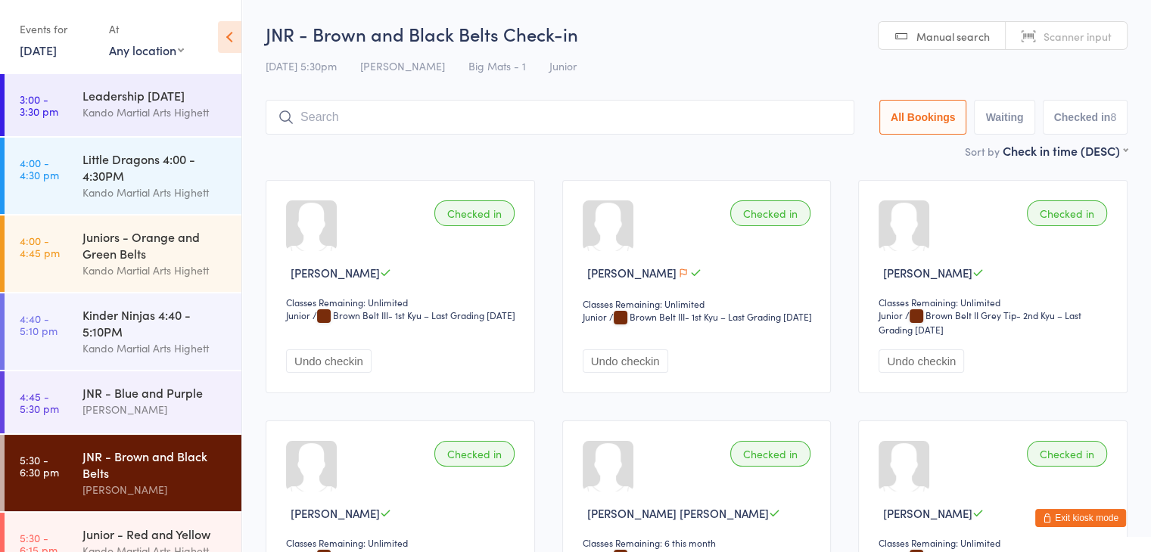
click at [431, 137] on div "JNR - Brown and Black Belts Check-in [DATE] 5:30pm [PERSON_NAME] Big Mats - 1 J…" at bounding box center [697, 81] width 862 height 121
click at [445, 116] on input "search" at bounding box center [560, 117] width 589 height 35
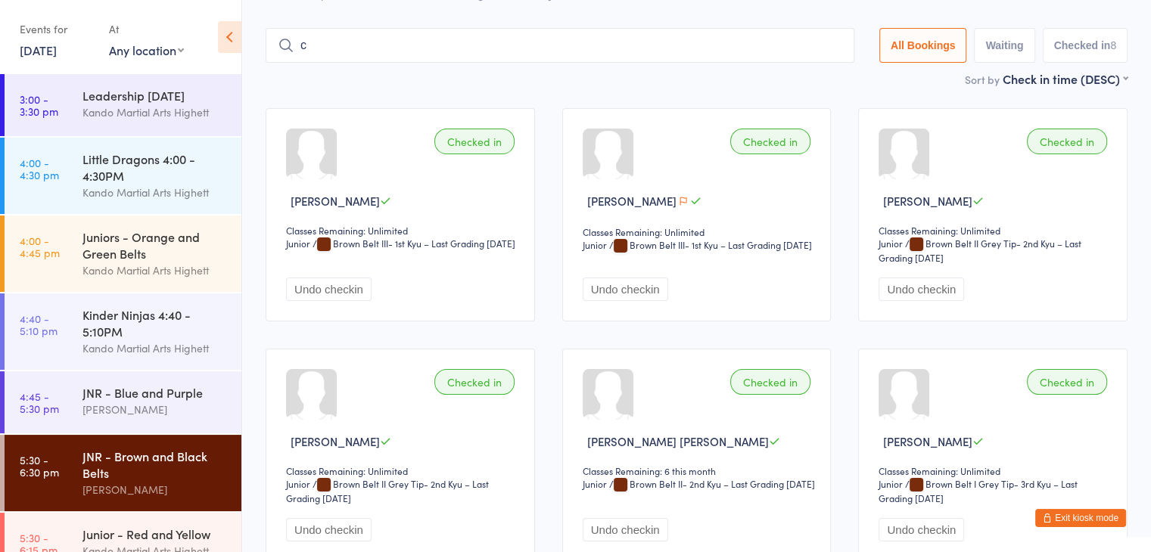
scroll to position [100, 0]
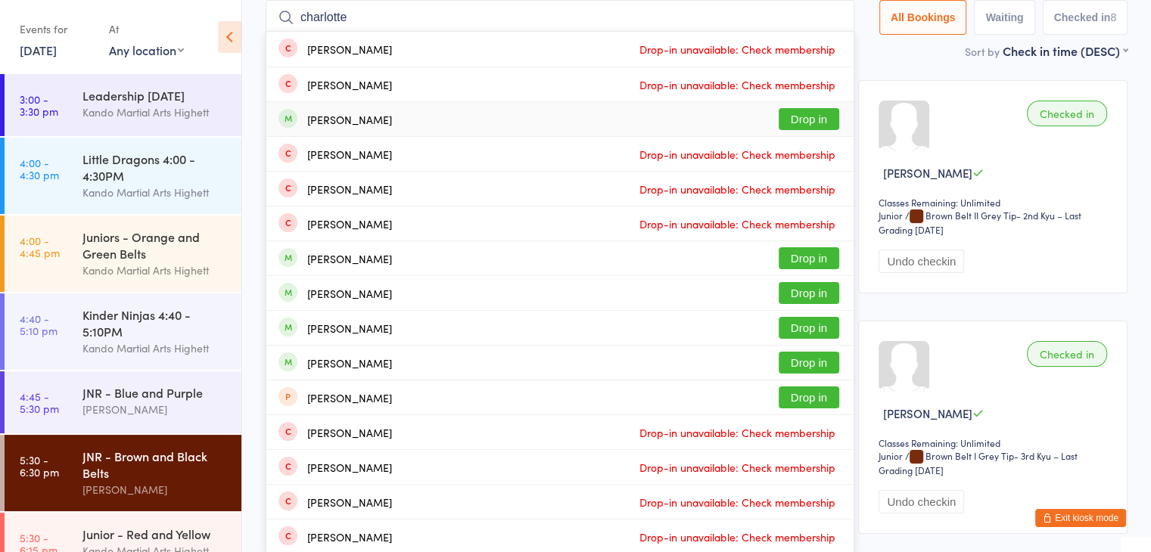
type input "charlotte"
click at [388, 125] on div "[PERSON_NAME] Drop in" at bounding box center [559, 119] width 587 height 34
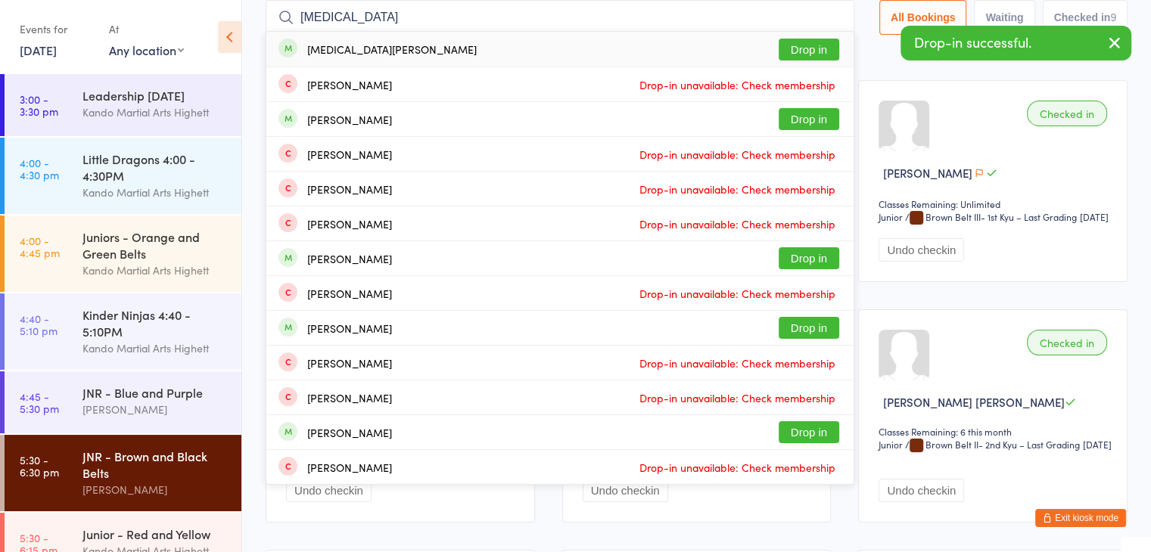
type input "[MEDICAL_DATA]"
click at [429, 52] on div "[MEDICAL_DATA][PERSON_NAME] Drop in" at bounding box center [559, 49] width 587 height 35
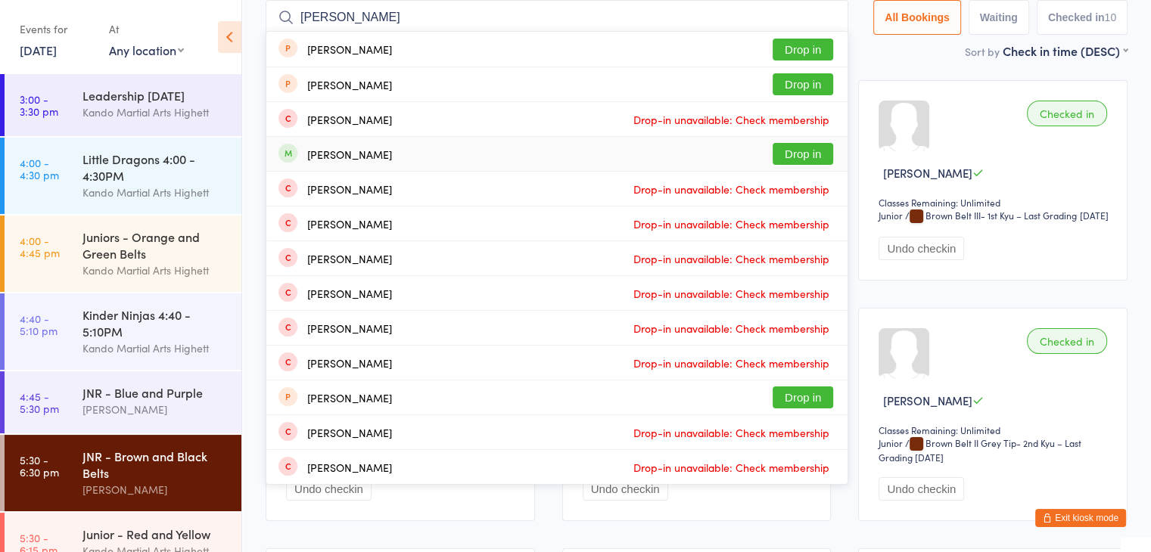
type input "[PERSON_NAME]"
click at [806, 153] on button "Drop in" at bounding box center [802, 154] width 61 height 22
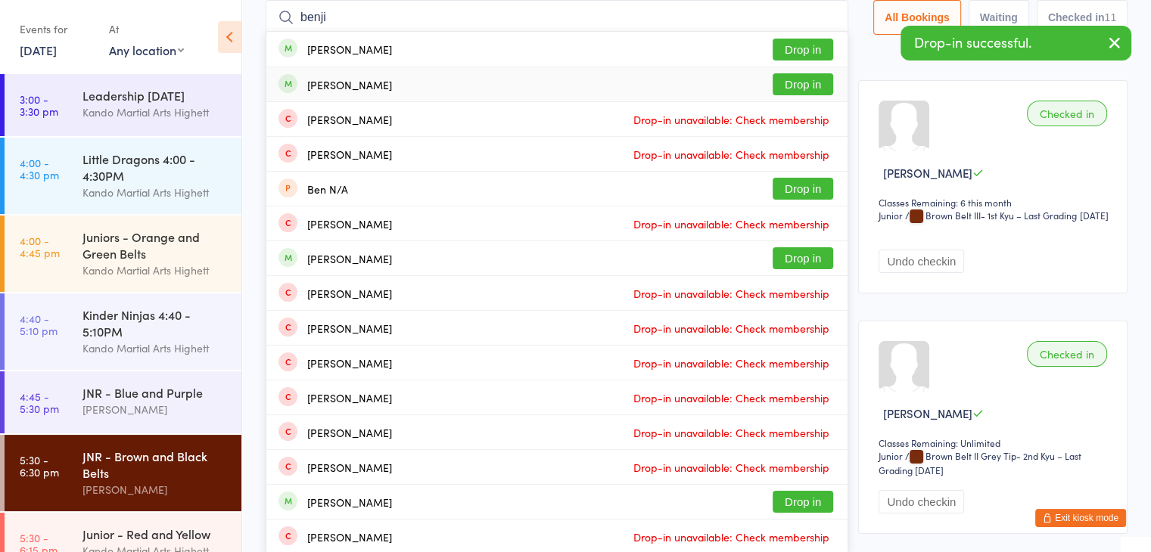
type input "benji"
click at [815, 83] on button "Drop in" at bounding box center [802, 84] width 61 height 22
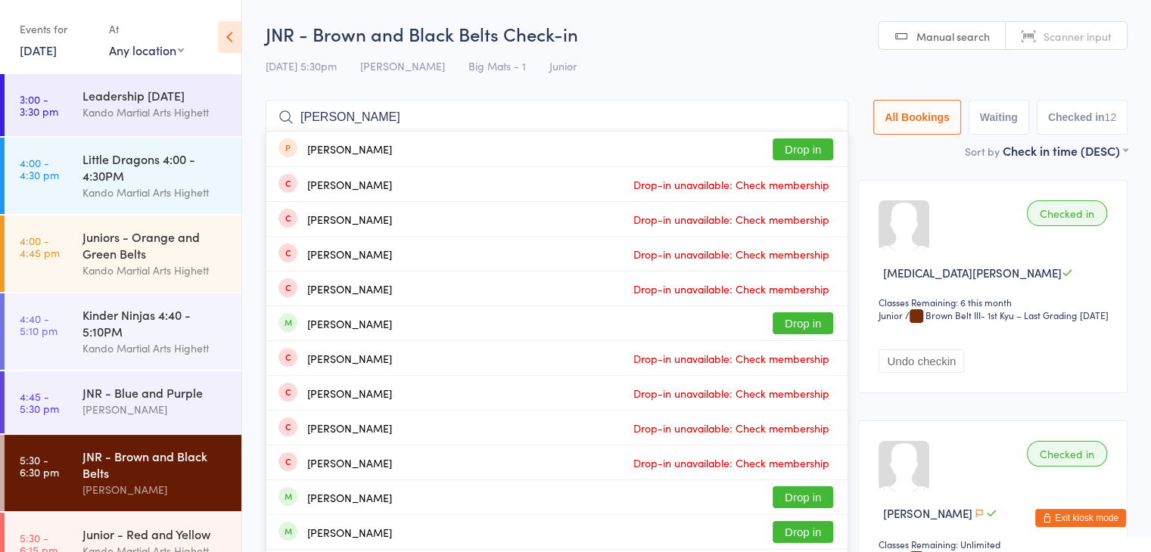
scroll to position [0, 0]
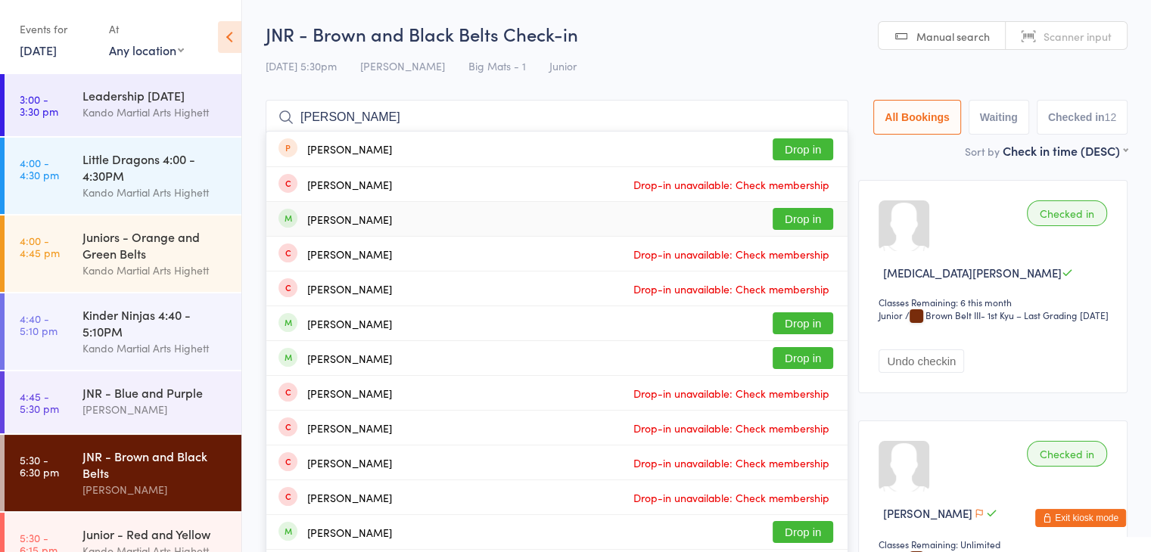
type input "[PERSON_NAME]"
click at [461, 231] on div "[PERSON_NAME] Drop in" at bounding box center [556, 219] width 581 height 34
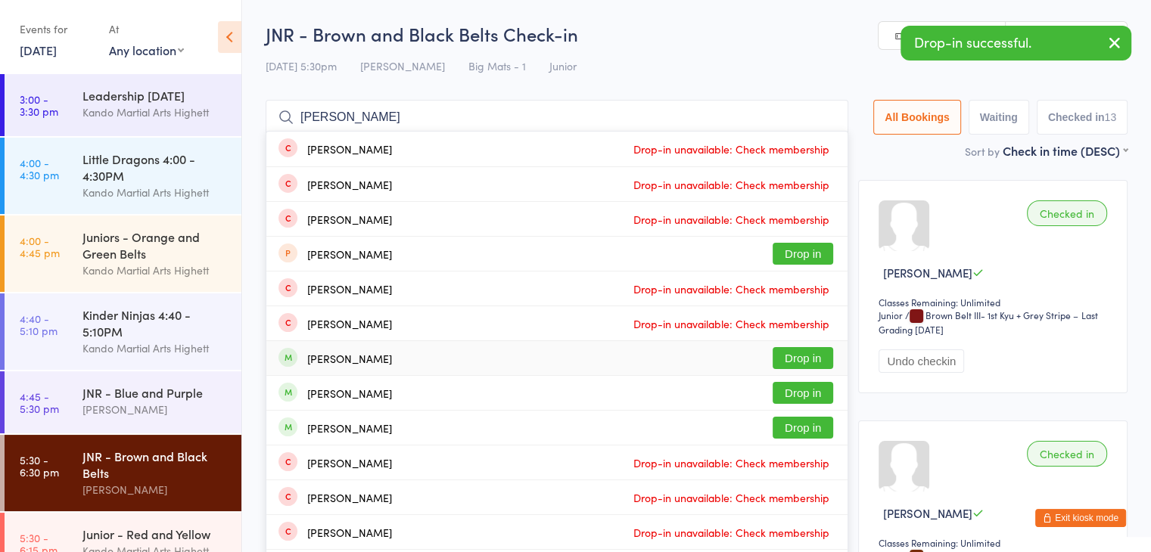
type input "[PERSON_NAME]"
click at [454, 362] on div "[PERSON_NAME] Drop in" at bounding box center [556, 358] width 581 height 34
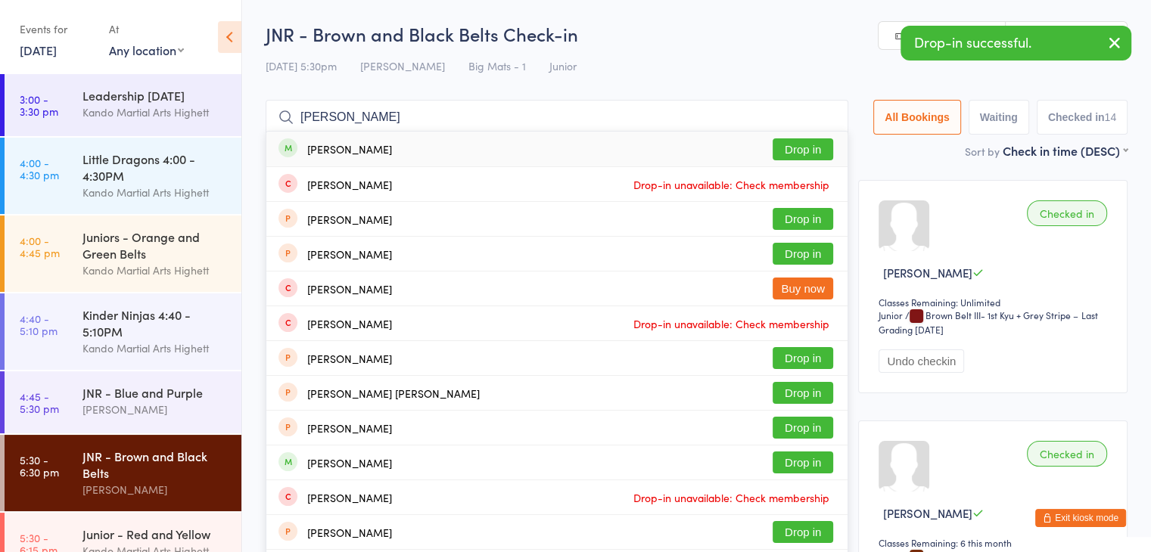
type input "[PERSON_NAME]"
click at [501, 140] on div "[PERSON_NAME] Drop in" at bounding box center [556, 149] width 581 height 35
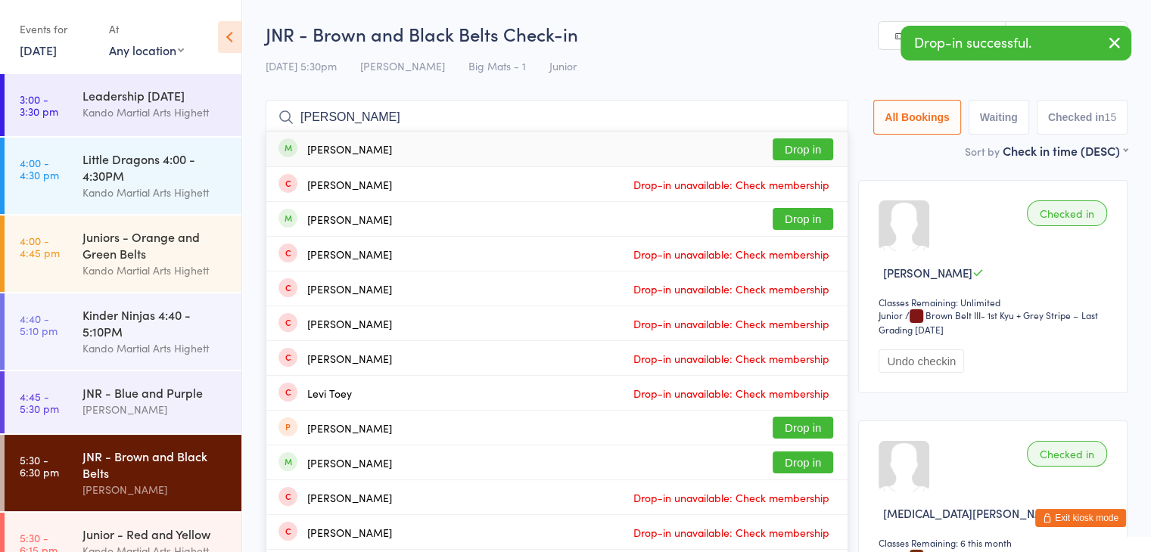
type input "[PERSON_NAME]"
click at [521, 137] on div "[PERSON_NAME] Drop in" at bounding box center [556, 149] width 581 height 35
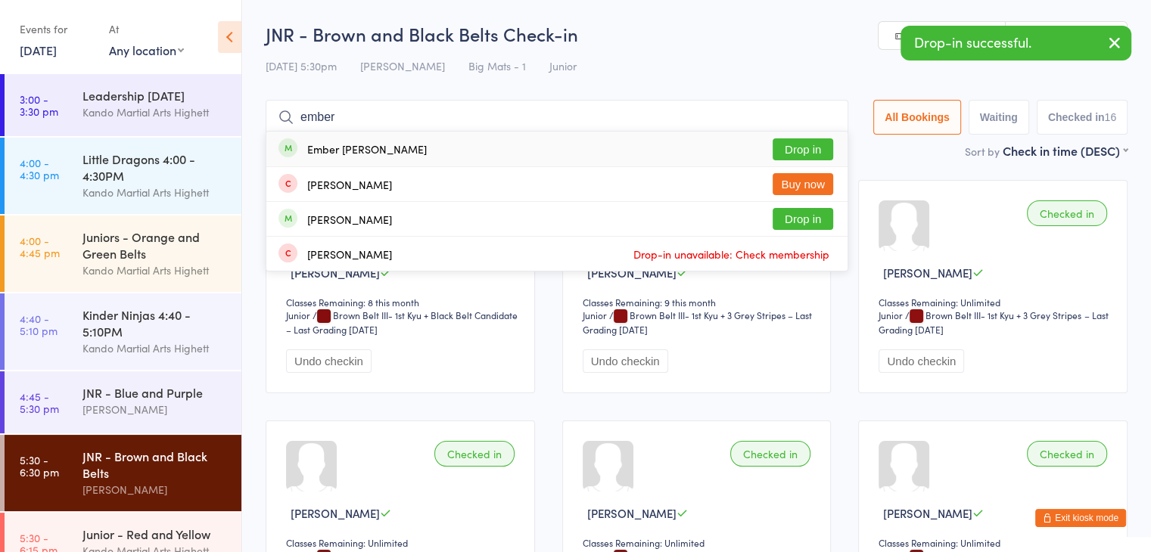
type input "ember"
click at [521, 137] on div "Ember [PERSON_NAME] Drop in" at bounding box center [556, 149] width 581 height 35
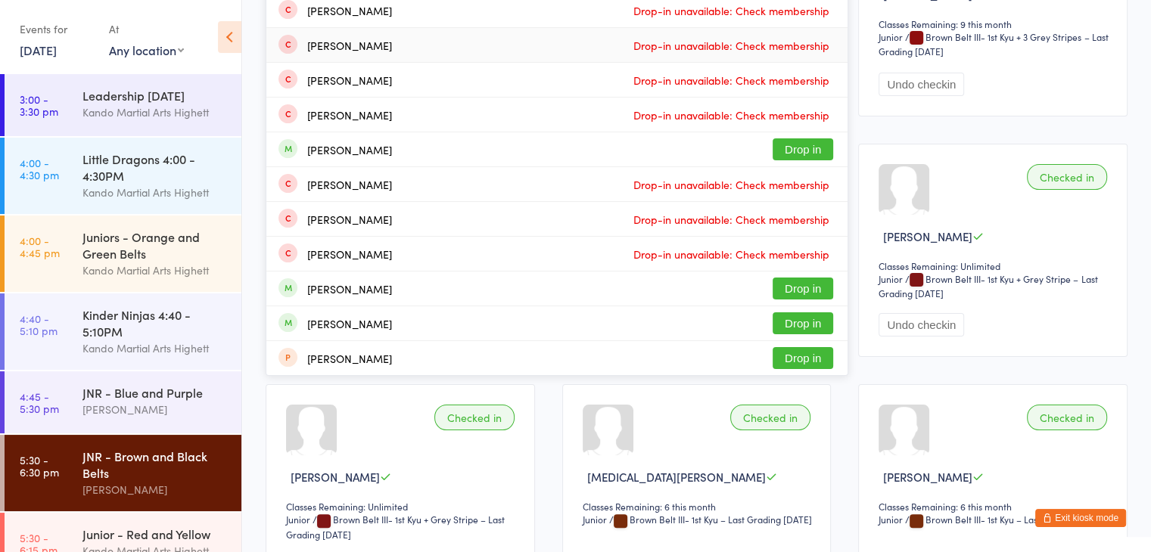
scroll to position [303, 0]
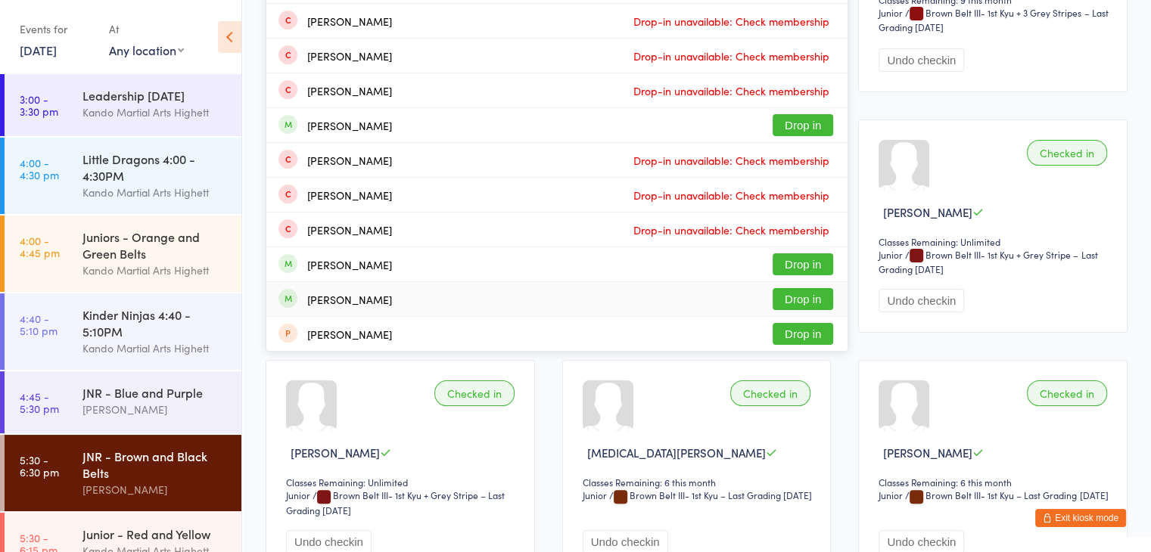
type input "[PERSON_NAME]"
click at [550, 288] on div "[PERSON_NAME] Drop in" at bounding box center [556, 299] width 581 height 34
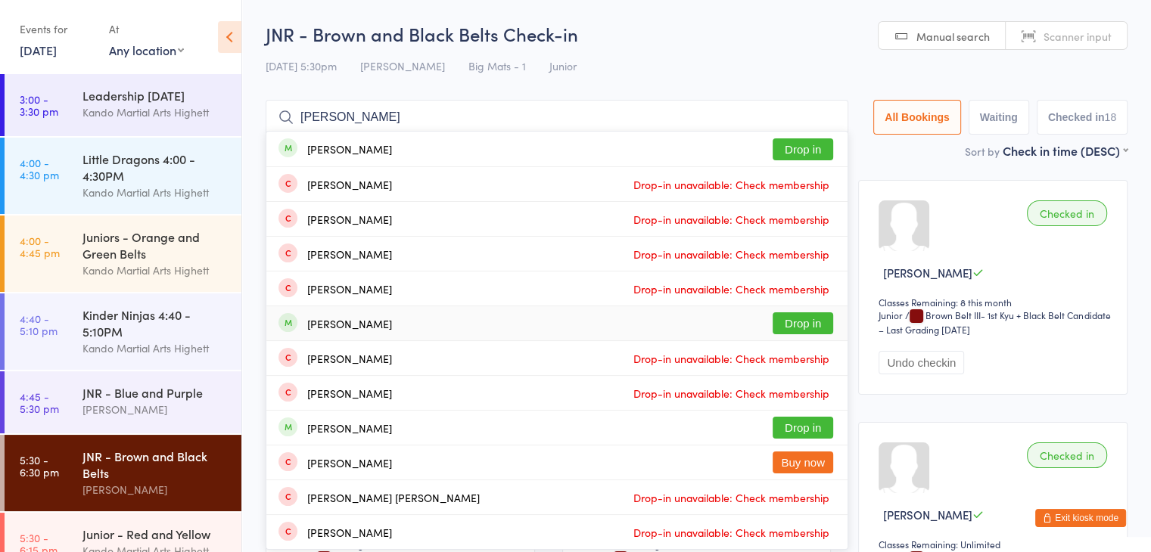
type input "[PERSON_NAME]"
click at [601, 327] on div "Spencer Lanzafame Drop in" at bounding box center [556, 323] width 581 height 34
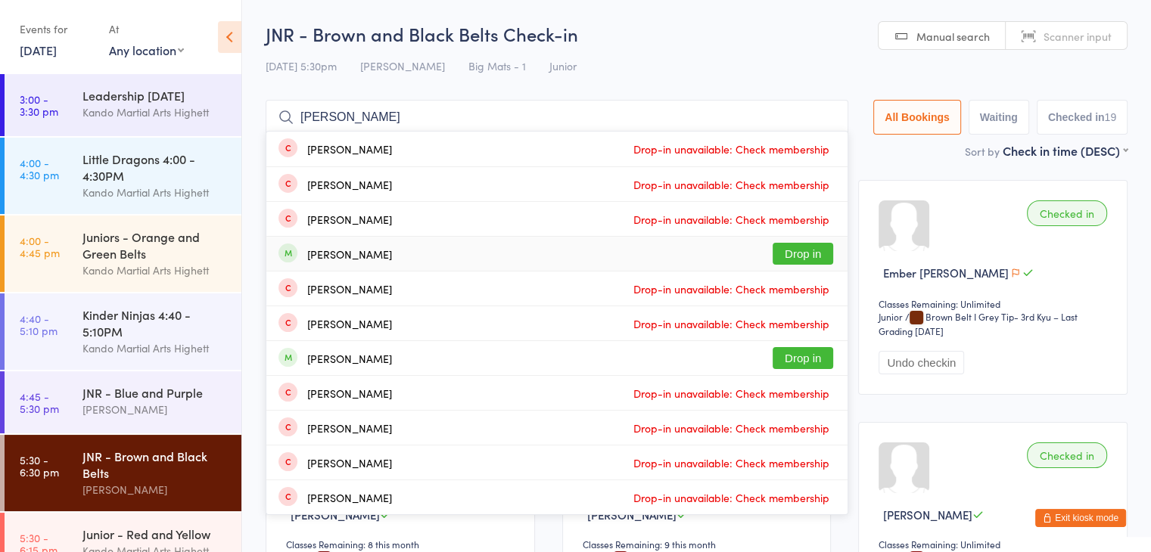
type input "chloe"
click at [808, 254] on button "Drop in" at bounding box center [802, 254] width 61 height 22
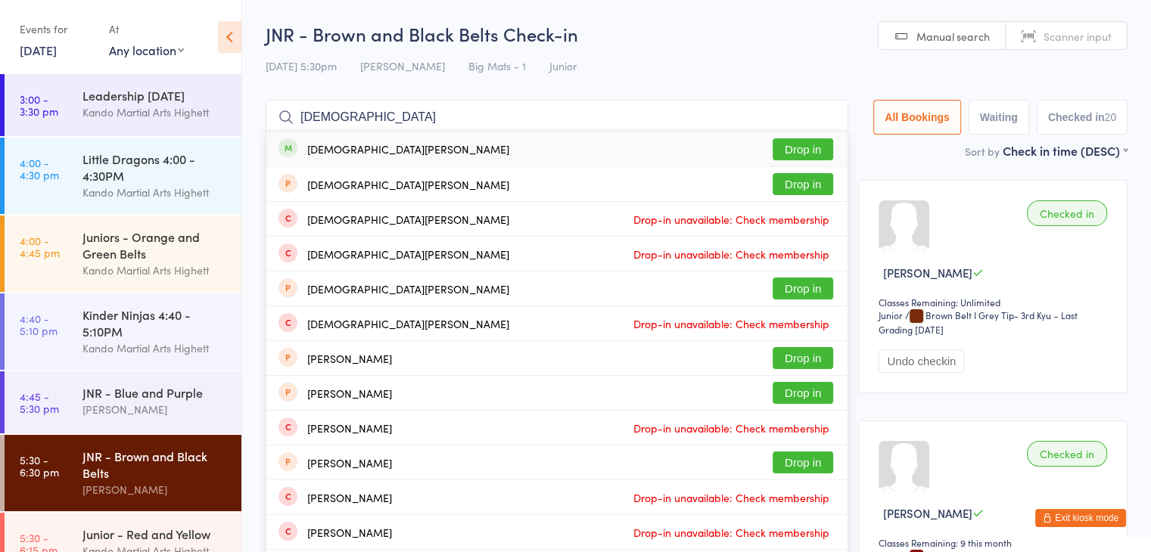
type input "christian"
click at [809, 148] on button "Drop in" at bounding box center [802, 149] width 61 height 22
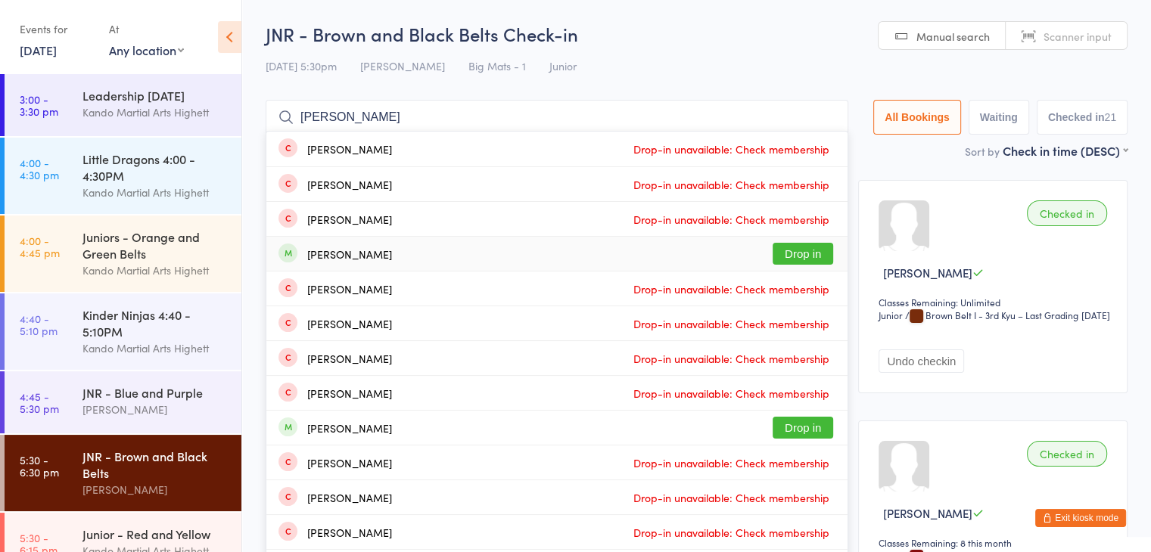
type input "alexander"
click at [811, 257] on button "Drop in" at bounding box center [802, 254] width 61 height 22
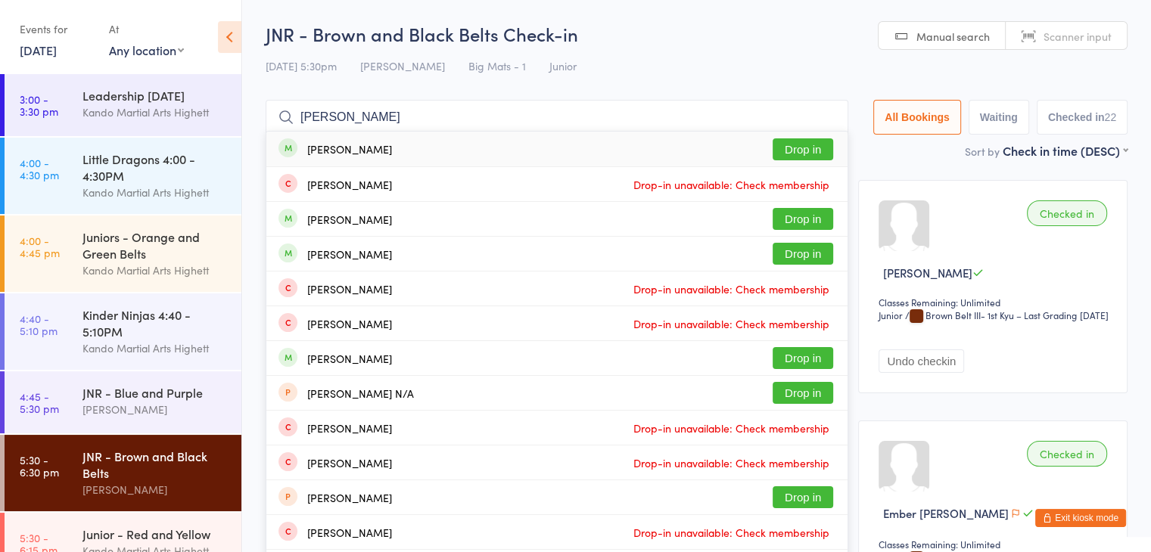
type input "elizabeth"
click at [815, 152] on button "Drop in" at bounding box center [802, 149] width 61 height 22
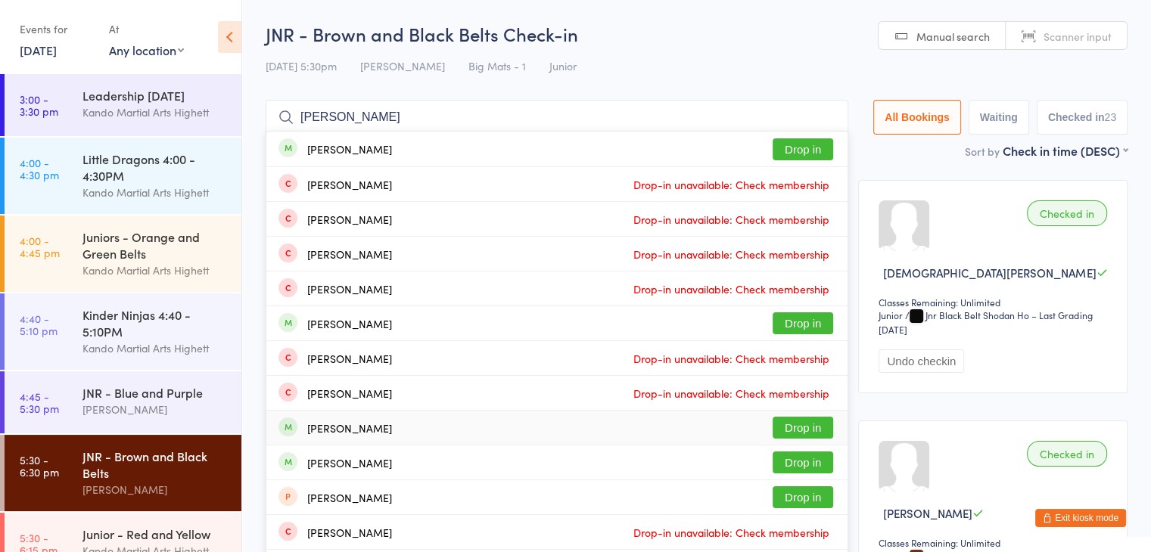
type input "henry"
click at [794, 422] on button "Drop in" at bounding box center [802, 428] width 61 height 22
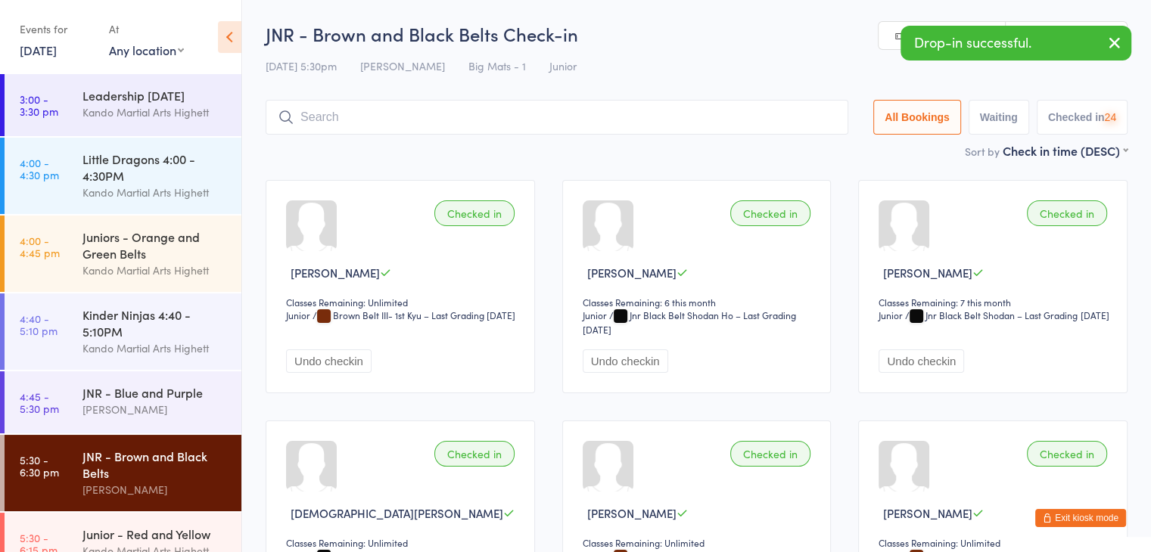
click at [1110, 516] on button "Exit kiosk mode" at bounding box center [1080, 518] width 91 height 18
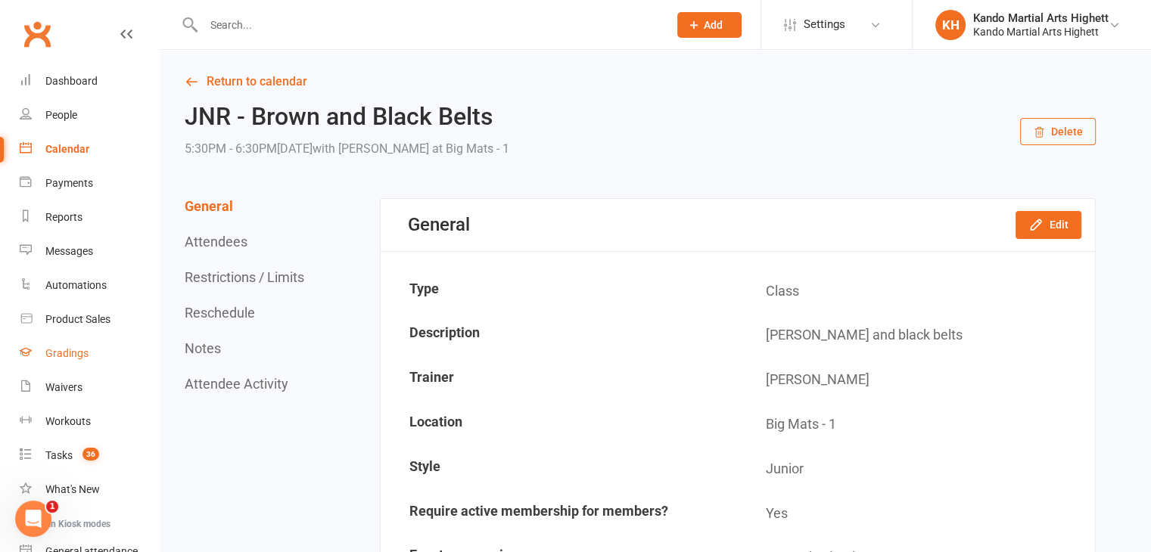
click at [58, 346] on link "Gradings" at bounding box center [90, 354] width 140 height 34
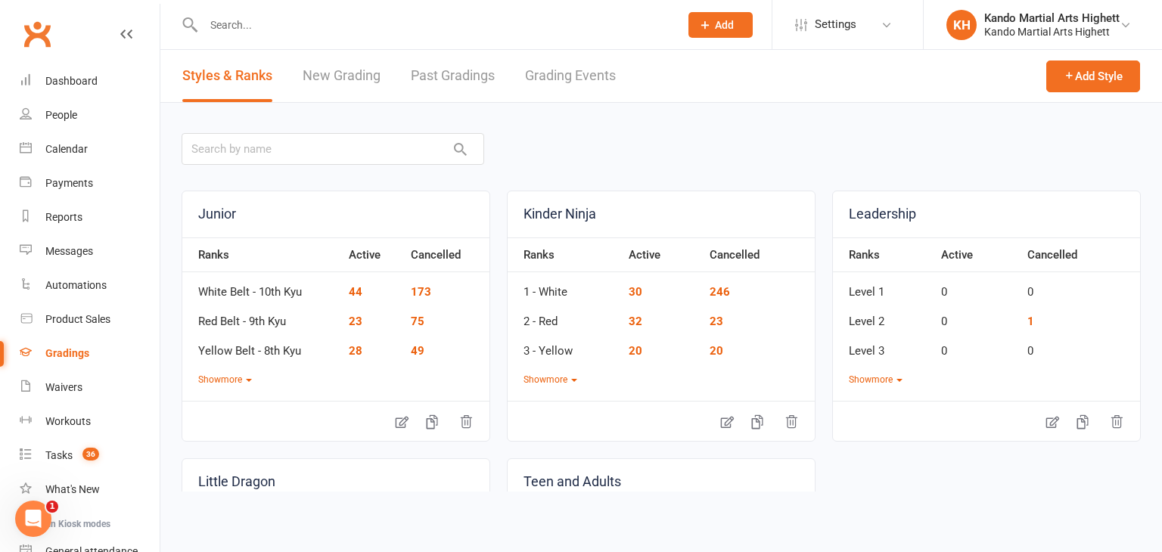
click at [569, 82] on link "Grading Events" at bounding box center [570, 76] width 91 height 52
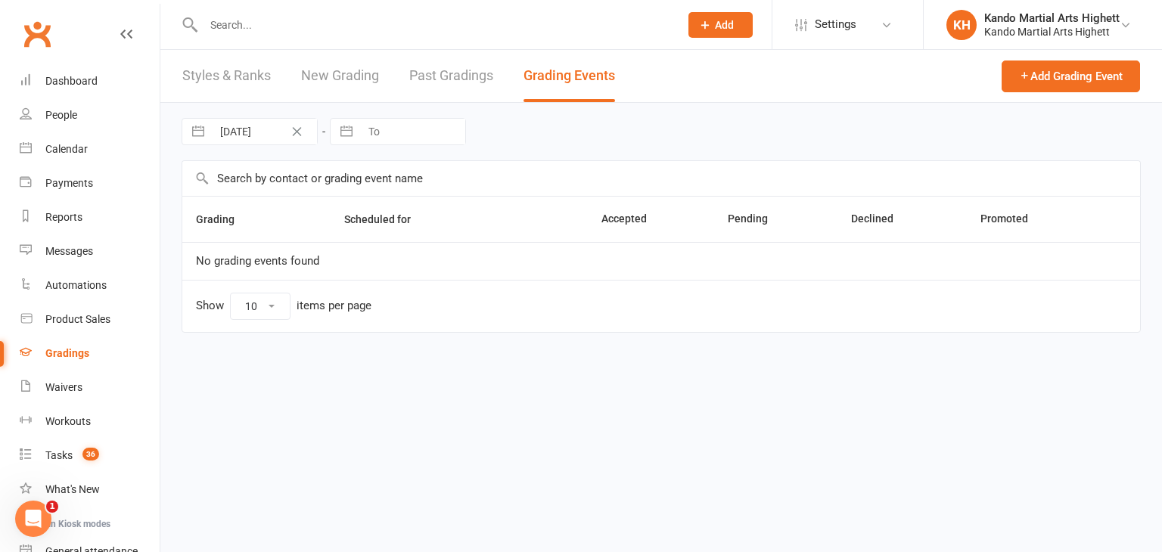
select select "100"
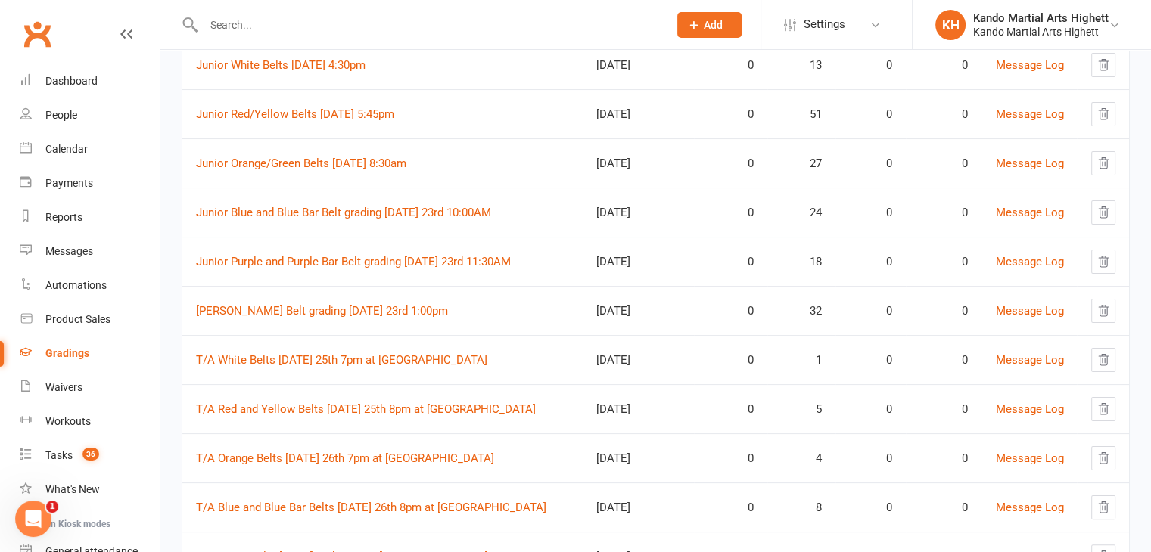
scroll to position [227, 0]
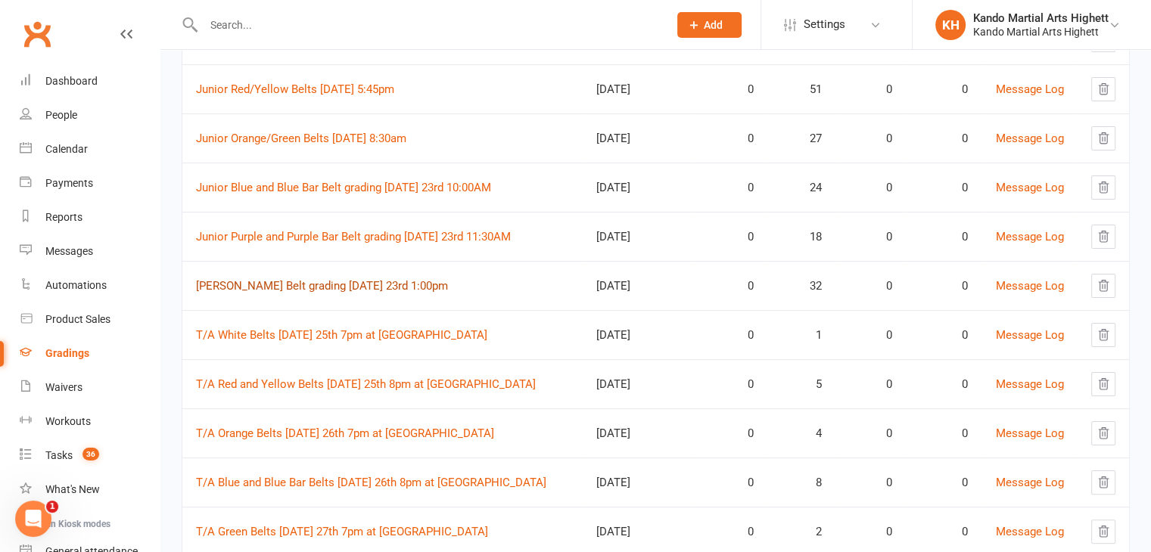
click at [340, 280] on link "[PERSON_NAME] Belt grading [DATE] 23rd 1:00pm" at bounding box center [322, 286] width 252 height 14
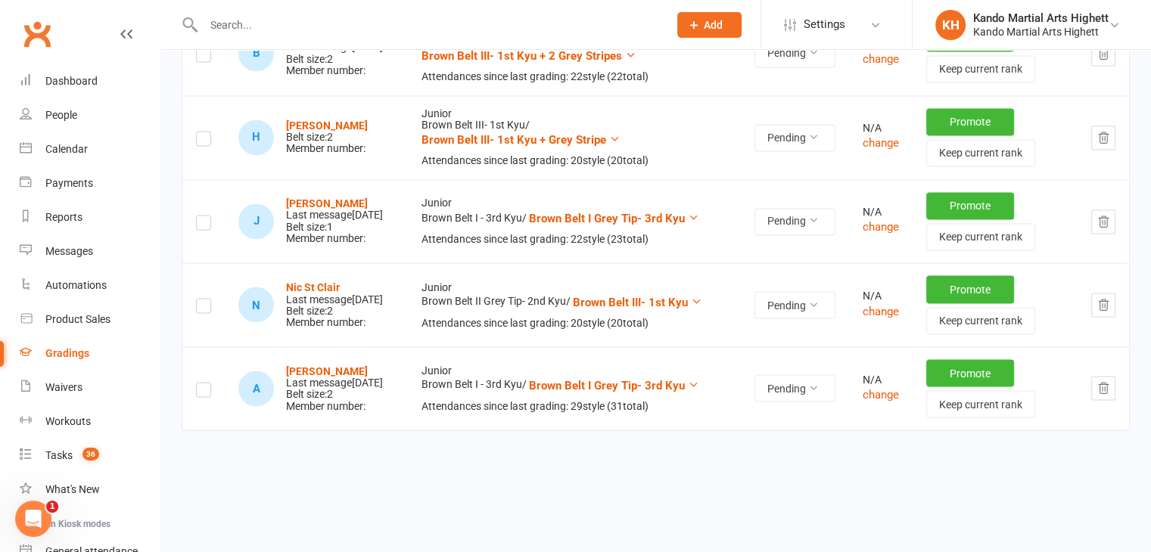
scroll to position [2570, 0]
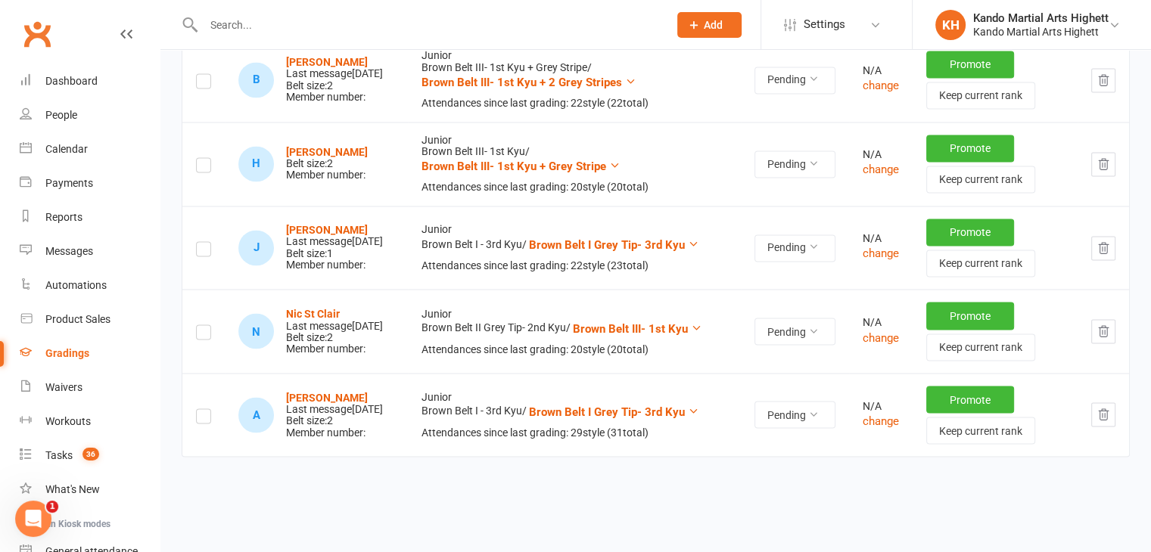
click at [207, 167] on label at bounding box center [203, 167] width 15 height 0
click at [207, 158] on input "checkbox" at bounding box center [203, 158] width 15 height 0
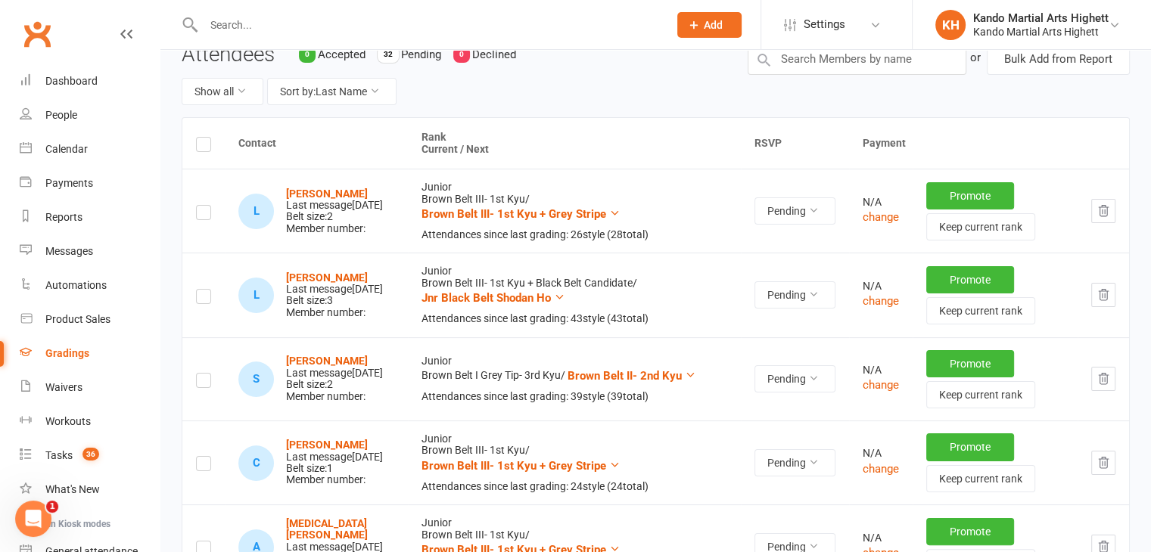
scroll to position [0, 0]
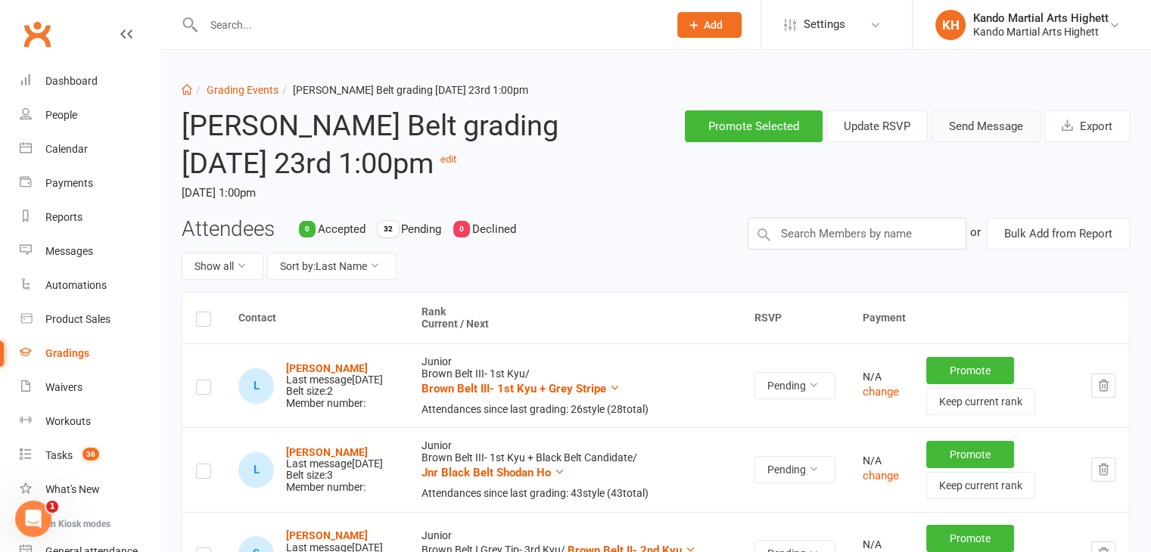
click at [955, 130] on button "Send Message" at bounding box center [985, 126] width 109 height 32
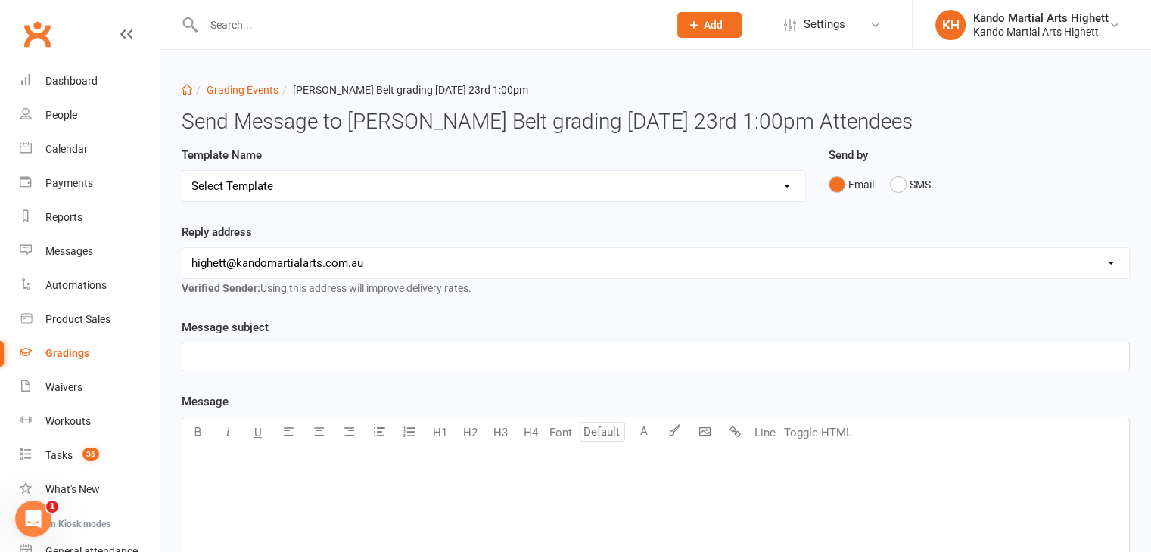
click at [331, 175] on select "Select Template [Email] Black Belt Grading Invitation [Email] Confirmation of S…" at bounding box center [493, 186] width 623 height 30
select select "4"
click at [182, 171] on select "Select Template [Email] Black Belt Grading Invitation [Email] Confirmation of S…" at bounding box center [493, 186] width 623 height 30
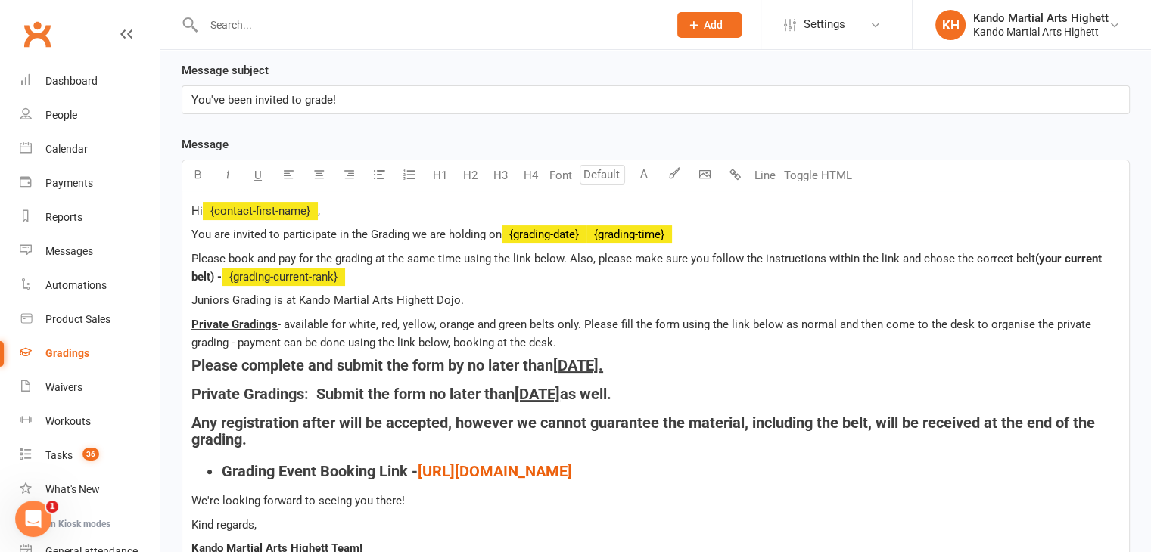
scroll to position [576, 0]
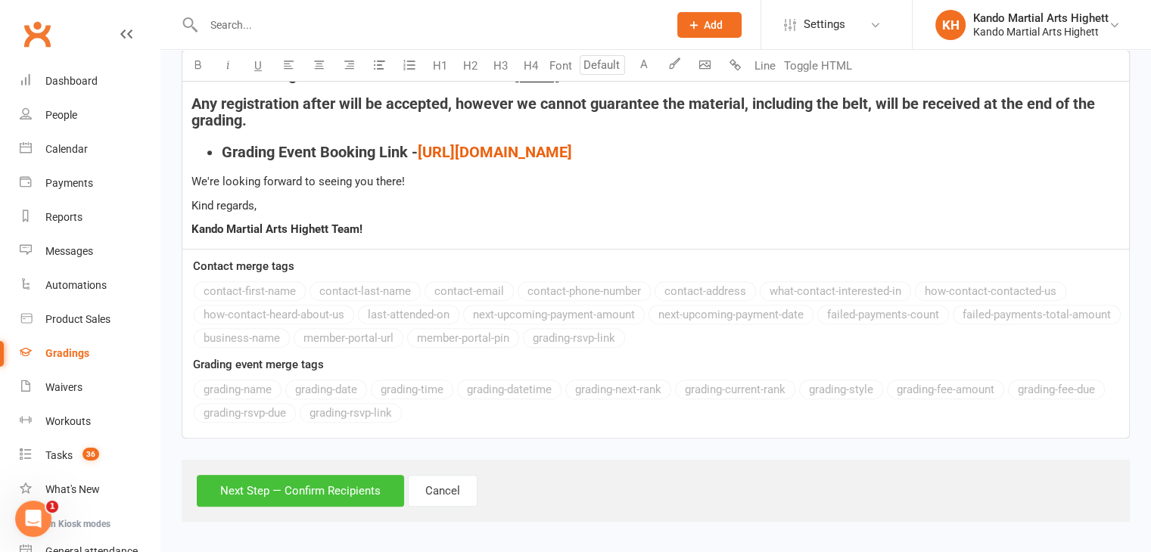
click at [362, 493] on button "Next Step — Confirm Recipients" at bounding box center [300, 491] width 207 height 32
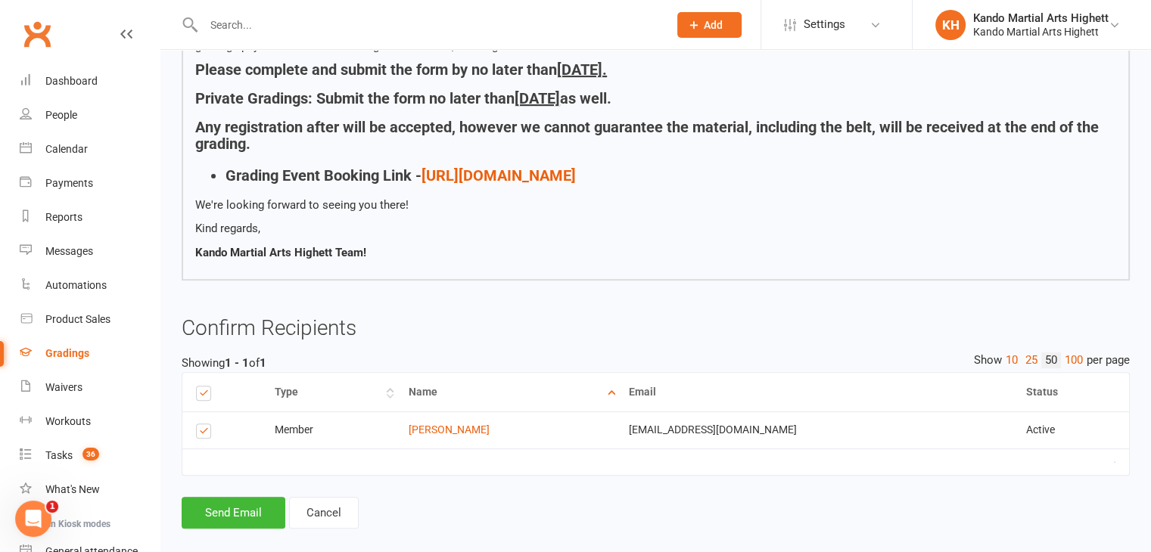
scroll to position [463, 0]
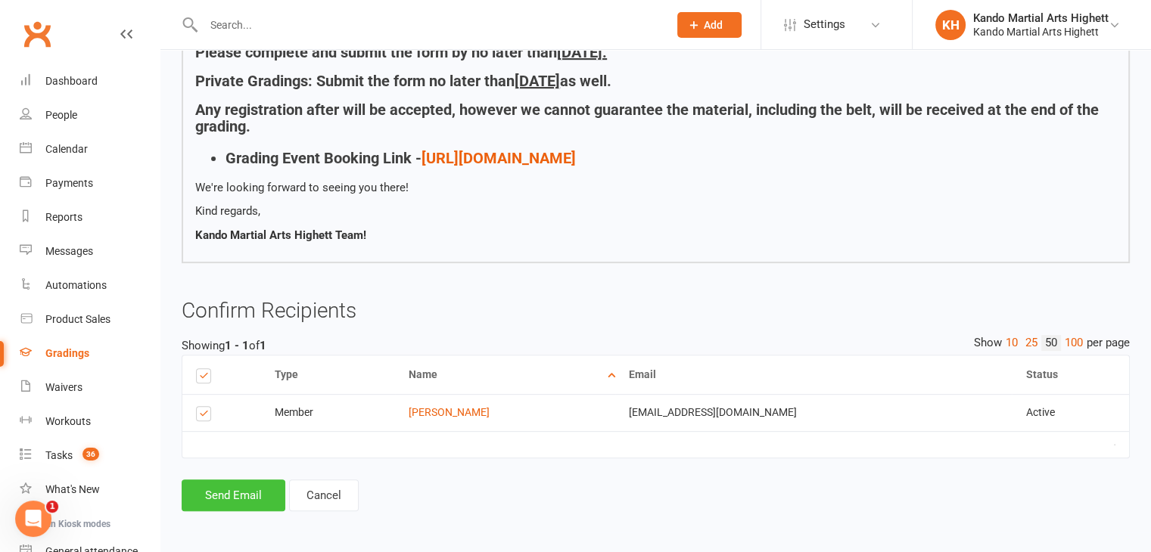
click at [239, 492] on button "Send Email" at bounding box center [234, 496] width 104 height 32
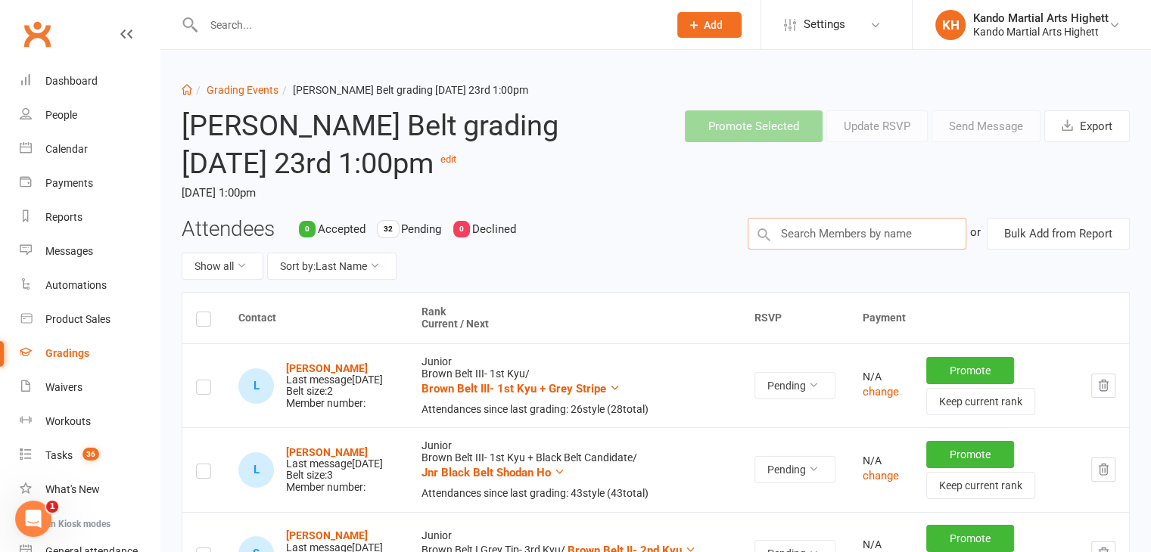
click at [788, 238] on input "text" at bounding box center [856, 234] width 219 height 32
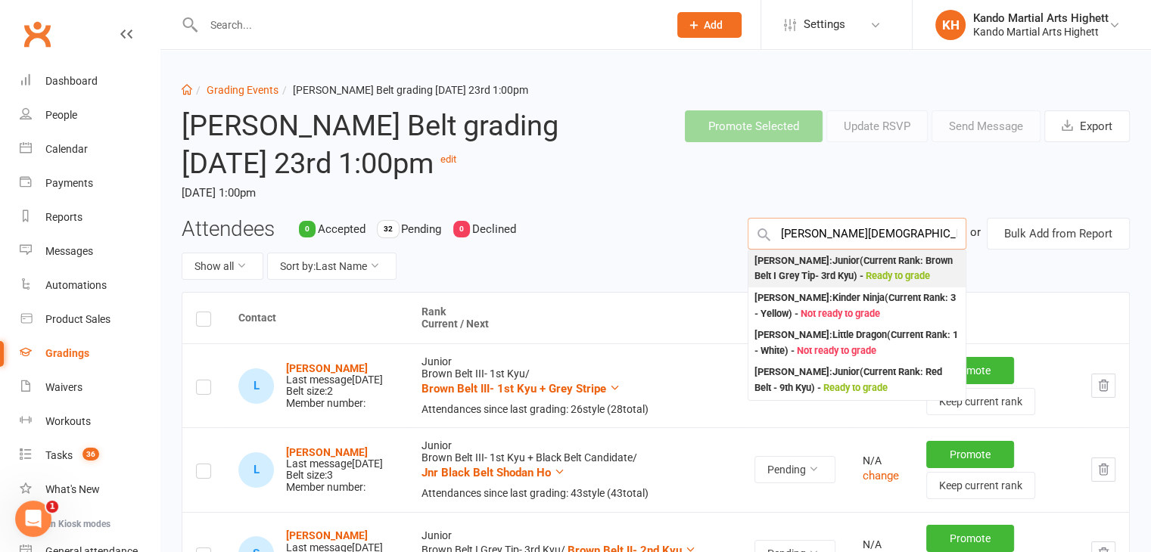
type input "emma bishop"
click at [810, 284] on div "Emma Bishop : Junior (Current Rank: Brown Belt I Grey Tip- 3rd Kyu ) - Ready to…" at bounding box center [856, 268] width 217 height 37
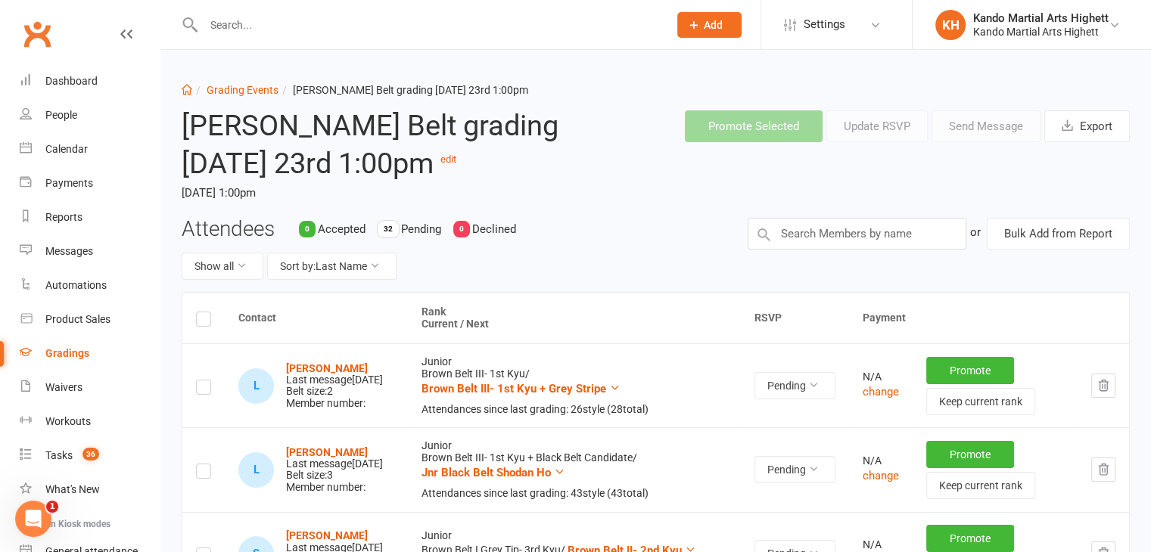
scroll to position [454, 0]
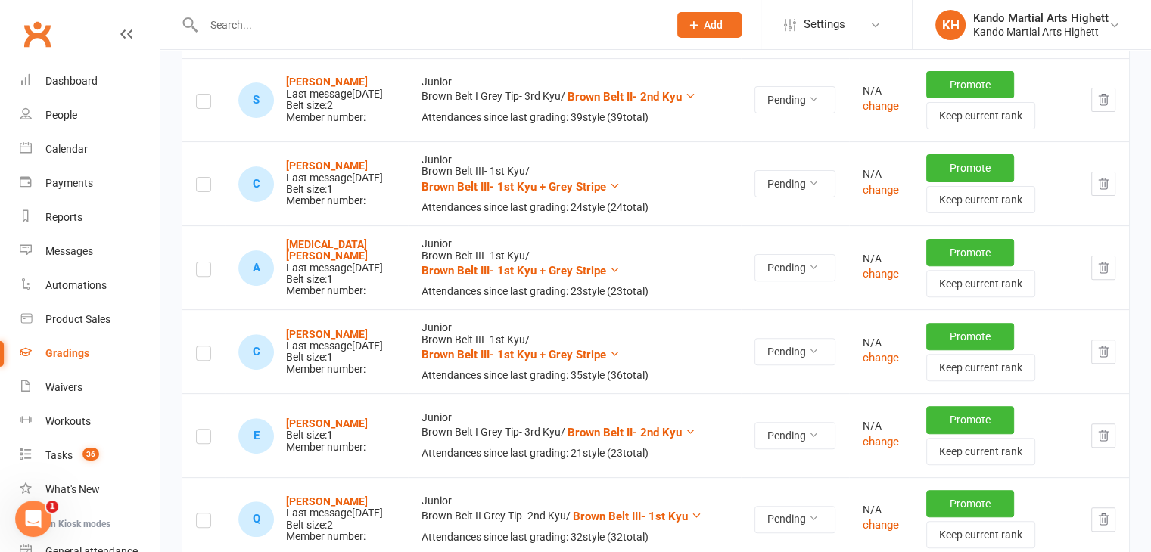
click at [201, 439] on label at bounding box center [203, 439] width 15 height 0
click at [201, 430] on input "checkbox" at bounding box center [203, 430] width 15 height 0
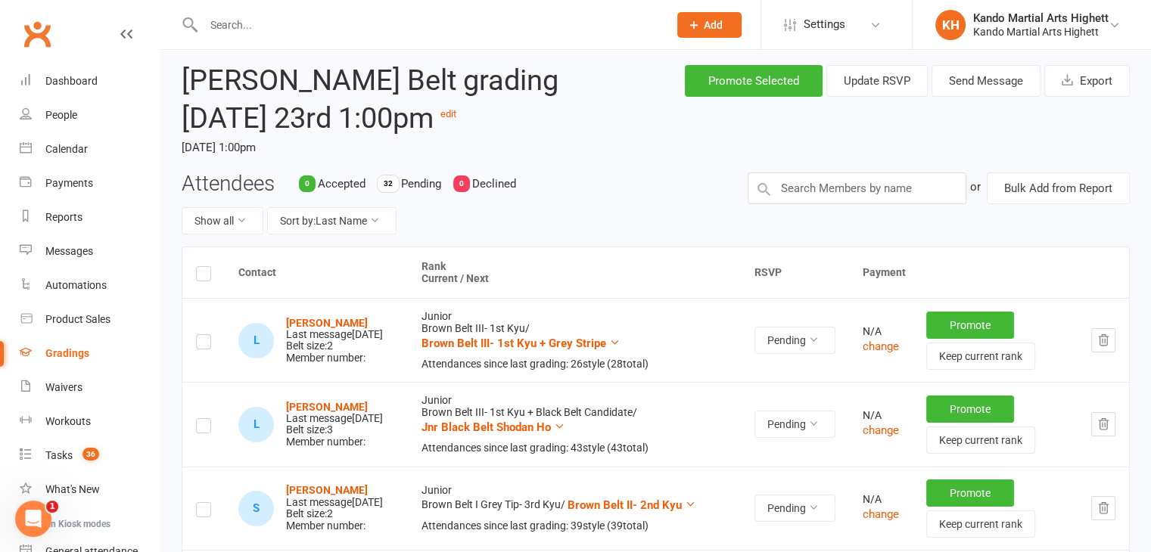
scroll to position [0, 0]
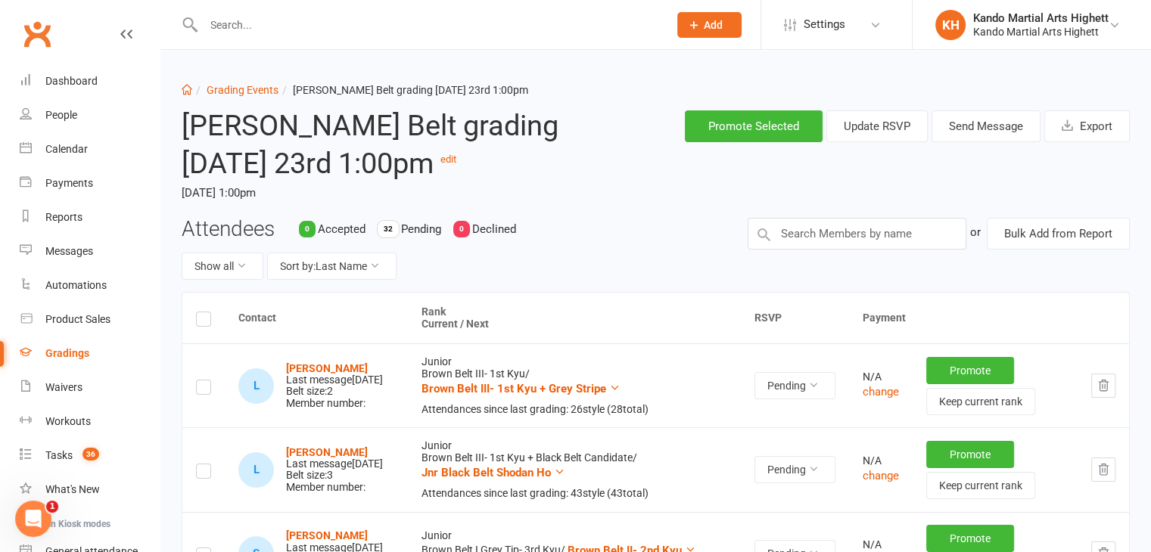
click at [1010, 142] on div "Promote Selected Update RSVP Send Message Export" at bounding box center [858, 126] width 566 height 56
click at [1005, 141] on button "Send Message" at bounding box center [985, 126] width 109 height 32
click at [0, 0] on div "Loading" at bounding box center [0, 0] width 0 height 0
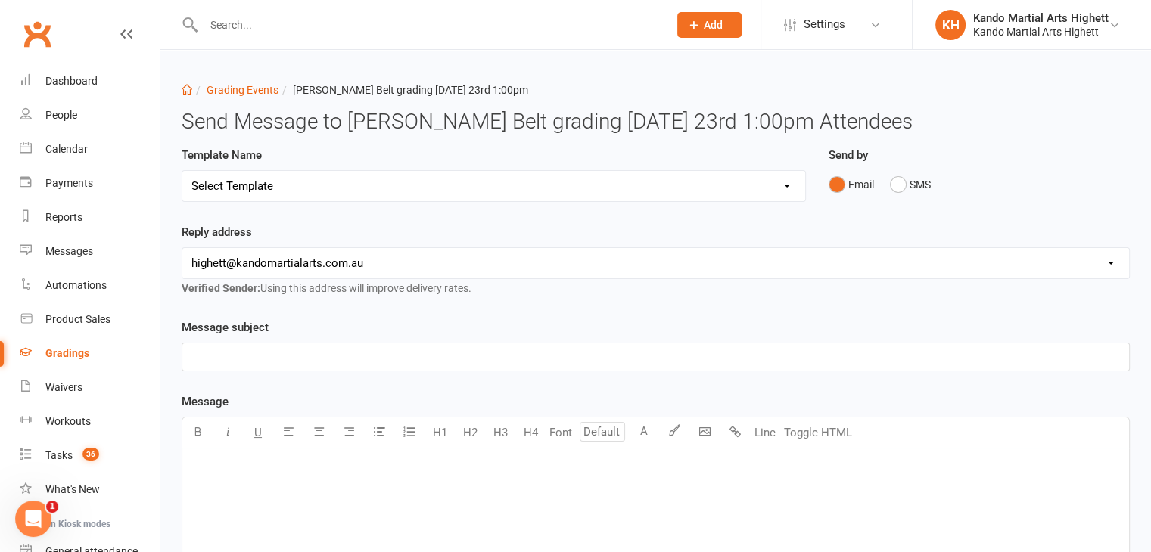
click at [449, 194] on select "Select Template [Email] Black Belt Grading Invitation [Email] Confirmation of S…" at bounding box center [493, 186] width 623 height 30
select select "4"
click at [182, 171] on select "Select Template [Email] Black Belt Grading Invitation [Email] Confirmation of S…" at bounding box center [493, 186] width 623 height 30
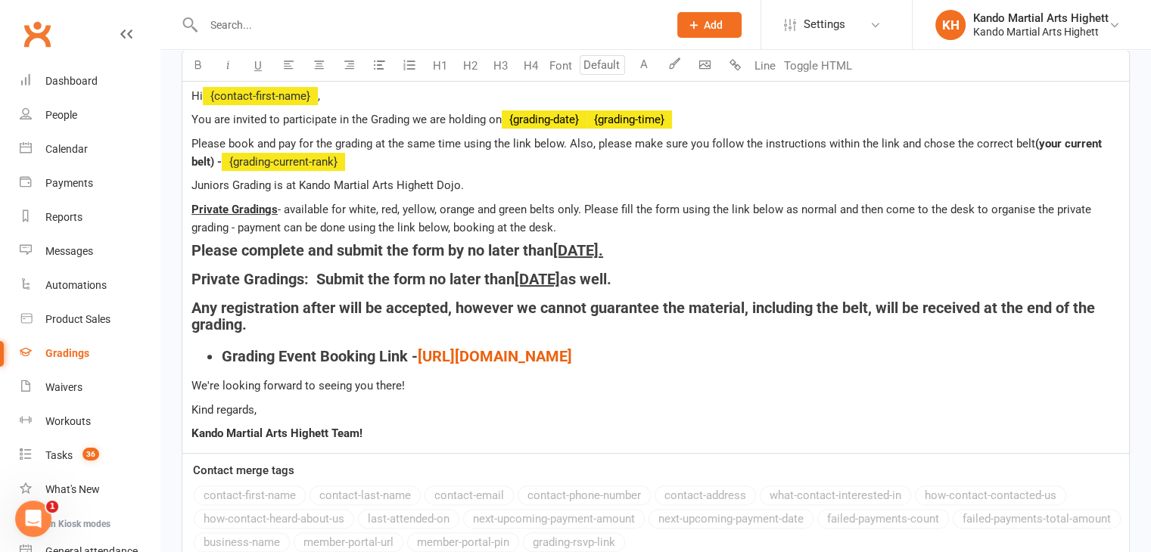
scroll to position [530, 0]
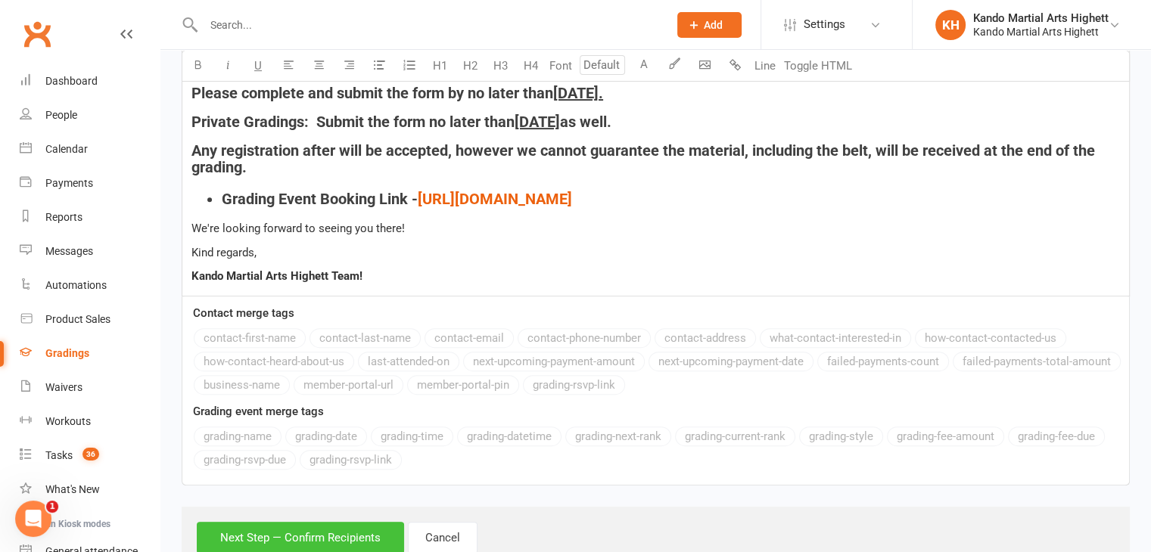
click at [363, 536] on button "Next Step — Confirm Recipients" at bounding box center [300, 538] width 207 height 32
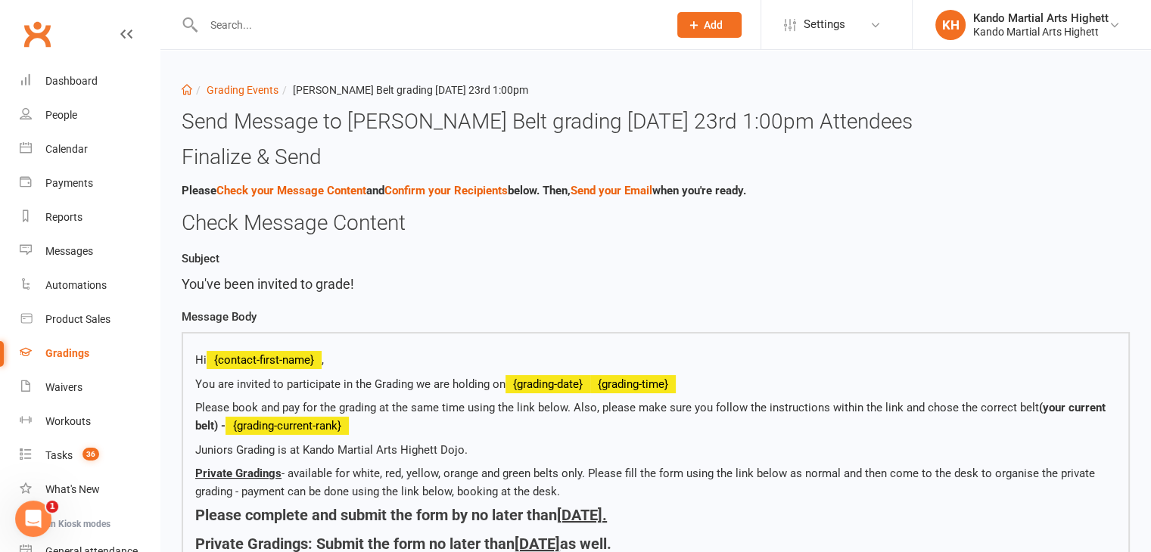
scroll to position [454, 0]
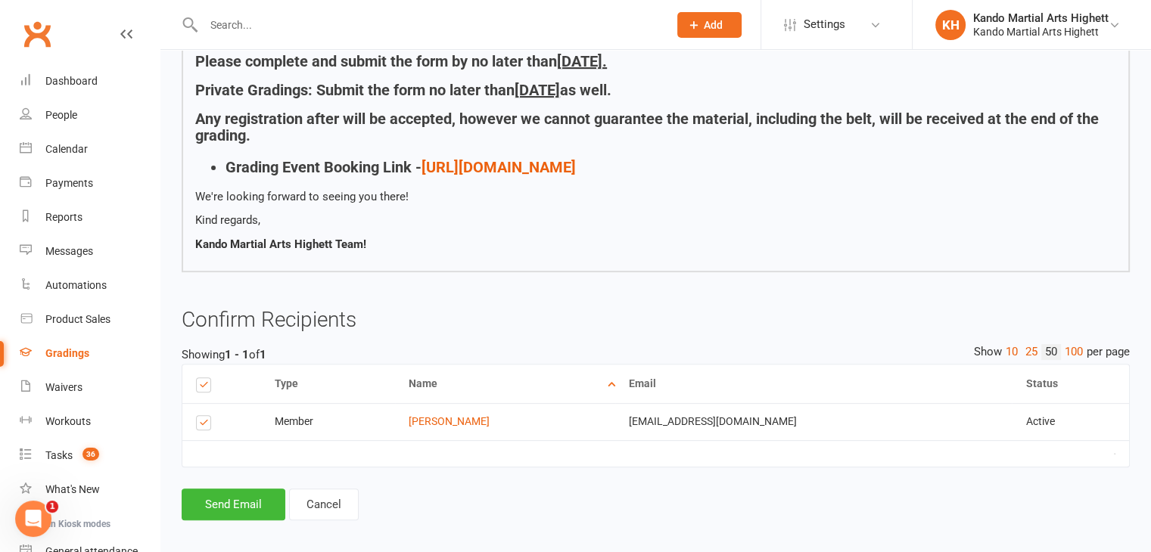
click at [256, 484] on div "Type Name Email Phone Number Status Notification Status # Devices Select this M…" at bounding box center [656, 426] width 948 height 125
click at [272, 503] on button "Send Email" at bounding box center [234, 505] width 104 height 32
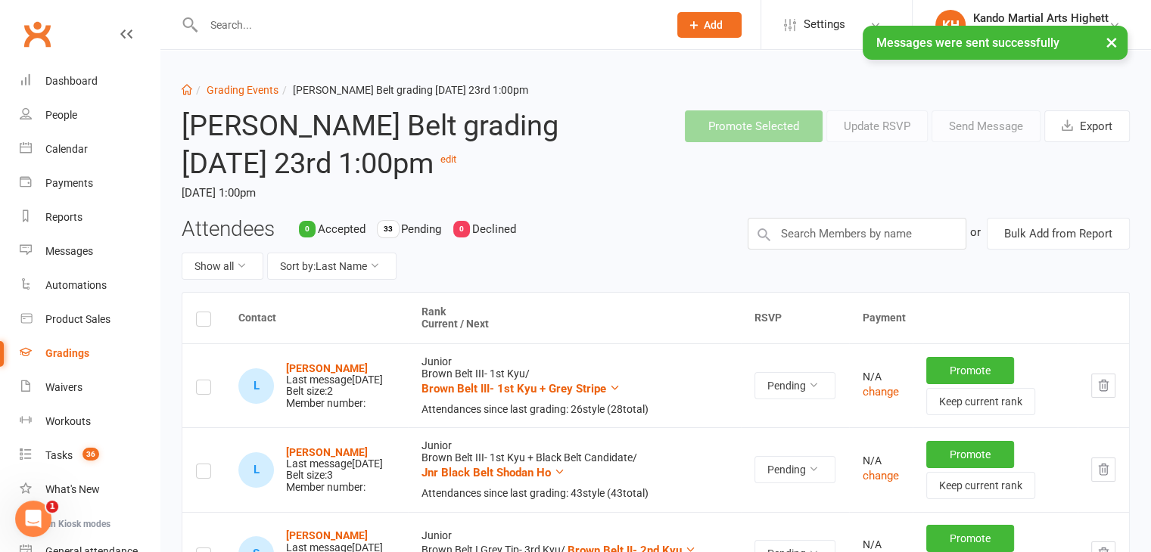
scroll to position [530, 0]
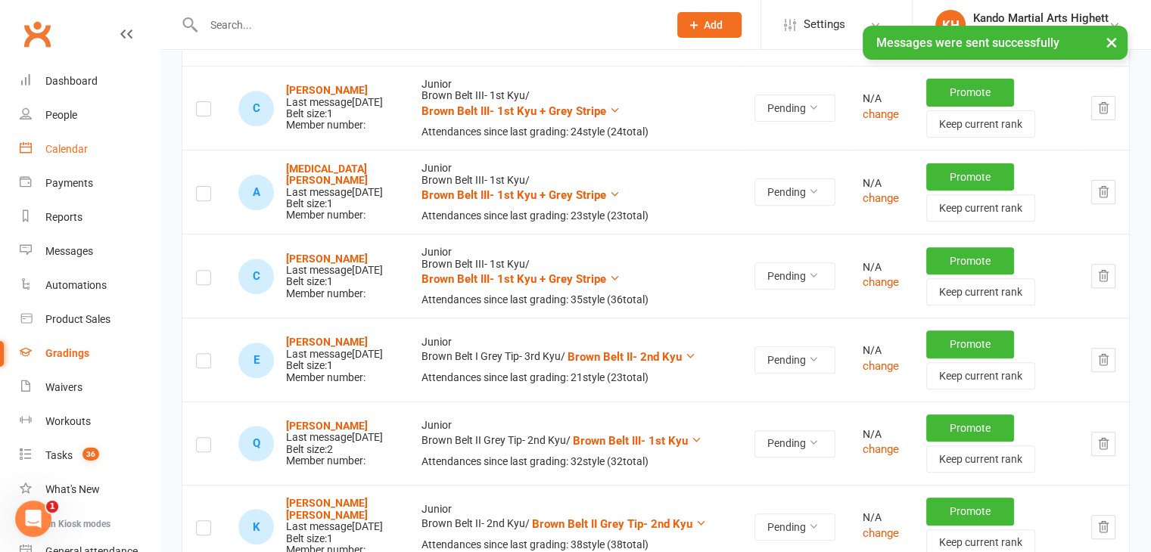
click at [132, 139] on link "Calendar" at bounding box center [90, 149] width 140 height 34
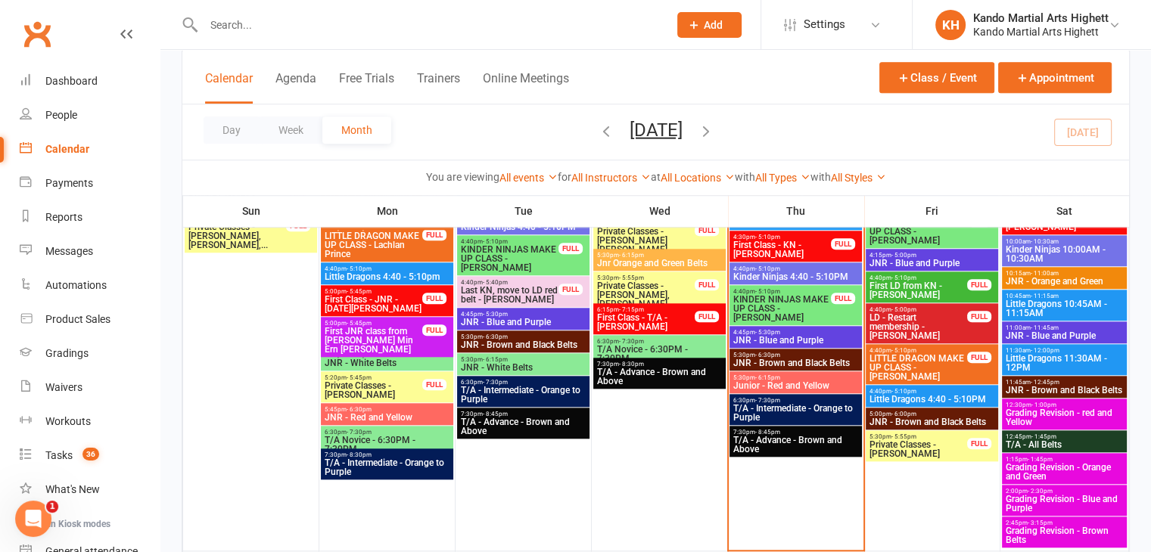
scroll to position [1362, 0]
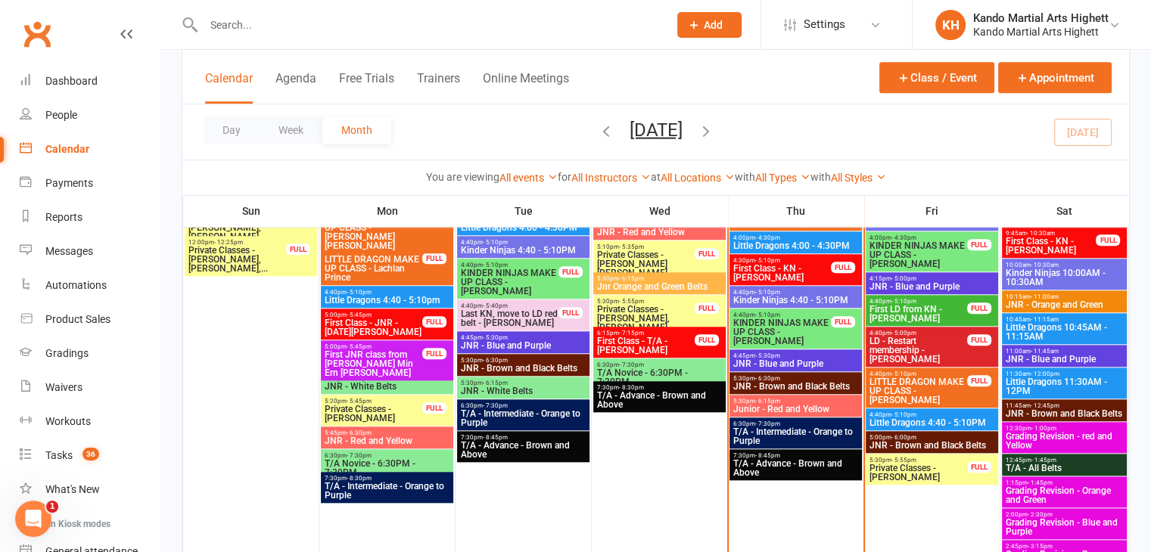
click at [807, 361] on span "JNR - Blue and Purple" at bounding box center [795, 363] width 126 height 9
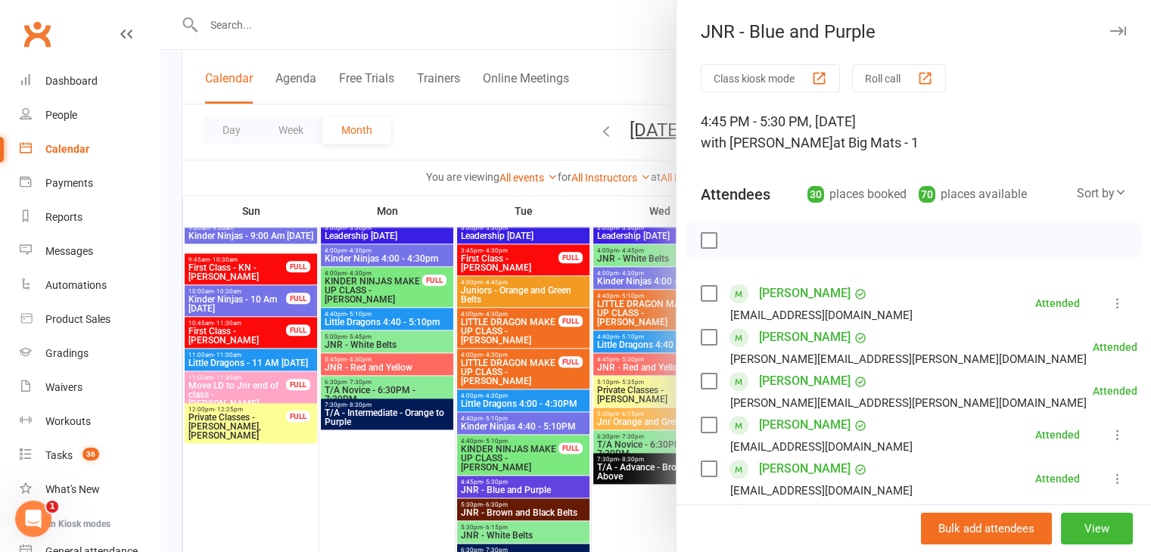
click at [517, 419] on div at bounding box center [655, 276] width 990 height 552
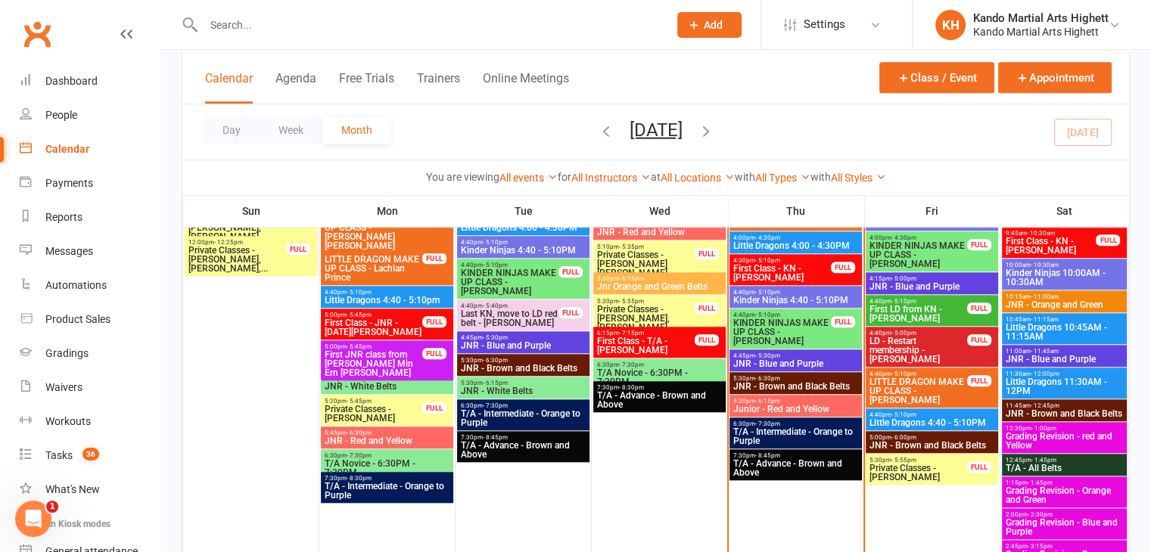
click at [786, 372] on div "5:30pm - 6:30pm JNR - Brown and Black Belts" at bounding box center [795, 383] width 132 height 22
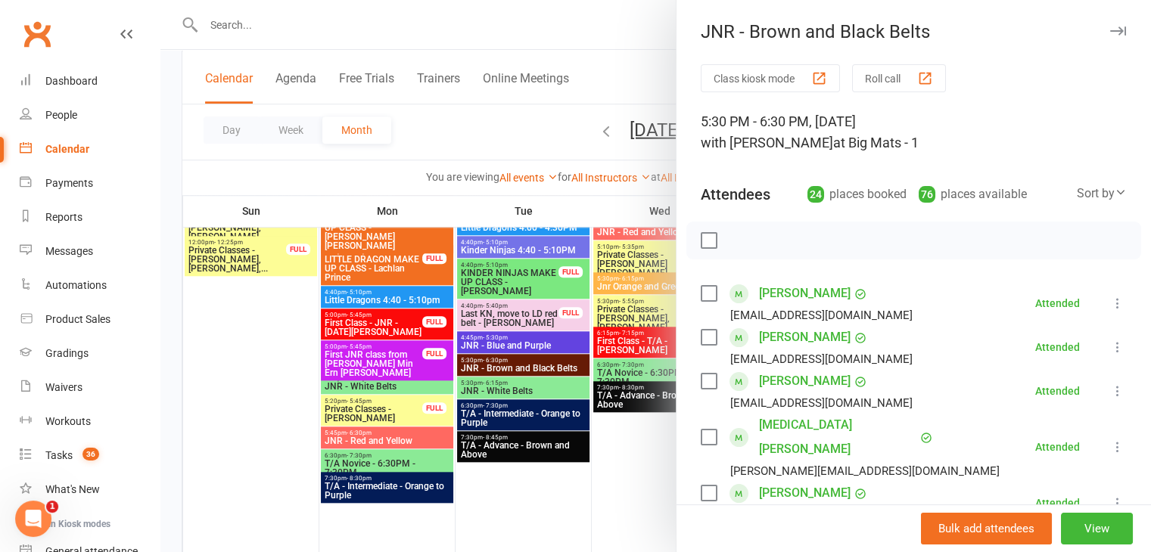
drag, startPoint x: 796, startPoint y: 92, endPoint x: 803, endPoint y: 90, distance: 7.7
click at [800, 92] on button "Class kiosk mode" at bounding box center [769, 78] width 139 height 28
click at [813, 76] on div "button" at bounding box center [819, 78] width 16 height 16
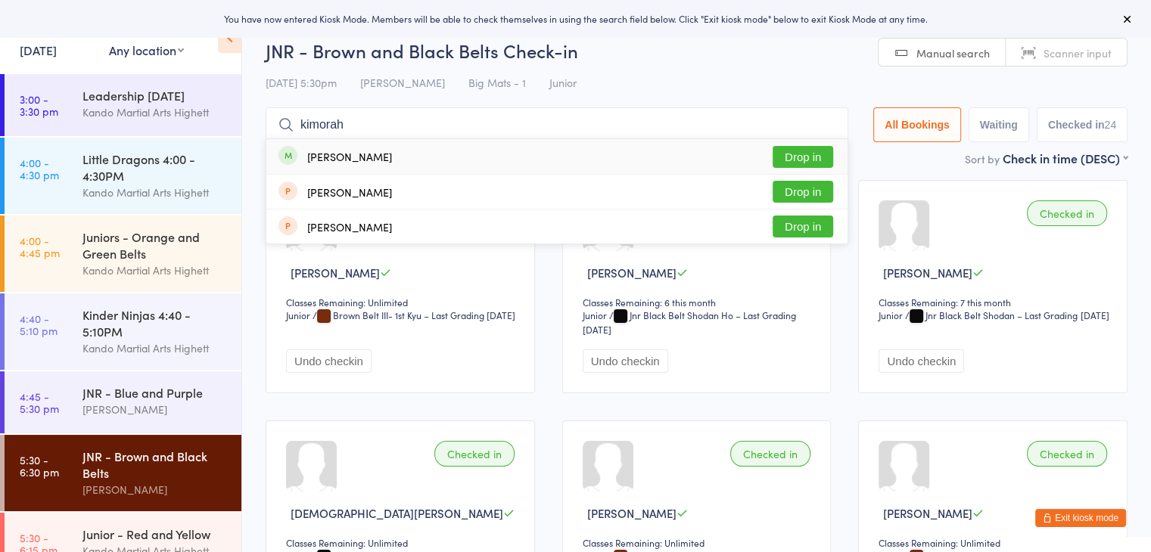
type input "kimorah"
click at [525, 157] on div "[PERSON_NAME] Drop in" at bounding box center [556, 156] width 581 height 35
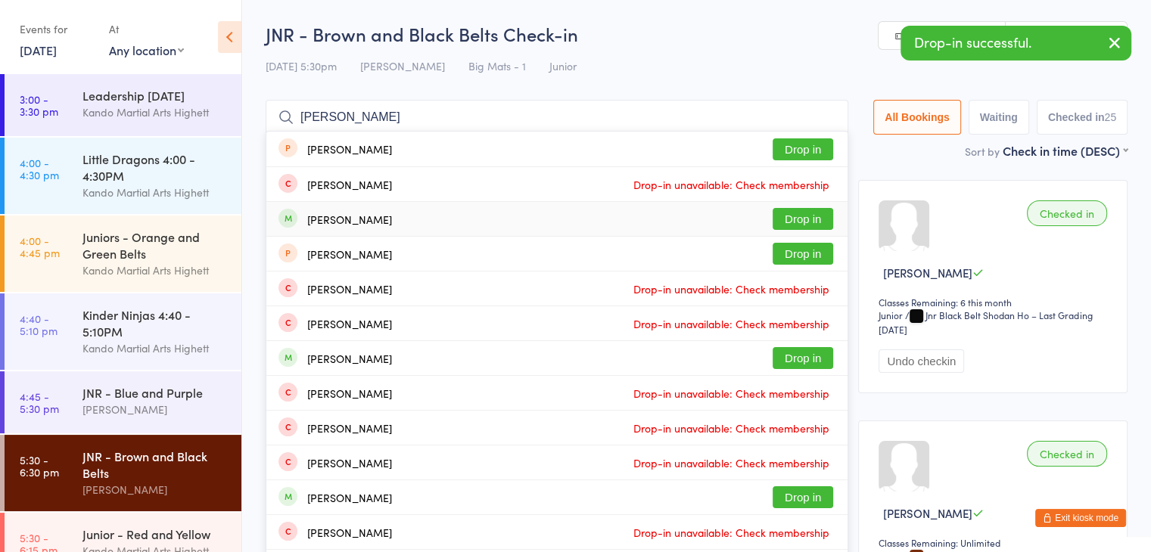
type input "[PERSON_NAME]"
click at [523, 231] on div "[PERSON_NAME] Drop in" at bounding box center [556, 219] width 581 height 34
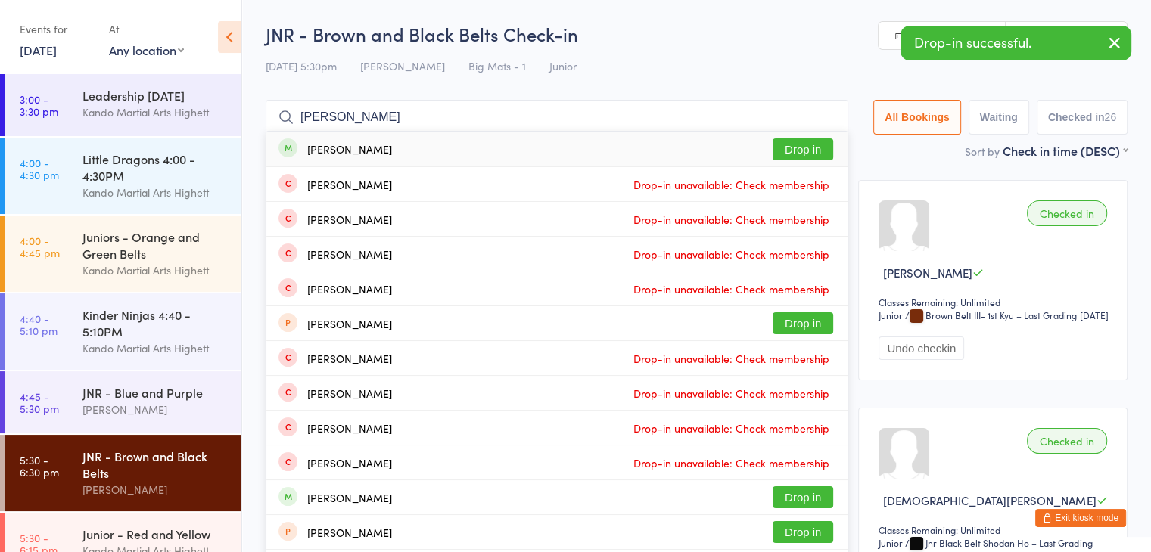
type input "[PERSON_NAME]"
click at [478, 159] on div "[PERSON_NAME] Drop in" at bounding box center [556, 149] width 581 height 35
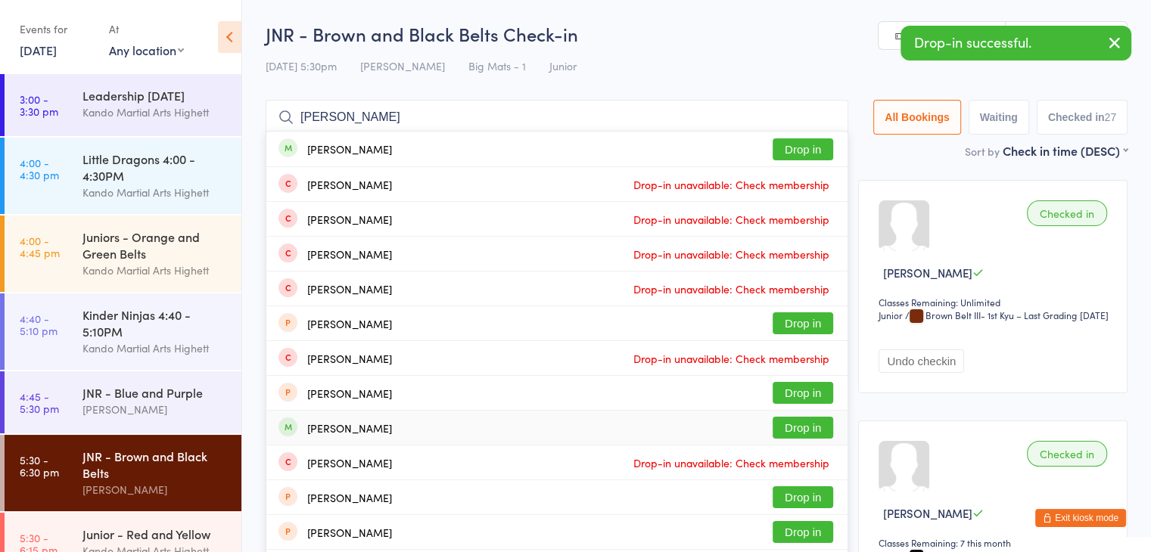
type input "[PERSON_NAME]"
click at [460, 430] on div "[PERSON_NAME] Drop in" at bounding box center [556, 428] width 581 height 34
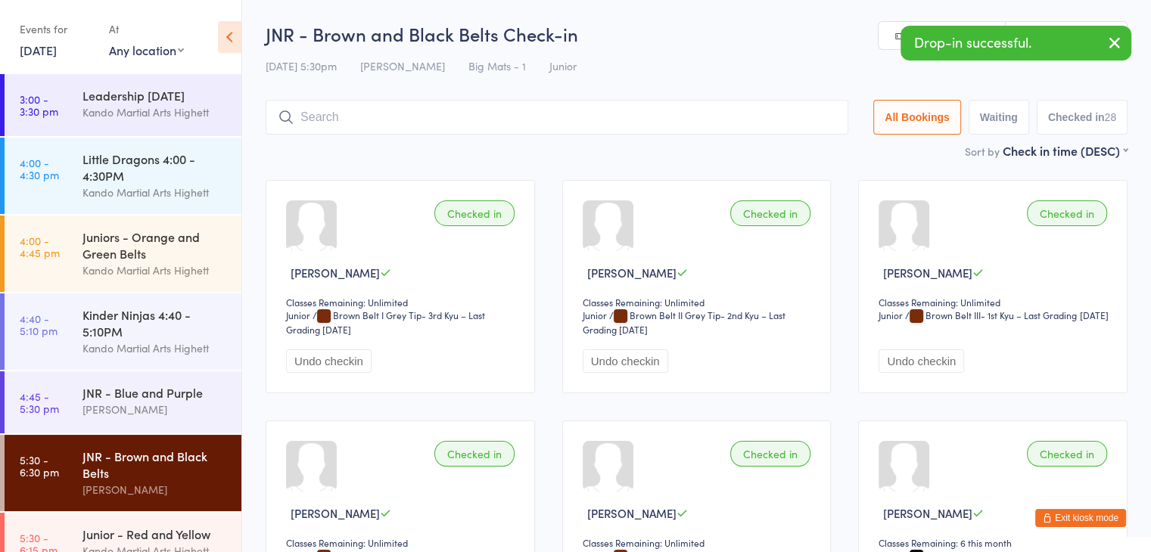
click at [1095, 515] on button "Exit kiosk mode" at bounding box center [1080, 518] width 91 height 18
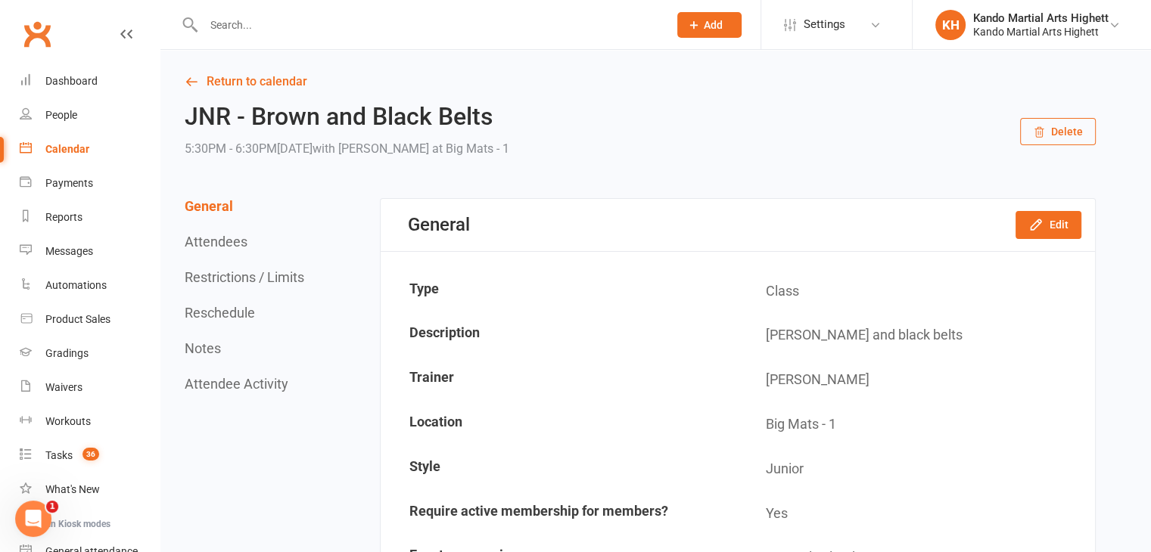
click at [86, 137] on link "Calendar" at bounding box center [90, 149] width 140 height 34
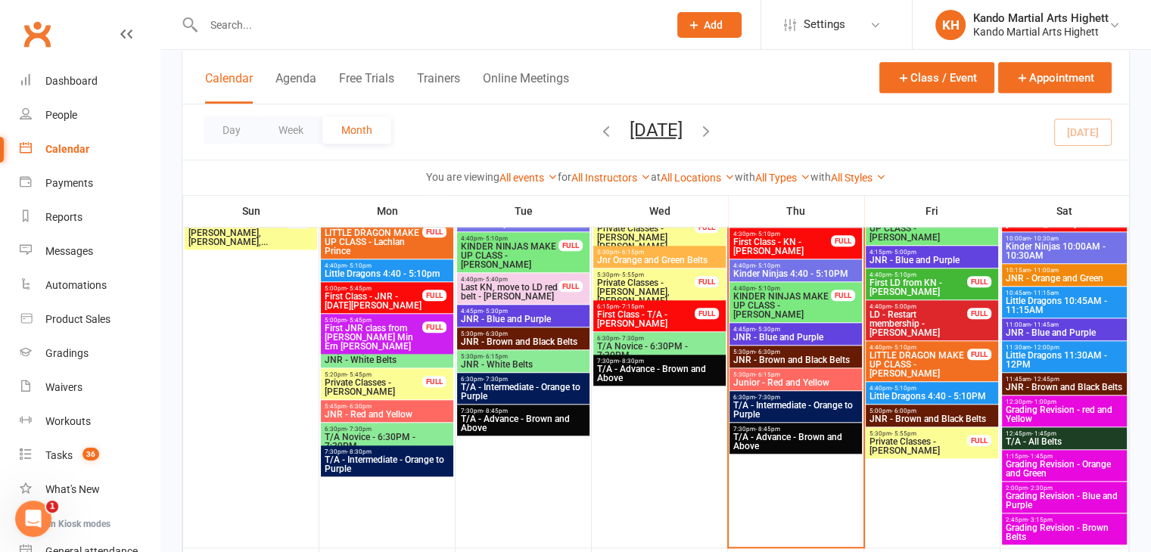
scroll to position [1362, 0]
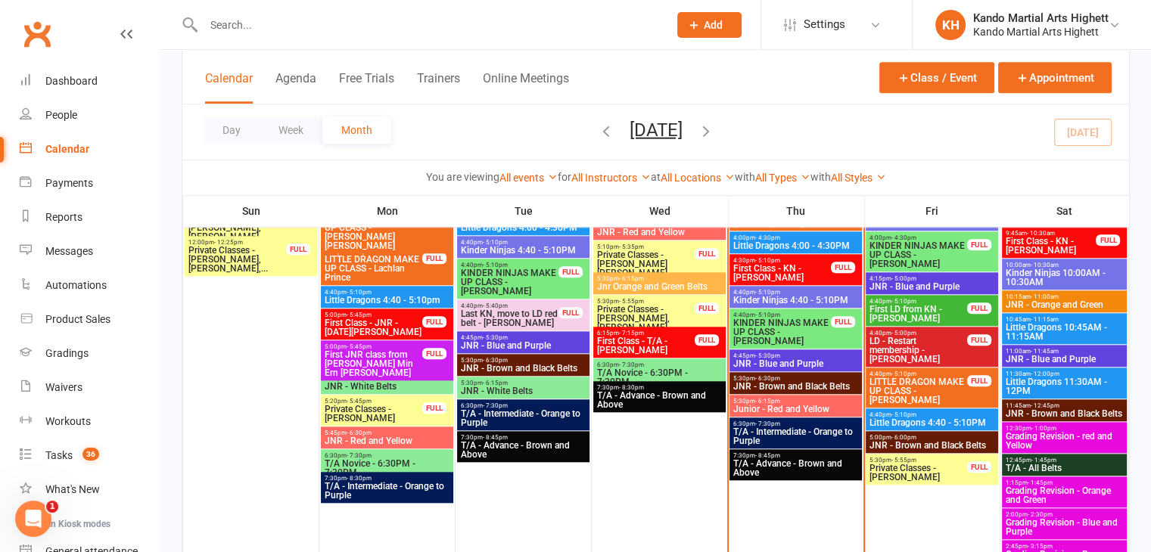
click at [818, 405] on span "Junior - Red and Yellow" at bounding box center [795, 409] width 126 height 9
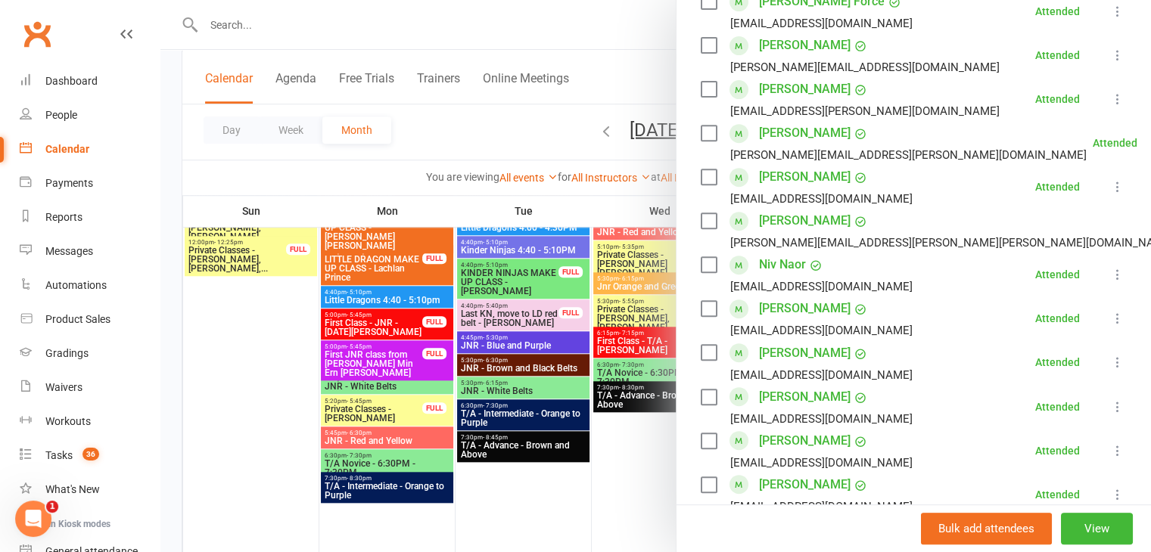
scroll to position [605, 0]
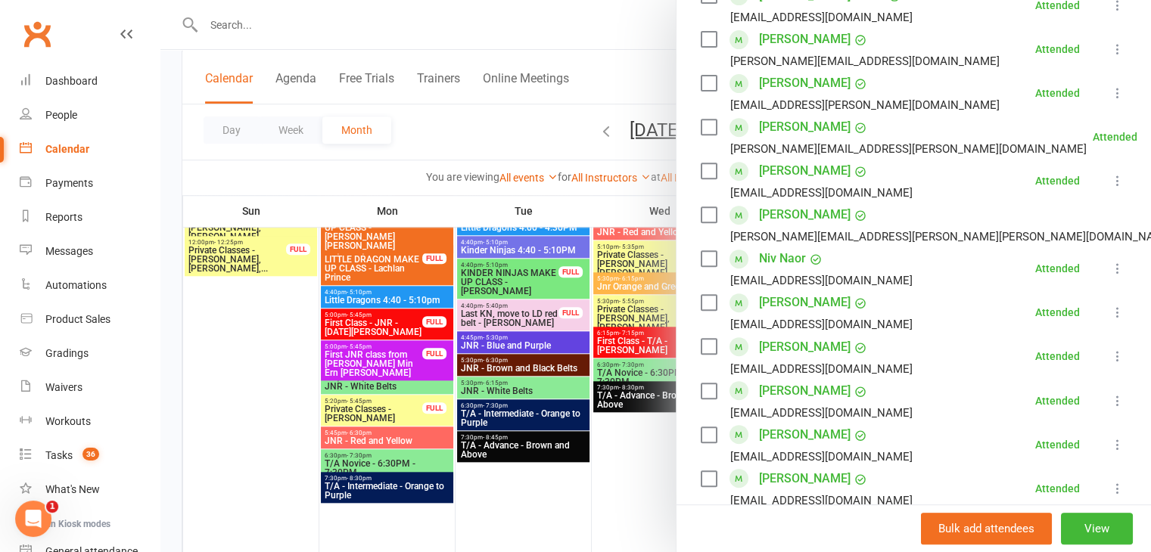
click at [472, 138] on div at bounding box center [655, 276] width 990 height 552
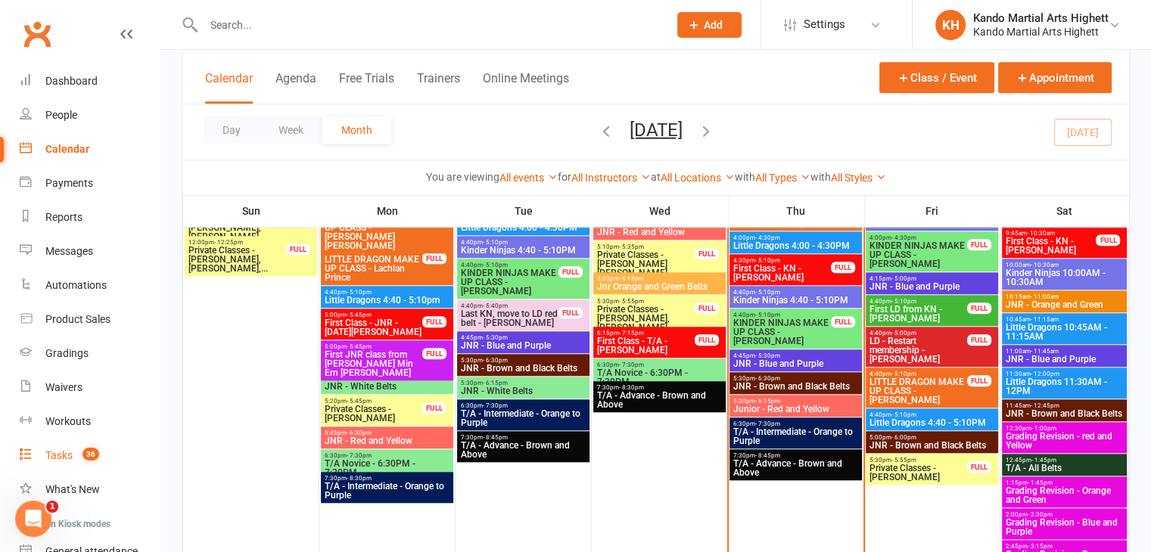
click at [98, 452] on span "36" at bounding box center [90, 454] width 17 height 13
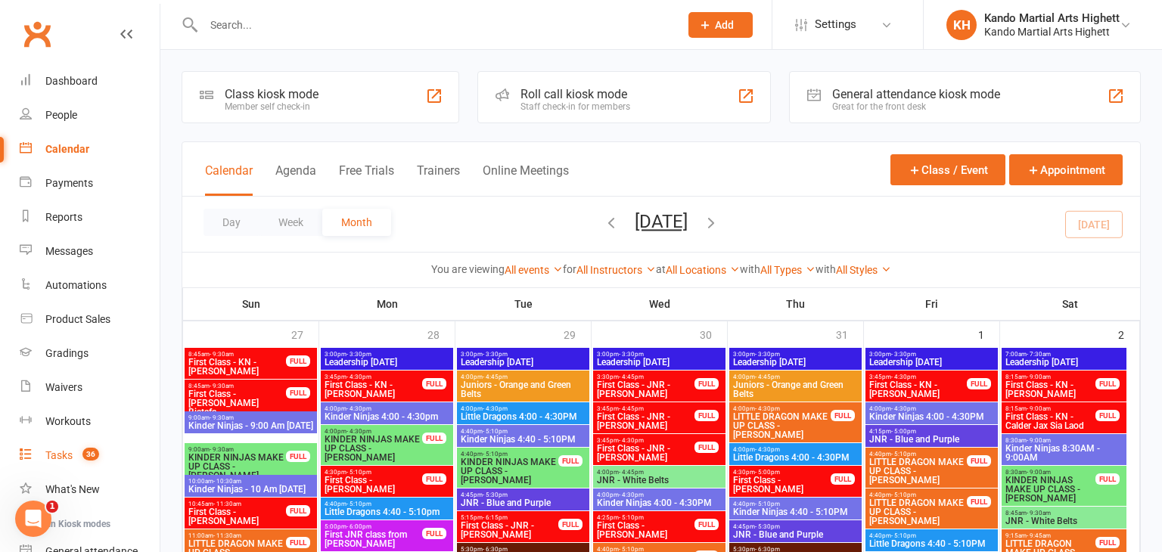
select select "incomplete"
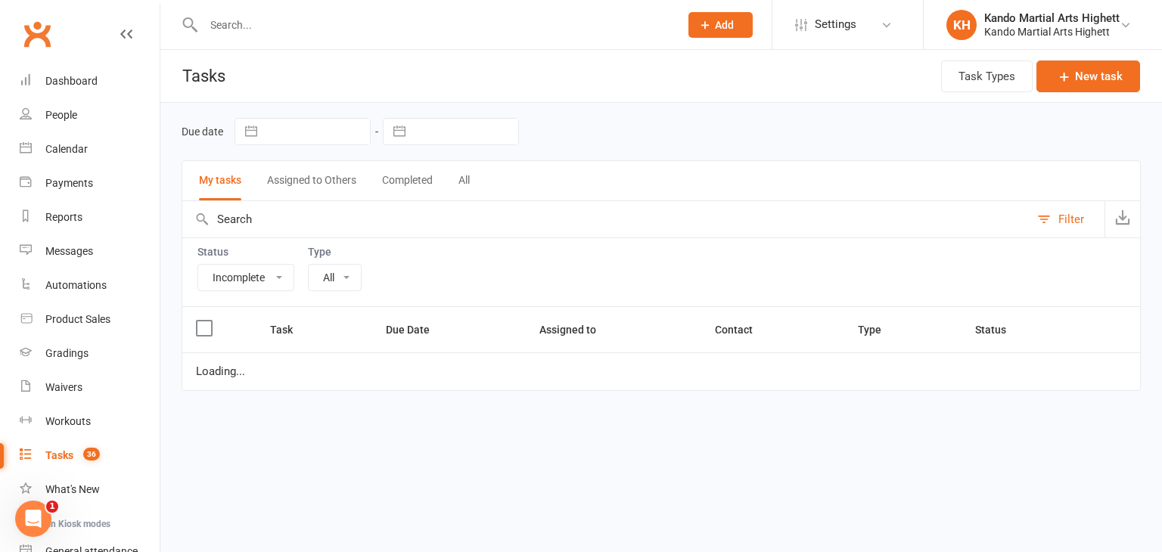
select select "23096"
select select "started"
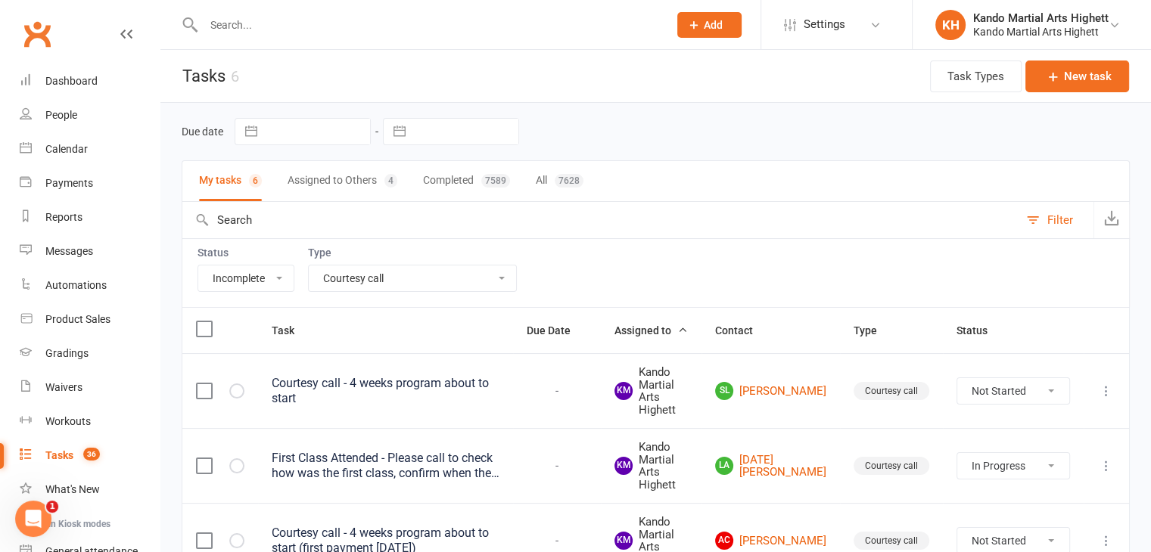
click at [258, 294] on div "Status All Incomplete Not Started In Progress Waiting Complete Type All Admin C…" at bounding box center [656, 272] width 948 height 69
click at [268, 276] on select "All Incomplete Not Started In Progress Waiting Complete" at bounding box center [245, 279] width 95 height 26
click at [999, 394] on select "Not Started In Progress Waiting Complete" at bounding box center [1013, 391] width 112 height 26
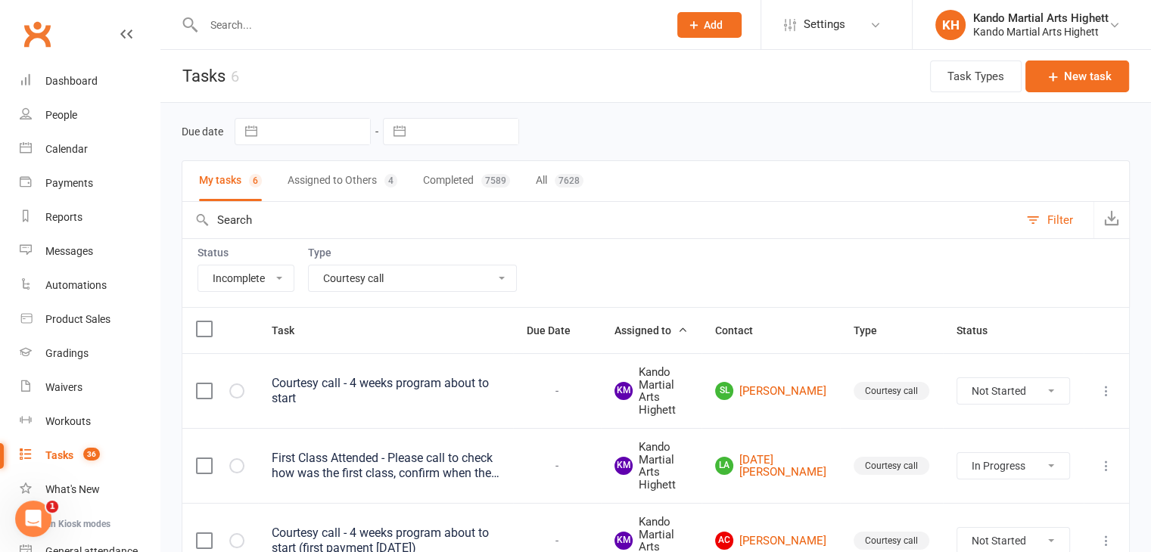
click at [968, 208] on input "text" at bounding box center [600, 220] width 836 height 36
click at [91, 148] on link "Calendar" at bounding box center [90, 149] width 140 height 34
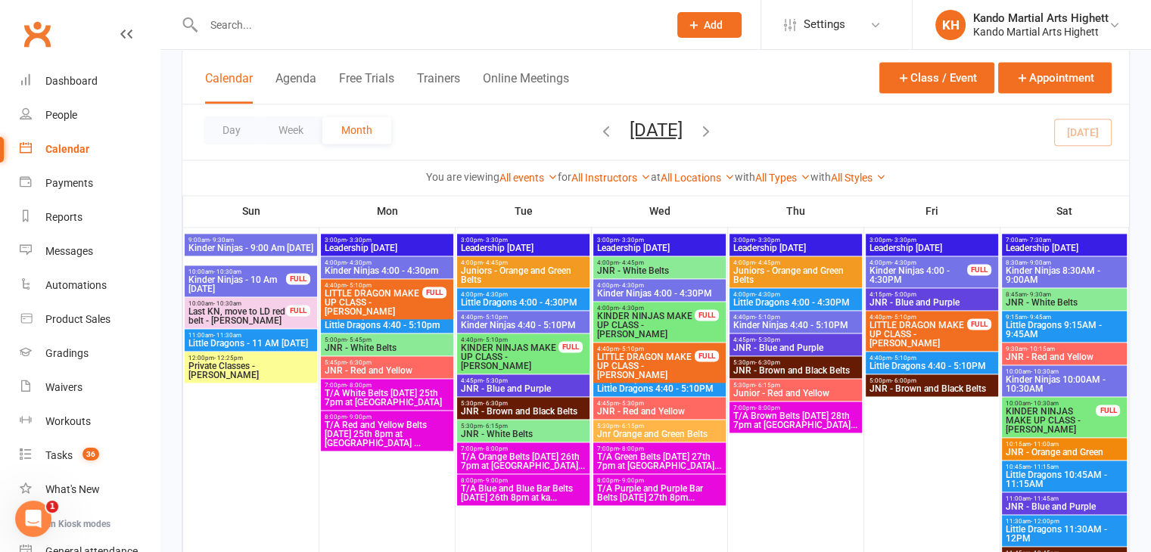
scroll to position [2118, 0]
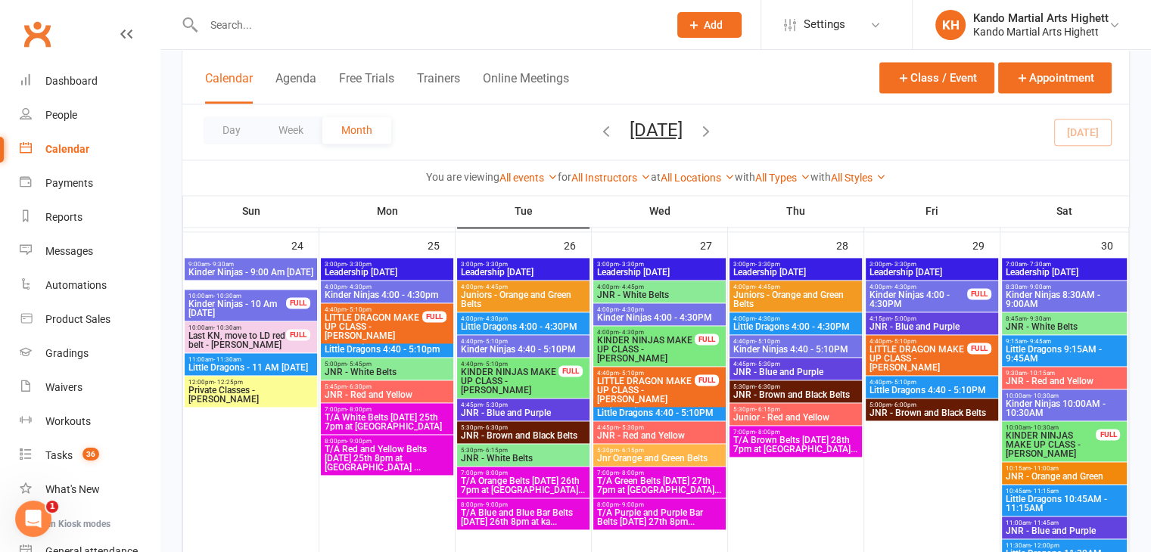
click at [681, 340] on span "KINDER NINJAS MAKE UP CLASS - [PERSON_NAME]" at bounding box center [645, 349] width 99 height 27
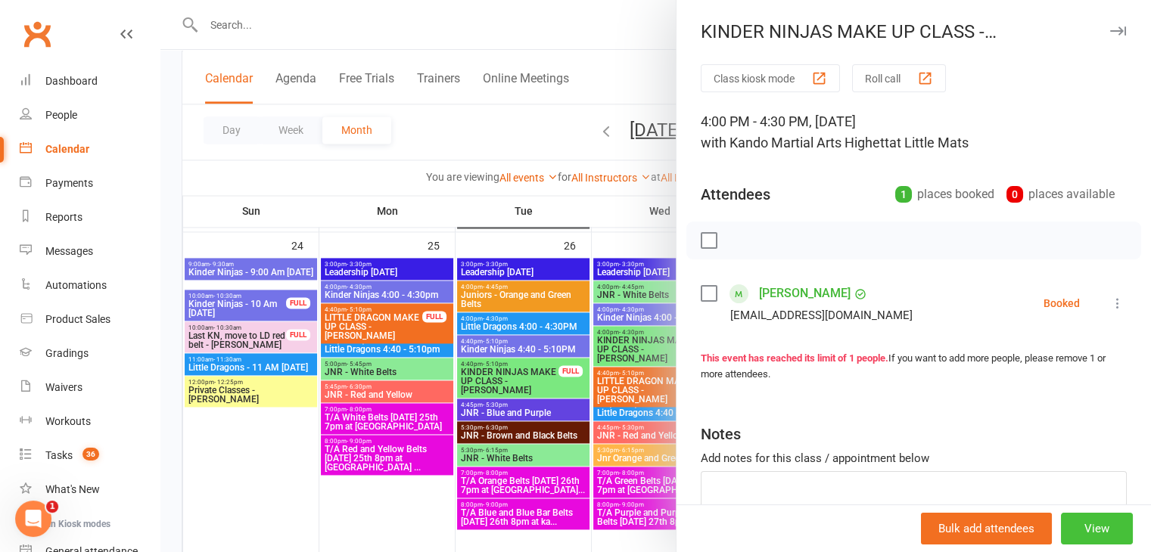
click at [1095, 513] on button "View" at bounding box center [1097, 529] width 72 height 32
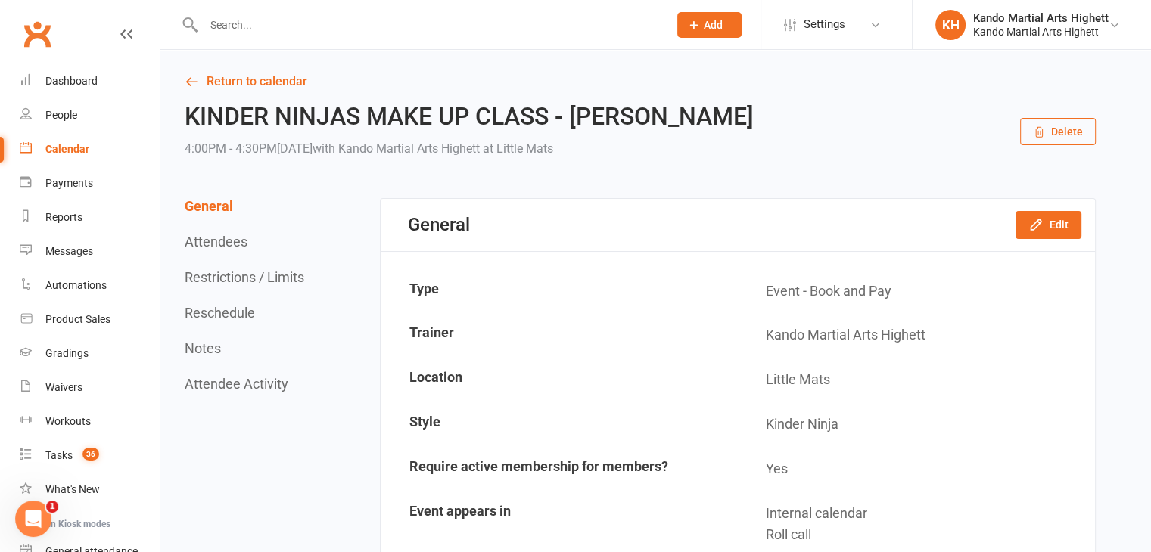
click at [1036, 129] on icon "button" at bounding box center [1039, 133] width 8 height 10
drag, startPoint x: 648, startPoint y: 85, endPoint x: 697, endPoint y: 85, distance: 49.9
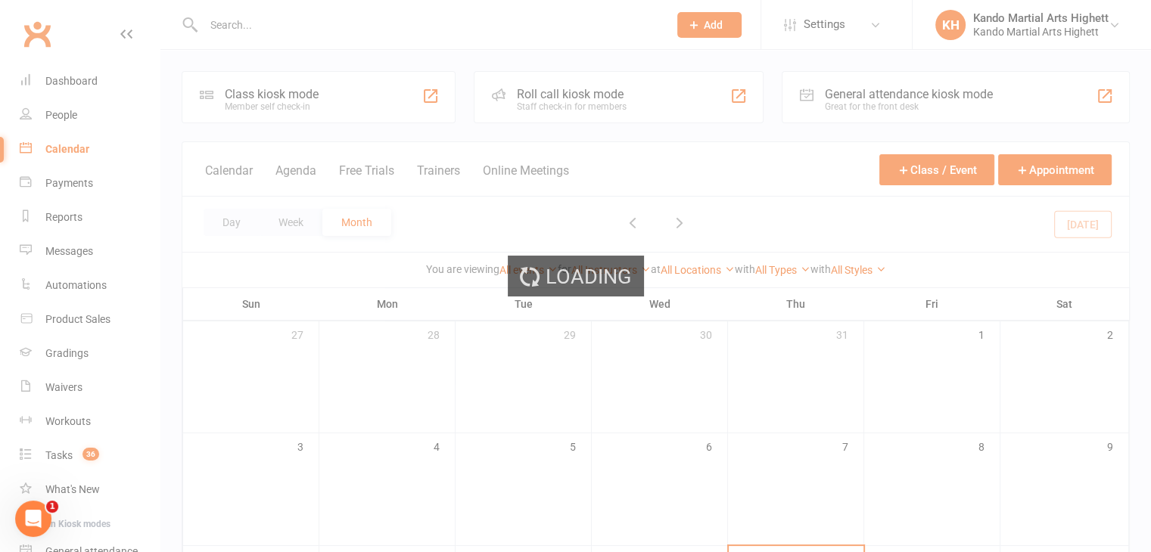
click at [1043, 165] on div "Loading" at bounding box center [575, 276] width 1151 height 552
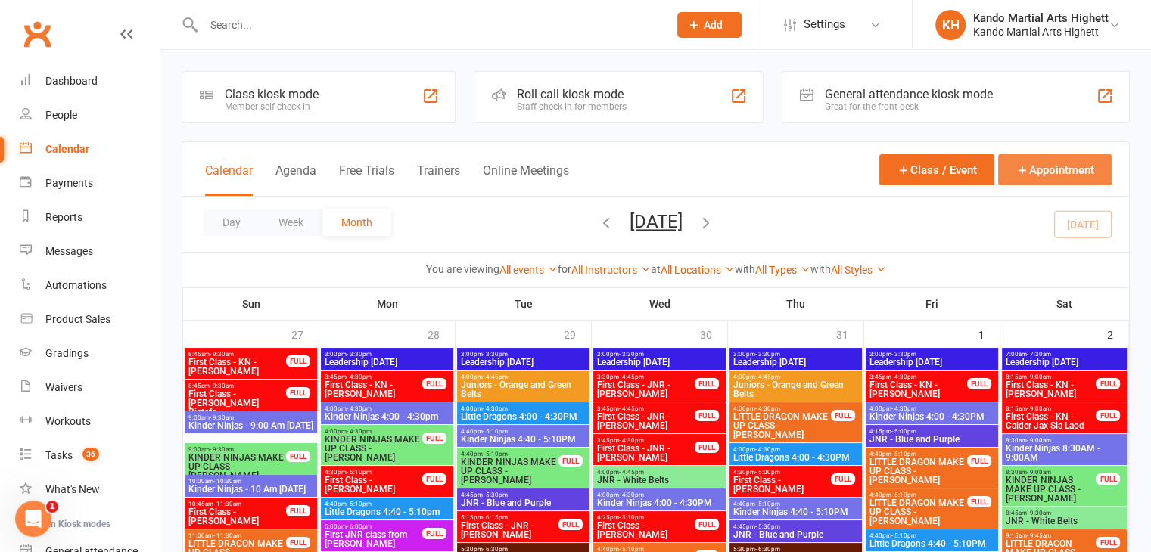
click at [1043, 165] on button "Appointment" at bounding box center [1054, 169] width 113 height 31
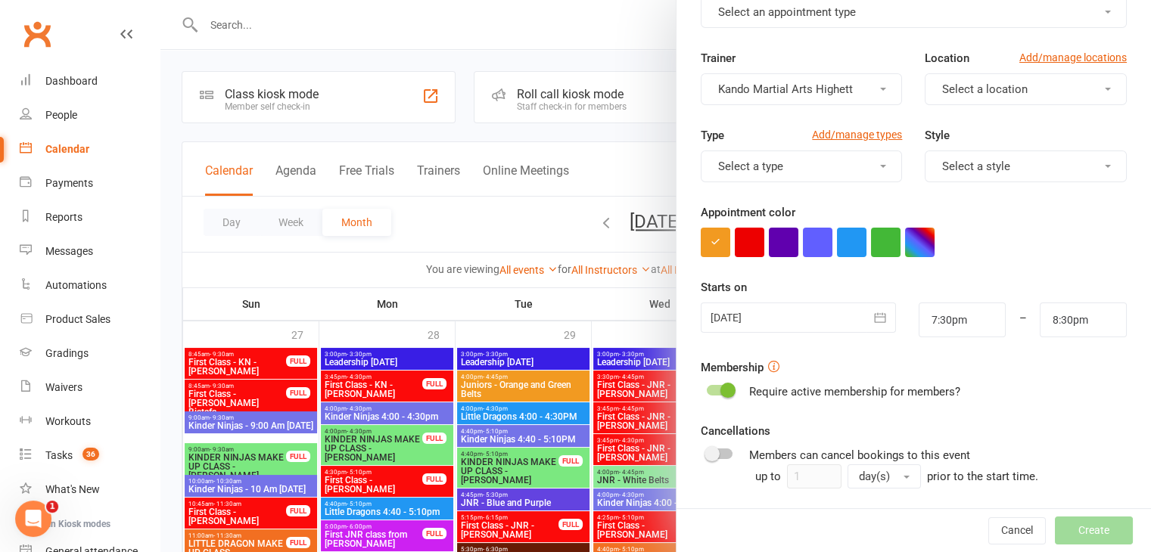
scroll to position [233, 0]
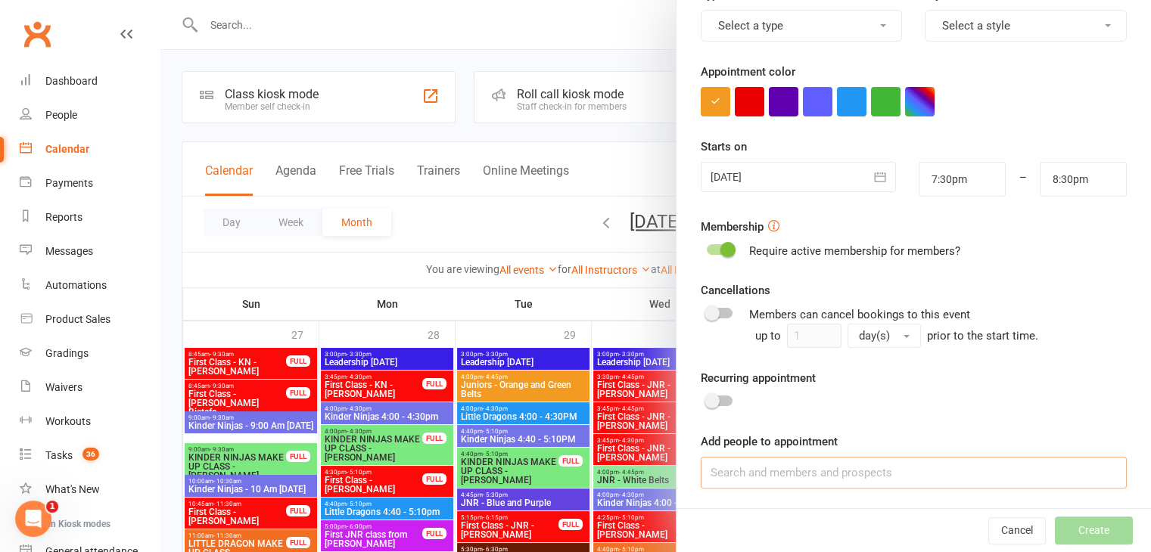
click at [781, 462] on input at bounding box center [913, 473] width 426 height 32
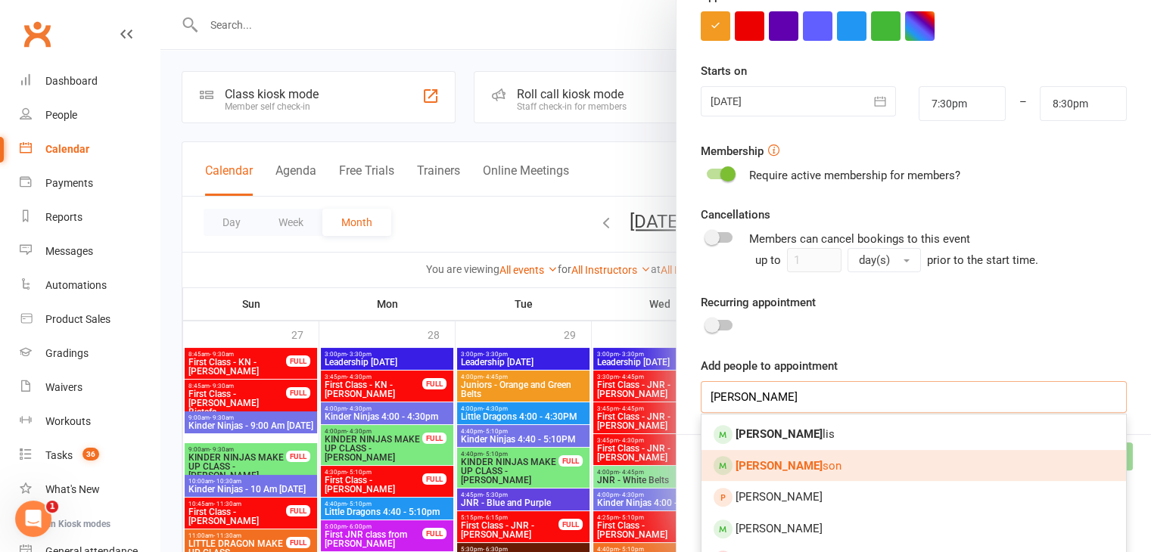
type input "daniel wil"
click at [792, 469] on span "Daniel Wil son" at bounding box center [788, 466] width 106 height 14
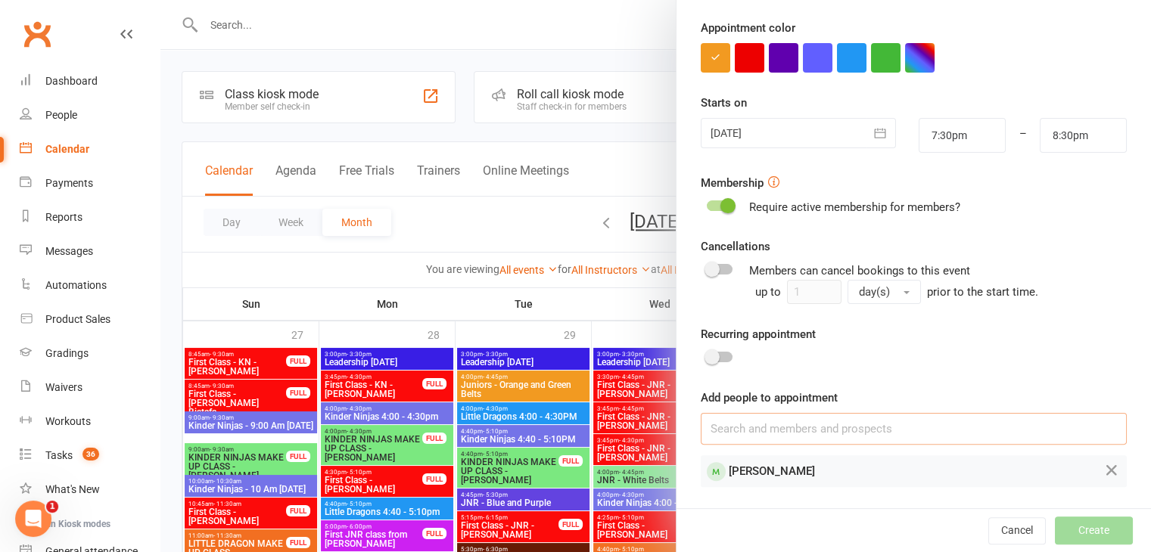
scroll to position [275, 0]
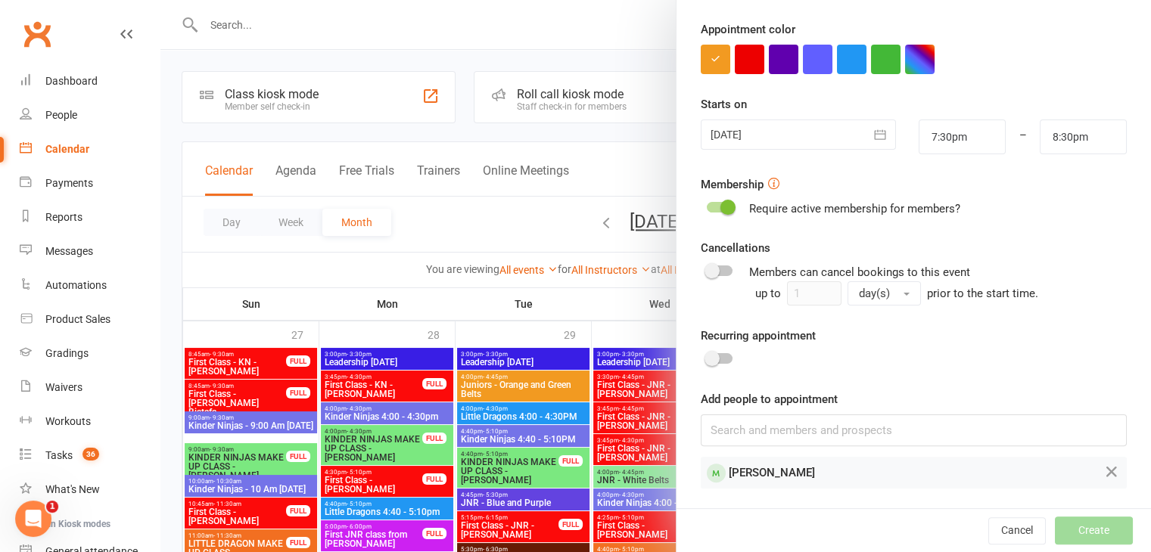
click at [872, 137] on icon "button" at bounding box center [879, 134] width 15 height 15
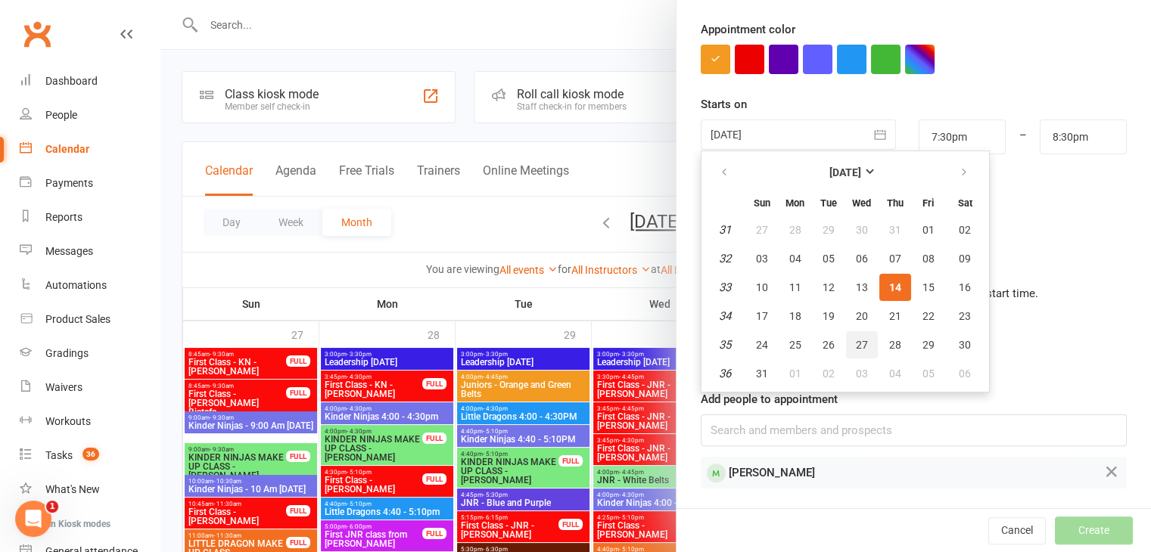
click at [856, 341] on span "27" at bounding box center [862, 345] width 12 height 12
type input "[DATE]"
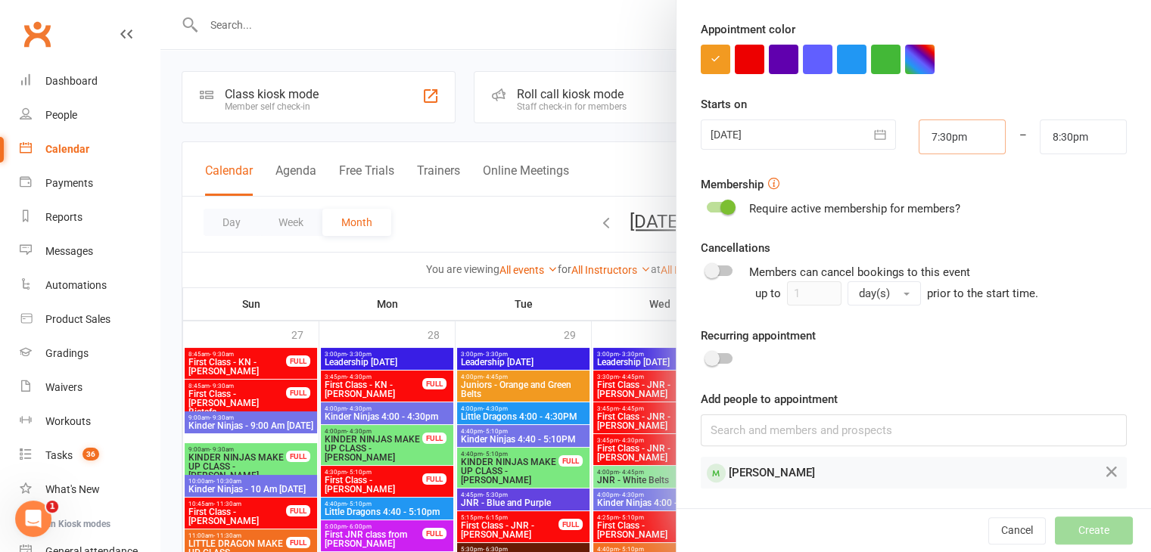
drag, startPoint x: 957, startPoint y: 143, endPoint x: 722, endPoint y: 101, distance: 239.0
click at [722, 101] on div "Starts on [DATE] [DATE] Sun Mon Tue Wed Thu Fri Sat 31 27 28 29 30 31 01 02 32 …" at bounding box center [913, 124] width 426 height 59
type input "4"
type input "5:00am"
type input "4:00p"
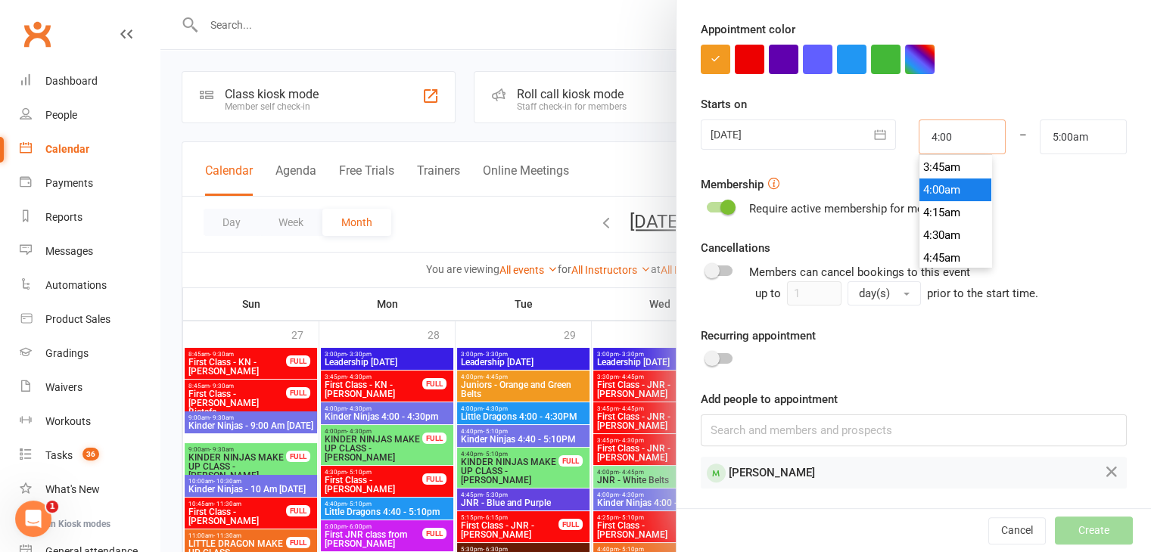
type input "5:00pm"
type input "4:00pm"
drag, startPoint x: 1089, startPoint y: 132, endPoint x: 912, endPoint y: 129, distance: 176.3
click at [912, 129] on div "[DATE] [DATE] Sun Mon Tue Wed Thu Fri Sat 31 27 28 29 30 31 01 02 32 03 04 05 0…" at bounding box center [913, 137] width 449 height 35
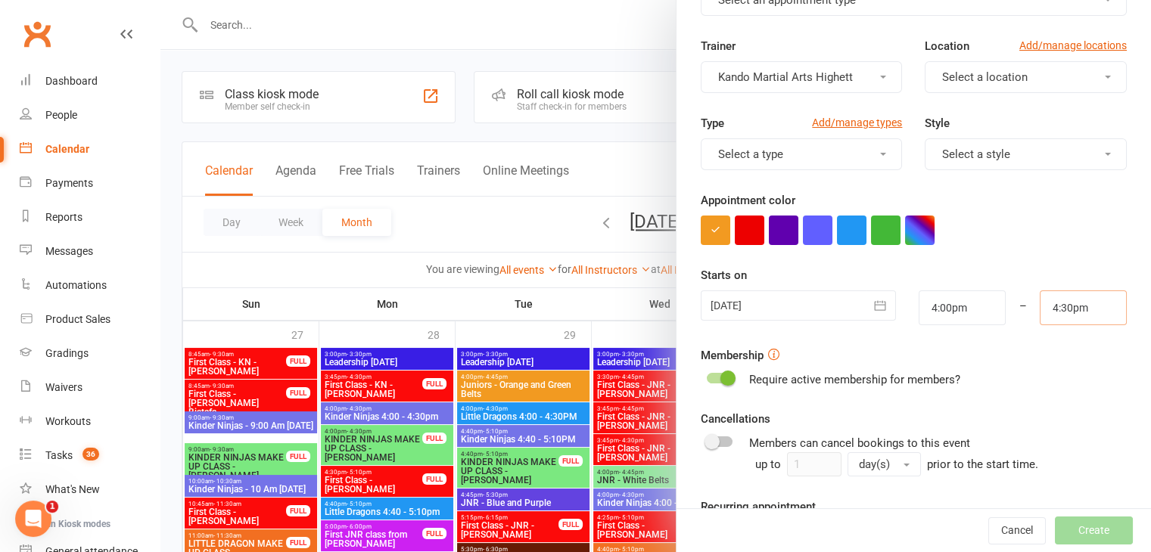
scroll to position [0, 0]
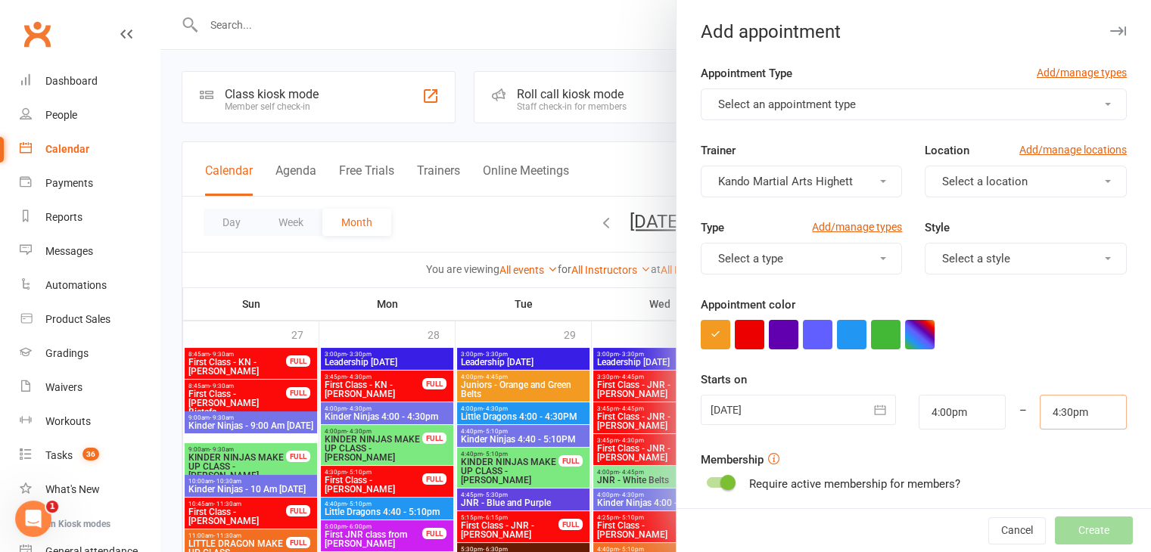
type input "4:30pm"
click at [875, 58] on div "Add appointment Appointment Type Add/manage types Select an appointment type Tr…" at bounding box center [913, 276] width 475 height 552
click at [799, 139] on form "Appointment Type Add/manage types Select an appointment type Trainer Kando Mart…" at bounding box center [913, 414] width 426 height 700
click at [796, 107] on span "Select an appointment type" at bounding box center [787, 105] width 138 height 14
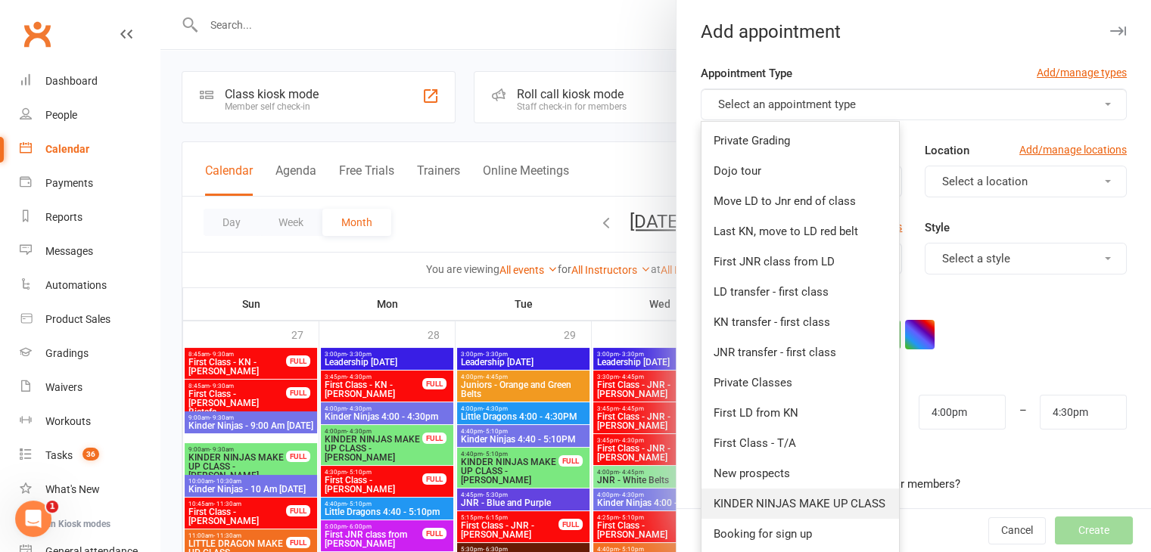
click at [825, 492] on link "KINDER NINJAS MAKE UP CLASS" at bounding box center [799, 504] width 197 height 30
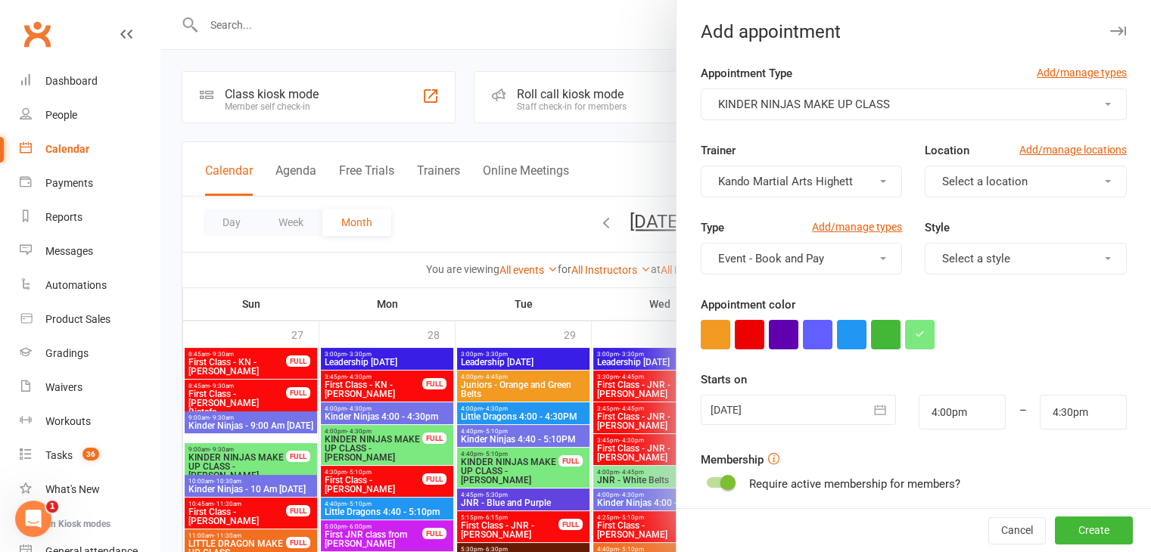
click at [958, 187] on span "Select a location" at bounding box center [984, 182] width 85 height 14
click at [973, 246] on span "Little Mats" at bounding box center [964, 248] width 54 height 14
click at [974, 252] on span "Select a style" at bounding box center [976, 259] width 68 height 14
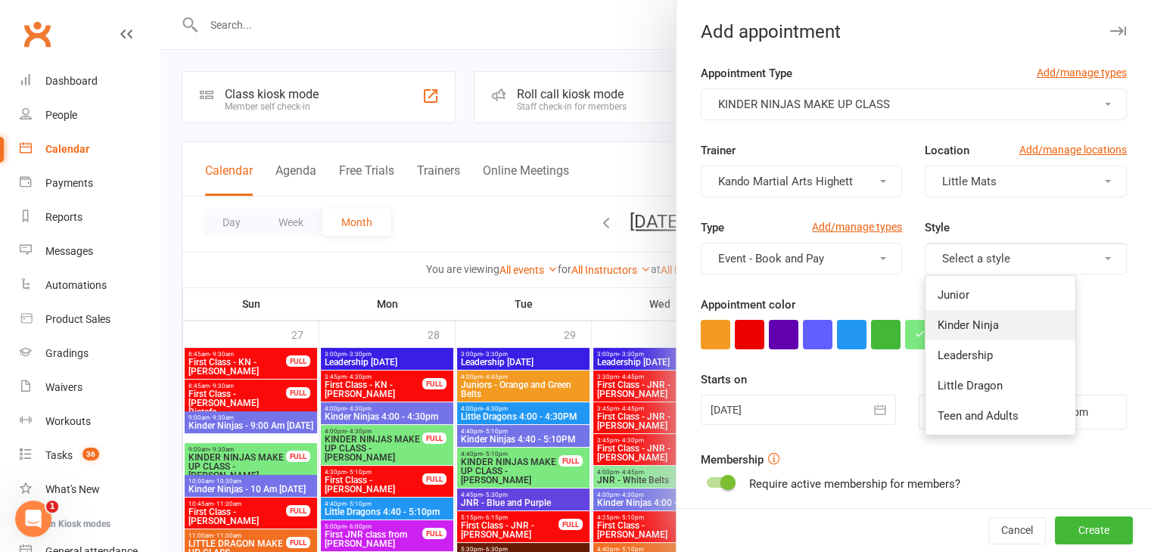
click at [969, 328] on span "Kinder Ninja" at bounding box center [967, 325] width 61 height 14
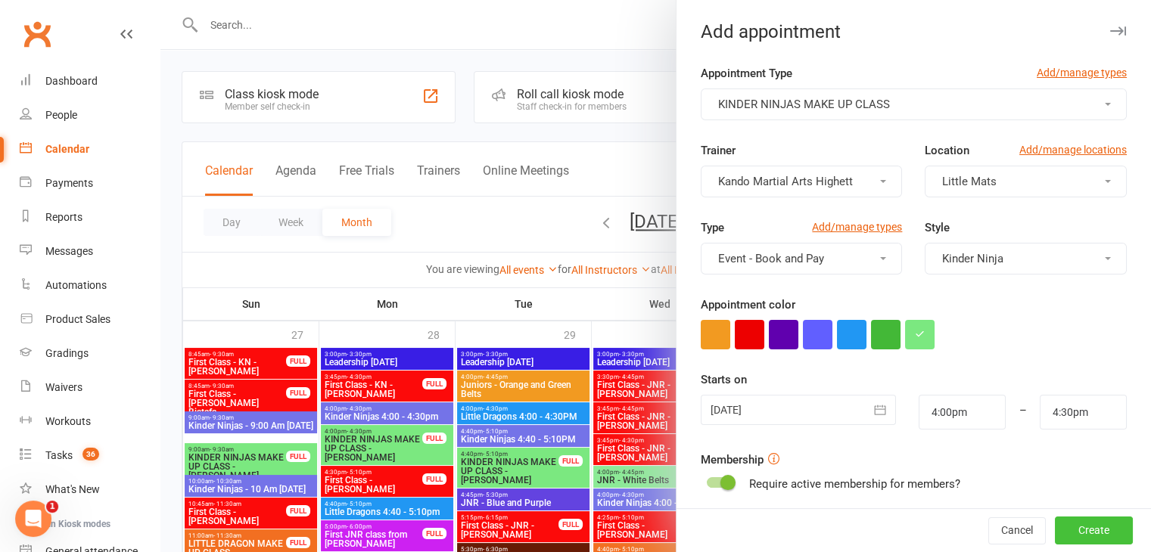
click at [1074, 525] on button "Create" at bounding box center [1094, 530] width 78 height 27
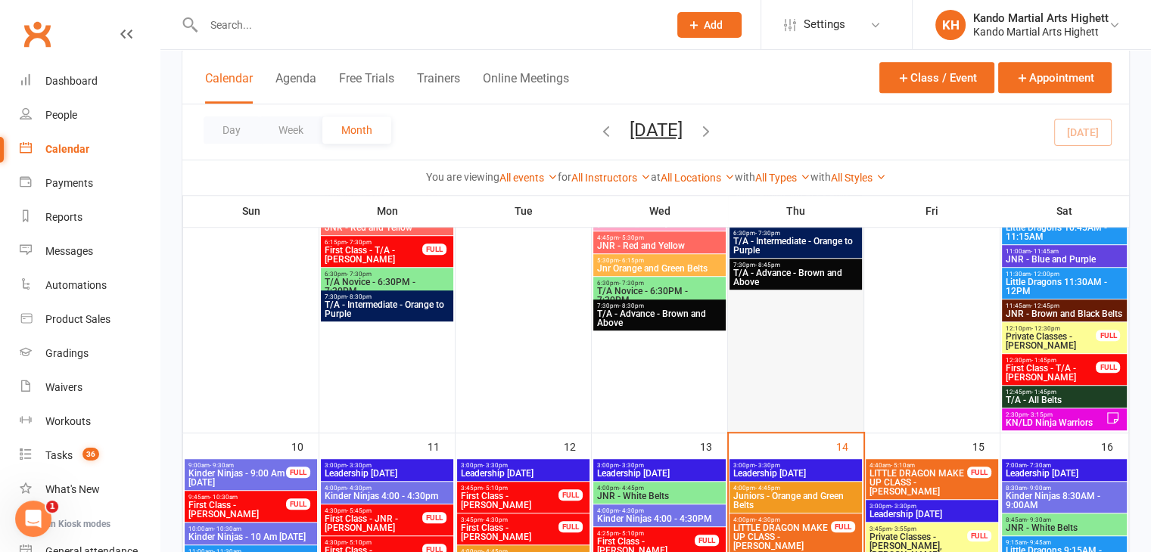
scroll to position [1059, 0]
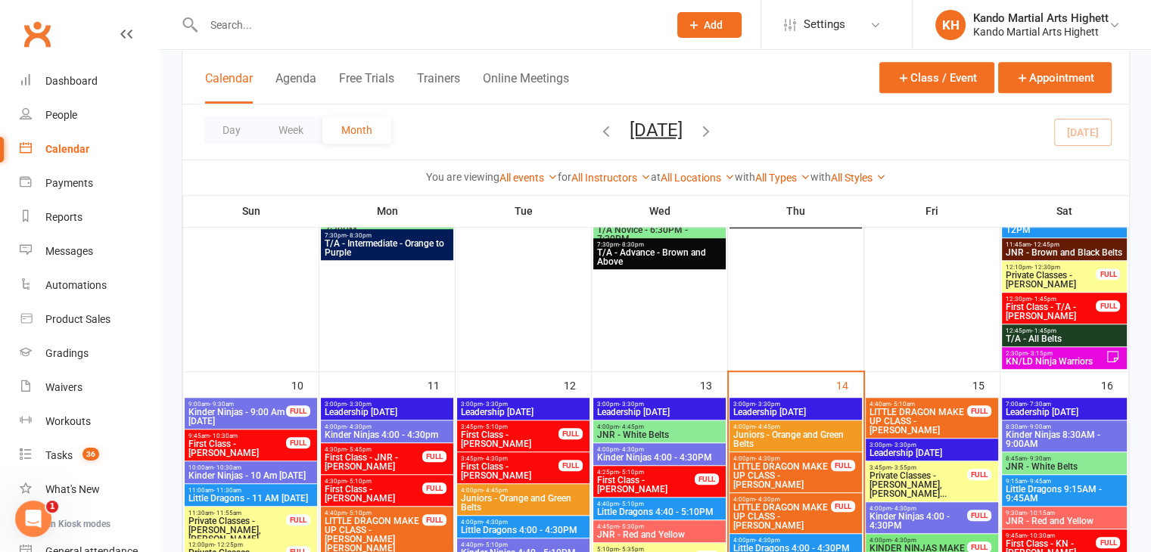
drag, startPoint x: 812, startPoint y: 499, endPoint x: 780, endPoint y: 400, distance: 104.3
click at [780, 401] on span "3:00pm - 3:30pm" at bounding box center [795, 404] width 126 height 7
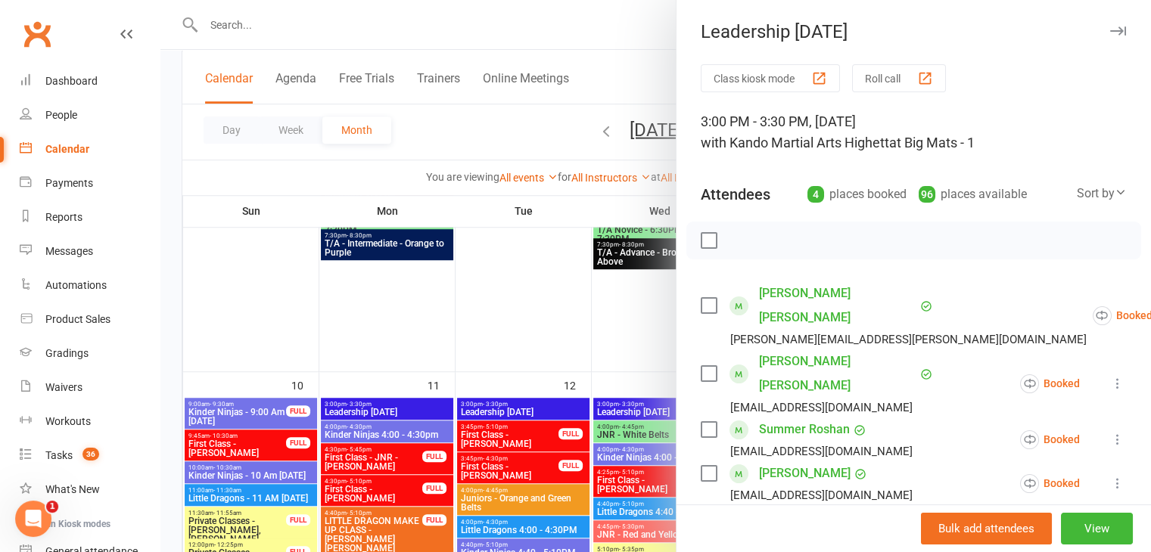
drag, startPoint x: 408, startPoint y: 295, endPoint x: 412, endPoint y: 275, distance: 19.9
click at [411, 279] on div at bounding box center [655, 276] width 990 height 552
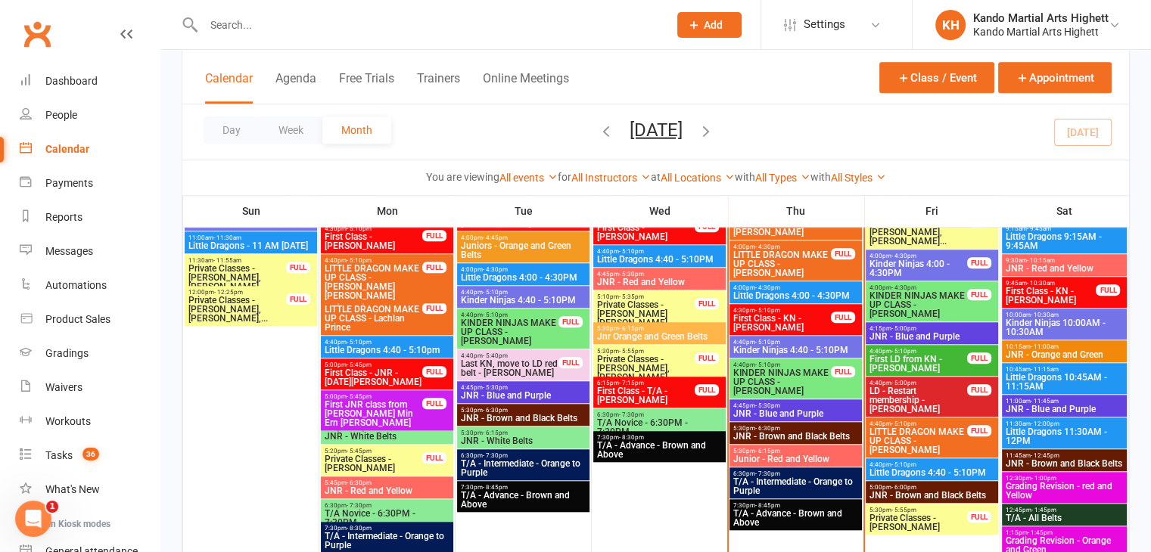
scroll to position [1286, 0]
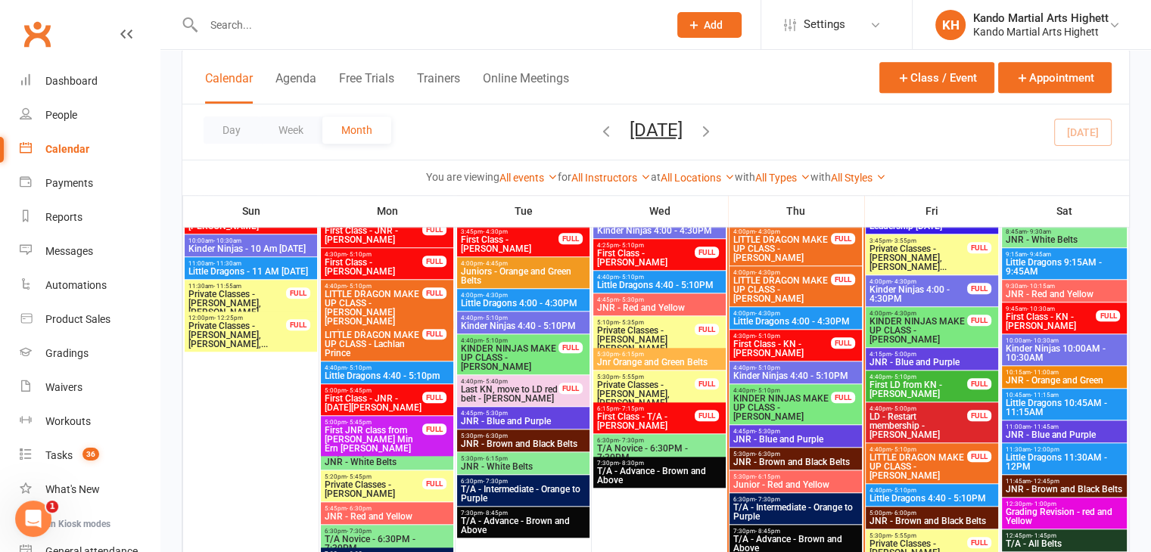
click at [1065, 328] on span "First Class - KN - [PERSON_NAME]" at bounding box center [1051, 321] width 92 height 18
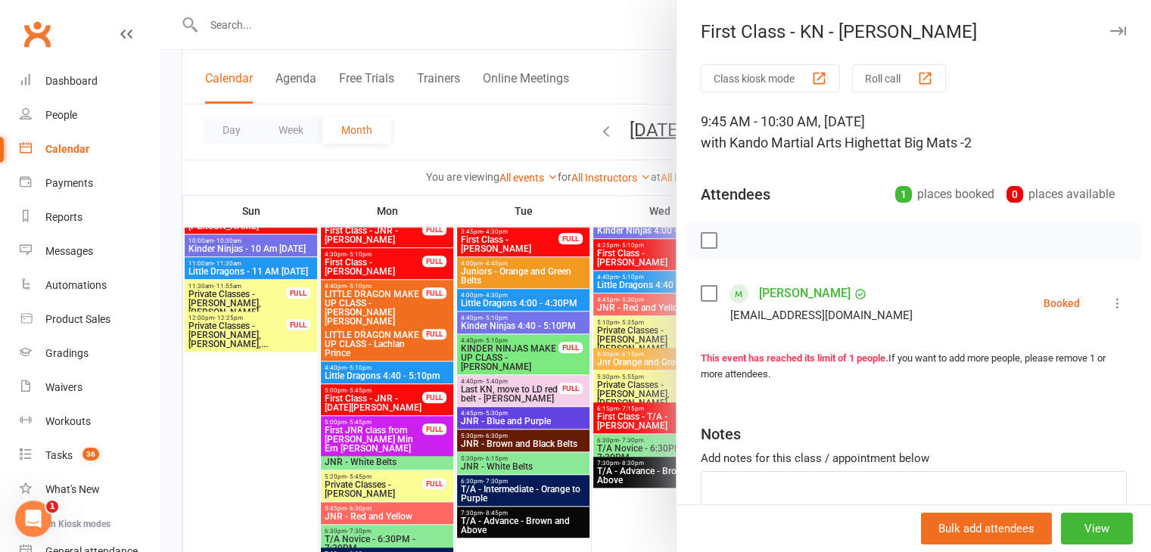
click at [478, 359] on div at bounding box center [655, 276] width 990 height 552
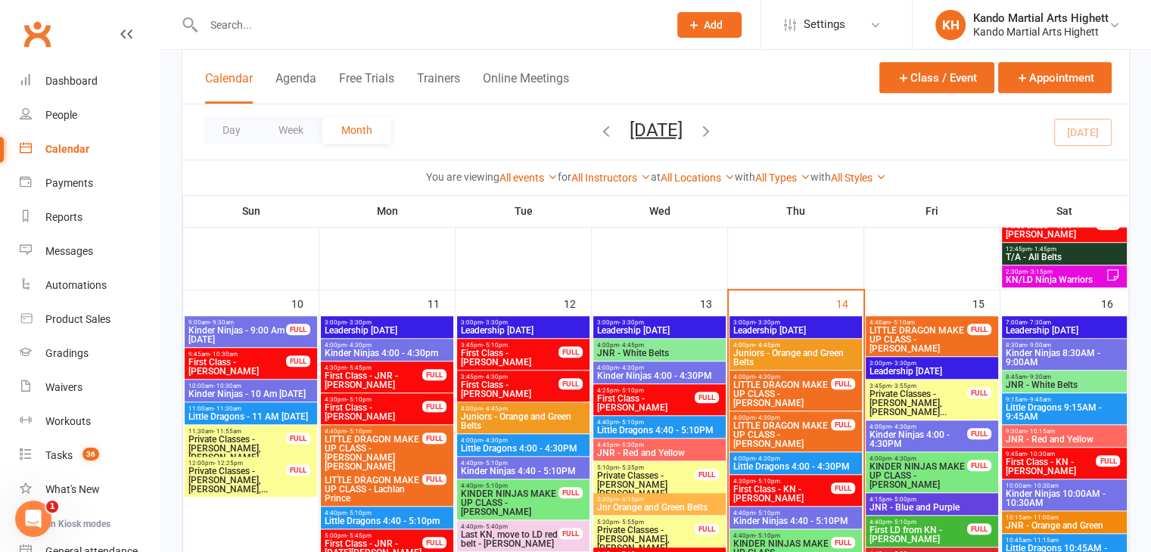
scroll to position [1135, 0]
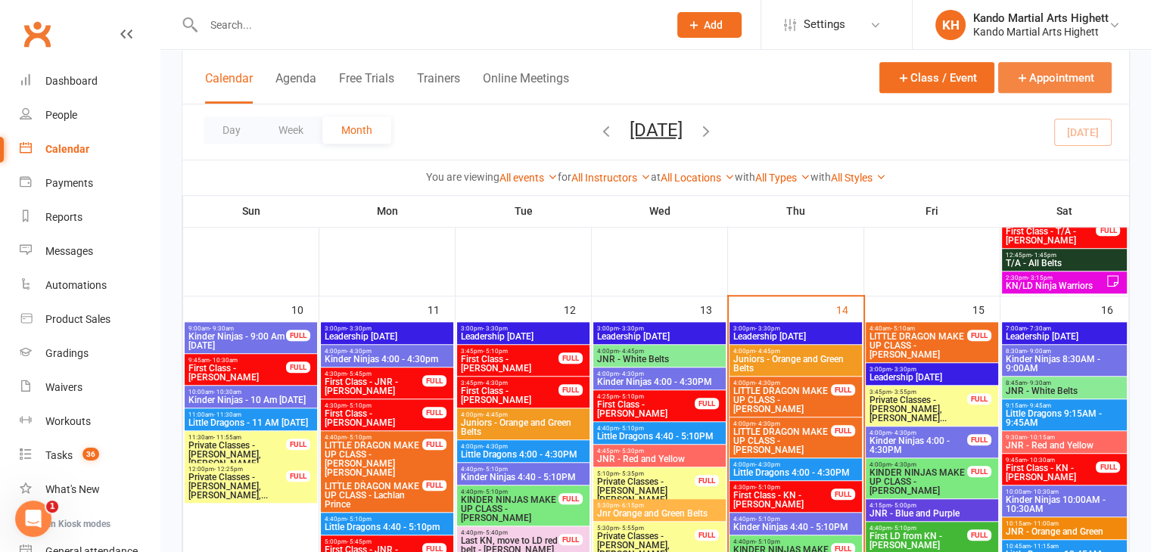
click at [1015, 90] on button "Appointment" at bounding box center [1054, 77] width 113 height 31
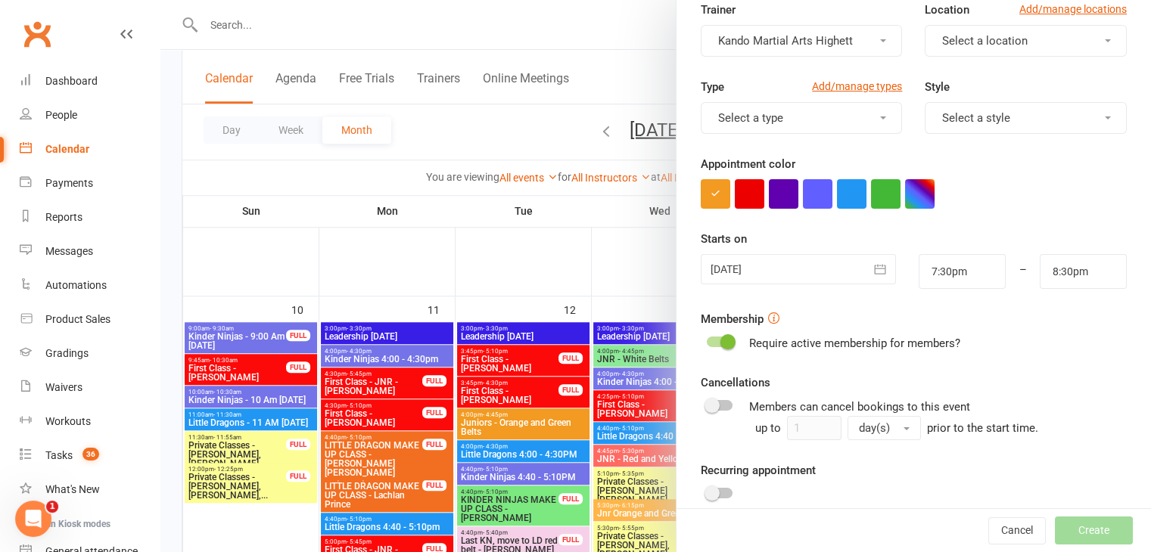
scroll to position [233, 0]
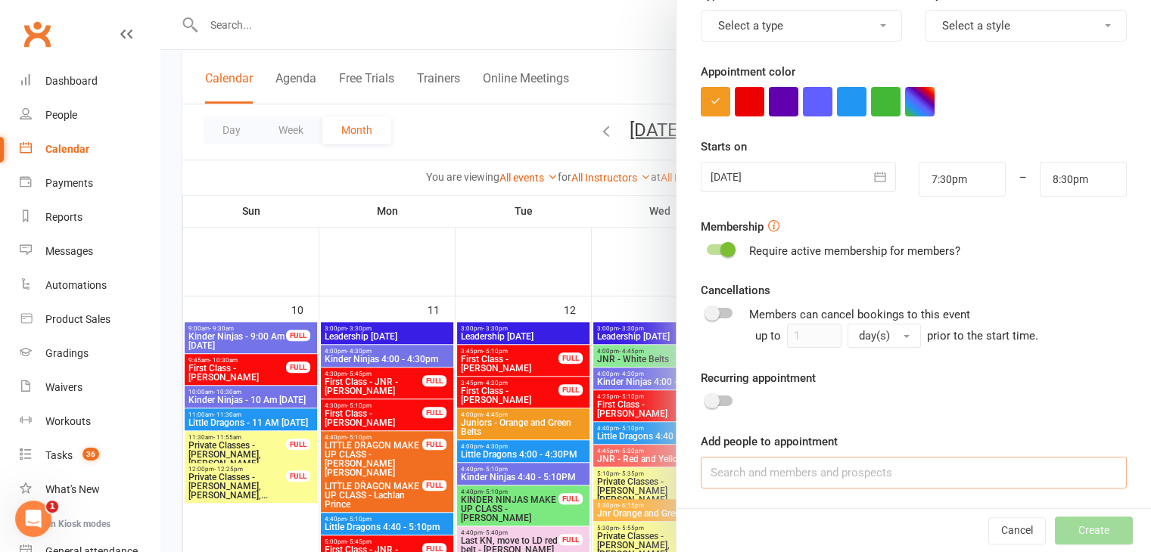
click at [841, 461] on input at bounding box center [913, 473] width 426 height 32
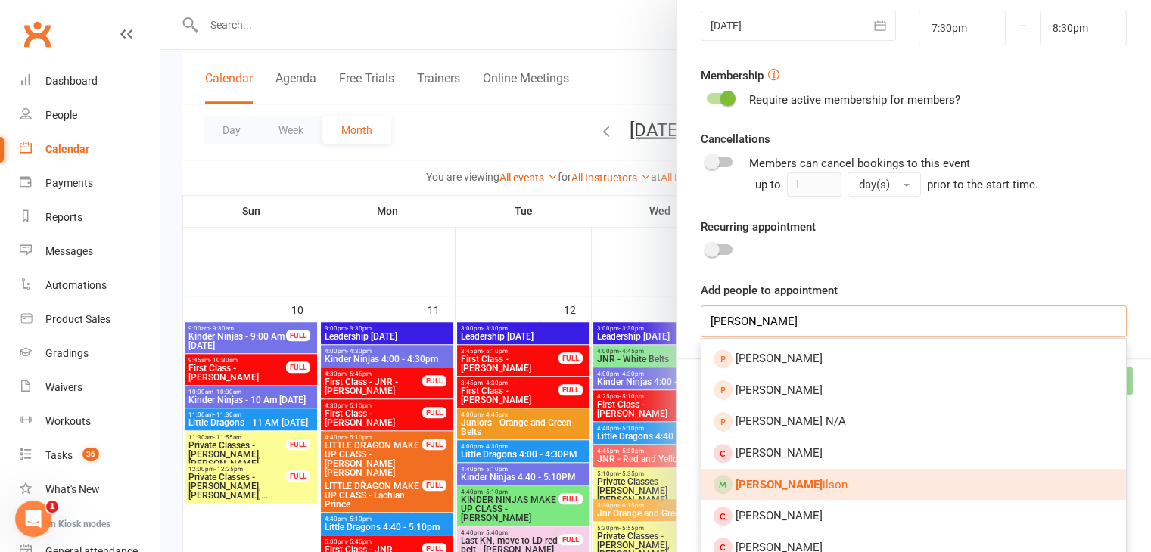
type input "julie w"
click at [802, 489] on link "Julie W ilson" at bounding box center [913, 485] width 424 height 32
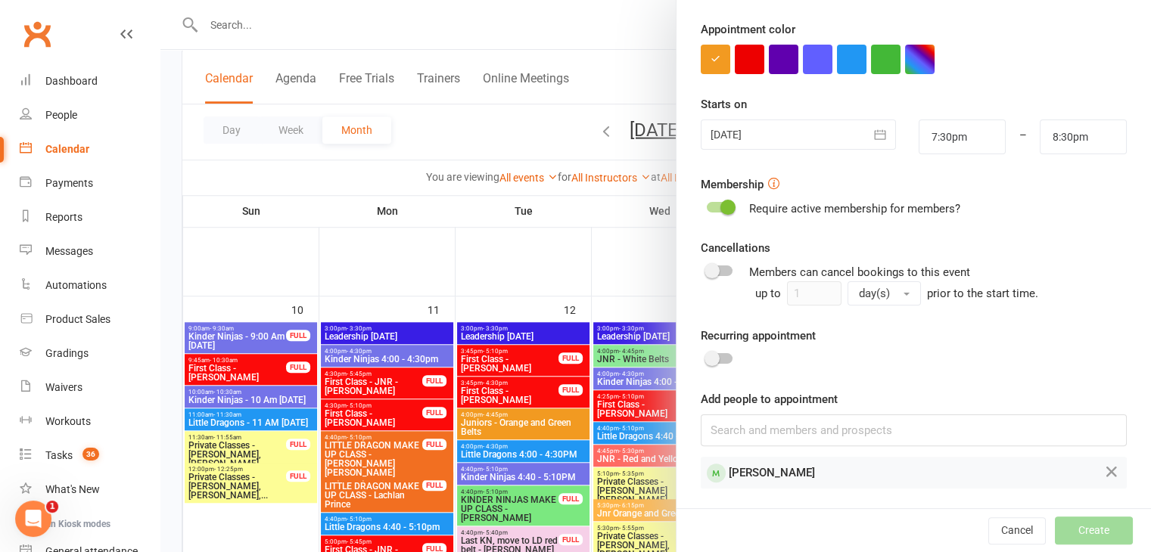
click at [750, 113] on div "Starts on 14 Aug 2025 August 2025 Sun Mon Tue Wed Thu Fri Sat 31 27 28 29 30 31…" at bounding box center [913, 124] width 426 height 59
click at [773, 123] on div at bounding box center [797, 135] width 195 height 30
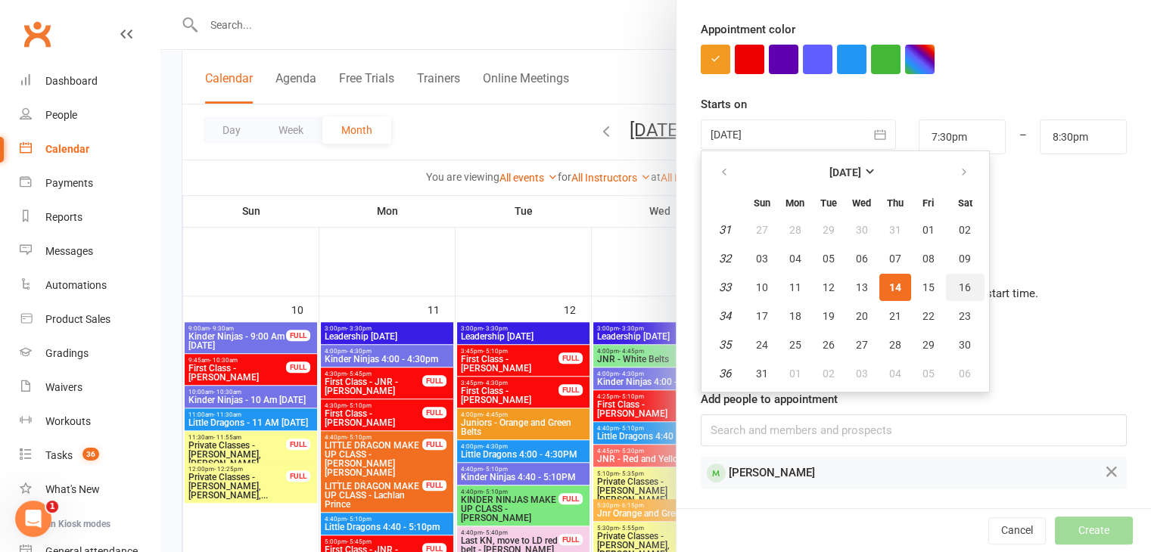
click at [962, 282] on button "16" at bounding box center [965, 287] width 39 height 27
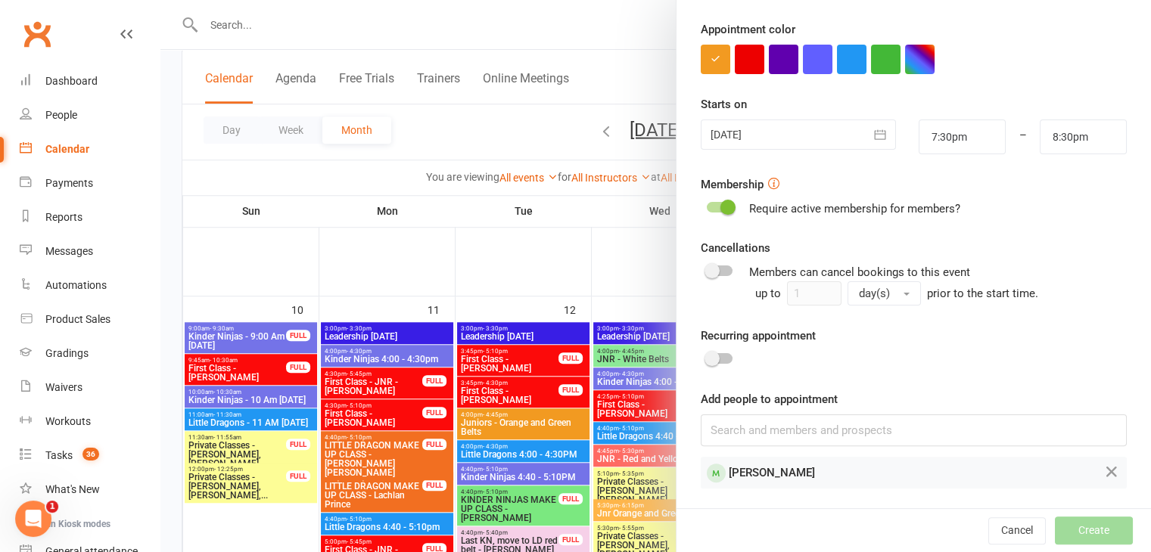
type input "[DATE]"
drag, startPoint x: 945, startPoint y: 148, endPoint x: 912, endPoint y: 140, distance: 33.4
click at [918, 140] on input "7:30pm" at bounding box center [961, 137] width 87 height 35
drag, startPoint x: 957, startPoint y: 126, endPoint x: 887, endPoint y: 146, distance: 73.0
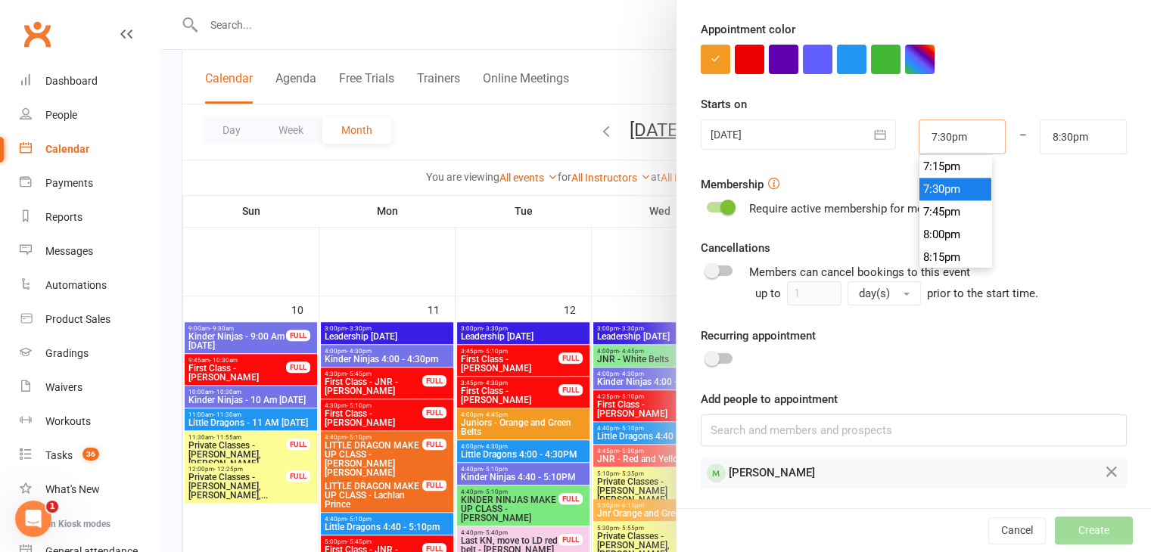
click at [887, 146] on div "16 Aug 2025 August 2025 Sun Mon Tue Wed Thu Fri Sat 31 27 28 29 30 31 01 02 32 …" at bounding box center [913, 137] width 449 height 35
type input "1"
type input "2:00am"
type input "10"
type input "11:00am"
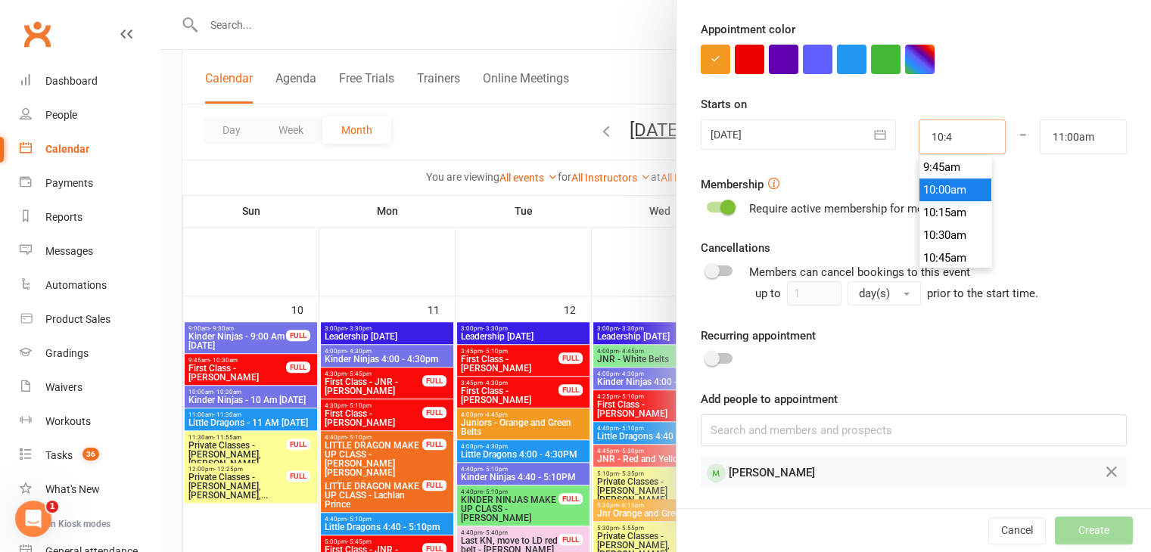
type input "10:45"
type input "11:45am"
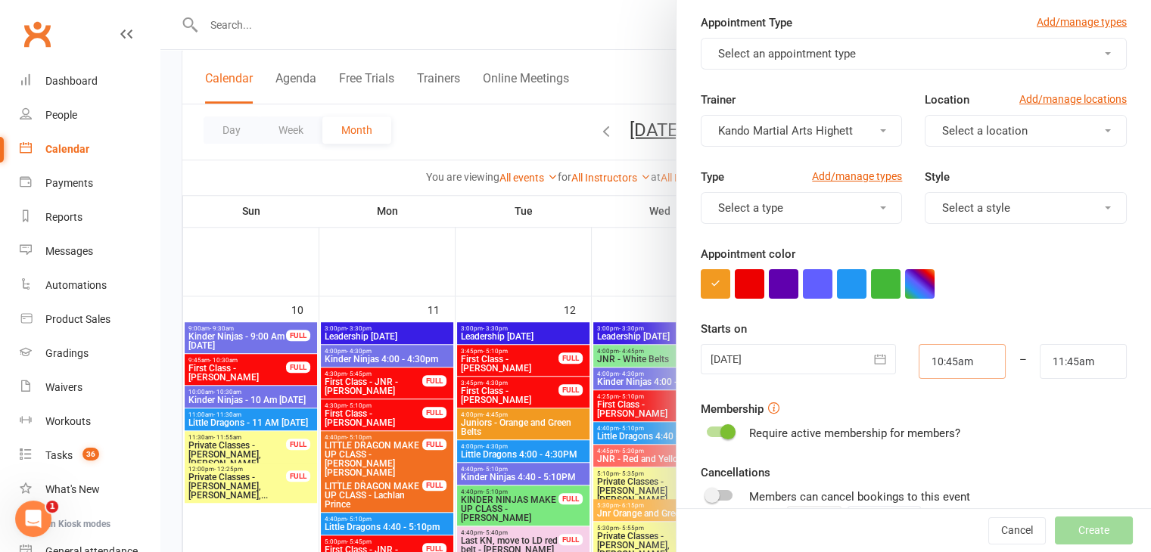
scroll to position [0, 0]
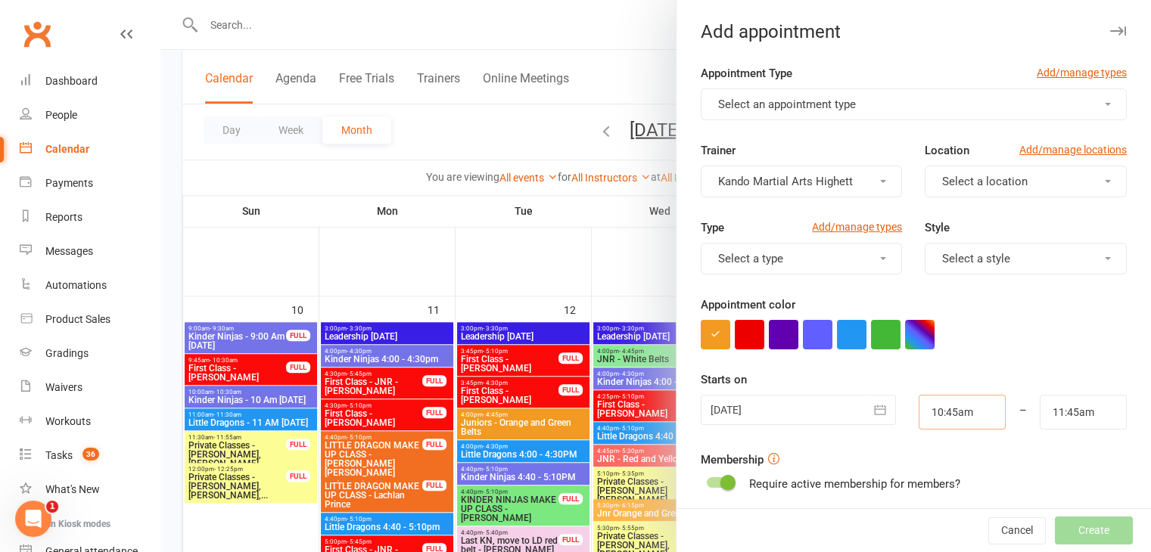
type input "10:45am"
click at [874, 101] on button "Select an appointment type" at bounding box center [913, 105] width 426 height 32
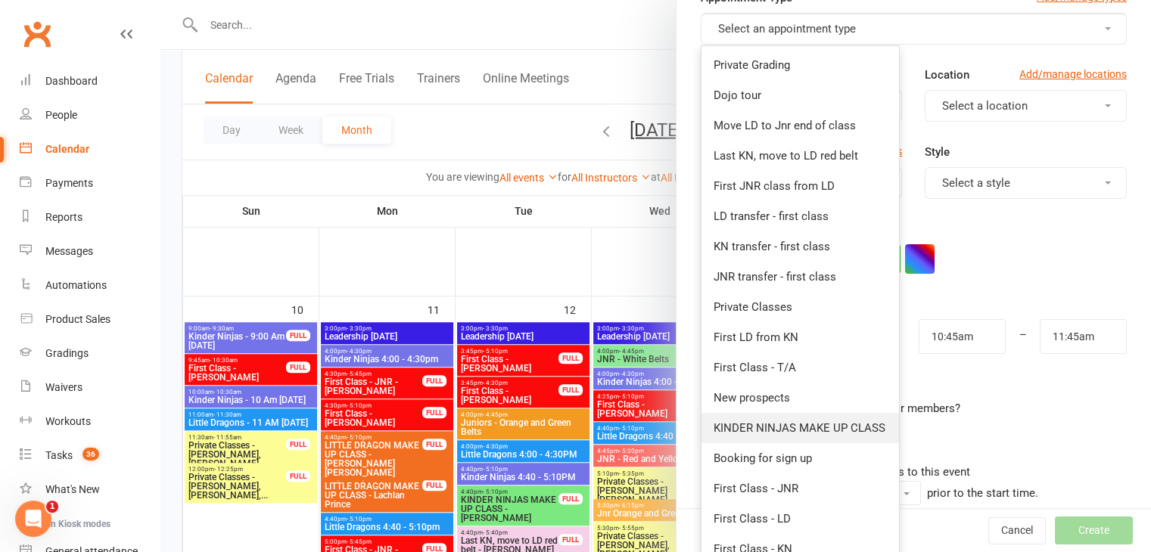
scroll to position [151, 0]
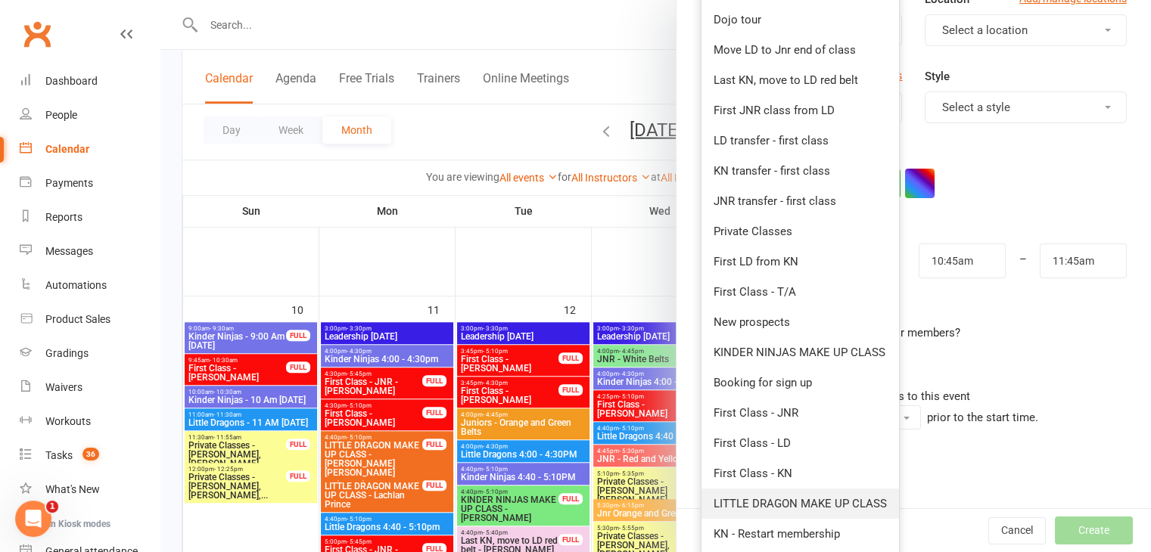
click at [829, 503] on span "LITTLE DRAGON MAKE UP CLASS" at bounding box center [799, 504] width 173 height 14
type input "11:15am"
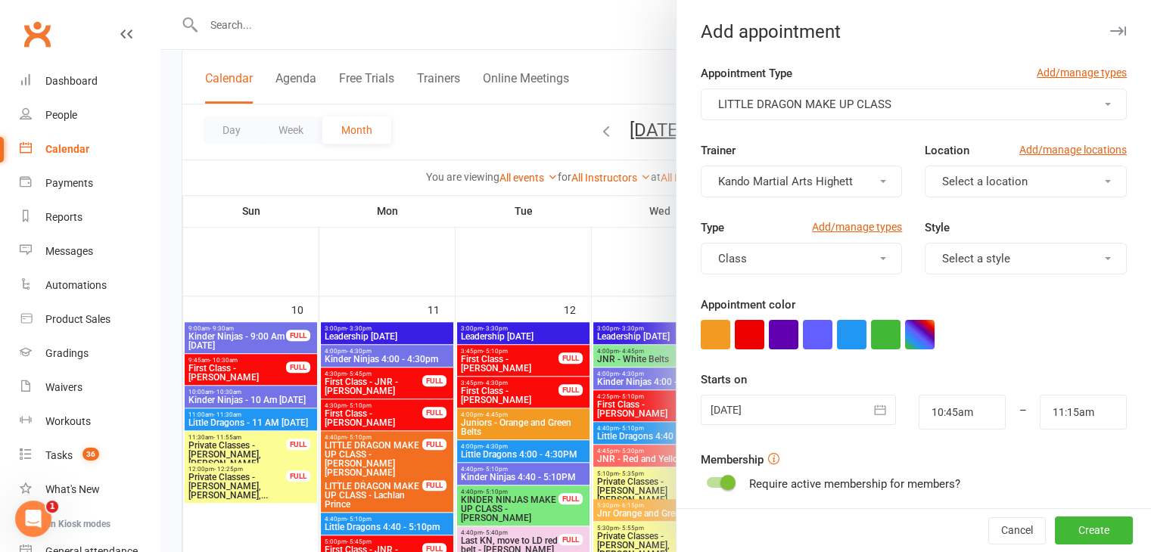
click at [1008, 287] on div "Type Add/manage types Class Style Select a style" at bounding box center [913, 257] width 449 height 77
click at [1005, 281] on div "Type Add/manage types Class Style Select a style" at bounding box center [913, 257] width 449 height 77
click at [1002, 275] on div "Type Add/manage types Class Style Select a style" at bounding box center [913, 257] width 449 height 77
click at [990, 266] on button "Select a style" at bounding box center [1025, 259] width 202 height 32
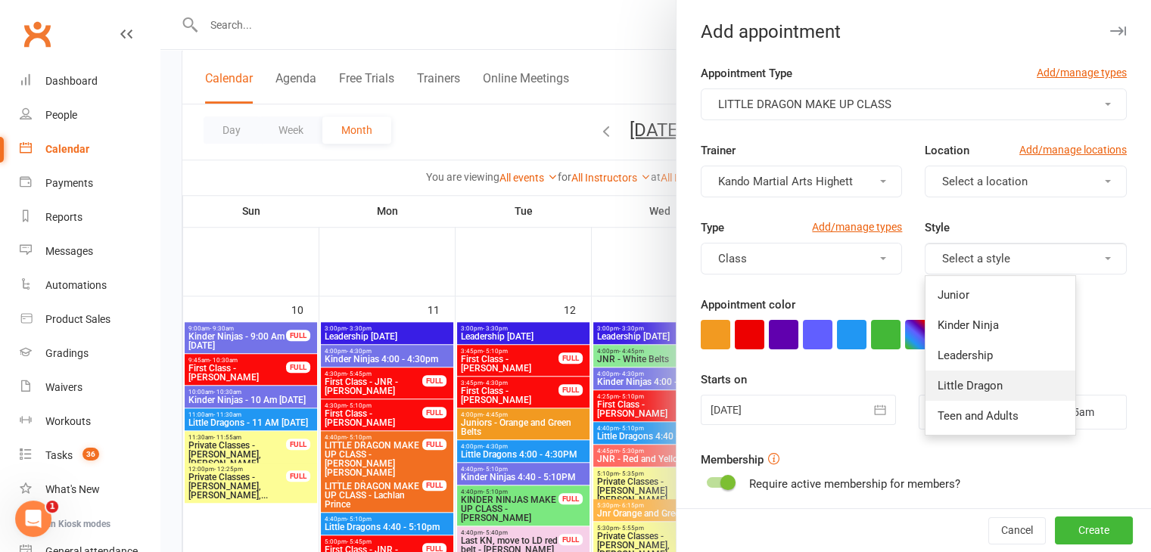
drag, startPoint x: 977, startPoint y: 376, endPoint x: 980, endPoint y: 357, distance: 19.0
click at [977, 376] on link "Little Dragon" at bounding box center [1000, 386] width 150 height 30
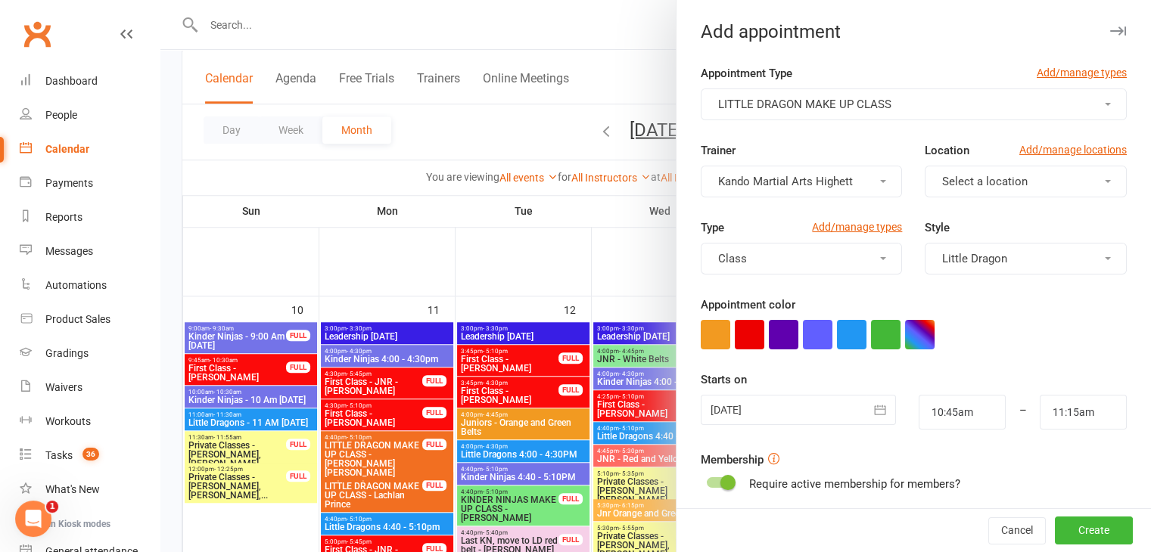
click at [968, 196] on div "Trainer Kando Martial Arts Highett Location Add/manage locations Select a locat…" at bounding box center [913, 179] width 449 height 77
click at [947, 190] on button "Select a location" at bounding box center [1025, 182] width 202 height 32
click at [950, 234] on link "Little Mats" at bounding box center [1000, 248] width 150 height 30
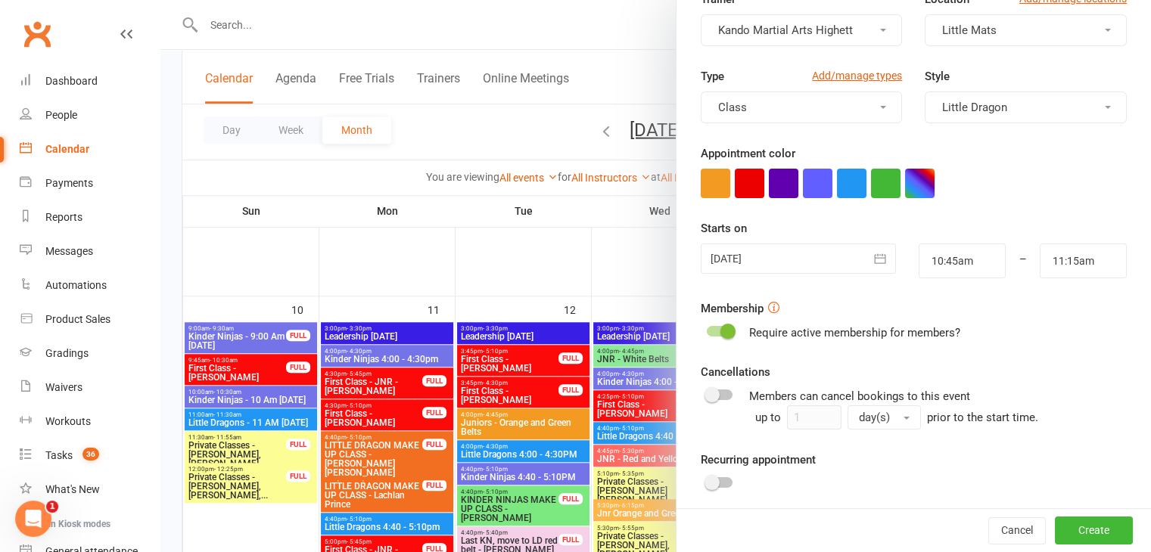
scroll to position [227, 0]
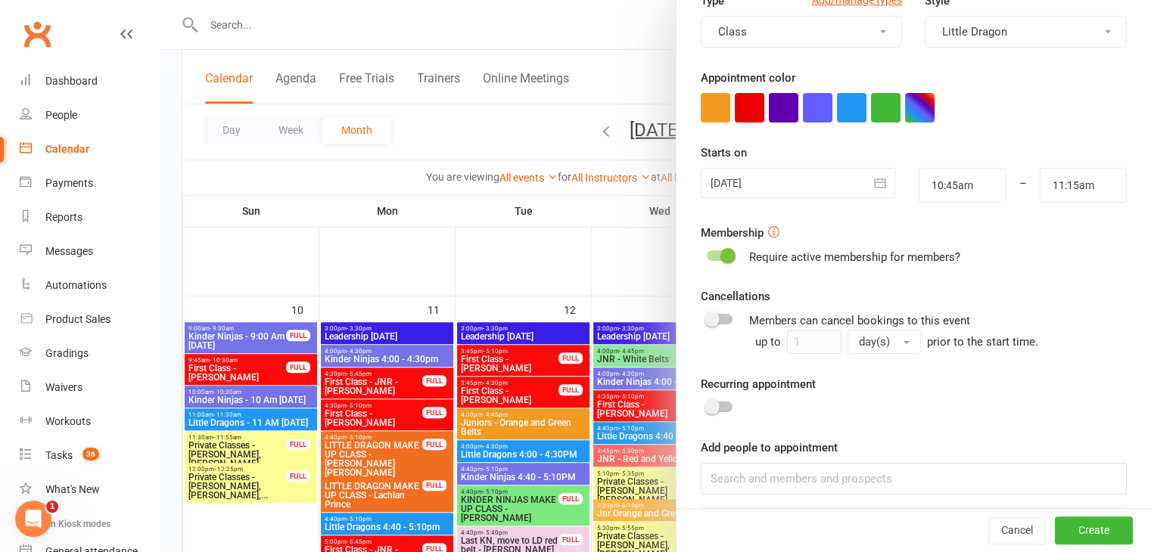
click at [865, 191] on button "button" at bounding box center [880, 183] width 30 height 30
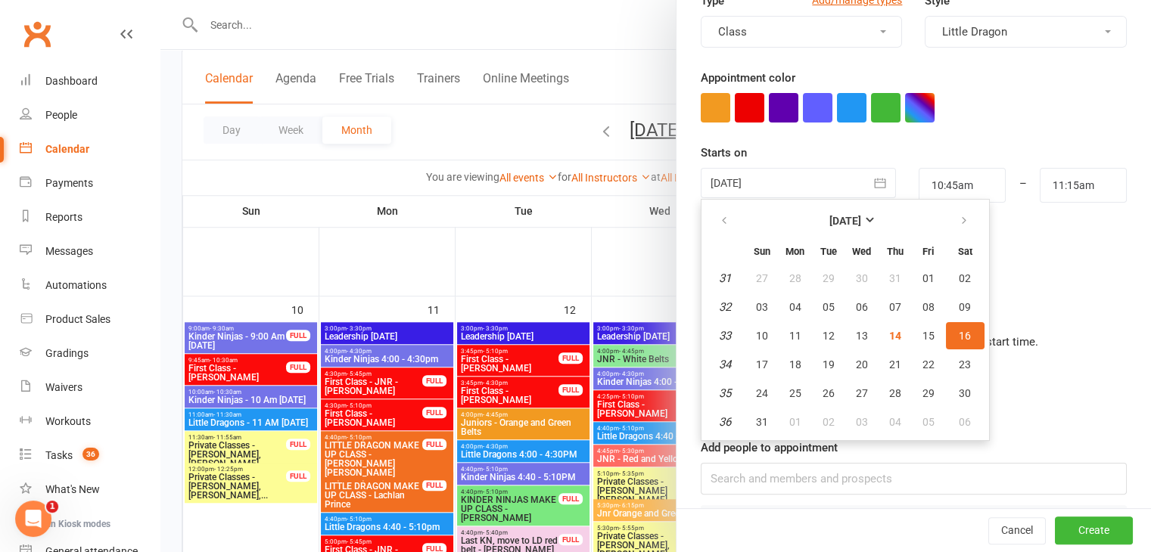
click at [1076, 446] on div "Add people to appointment Julie Wilson" at bounding box center [913, 488] width 426 height 98
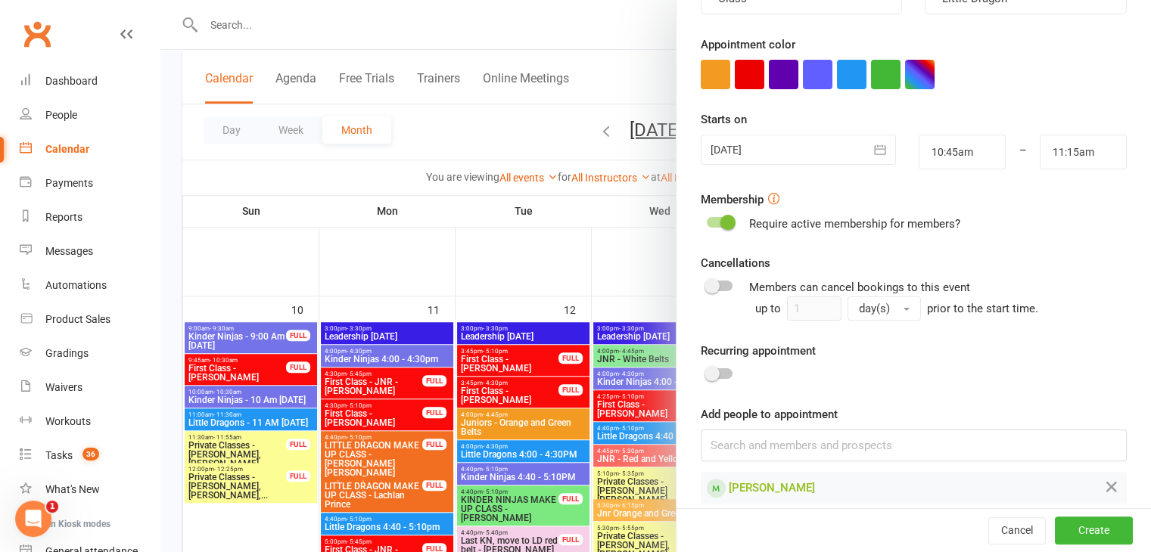
scroll to position [275, 0]
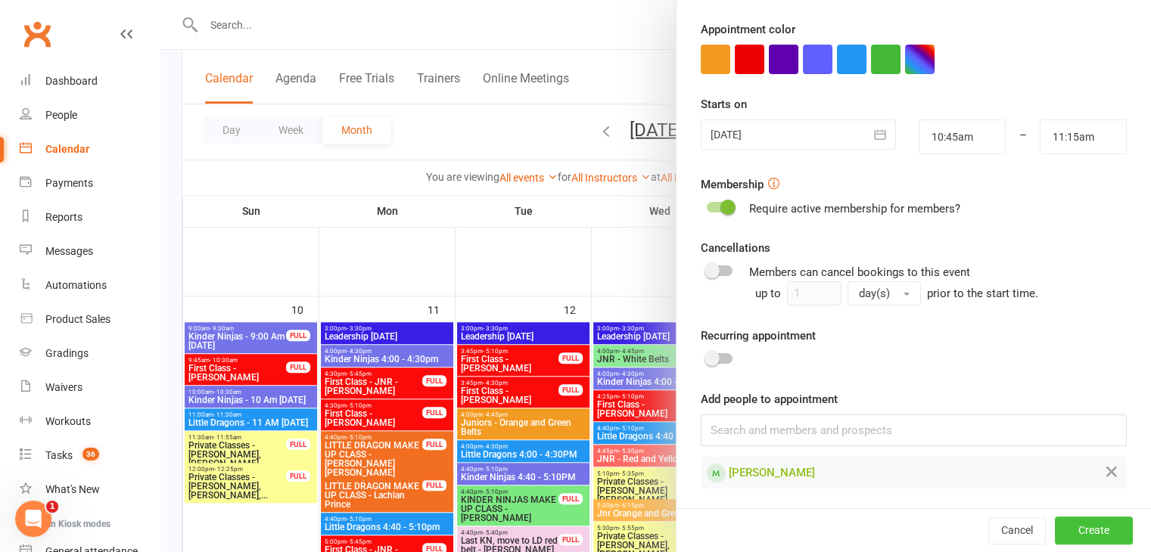
click at [1077, 517] on button "Create" at bounding box center [1094, 530] width 78 height 27
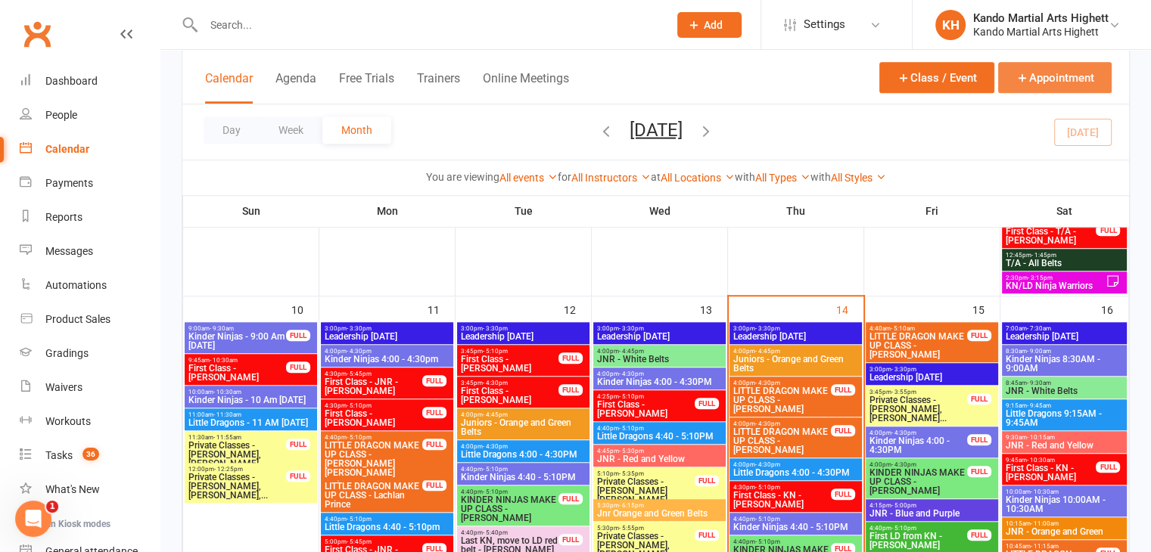
click at [1053, 70] on button "Appointment" at bounding box center [1054, 77] width 113 height 31
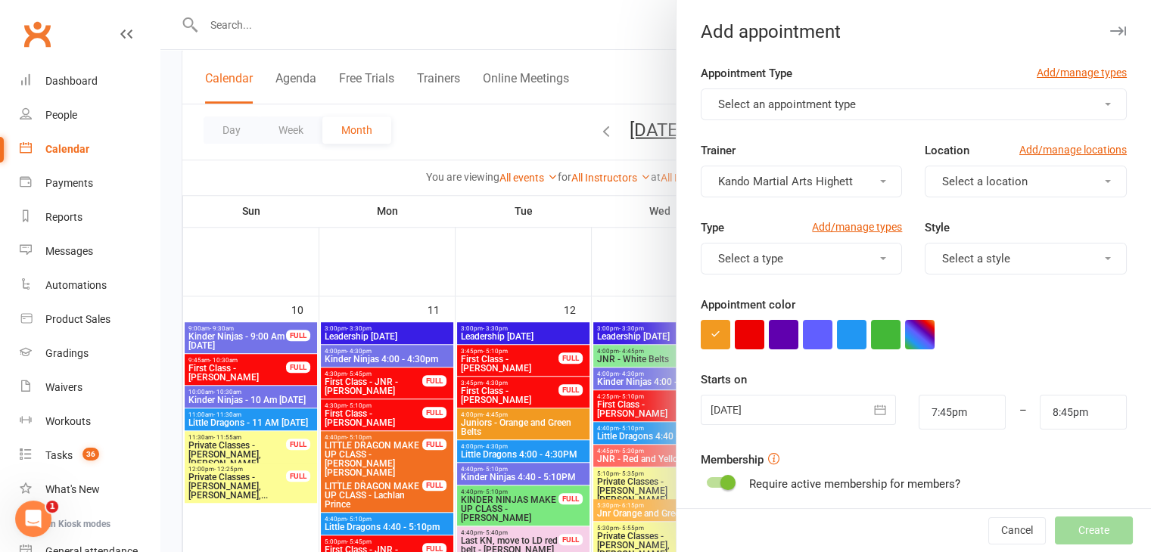
click at [823, 115] on button "Select an appointment type" at bounding box center [913, 105] width 426 height 32
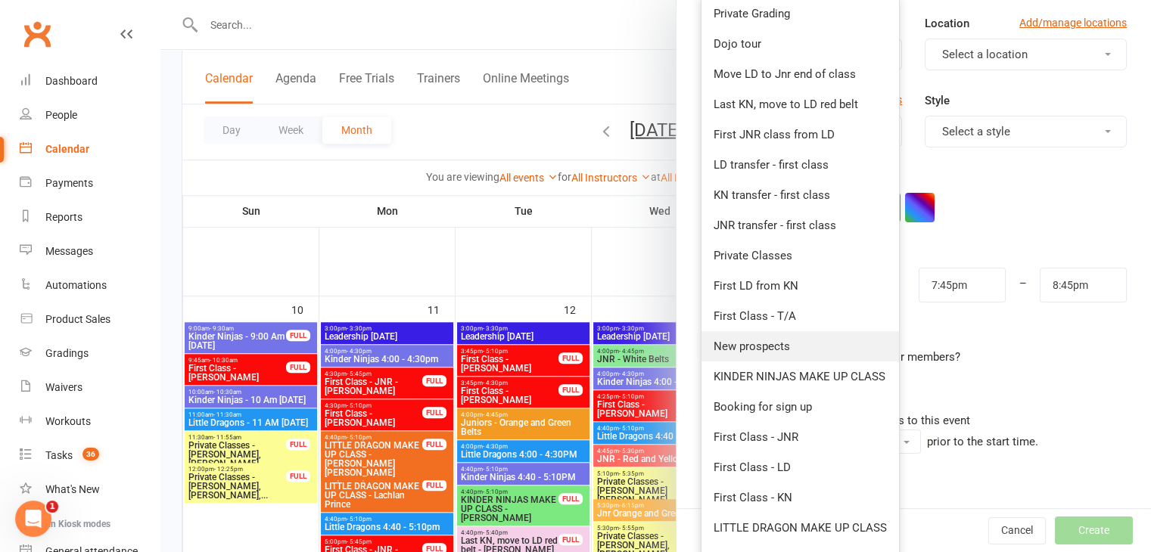
scroll to position [151, 0]
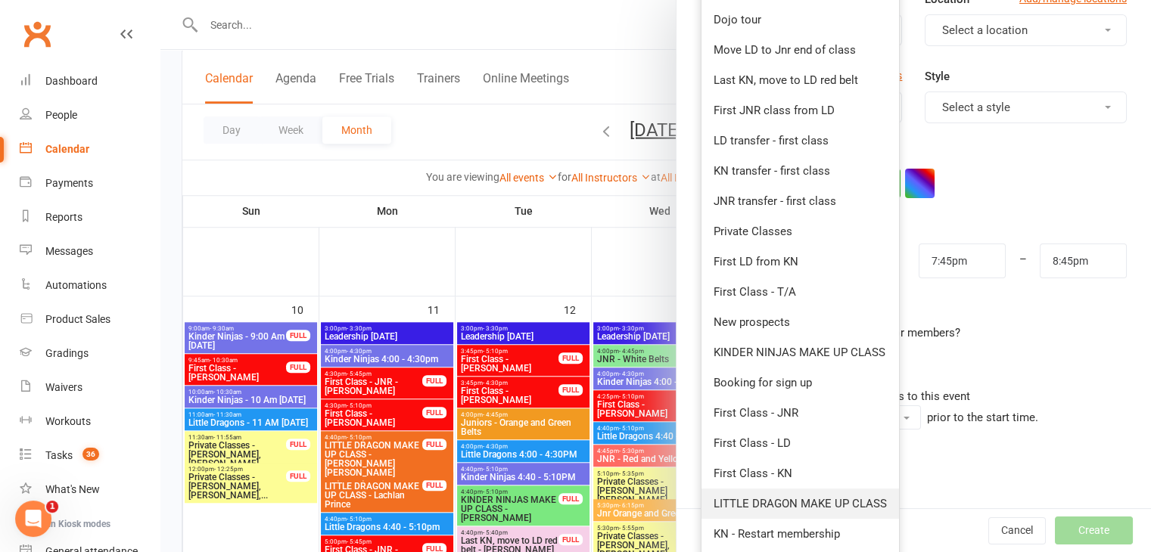
click at [825, 499] on span "LITTLE DRAGON MAKE UP CLASS" at bounding box center [799, 504] width 173 height 14
type input "8:15pm"
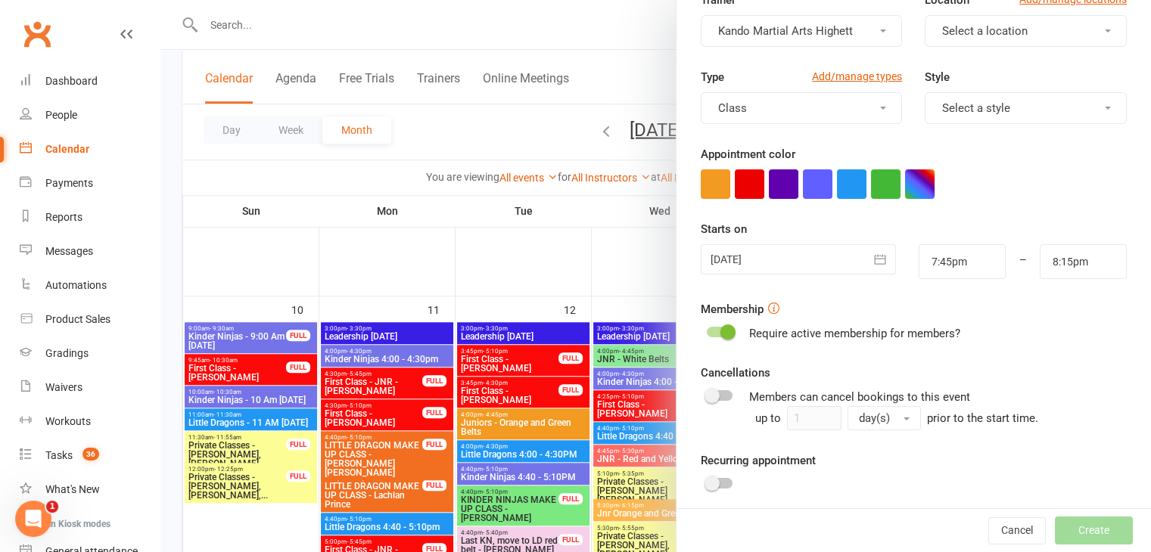
scroll to position [233, 0]
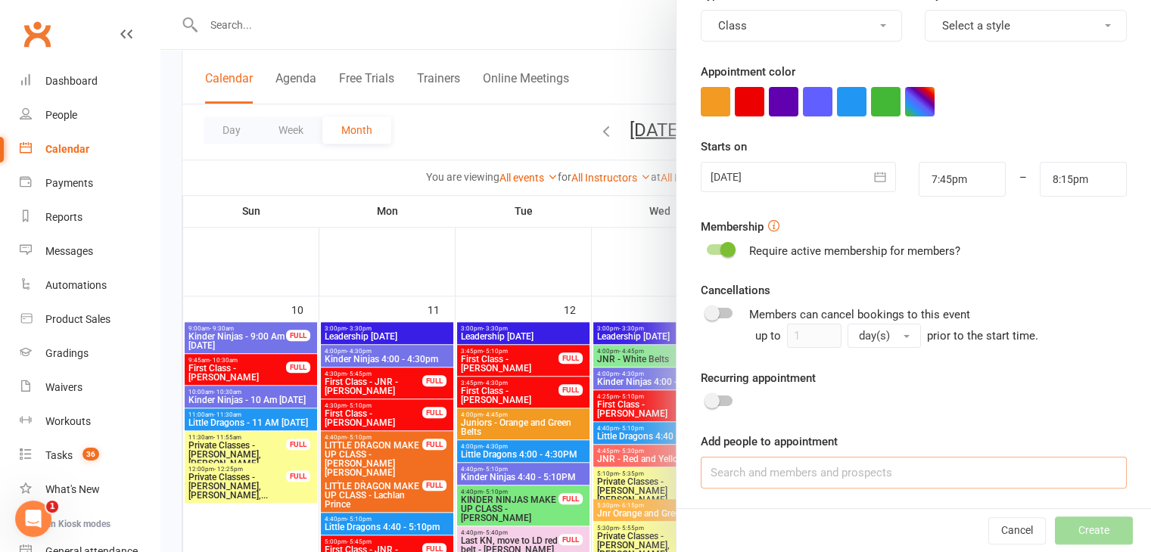
click at [806, 478] on input at bounding box center [913, 473] width 426 height 32
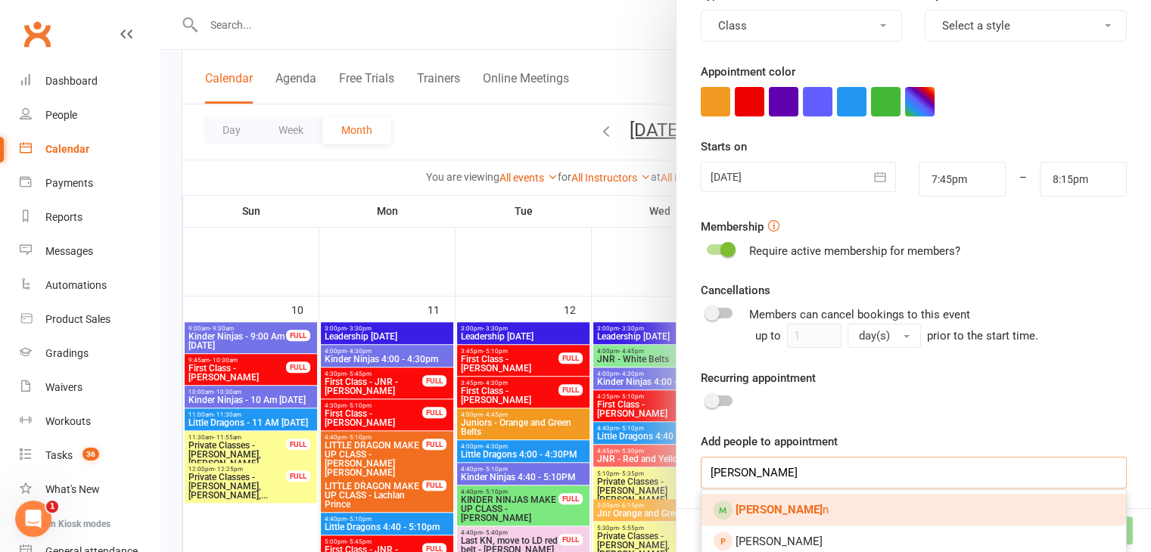
type input "julie wilso"
click at [847, 497] on link "Julie Wilso n" at bounding box center [913, 510] width 424 height 32
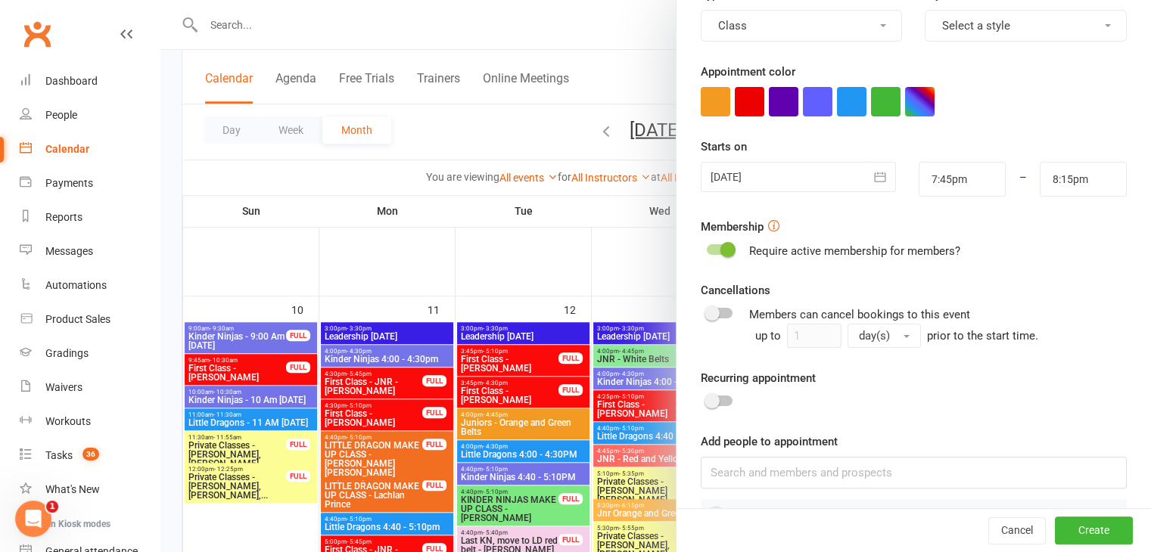
click at [792, 170] on div at bounding box center [797, 177] width 195 height 30
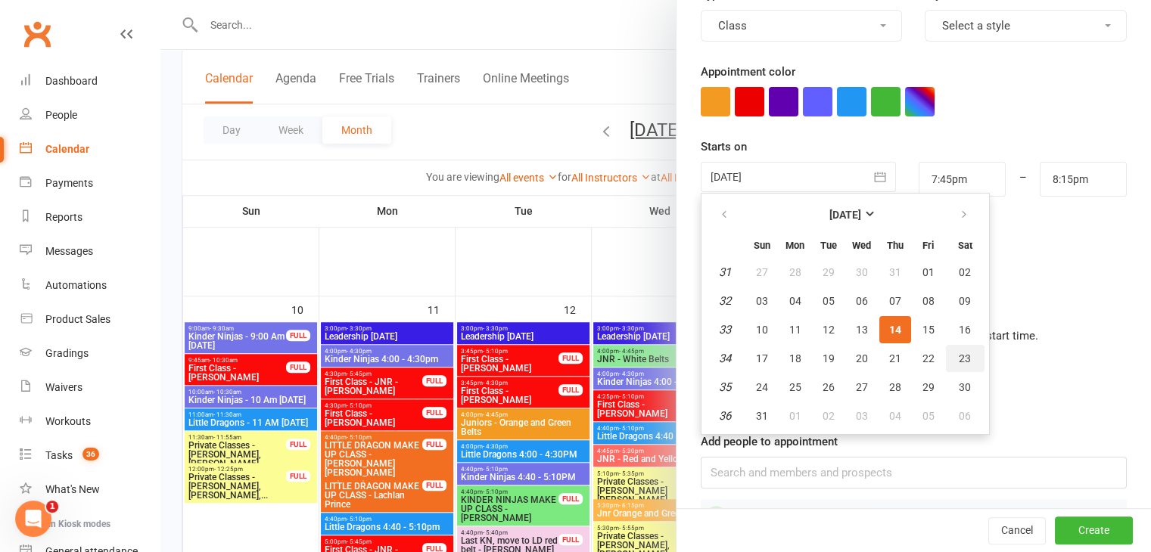
click at [958, 353] on span "23" at bounding box center [964, 359] width 12 height 12
type input "23 Aug 2025"
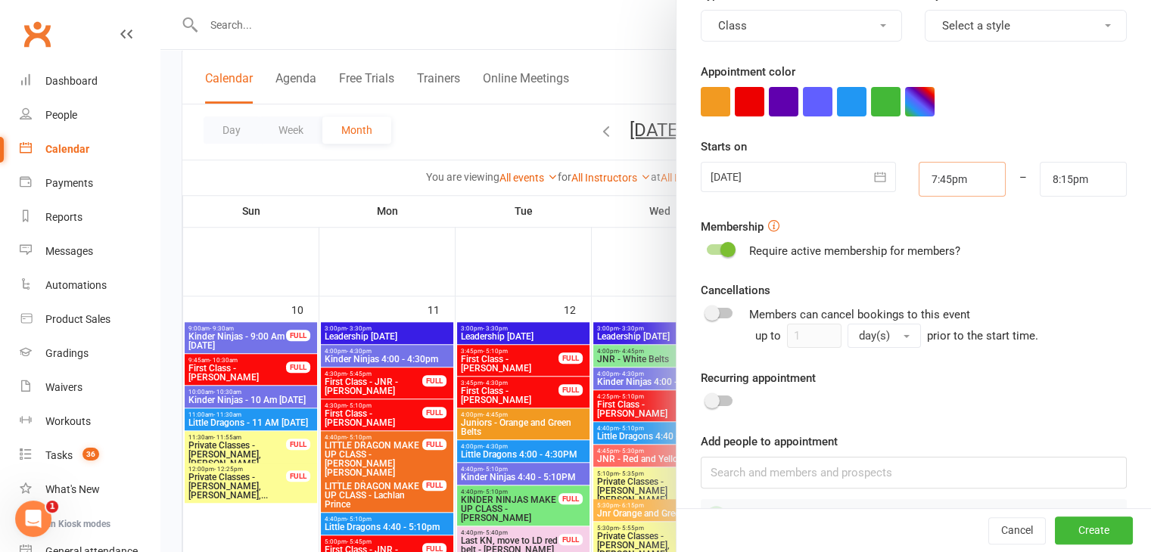
drag, startPoint x: 974, startPoint y: 181, endPoint x: 771, endPoint y: 177, distance: 202.8
click at [771, 177] on div "23 Aug 2025 August 2025 Sun Mon Tue Wed Thu Fri Sat 31 27 28 29 30 31 01 02 32 …" at bounding box center [913, 179] width 449 height 35
type input "4"
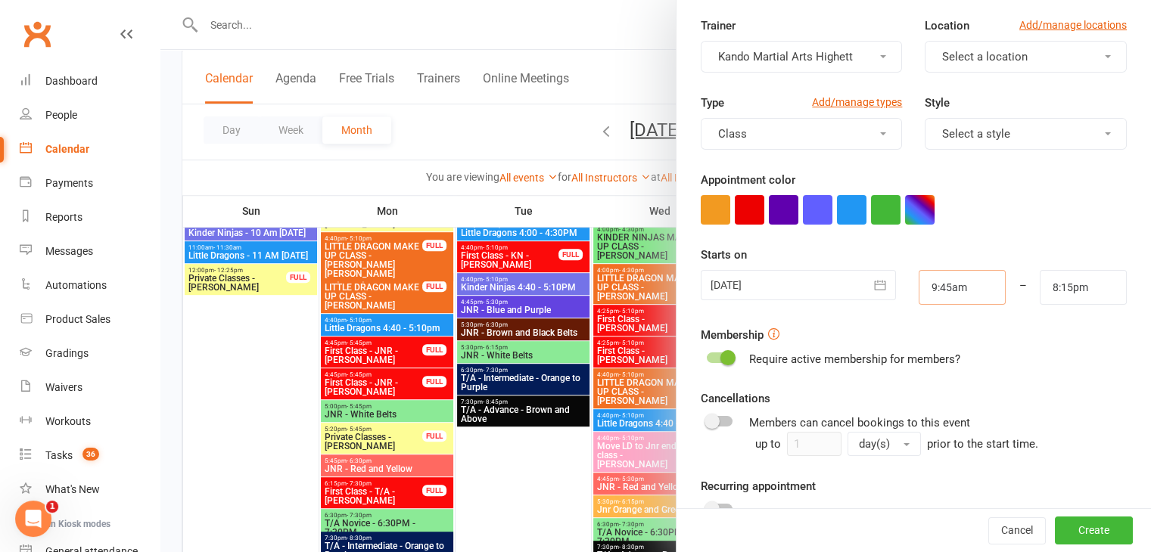
scroll to position [0, 0]
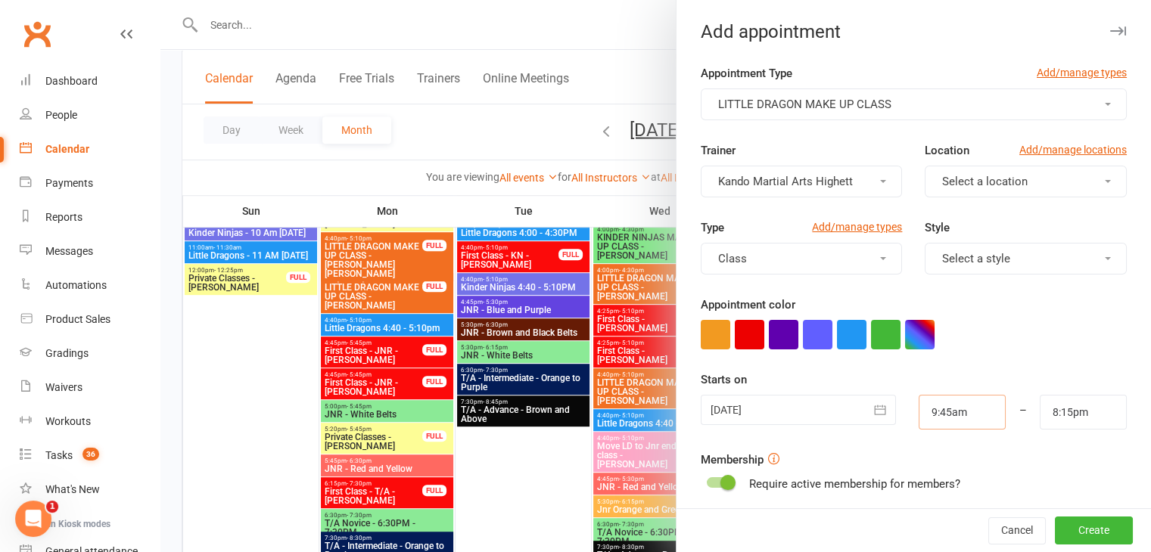
type input "9:45am"
click at [967, 259] on span "Select a style" at bounding box center [976, 259] width 68 height 14
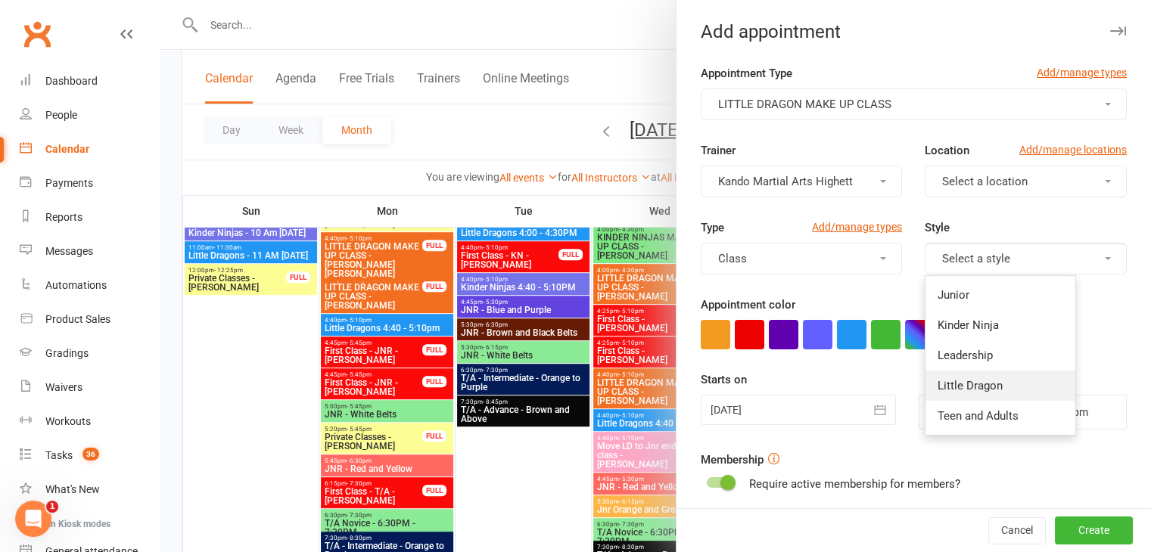
click at [974, 391] on link "Little Dragon" at bounding box center [1000, 386] width 150 height 30
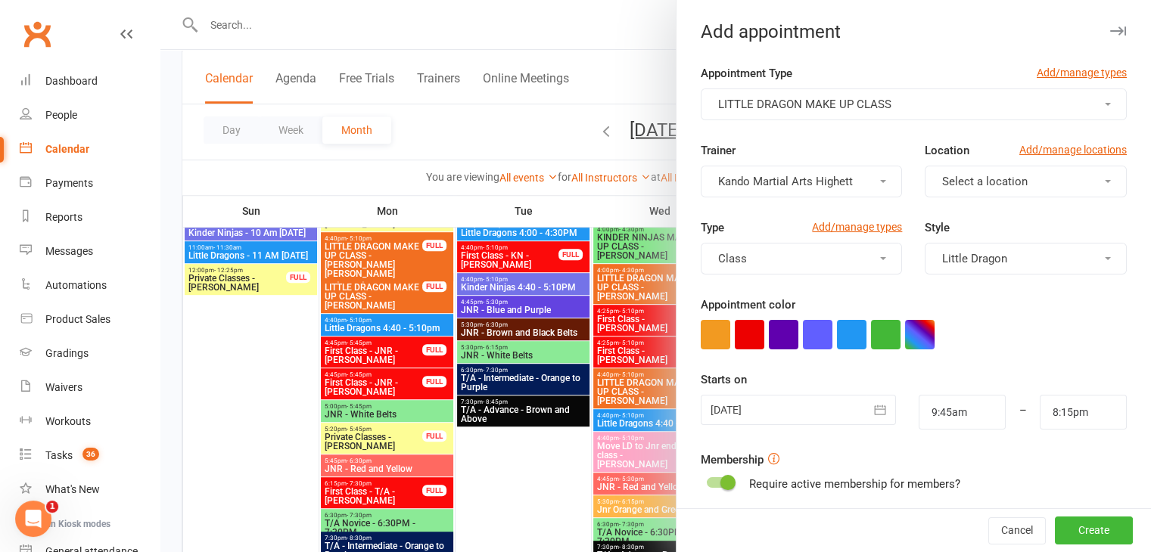
click at [940, 166] on button "Select a location" at bounding box center [1025, 182] width 202 height 32
click at [950, 243] on span "Little Mats" at bounding box center [964, 248] width 54 height 14
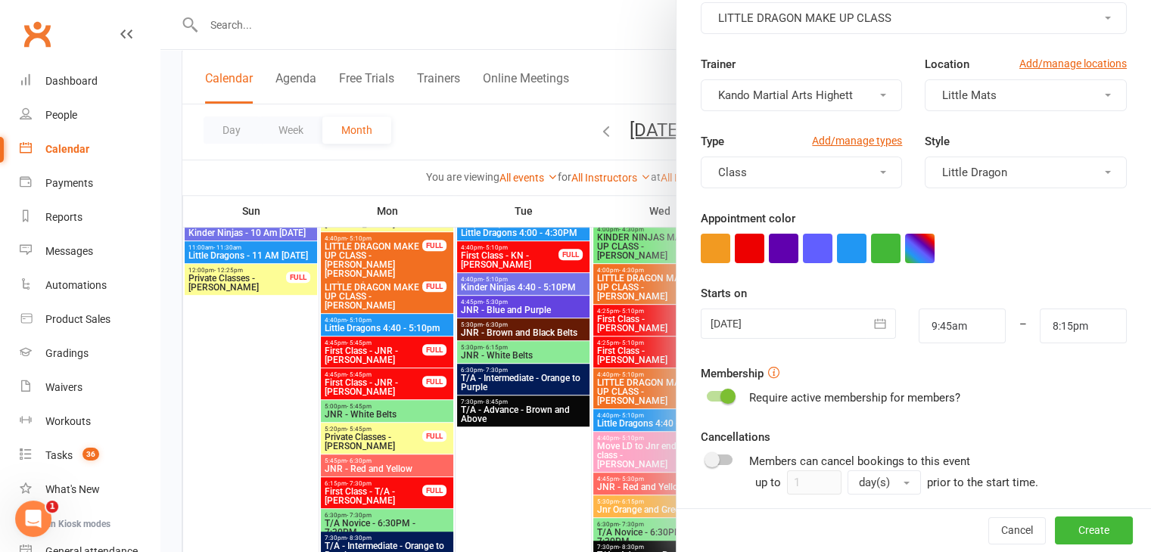
scroll to position [151, 0]
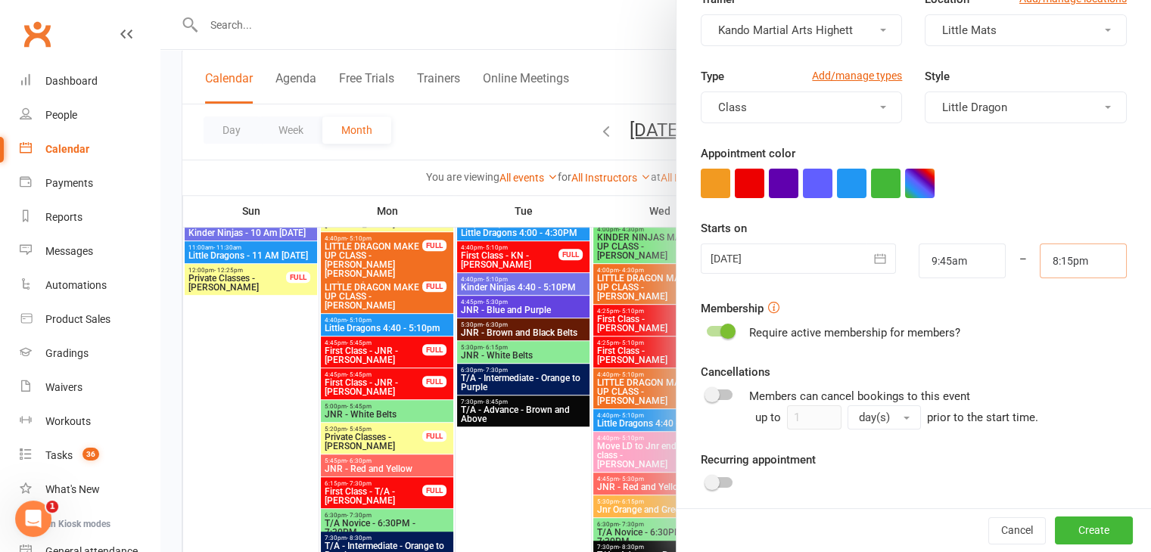
drag, startPoint x: 997, startPoint y: 260, endPoint x: 787, endPoint y: 258, distance: 210.3
click at [787, 258] on div "23 Aug 2025 August 2025 Sun Mon Tue Wed Thu Fri Sat 31 27 28 29 30 31 01 02 32 …" at bounding box center [913, 261] width 449 height 35
type input "9:45am"
click at [940, 262] on input "9:45am" at bounding box center [961, 261] width 87 height 35
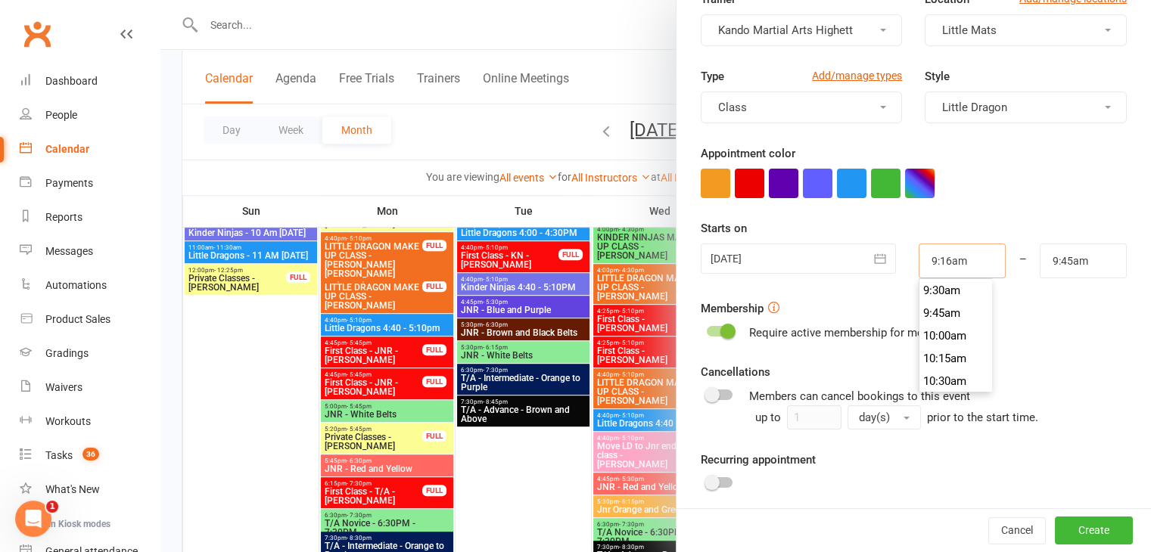
scroll to position [817, 0]
type input "9:15am"
click at [1063, 216] on form "Appointment Type Add/manage types LITTLE DRAGON MAKE UP CLASS Trainer Kando Mar…" at bounding box center [913, 263] width 426 height 700
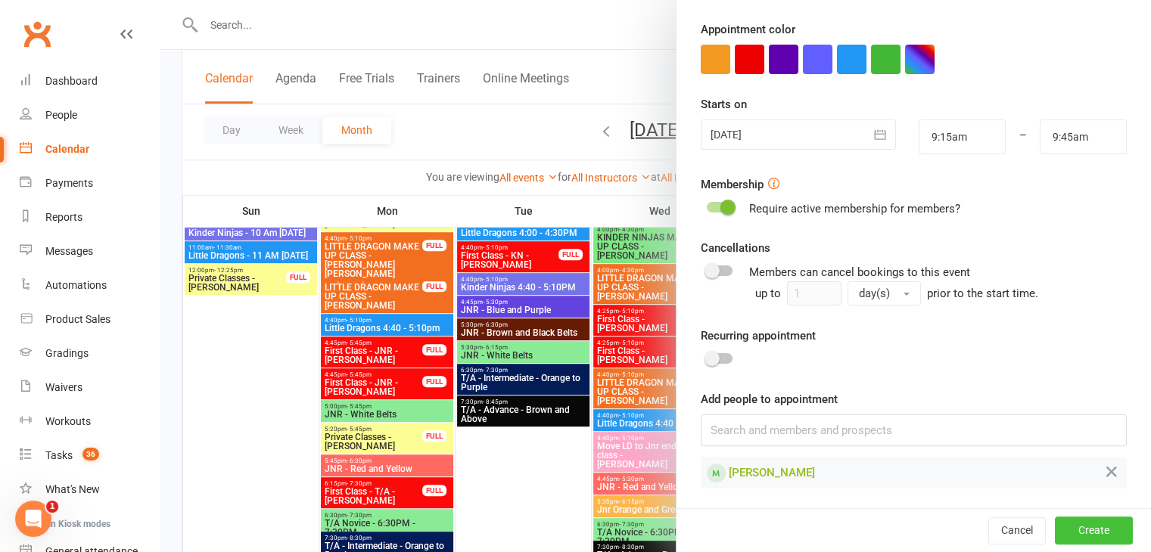
click at [1077, 525] on button "Create" at bounding box center [1094, 530] width 78 height 27
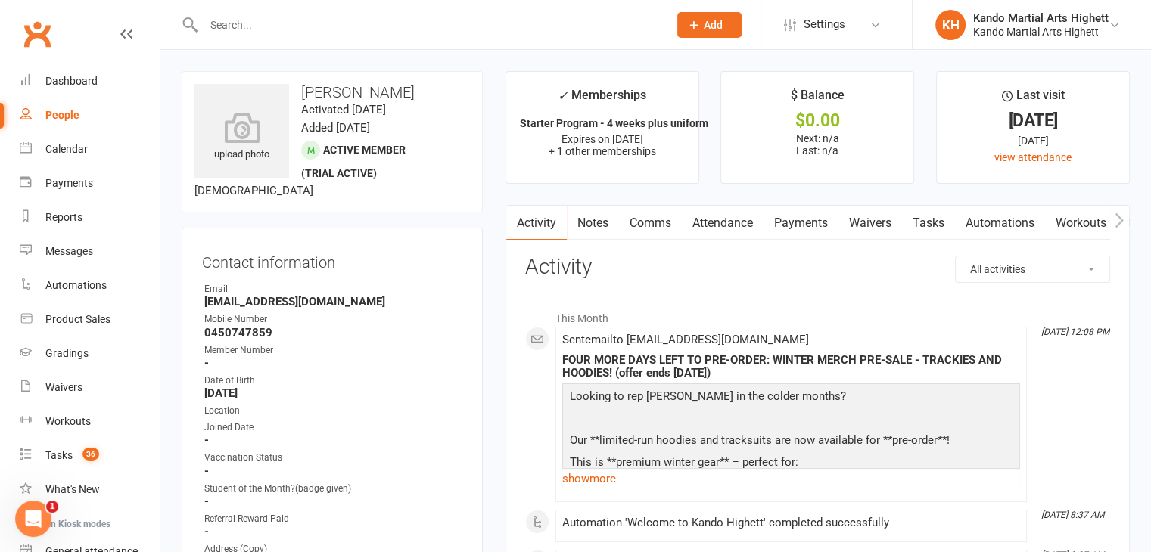
click at [643, 221] on link "Comms" at bounding box center [650, 223] width 63 height 35
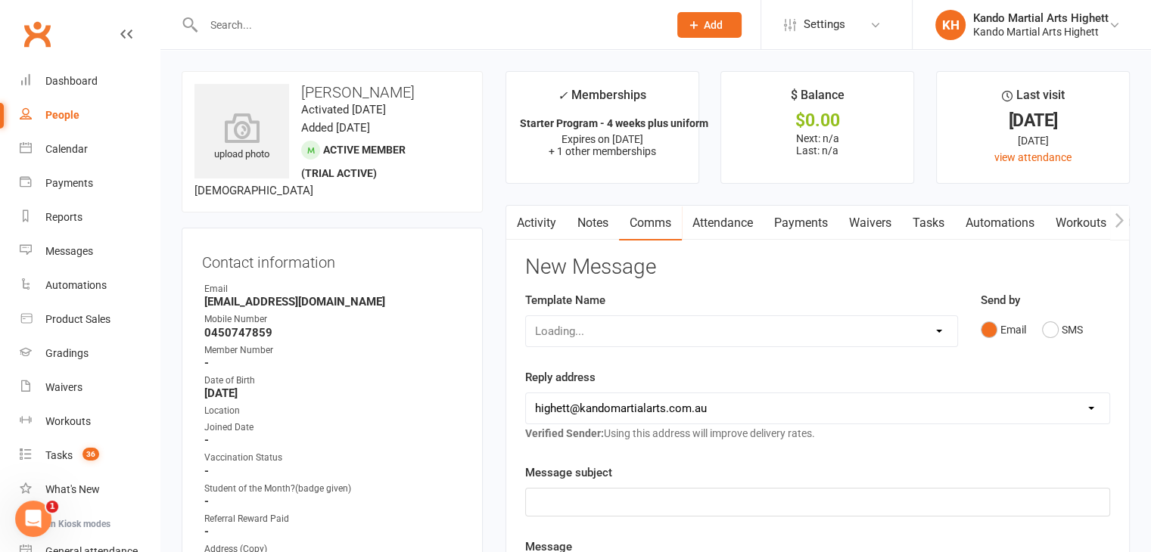
click at [620, 337] on div "Loading..." at bounding box center [741, 331] width 433 height 32
click at [669, 330] on div "Loading..." at bounding box center [741, 331] width 433 height 32
click at [935, 334] on div "Loading..." at bounding box center [741, 331] width 433 height 32
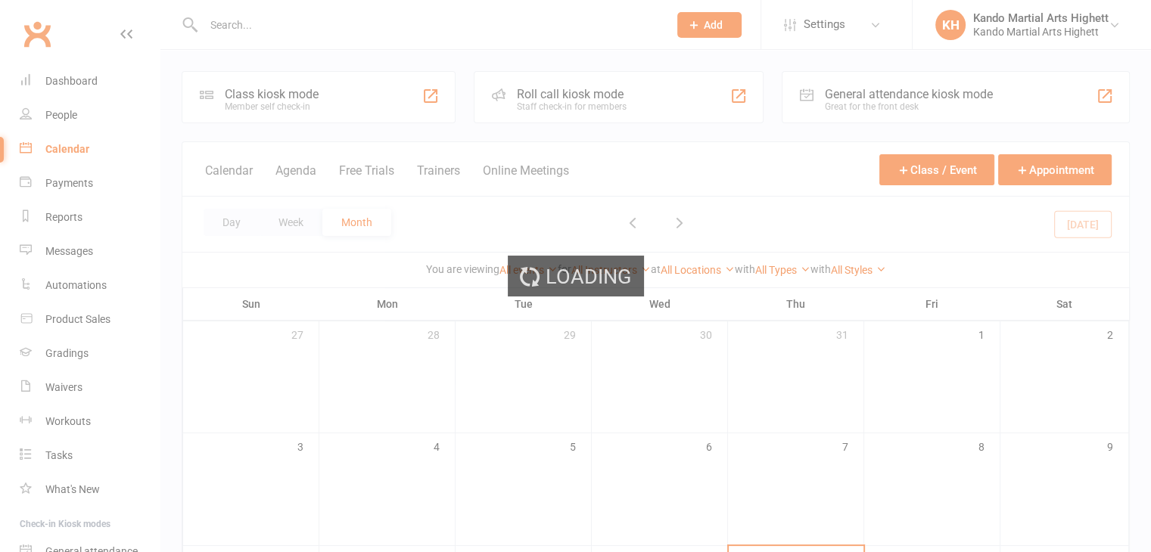
click at [568, 291] on div "Loading" at bounding box center [575, 276] width 1151 height 552
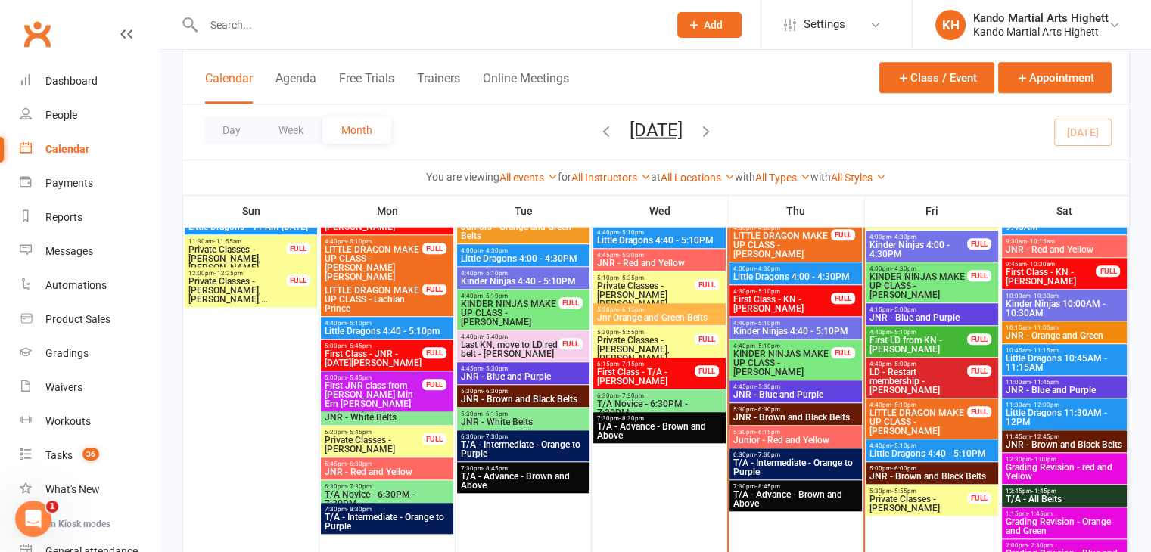
scroll to position [1334, 0]
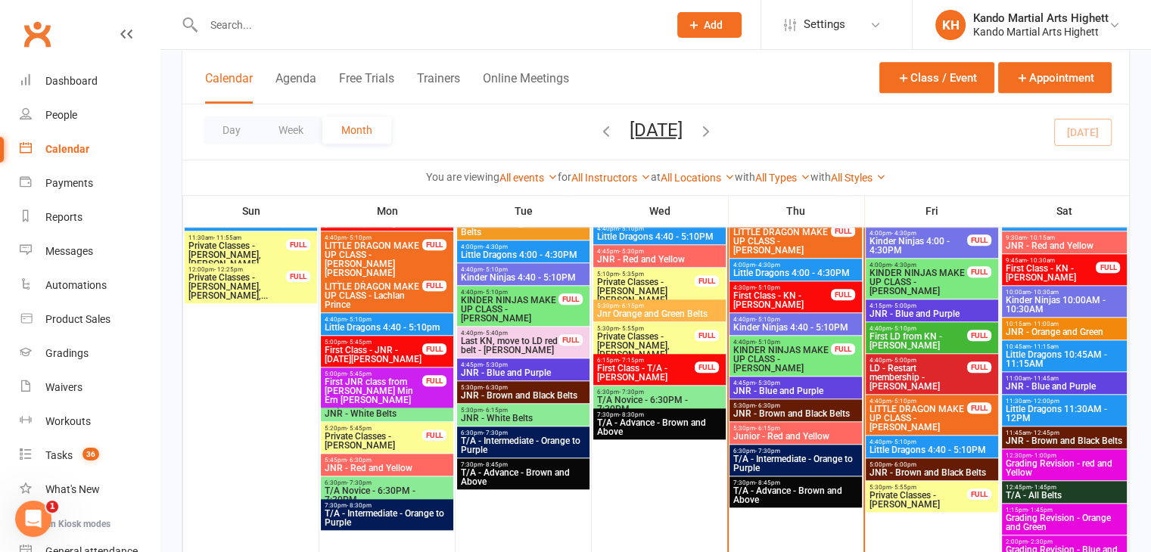
click at [887, 485] on span "5:30pm - 5:55pm" at bounding box center [917, 487] width 99 height 7
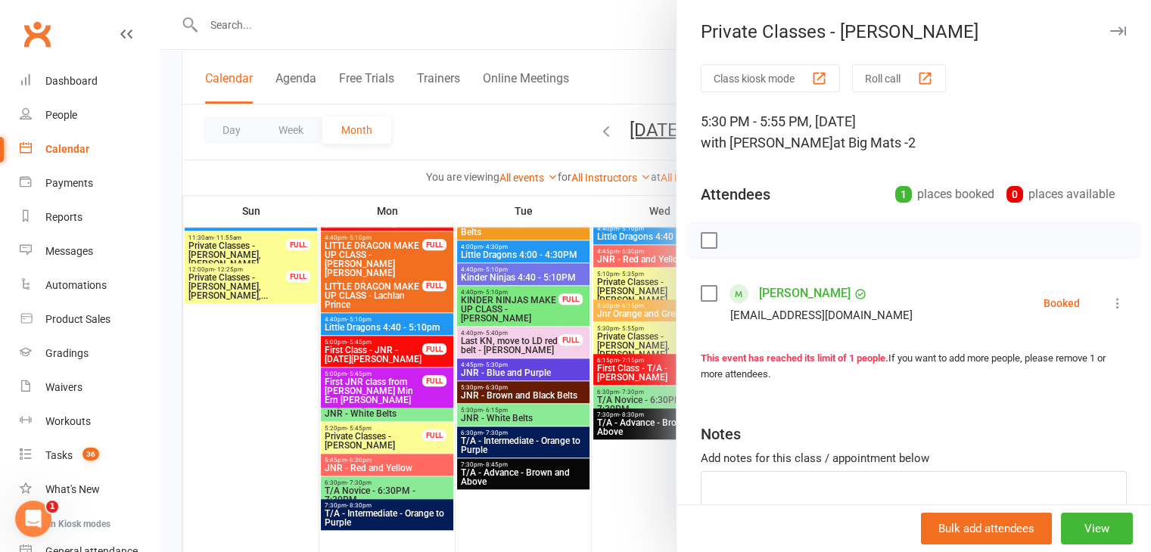
click at [630, 480] on div at bounding box center [655, 276] width 990 height 552
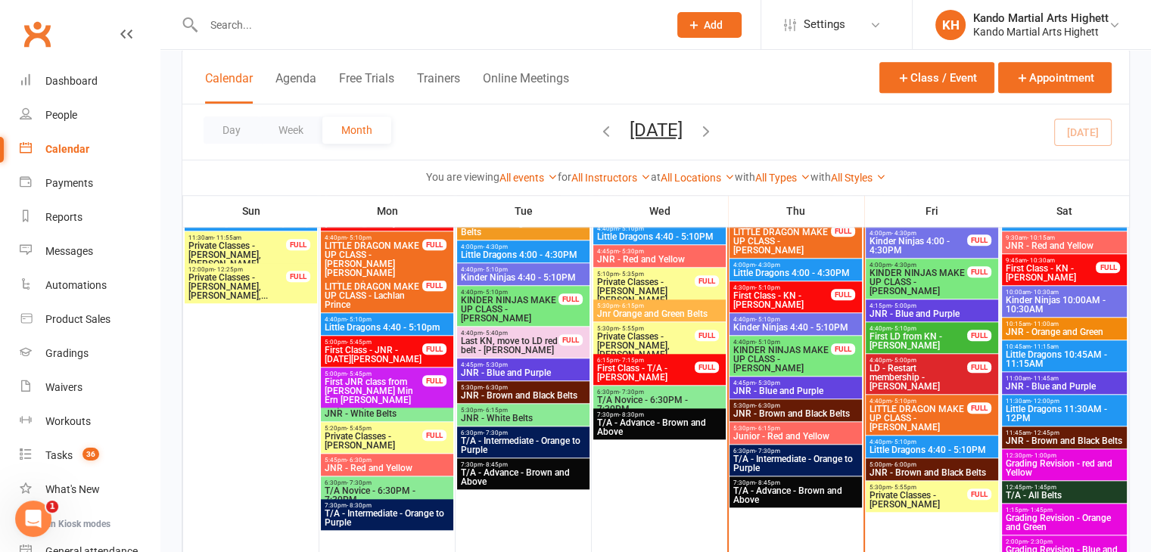
scroll to position [1179, 0]
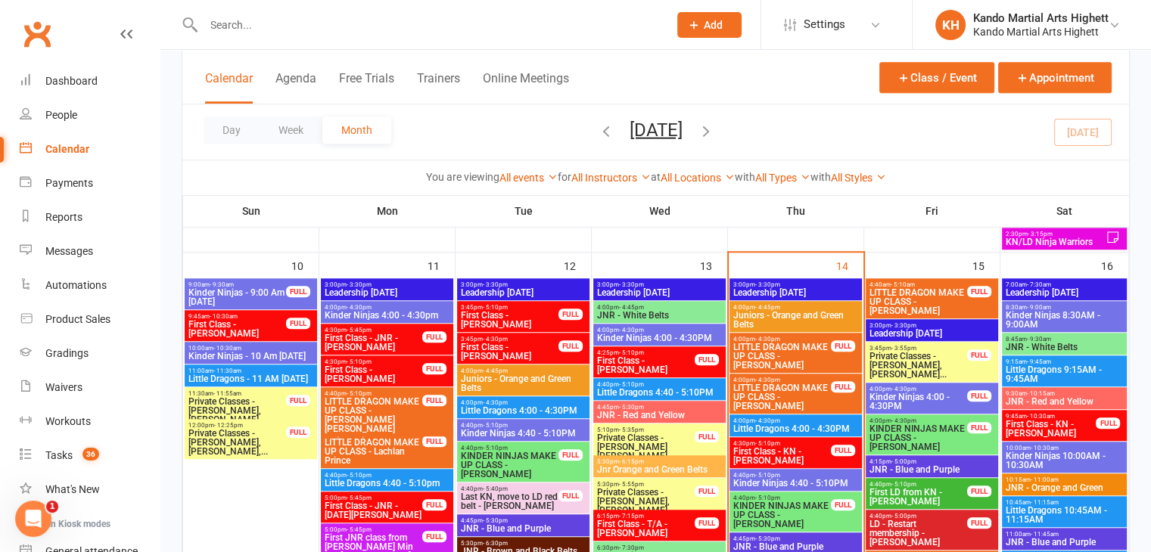
click at [793, 455] on span "First Class - KN - [PERSON_NAME]" at bounding box center [781, 456] width 99 height 18
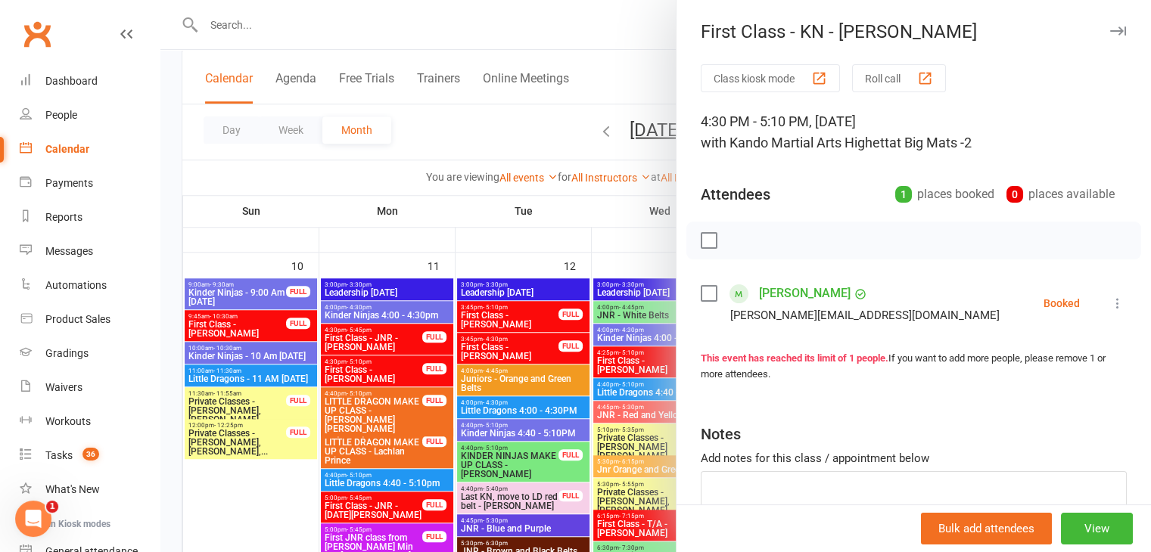
click at [632, 433] on div at bounding box center [655, 276] width 990 height 552
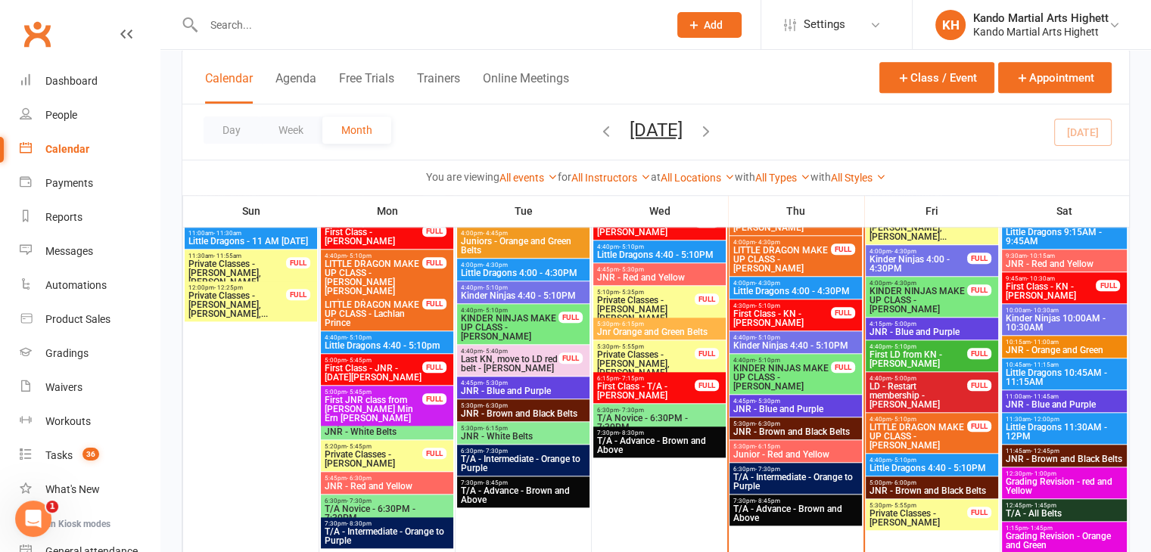
scroll to position [1241, 0]
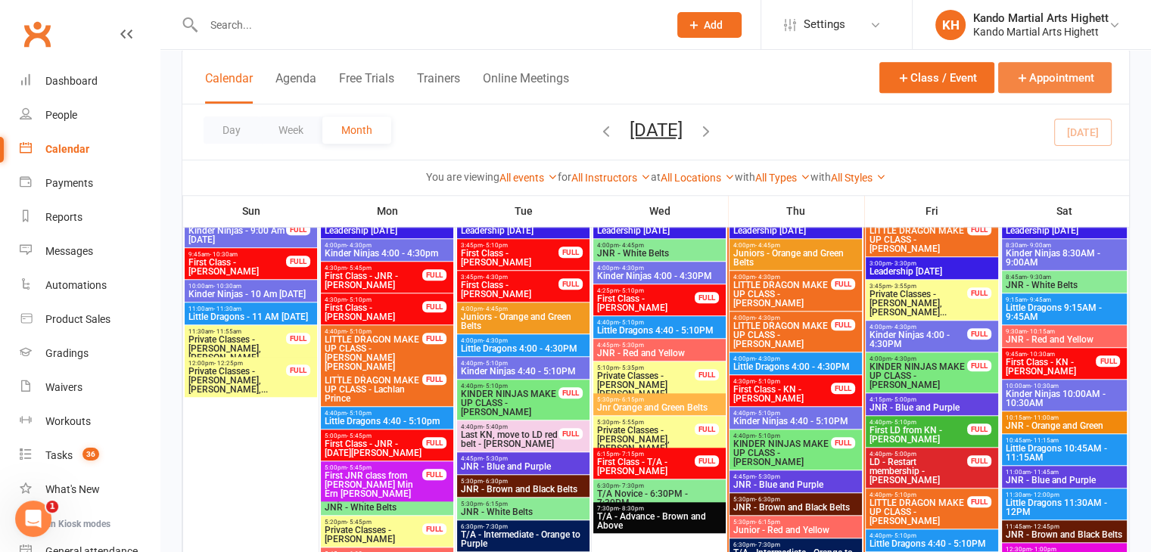
click at [1020, 82] on icon "button" at bounding box center [1022, 78] width 14 height 14
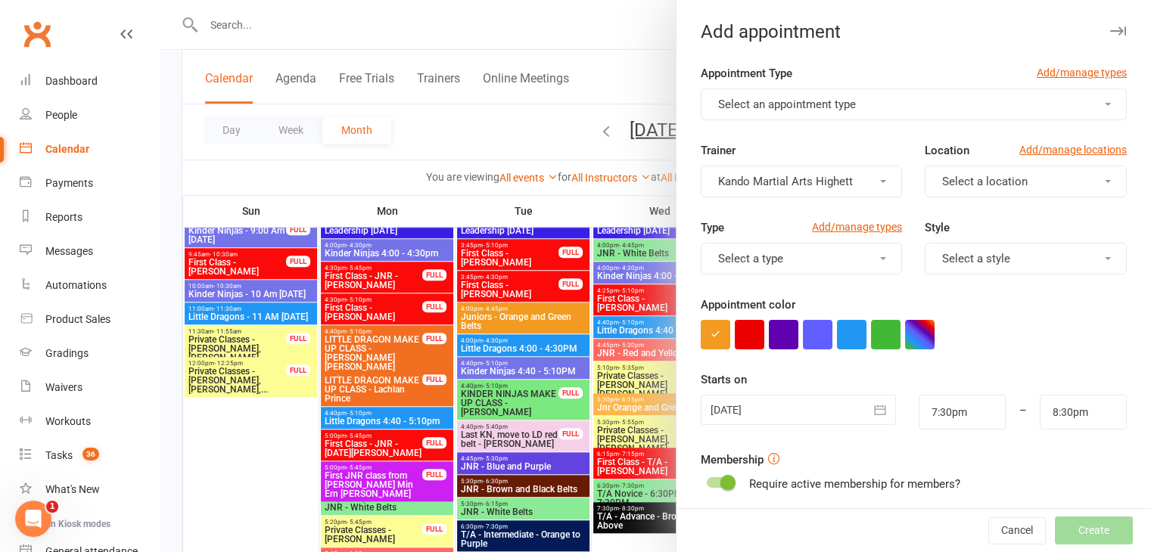
click at [921, 101] on button "Select an appointment type" at bounding box center [913, 105] width 426 height 32
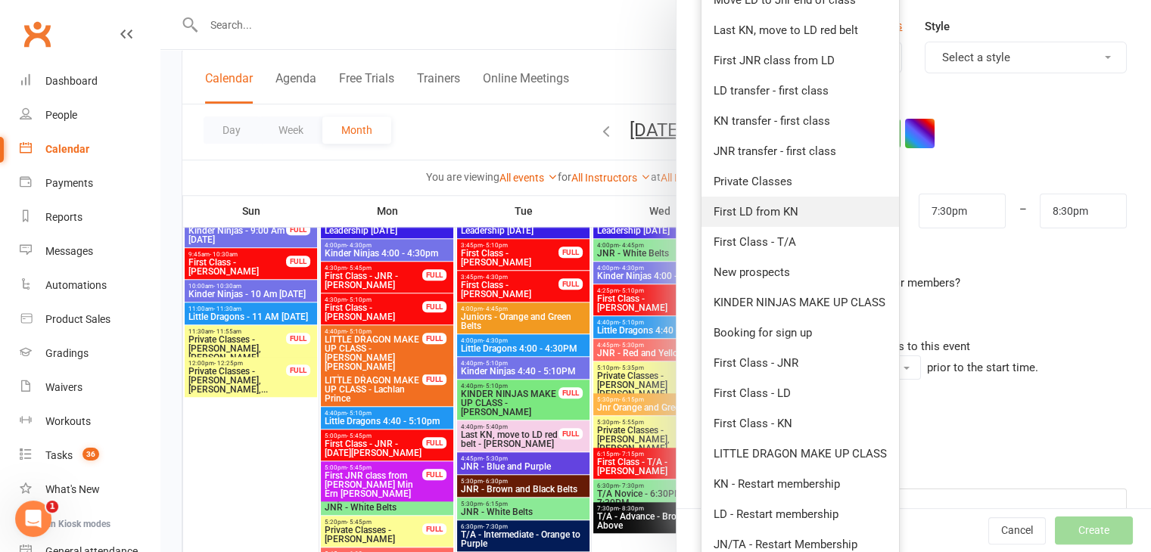
scroll to position [227, 0]
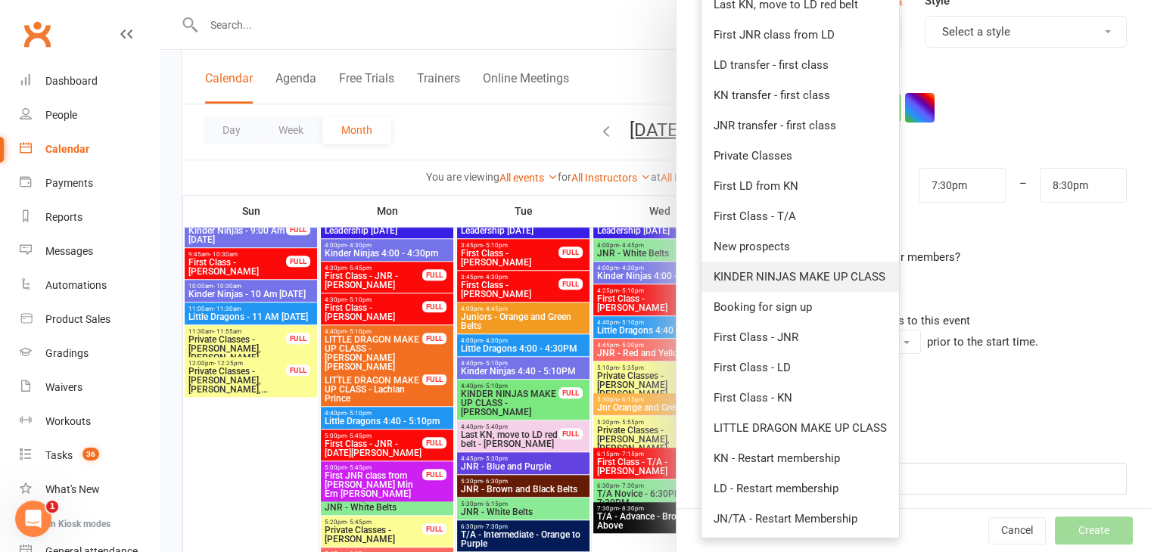
click at [833, 287] on link "KINDER NINJAS MAKE UP CLASS" at bounding box center [799, 277] width 197 height 30
type input "8:00pm"
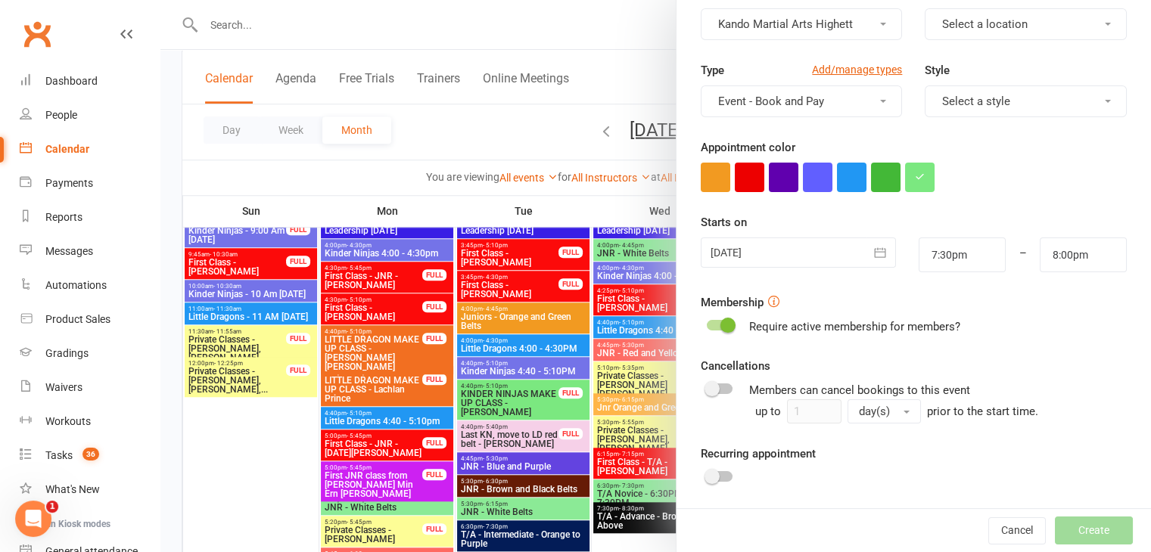
scroll to position [233, 0]
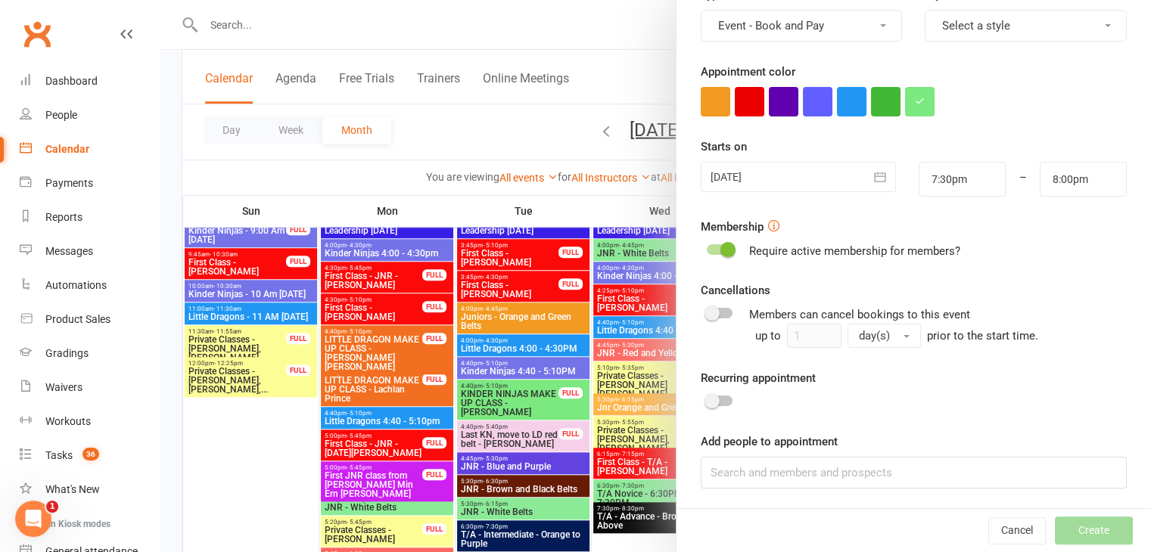
click at [831, 171] on div at bounding box center [797, 177] width 195 height 30
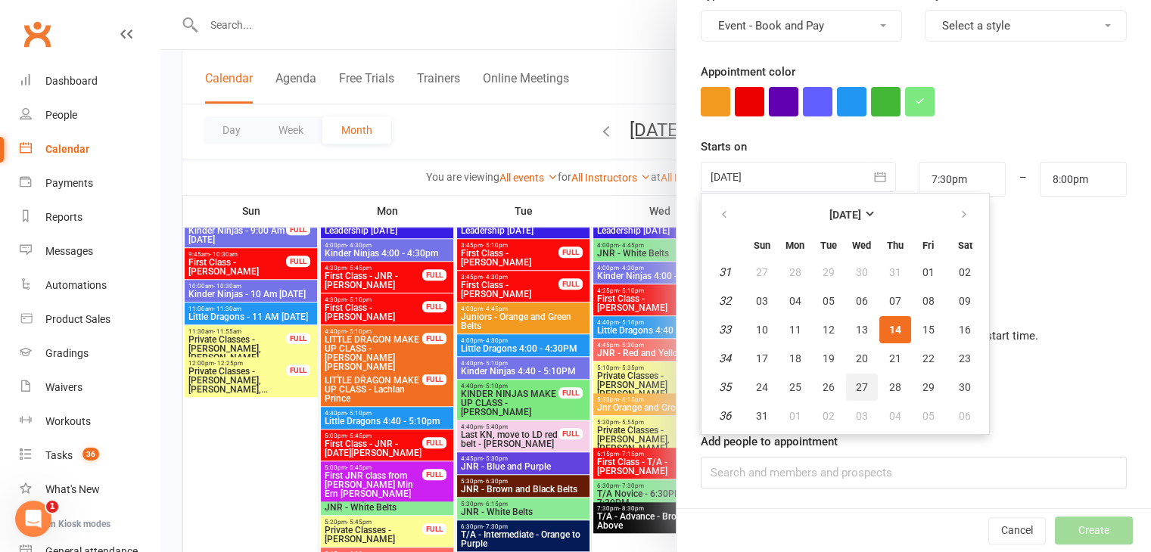
click at [856, 381] on span "27" at bounding box center [862, 387] width 12 height 12
type input "[DATE]"
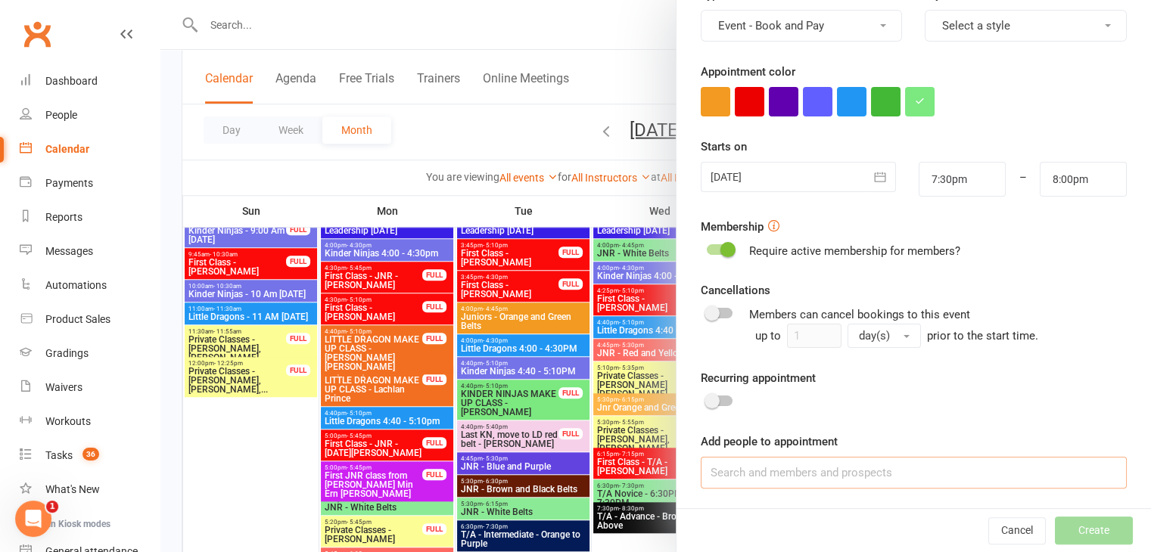
click at [815, 460] on input at bounding box center [913, 473] width 426 height 32
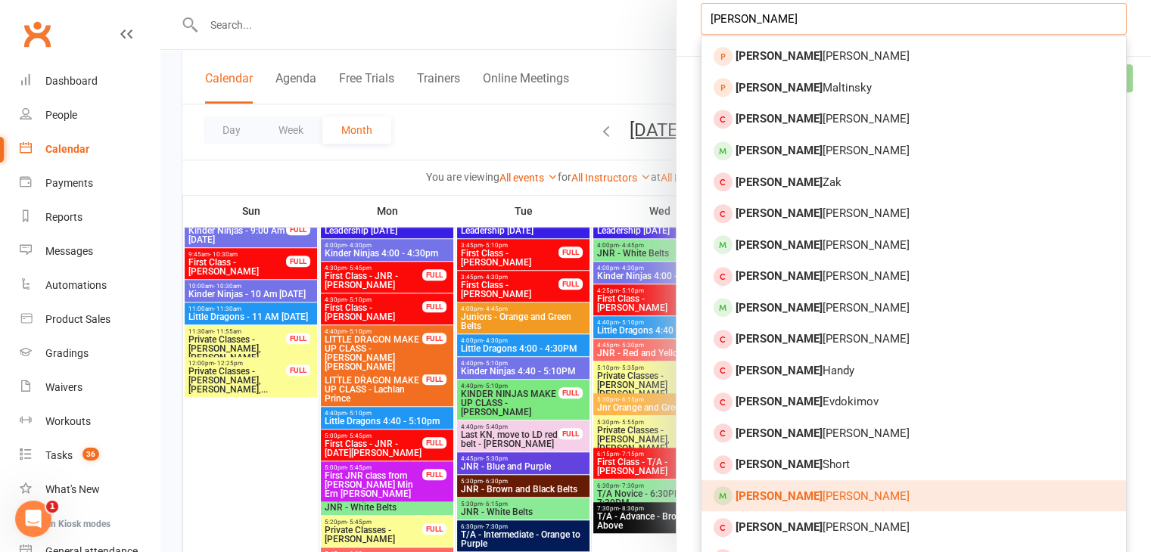
type input "[PERSON_NAME]"
click at [856, 491] on link "[PERSON_NAME]" at bounding box center [913, 496] width 424 height 32
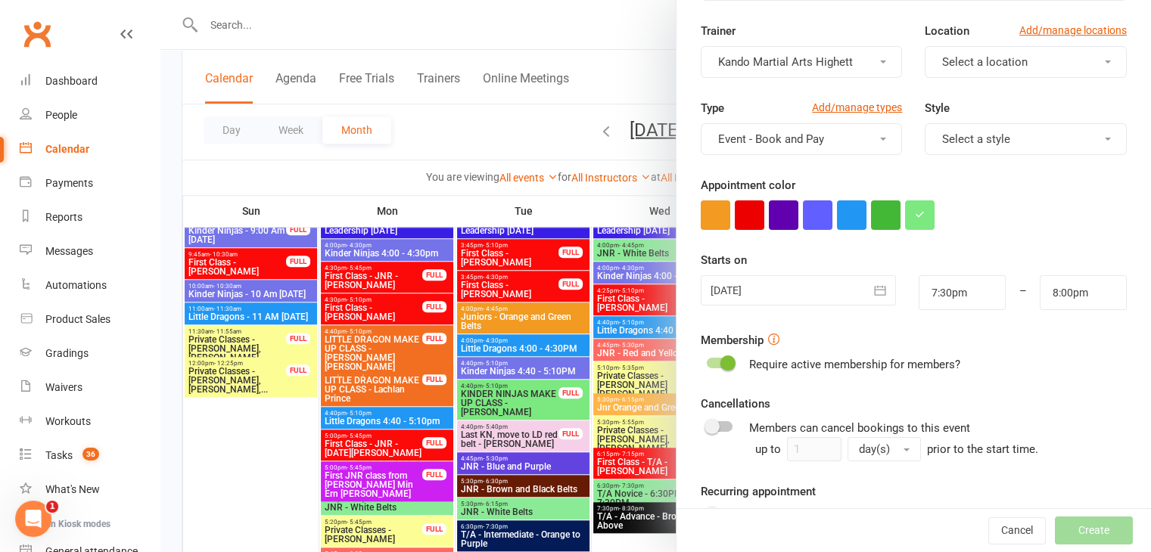
scroll to position [0, 0]
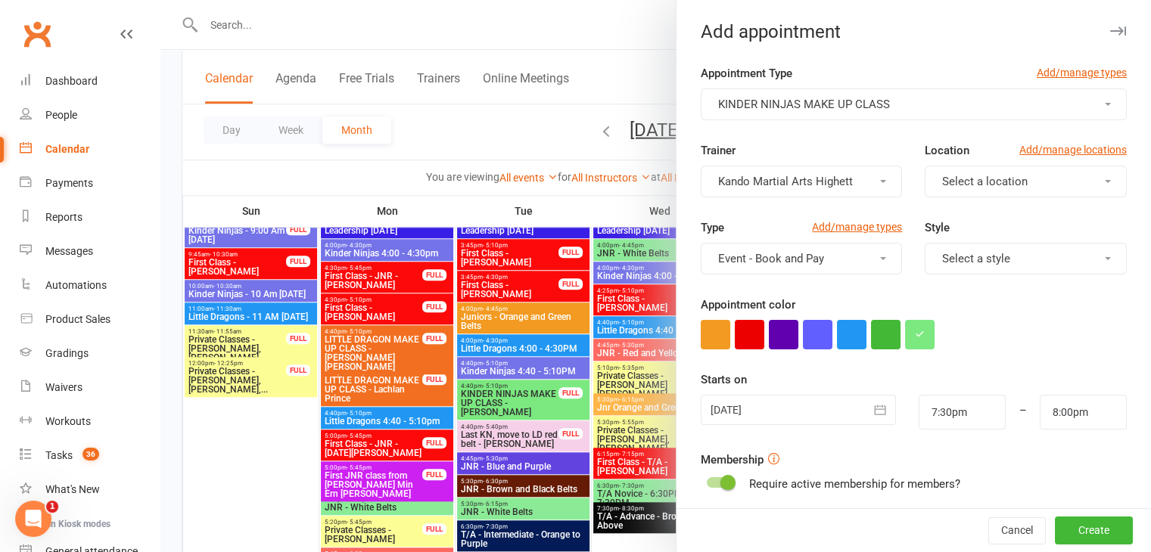
click at [874, 408] on icon "button" at bounding box center [879, 410] width 11 height 10
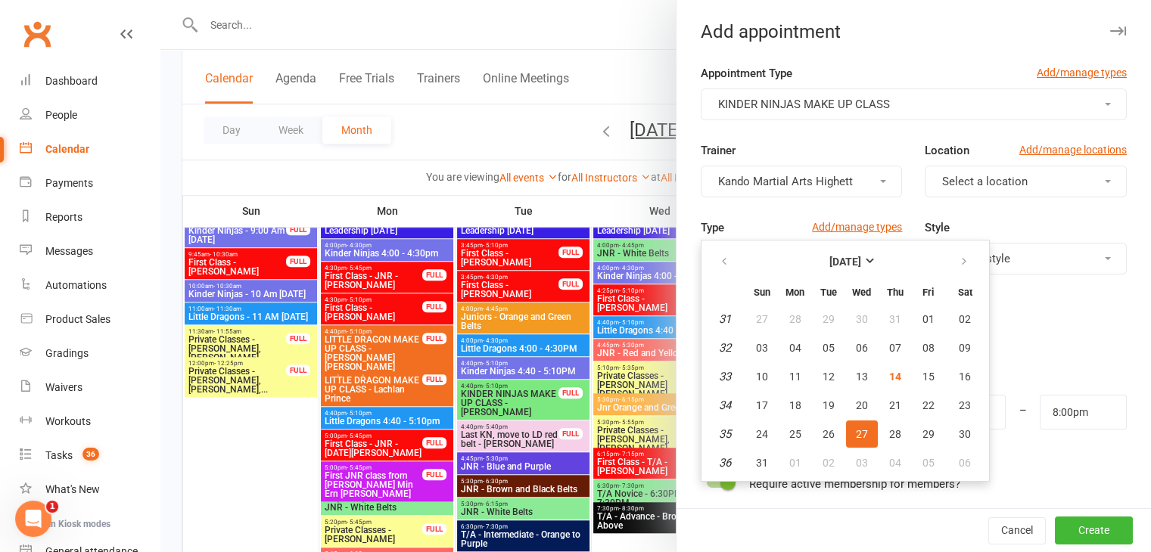
click at [1027, 371] on div "Starts on [DATE] [DATE] Sun Mon Tue Wed Thu Fri Sat 31 27 28 29 30 31 01 02 32 …" at bounding box center [913, 400] width 426 height 59
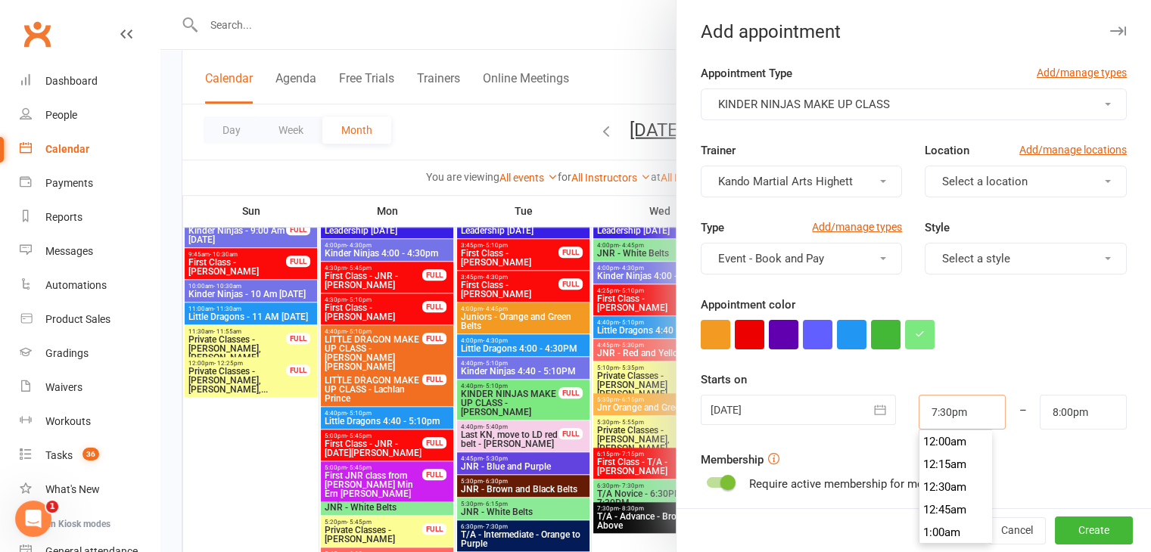
scroll to position [1747, 0]
drag, startPoint x: 964, startPoint y: 408, endPoint x: 779, endPoint y: 401, distance: 185.5
click at [779, 401] on div "[DATE] [DATE] Sun Mon Tue Wed Thu Fri Sat 31 27 28 29 30 31 01 02 32 03 04 05 0…" at bounding box center [913, 412] width 449 height 35
type input "4:40pm"
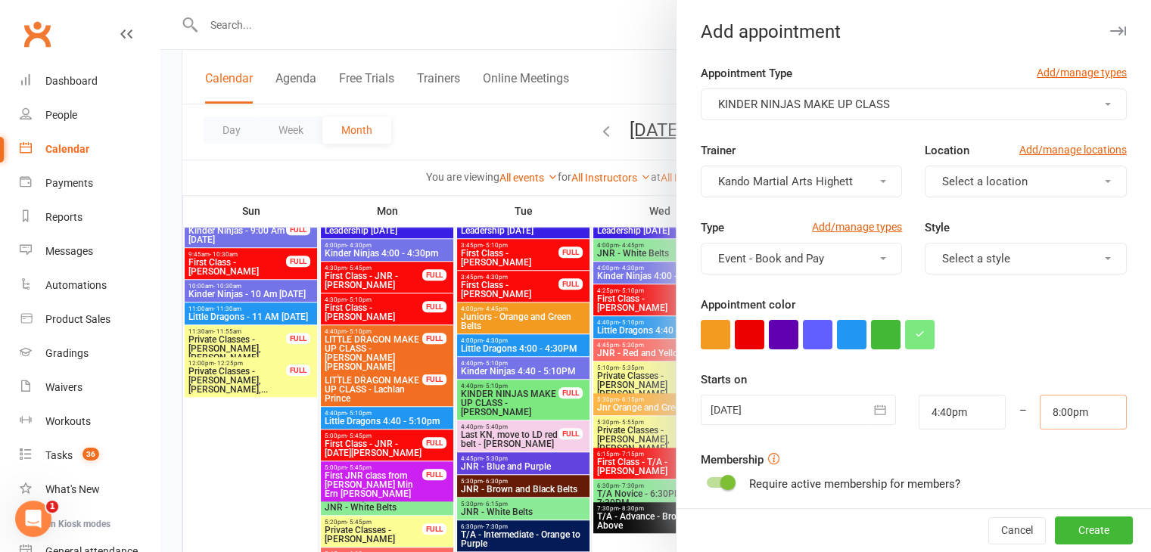
drag, startPoint x: 1076, startPoint y: 406, endPoint x: 933, endPoint y: 378, distance: 145.7
click at [933, 378] on div "Starts on [DATE] [DATE] Sun Mon Tue Wed Thu Fri Sat 31 27 28 29 30 31 01 02 32 …" at bounding box center [913, 400] width 426 height 59
type input "5:10pm"
click at [978, 256] on span "Select a style" at bounding box center [976, 259] width 68 height 14
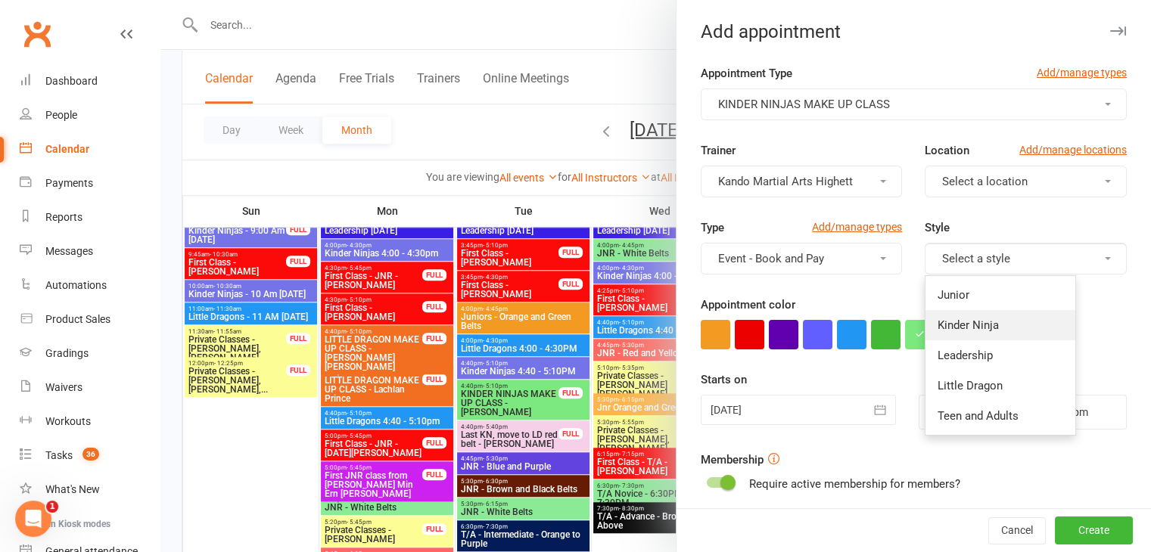
click at [958, 337] on link "Kinder Ninja" at bounding box center [1000, 325] width 150 height 30
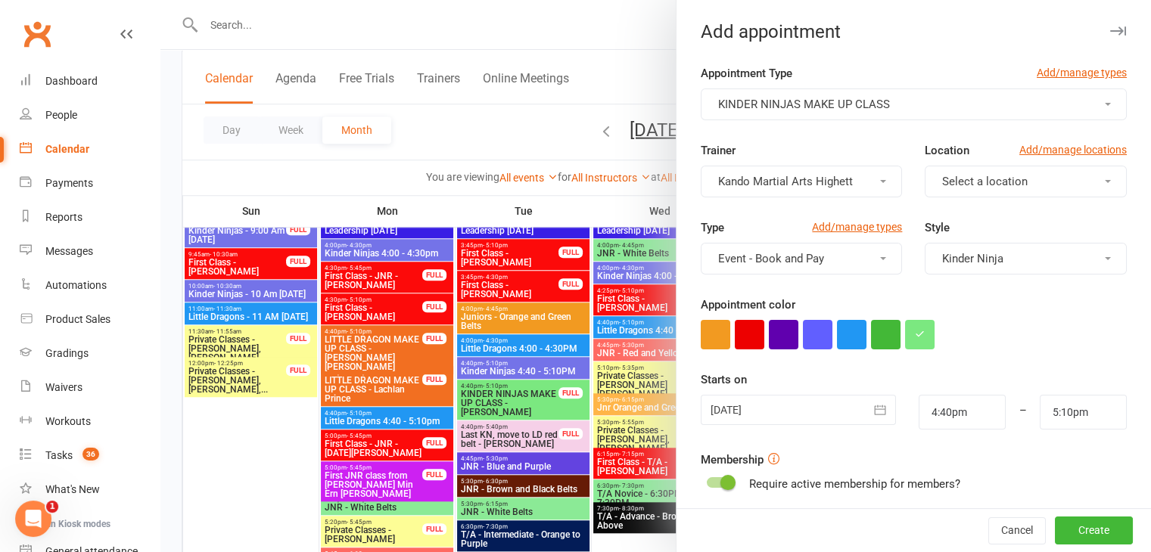
click at [990, 175] on span "Select a location" at bounding box center [984, 182] width 85 height 14
click at [977, 249] on link "Little Mats" at bounding box center [1000, 248] width 150 height 30
click at [942, 179] on span "Little Mats" at bounding box center [969, 182] width 54 height 14
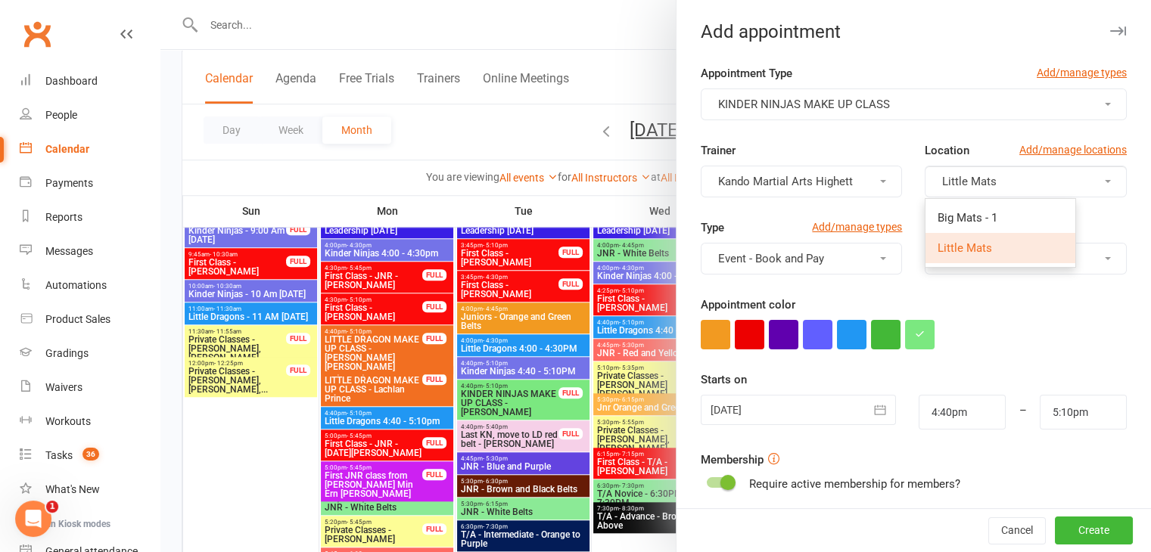
click at [942, 179] on span "Little Mats" at bounding box center [969, 182] width 54 height 14
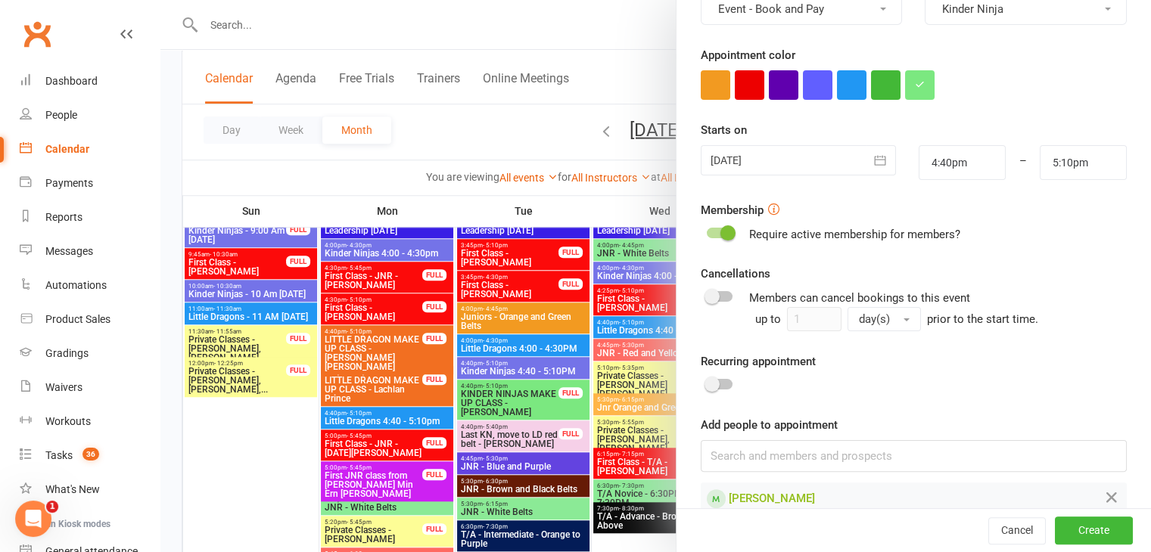
scroll to position [275, 0]
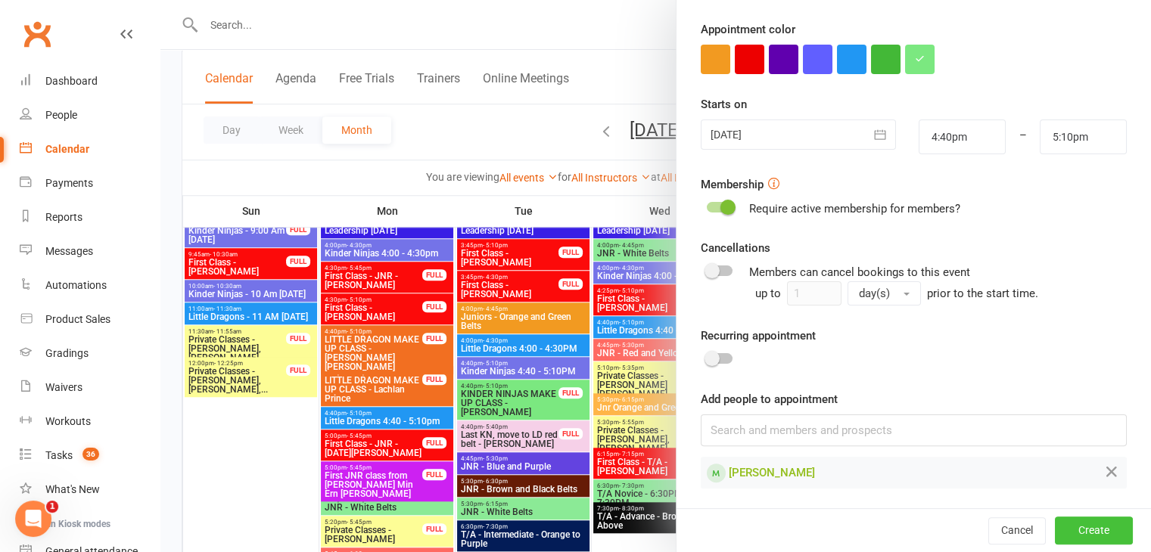
click at [1073, 537] on button "Create" at bounding box center [1094, 530] width 78 height 27
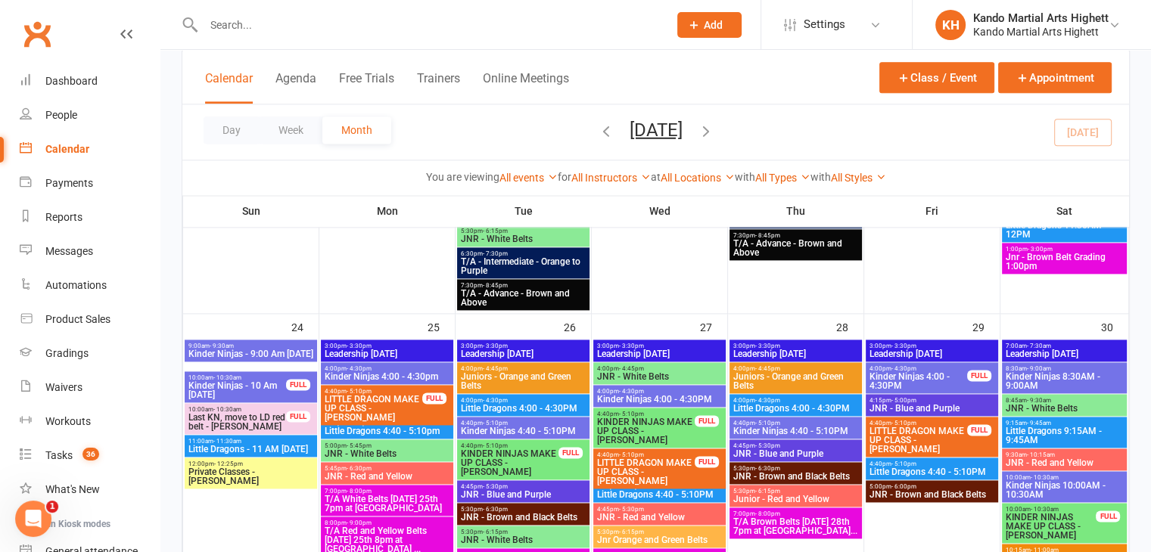
scroll to position [2073, 0]
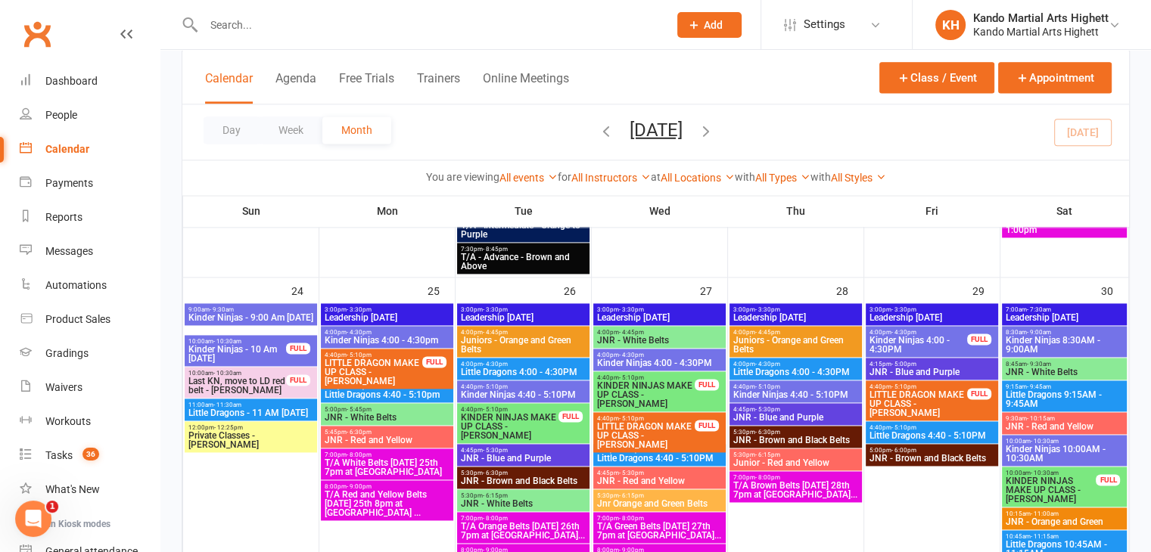
click at [684, 381] on span "KINDER NINJAS MAKE UP CLASS - [PERSON_NAME]" at bounding box center [645, 394] width 99 height 27
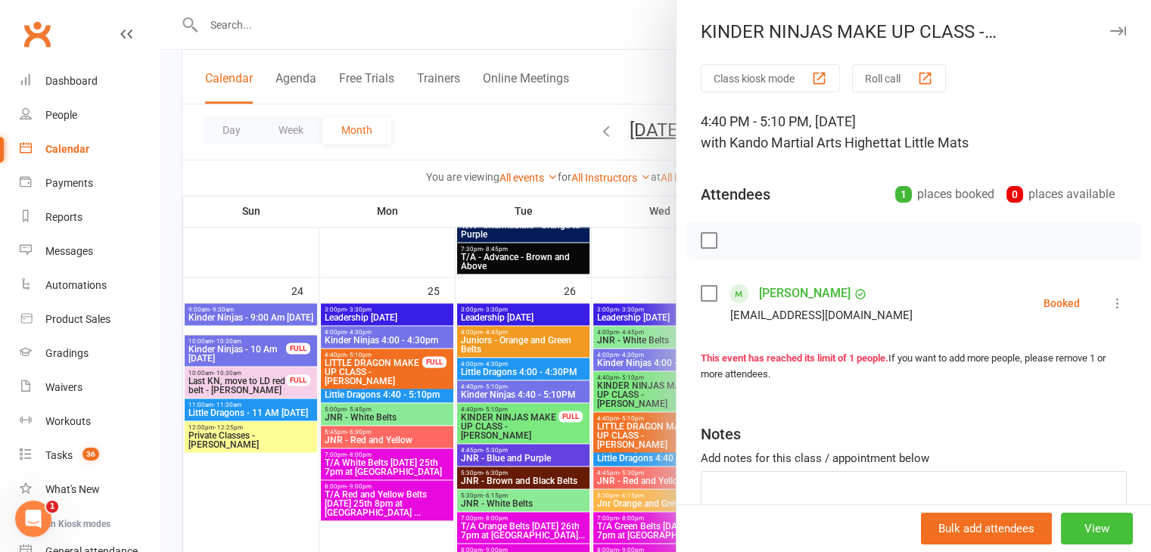
click at [1089, 524] on button "View" at bounding box center [1097, 529] width 72 height 32
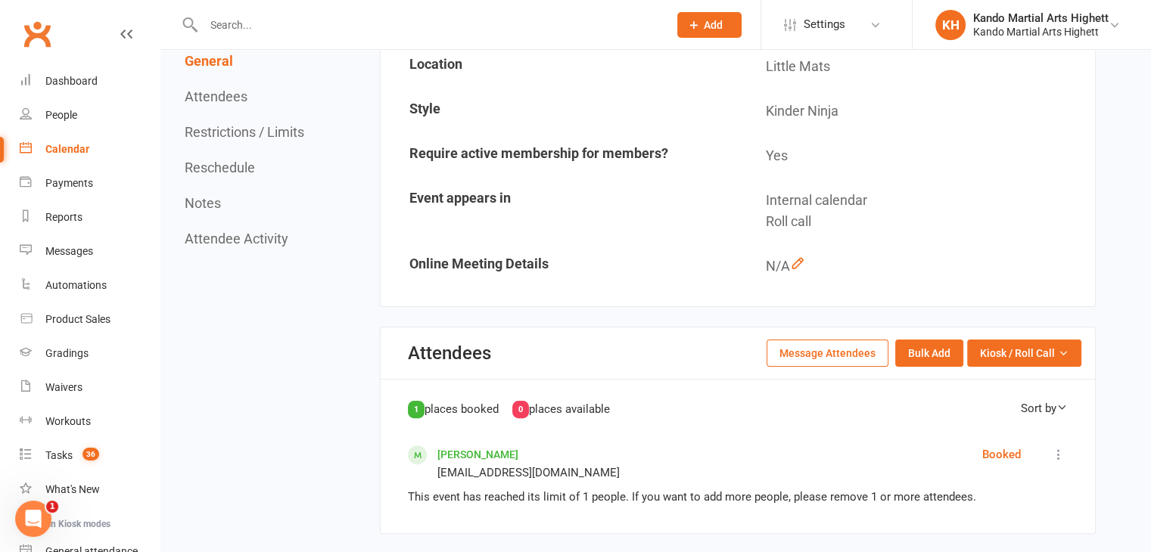
scroll to position [530, 0]
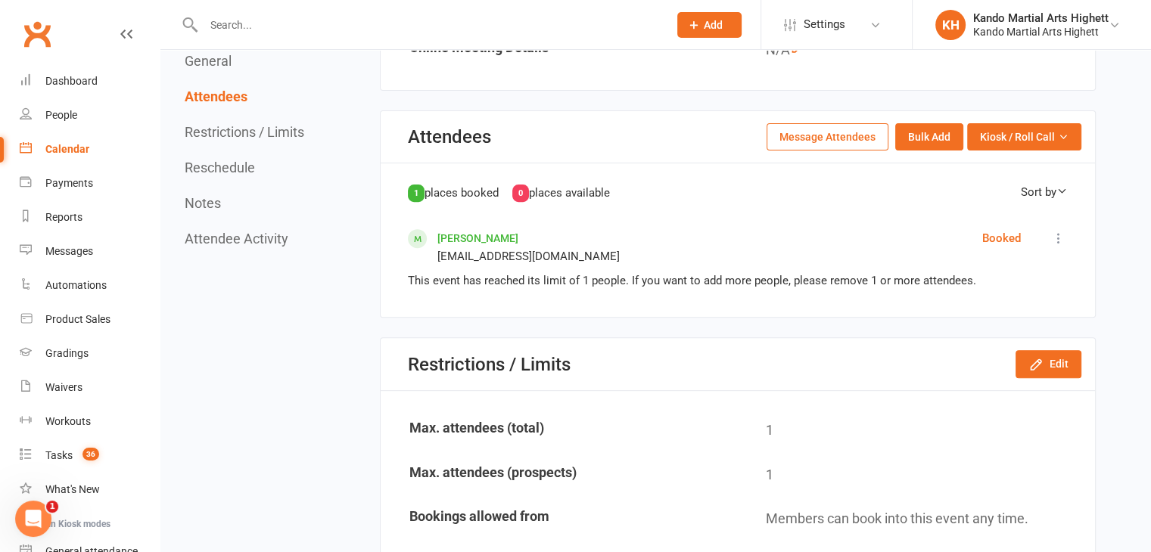
click at [231, 166] on button "Reschedule" at bounding box center [220, 168] width 70 height 16
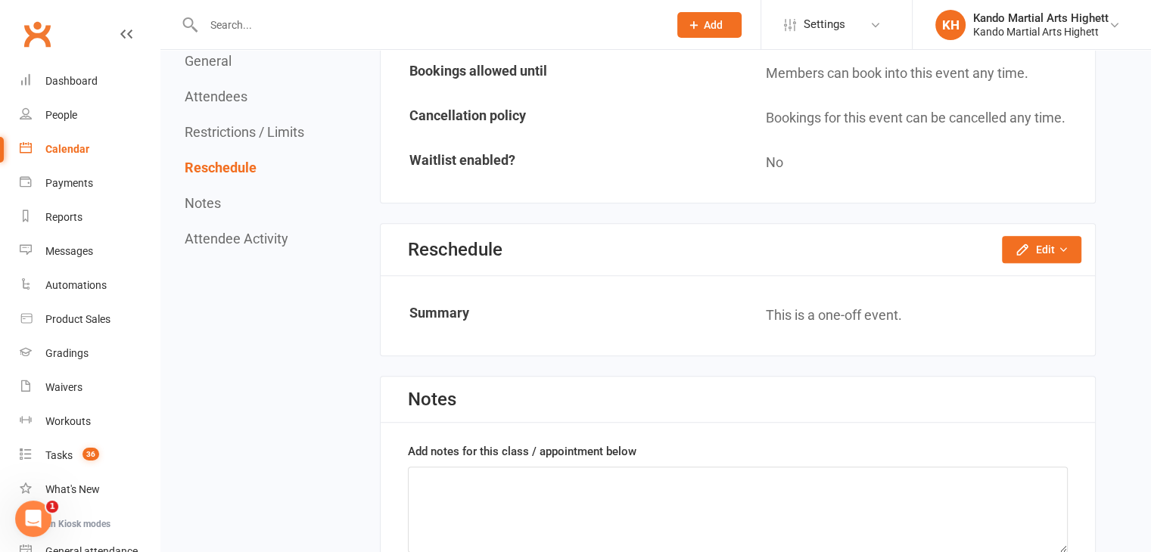
scroll to position [1026, 0]
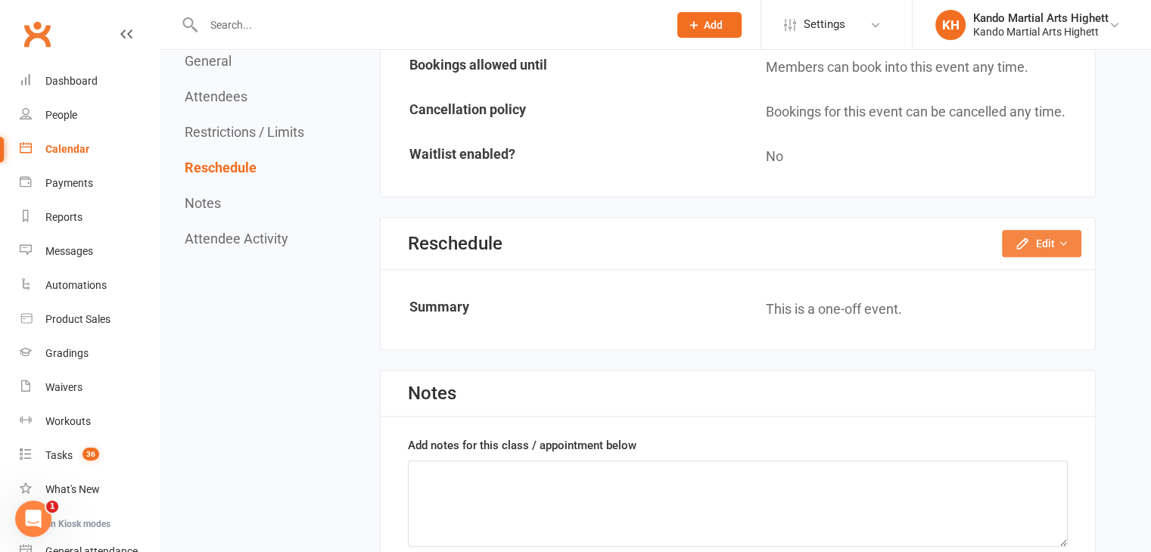
click at [1011, 232] on button "Edit" at bounding box center [1041, 243] width 79 height 27
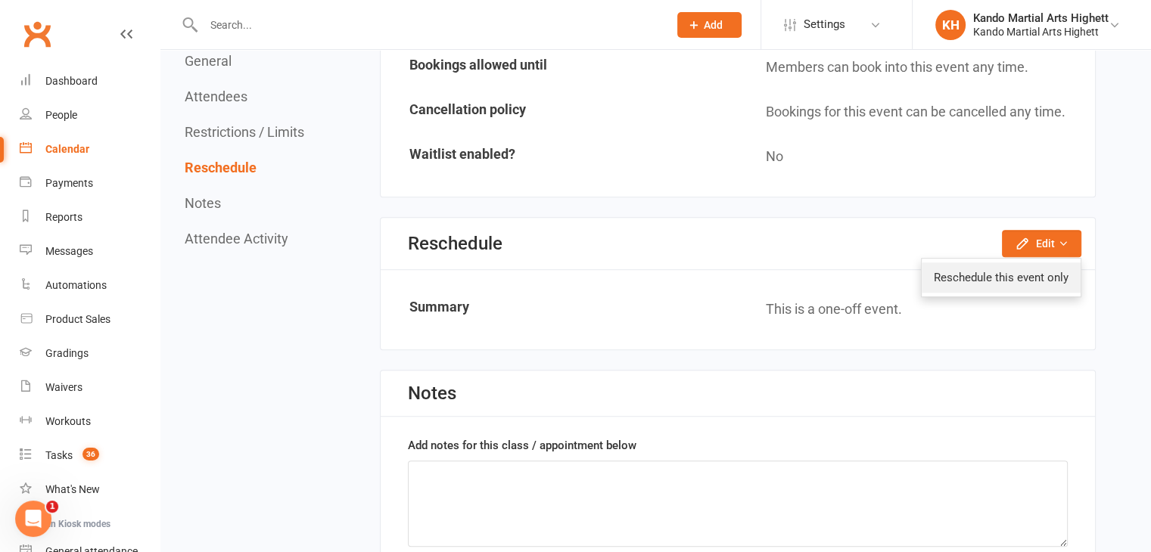
click at [1001, 262] on link "Reschedule this event only" at bounding box center [1000, 277] width 159 height 30
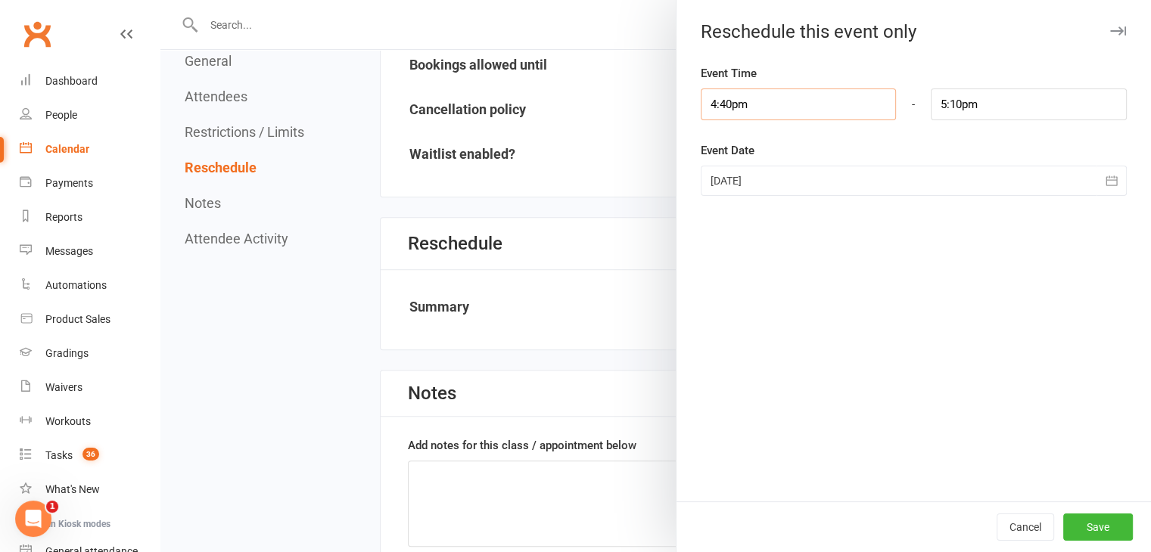
click at [778, 116] on div "4:40pm" at bounding box center [798, 105] width 219 height 32
click at [771, 83] on div "Event Time 4:40pm 12:00am 12:15am 12:30am 12:45am 1:00am 1:15am 1:30am 1:45am 2…" at bounding box center [913, 92] width 426 height 56
click at [765, 102] on input "4:40pm" at bounding box center [798, 105] width 196 height 32
type input "4:40"
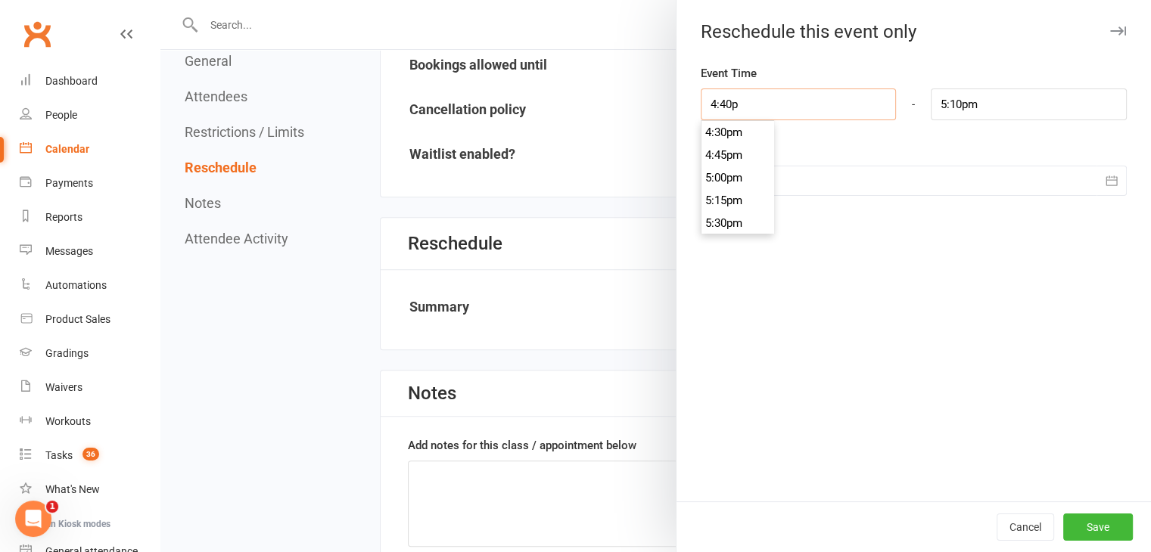
type input "5:10am"
type input "4:4"
type input "7:57pm"
type input "4:"
type input "4:31am"
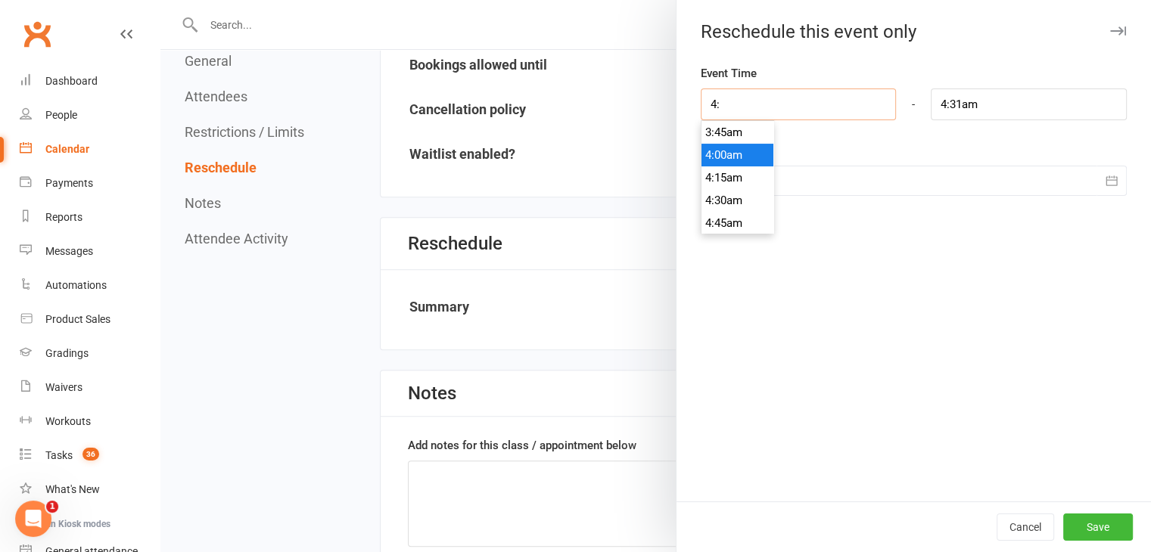
type input "4:0"
type input "7:57pm"
type input "4:00"
type input "4:31am"
type input "4:00;p"
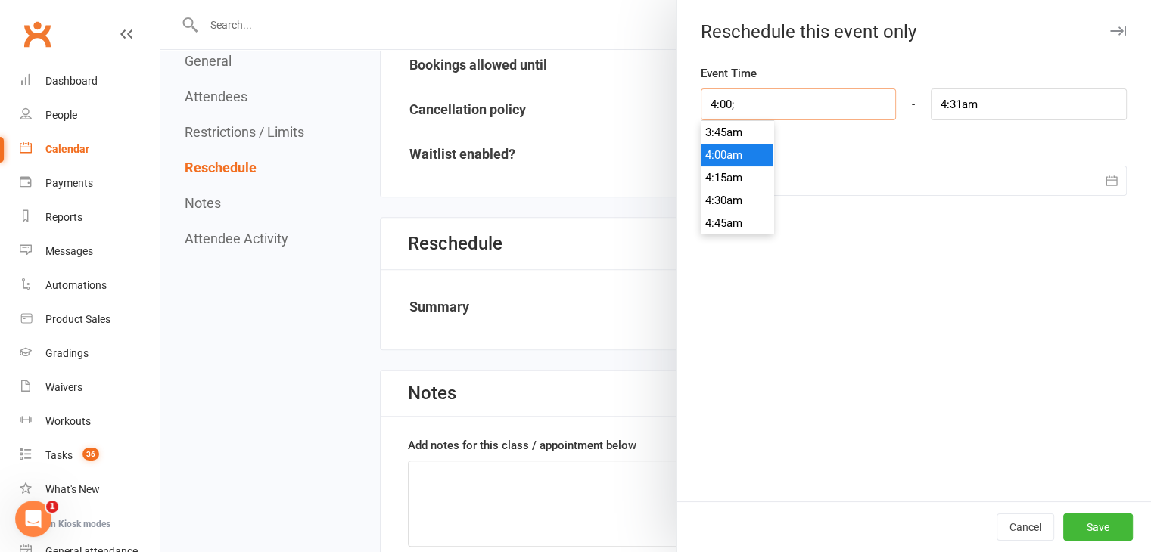
type input "4:31pm"
type input "4:00;pm\"
type input "7:57pm"
type input "4:00;pm"
type input "4:31pm"
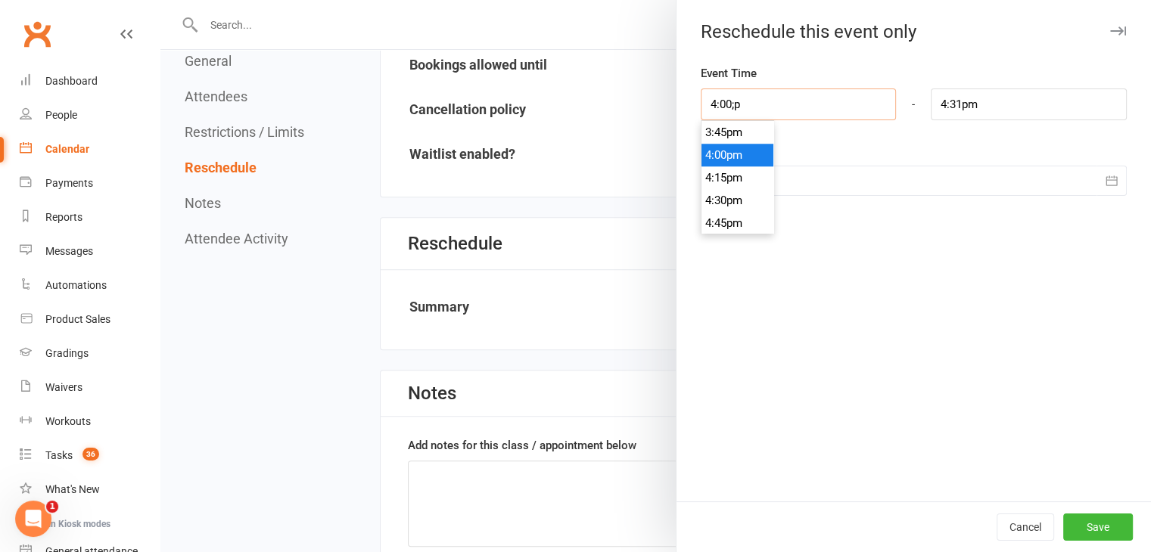
type input "4:00;"
type input "4:31am"
type input "4:00p"
type input "4:31pm"
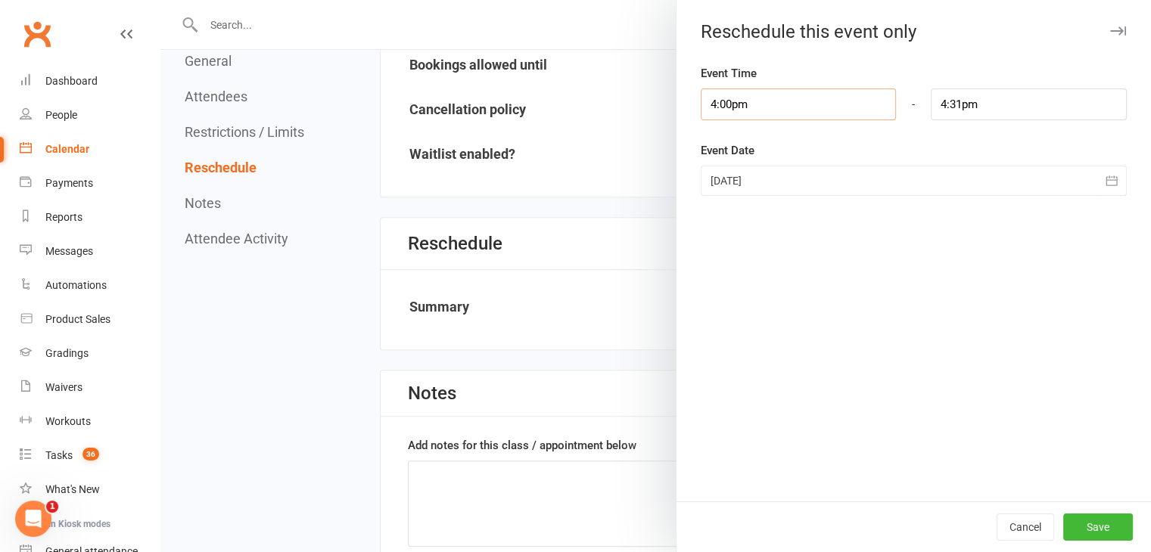
type input "4:00pm"
click at [955, 101] on input "4:31pm" at bounding box center [1028, 105] width 196 height 32
type input "4:30pm"
click at [1092, 510] on div "Cancel Save" at bounding box center [913, 527] width 474 height 51
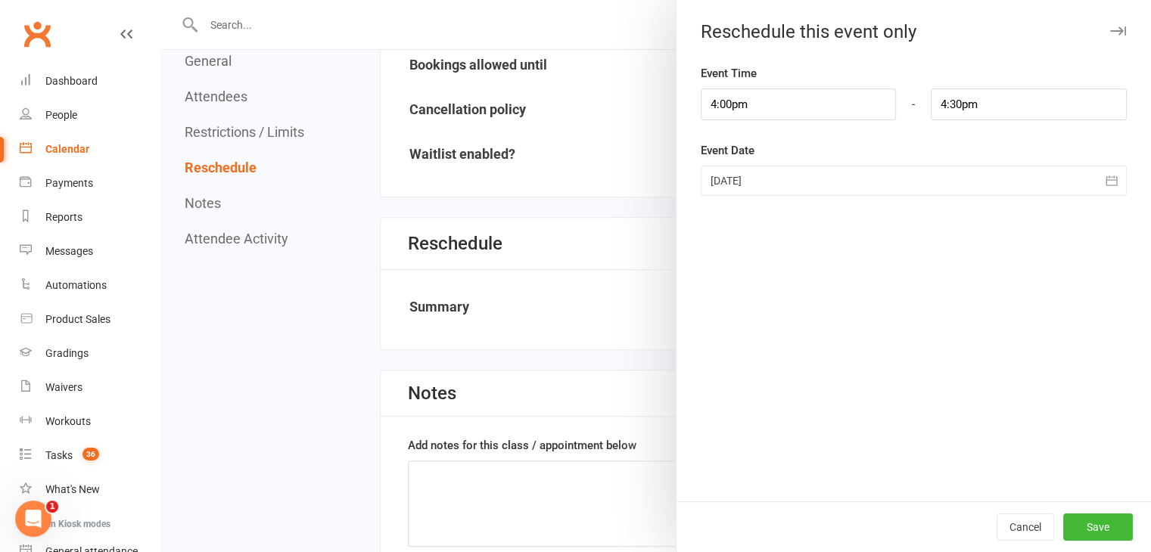
click at [1110, 542] on div "Cancel Save" at bounding box center [913, 527] width 474 height 51
click at [1104, 530] on button "Save" at bounding box center [1098, 527] width 70 height 27
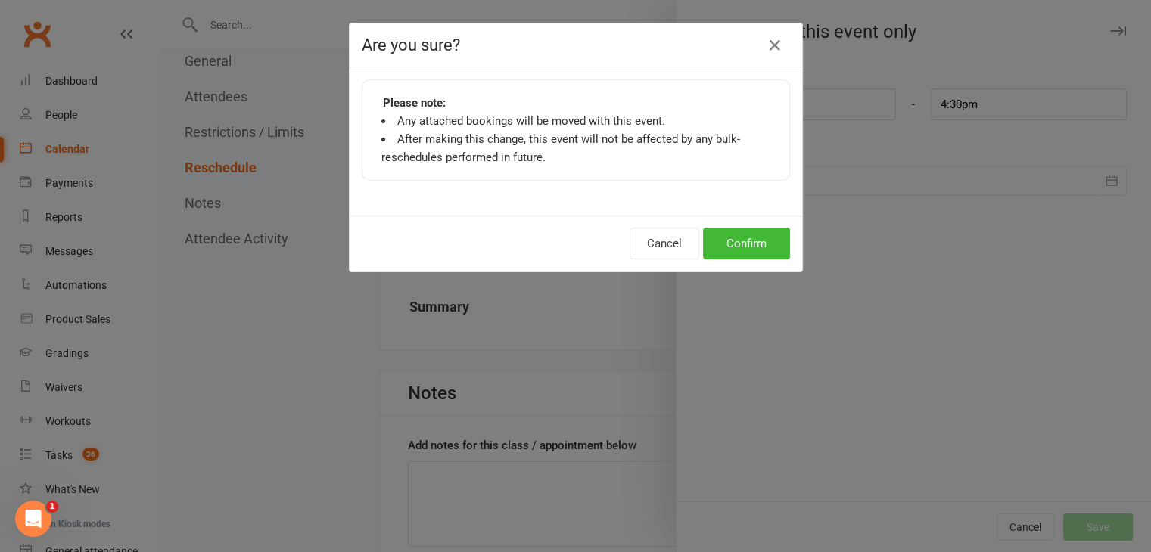
click at [786, 243] on div "Cancel Confirm" at bounding box center [575, 244] width 452 height 56
click at [768, 242] on button "Confirm" at bounding box center [746, 244] width 87 height 32
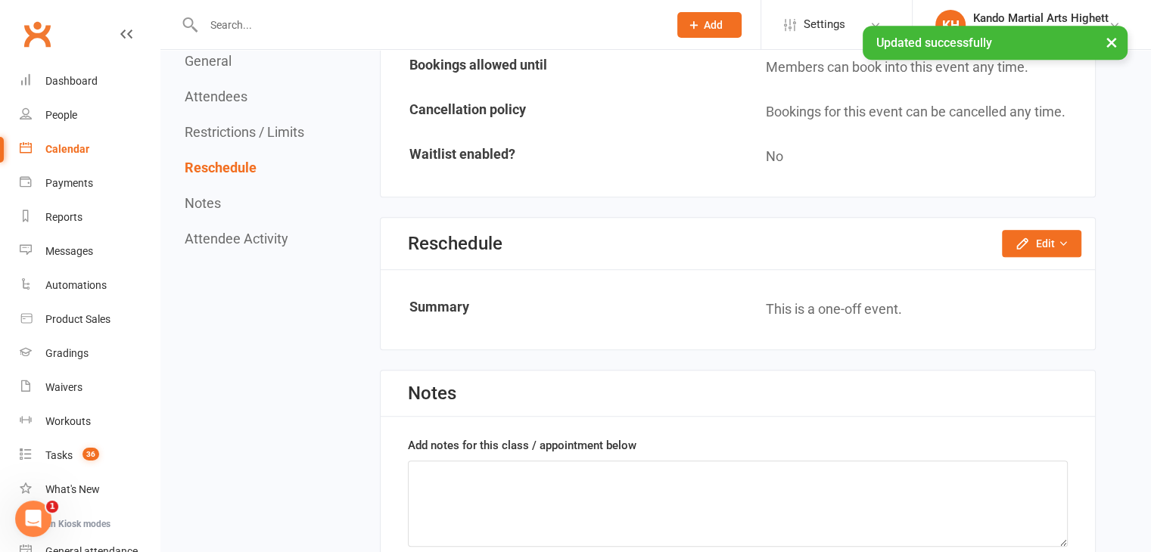
click at [103, 150] on link "Calendar" at bounding box center [90, 149] width 140 height 34
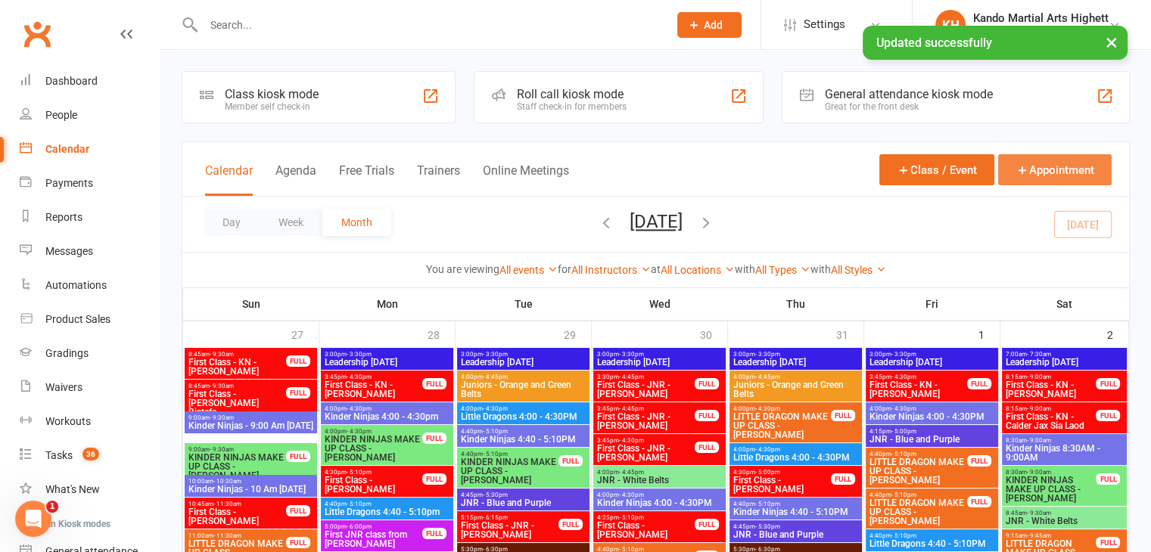
click at [1076, 161] on button "Appointment" at bounding box center [1054, 169] width 113 height 31
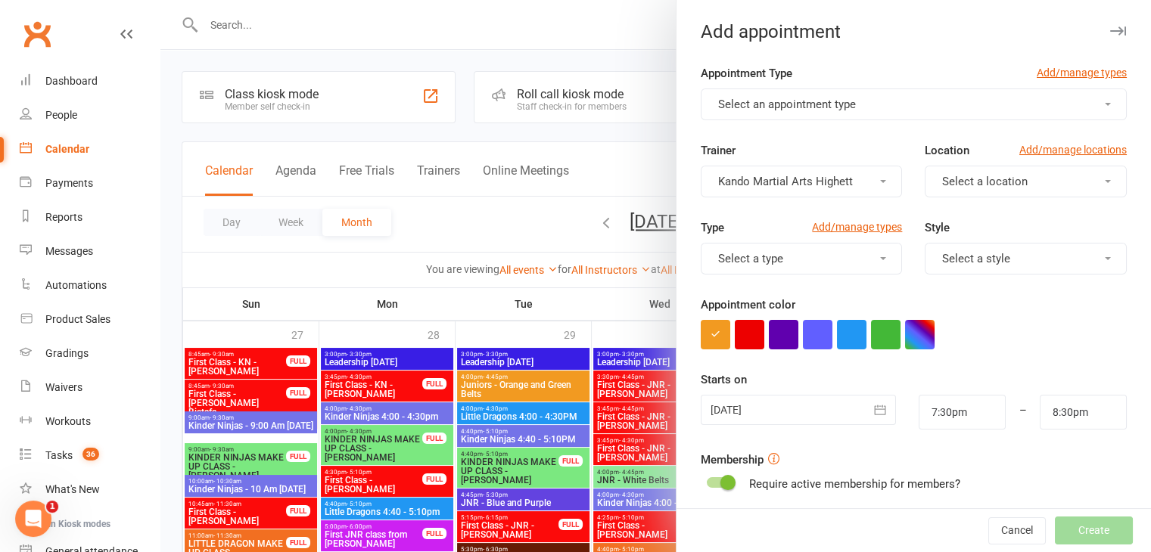
click at [846, 98] on span "Select an appointment type" at bounding box center [787, 105] width 138 height 14
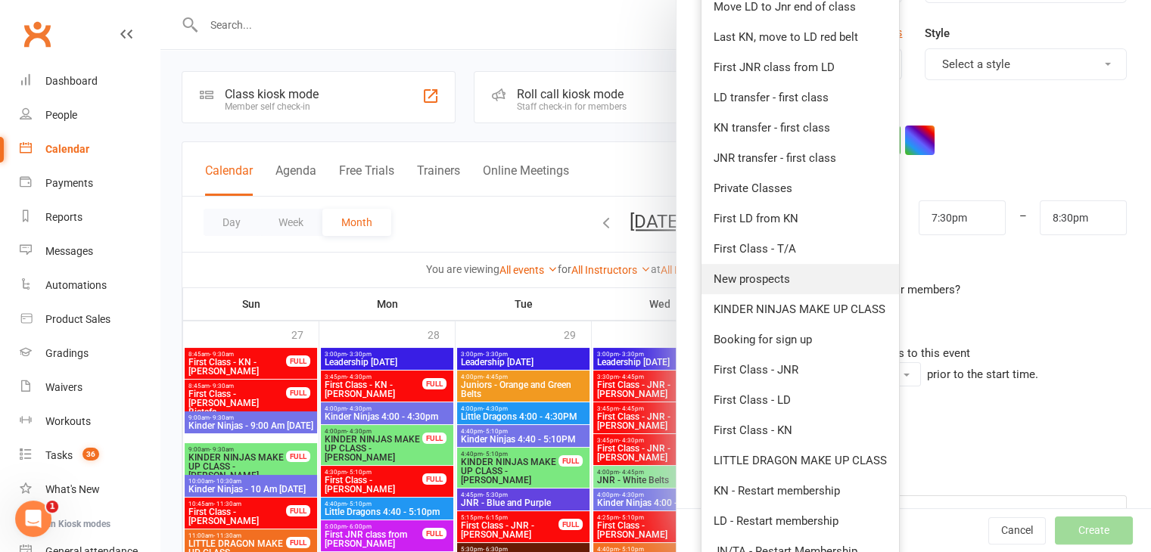
scroll to position [233, 0]
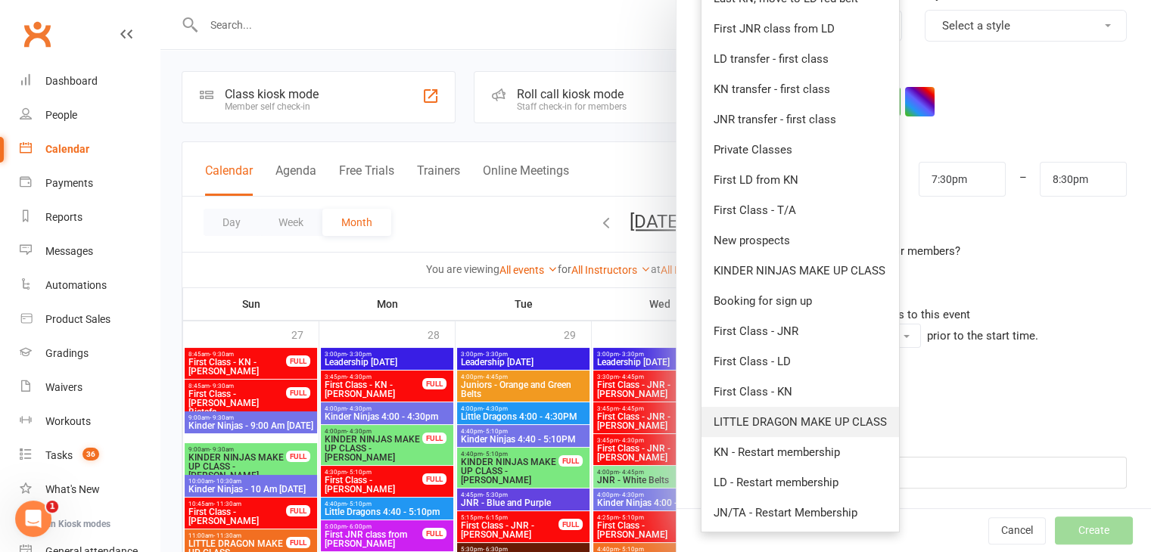
click at [781, 415] on span "LITTLE DRAGON MAKE UP CLASS" at bounding box center [799, 422] width 173 height 14
type input "8:00pm"
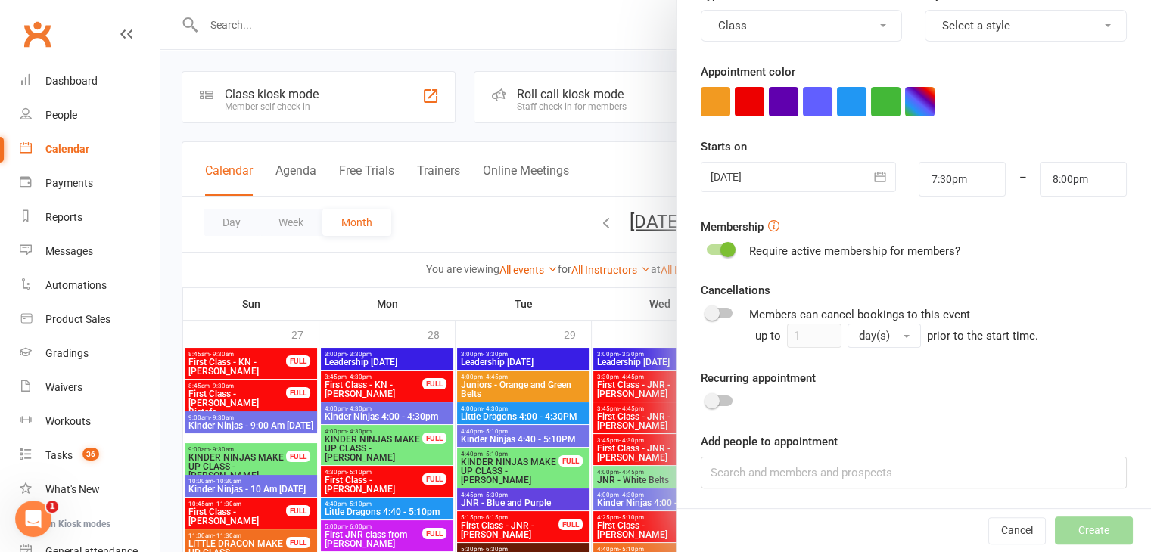
scroll to position [0, 0]
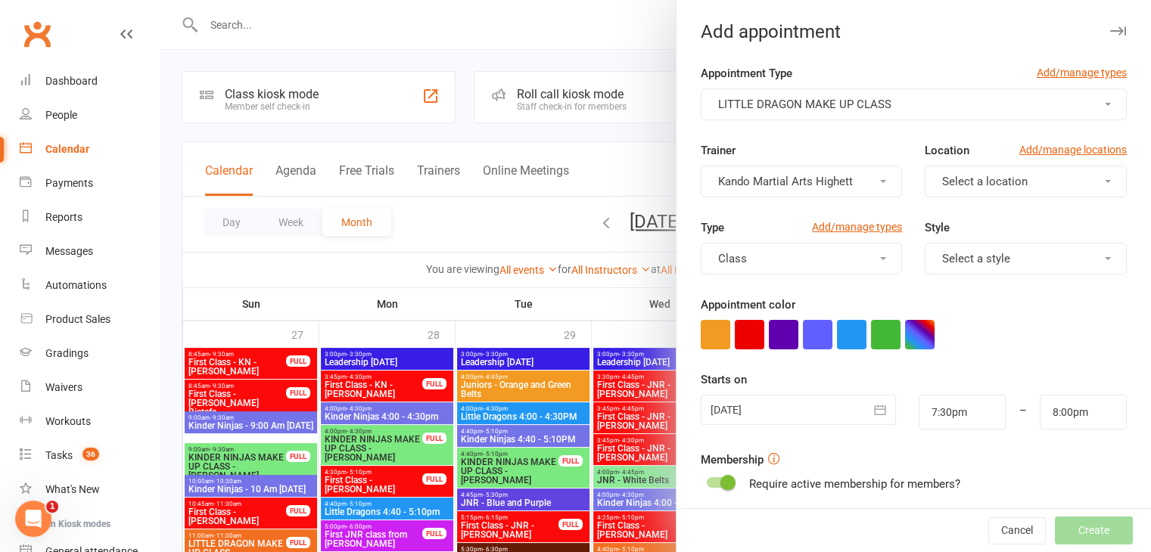
click at [963, 259] on span "Select a style" at bounding box center [976, 259] width 68 height 14
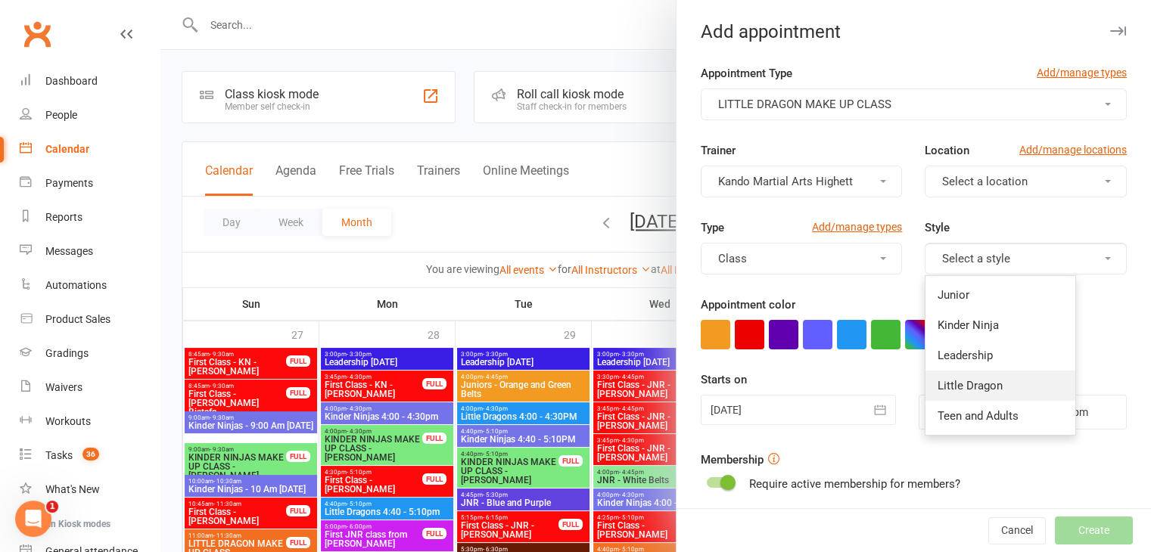
drag, startPoint x: 977, startPoint y: 387, endPoint x: 985, endPoint y: 360, distance: 28.3
click at [977, 387] on span "Little Dragon" at bounding box center [969, 386] width 65 height 14
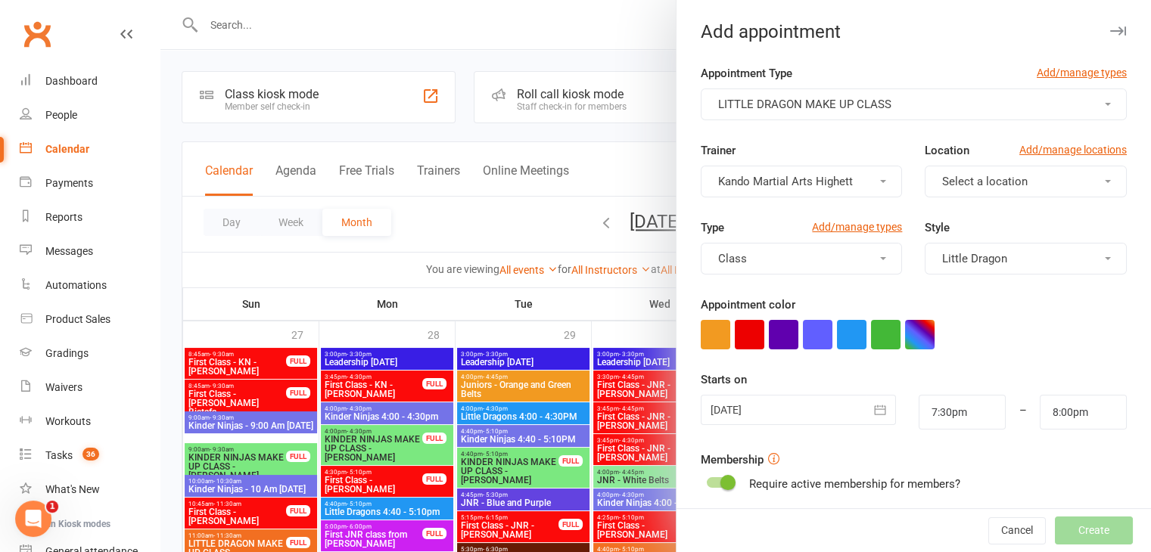
click at [957, 179] on span "Select a location" at bounding box center [984, 182] width 85 height 14
click at [965, 238] on link "Little Mats" at bounding box center [1000, 248] width 150 height 30
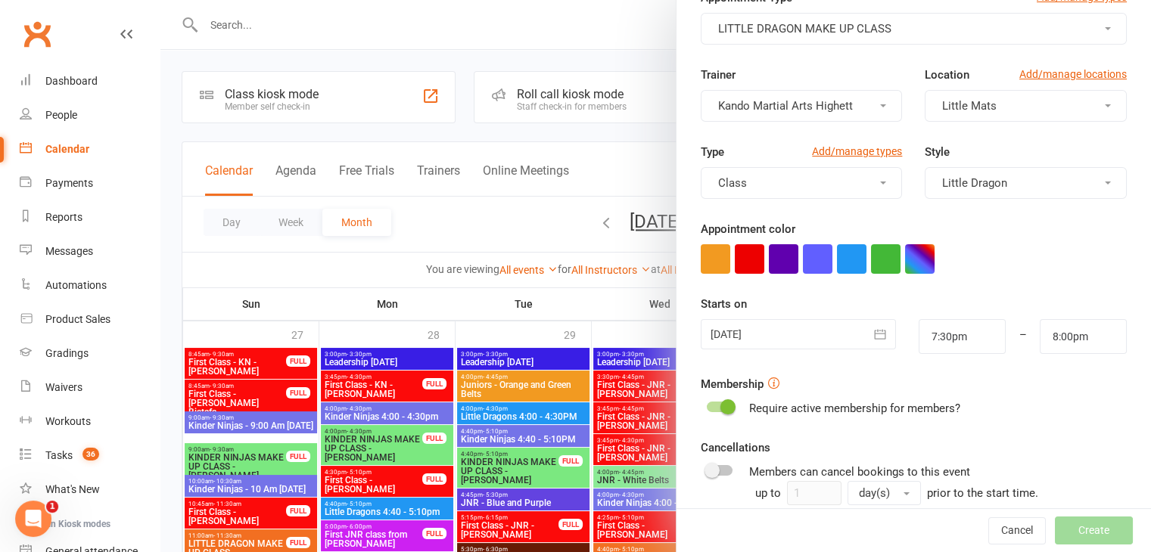
click at [872, 327] on icon "button" at bounding box center [879, 334] width 15 height 15
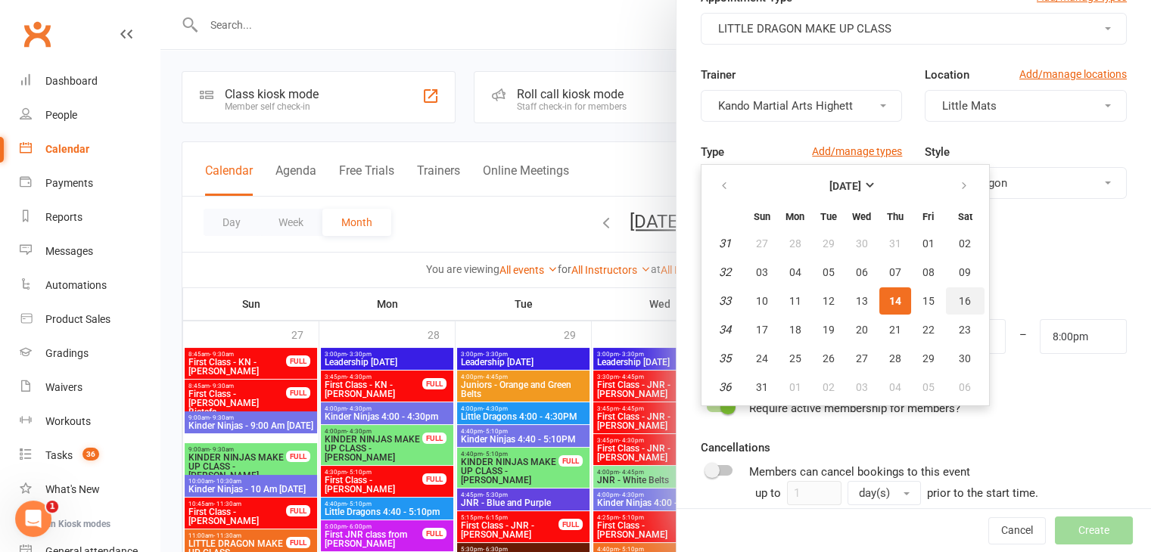
click at [958, 297] on span "16" at bounding box center [964, 301] width 12 height 12
type input "[DATE]"
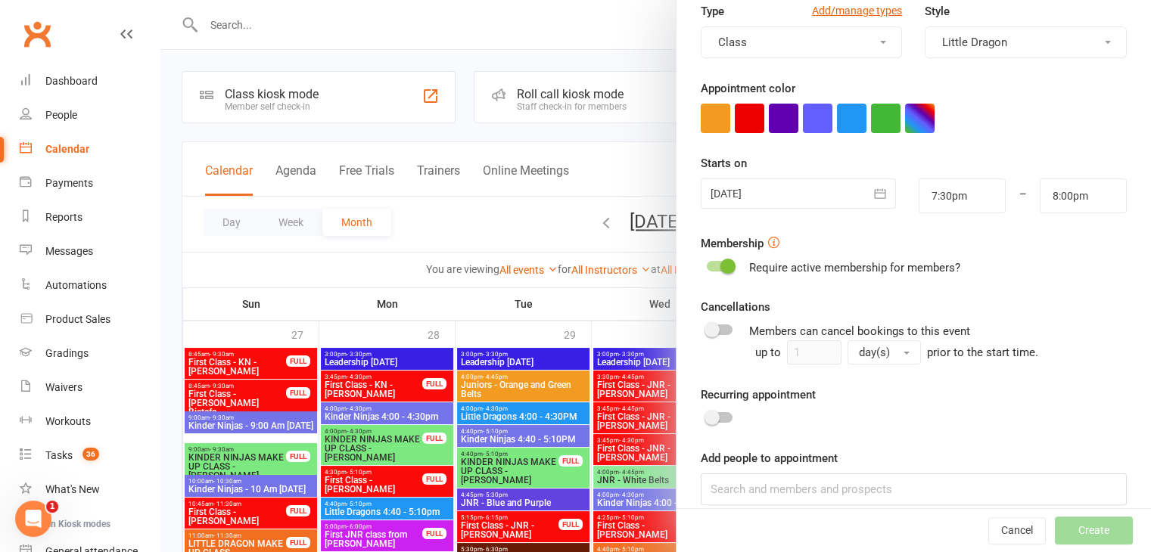
scroll to position [233, 0]
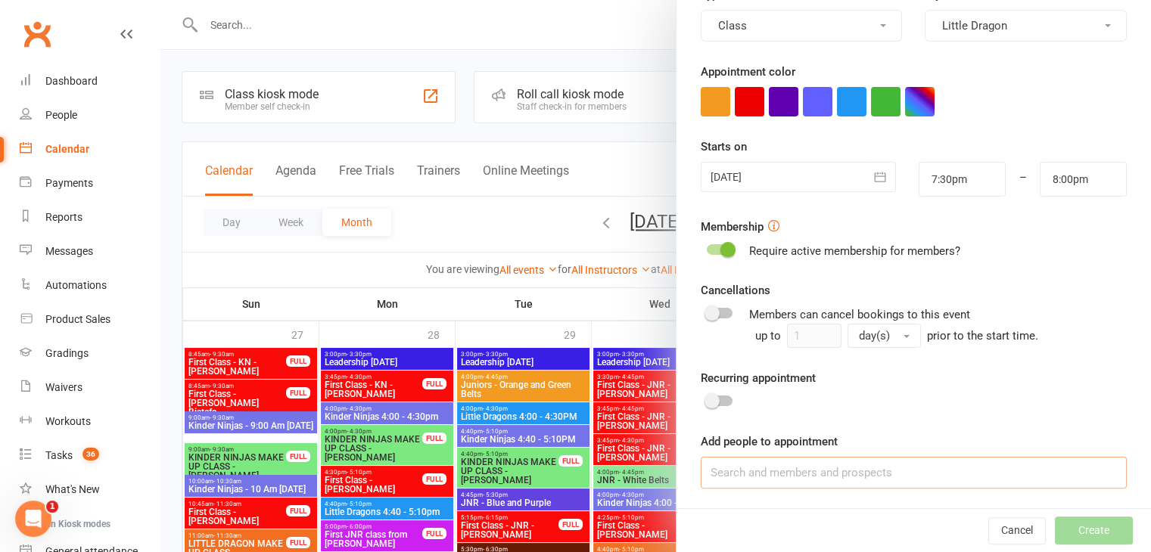
click at [778, 458] on input at bounding box center [913, 473] width 426 height 32
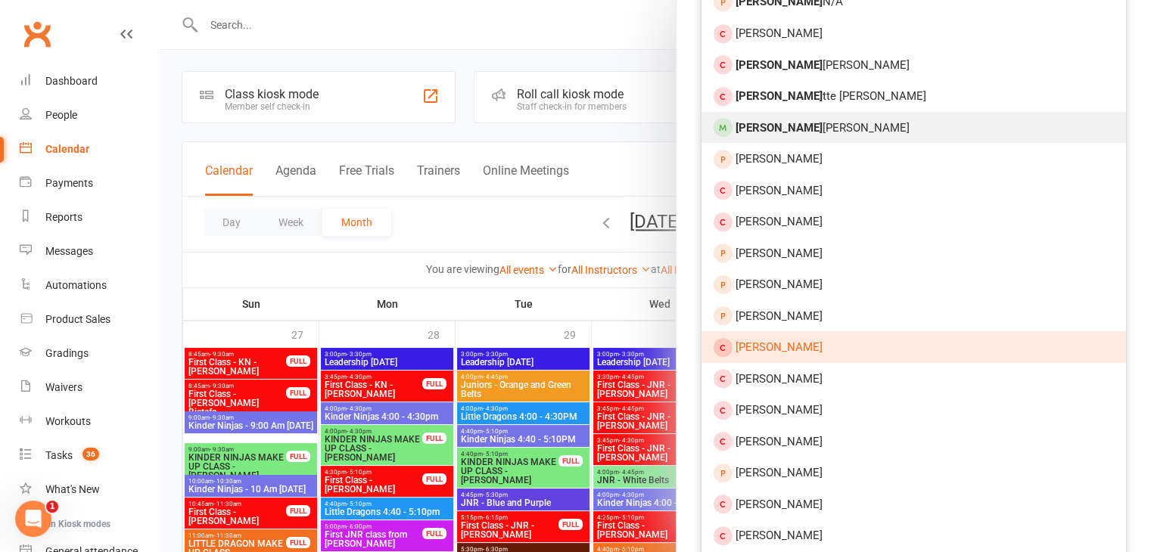
scroll to position [653, 0]
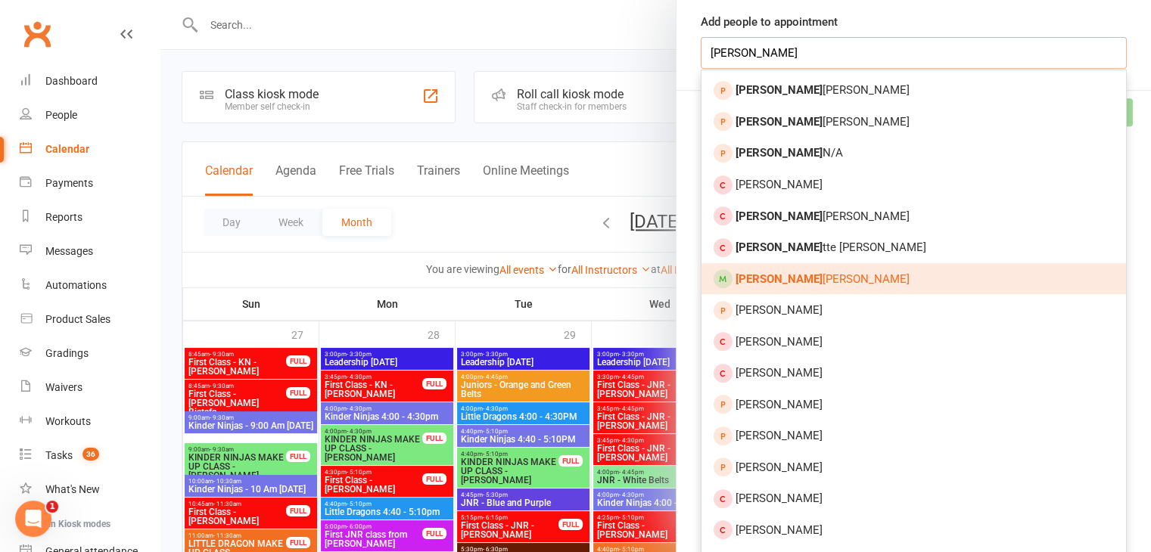
type input "[PERSON_NAME]"
click at [784, 287] on link "[PERSON_NAME]" at bounding box center [913, 279] width 424 height 32
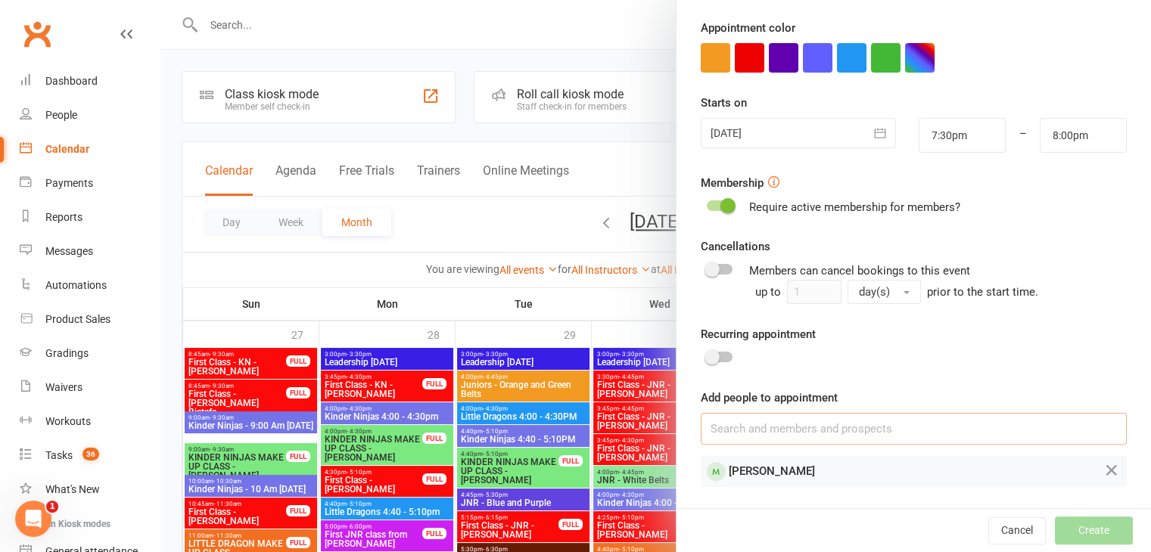
scroll to position [275, 0]
